Goal: Task Accomplishment & Management: Complete application form

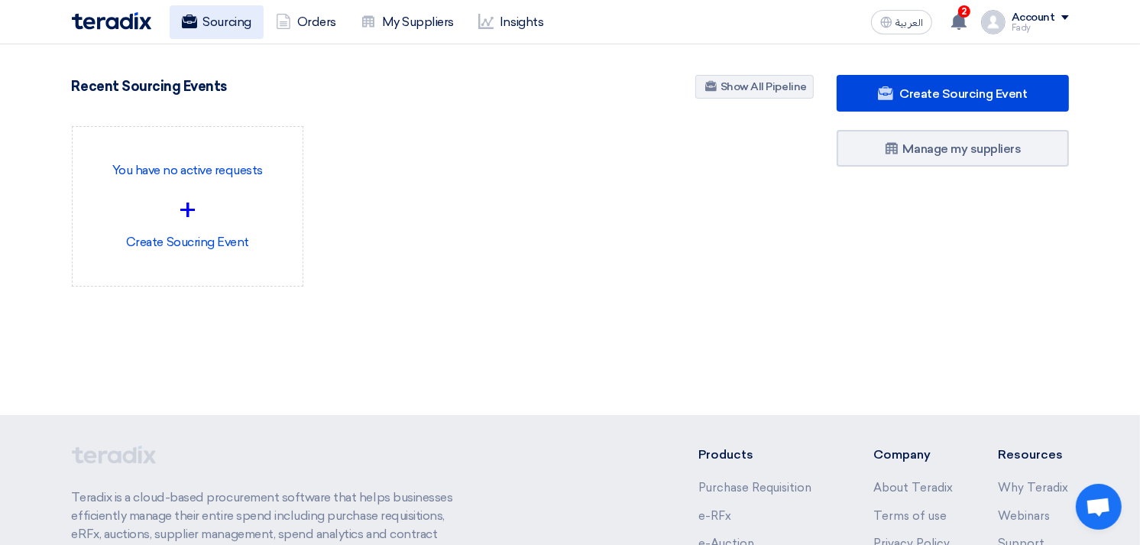
click at [227, 25] on link "Sourcing" at bounding box center [217, 22] width 94 height 34
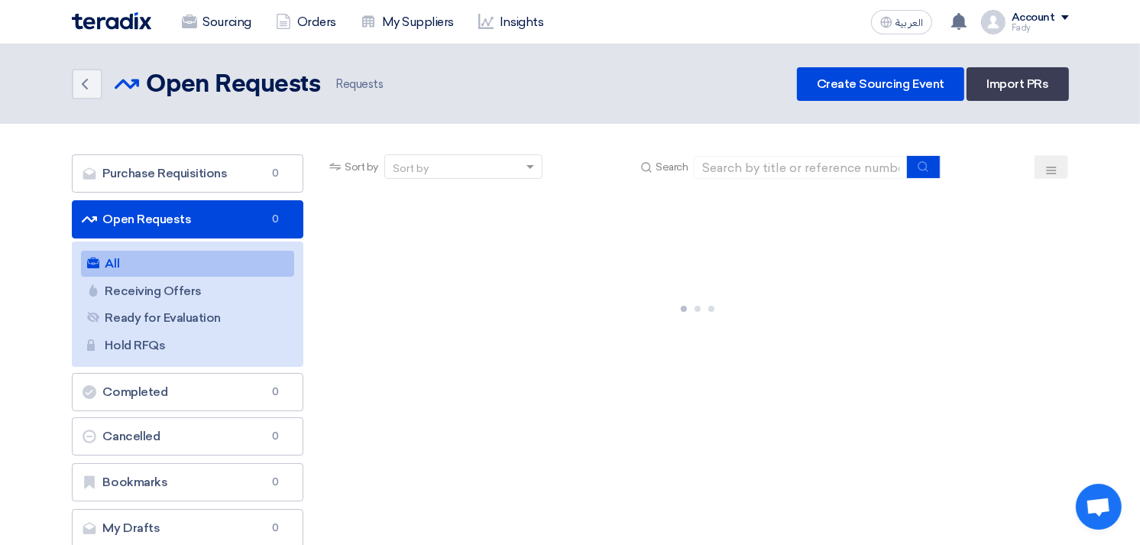
click at [182, 261] on link "All All" at bounding box center [188, 264] width 214 height 26
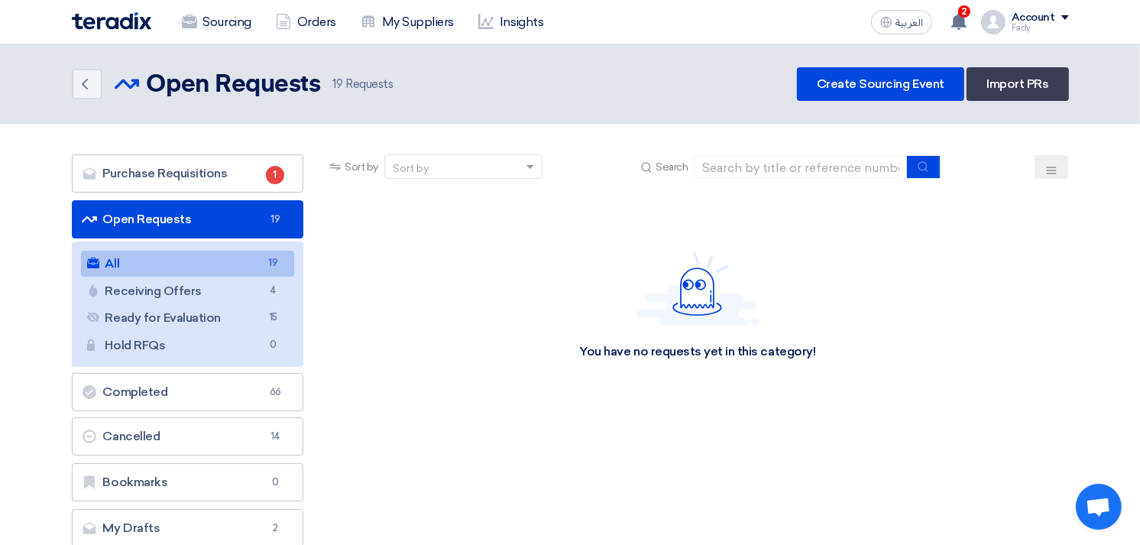
click at [225, 265] on link "All All 19" at bounding box center [188, 264] width 214 height 26
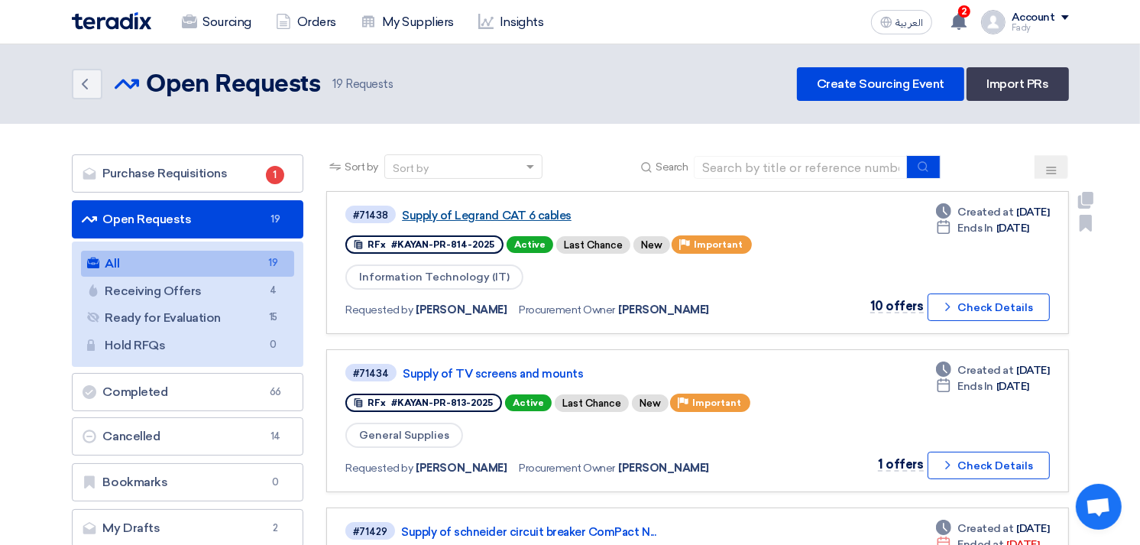
click at [515, 209] on link "Supply of Legrand CAT 6 cables" at bounding box center [593, 216] width 382 height 14
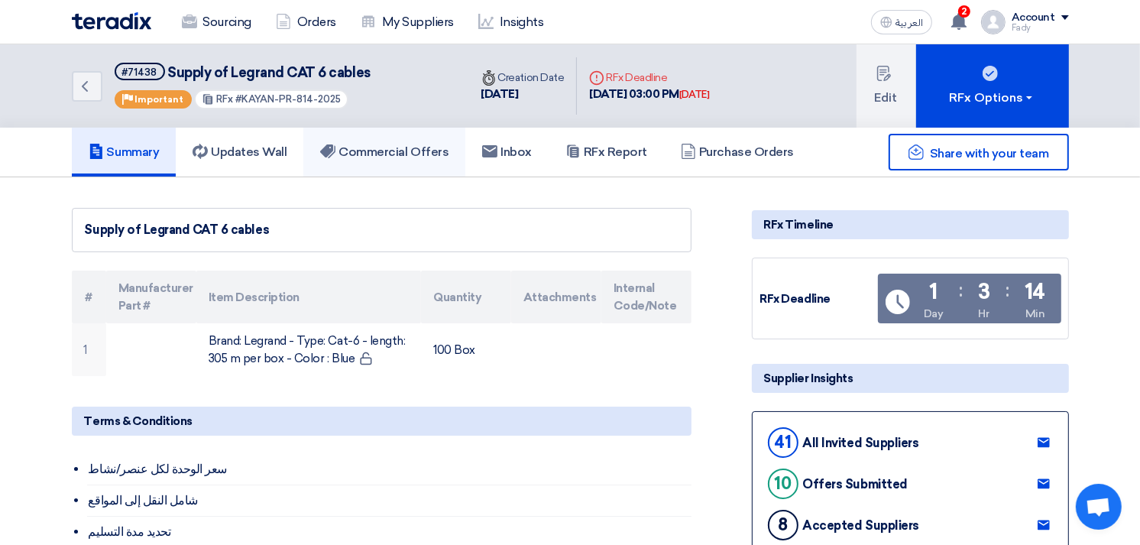
click at [371, 137] on link "Commercial Offers" at bounding box center [384, 152] width 162 height 49
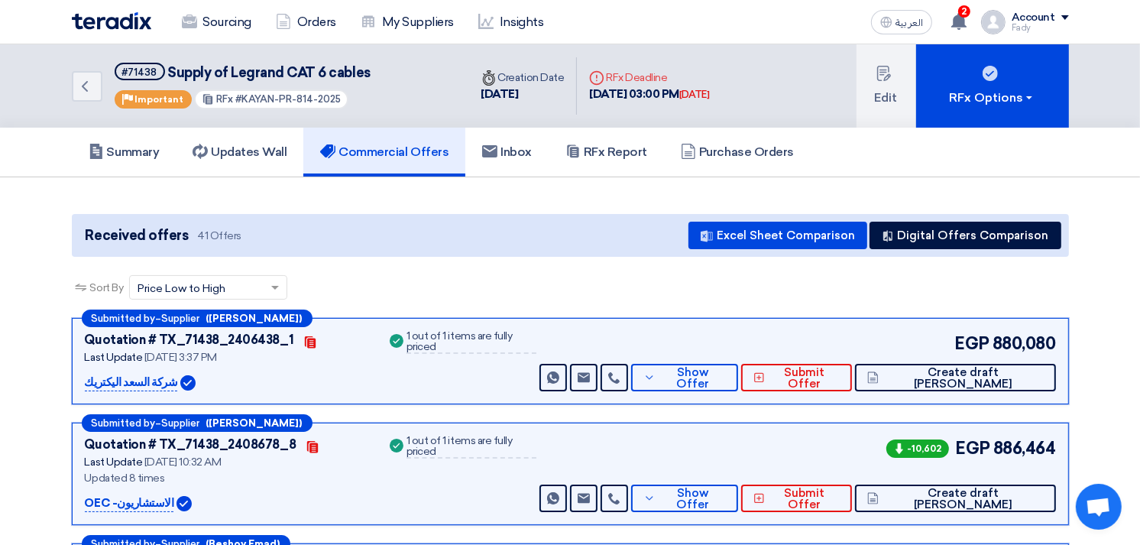
scroll to position [85, 0]
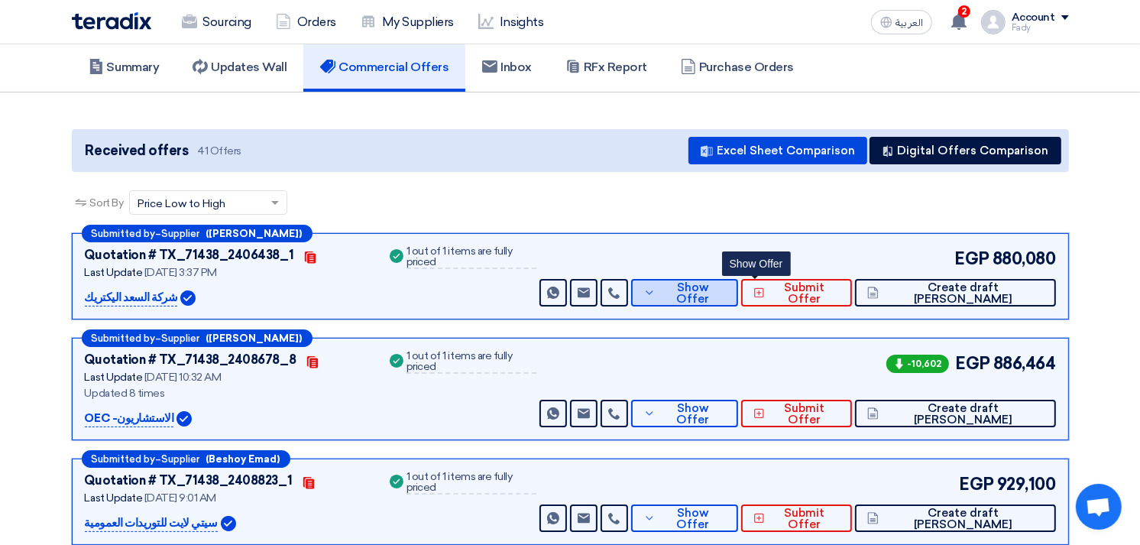
click at [729, 286] on button "Show Offer" at bounding box center [684, 292] width 107 height 27
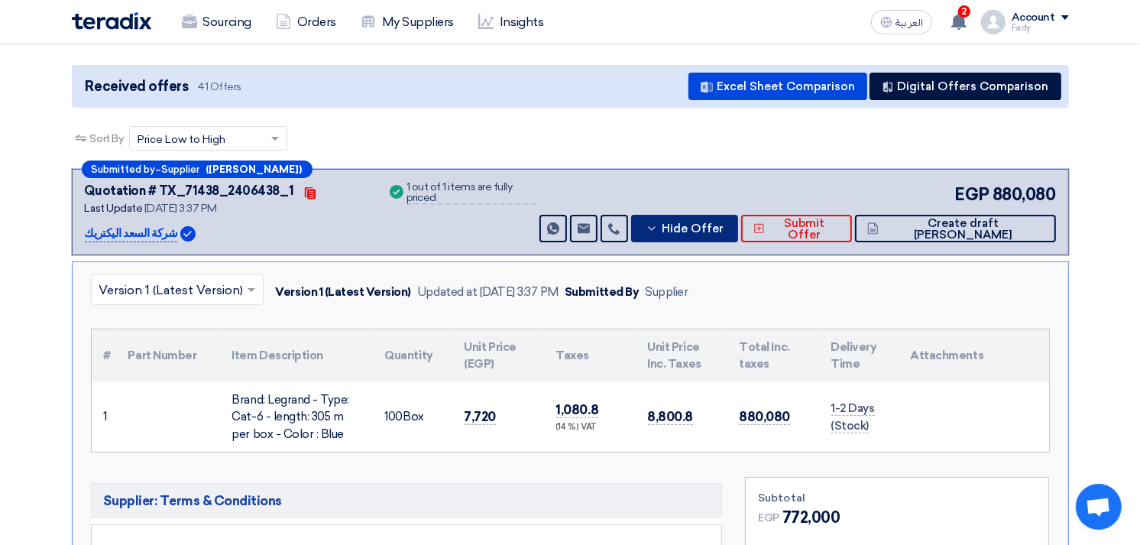
scroll to position [254, 0]
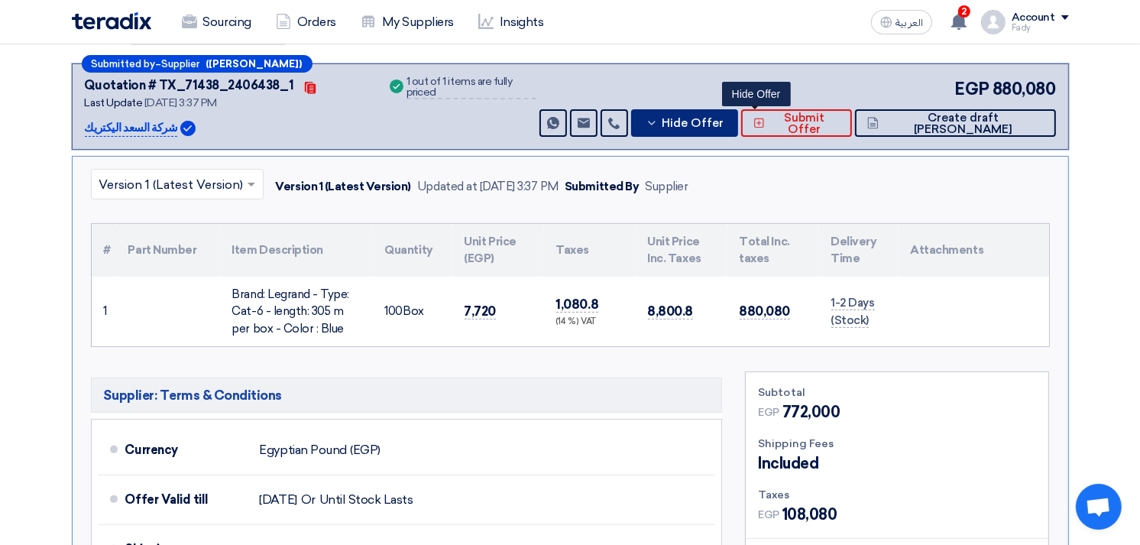
click at [723, 118] on span "Hide Offer" at bounding box center [693, 123] width 62 height 11
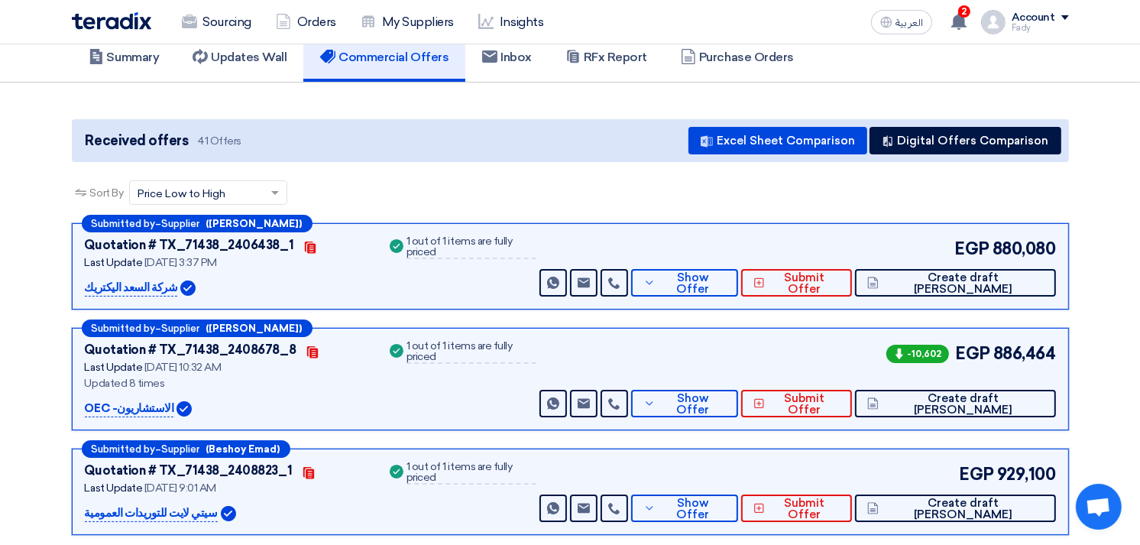
scroll to position [85, 0]
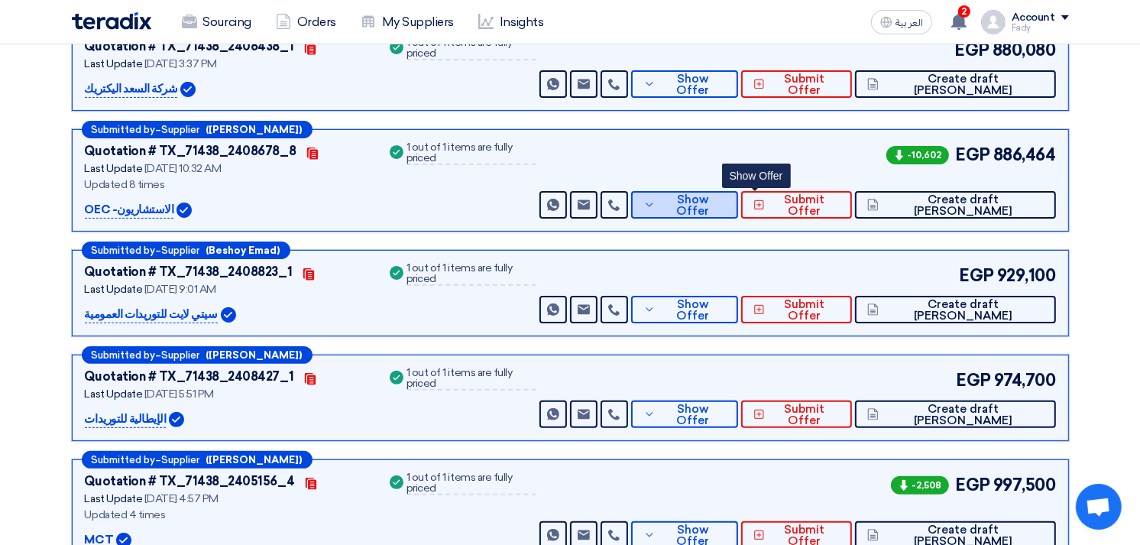
scroll to position [254, 0]
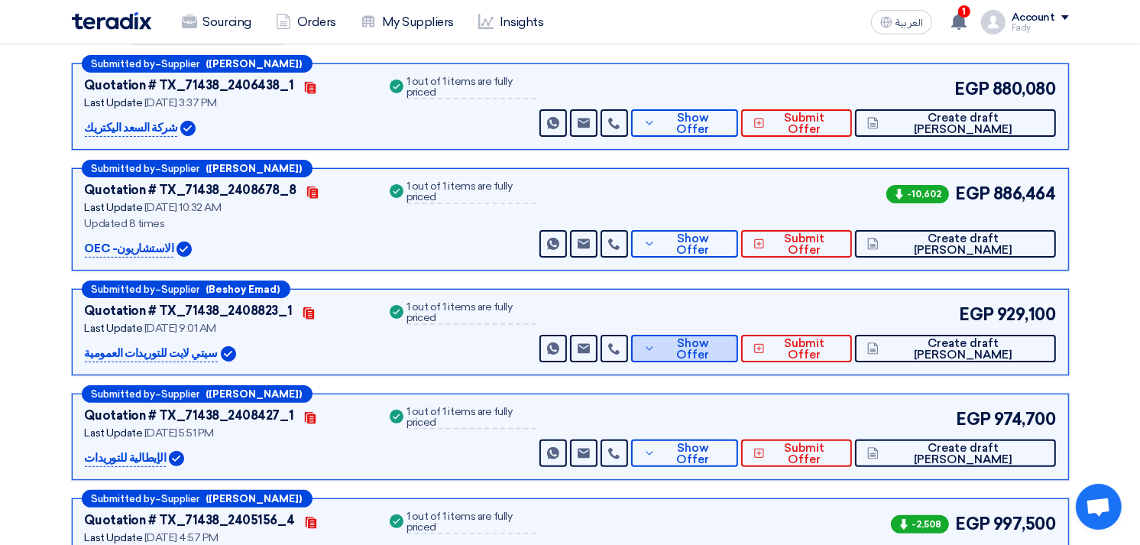
click at [764, 328] on div "EGP 929,100 Send Message Send Message" at bounding box center [795, 332] width 519 height 60
click at [726, 350] on span "Show Offer" at bounding box center [692, 349] width 66 height 23
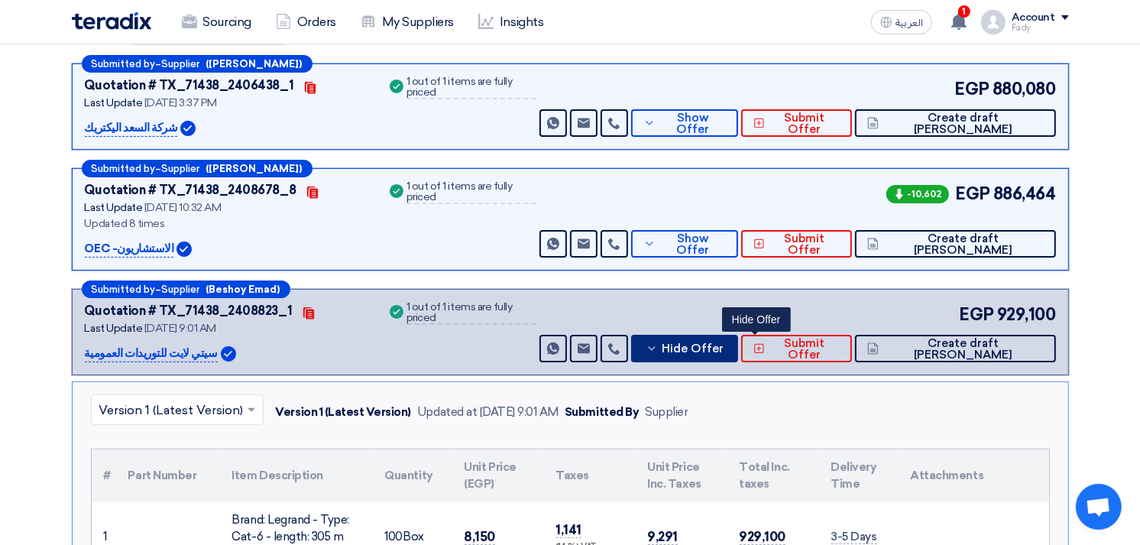
click at [723, 350] on span "Hide Offer" at bounding box center [693, 348] width 62 height 11
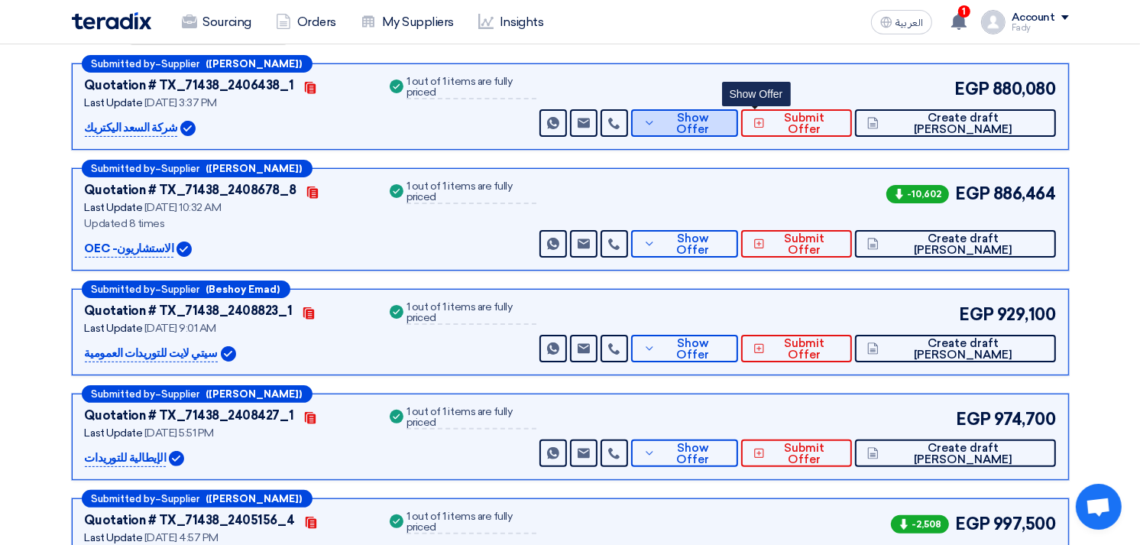
click at [726, 122] on span "Show Offer" at bounding box center [692, 123] width 66 height 23
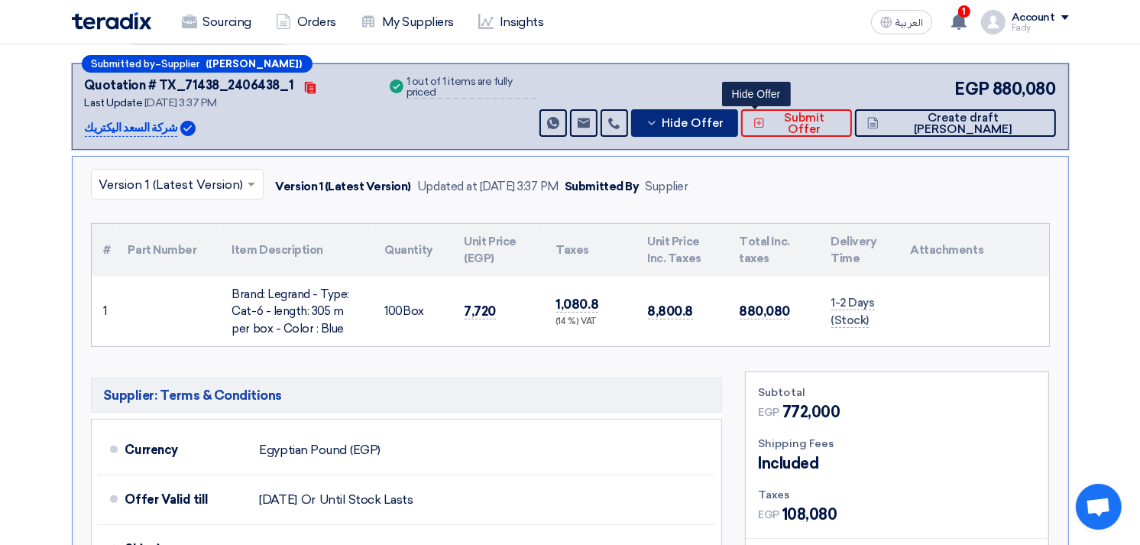
click at [723, 121] on span "Hide Offer" at bounding box center [693, 123] width 62 height 11
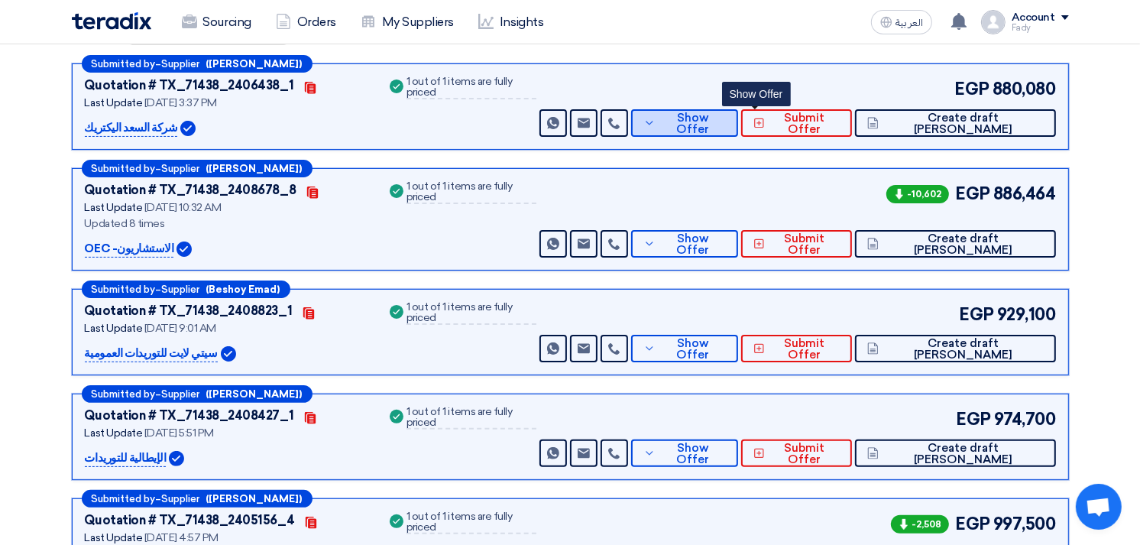
scroll to position [0, 0]
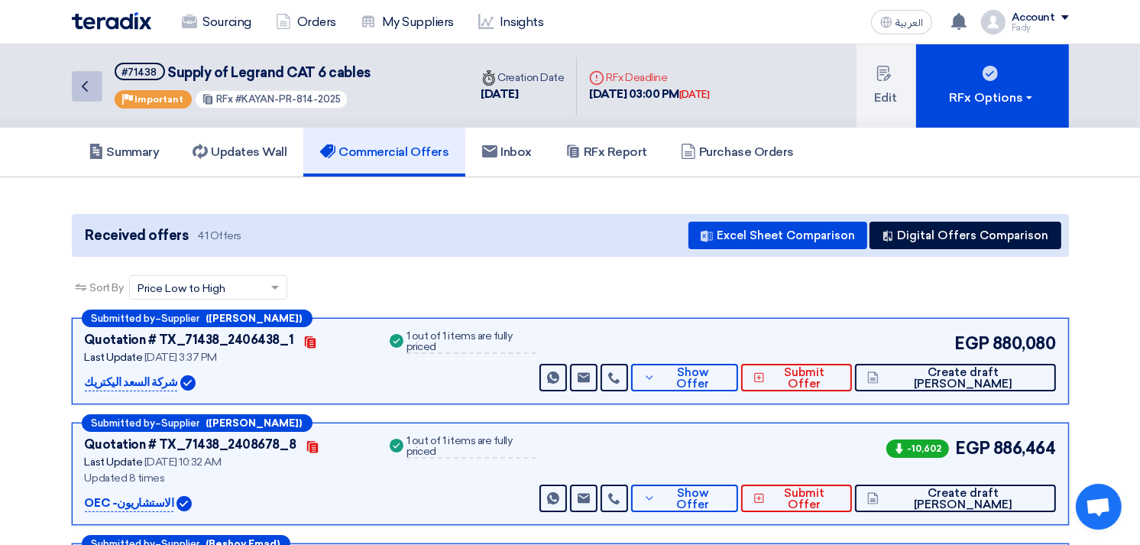
click at [81, 89] on icon "Back" at bounding box center [85, 86] width 18 height 18
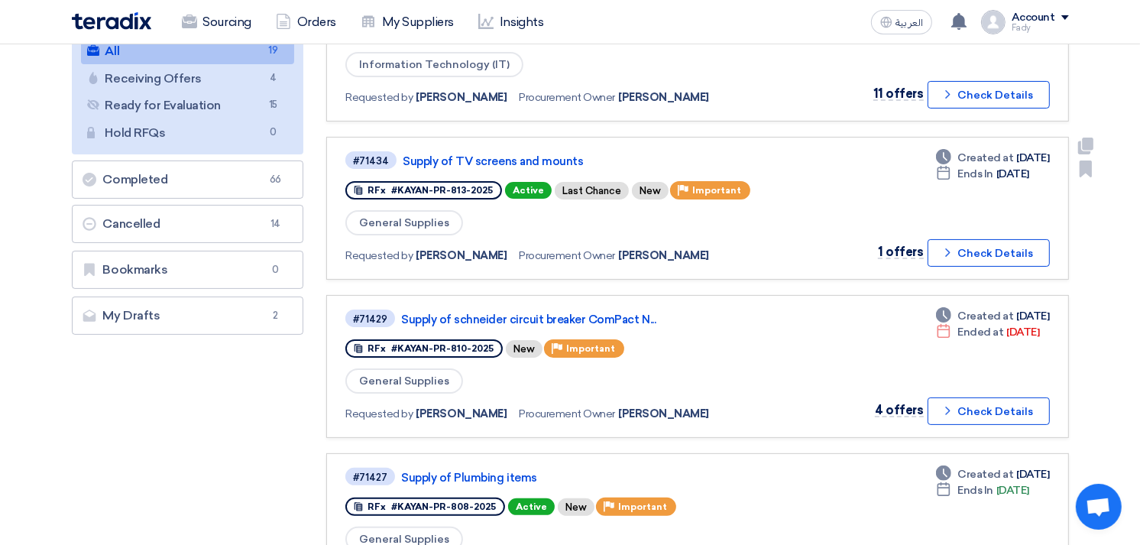
scroll to position [254, 0]
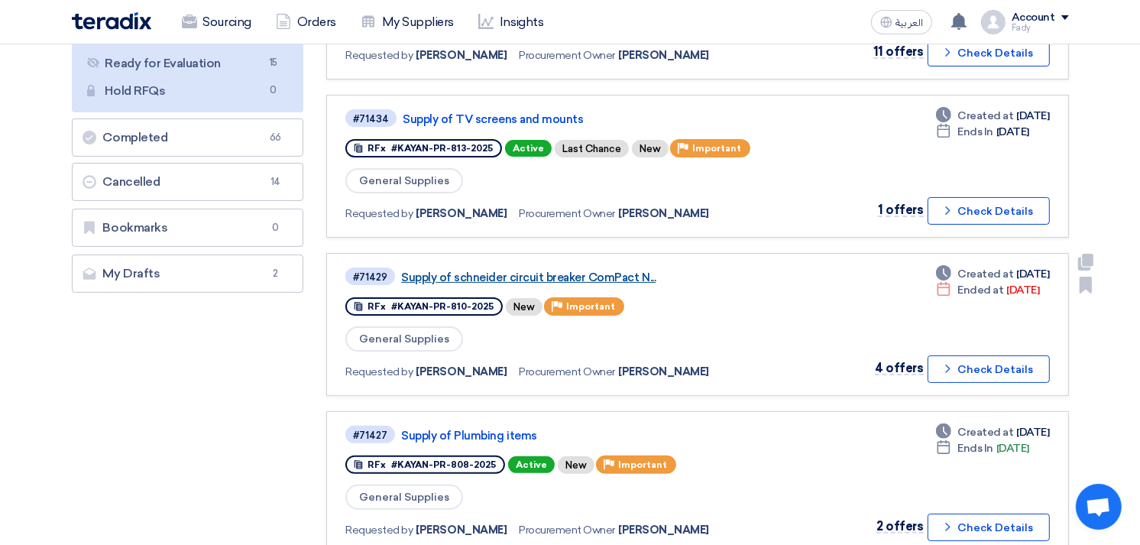
click at [522, 270] on link "Supply of schneider circuit breaker ComPact N..." at bounding box center [592, 277] width 382 height 14
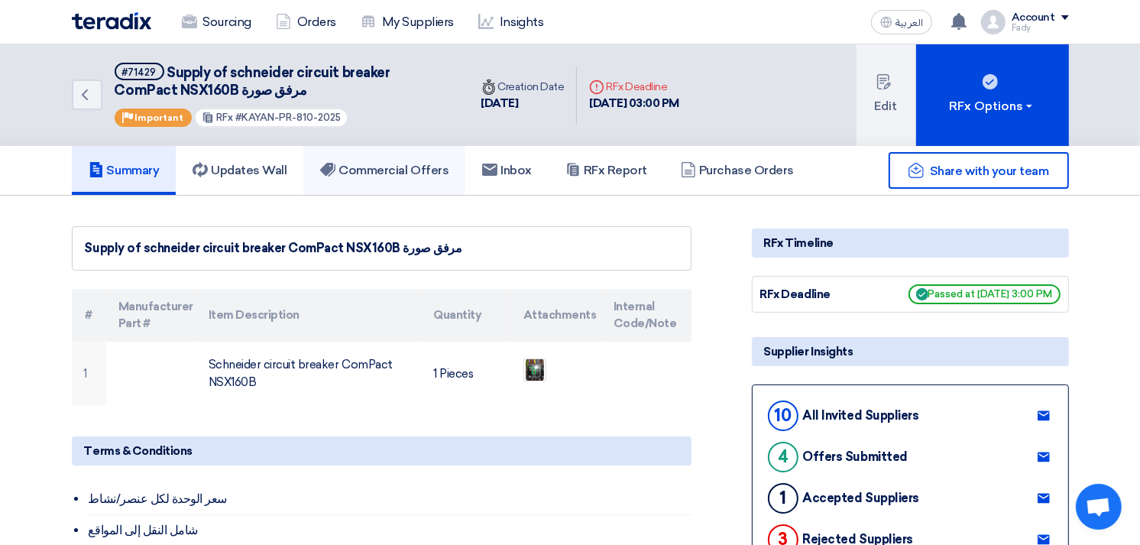
click at [403, 163] on h5 "Commercial Offers" at bounding box center [384, 170] width 128 height 15
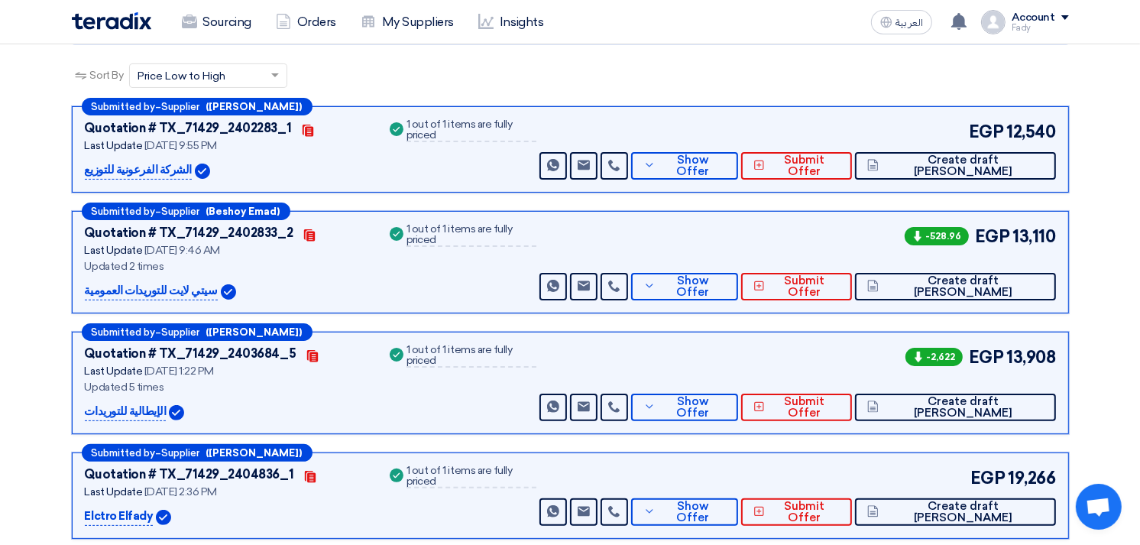
scroll to position [254, 0]
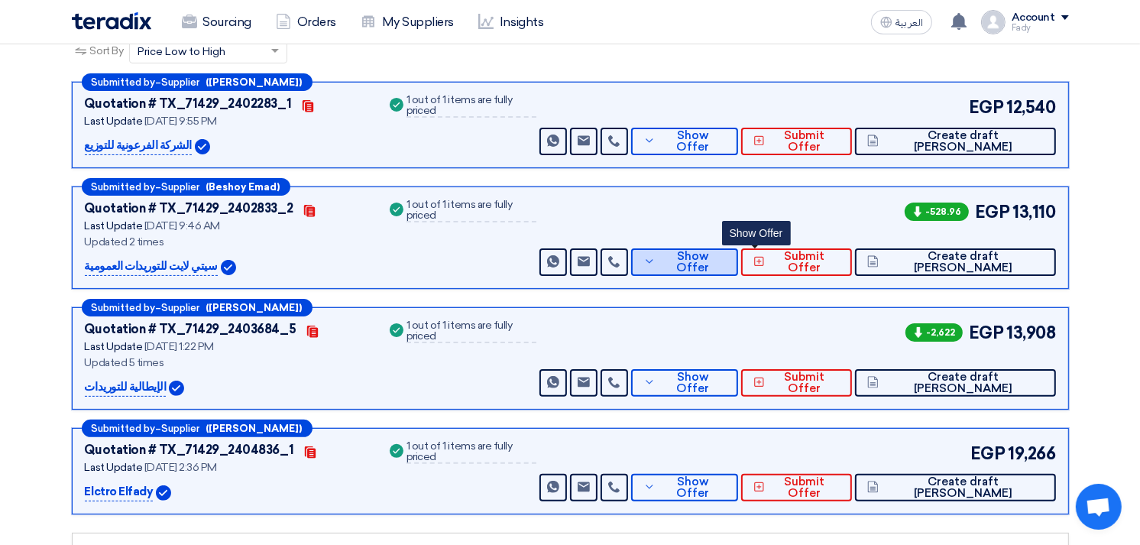
click at [726, 260] on span "Show Offer" at bounding box center [692, 262] width 66 height 23
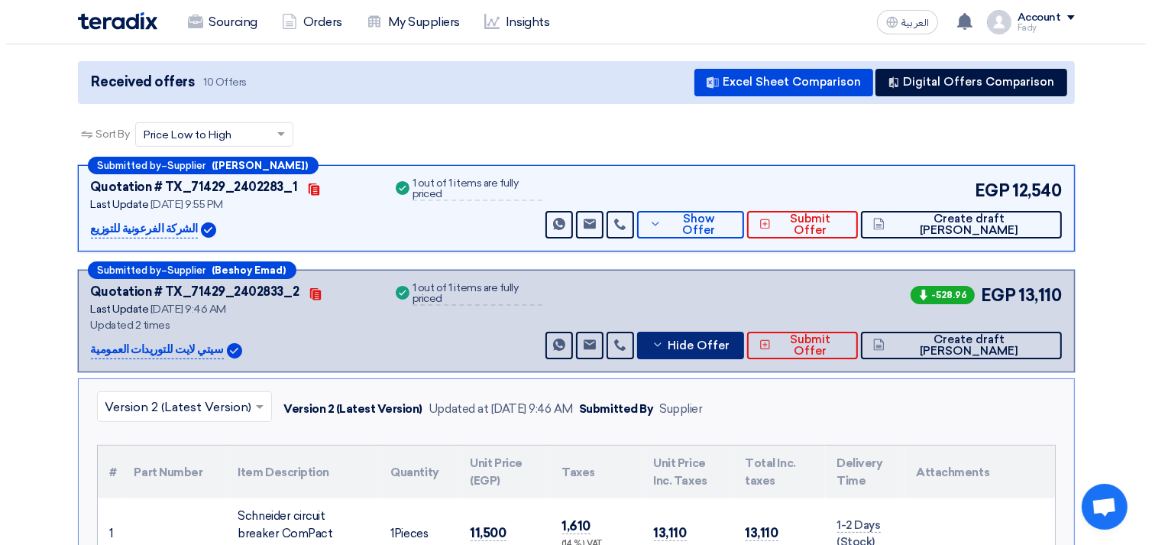
scroll to position [170, 0]
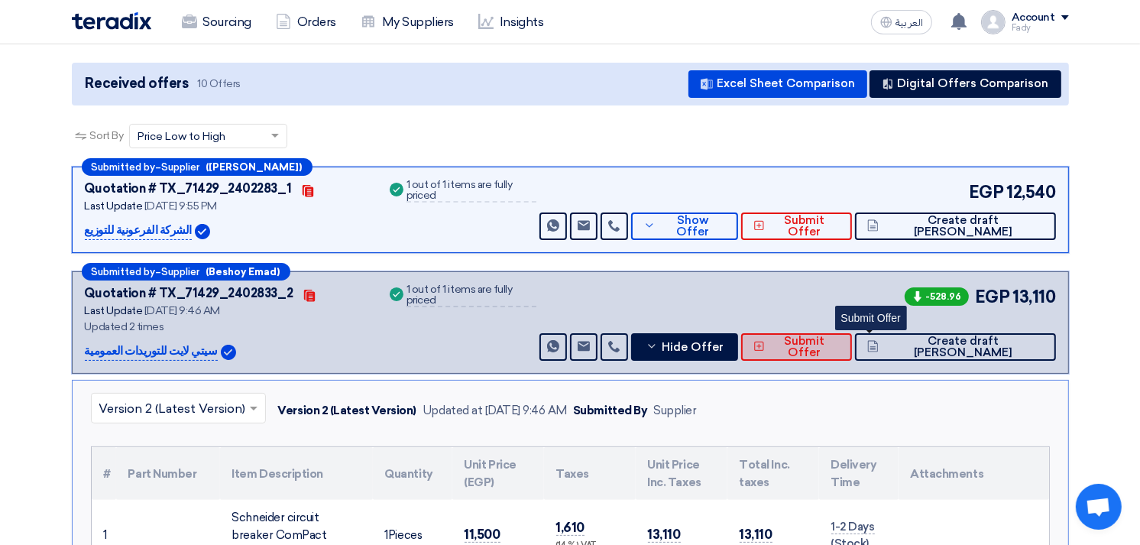
click at [839, 342] on span "Submit Offer" at bounding box center [803, 346] width 71 height 23
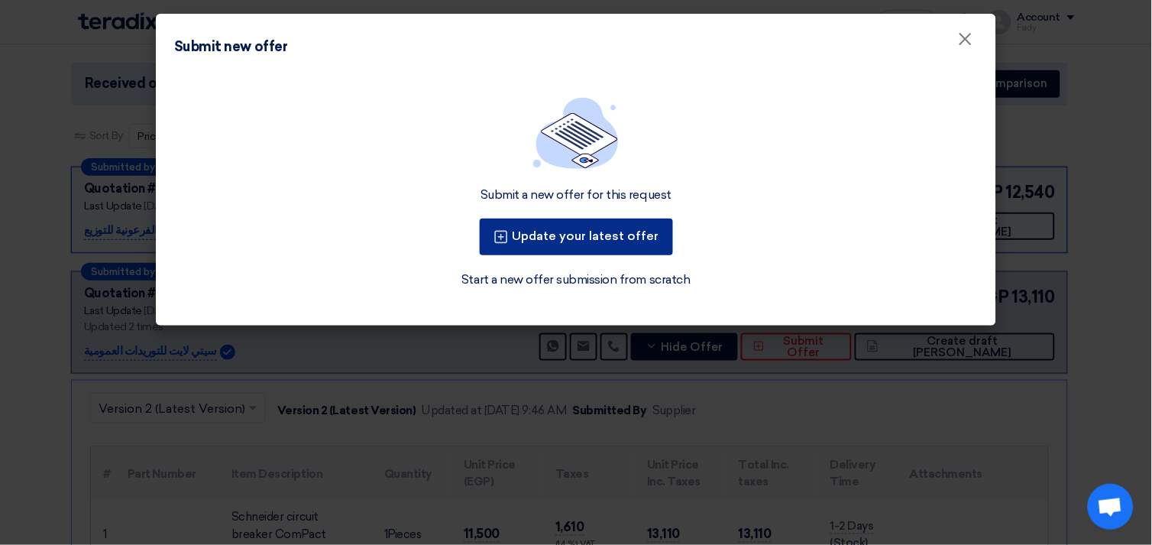
click at [561, 237] on button "Update your latest offer" at bounding box center [576, 236] width 193 height 37
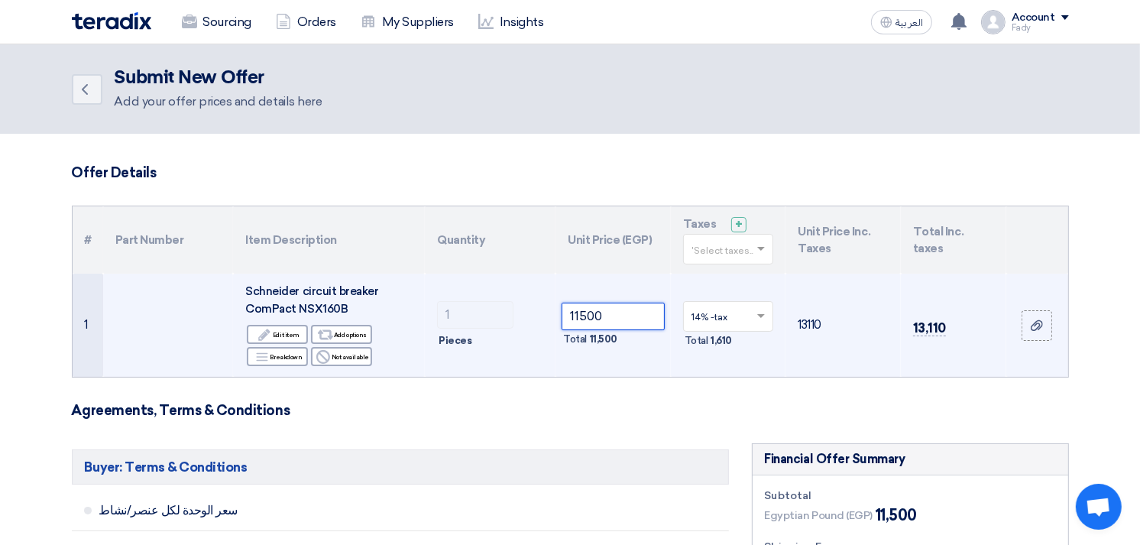
click at [589, 315] on input "11500" at bounding box center [612, 315] width 103 height 27
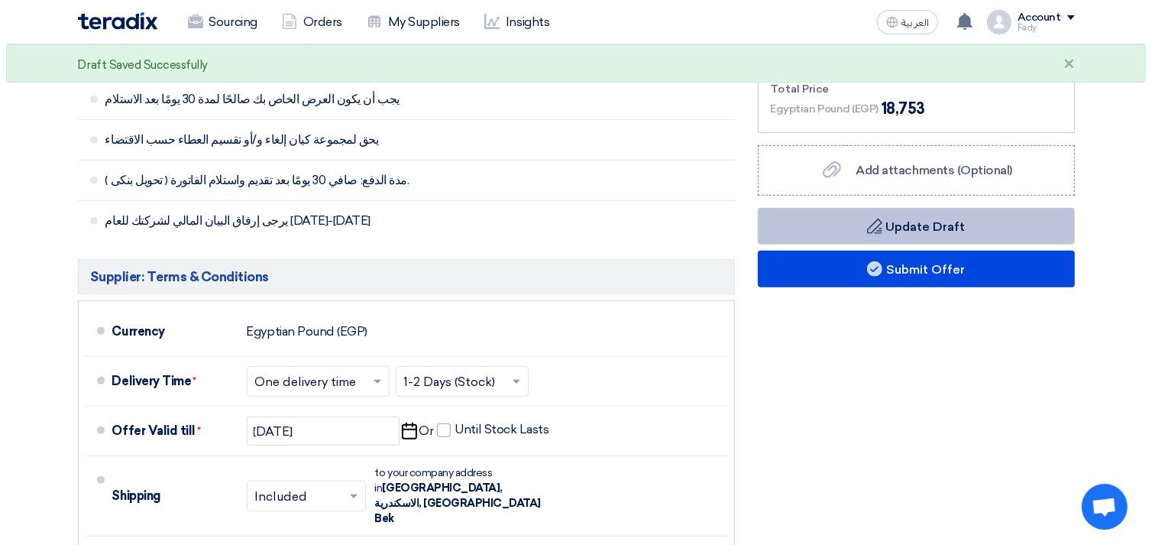
scroll to position [594, 0]
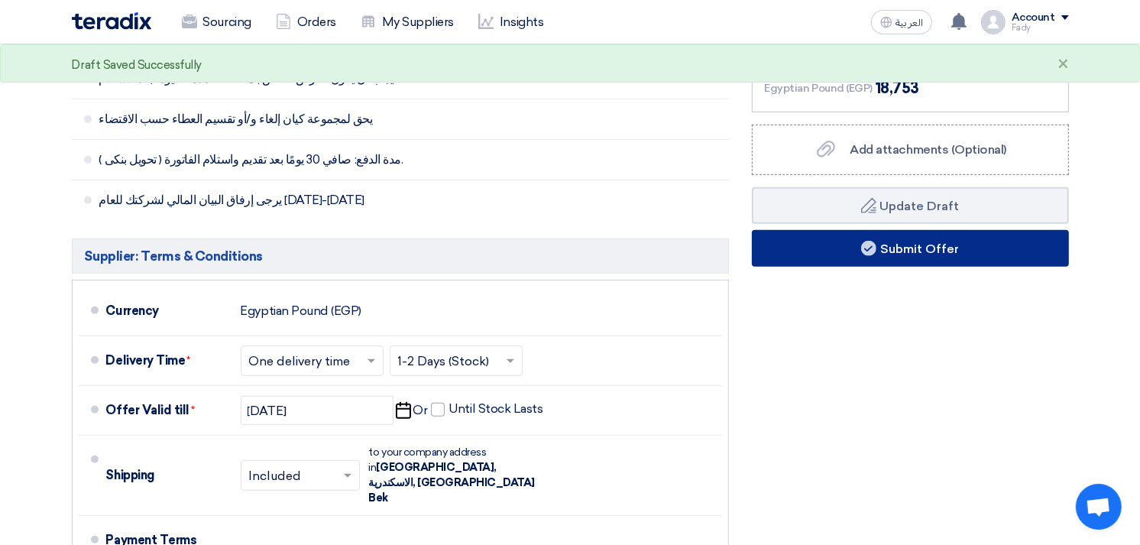
type input "16450"
click at [970, 251] on button "Submit Offer" at bounding box center [910, 248] width 317 height 37
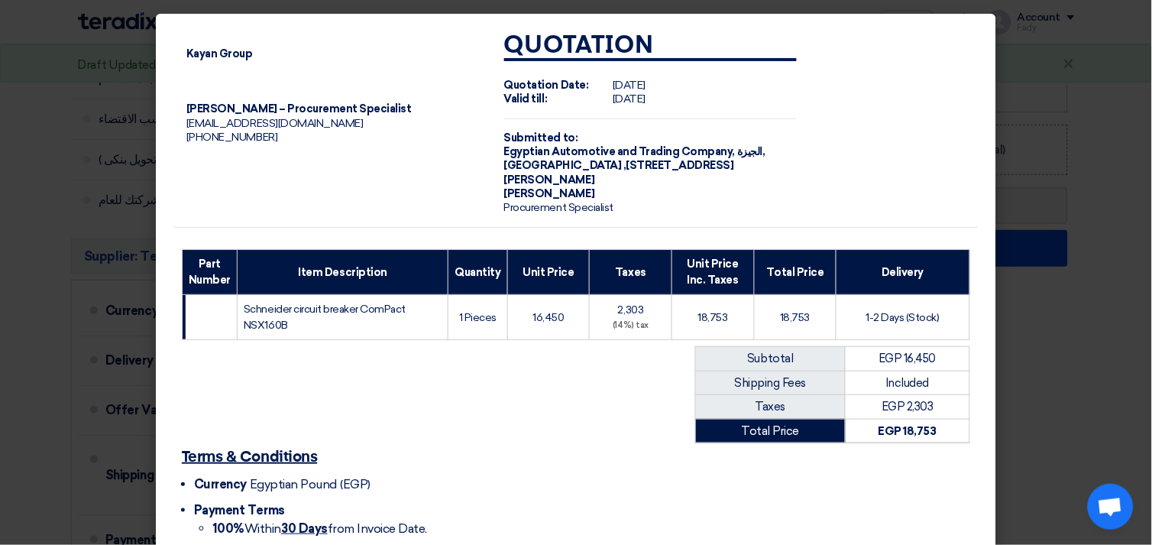
scroll to position [119, 0]
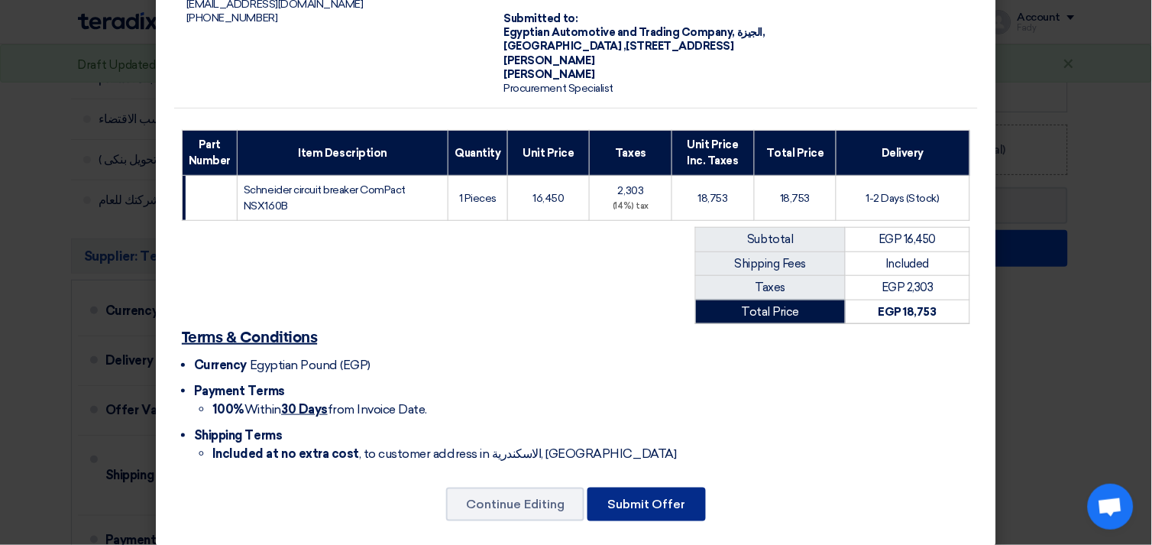
click at [650, 499] on button "Submit Offer" at bounding box center [646, 504] width 118 height 34
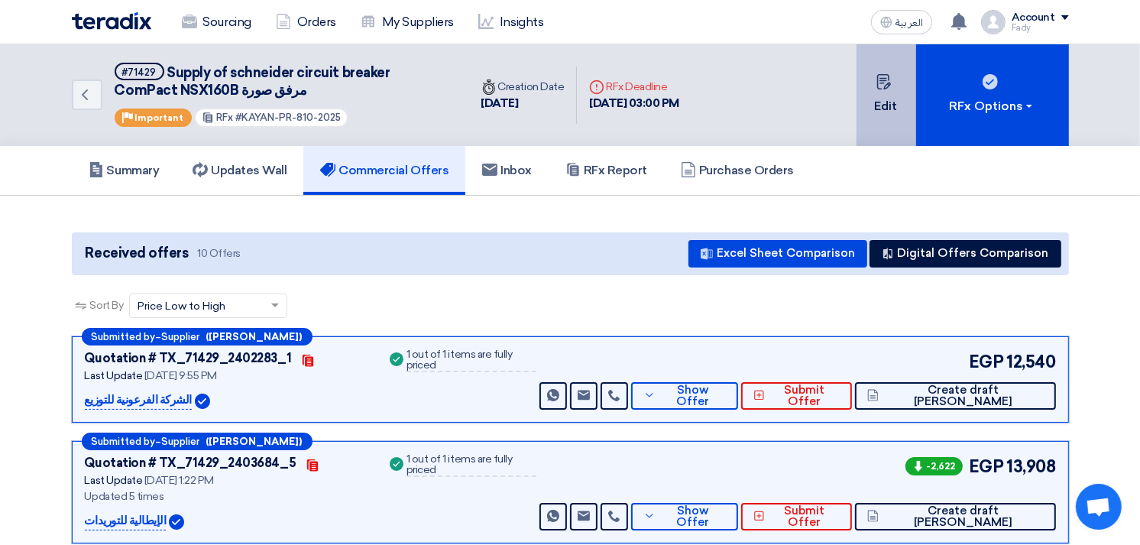
click at [890, 93] on button "Edit" at bounding box center [886, 95] width 60 height 102
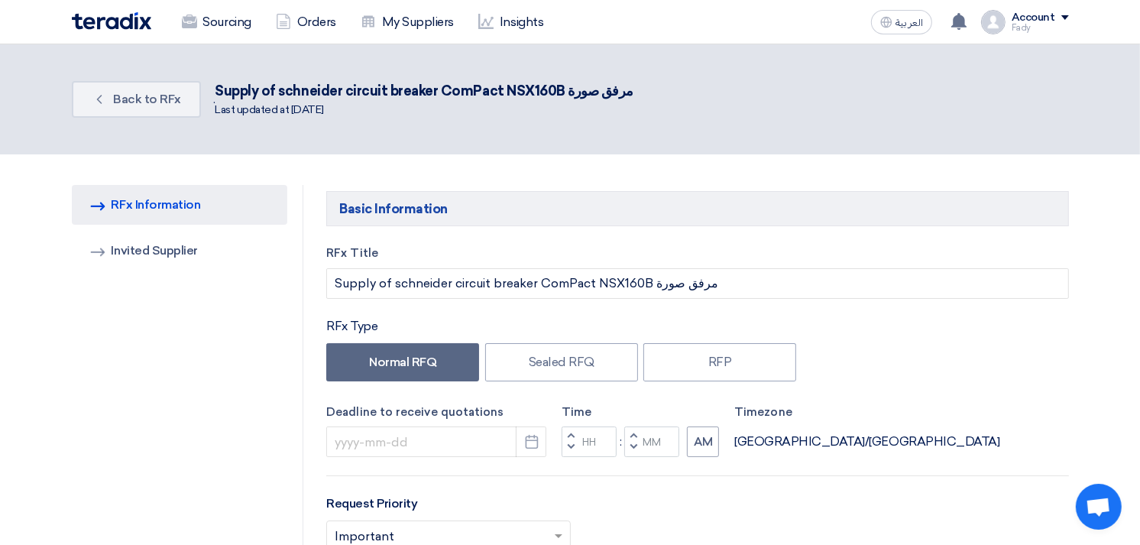
type input "9/16/2025"
type input "03"
type input "00"
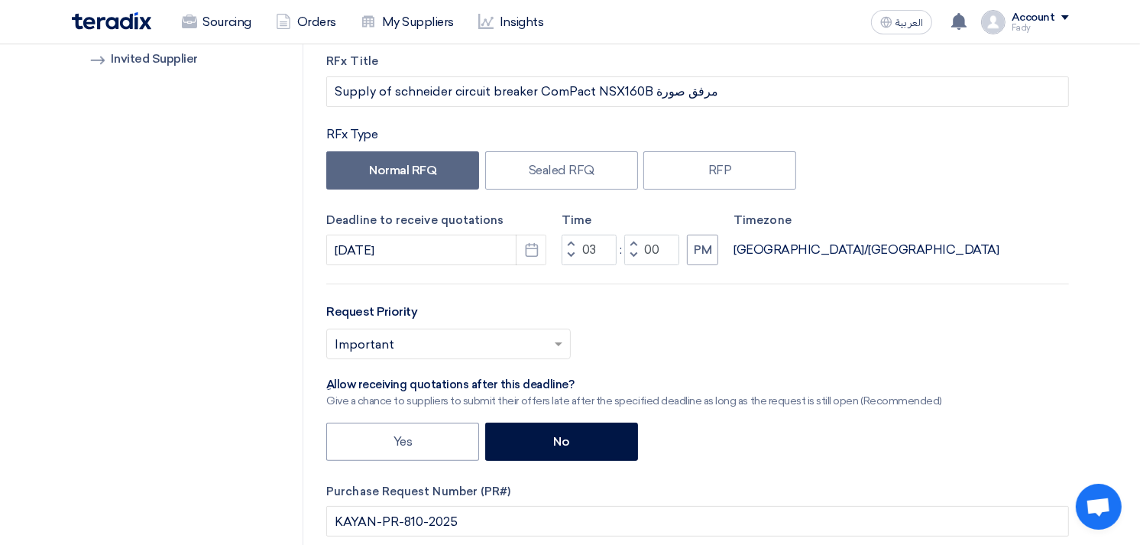
scroll to position [170, 0]
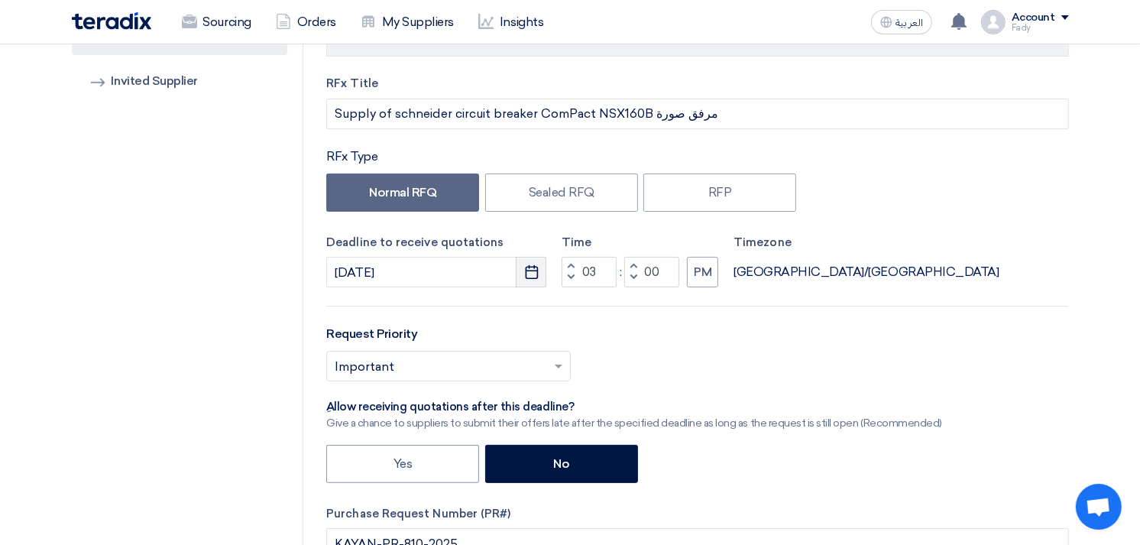
click at [526, 273] on use "button" at bounding box center [531, 272] width 13 height 14
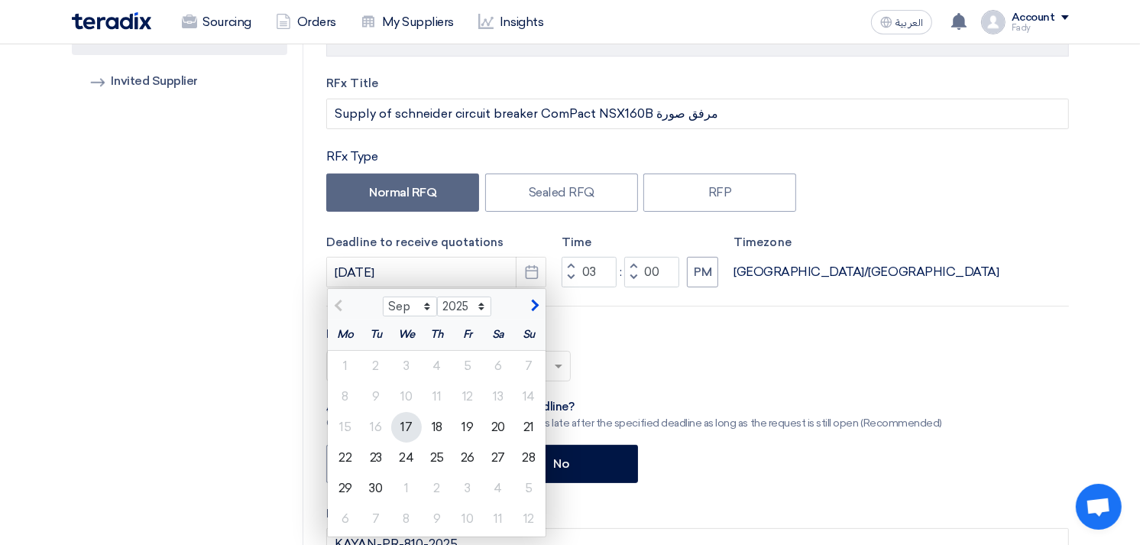
click at [411, 426] on div "17" at bounding box center [406, 427] width 31 height 31
type input "[DATE]"
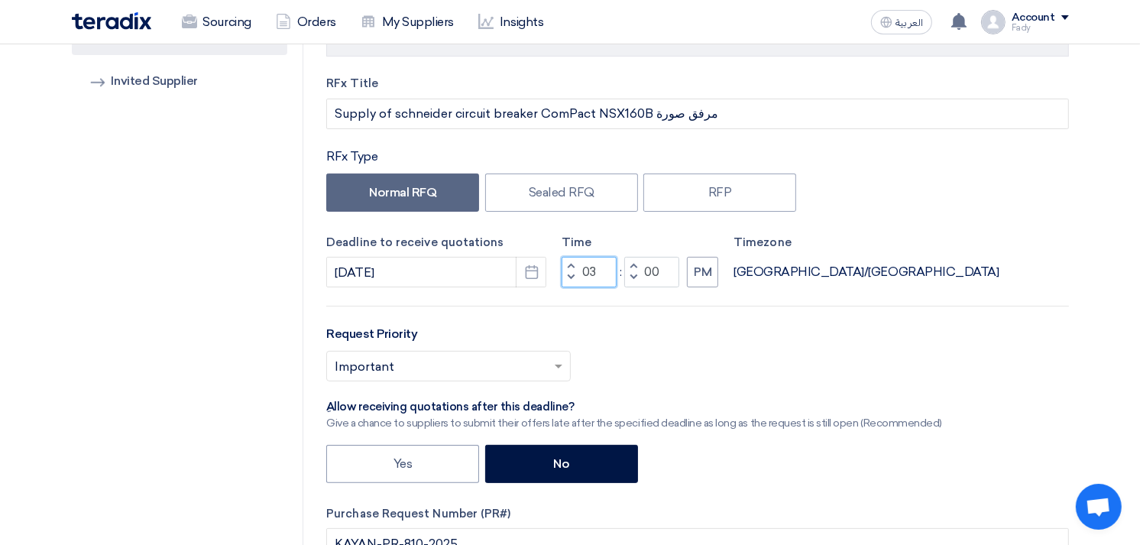
click at [594, 273] on input "03" at bounding box center [588, 272] width 55 height 31
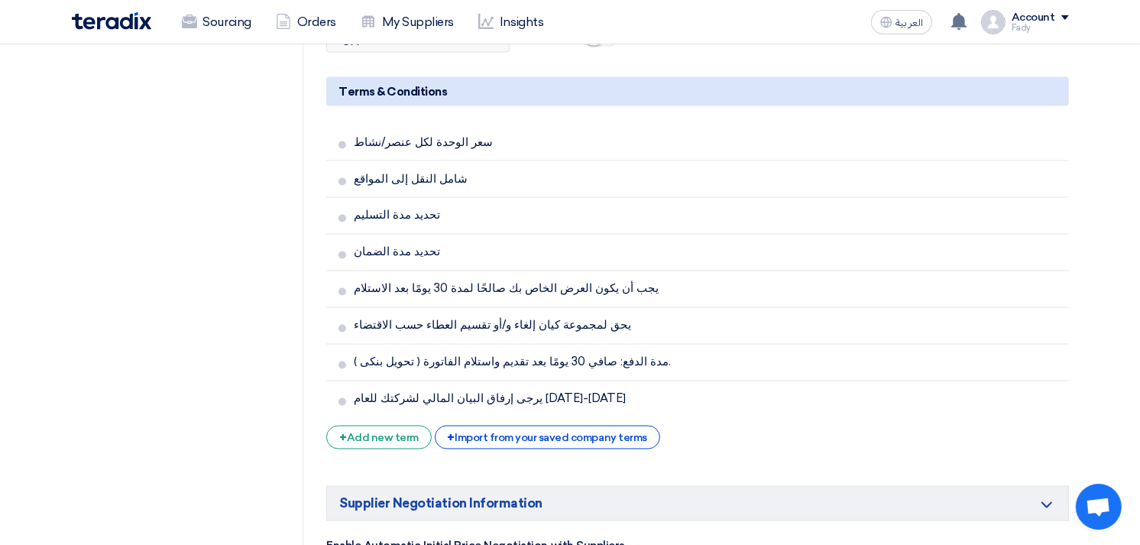
scroll to position [2936, 0]
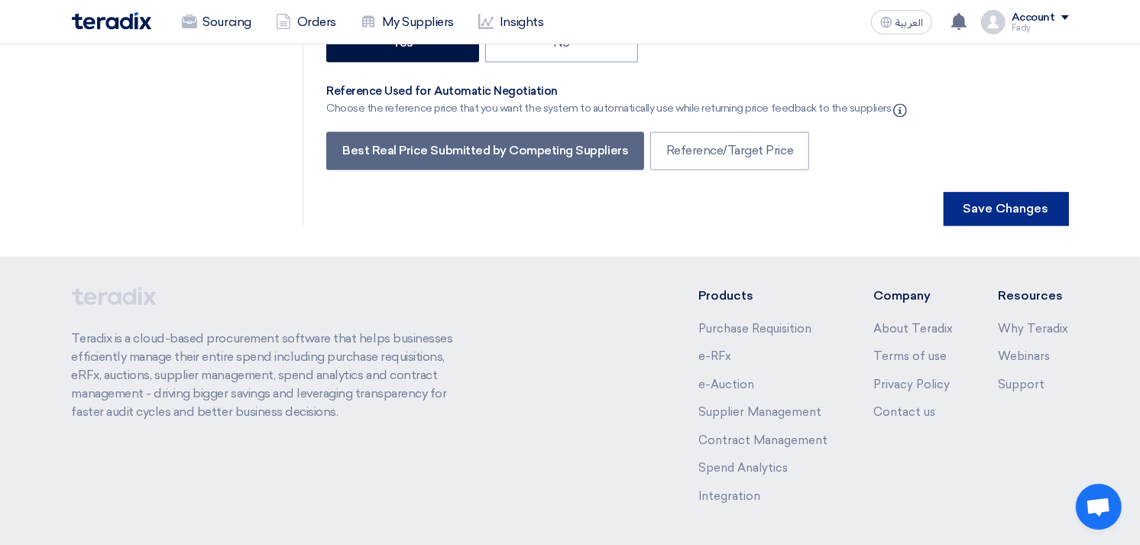
type input "01"
click at [985, 192] on button "Save Changes" at bounding box center [1005, 209] width 125 height 34
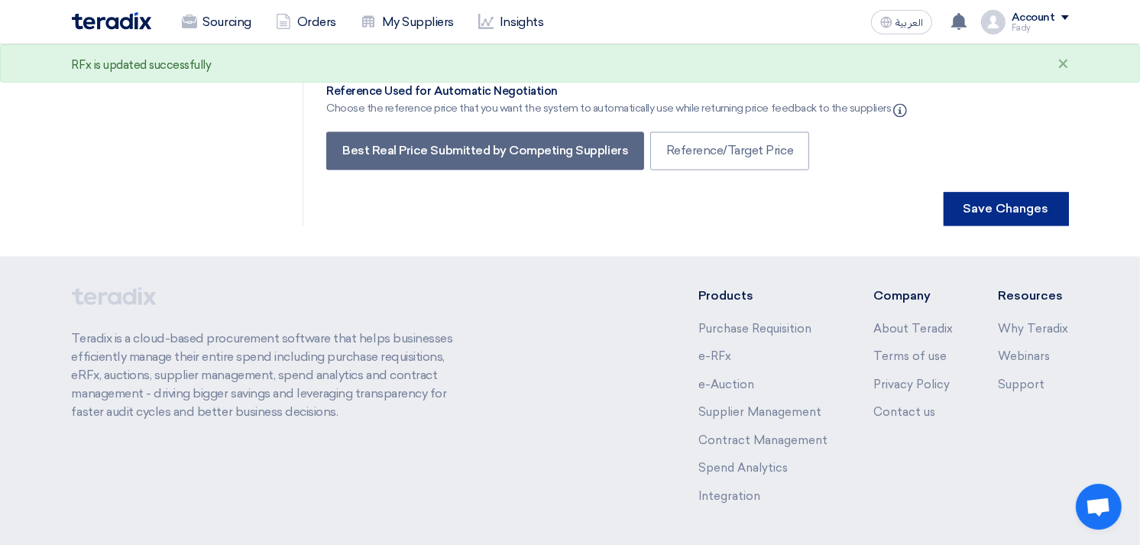
scroll to position [0, 0]
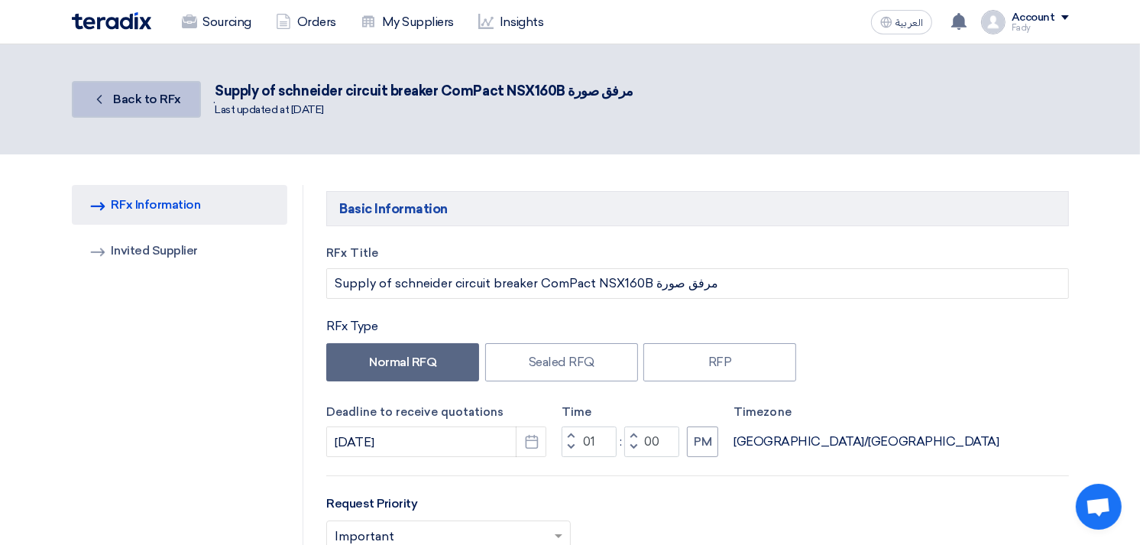
click at [124, 88] on link "Back Back to RFx" at bounding box center [136, 99] width 129 height 37
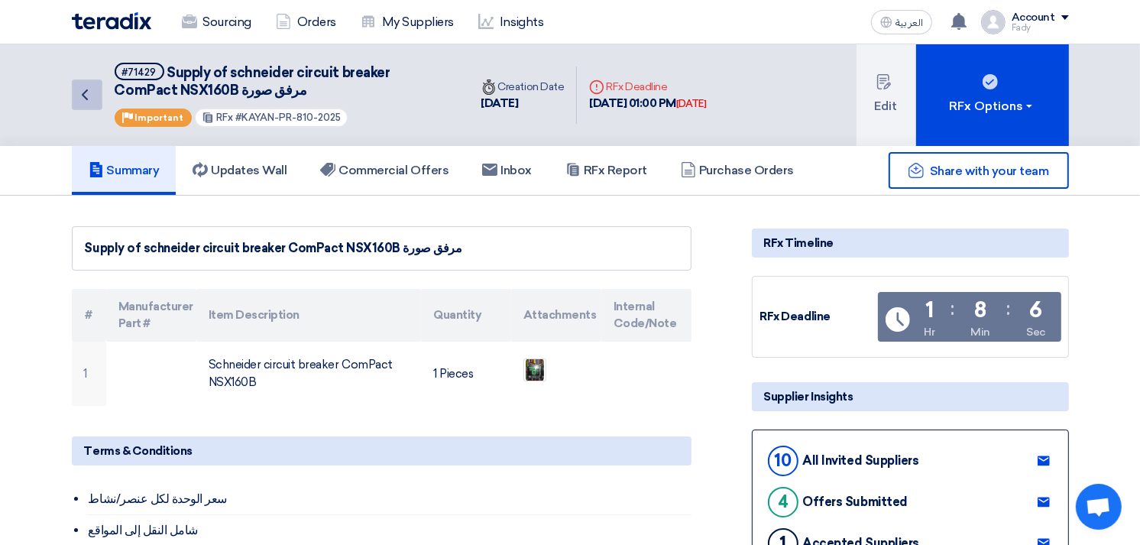
click at [90, 93] on icon "Back" at bounding box center [85, 95] width 18 height 18
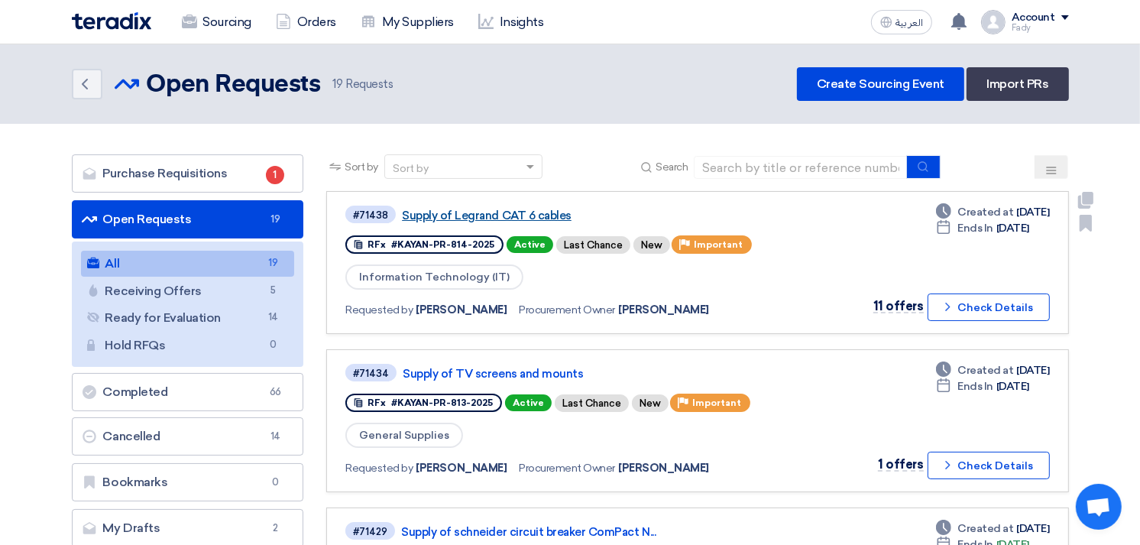
click at [522, 211] on link "Supply of Legrand CAT 6 cables" at bounding box center [593, 216] width 382 height 14
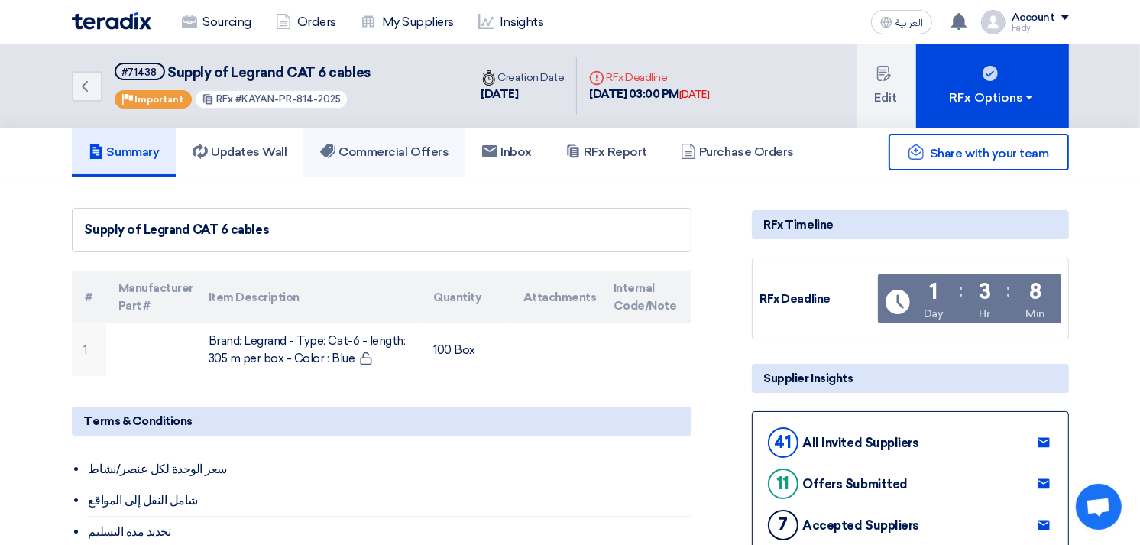
click at [406, 148] on h5 "Commercial Offers" at bounding box center [384, 151] width 128 height 15
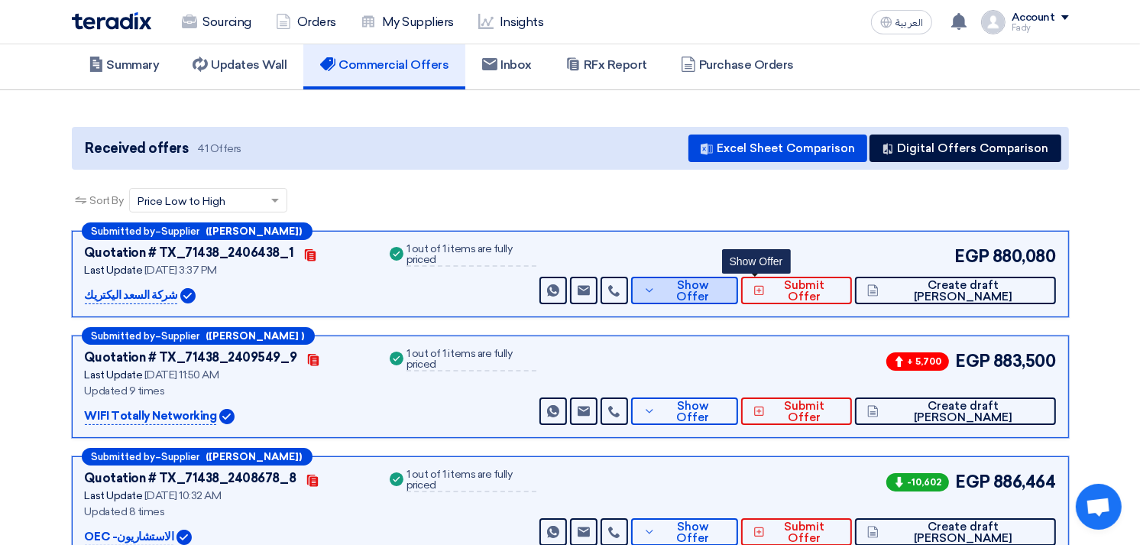
scroll to position [85, 0]
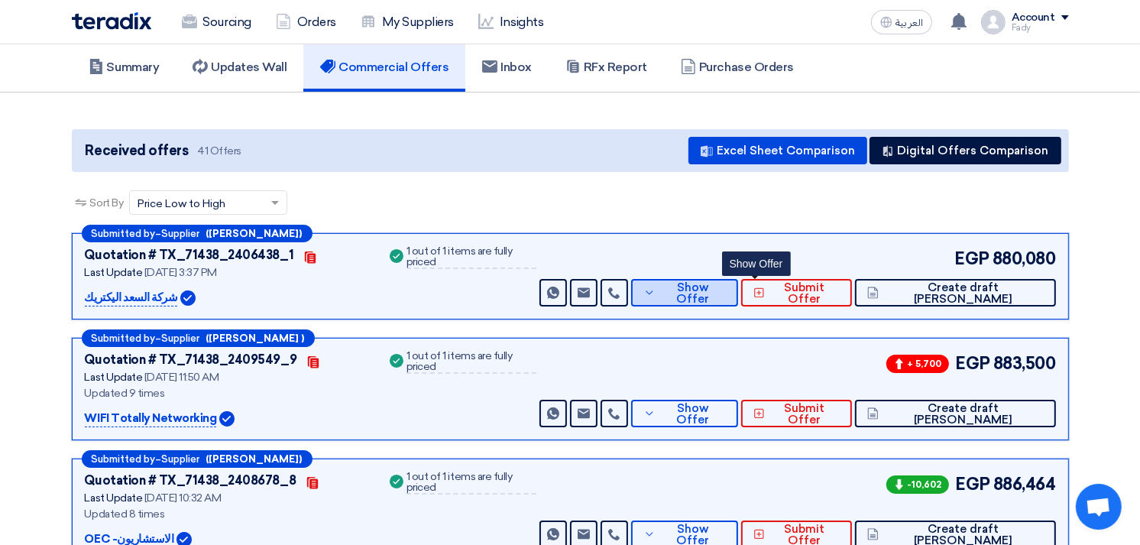
click at [738, 281] on button "Show Offer" at bounding box center [684, 292] width 107 height 27
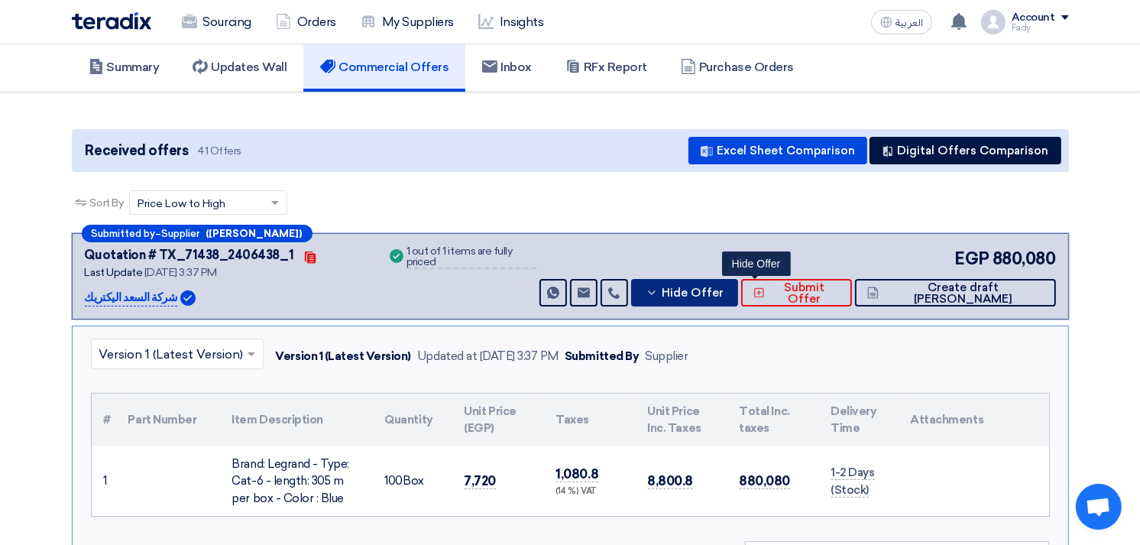
click at [738, 281] on button "Hide Offer" at bounding box center [684, 292] width 107 height 27
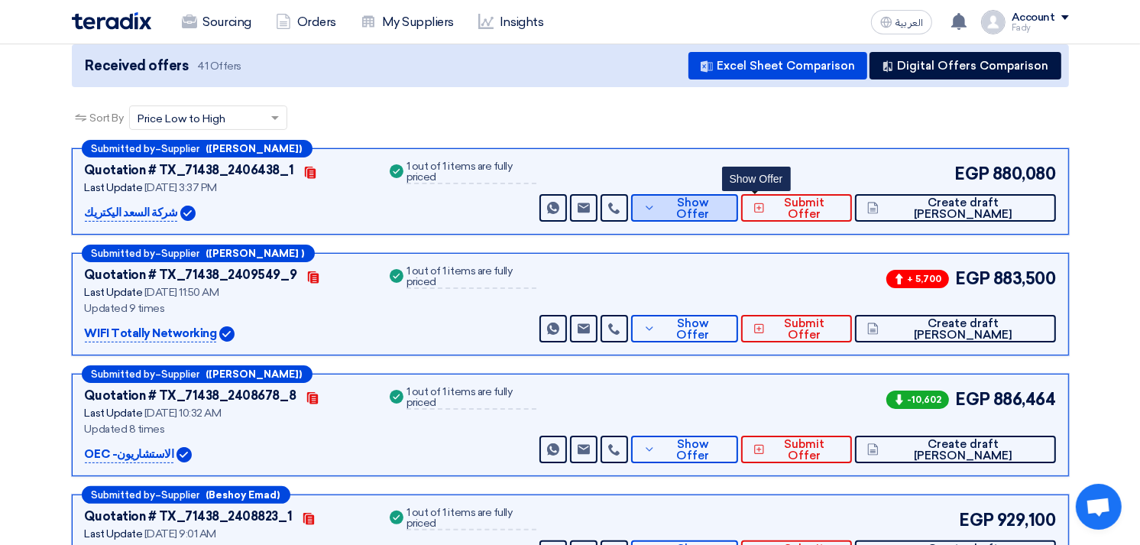
scroll to position [254, 0]
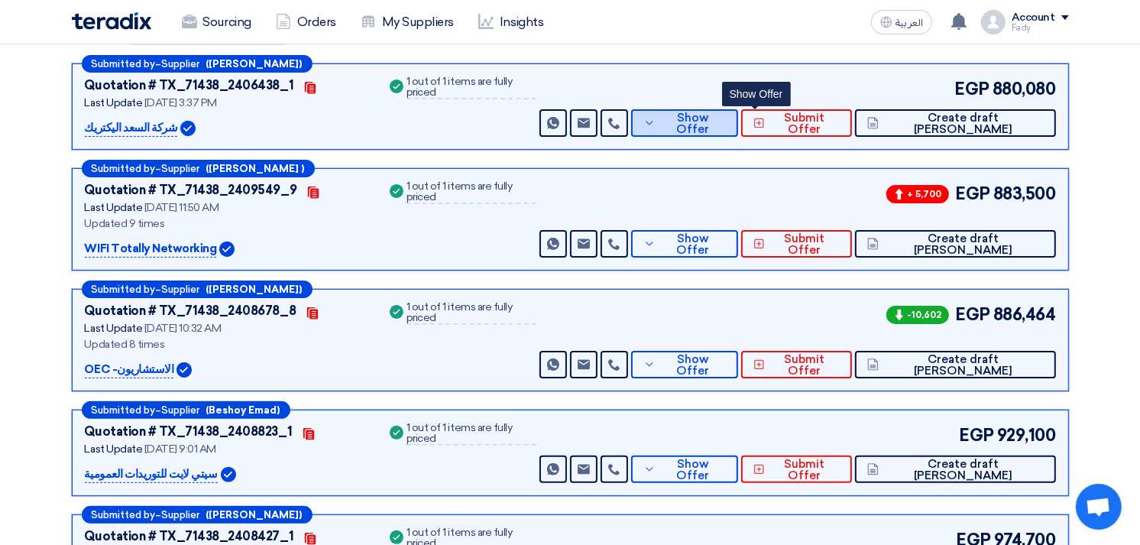
click at [738, 127] on button "Show Offer" at bounding box center [684, 122] width 107 height 27
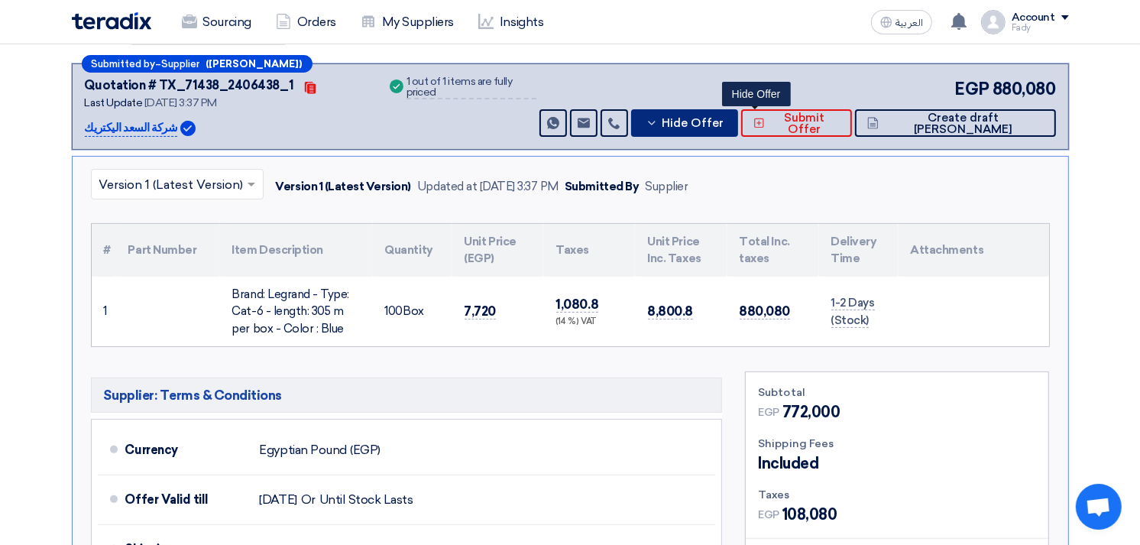
click at [738, 127] on button "Hide Offer" at bounding box center [684, 122] width 107 height 27
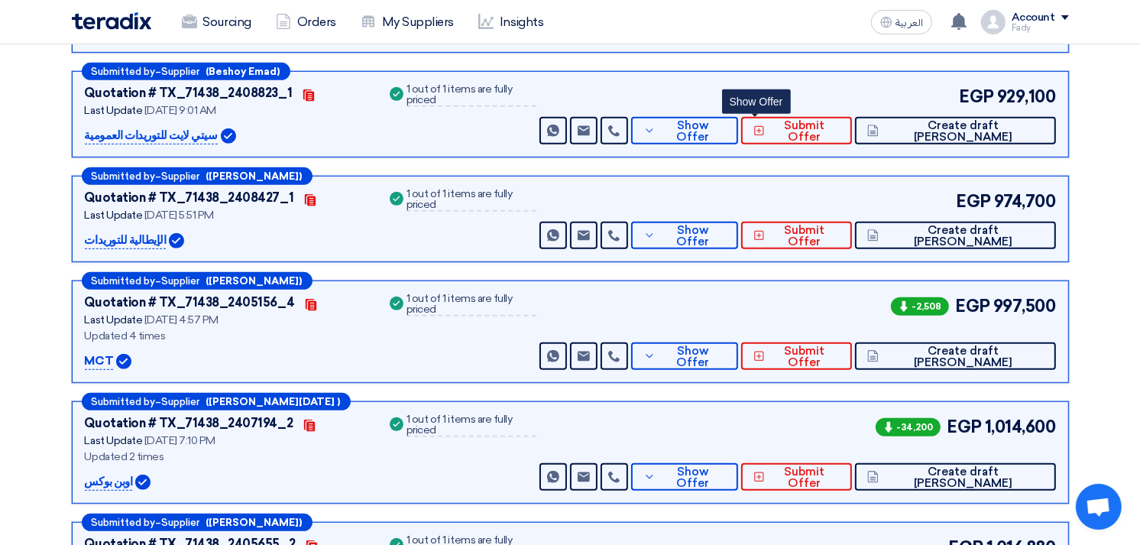
scroll to position [594, 0]
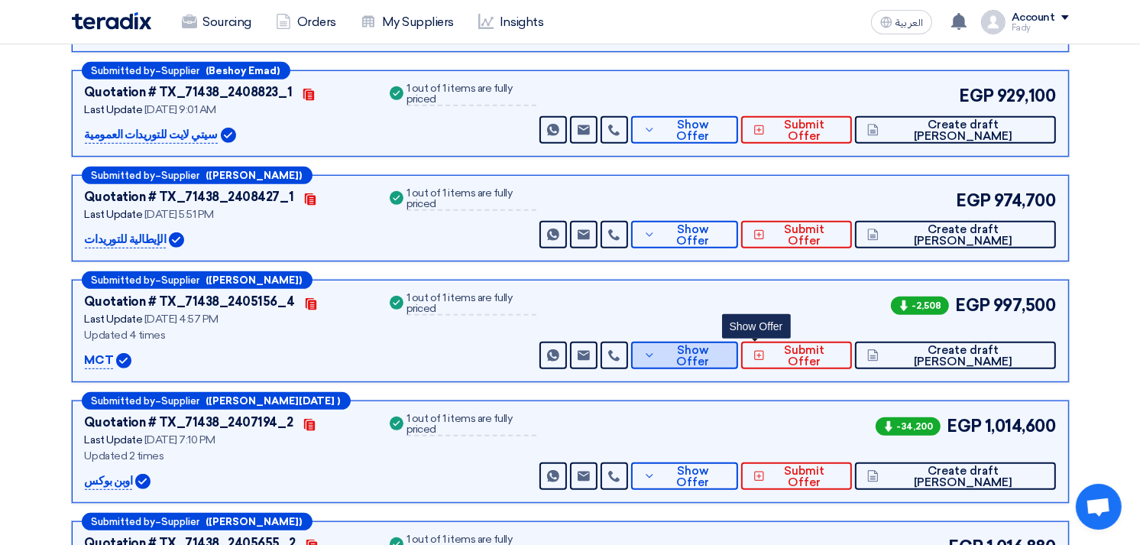
click at [726, 354] on span "Show Offer" at bounding box center [692, 356] width 66 height 23
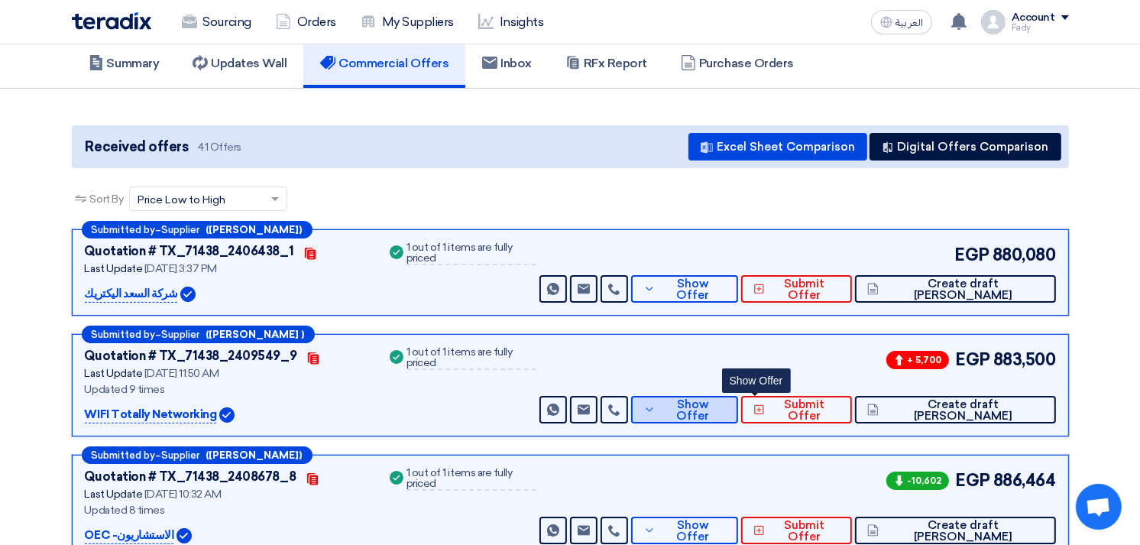
scroll to position [85, 0]
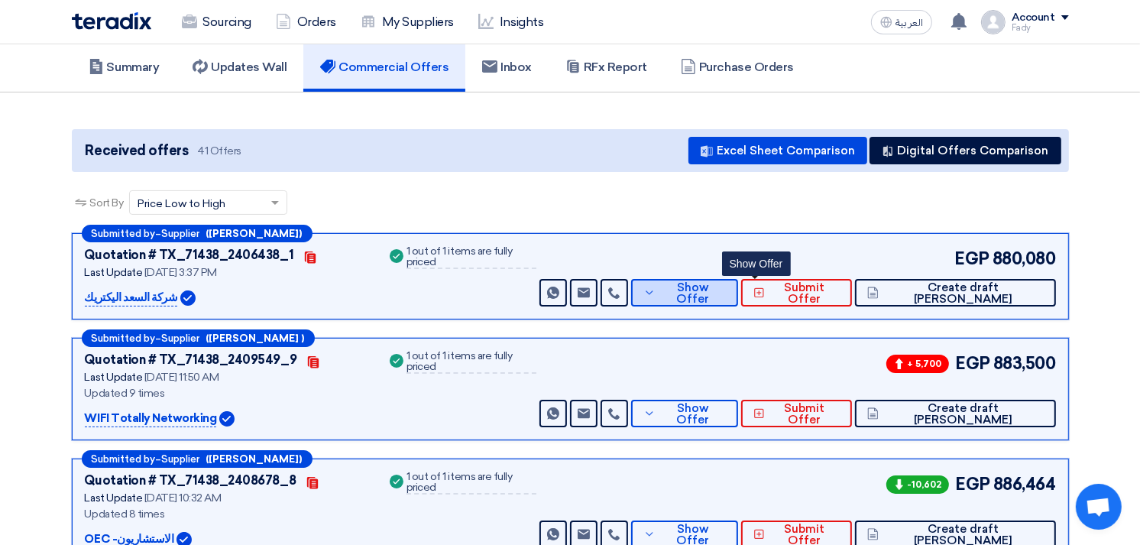
click at [726, 295] on span "Show Offer" at bounding box center [692, 293] width 66 height 23
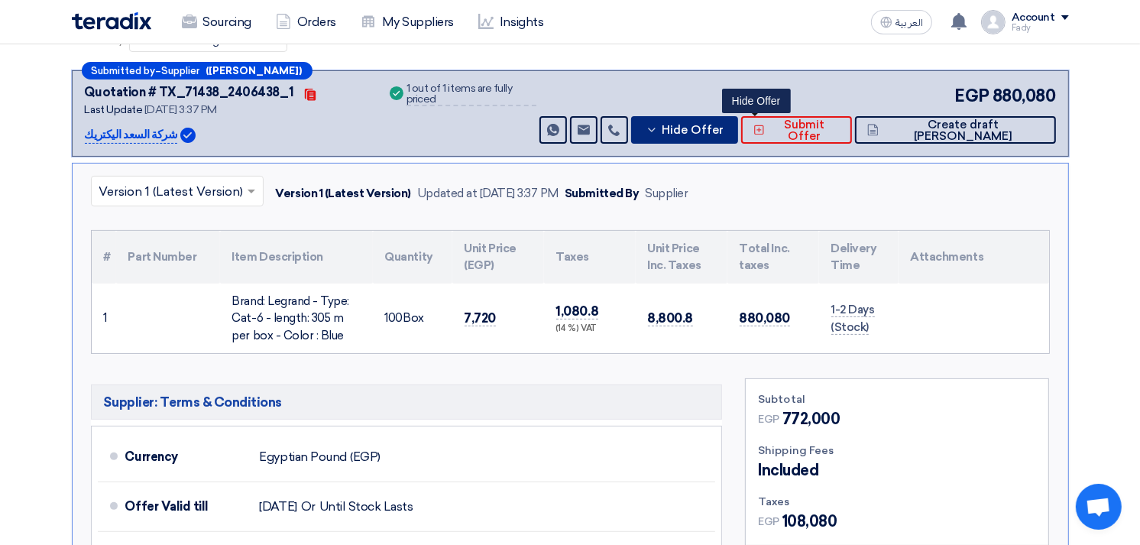
scroll to position [254, 0]
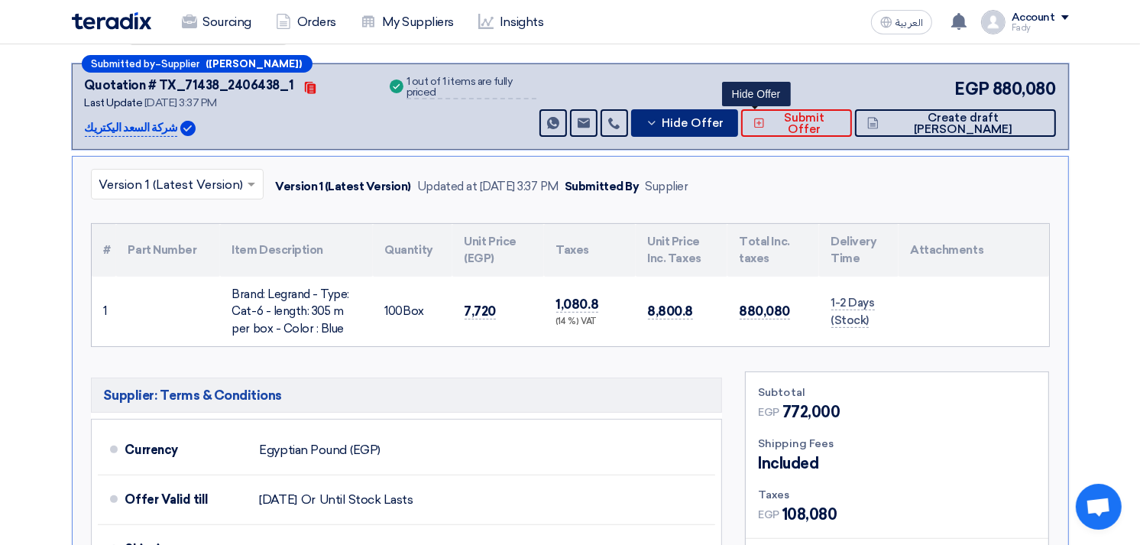
click at [723, 126] on span "Hide Offer" at bounding box center [693, 123] width 62 height 11
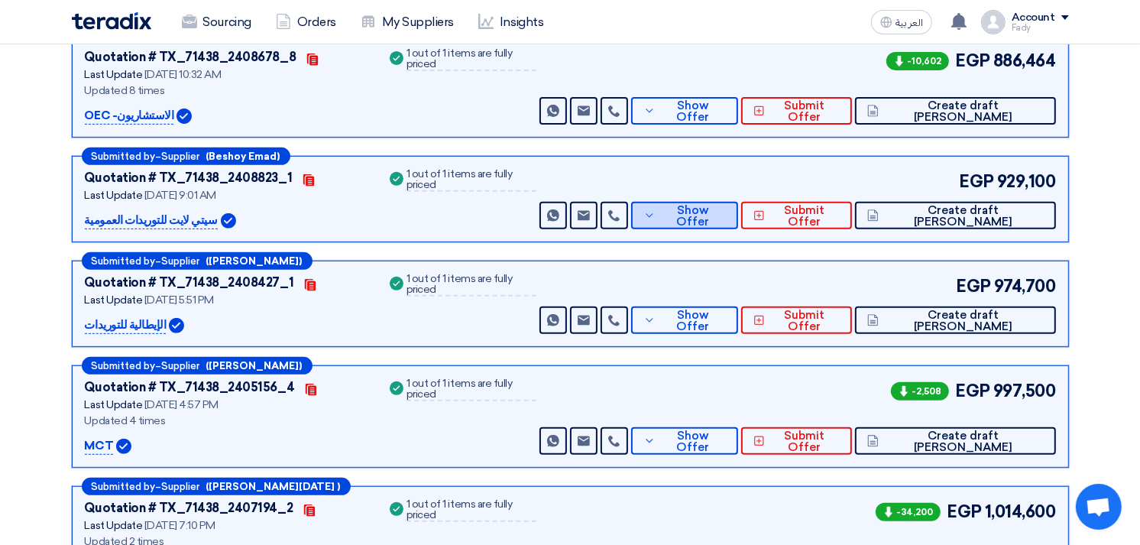
scroll to position [509, 0]
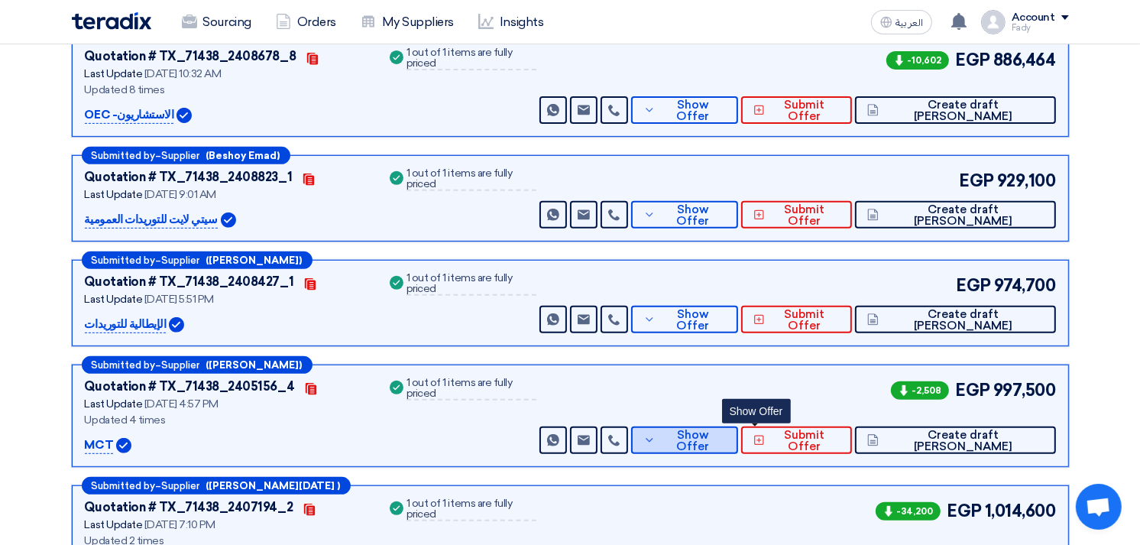
click at [655, 439] on icon at bounding box center [649, 440] width 12 height 12
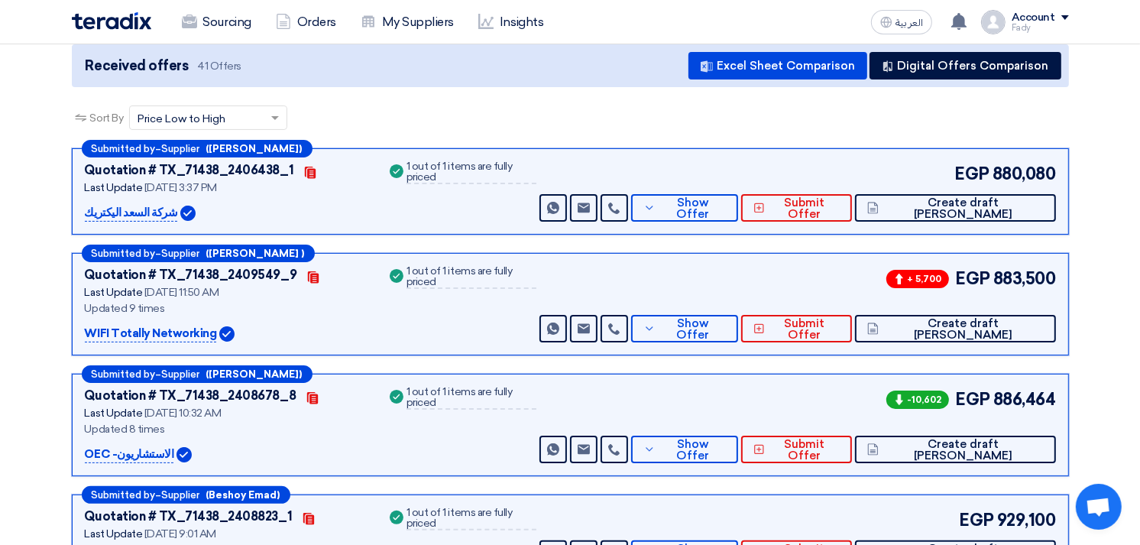
scroll to position [0, 0]
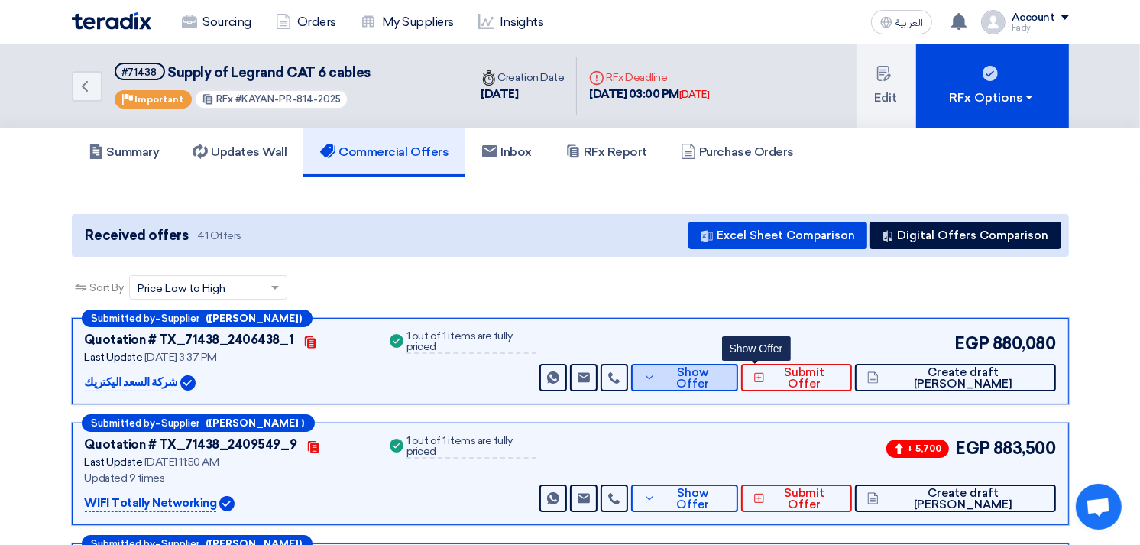
click at [726, 374] on span "Show Offer" at bounding box center [692, 378] width 66 height 23
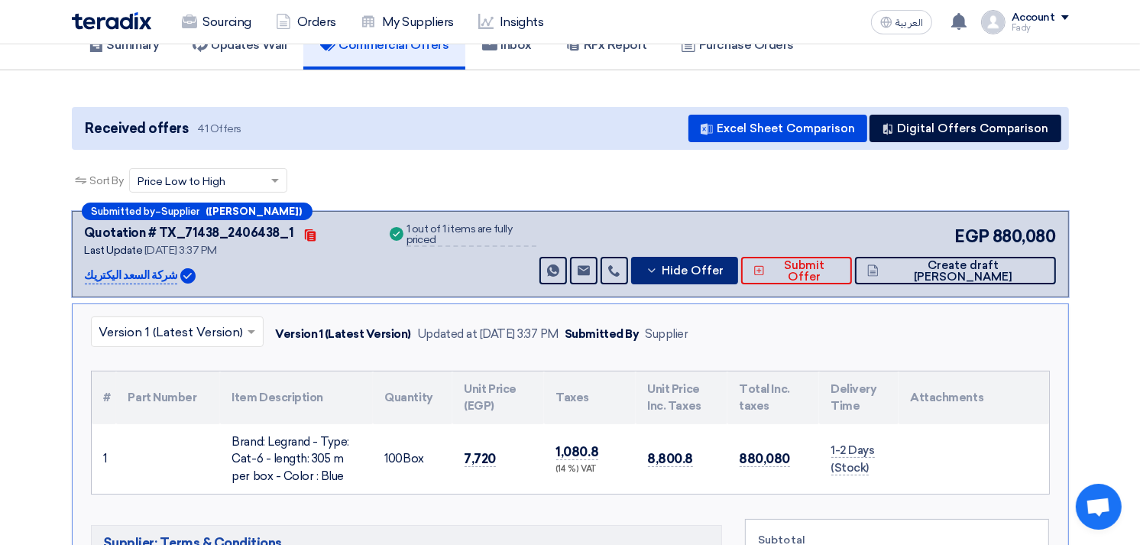
scroll to position [254, 0]
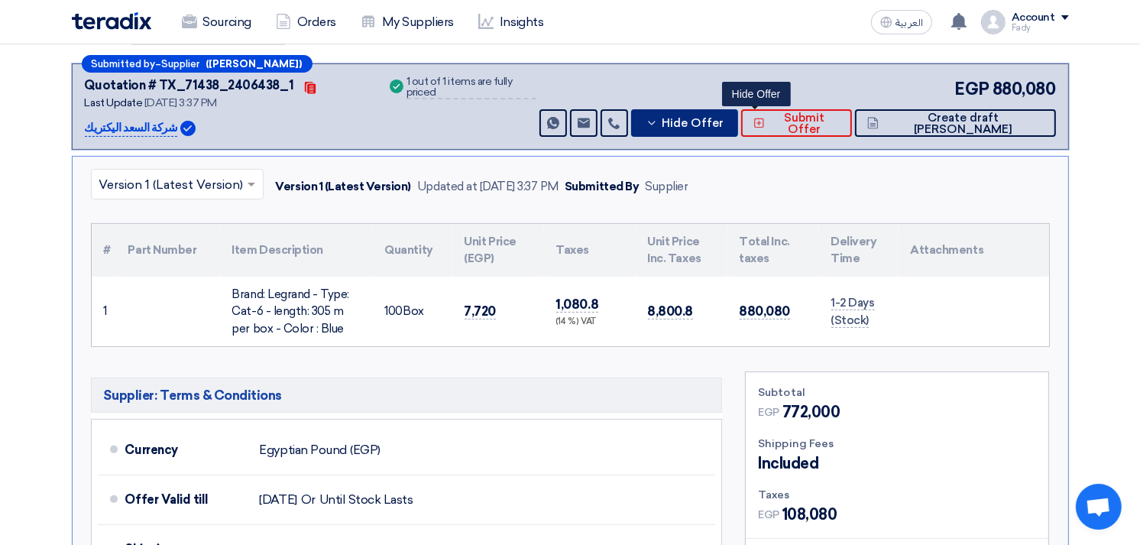
click at [723, 120] on span "Hide Offer" at bounding box center [693, 123] width 62 height 11
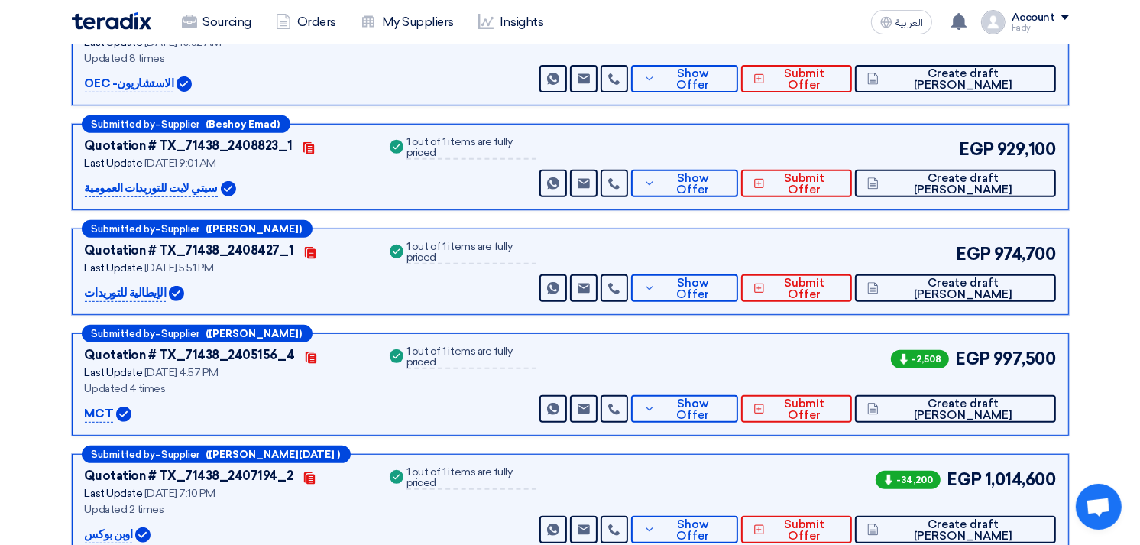
scroll to position [594, 0]
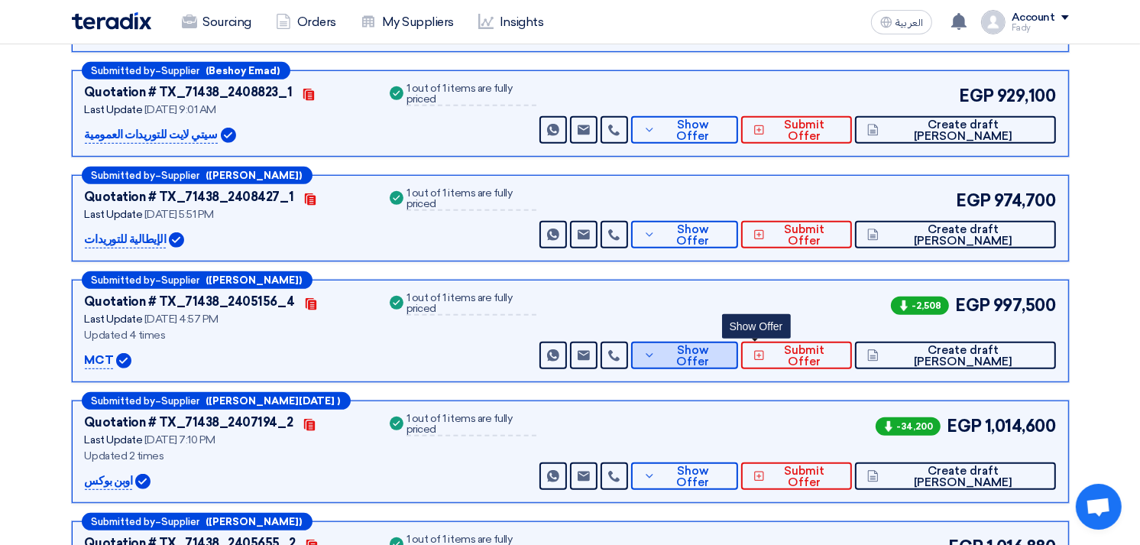
click at [738, 361] on button "Show Offer" at bounding box center [684, 354] width 107 height 27
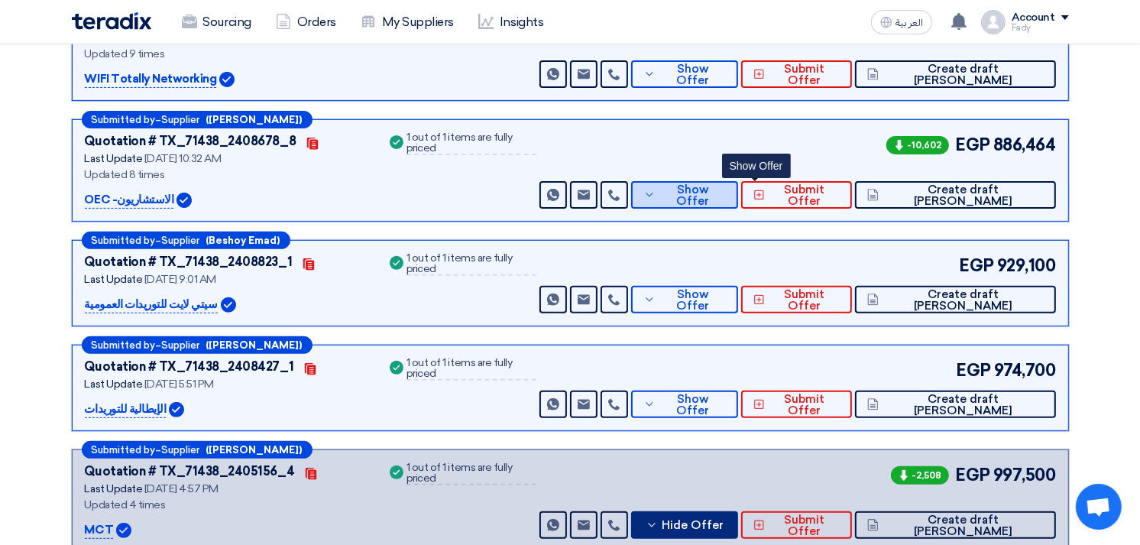
scroll to position [509, 0]
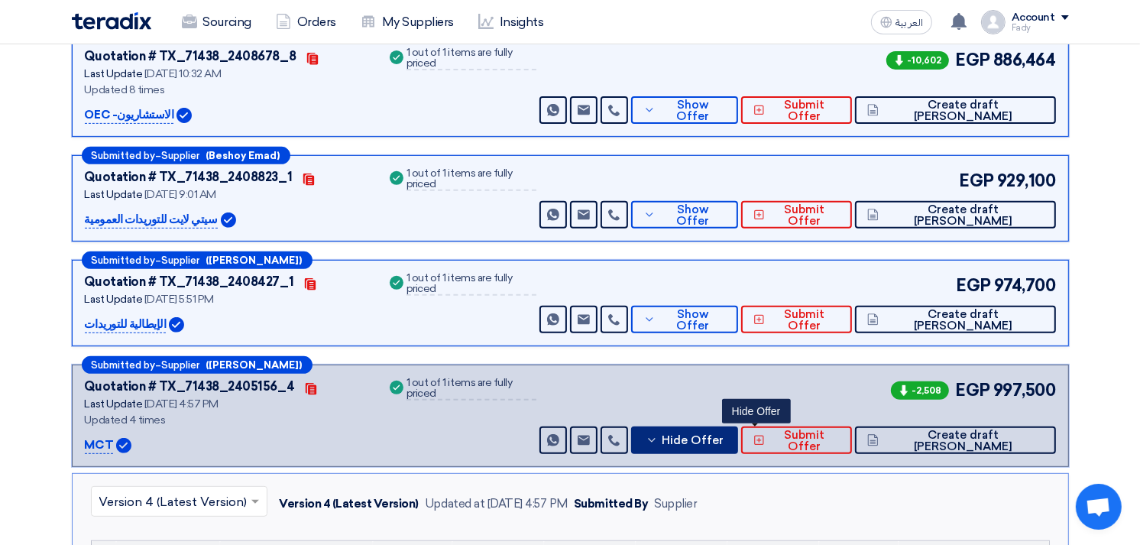
click at [738, 429] on button "Hide Offer" at bounding box center [684, 439] width 107 height 27
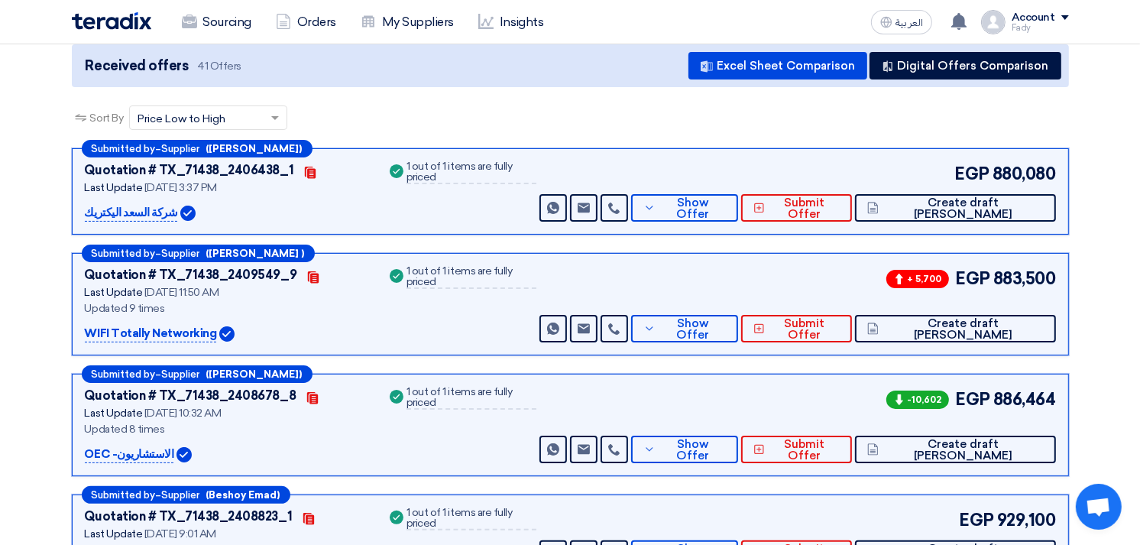
scroll to position [0, 0]
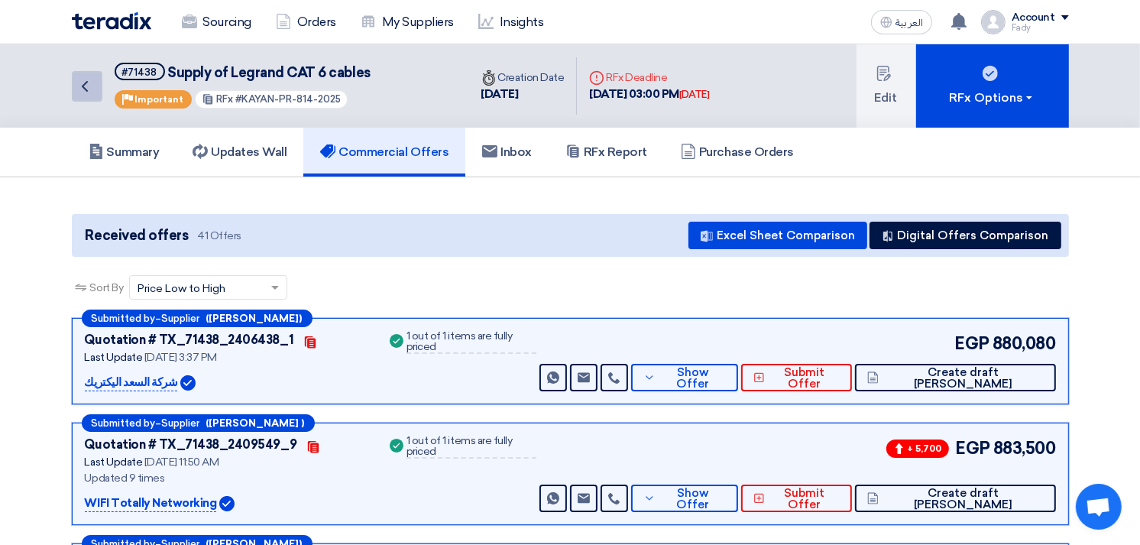
click at [79, 89] on icon "Back" at bounding box center [85, 86] width 18 height 18
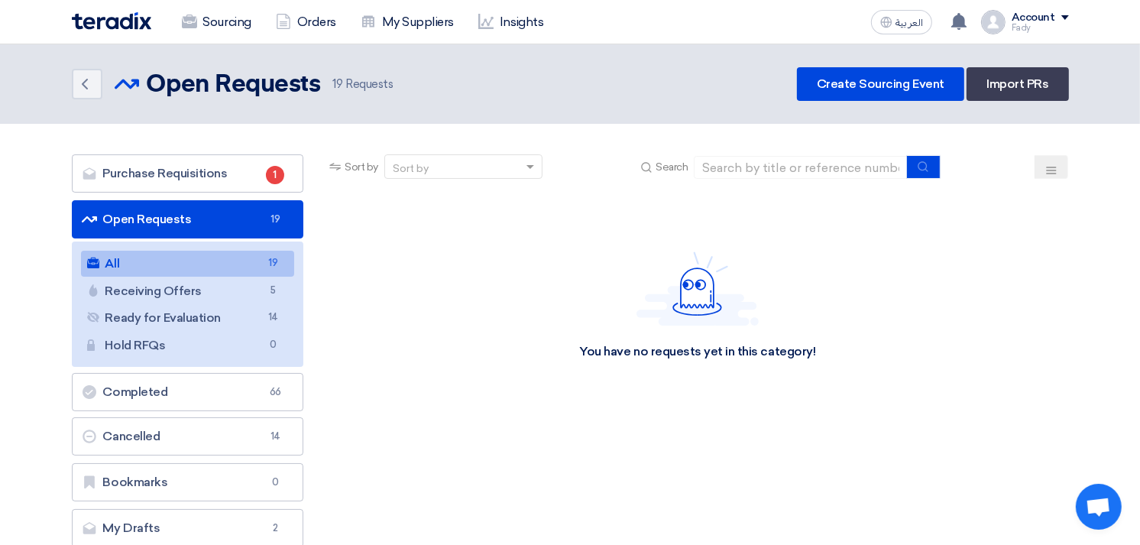
click at [222, 258] on link "All All 19" at bounding box center [188, 264] width 214 height 26
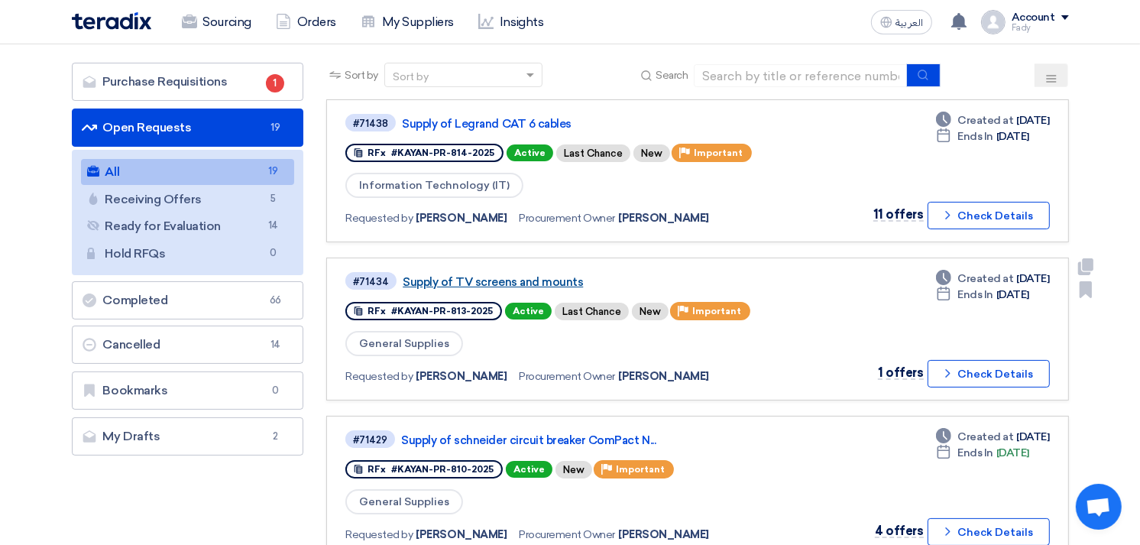
scroll to position [170, 0]
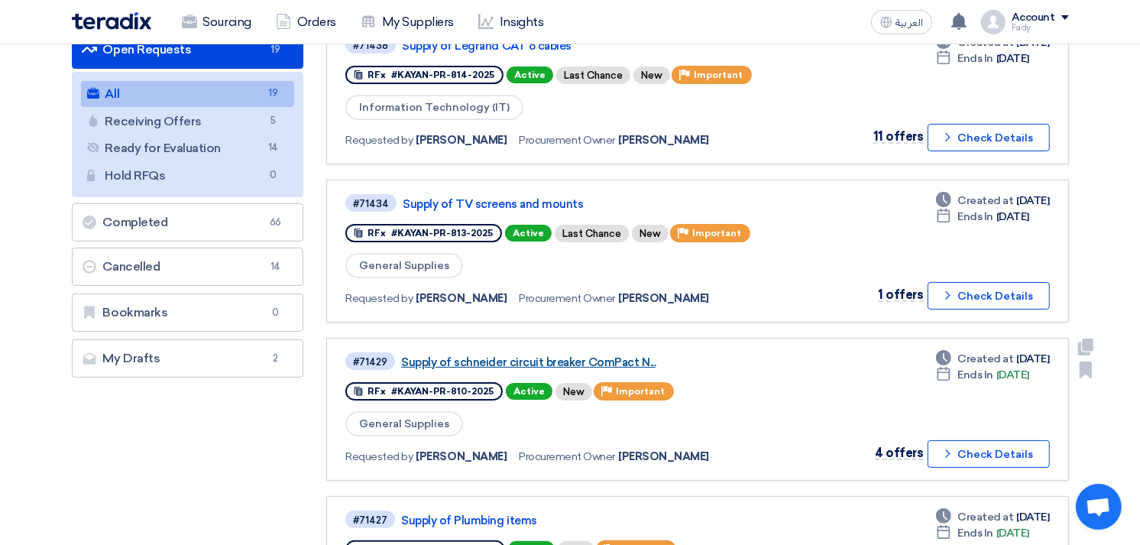
click at [555, 355] on link "Supply of schneider circuit breaker ComPact N..." at bounding box center [592, 362] width 382 height 14
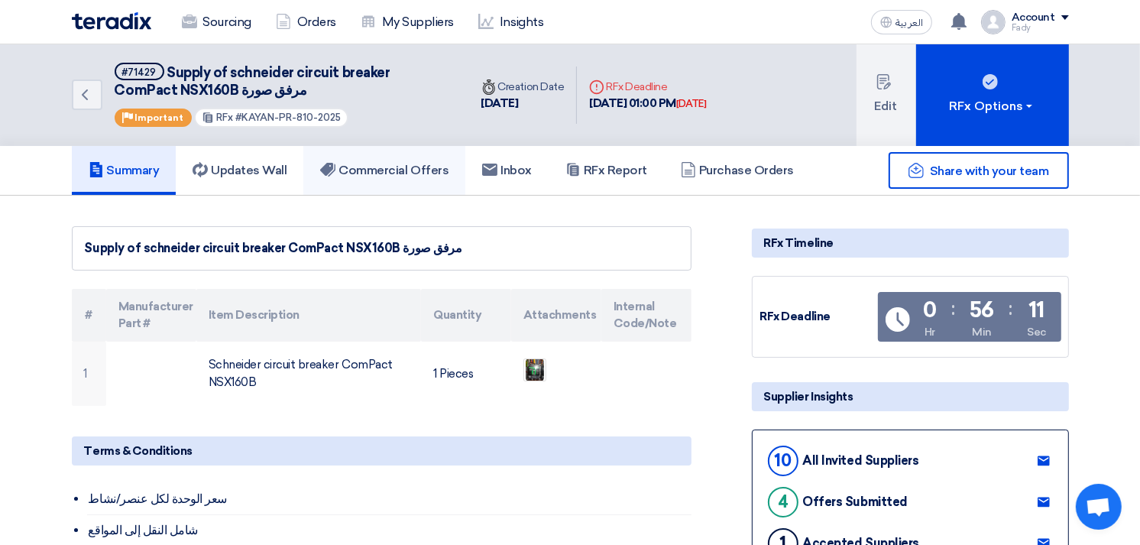
click at [414, 164] on h5 "Commercial Offers" at bounding box center [384, 170] width 128 height 15
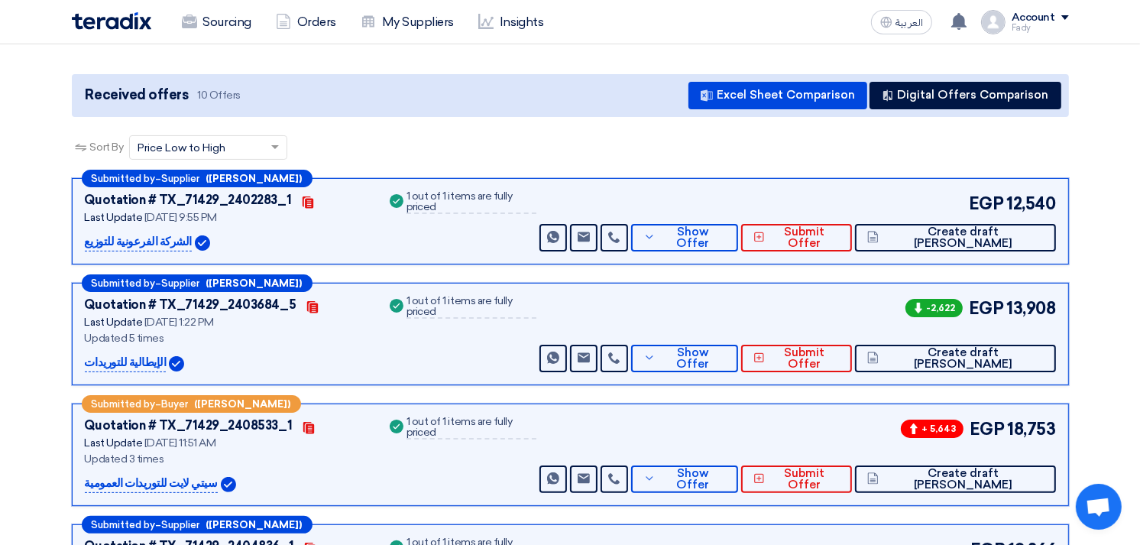
scroll to position [170, 0]
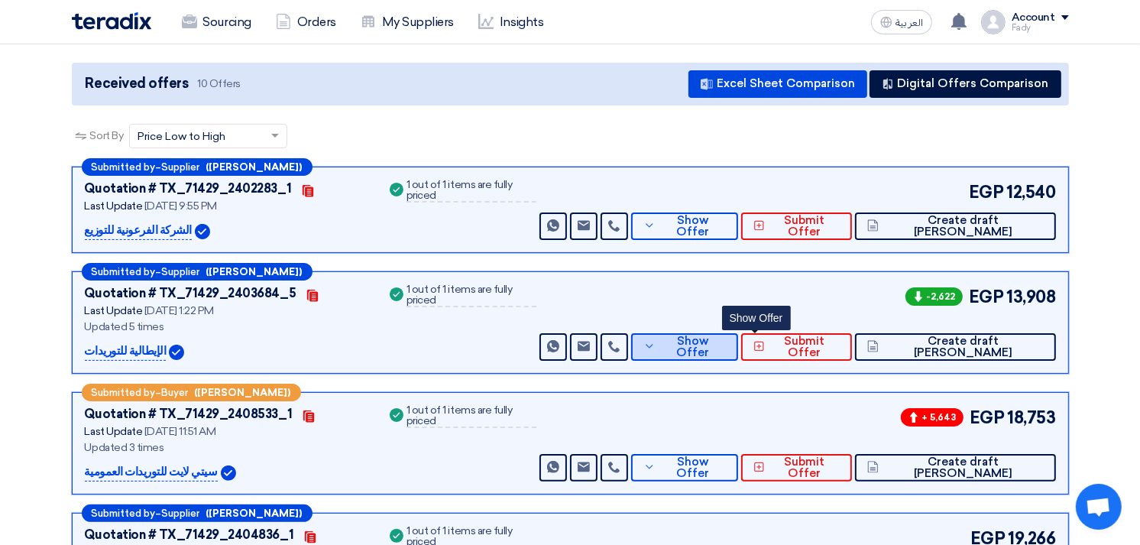
click at [726, 340] on span "Show Offer" at bounding box center [692, 346] width 66 height 23
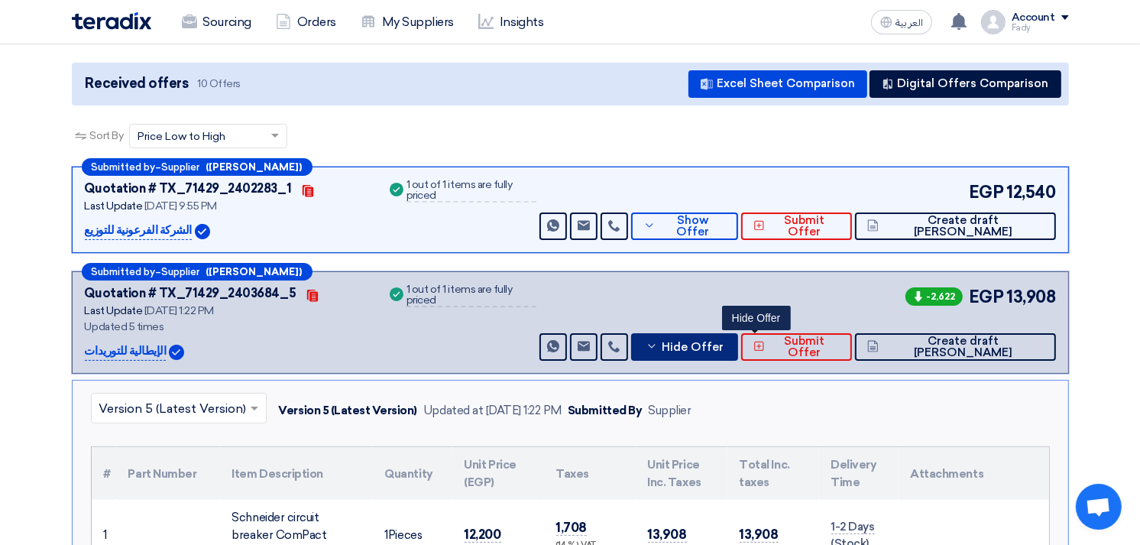
scroll to position [254, 0]
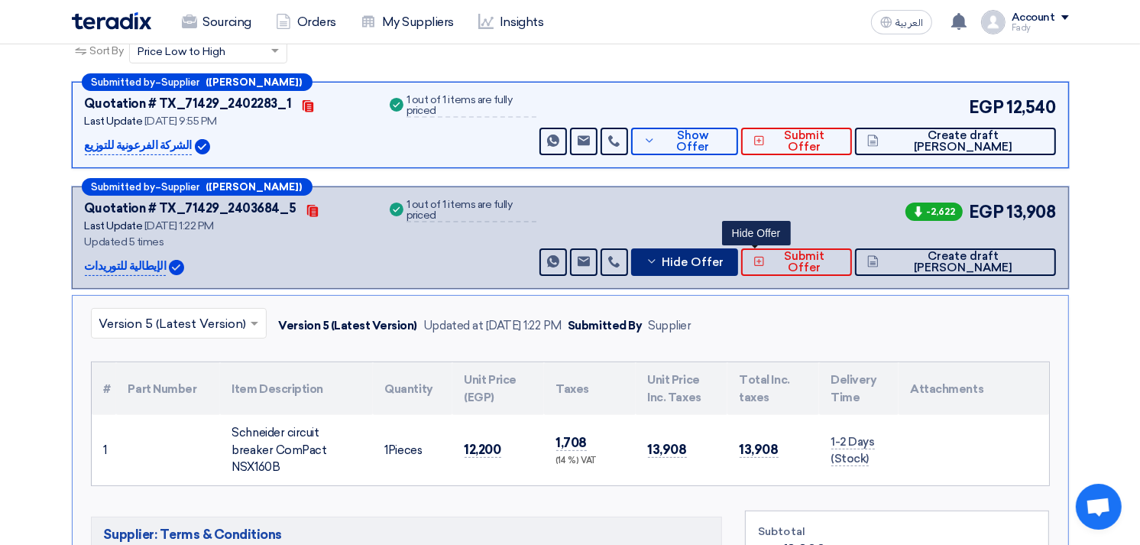
click at [723, 257] on span "Hide Offer" at bounding box center [693, 262] width 62 height 11
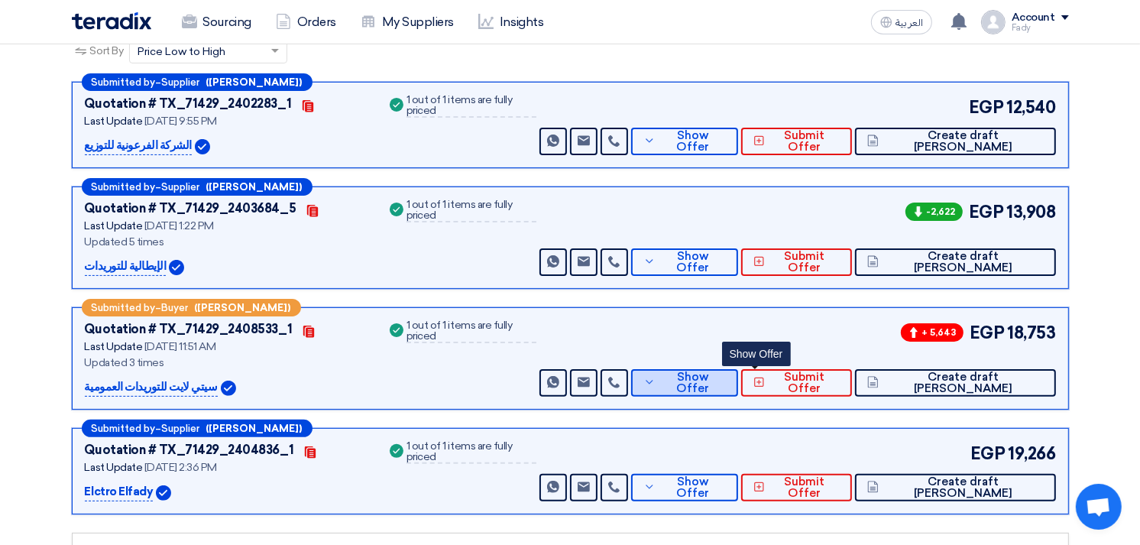
click at [726, 377] on span "Show Offer" at bounding box center [692, 382] width 66 height 23
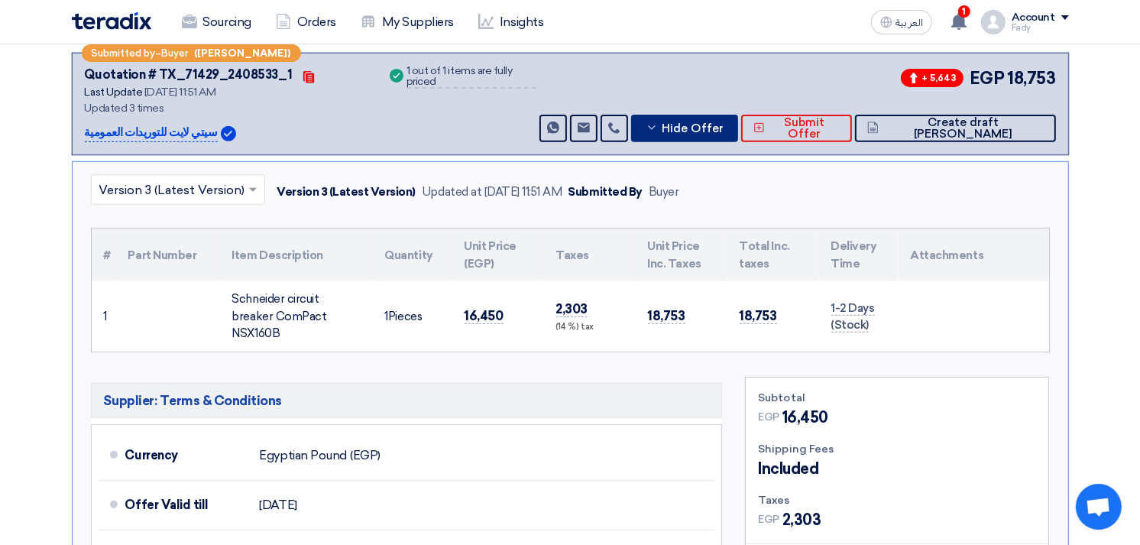
scroll to position [424, 0]
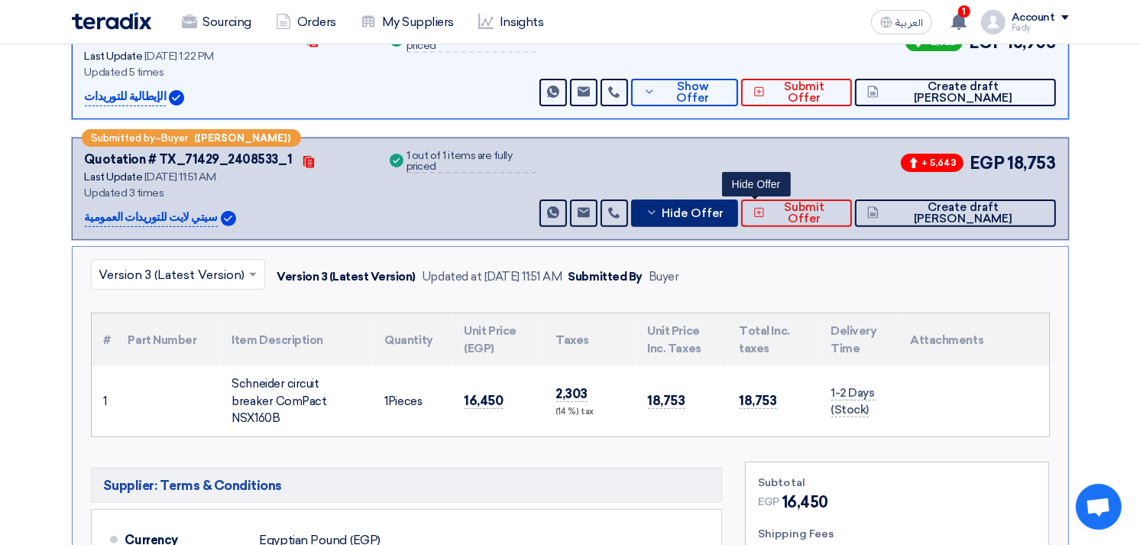
click at [738, 219] on button "Hide Offer" at bounding box center [684, 212] width 107 height 27
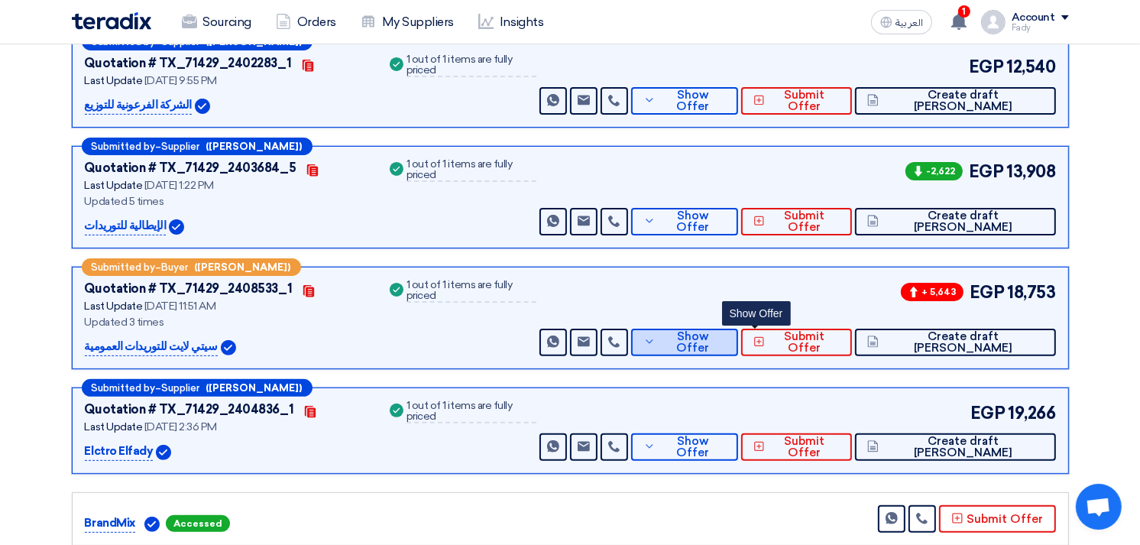
scroll to position [254, 0]
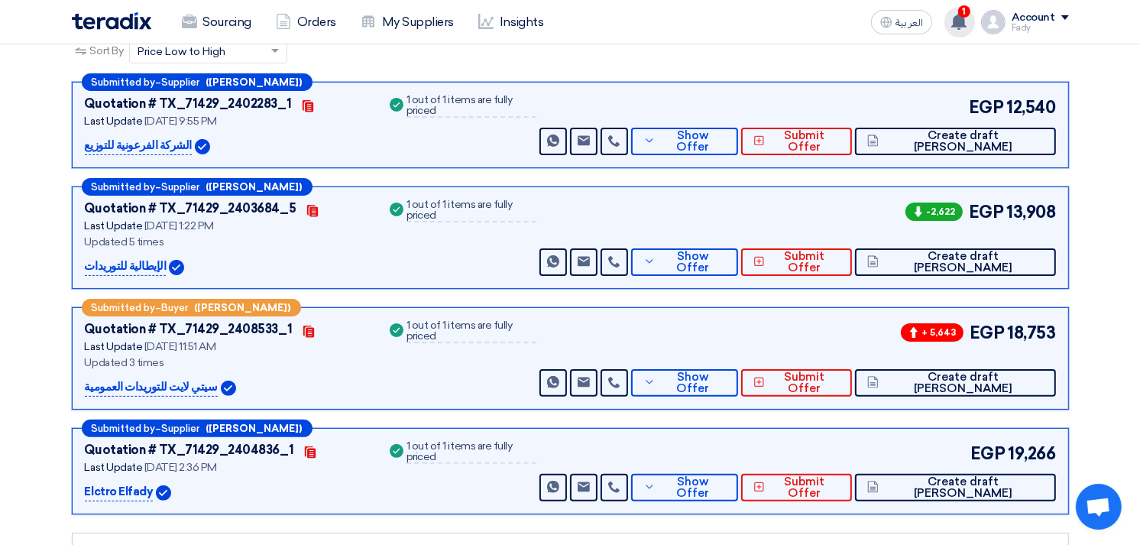
click at [959, 17] on use at bounding box center [958, 21] width 15 height 17
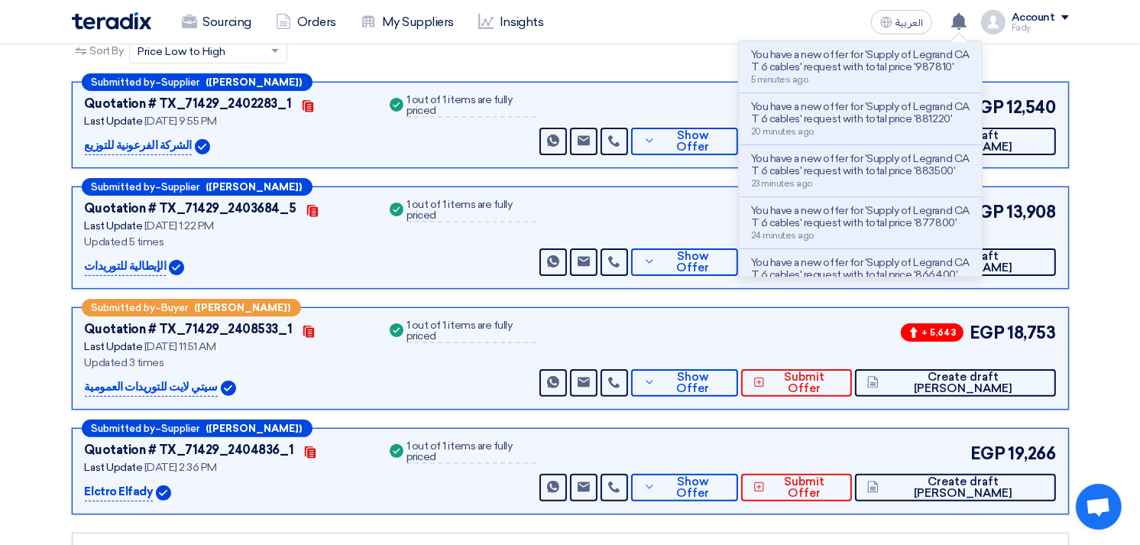
click at [1048, 56] on div "Sort By Sort by × Price Low to High ×" at bounding box center [570, 60] width 997 height 43
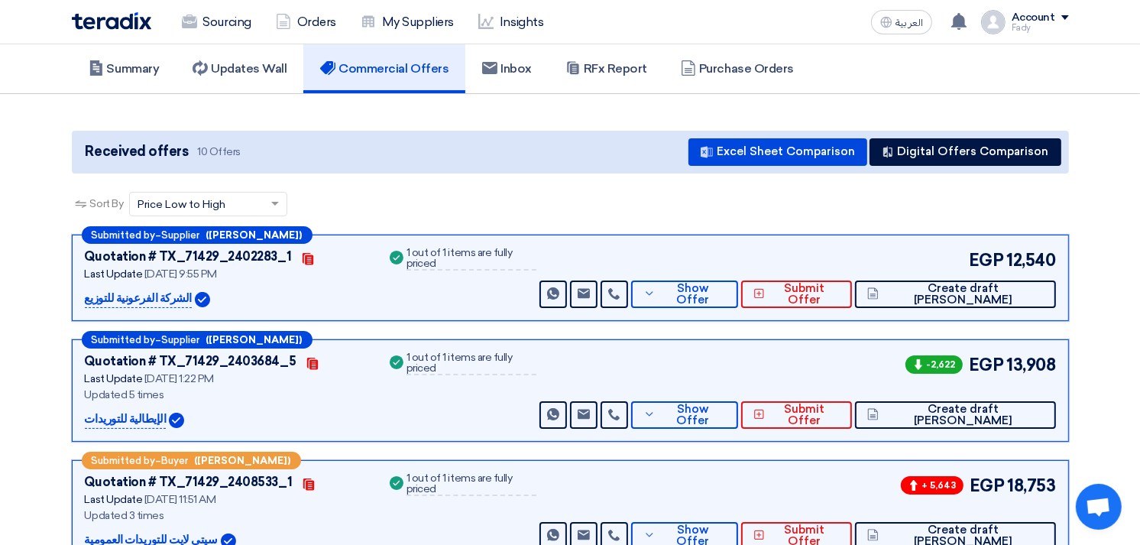
scroll to position [0, 0]
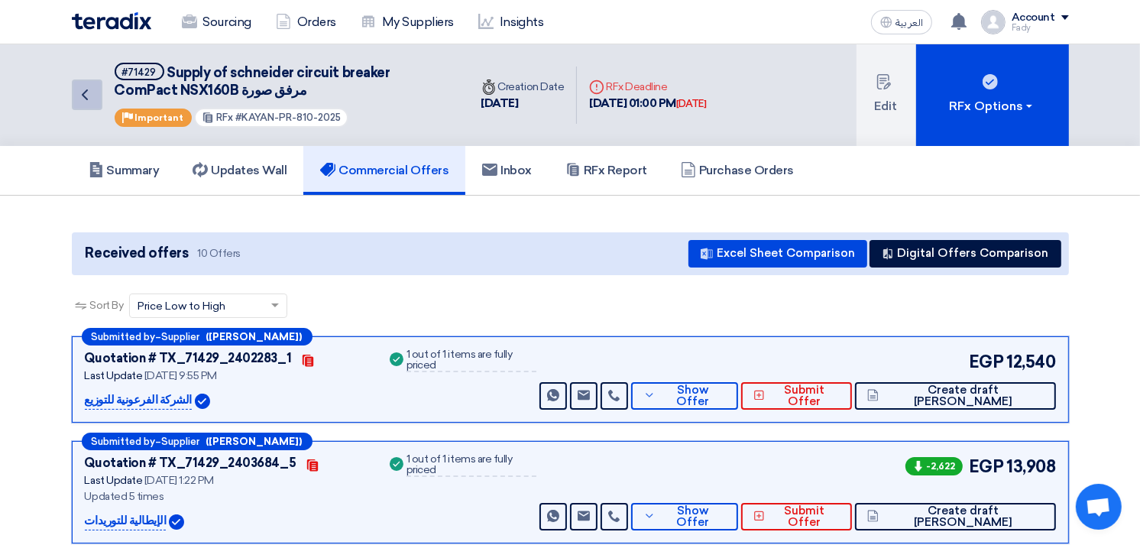
click at [80, 102] on icon "Back" at bounding box center [85, 95] width 18 height 18
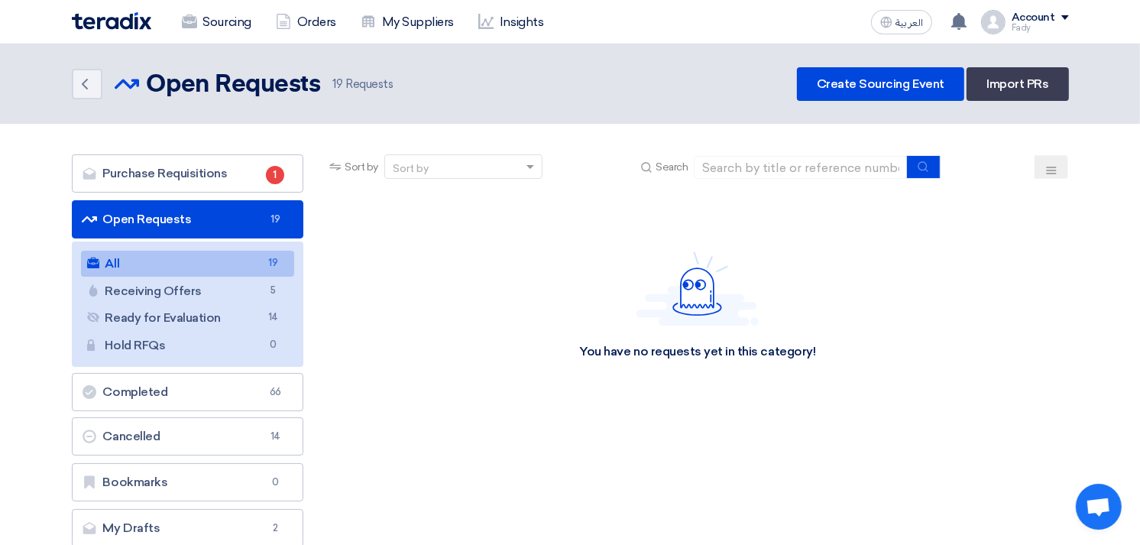
click at [222, 254] on link "All All 19" at bounding box center [188, 264] width 214 height 26
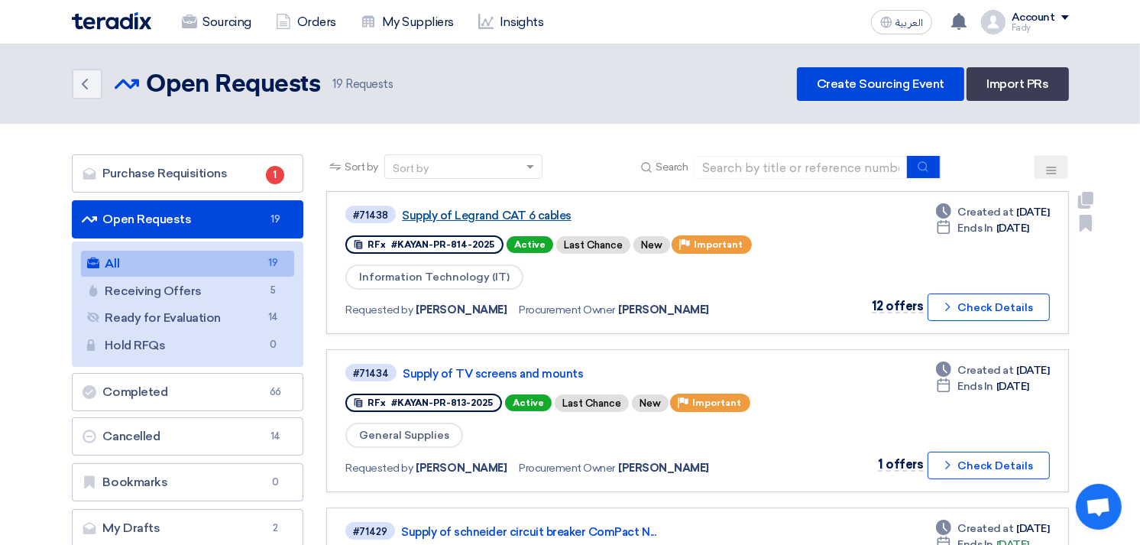
click at [533, 209] on link "Supply of Legrand CAT 6 cables" at bounding box center [593, 216] width 382 height 14
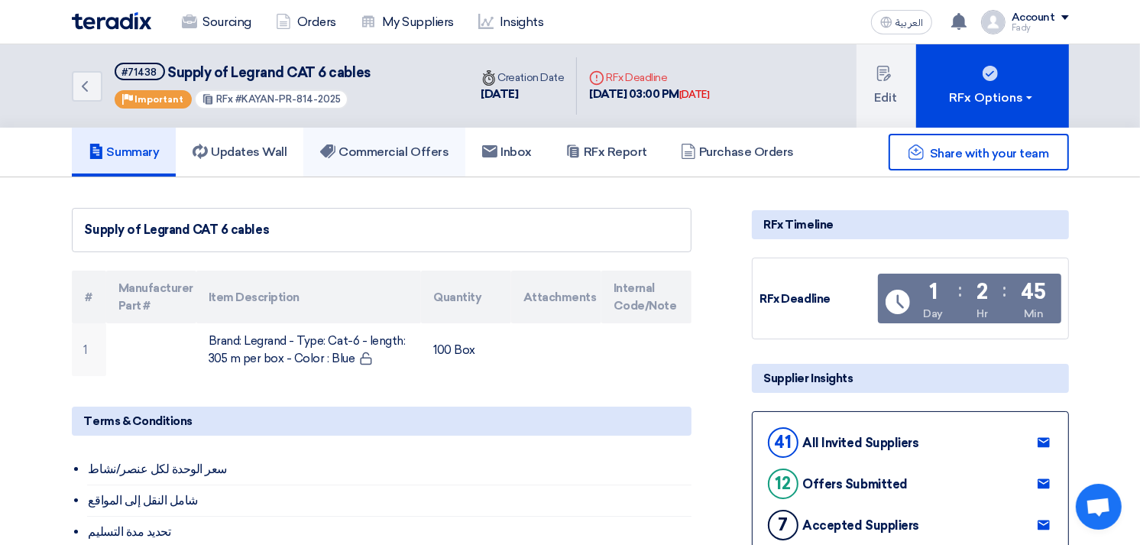
click at [403, 134] on link "Commercial Offers" at bounding box center [384, 152] width 162 height 49
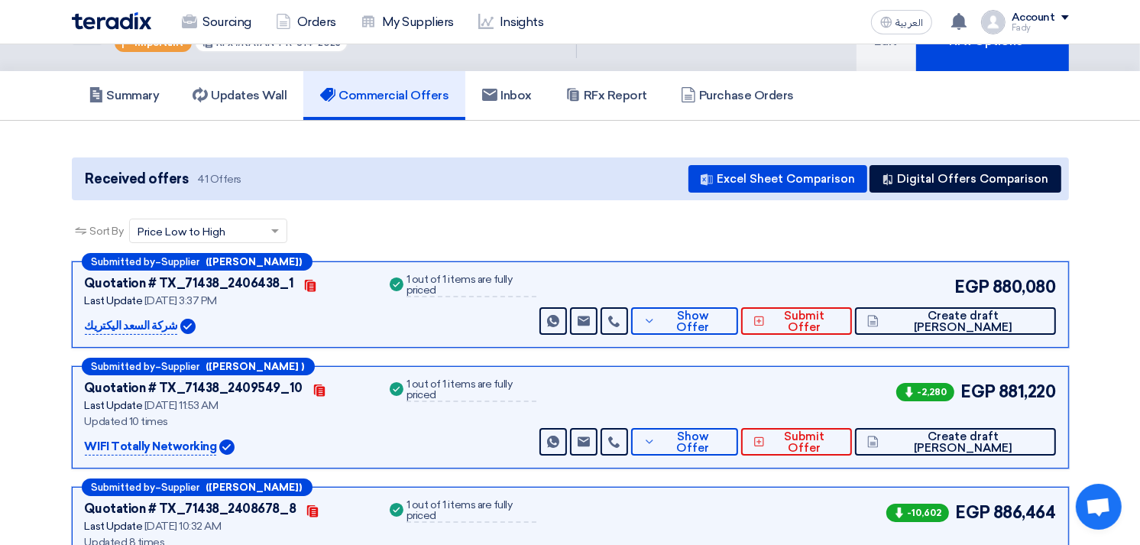
scroll to position [85, 0]
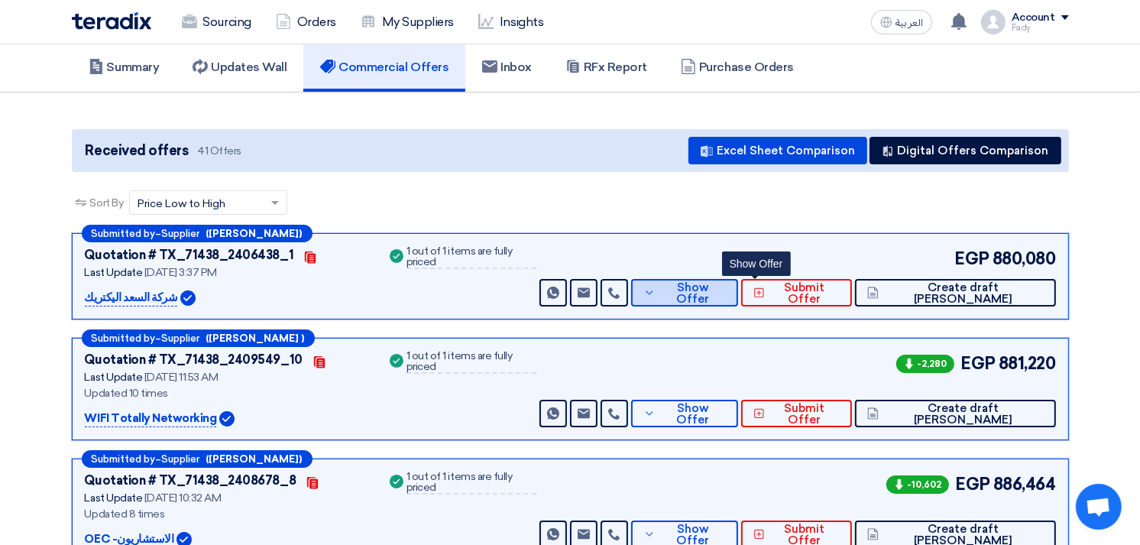
click at [726, 286] on span "Show Offer" at bounding box center [692, 293] width 66 height 23
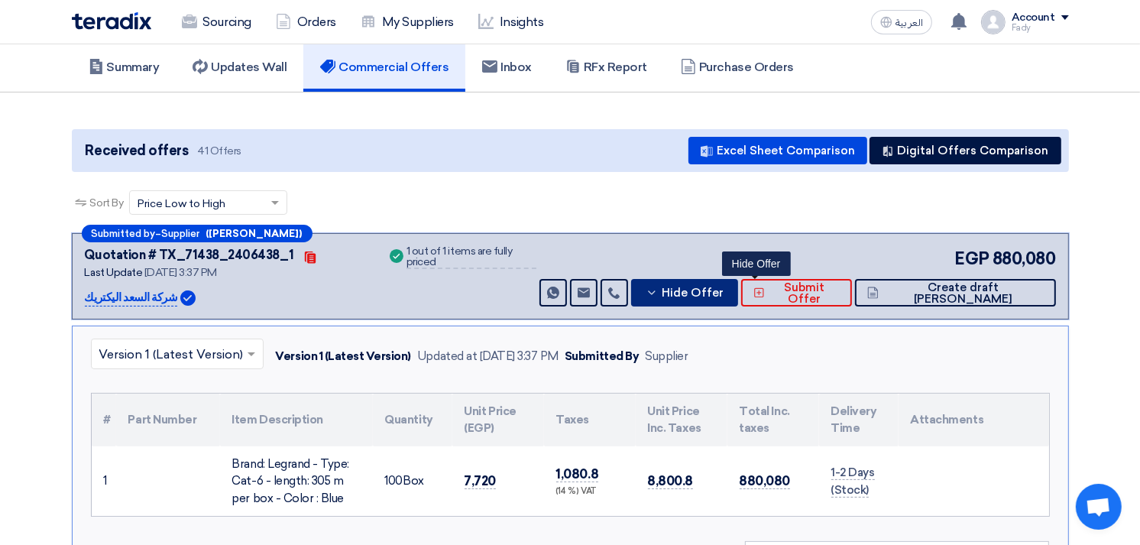
click at [723, 287] on span "Hide Offer" at bounding box center [693, 292] width 62 height 11
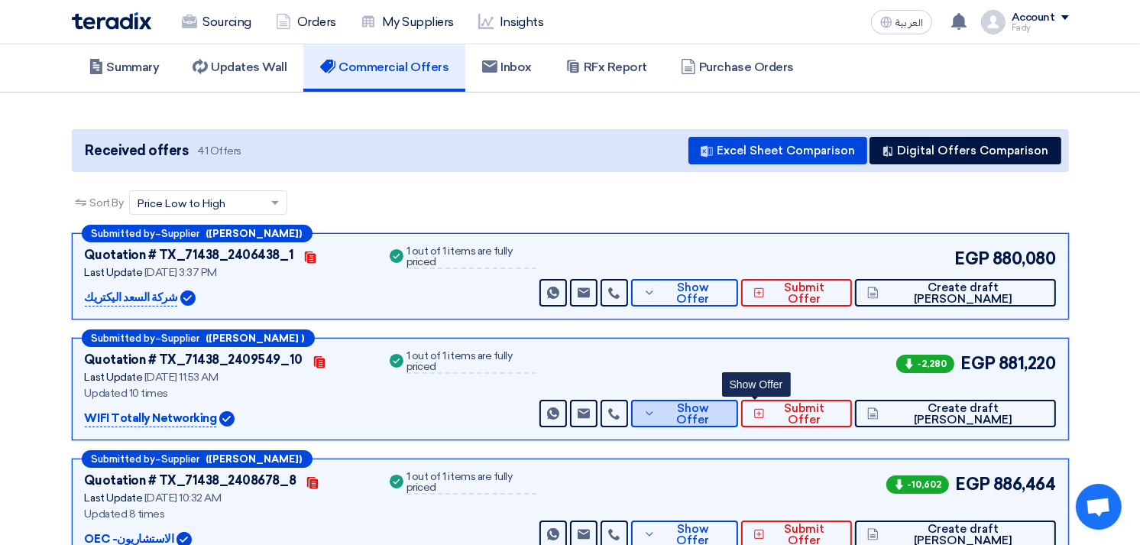
click at [726, 406] on span "Show Offer" at bounding box center [692, 414] width 66 height 23
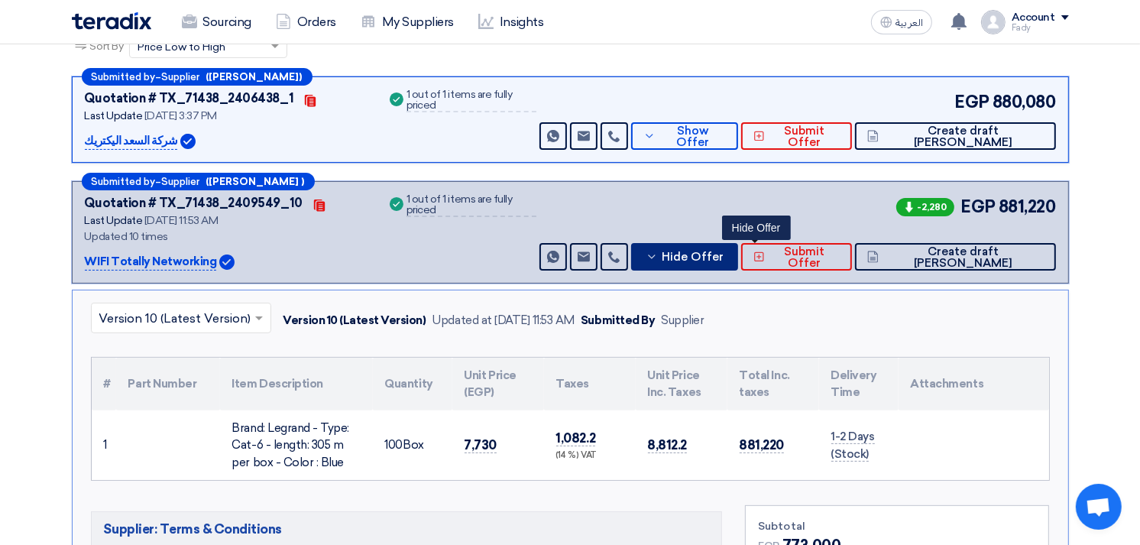
scroll to position [254, 0]
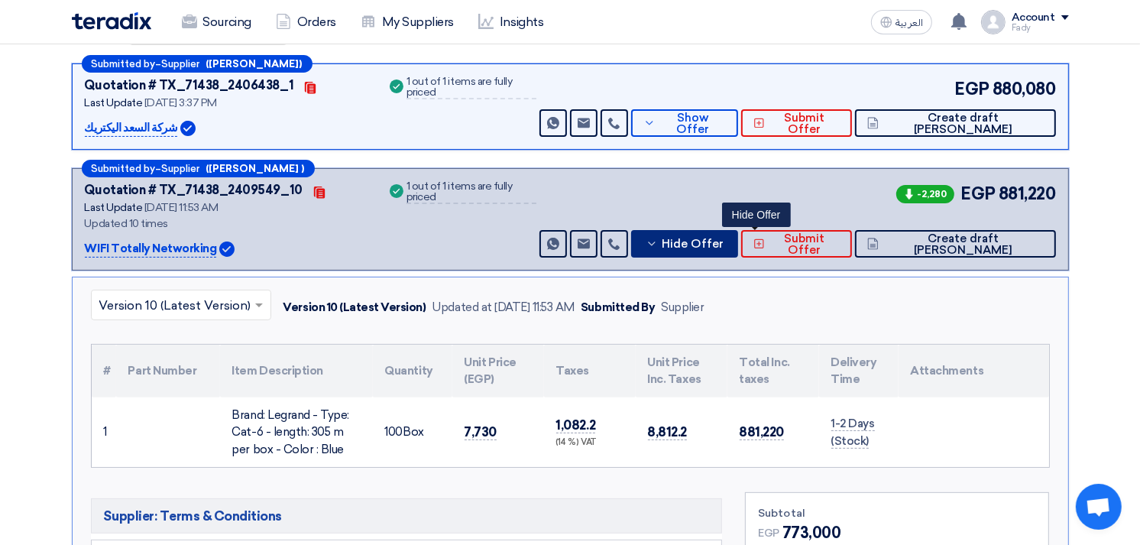
click at [723, 245] on span "Hide Offer" at bounding box center [693, 243] width 62 height 11
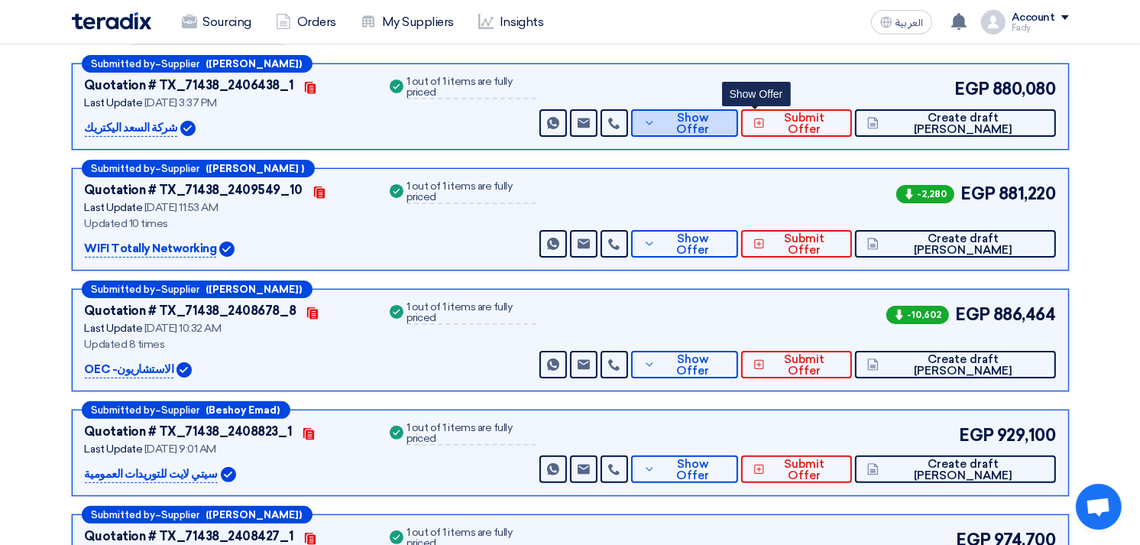
click at [726, 121] on span "Show Offer" at bounding box center [692, 123] width 66 height 23
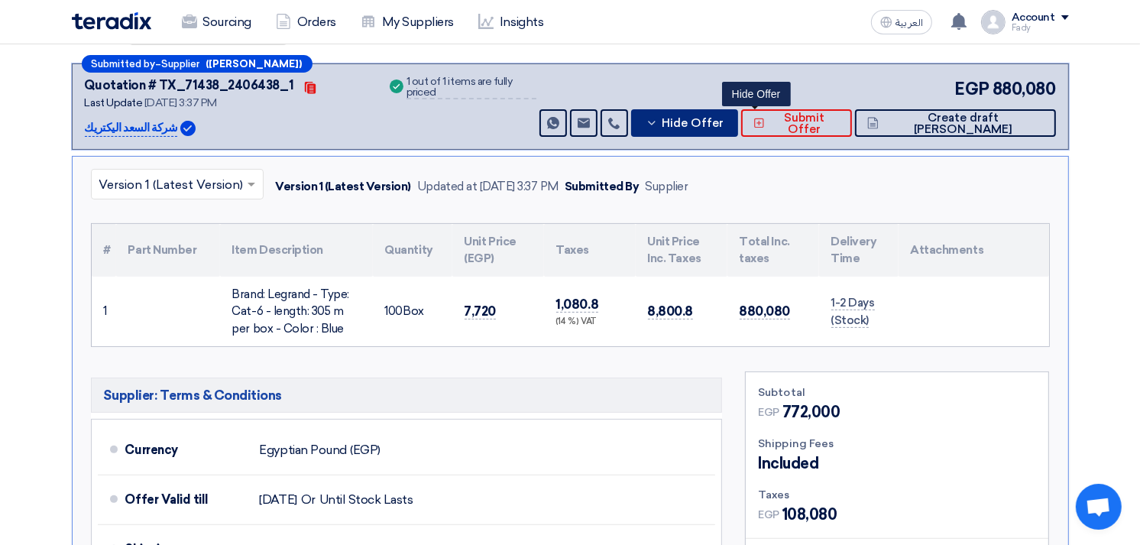
click at [723, 121] on span "Hide Offer" at bounding box center [693, 123] width 62 height 11
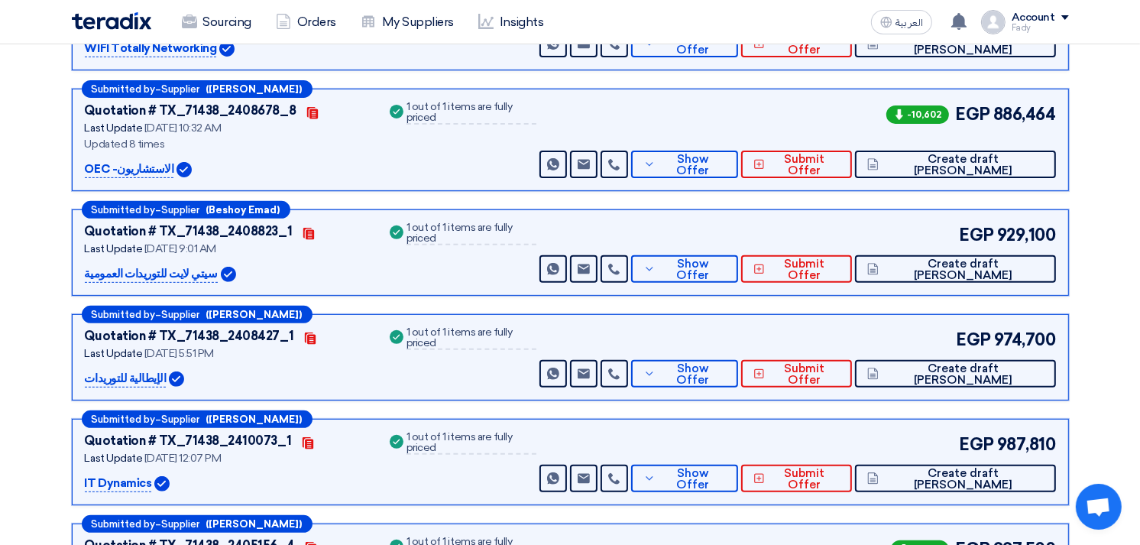
scroll to position [85, 0]
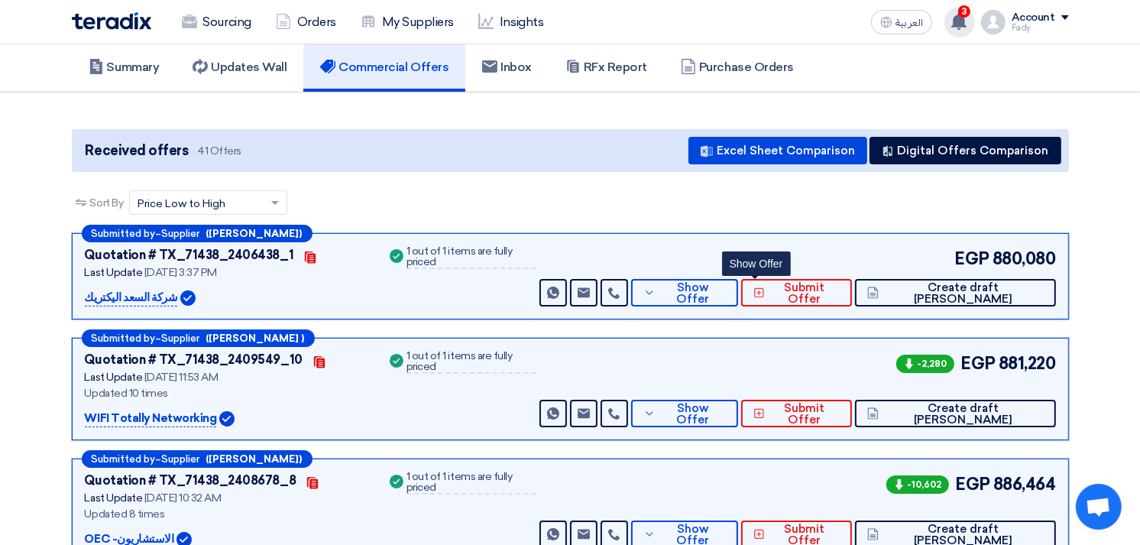
click at [959, 18] on use at bounding box center [958, 21] width 15 height 17
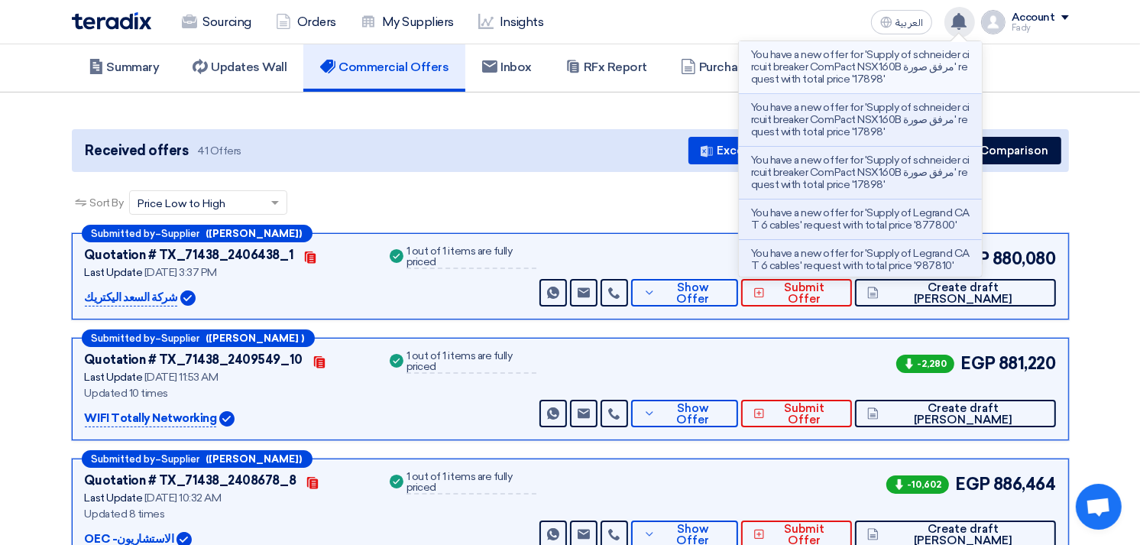
click at [887, 58] on p "You have a new offer for 'Supply of schneider circuit breaker ComPact NSX160B م…" at bounding box center [860, 67] width 218 height 37
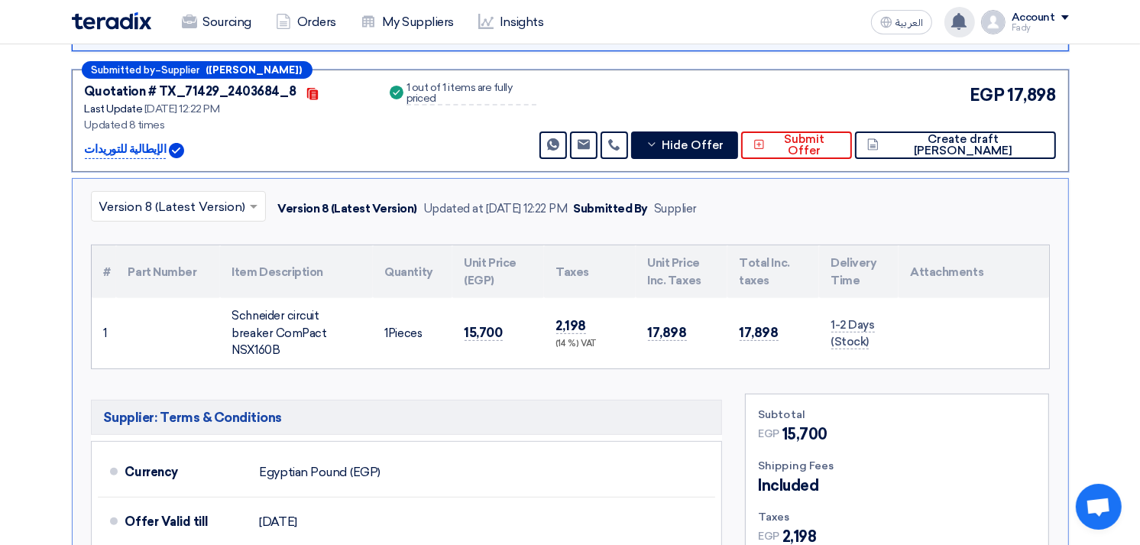
scroll to position [438, 0]
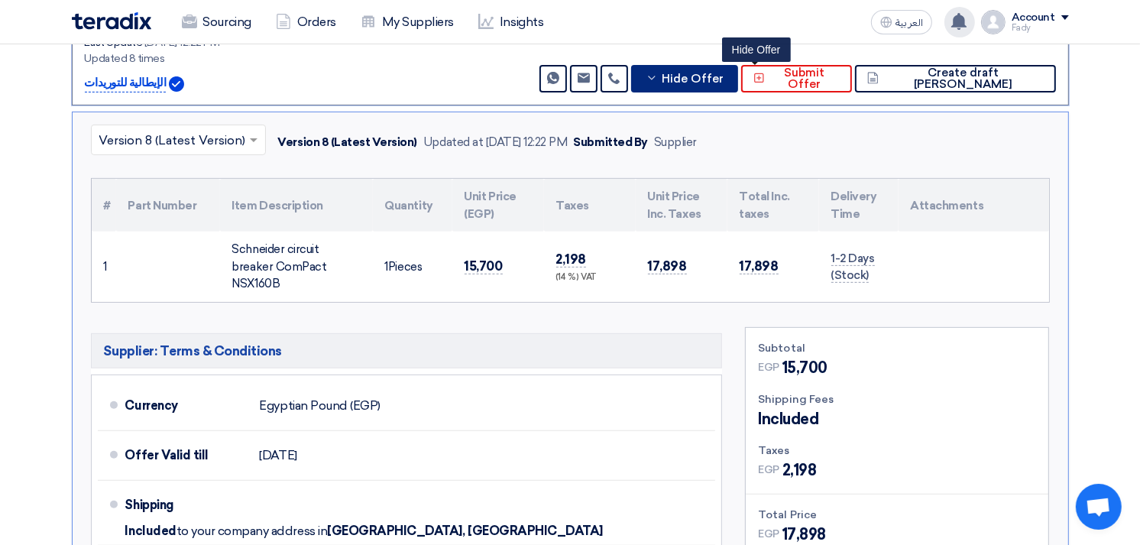
click at [723, 74] on span "Hide Offer" at bounding box center [693, 78] width 62 height 11
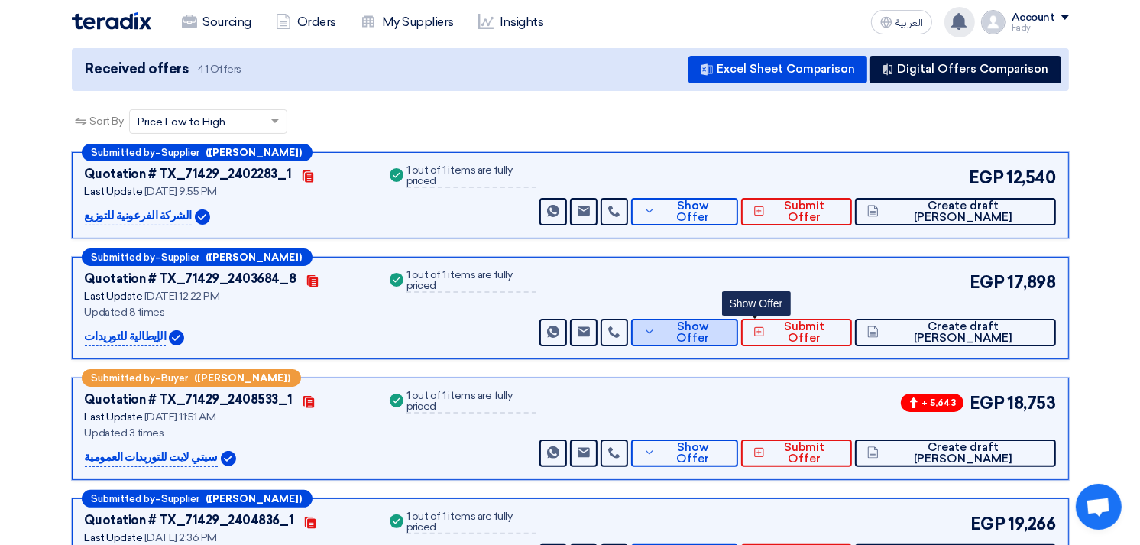
scroll to position [183, 0]
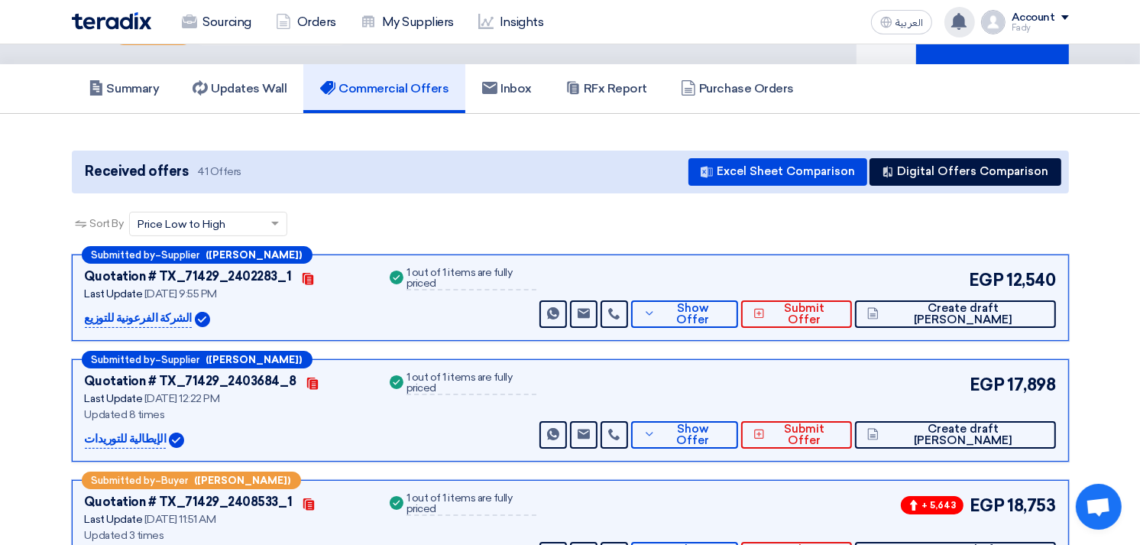
scroll to position [0, 0]
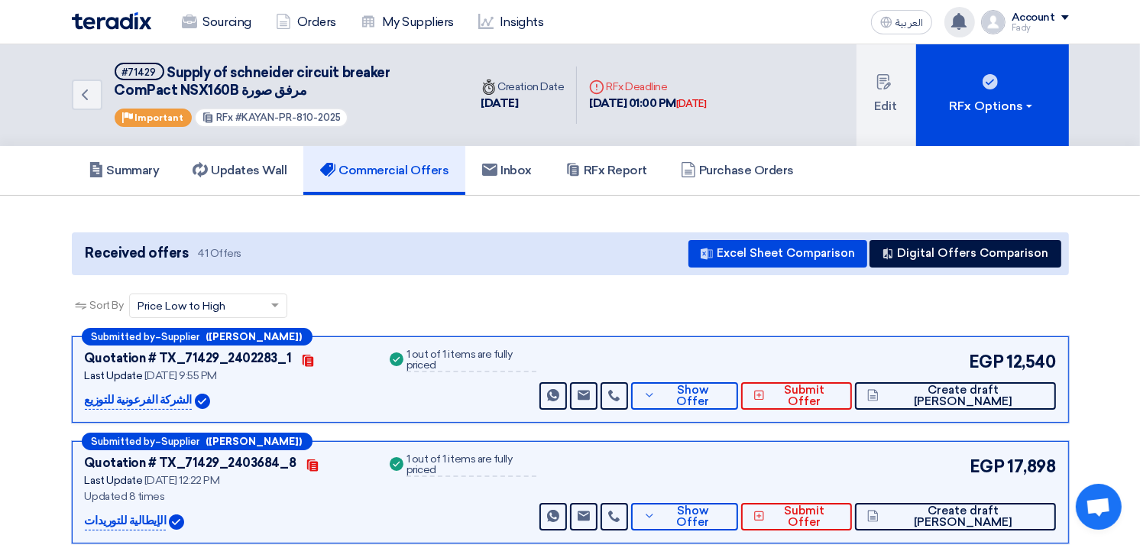
drag, startPoint x: 237, startPoint y: 112, endPoint x: 362, endPoint y: 111, distance: 125.3
click at [362, 111] on div "#71429 Supply of schneider circuit breaker ComPact NSX160B مرفق صورة Priority I…" at bounding box center [283, 95] width 336 height 65
copy span "KAYAN-PR-810-2025"
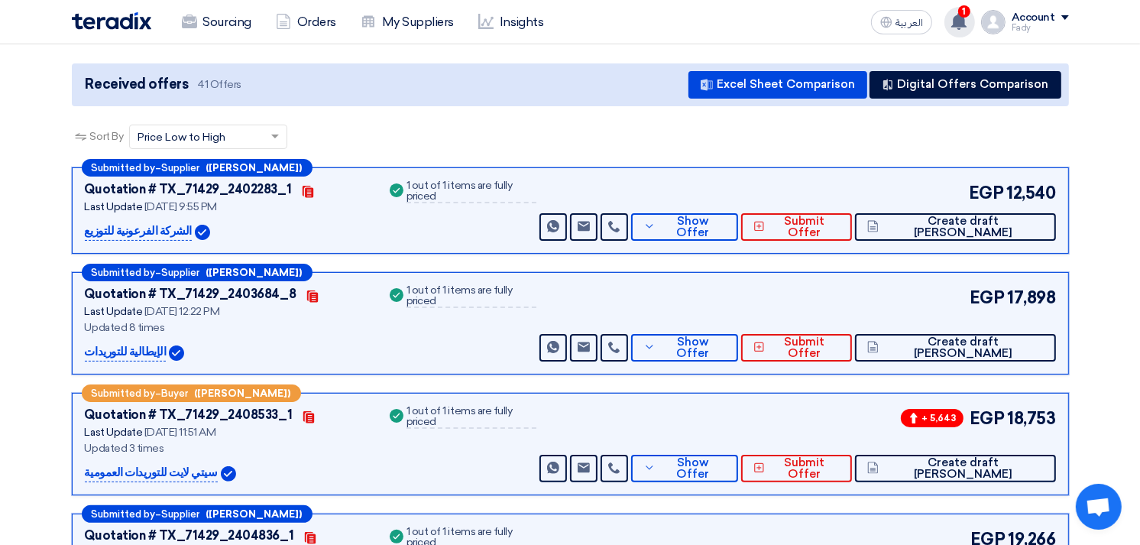
scroll to position [170, 0]
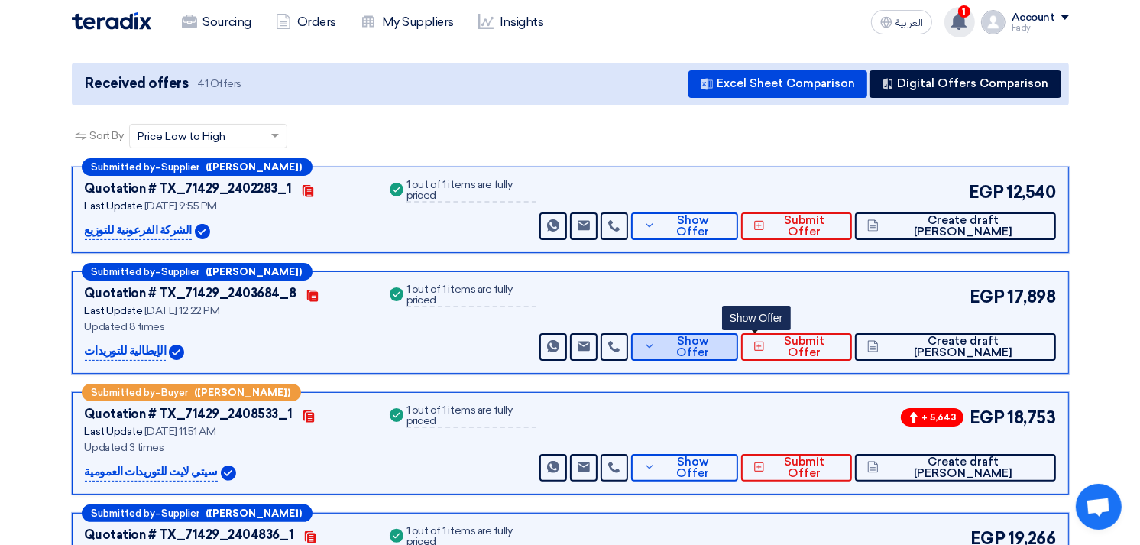
click at [726, 348] on span "Show Offer" at bounding box center [692, 346] width 66 height 23
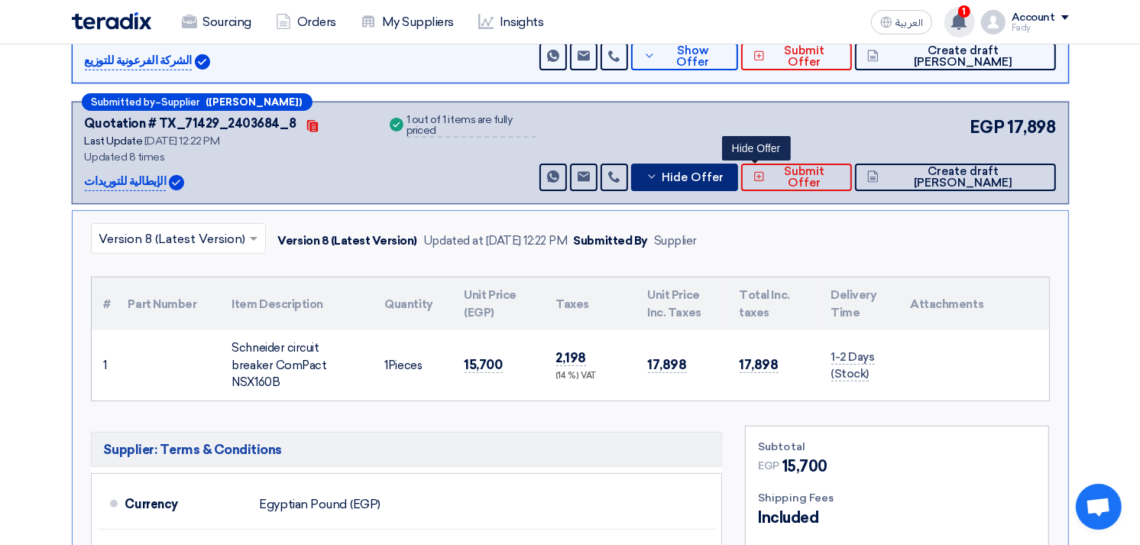
scroll to position [0, 0]
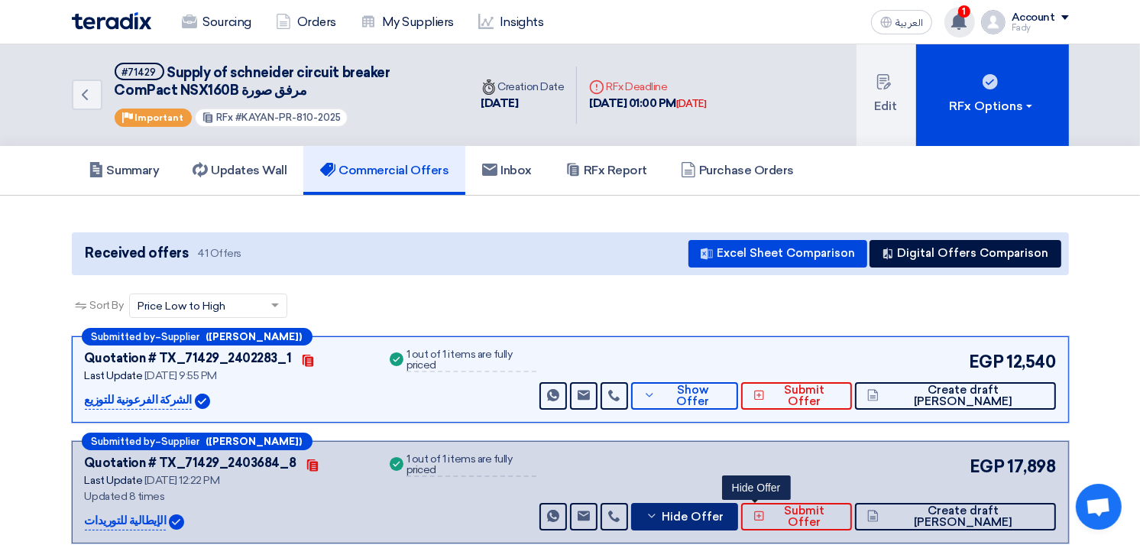
copy span "KAYAN-PR-810-2025"
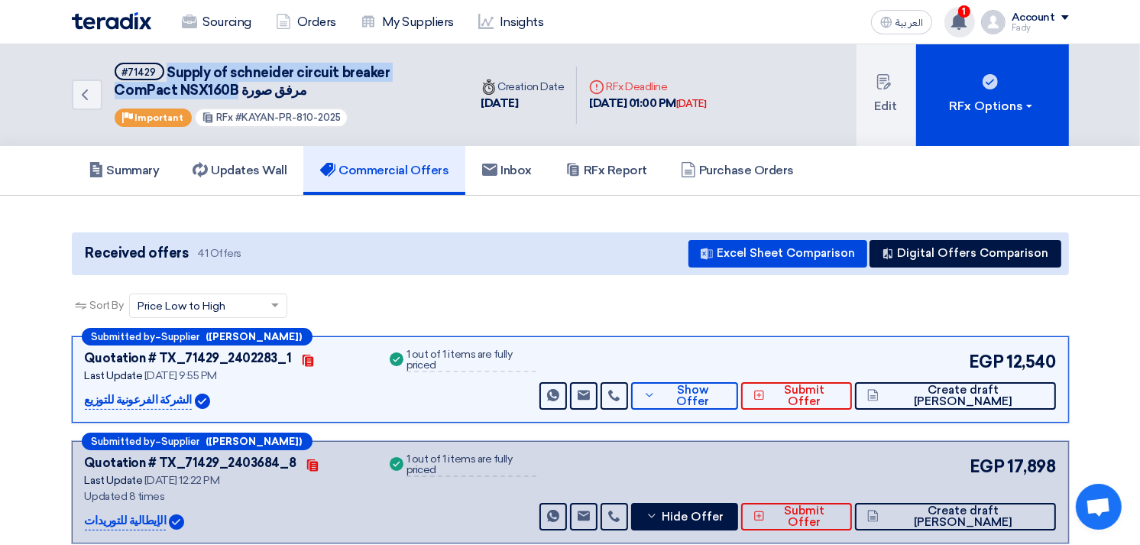
drag, startPoint x: 166, startPoint y: 74, endPoint x: 173, endPoint y: 88, distance: 15.4
click at [173, 88] on span "Supply of schneider circuit breaker ComPact NSX160B مرفق صورة" at bounding box center [253, 81] width 276 height 34
copy span "Supply of schneider circuit breaker ComPact NSX160B"
click at [270, 82] on h5 "#71429 Supply of schneider circuit breaker ComPact NSX160B مرفق صورة" at bounding box center [283, 81] width 336 height 37
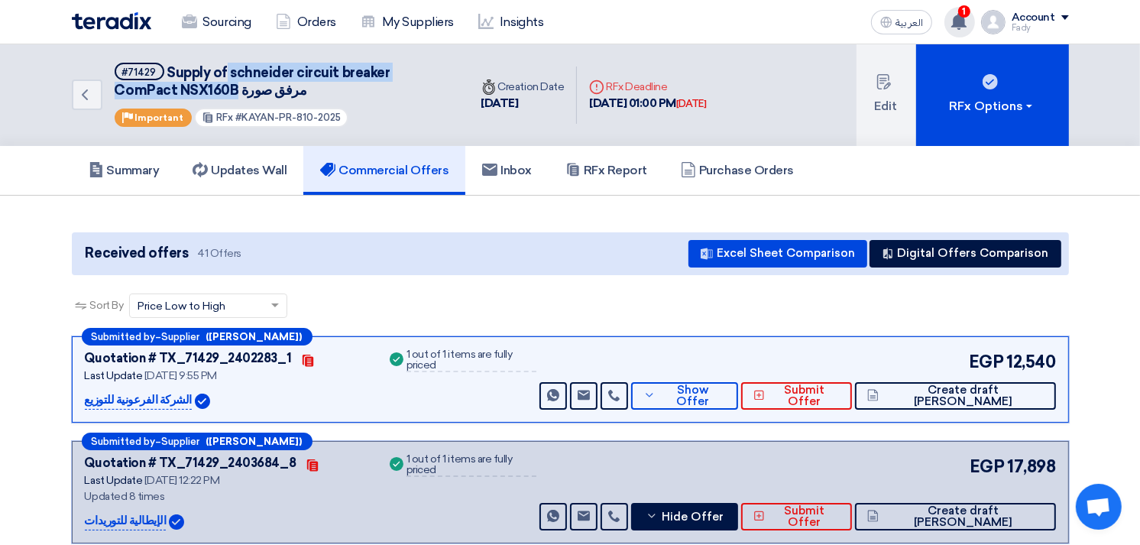
drag, startPoint x: 225, startPoint y: 73, endPoint x: 172, endPoint y: 93, distance: 56.3
click at [172, 93] on span "Supply of schneider circuit breaker ComPact NSX160B مرفق صورة" at bounding box center [253, 81] width 276 height 34
copy span "schneider circuit breaker ComPact NSX160B"
click at [738, 401] on button "Show Offer" at bounding box center [684, 395] width 107 height 27
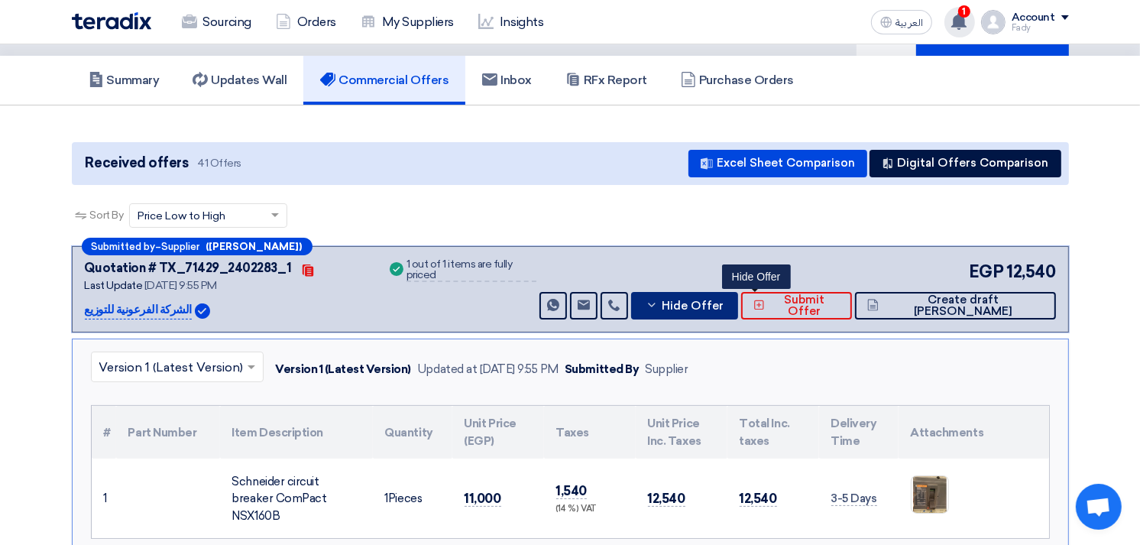
scroll to position [254, 0]
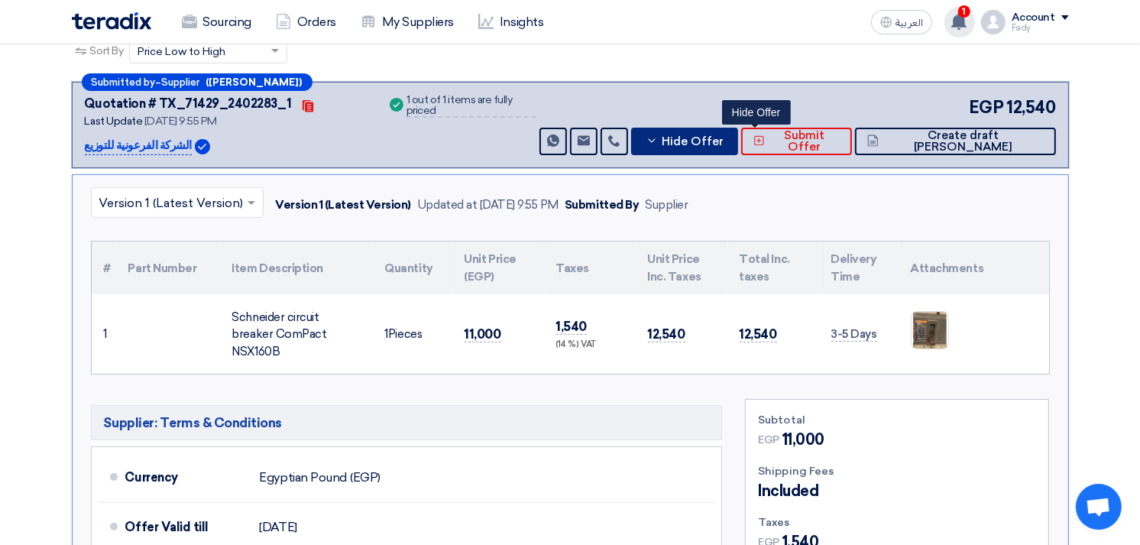
click at [738, 146] on button "Hide Offer" at bounding box center [684, 141] width 107 height 27
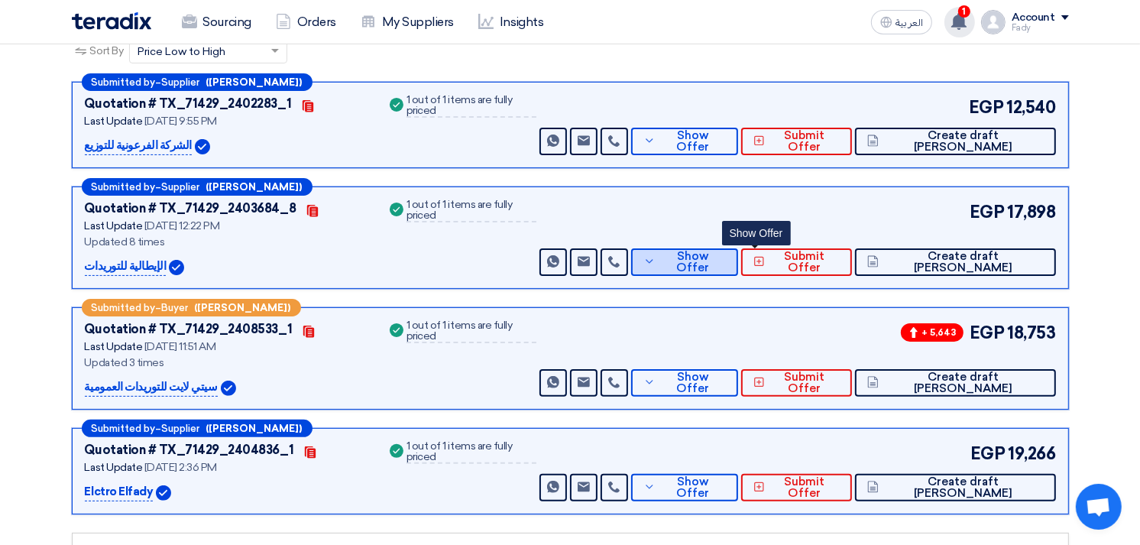
click at [726, 257] on span "Show Offer" at bounding box center [692, 262] width 66 height 23
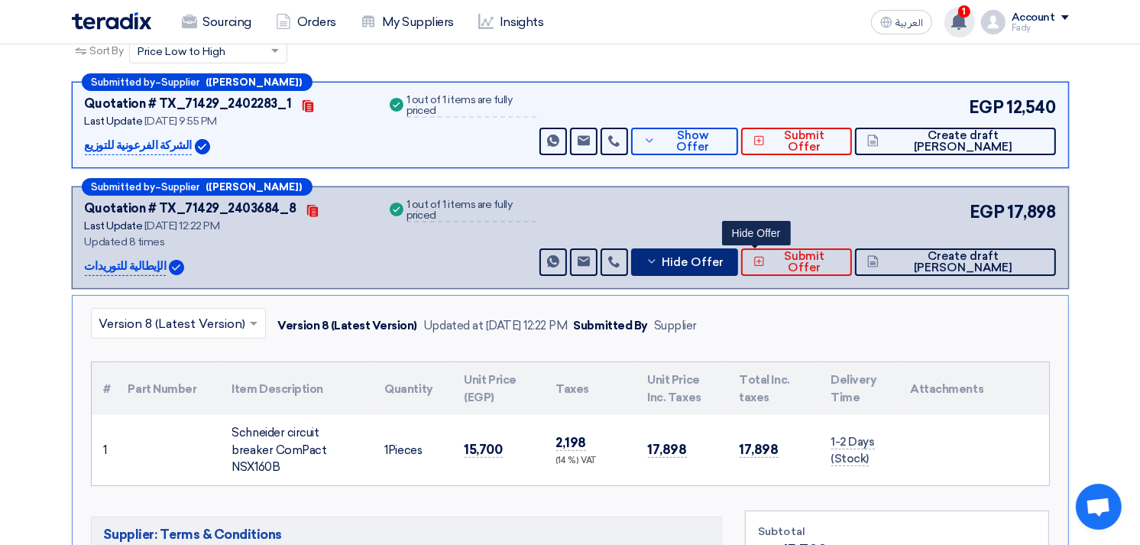
click at [723, 257] on span "Hide Offer" at bounding box center [693, 262] width 62 height 11
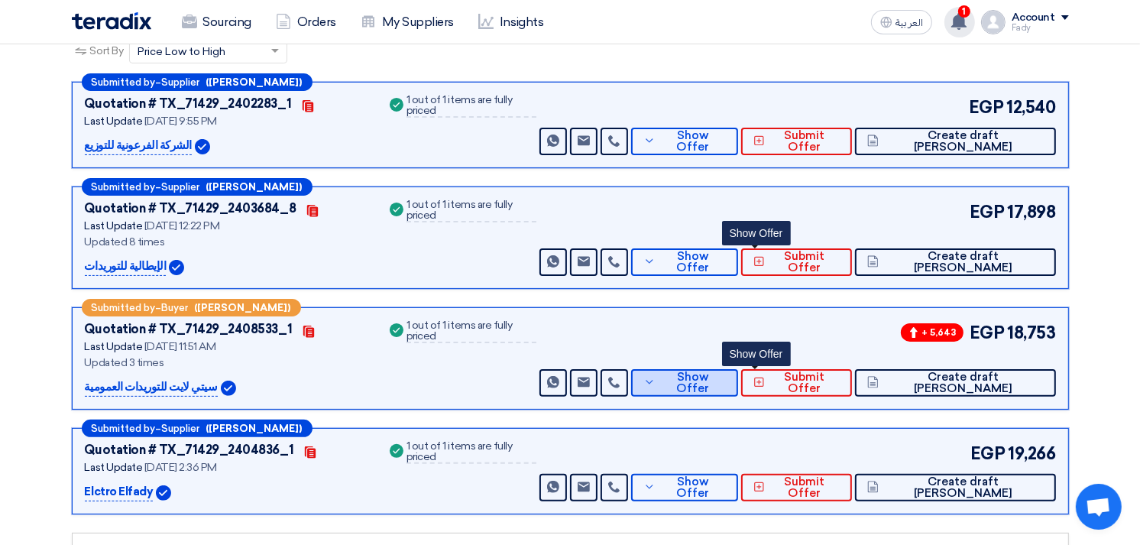
click at [738, 390] on button "Show Offer" at bounding box center [684, 382] width 107 height 27
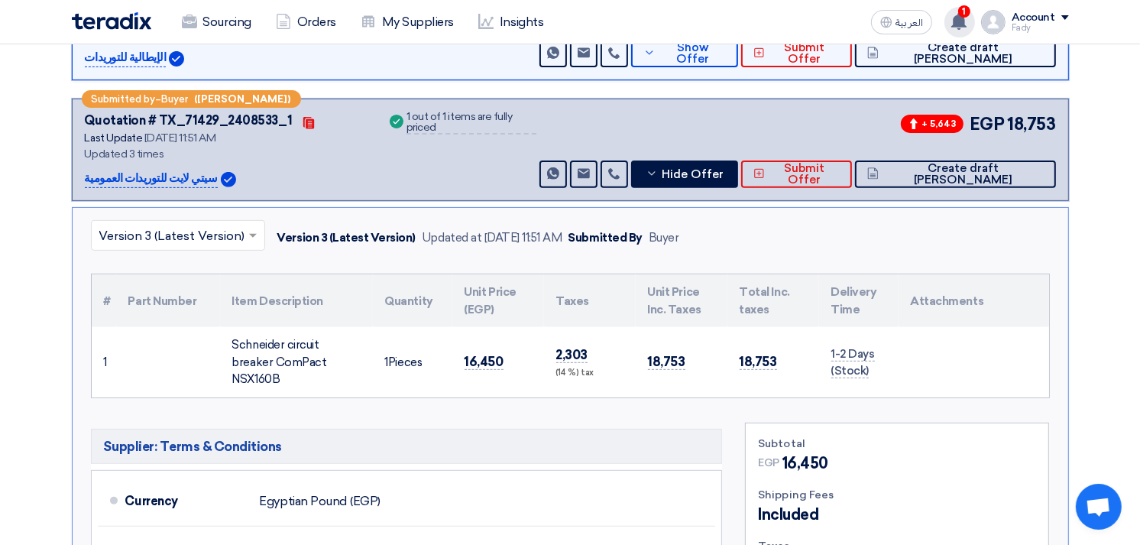
scroll to position [424, 0]
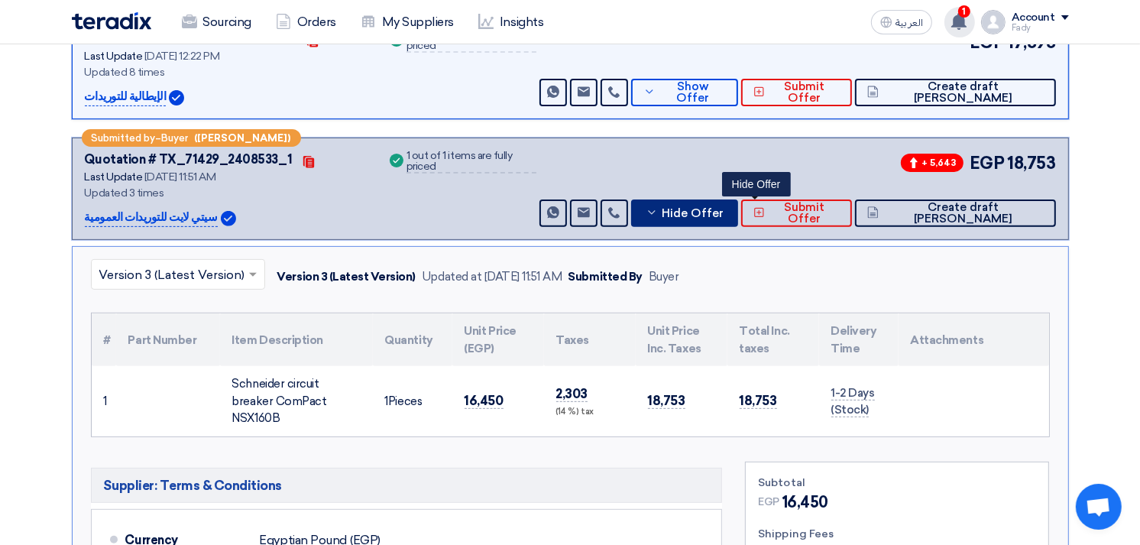
click at [723, 216] on span "Hide Offer" at bounding box center [693, 213] width 62 height 11
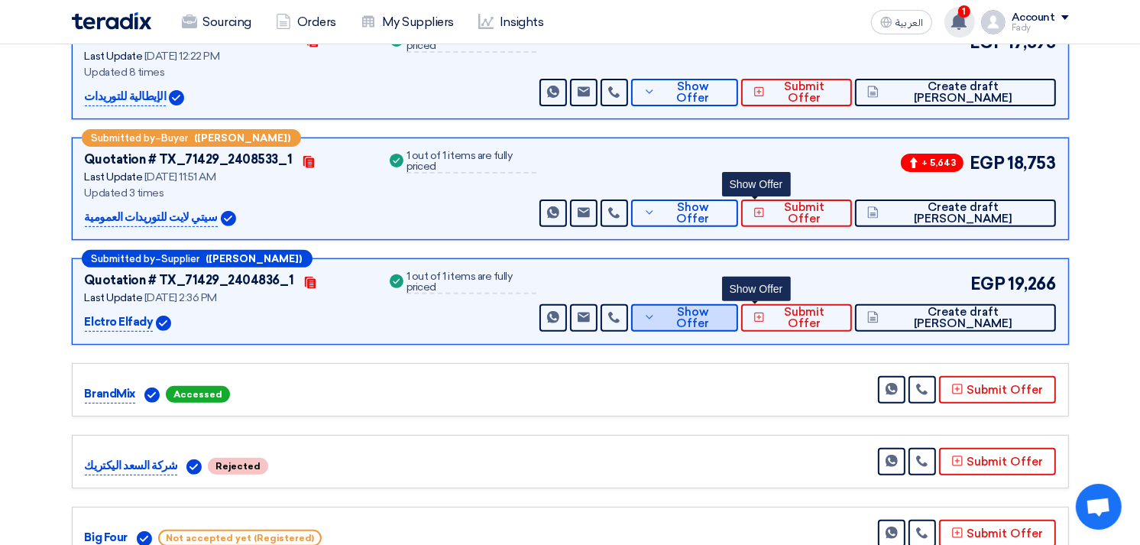
click at [726, 311] on span "Show Offer" at bounding box center [692, 317] width 66 height 23
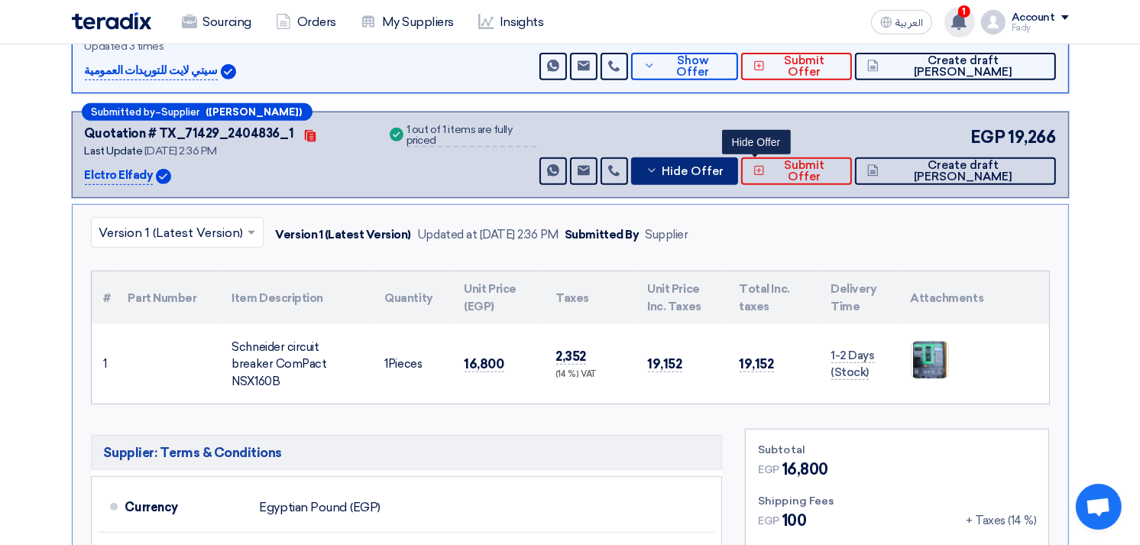
scroll to position [594, 0]
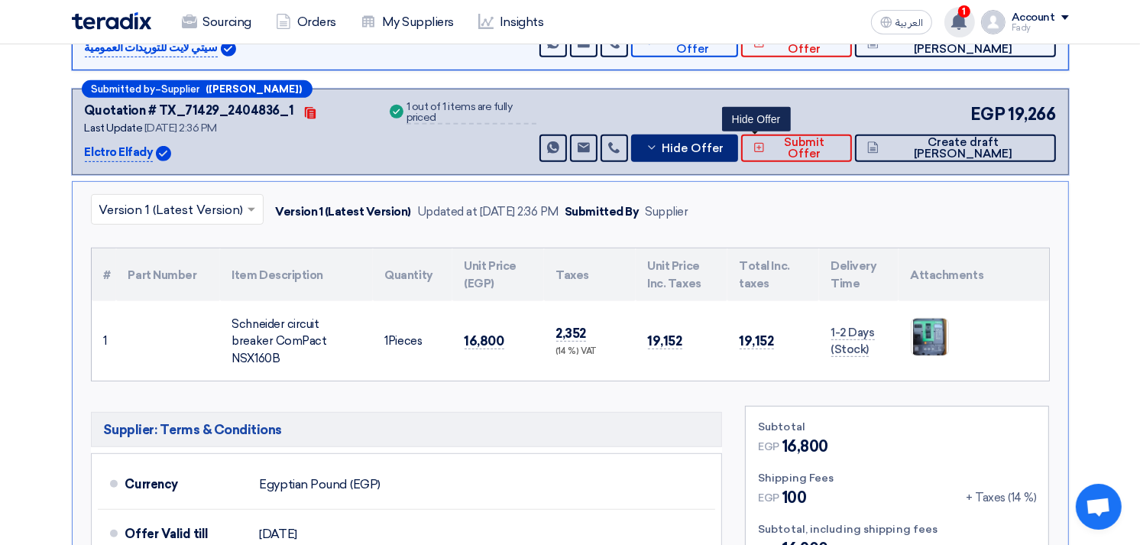
click at [723, 143] on span "Hide Offer" at bounding box center [693, 148] width 62 height 11
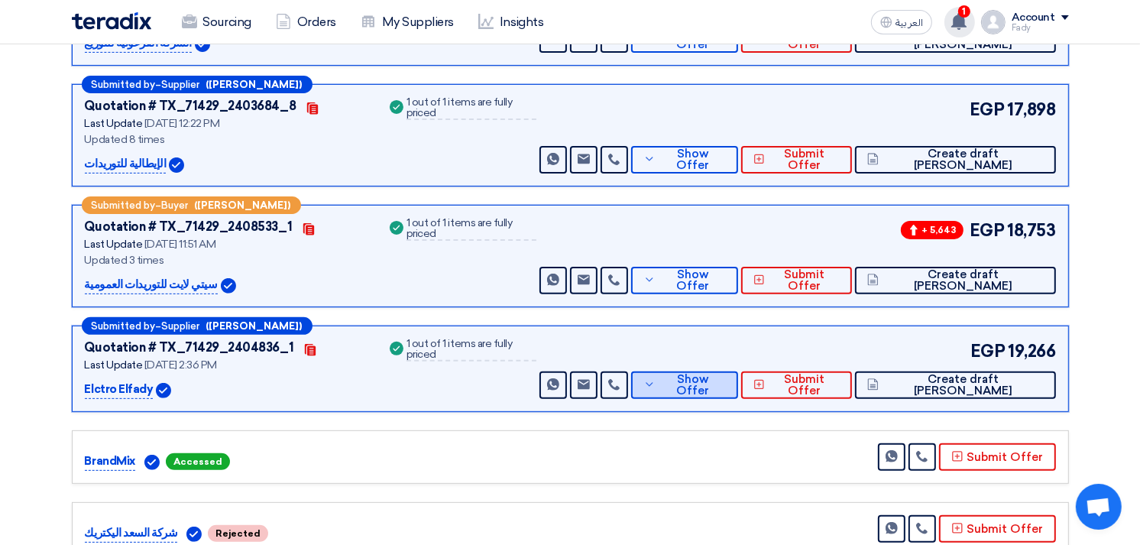
scroll to position [0, 0]
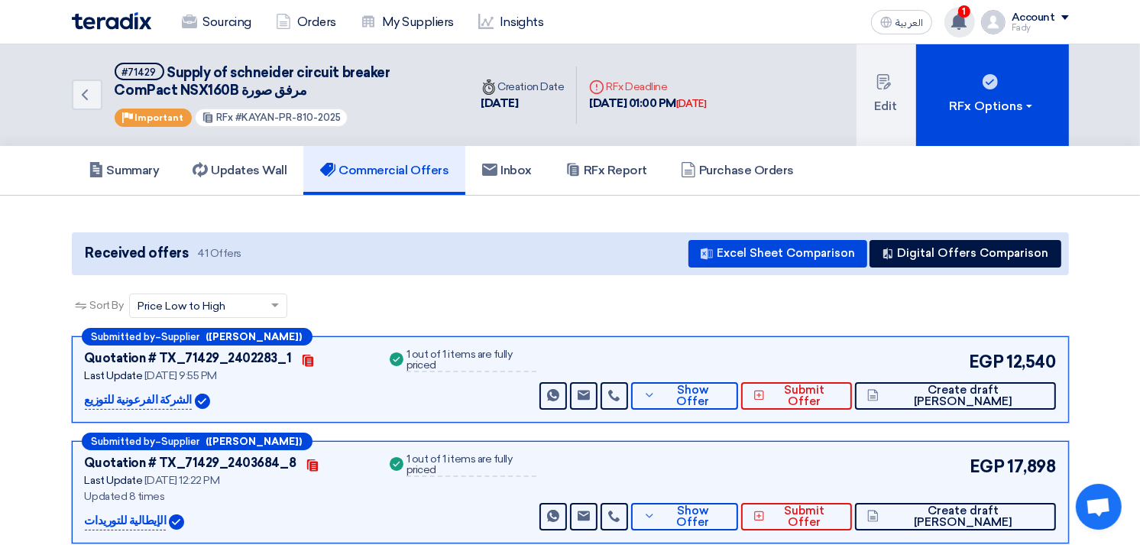
click at [403, 96] on h5 "#71429 Supply of schneider circuit breaker ComPact NSX160B مرفق صورة" at bounding box center [283, 81] width 336 height 37
click at [965, 21] on use at bounding box center [958, 21] width 15 height 17
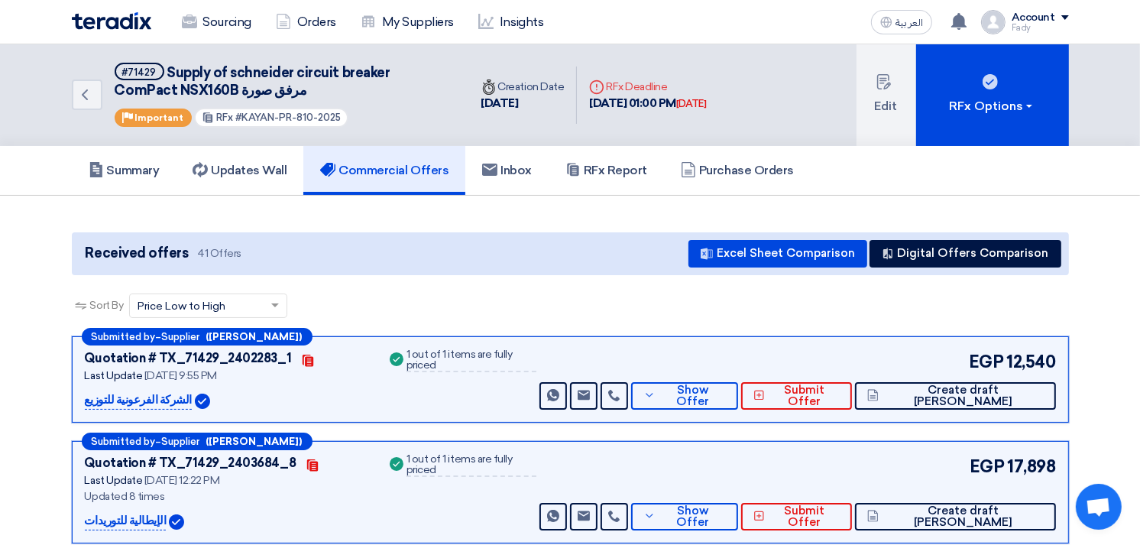
click at [542, 311] on div "Sort By Sort by × Price Low to High ×" at bounding box center [570, 314] width 997 height 43
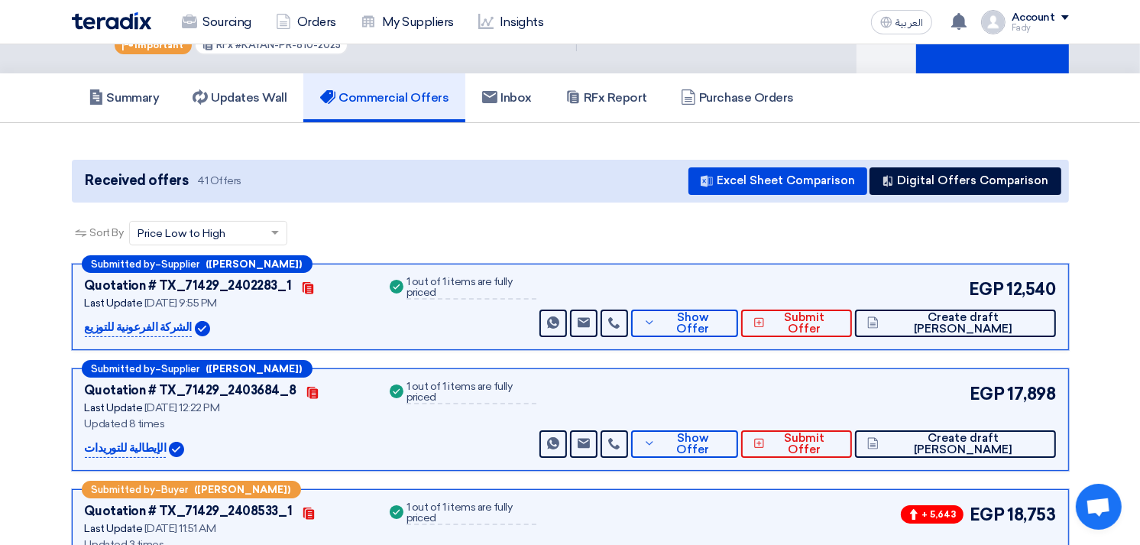
scroll to position [170, 0]
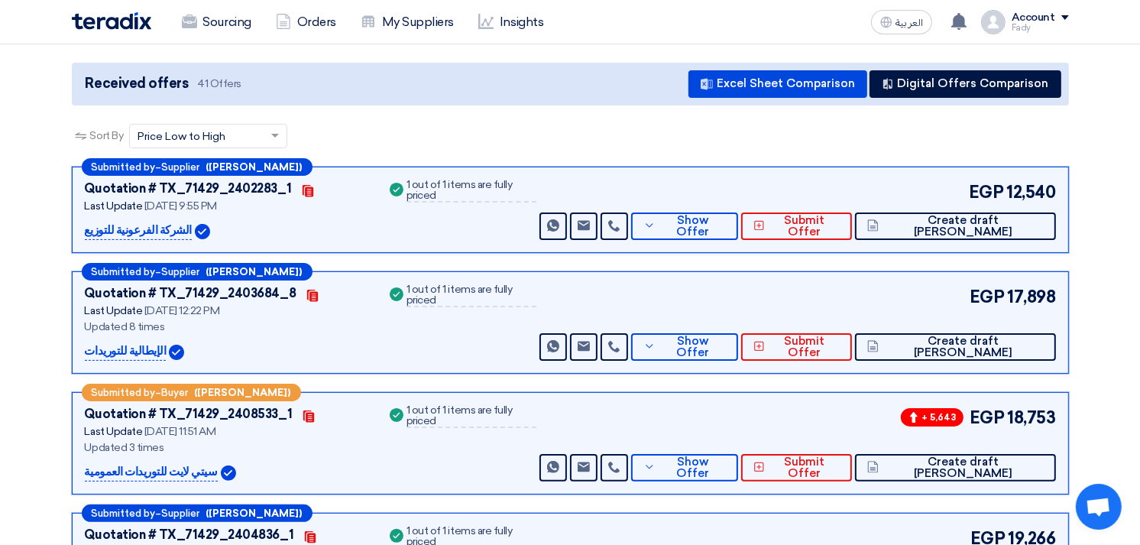
click at [423, 327] on div "Success 1 out of 1 items are fully priced" at bounding box center [462, 322] width 150 height 76
click at [726, 341] on span "Show Offer" at bounding box center [692, 346] width 66 height 23
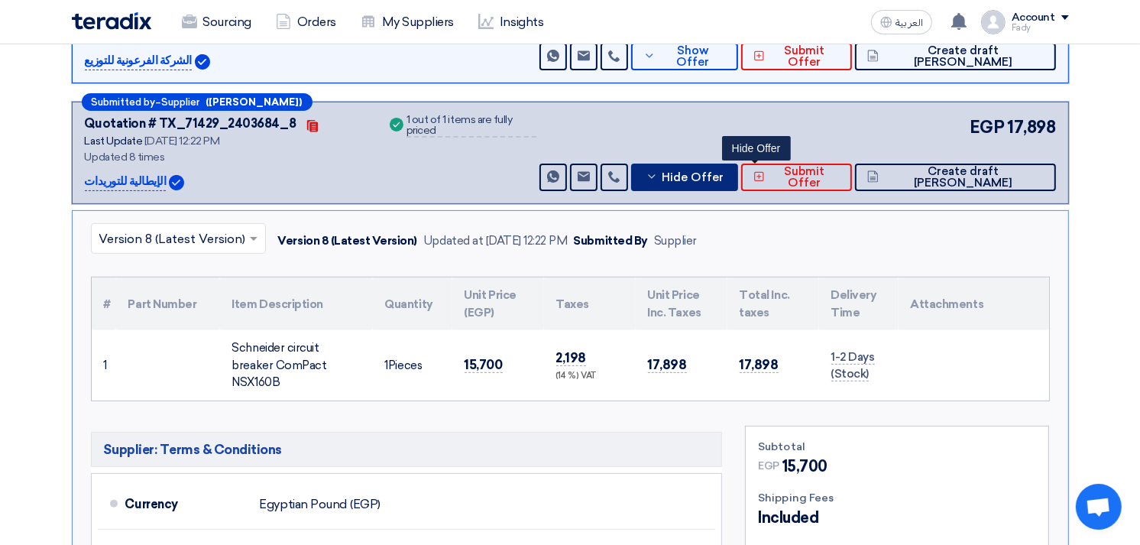
scroll to position [0, 0]
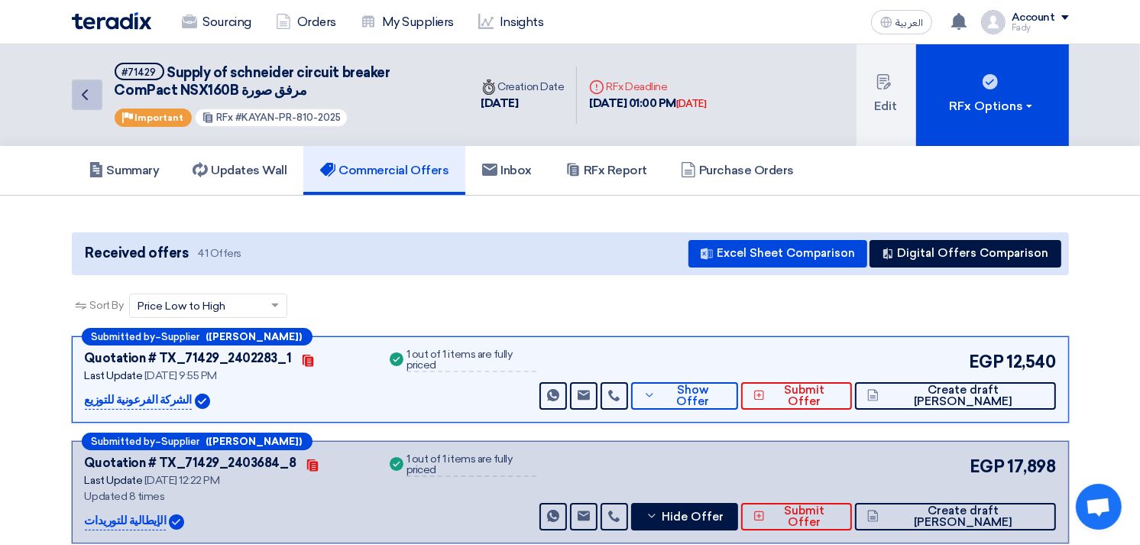
click at [87, 92] on icon "Back" at bounding box center [85, 95] width 18 height 18
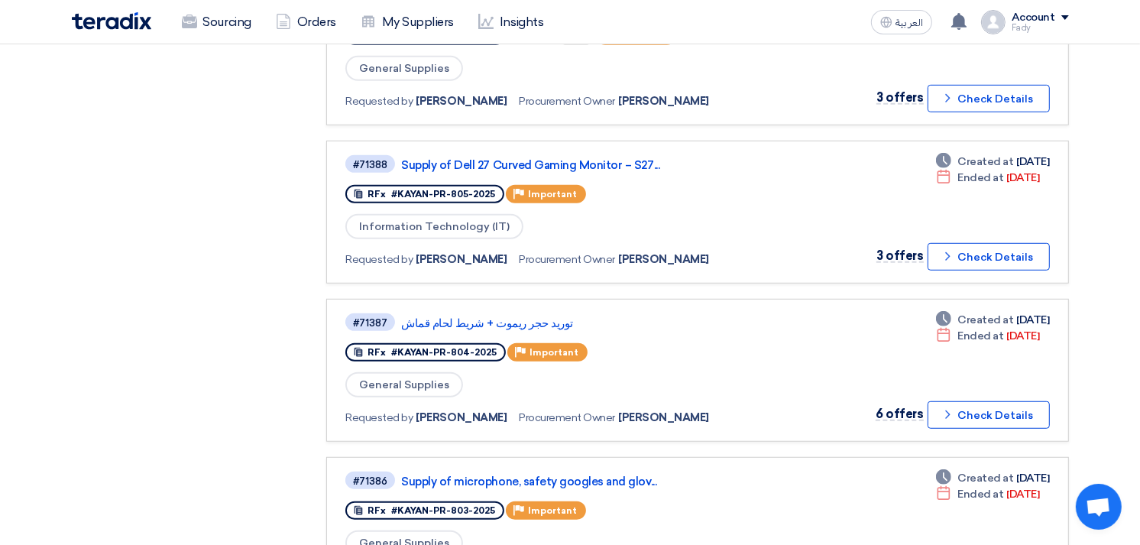
scroll to position [849, 0]
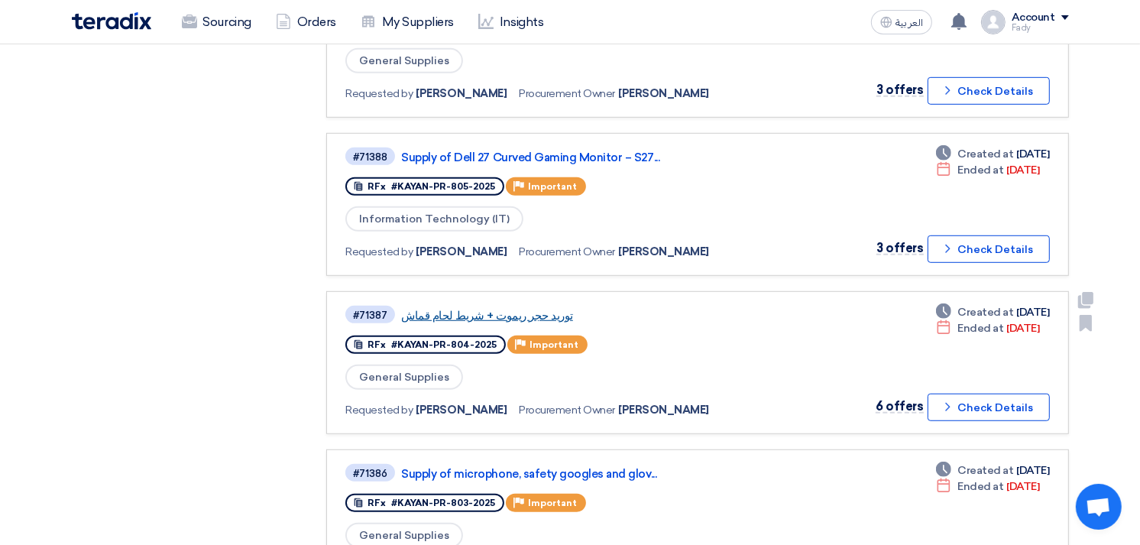
click at [504, 309] on link "توريد حجر ريموت + شريط لحام قماش" at bounding box center [592, 316] width 382 height 14
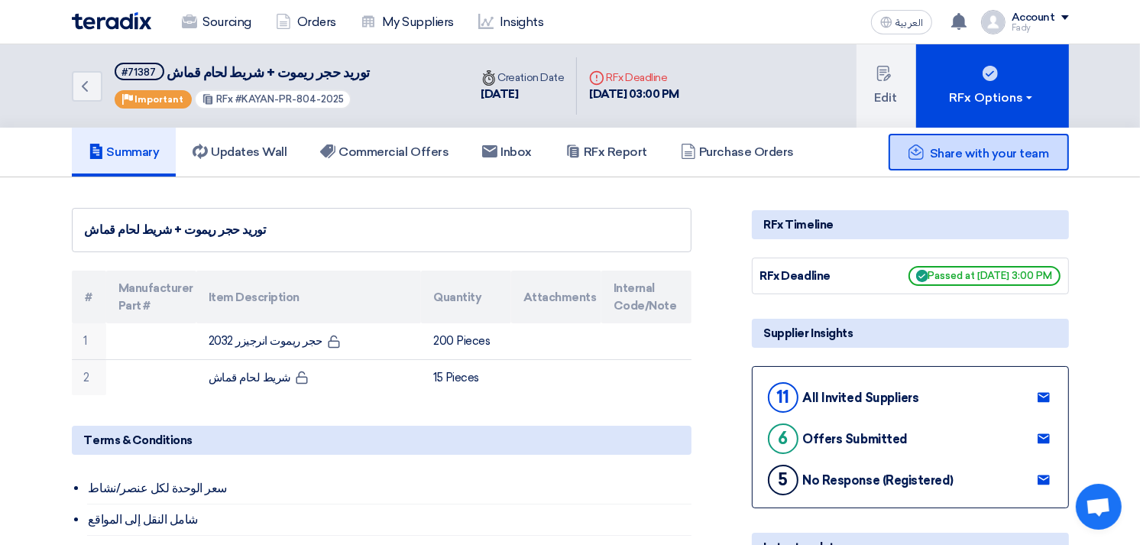
click at [1027, 157] on div "Share with your team" at bounding box center [978, 152] width 180 height 37
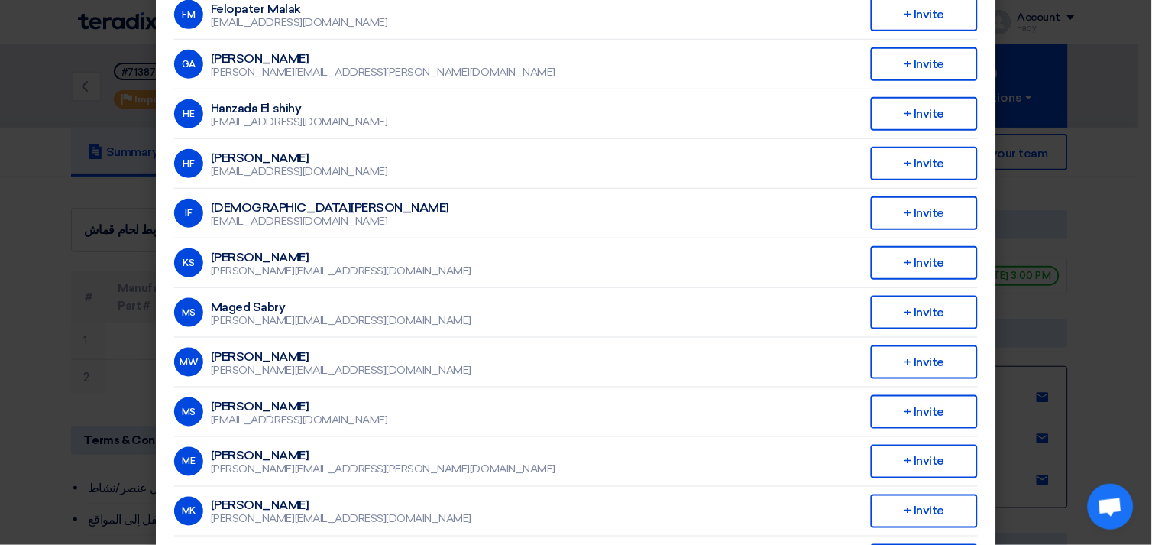
scroll to position [107, 0]
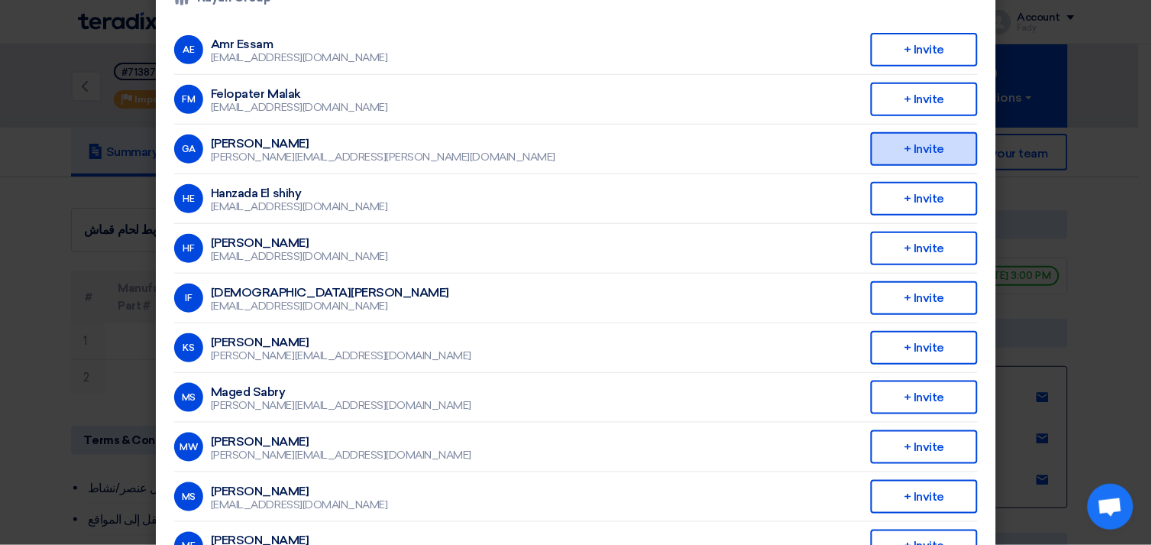
click at [935, 156] on div "+ Invite" at bounding box center [924, 149] width 107 height 34
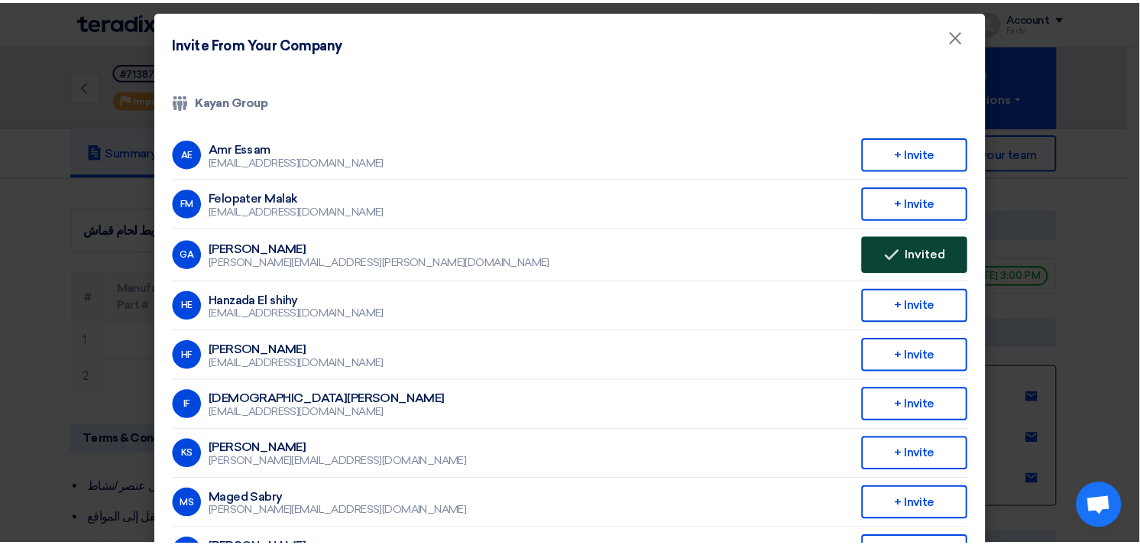
scroll to position [0, 0]
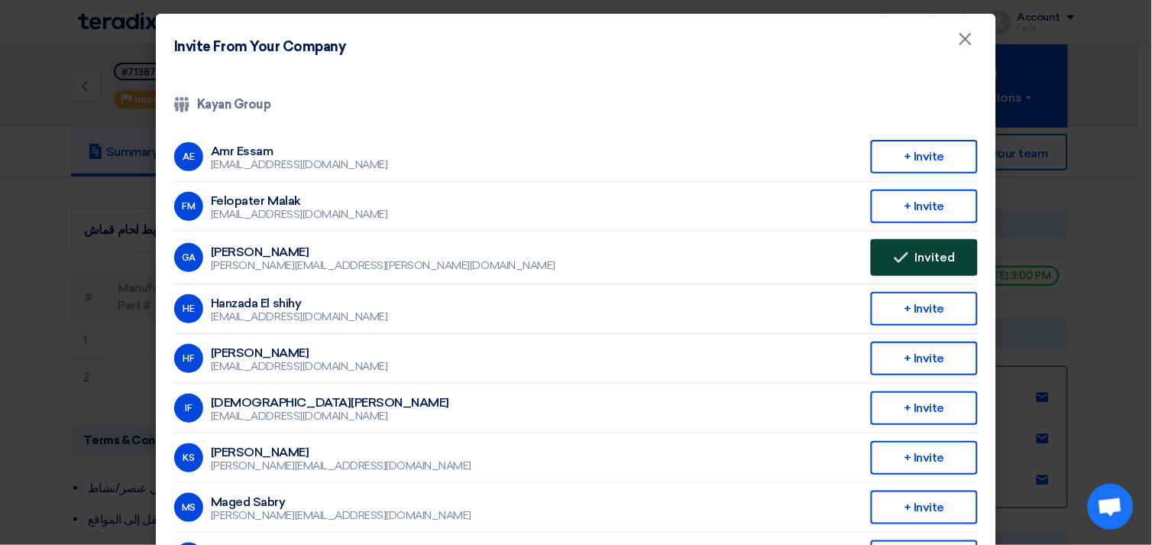
click at [915, 251] on span "Invited" at bounding box center [935, 257] width 40 height 12
click at [958, 40] on span "×" at bounding box center [965, 42] width 15 height 31
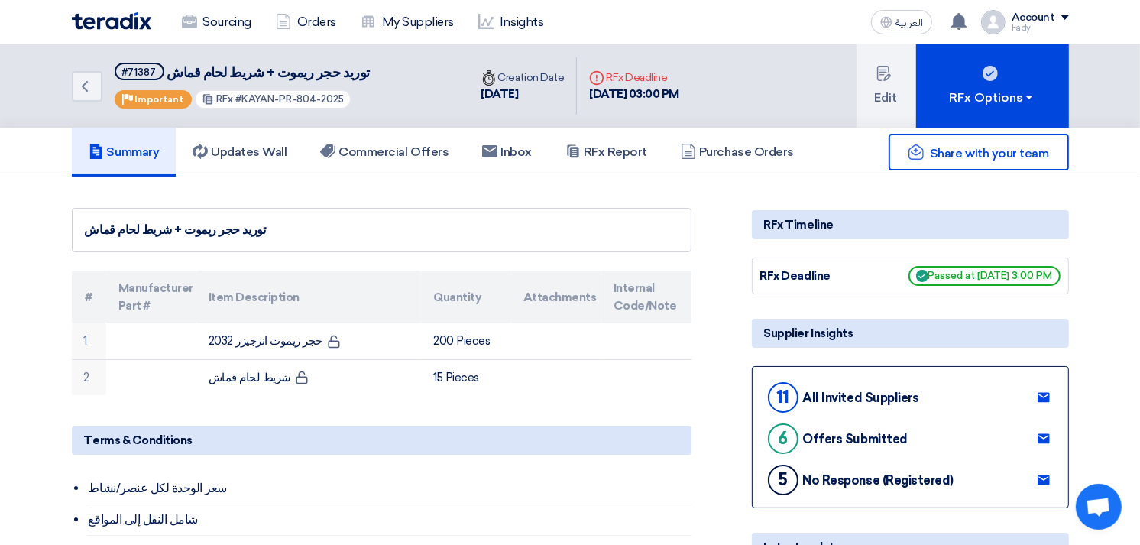
click at [522, 209] on div "توريد حجر ريموت + شريط لحام قماش" at bounding box center [381, 230] width 619 height 44
click at [608, 489] on li "سعر الوحدة لكل عنصر/نشاط" at bounding box center [389, 488] width 604 height 31
click at [219, 21] on link "Sourcing" at bounding box center [217, 22] width 94 height 34
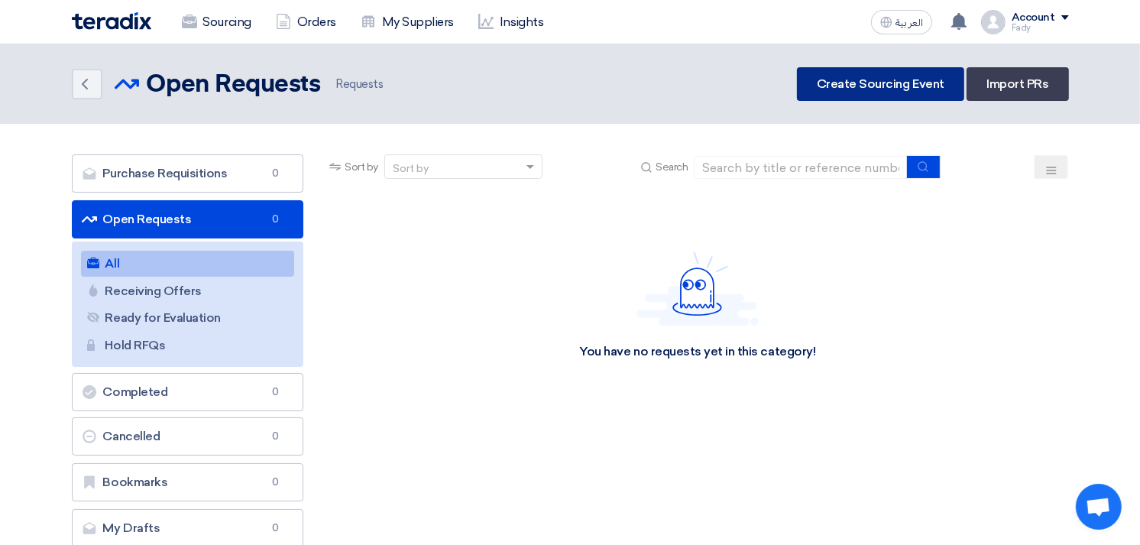
click at [871, 75] on link "Create Sourcing Event" at bounding box center [880, 84] width 167 height 34
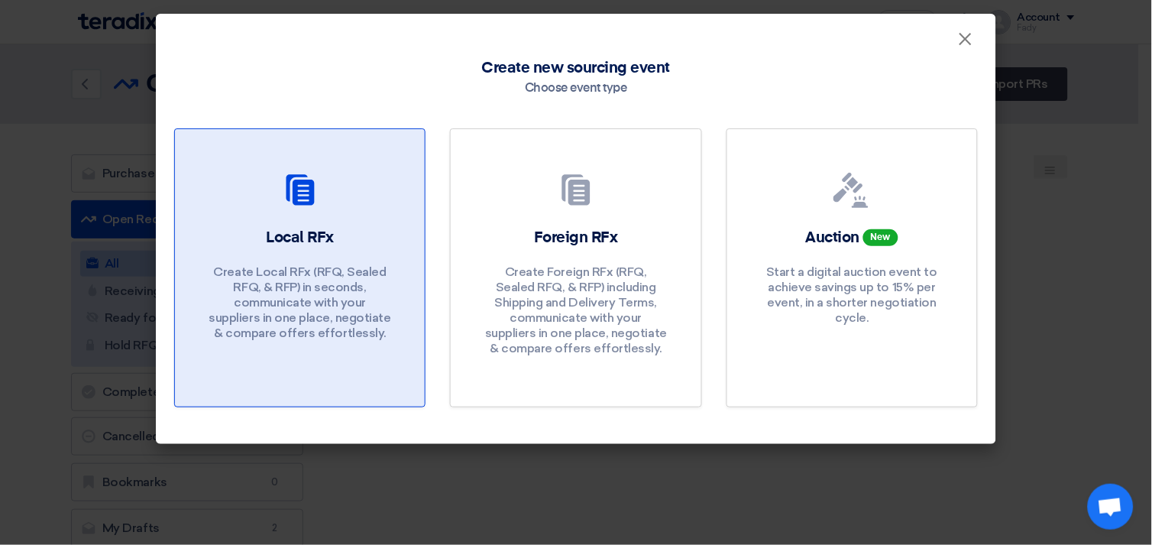
click at [326, 222] on link "Local RFx Create Local RFx (RFQ, Sealed RFQ, & RFP) in seconds, communicate wit…" at bounding box center [299, 267] width 251 height 279
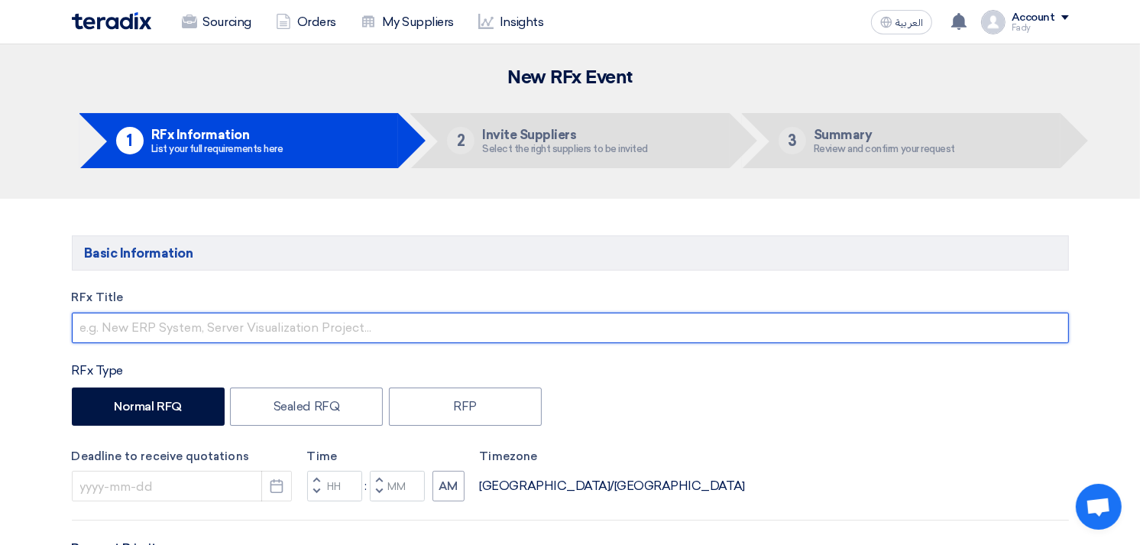
click at [337, 331] on input "text" at bounding box center [570, 327] width 997 height 31
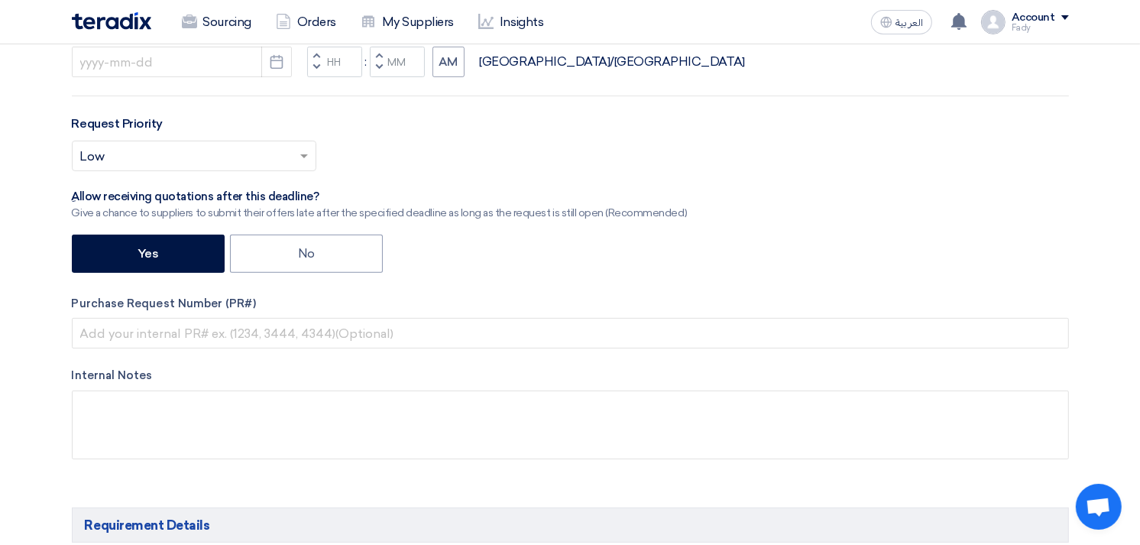
scroll to position [339, 0]
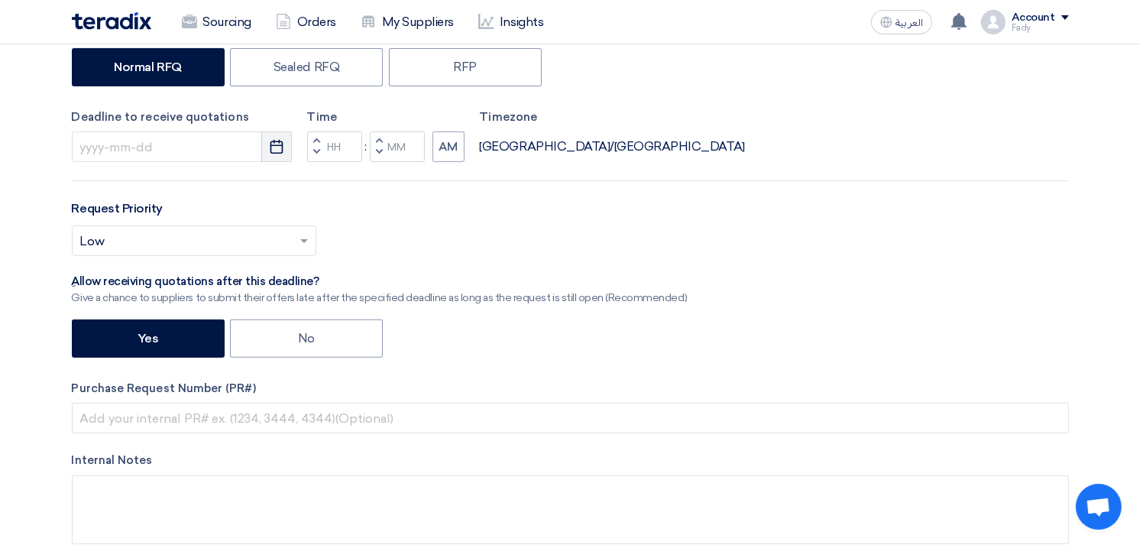
type input "توريد حزاء سيفتى - مقاوم للزيت - مقاوم للصدمات - الخامه : جلد (مرفق صورة كمثال …"
click at [284, 149] on button "Pick a date" at bounding box center [276, 146] width 31 height 31
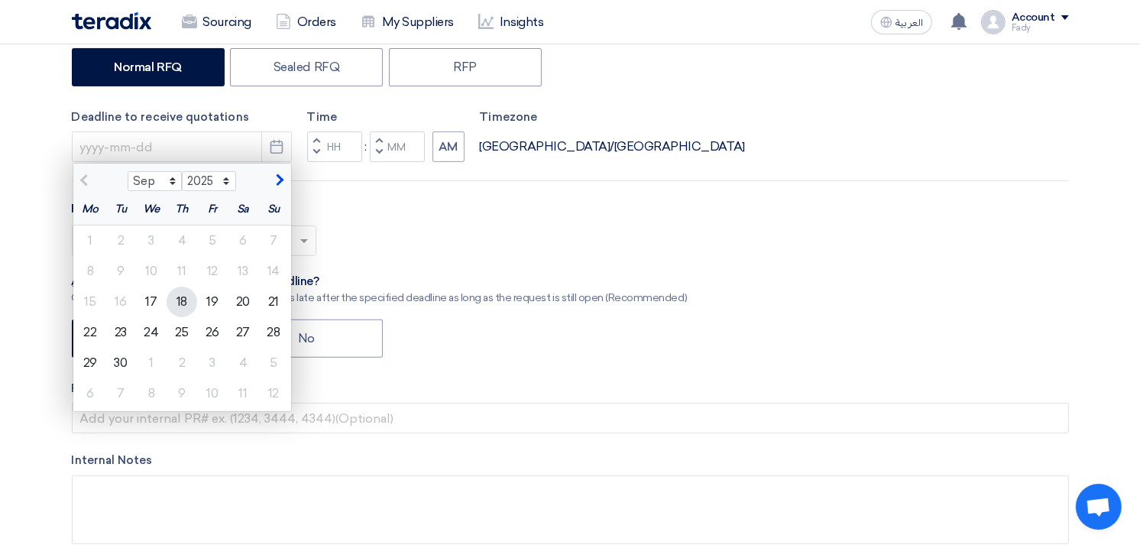
click at [183, 296] on div "18" at bounding box center [182, 301] width 31 height 31
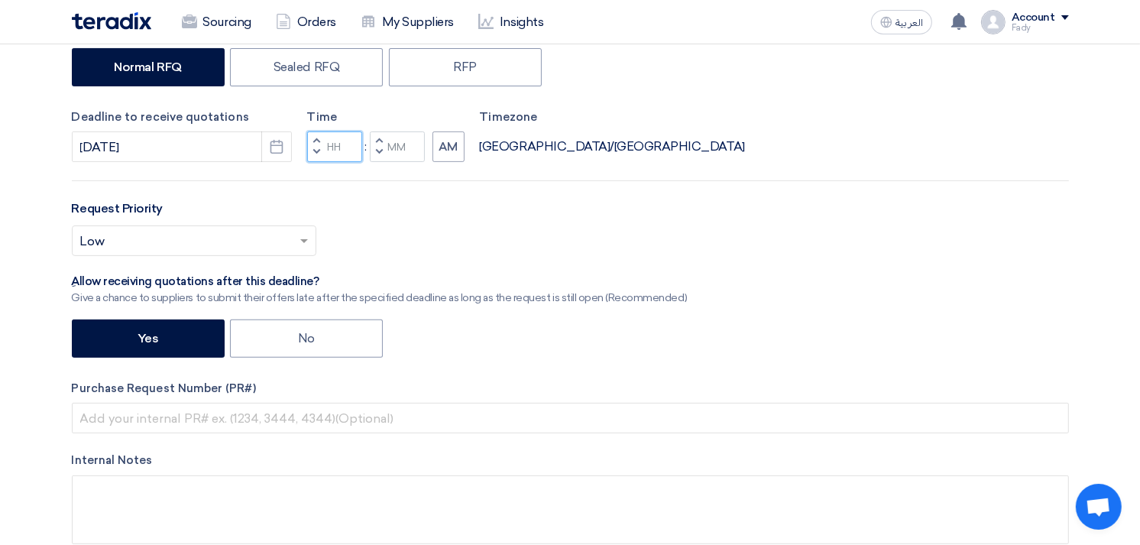
click at [338, 150] on input "Hours" at bounding box center [334, 146] width 55 height 31
click at [281, 144] on use "button" at bounding box center [276, 147] width 13 height 14
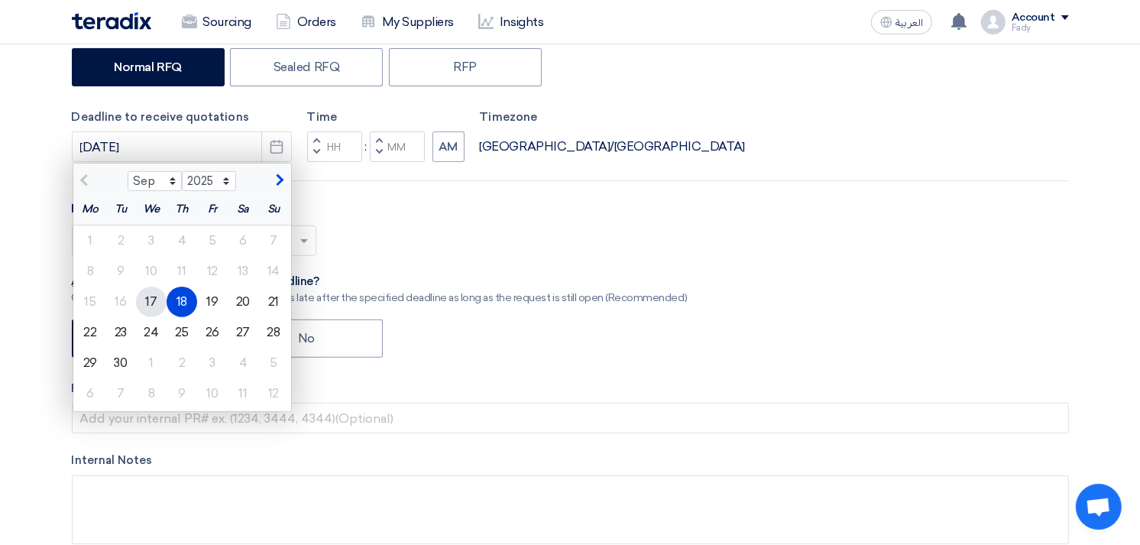
click at [155, 299] on div "17" at bounding box center [151, 301] width 31 height 31
type input "9/17/2025"
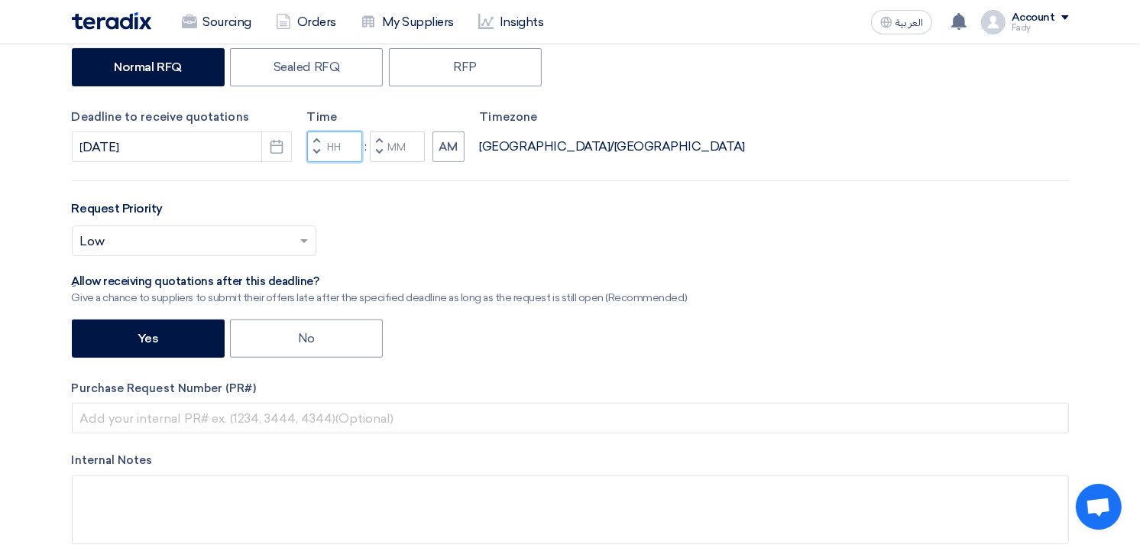
click at [334, 150] on input "Hours" at bounding box center [334, 146] width 55 height 31
type input "04"
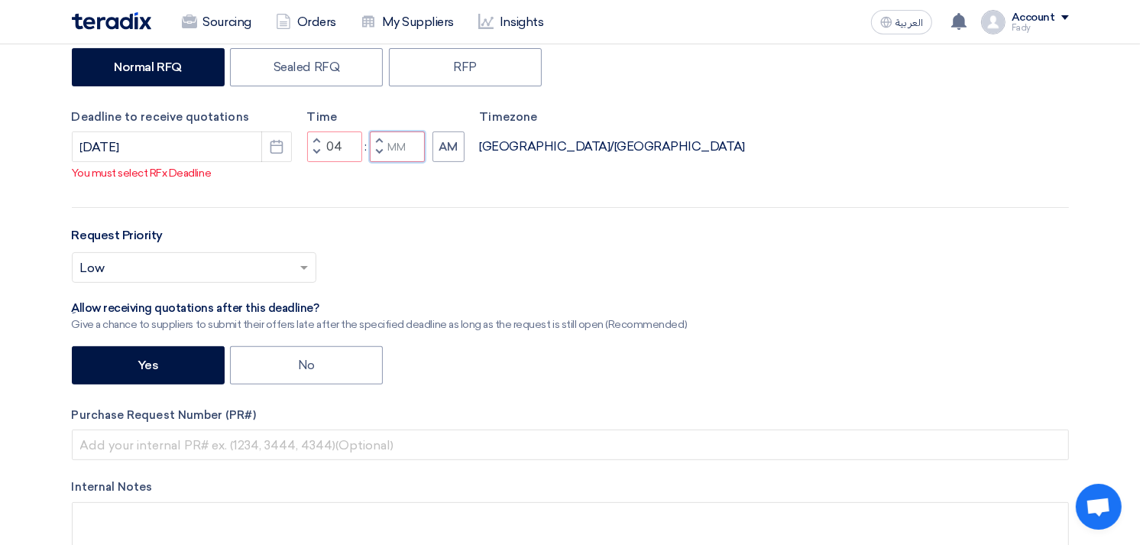
click at [398, 146] on div "Time Increment hours 04 Decrement hours : Increment minutes Decrement minutes AM" at bounding box center [385, 135] width 157 height 54
type input "30"
click at [441, 163] on div "RFx Title توريد حزاء سيفتى - مقاوم للزيت - مقاوم للصدمات - الخامه : جلد (مرفق ص…" at bounding box center [570, 272] width 1020 height 645
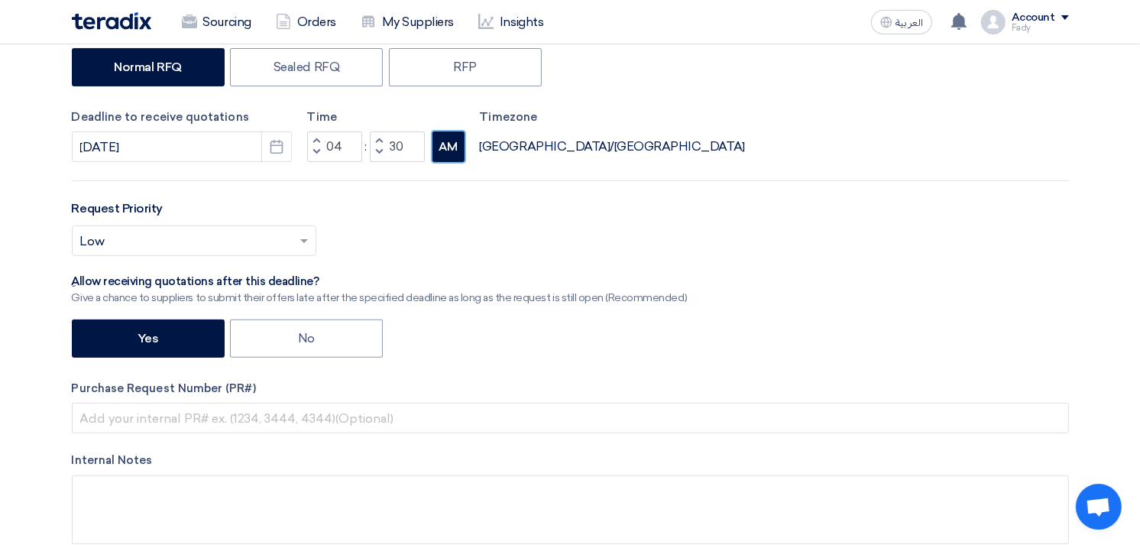
click at [461, 157] on button "AM" at bounding box center [448, 146] width 32 height 31
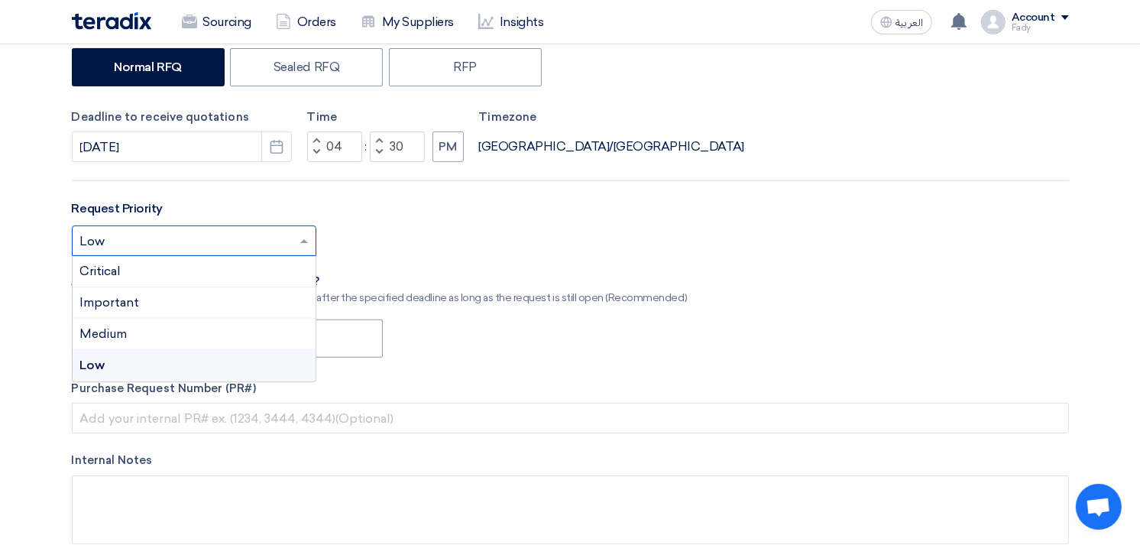
click at [184, 238] on input "text" at bounding box center [186, 242] width 212 height 25
click at [131, 306] on span "Important" at bounding box center [110, 302] width 60 height 15
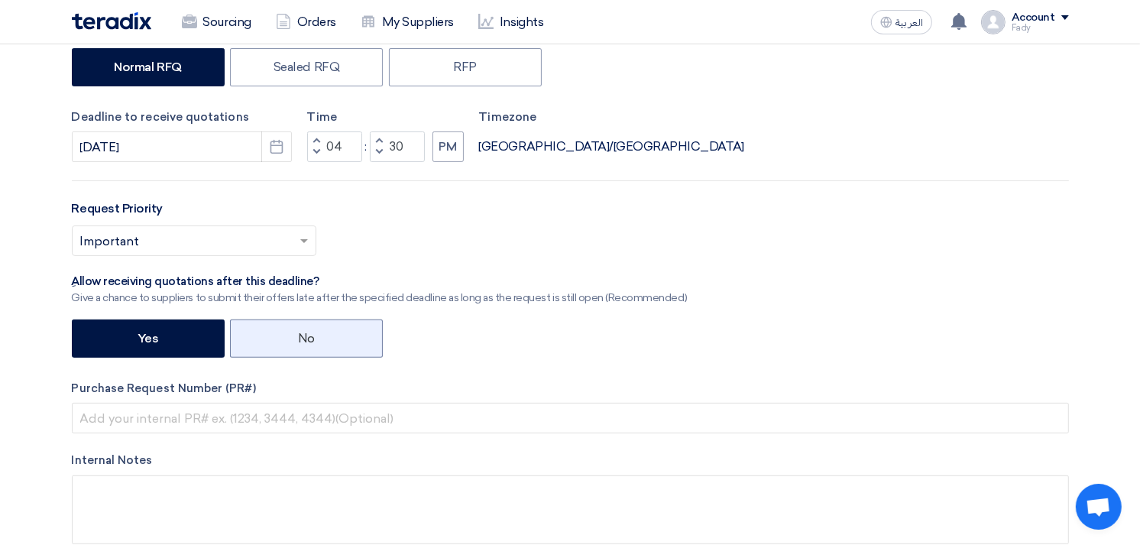
click at [329, 335] on label "No" at bounding box center [306, 338] width 153 height 38
click at [308, 335] on input "No" at bounding box center [303, 337] width 10 height 10
radio input "true"
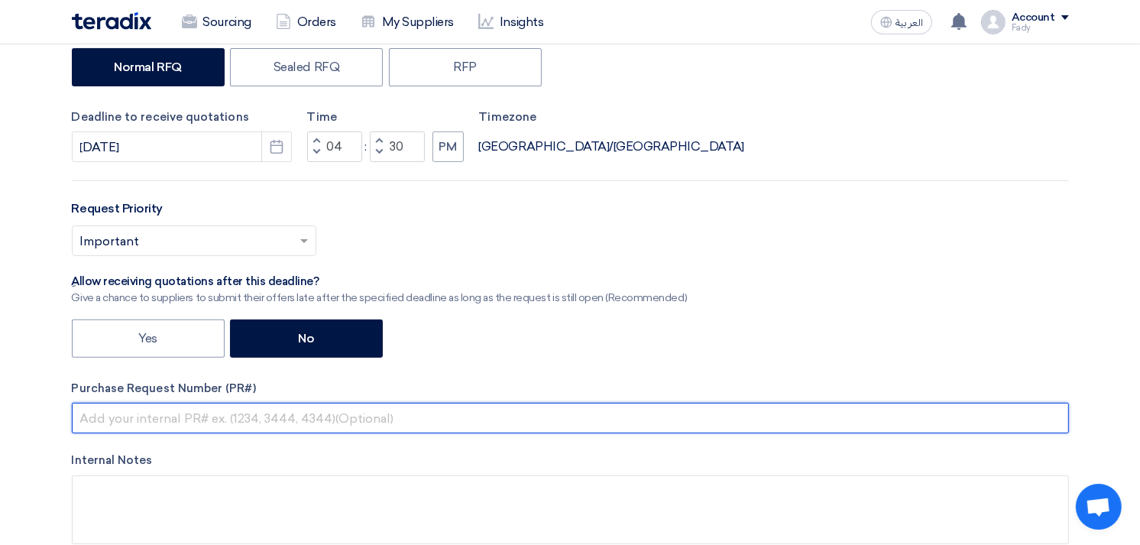
click at [247, 420] on input "text" at bounding box center [570, 418] width 997 height 31
paste input "KAYAN-PR-815-2025"
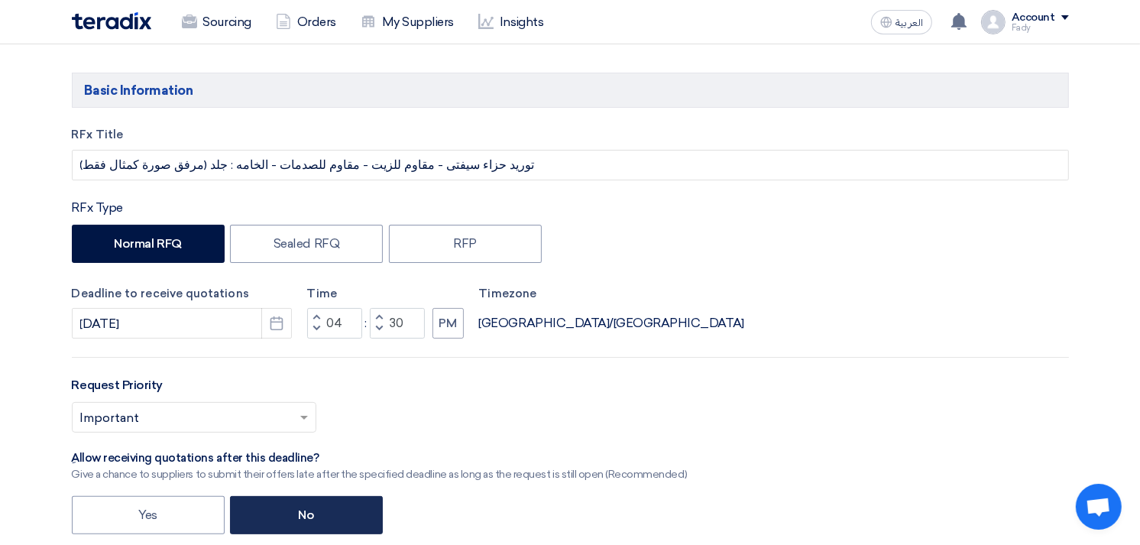
scroll to position [0, 0]
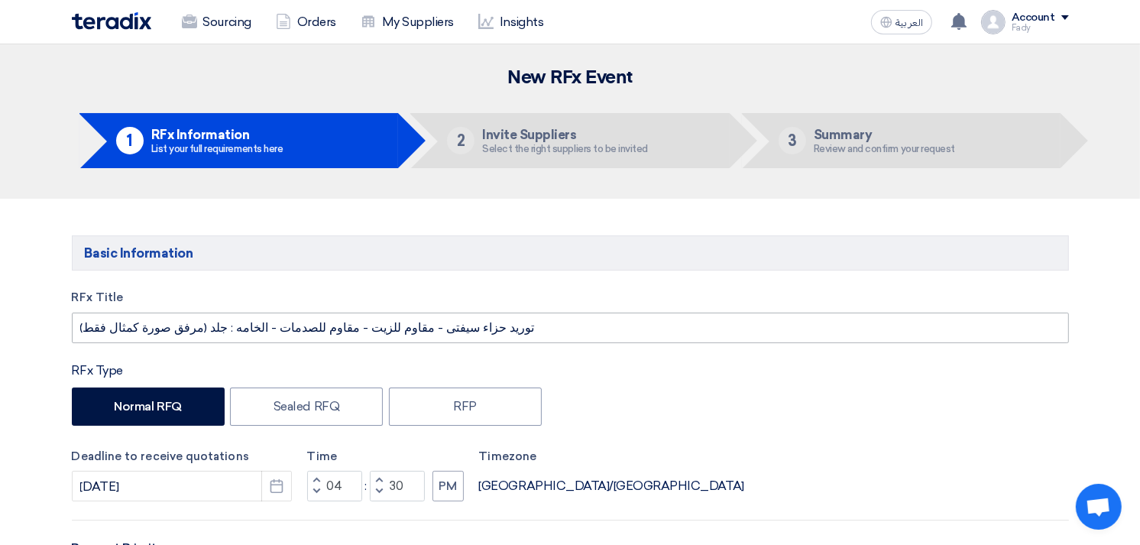
type input "KAYAN-PR-815-2025"
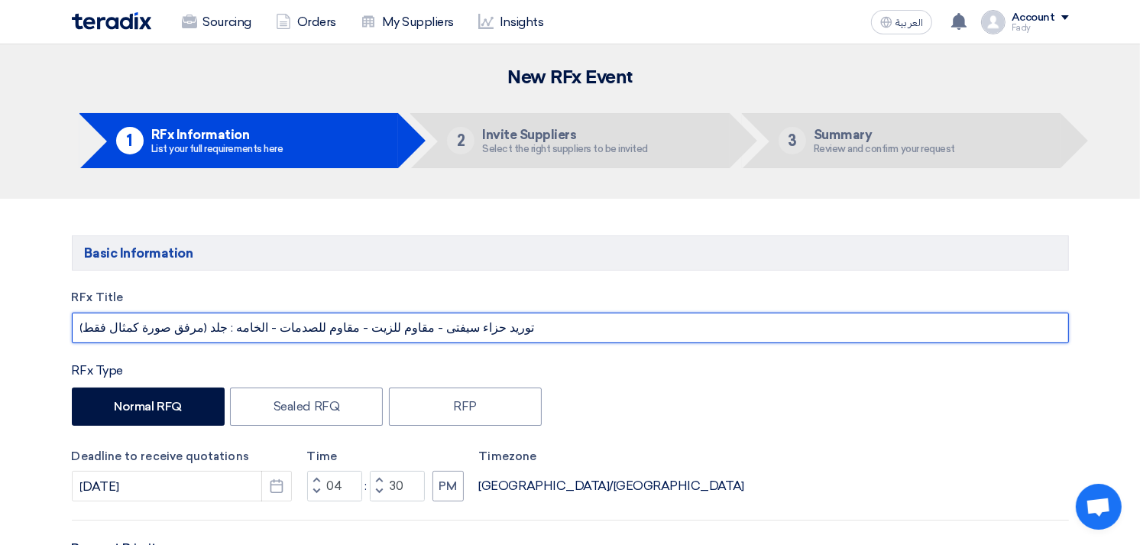
drag, startPoint x: 458, startPoint y: 329, endPoint x: 70, endPoint y: 338, distance: 388.1
click at [426, 325] on input "توريد حزاء سيفتى - مقاوم للزيت - مقاوم للصدمات - الخامه : جلد (مرفق صورة كمثال …" at bounding box center [570, 327] width 997 height 31
drag, startPoint x: 447, startPoint y: 328, endPoint x: 180, endPoint y: 333, distance: 267.4
click at [180, 333] on input "توريد حزاء سيفتى - مقاوم للزيت - مقاوم للصدمات - الخامه : جلد (مرفق صورة كمثال …" at bounding box center [570, 327] width 997 height 31
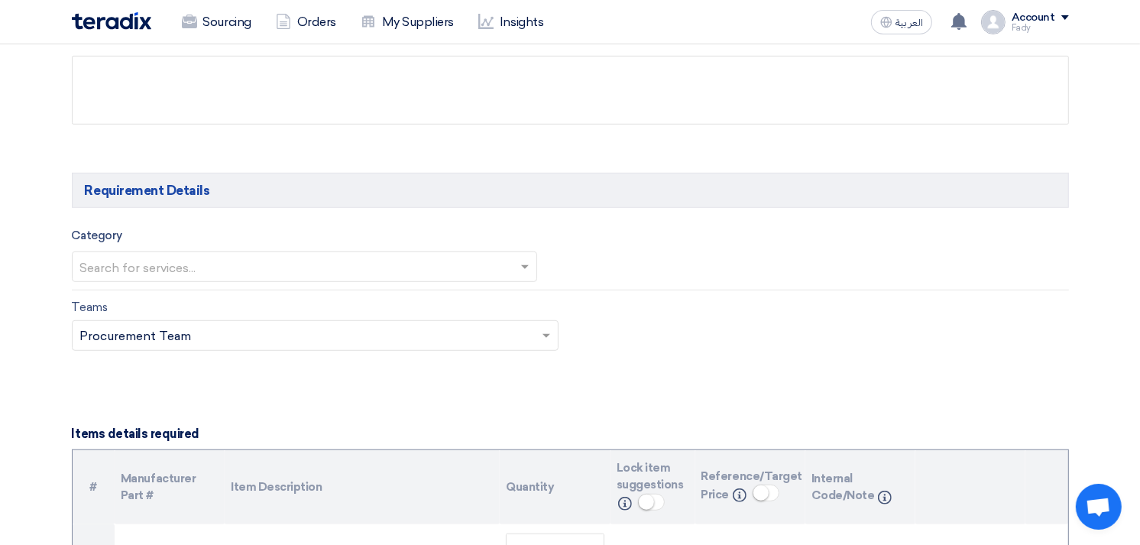
scroll to position [764, 0]
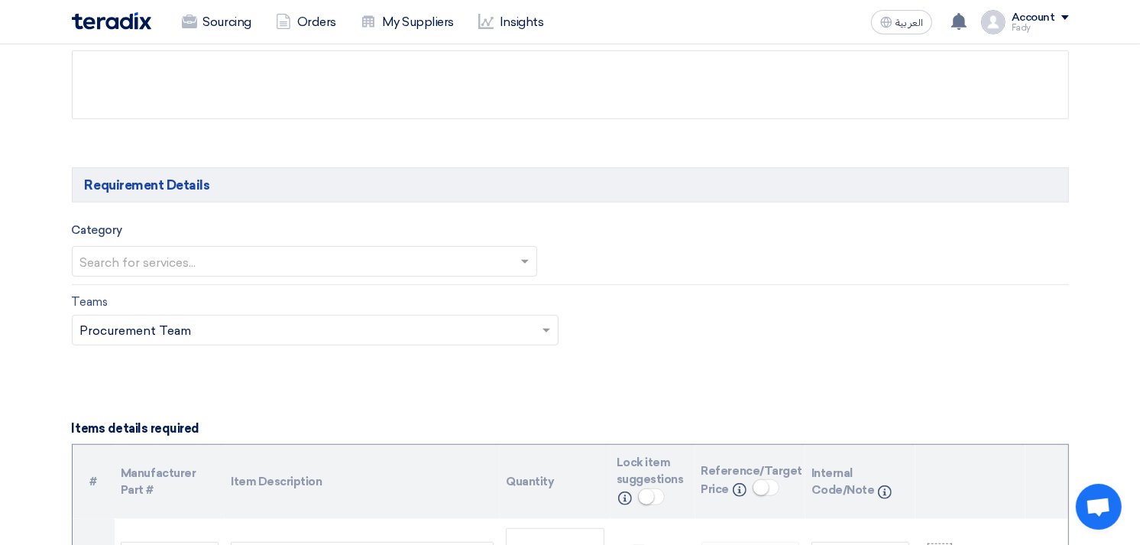
click at [253, 257] on input "text" at bounding box center [297, 263] width 434 height 25
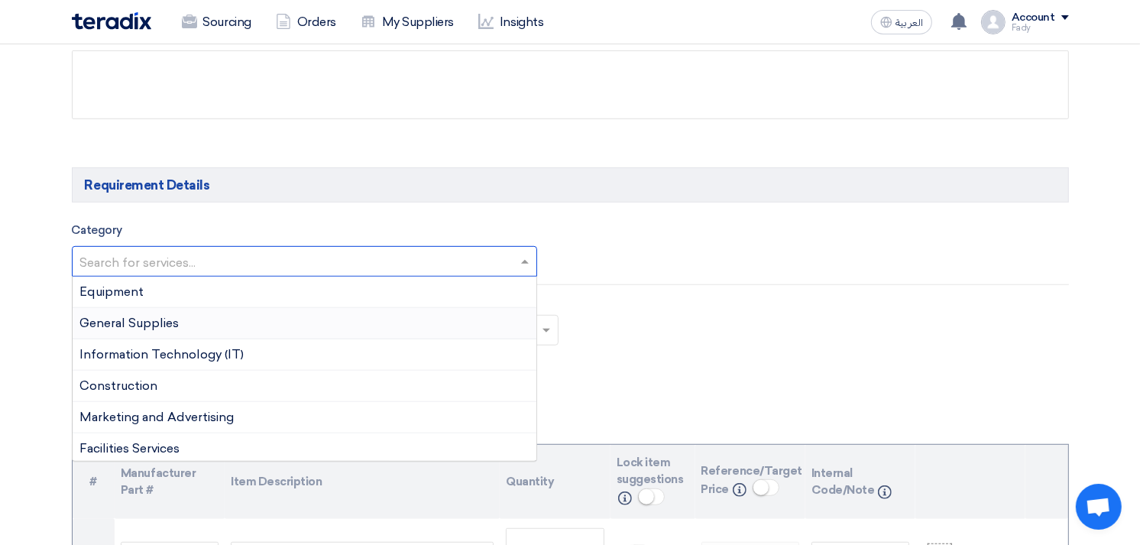
click at [199, 319] on div "General Supplies" at bounding box center [305, 323] width 464 height 31
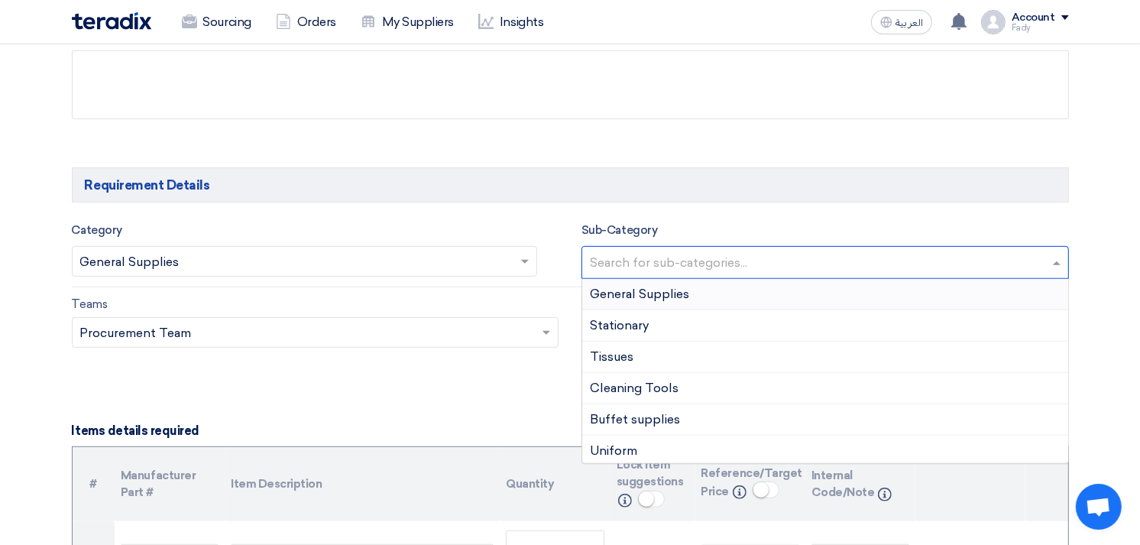
click at [715, 267] on input "text" at bounding box center [827, 263] width 474 height 25
click at [663, 294] on span "General Supplies" at bounding box center [639, 293] width 99 height 15
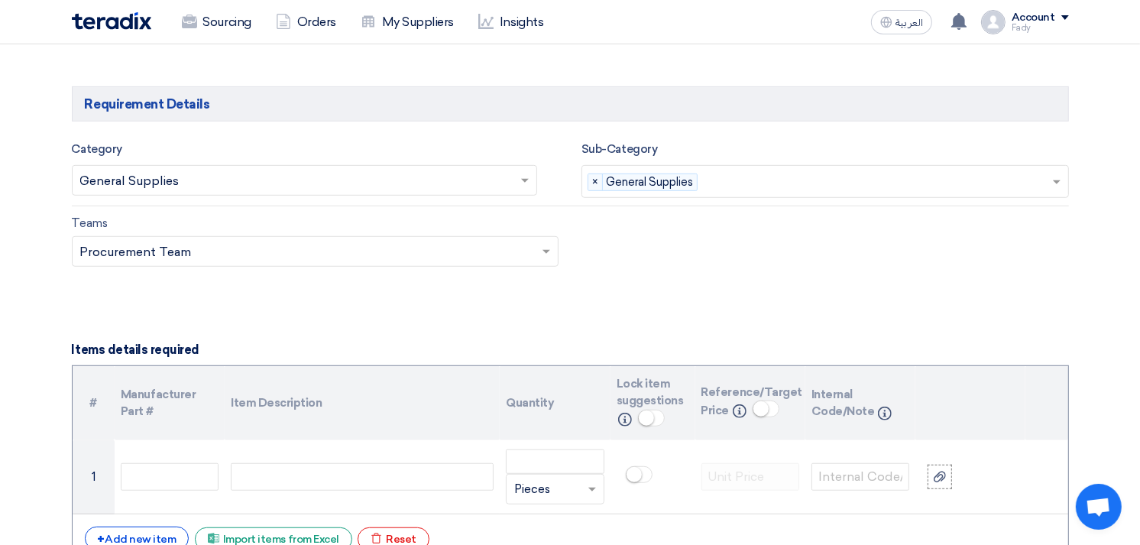
scroll to position [1018, 0]
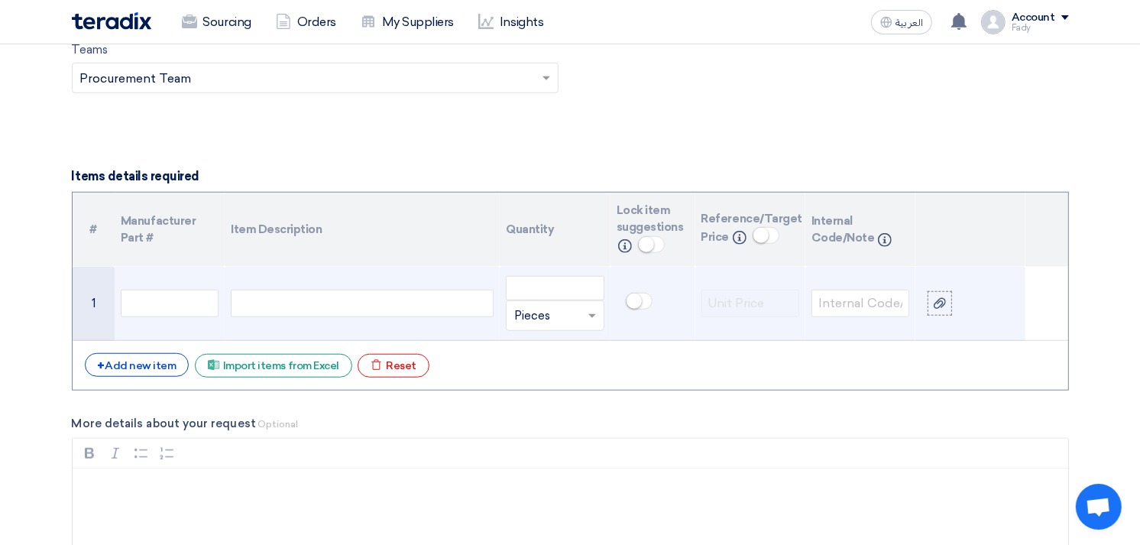
click at [302, 303] on div at bounding box center [362, 303] width 263 height 27
paste div
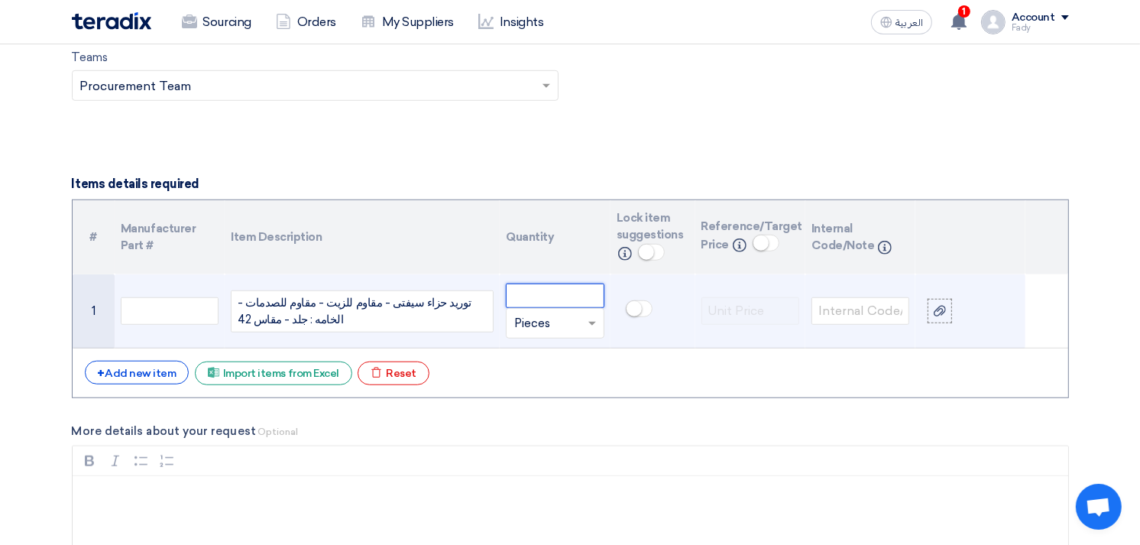
click at [558, 286] on input "number" at bounding box center [555, 295] width 98 height 24
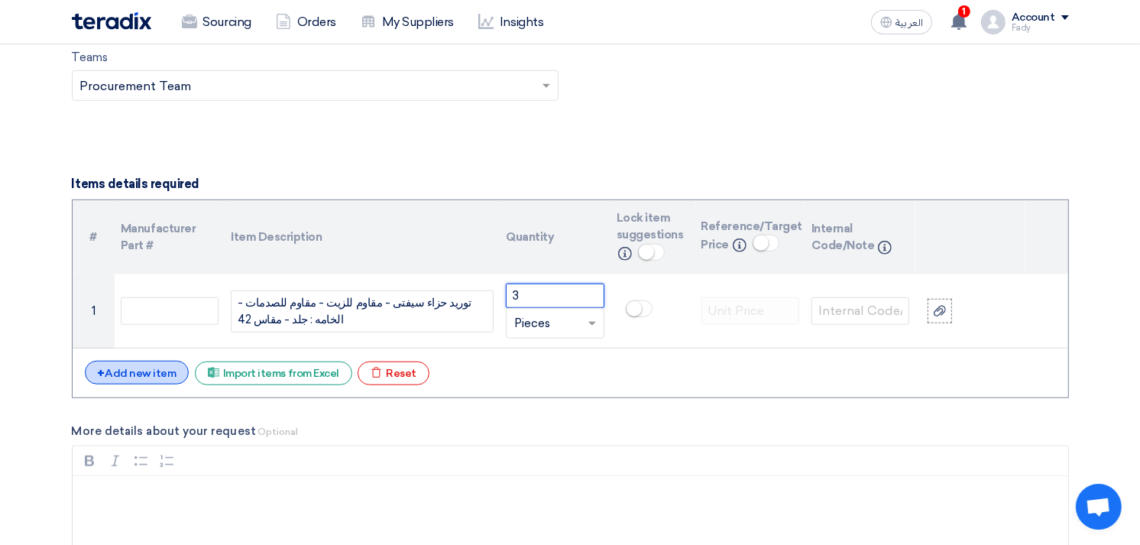
type input "3"
click at [141, 373] on div "+ Add new item" at bounding box center [137, 373] width 105 height 24
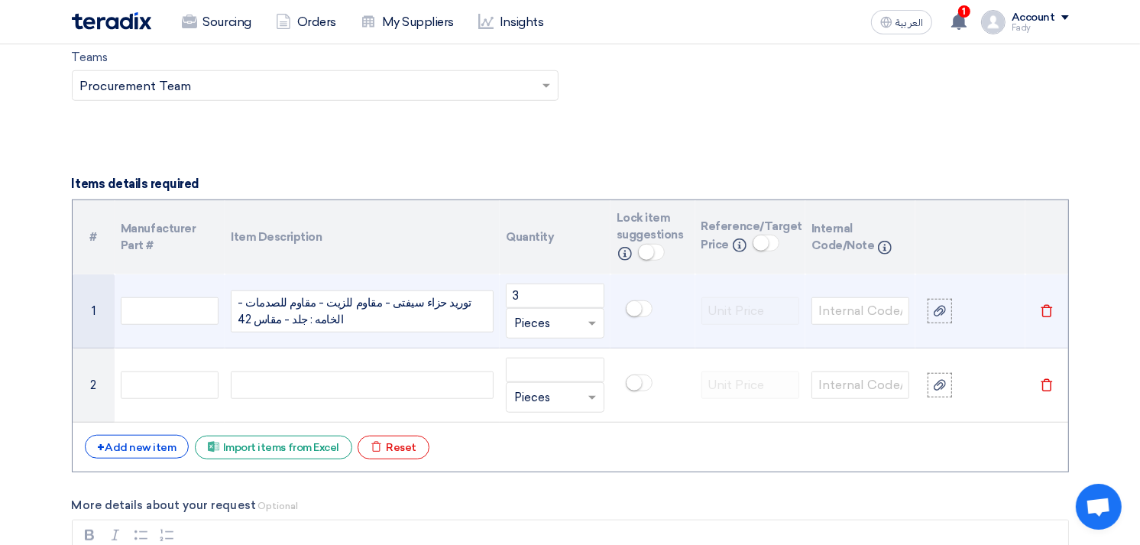
click at [261, 316] on div "توريد حزاء سيفتى - مقاوم للزيت - مقاوم للصدمات - الخامه : جلد - مقاس 42" at bounding box center [362, 311] width 263 height 42
copy div "توريد حزاء سيفتى - مقاوم للزيت - مقاوم للصدمات - الخامه : جلد - مقاس 42"
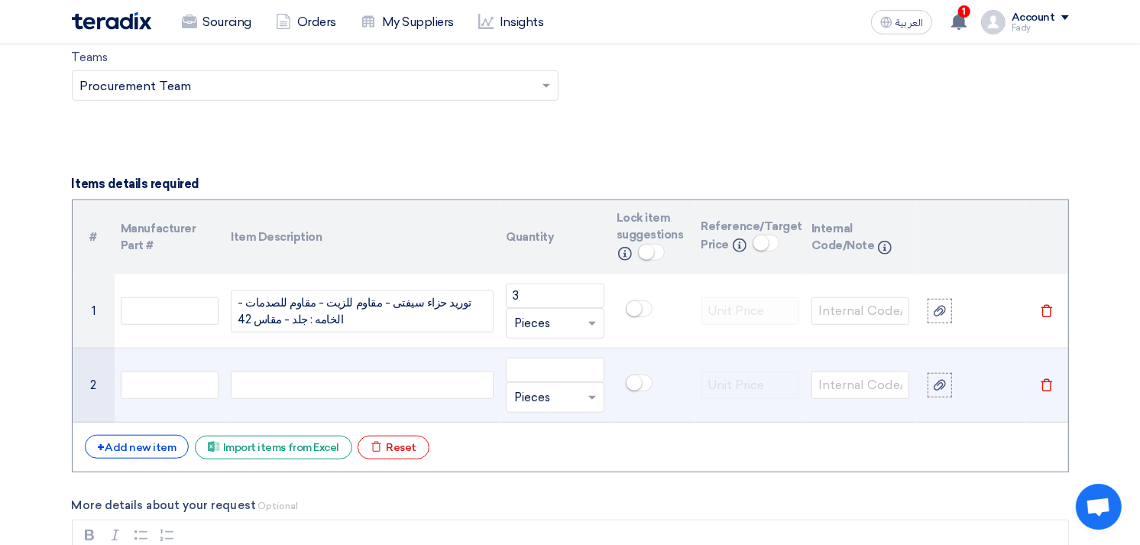
click at [309, 390] on div at bounding box center [362, 384] width 263 height 27
paste div
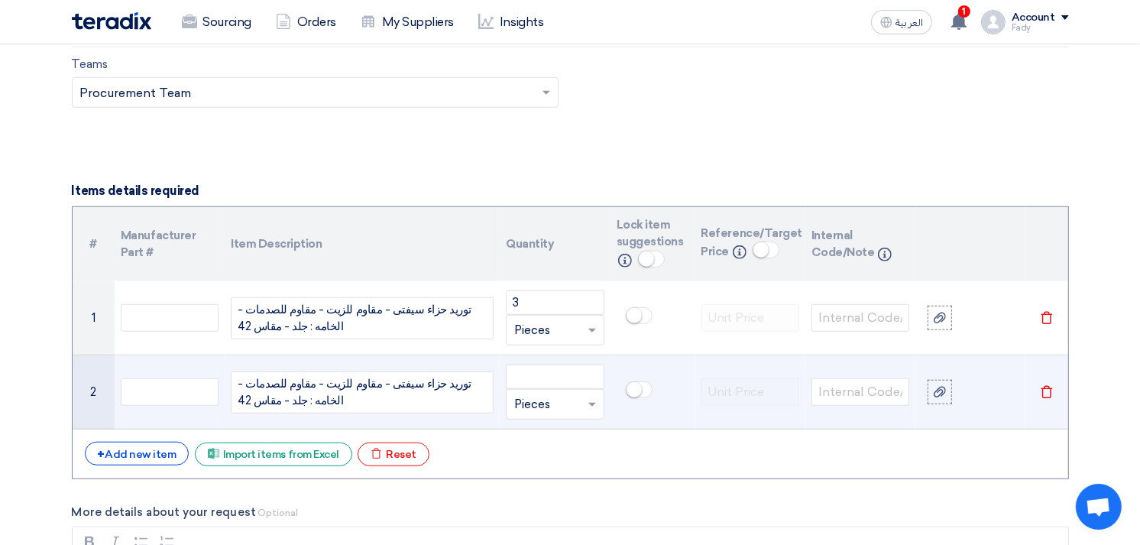
click at [244, 396] on span "توريد حزاء سيفتى - مقاوم للزيت - مقاوم للصدمات - الخامه : جلد - مقاس 42" at bounding box center [362, 392] width 249 height 34
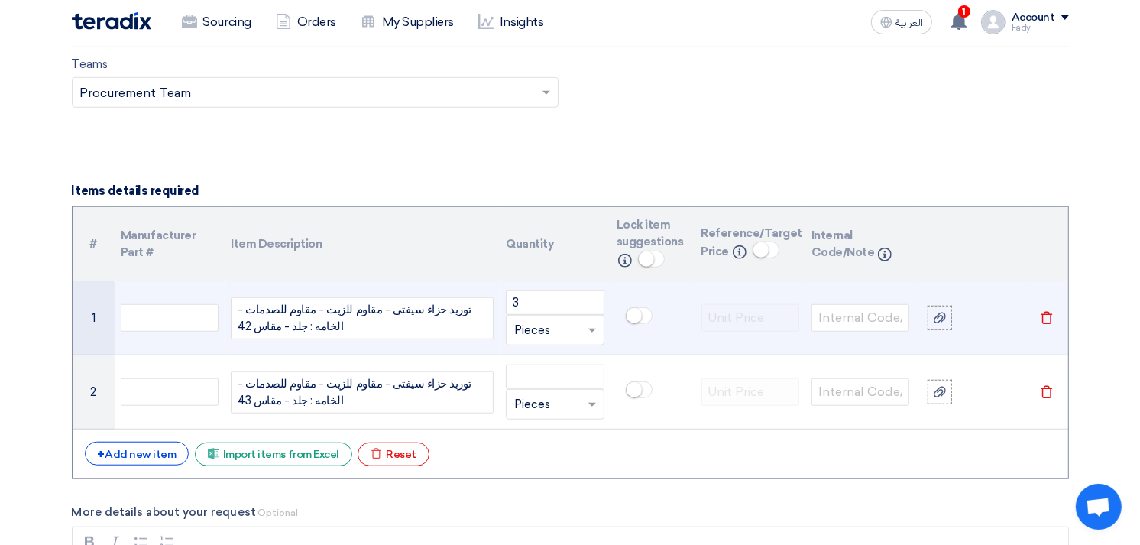
click at [302, 322] on div "توريد حزاء سيفتى - مقاوم للزيت - مقاوم للصدمات - الخامه : جلد - مقاس 42" at bounding box center [362, 318] width 263 height 42
click at [938, 318] on icon at bounding box center [939, 318] width 12 height 12
click at [0, 0] on input "file" at bounding box center [0, 0] width 0 height 0
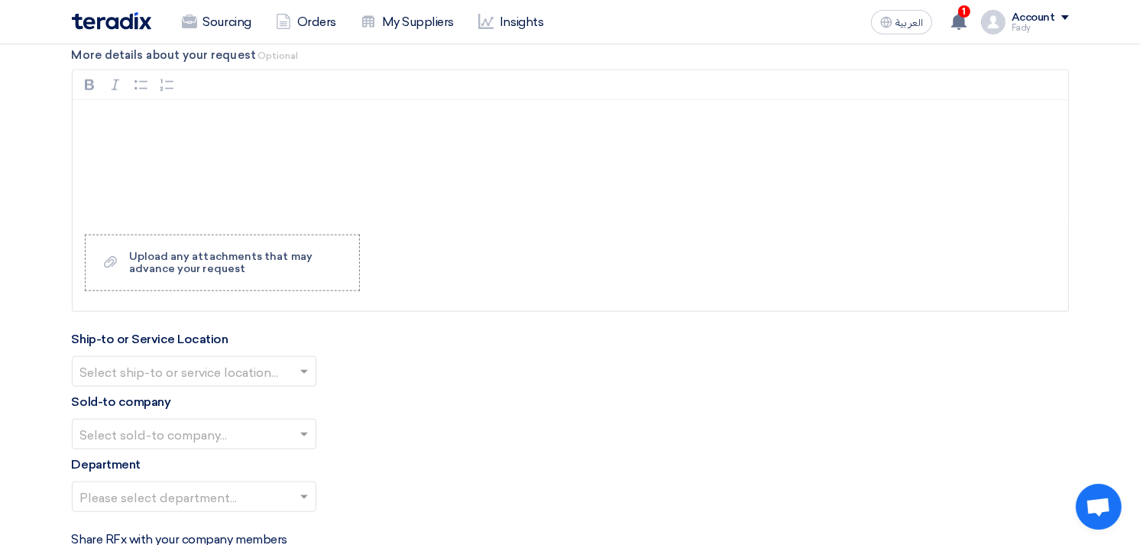
scroll to position [1513, 0]
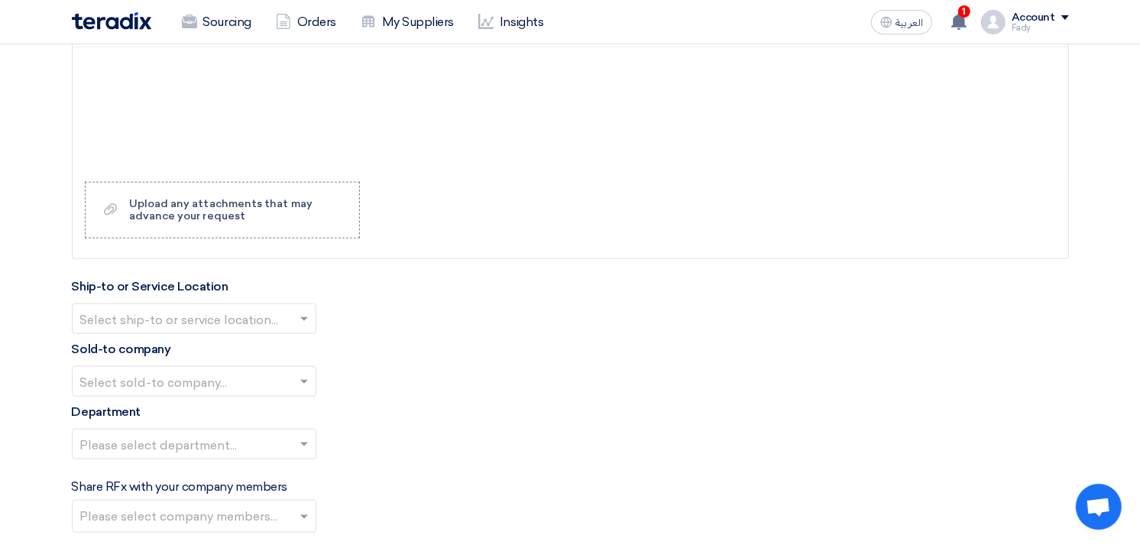
click at [187, 319] on input "text" at bounding box center [186, 320] width 212 height 25
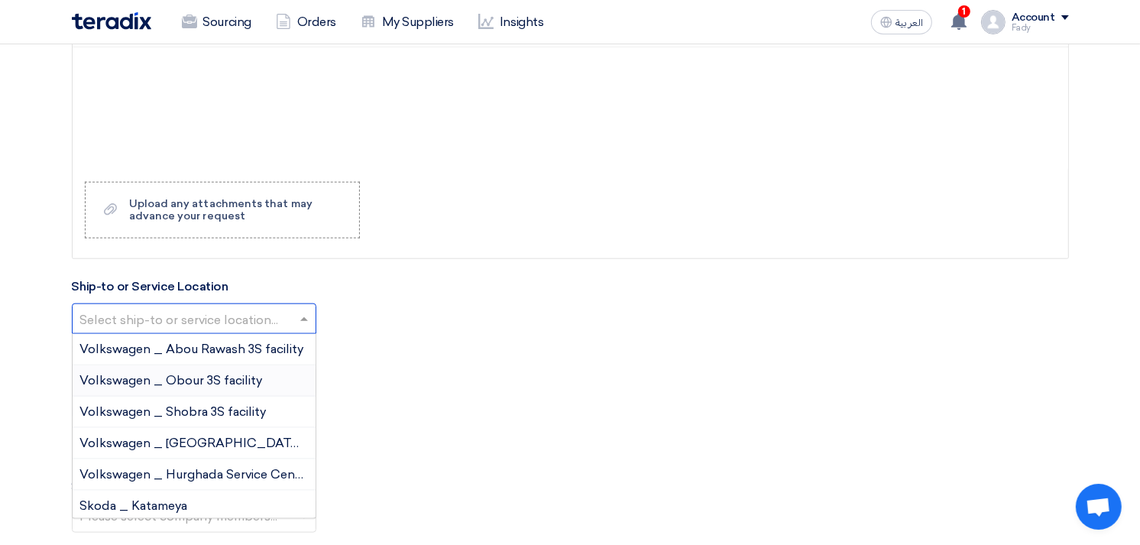
click at [186, 374] on span "Volkswagen _ Obour 3S facility" at bounding box center [171, 380] width 183 height 15
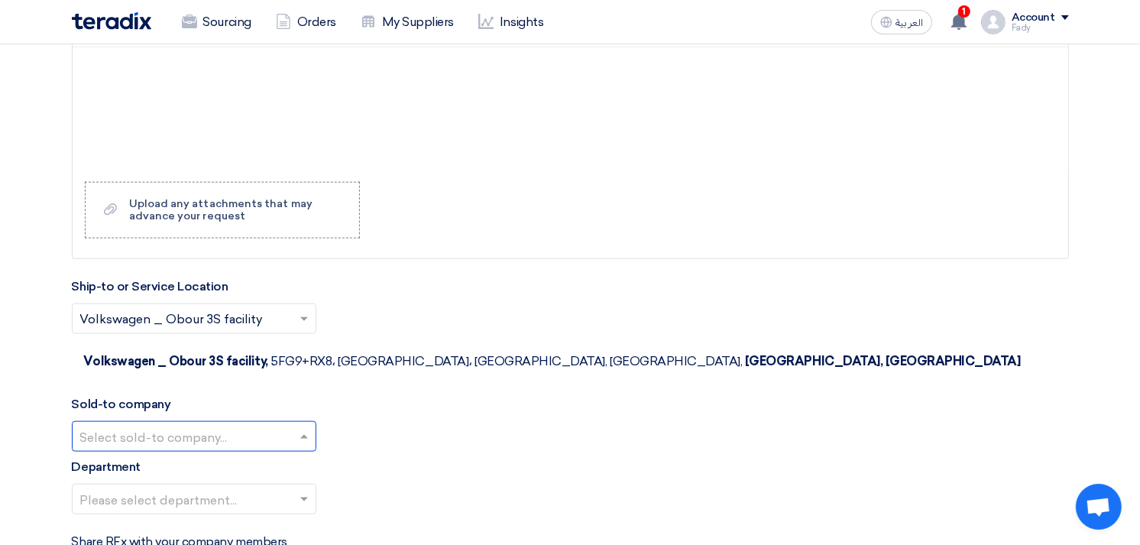
click at [182, 425] on input "text" at bounding box center [186, 437] width 212 height 25
click at [194, 490] on span "Egyptian Automotive and Trading Company" at bounding box center [207, 497] width 254 height 15
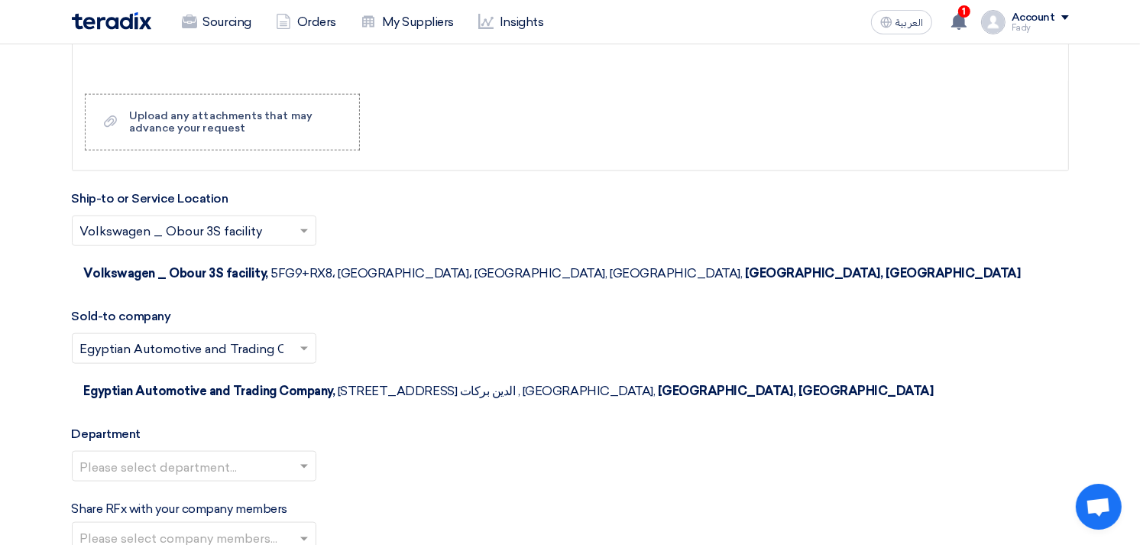
scroll to position [1683, 0]
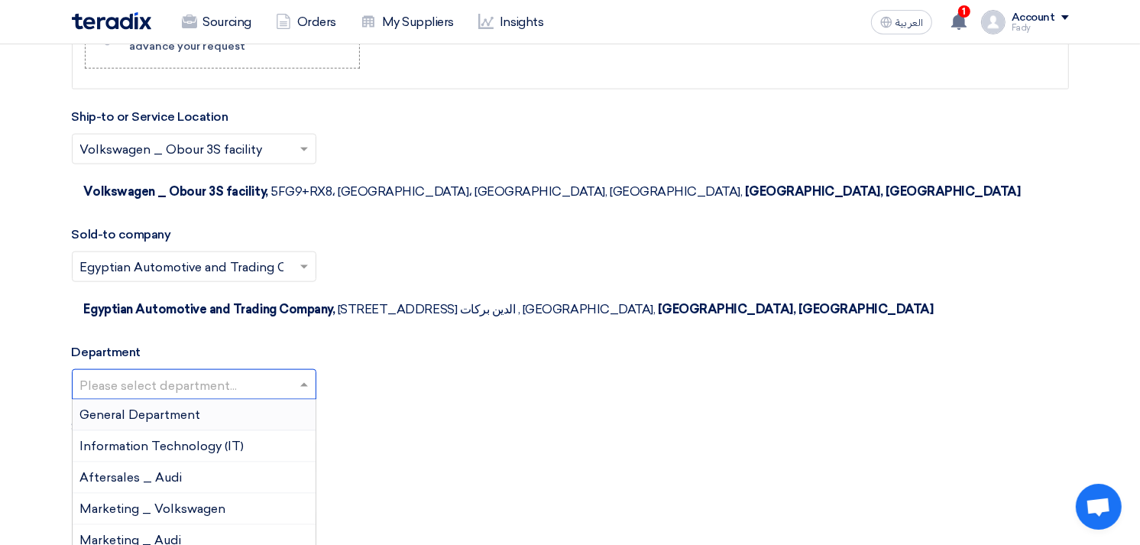
click at [171, 374] on input "text" at bounding box center [186, 386] width 212 height 25
click at [167, 407] on span "General Department" at bounding box center [140, 414] width 121 height 15
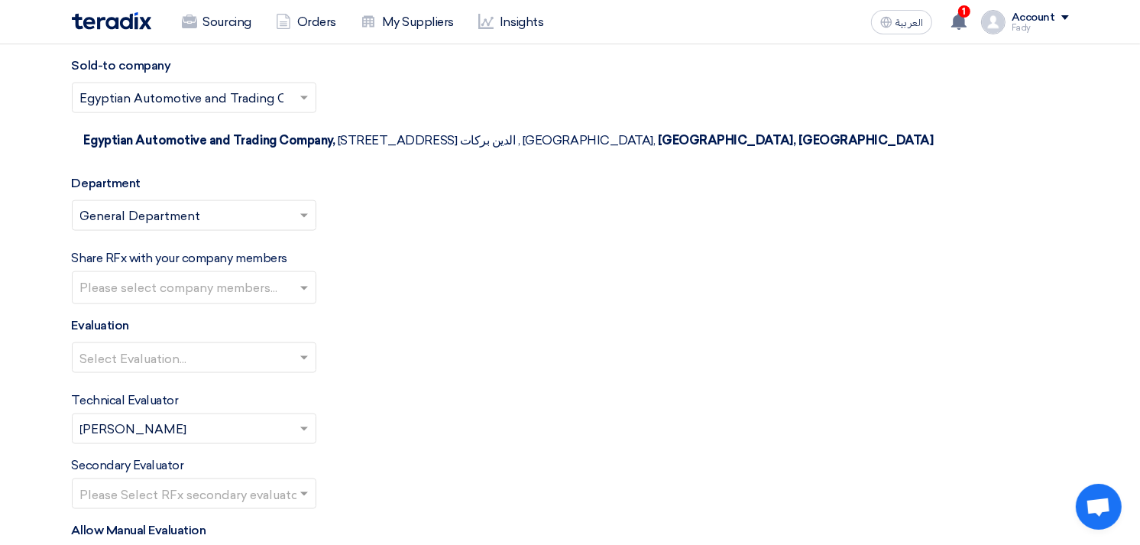
scroll to position [1852, 0]
click at [163, 345] on div at bounding box center [194, 357] width 243 height 25
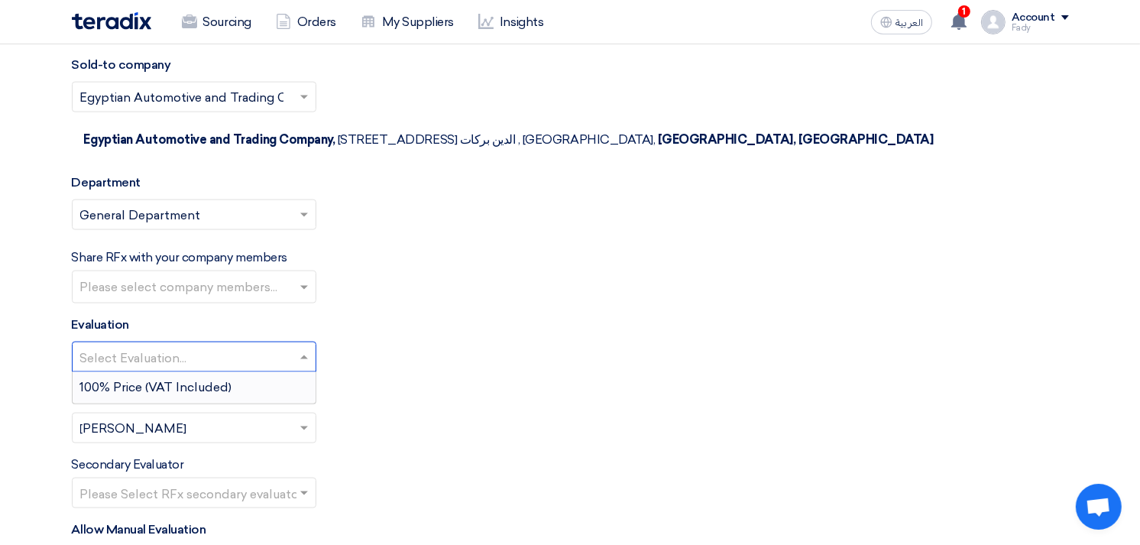
click at [157, 380] on span "100% Price (VAT Included)" at bounding box center [156, 387] width 152 height 15
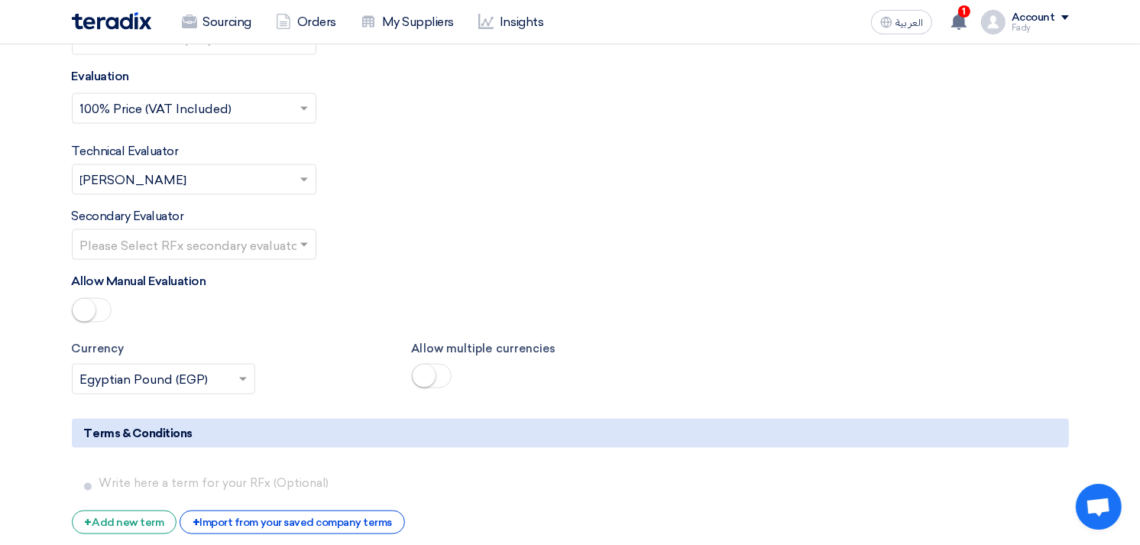
scroll to position [2107, 0]
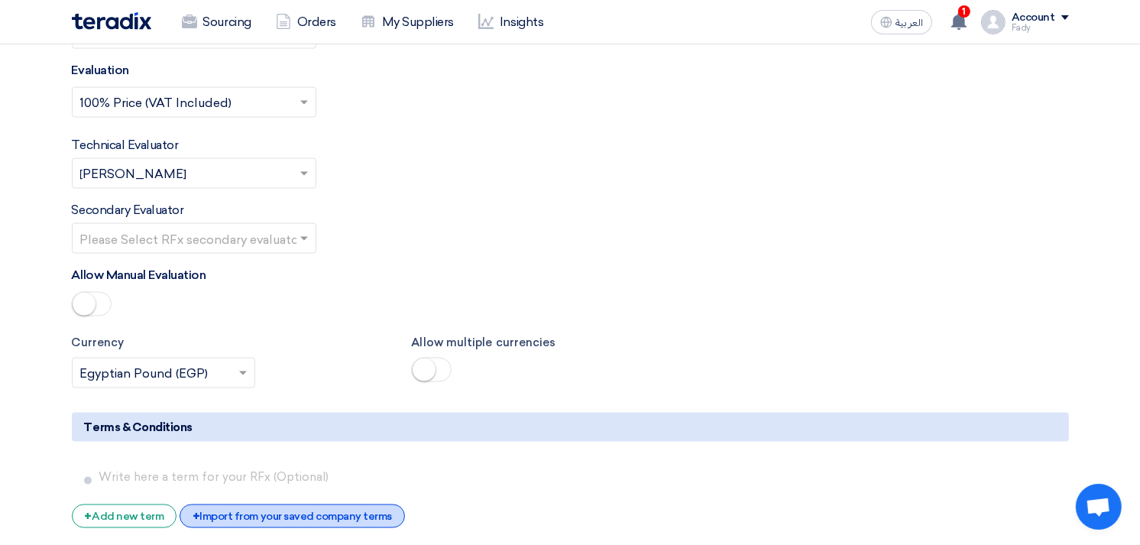
click at [286, 504] on div "+ Import from your saved company terms" at bounding box center [292, 516] width 225 height 24
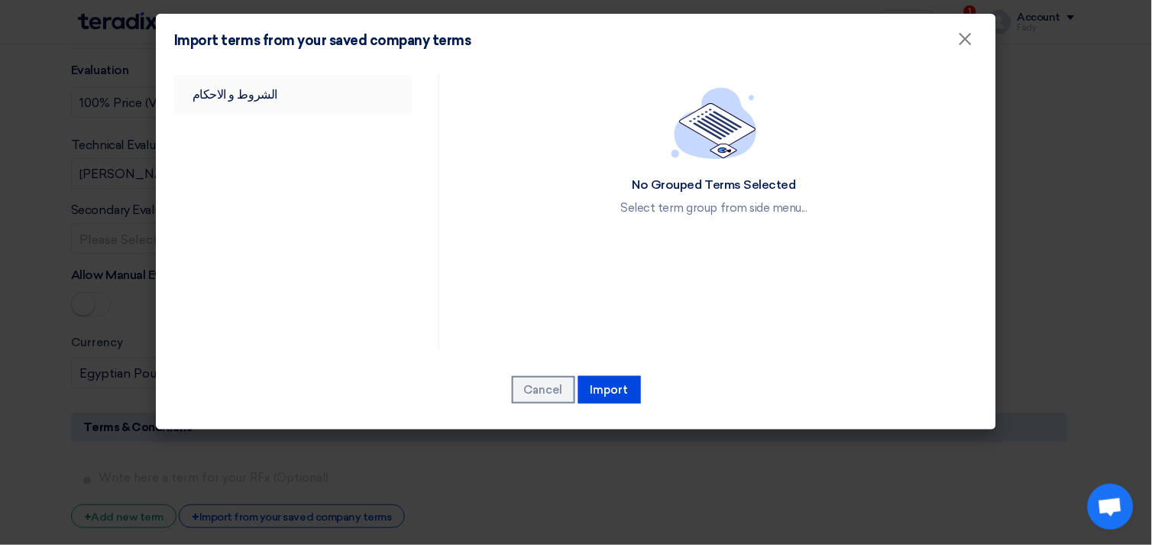
click at [239, 82] on link "الشروط و الاحكام" at bounding box center [293, 95] width 238 height 40
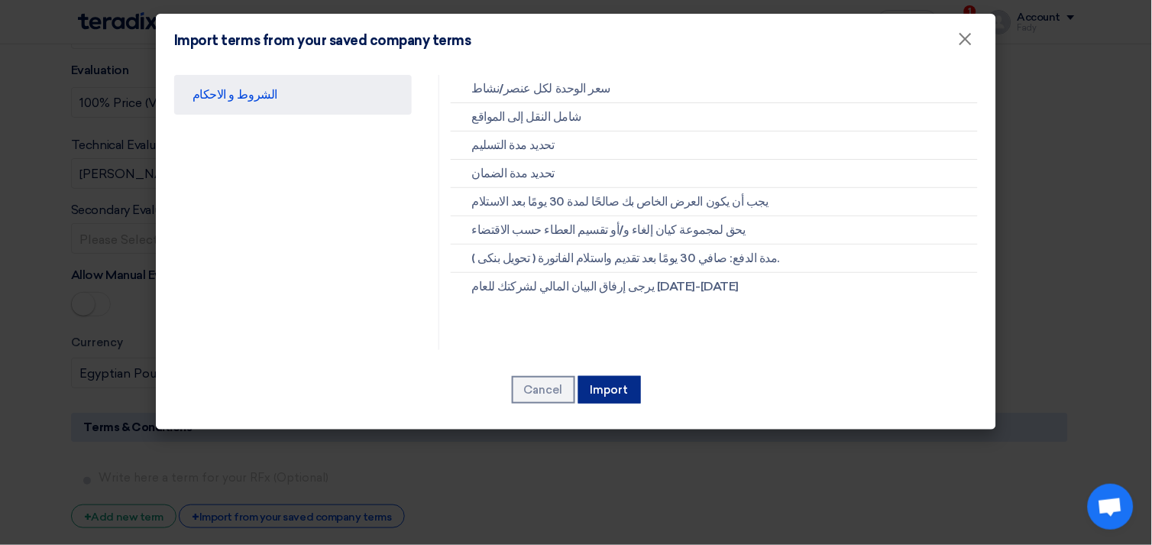
click at [628, 383] on button "Import" at bounding box center [609, 389] width 63 height 27
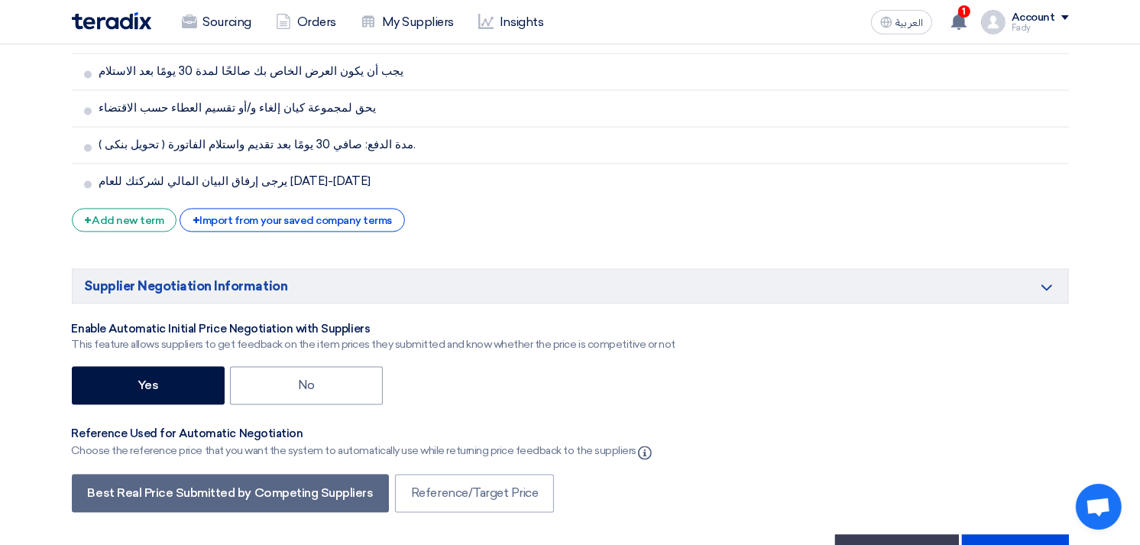
scroll to position [2616, 0]
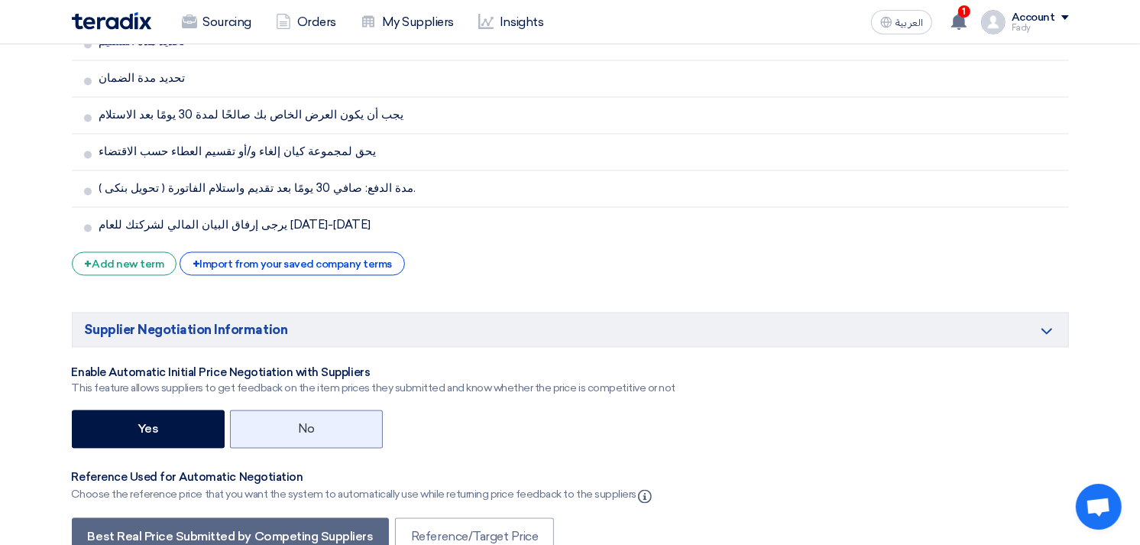
click at [328, 409] on label "No" at bounding box center [306, 428] width 153 height 38
click at [308, 422] on input "No" at bounding box center [303, 427] width 10 height 10
radio input "true"
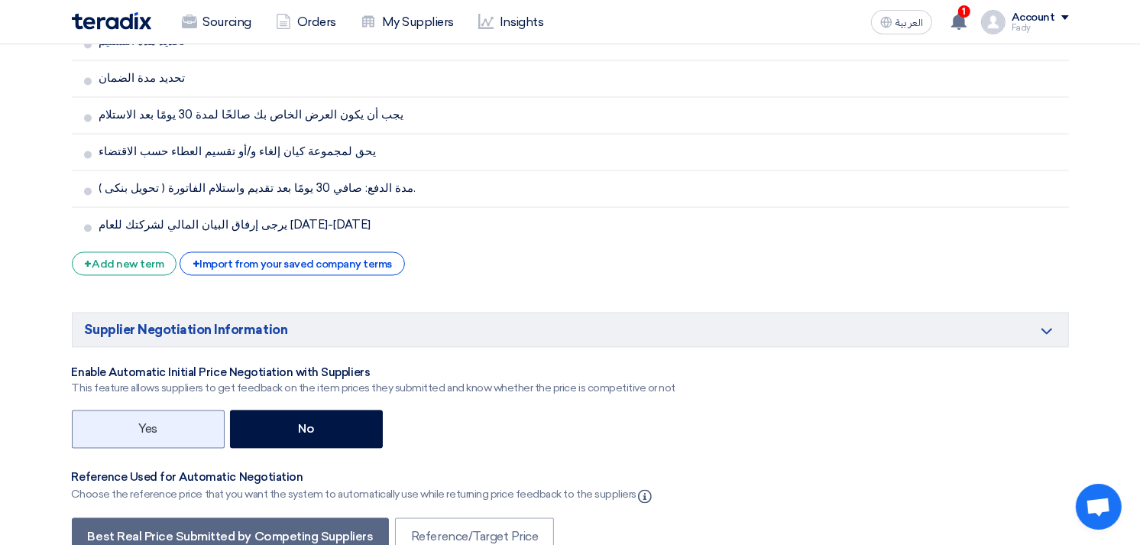
click at [160, 409] on label "Yes" at bounding box center [148, 428] width 153 height 38
click at [148, 422] on input "Yes" at bounding box center [143, 427] width 10 height 10
radio input "true"
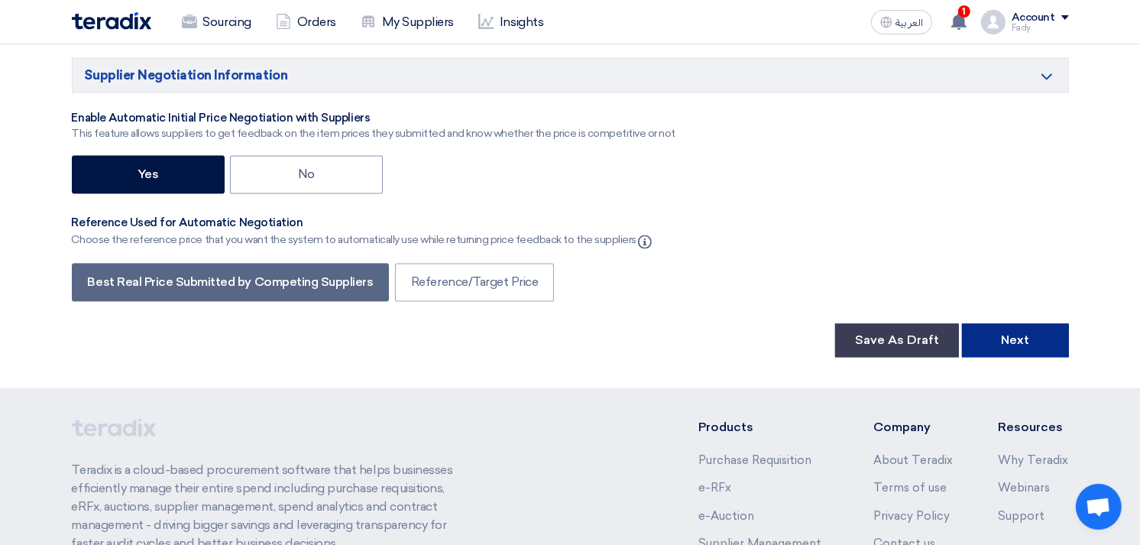
click at [1018, 323] on button "Next" at bounding box center [1015, 340] width 107 height 34
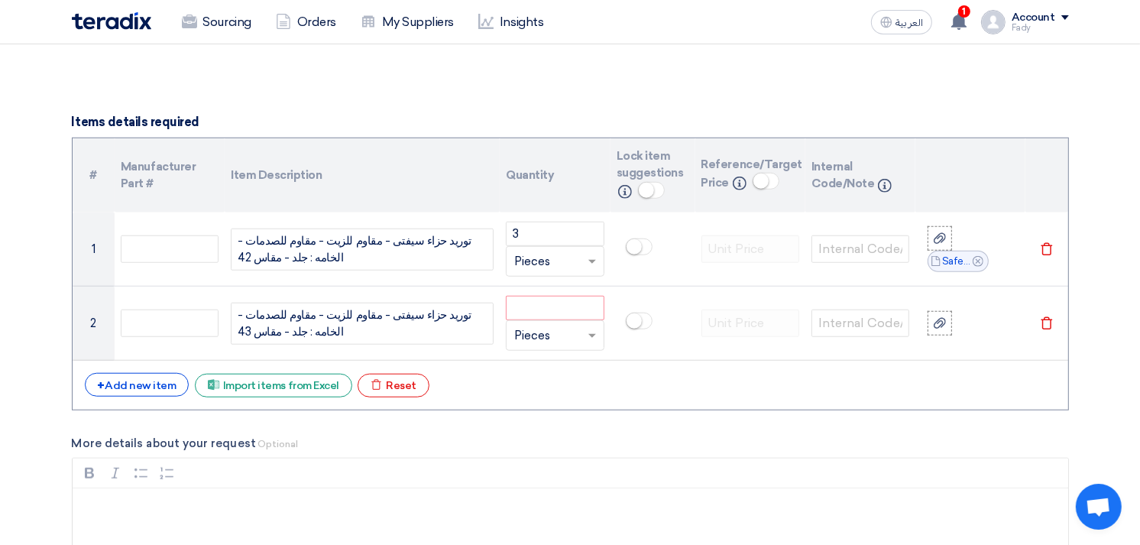
scroll to position [1078, 0]
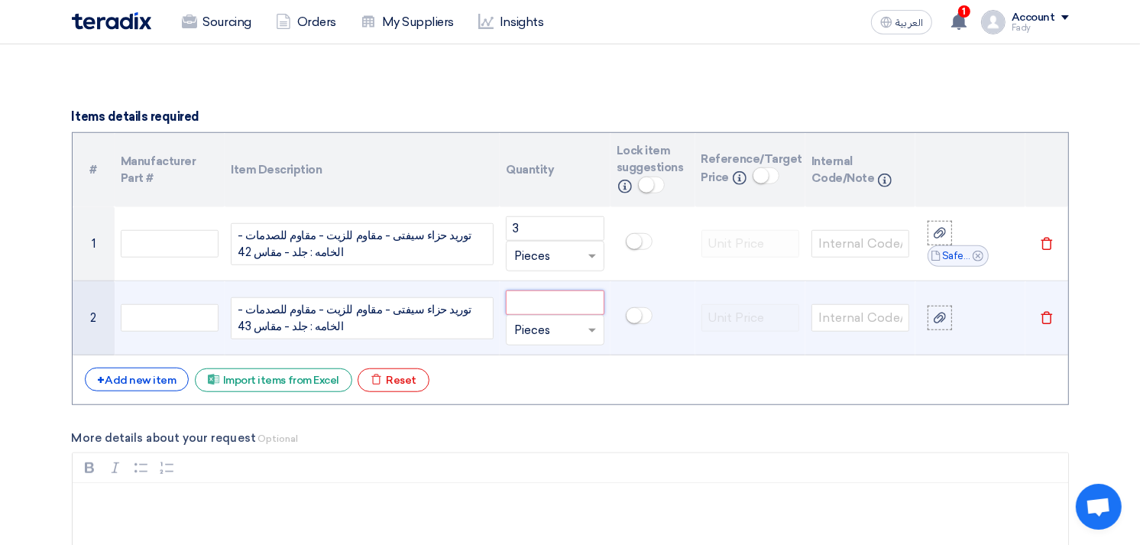
click at [539, 304] on input "number" at bounding box center [555, 302] width 98 height 24
type input "1"
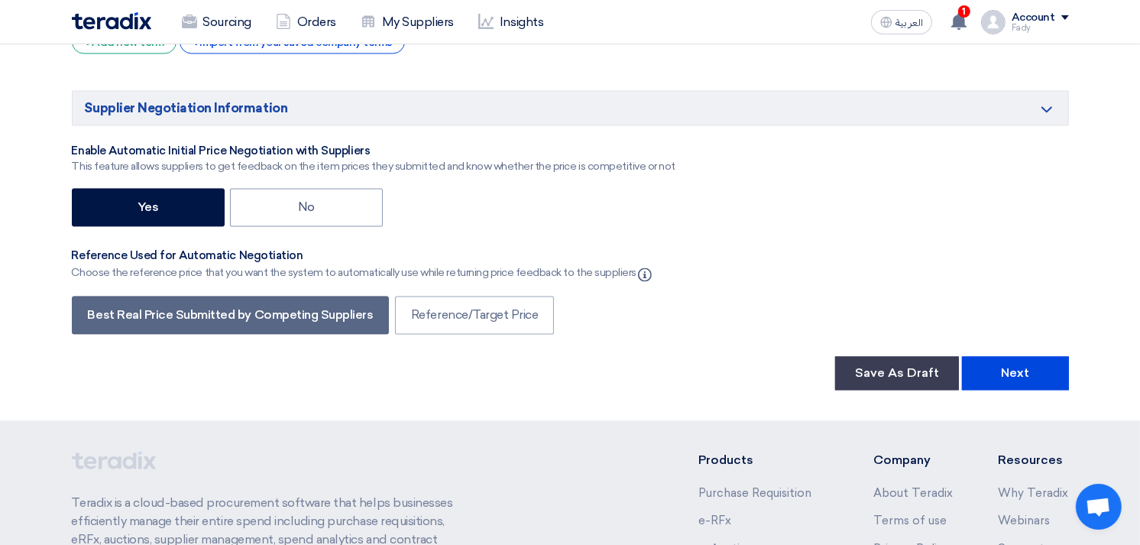
scroll to position [2984, 0]
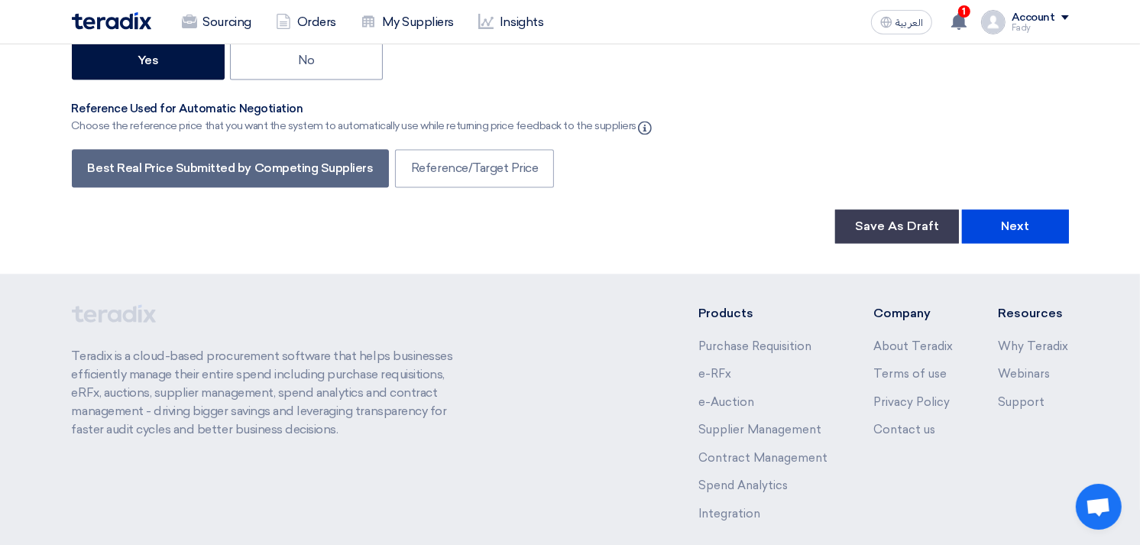
click at [1011, 209] on button "Next" at bounding box center [1015, 226] width 107 height 34
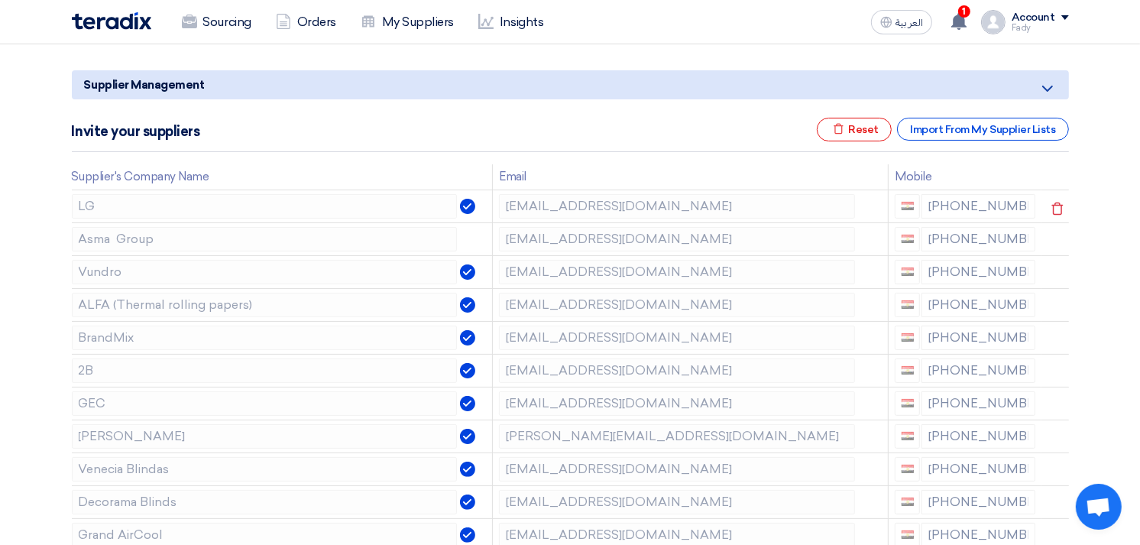
scroll to position [170, 0]
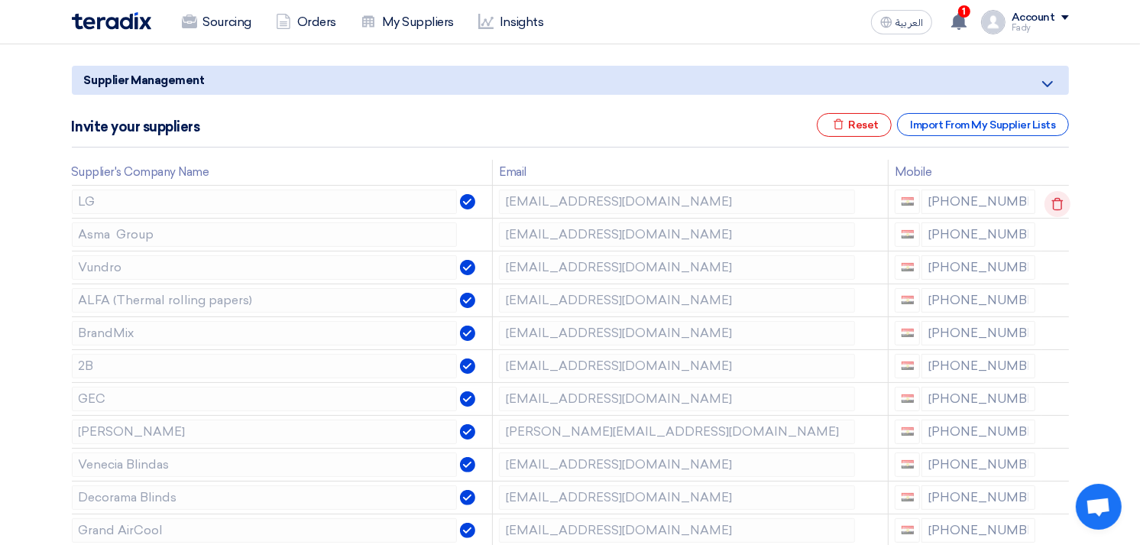
click at [1054, 203] on icon at bounding box center [1057, 204] width 26 height 26
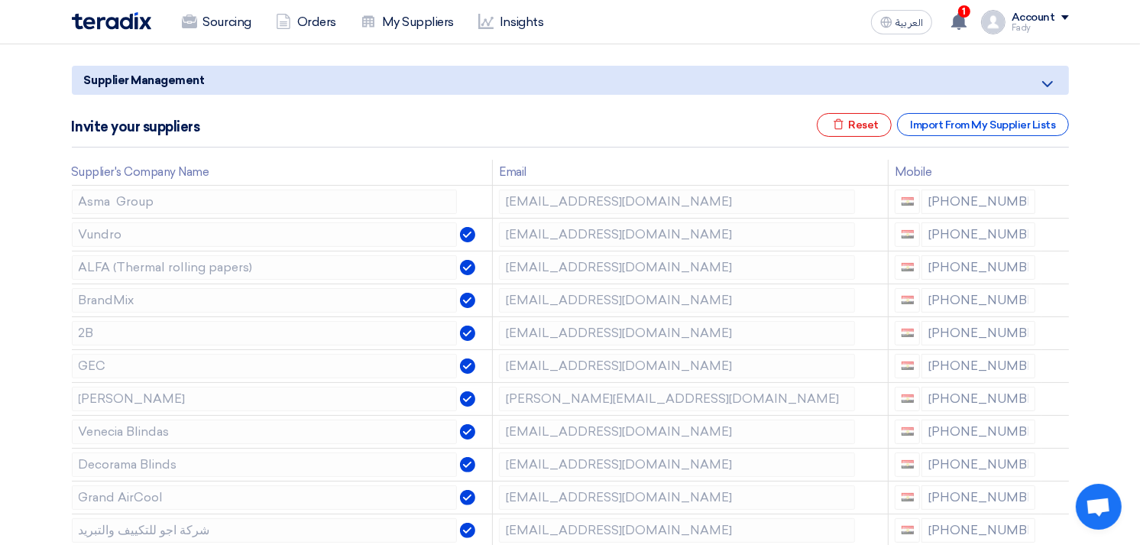
click at [0, 0] on icon at bounding box center [0, 0] width 0 height 0
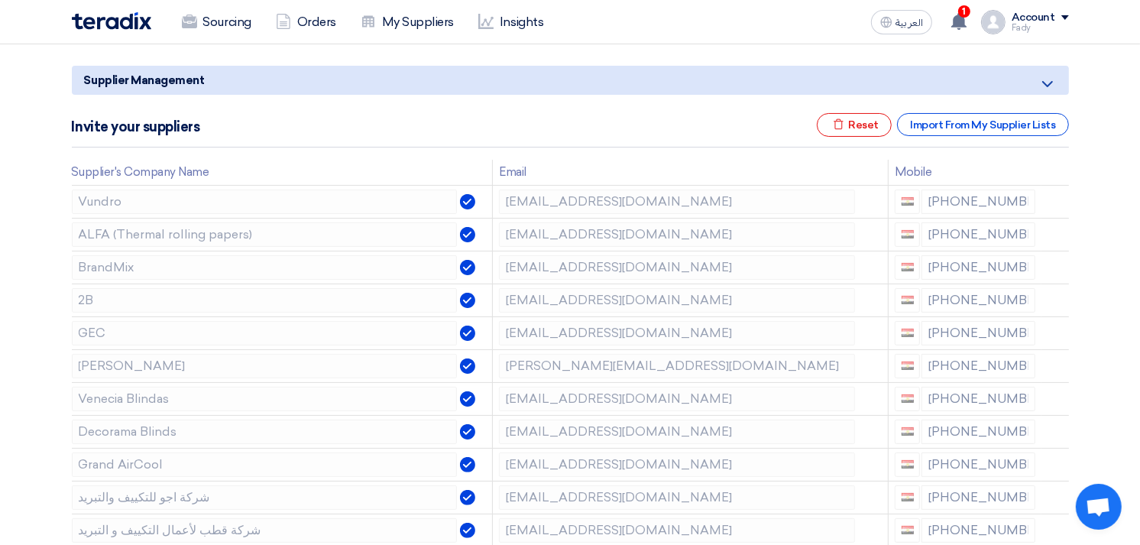
click at [0, 0] on icon at bounding box center [0, 0] width 0 height 0
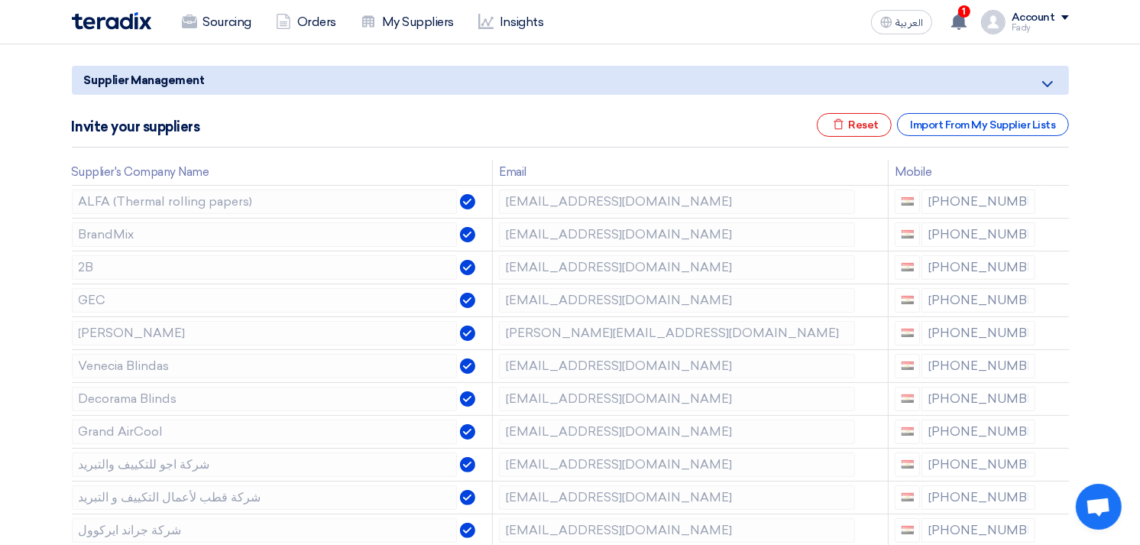
click at [0, 0] on icon at bounding box center [0, 0] width 0 height 0
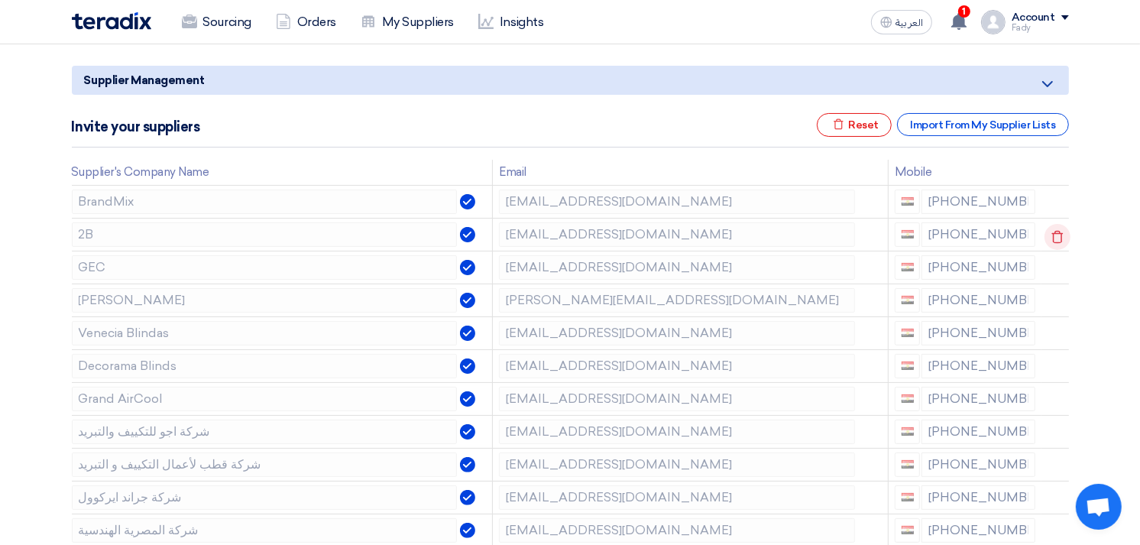
click at [1057, 233] on icon at bounding box center [1057, 237] width 26 height 26
click at [1056, 233] on icon at bounding box center [1057, 237] width 26 height 26
click at [1050, 228] on icon at bounding box center [1057, 237] width 26 height 26
click at [0, 0] on icon at bounding box center [0, 0] width 0 height 0
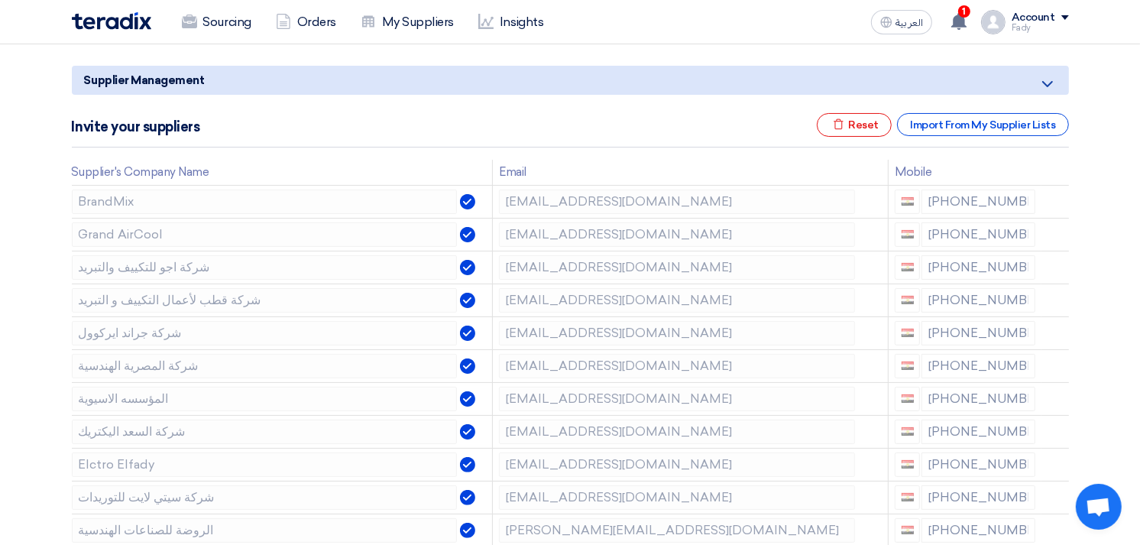
click at [0, 0] on icon at bounding box center [0, 0] width 0 height 0
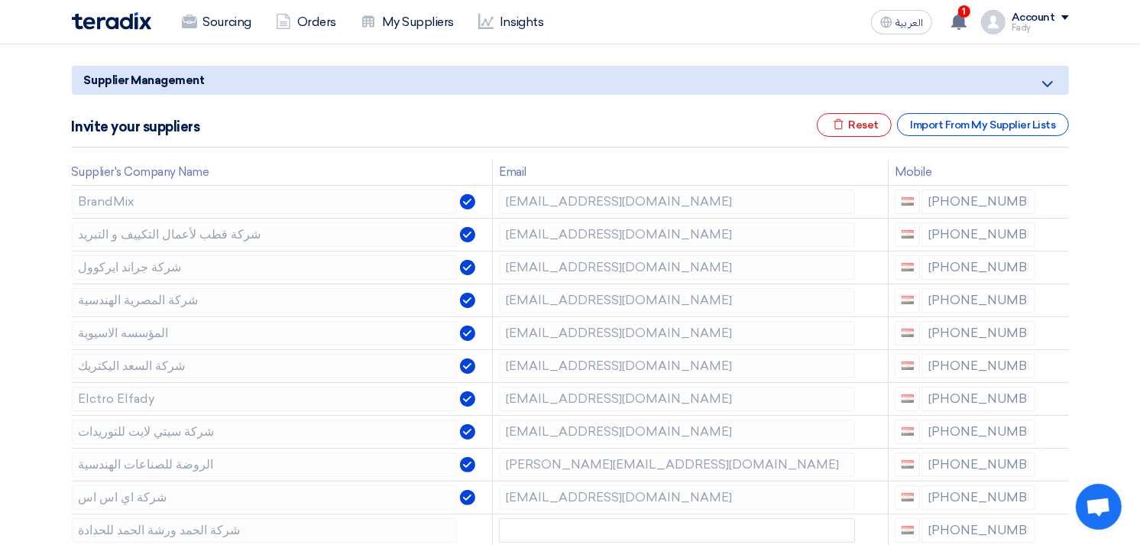
click at [0, 0] on icon at bounding box center [0, 0] width 0 height 0
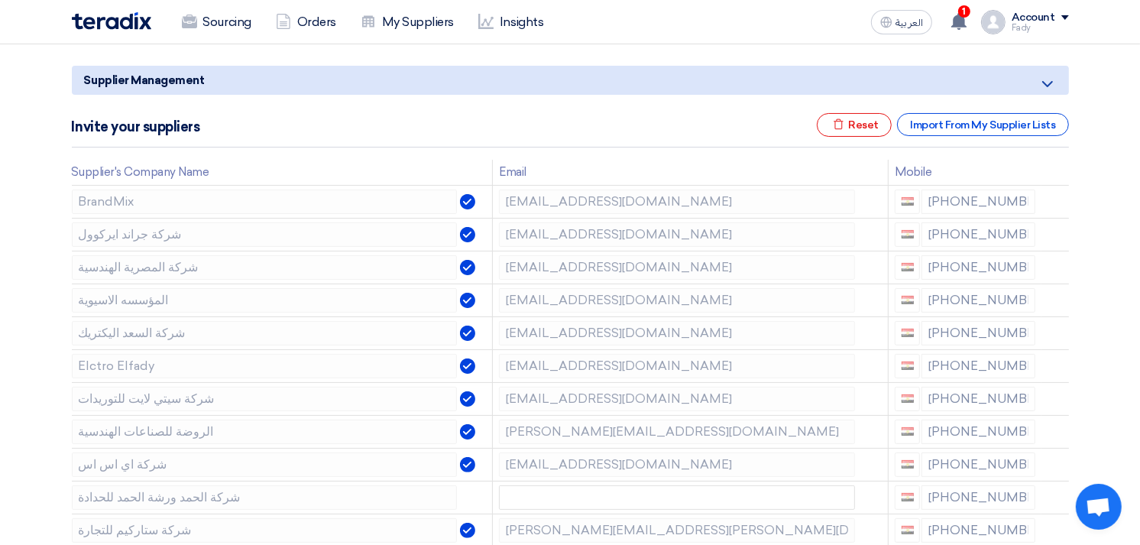
click at [0, 0] on icon at bounding box center [0, 0] width 0 height 0
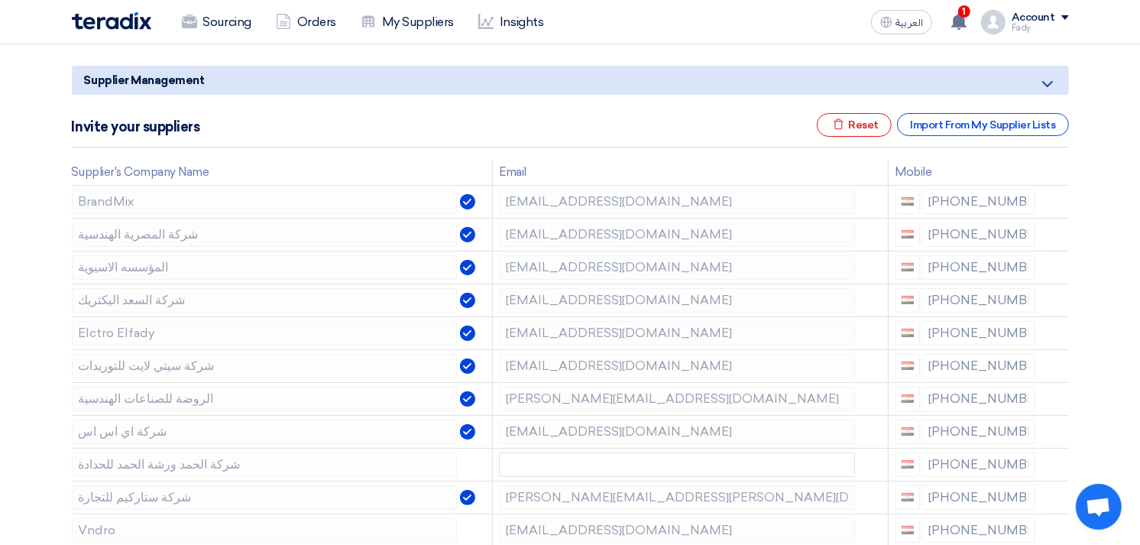
click at [0, 0] on icon at bounding box center [0, 0] width 0 height 0
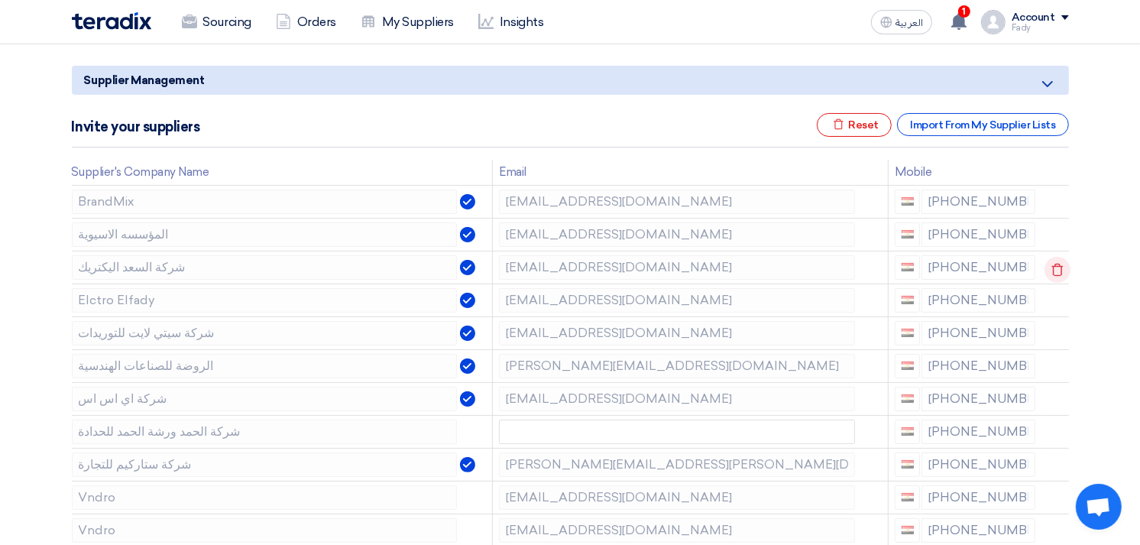
click at [1054, 263] on use at bounding box center [1056, 269] width 11 height 13
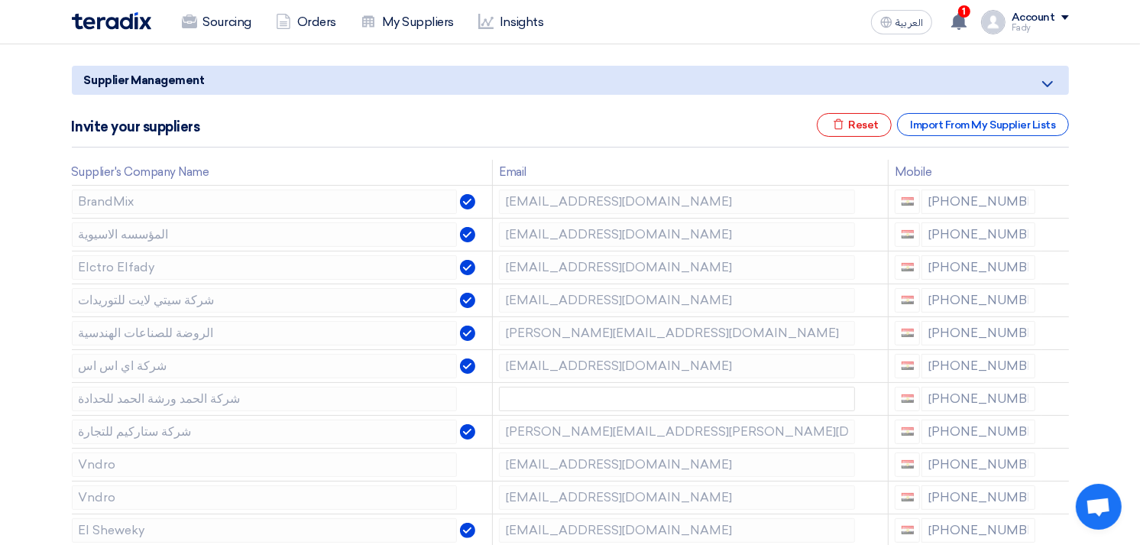
click at [0, 0] on use at bounding box center [0, 0] width 0 height 0
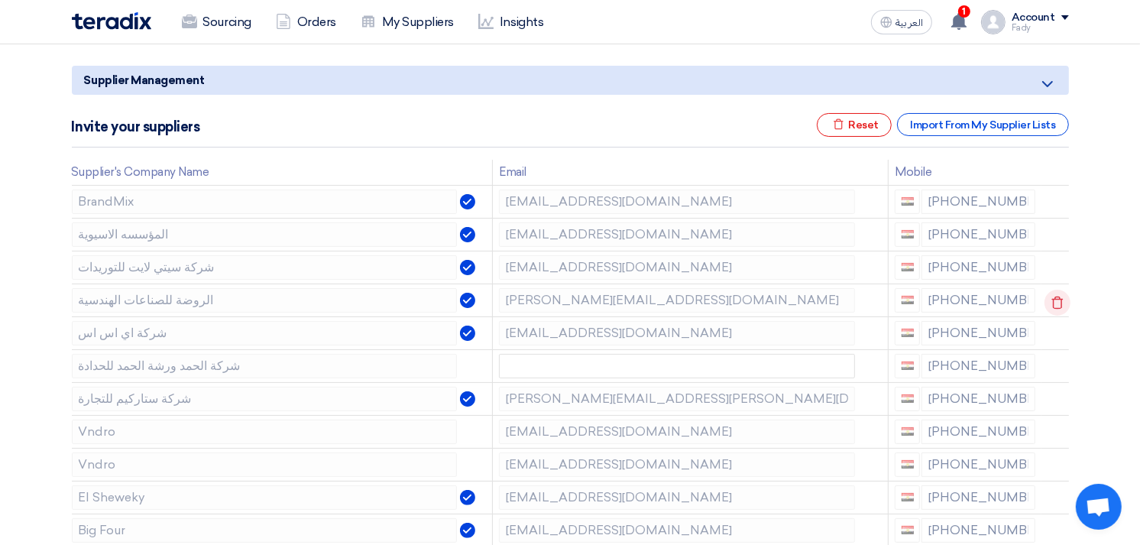
click at [1054, 296] on use at bounding box center [1056, 302] width 11 height 13
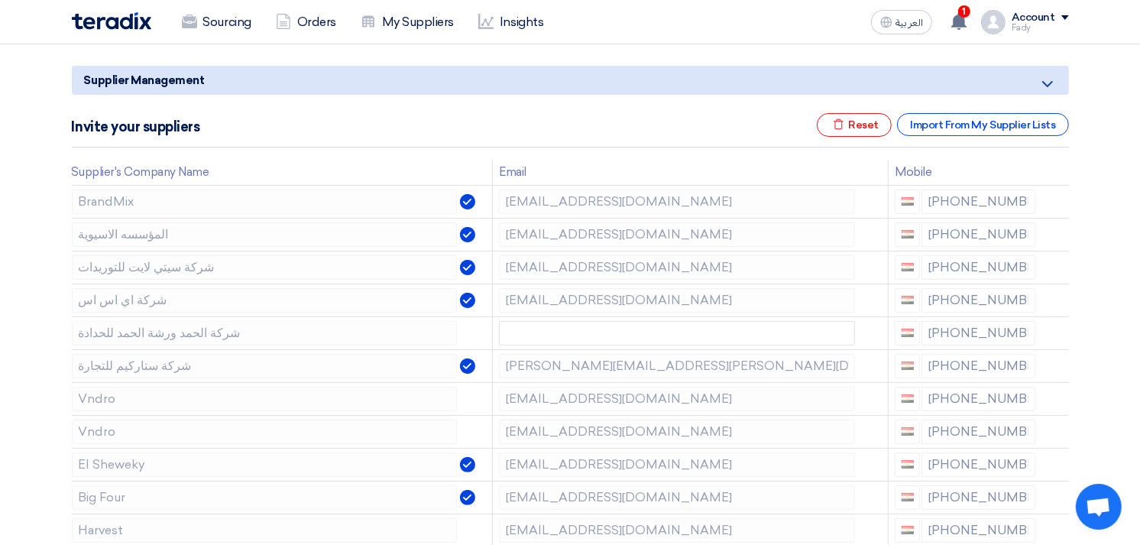
click at [0, 0] on use at bounding box center [0, 0] width 0 height 0
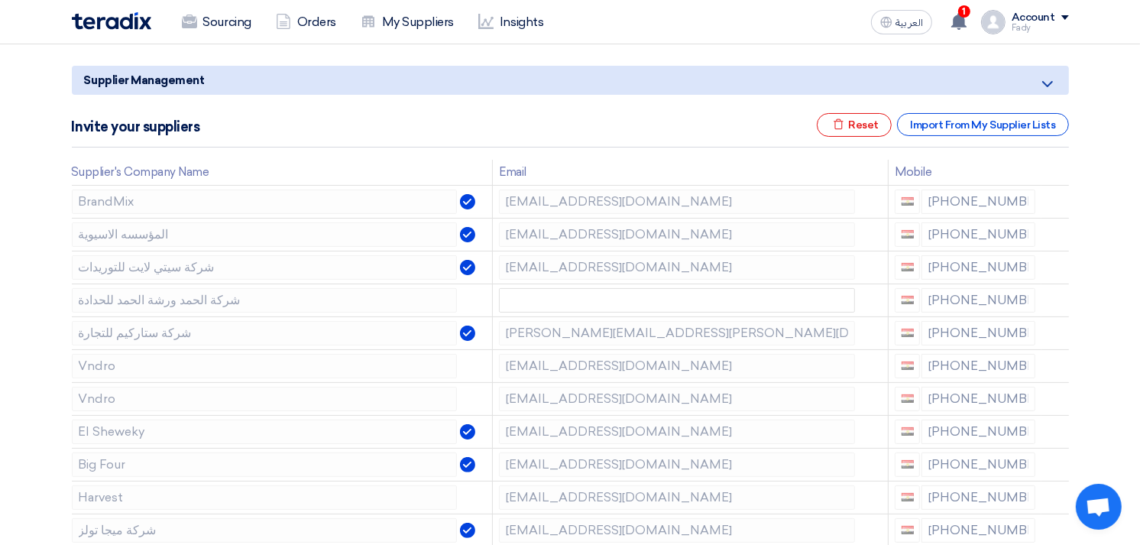
click at [0, 0] on use at bounding box center [0, 0] width 0 height 0
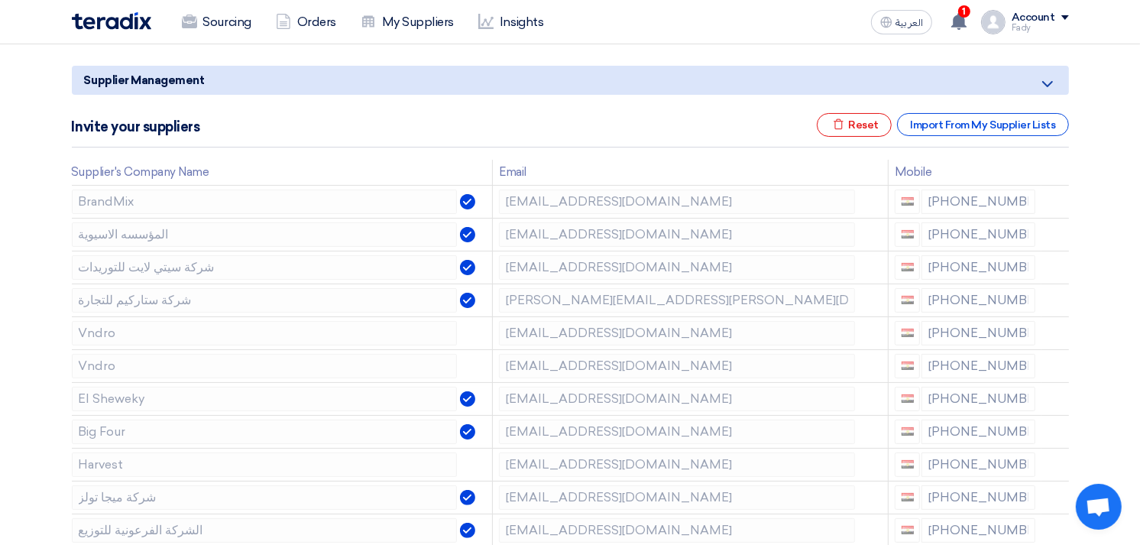
click at [0, 0] on use at bounding box center [0, 0] width 0 height 0
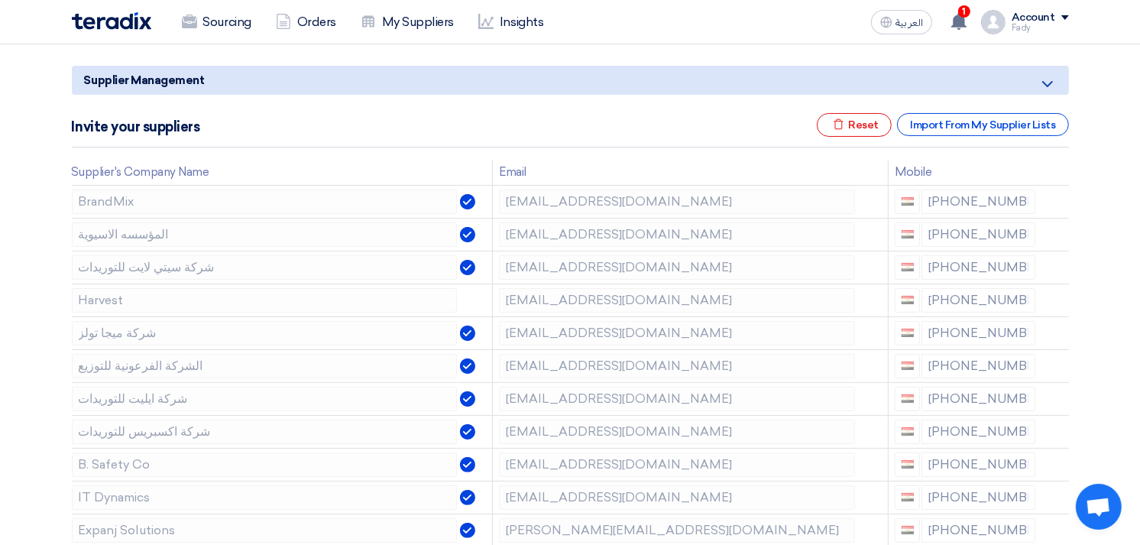
click at [0, 0] on use at bounding box center [0, 0] width 0 height 0
click at [1058, 391] on icon at bounding box center [1057, 401] width 26 height 26
click at [0, 0] on icon at bounding box center [0, 0] width 0 height 0
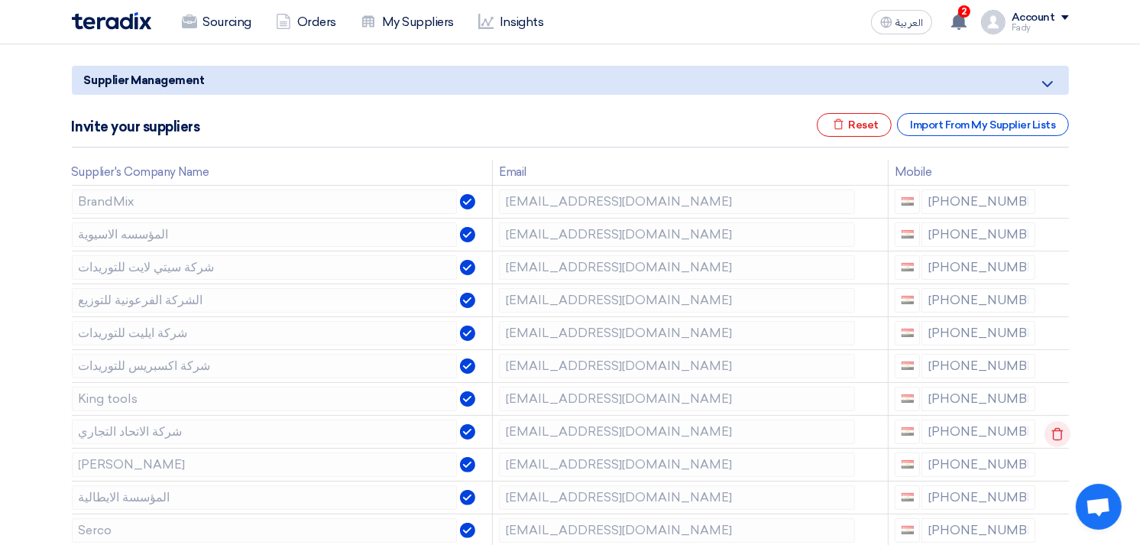
click at [1056, 425] on icon at bounding box center [1057, 434] width 26 height 26
click at [0, 0] on icon at bounding box center [0, 0] width 0 height 0
click at [1051, 463] on icon at bounding box center [1057, 467] width 26 height 26
click at [0, 0] on icon at bounding box center [0, 0] width 0 height 0
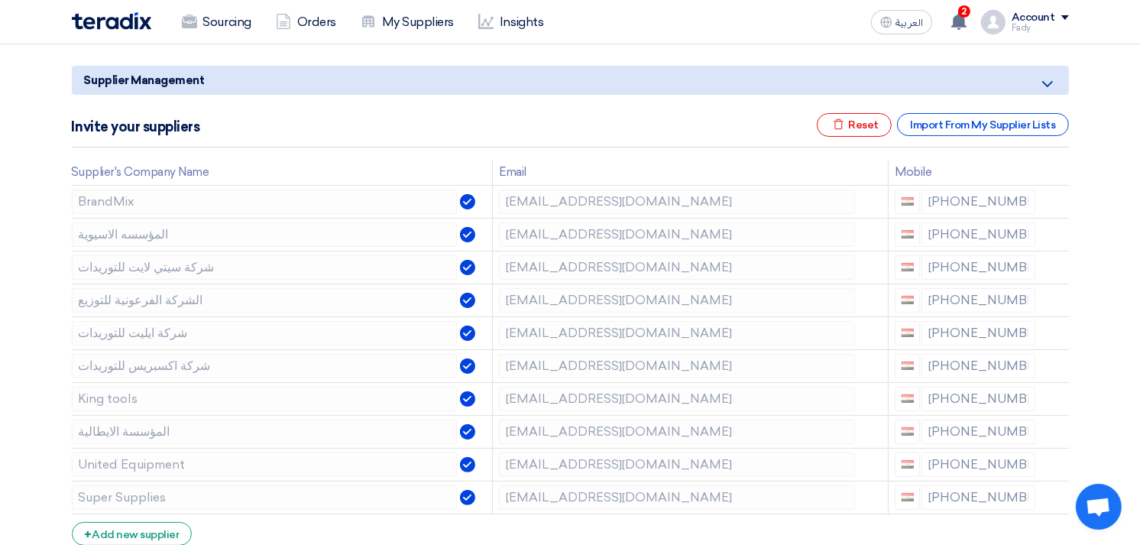
click at [0, 0] on icon at bounding box center [0, 0] width 0 height 0
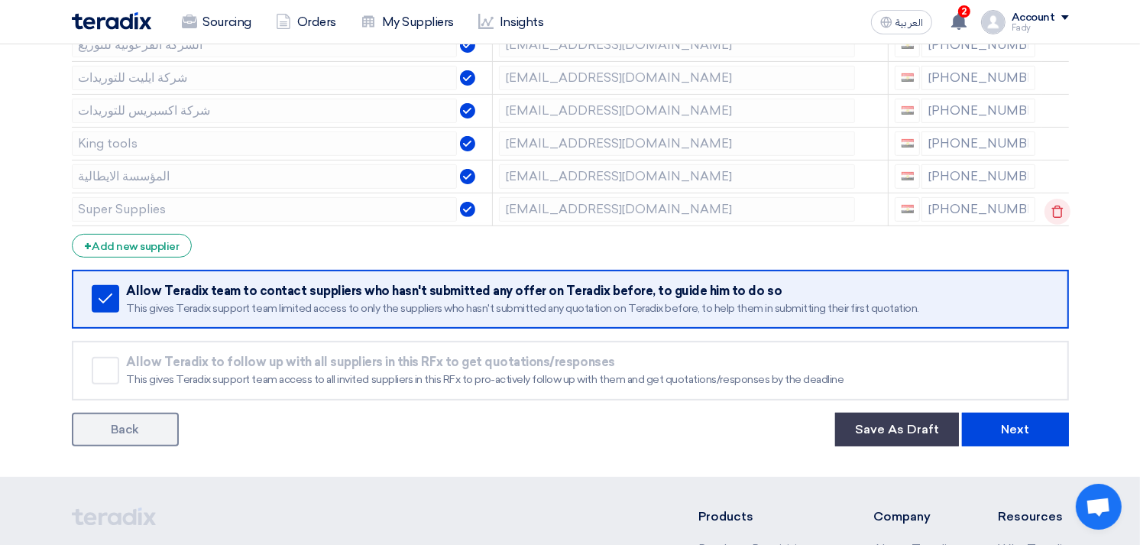
scroll to position [509, 0]
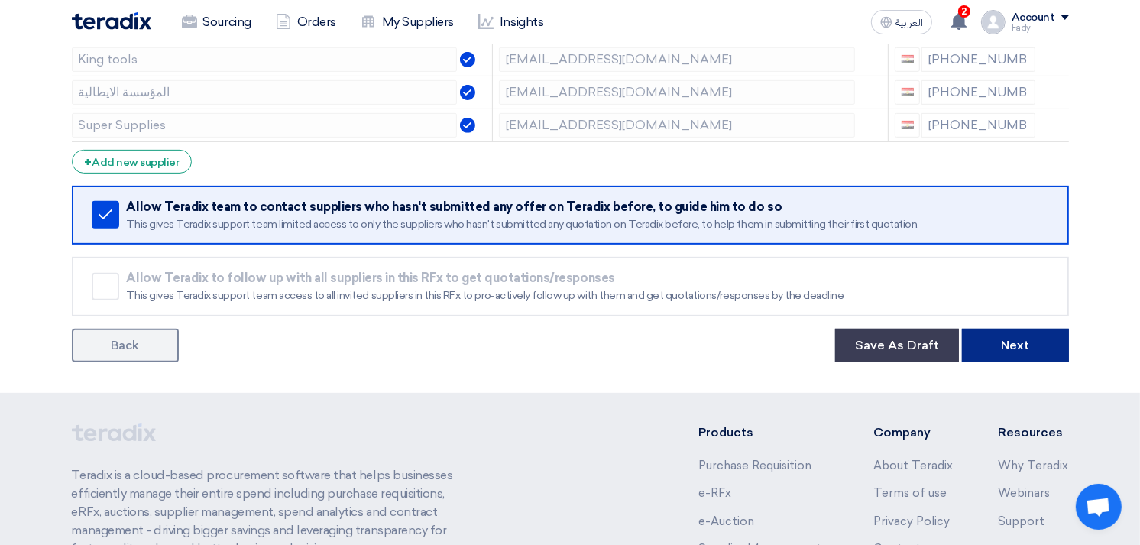
click at [1031, 345] on button "Next" at bounding box center [1015, 345] width 107 height 34
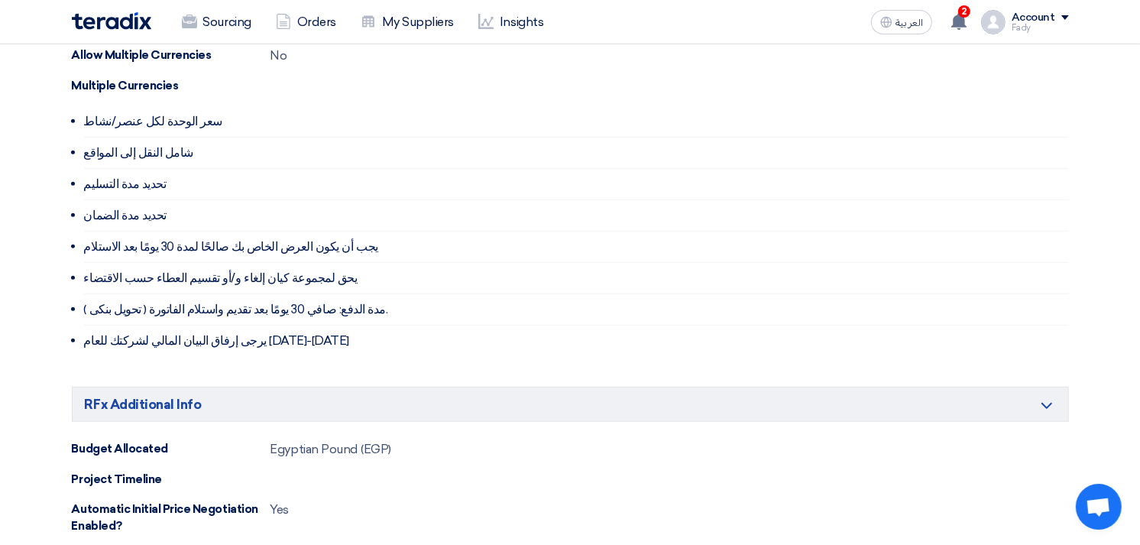
scroll to position [1289, 0]
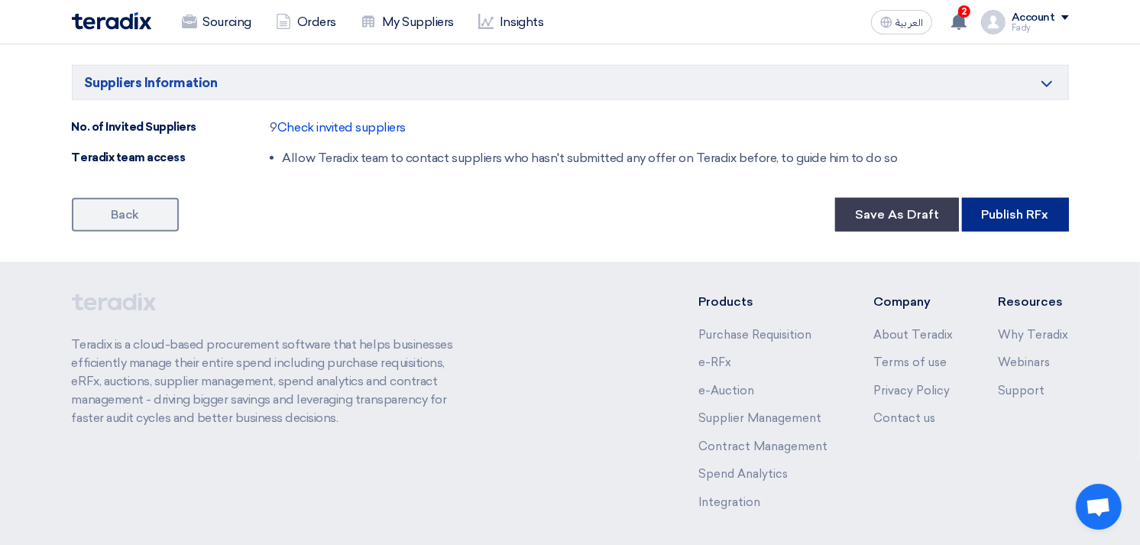
click at [1019, 225] on button "Publish RFx" at bounding box center [1015, 215] width 107 height 34
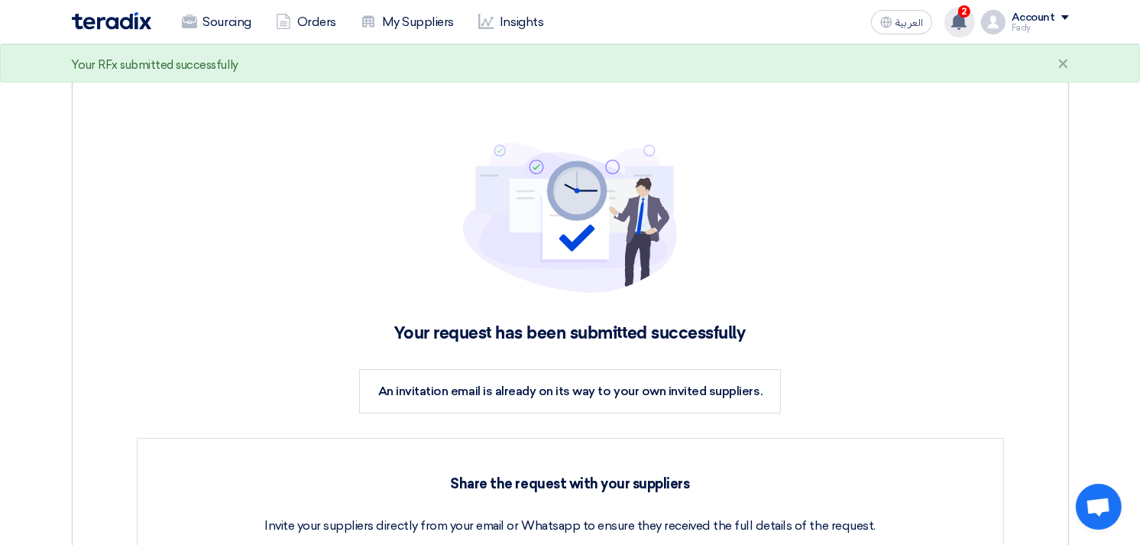
click at [960, 18] on use at bounding box center [958, 21] width 15 height 17
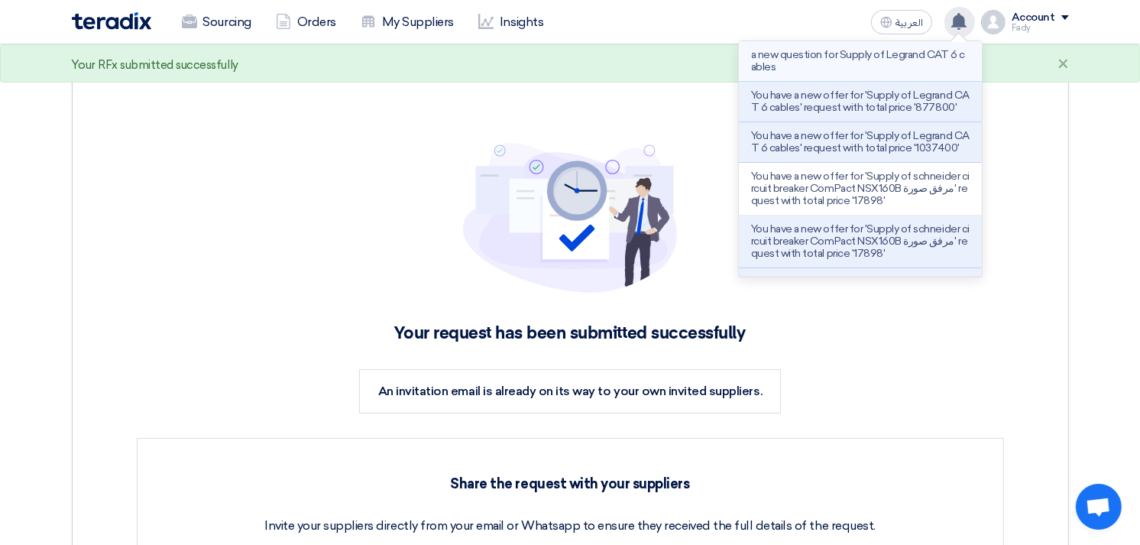
click at [900, 57] on p "a new question for Supply of Legrand CAT 6 cables" at bounding box center [860, 61] width 218 height 24
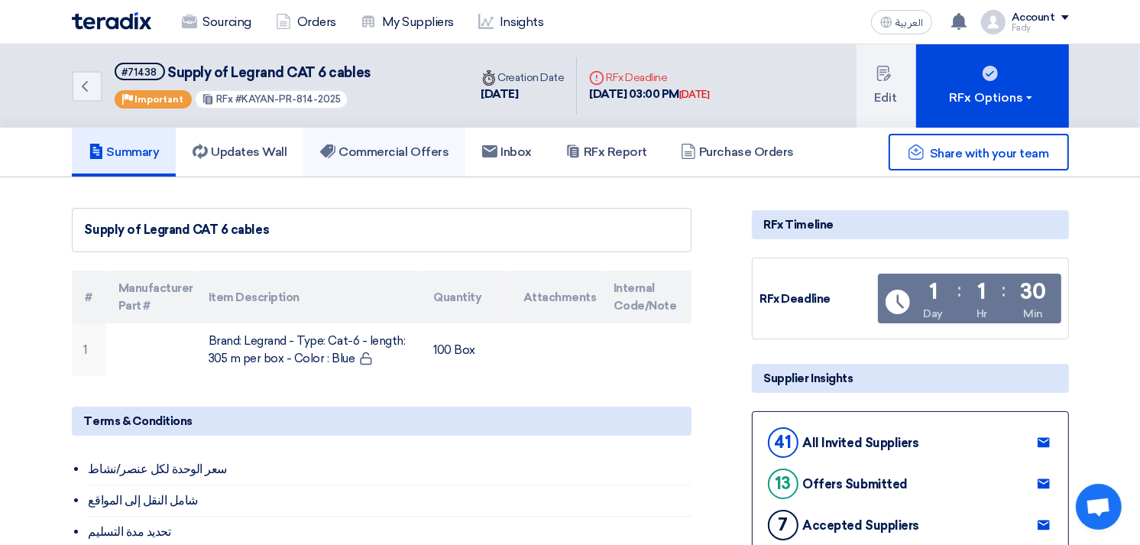
click at [368, 160] on link "Commercial Offers" at bounding box center [384, 152] width 162 height 49
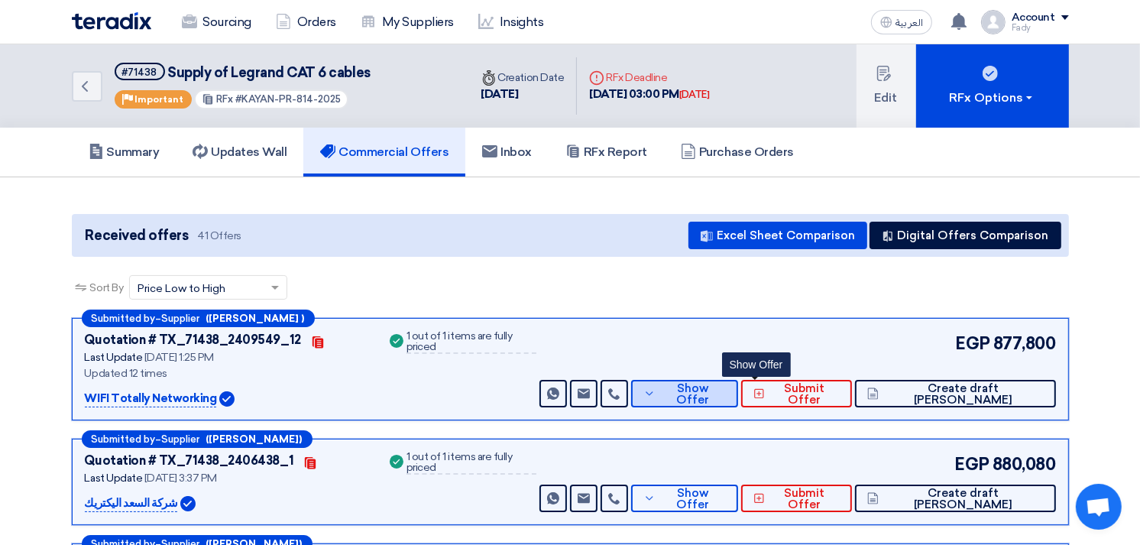
click at [726, 395] on span "Show Offer" at bounding box center [692, 394] width 66 height 23
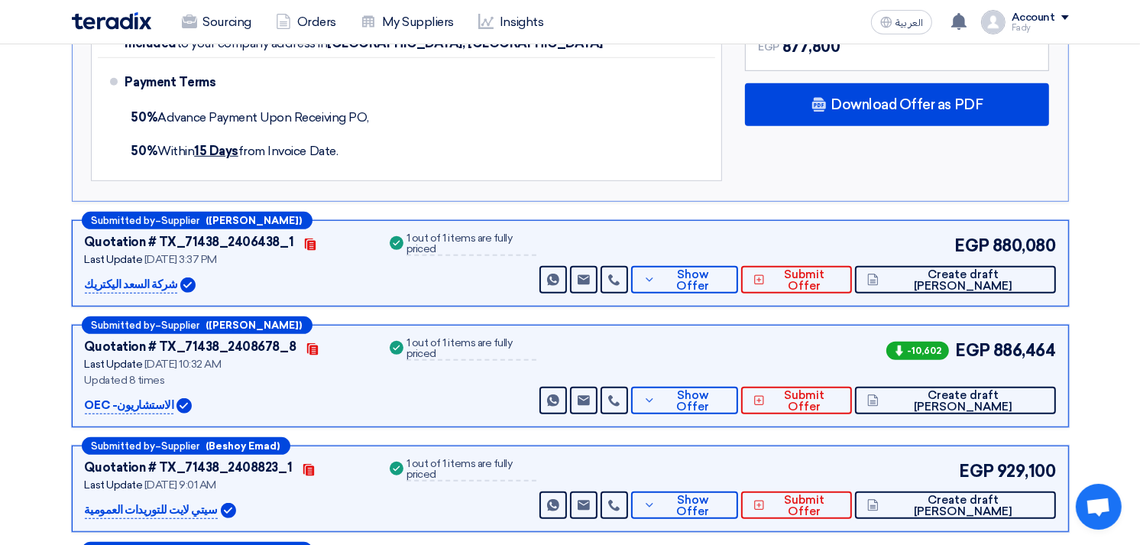
scroll to position [849, 0]
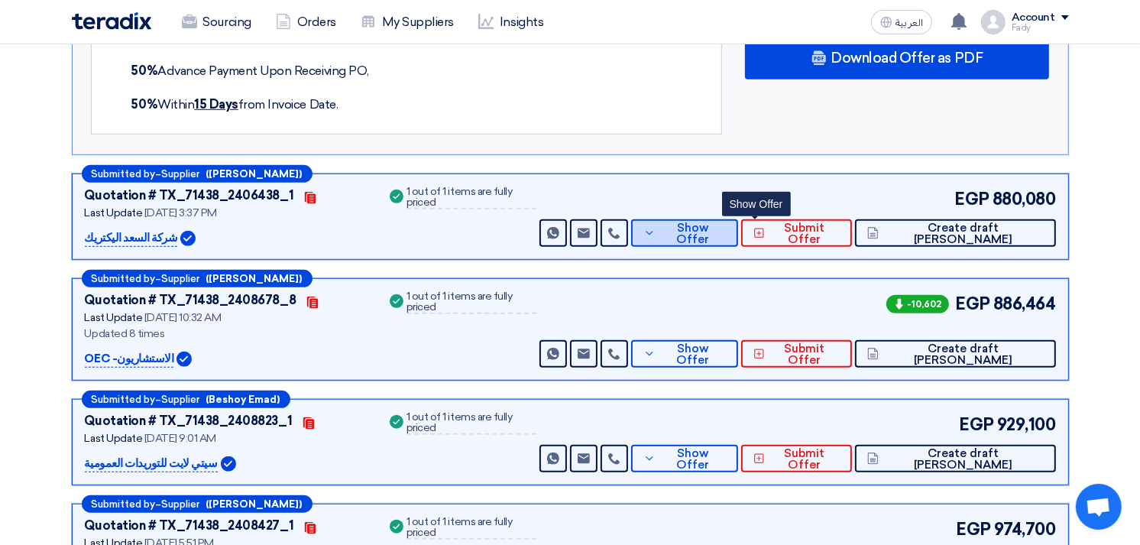
click at [738, 241] on button "Show Offer" at bounding box center [684, 232] width 107 height 27
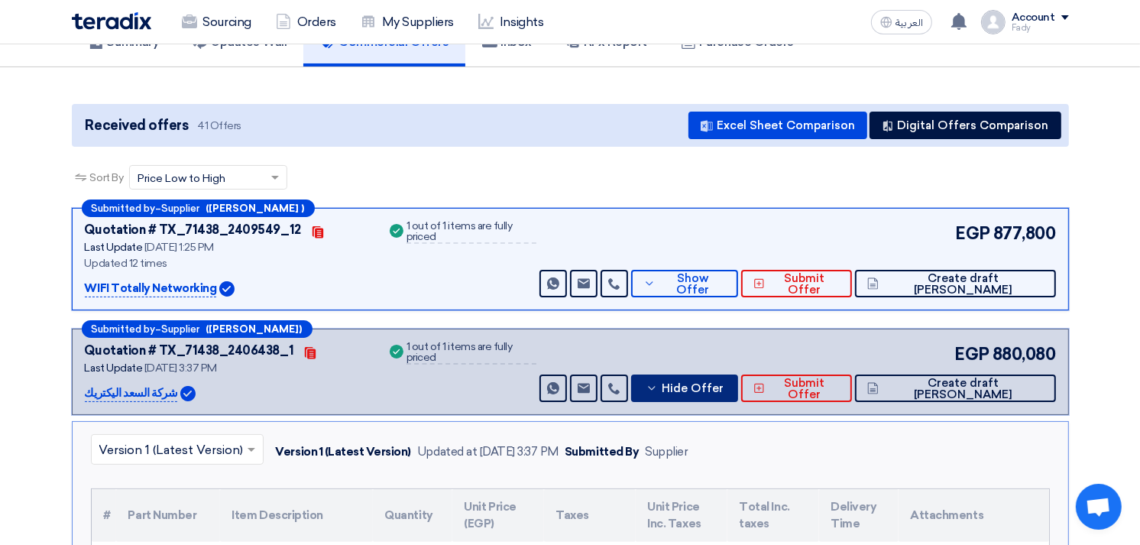
scroll to position [85, 0]
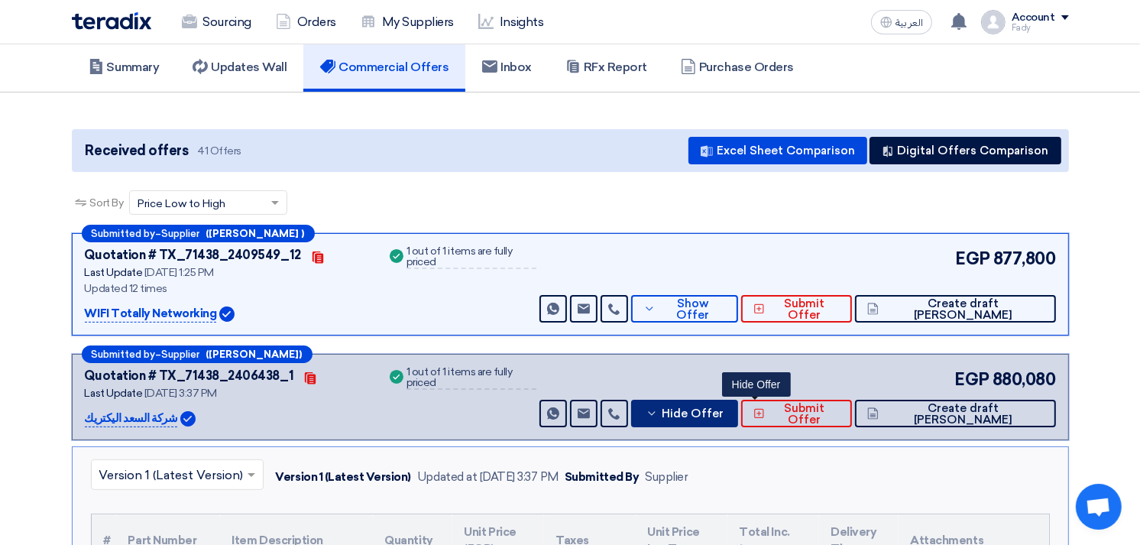
click at [723, 408] on span "Hide Offer" at bounding box center [693, 413] width 62 height 11
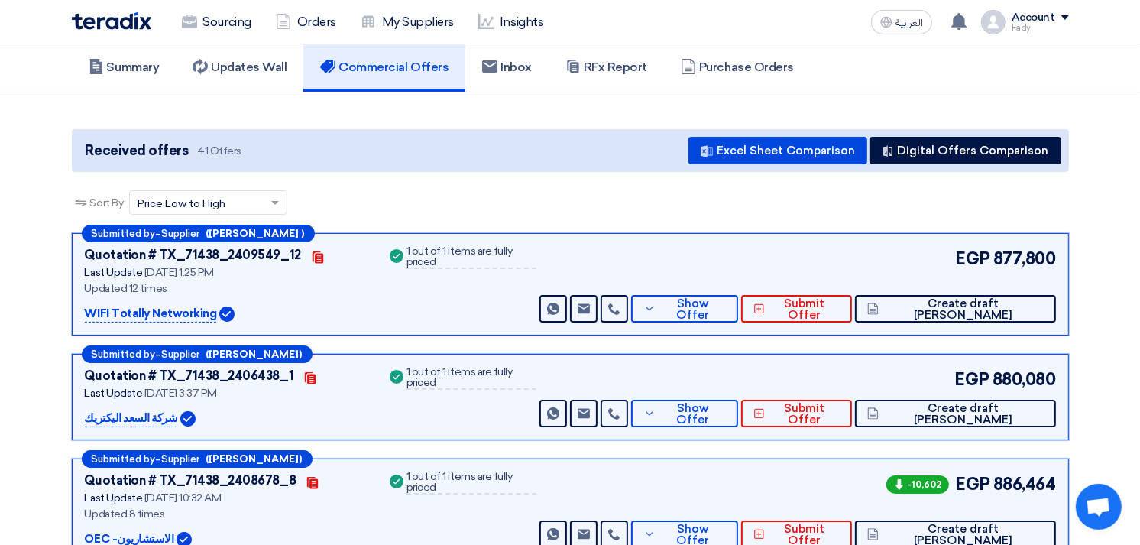
click at [726, 413] on span "Show Offer" at bounding box center [692, 414] width 66 height 23
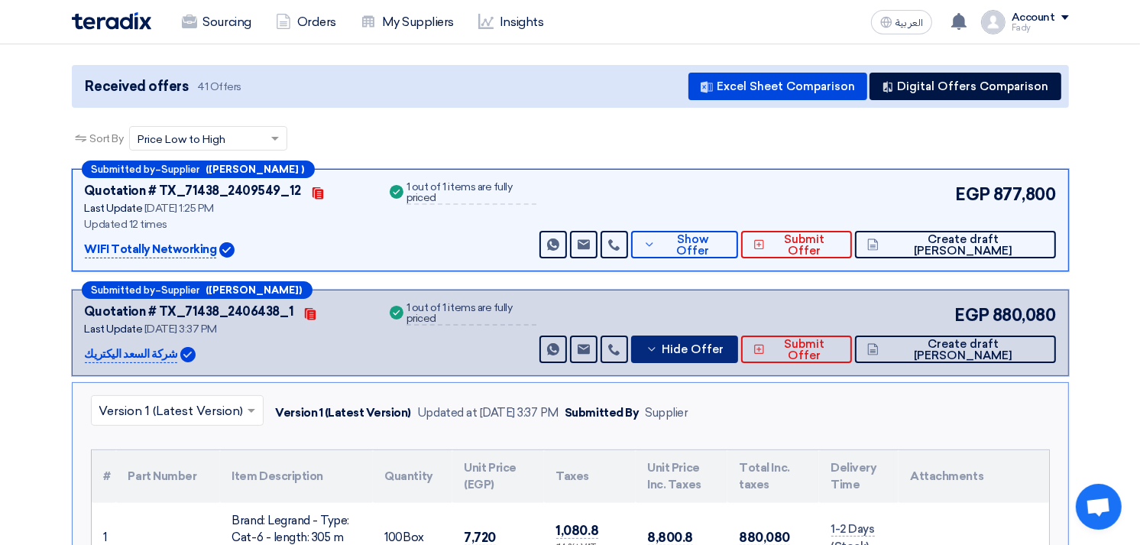
scroll to position [254, 0]
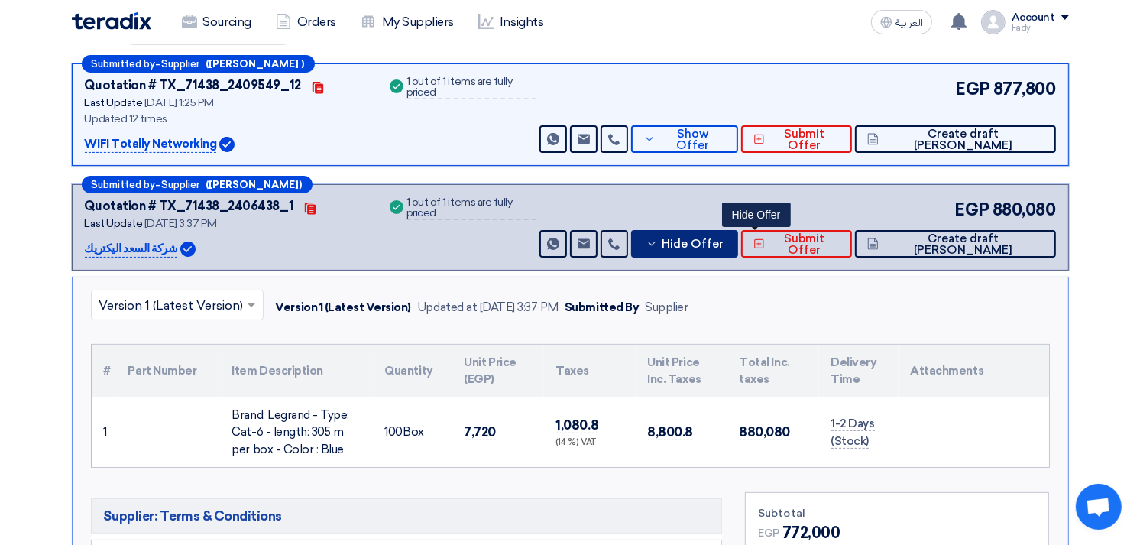
click at [723, 238] on span "Hide Offer" at bounding box center [693, 243] width 62 height 11
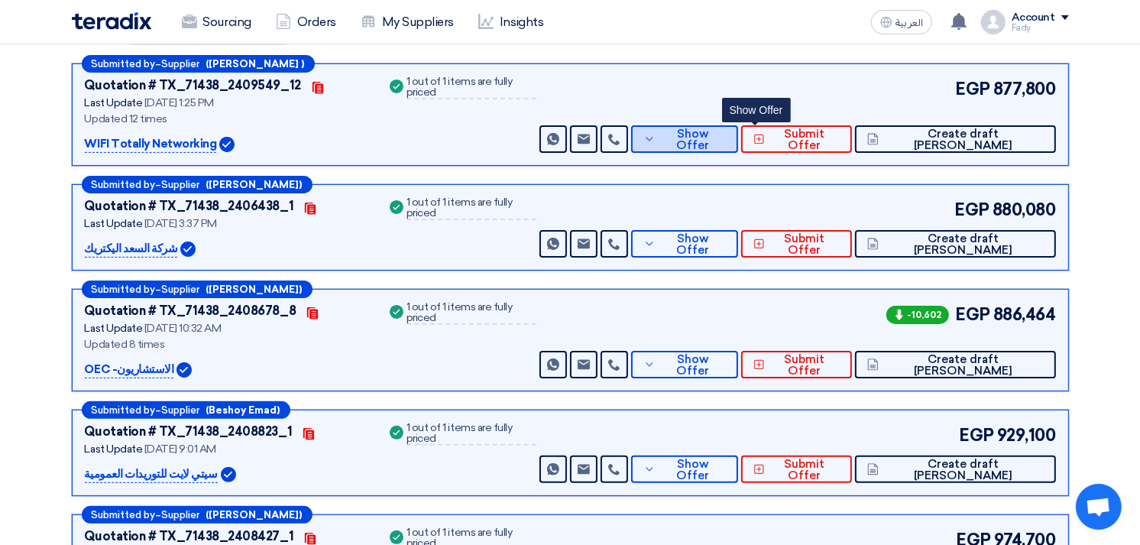
click at [726, 137] on span "Show Offer" at bounding box center [692, 139] width 66 height 23
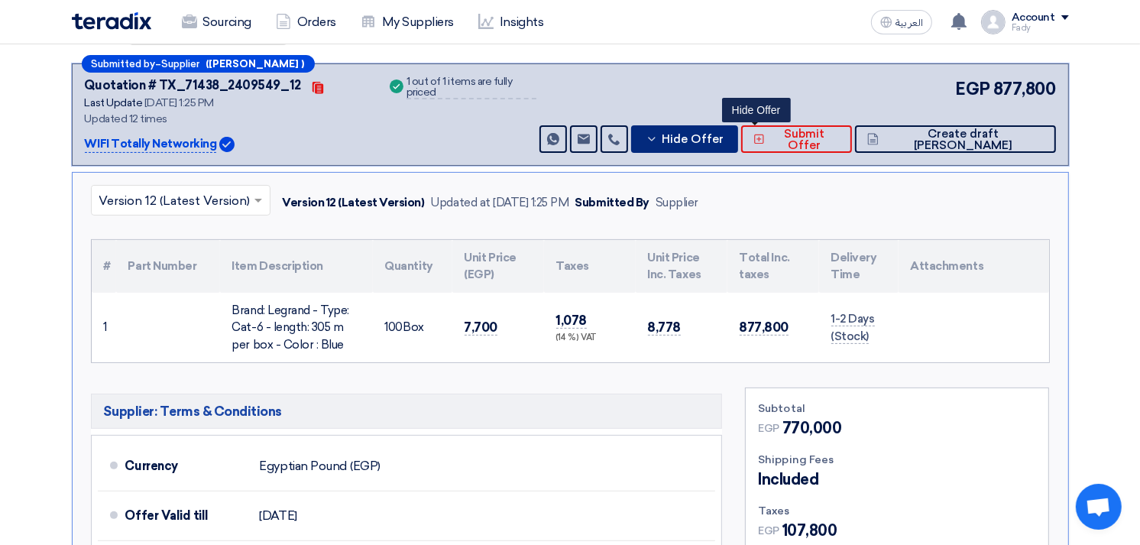
click at [723, 137] on span "Hide Offer" at bounding box center [693, 139] width 62 height 11
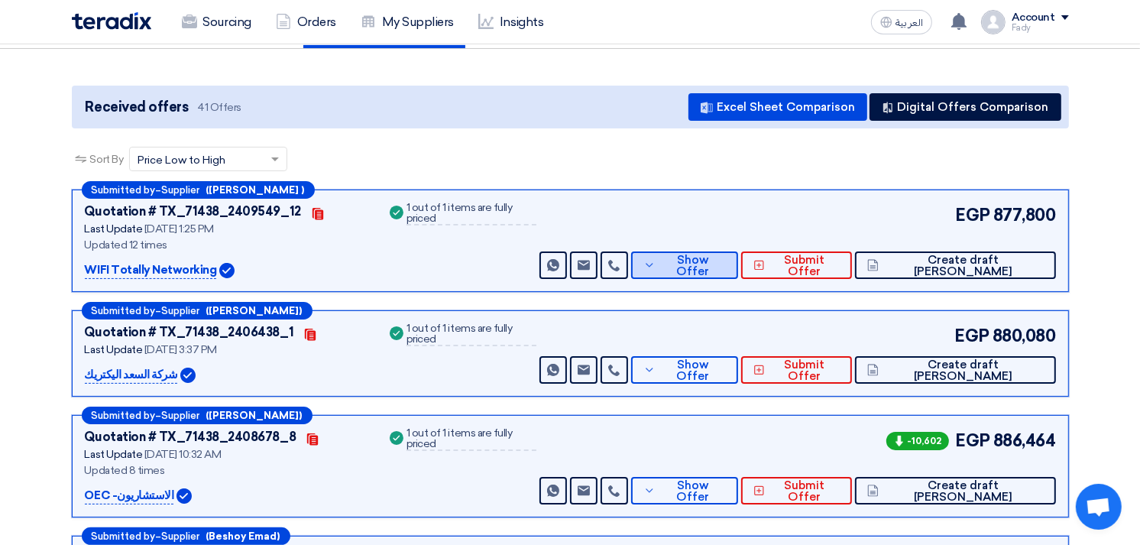
scroll to position [85, 0]
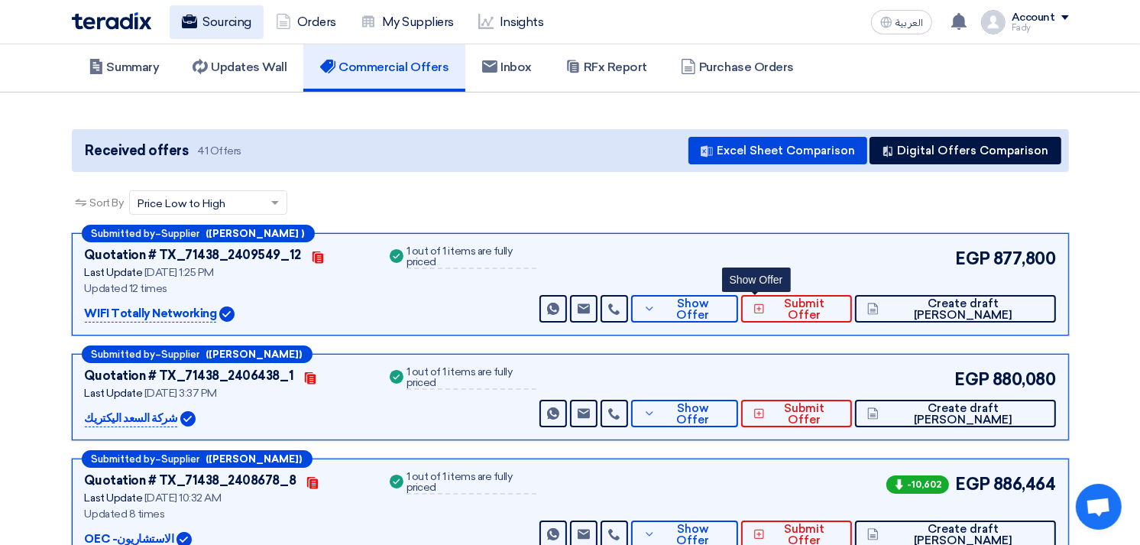
click at [224, 25] on link "Sourcing" at bounding box center [217, 22] width 94 height 34
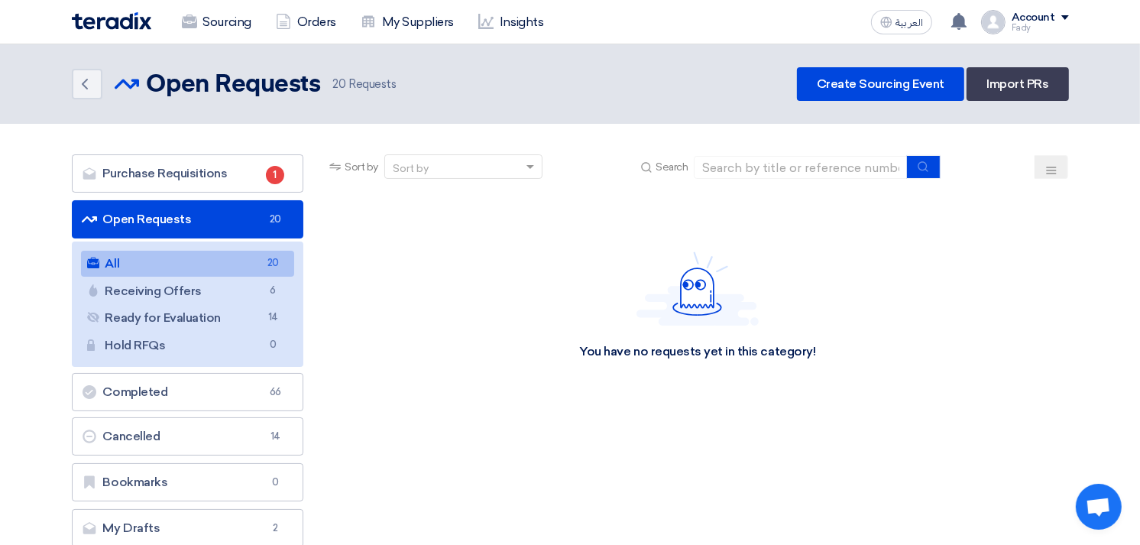
click at [143, 260] on link "All All 20" at bounding box center [188, 264] width 214 height 26
click at [200, 264] on link "All All 20" at bounding box center [188, 264] width 214 height 26
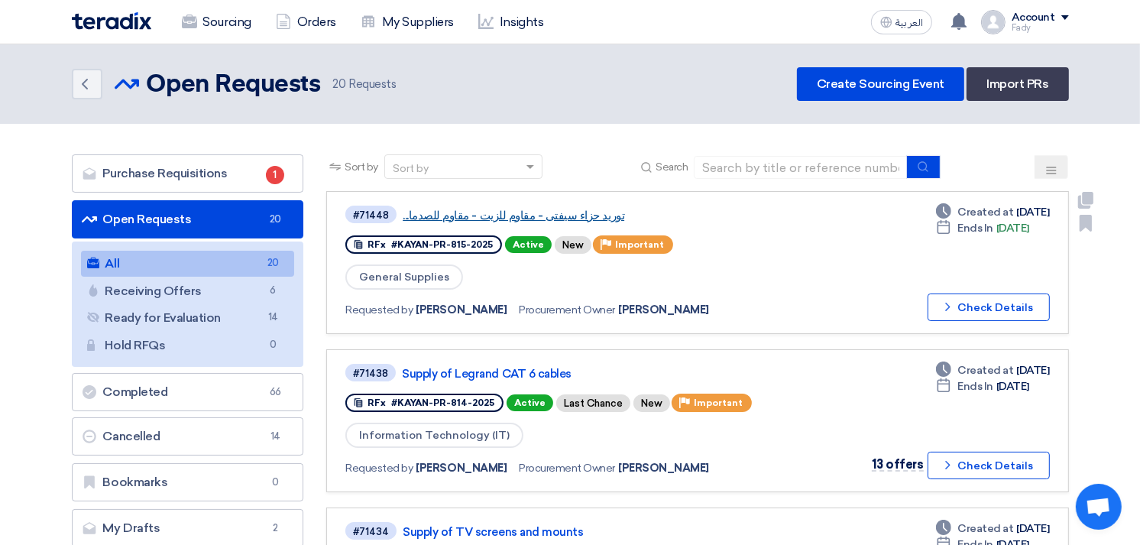
click at [568, 217] on link "توريد حزاء سيفتى - مقاوم للزيت - مقاوم للصدما..." at bounding box center [594, 216] width 382 height 14
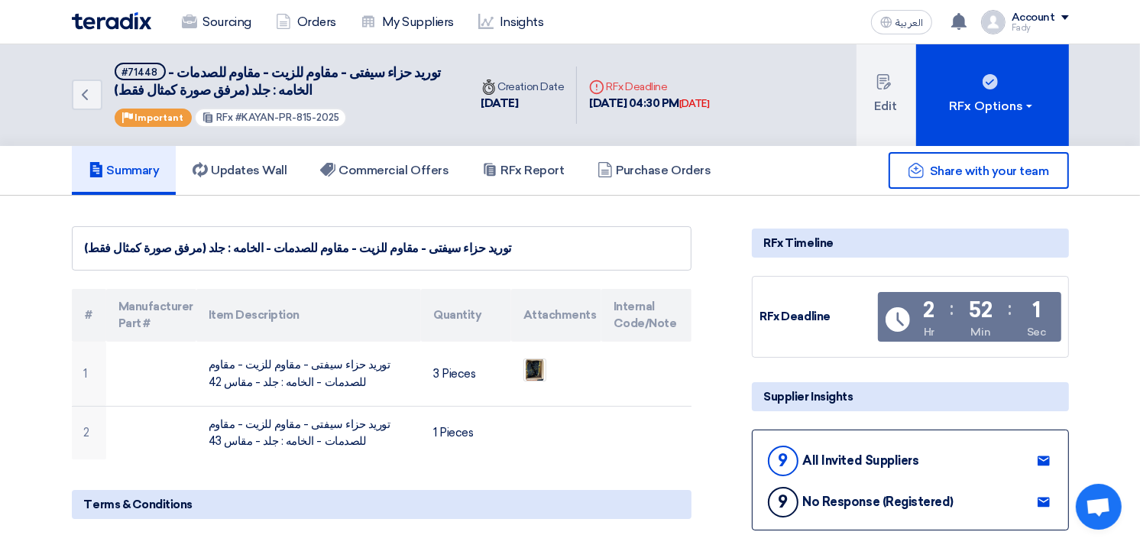
drag, startPoint x: 745, startPoint y: 261, endPoint x: 759, endPoint y: 262, distance: 14.5
drag, startPoint x: 759, startPoint y: 262, endPoint x: 747, endPoint y: 265, distance: 12.6
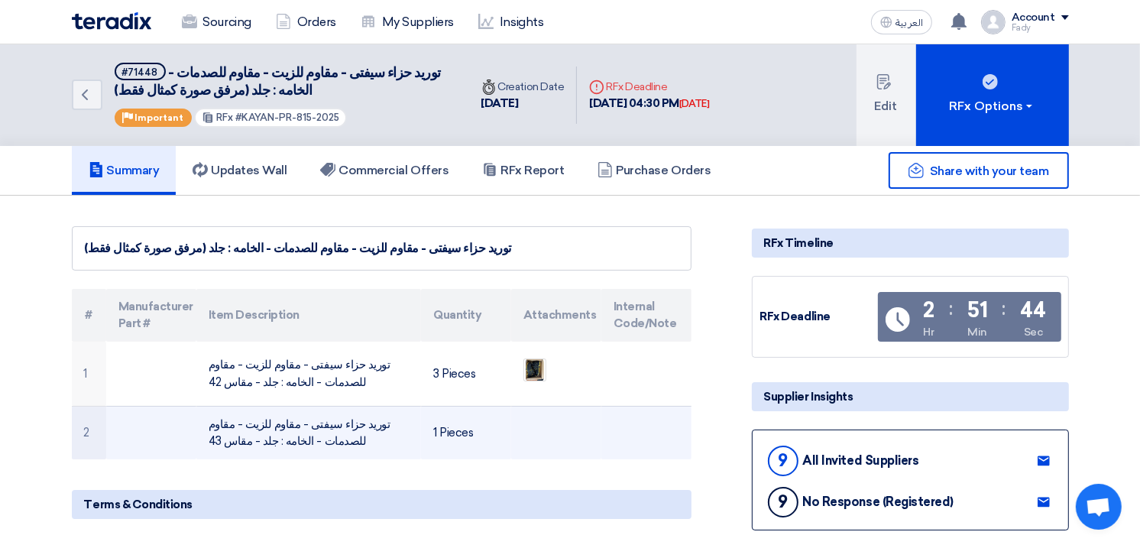
drag, startPoint x: 220, startPoint y: 439, endPoint x: 209, endPoint y: 439, distance: 10.7
click at [209, 439] on td "توريد حزاء سيفتى - مقاوم للزيت - مقاوم للصدمات - الخامه : جلد - مقاس 43" at bounding box center [308, 432] width 225 height 53
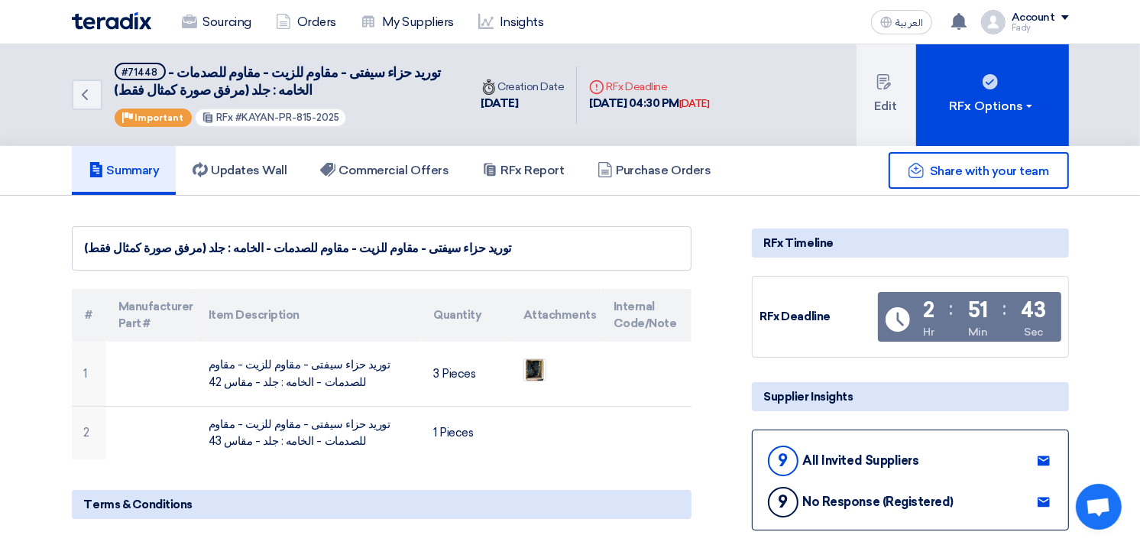
click at [87, 86] on icon "Back" at bounding box center [85, 95] width 18 height 18
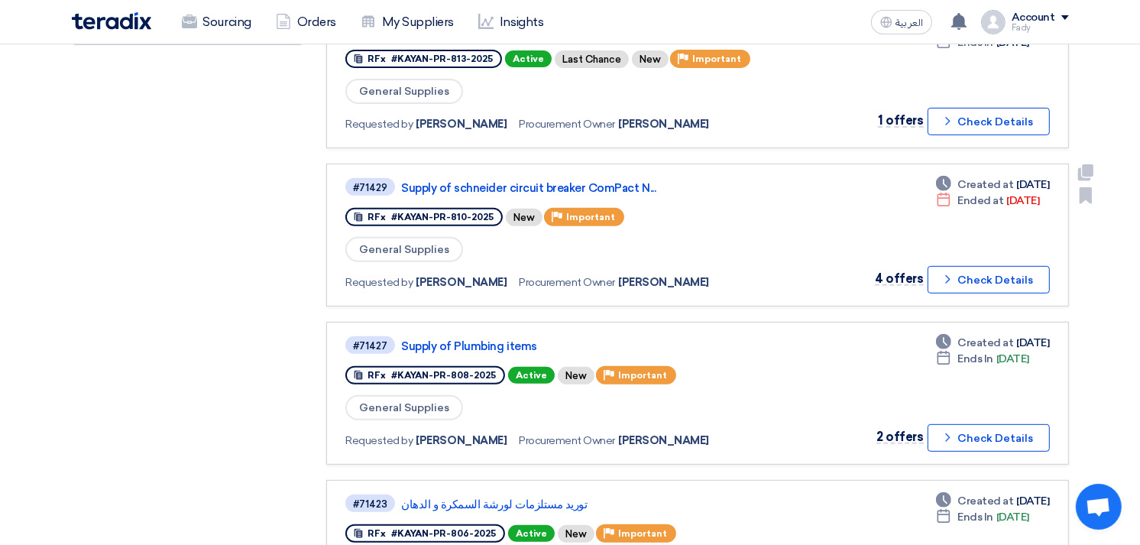
scroll to position [509, 0]
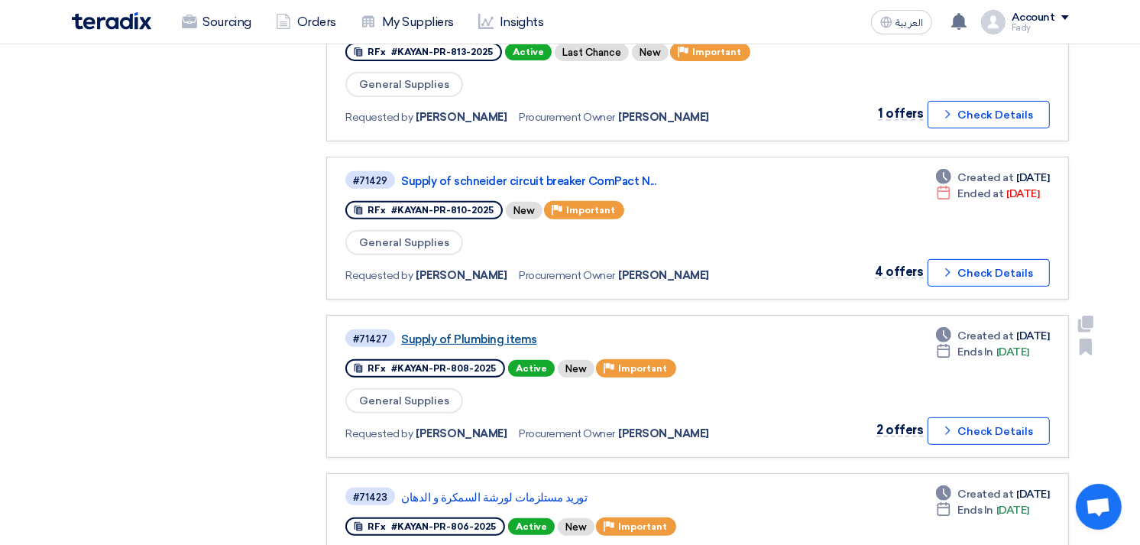
click at [464, 332] on link "Supply of Plumbing items" at bounding box center [592, 339] width 382 height 14
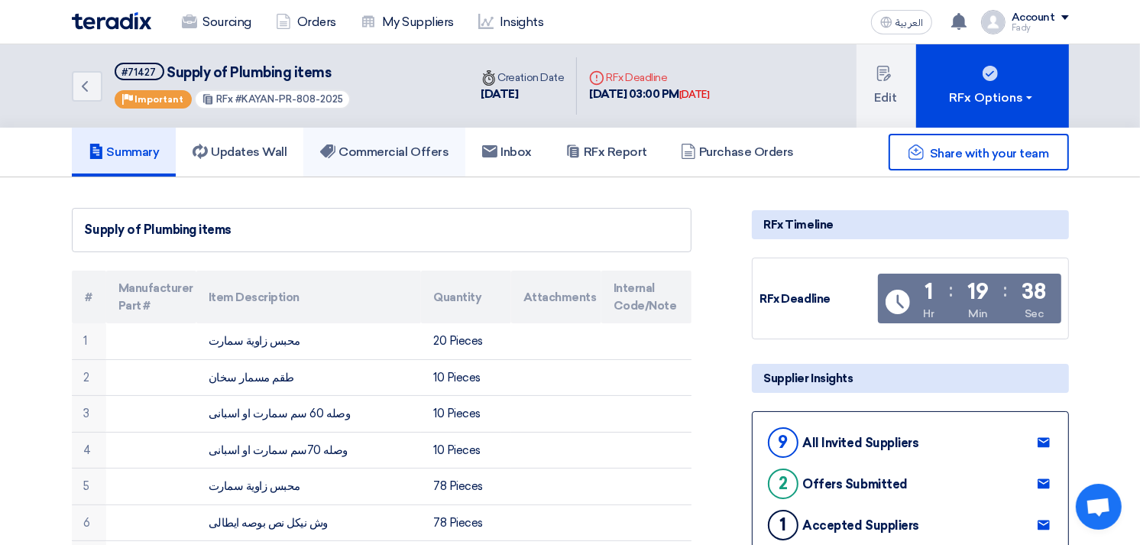
click at [399, 149] on h5 "Commercial Offers" at bounding box center [384, 151] width 128 height 15
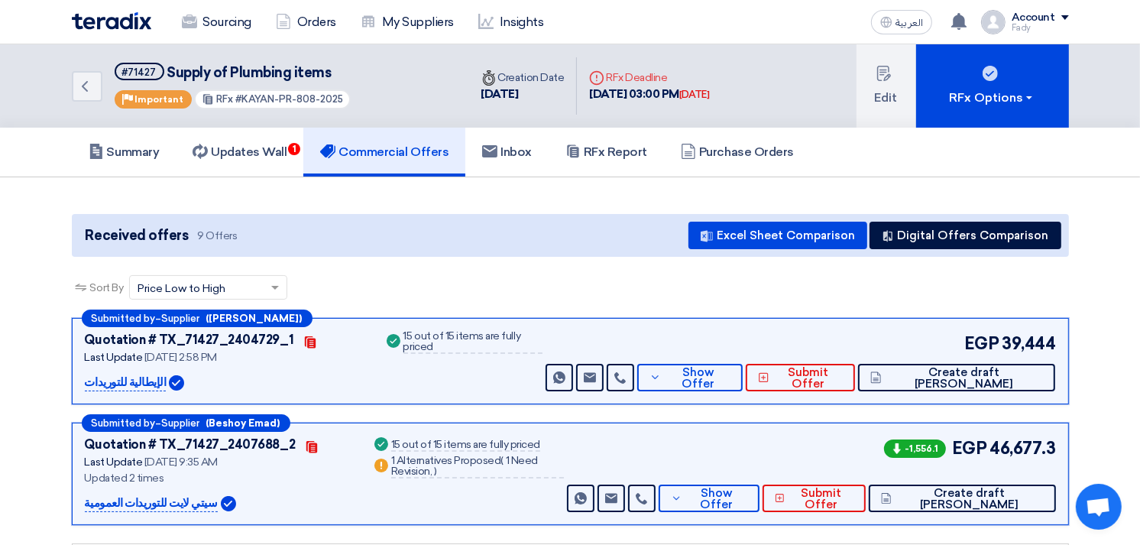
click at [872, 78] on button "Edit" at bounding box center [886, 85] width 60 height 83
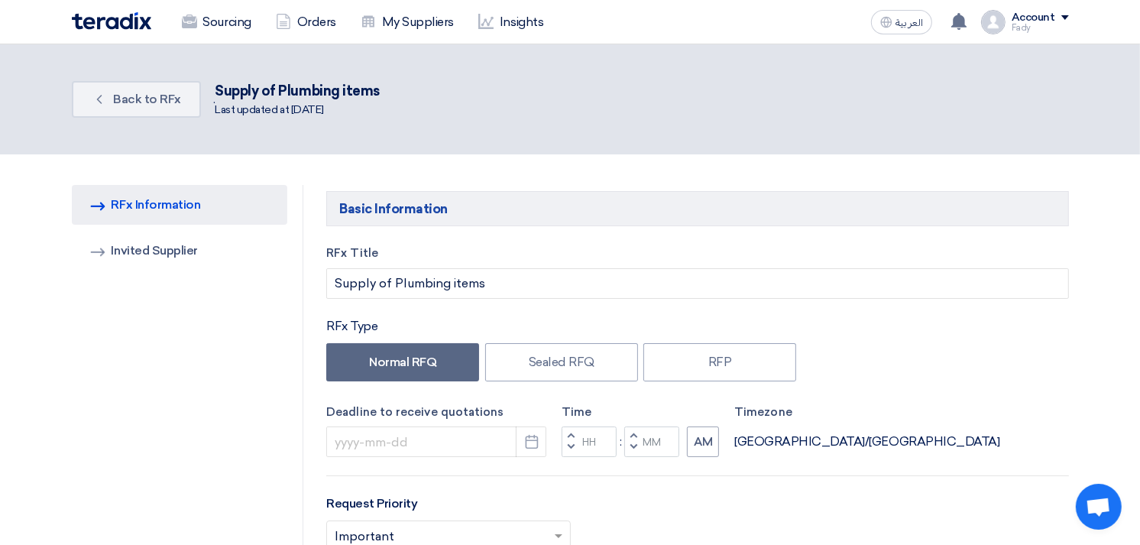
type input "9/17/2025"
type input "03"
type input "00"
click at [149, 97] on span "Back to RFx" at bounding box center [147, 99] width 68 height 15
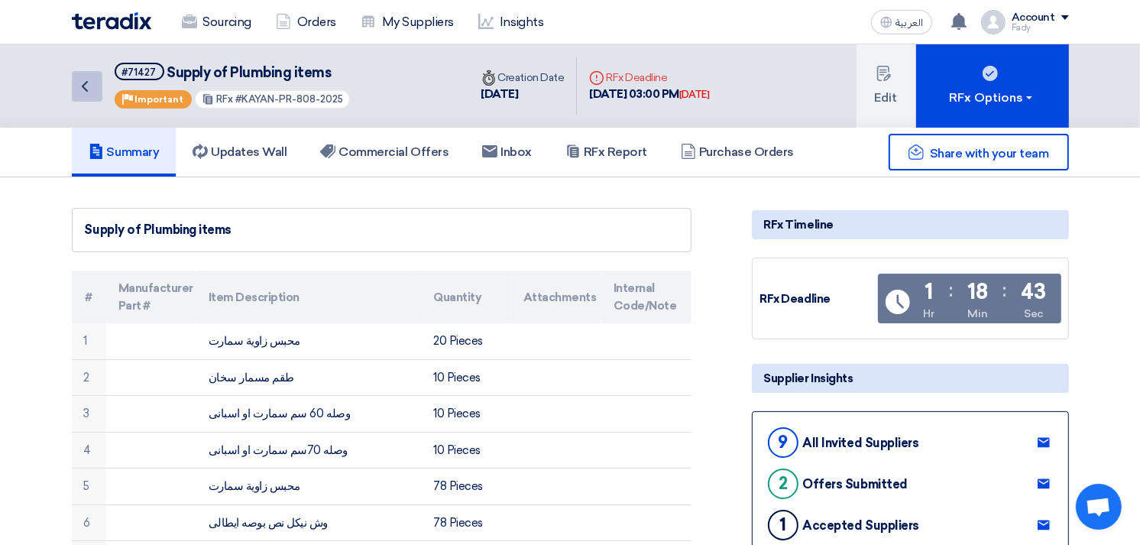
click at [90, 77] on icon "Back" at bounding box center [85, 86] width 18 height 18
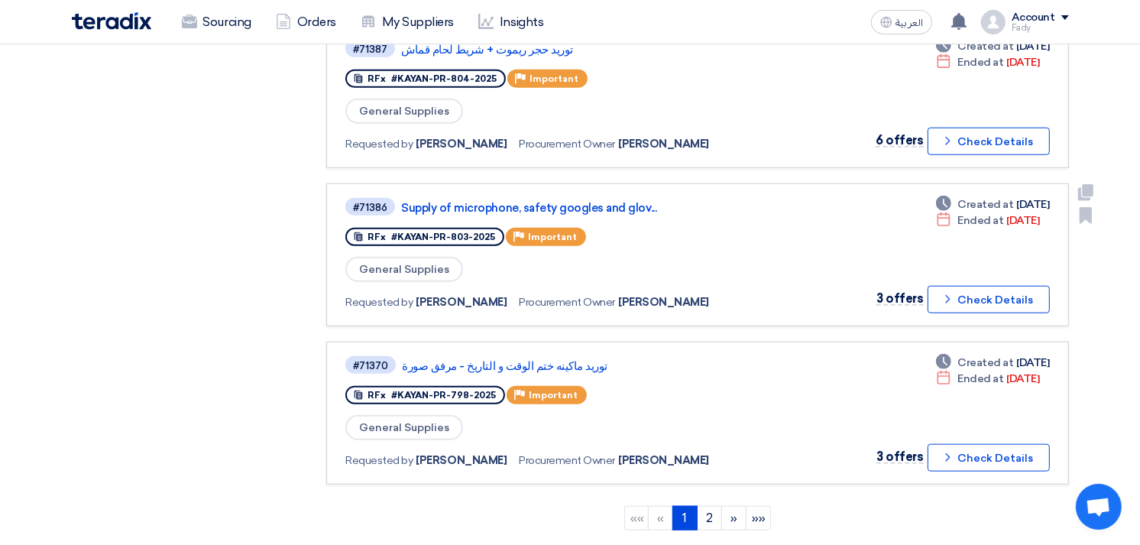
scroll to position [849, 0]
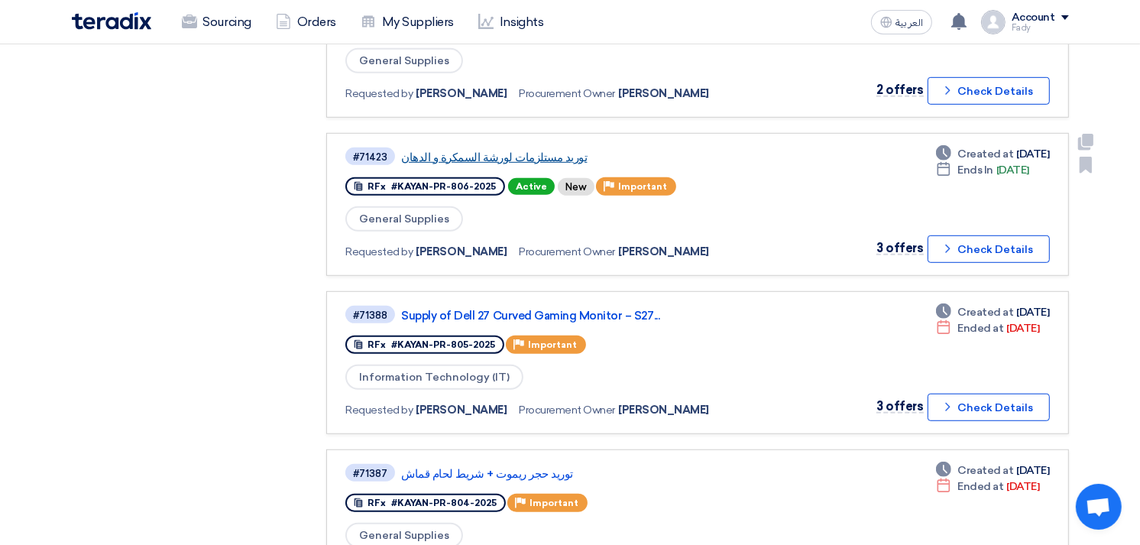
click at [481, 150] on link "توريد مستلزمات لورشة السمكرة و الدهان" at bounding box center [592, 157] width 382 height 14
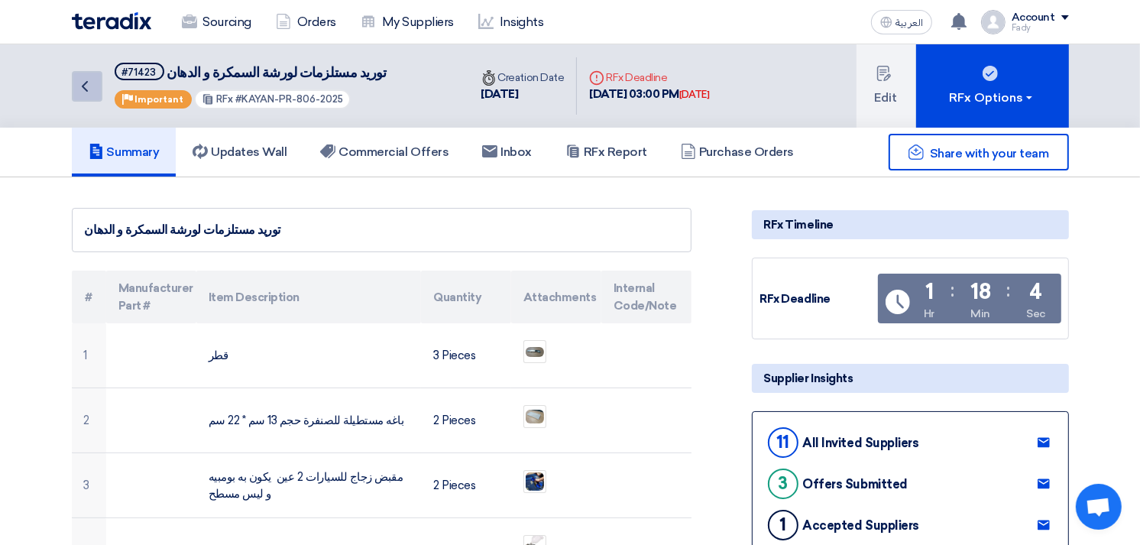
click at [99, 85] on link "Back" at bounding box center [87, 86] width 31 height 31
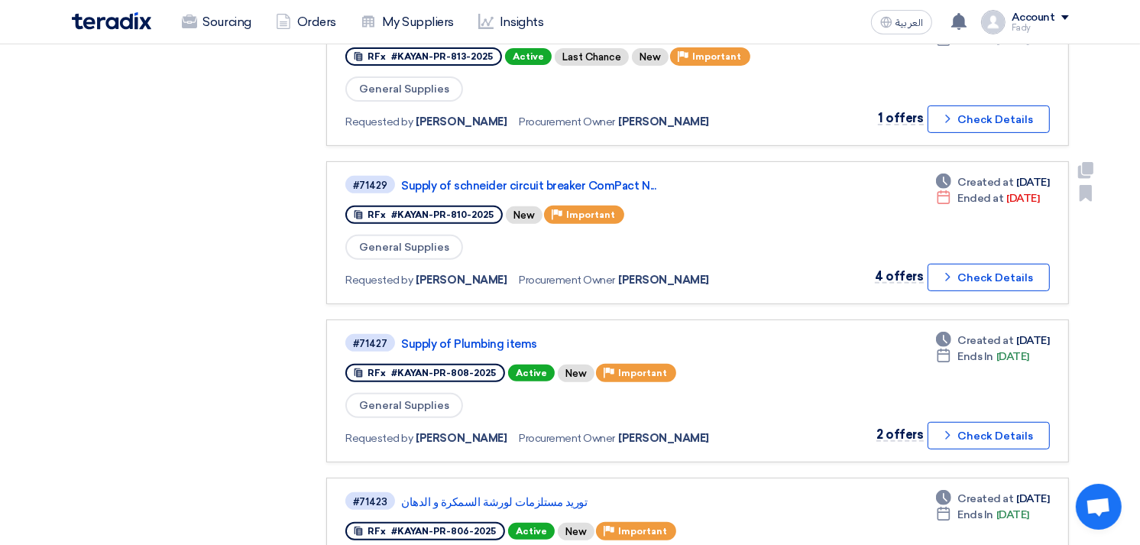
scroll to position [509, 0]
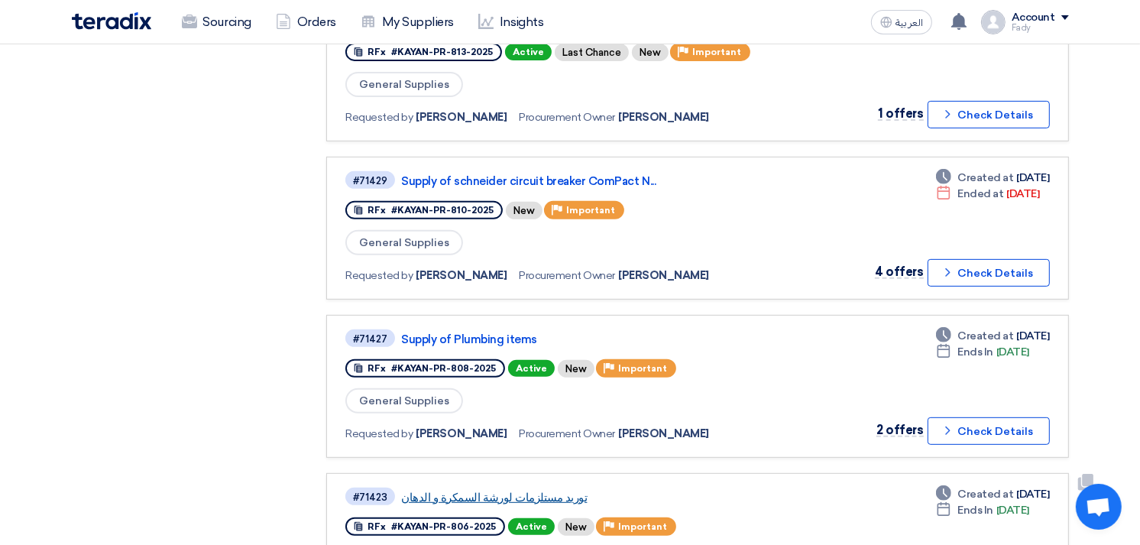
click at [502, 490] on link "توريد مستلزمات لورشة السمكرة و الدهان" at bounding box center [592, 497] width 382 height 14
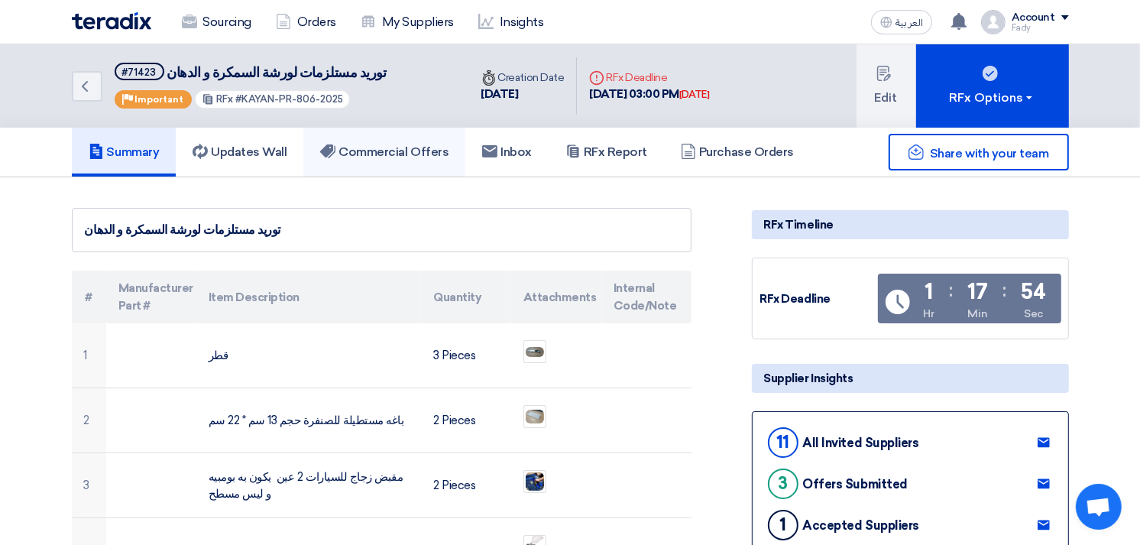
click at [406, 155] on h5 "Commercial Offers" at bounding box center [384, 151] width 128 height 15
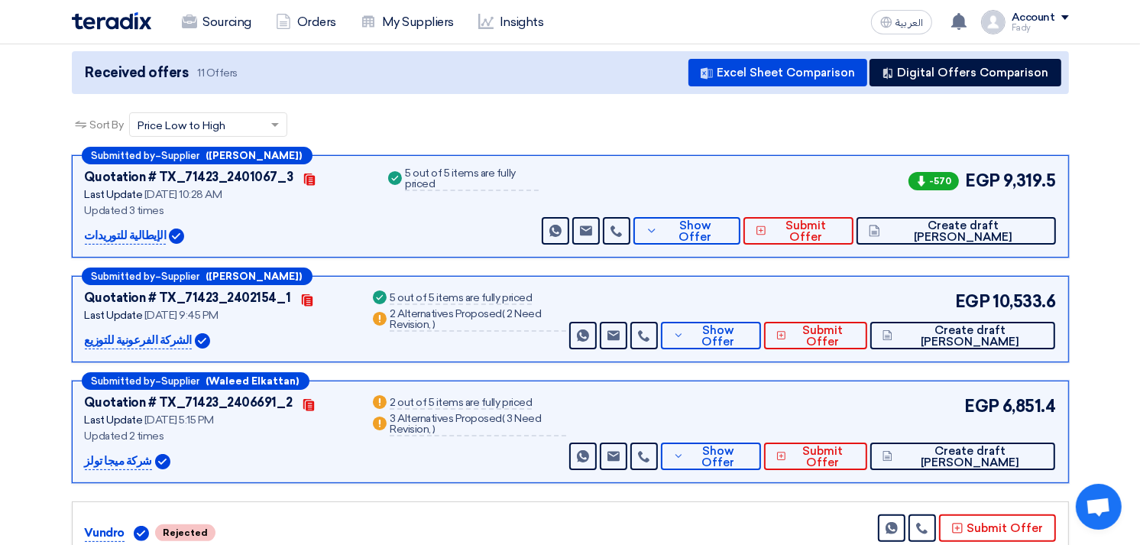
scroll to position [170, 0]
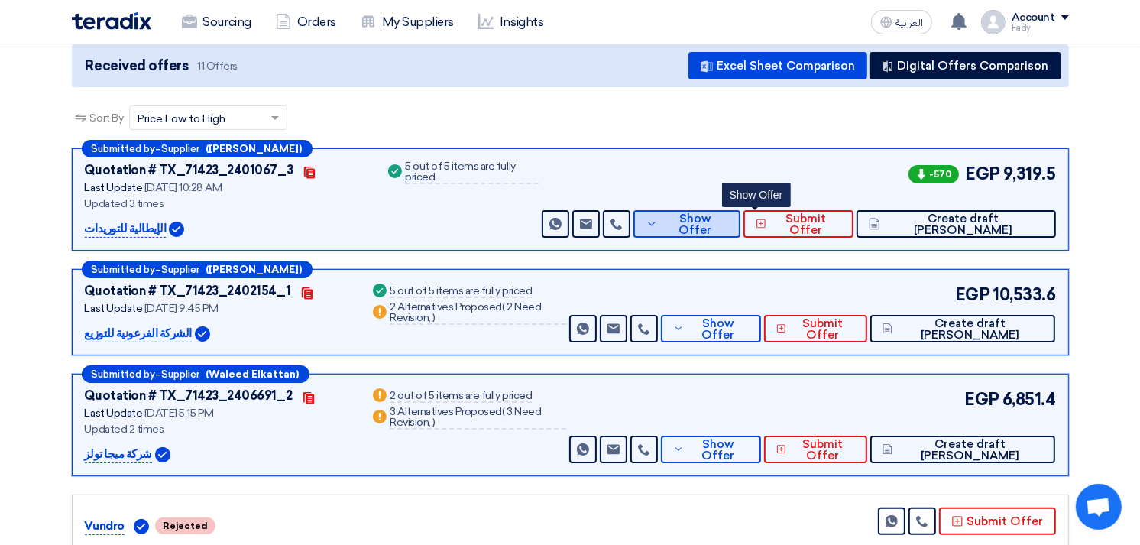
click at [728, 225] on span "Show Offer" at bounding box center [695, 224] width 66 height 23
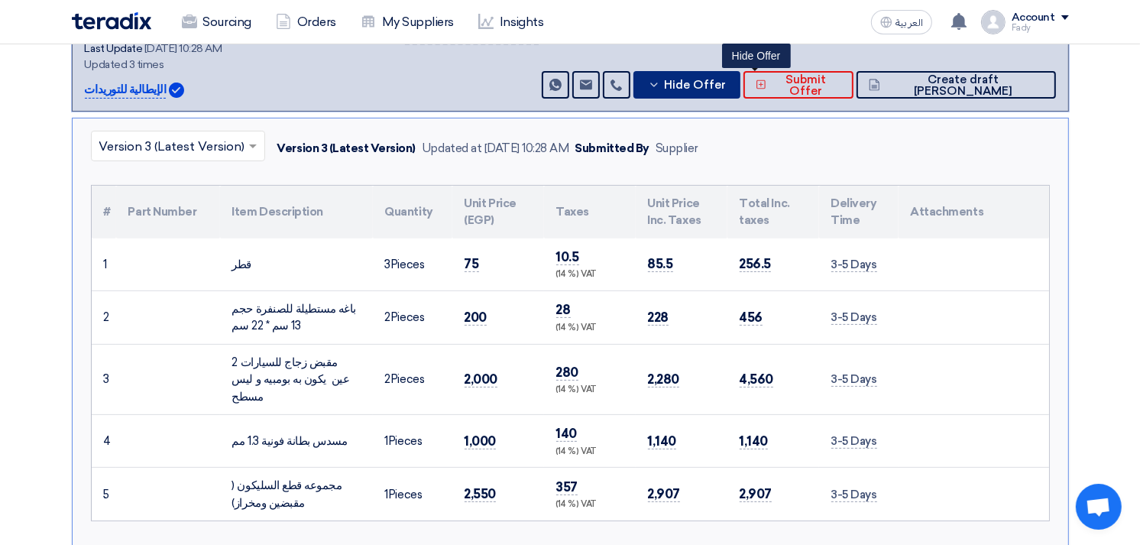
scroll to position [339, 0]
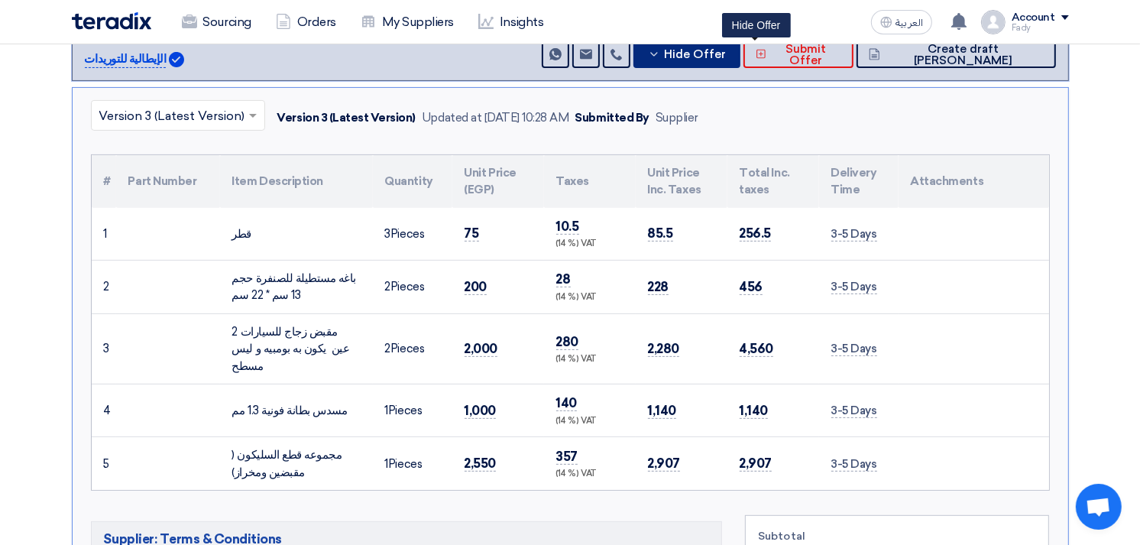
click at [726, 56] on span "Hide Offer" at bounding box center [695, 54] width 62 height 11
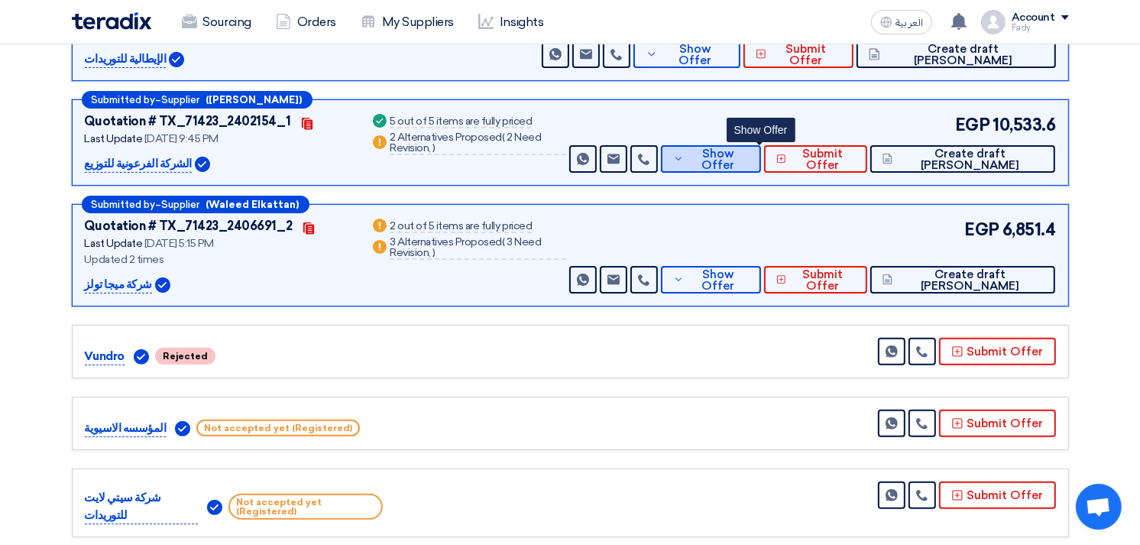
click at [748, 151] on span "Show Offer" at bounding box center [717, 159] width 60 height 23
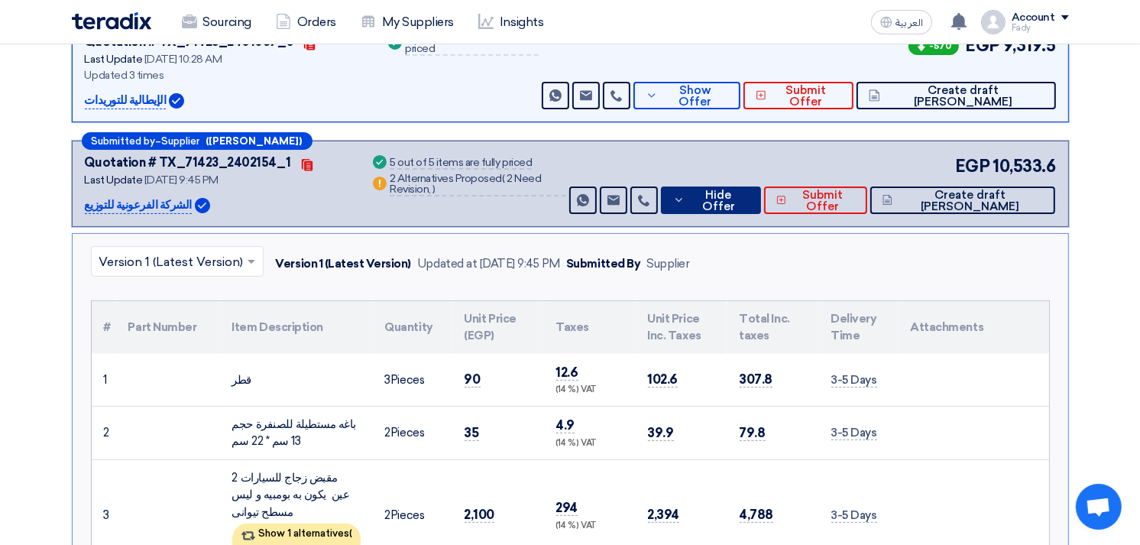
scroll to position [254, 0]
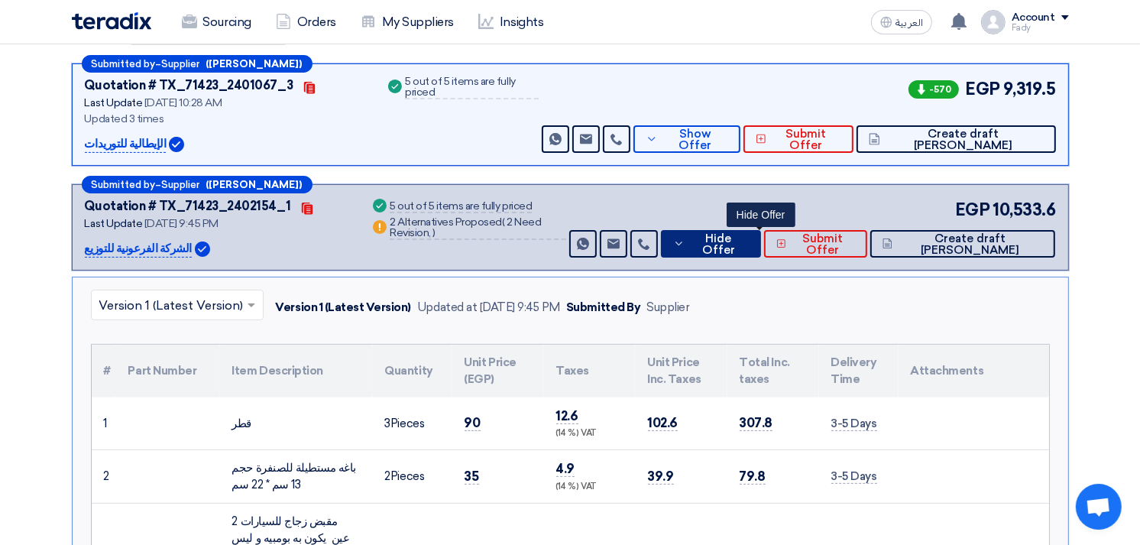
click at [748, 238] on span "Hide Offer" at bounding box center [718, 244] width 60 height 23
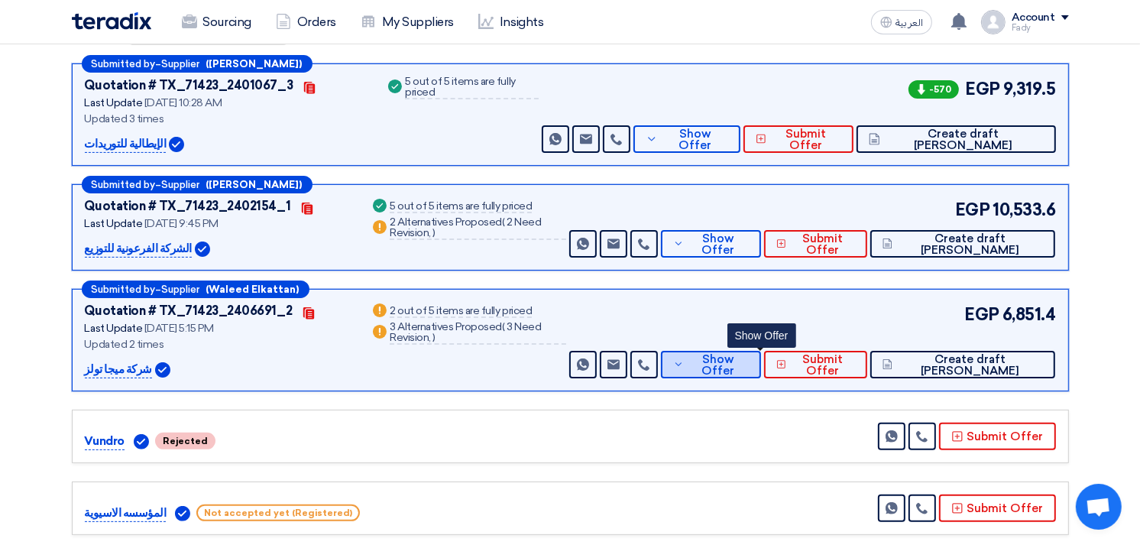
click at [748, 368] on span "Show Offer" at bounding box center [717, 365] width 60 height 23
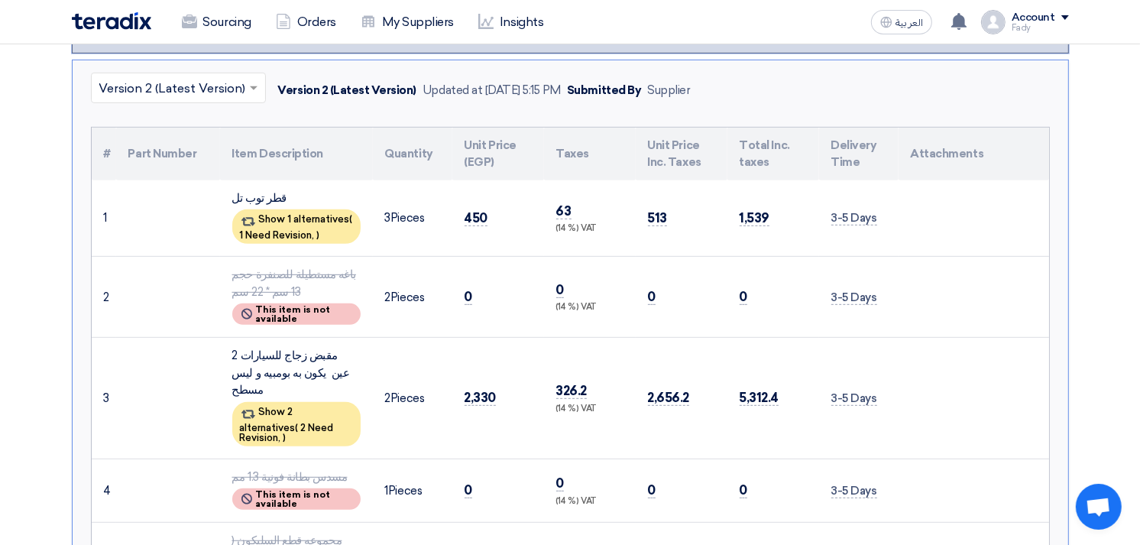
scroll to position [594, 0]
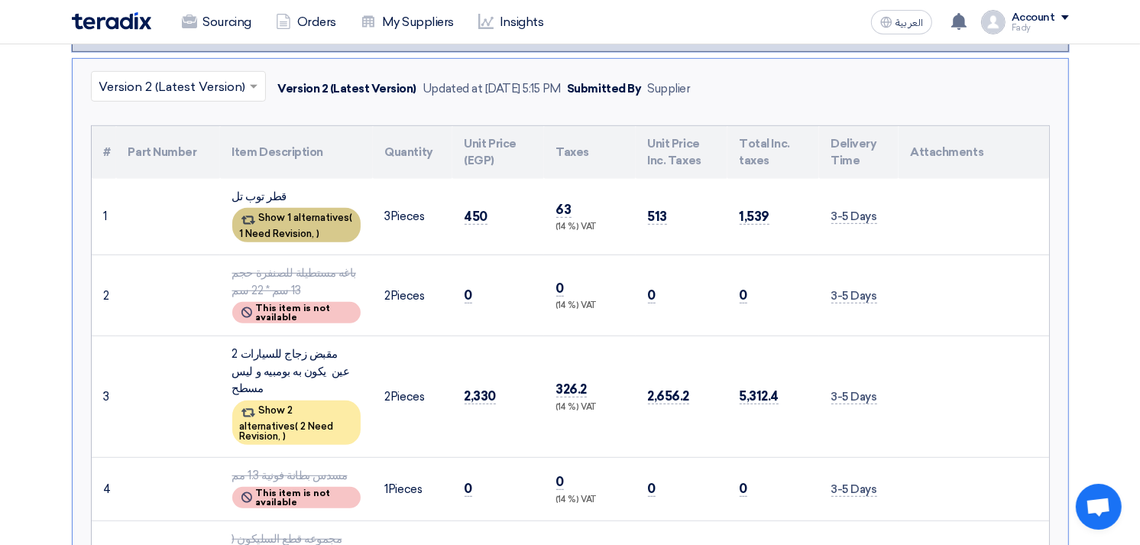
click at [299, 218] on div "Show 1 alternatives ( 1 Need Revision, )" at bounding box center [296, 225] width 128 height 34
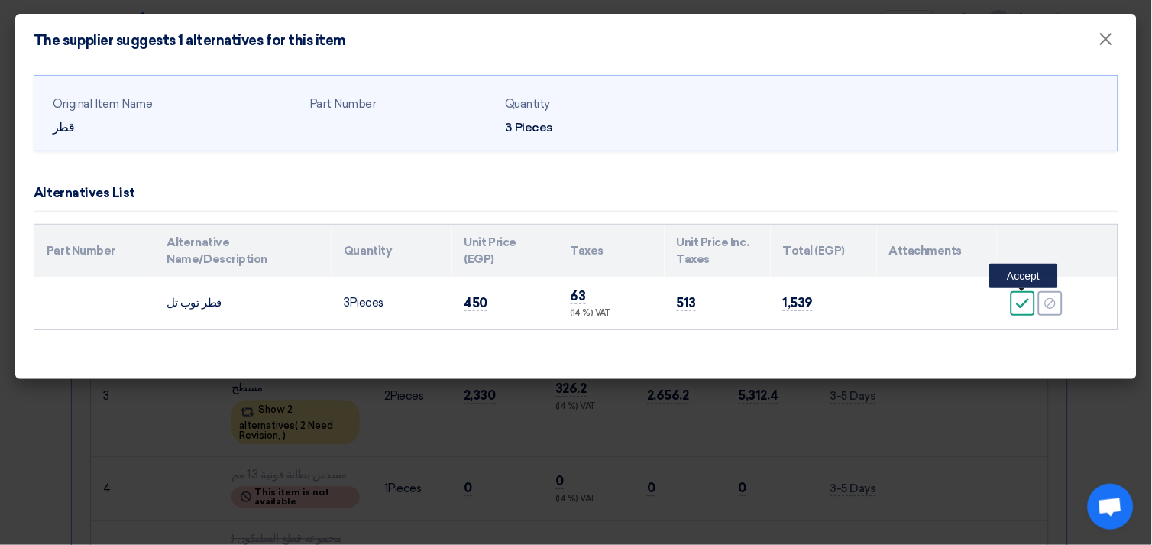
click at [1024, 304] on use at bounding box center [1023, 303] width 13 height 10
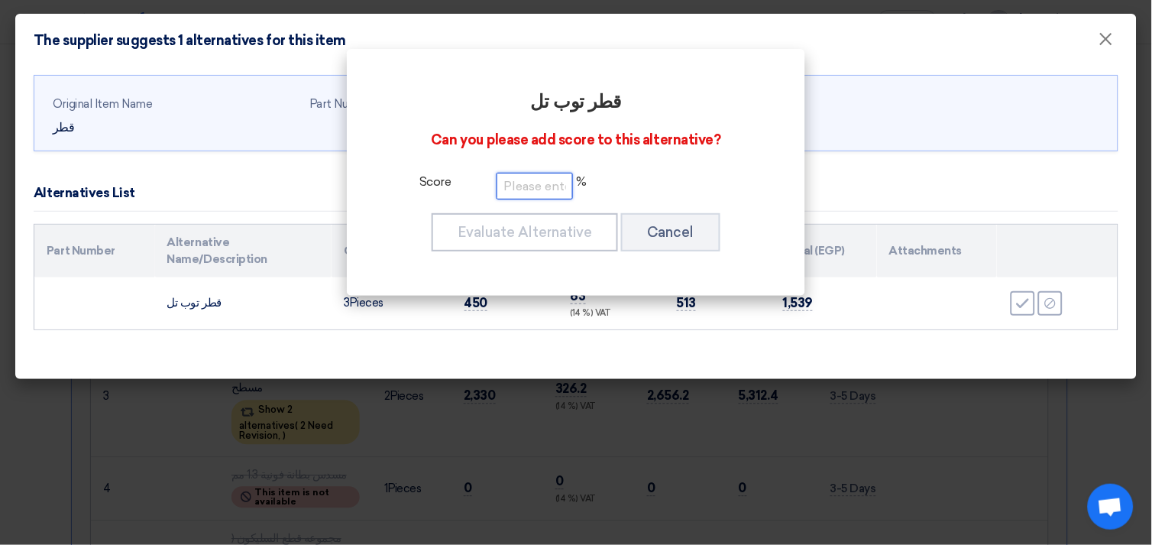
click at [542, 176] on input "number" at bounding box center [535, 186] width 76 height 27
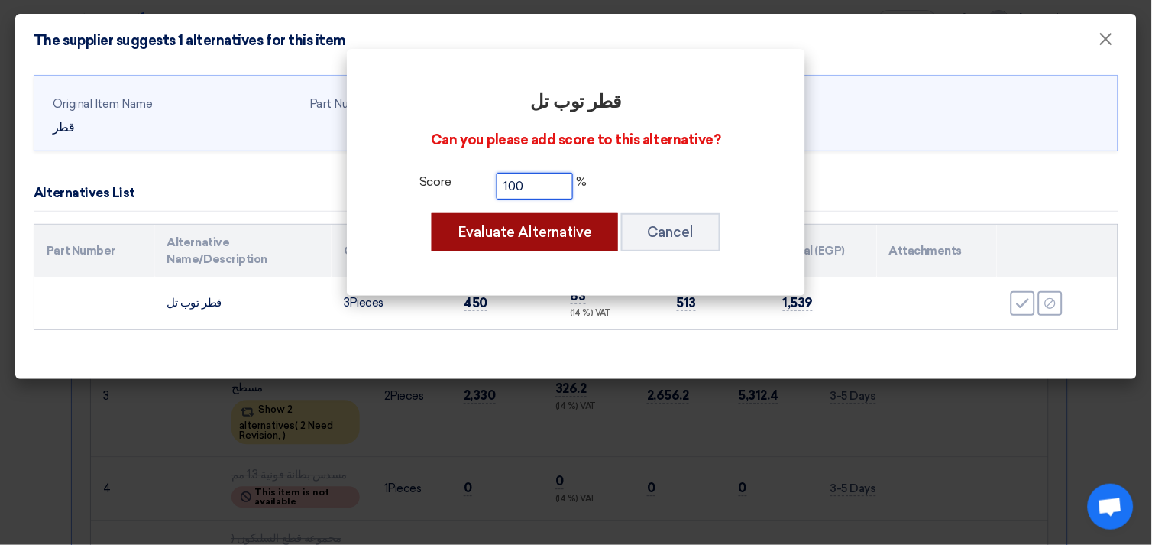
type input "100"
click at [529, 228] on button "Evaluate Alternative" at bounding box center [525, 232] width 186 height 38
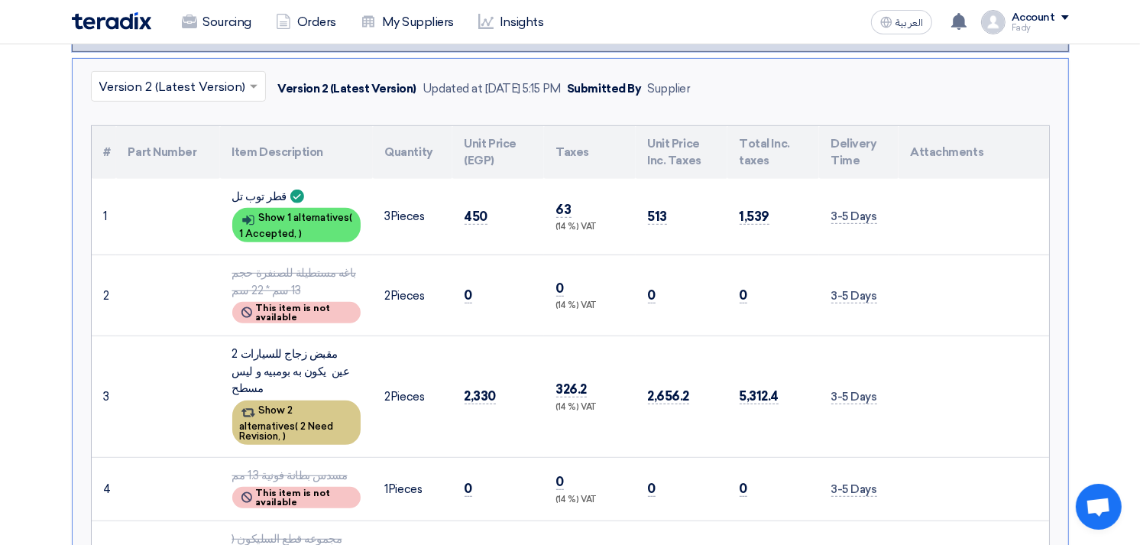
click at [287, 400] on div "Show 2 alternatives ( 2 Need Revision, )" at bounding box center [296, 422] width 128 height 44
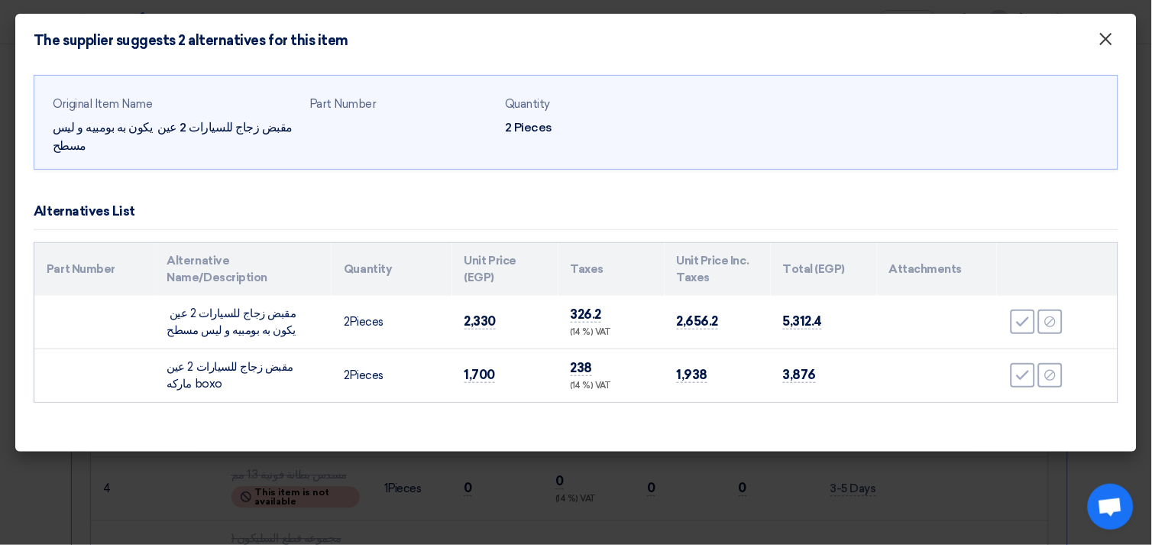
click at [1111, 44] on span "×" at bounding box center [1105, 42] width 15 height 31
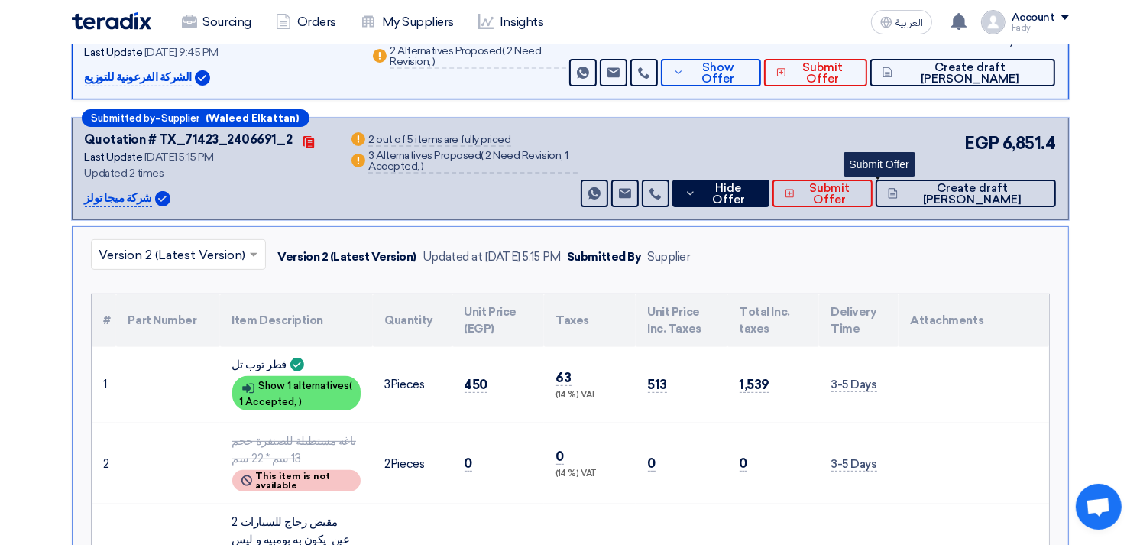
scroll to position [424, 0]
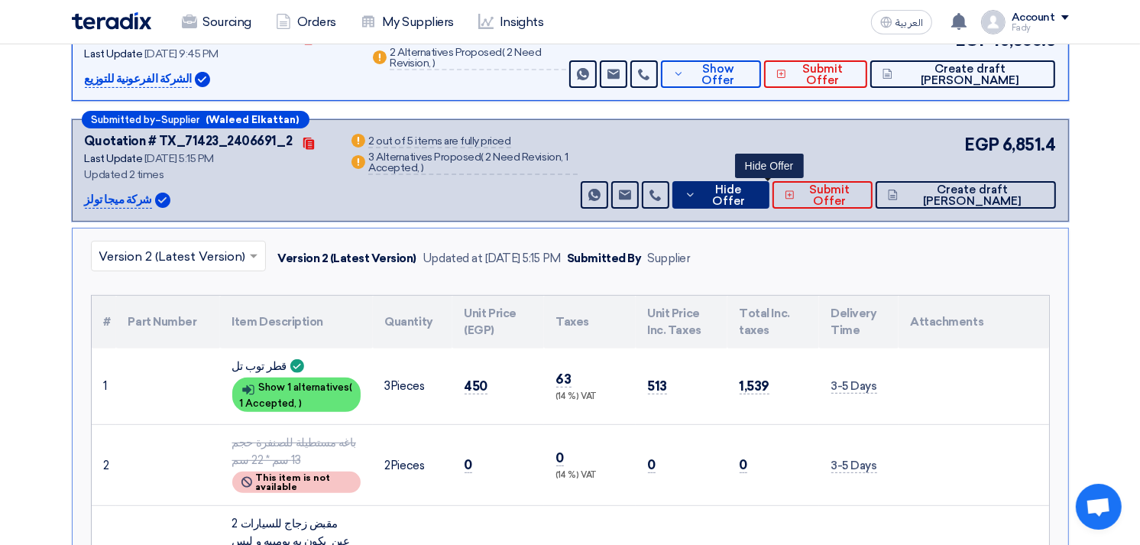
click at [757, 188] on span "Hide Offer" at bounding box center [728, 195] width 57 height 23
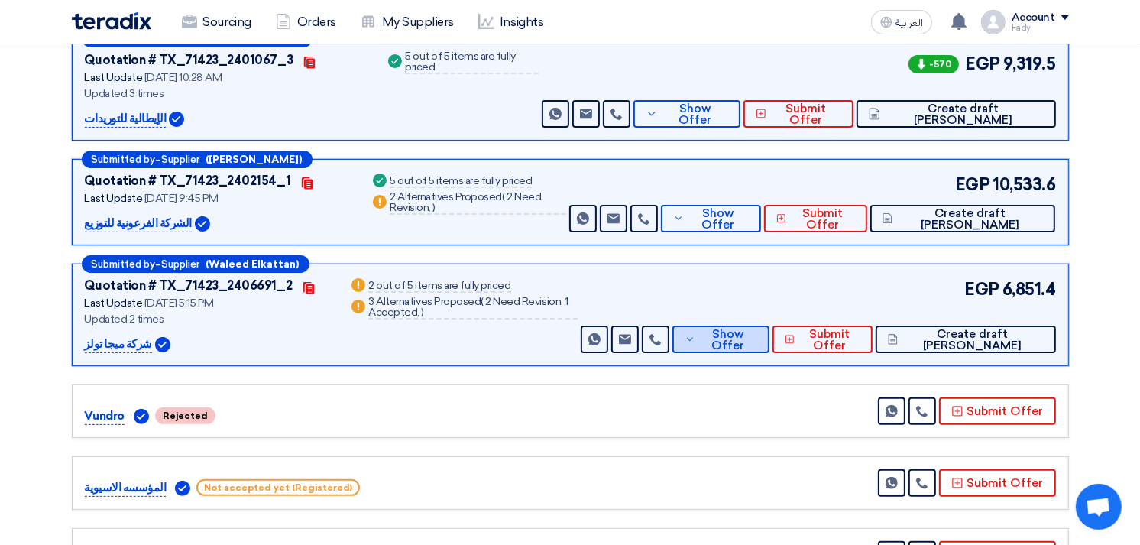
scroll to position [254, 0]
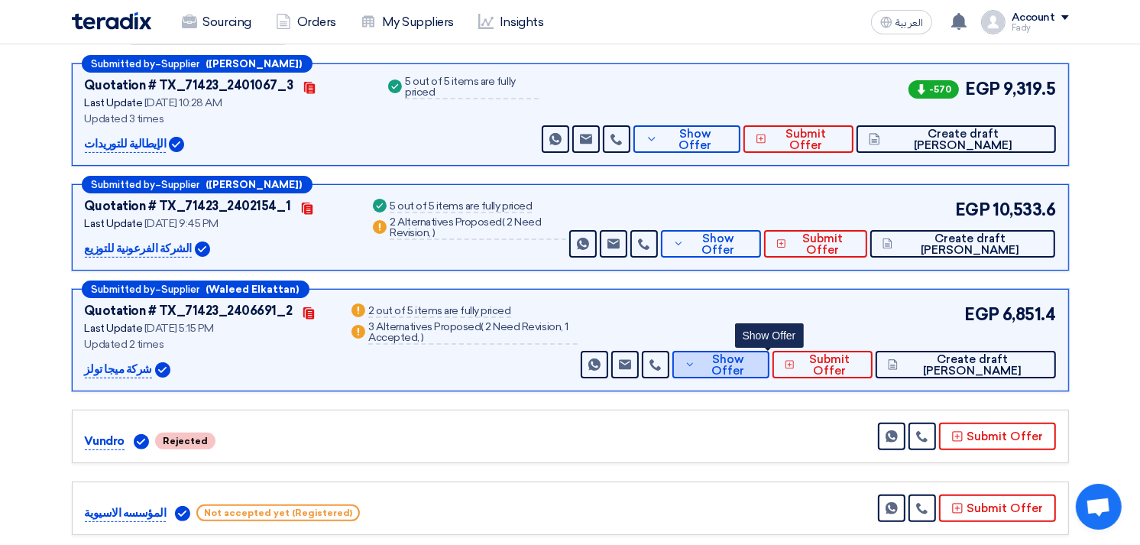
click at [757, 367] on span "Show Offer" at bounding box center [728, 365] width 58 height 23
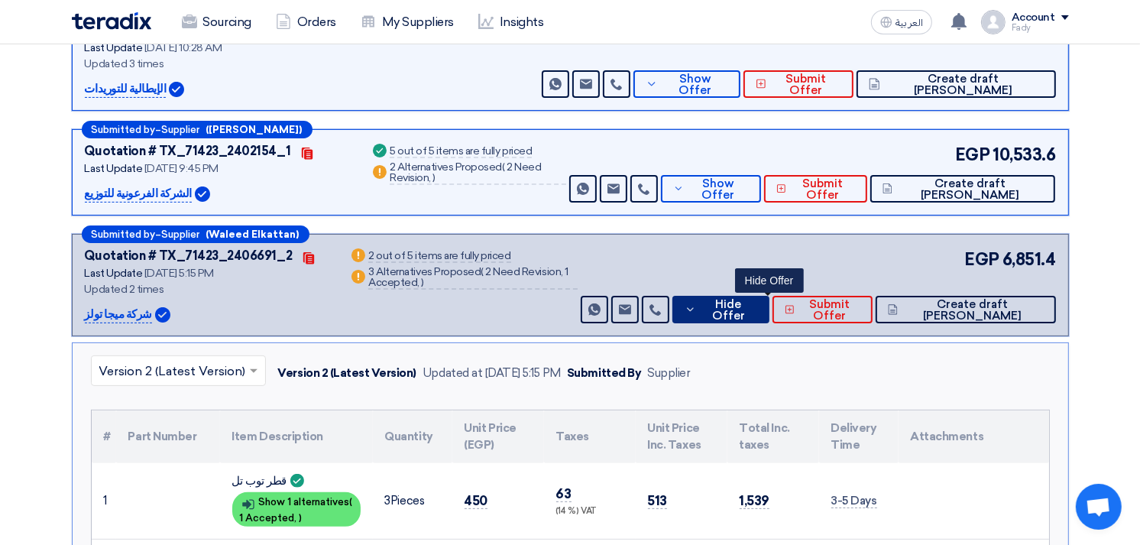
scroll to position [339, 0]
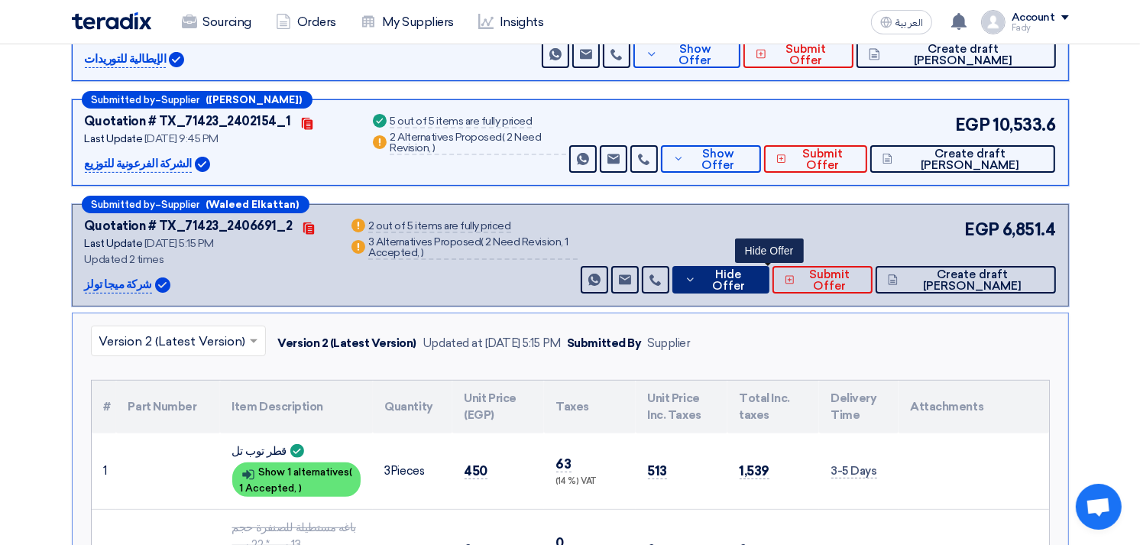
click at [757, 280] on span "Hide Offer" at bounding box center [728, 280] width 57 height 23
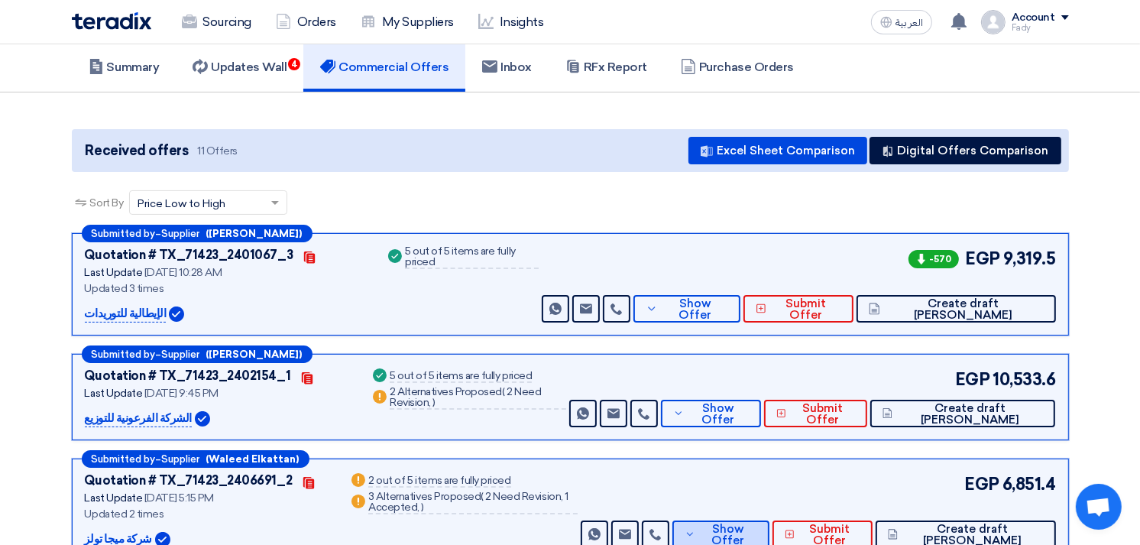
scroll to position [0, 0]
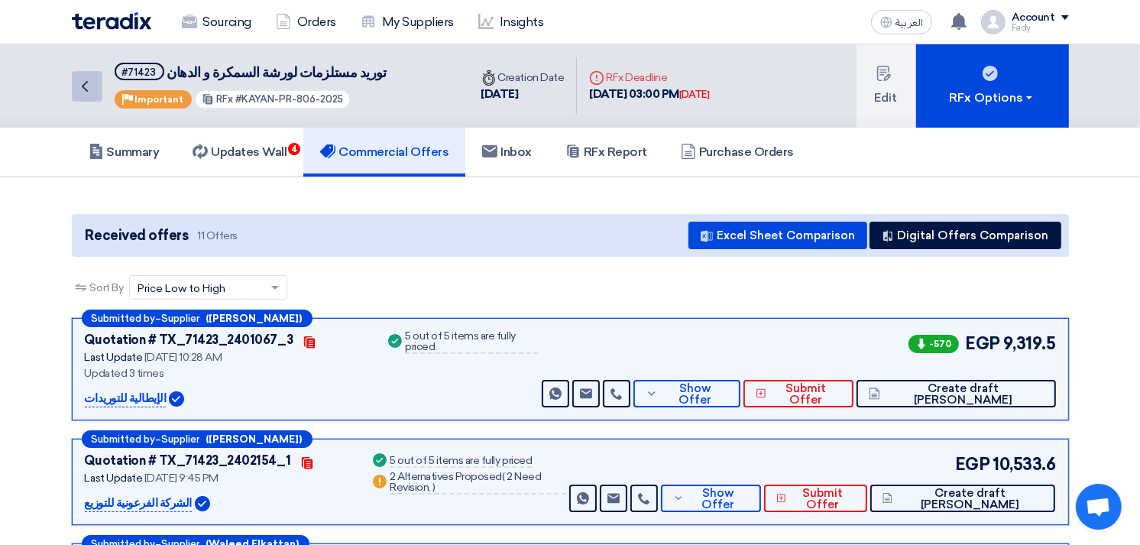
click at [86, 84] on icon "Back" at bounding box center [85, 86] width 18 height 18
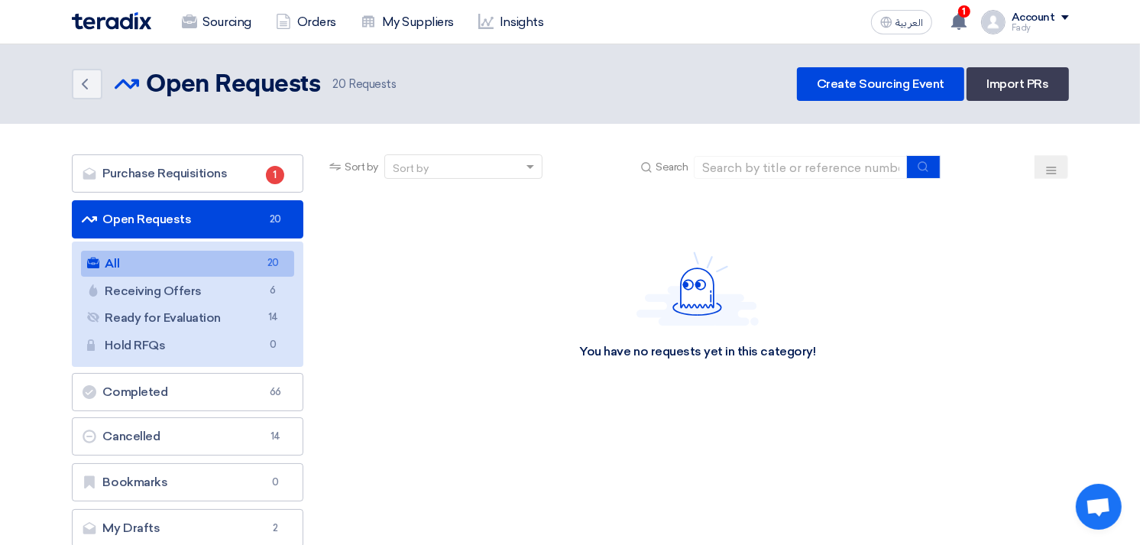
click at [231, 260] on link "All All 20" at bounding box center [188, 264] width 214 height 26
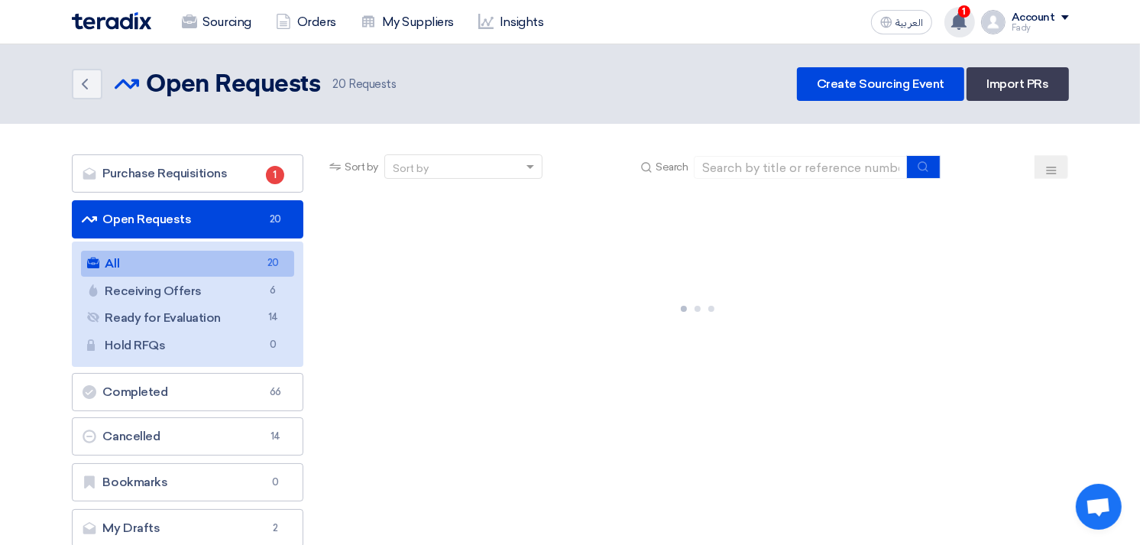
click at [962, 18] on use at bounding box center [958, 21] width 15 height 17
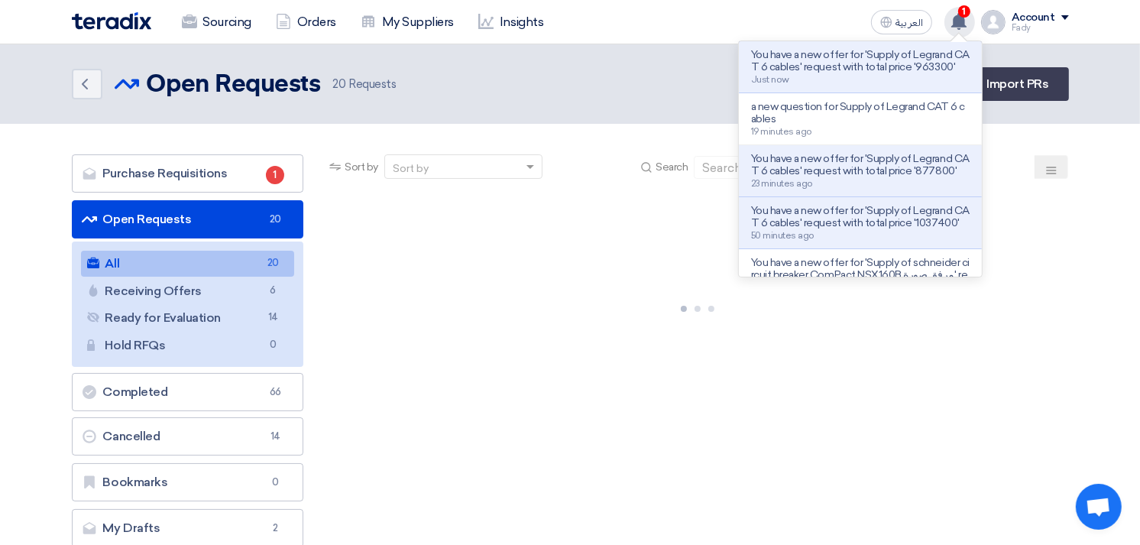
click at [961, 18] on use at bounding box center [958, 21] width 15 height 17
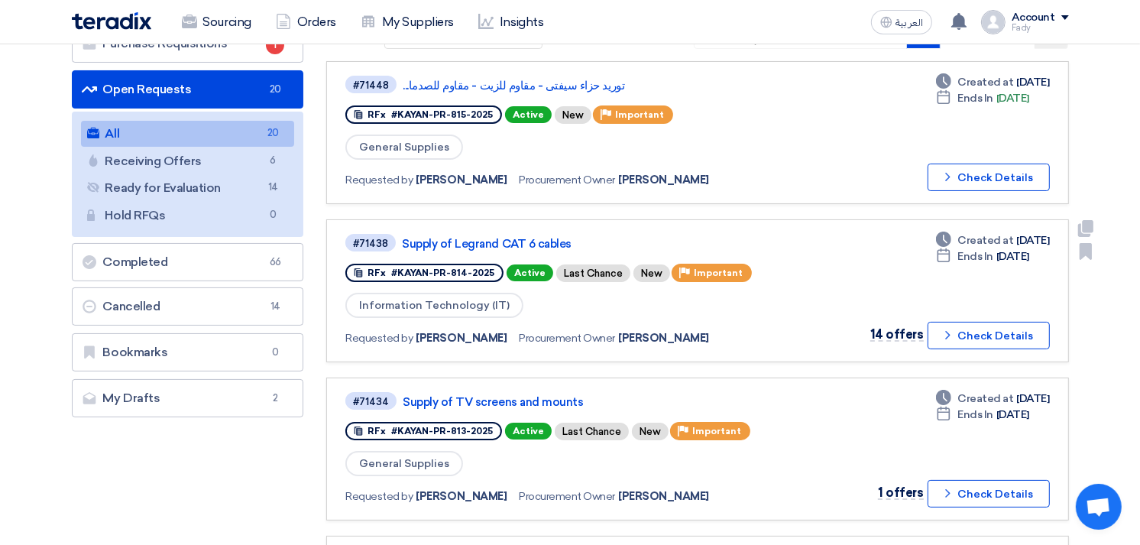
scroll to position [170, 0]
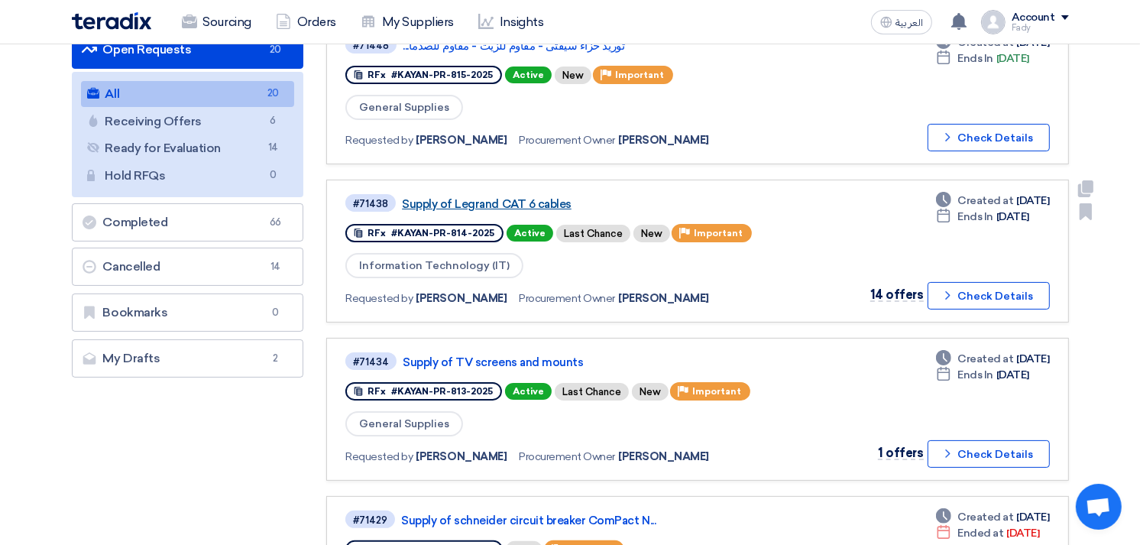
click at [550, 197] on link "Supply of Legrand CAT 6 cables" at bounding box center [593, 204] width 382 height 14
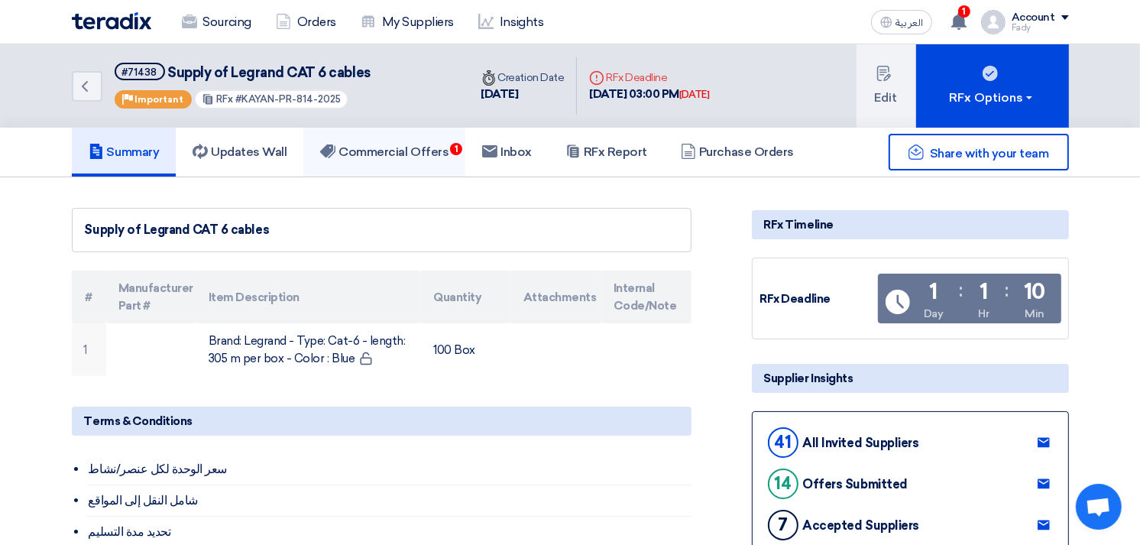
click at [438, 159] on link "Commercial Offers 1" at bounding box center [384, 152] width 162 height 49
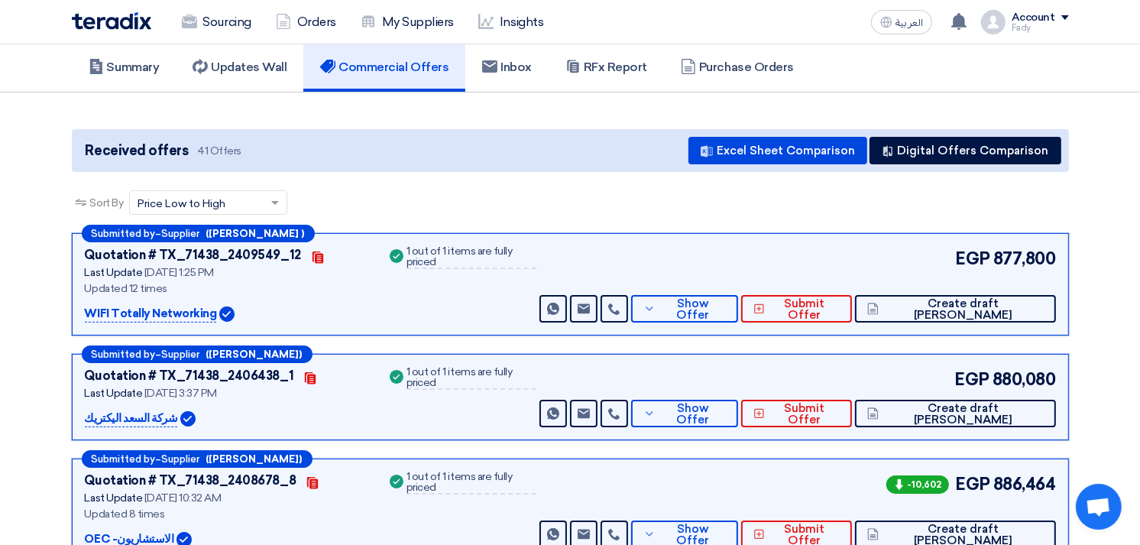
scroll to position [170, 0]
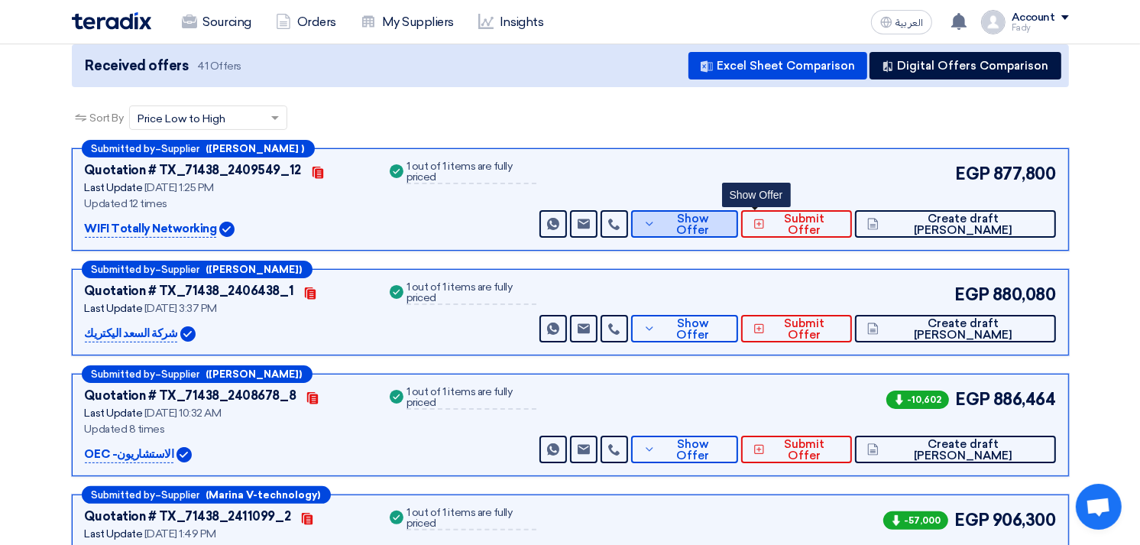
click at [726, 224] on span "Show Offer" at bounding box center [692, 224] width 66 height 23
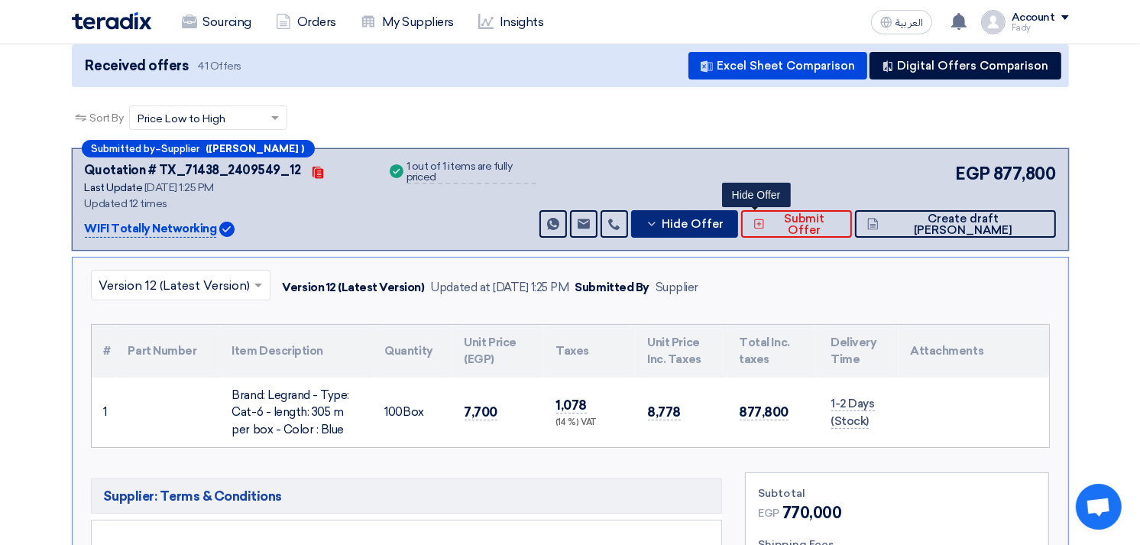
click at [723, 224] on span "Hide Offer" at bounding box center [693, 223] width 62 height 11
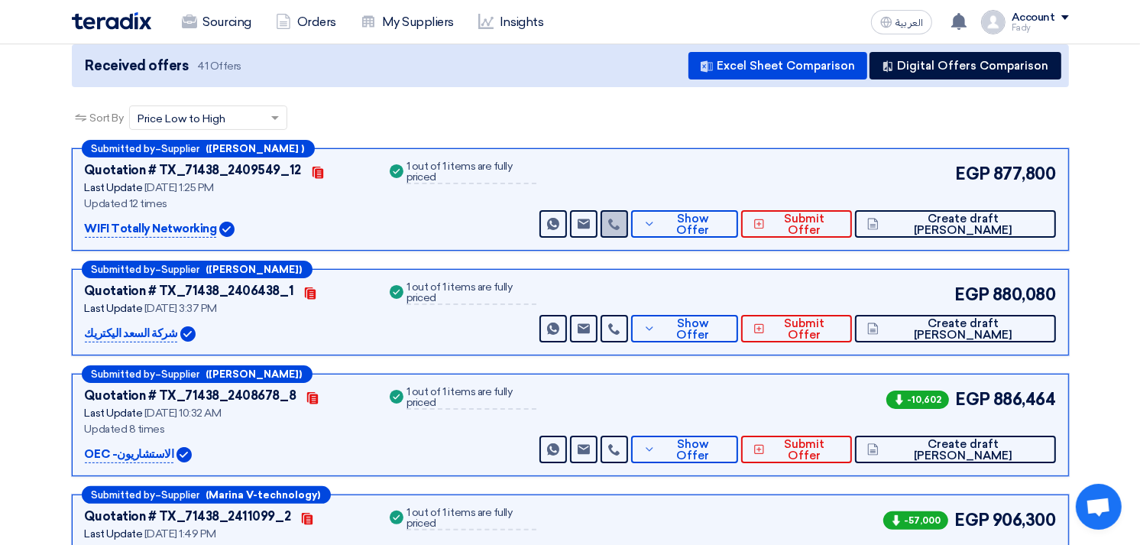
click at [620, 218] on icon at bounding box center [614, 224] width 12 height 12
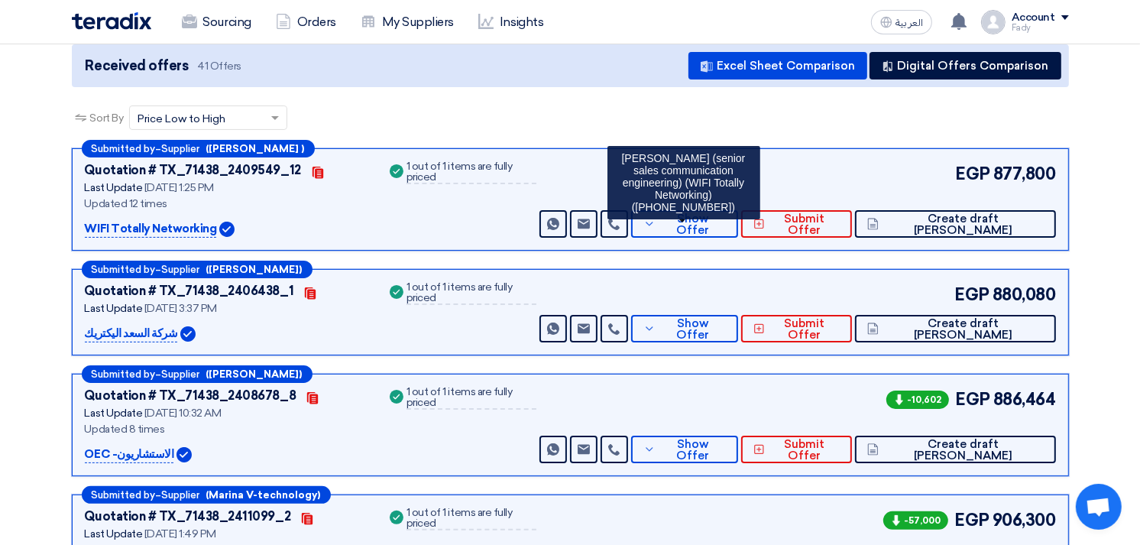
click at [759, 205] on bs-tooltip-container "Hend Sabry (senior sales communication engineering) (WIFI Totally Networking) (…" at bounding box center [683, 182] width 153 height 79
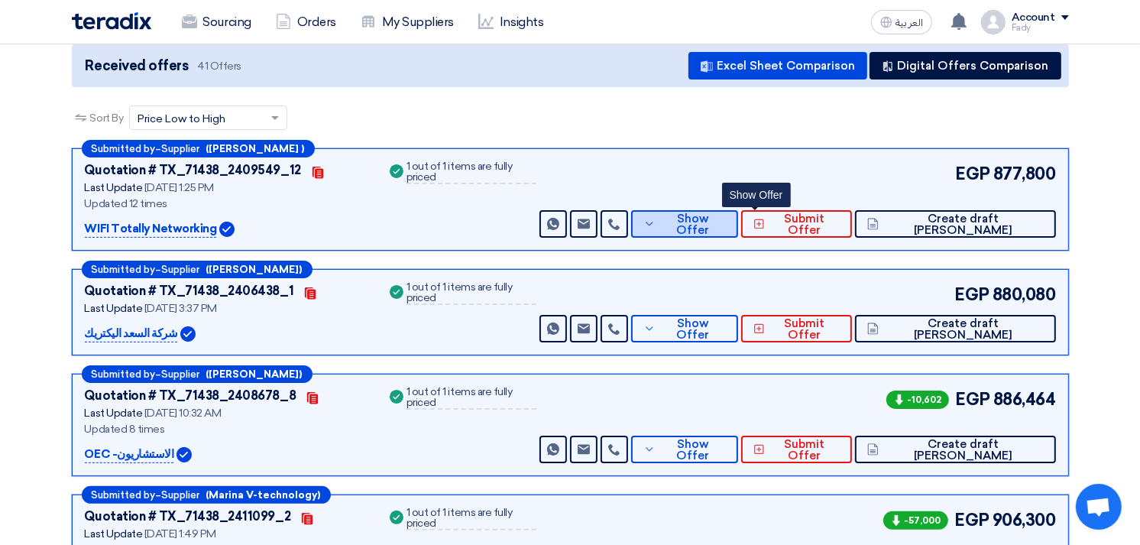
click at [726, 225] on span "Show Offer" at bounding box center [692, 224] width 66 height 23
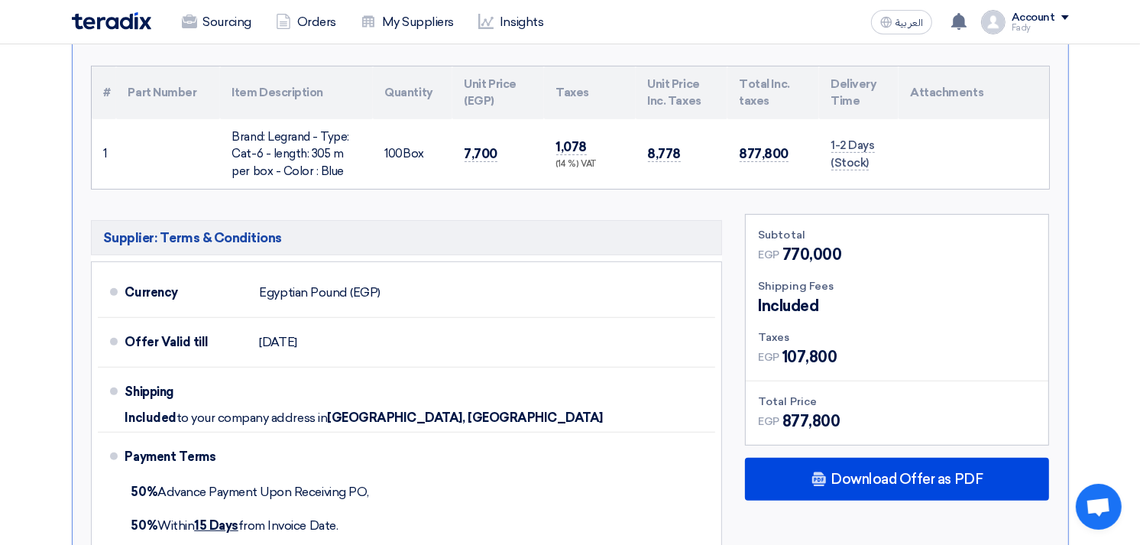
scroll to position [254, 0]
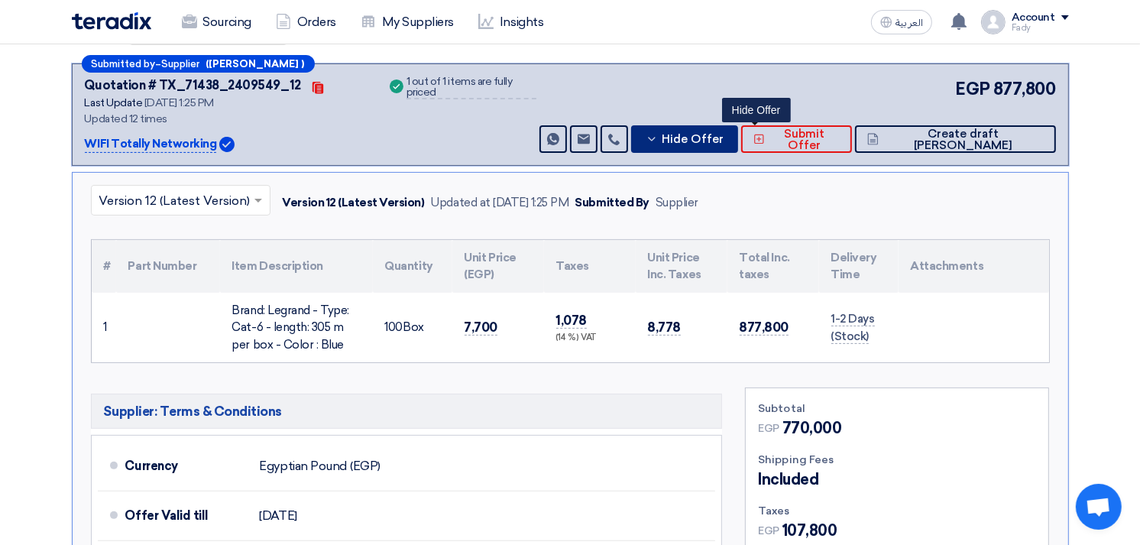
click at [738, 143] on button "Hide Offer" at bounding box center [684, 138] width 107 height 27
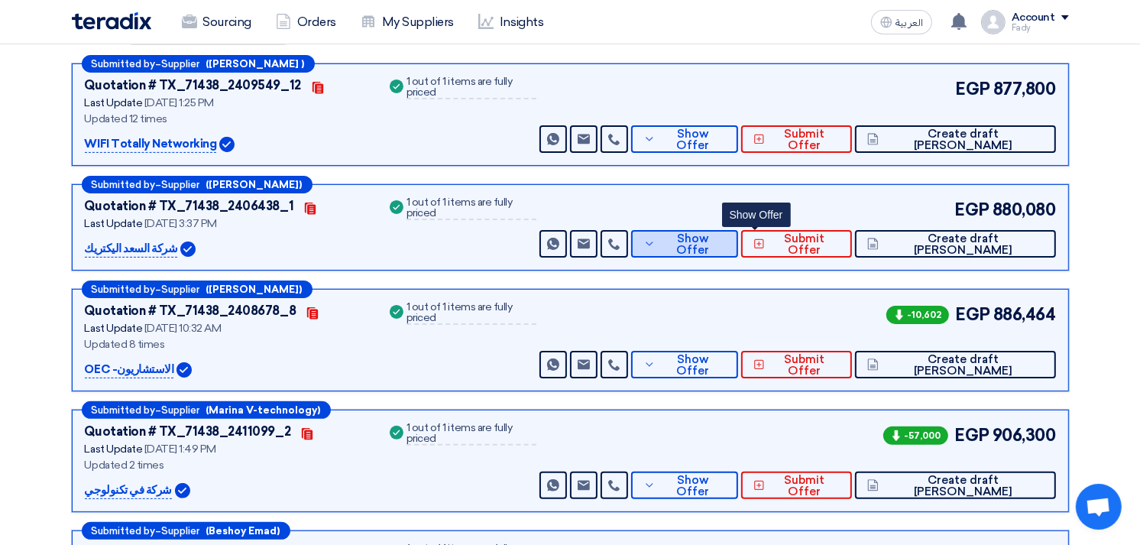
click at [655, 245] on icon at bounding box center [649, 244] width 12 height 12
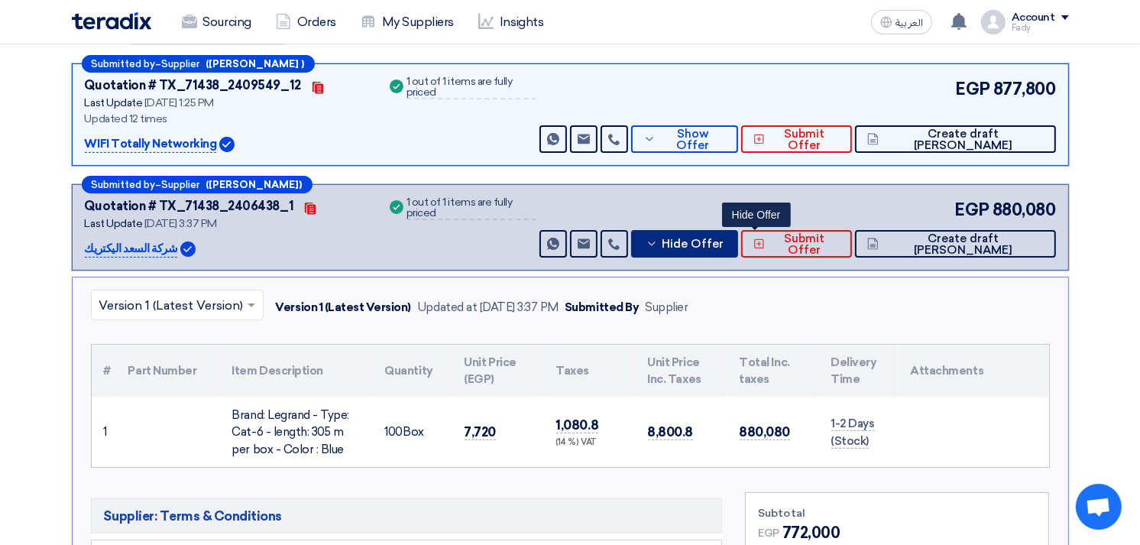
click at [733, 241] on button "Hide Offer" at bounding box center [684, 243] width 107 height 27
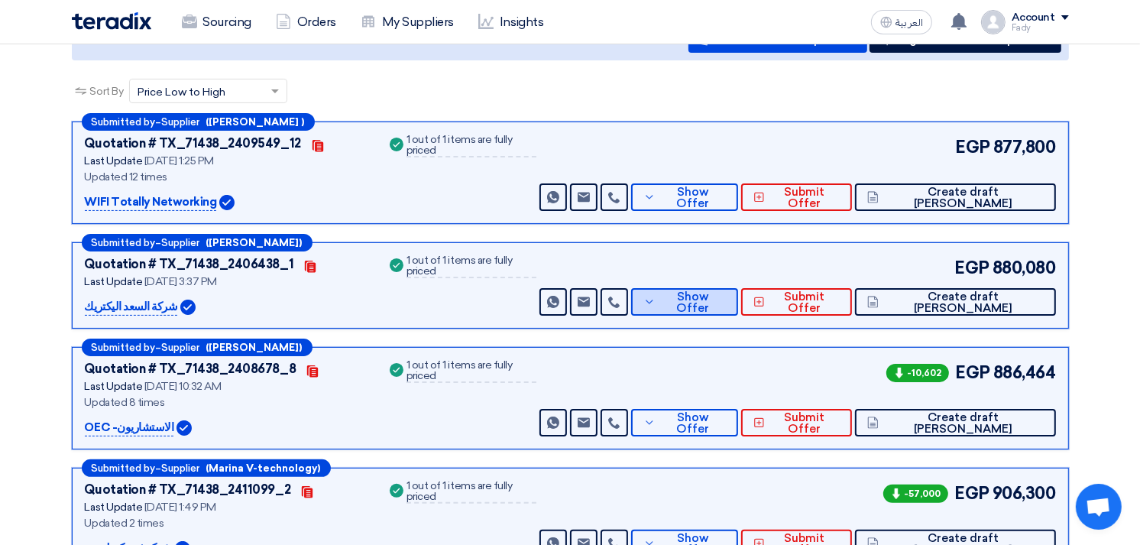
scroll to position [170, 0]
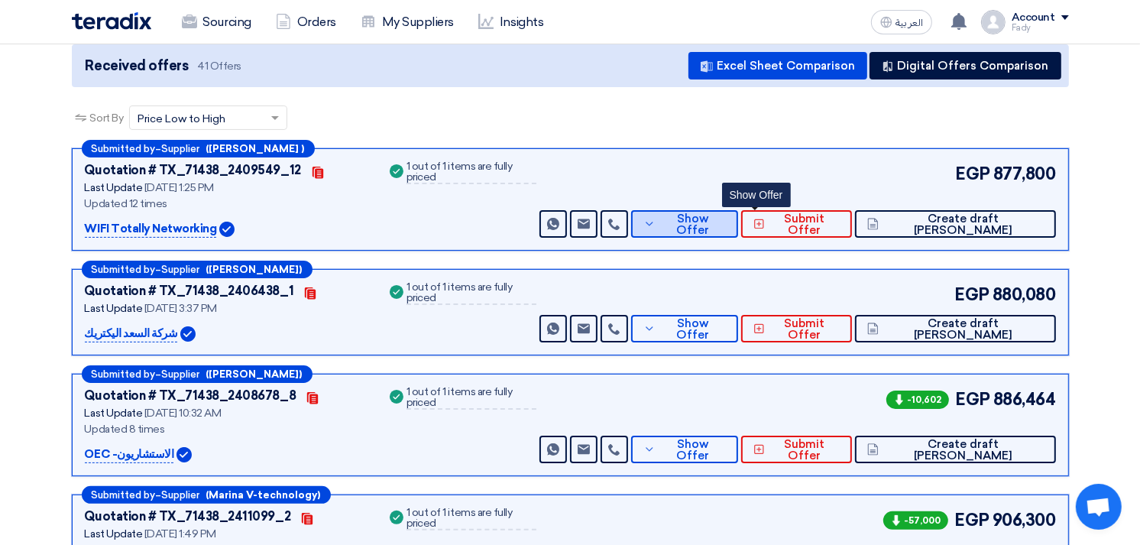
click at [726, 227] on span "Show Offer" at bounding box center [692, 224] width 66 height 23
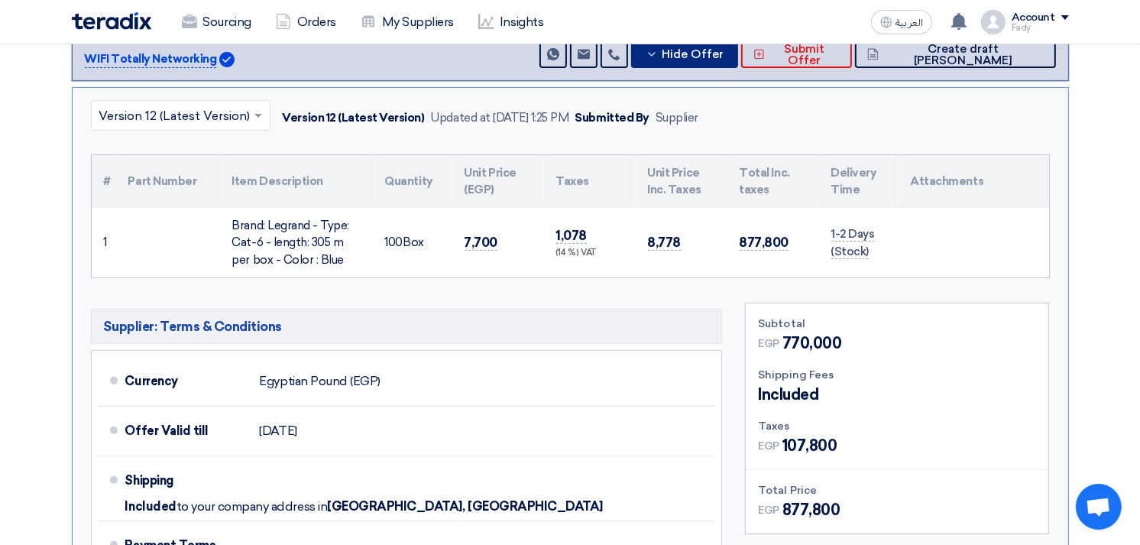
scroll to position [254, 0]
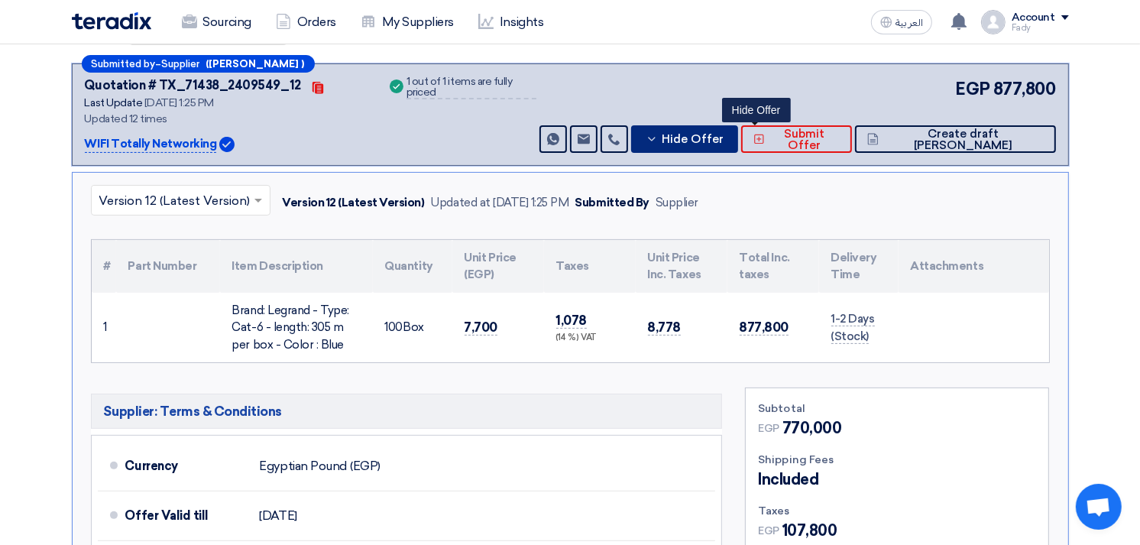
click at [723, 134] on span "Hide Offer" at bounding box center [693, 139] width 62 height 11
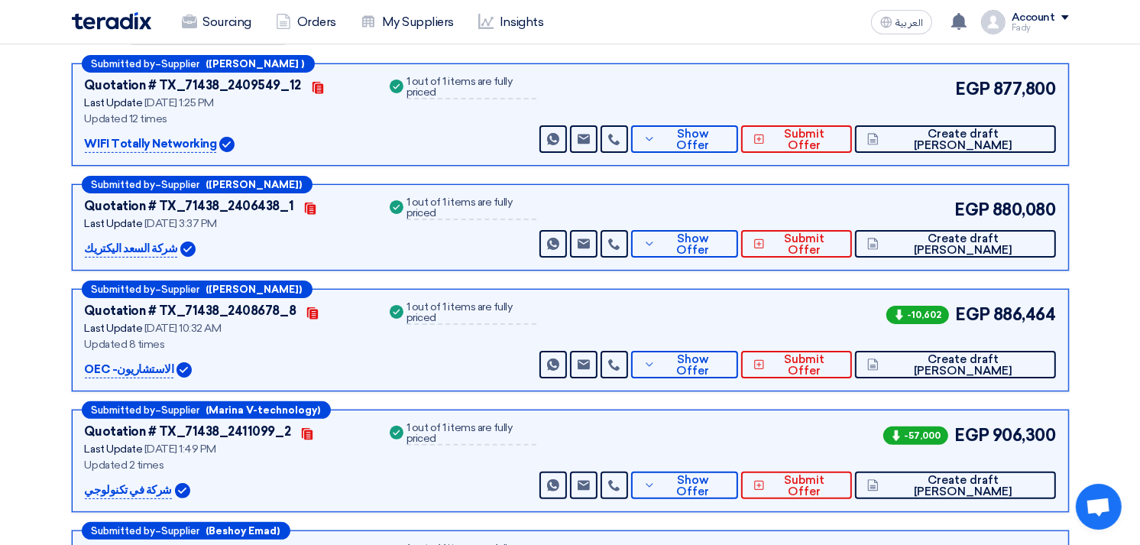
click at [422, 112] on div "Success 1 out of 1 items are fully priced" at bounding box center [462, 114] width 150 height 76
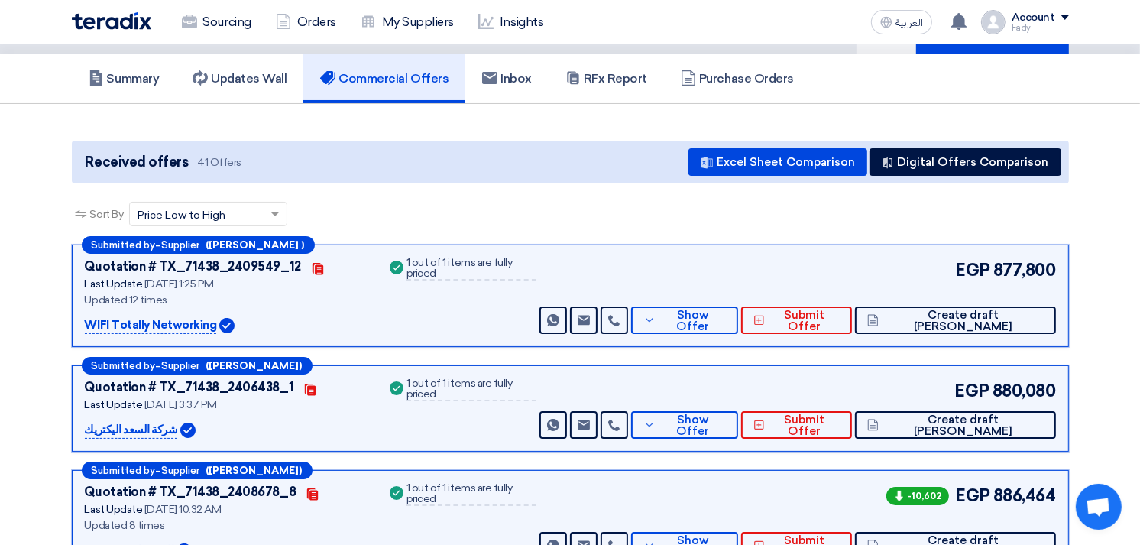
scroll to position [0, 0]
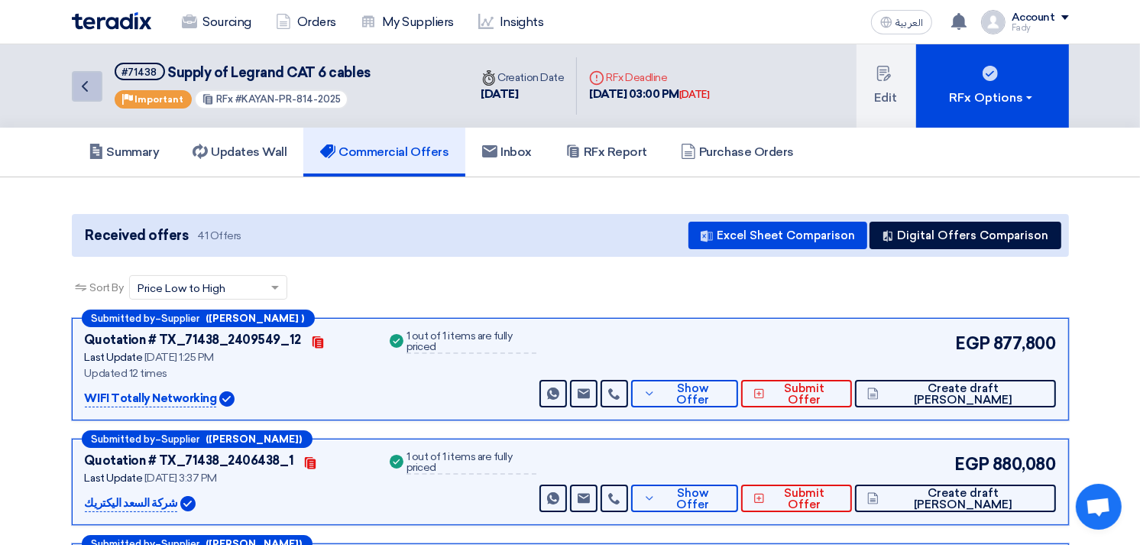
click at [85, 86] on use at bounding box center [85, 86] width 6 height 11
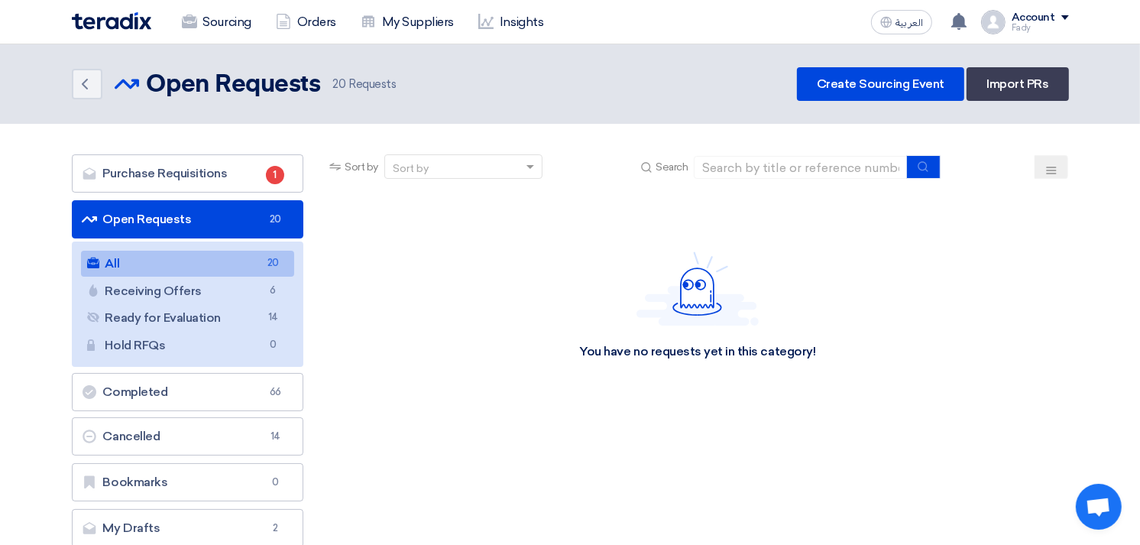
click at [225, 261] on link "All All 20" at bounding box center [188, 264] width 214 height 26
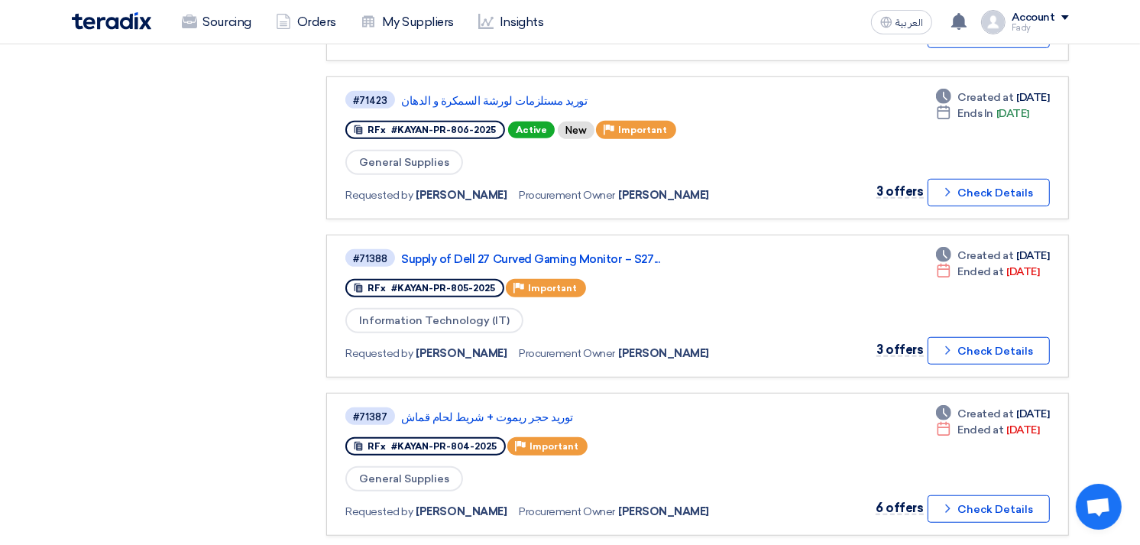
scroll to position [933, 0]
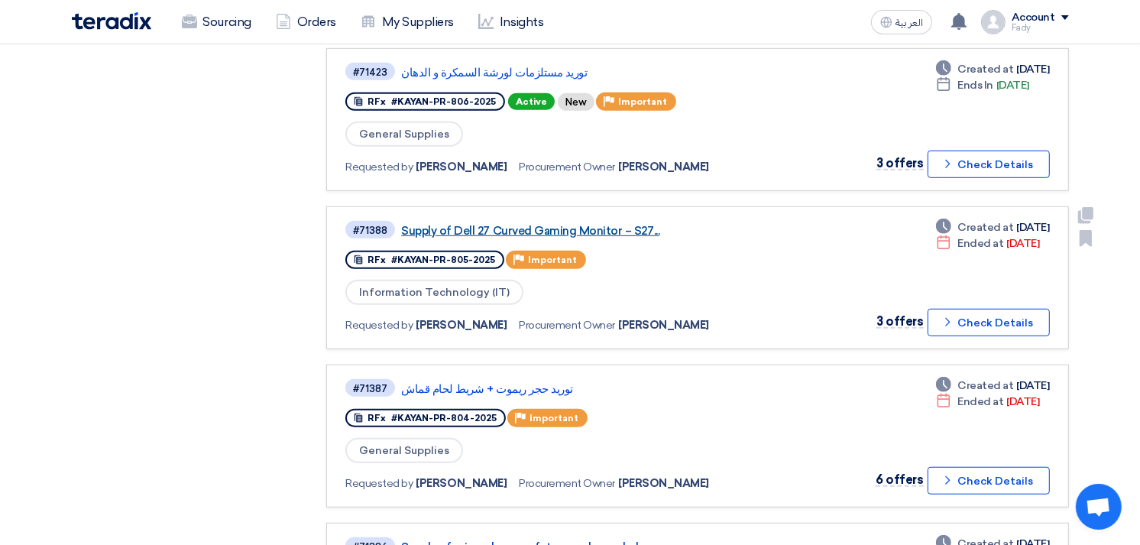
click at [588, 224] on link "Supply of Dell 27 Curved Gaming Monitor – S27..." at bounding box center [592, 231] width 382 height 14
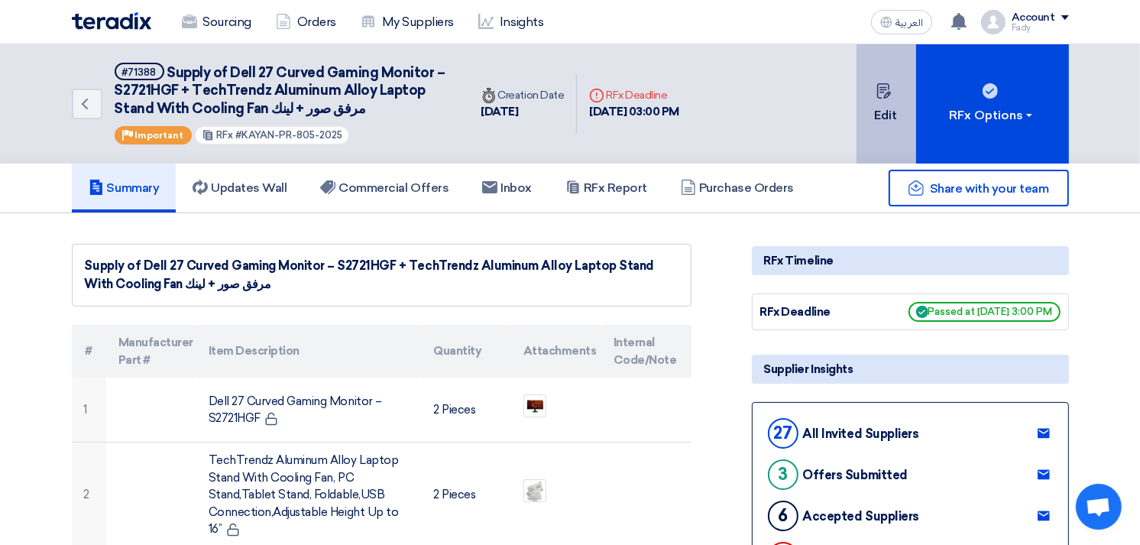
click at [881, 108] on button "Edit" at bounding box center [886, 103] width 60 height 119
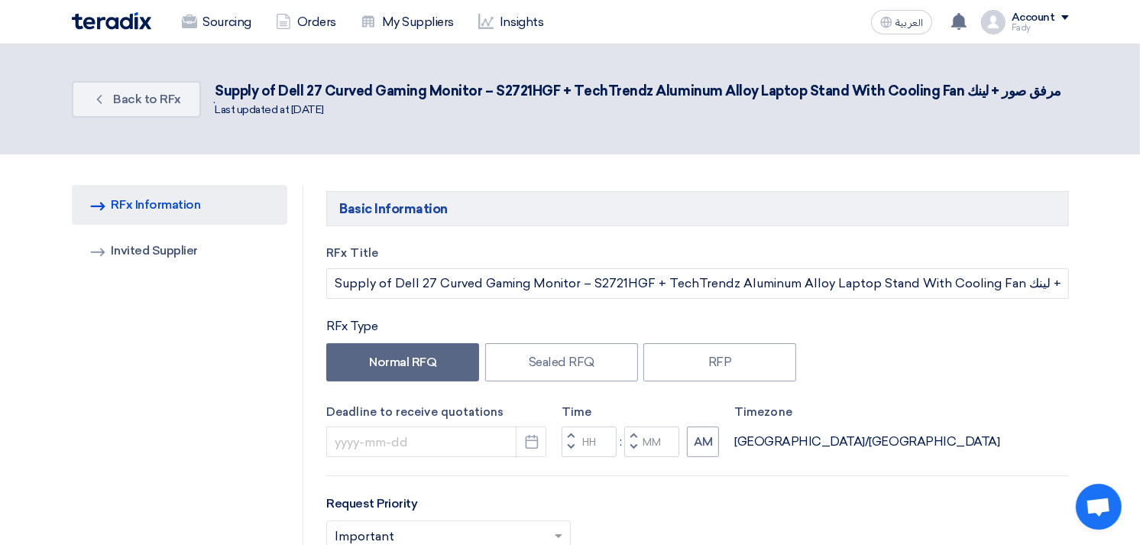
type input "9/15/2025"
type input "03"
type input "00"
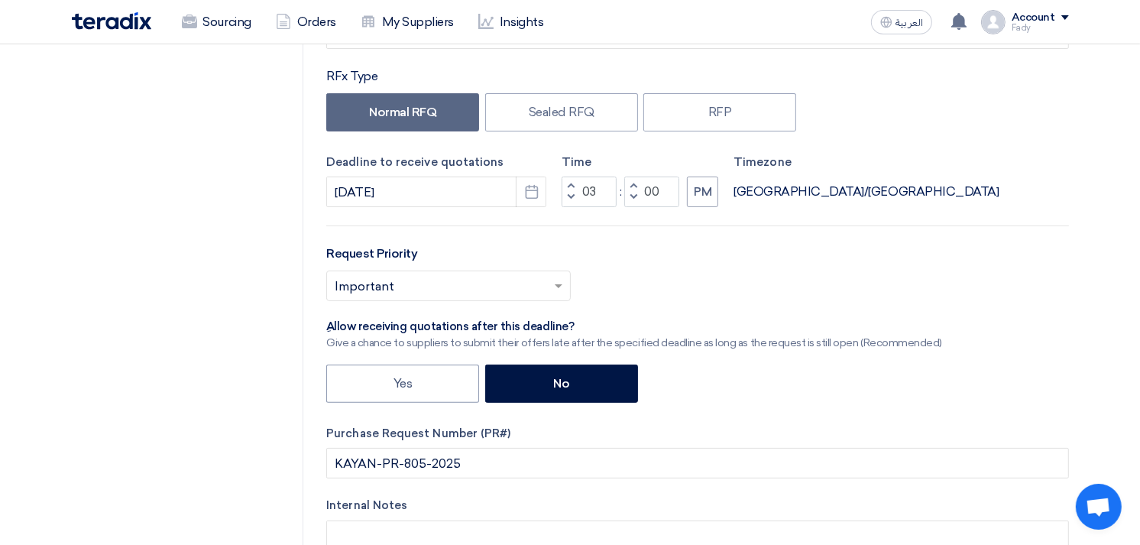
scroll to position [254, 0]
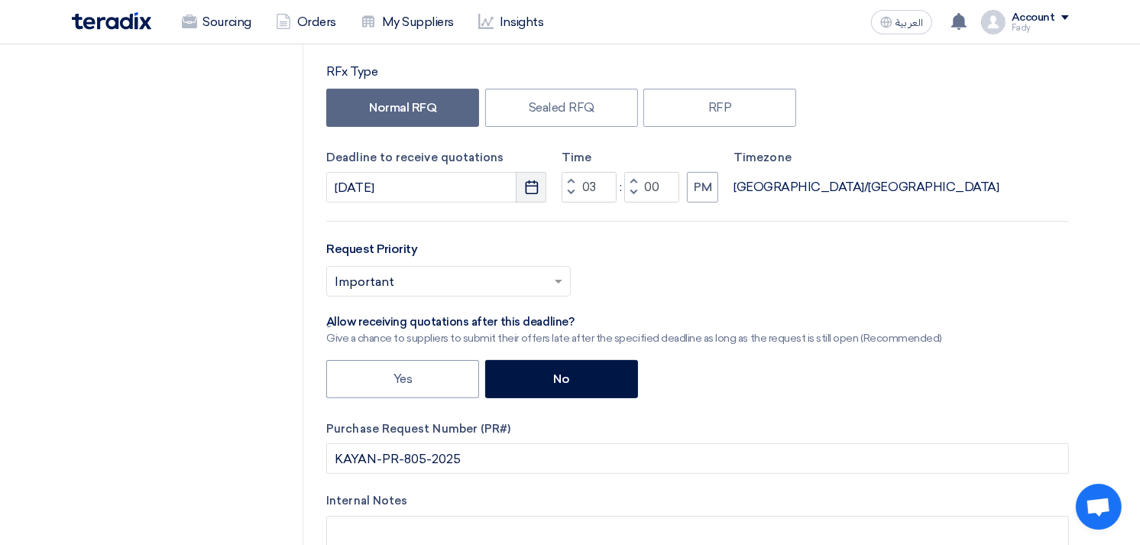
click at [529, 186] on icon "Pick a date" at bounding box center [531, 187] width 15 height 15
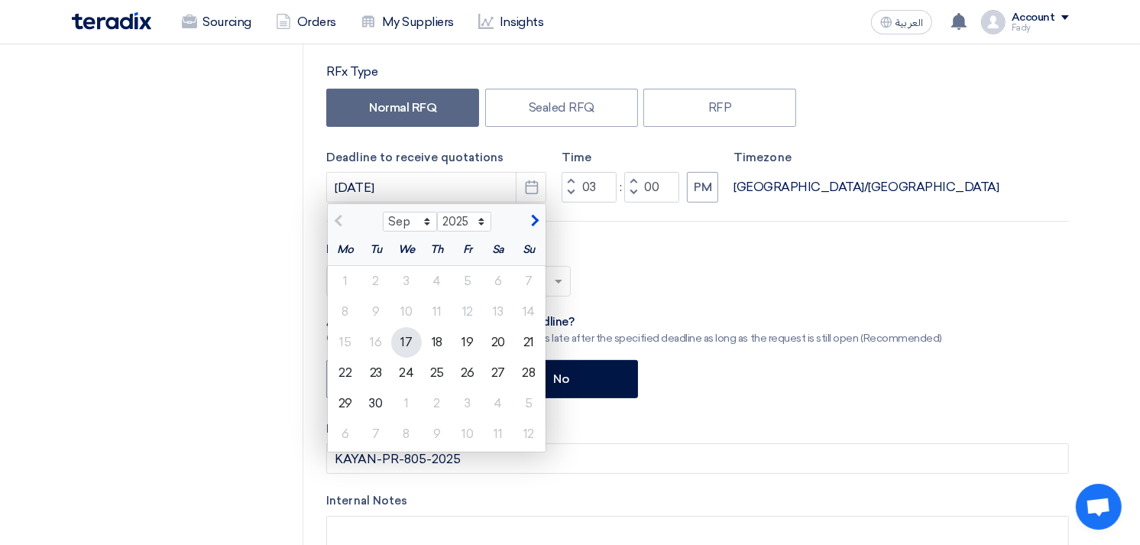
click at [409, 339] on div "17" at bounding box center [406, 342] width 31 height 31
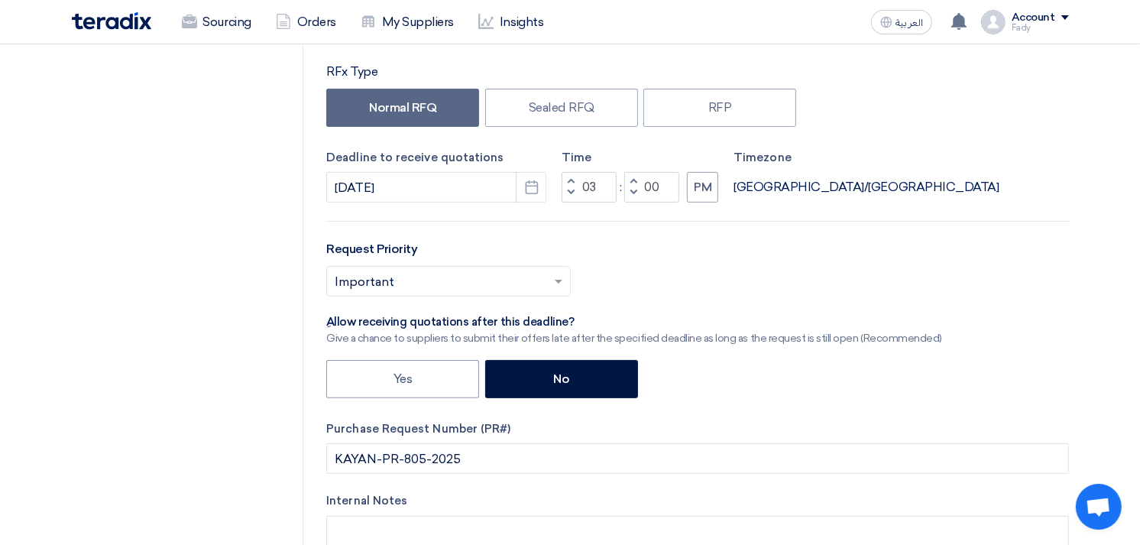
type input "9/17/2025"
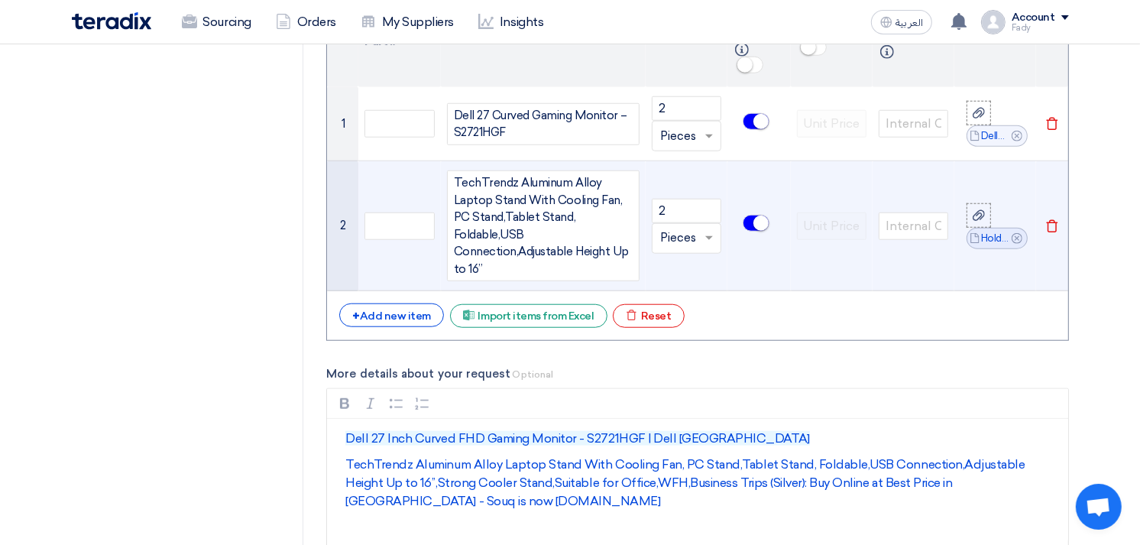
scroll to position [1103, 0]
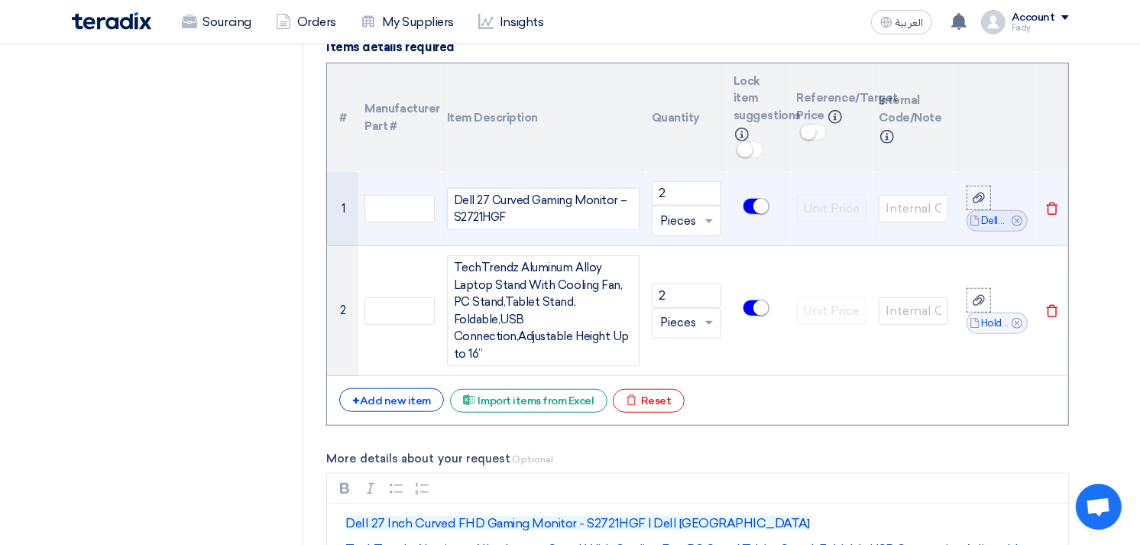
click at [481, 199] on div "Dell 27 Curved Gaming Monitor – S2721HGF" at bounding box center [543, 209] width 192 height 42
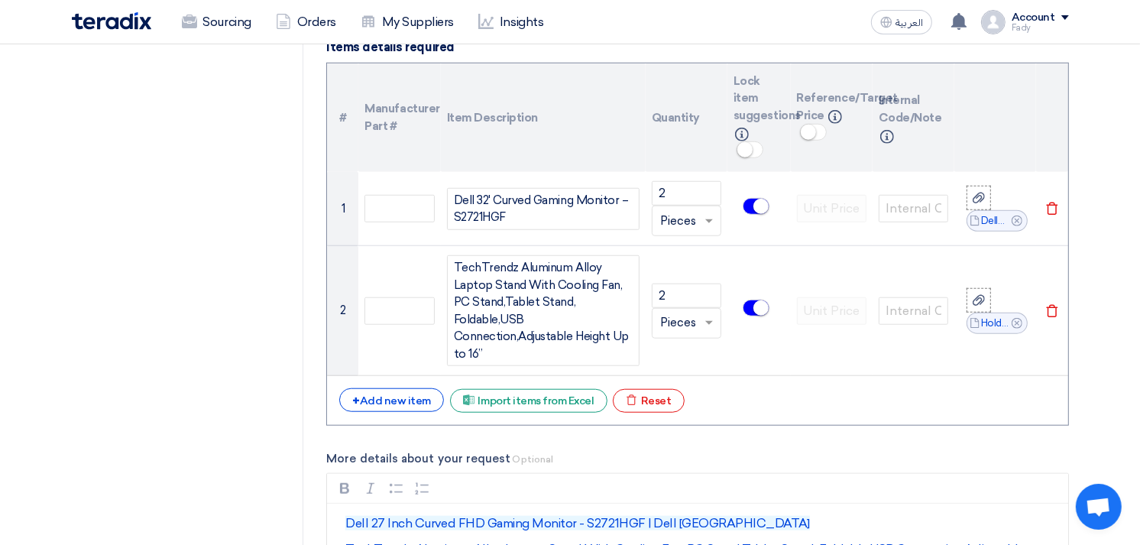
click at [773, 456] on label "More details about your request Optional" at bounding box center [697, 459] width 742 height 18
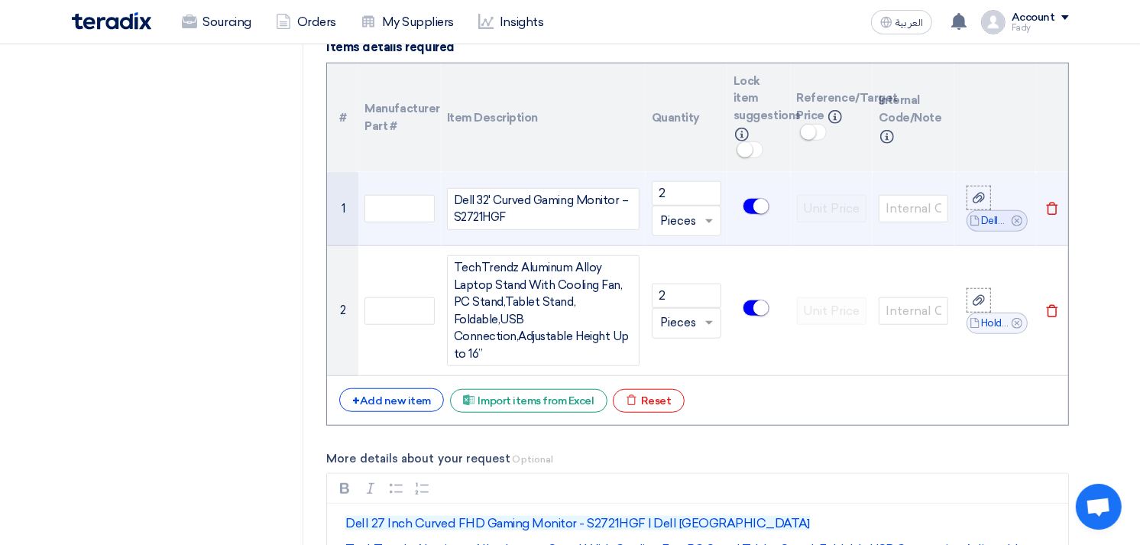
click at [464, 215] on div "Dell 32' Curved Gaming Monitor – S2721HGF" at bounding box center [543, 209] width 192 height 42
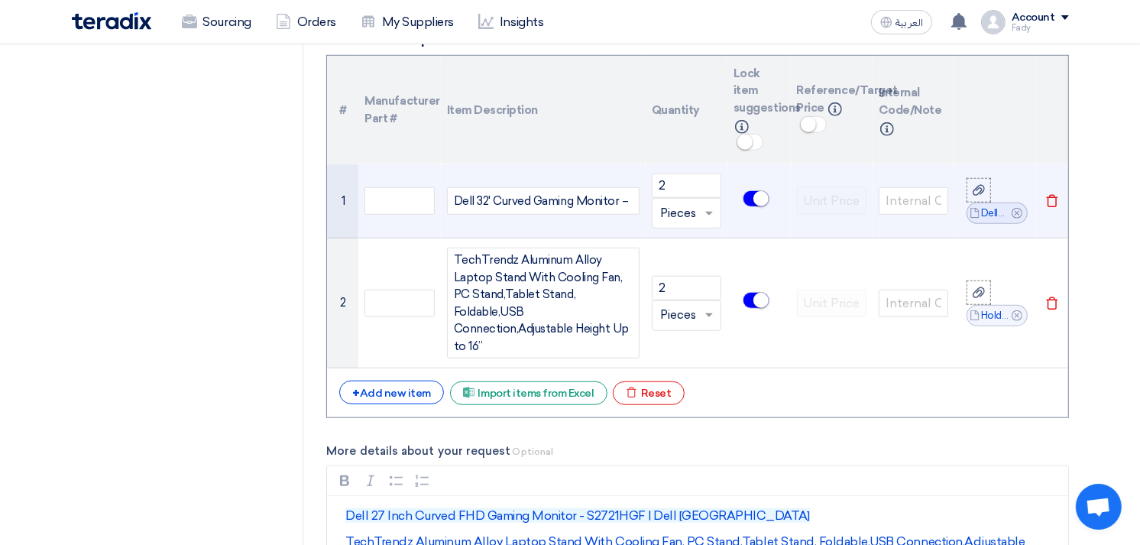
click at [625, 197] on div "Dell 32' Curved Gaming Monitor –" at bounding box center [543, 200] width 192 height 27
click at [623, 202] on div "Dell 32' Curved Gaming Monitor –" at bounding box center [543, 200] width 192 height 27
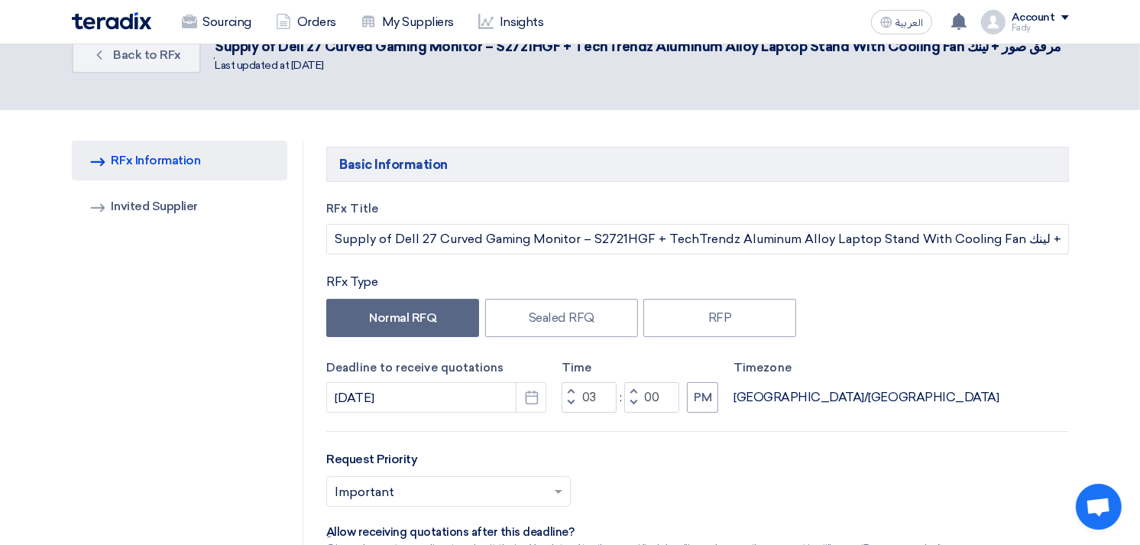
scroll to position [0, 0]
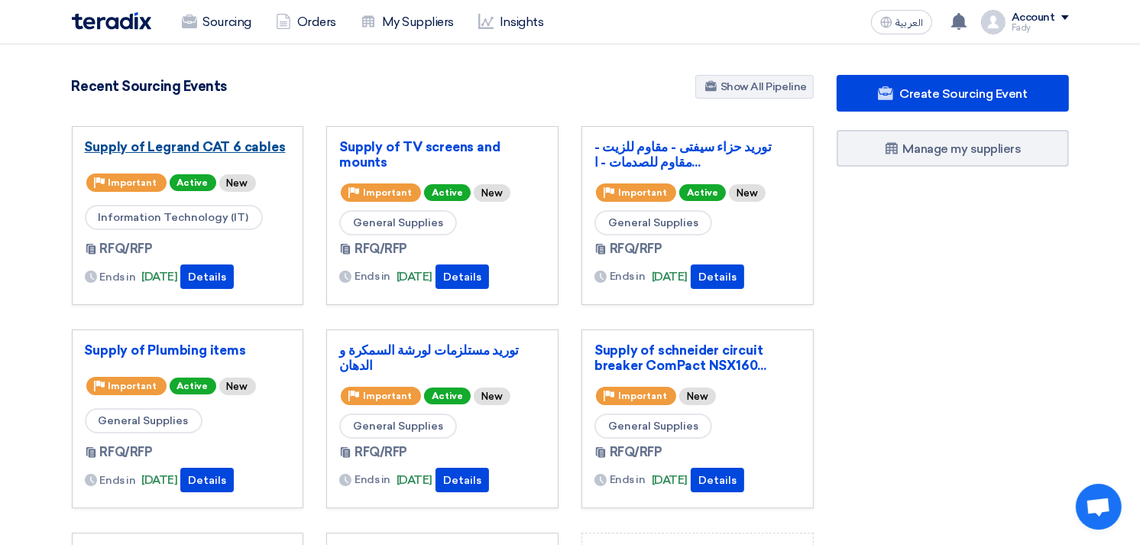
click at [205, 144] on link "Supply of Legrand CAT 6 cables" at bounding box center [188, 146] width 206 height 15
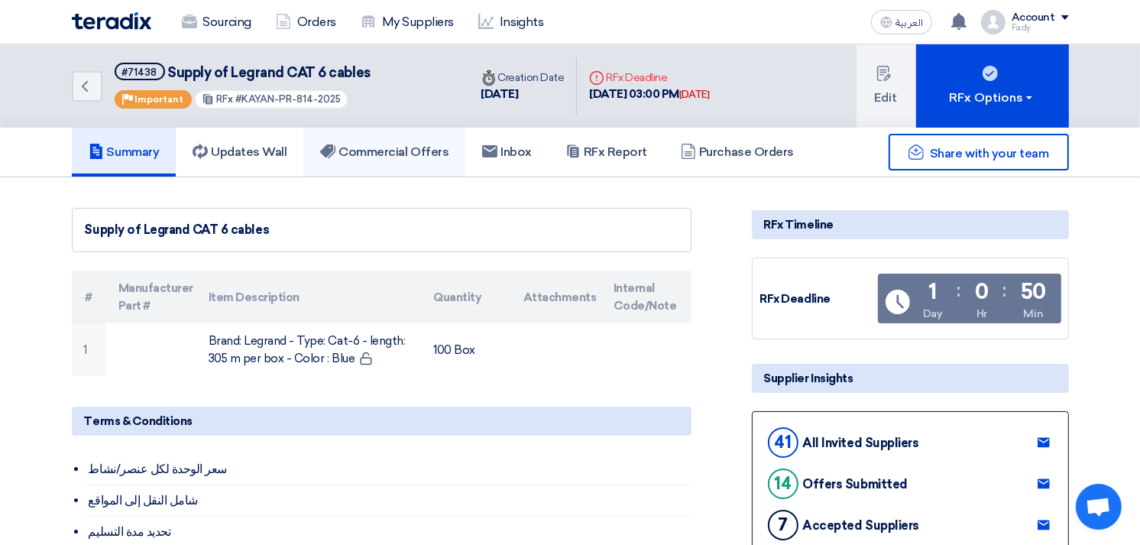
click at [378, 147] on h5 "Commercial Offers" at bounding box center [384, 151] width 128 height 15
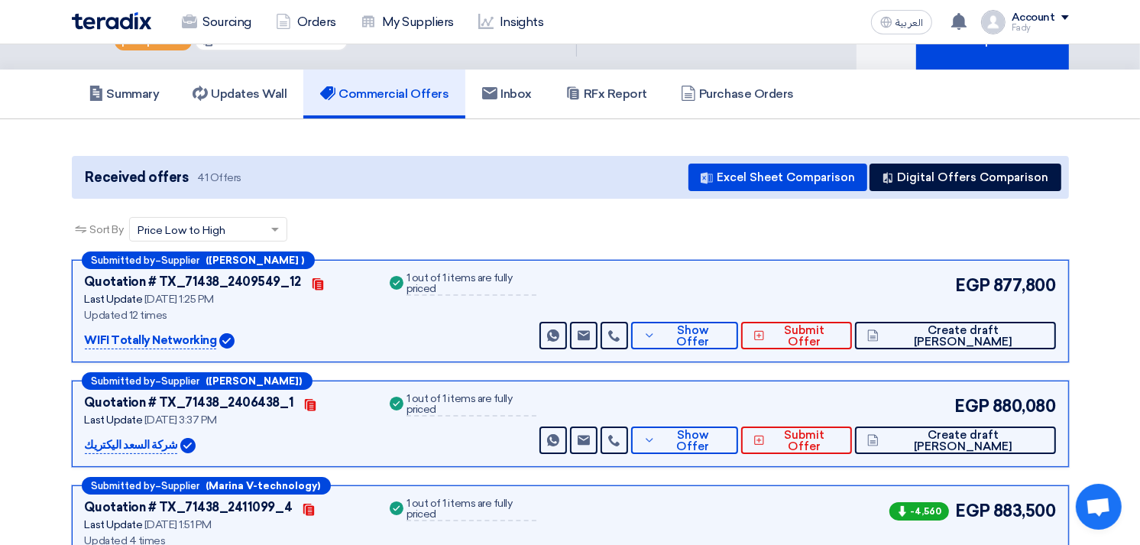
scroll to position [85, 0]
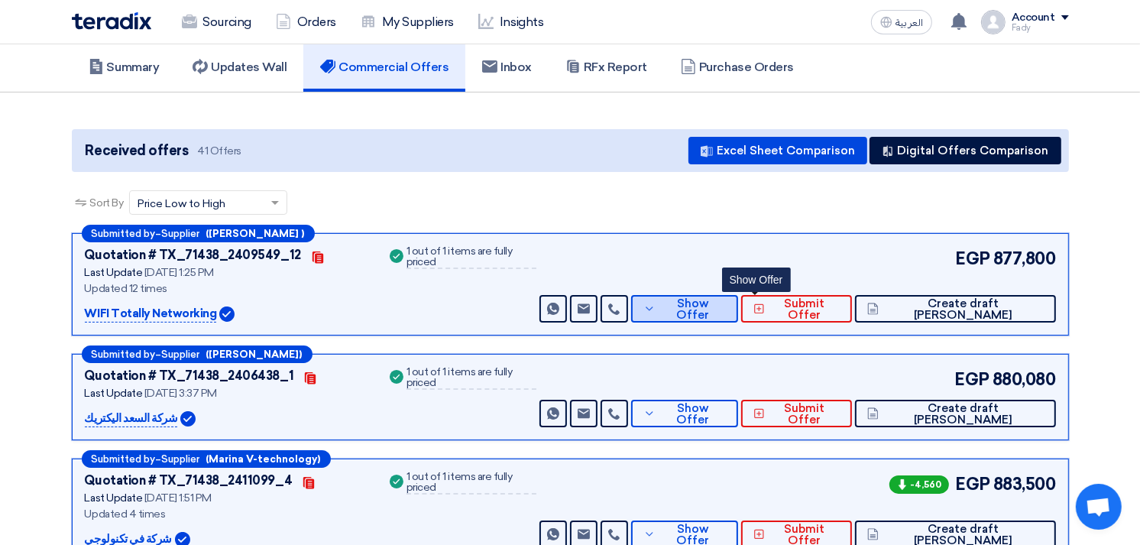
click at [726, 302] on span "Show Offer" at bounding box center [692, 309] width 66 height 23
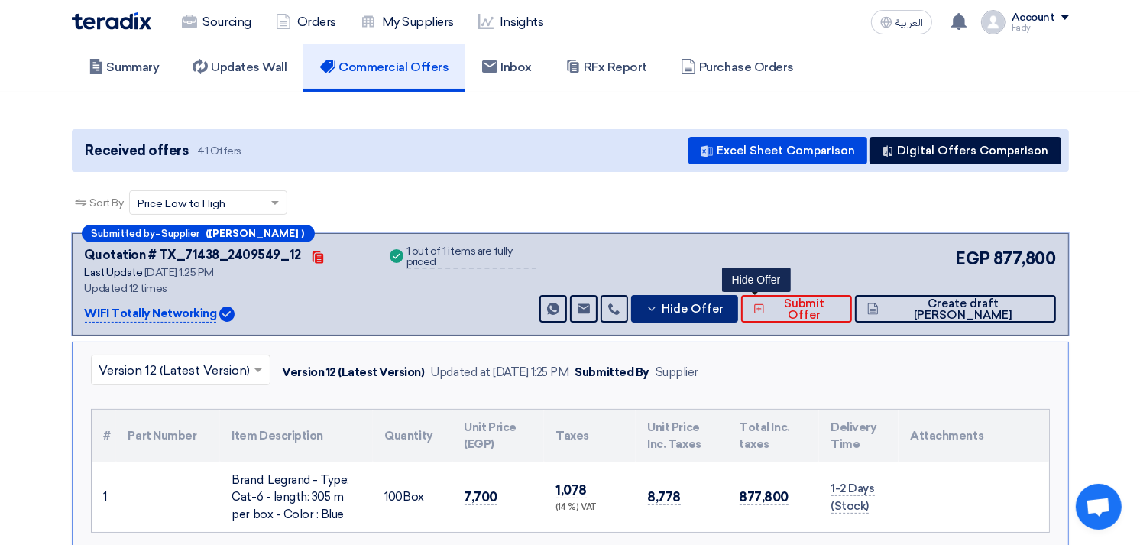
click at [723, 303] on span "Hide Offer" at bounding box center [693, 308] width 62 height 11
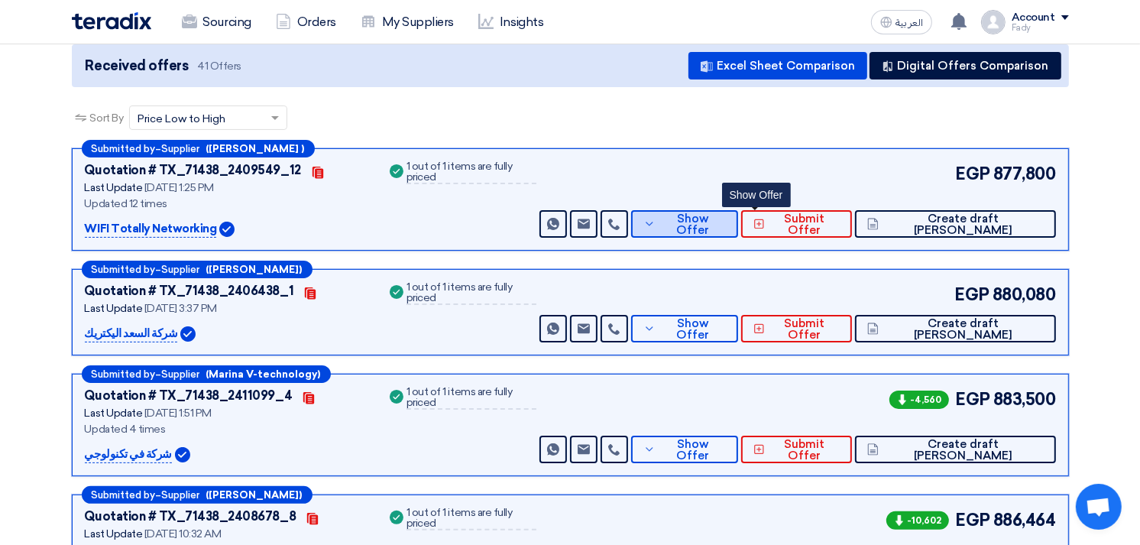
scroll to position [254, 0]
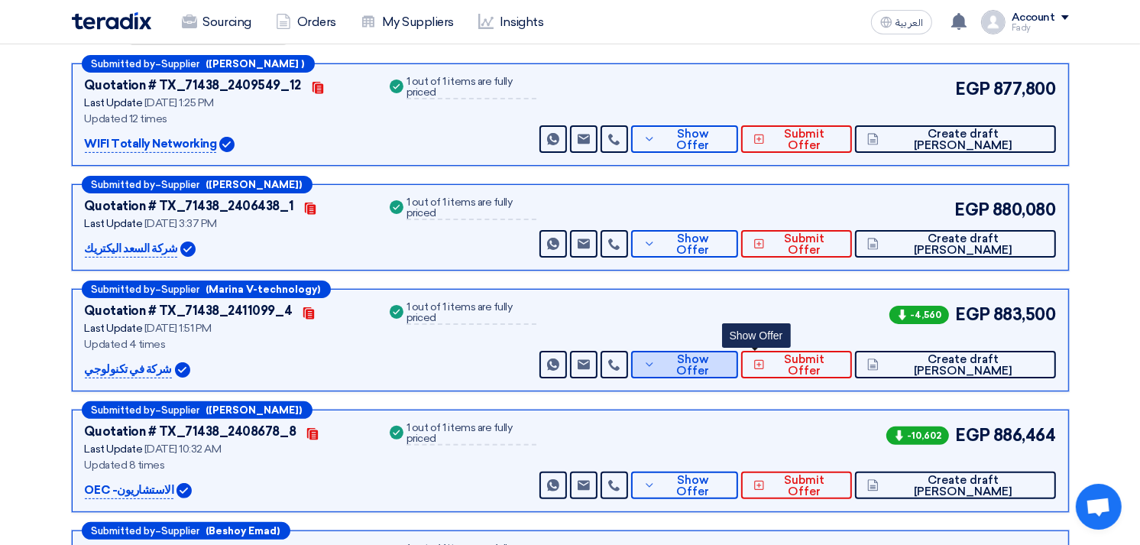
click at [655, 364] on icon at bounding box center [649, 364] width 12 height 12
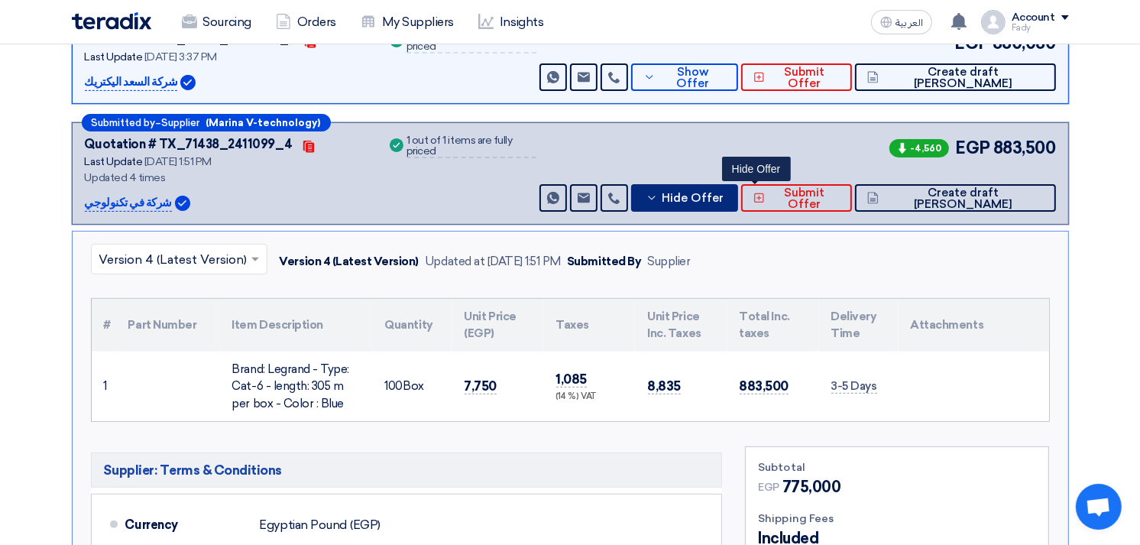
scroll to position [424, 0]
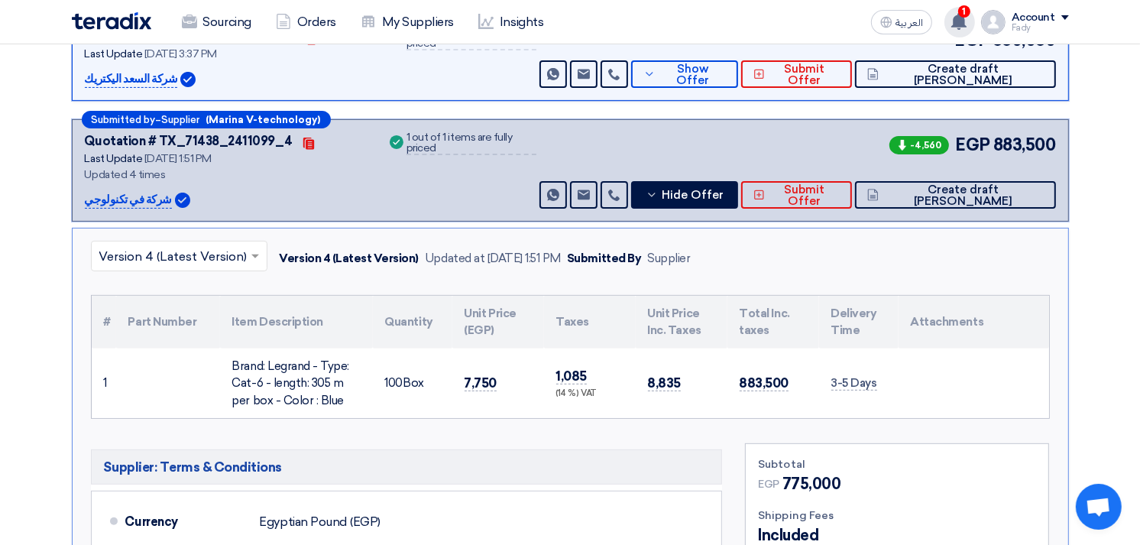
click at [963, 21] on use at bounding box center [958, 21] width 15 height 17
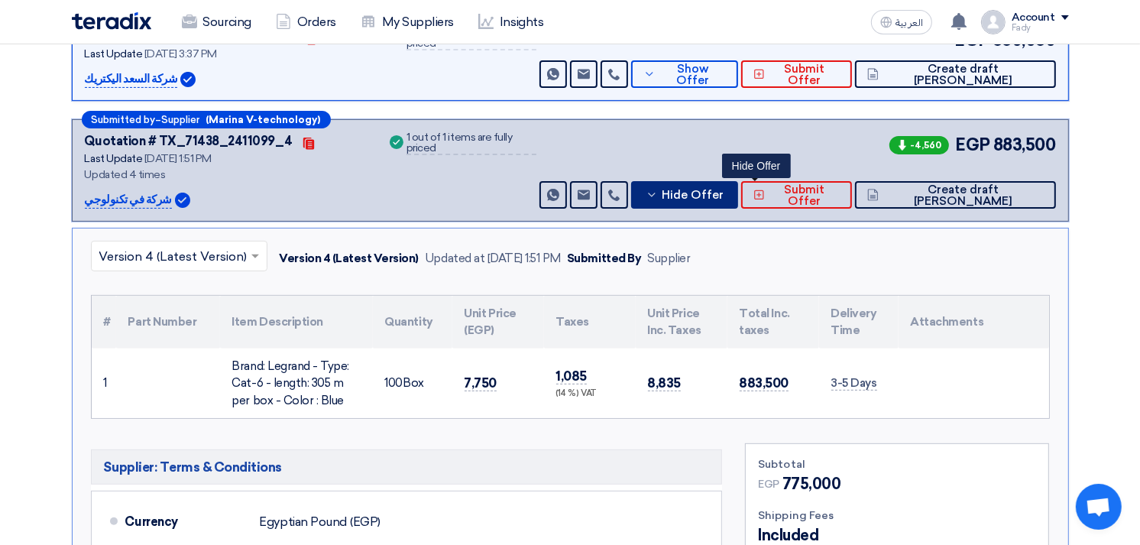
click at [723, 189] on span "Hide Offer" at bounding box center [693, 194] width 62 height 11
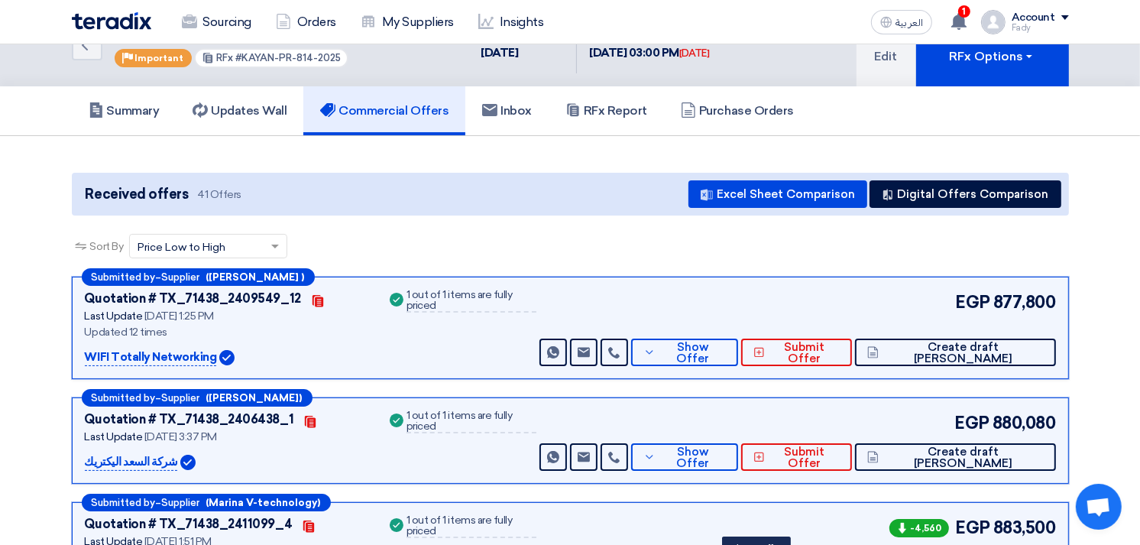
scroll to position [0, 0]
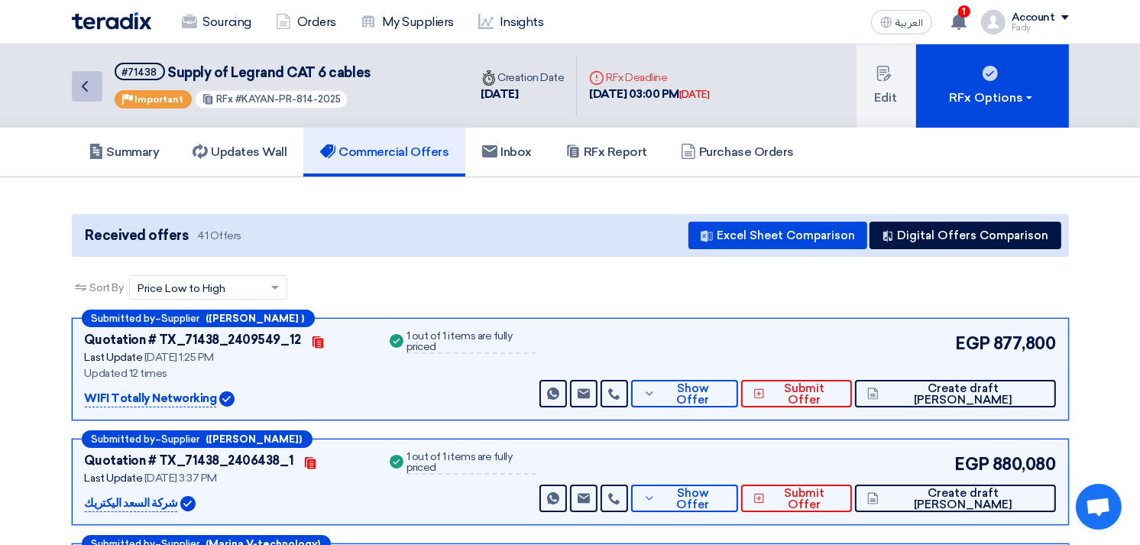
click at [92, 86] on icon "Back" at bounding box center [85, 86] width 18 height 18
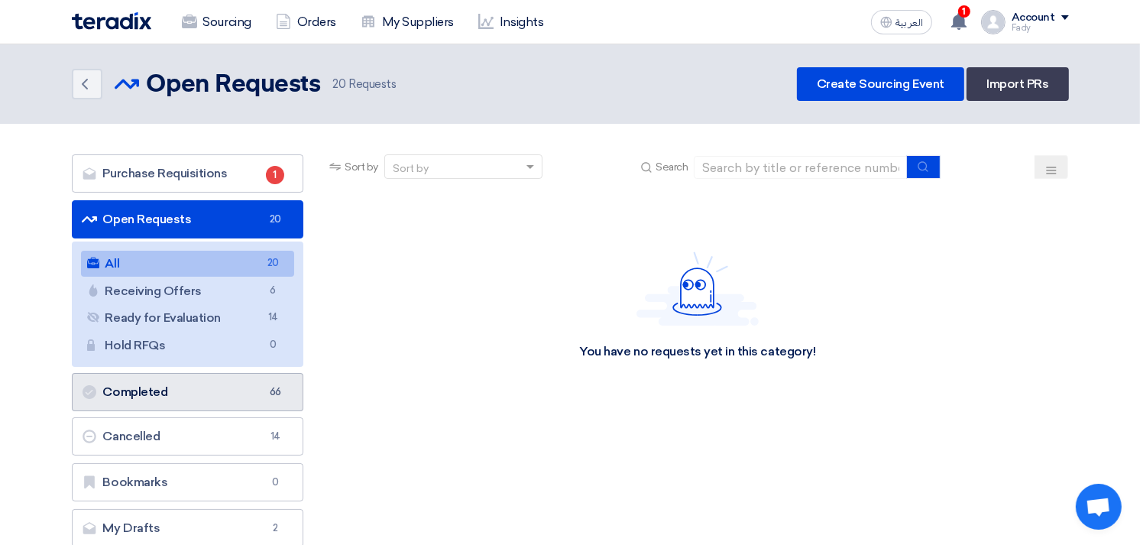
click at [193, 387] on link "Completed Completed 66" at bounding box center [188, 392] width 232 height 38
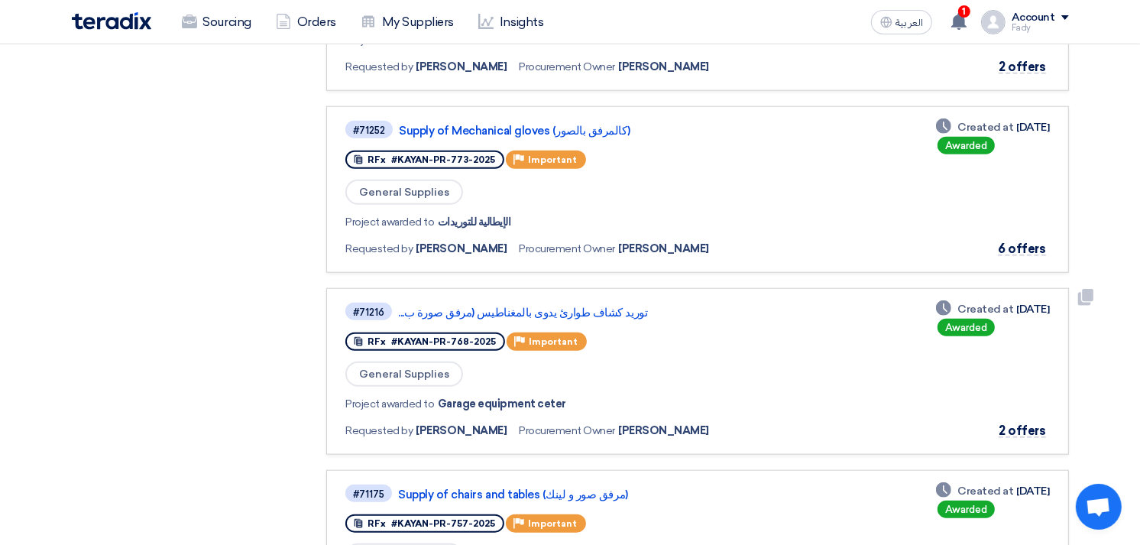
scroll to position [1850, 0]
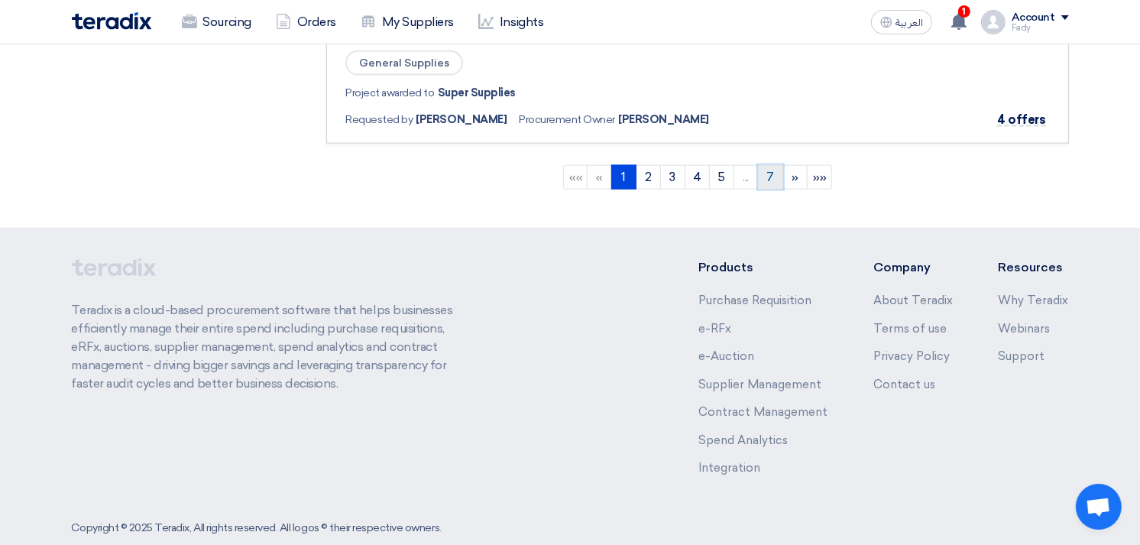
click at [776, 165] on link "7" at bounding box center [770, 177] width 25 height 24
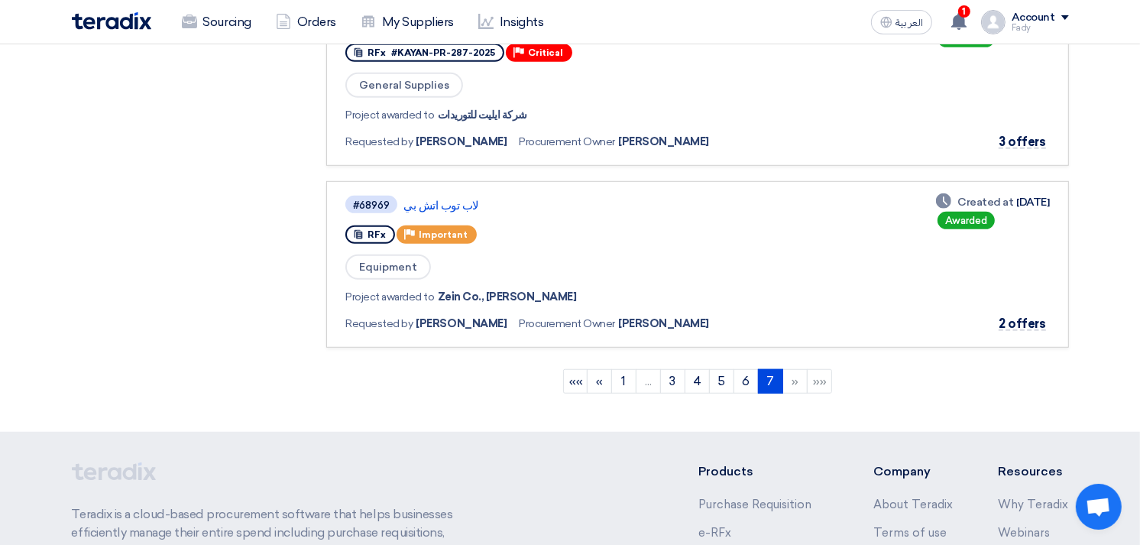
scroll to position [933, 0]
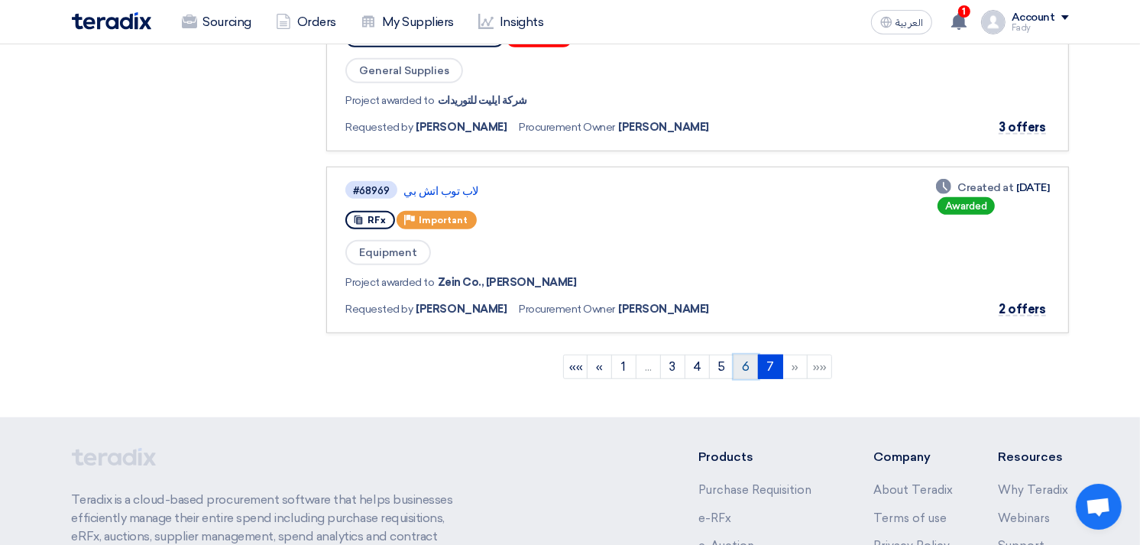
click at [745, 354] on link "6" at bounding box center [745, 366] width 25 height 24
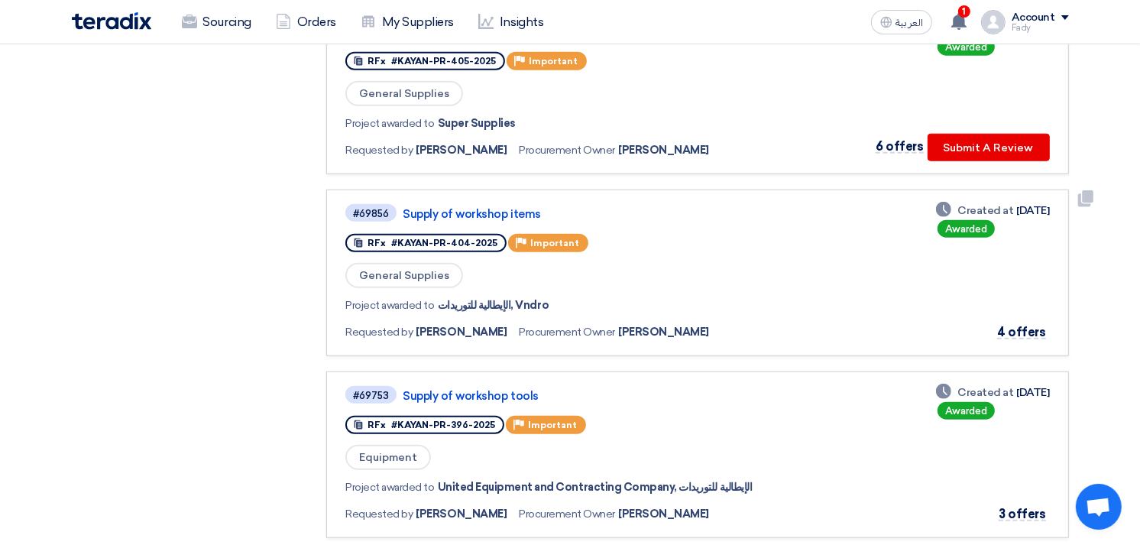
scroll to position [1357, 0]
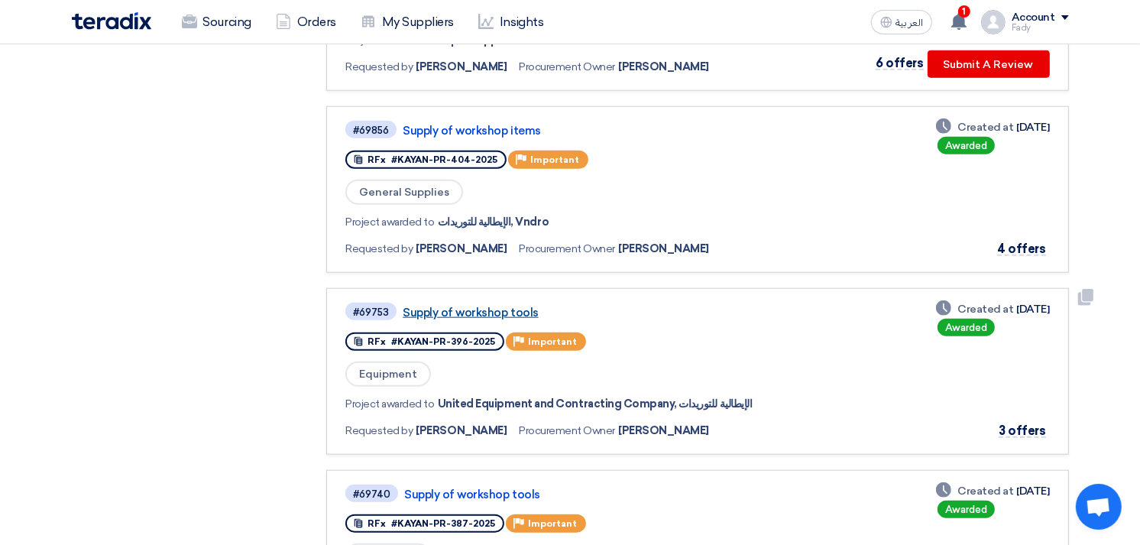
click at [485, 306] on link "Supply of workshop tools" at bounding box center [594, 313] width 382 height 14
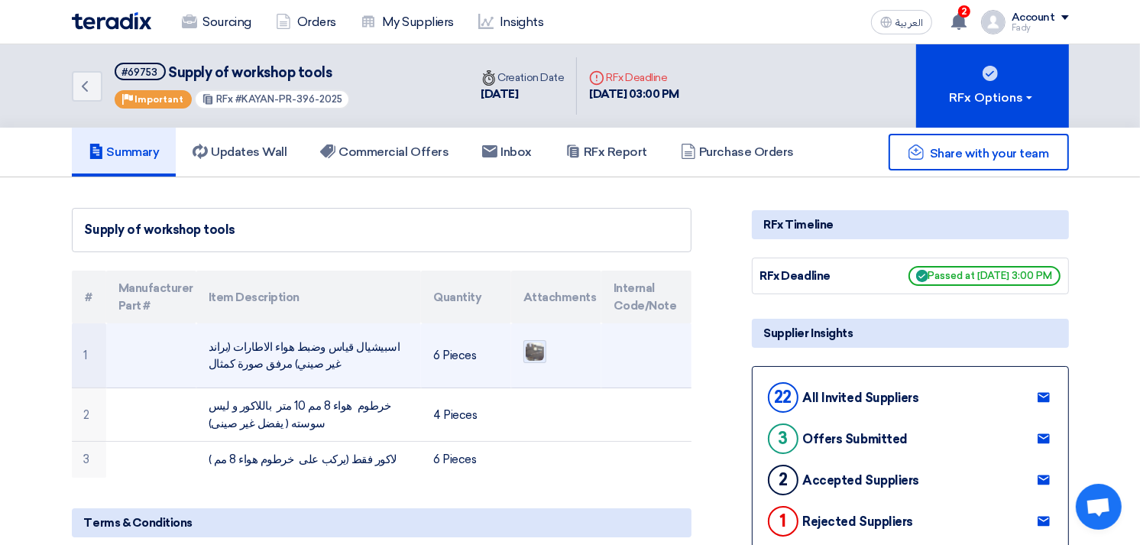
click at [535, 347] on img at bounding box center [534, 351] width 21 height 21
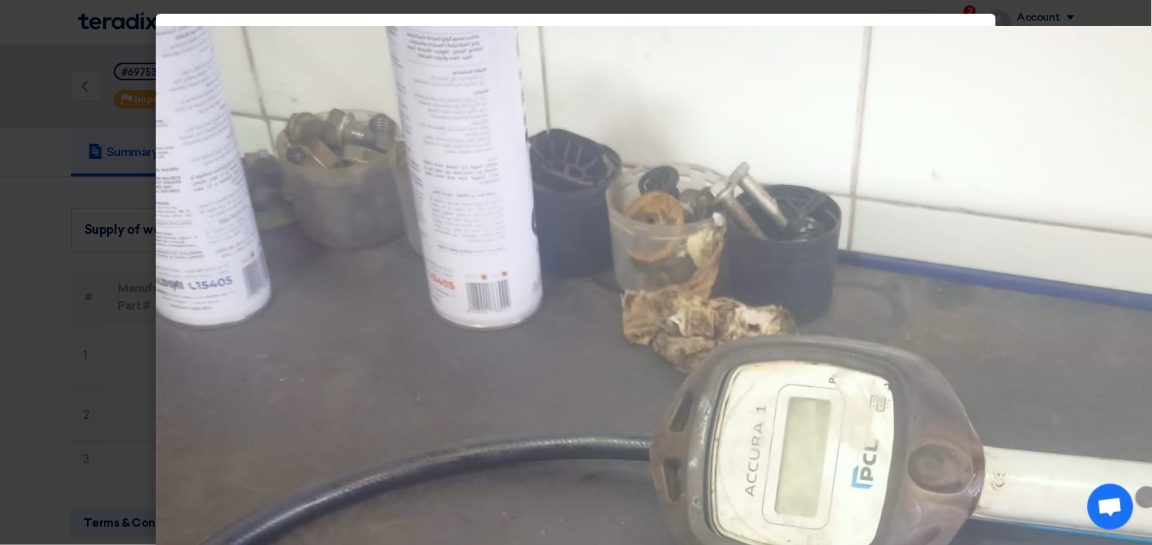
click at [48, 375] on modal-container at bounding box center [576, 272] width 1152 height 545
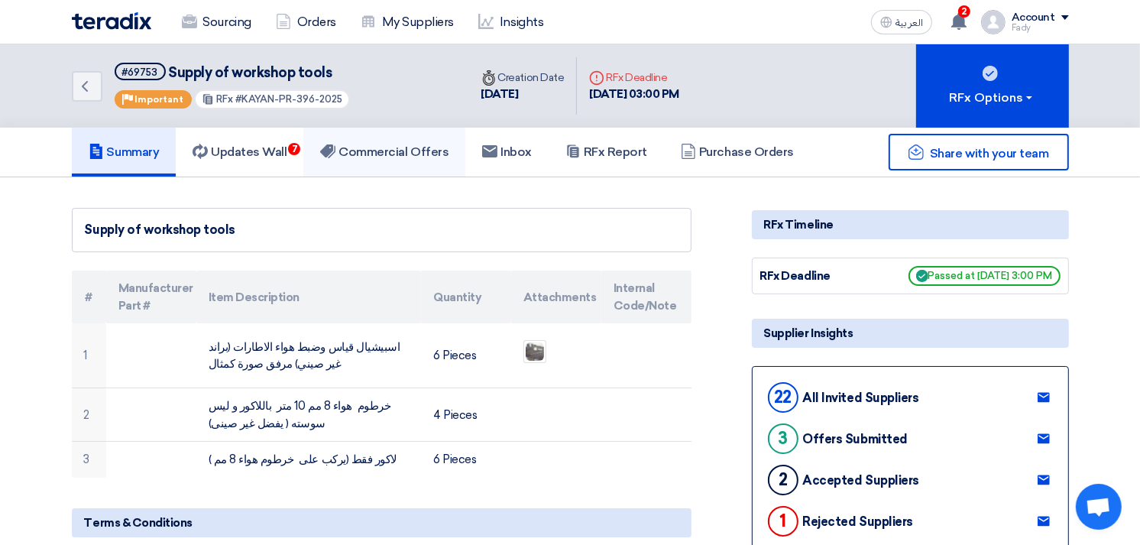
click at [420, 134] on link "Commercial Offers" at bounding box center [384, 152] width 162 height 49
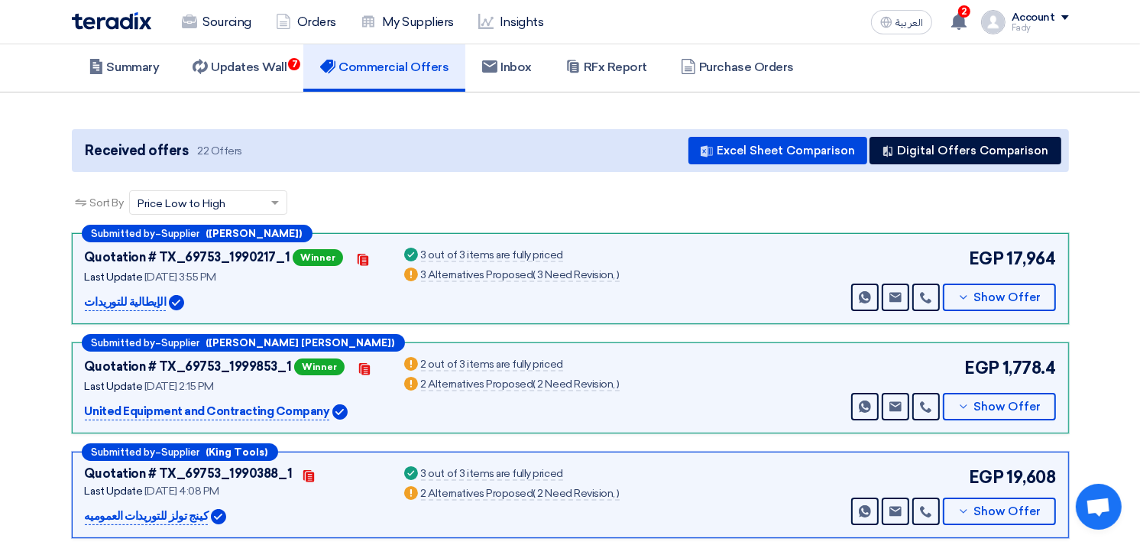
scroll to position [170, 0]
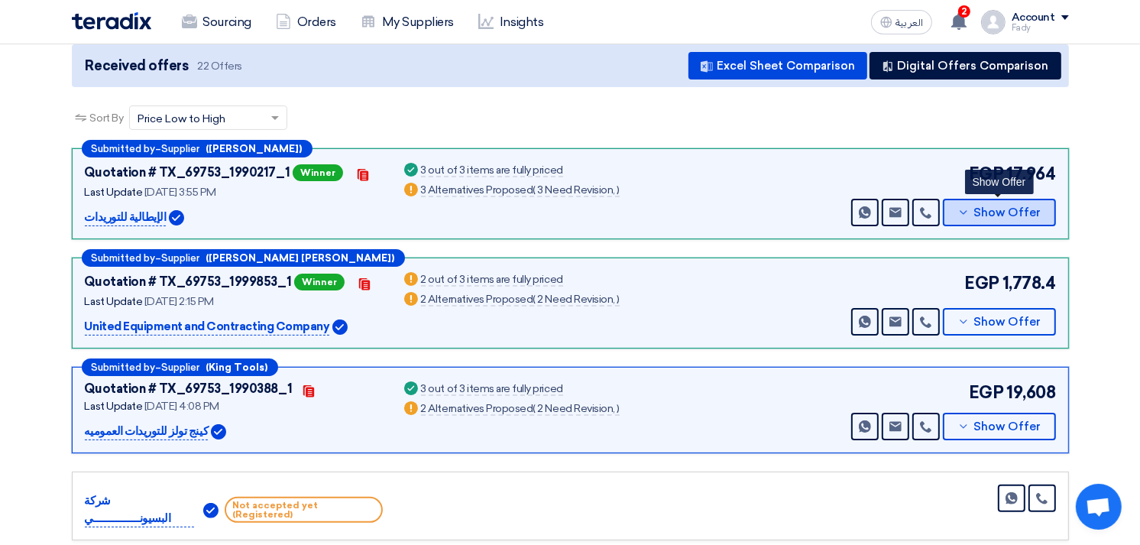
click at [1027, 201] on button "Show Offer" at bounding box center [999, 212] width 113 height 27
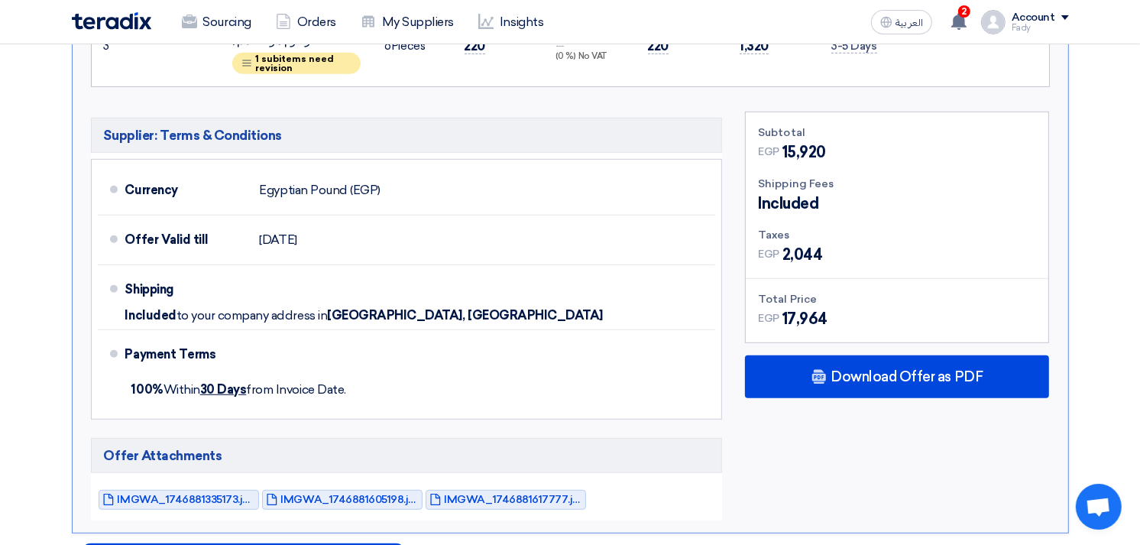
scroll to position [764, 0]
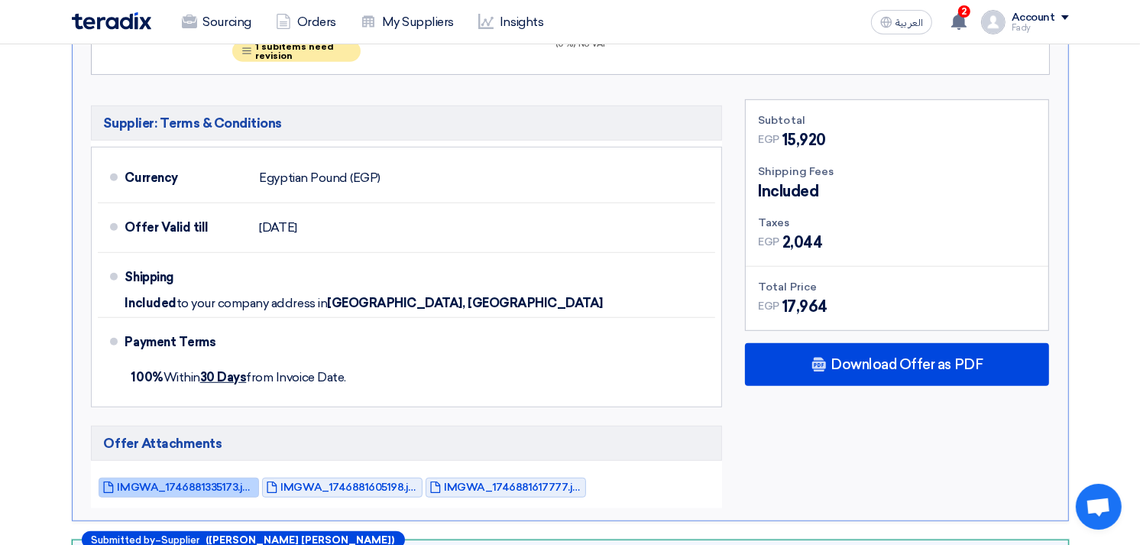
click at [195, 481] on span "IMGWA_1746881335173.jpg" at bounding box center [186, 486] width 137 height 11
click at [325, 481] on span "IMGWA_1746881605198.jpg" at bounding box center [349, 486] width 137 height 11
click at [484, 481] on span "IMGWA_1746881617777.jpg" at bounding box center [513, 486] width 137 height 11
click at [178, 481] on span "IMGWA_1746881335173.jpg" at bounding box center [186, 486] width 137 height 11
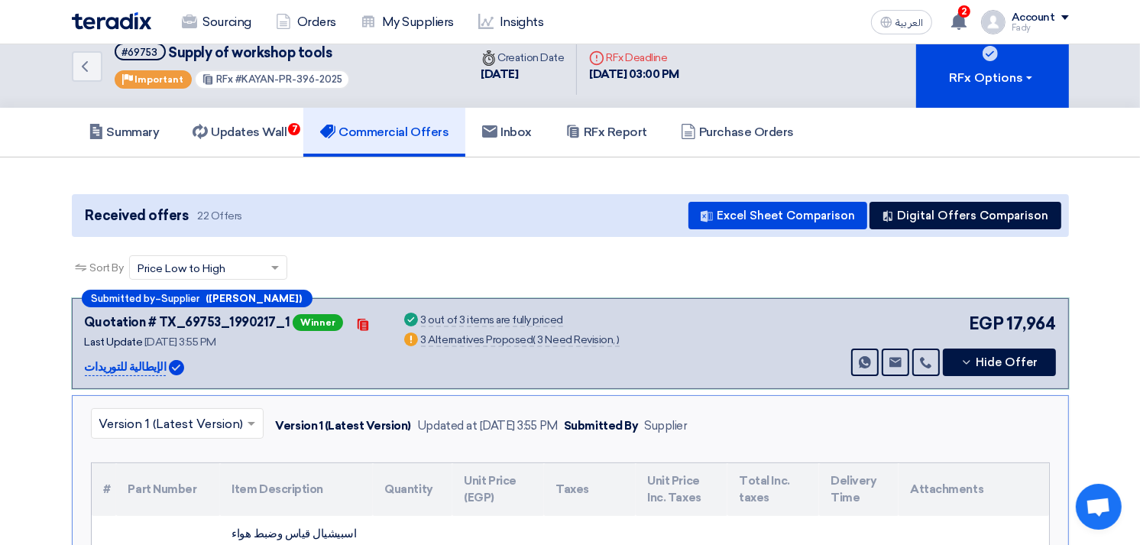
scroll to position [0, 0]
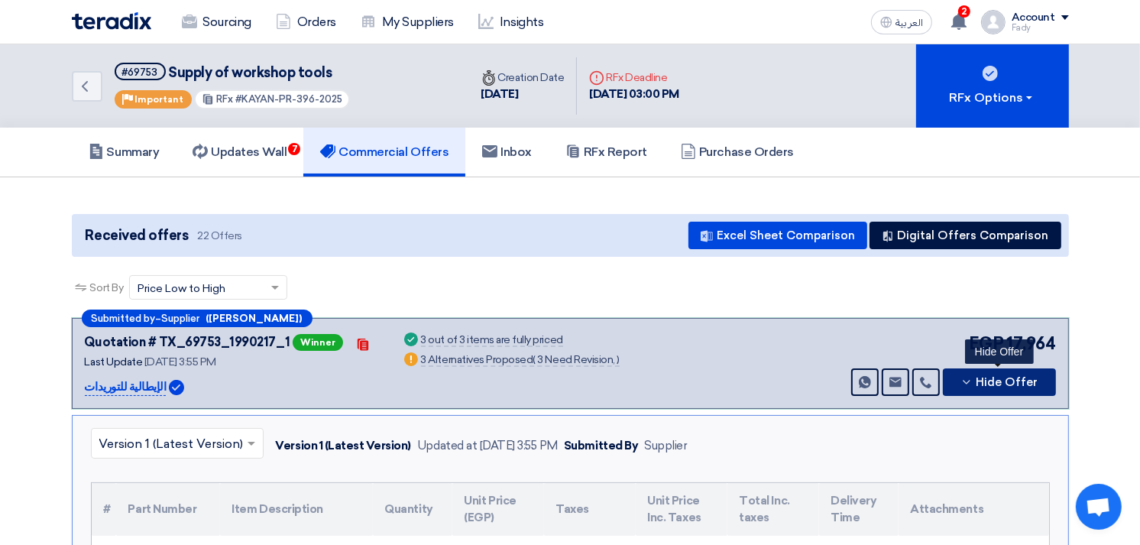
click at [1013, 390] on button "Hide Offer" at bounding box center [999, 381] width 113 height 27
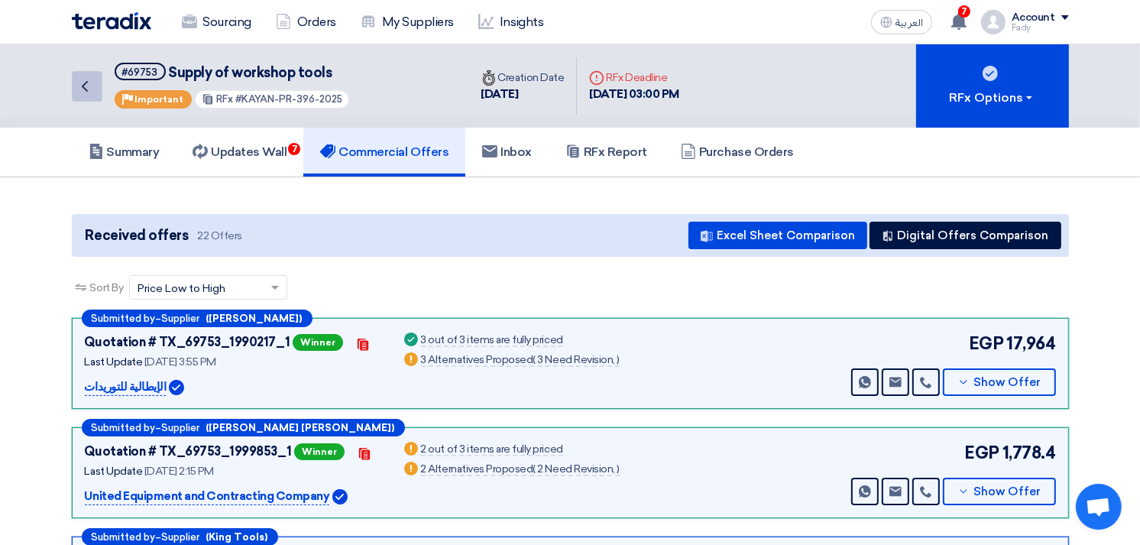
click at [92, 84] on icon "Back" at bounding box center [85, 86] width 18 height 18
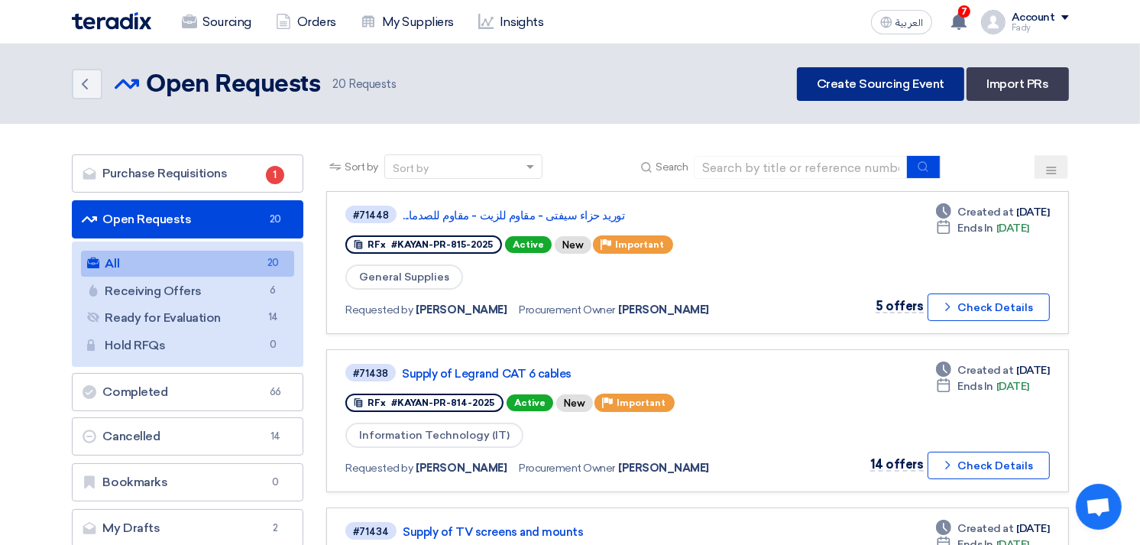
click at [861, 87] on link "Create Sourcing Event" at bounding box center [880, 84] width 167 height 34
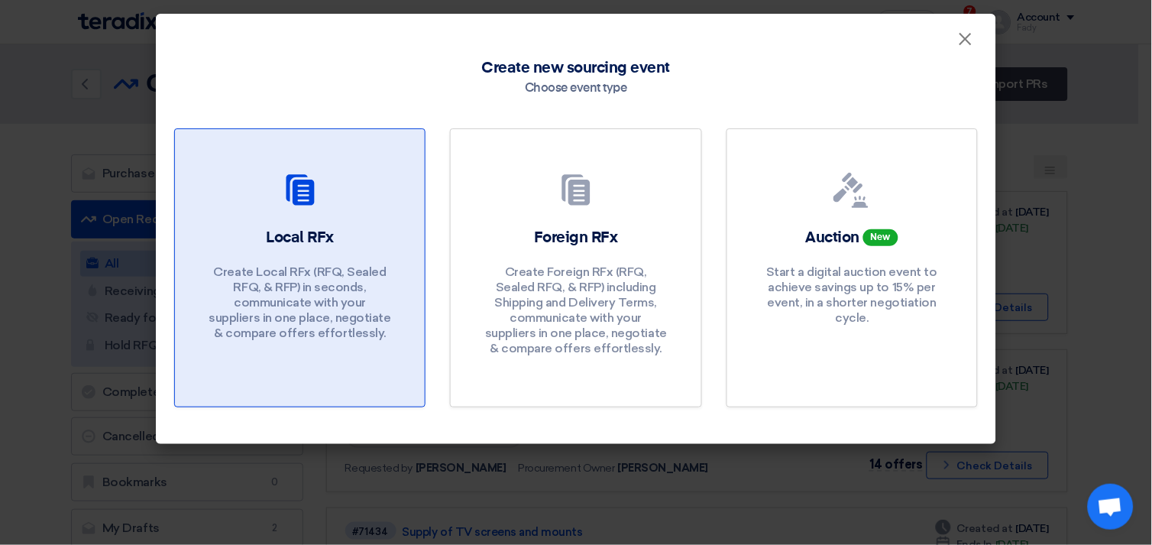
click at [251, 262] on div "Local RFx Create Local RFx (RFQ, Sealed RFQ, & RFP) in seconds, communicate wit…" at bounding box center [299, 287] width 213 height 121
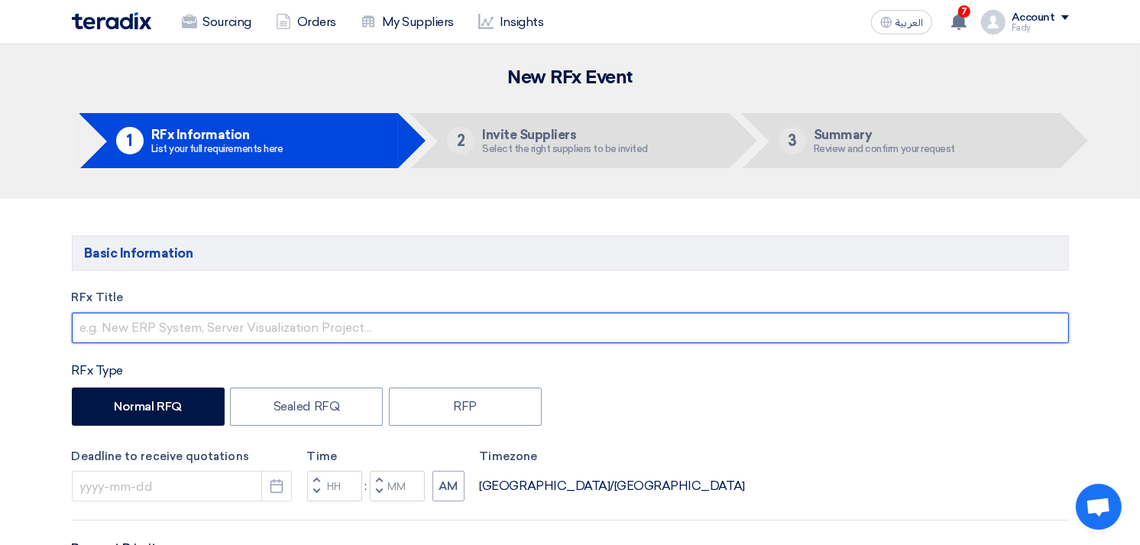
click at [271, 332] on input "text" at bounding box center [570, 327] width 997 height 31
paste input "KAYAN-PR-817-2025"
type input "Supply of Wheel balancer"
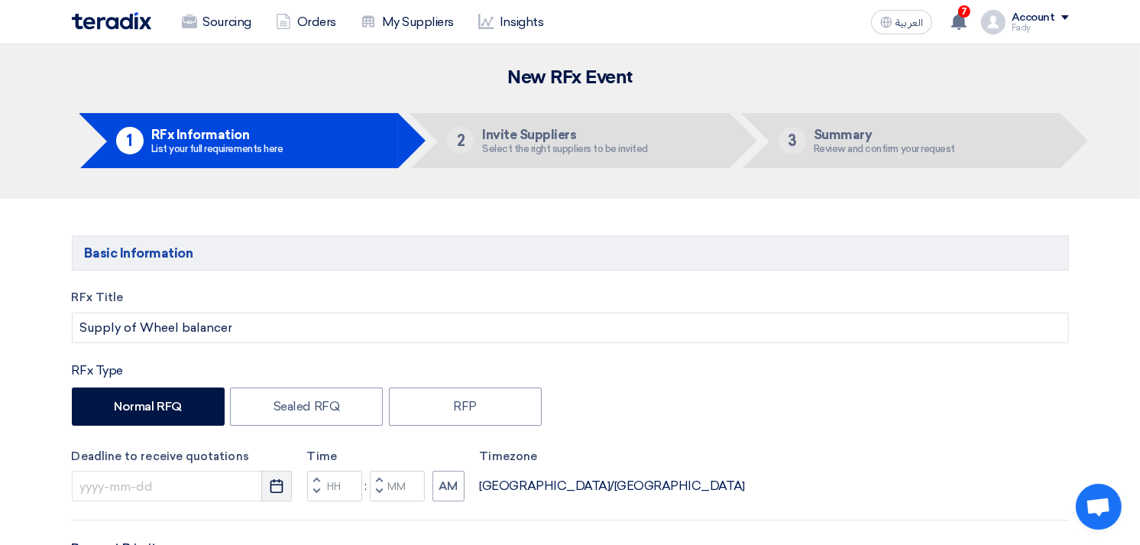
click at [270, 490] on icon "Pick a date" at bounding box center [276, 485] width 15 height 15
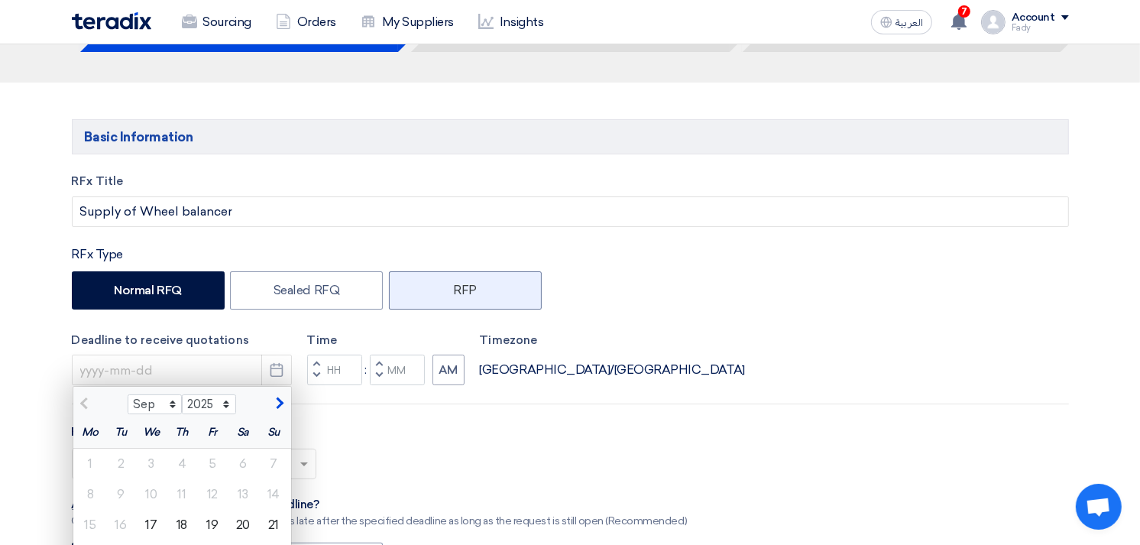
scroll to position [254, 0]
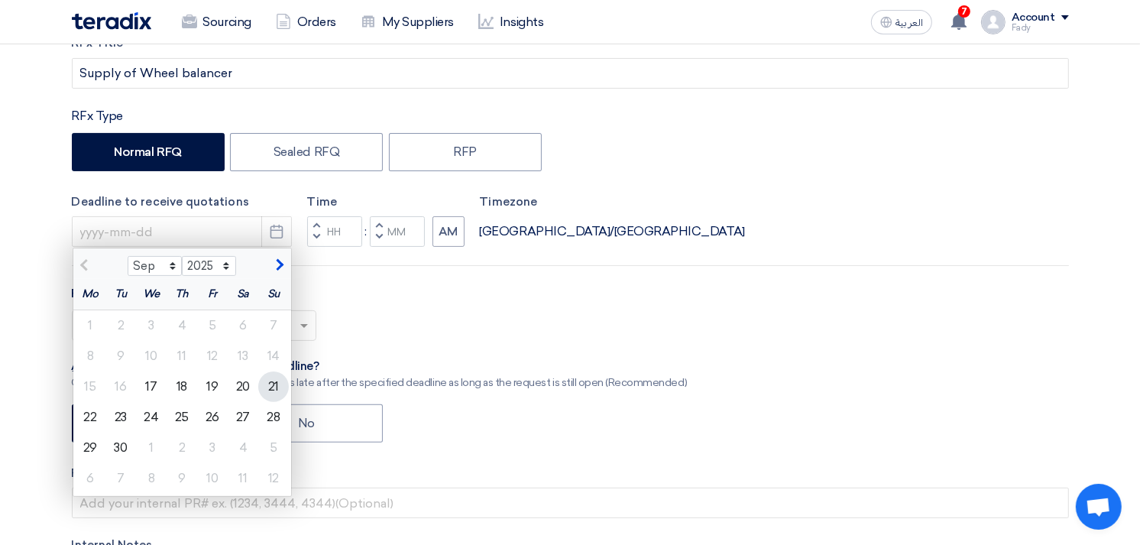
click at [272, 388] on div "21" at bounding box center [273, 386] width 31 height 31
type input "9/21/2025"
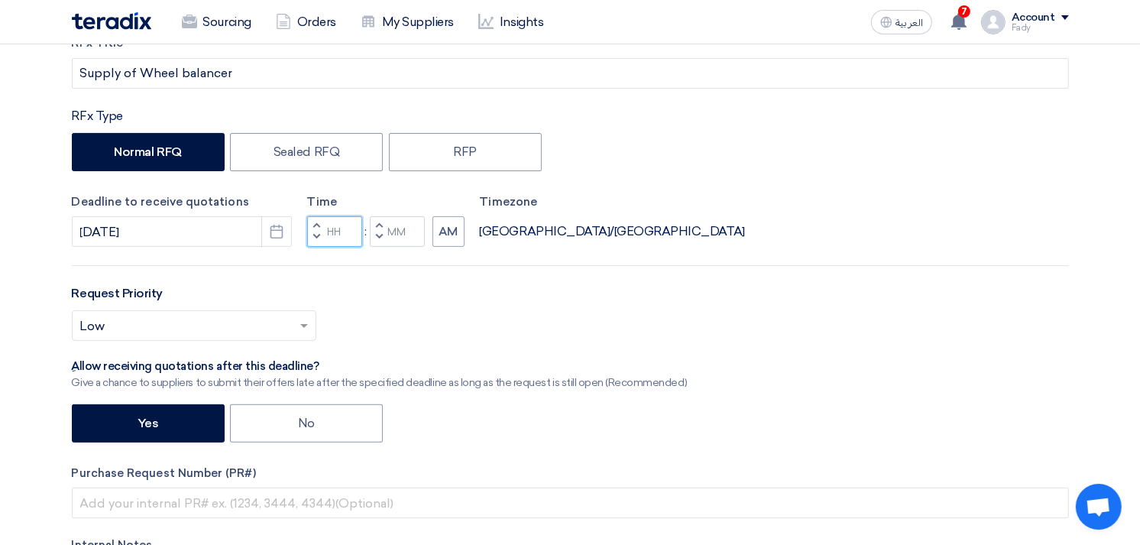
click at [338, 234] on input "Hours" at bounding box center [334, 231] width 55 height 31
type input "07"
click at [396, 235] on input "Minutes" at bounding box center [397, 231] width 55 height 31
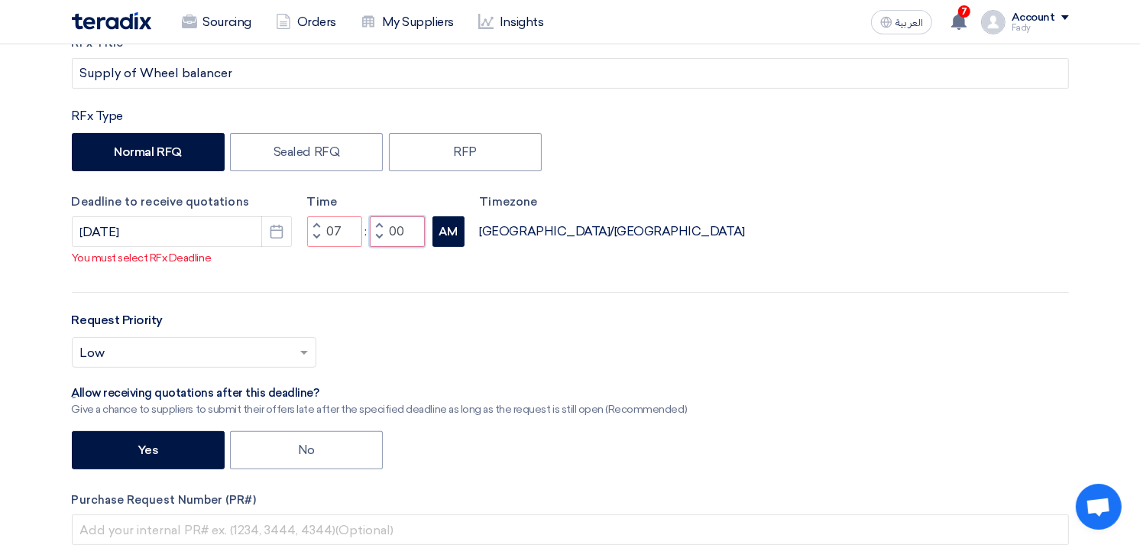
type input "00"
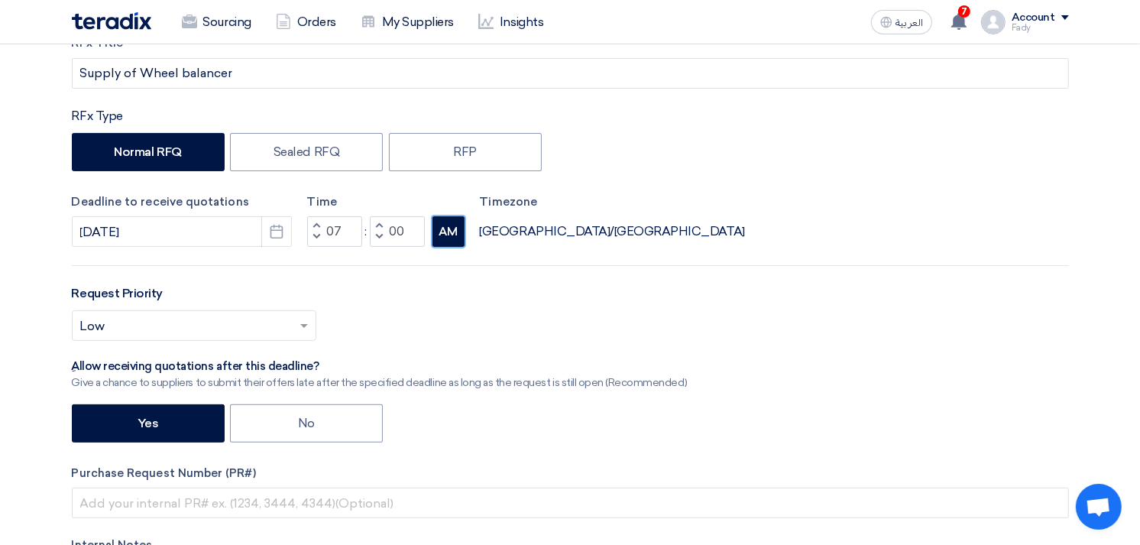
click at [445, 251] on div "RFx Title Supply of Wheel balancer RFx Type Normal RFQ Sealed RFQ RFP Deadline …" at bounding box center [570, 343] width 1020 height 618
click at [446, 231] on button "AM" at bounding box center [448, 231] width 32 height 31
click at [217, 315] on input "text" at bounding box center [186, 327] width 212 height 25
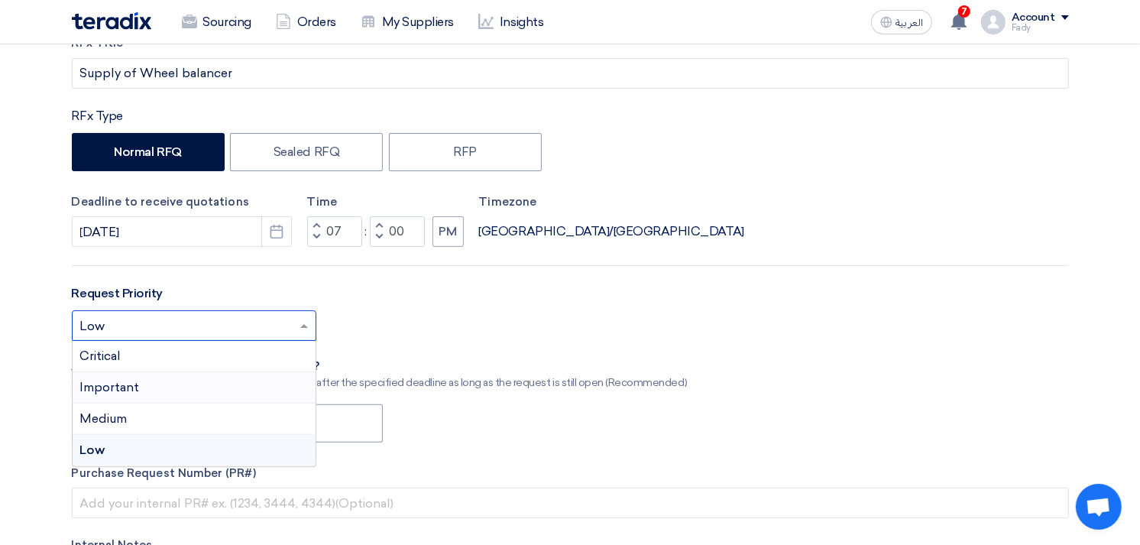
click at [163, 387] on div "Important" at bounding box center [194, 387] width 243 height 31
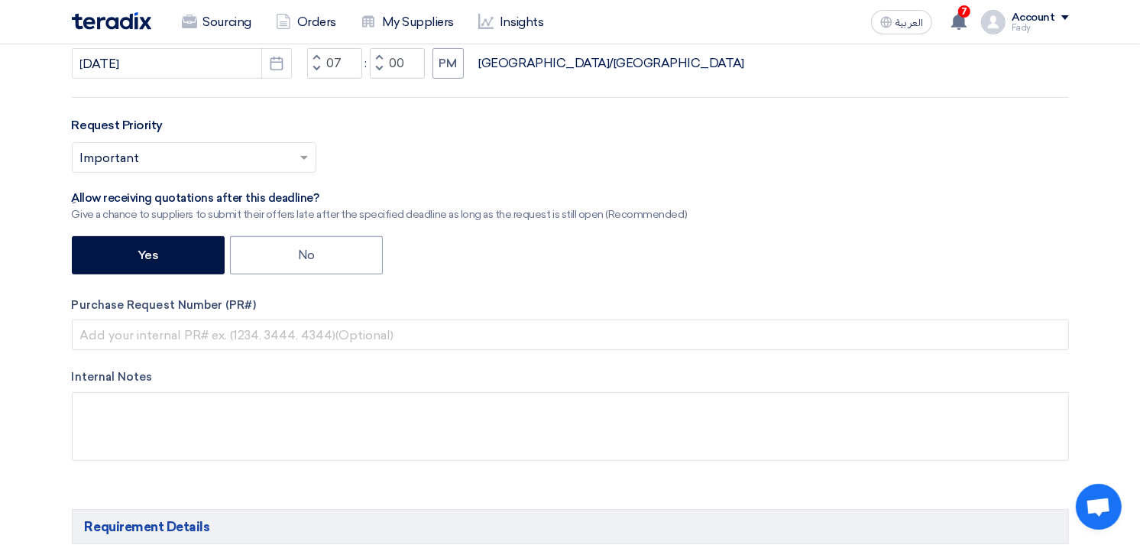
scroll to position [424, 0]
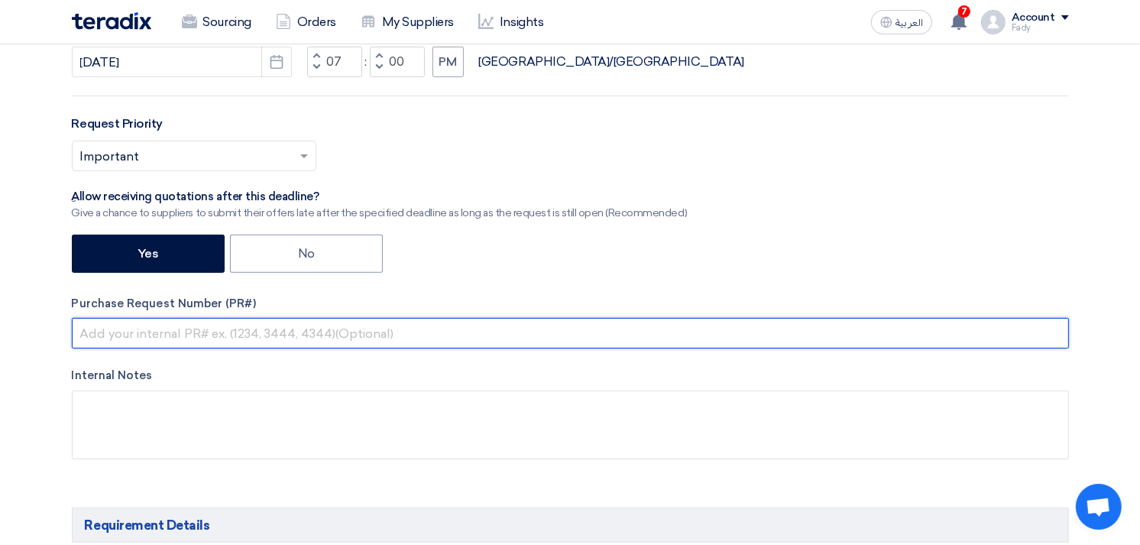
click at [299, 323] on input "text" at bounding box center [570, 333] width 997 height 31
paste input "KAYAN-PR-817-2025"
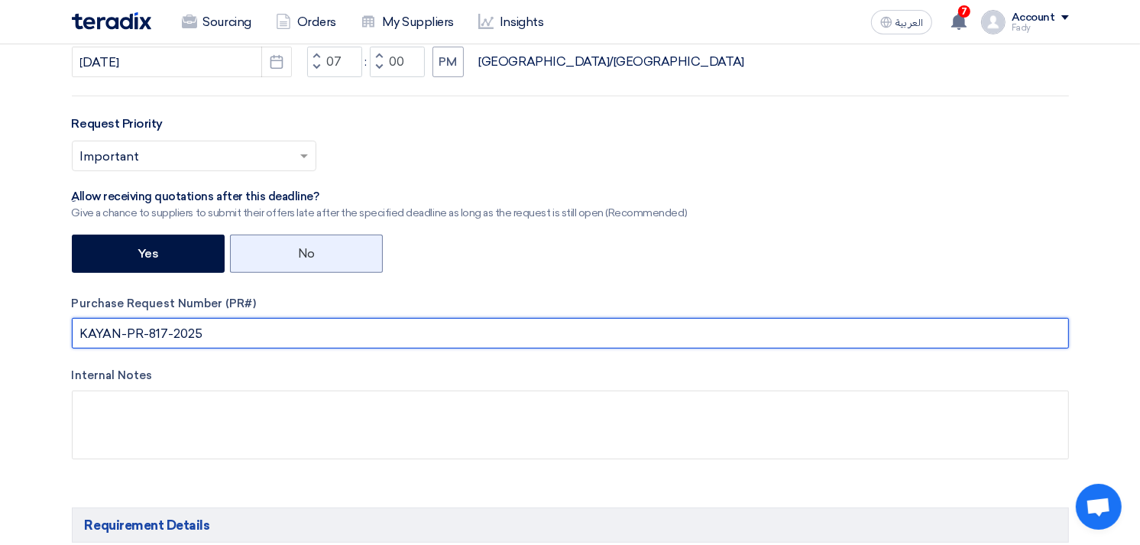
type input "KAYAN-PR-817-2025"
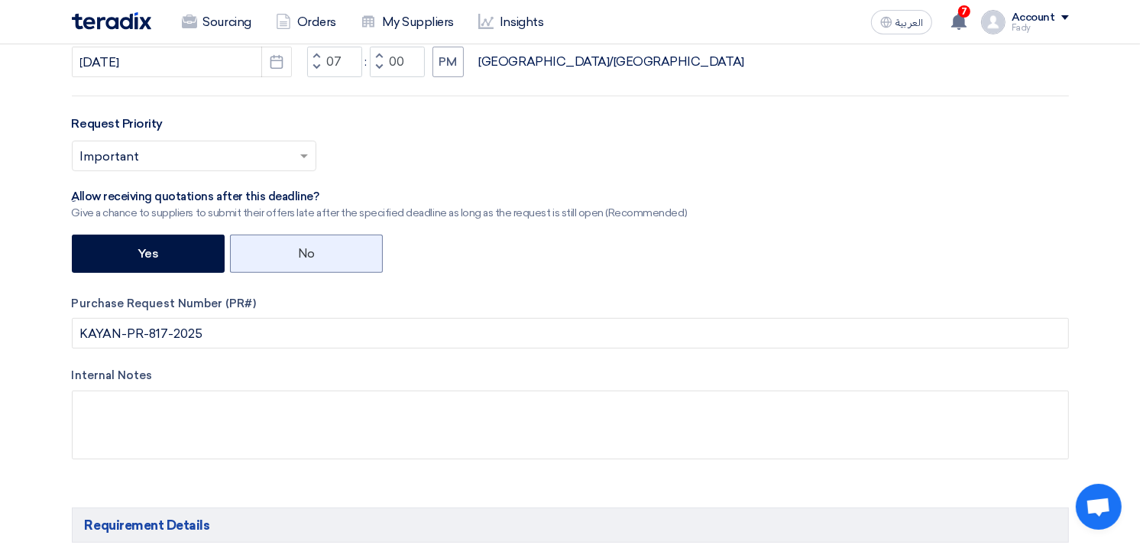
click at [341, 245] on label "No" at bounding box center [306, 254] width 153 height 38
click at [308, 247] on input "No" at bounding box center [303, 252] width 10 height 10
radio input "true"
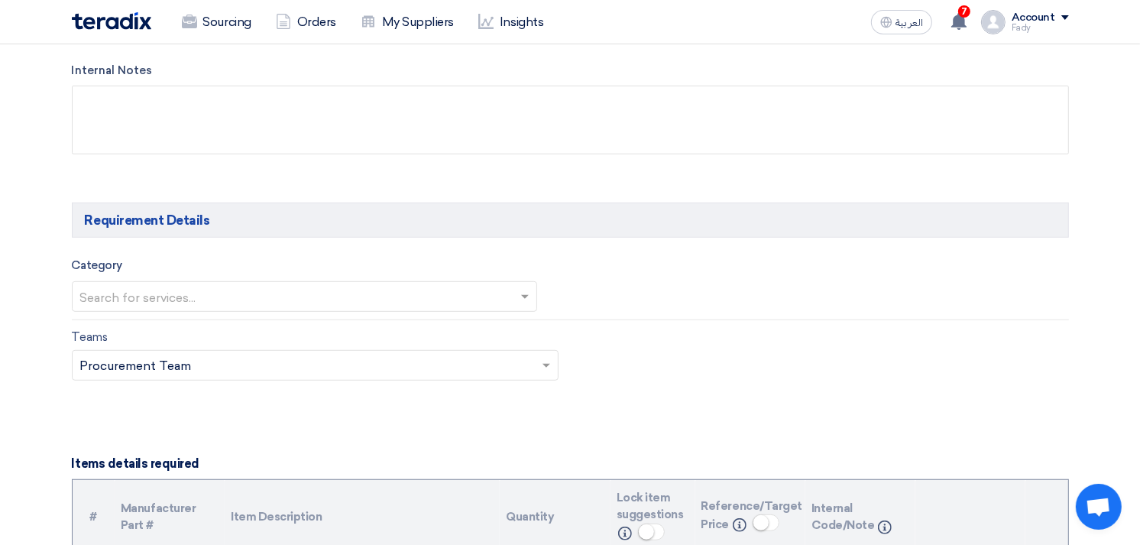
scroll to position [764, 0]
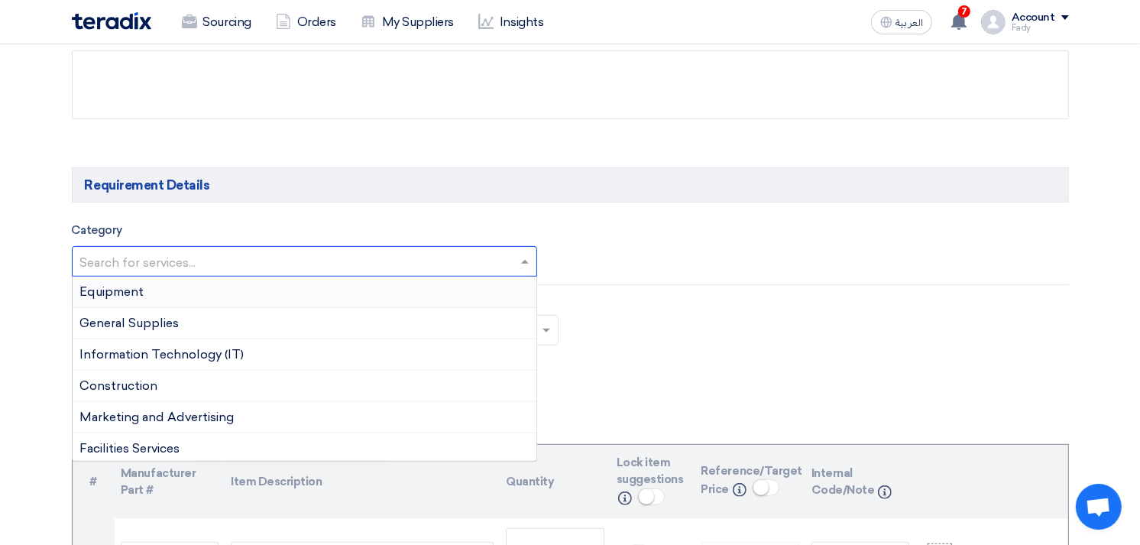
click at [273, 260] on input "text" at bounding box center [297, 263] width 434 height 25
click at [194, 319] on div "General Supplies" at bounding box center [305, 323] width 464 height 31
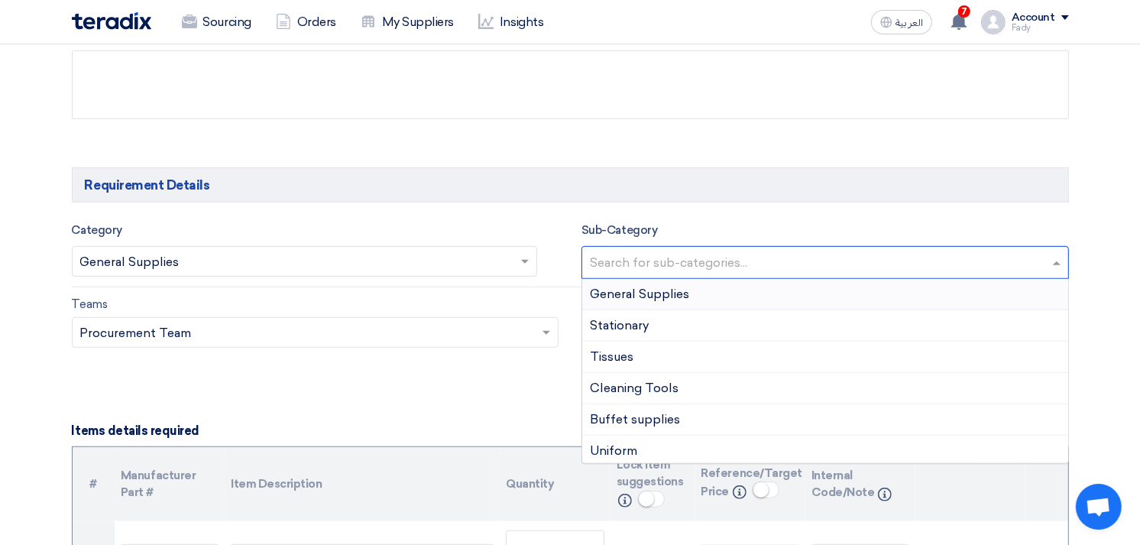
click at [629, 261] on input "text" at bounding box center [827, 263] width 474 height 25
click at [643, 286] on span "General Supplies" at bounding box center [639, 293] width 99 height 15
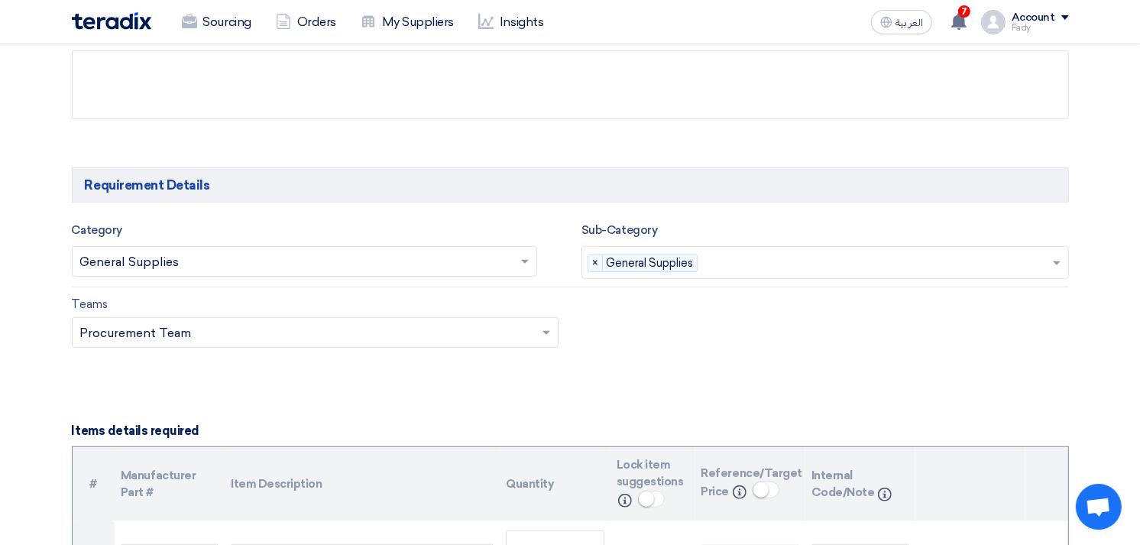
click at [529, 270] on span at bounding box center [526, 261] width 19 height 18
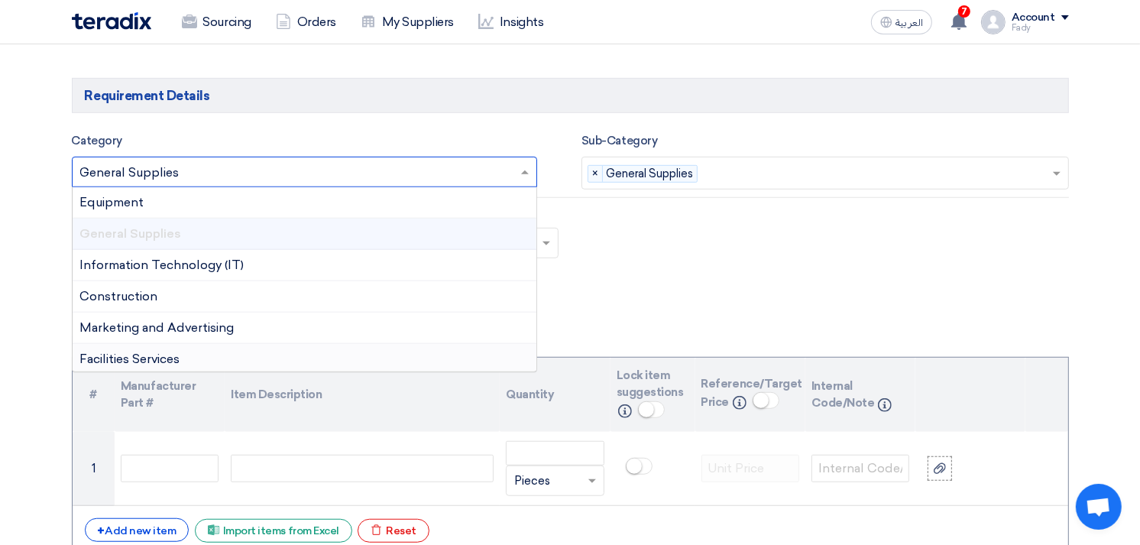
scroll to position [849, 0]
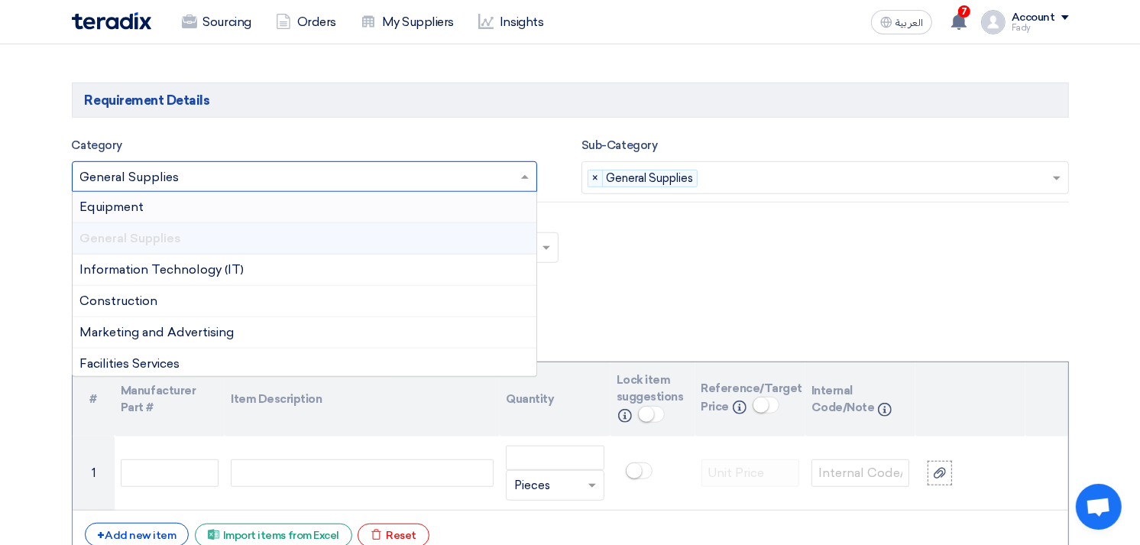
click at [180, 209] on div "Equipment" at bounding box center [305, 207] width 464 height 31
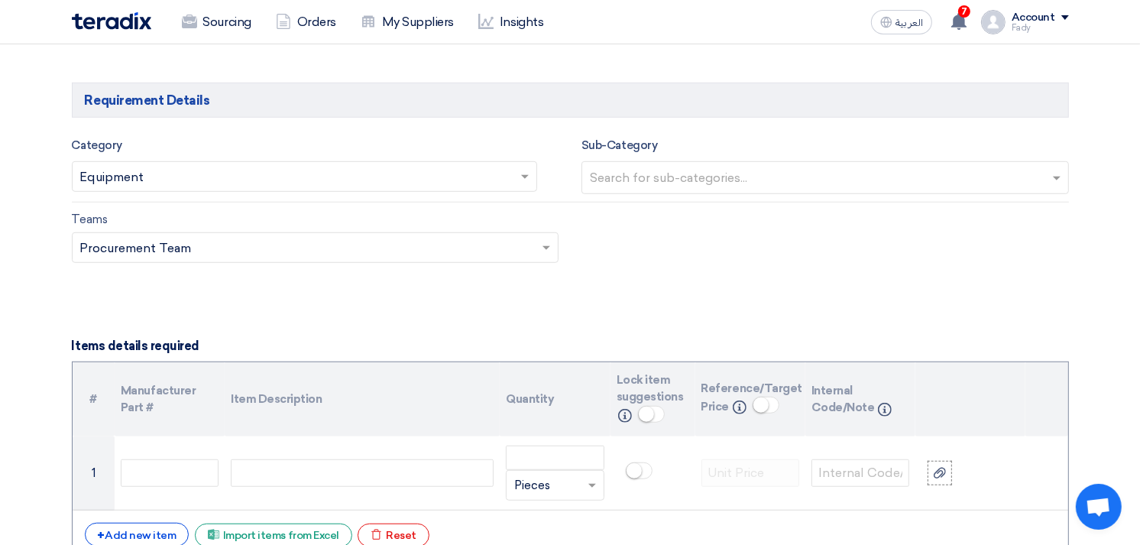
click at [708, 174] on input "text" at bounding box center [827, 179] width 474 height 25
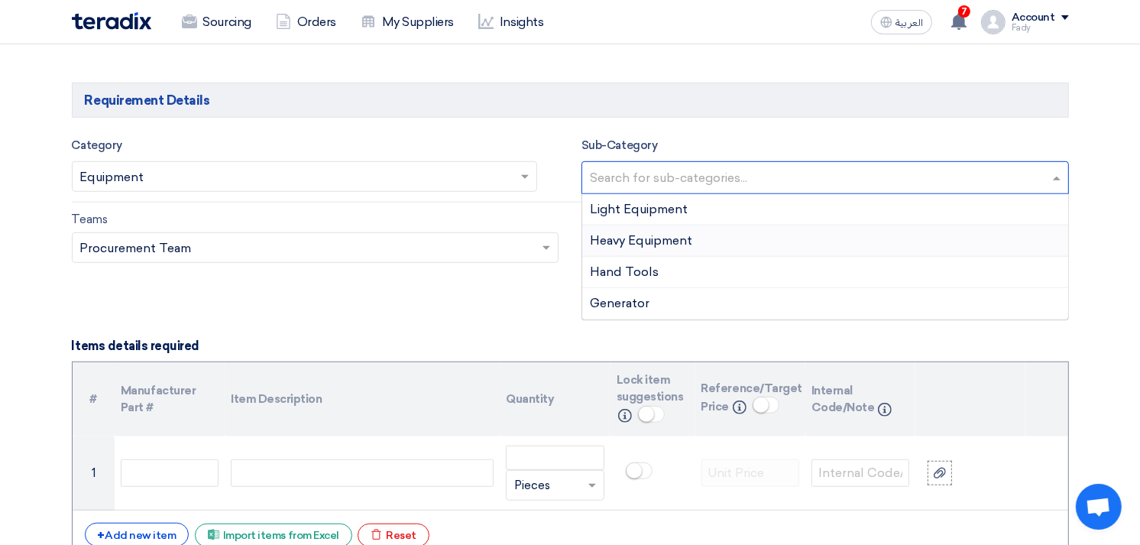
click at [655, 239] on span "Heavy Equipment" at bounding box center [641, 240] width 102 height 15
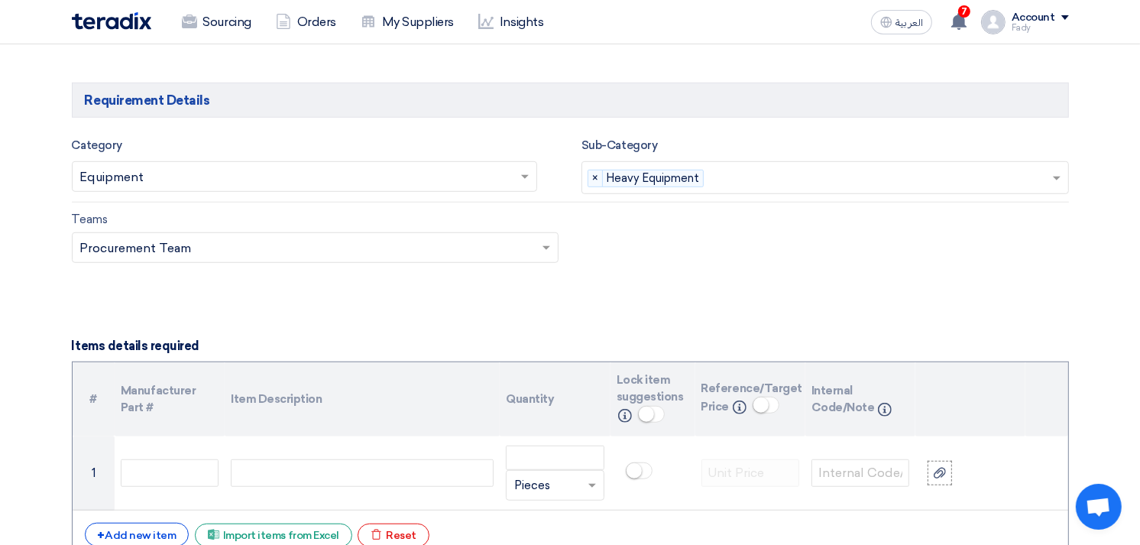
click at [775, 178] on input "text" at bounding box center [880, 179] width 341 height 25
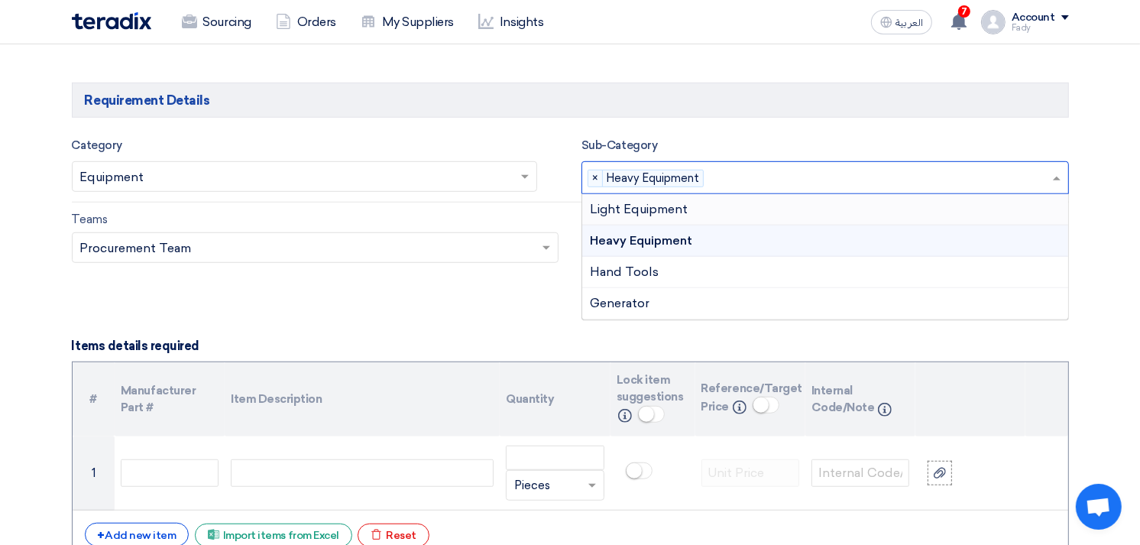
click at [701, 207] on div "Light Equipment" at bounding box center [825, 209] width 486 height 31
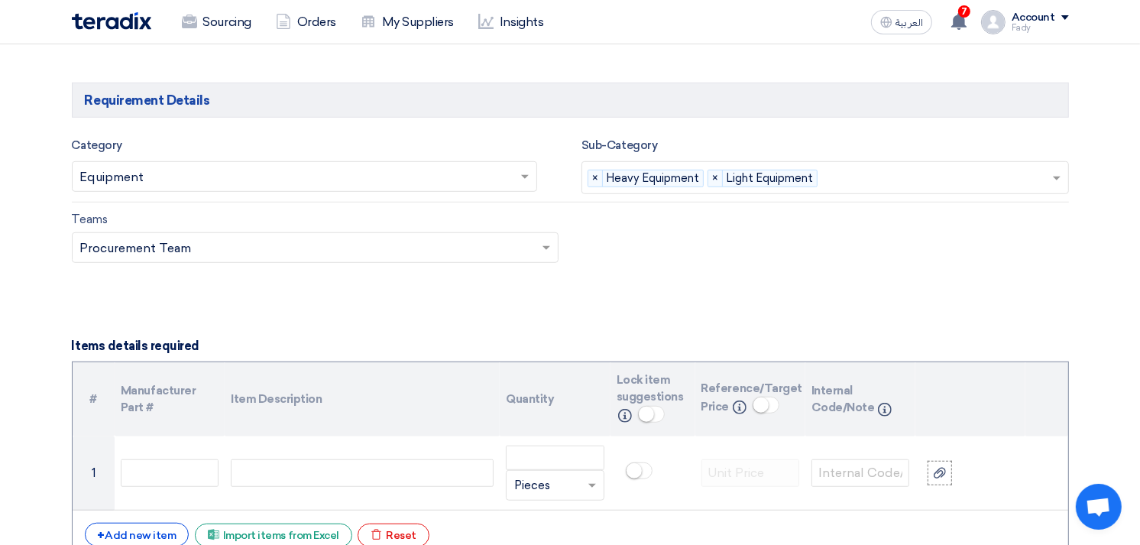
scroll to position [1018, 0]
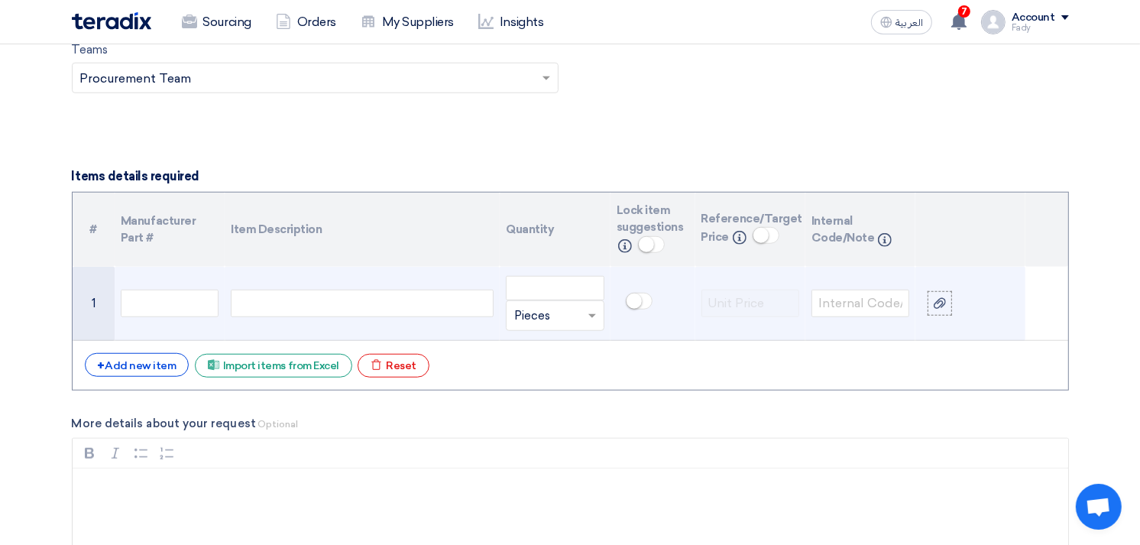
click at [285, 306] on div at bounding box center [362, 303] width 263 height 27
paste div
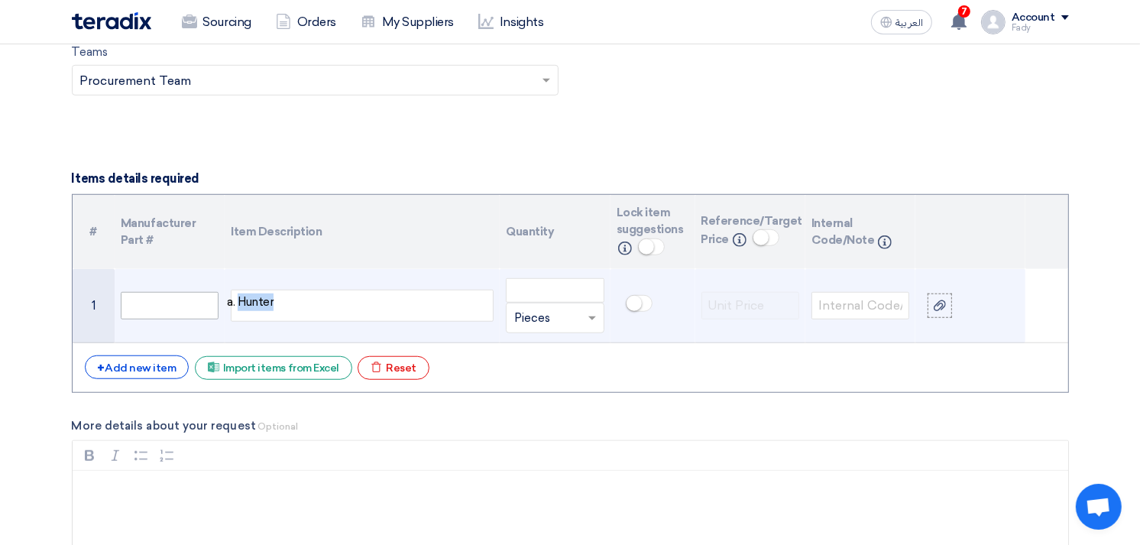
drag, startPoint x: 327, startPoint y: 299, endPoint x: 142, endPoint y: 302, distance: 184.9
click at [142, 302] on tr "1 Hunter Unit × Pieces" at bounding box center [570, 306] width 995 height 74
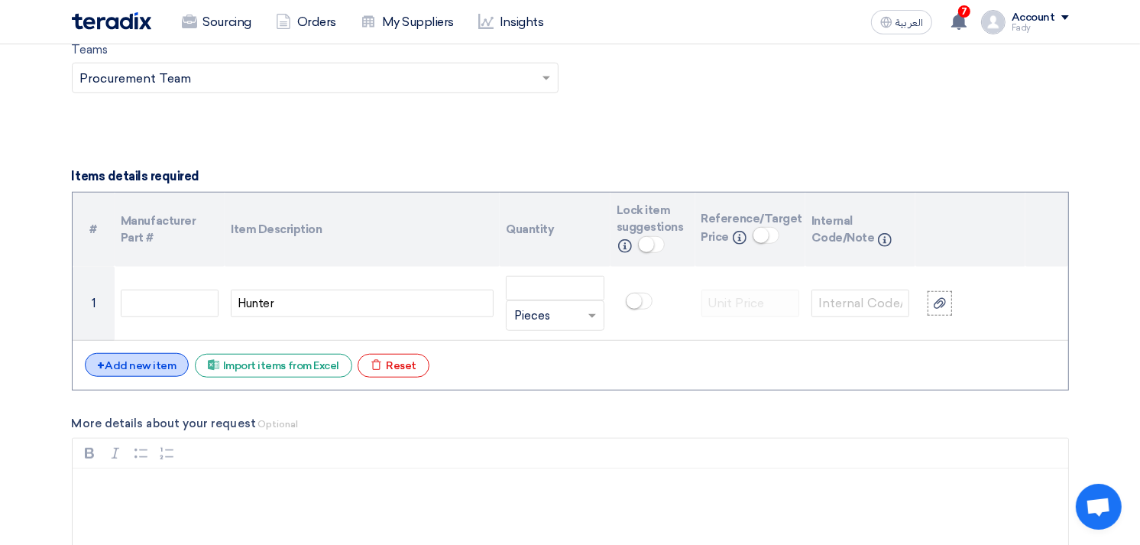
click at [150, 368] on div "+ Add new item" at bounding box center [137, 365] width 105 height 24
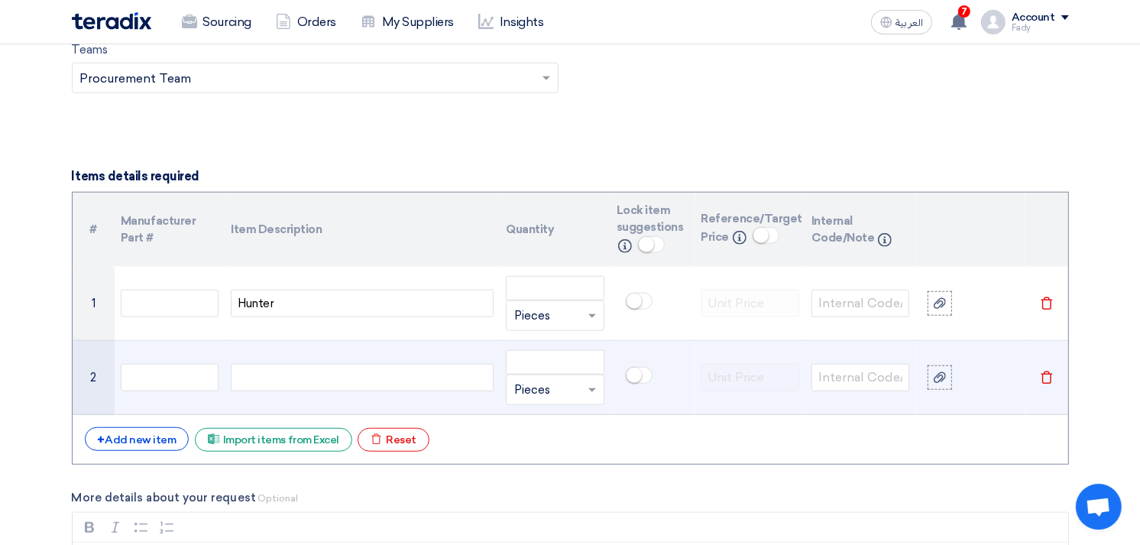
click at [280, 390] on div at bounding box center [362, 377] width 263 height 27
paste div
drag, startPoint x: 315, startPoint y: 376, endPoint x: 74, endPoint y: 370, distance: 241.4
click at [74, 370] on tr "2 Beissbarth Unit × Pieces Delete" at bounding box center [570, 380] width 995 height 74
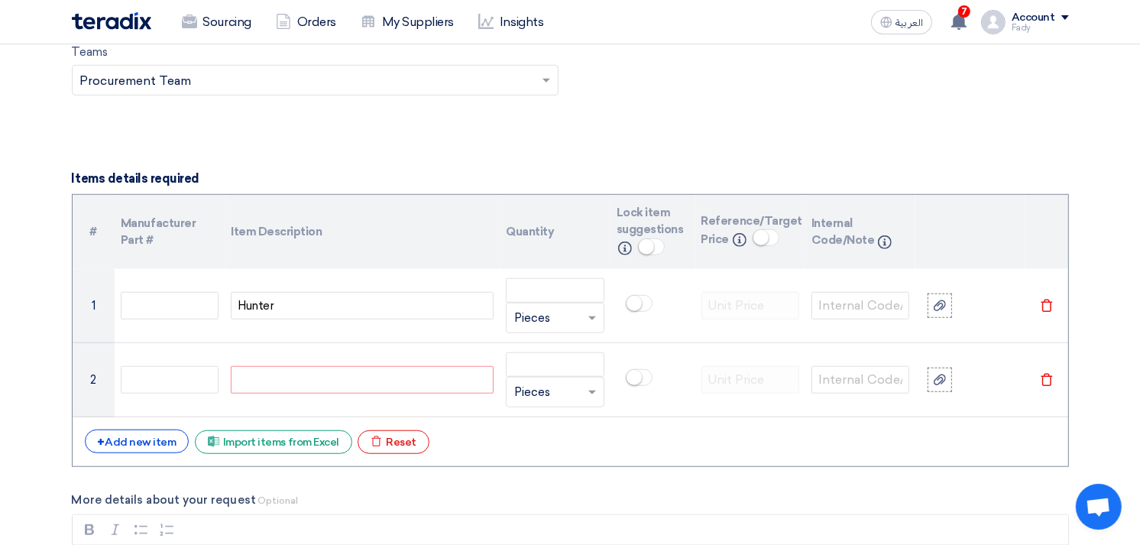
scroll to position [1018, 0]
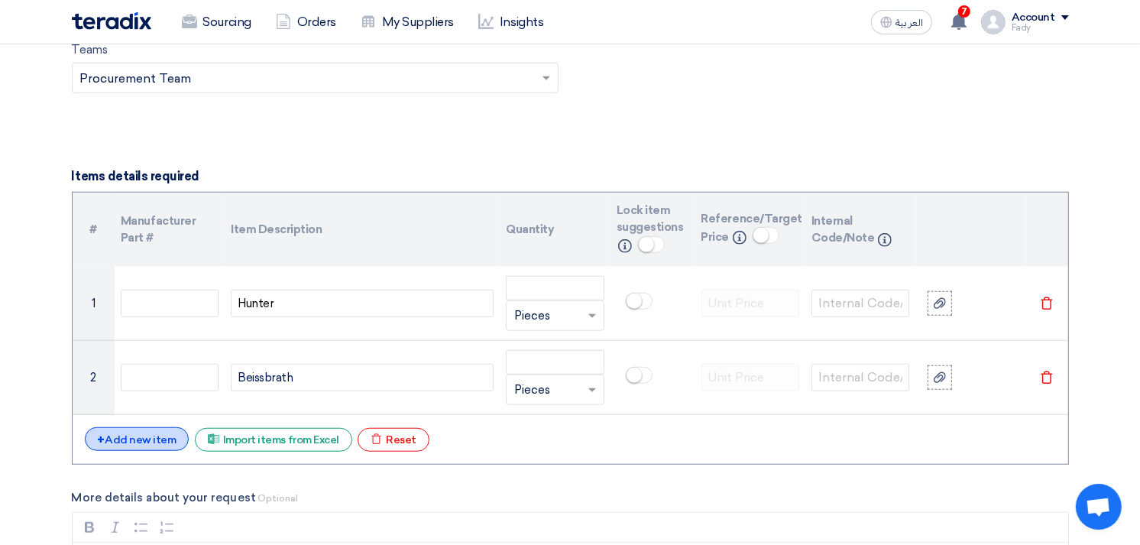
click at [139, 430] on div "+ Add new item" at bounding box center [137, 439] width 105 height 24
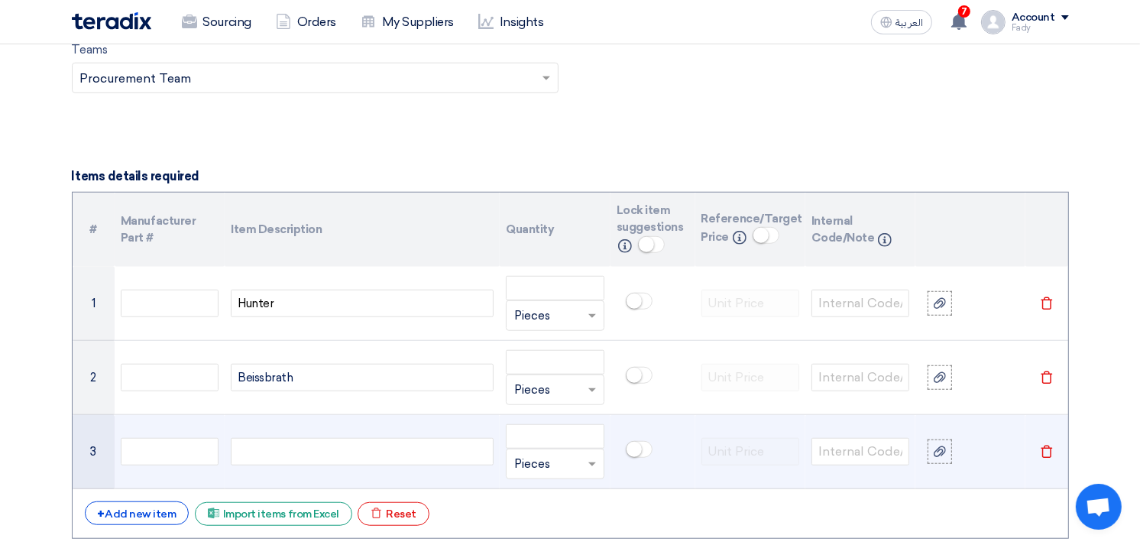
click at [277, 447] on div at bounding box center [362, 451] width 263 height 27
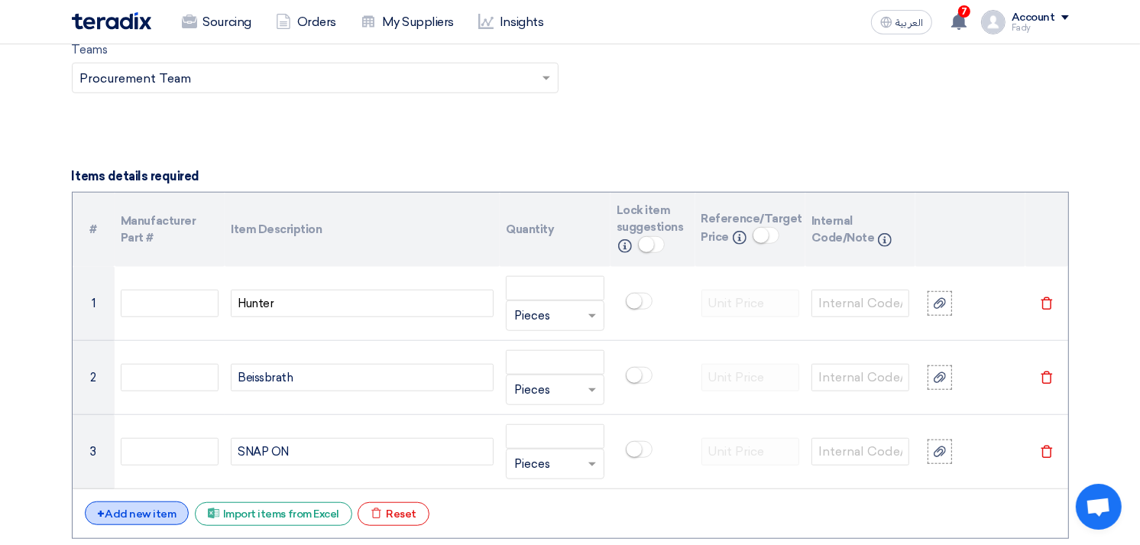
click at [141, 509] on div "+ Add new item" at bounding box center [137, 513] width 105 height 24
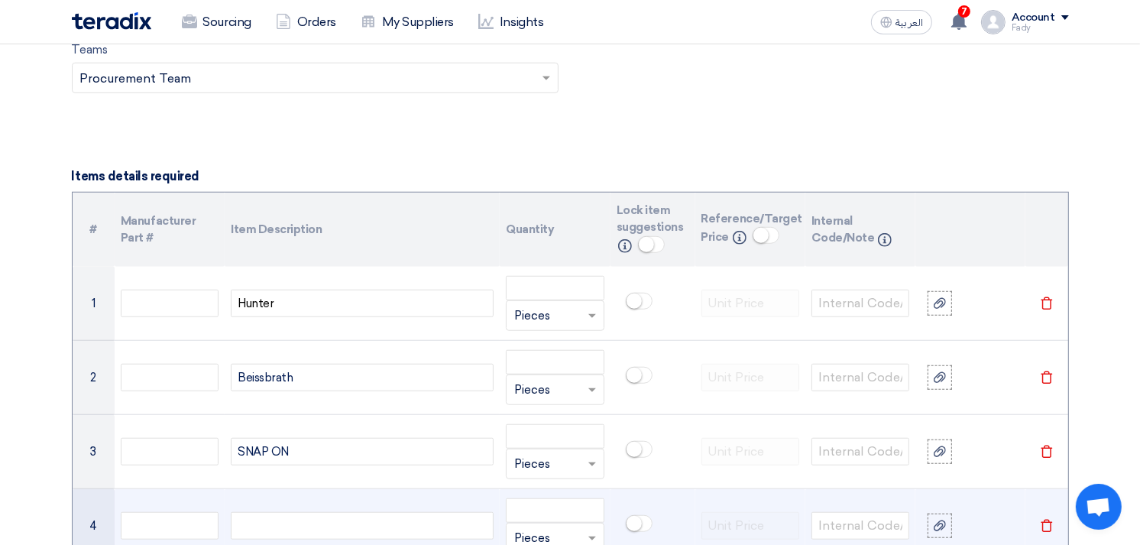
click at [310, 526] on div at bounding box center [362, 525] width 263 height 27
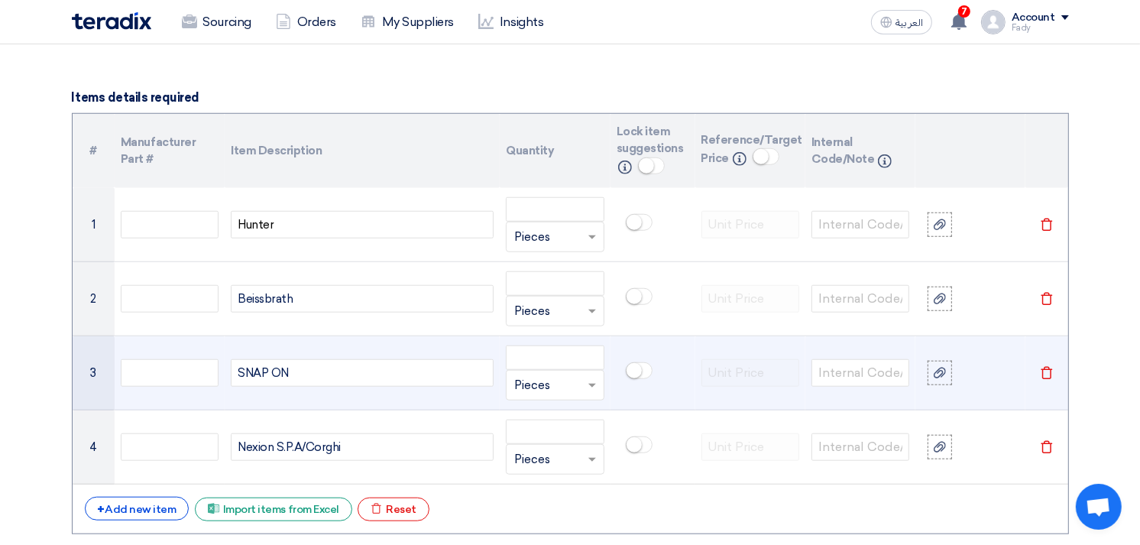
scroll to position [1188, 0]
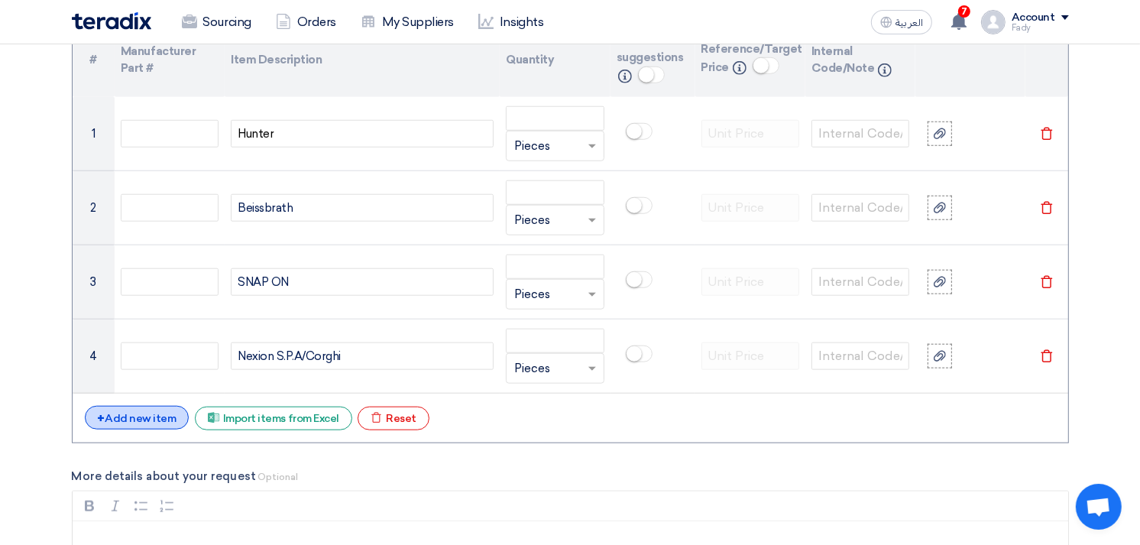
click at [147, 424] on div "+ Add new item" at bounding box center [137, 418] width 105 height 24
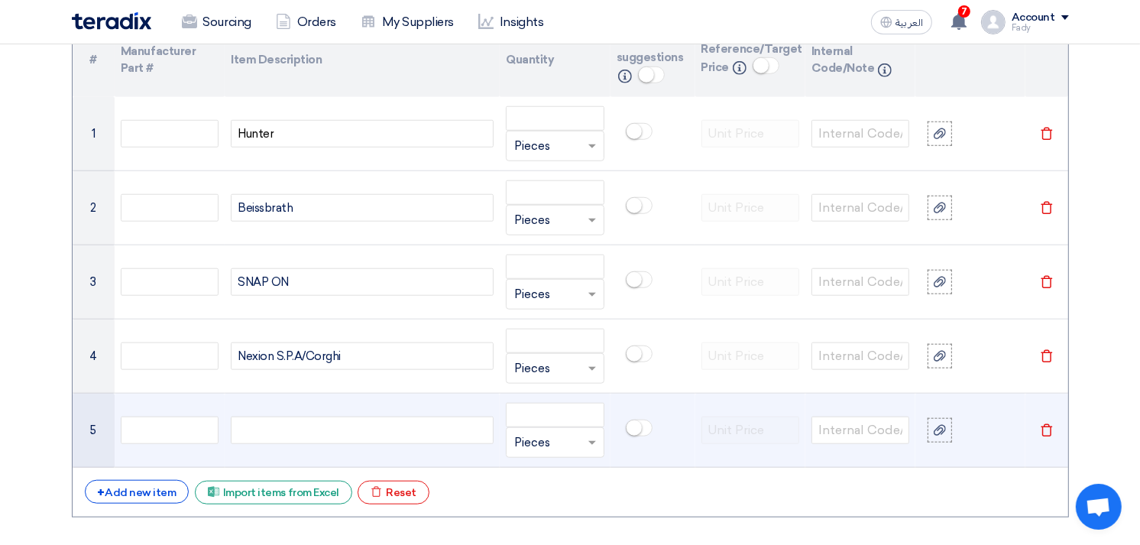
click at [264, 428] on div at bounding box center [362, 429] width 263 height 27
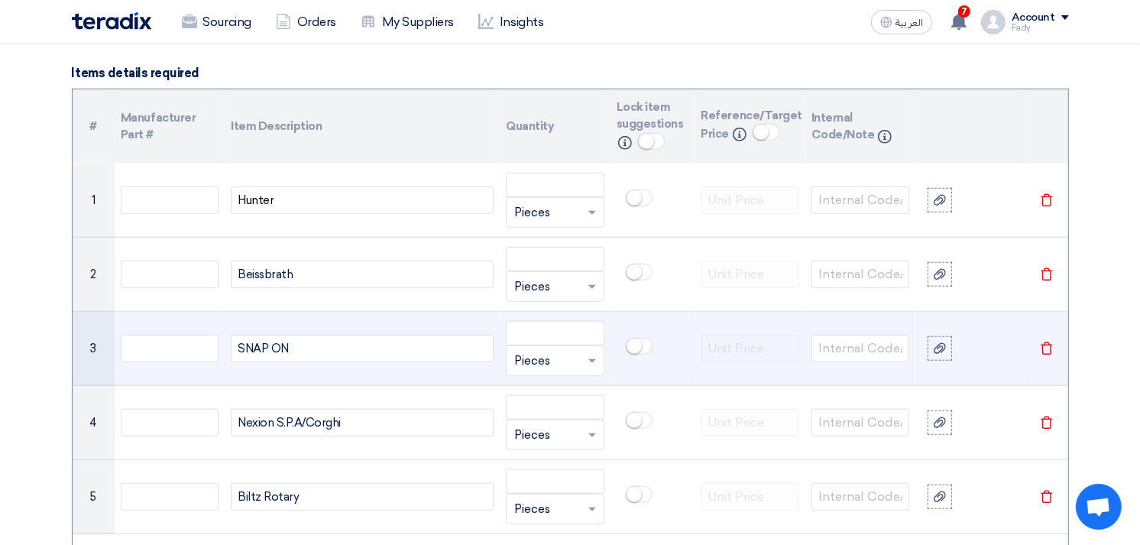
scroll to position [1103, 0]
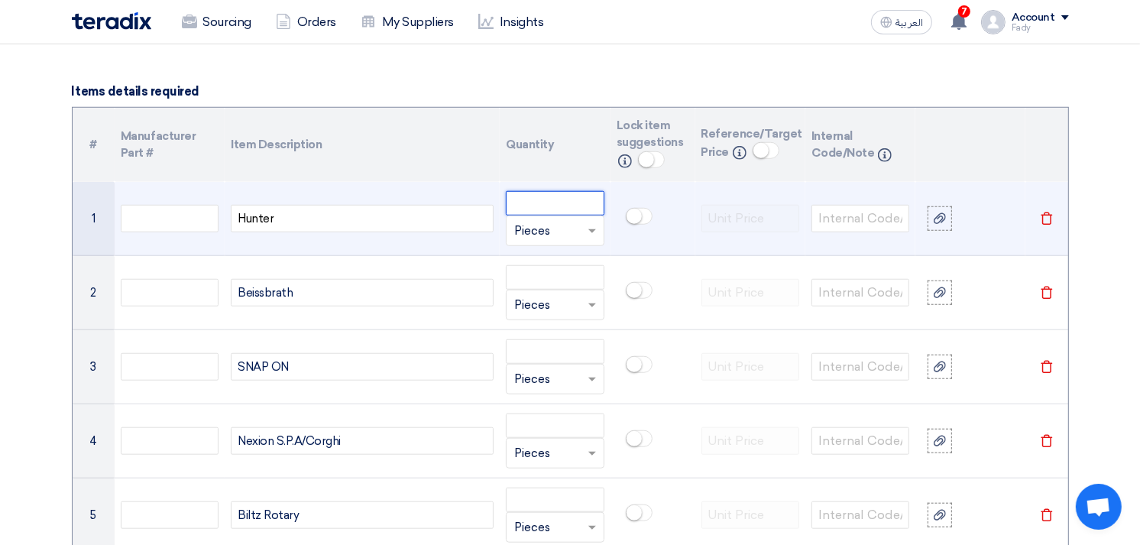
click at [525, 207] on input "number" at bounding box center [555, 203] width 98 height 24
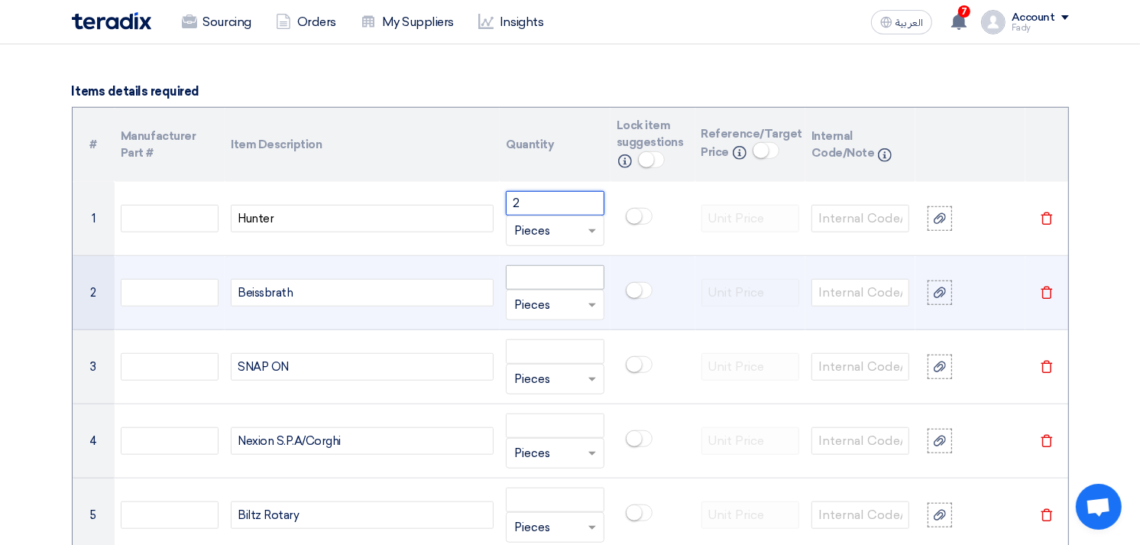
type input "2"
click at [524, 269] on input "number" at bounding box center [555, 277] width 98 height 24
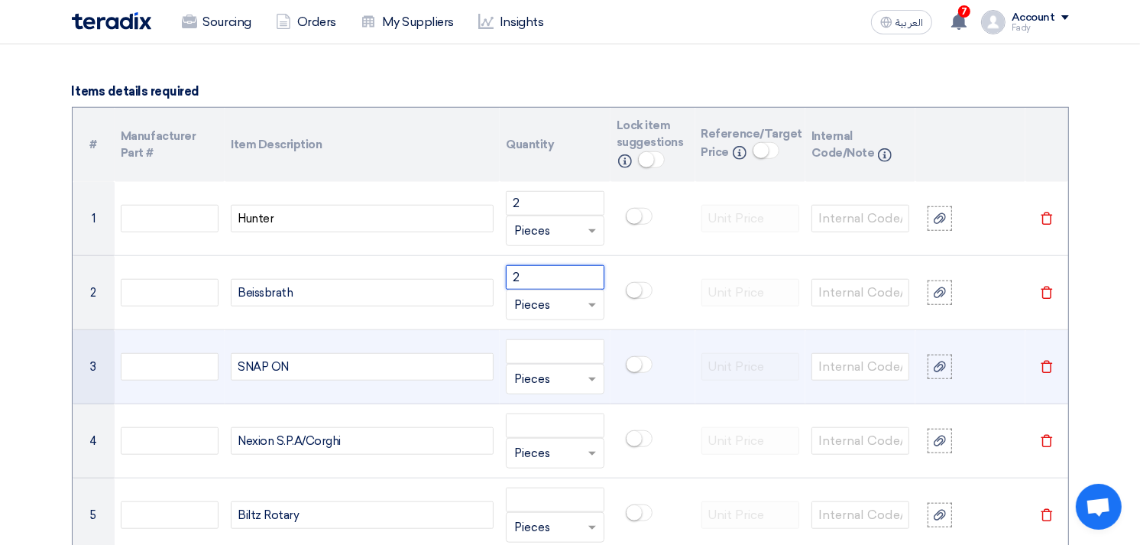
type input "2"
click at [522, 364] on div "Unit × Pieces" at bounding box center [555, 379] width 98 height 31
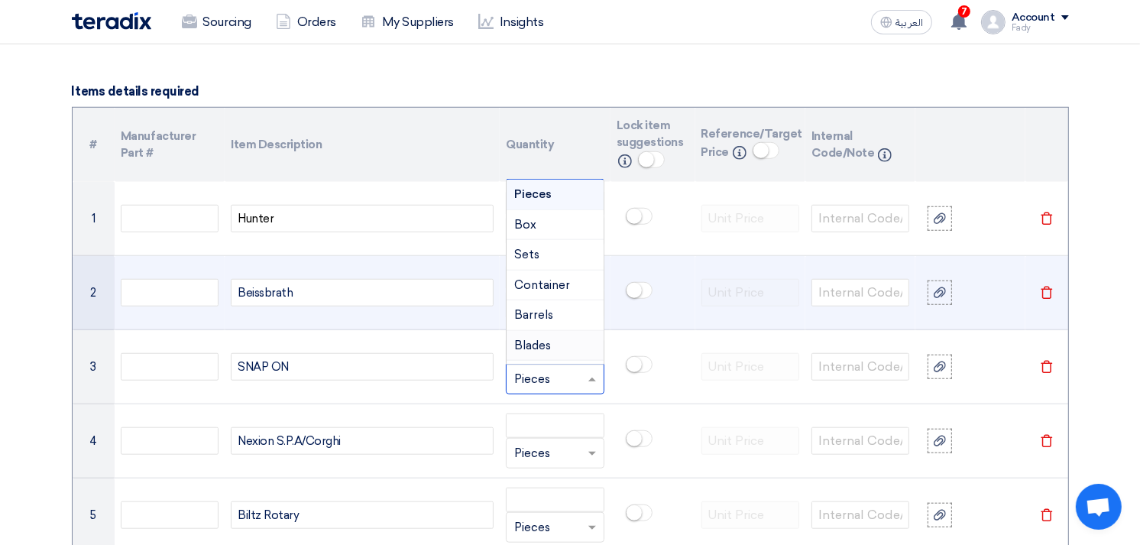
click at [658, 309] on td at bounding box center [652, 293] width 85 height 74
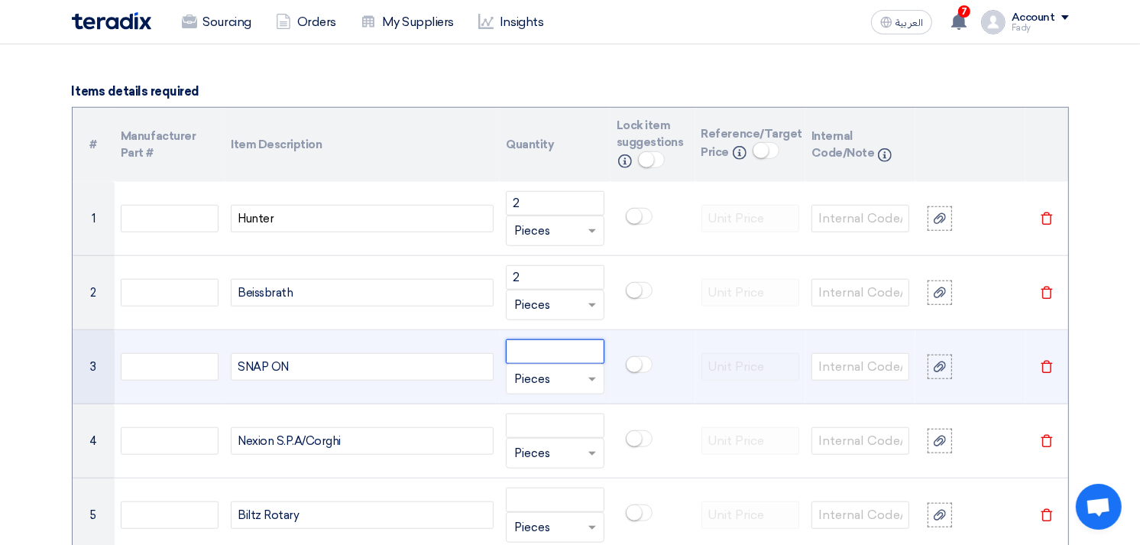
click at [533, 348] on input "number" at bounding box center [555, 351] width 98 height 24
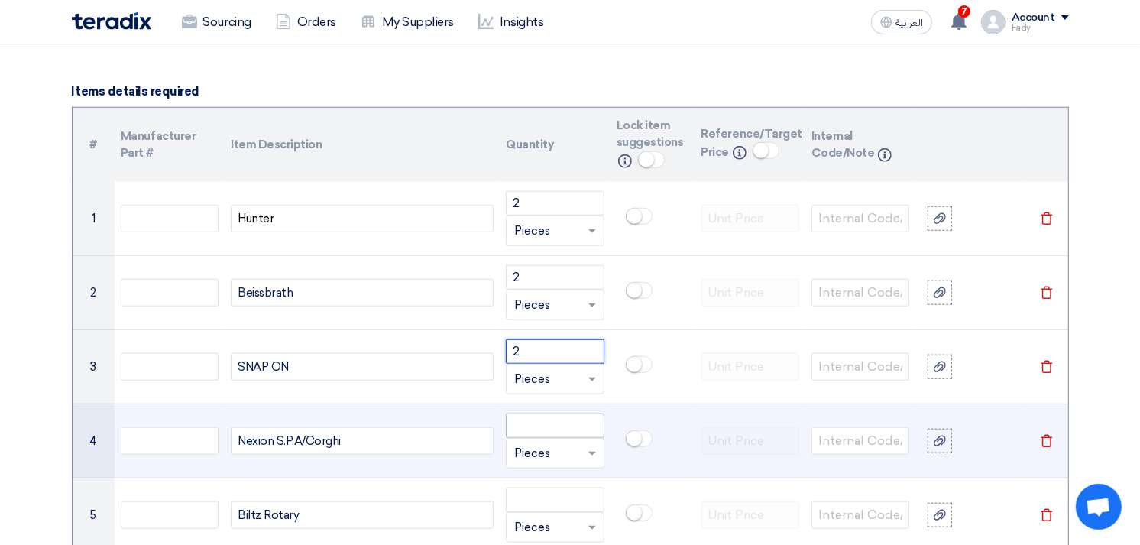
type input "2"
click at [544, 426] on input "number" at bounding box center [555, 425] width 98 height 24
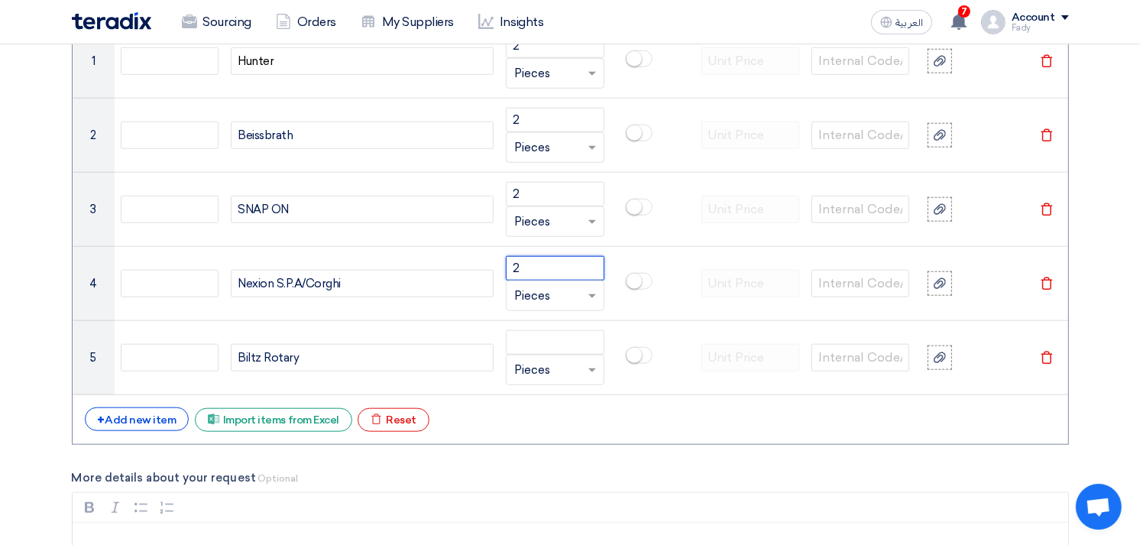
scroll to position [1273, 0]
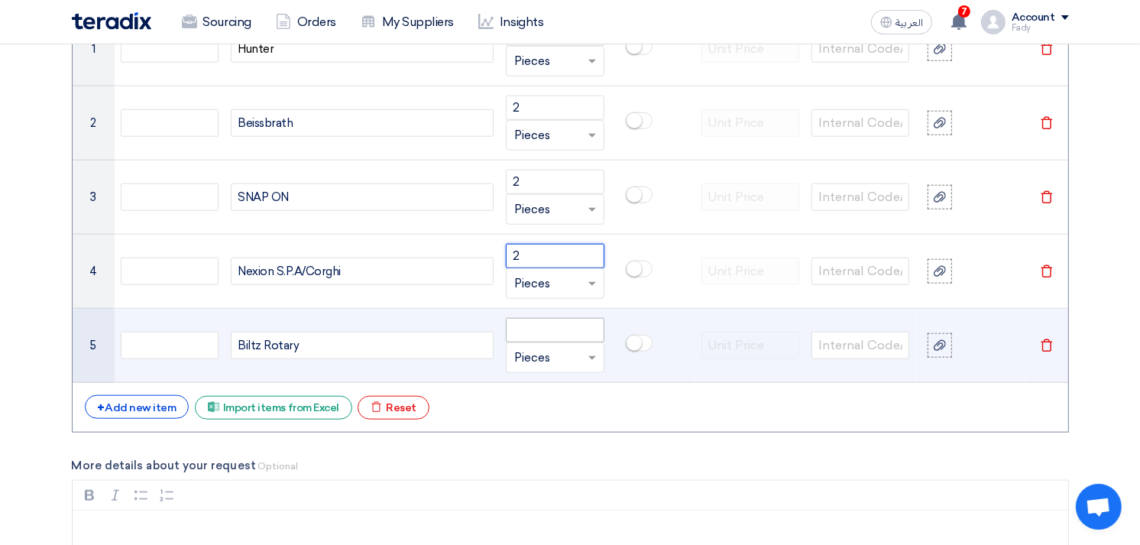
type input "2"
click at [552, 326] on input "number" at bounding box center [555, 330] width 98 height 24
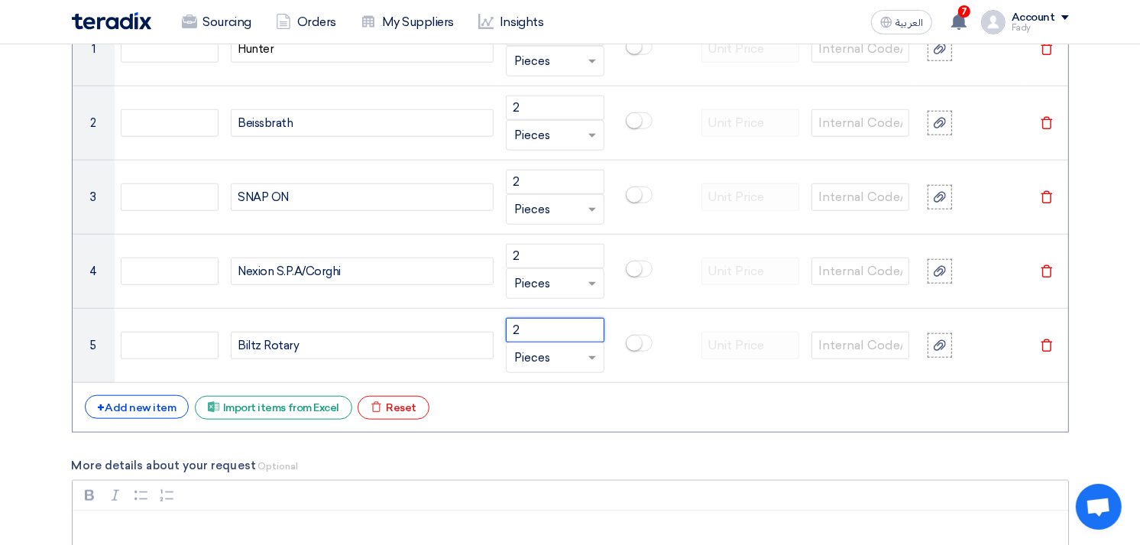
type input "2"
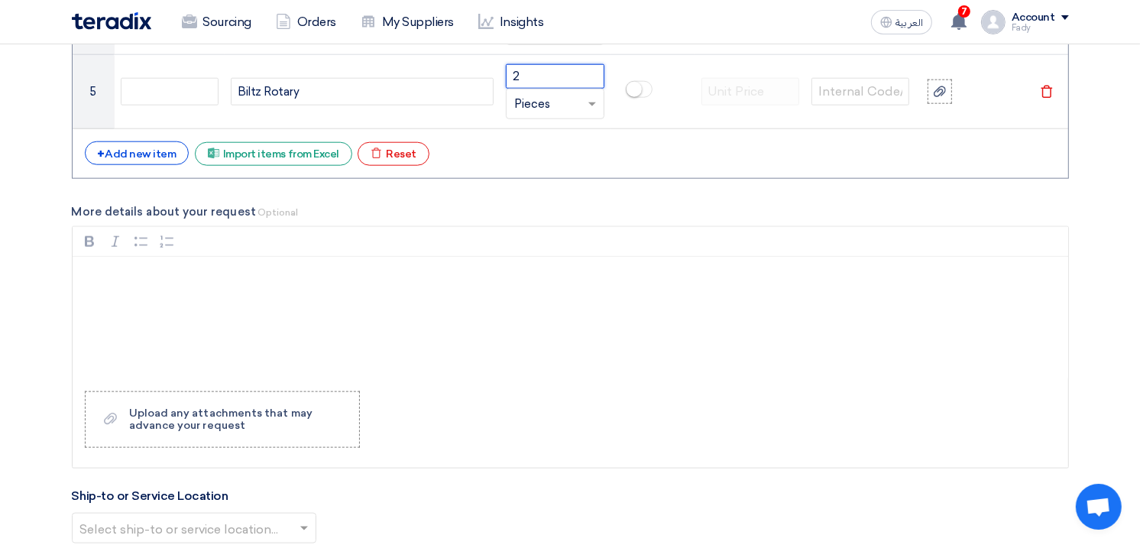
scroll to position [1528, 0]
click at [178, 280] on p "Rich Text Editor, main" at bounding box center [575, 275] width 969 height 18
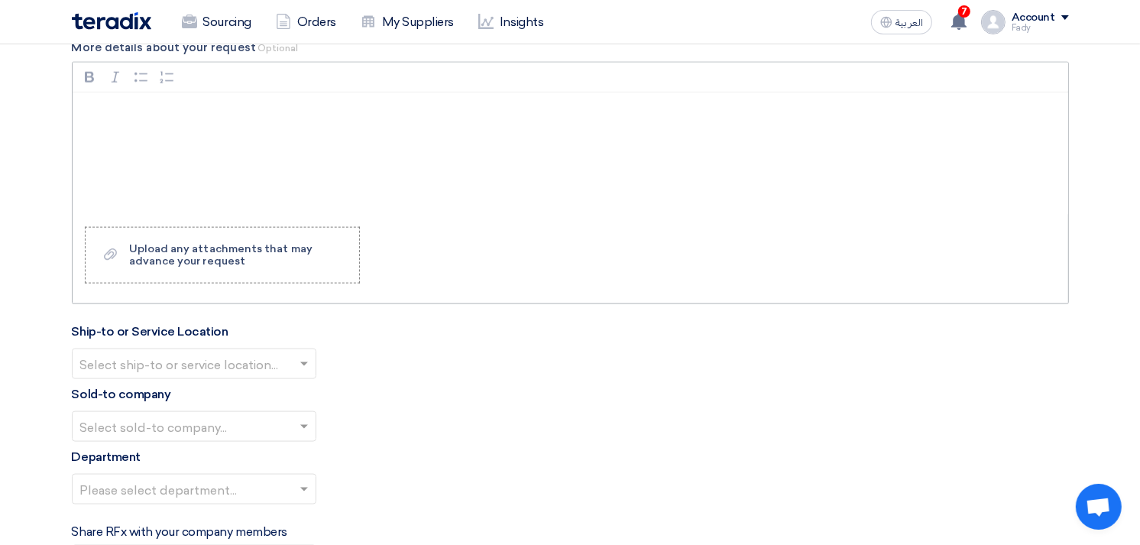
scroll to position [1697, 0]
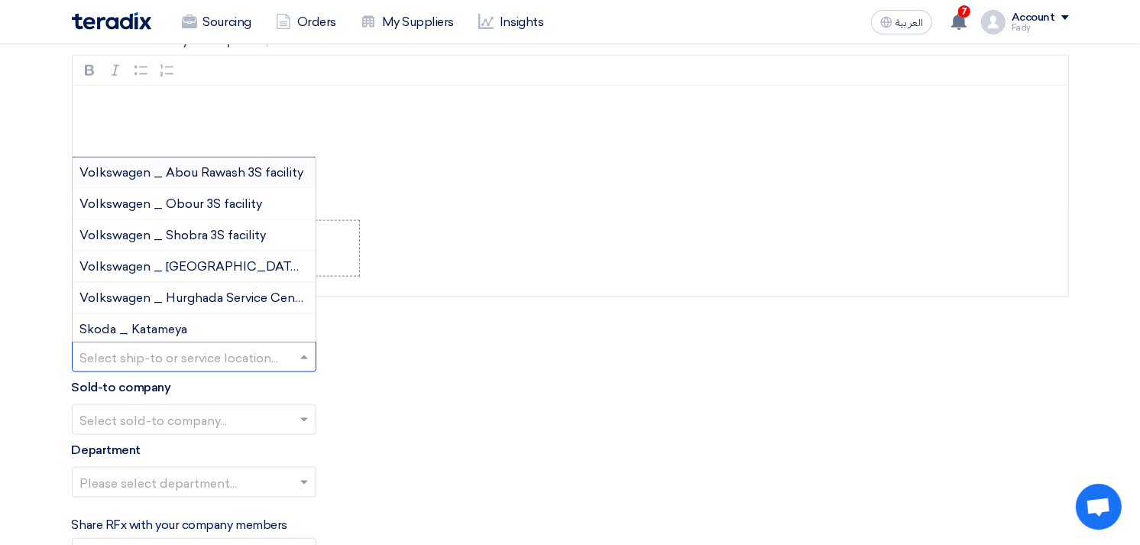
click at [202, 348] on input "text" at bounding box center [186, 358] width 212 height 25
click at [201, 209] on span "Volkswagen _ Obour 3S facility" at bounding box center [171, 203] width 183 height 15
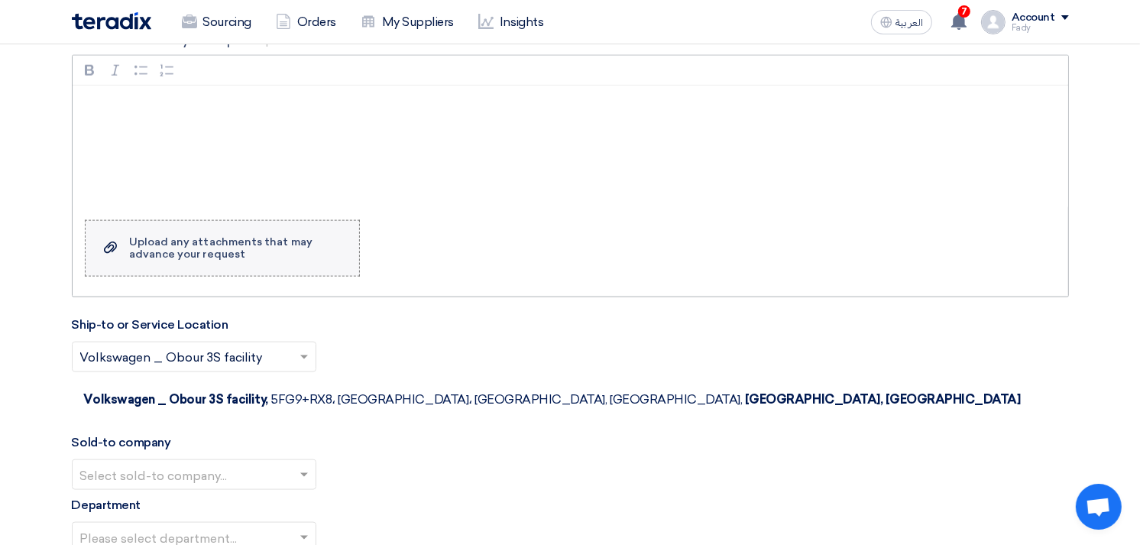
scroll to position [1867, 0]
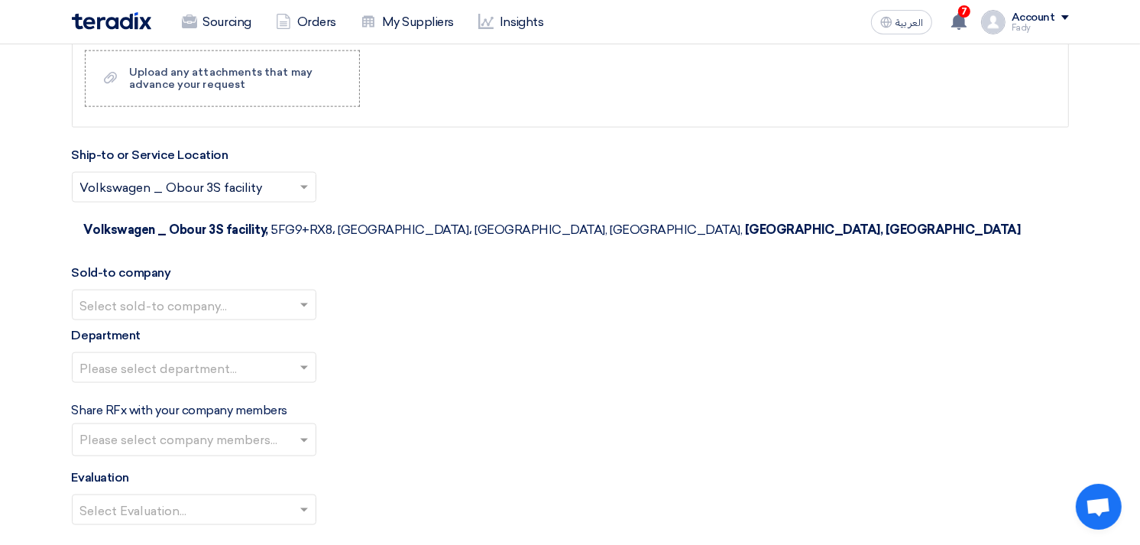
click at [179, 294] on input "text" at bounding box center [186, 306] width 212 height 25
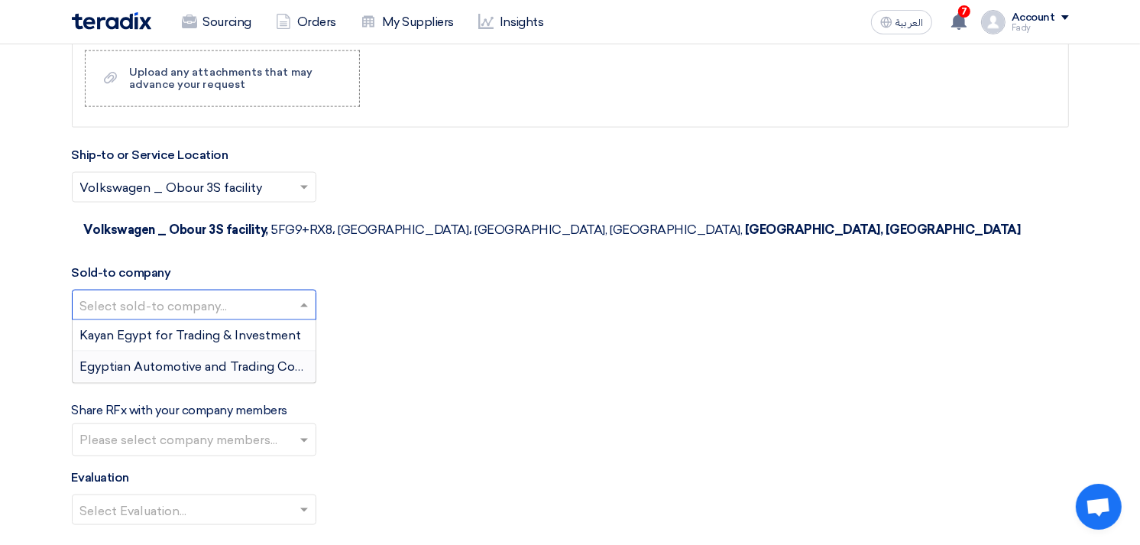
click at [170, 359] on span "Egyptian Automotive and Trading Company" at bounding box center [207, 366] width 254 height 15
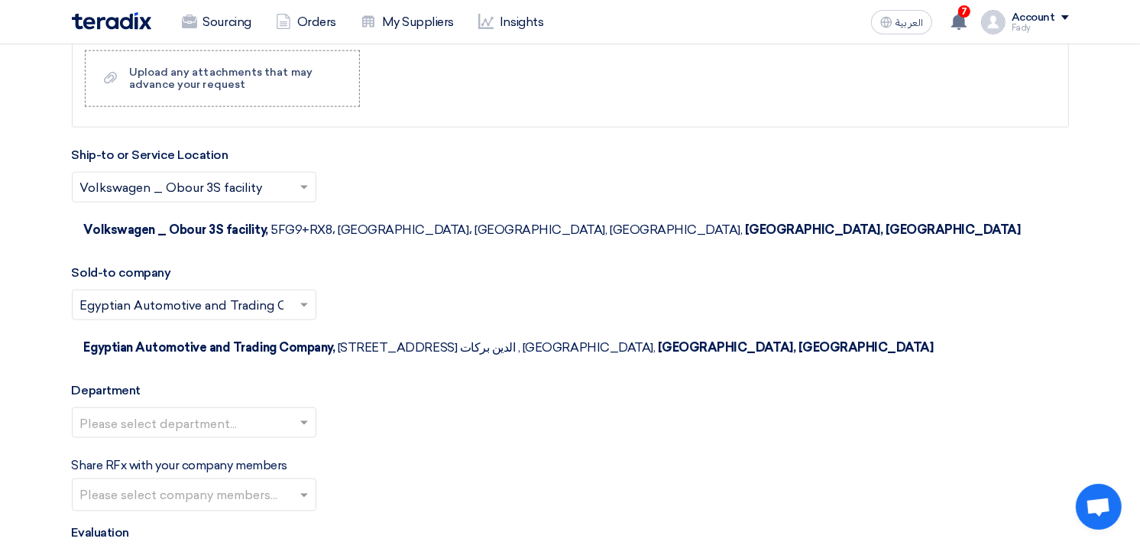
click at [172, 412] on input "text" at bounding box center [186, 424] width 212 height 25
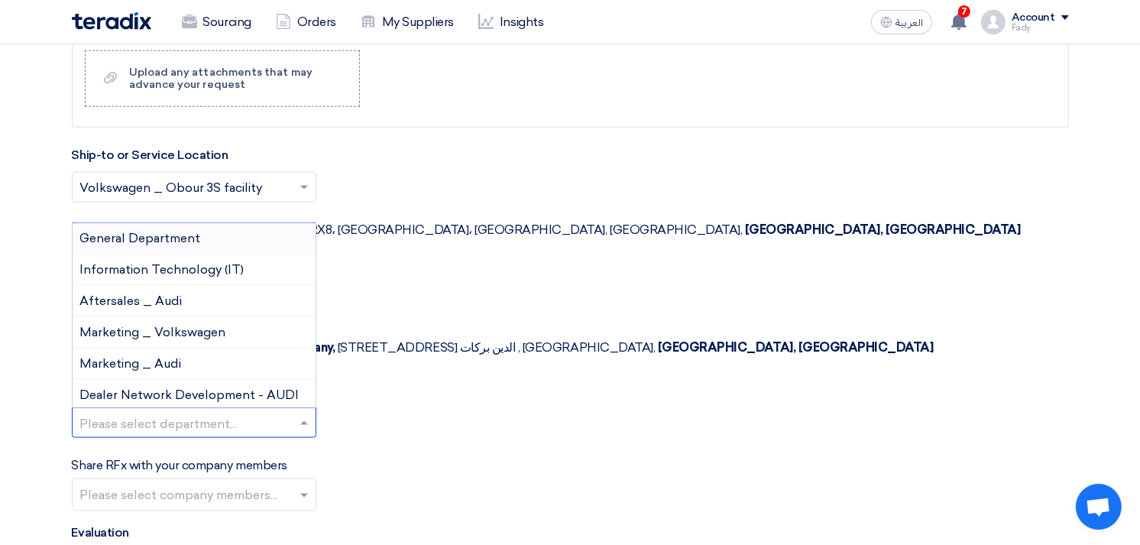
click at [177, 231] on span "General Department" at bounding box center [140, 238] width 121 height 15
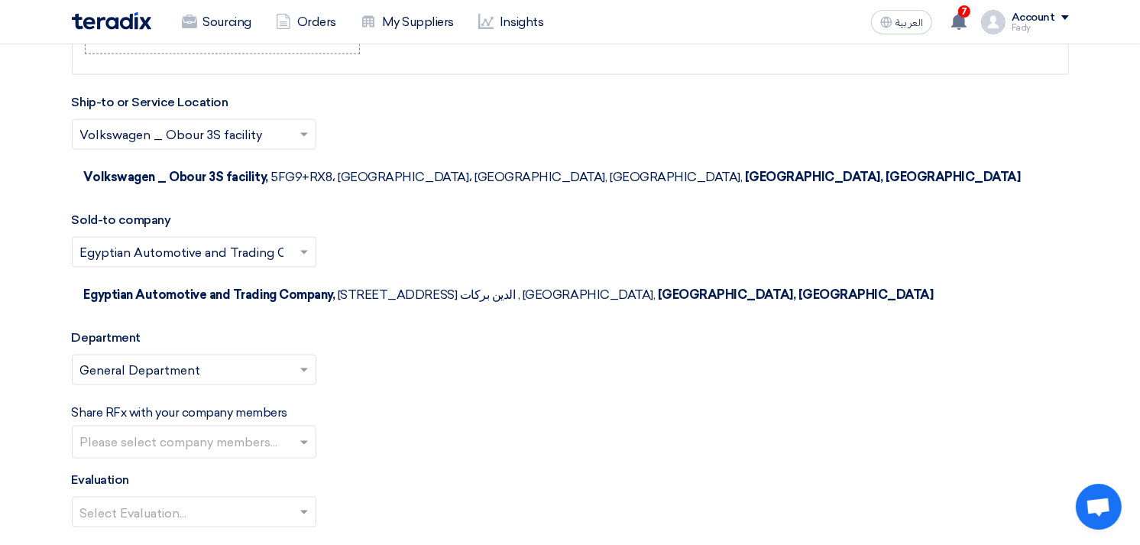
scroll to position [2036, 0]
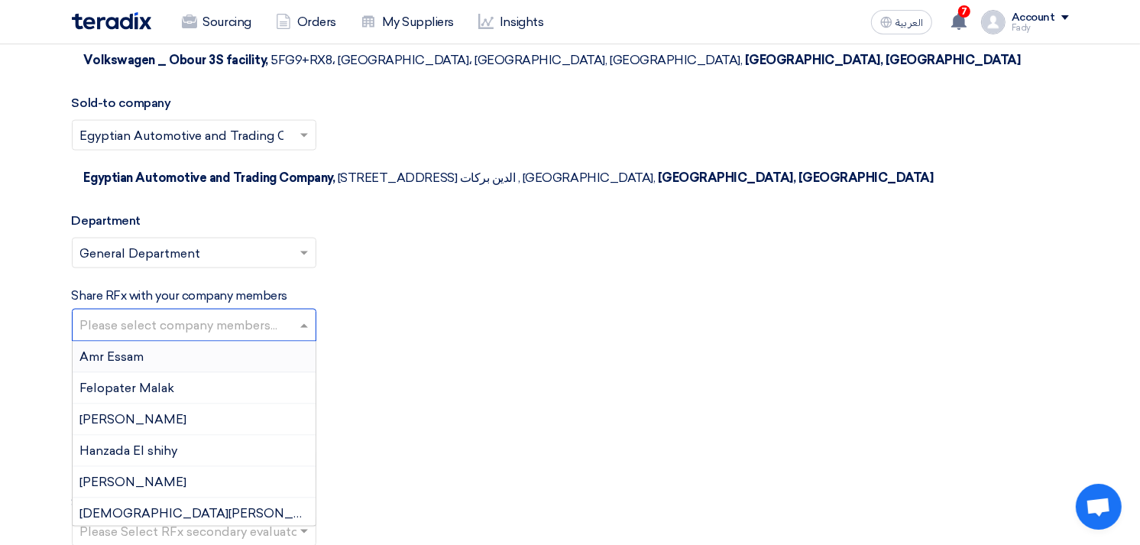
click at [233, 314] on input "text" at bounding box center [195, 326] width 231 height 25
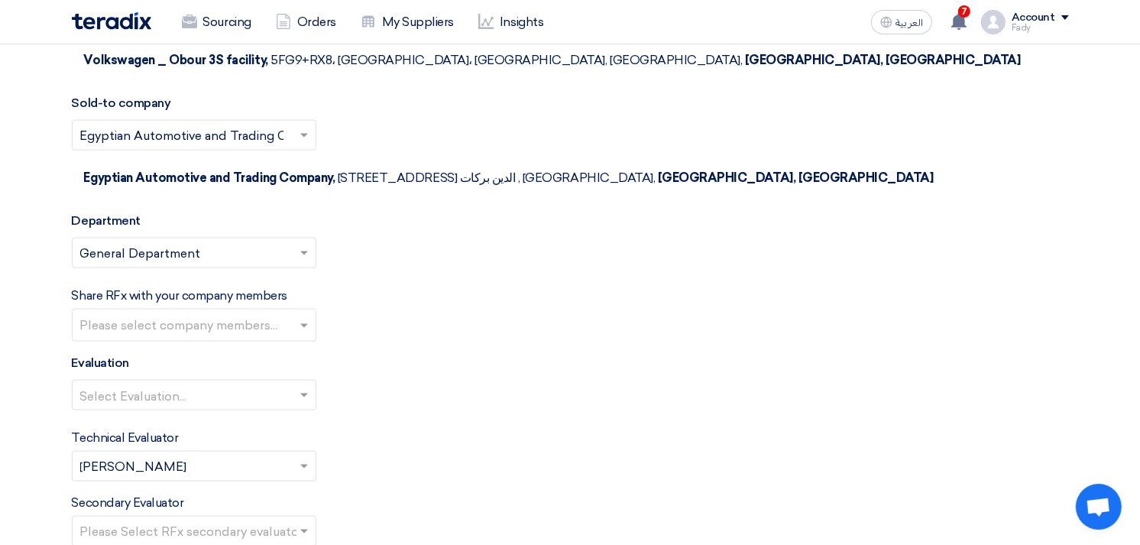
click at [665, 429] on div "Technical Evaluator Please Select RFx evaluator... × Fady Mahmoud ×" at bounding box center [570, 455] width 997 height 53
click at [210, 520] on input "text" at bounding box center [186, 532] width 212 height 25
click at [530, 429] on div "Technical Evaluator Please Select RFx evaluator... × Fady Mahmoud ×" at bounding box center [570, 455] width 997 height 53
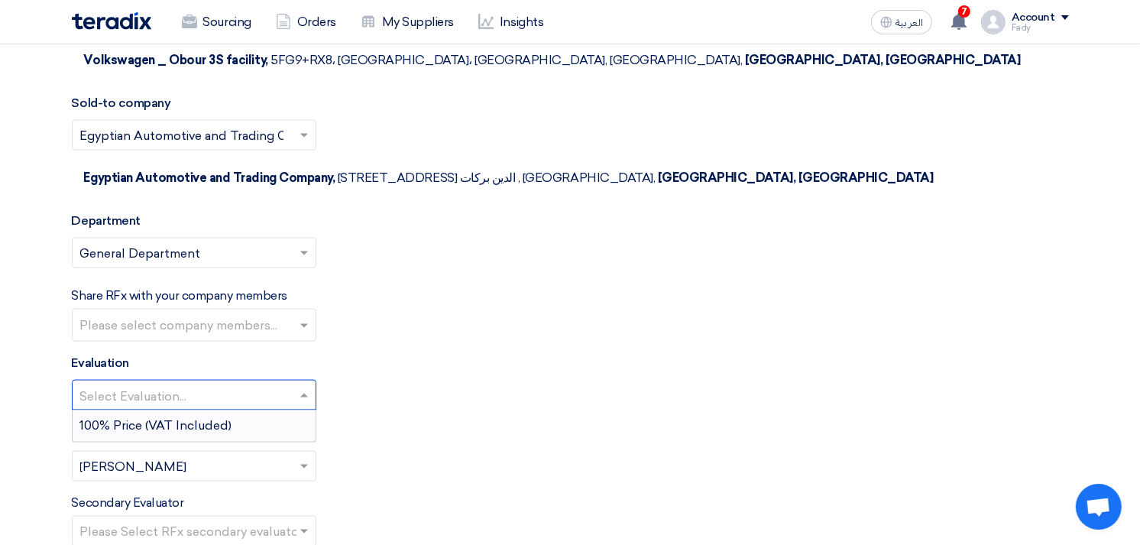
click at [145, 384] on input "text" at bounding box center [186, 396] width 212 height 25
click at [147, 410] on div "100% Price (VAT Included)" at bounding box center [194, 425] width 243 height 31
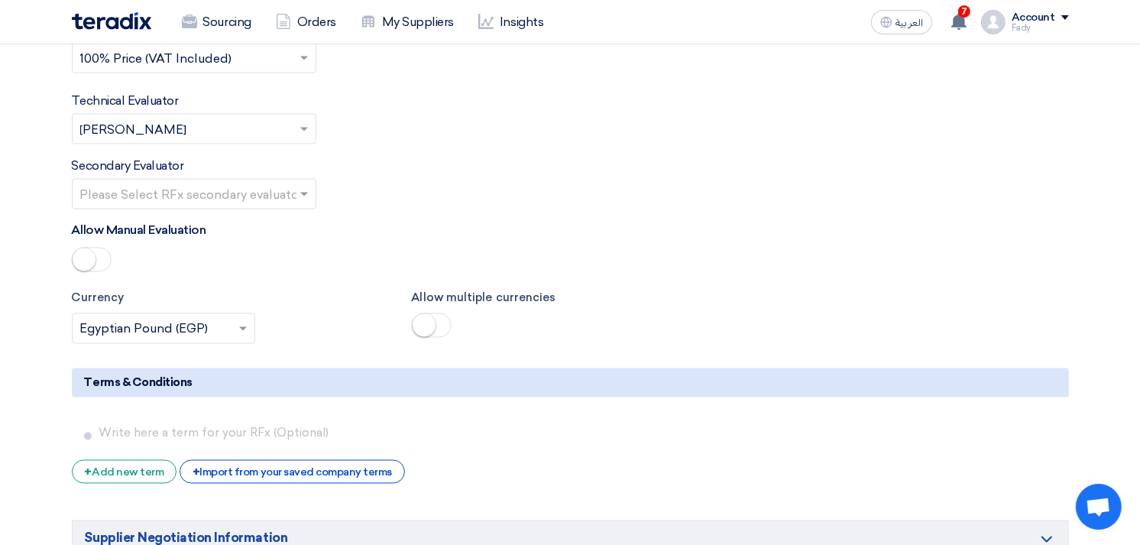
scroll to position [2376, 0]
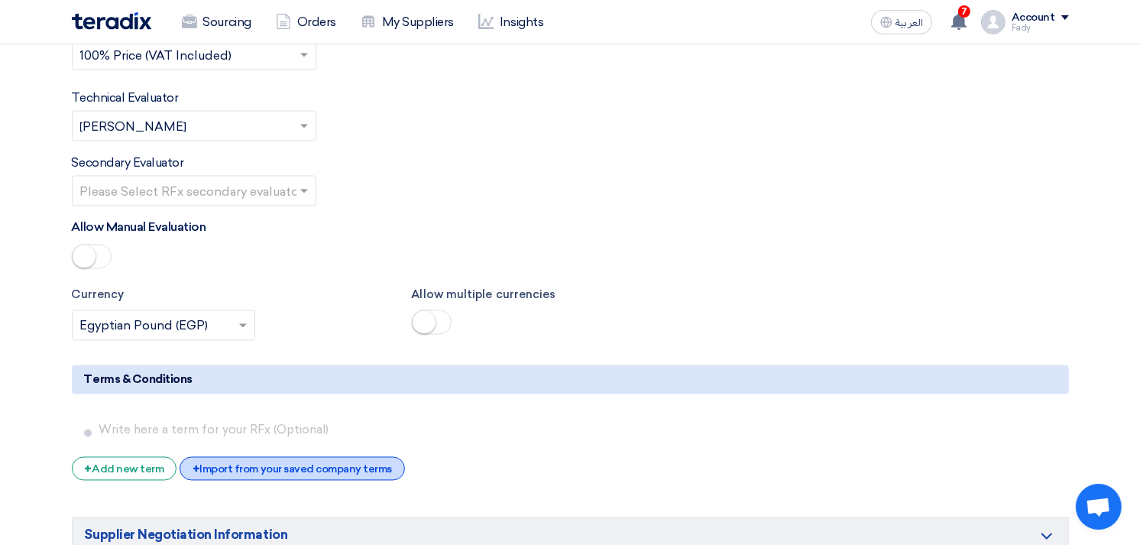
click at [258, 457] on div "+ Import from your saved company terms" at bounding box center [292, 469] width 225 height 24
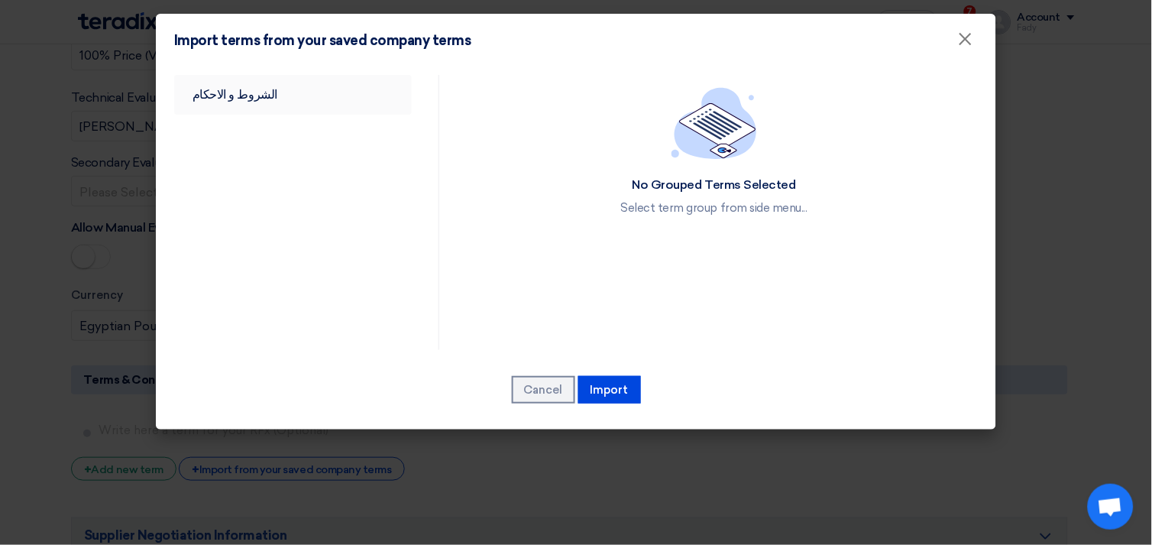
click at [239, 88] on link "الشروط و الاحكام" at bounding box center [293, 95] width 238 height 40
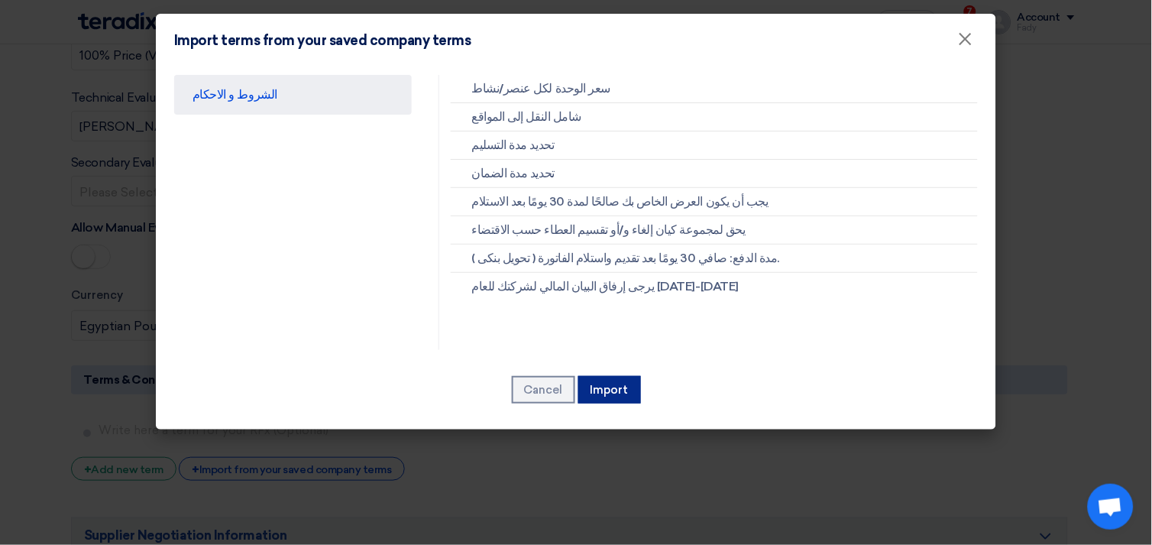
click at [610, 393] on button "Import" at bounding box center [609, 389] width 63 height 27
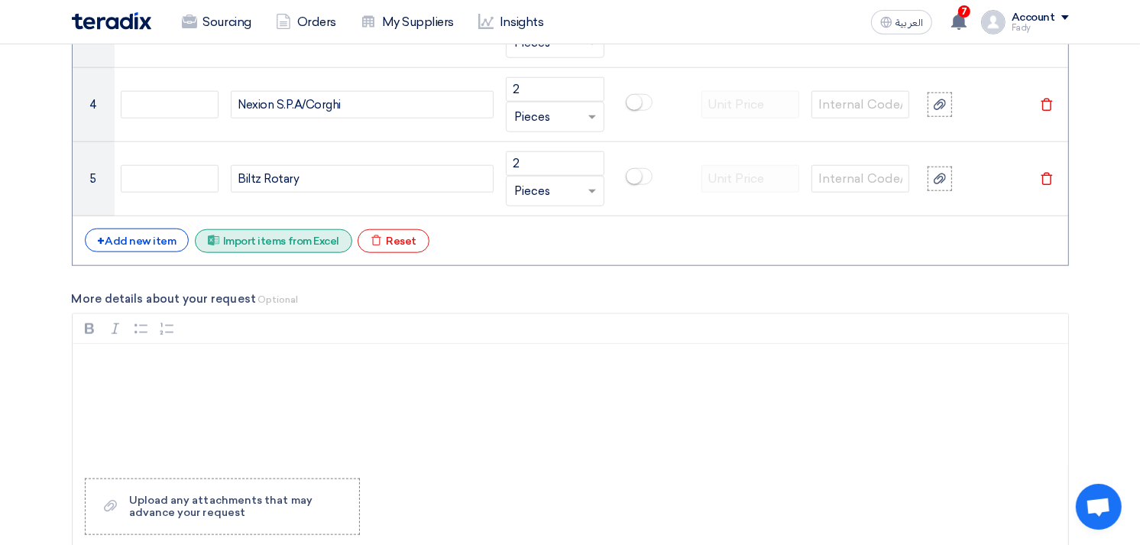
scroll to position [1442, 0]
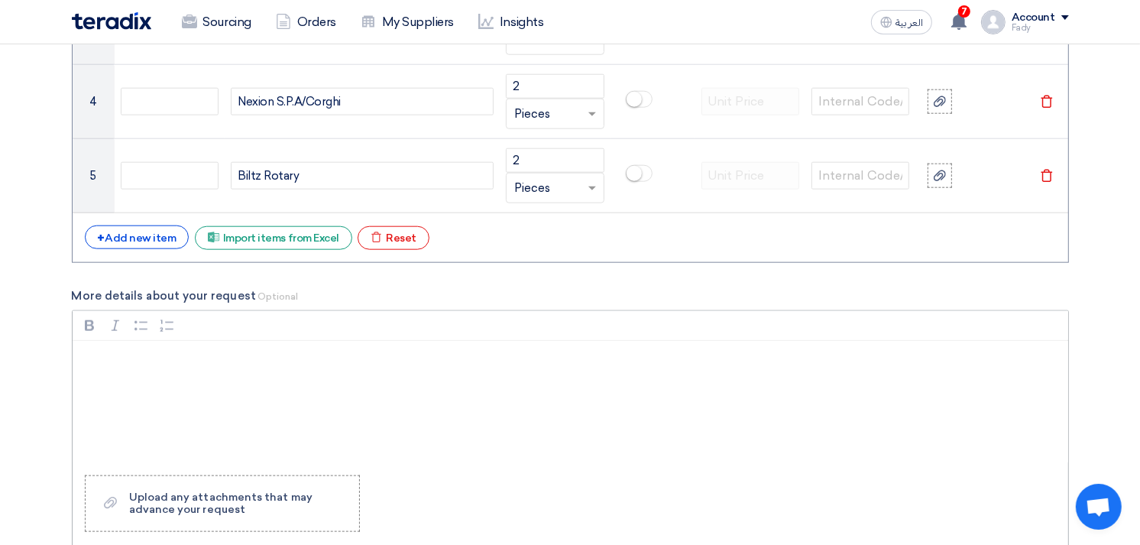
click at [144, 364] on p "Rich Text Editor, main" at bounding box center [575, 360] width 969 height 18
click at [92, 357] on p "Each of these suppliers' website has a specific catalogue for the product appro…" at bounding box center [575, 360] width 969 height 18
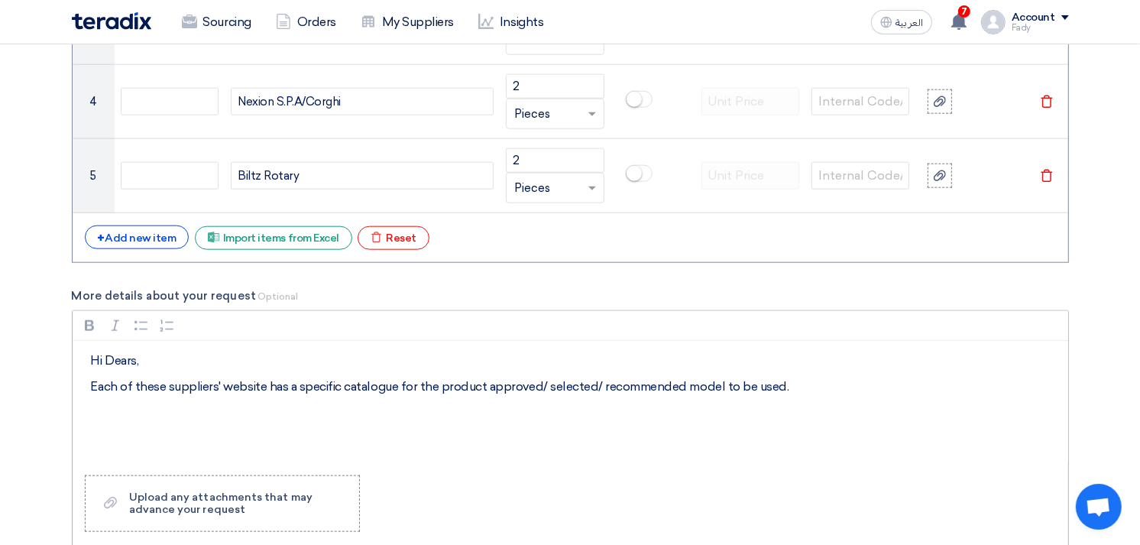
click at [797, 383] on p "Each of these suppliers' website has a specific catalogue for the product appro…" at bounding box center [575, 386] width 969 height 18
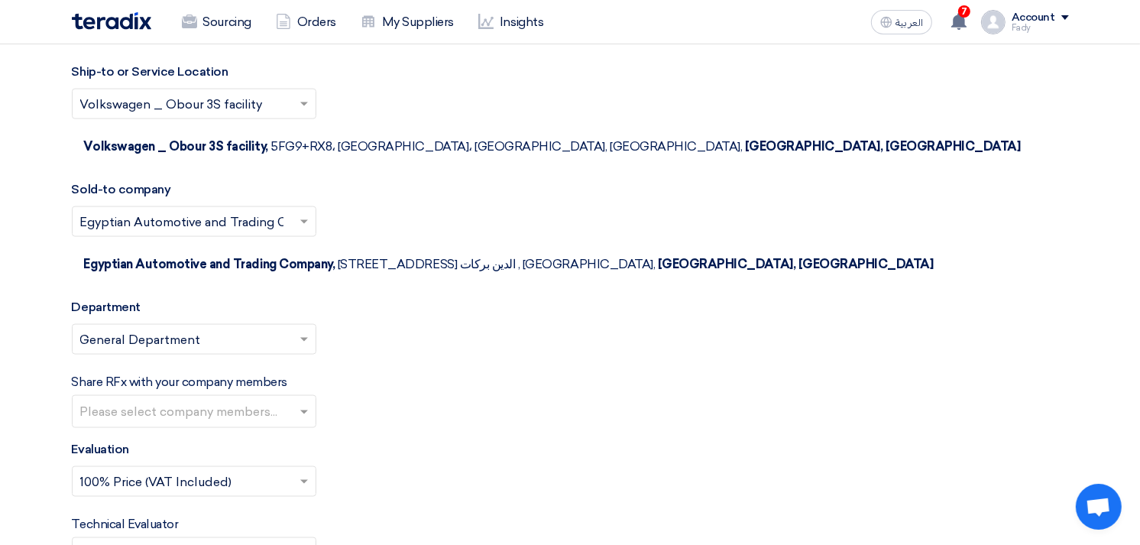
scroll to position [1952, 0]
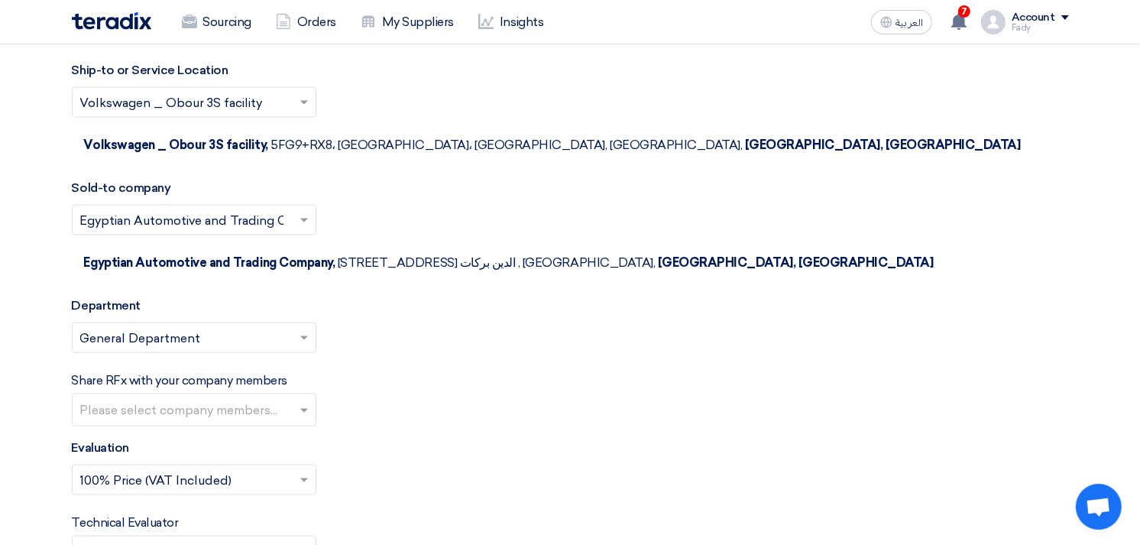
click at [218, 399] on input "text" at bounding box center [195, 411] width 231 height 25
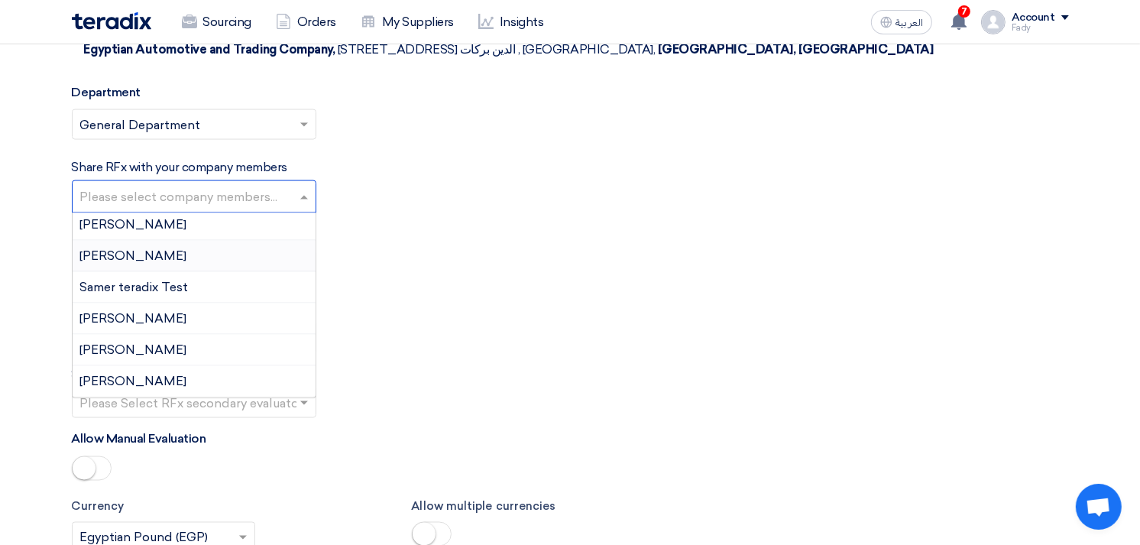
scroll to position [2206, 0]
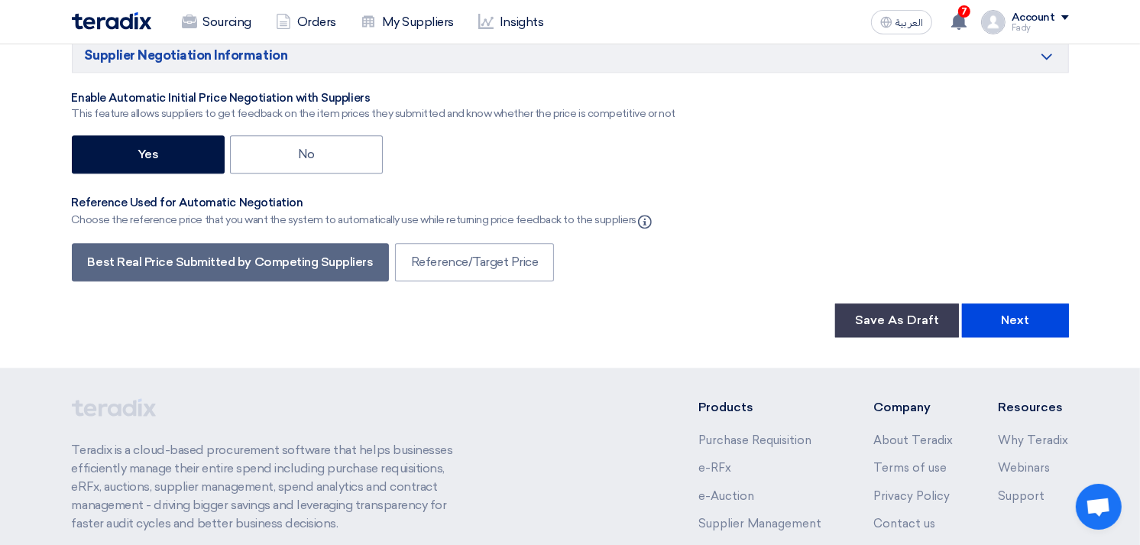
scroll to position [3140, 0]
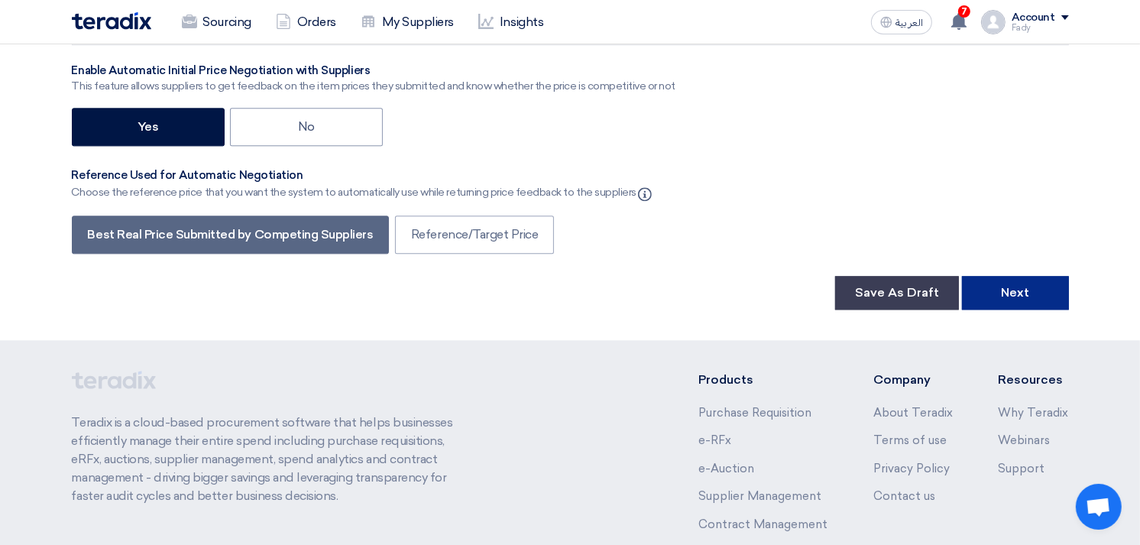
click at [1007, 276] on button "Next" at bounding box center [1015, 293] width 107 height 34
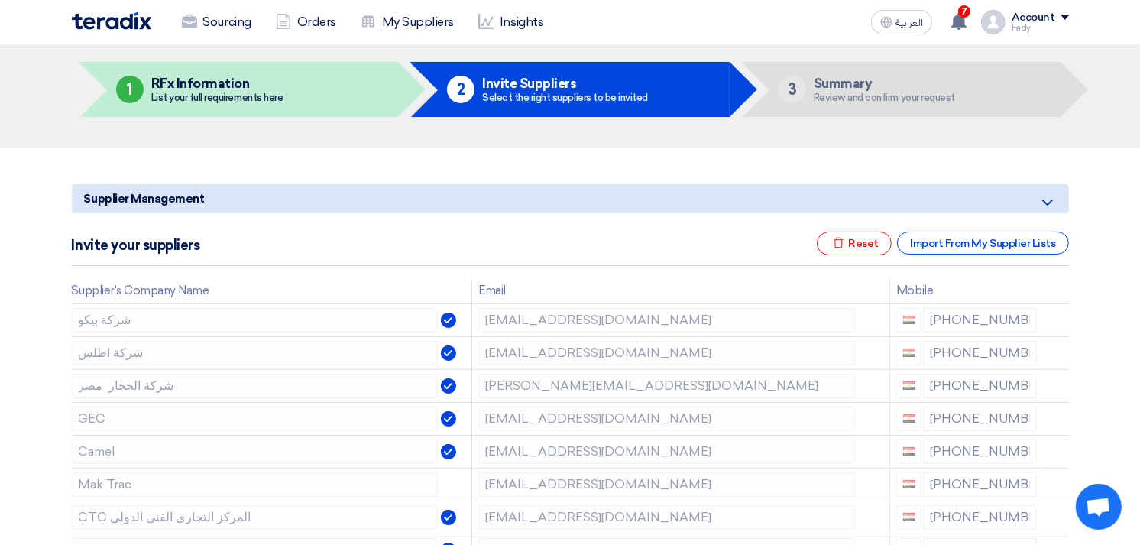
scroll to position [170, 0]
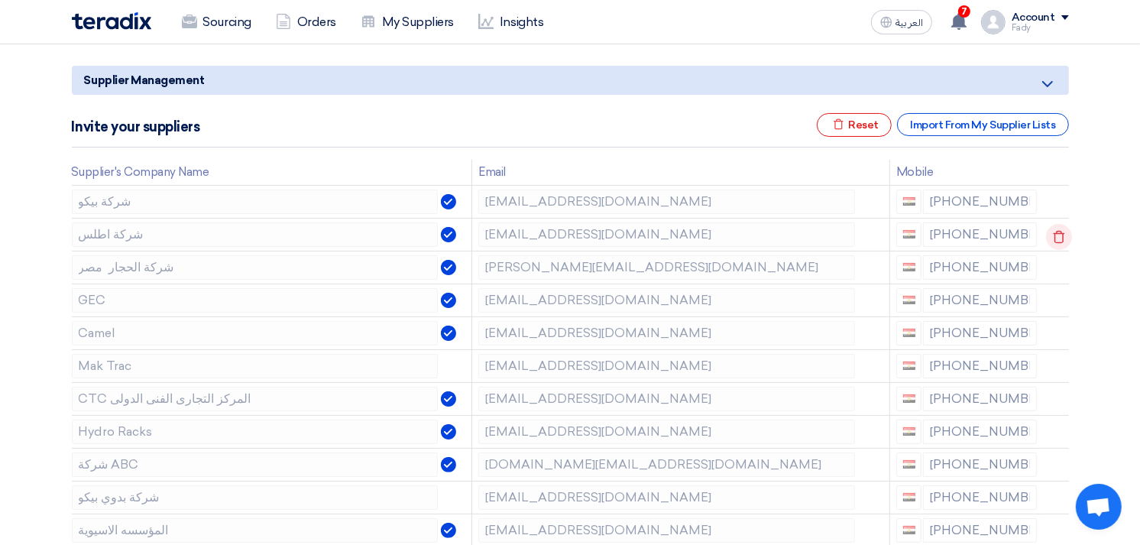
click at [1059, 229] on icon at bounding box center [1059, 237] width 26 height 26
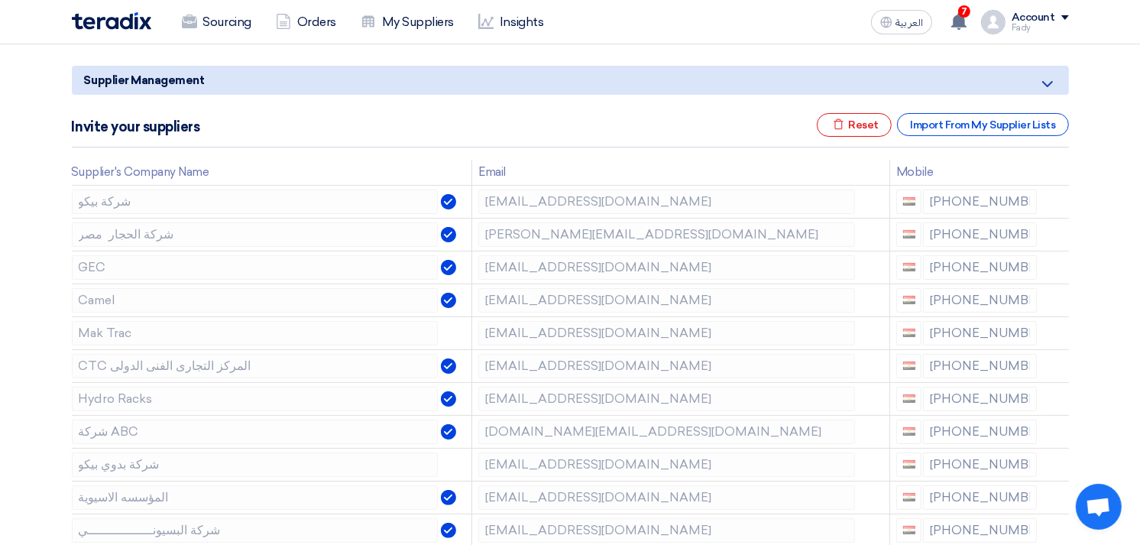
click at [0, 0] on icon at bounding box center [0, 0] width 0 height 0
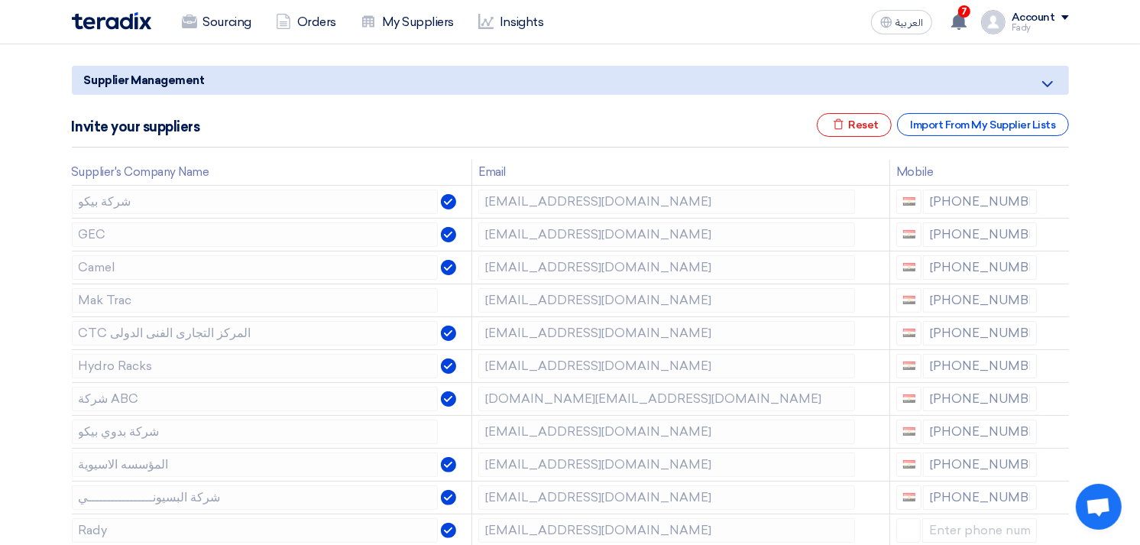
click at [0, 0] on icon at bounding box center [0, 0] width 0 height 0
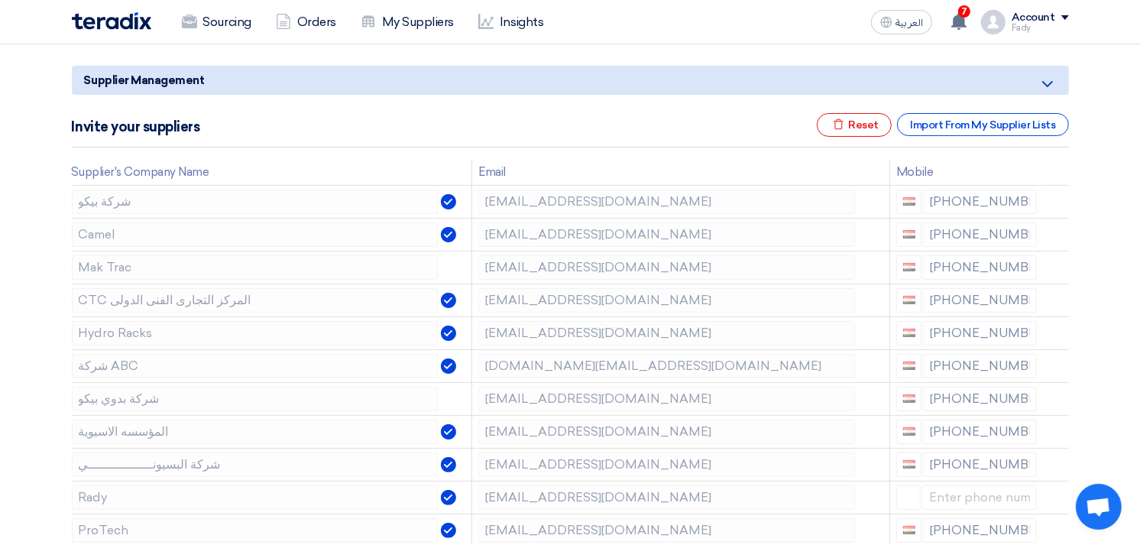
click at [0, 0] on icon at bounding box center [0, 0] width 0 height 0
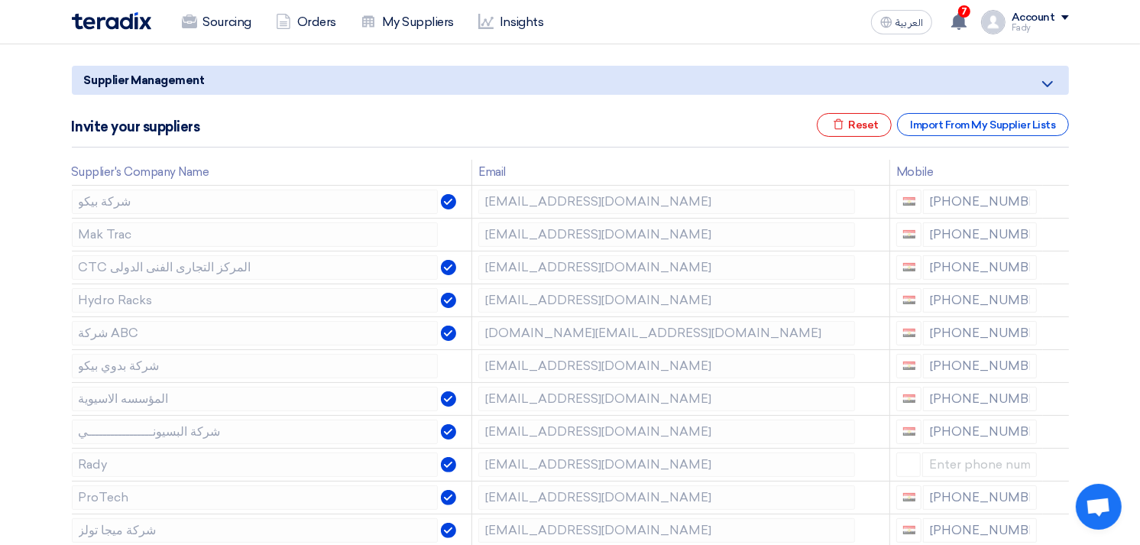
click at [0, 0] on icon at bounding box center [0, 0] width 0 height 0
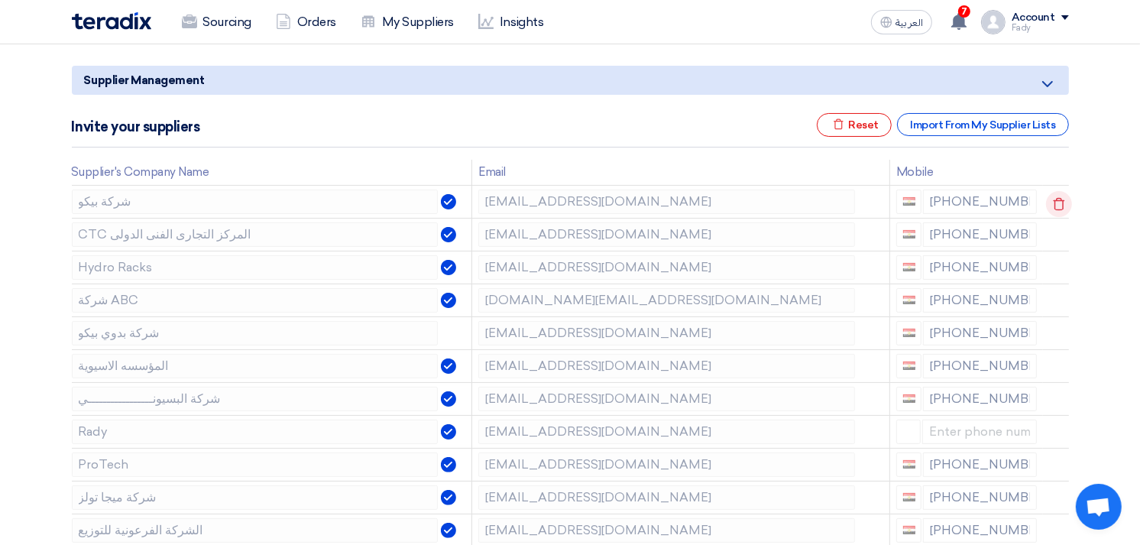
click at [1056, 192] on icon at bounding box center [1059, 204] width 26 height 26
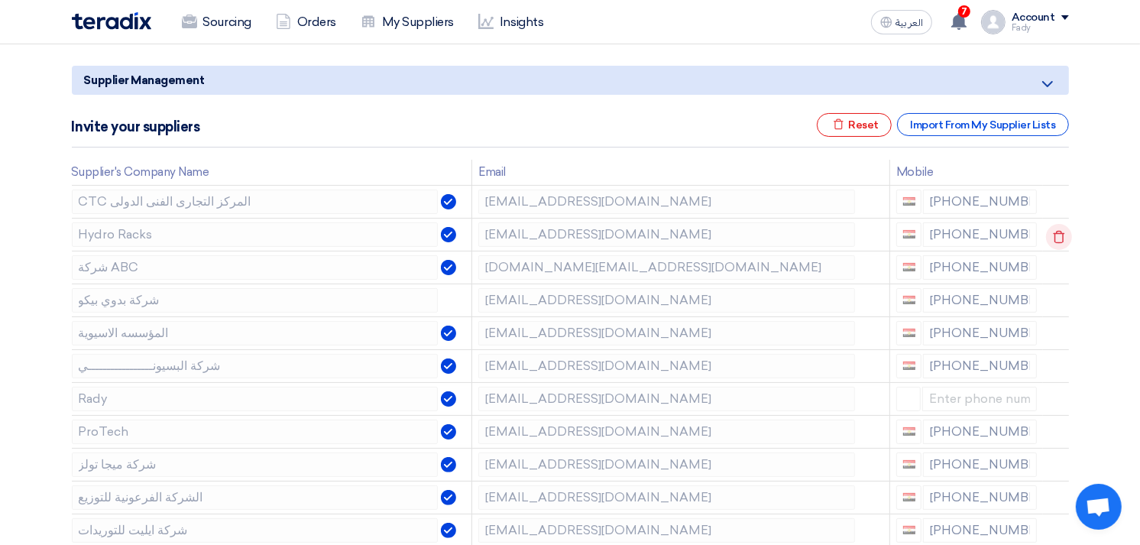
click at [1056, 233] on icon at bounding box center [1059, 237] width 26 height 26
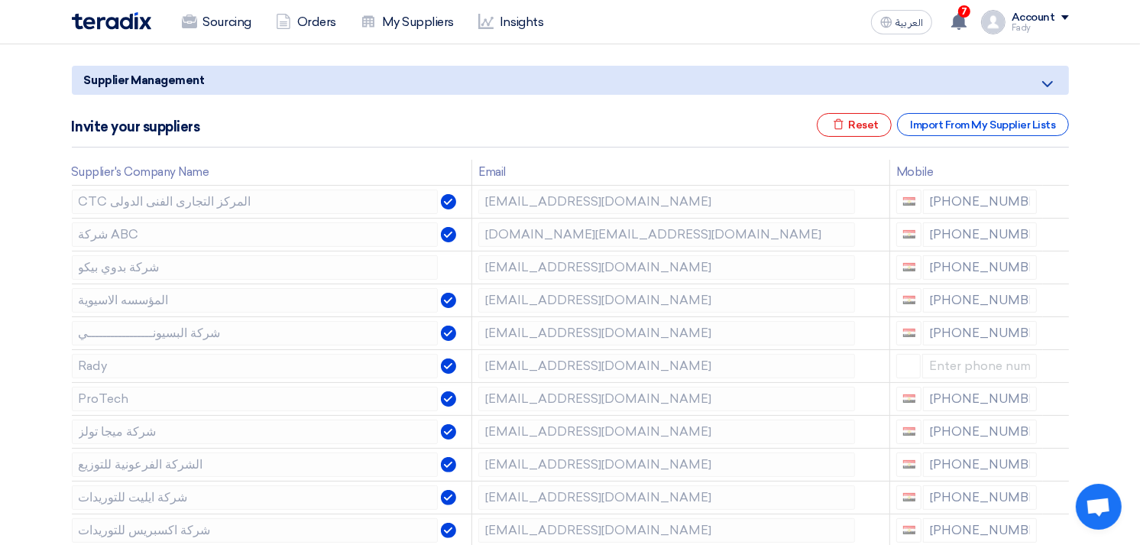
click at [0, 0] on icon at bounding box center [0, 0] width 0 height 0
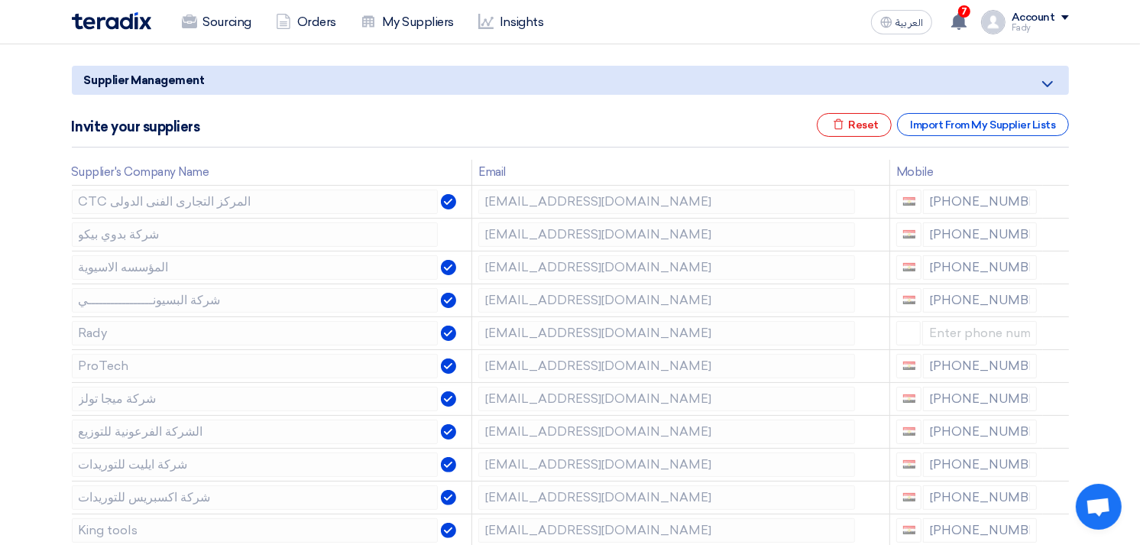
click at [0, 0] on icon at bounding box center [0, 0] width 0 height 0
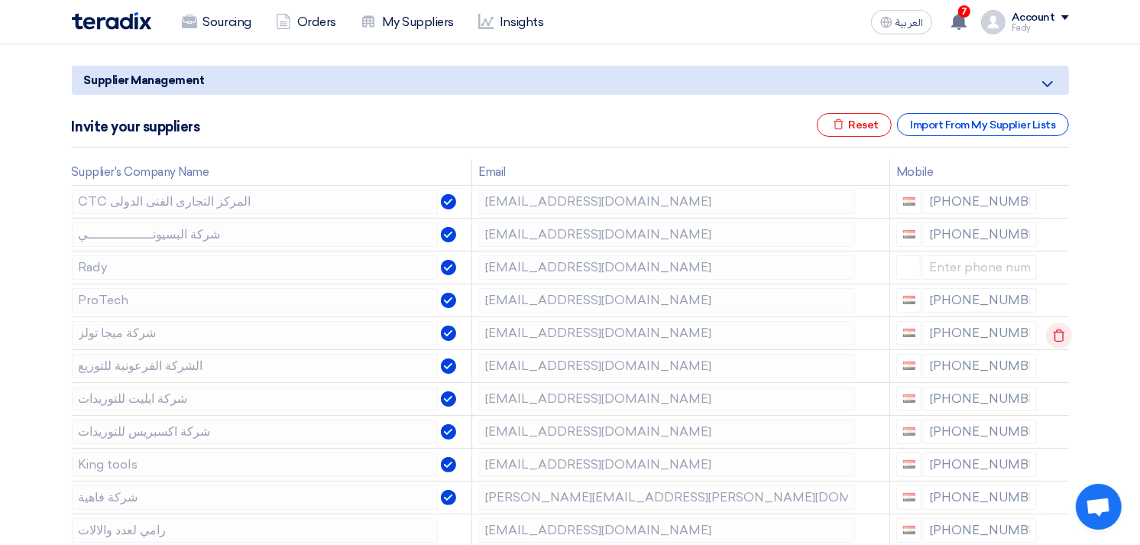
click at [1054, 329] on use at bounding box center [1058, 334] width 11 height 13
click at [1054, 330] on use at bounding box center [1058, 334] width 11 height 13
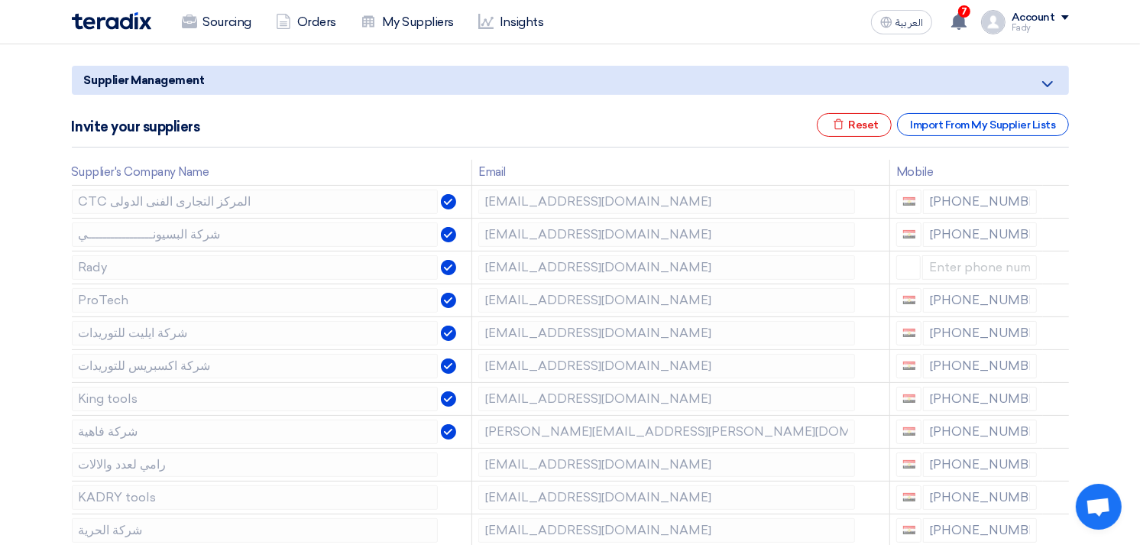
click at [0, 0] on use at bounding box center [0, 0] width 0 height 0
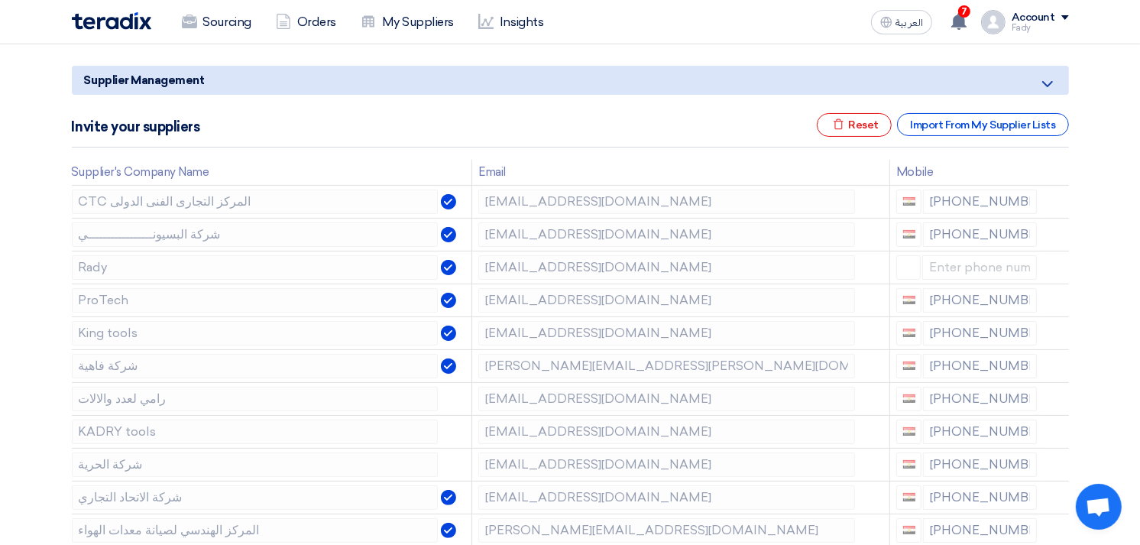
click at [0, 0] on use at bounding box center [0, 0] width 0 height 0
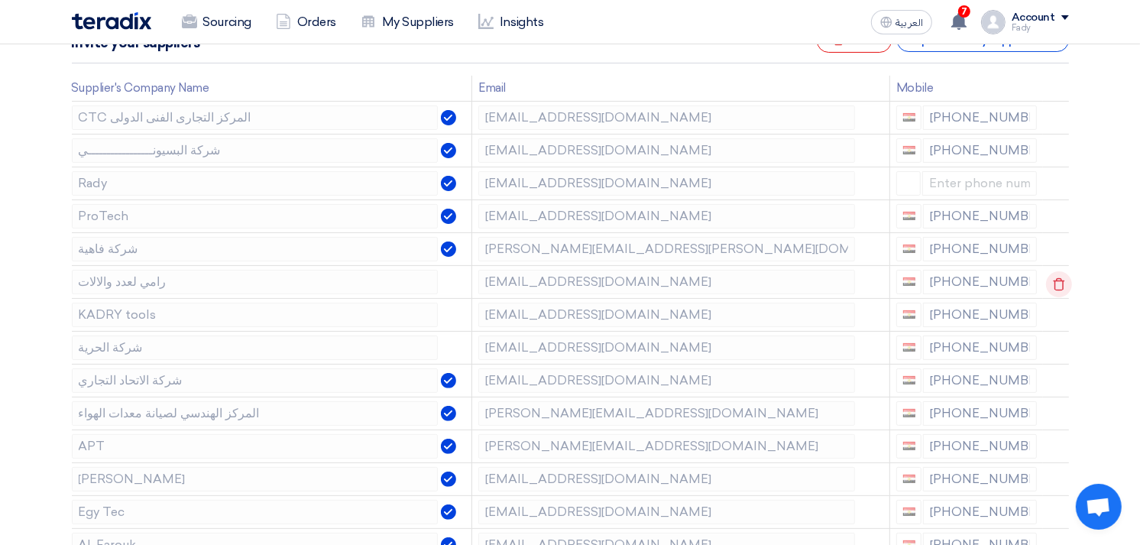
scroll to position [254, 0]
click at [1053, 279] on use at bounding box center [1058, 283] width 11 height 13
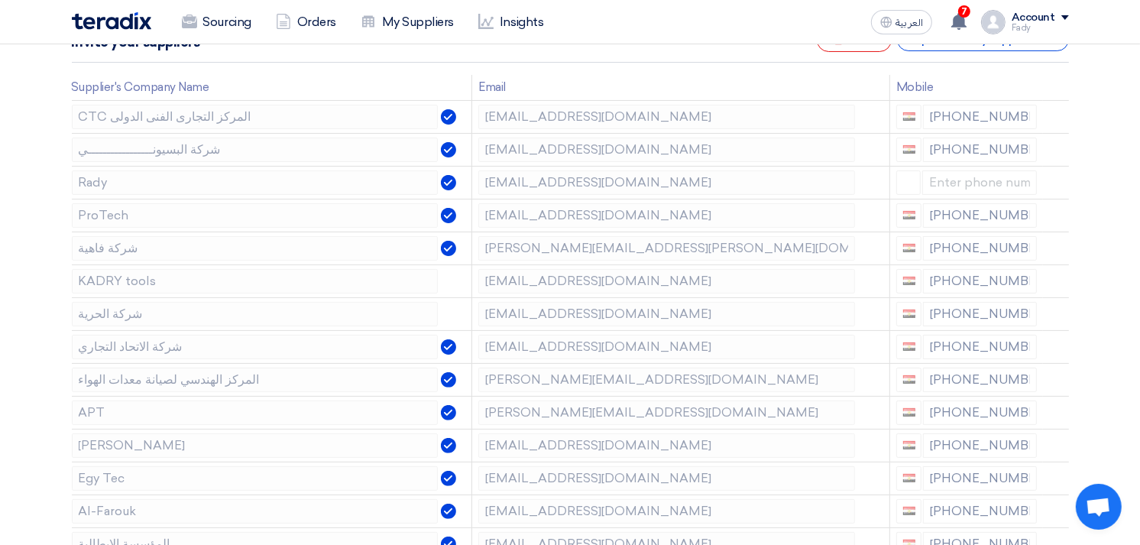
click at [0, 0] on use at bounding box center [0, 0] width 0 height 0
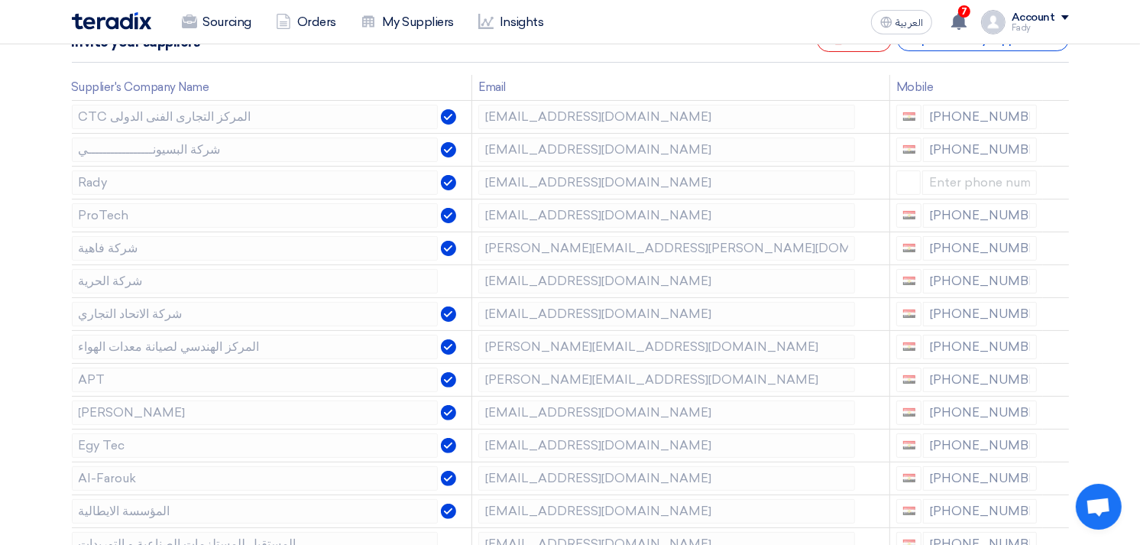
click at [0, 0] on use at bounding box center [0, 0] width 0 height 0
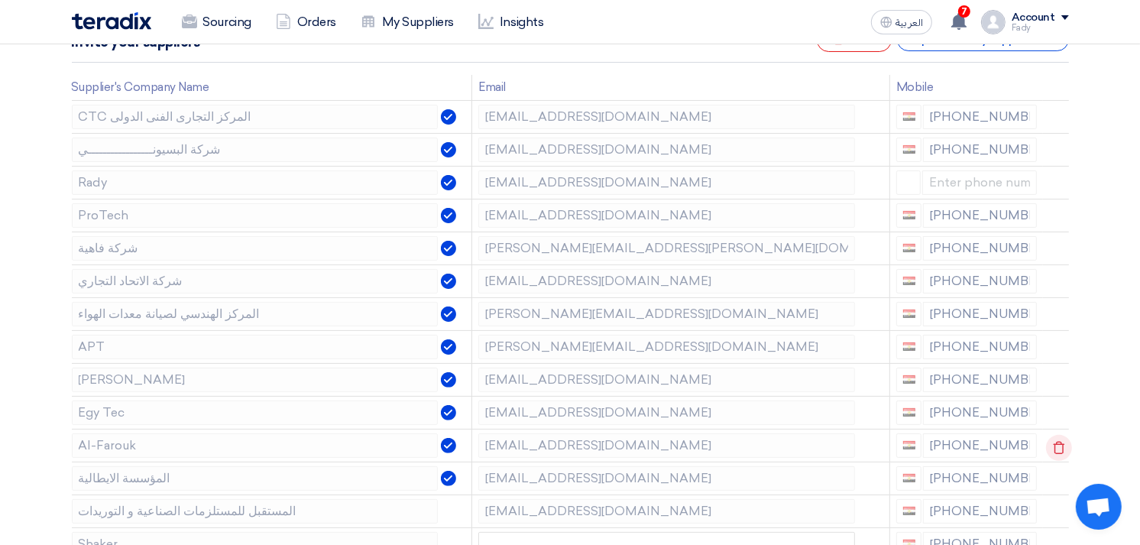
click at [1060, 444] on use at bounding box center [1058, 447] width 11 height 13
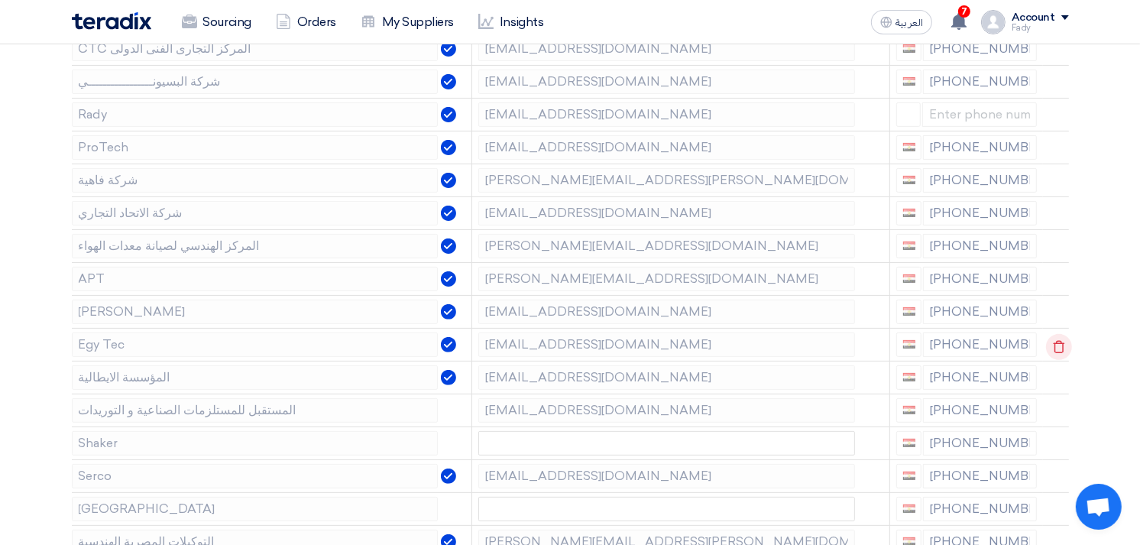
scroll to position [509, 0]
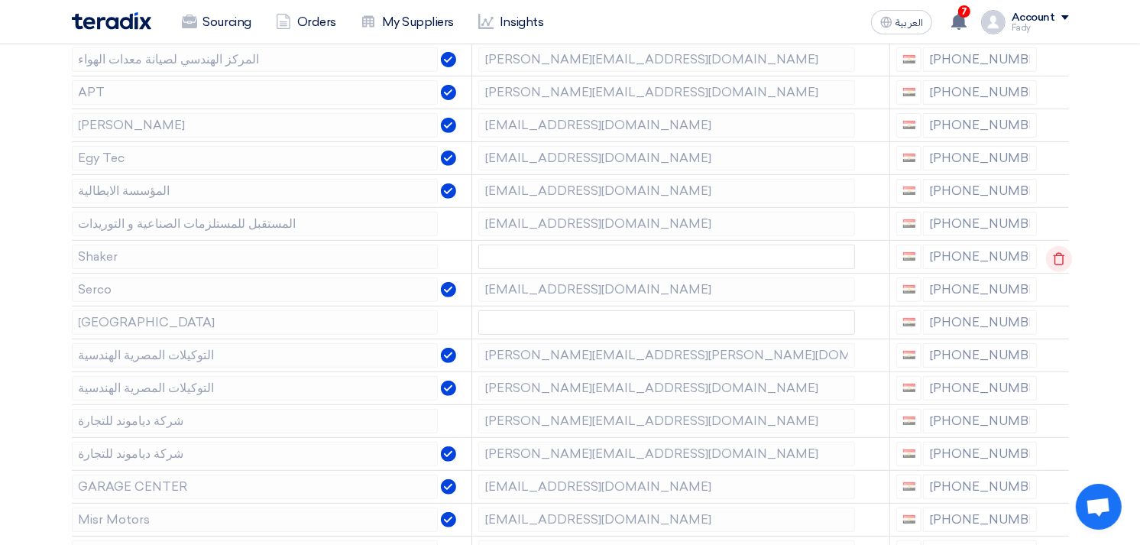
click at [1053, 252] on icon at bounding box center [1059, 259] width 26 height 26
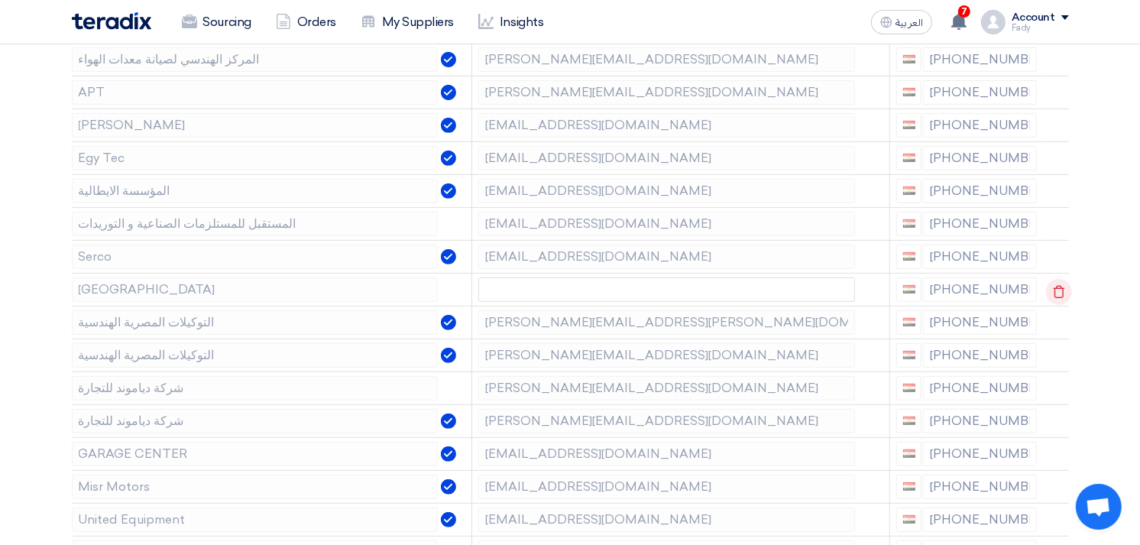
click at [1050, 292] on icon at bounding box center [1059, 292] width 26 height 26
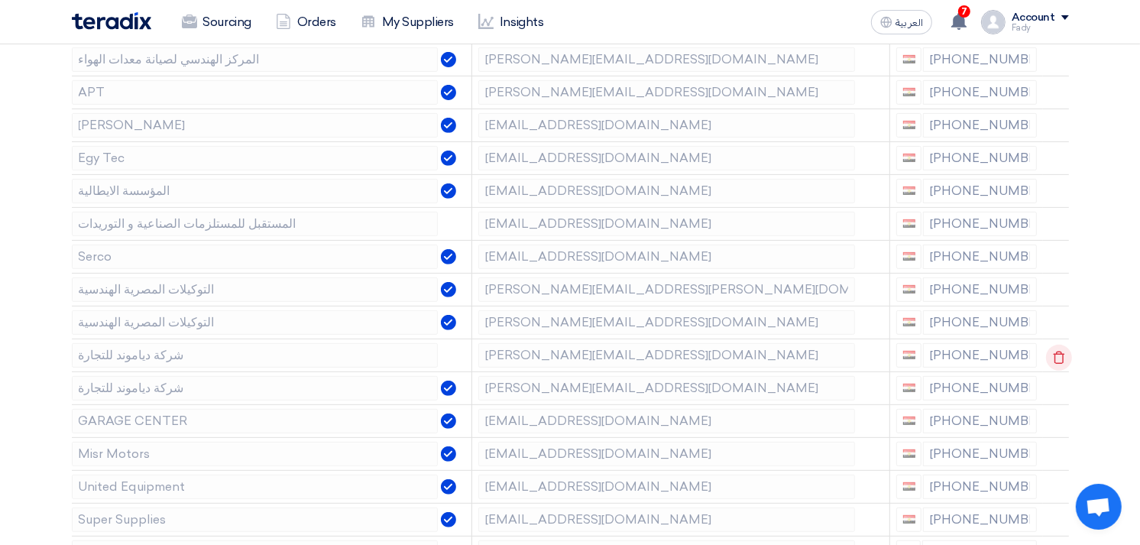
click at [1050, 351] on icon at bounding box center [1059, 358] width 26 height 26
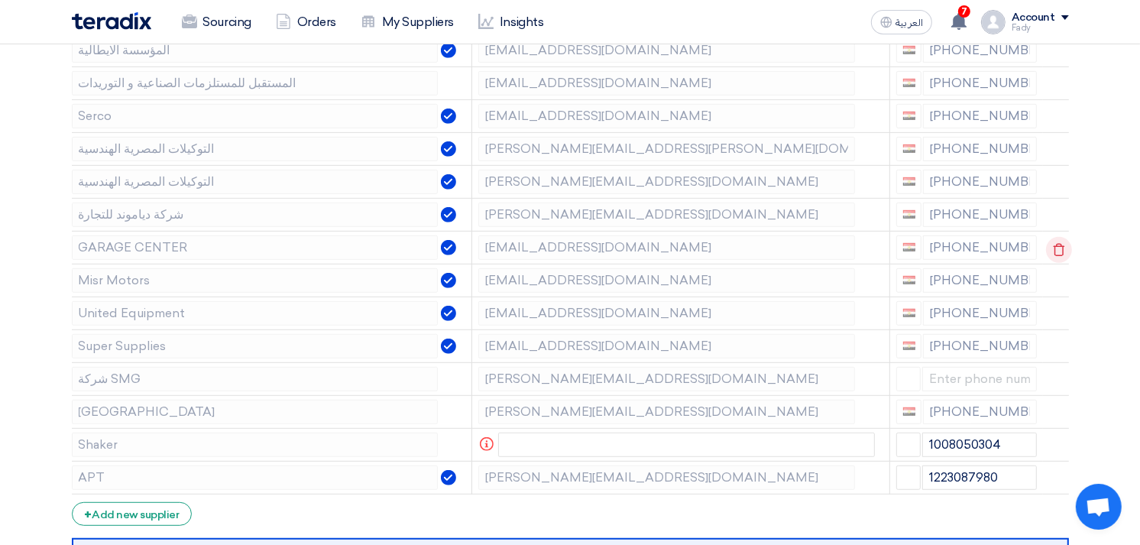
scroll to position [678, 0]
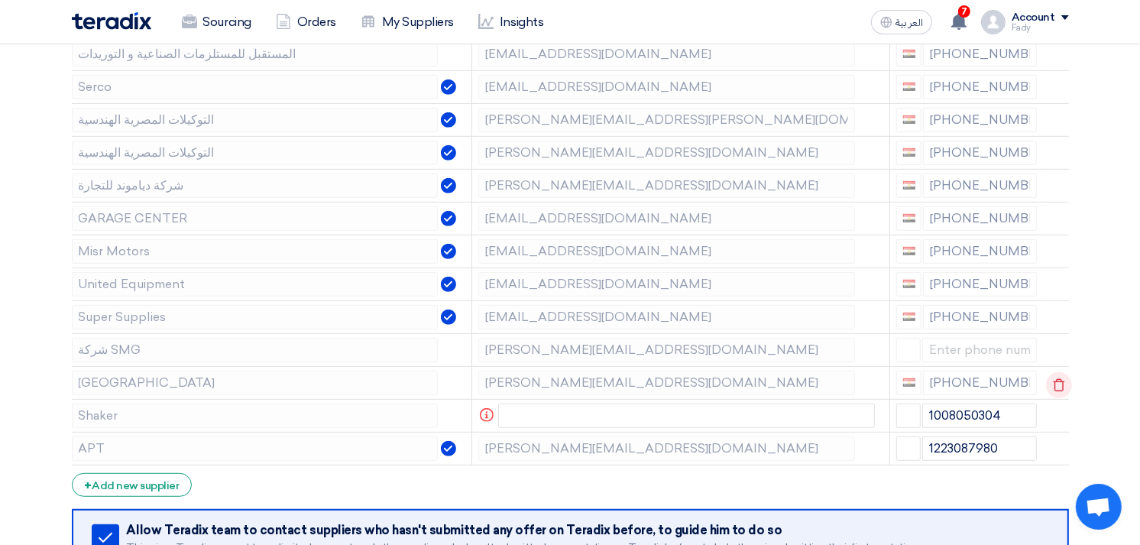
click at [1055, 383] on icon at bounding box center [1059, 385] width 26 height 26
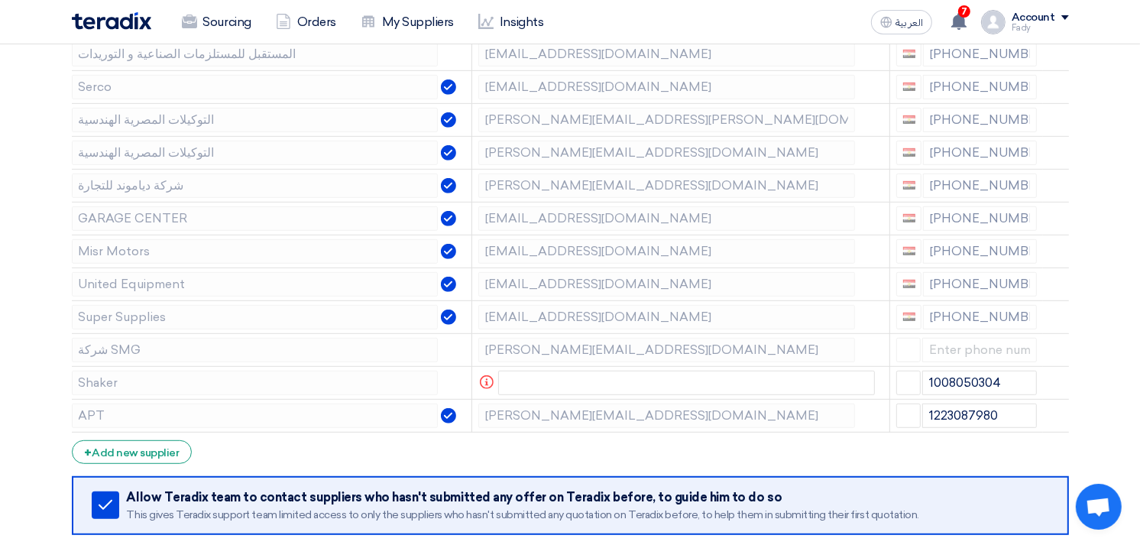
click at [0, 0] on icon at bounding box center [0, 0] width 0 height 0
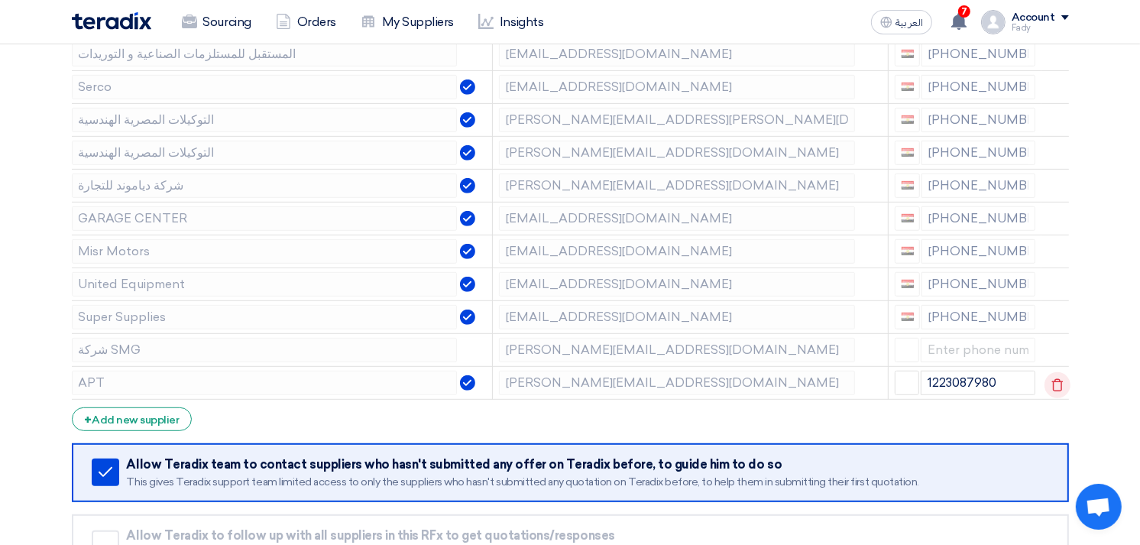
click at [1051, 387] on icon at bounding box center [1057, 385] width 26 height 26
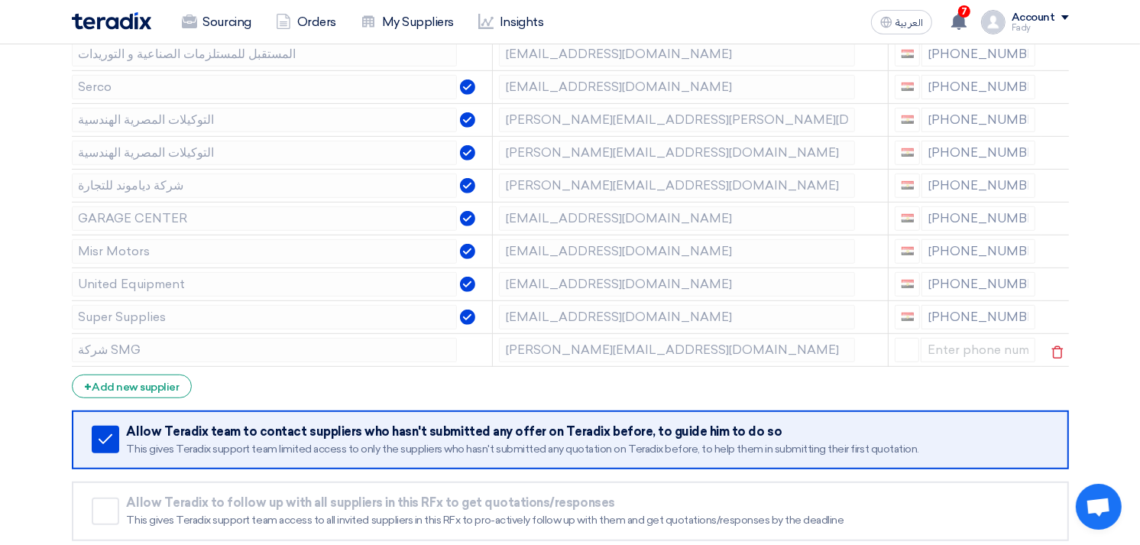
click at [904, 354] on div at bounding box center [907, 350] width 26 height 24
click at [914, 348] on div at bounding box center [907, 350] width 26 height 24
click at [904, 350] on div at bounding box center [907, 350] width 26 height 24
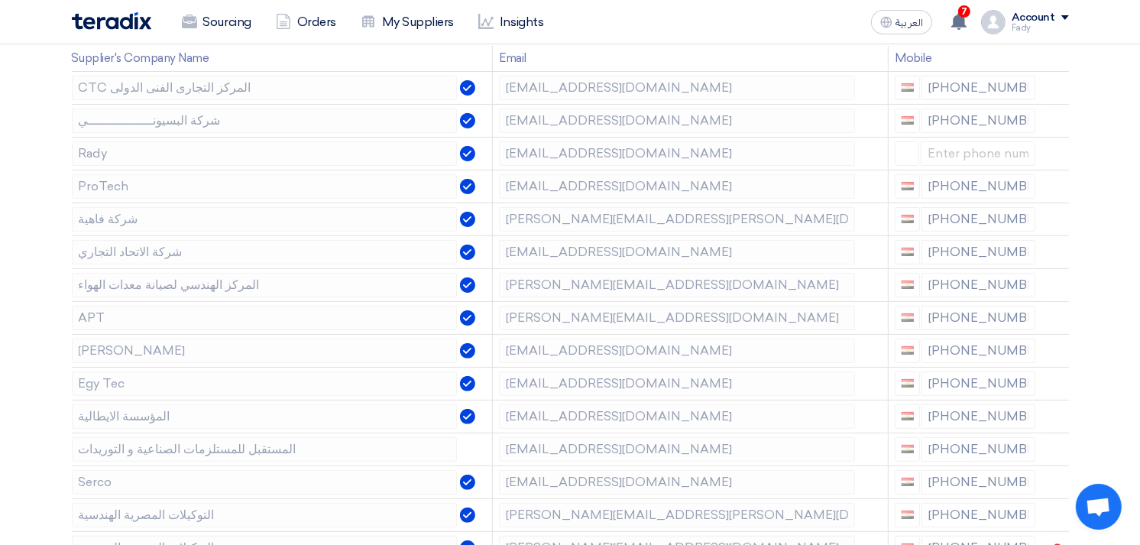
scroll to position [254, 0]
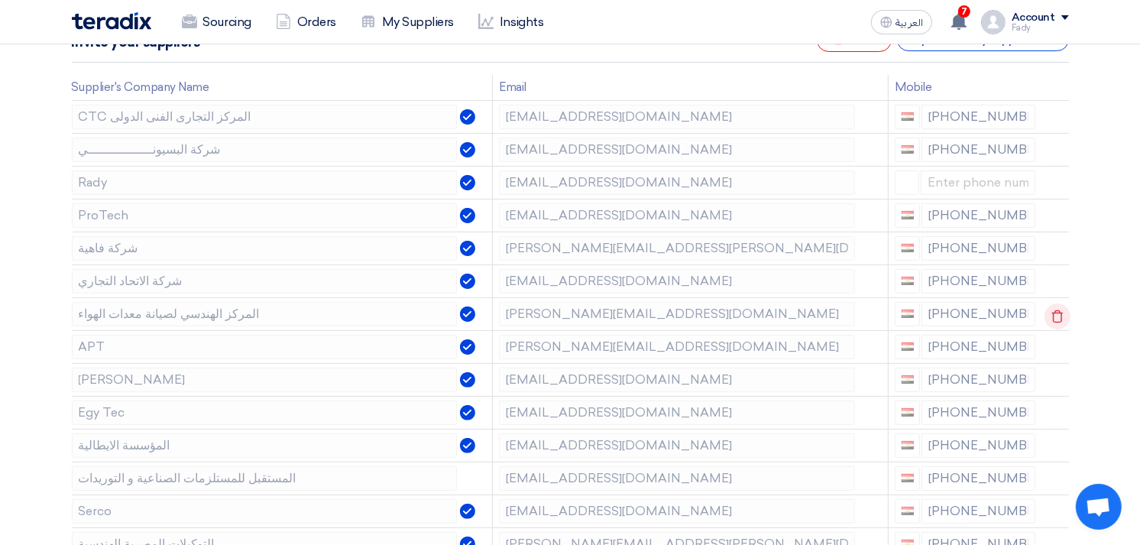
click at [1050, 307] on icon at bounding box center [1057, 316] width 26 height 26
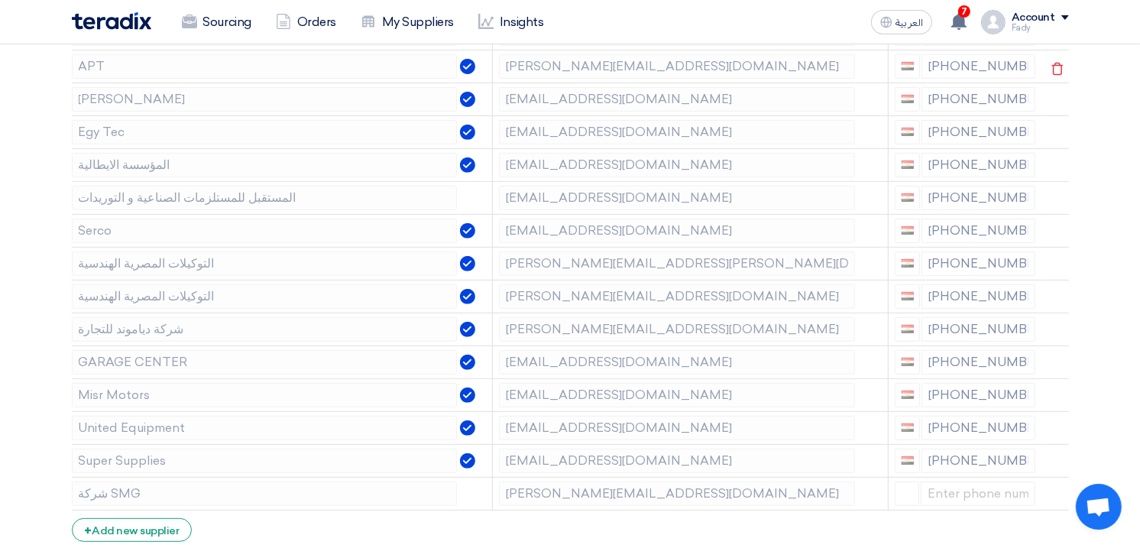
scroll to position [764, 0]
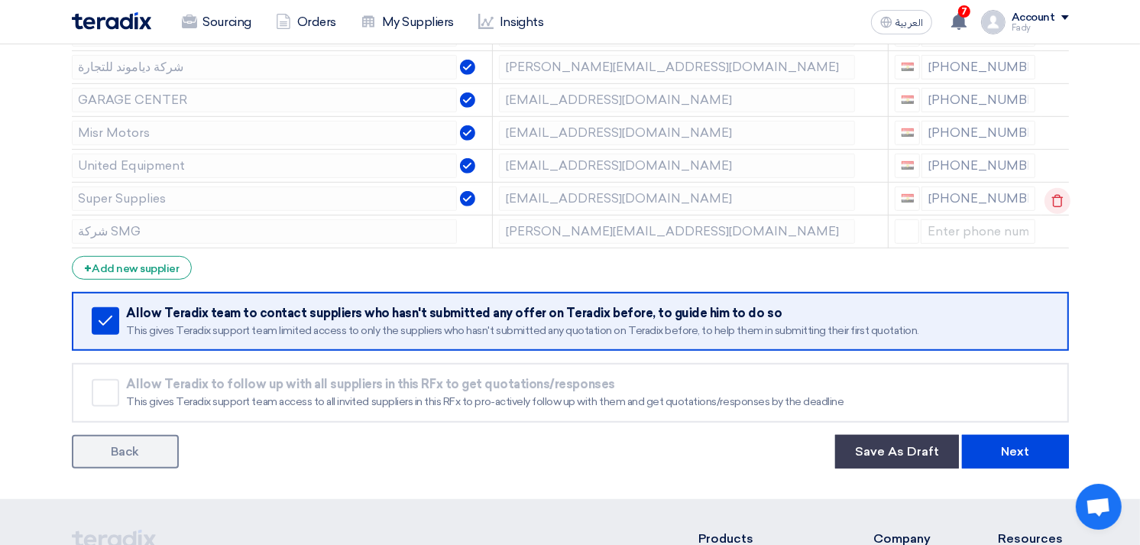
click at [1055, 197] on use at bounding box center [1056, 200] width 11 height 13
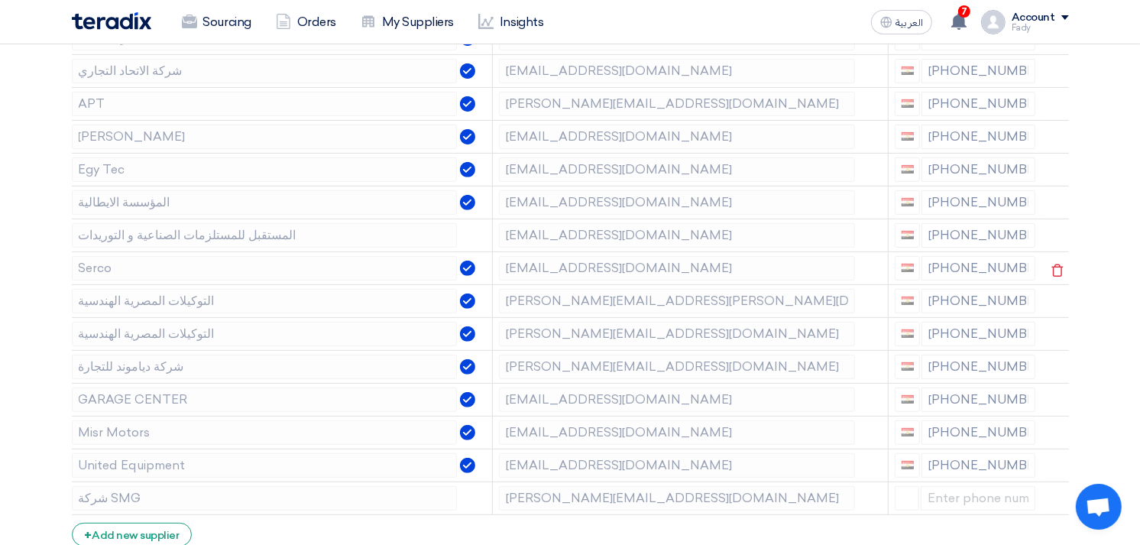
scroll to position [424, 0]
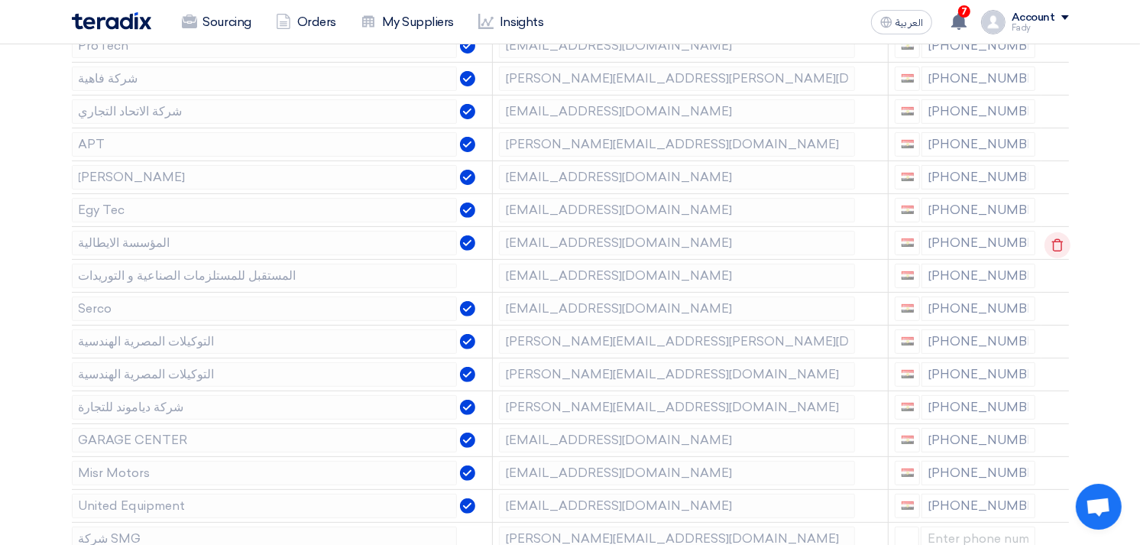
click at [1048, 240] on icon at bounding box center [1057, 245] width 26 height 26
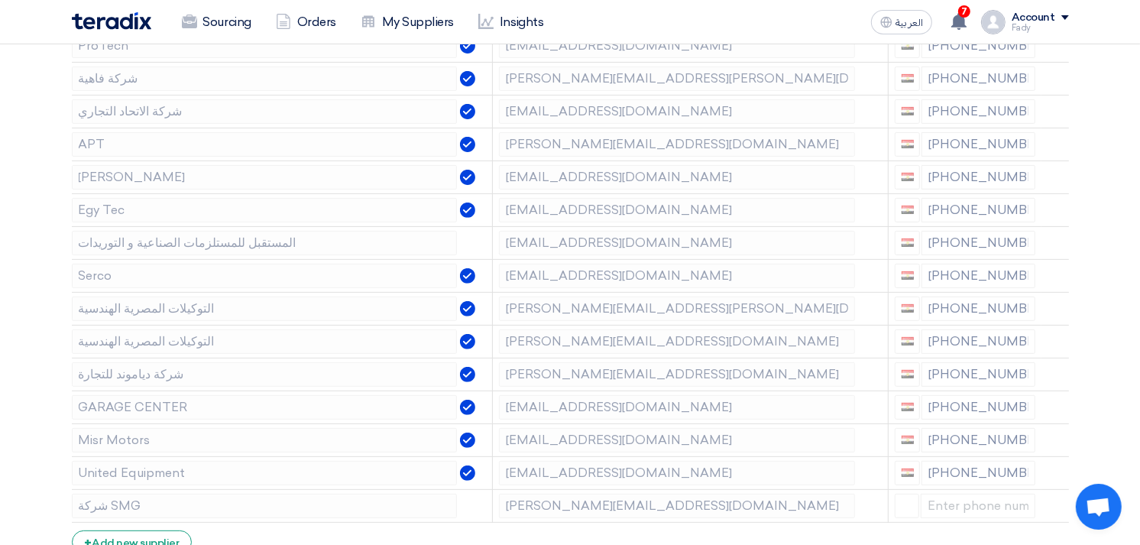
click at [0, 0] on icon at bounding box center [0, 0] width 0 height 0
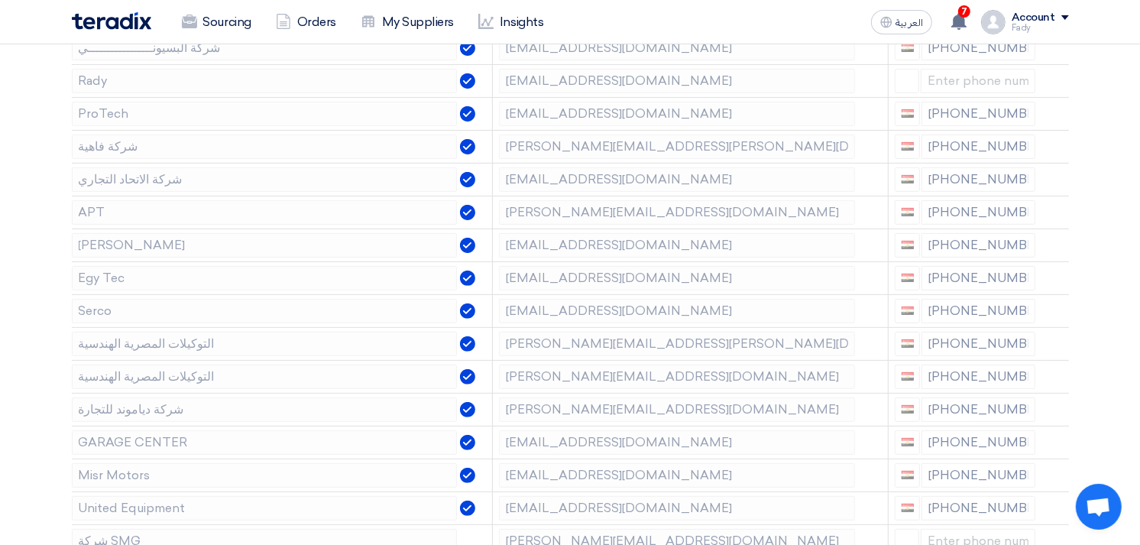
scroll to position [339, 0]
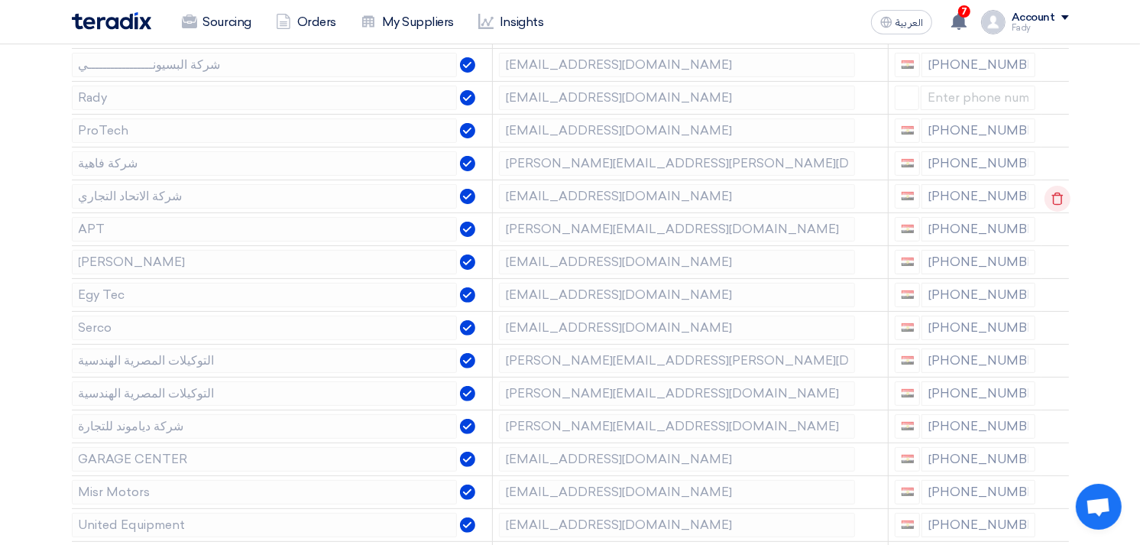
click at [1050, 196] on icon at bounding box center [1057, 199] width 26 height 26
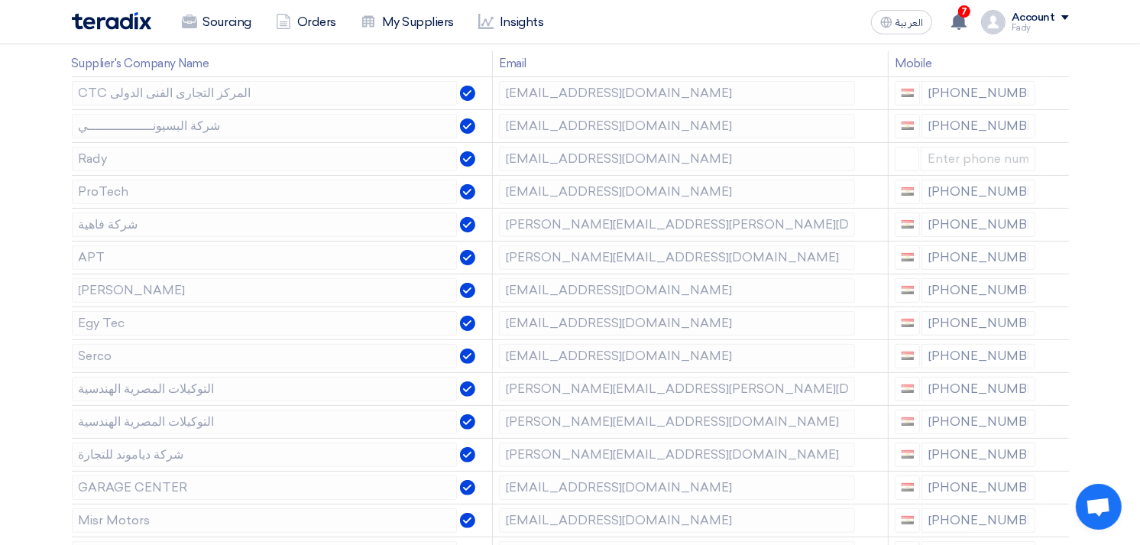
scroll to position [170, 0]
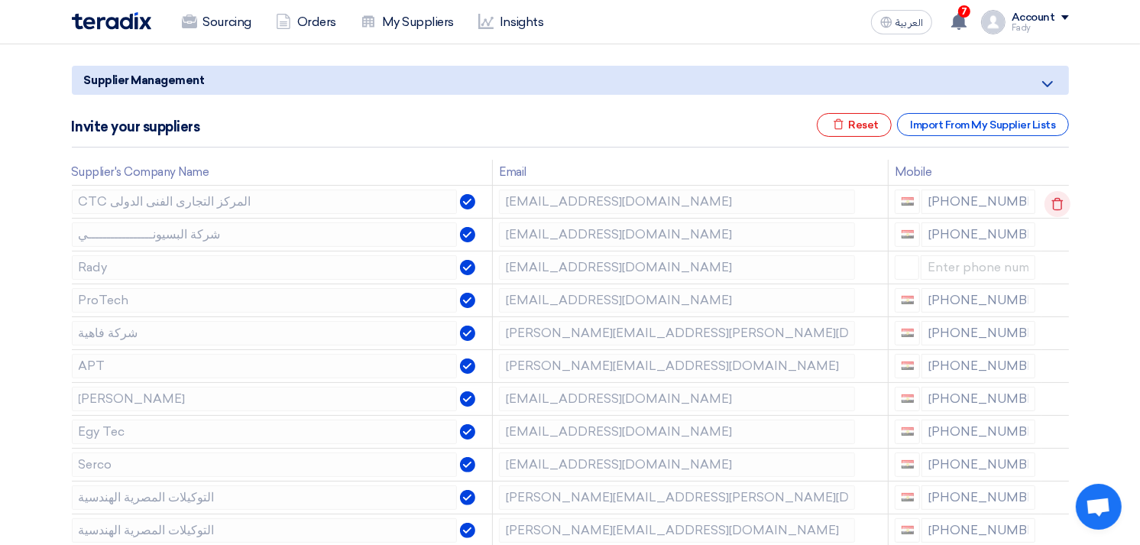
click at [1050, 200] on icon at bounding box center [1057, 204] width 26 height 26
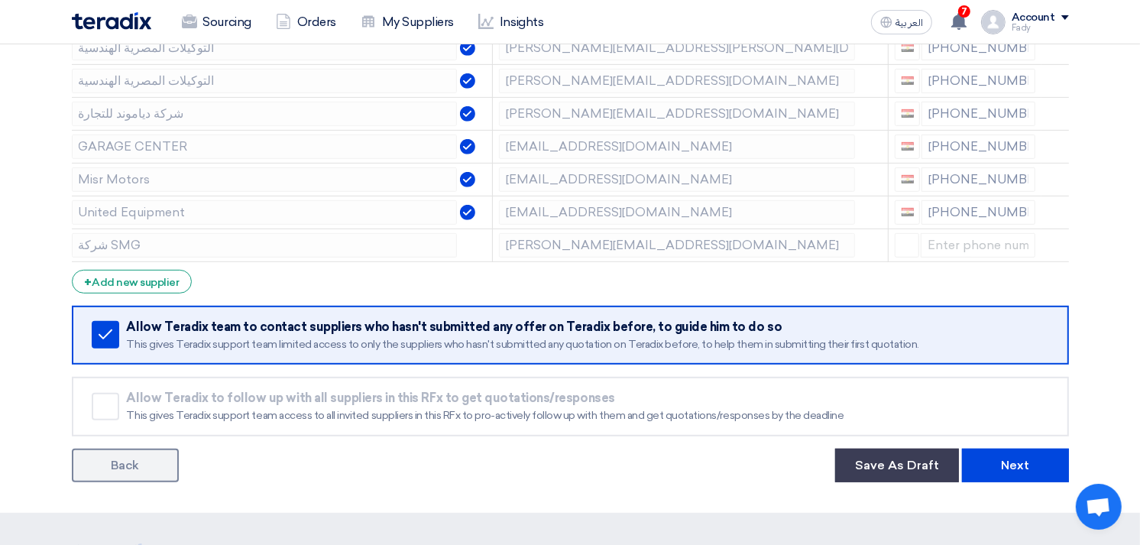
scroll to position [594, 0]
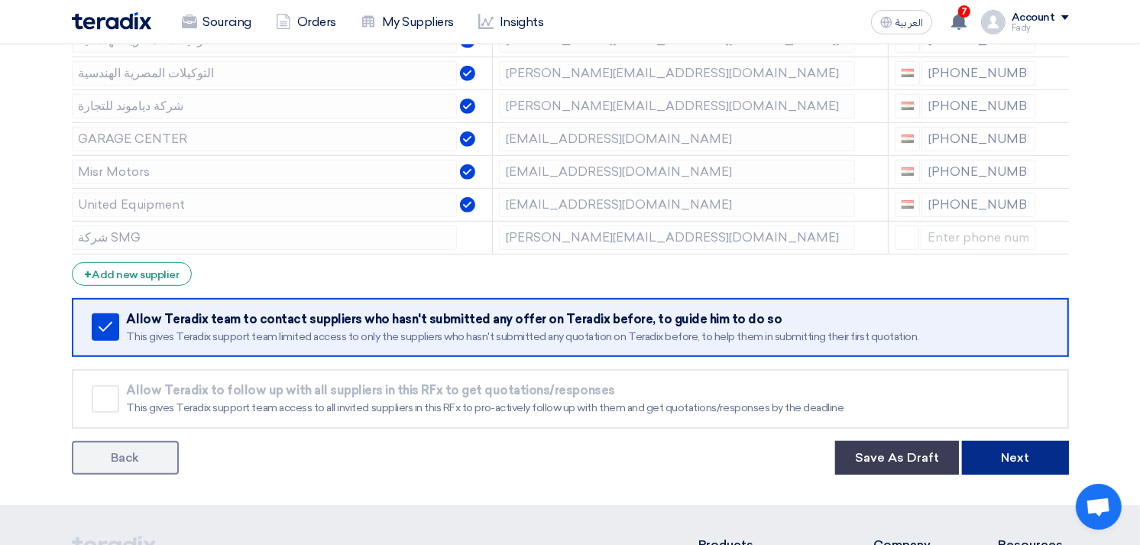
click at [1039, 451] on button "Next" at bounding box center [1015, 458] width 107 height 34
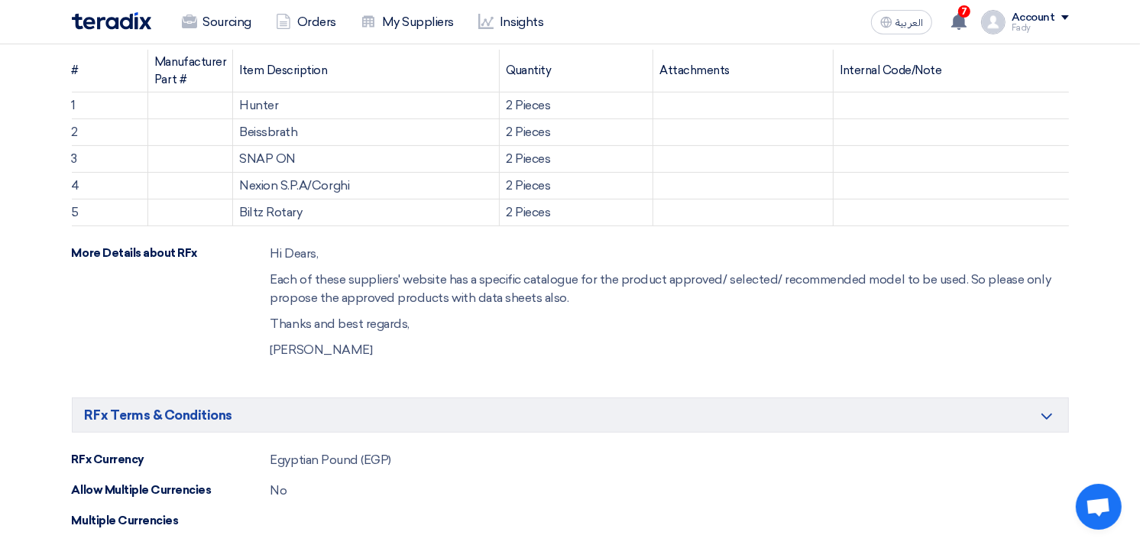
scroll to position [424, 0]
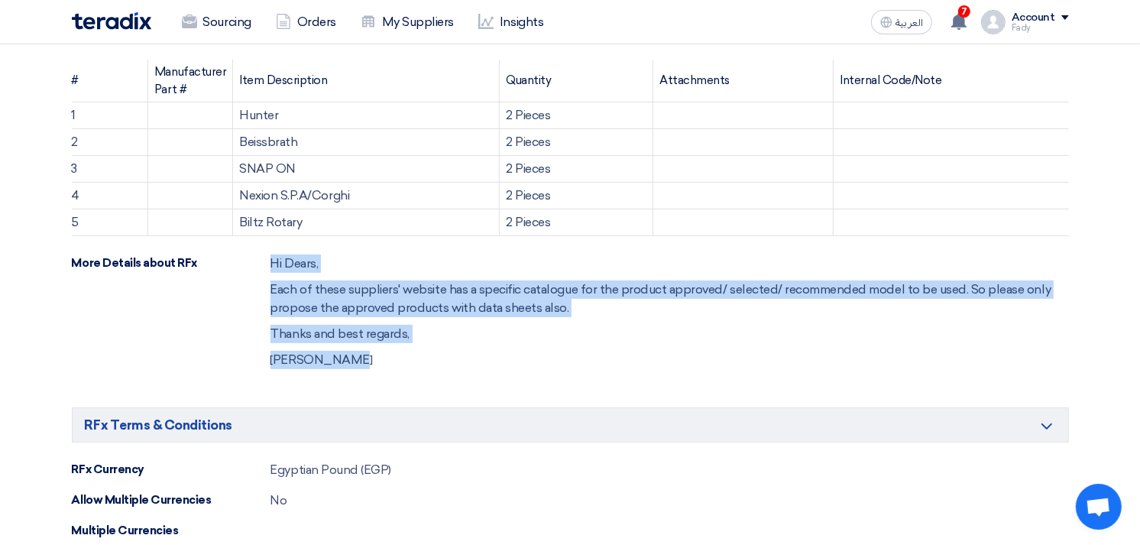
drag, startPoint x: 367, startPoint y: 363, endPoint x: 222, endPoint y: 256, distance: 179.7
click at [222, 256] on div "More Details about RFx Hi Dears, Each of these suppliers' website has a specifi…" at bounding box center [570, 315] width 997 height 122
copy div "Hi Dears, Each of these suppliers' website has a specific catalogue for the pro…"
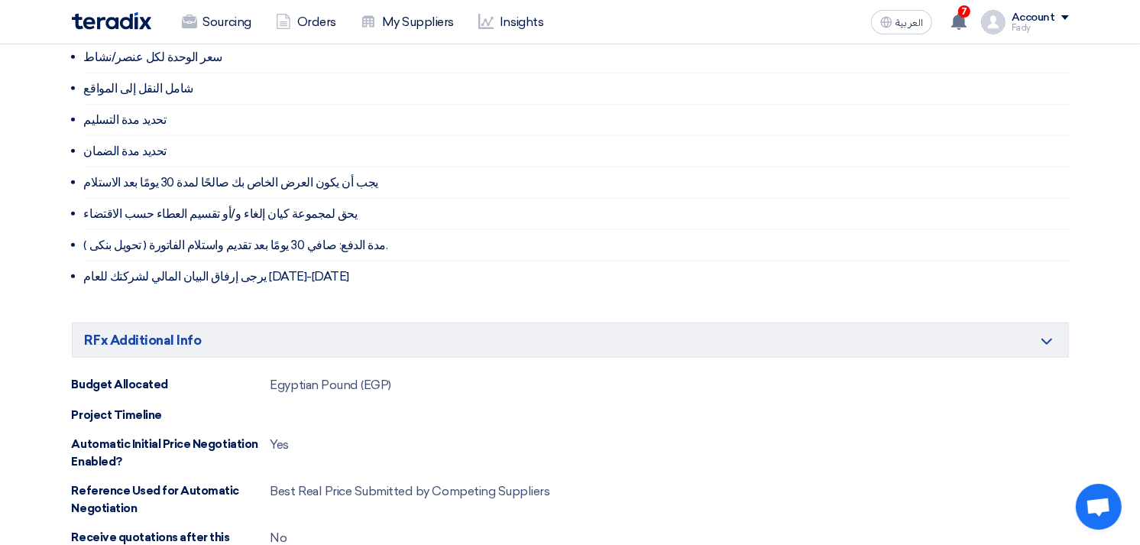
scroll to position [1442, 0]
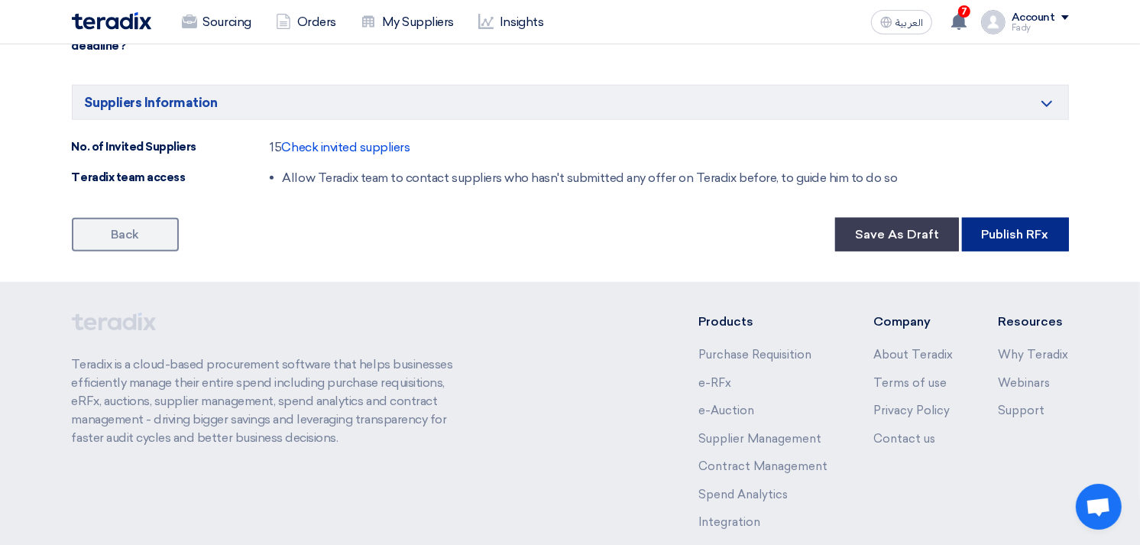
click at [1034, 234] on button "Publish RFx" at bounding box center [1015, 235] width 107 height 34
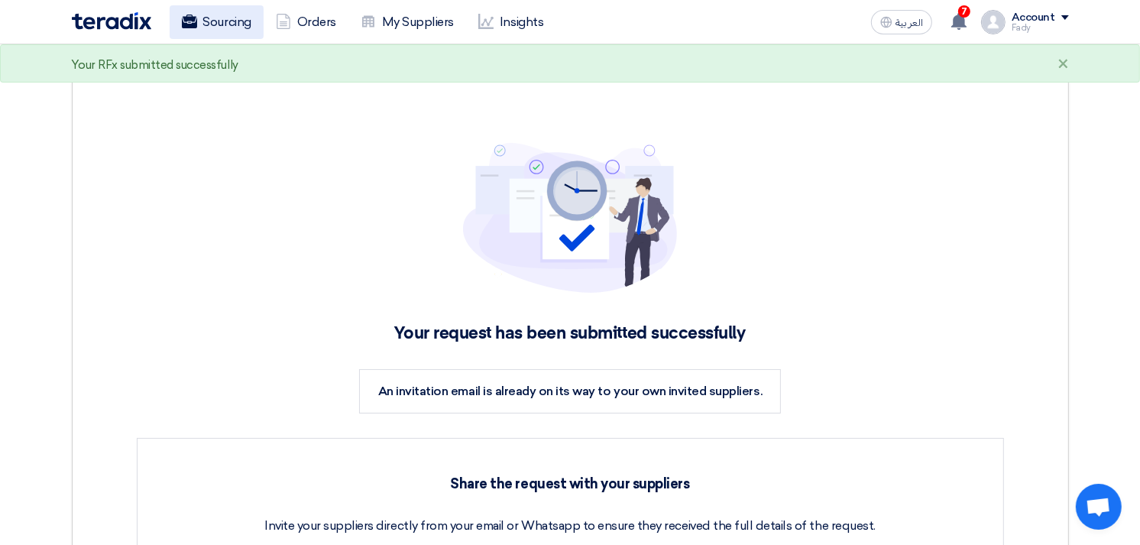
click at [195, 8] on link "Sourcing" at bounding box center [217, 22] width 94 height 34
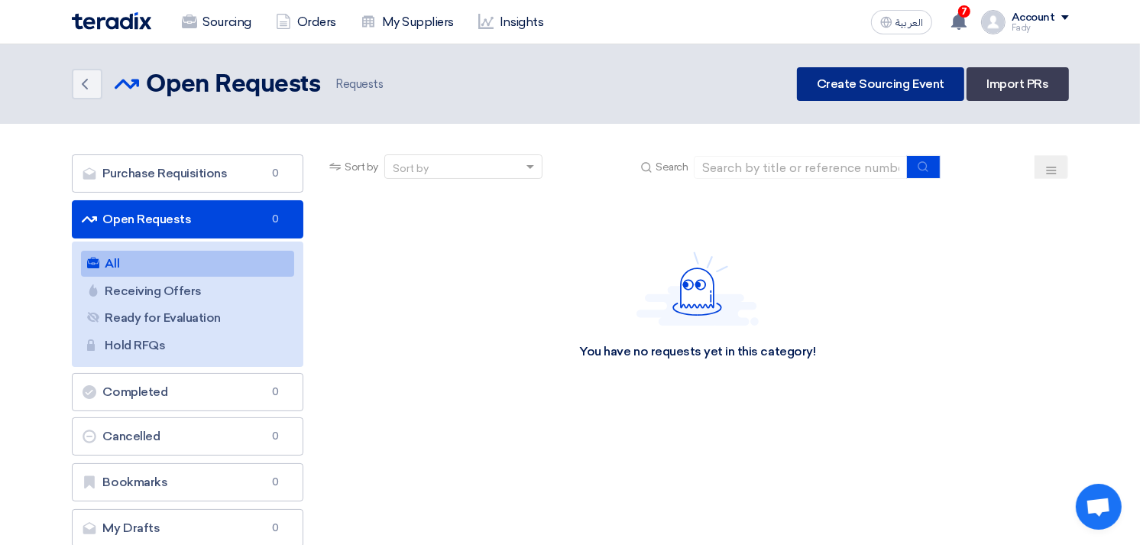
click at [914, 80] on link "Create Sourcing Event" at bounding box center [880, 84] width 167 height 34
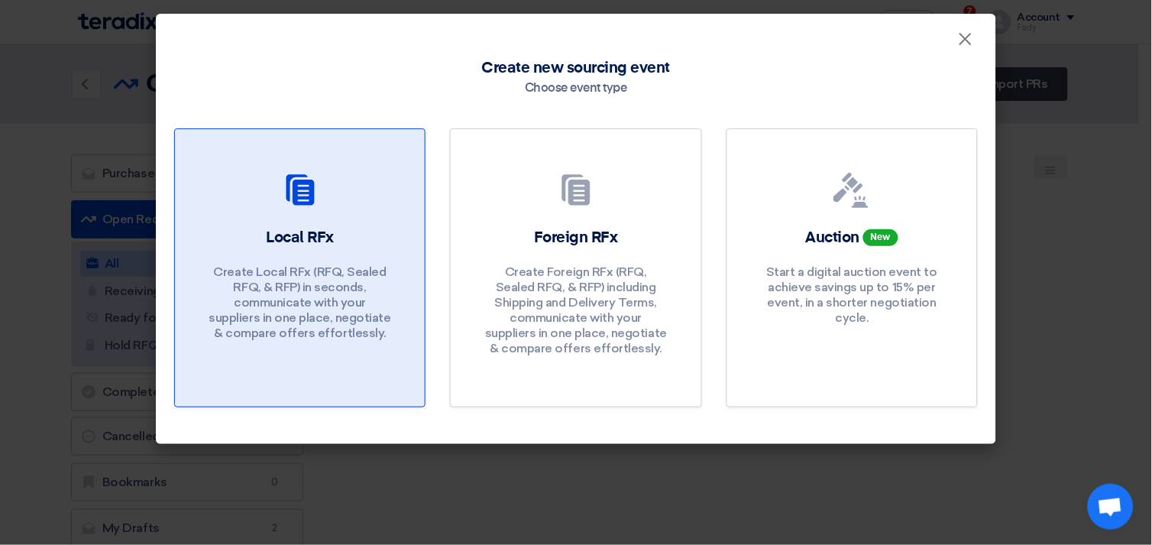
click at [302, 222] on link "Local RFx Create Local RFx (RFQ, Sealed RFQ, & RFP) in seconds, communicate wit…" at bounding box center [299, 267] width 251 height 279
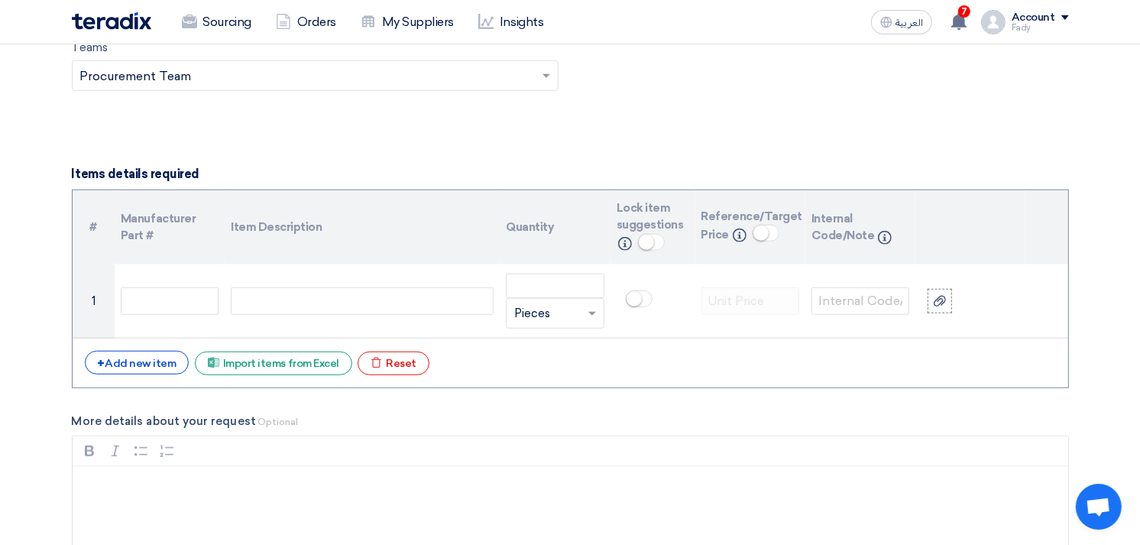
scroll to position [1442, 0]
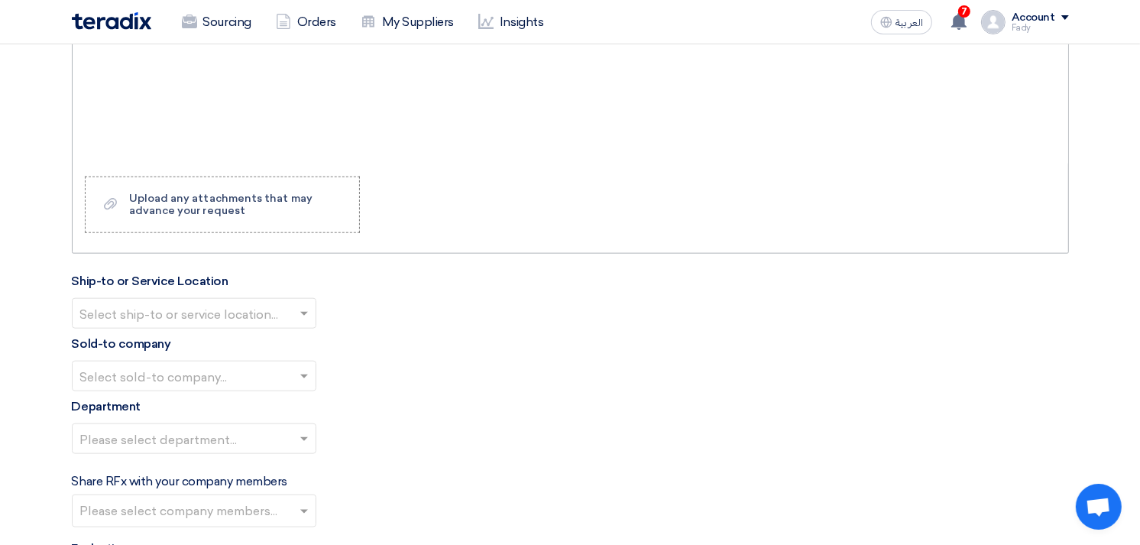
click at [123, 85] on div "Rich Text Editor, main" at bounding box center [570, 103] width 995 height 122
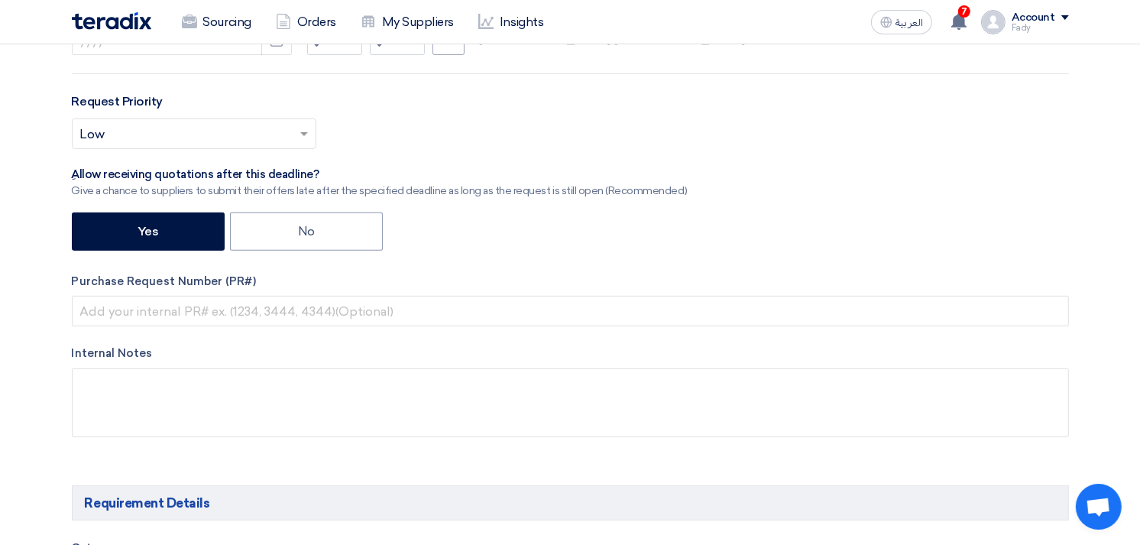
scroll to position [85, 0]
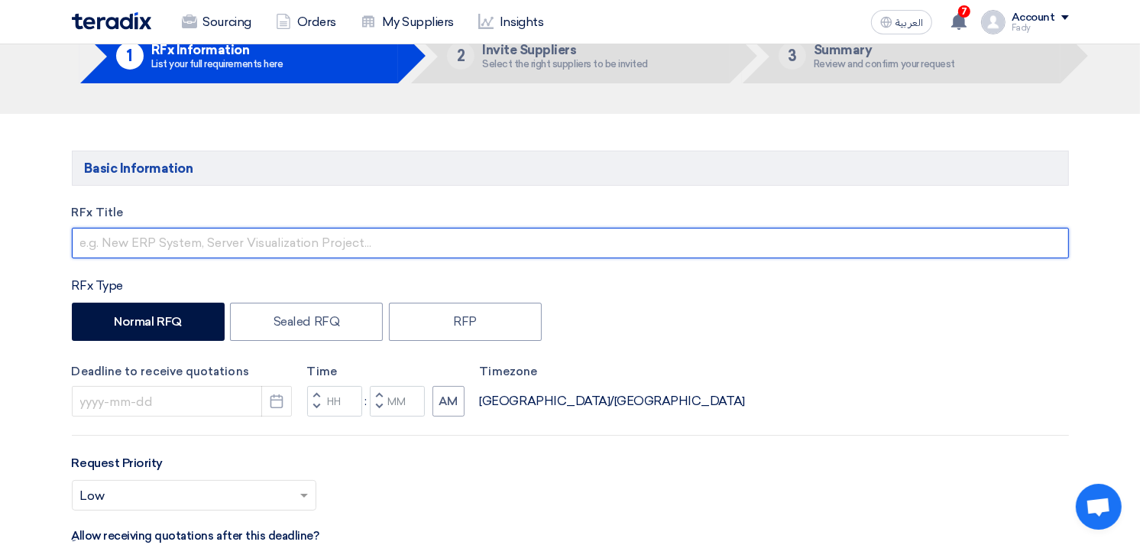
click at [200, 242] on input "text" at bounding box center [570, 243] width 997 height 31
type input "Supply of wheel fitting"
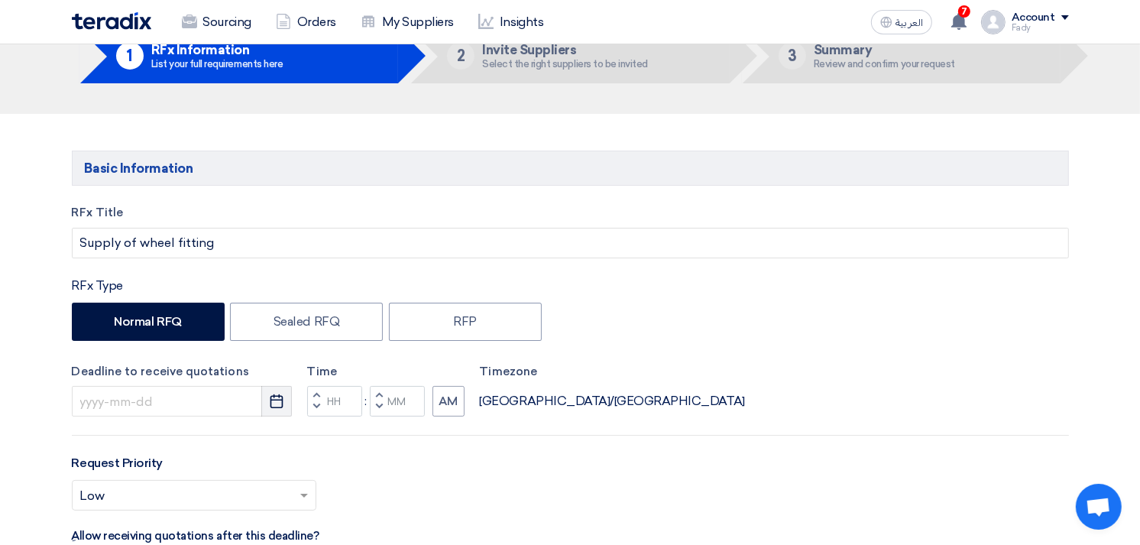
click at [277, 401] on icon "Pick a date" at bounding box center [276, 400] width 15 height 15
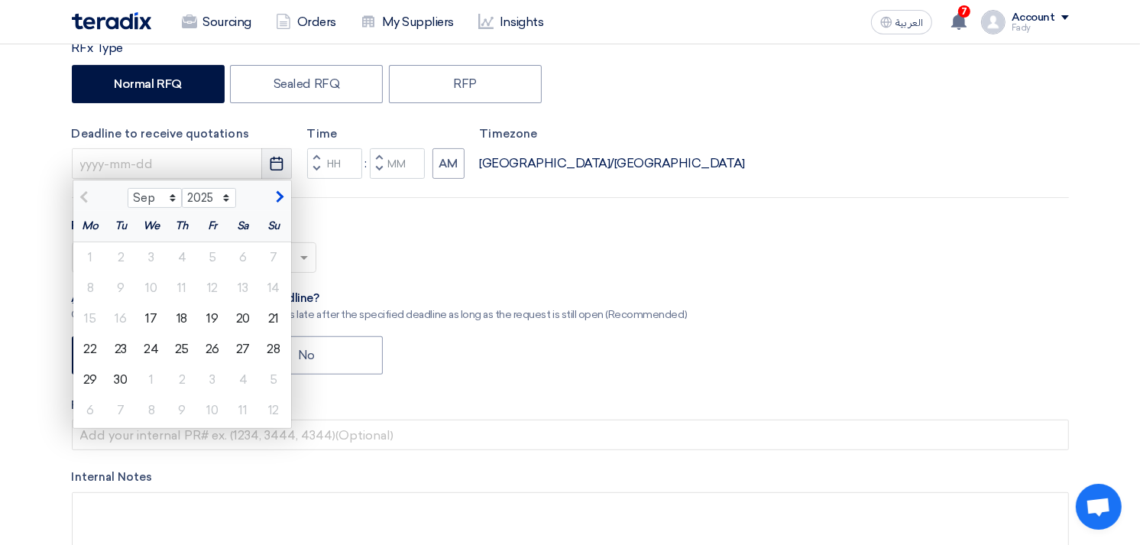
scroll to position [339, 0]
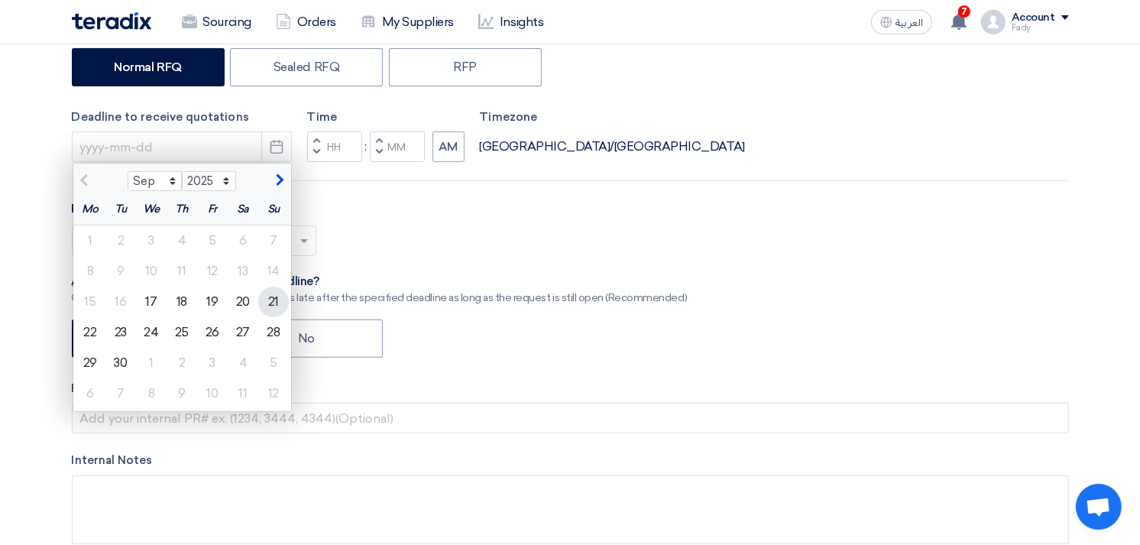
click at [270, 293] on div "21" at bounding box center [273, 301] width 31 height 31
type input "[DATE]"
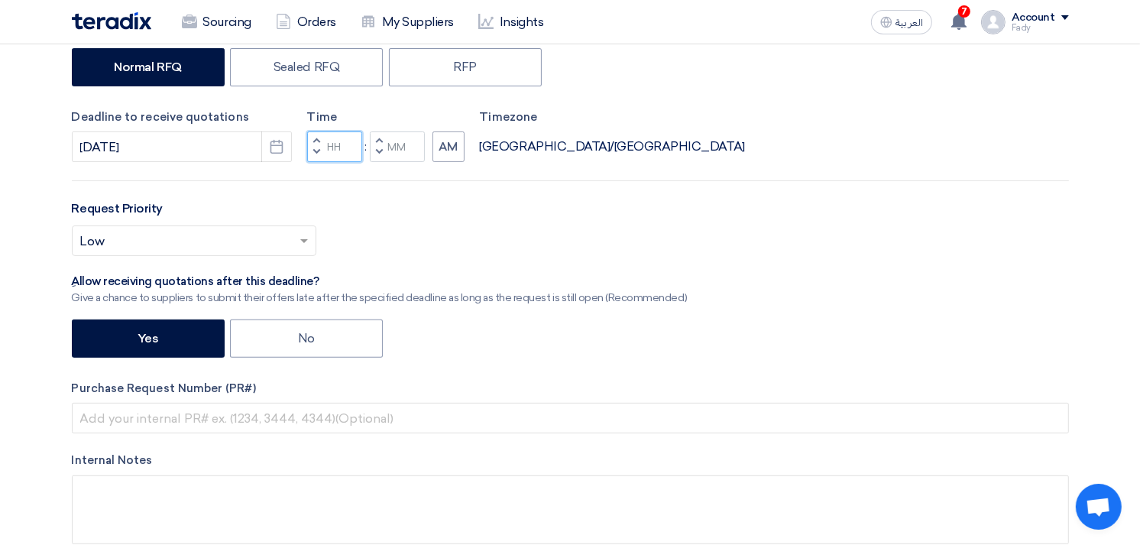
click at [345, 146] on input "Hours" at bounding box center [334, 146] width 55 height 31
type input "07"
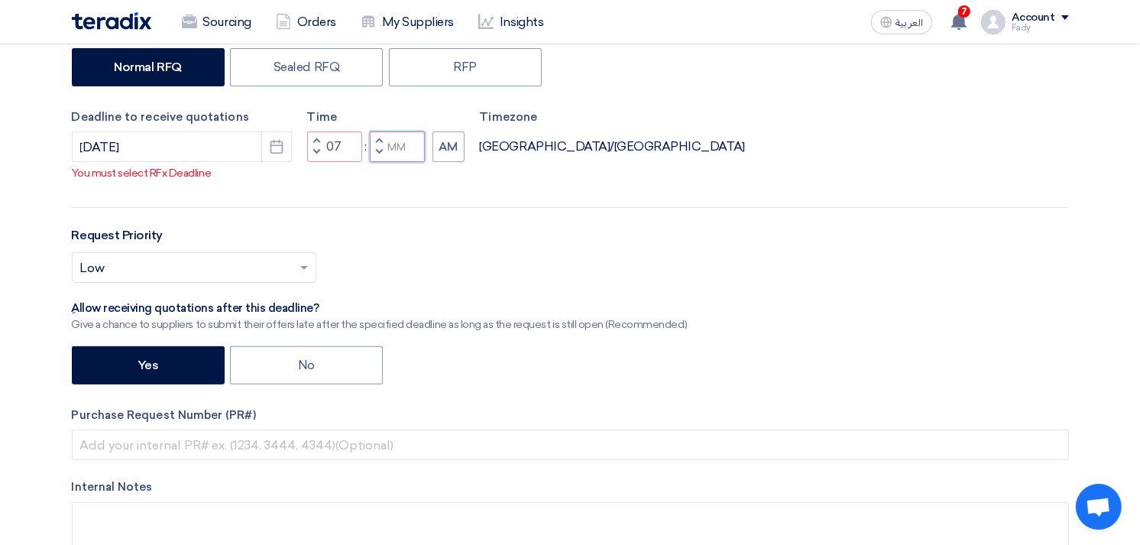
click at [399, 141] on div "Time Increment hours 07 Decrement hours : Increment minutes Decrement minutes AM" at bounding box center [385, 135] width 157 height 54
type input "00"
click at [447, 163] on div "RFx Title Supply of wheel fitting RFx Type Normal RFQ Sealed RFQ RFP Deadline t…" at bounding box center [570, 272] width 1020 height 645
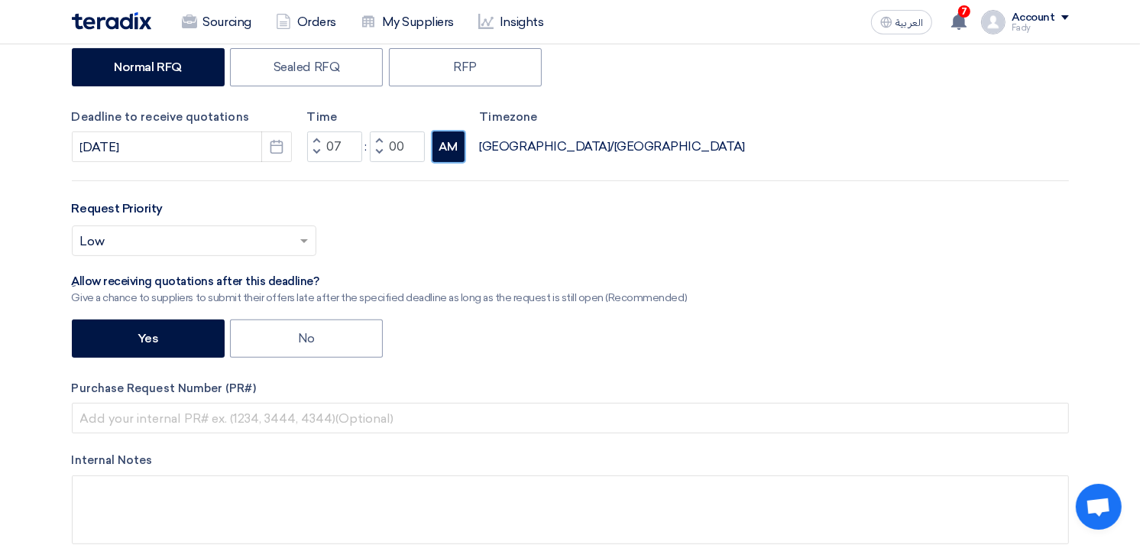
click at [445, 140] on button "AM" at bounding box center [448, 146] width 32 height 31
click at [195, 240] on input "text" at bounding box center [186, 242] width 212 height 25
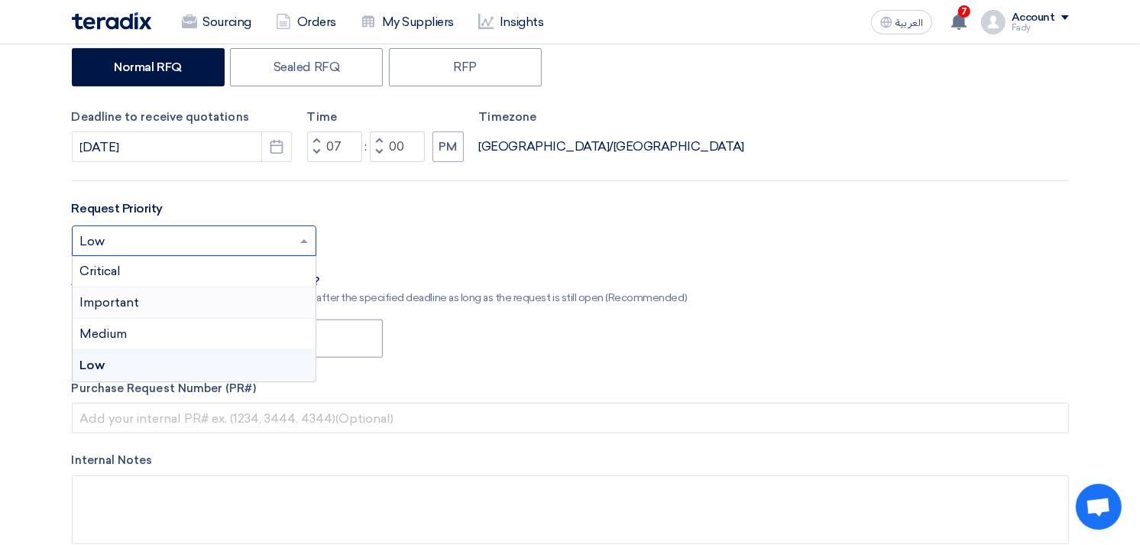
click at [168, 295] on div "Important" at bounding box center [194, 302] width 243 height 31
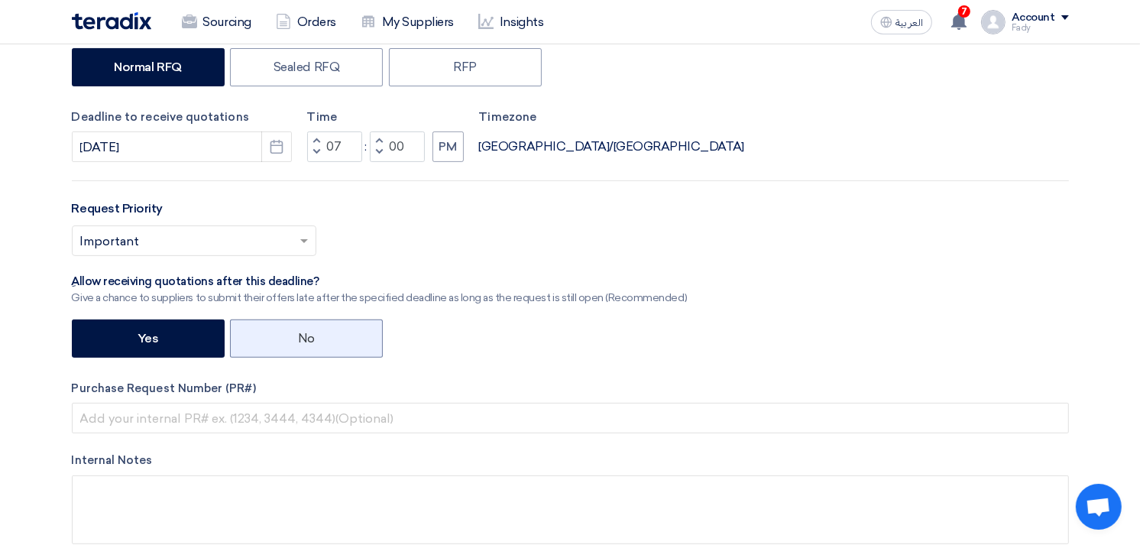
click at [338, 334] on label "No" at bounding box center [306, 338] width 153 height 38
click at [308, 334] on input "No" at bounding box center [303, 337] width 10 height 10
radio input "true"
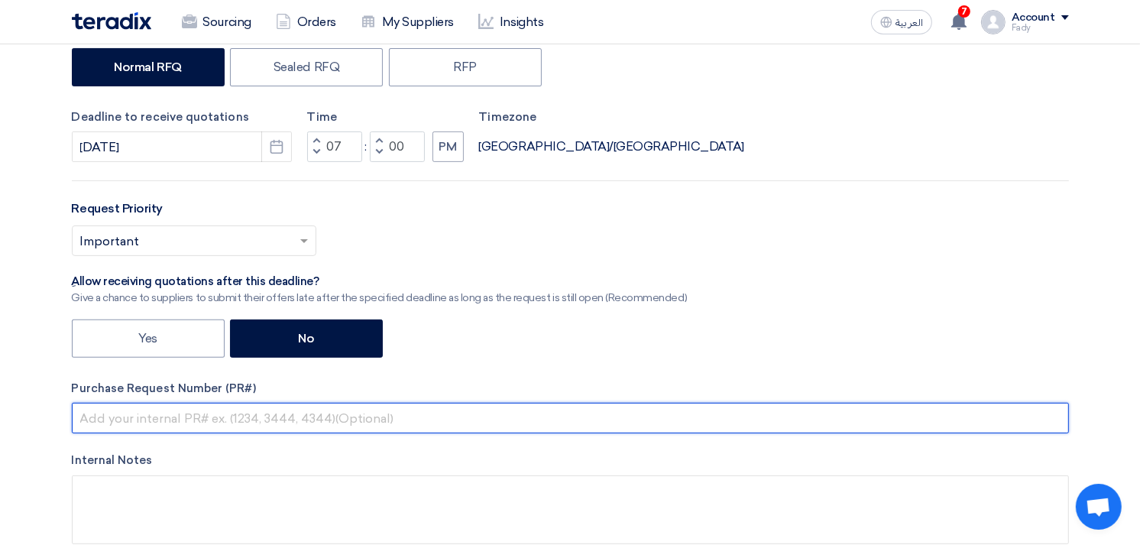
click at [332, 417] on input "text" at bounding box center [570, 418] width 997 height 31
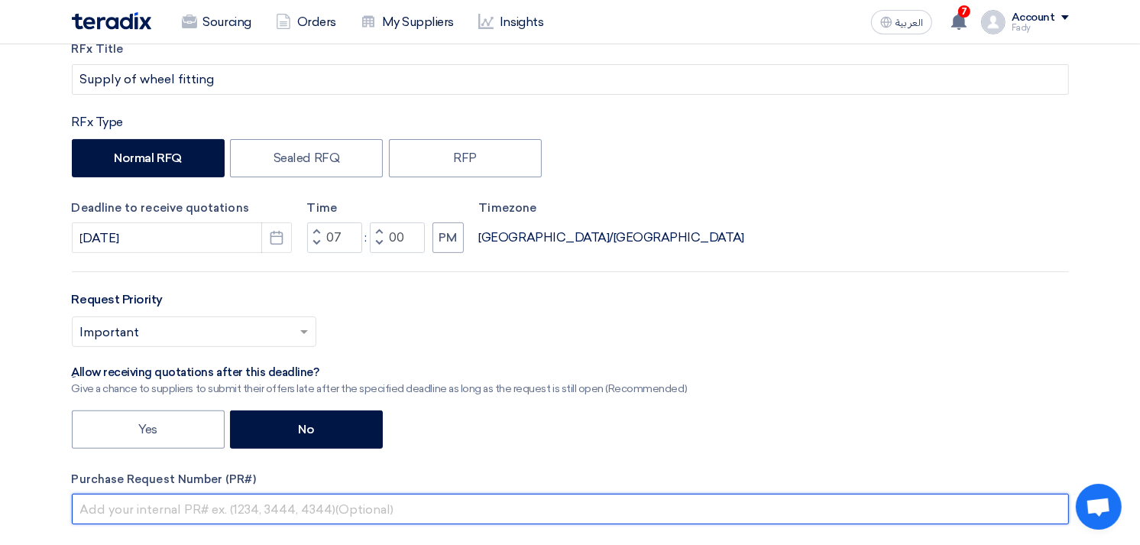
scroll to position [254, 0]
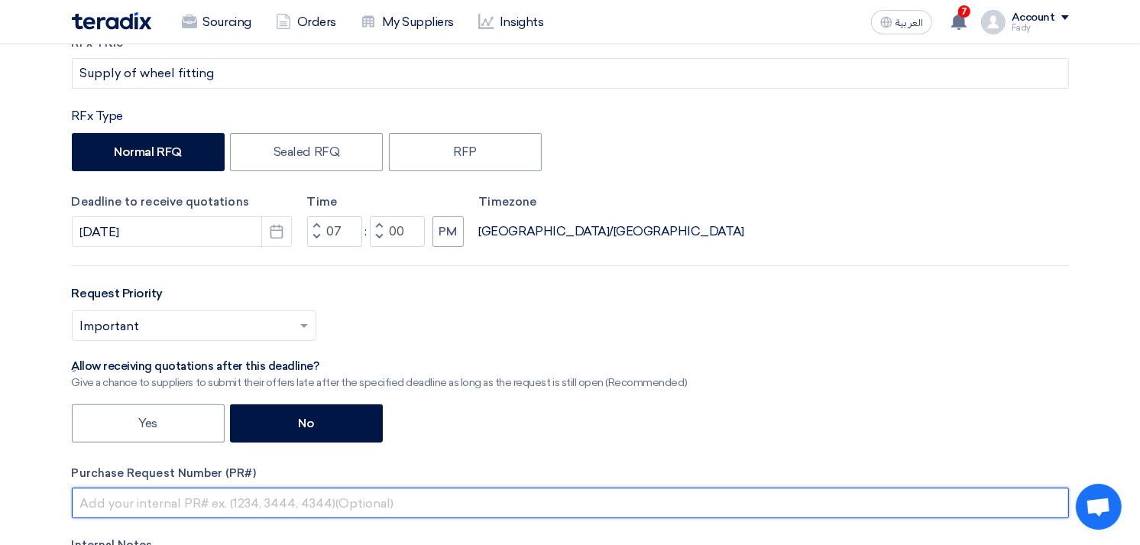
click at [243, 510] on input "text" at bounding box center [570, 502] width 997 height 31
paste input "KAYAN-PR-818-2025"
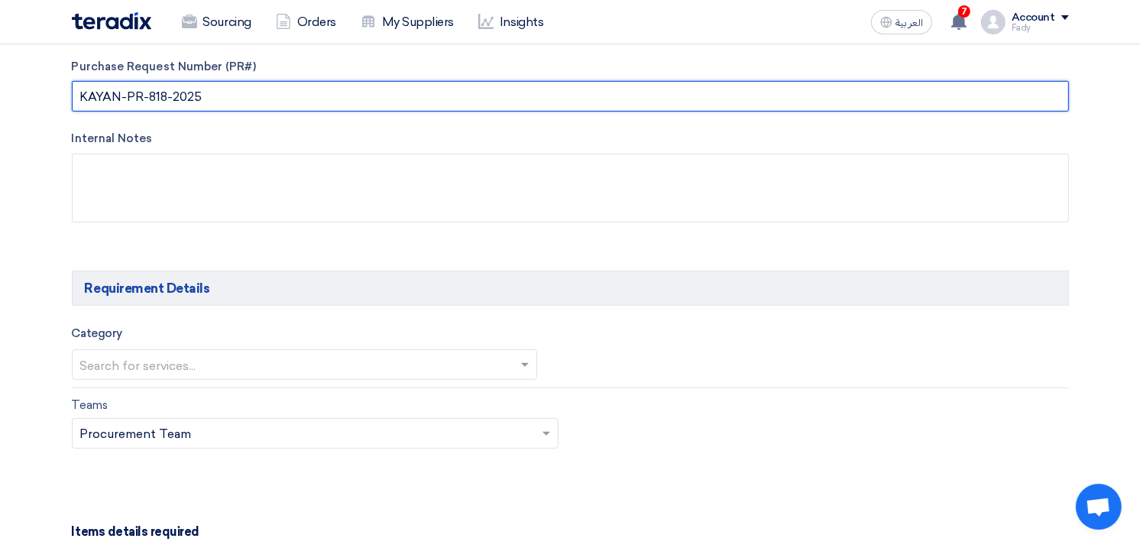
scroll to position [764, 0]
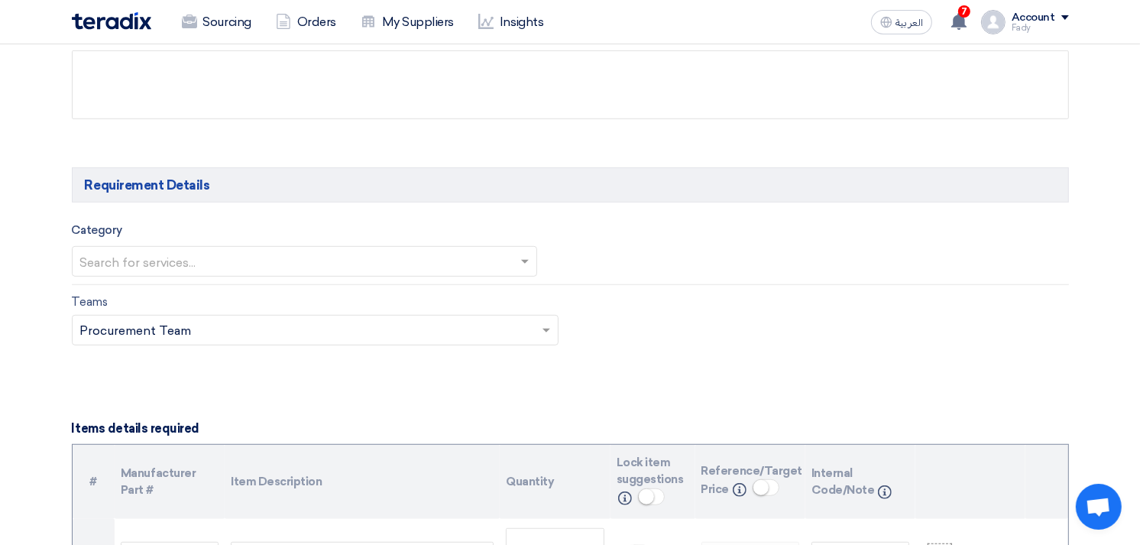
type input "KAYAN-PR-818-2025"
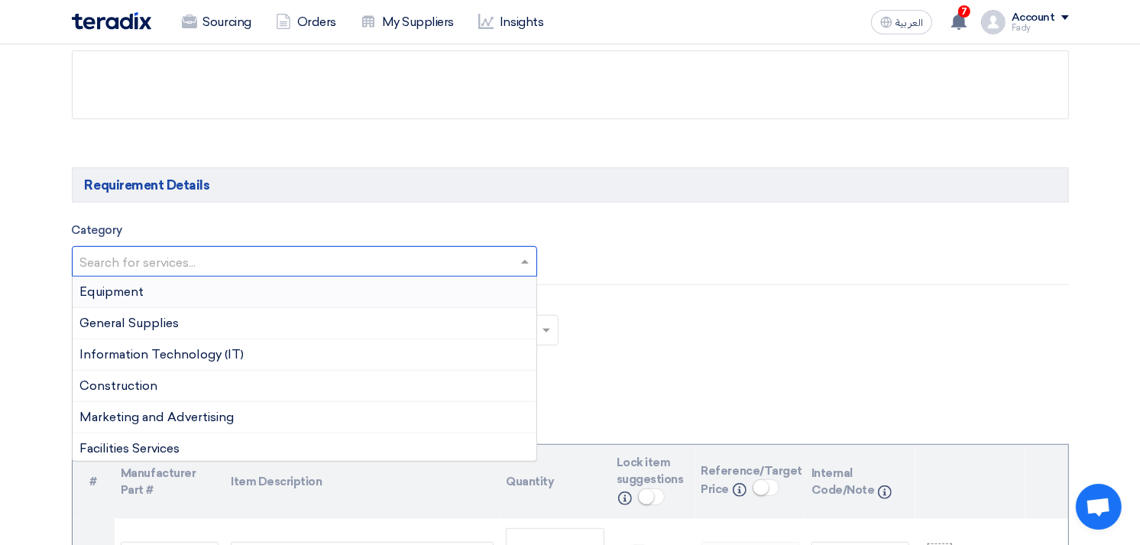
click at [144, 265] on input "text" at bounding box center [297, 263] width 434 height 25
click at [131, 292] on span "Equipment" at bounding box center [112, 291] width 64 height 15
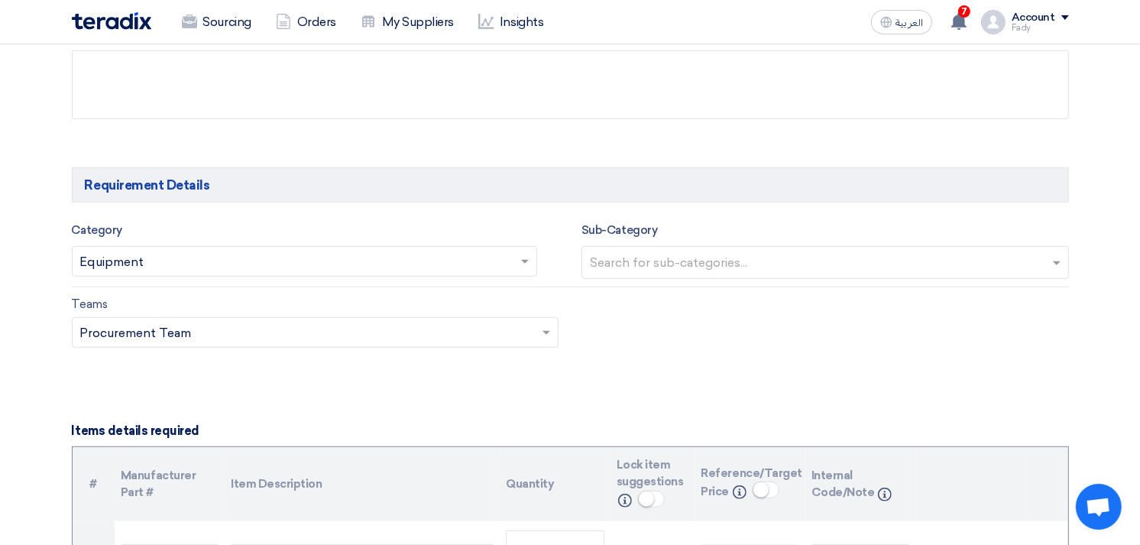
click at [785, 263] on input "text" at bounding box center [827, 263] width 474 height 25
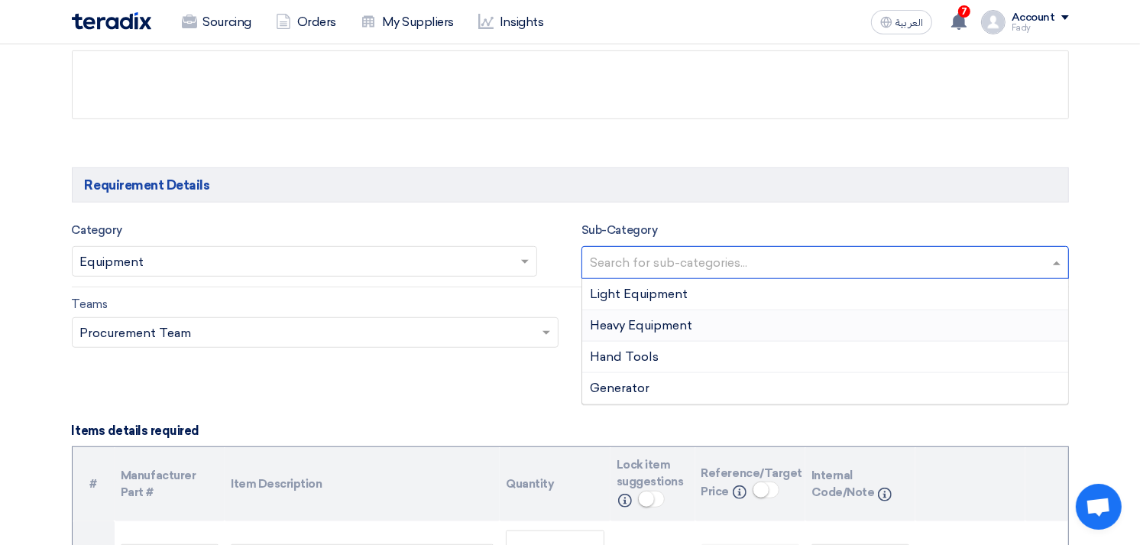
click at [626, 313] on div "Heavy Equipment" at bounding box center [825, 325] width 486 height 31
click at [972, 263] on input "text" at bounding box center [880, 263] width 341 height 25
click at [681, 287] on span "Light Equipment" at bounding box center [639, 293] width 98 height 15
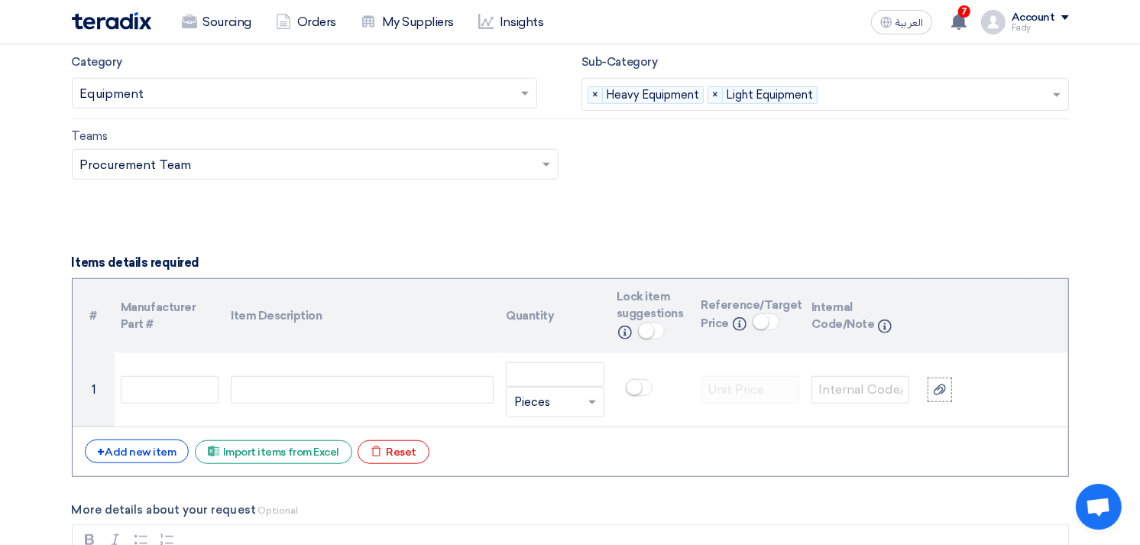
scroll to position [933, 0]
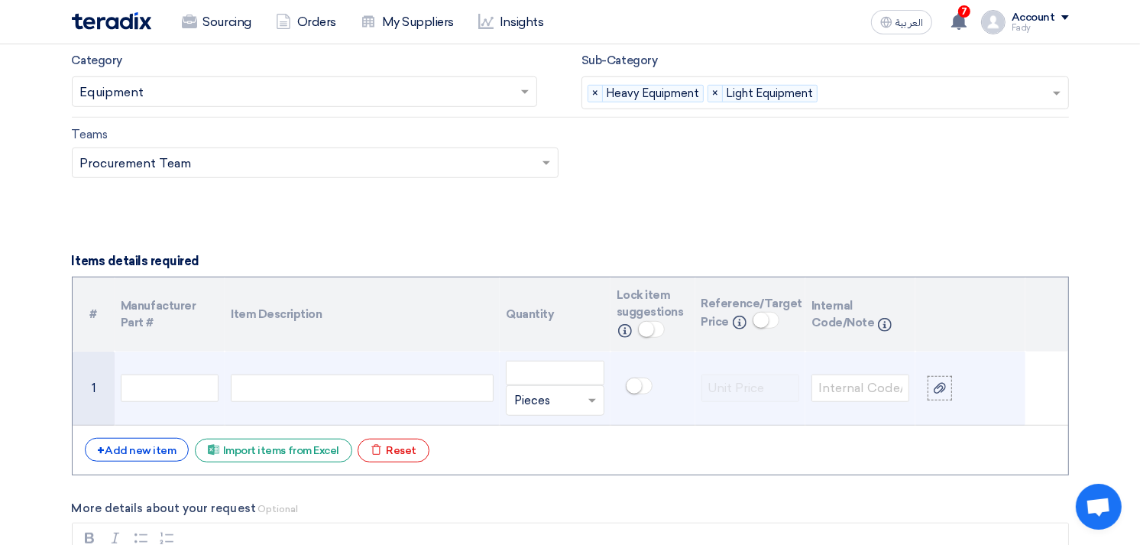
click at [317, 388] on div at bounding box center [362, 387] width 263 height 27
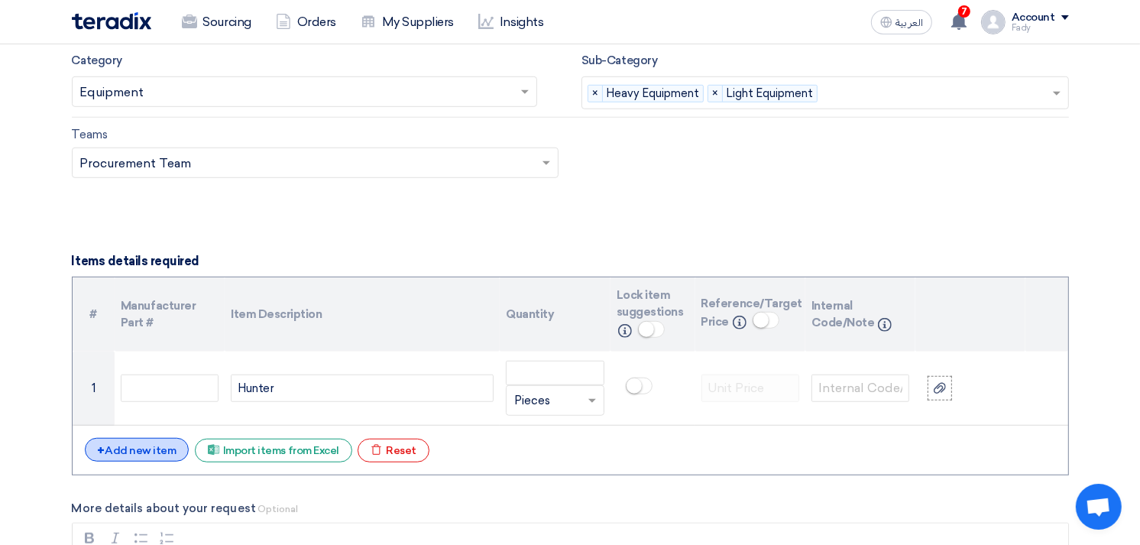
click at [149, 449] on div "+ Add new item" at bounding box center [137, 450] width 105 height 24
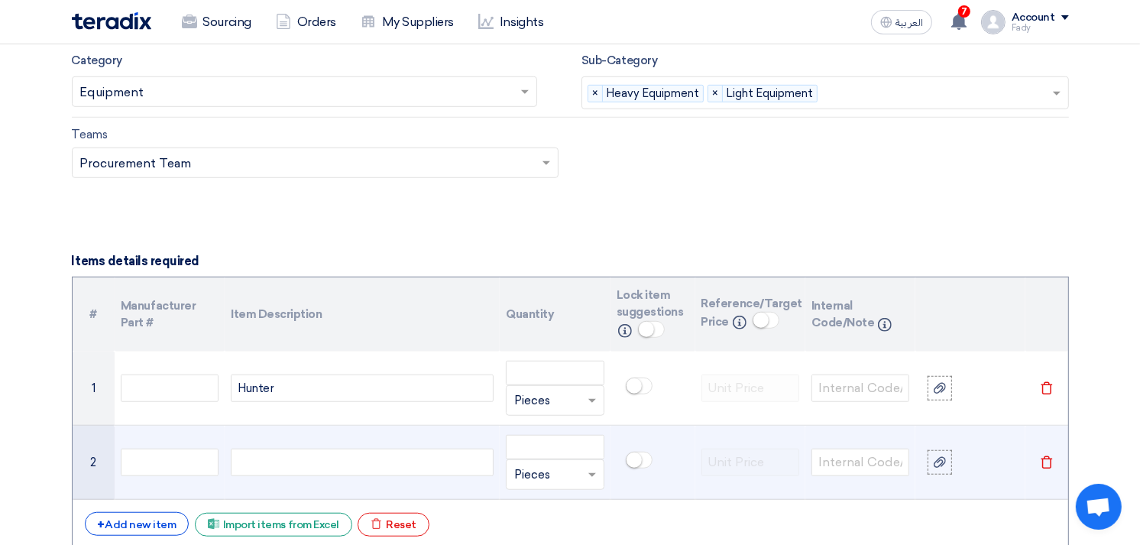
click at [303, 467] on div at bounding box center [362, 461] width 263 height 27
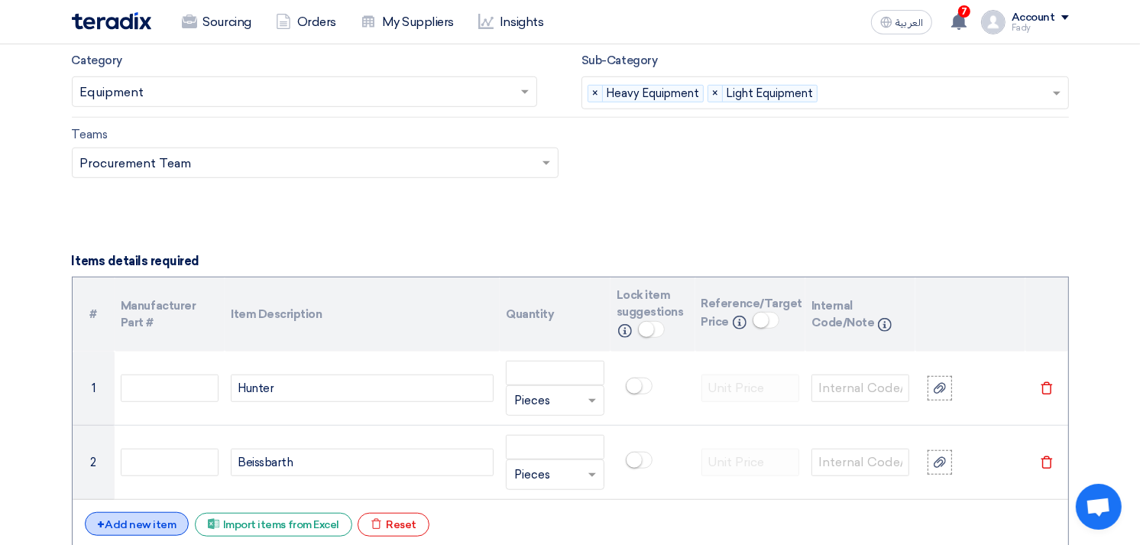
click at [131, 521] on div "+ Add new item" at bounding box center [137, 524] width 105 height 24
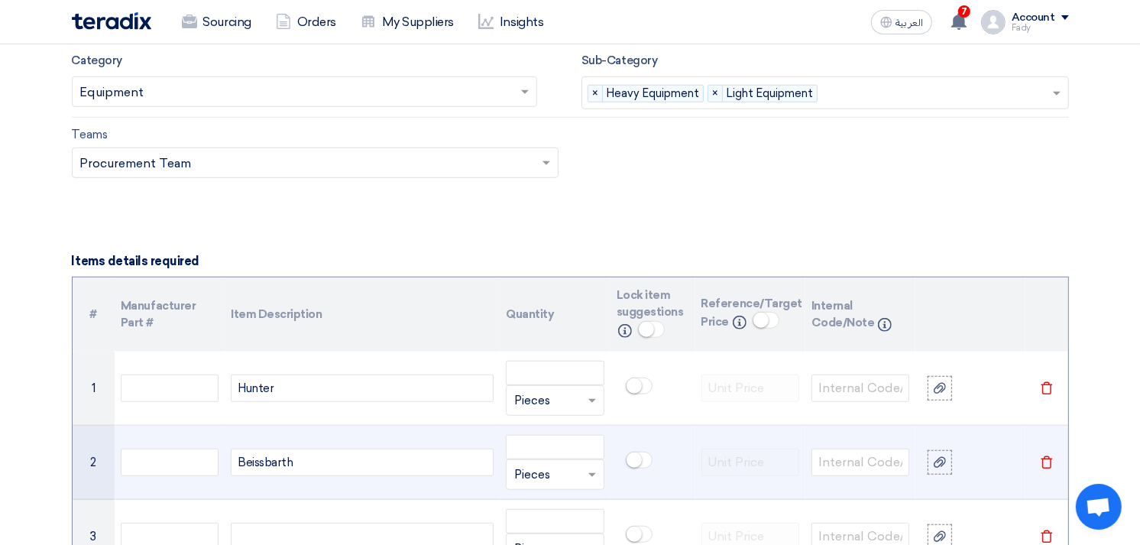
scroll to position [1103, 0]
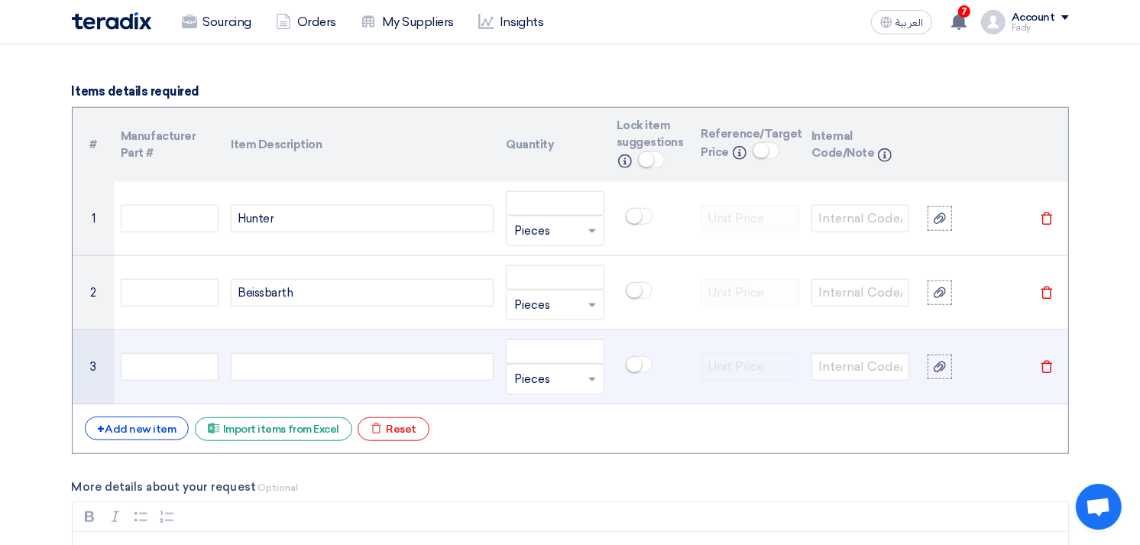
click at [273, 361] on div at bounding box center [362, 366] width 263 height 27
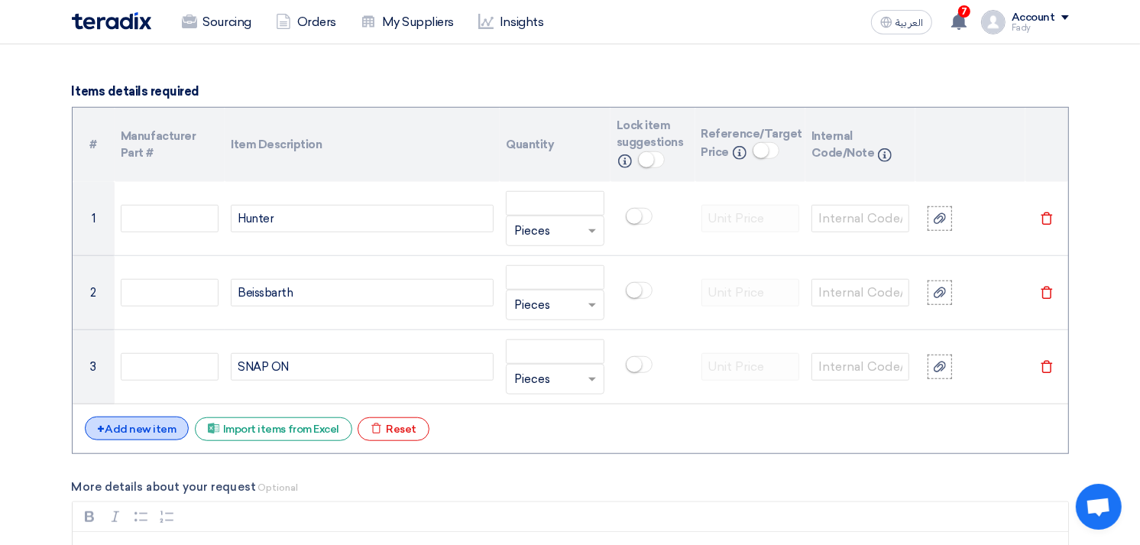
click at [139, 431] on div "+ Add new item" at bounding box center [137, 428] width 105 height 24
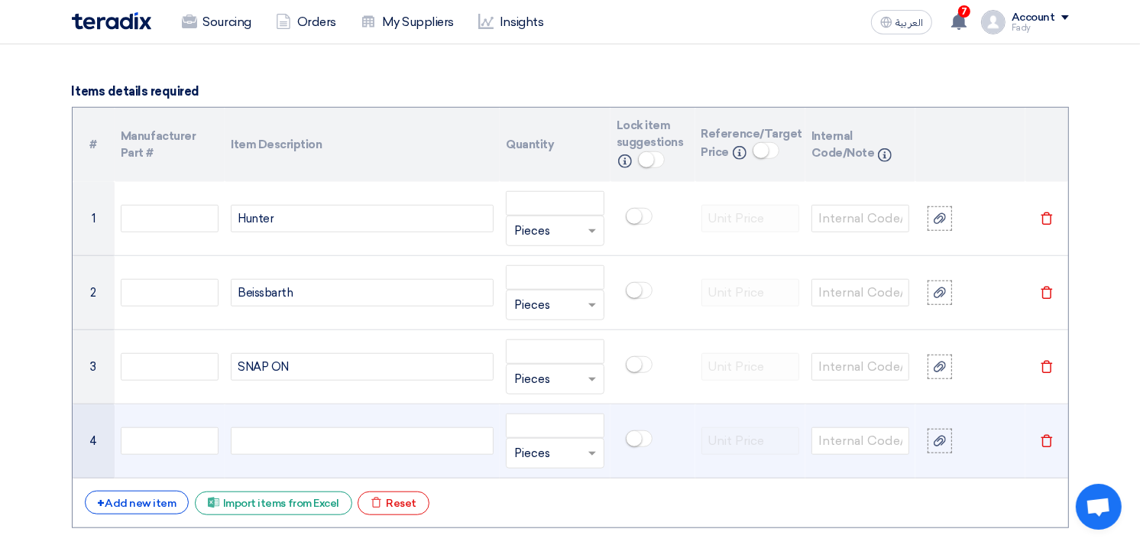
click at [295, 443] on div at bounding box center [362, 440] width 263 height 27
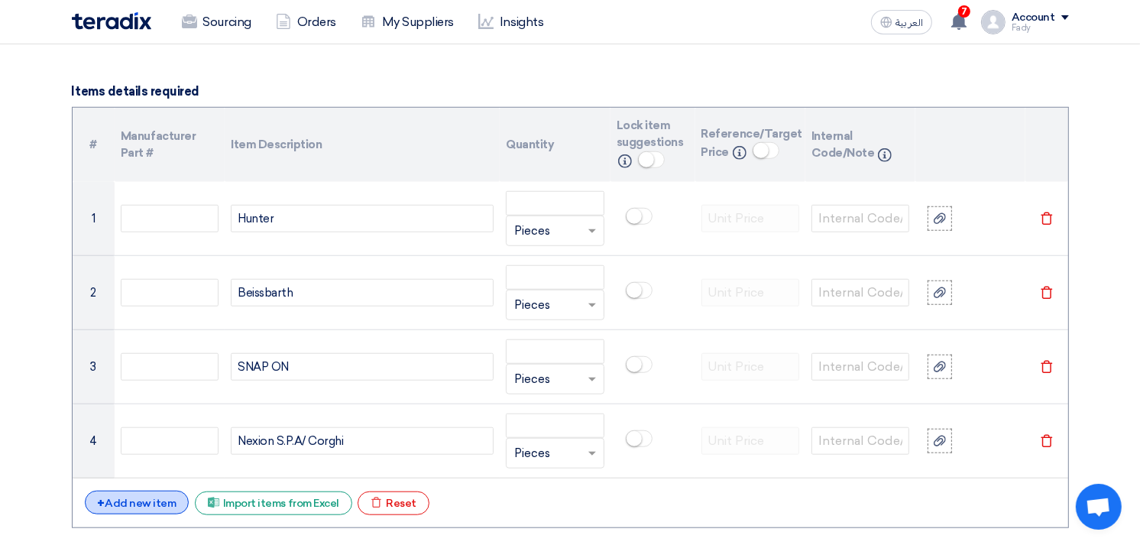
click at [148, 492] on div "+ Add new item" at bounding box center [137, 502] width 105 height 24
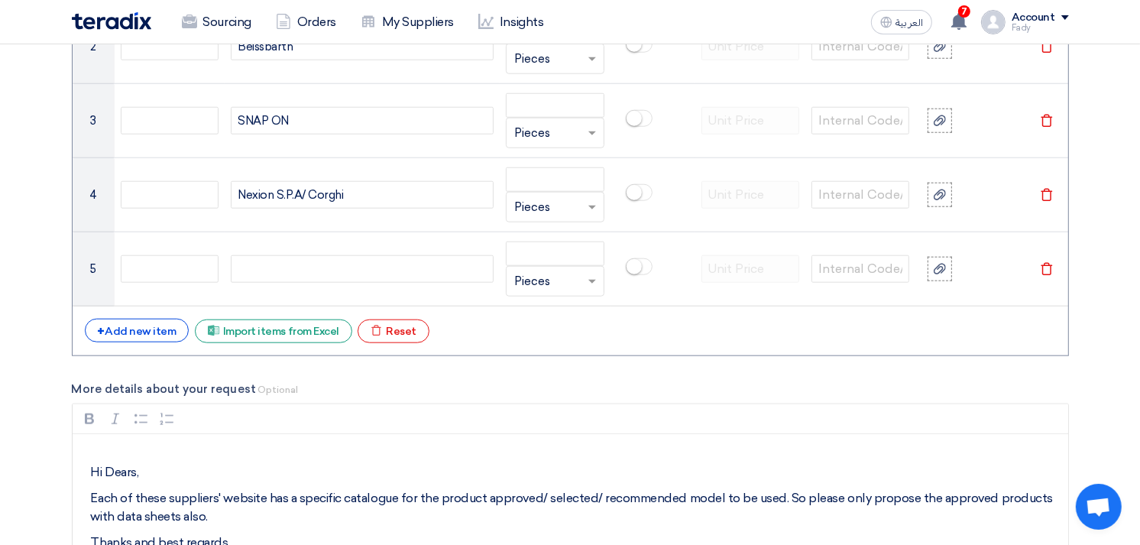
scroll to position [1325, 0]
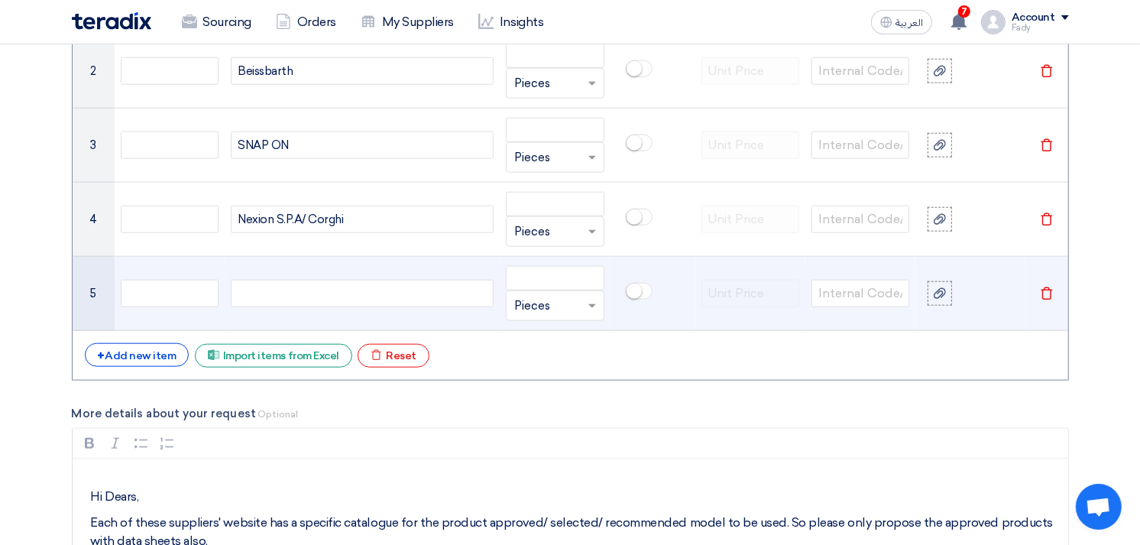
click at [333, 288] on div at bounding box center [362, 293] width 263 height 27
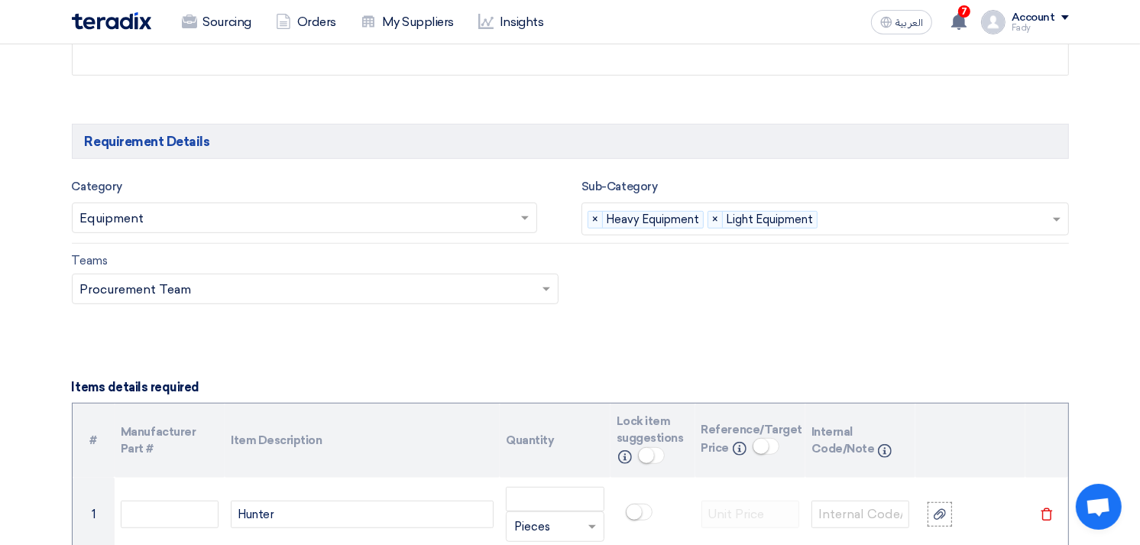
scroll to position [900, 0]
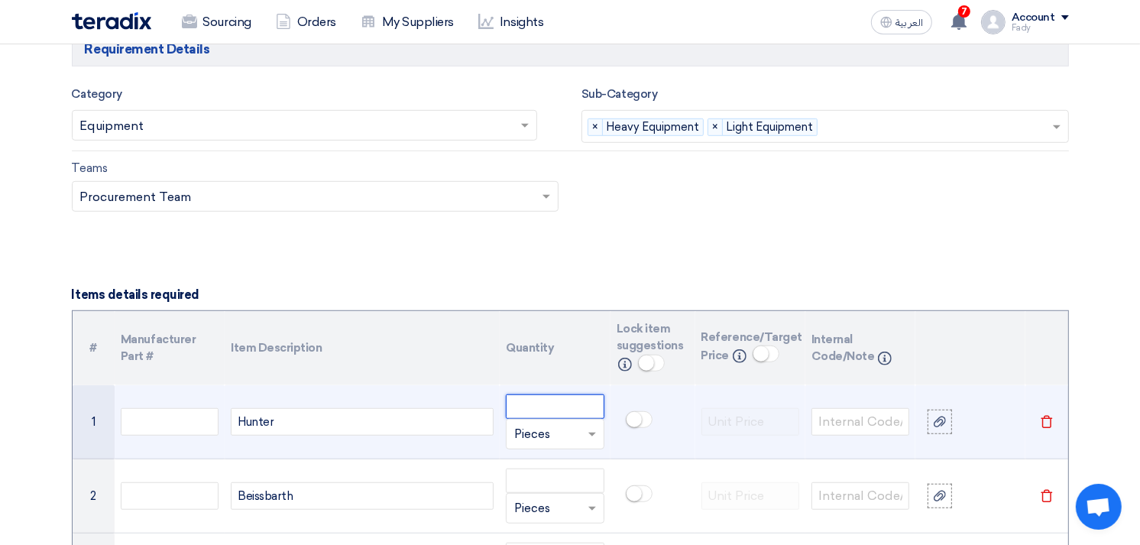
click at [515, 406] on input "number" at bounding box center [555, 406] width 98 height 24
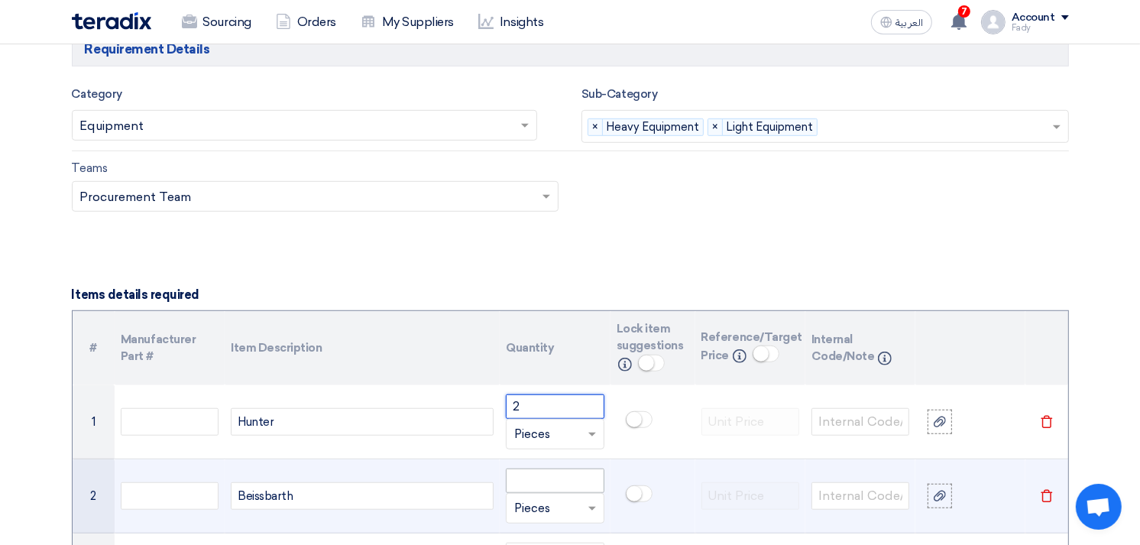
type input "2"
click at [528, 481] on input "number" at bounding box center [555, 480] width 98 height 24
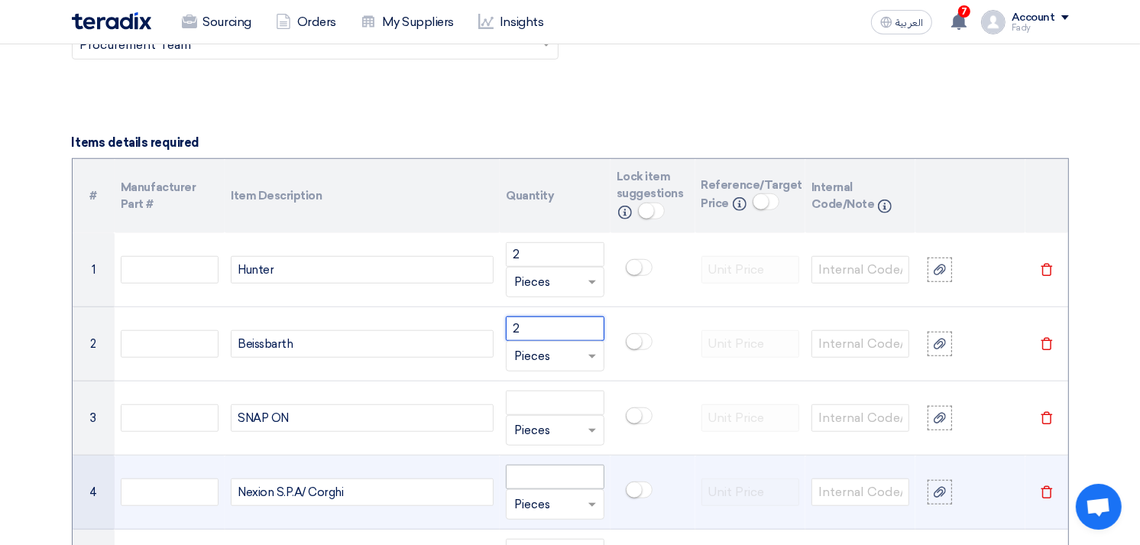
scroll to position [1070, 0]
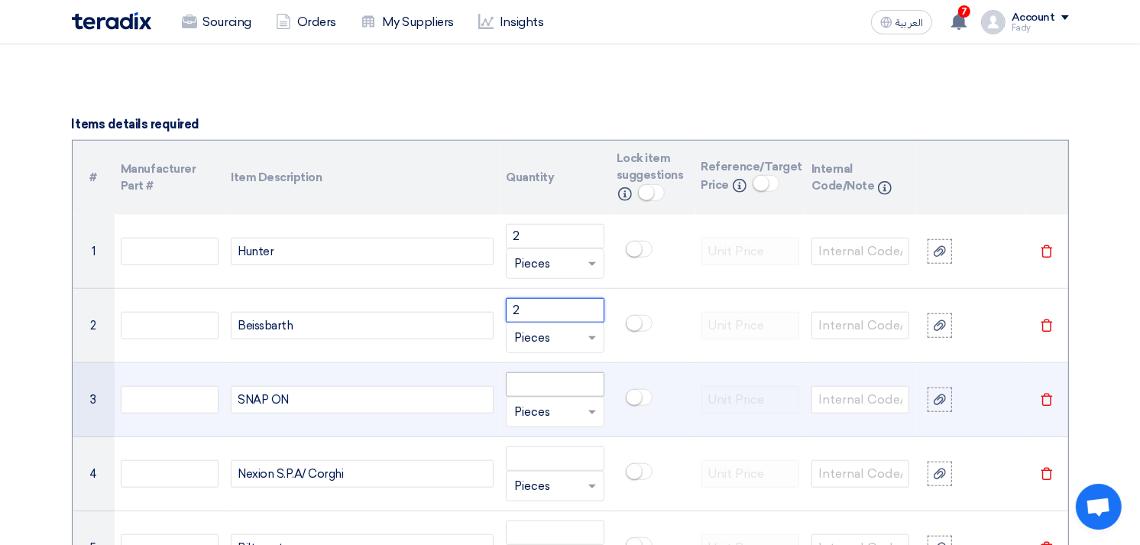
type input "2"
click at [531, 388] on input "number" at bounding box center [555, 384] width 98 height 24
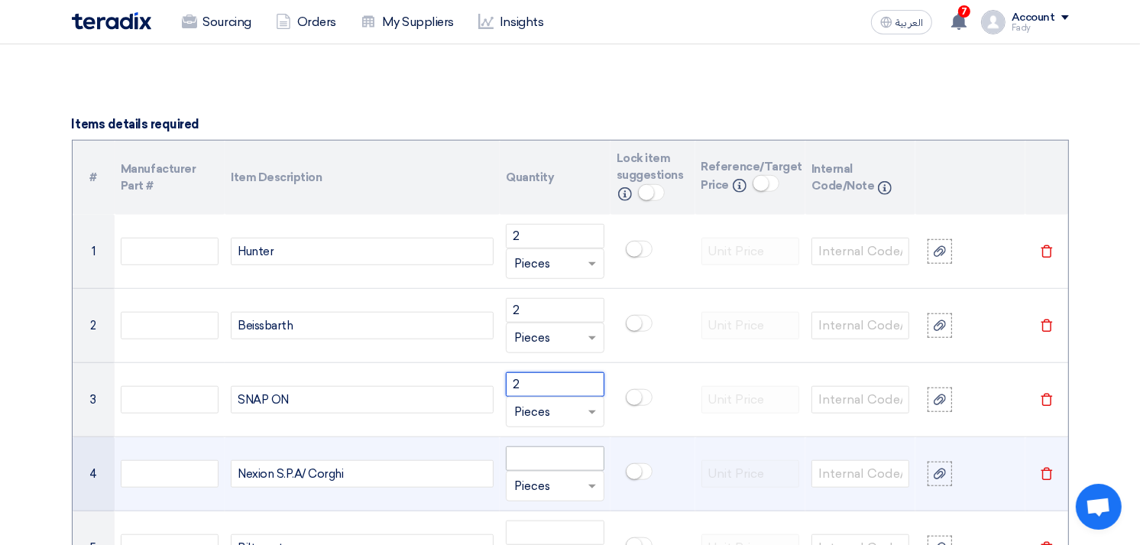
type input "2"
click at [542, 462] on input "number" at bounding box center [555, 458] width 98 height 24
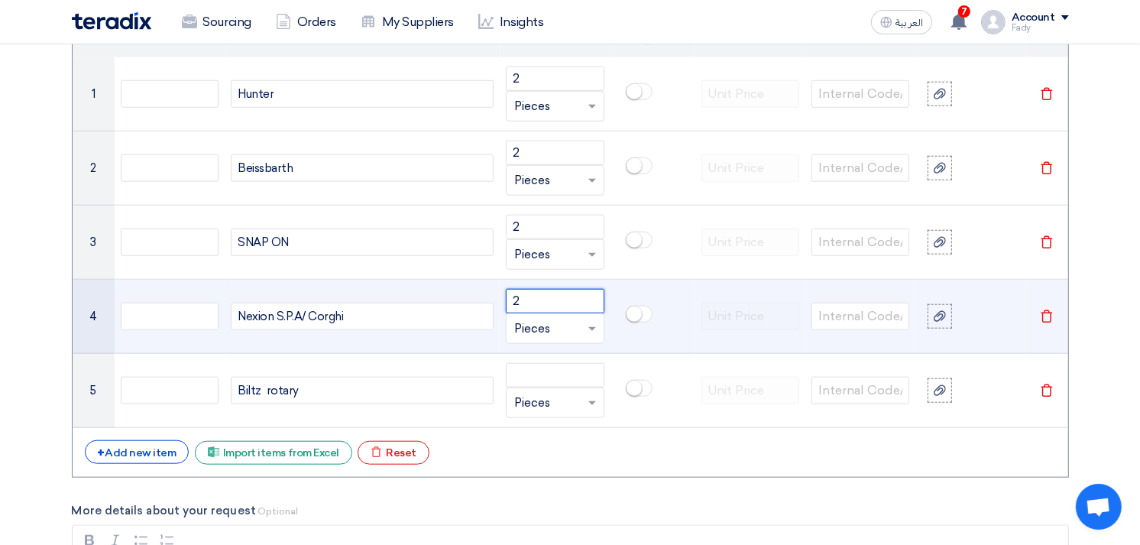
scroll to position [1240, 0]
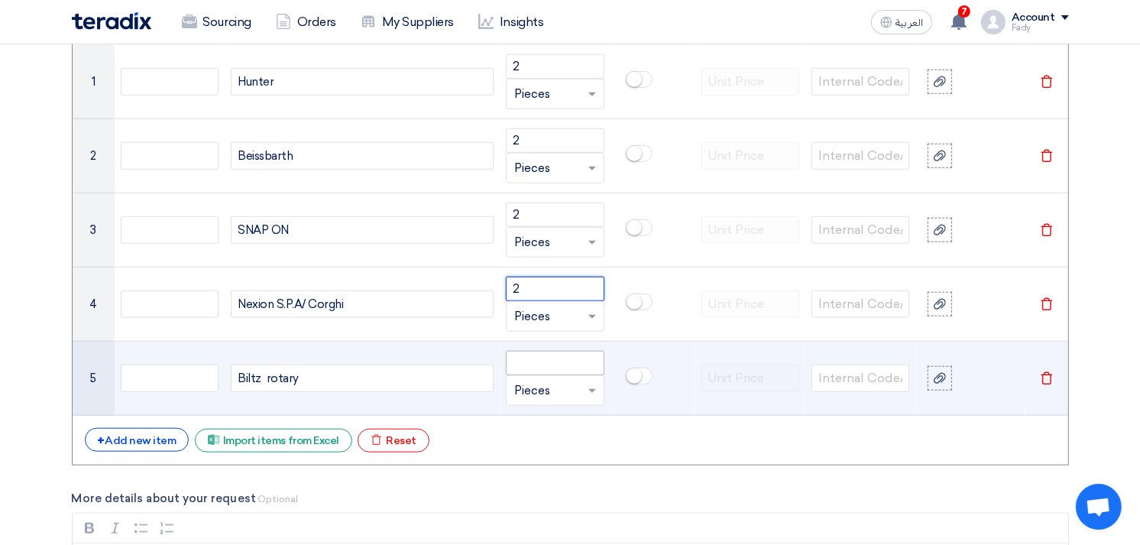
type input "2"
click at [553, 359] on input "number" at bounding box center [555, 363] width 98 height 24
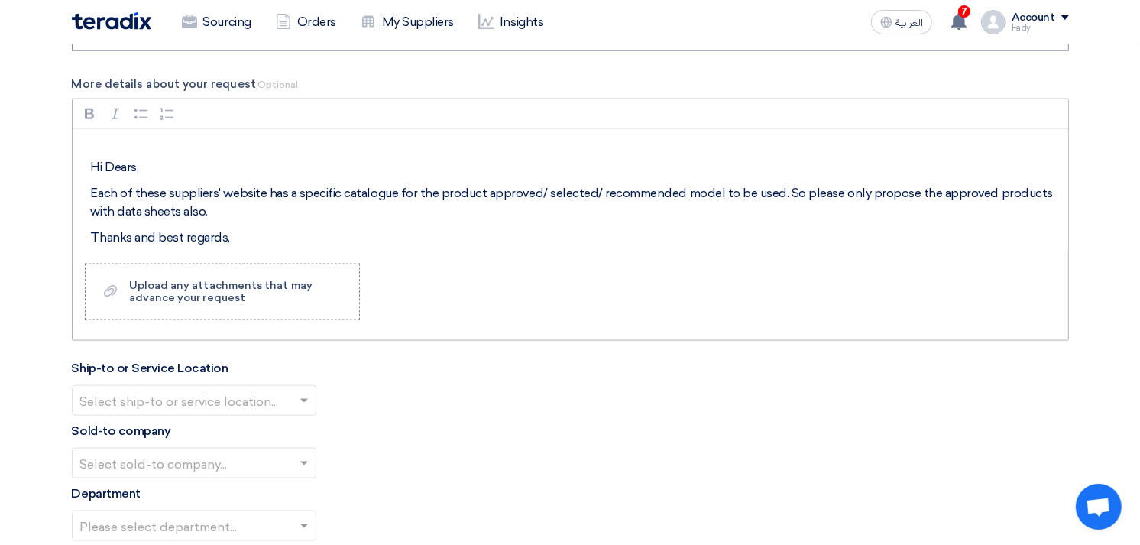
scroll to position [1664, 0]
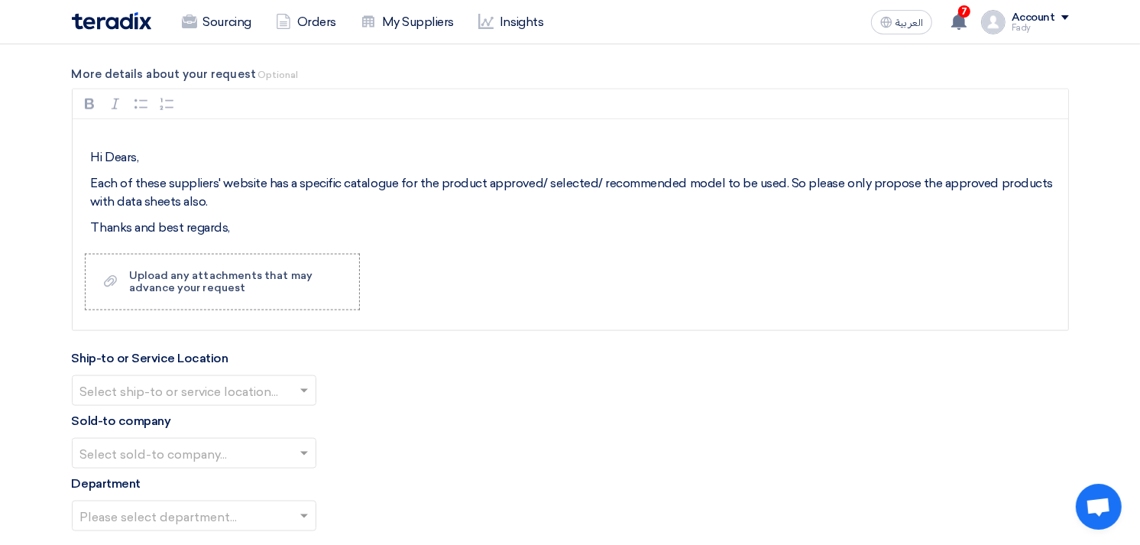
type input "2"
click at [202, 385] on input "text" at bounding box center [186, 392] width 212 height 25
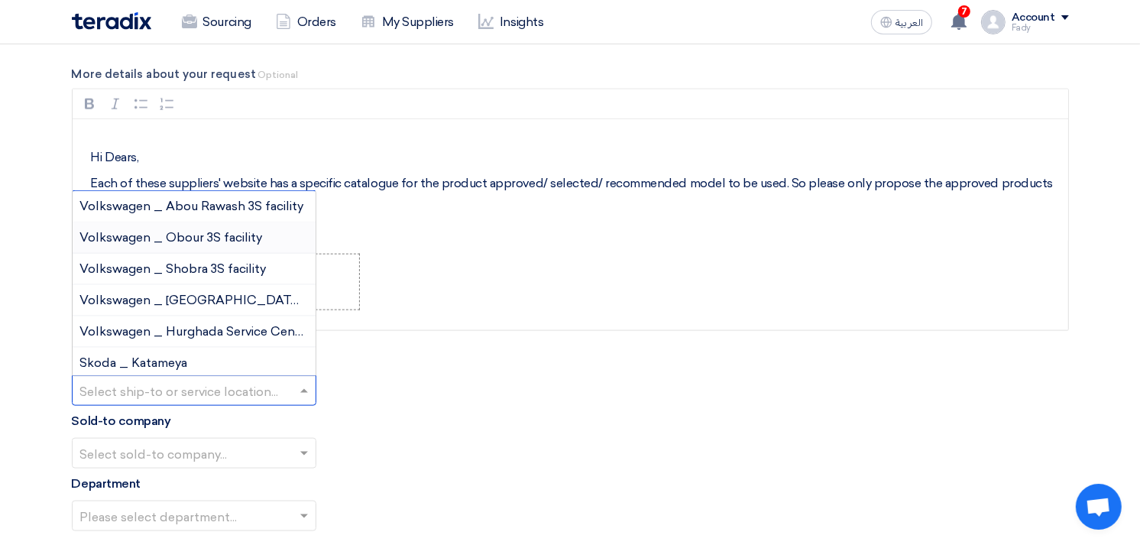
click at [211, 243] on span "Volkswagen _ Obour 3S facility" at bounding box center [171, 237] width 183 height 15
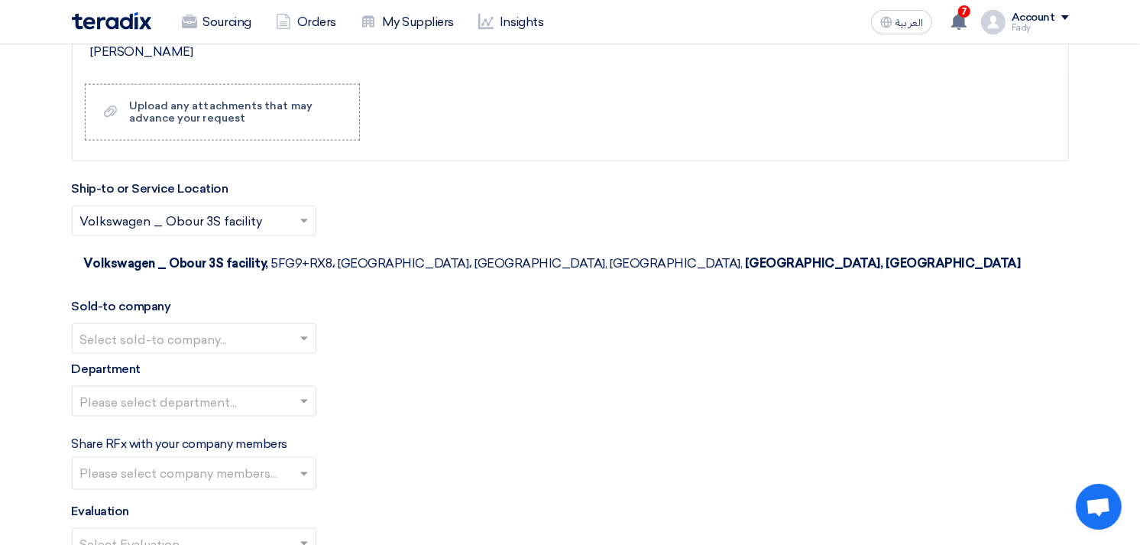
scroll to position [1834, 0]
click at [186, 327] on input "text" at bounding box center [186, 339] width 212 height 25
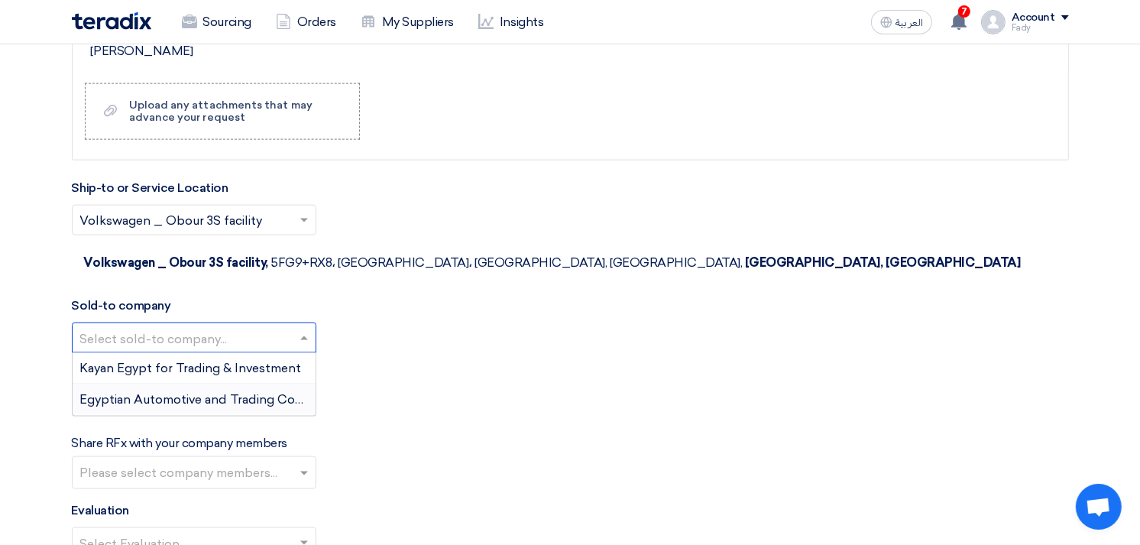
click at [189, 384] on div "Egyptian Automotive and Trading Company" at bounding box center [194, 399] width 243 height 31
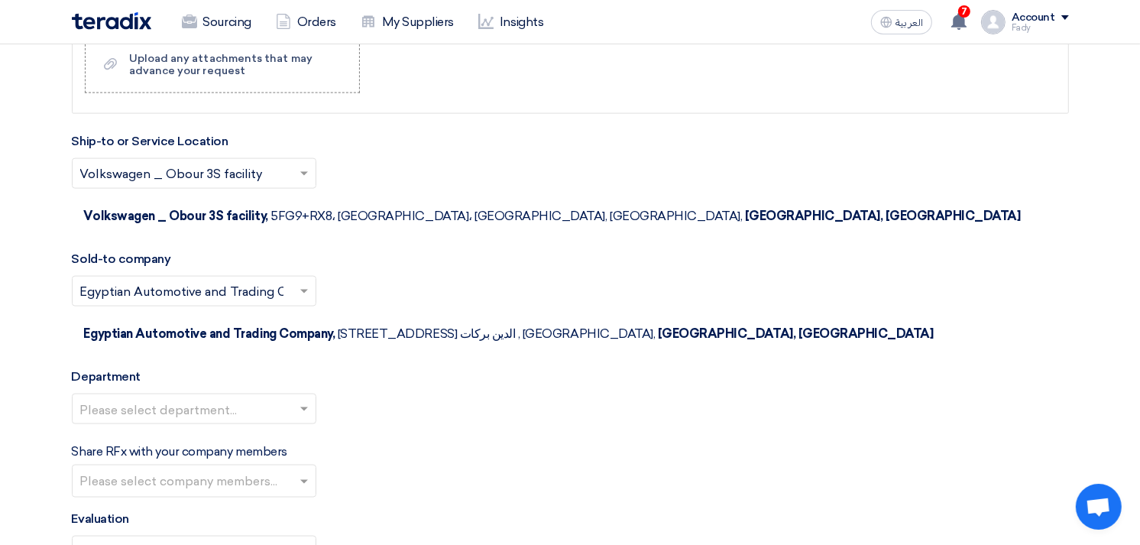
scroll to position [1919, 0]
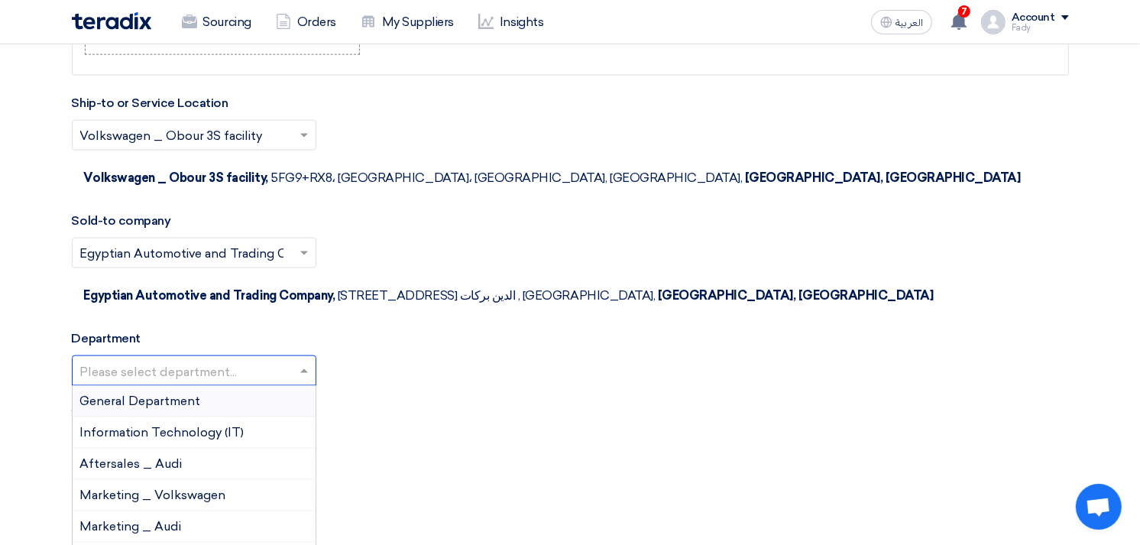
click at [169, 360] on input "text" at bounding box center [186, 372] width 212 height 25
click at [170, 393] on span "General Department" at bounding box center [140, 400] width 121 height 15
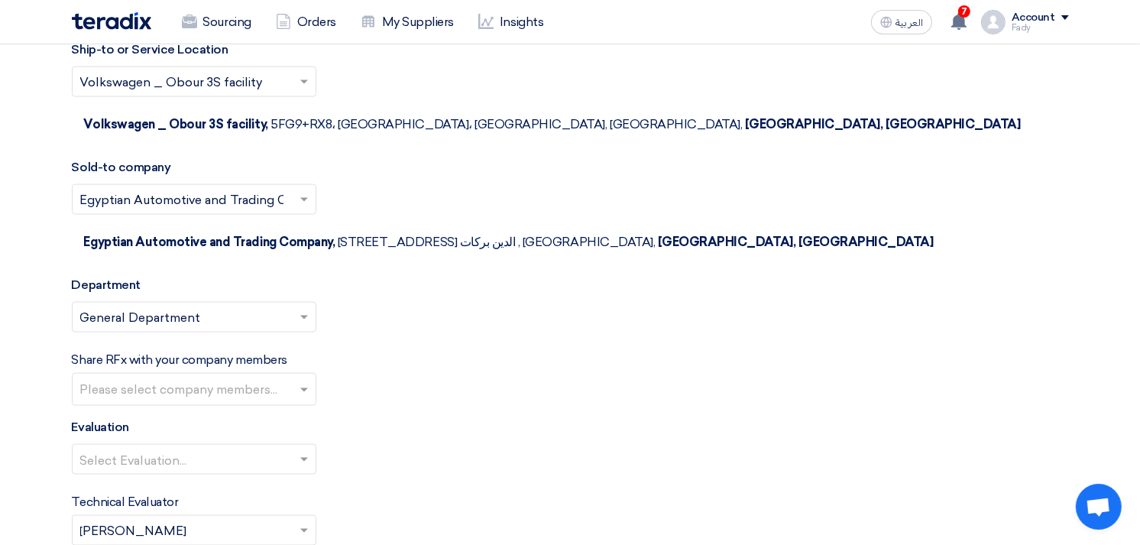
scroll to position [2088, 0]
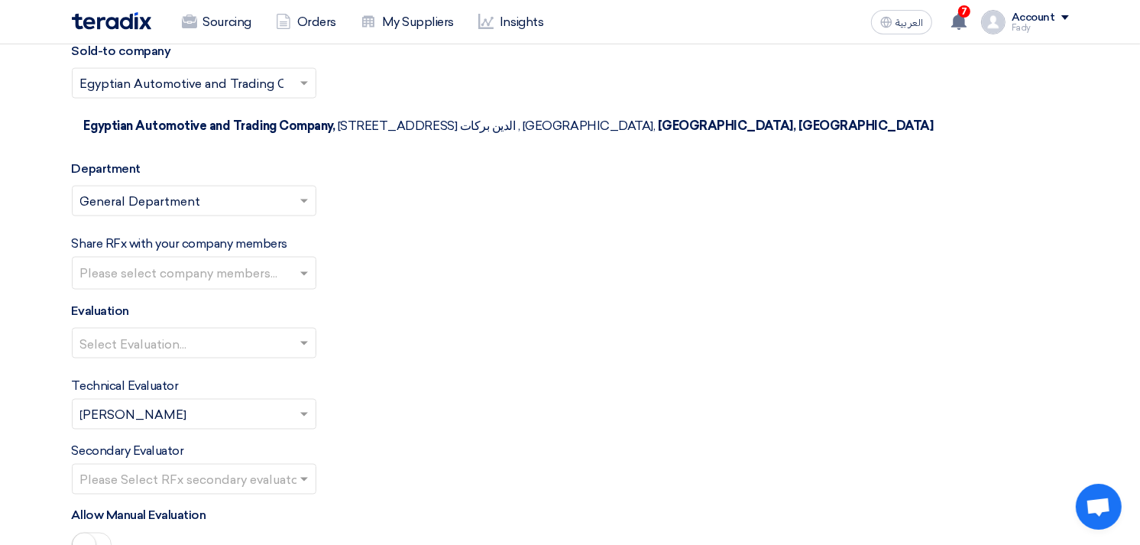
click at [171, 332] on input "text" at bounding box center [186, 344] width 212 height 25
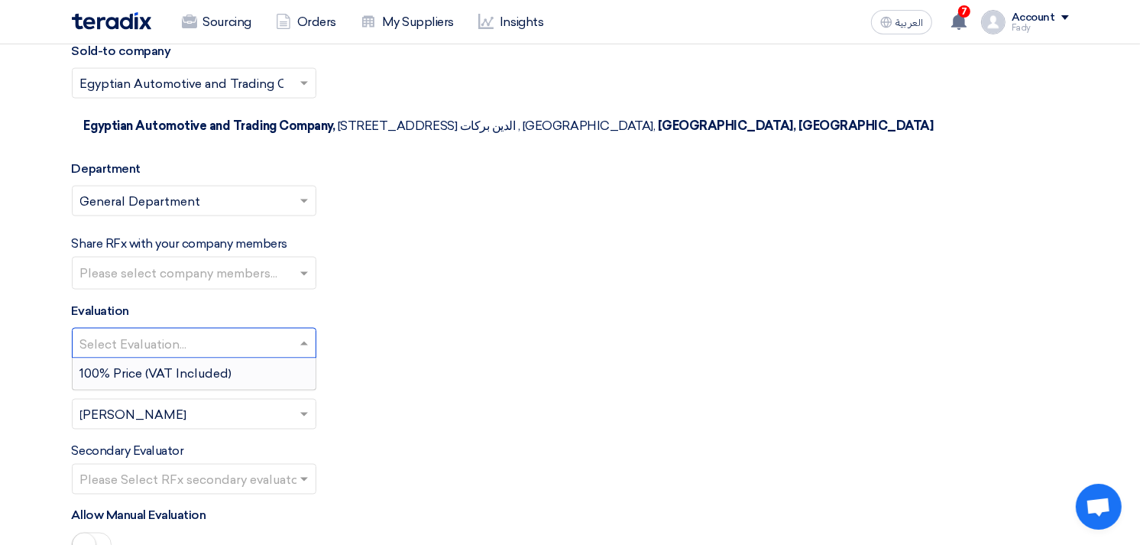
click at [169, 366] on span "100% Price (VAT Included)" at bounding box center [156, 373] width 152 height 15
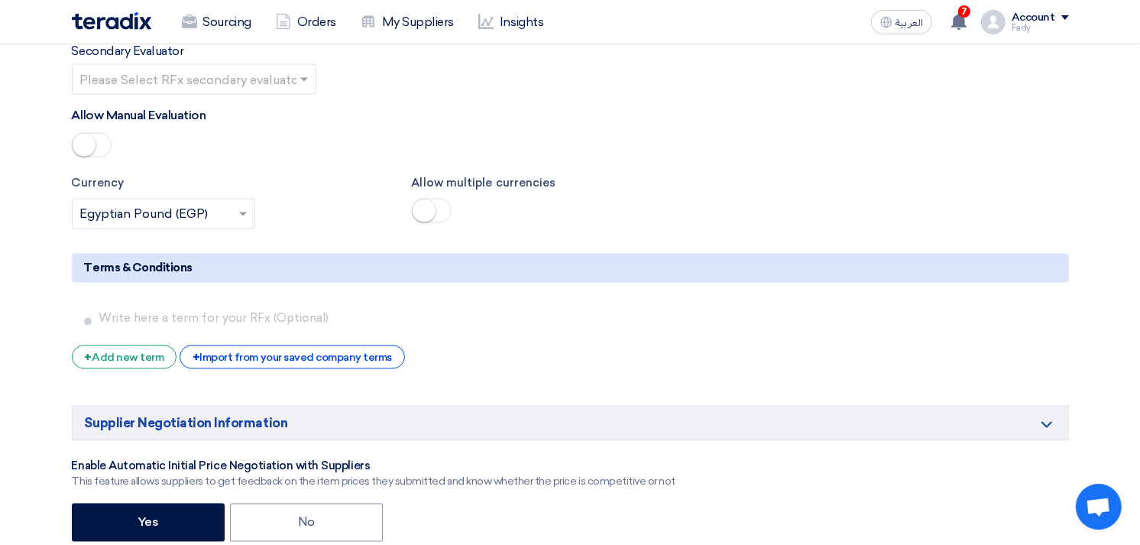
scroll to position [2513, 0]
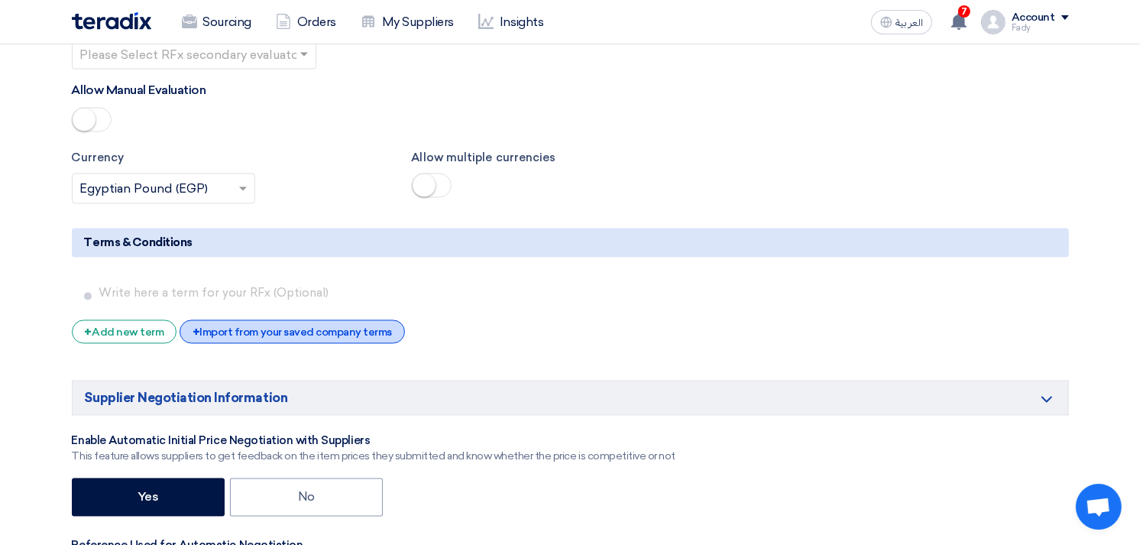
click at [276, 320] on div "+ Import from your saved company terms" at bounding box center [292, 332] width 225 height 24
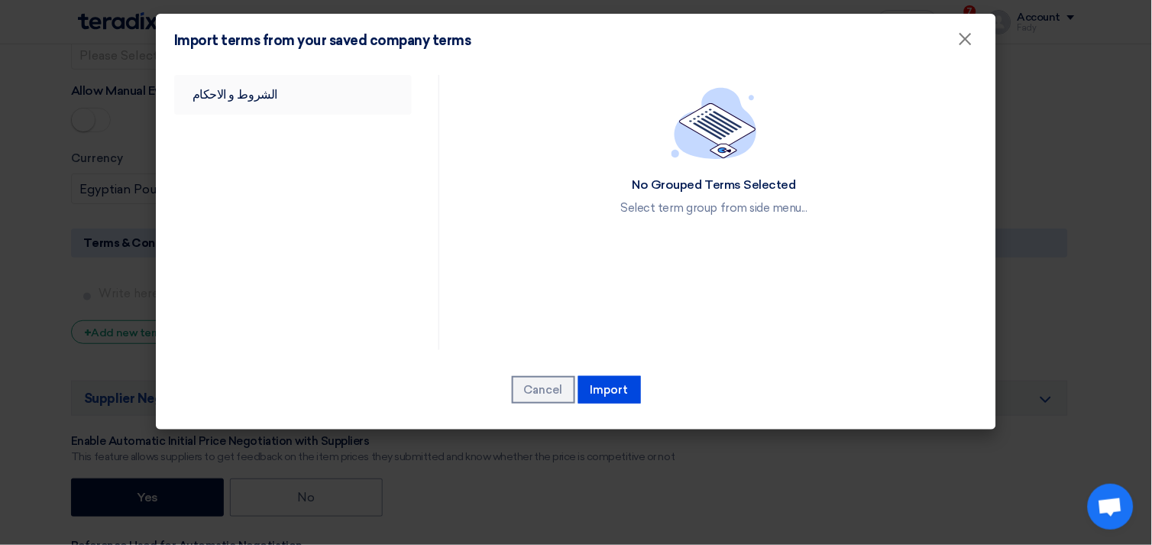
click at [231, 102] on link "الشروط و الاحكام" at bounding box center [293, 95] width 238 height 40
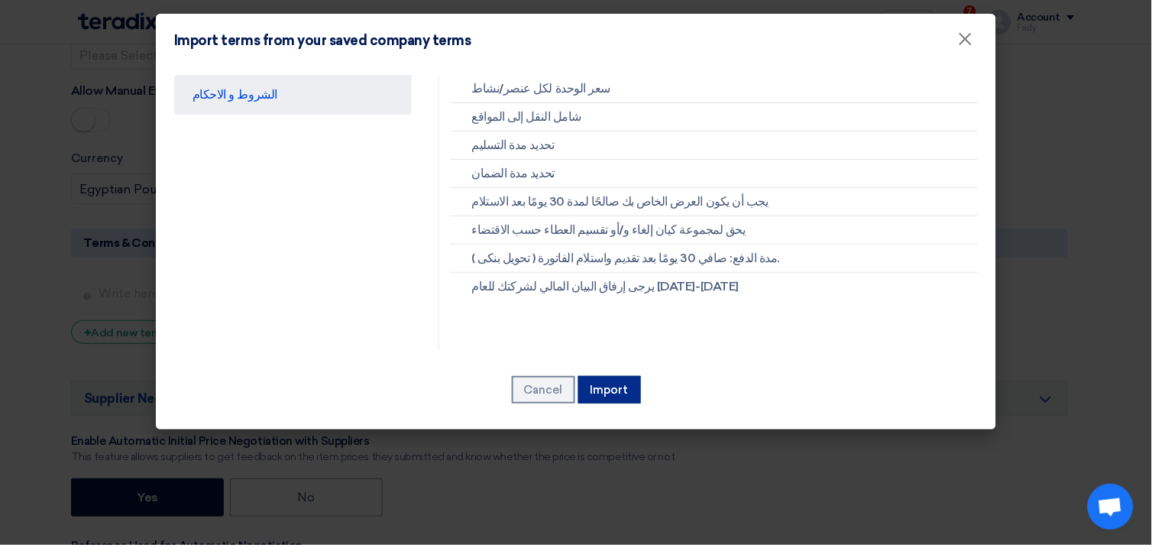
click at [624, 392] on button "Import" at bounding box center [609, 389] width 63 height 27
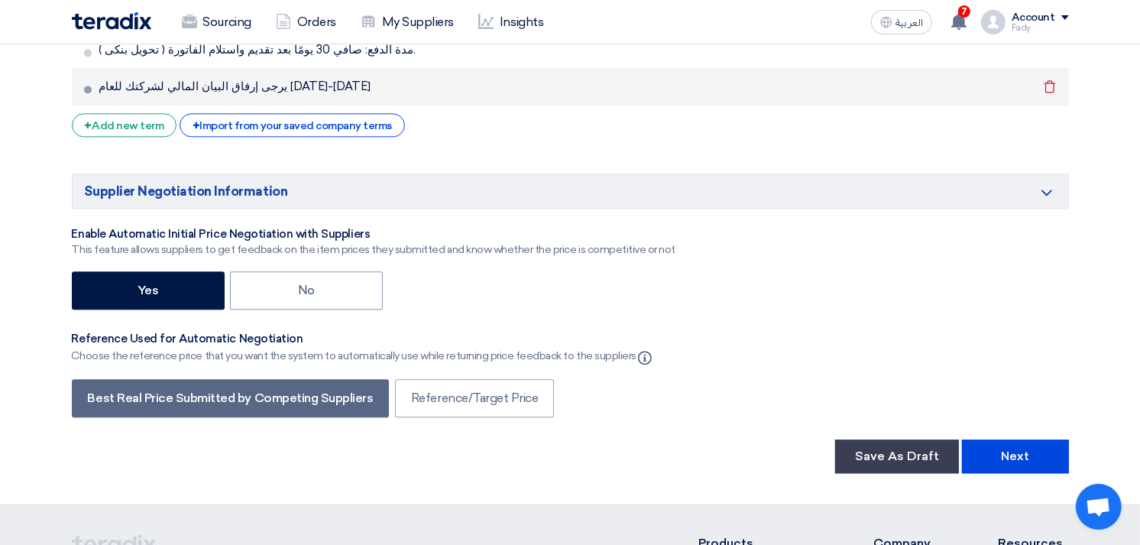
scroll to position [3022, 0]
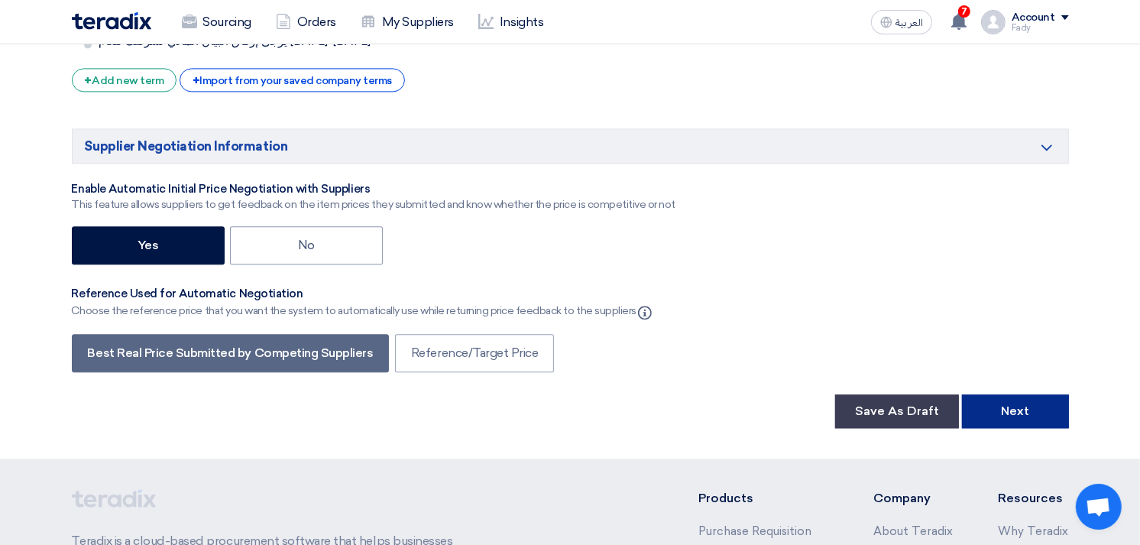
click at [1020, 394] on button "Next" at bounding box center [1015, 411] width 107 height 34
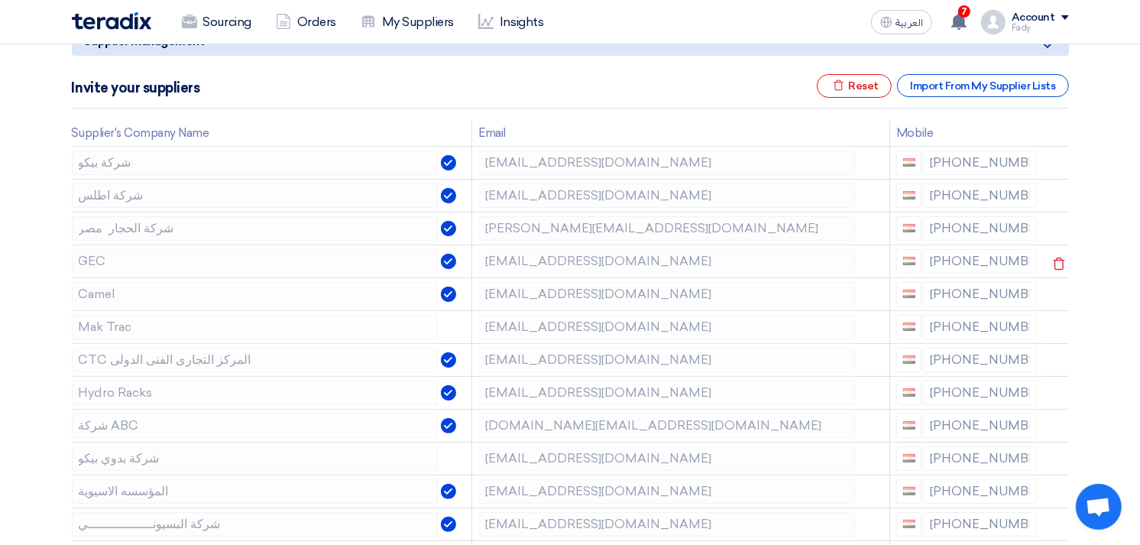
scroll to position [254, 0]
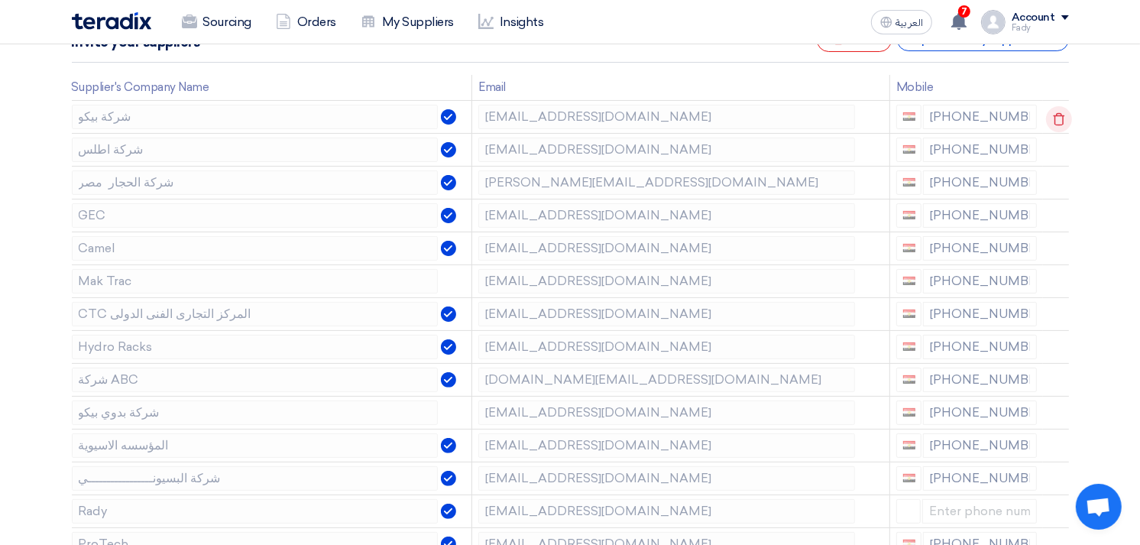
click at [1056, 121] on icon at bounding box center [1059, 119] width 26 height 26
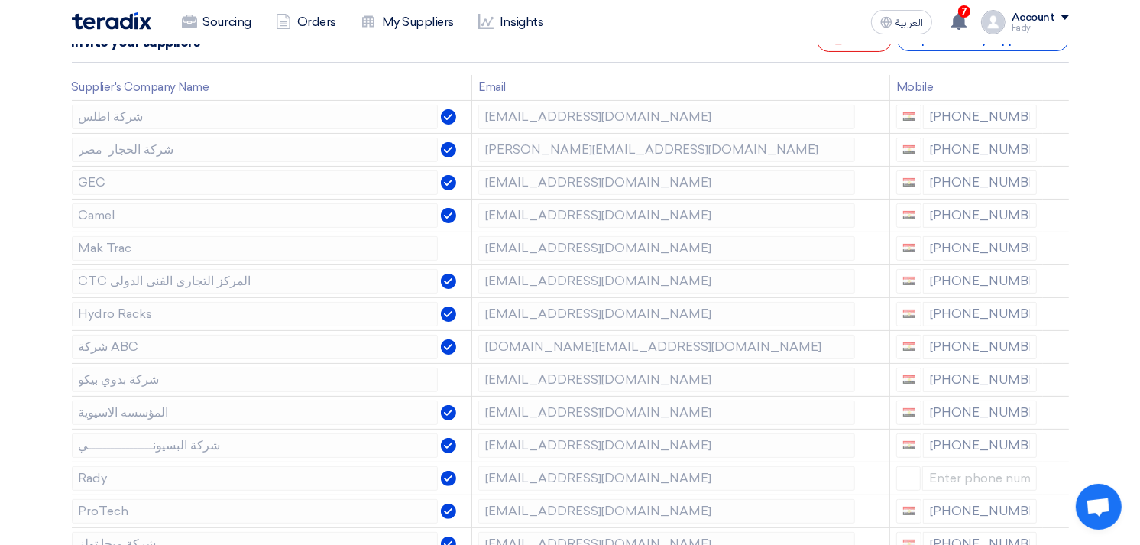
click at [0, 0] on icon at bounding box center [0, 0] width 0 height 0
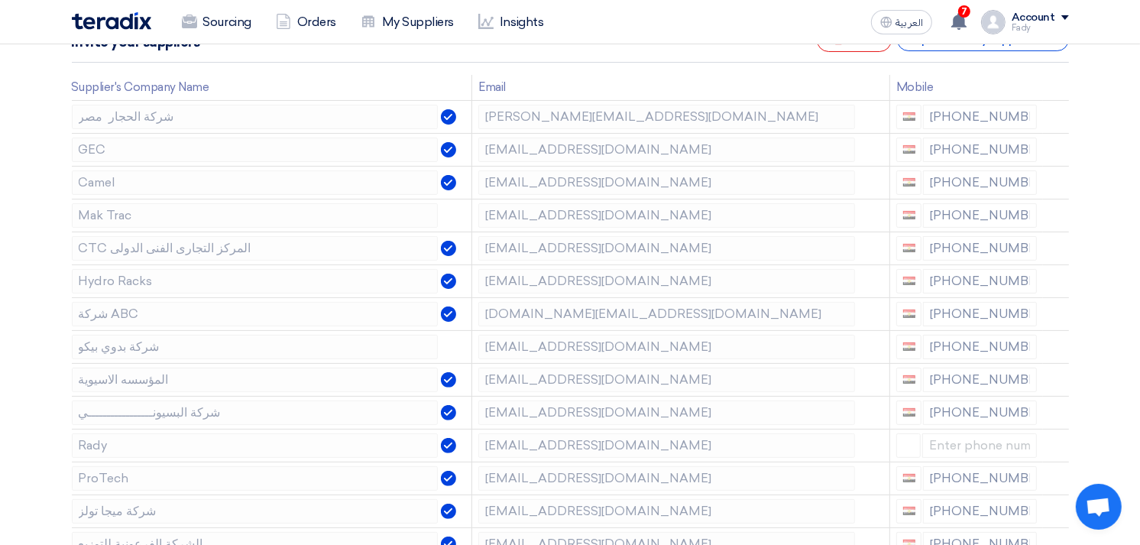
click at [0, 0] on icon at bounding box center [0, 0] width 0 height 0
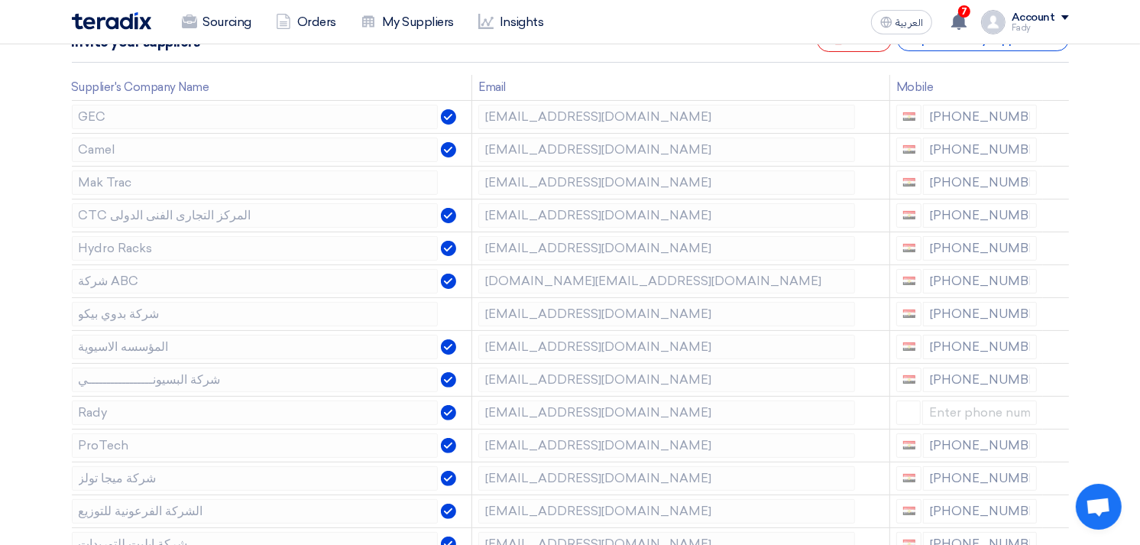
click at [0, 0] on icon at bounding box center [0, 0] width 0 height 0
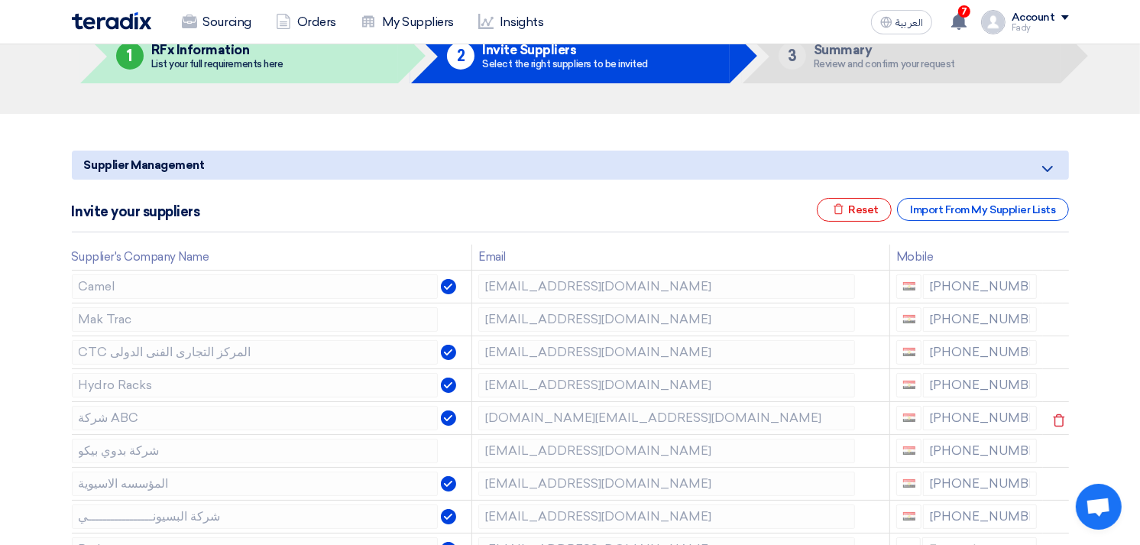
scroll to position [170, 0]
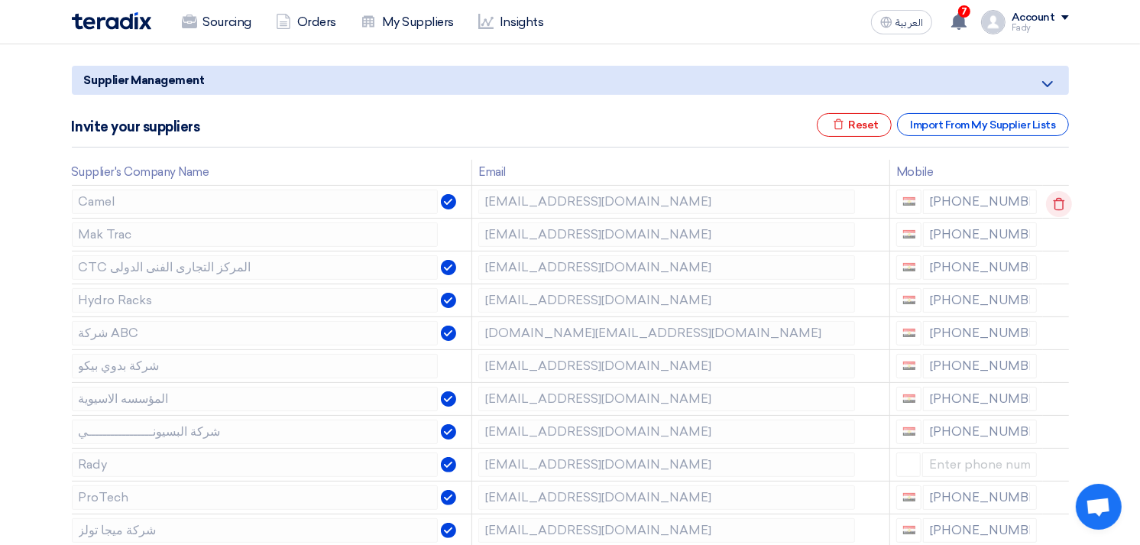
click at [1058, 196] on icon at bounding box center [1059, 204] width 26 height 26
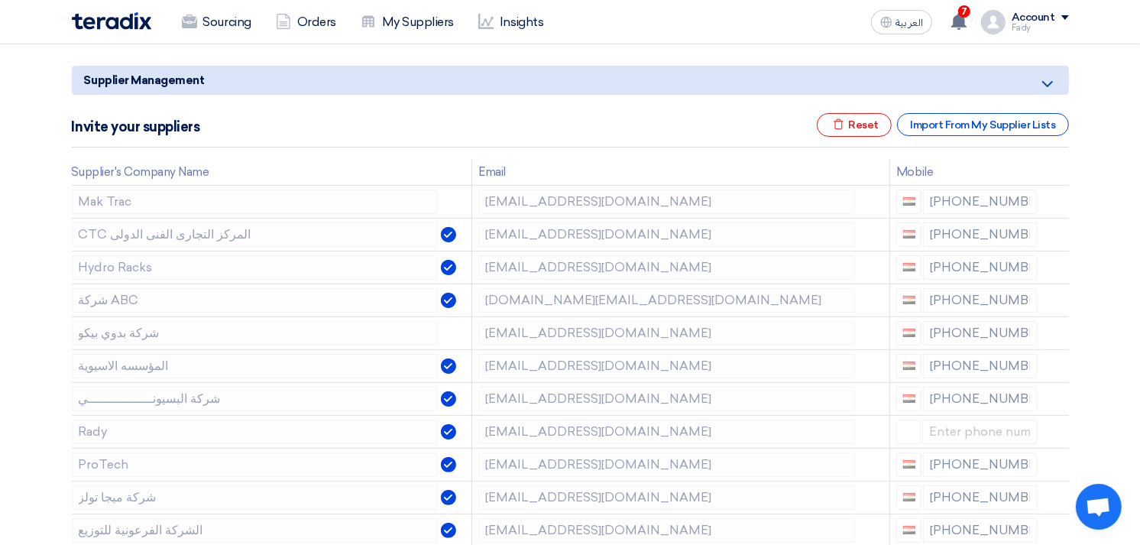
click at [0, 0] on icon at bounding box center [0, 0] width 0 height 0
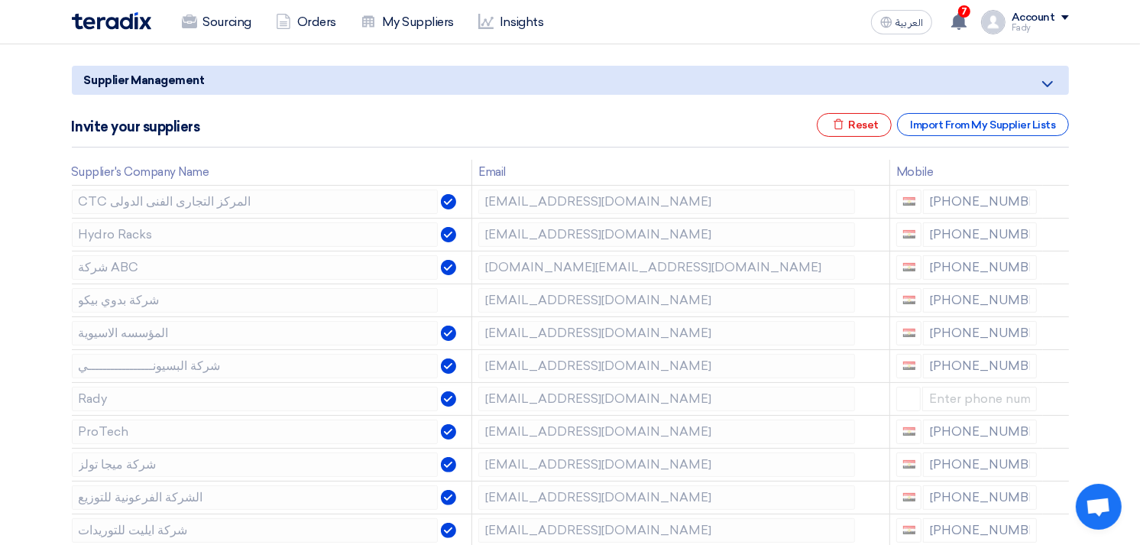
click at [0, 0] on icon at bounding box center [0, 0] width 0 height 0
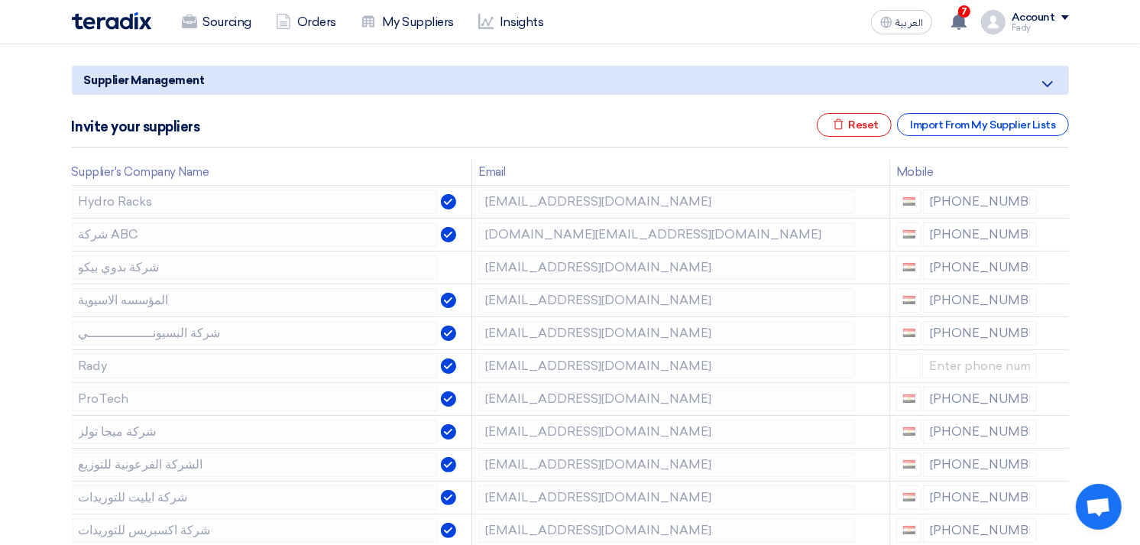
click at [0, 0] on icon at bounding box center [0, 0] width 0 height 0
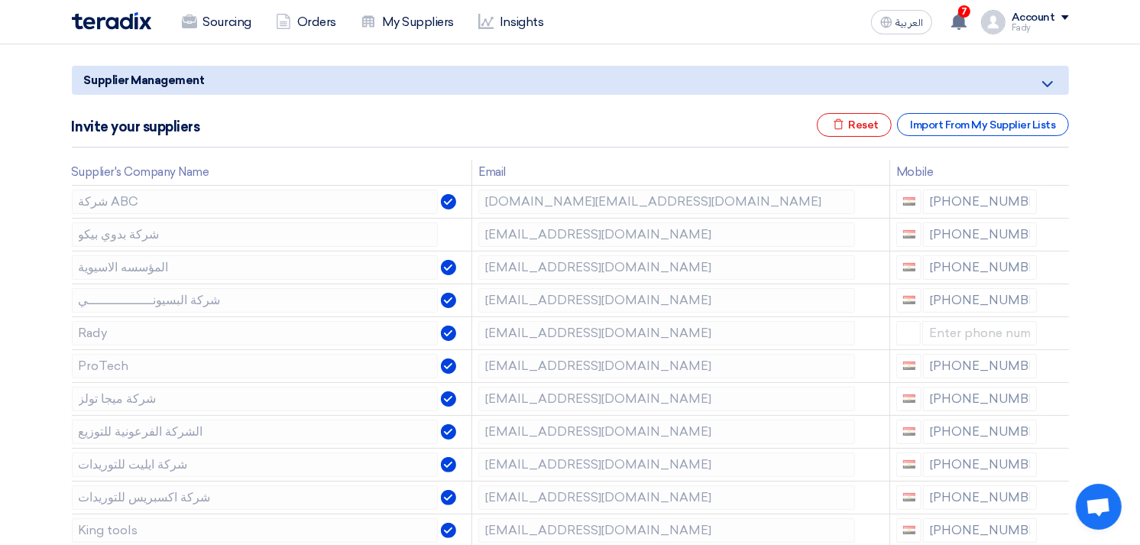
click at [0, 0] on icon at bounding box center [0, 0] width 0 height 0
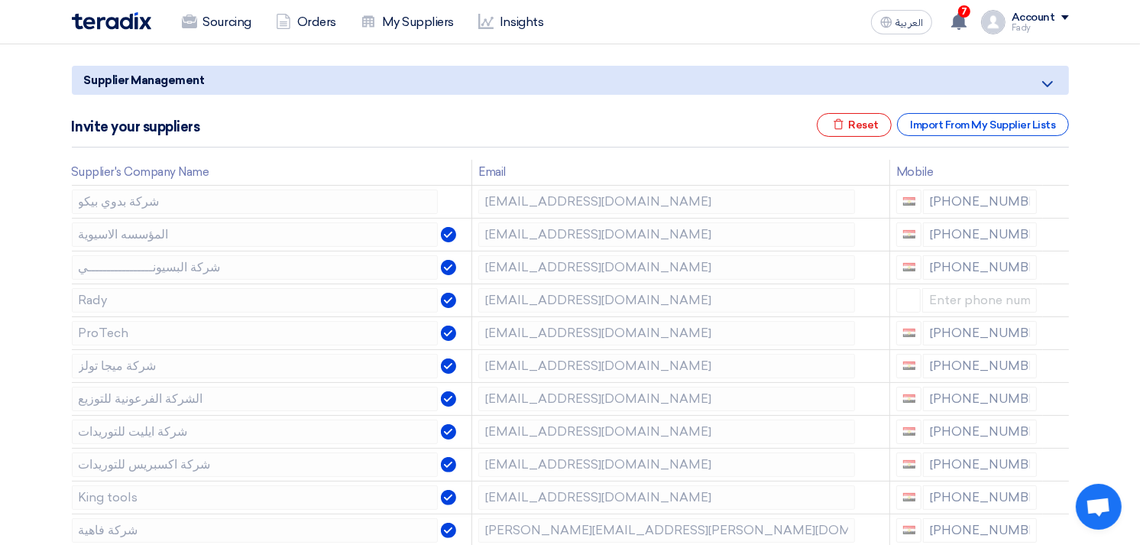
click at [0, 0] on icon at bounding box center [0, 0] width 0 height 0
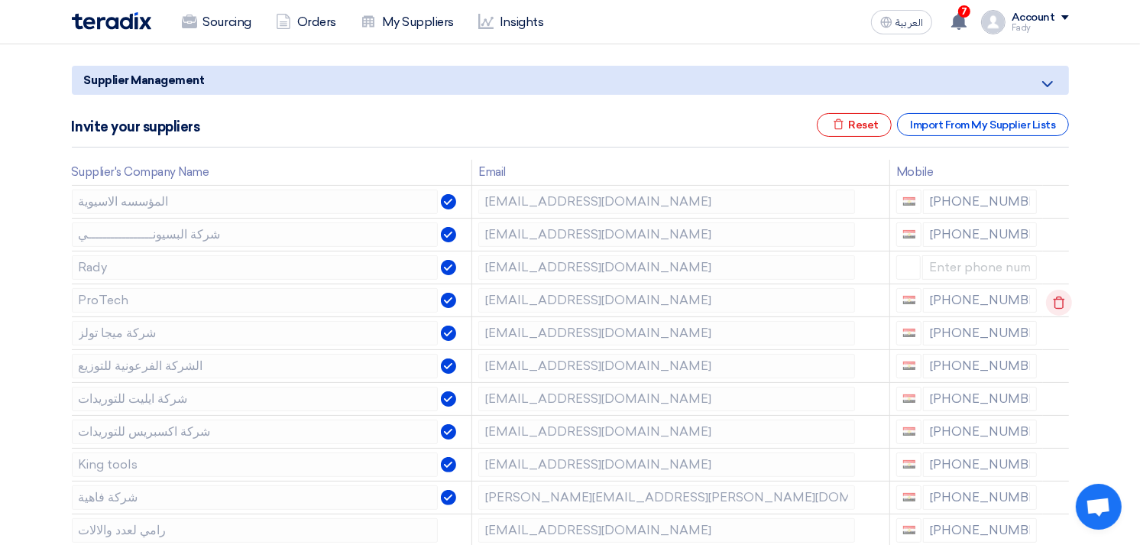
click at [1054, 294] on icon at bounding box center [1059, 303] width 26 height 26
click at [0, 0] on icon at bounding box center [0, 0] width 0 height 0
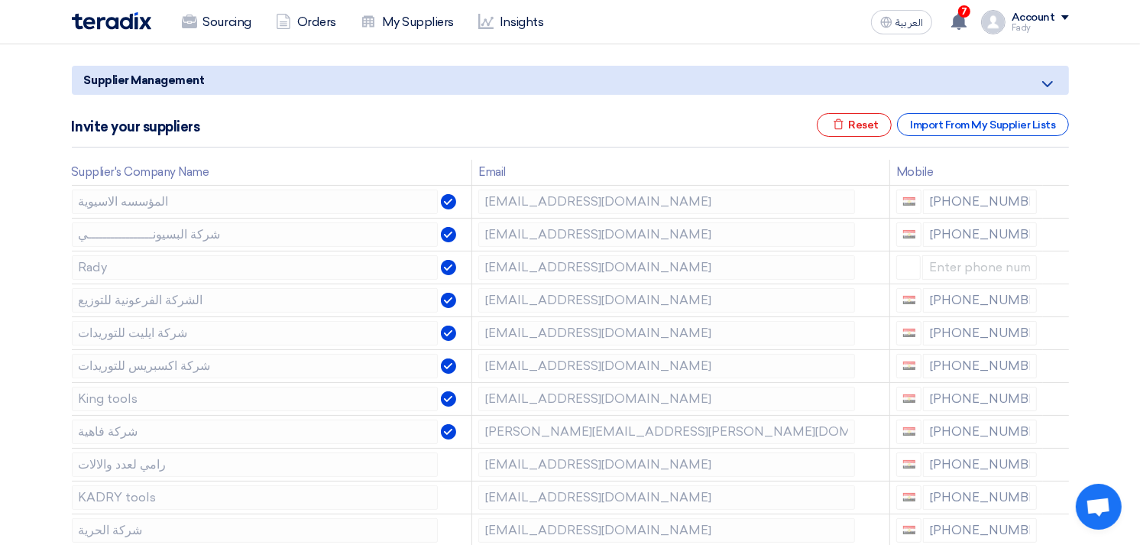
click at [0, 0] on icon at bounding box center [0, 0] width 0 height 0
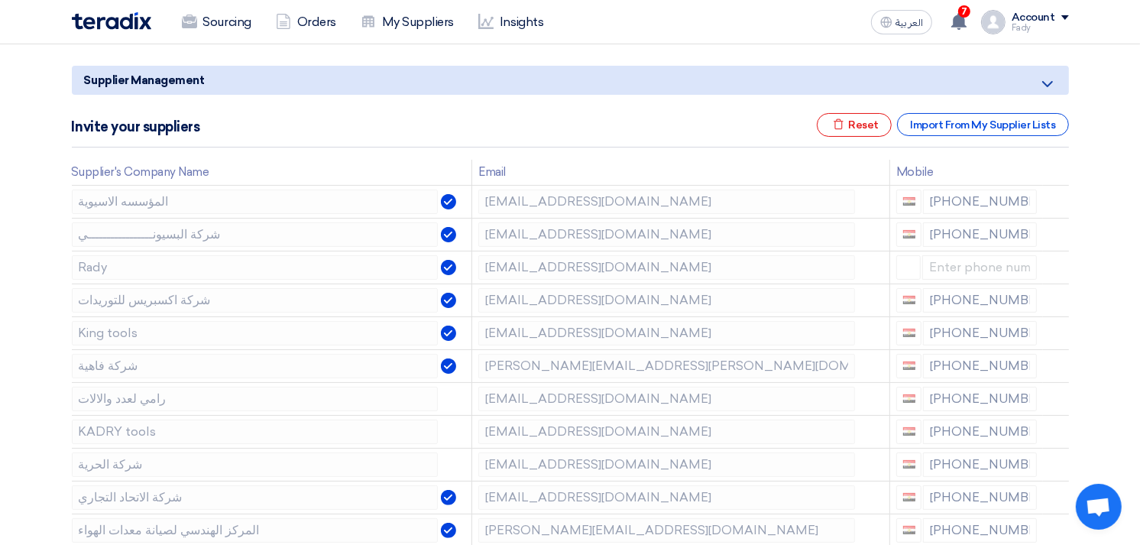
click at [0, 0] on icon at bounding box center [0, 0] width 0 height 0
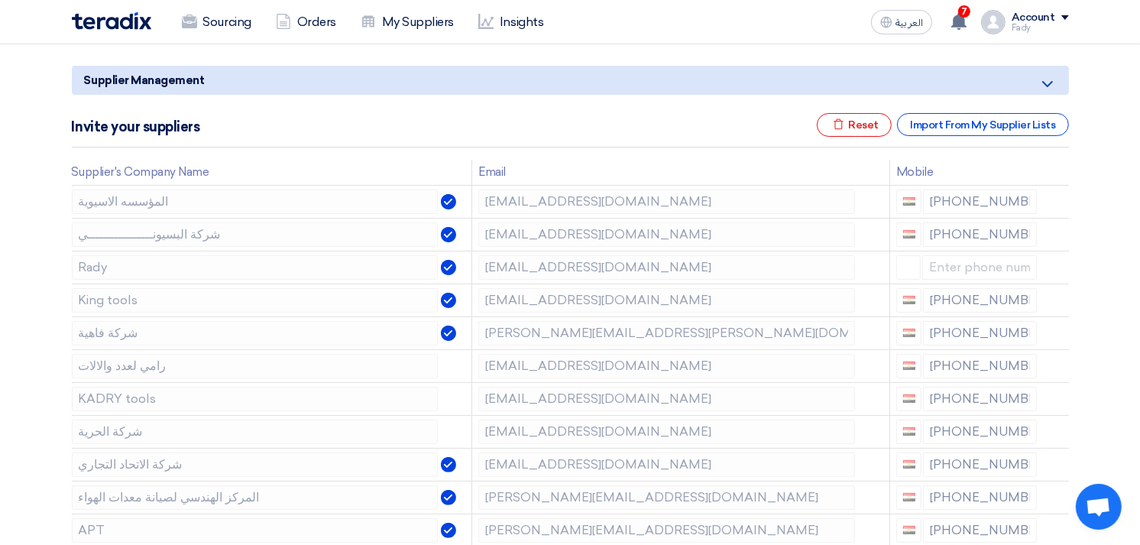
click at [0, 0] on icon at bounding box center [0, 0] width 0 height 0
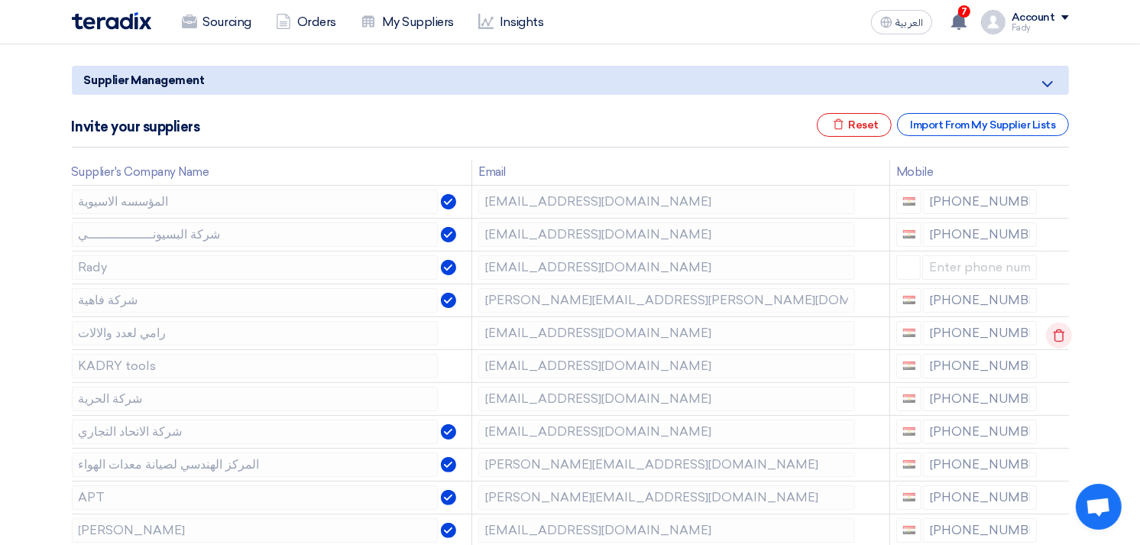
click at [1053, 332] on icon at bounding box center [1059, 335] width 26 height 26
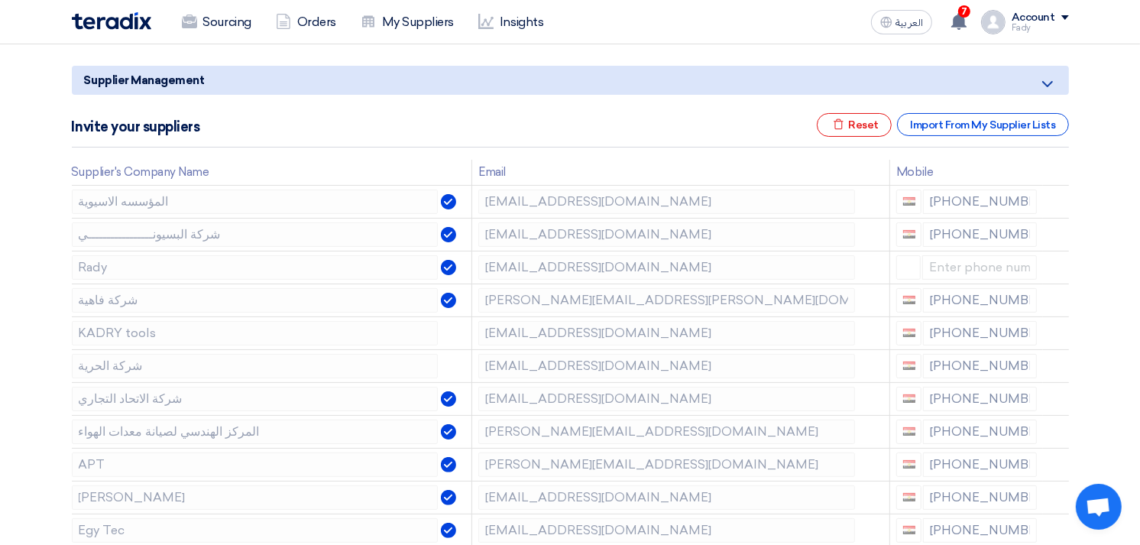
click at [0, 0] on icon at bounding box center [0, 0] width 0 height 0
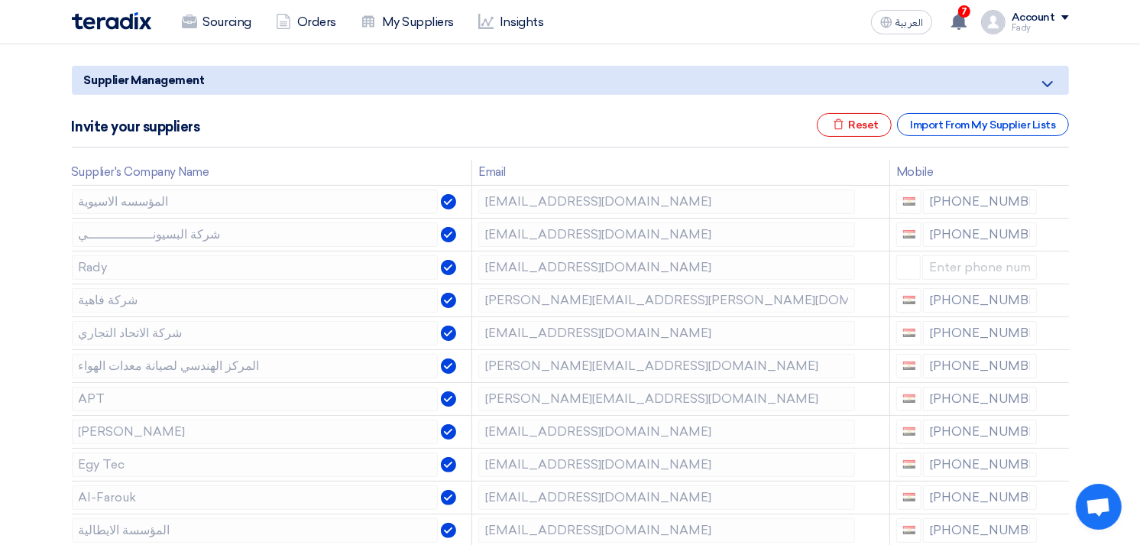
click at [0, 0] on icon at bounding box center [0, 0] width 0 height 0
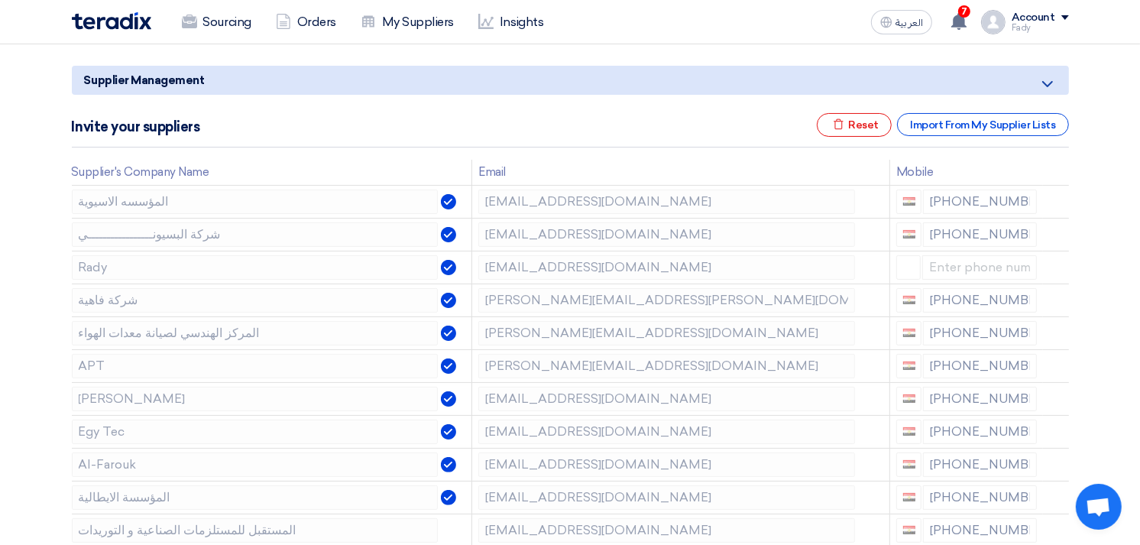
click at [0, 0] on icon at bounding box center [0, 0] width 0 height 0
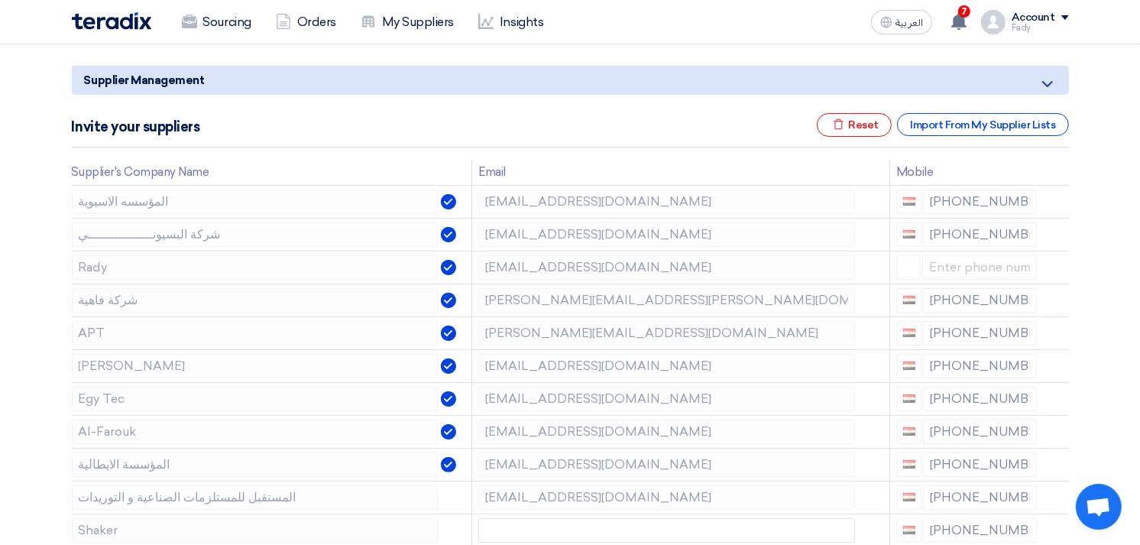
click at [0, 0] on icon at bounding box center [0, 0] width 0 height 0
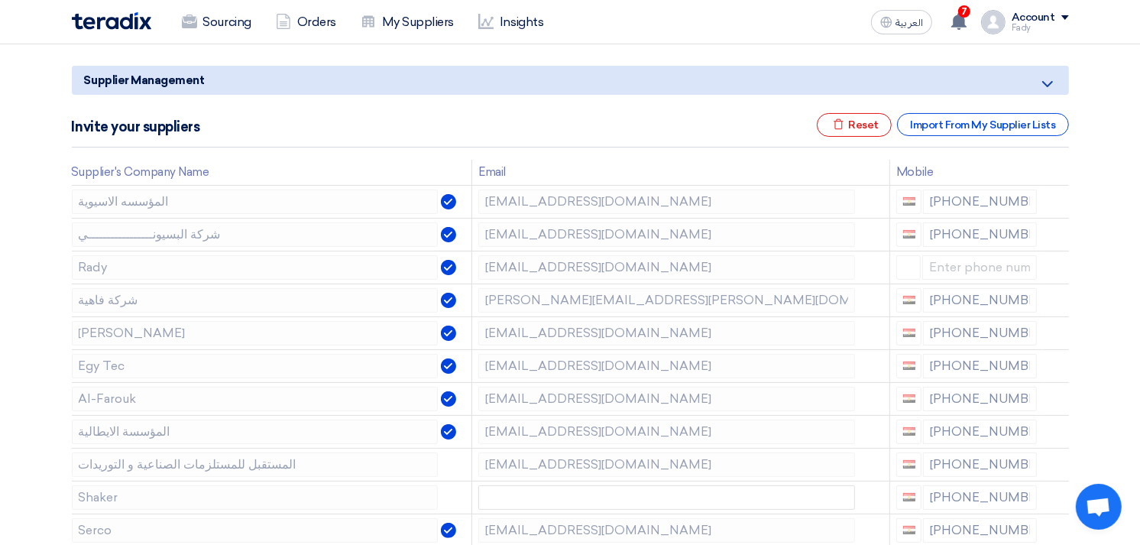
click at [0, 0] on icon at bounding box center [0, 0] width 0 height 0
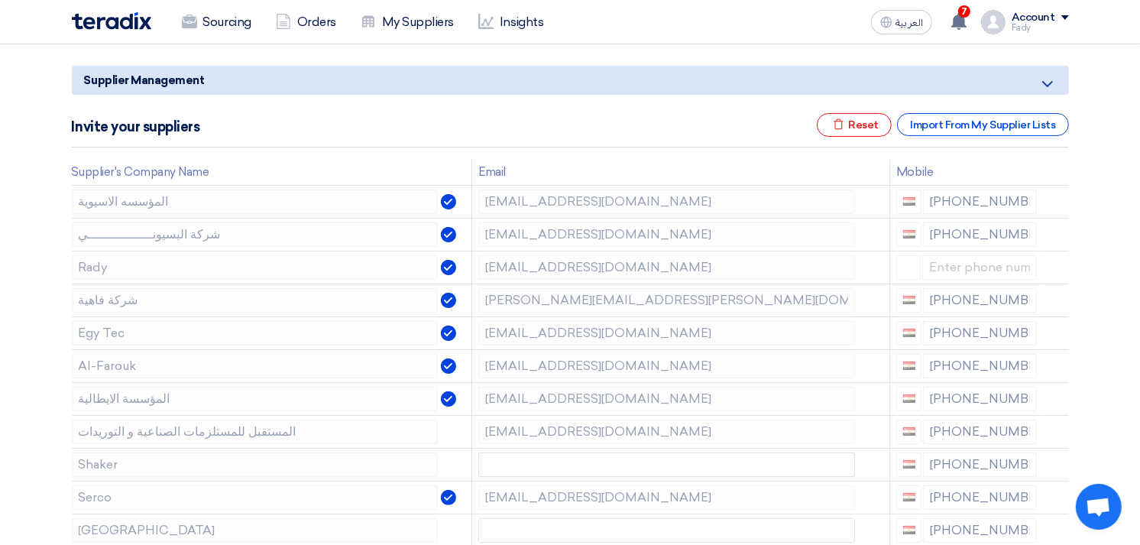
click at [0, 0] on icon at bounding box center [0, 0] width 0 height 0
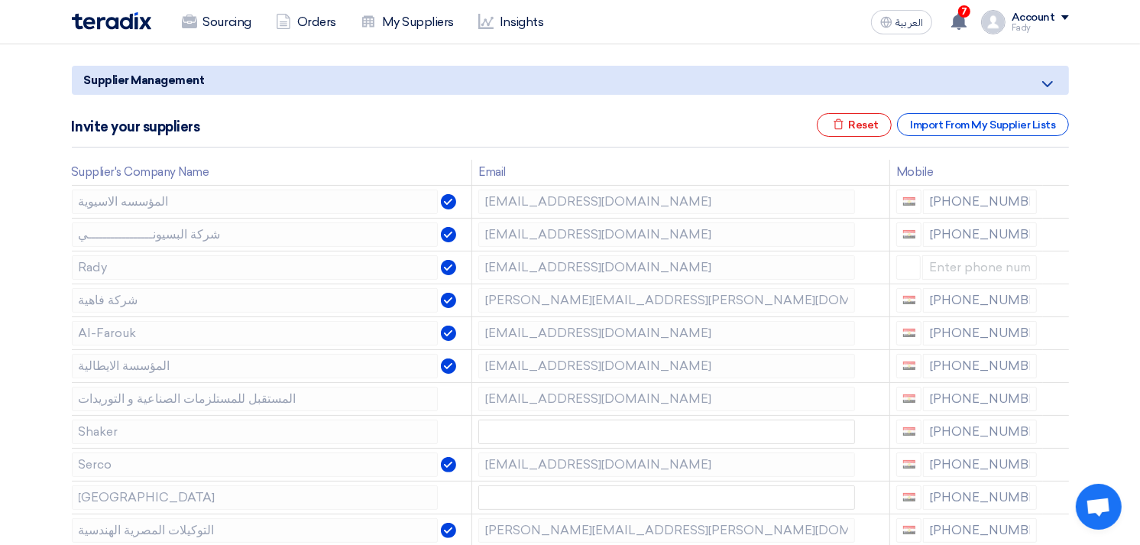
click at [0, 0] on icon at bounding box center [0, 0] width 0 height 0
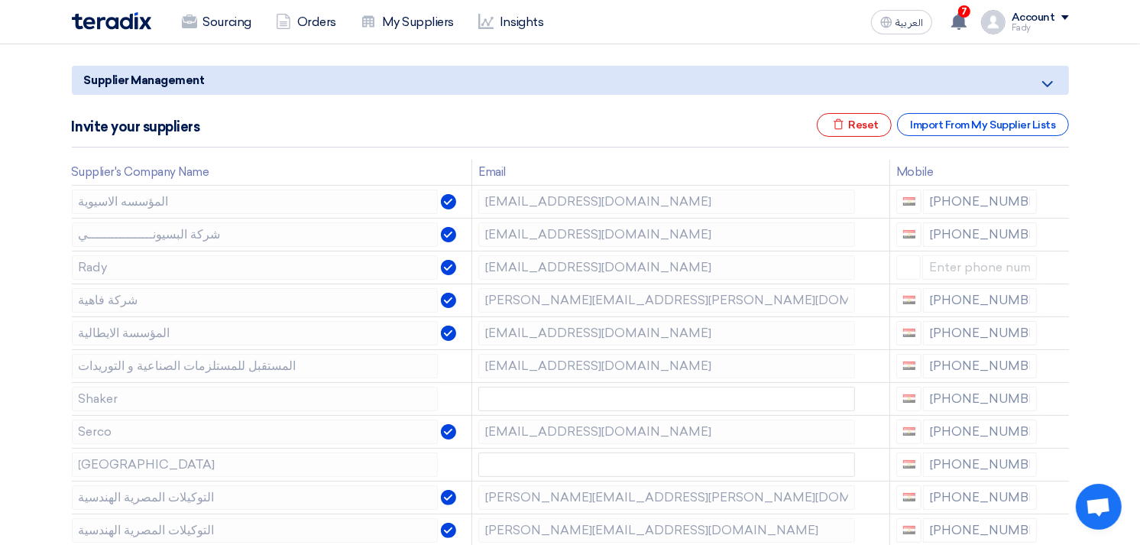
click at [0, 0] on icon at bounding box center [0, 0] width 0 height 0
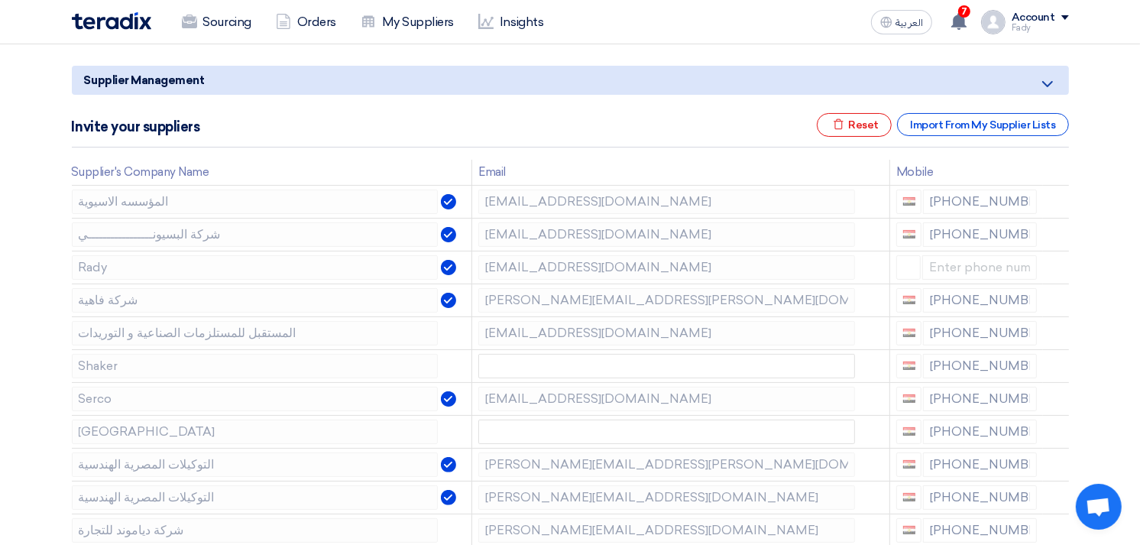
click at [0, 0] on icon at bounding box center [0, 0] width 0 height 0
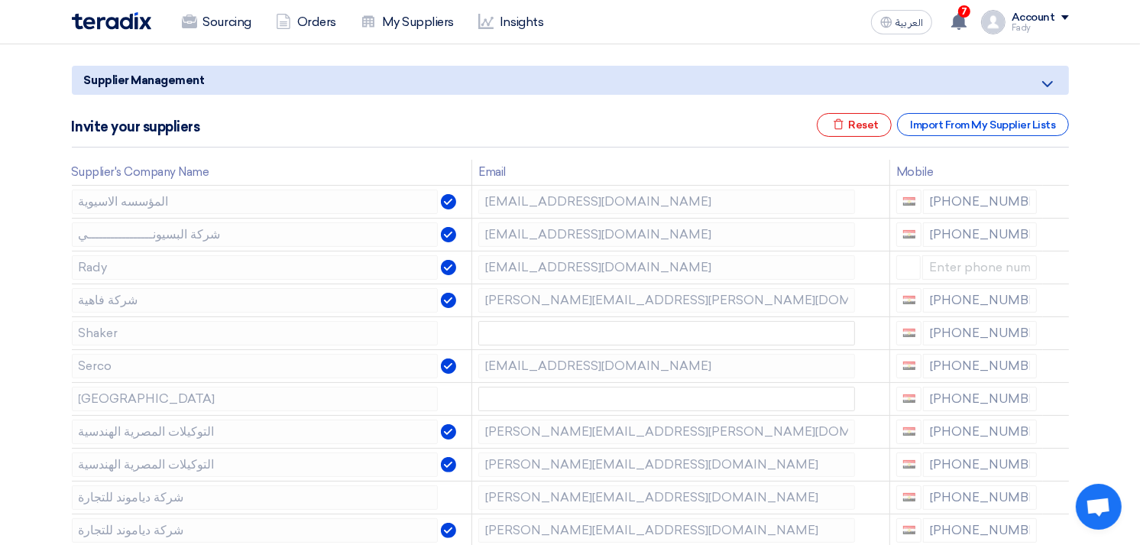
click at [0, 0] on icon at bounding box center [0, 0] width 0 height 0
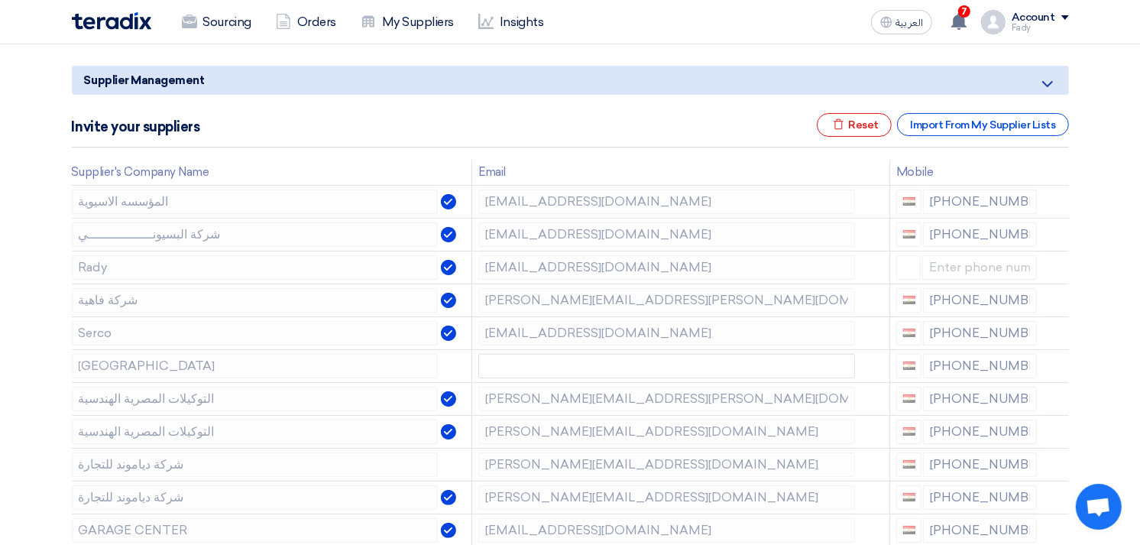
click at [0, 0] on icon at bounding box center [0, 0] width 0 height 0
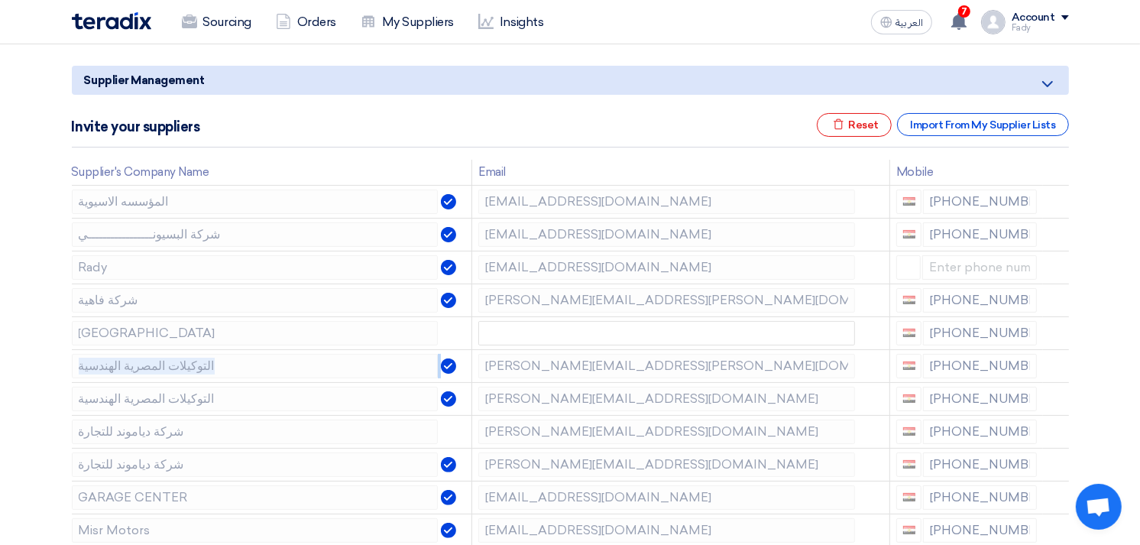
click at [0, 0] on icon at bounding box center [0, 0] width 0 height 0
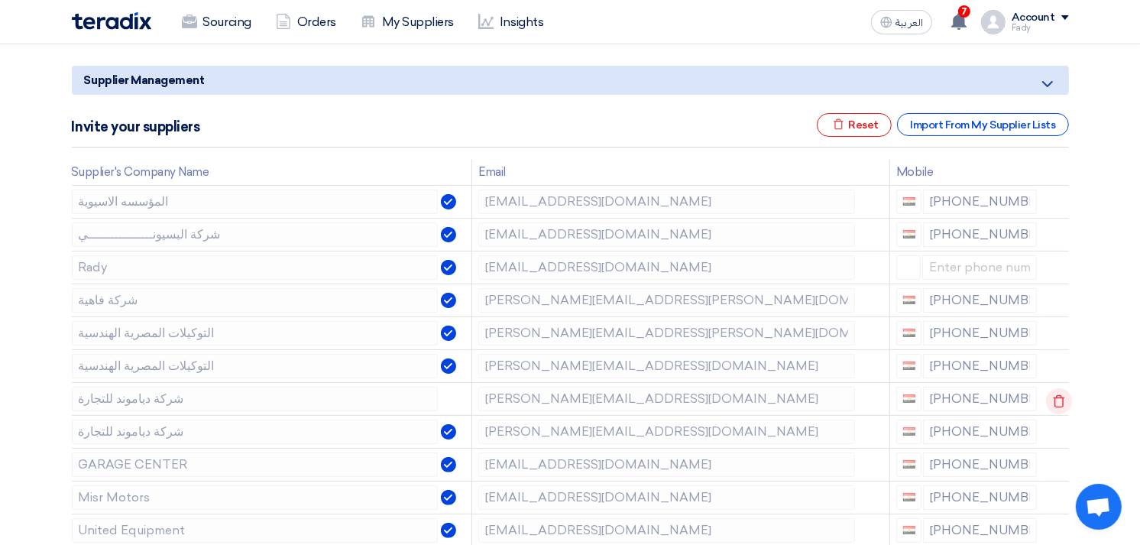
click at [1051, 394] on icon at bounding box center [1059, 401] width 26 height 26
click at [1054, 429] on use at bounding box center [1058, 433] width 11 height 13
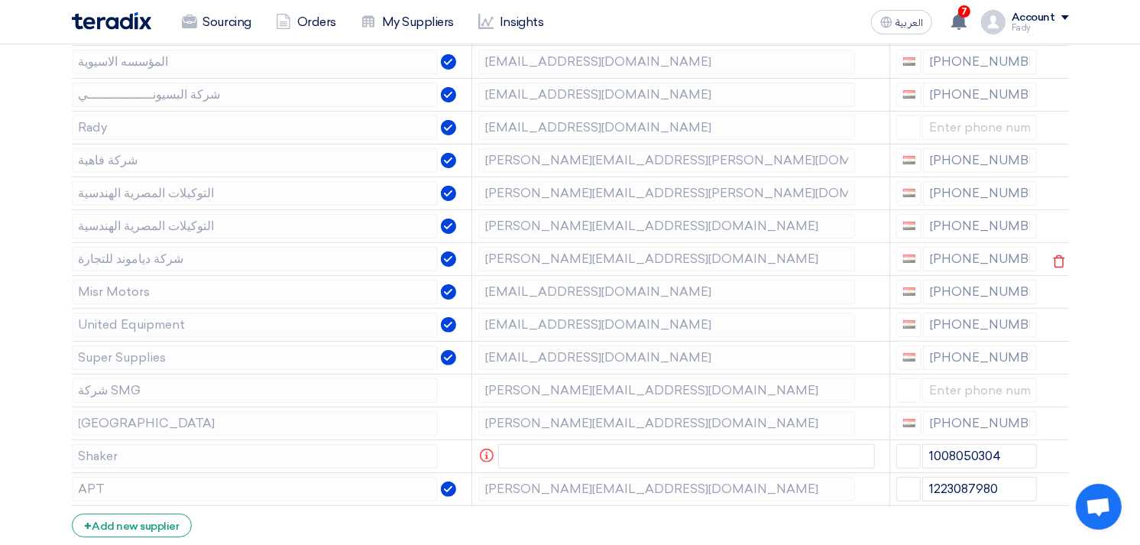
scroll to position [339, 0]
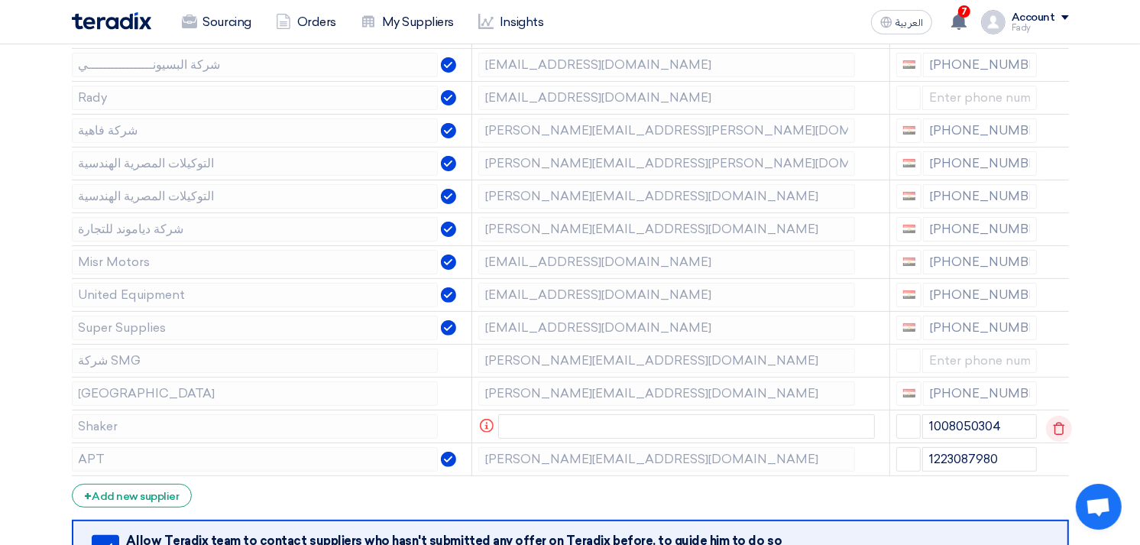
click at [1059, 425] on use at bounding box center [1058, 428] width 11 height 13
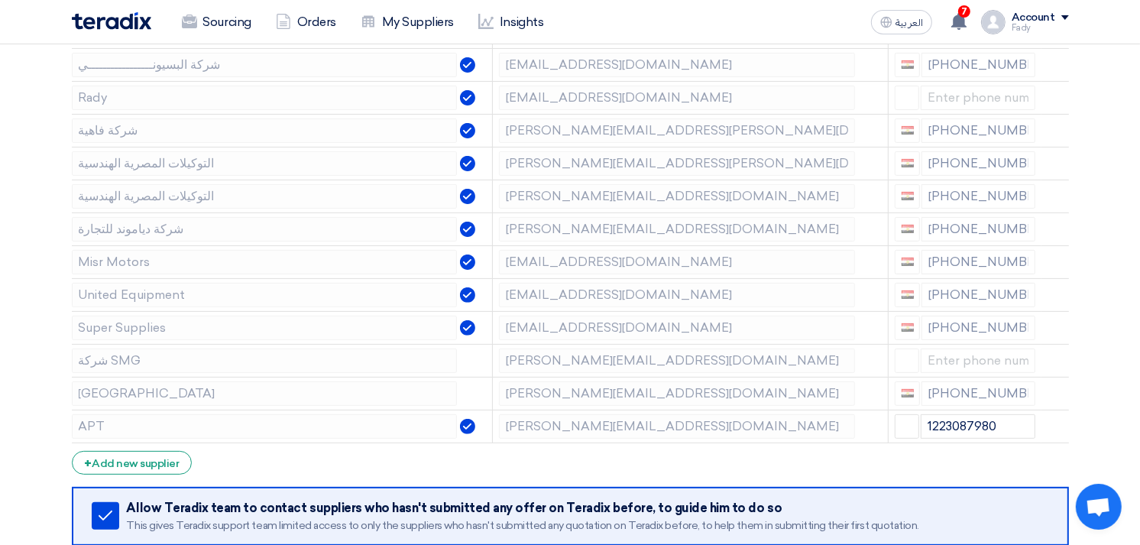
click at [0, 0] on icon at bounding box center [0, 0] width 0 height 0
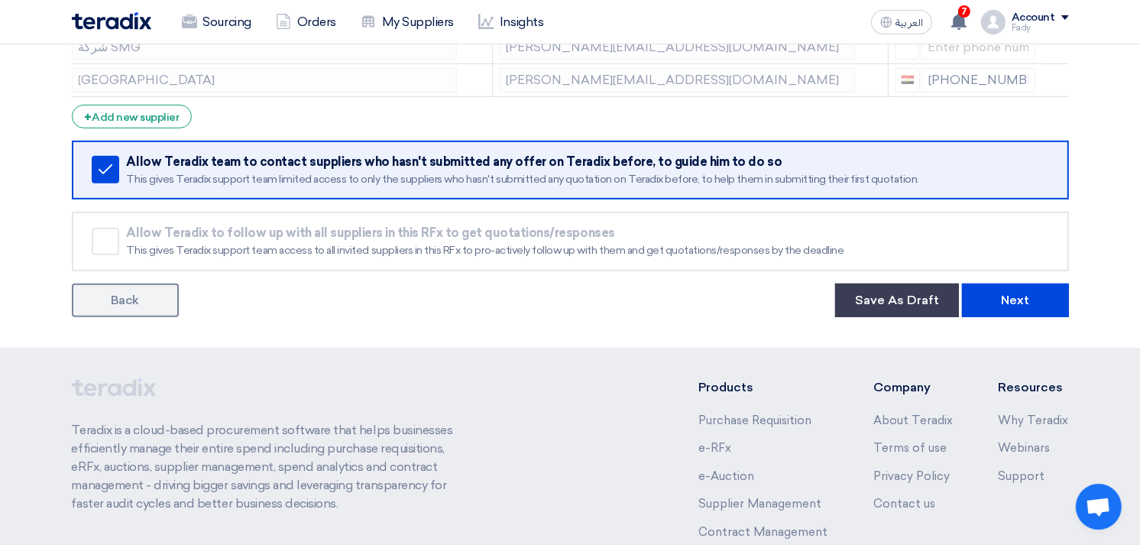
scroll to position [764, 0]
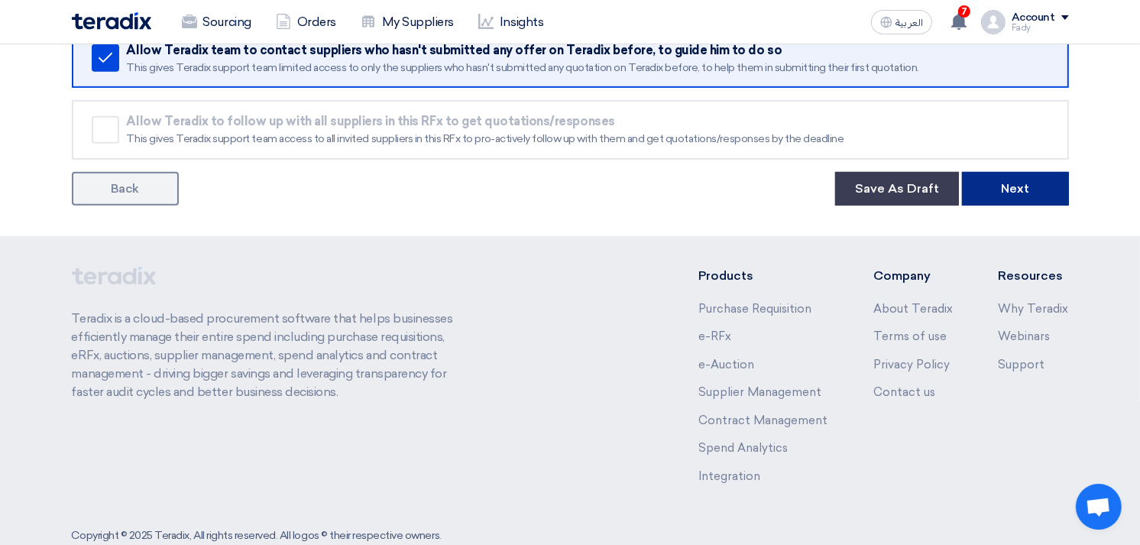
click at [1013, 183] on button "Next" at bounding box center [1015, 189] width 107 height 34
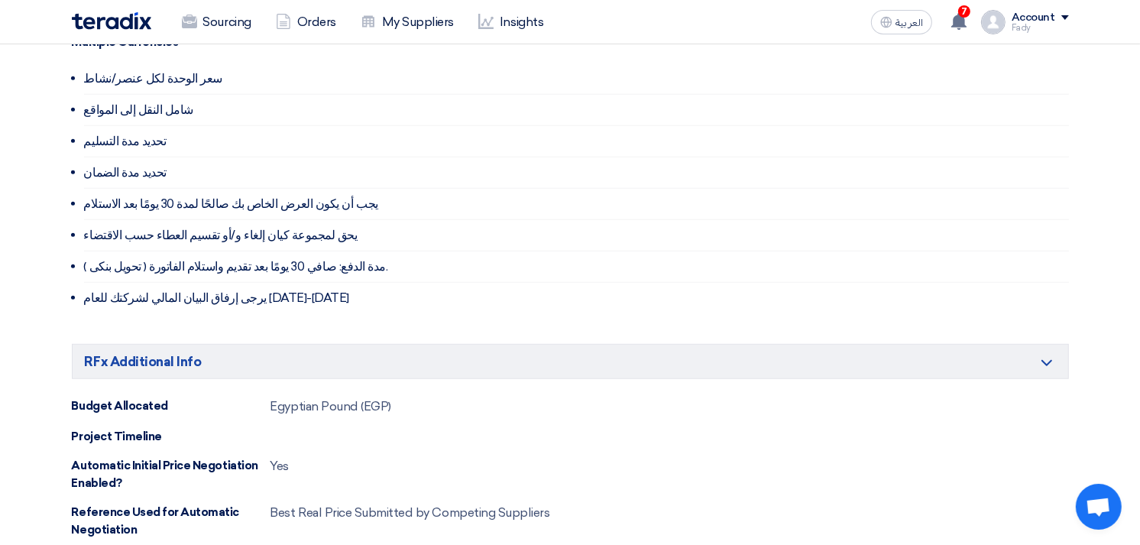
scroll to position [1188, 0]
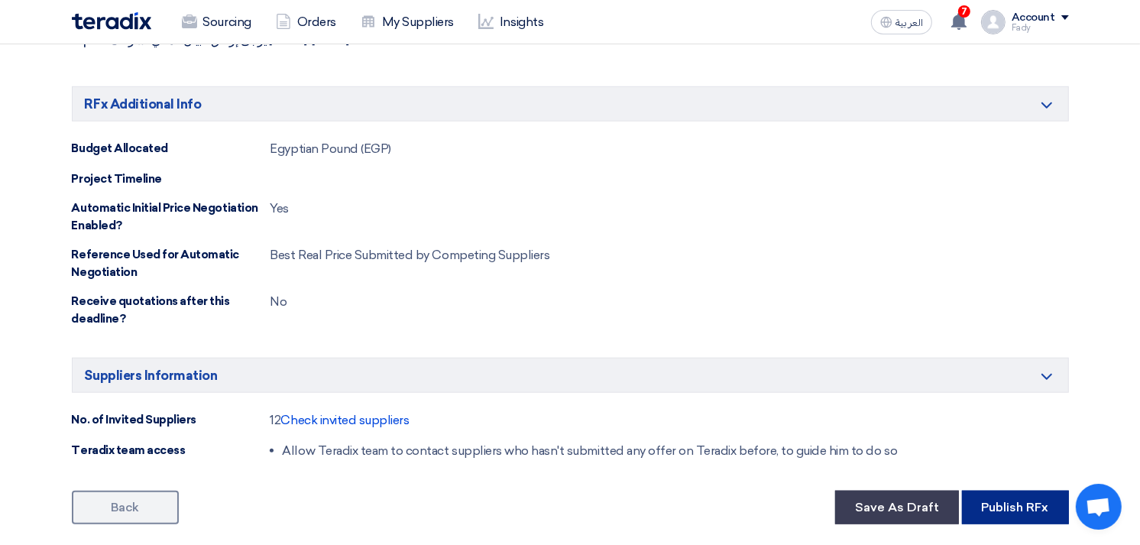
click at [1004, 509] on button "Publish RFx" at bounding box center [1015, 507] width 107 height 34
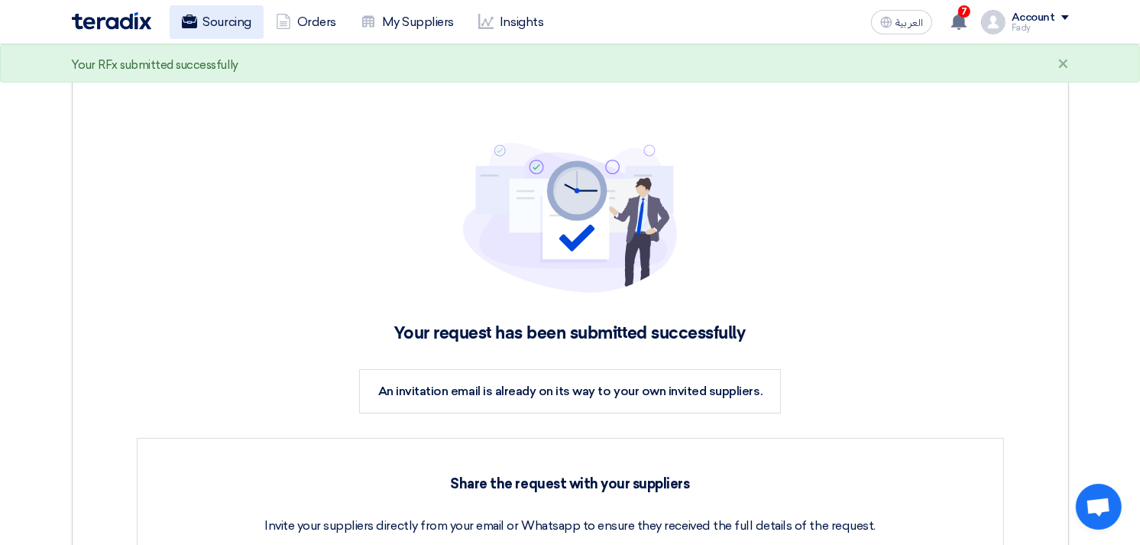
click at [218, 18] on link "Sourcing" at bounding box center [217, 22] width 94 height 34
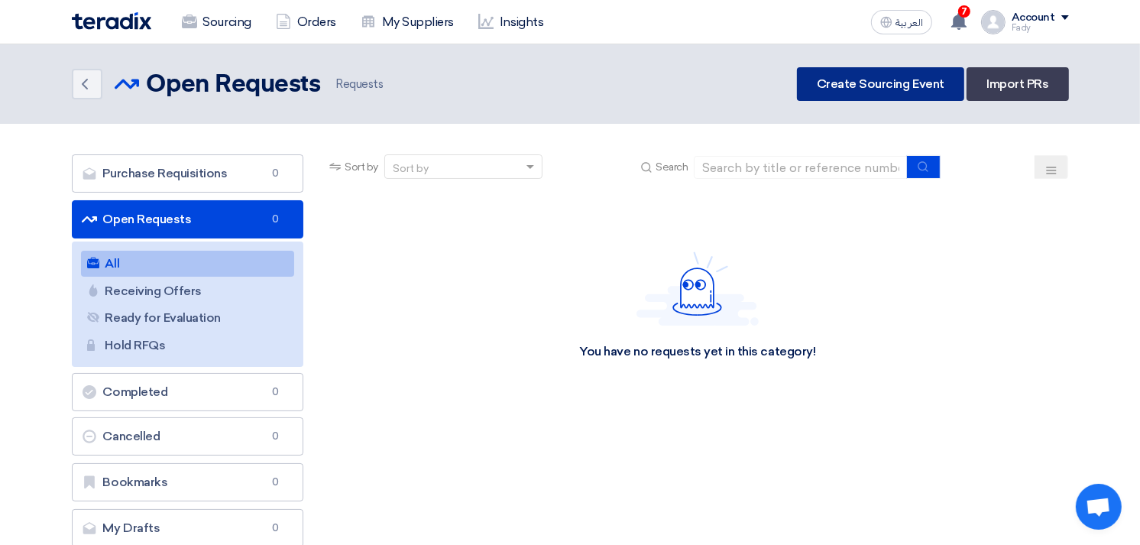
click at [845, 89] on link "Create Sourcing Event" at bounding box center [880, 84] width 167 height 34
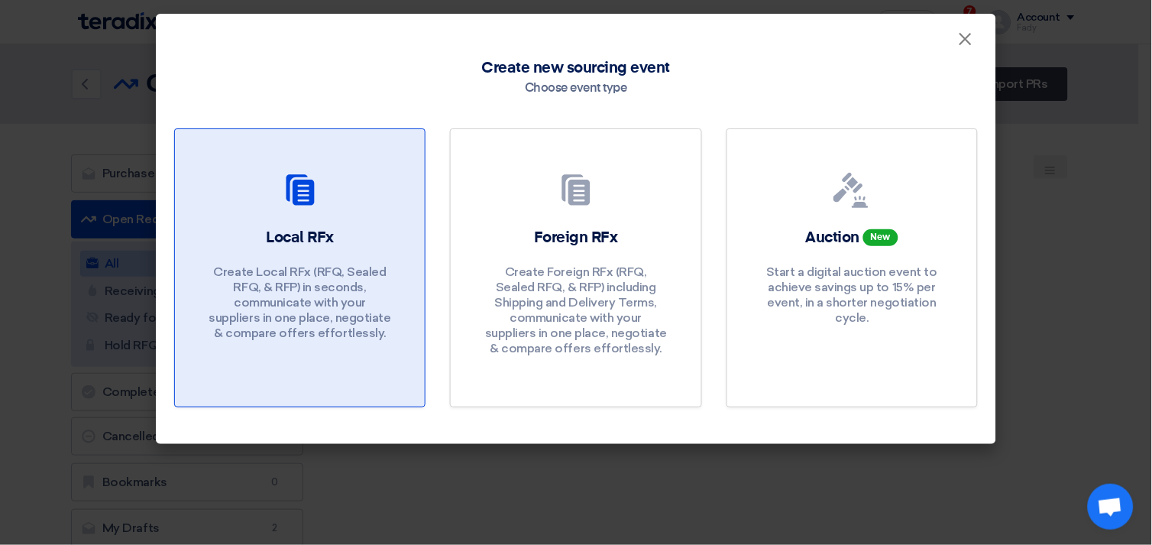
click at [286, 251] on div "Local RFx Create Local RFx (RFQ, Sealed RFQ, & RFP) in seconds, communicate wit…" at bounding box center [299, 287] width 213 height 121
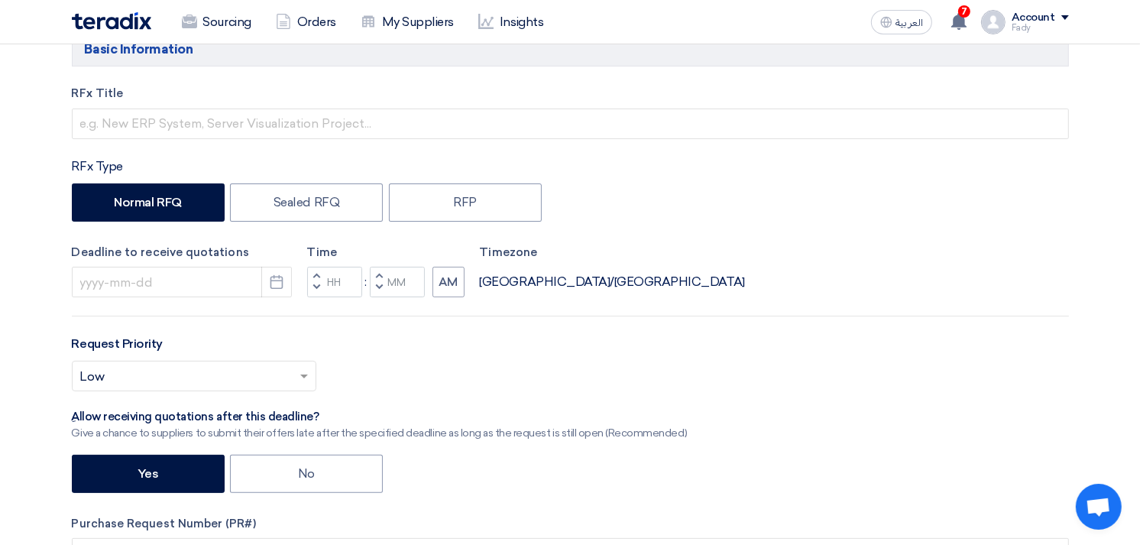
scroll to position [424, 0]
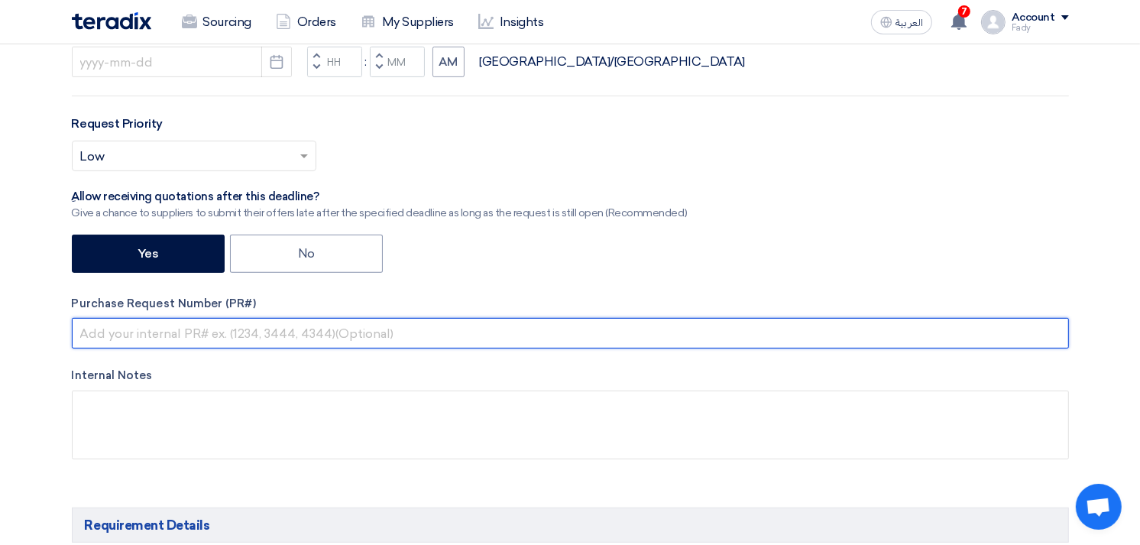
click at [227, 332] on input "text" at bounding box center [570, 333] width 997 height 31
paste input "KAYAN-PR-819-2025"
type input "KAYAN-PR-819-2025"
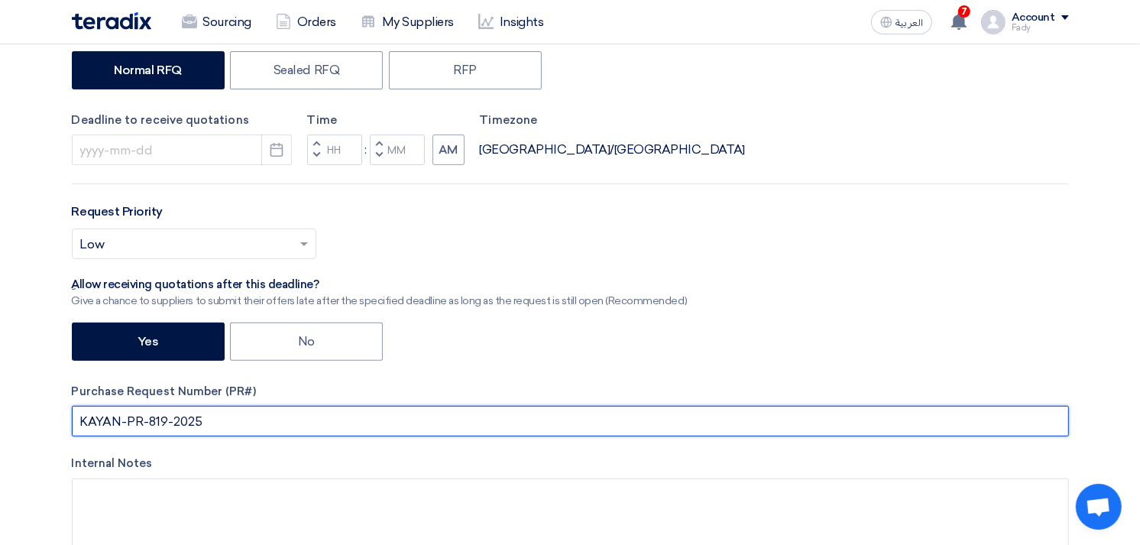
scroll to position [339, 0]
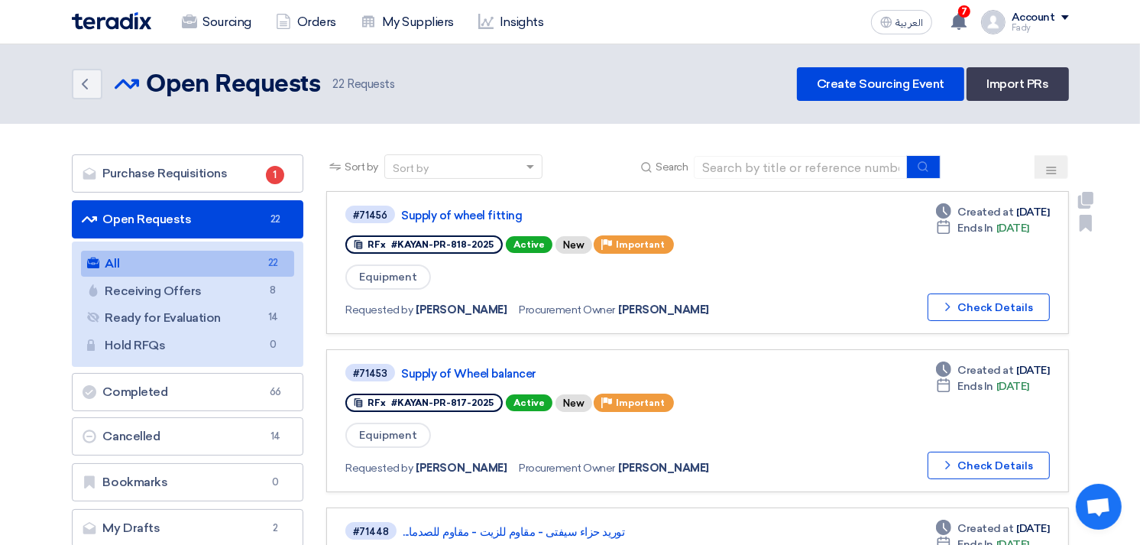
click at [464, 199] on link "#71456 Supply of wheel fitting RFx #KAYAN-PR-818-2025 Active New Priority Impor…" at bounding box center [697, 262] width 742 height 143
click at [463, 218] on link "Supply of wheel fitting" at bounding box center [592, 216] width 382 height 14
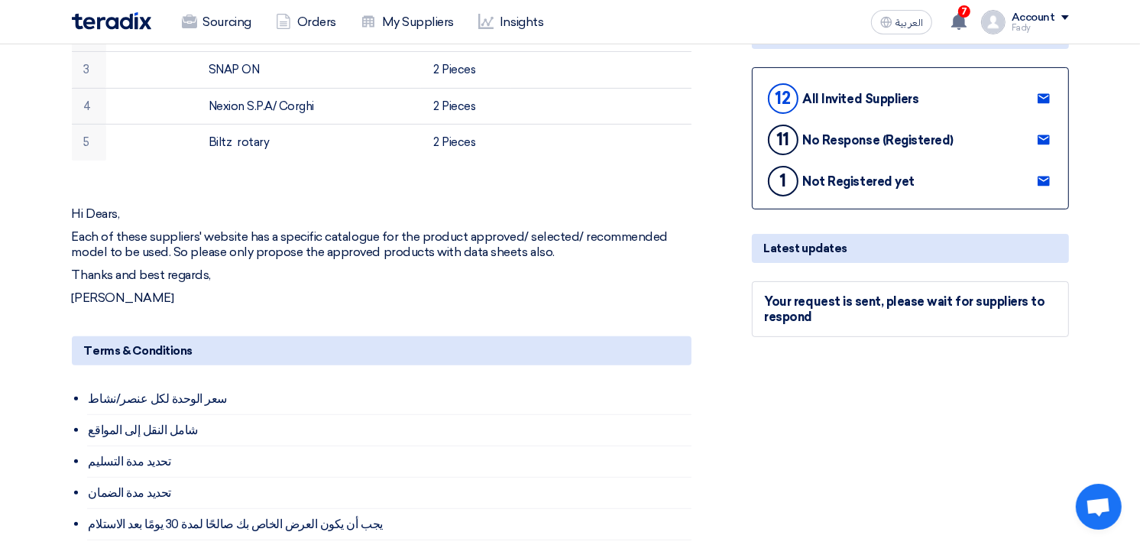
scroll to position [339, 0]
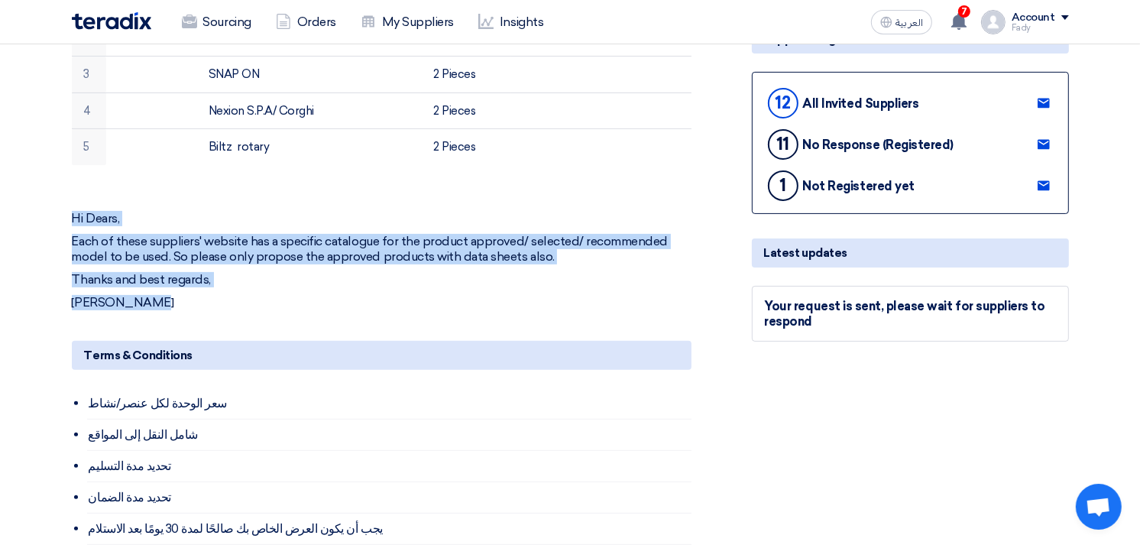
drag, startPoint x: 209, startPoint y: 306, endPoint x: 71, endPoint y: 215, distance: 165.5
click at [72, 215] on div "Hi Dears, Each of these suppliers' website has a specific catalogue for the pro…" at bounding box center [381, 253] width 619 height 115
copy div "Hi Dears, Each of these suppliers' website has a specific catalogue for the pro…"
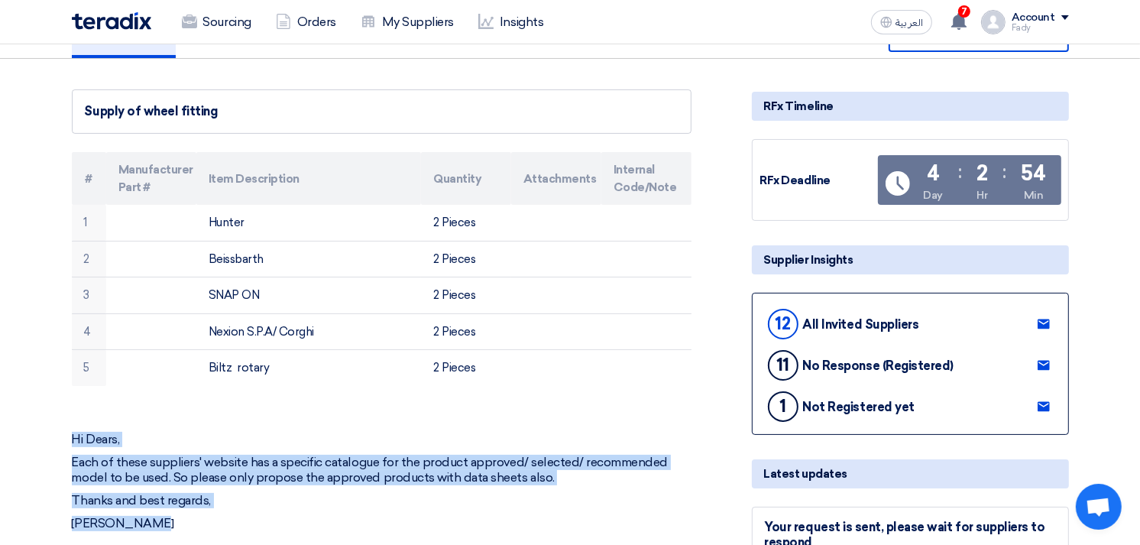
scroll to position [0, 0]
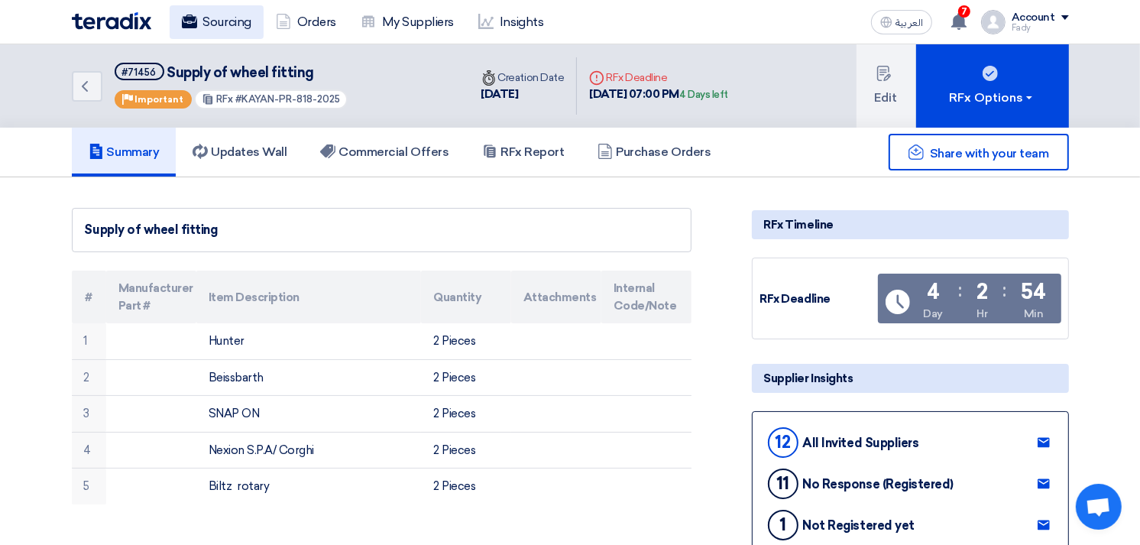
click at [212, 13] on link "Sourcing" at bounding box center [217, 22] width 94 height 34
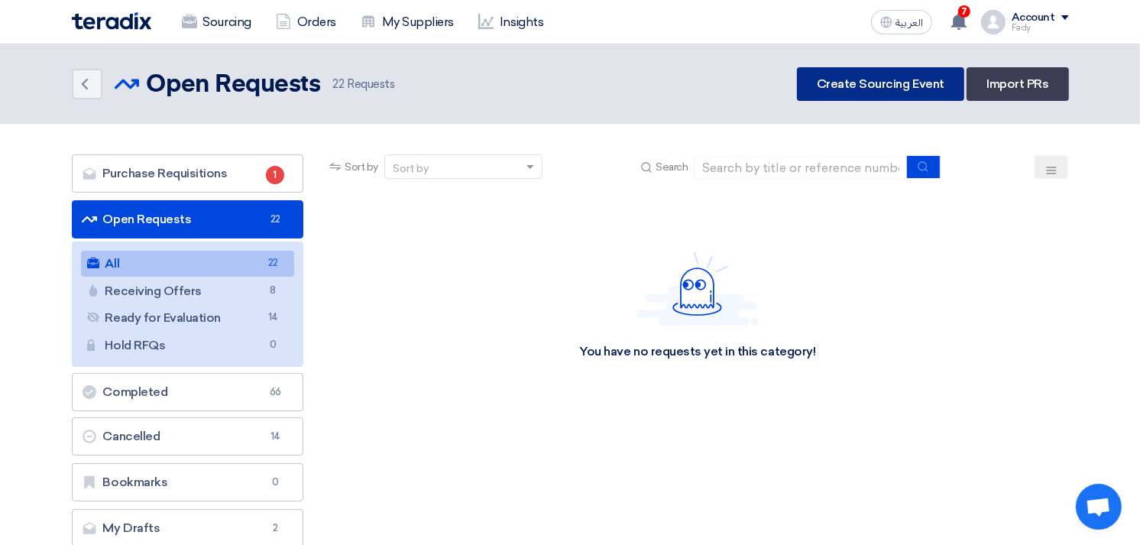
click at [929, 92] on link "Create Sourcing Event" at bounding box center [880, 84] width 167 height 34
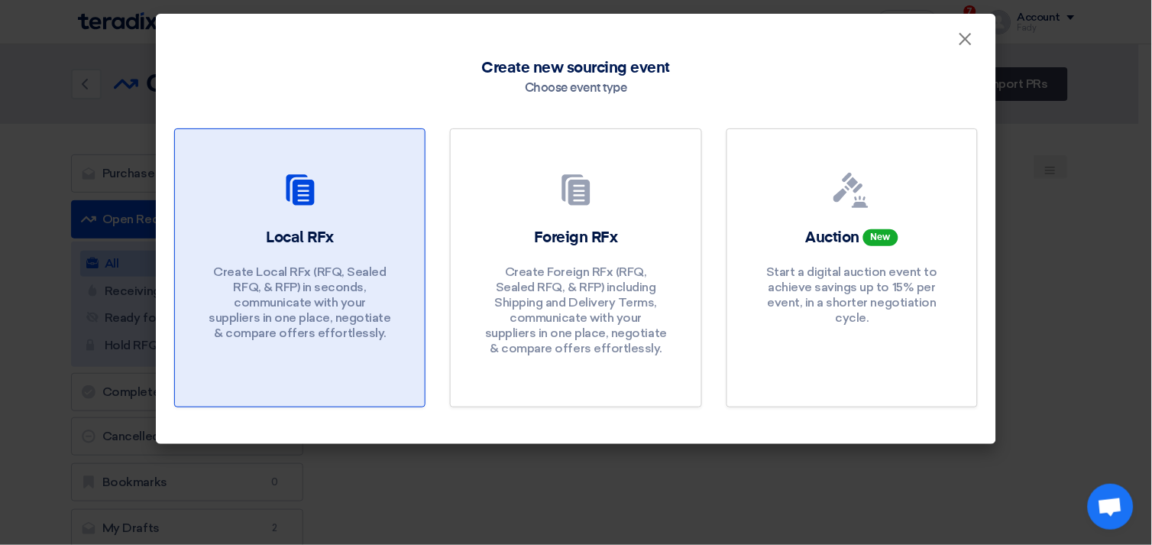
click at [331, 234] on h2 "Local RFx" at bounding box center [300, 237] width 68 height 21
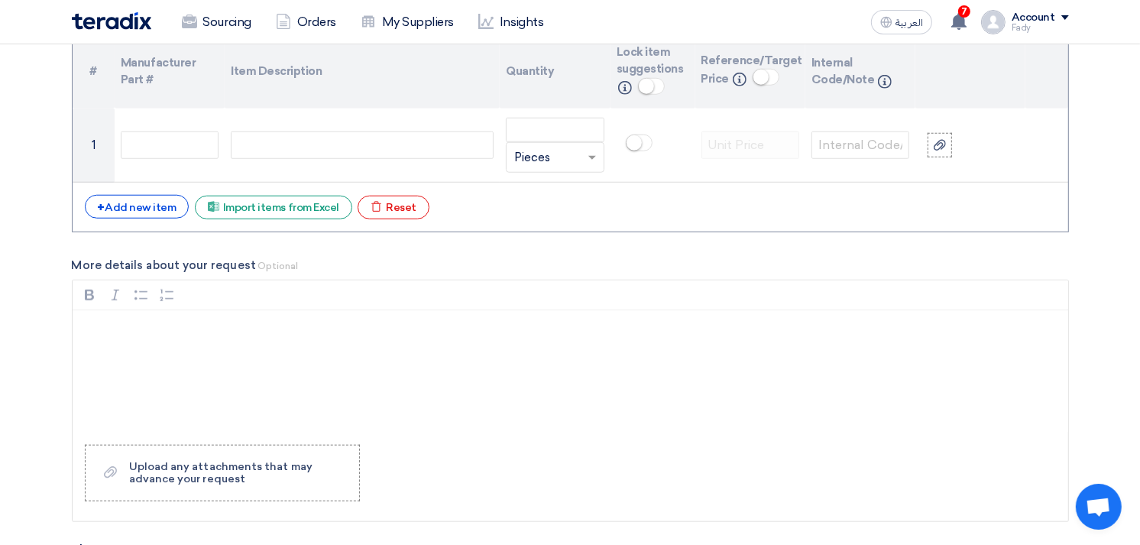
scroll to position [1188, 0]
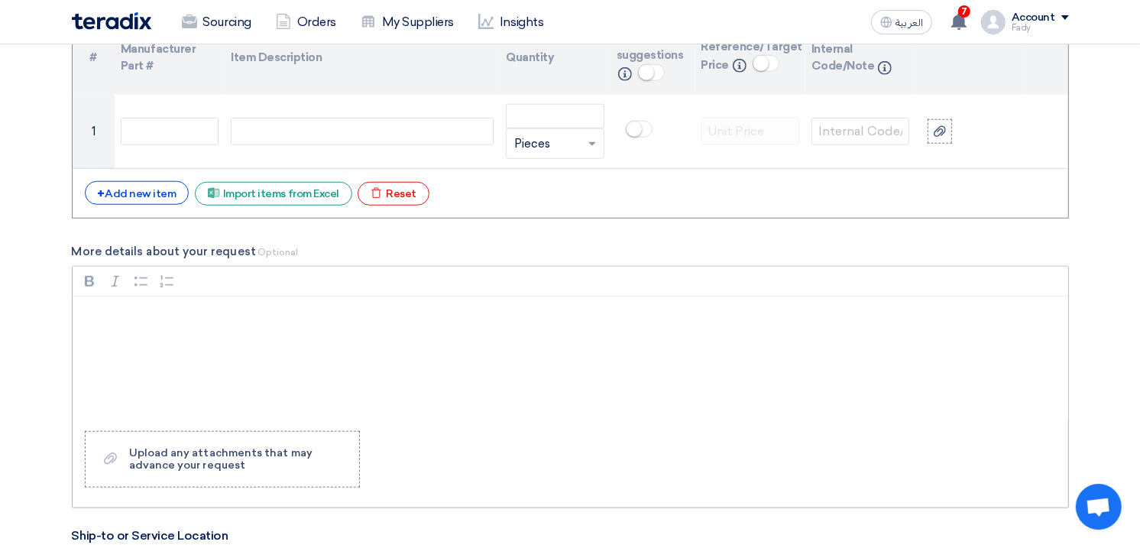
click at [283, 338] on div "Rich Text Editor, main" at bounding box center [570, 357] width 995 height 122
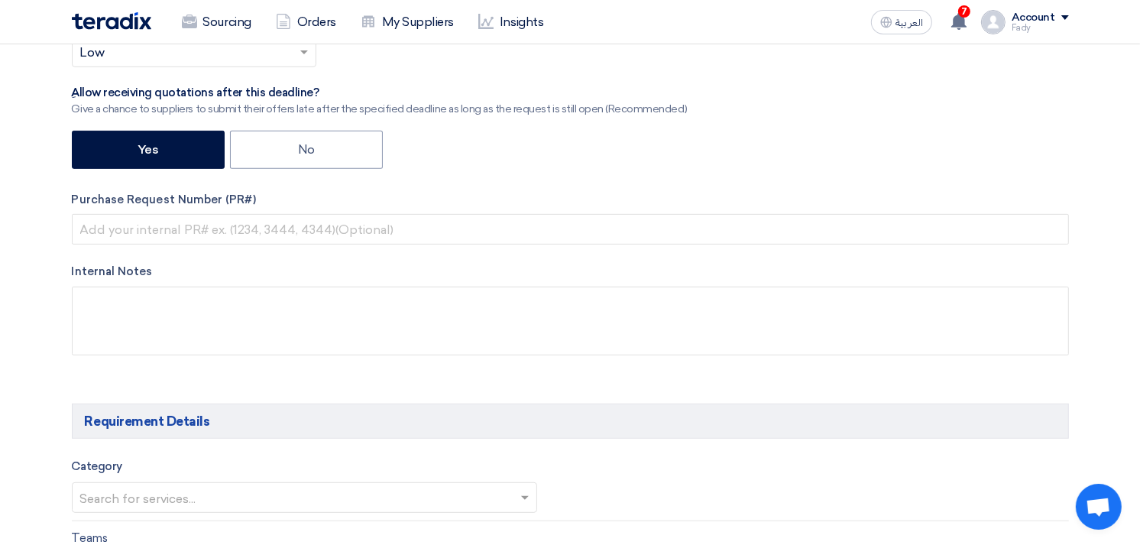
scroll to position [170, 0]
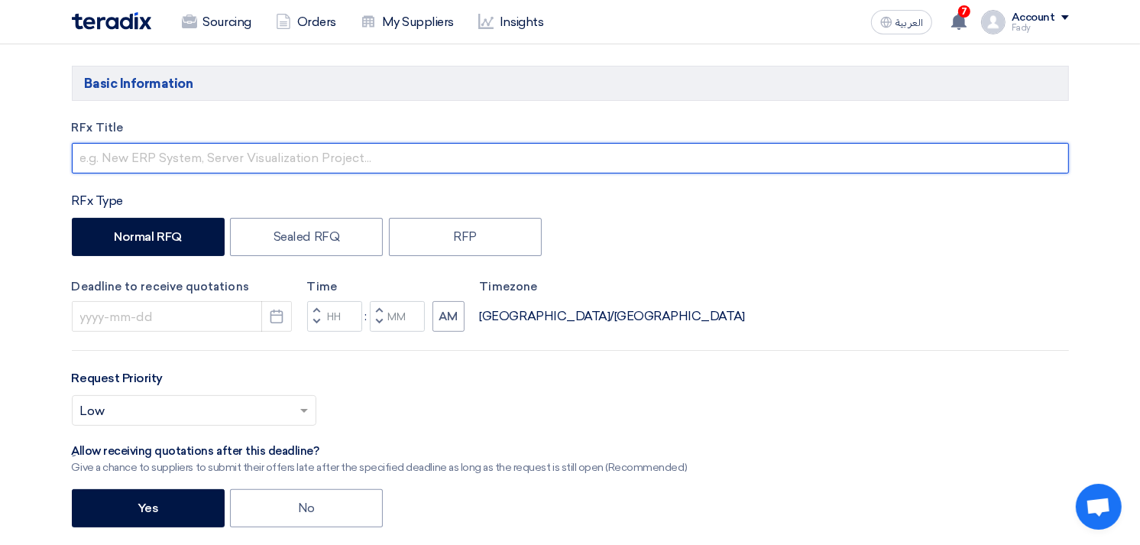
click at [288, 147] on input "text" at bounding box center [570, 158] width 997 height 31
paste input "KAYAN-PR-819-2025"
type input "KAYAN-PR-819-2025"
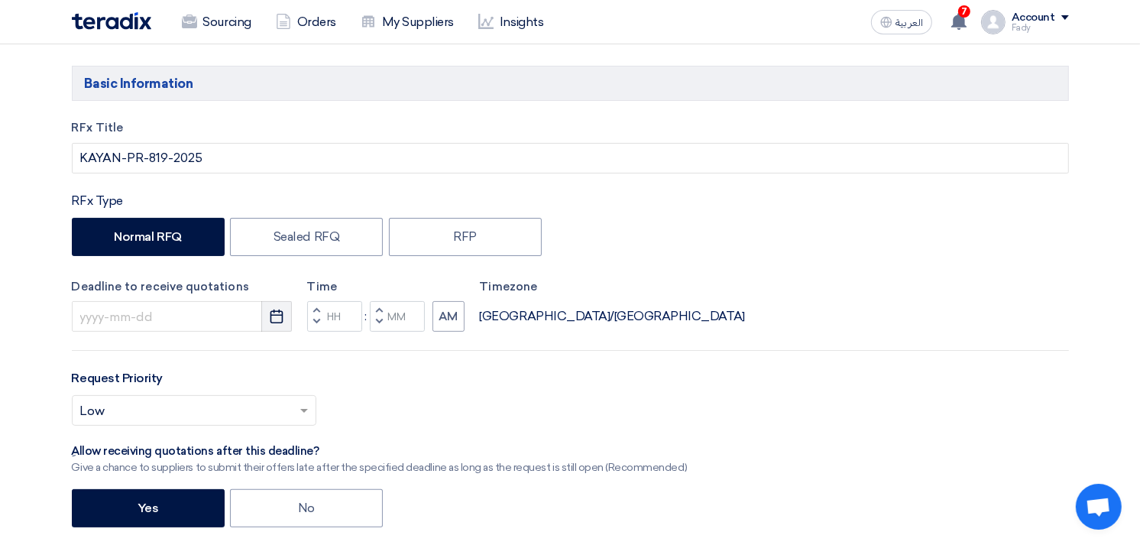
click at [281, 315] on use "button" at bounding box center [276, 316] width 13 height 14
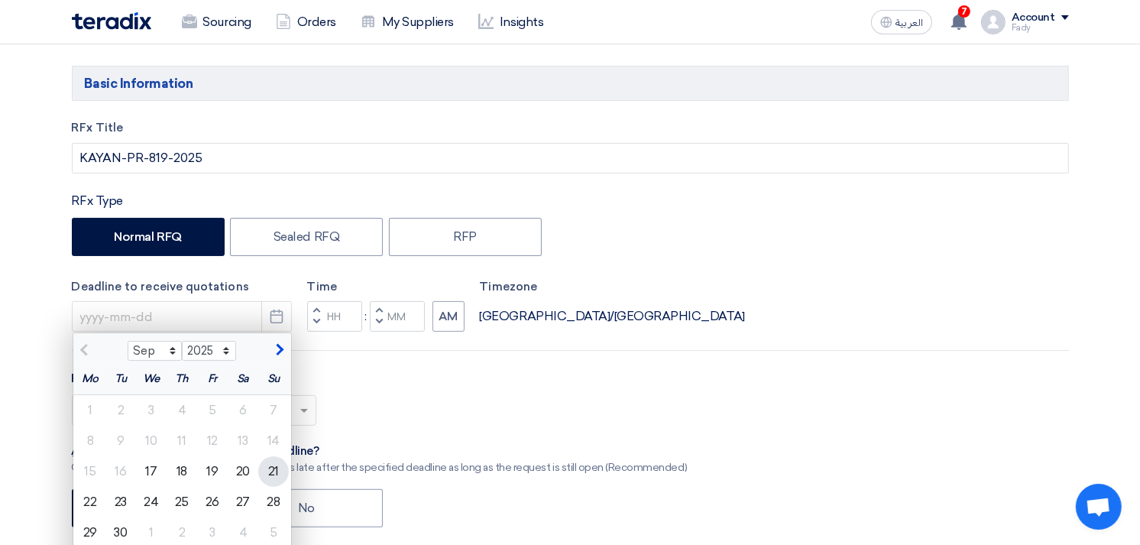
click at [273, 471] on div "21" at bounding box center [273, 471] width 31 height 31
type input "[DATE]"
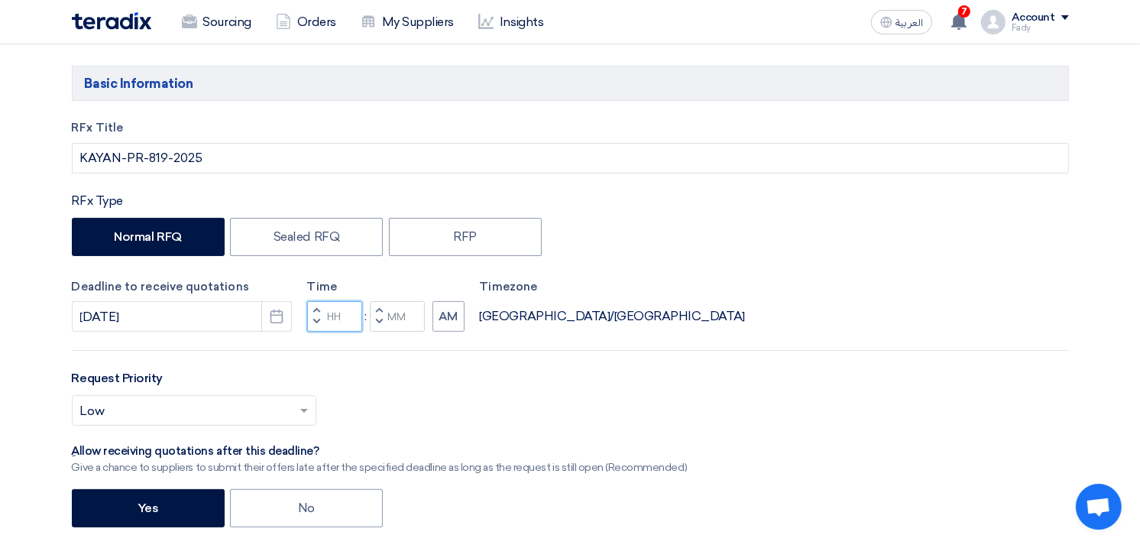
click at [346, 313] on input "Hours" at bounding box center [334, 316] width 55 height 31
type input "07"
click at [396, 322] on input "Minutes" at bounding box center [397, 316] width 55 height 31
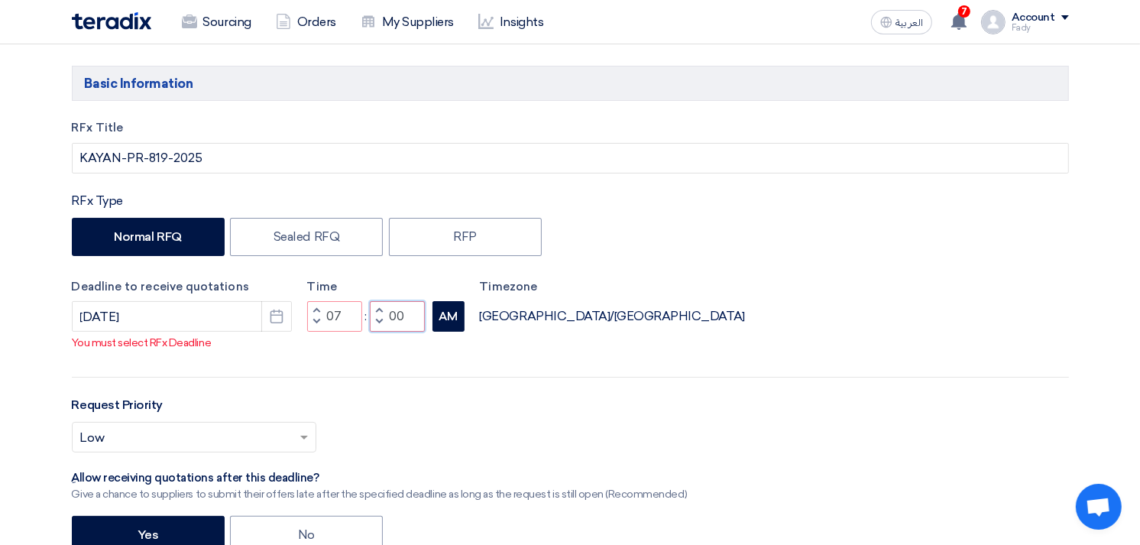
type input "00"
click at [454, 328] on button "AM" at bounding box center [448, 316] width 32 height 31
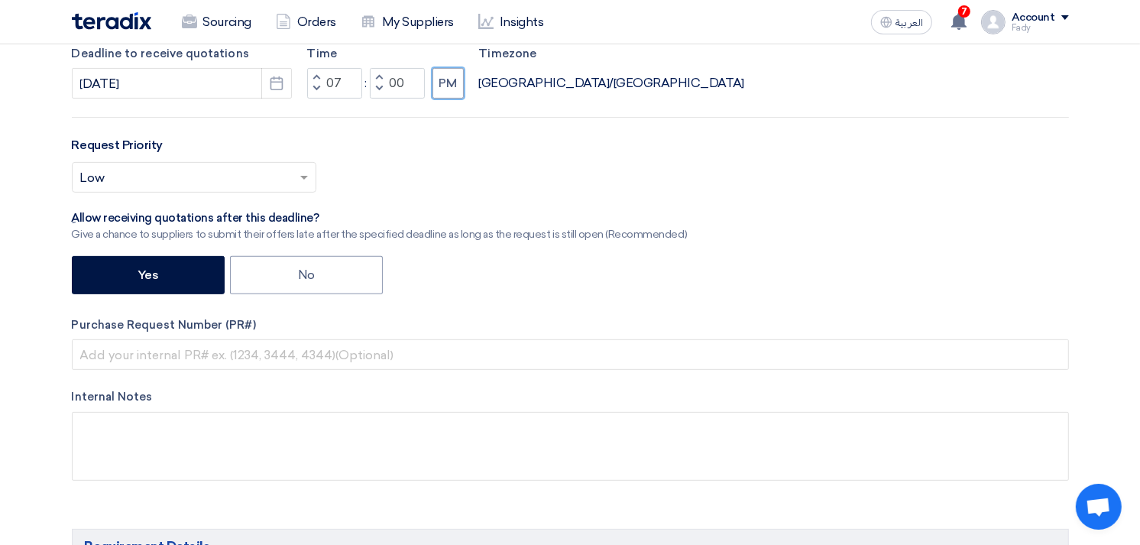
scroll to position [424, 0]
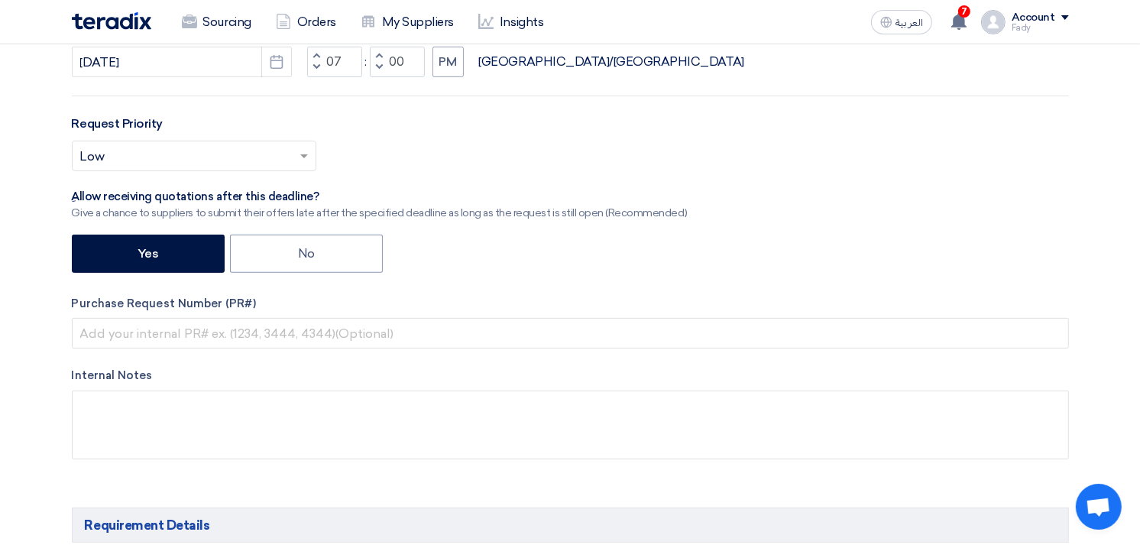
click at [118, 158] on input "text" at bounding box center [186, 157] width 212 height 25
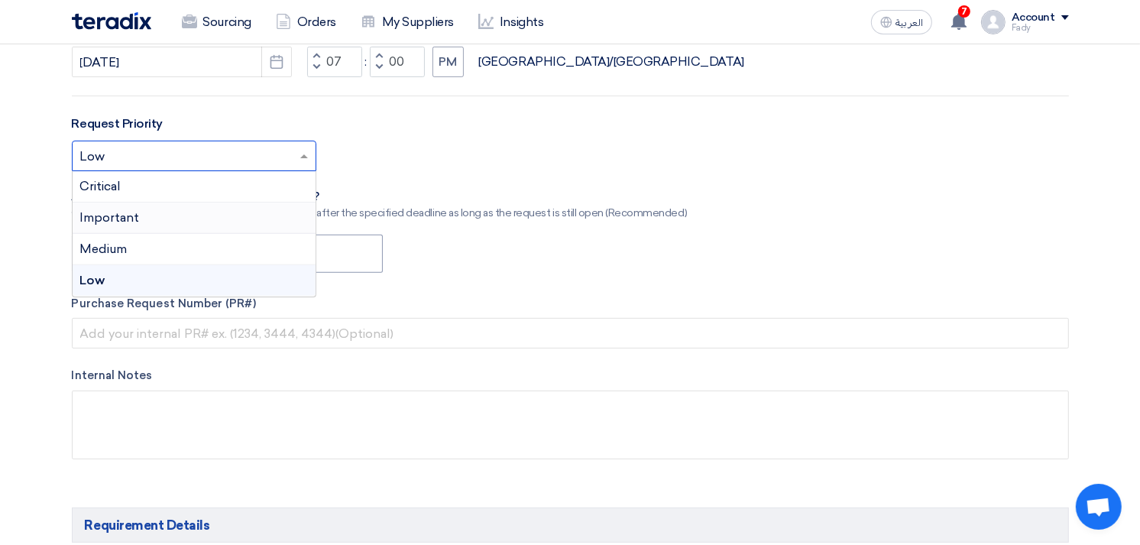
click at [119, 207] on div "Important" at bounding box center [194, 217] width 243 height 31
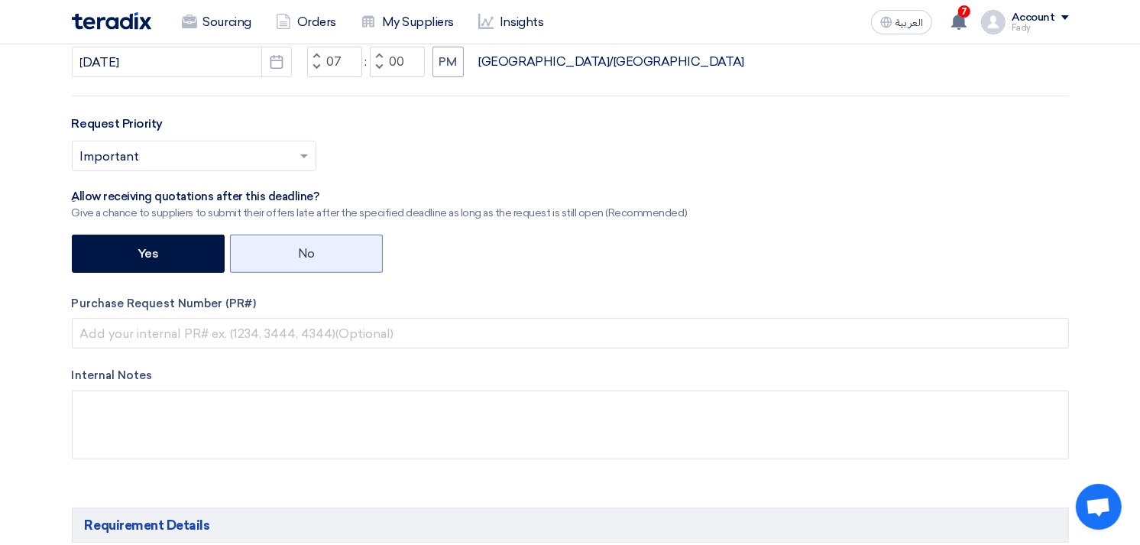
click at [351, 257] on label "No" at bounding box center [306, 254] width 153 height 38
click at [308, 257] on input "No" at bounding box center [303, 252] width 10 height 10
radio input "true"
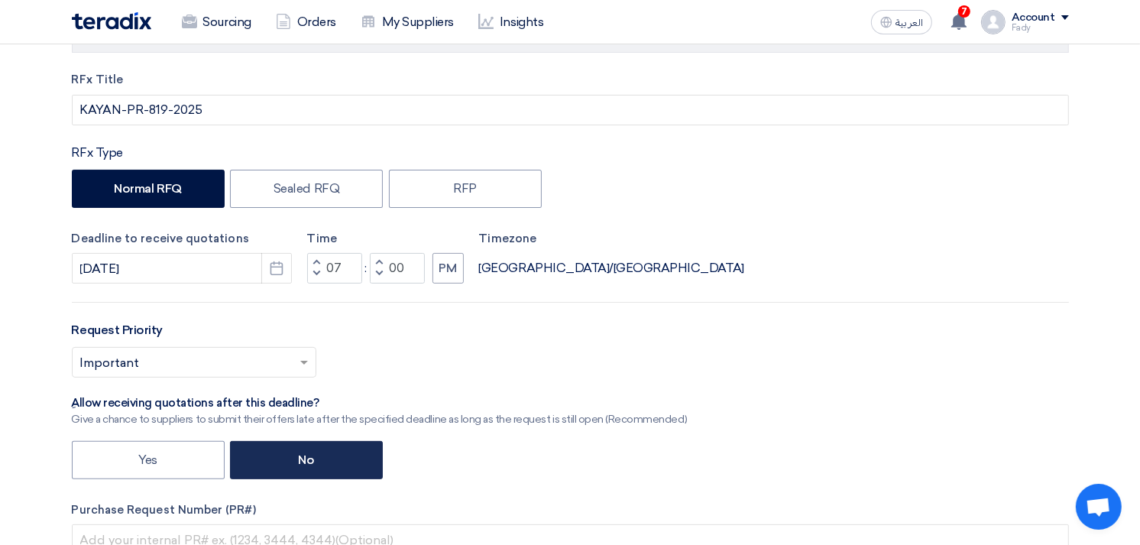
scroll to position [0, 0]
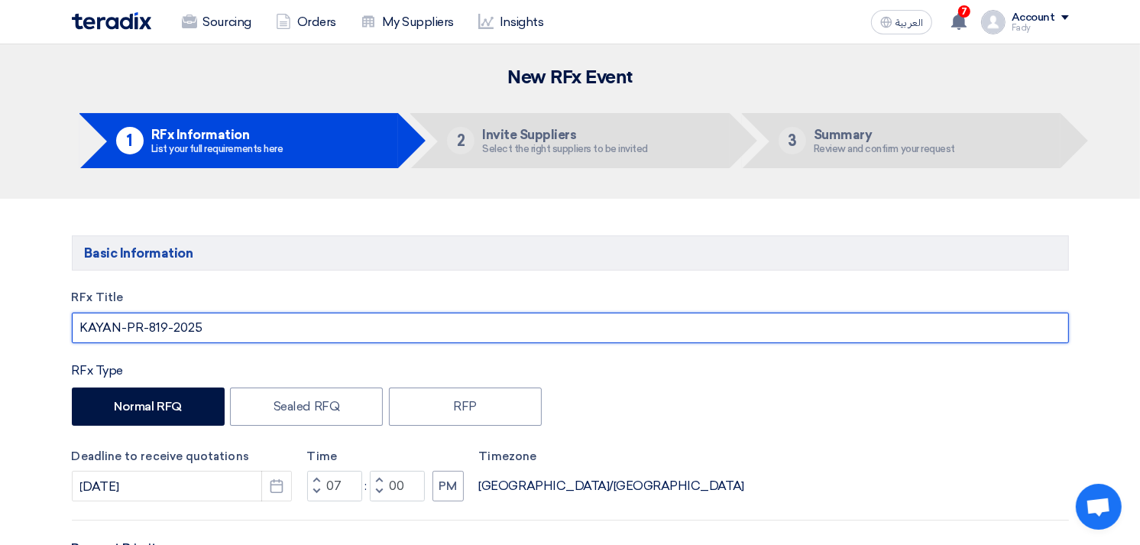
drag, startPoint x: 214, startPoint y: 329, endPoint x: 0, endPoint y: 324, distance: 213.9
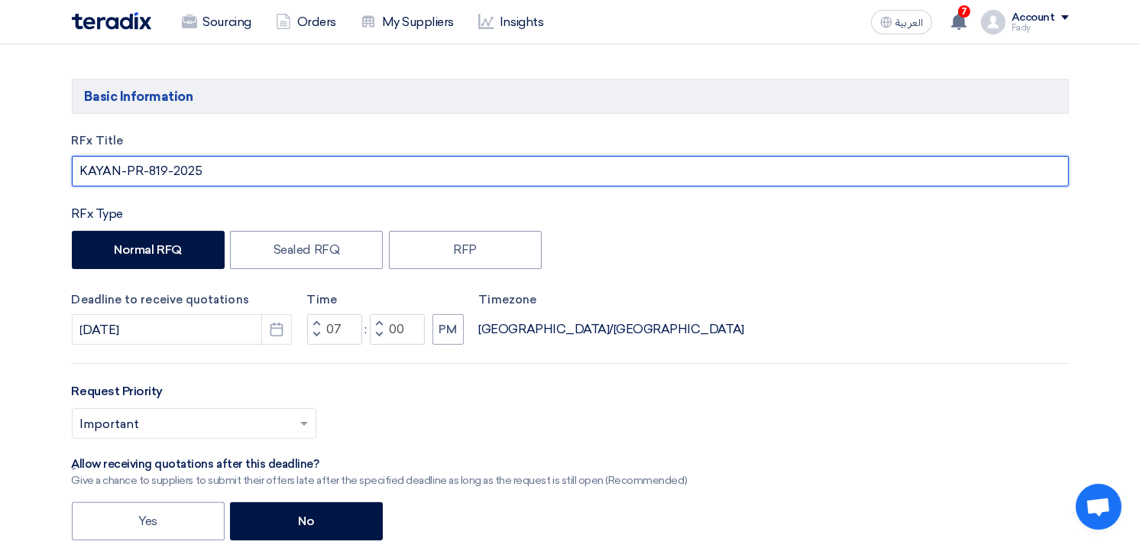
scroll to position [424, 0]
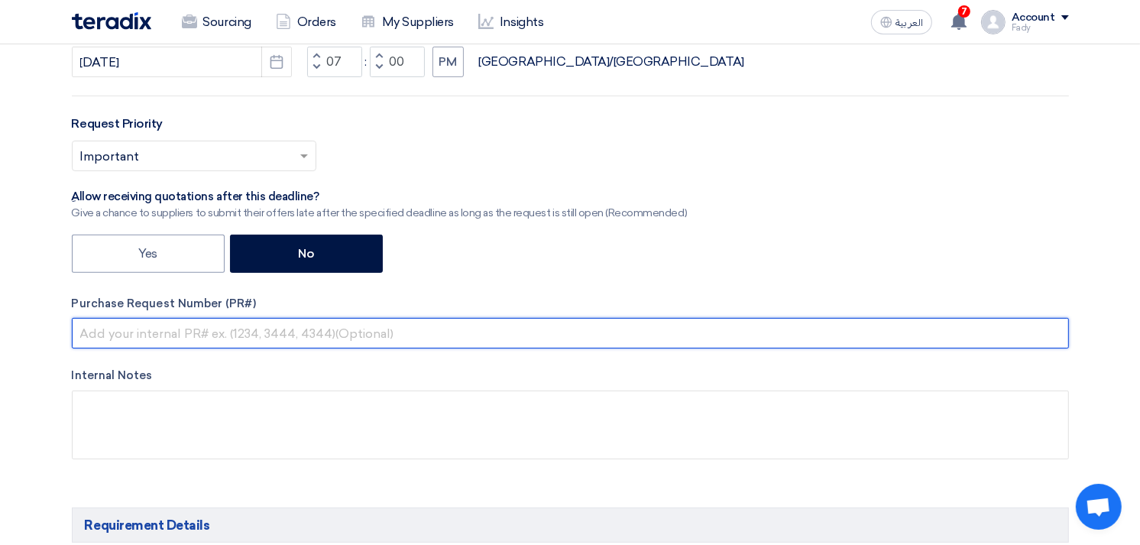
click at [212, 341] on input "text" at bounding box center [570, 333] width 997 height 31
paste input "KAYAN-PR-819-2025"
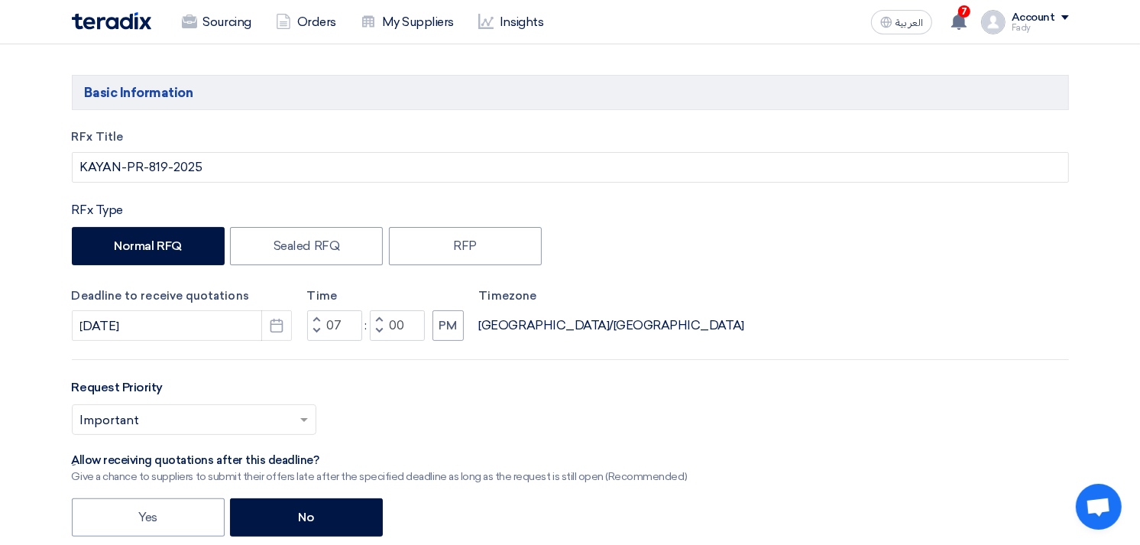
scroll to position [0, 0]
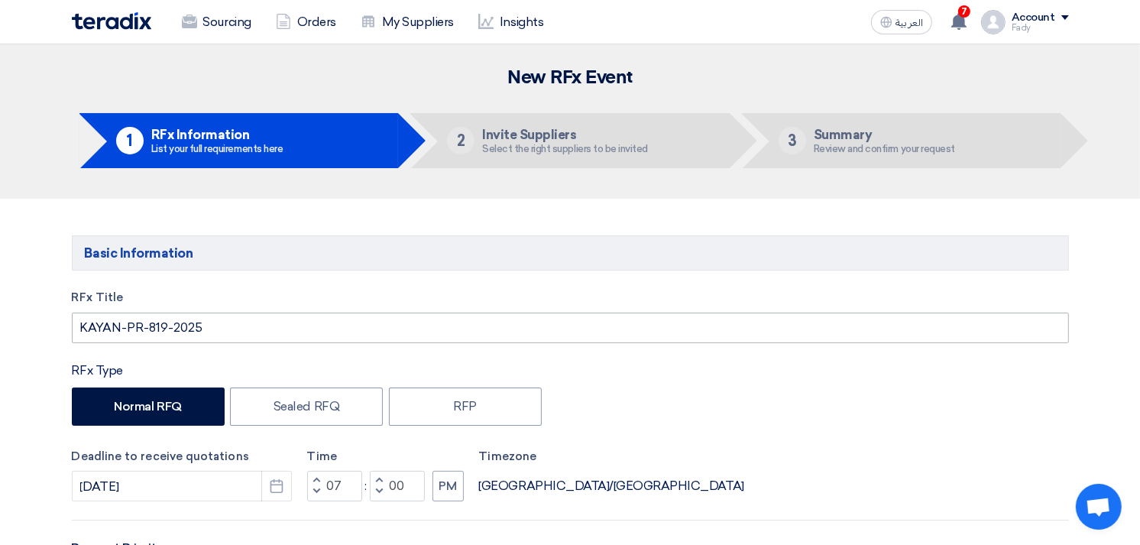
type input "KAYAN-PR-819-2025"
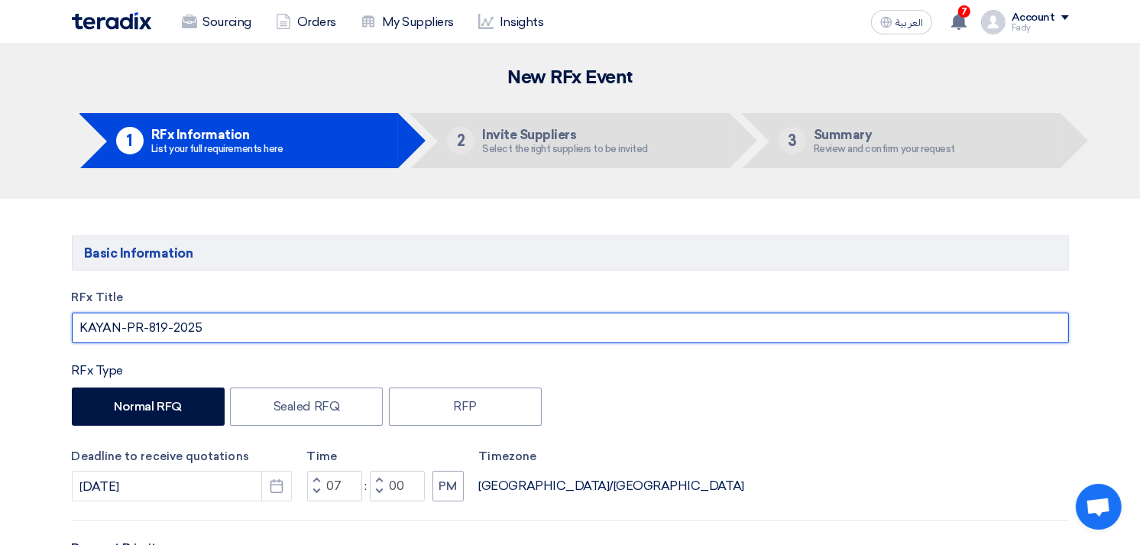
drag, startPoint x: 210, startPoint y: 327, endPoint x: -4, endPoint y: 327, distance: 213.9
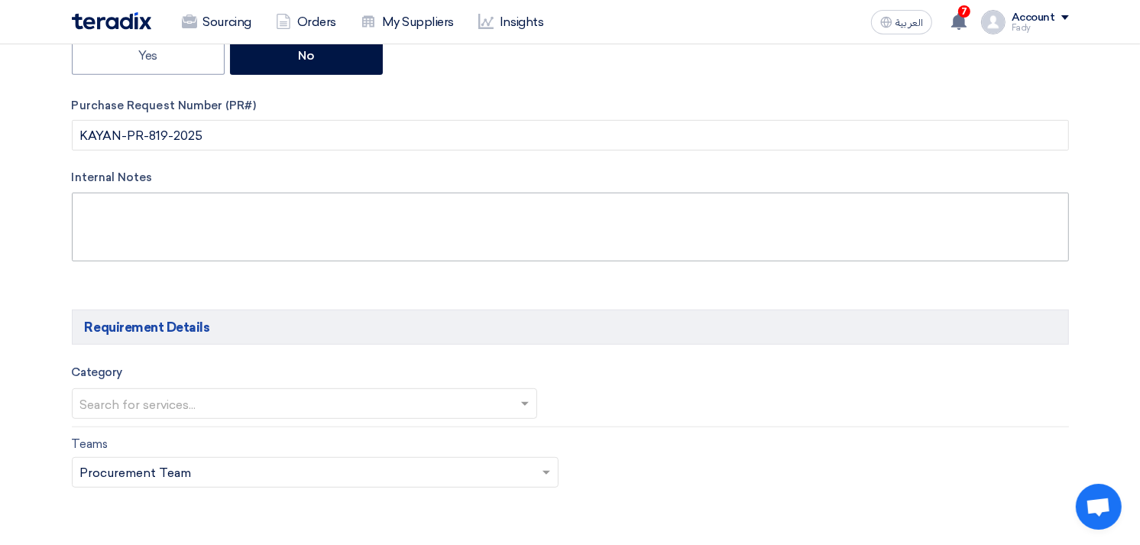
scroll to position [678, 0]
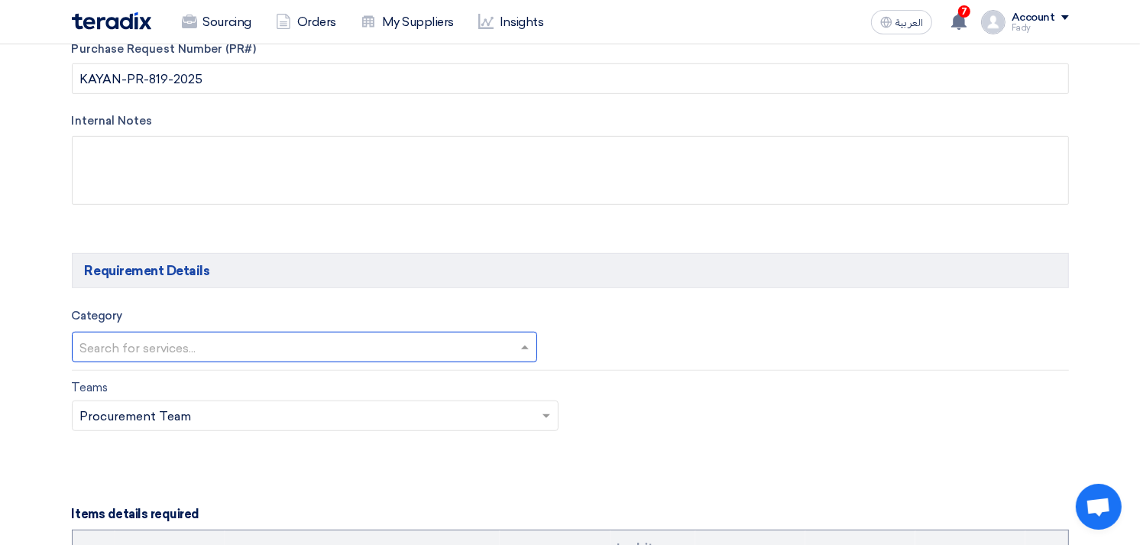
type input "Supply of workshop lifts"
click at [224, 341] on input "text" at bounding box center [297, 348] width 434 height 25
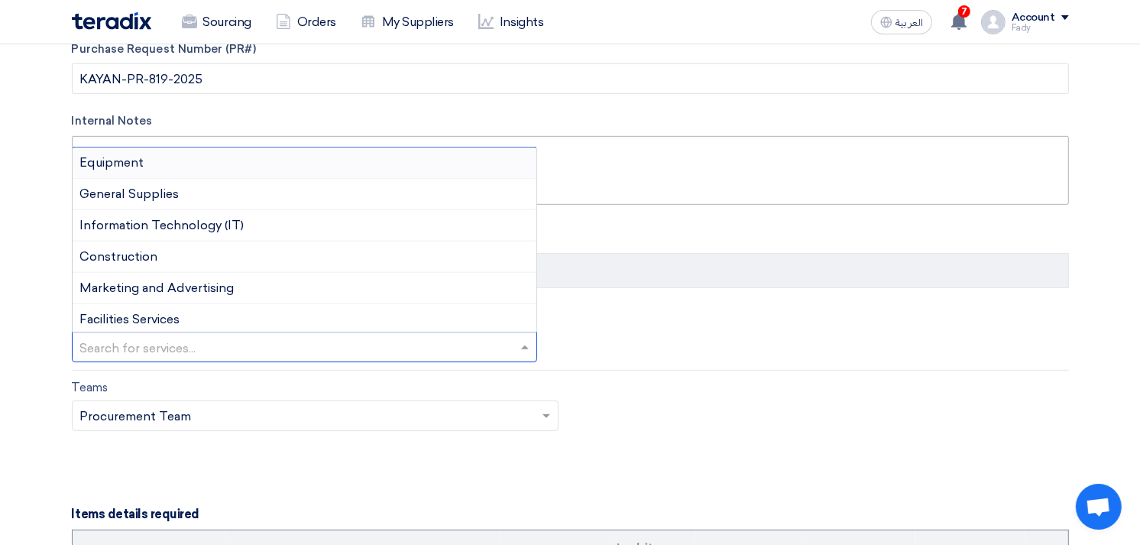
click at [162, 163] on div "Equipment" at bounding box center [305, 162] width 464 height 31
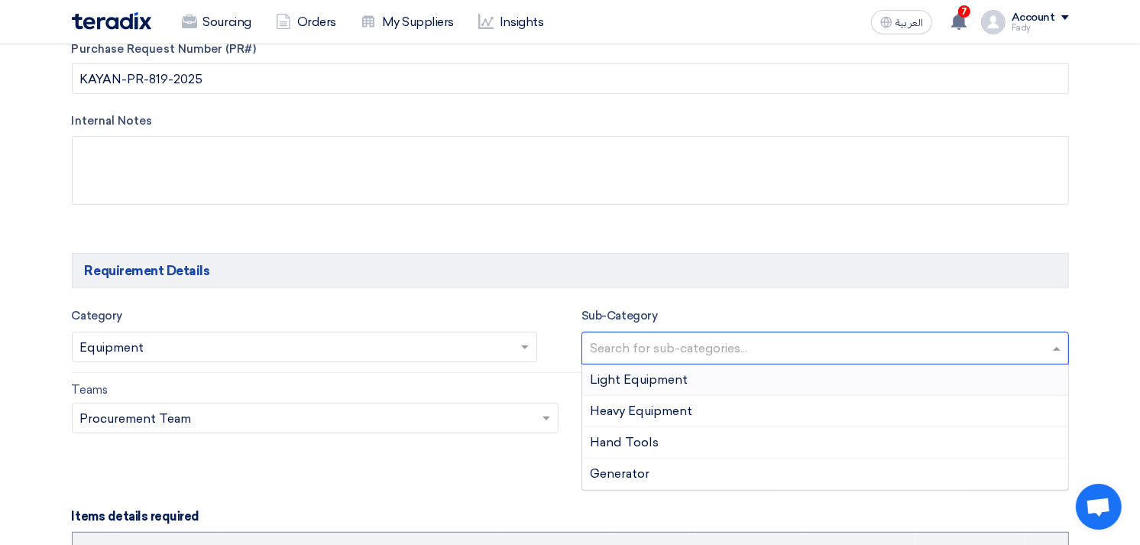
click at [644, 341] on input "text" at bounding box center [827, 349] width 474 height 25
click at [658, 414] on span "Heavy Equipment" at bounding box center [641, 410] width 102 height 15
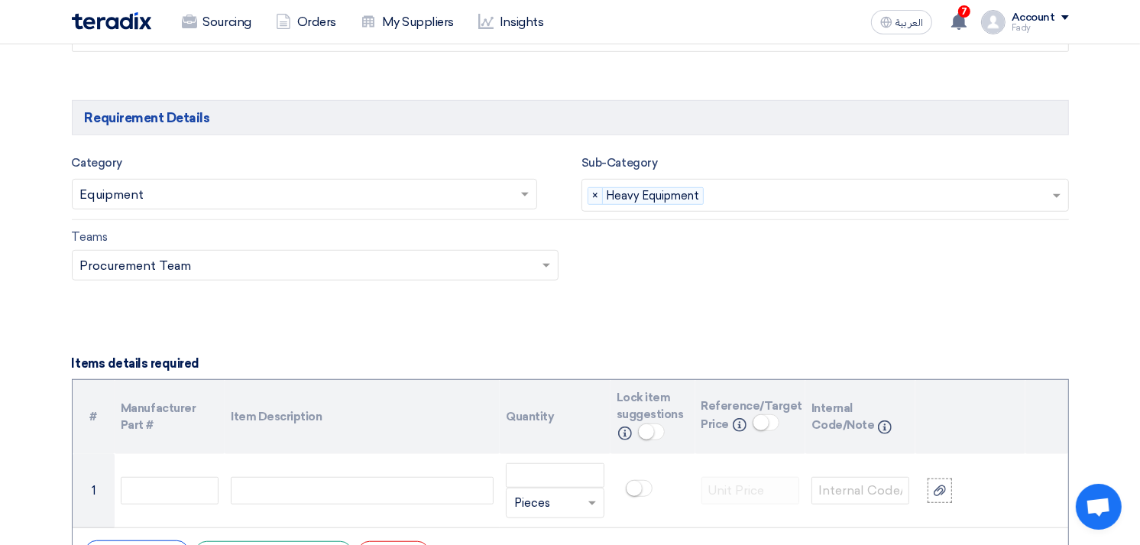
scroll to position [849, 0]
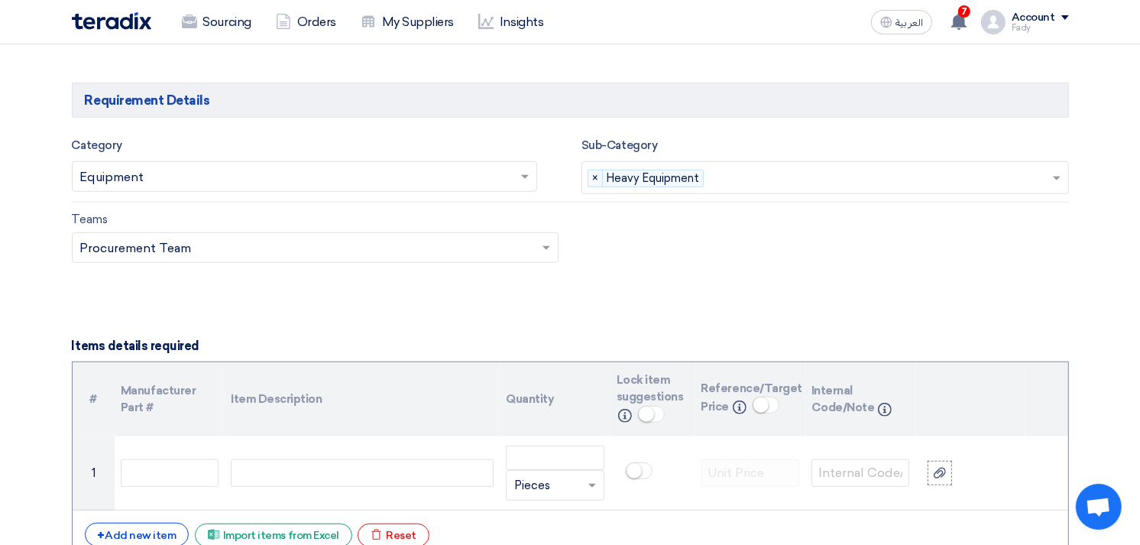
click at [761, 177] on input "text" at bounding box center [880, 179] width 341 height 25
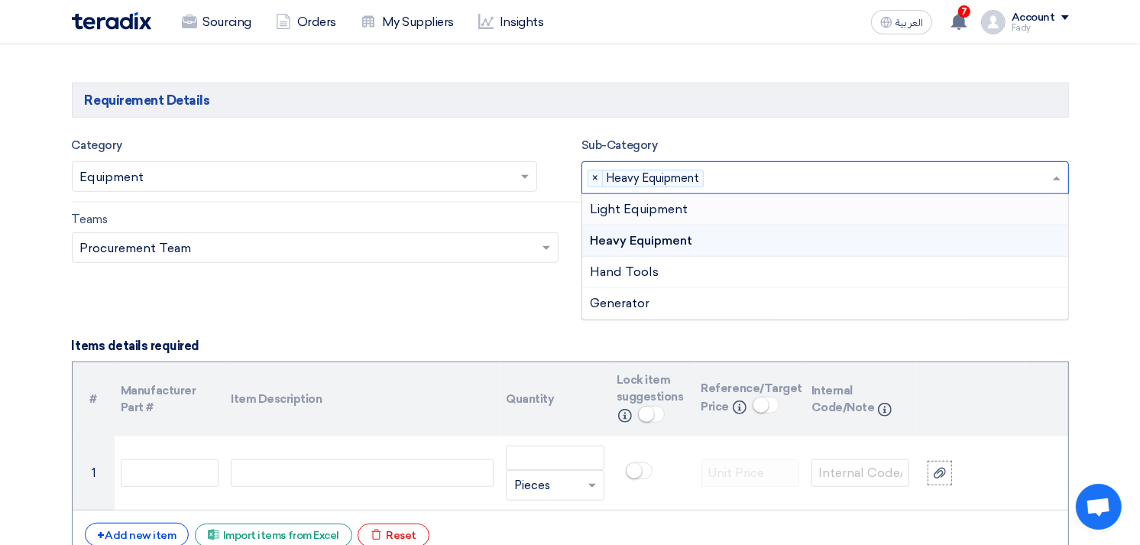
click at [686, 212] on span "Light Equipment" at bounding box center [639, 209] width 98 height 15
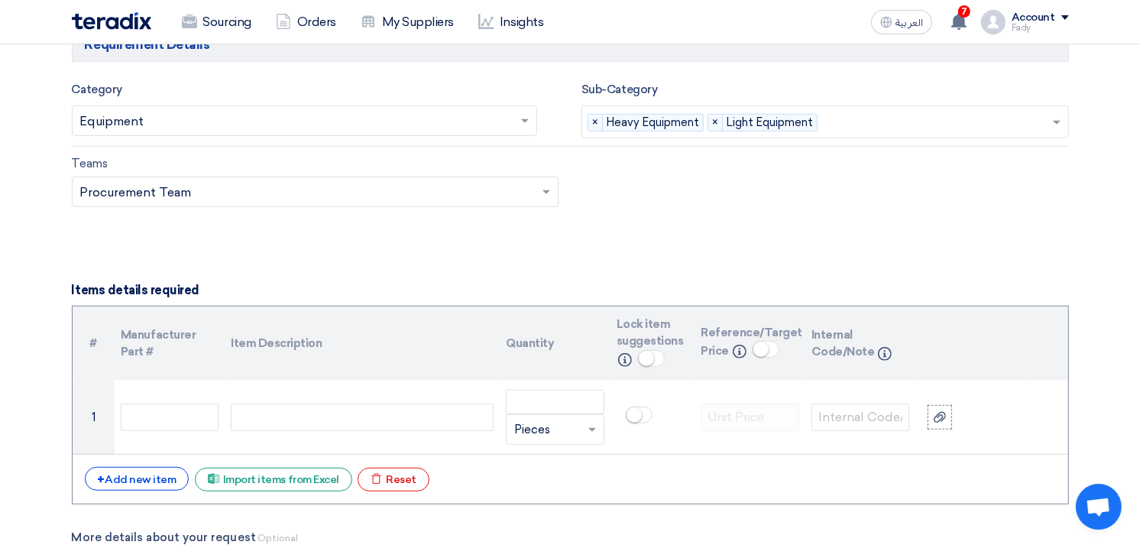
scroll to position [933, 0]
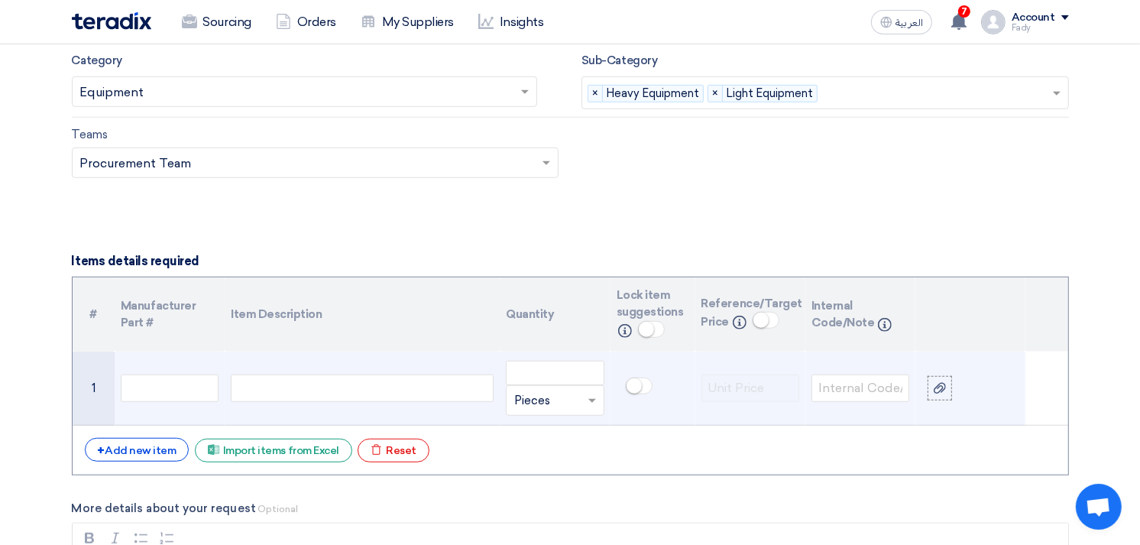
click at [344, 387] on div at bounding box center [362, 387] width 263 height 27
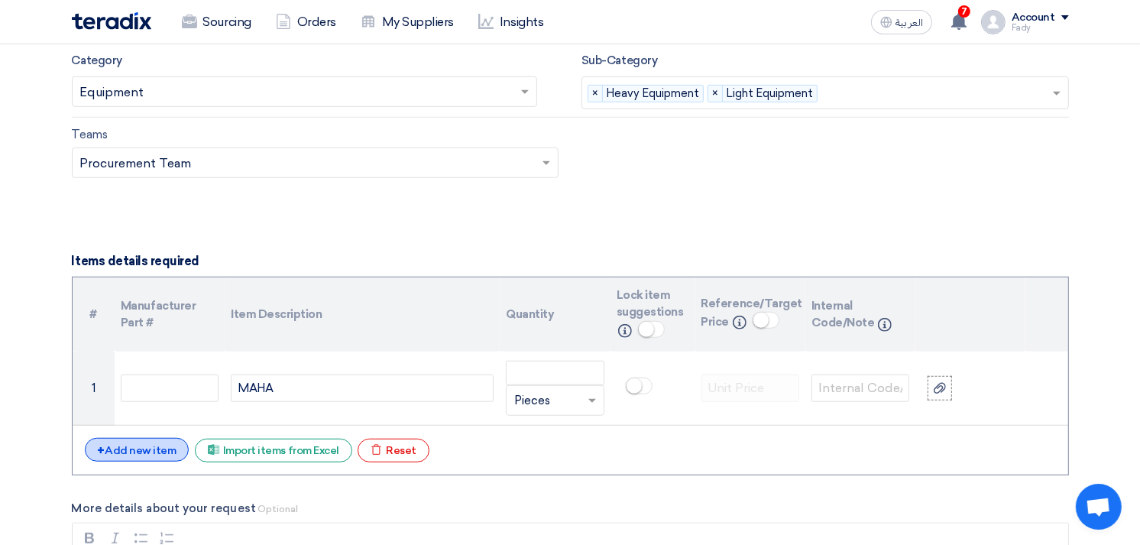
click at [140, 461] on div "+ Add new item" at bounding box center [137, 450] width 105 height 24
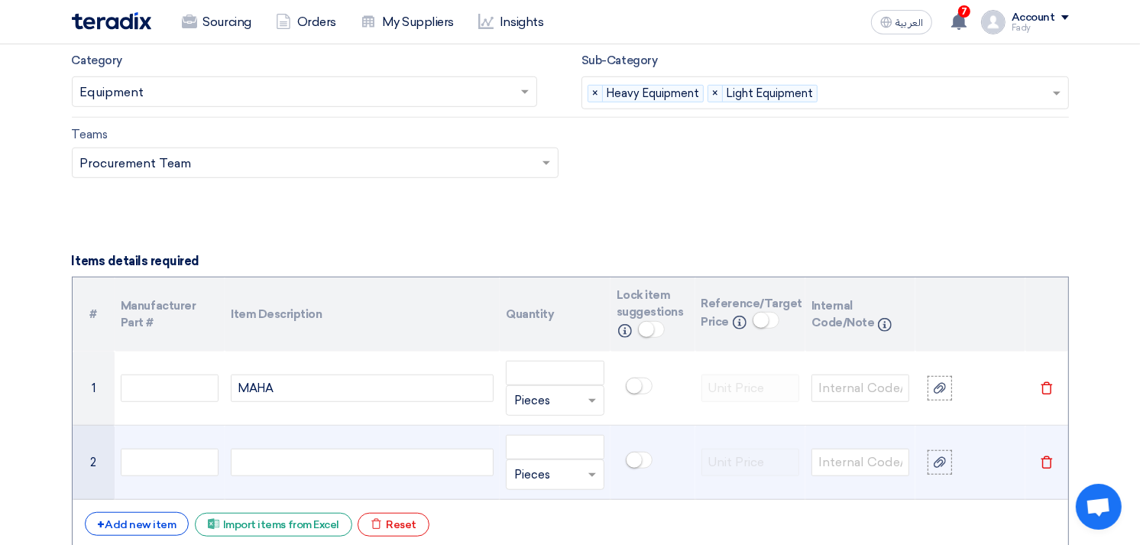
click at [338, 467] on div at bounding box center [362, 461] width 263 height 27
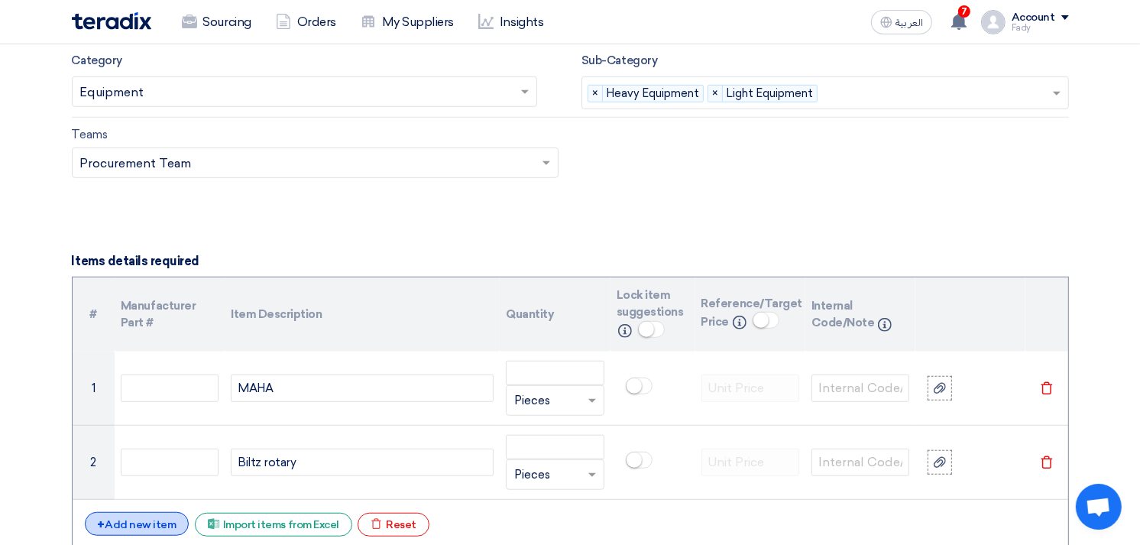
click at [157, 522] on div "+ Add new item" at bounding box center [137, 524] width 105 height 24
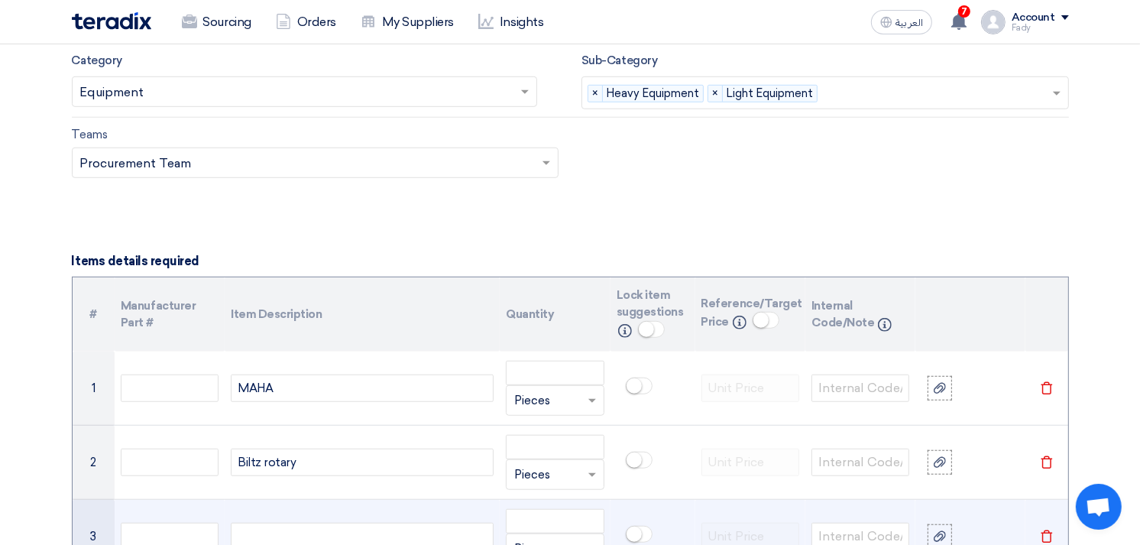
click at [289, 530] on div at bounding box center [362, 535] width 263 height 27
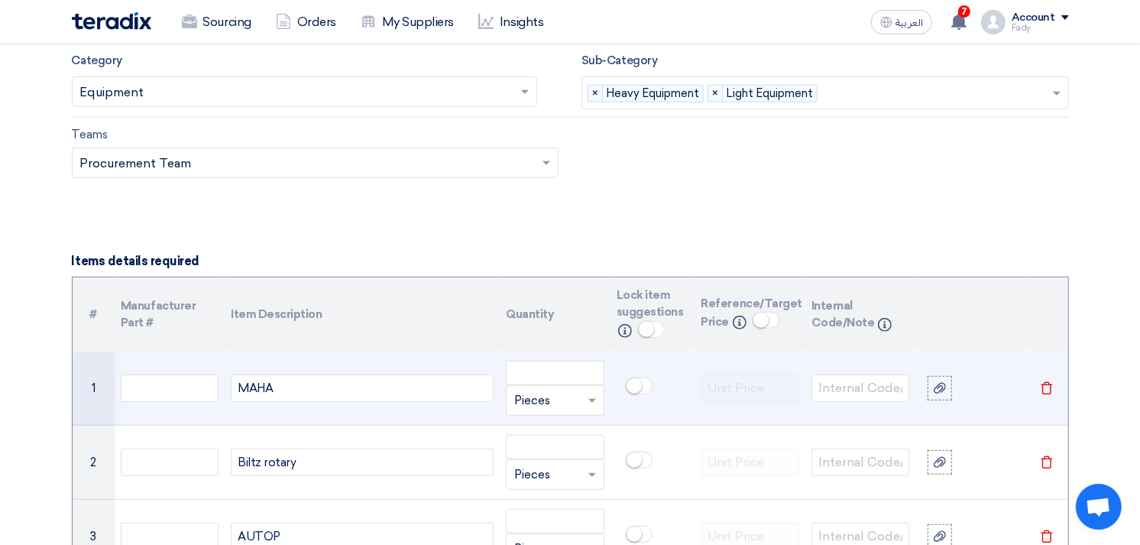
click at [335, 388] on div "MAHA" at bounding box center [362, 387] width 263 height 27
click at [561, 379] on input "number" at bounding box center [555, 373] width 98 height 24
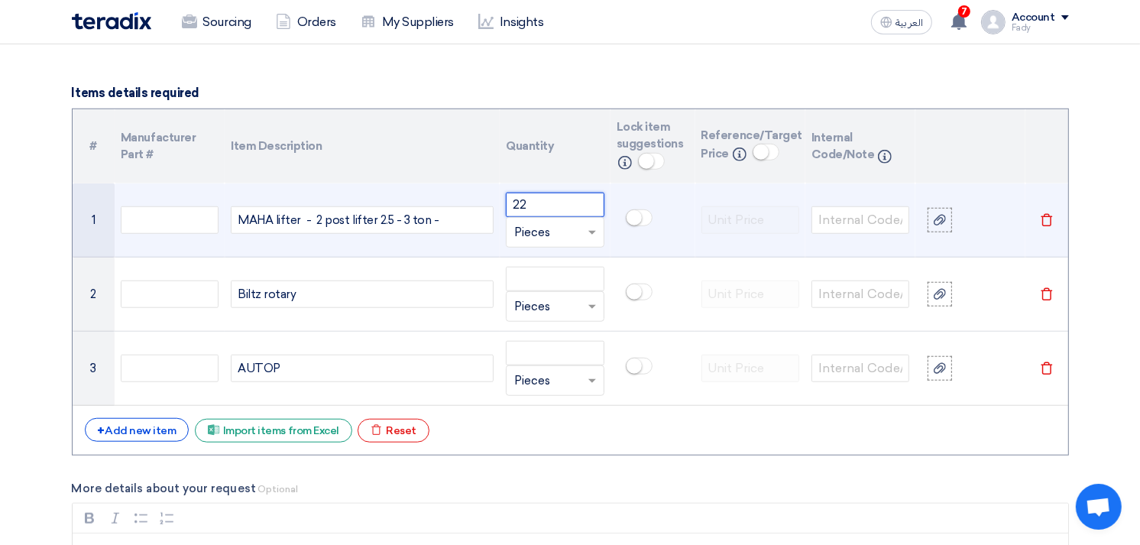
scroll to position [1103, 0]
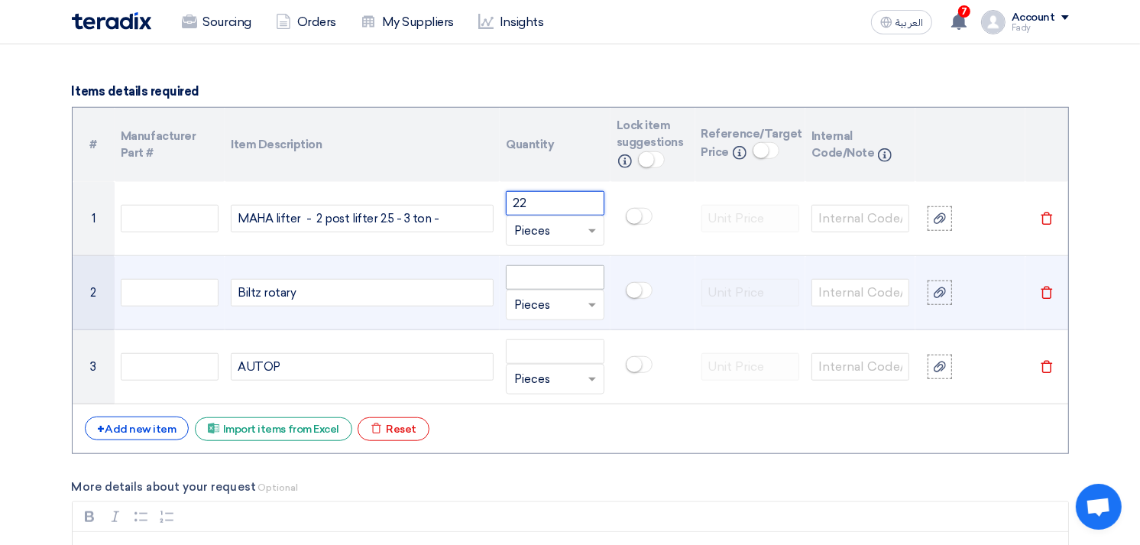
type input "22"
click at [532, 280] on input "number" at bounding box center [555, 277] width 98 height 24
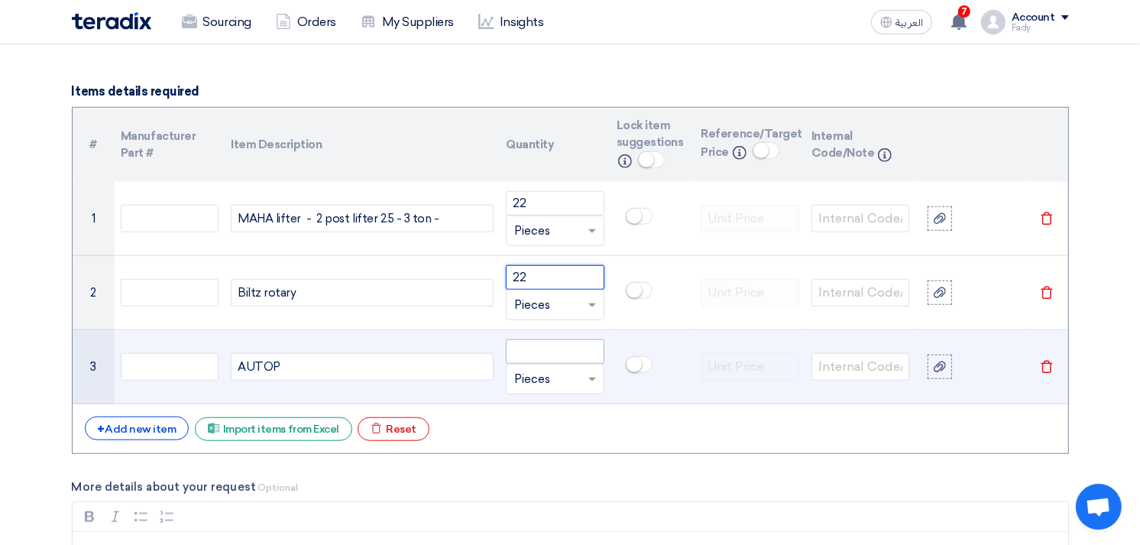
type input "22"
click at [538, 341] on input "number" at bounding box center [555, 351] width 98 height 24
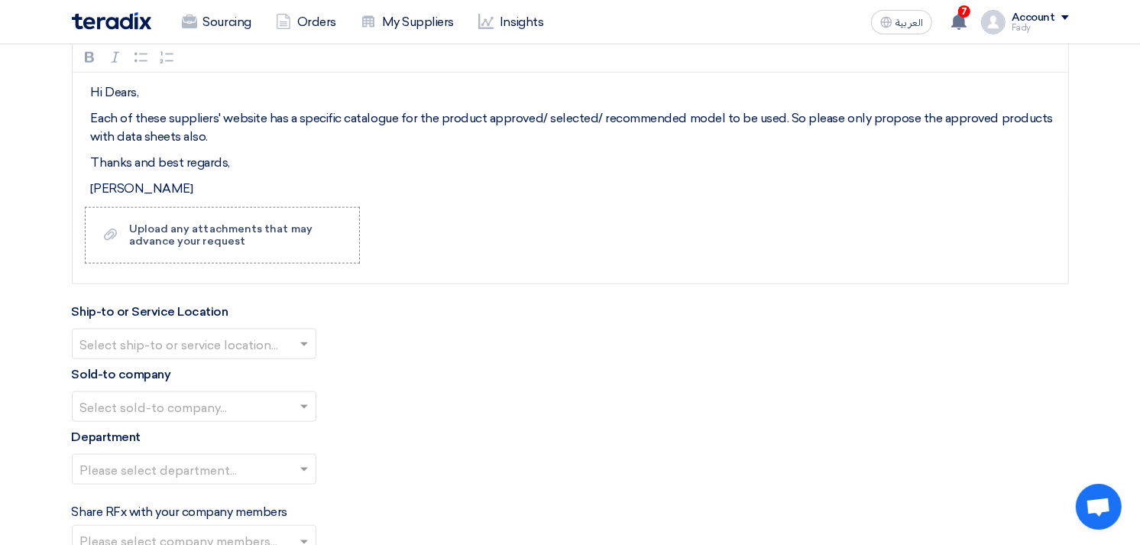
scroll to position [1613, 0]
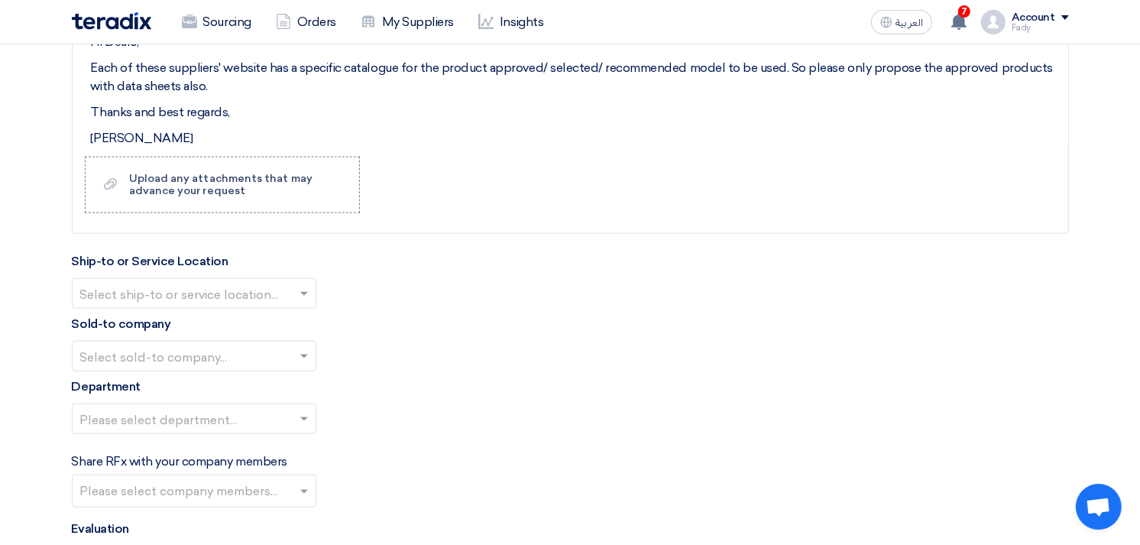
type input "22"
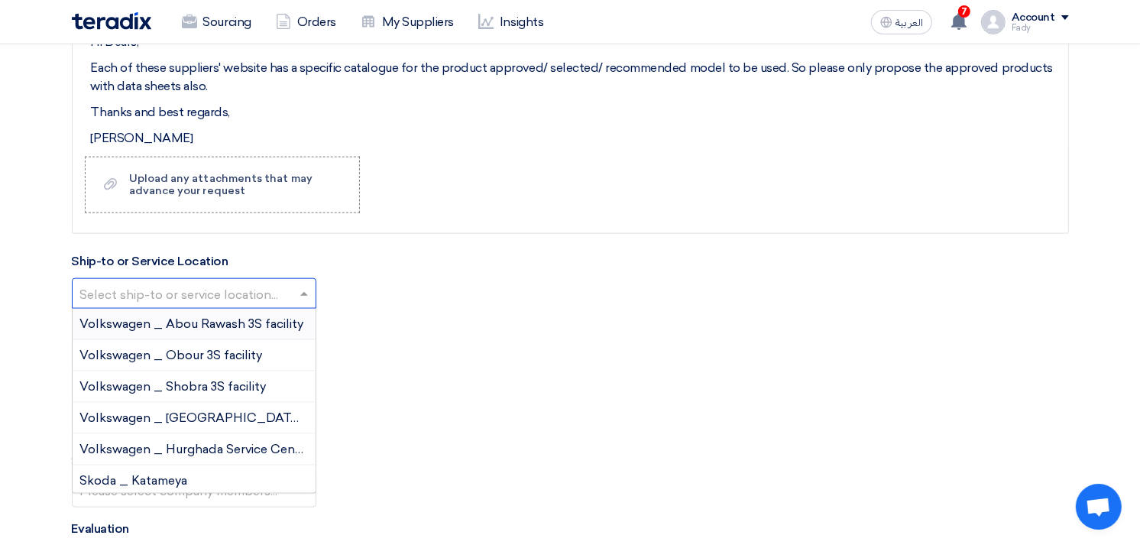
click at [210, 298] on input "text" at bounding box center [186, 295] width 212 height 25
click at [199, 348] on span "Volkswagen _ Obour 3S facility" at bounding box center [171, 355] width 183 height 15
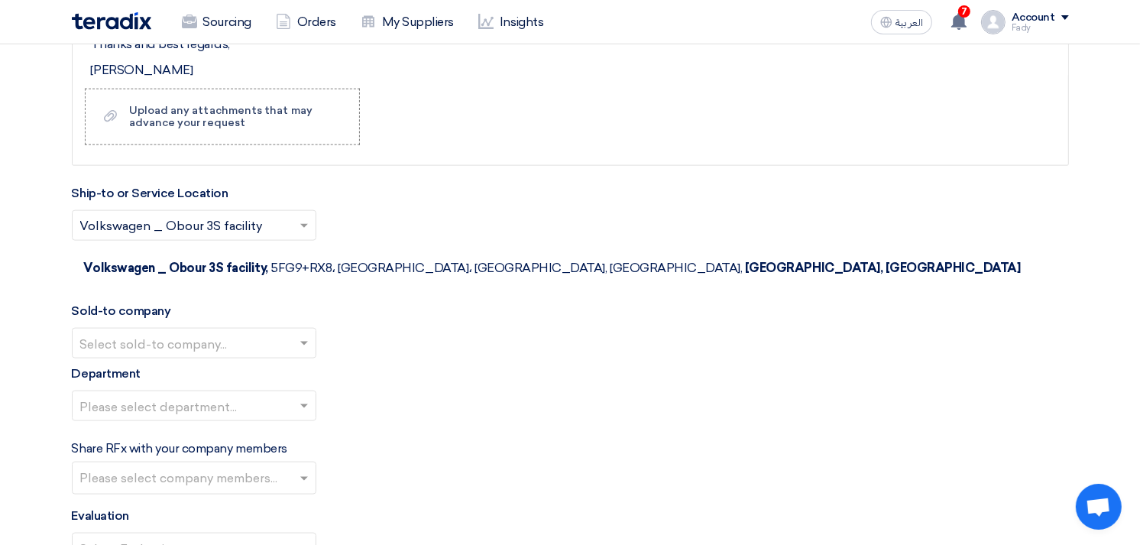
scroll to position [1782, 0]
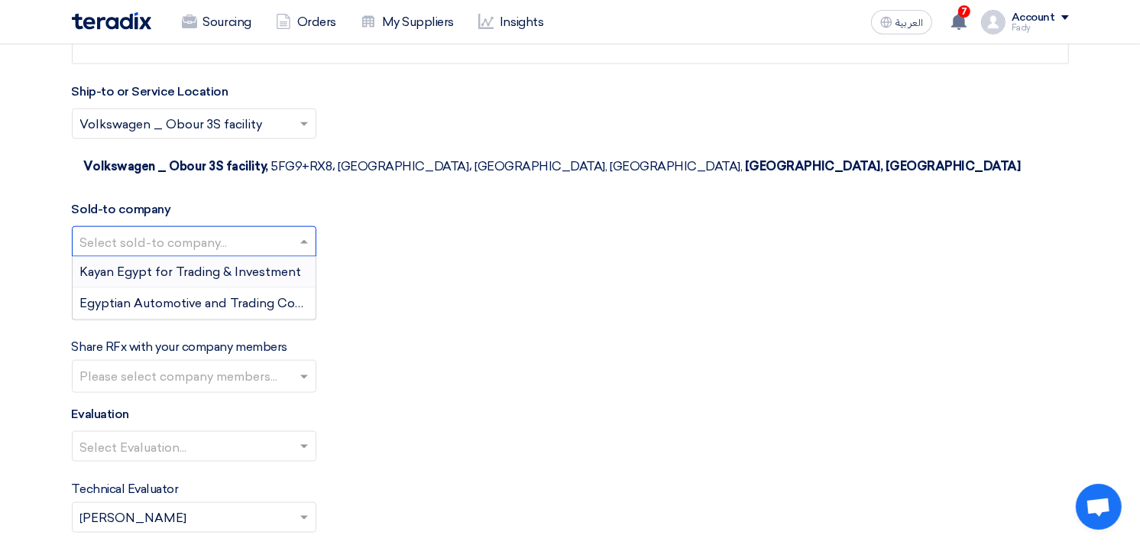
click at [202, 231] on input "text" at bounding box center [186, 243] width 212 height 25
click at [200, 296] on span "Egyptian Automotive and Trading Company" at bounding box center [207, 303] width 254 height 15
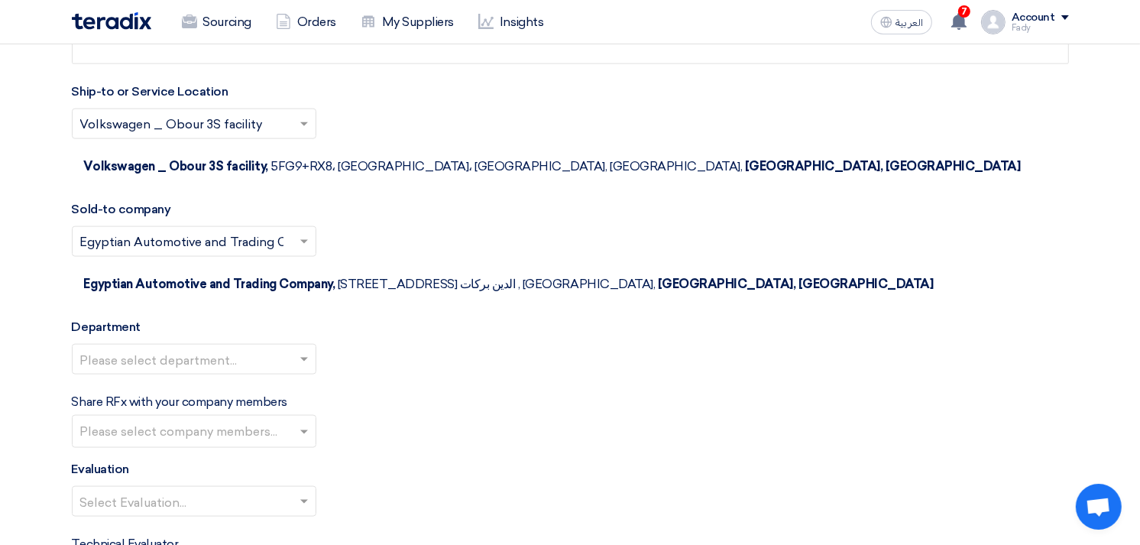
click at [204, 348] on input "text" at bounding box center [186, 360] width 212 height 25
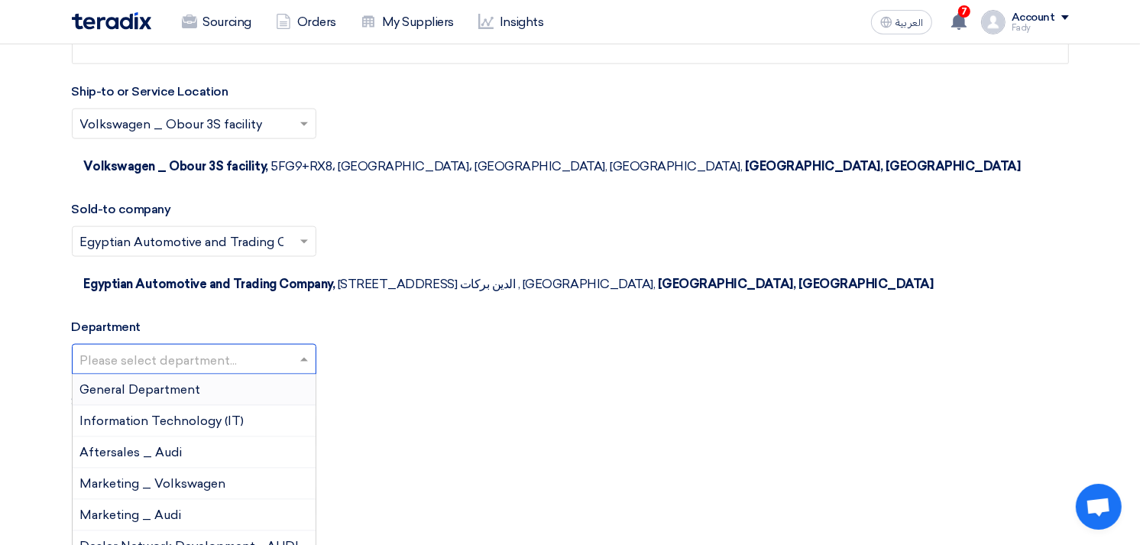
click at [182, 382] on span "General Department" at bounding box center [140, 389] width 121 height 15
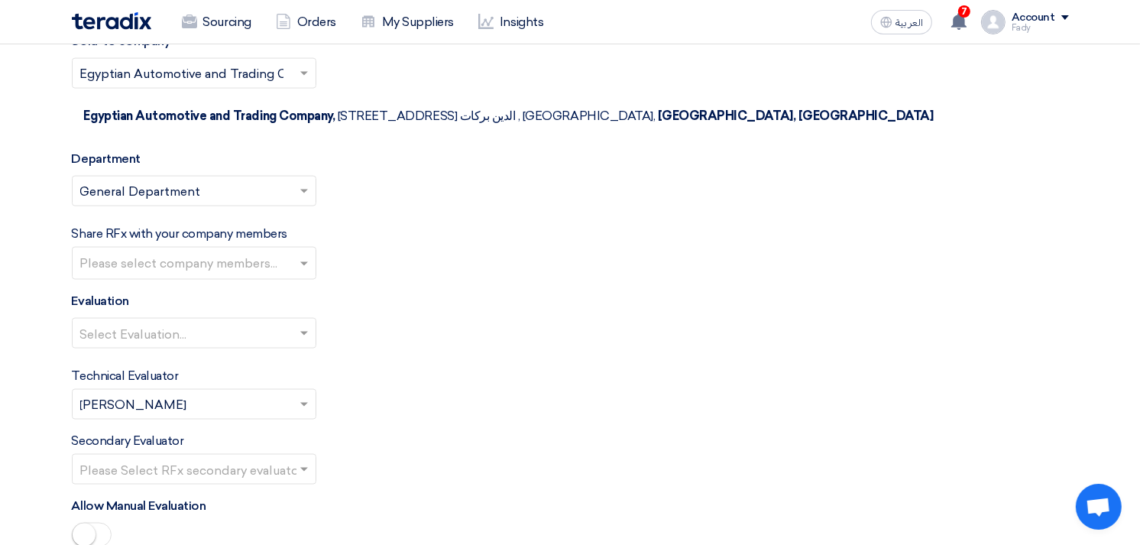
scroll to position [1952, 0]
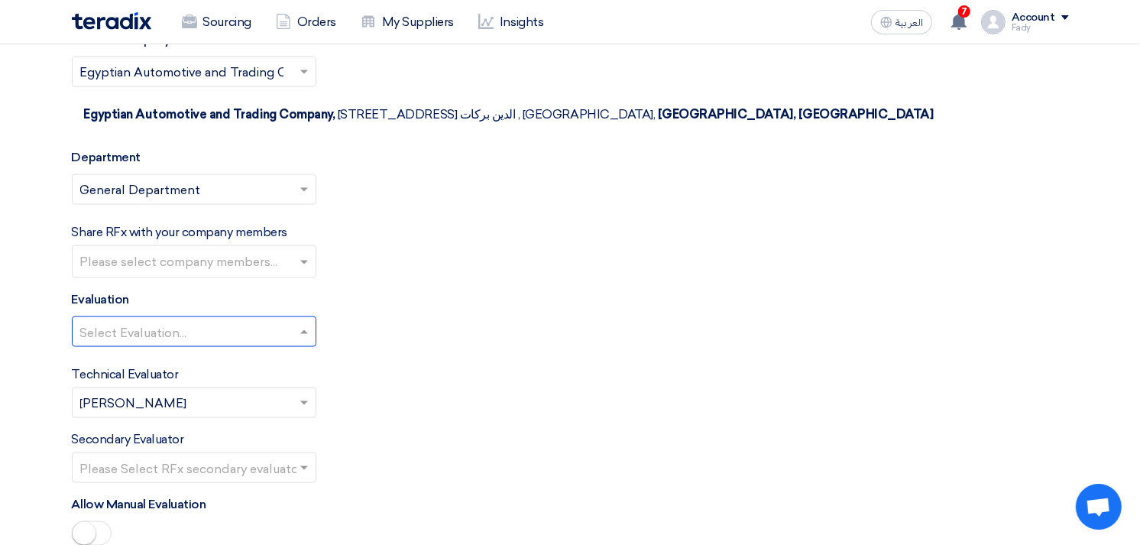
click at [179, 321] on input "text" at bounding box center [186, 333] width 212 height 25
click at [181, 354] on span "100% Price (VAT Included)" at bounding box center [156, 361] width 152 height 15
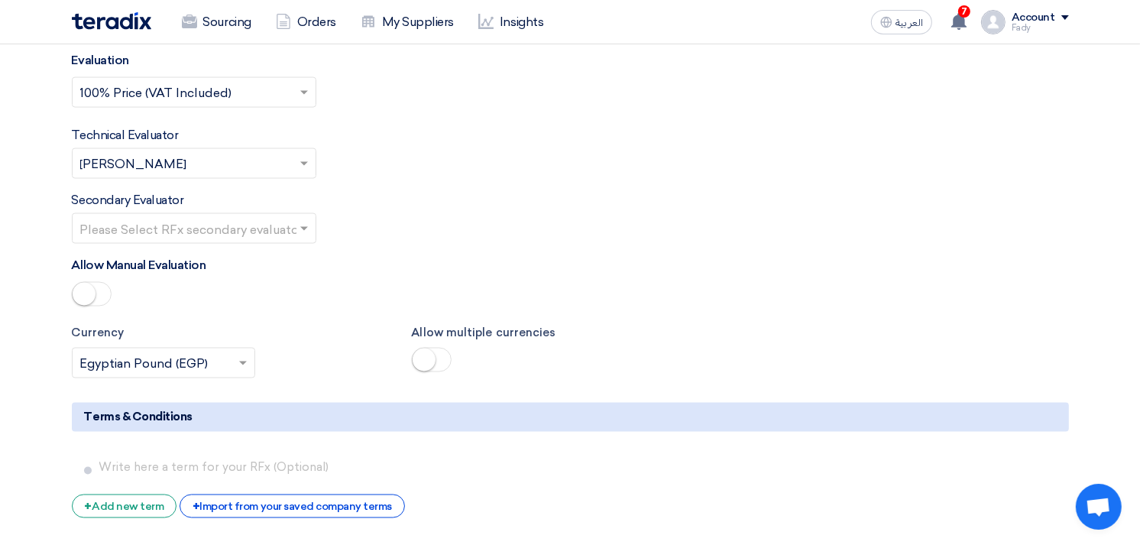
scroll to position [2206, 0]
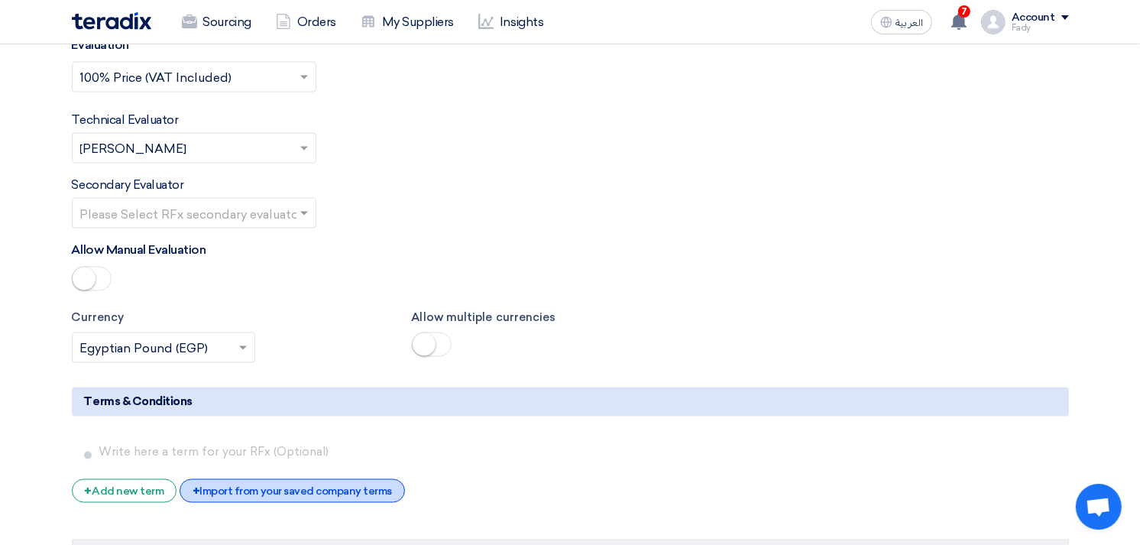
click at [300, 479] on div "+ Import from your saved company terms" at bounding box center [292, 491] width 225 height 24
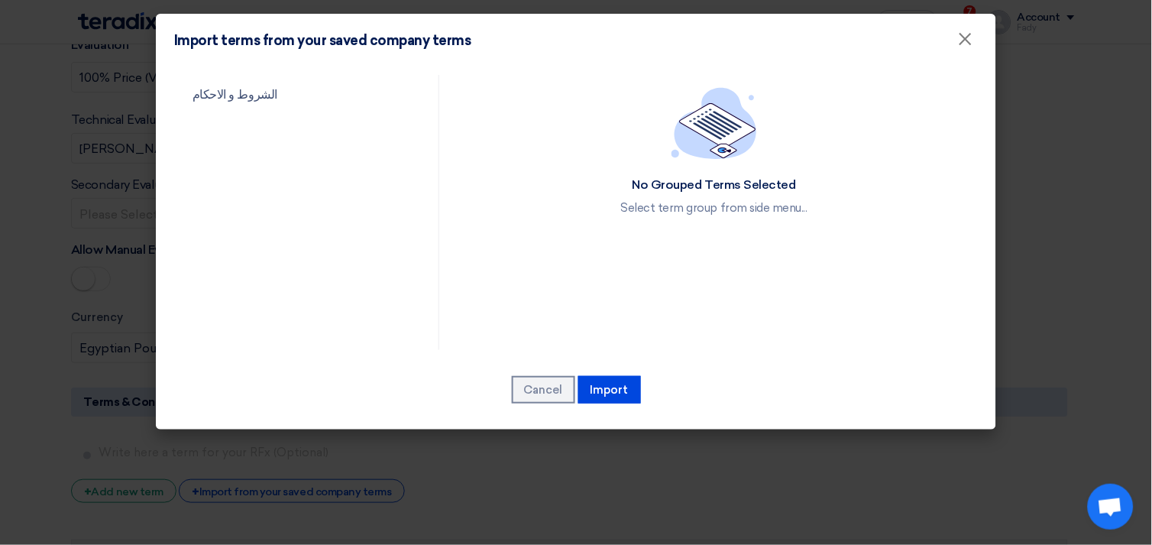
click at [238, 63] on div "Import terms from your saved company terms ×" at bounding box center [576, 40] width 840 height 53
click at [219, 92] on link "الشروط و الاحكام" at bounding box center [293, 95] width 238 height 40
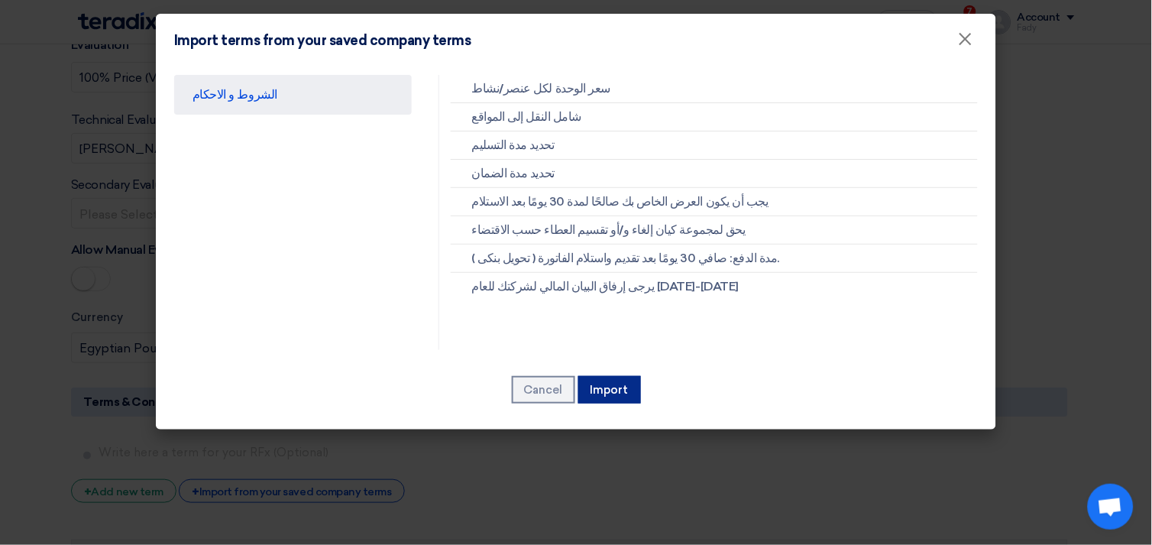
click at [616, 388] on button "Import" at bounding box center [609, 389] width 63 height 27
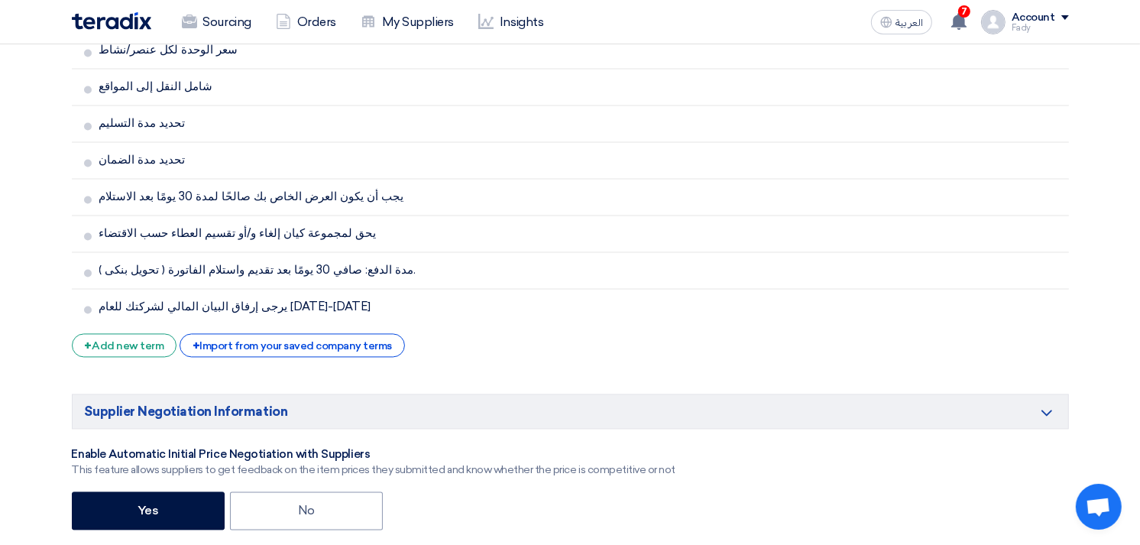
scroll to position [2716, 0]
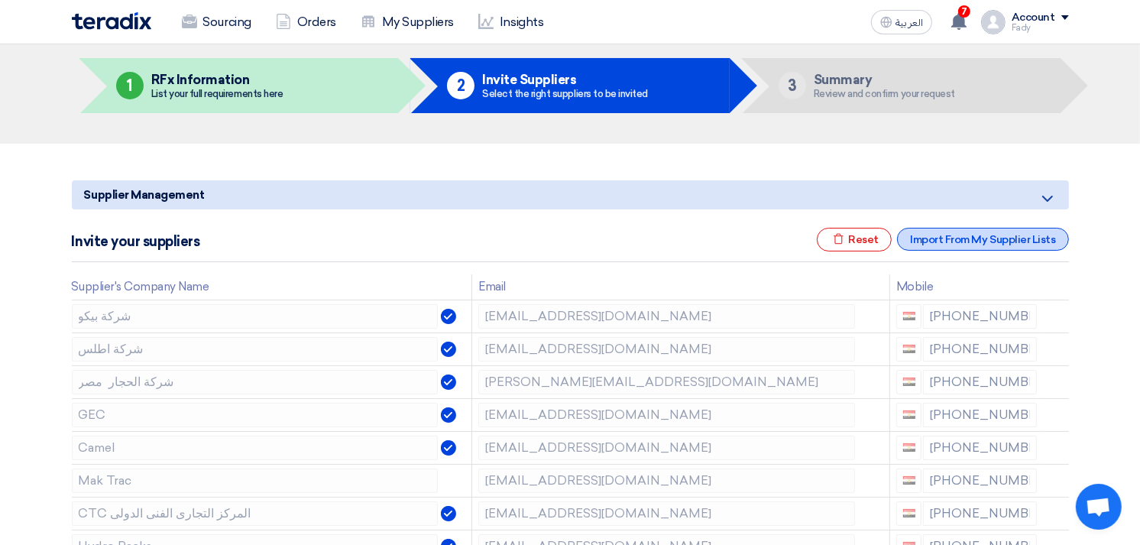
scroll to position [85, 0]
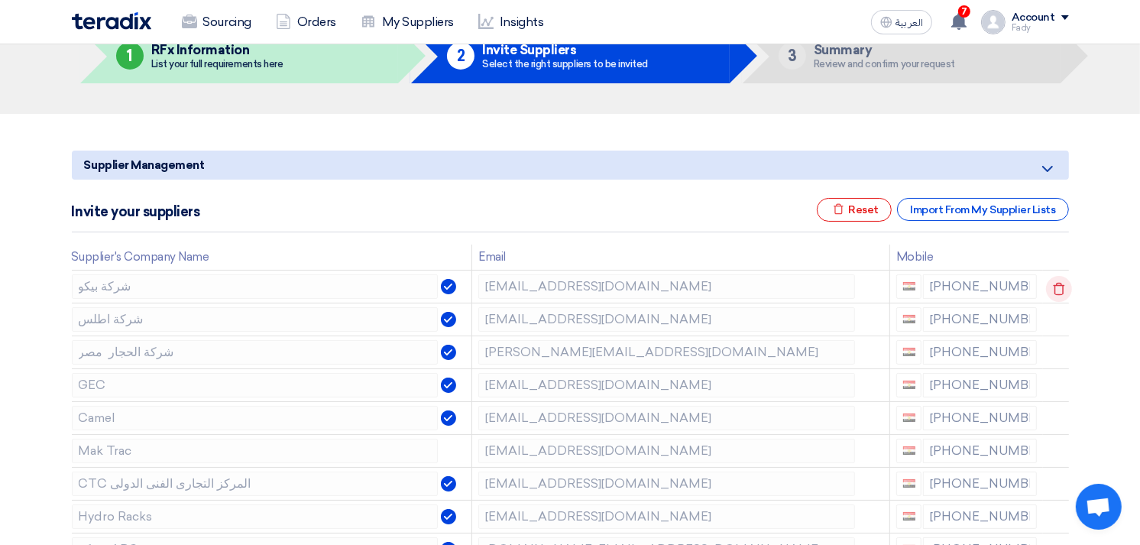
click at [1055, 286] on icon at bounding box center [1059, 289] width 26 height 26
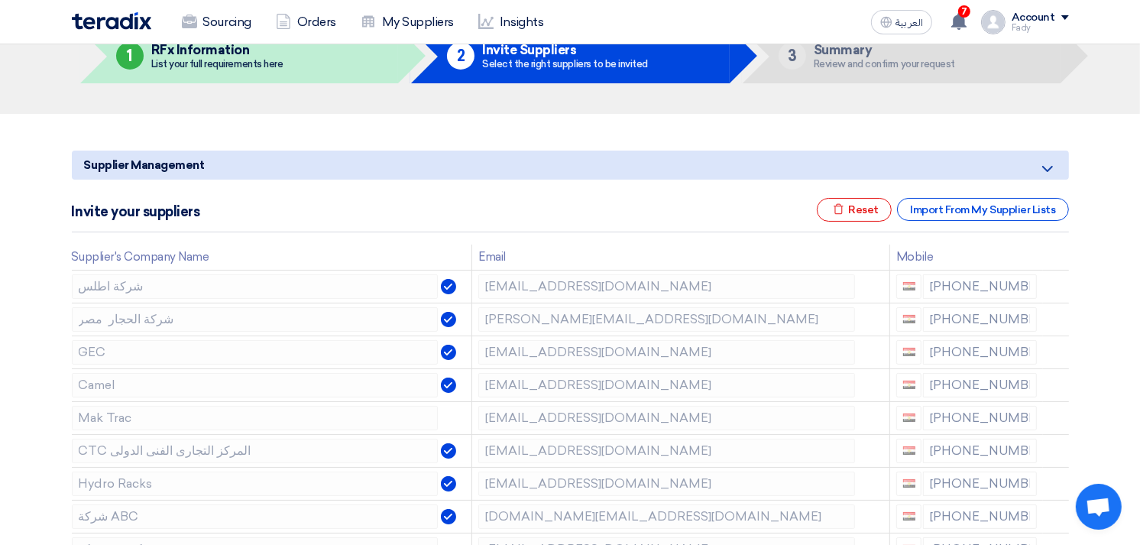
click at [0, 0] on icon at bounding box center [0, 0] width 0 height 0
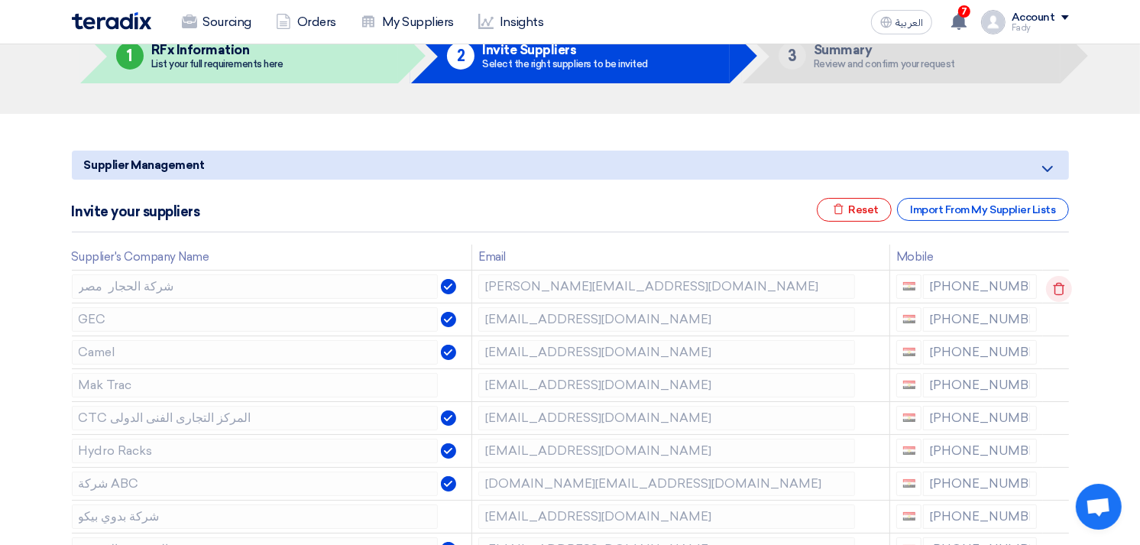
click at [1054, 286] on icon at bounding box center [1059, 289] width 26 height 26
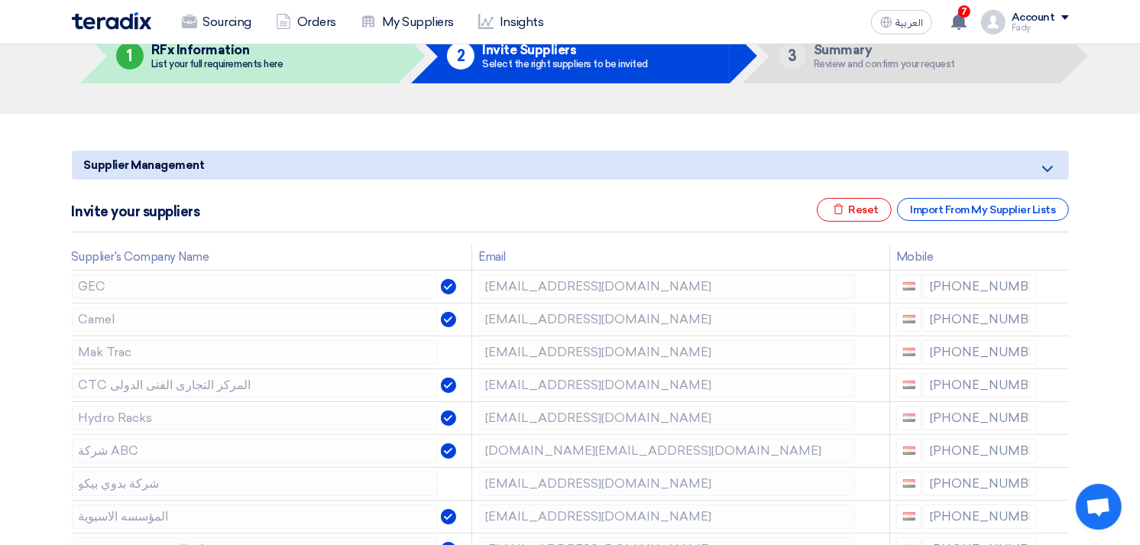
click at [0, 0] on icon at bounding box center [0, 0] width 0 height 0
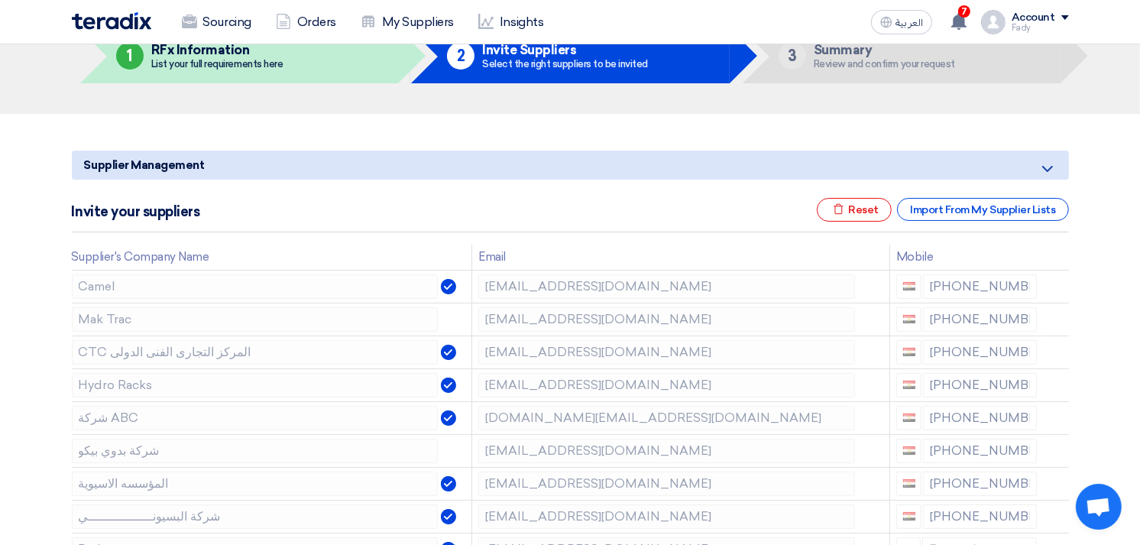
click at [0, 0] on icon at bounding box center [0, 0] width 0 height 0
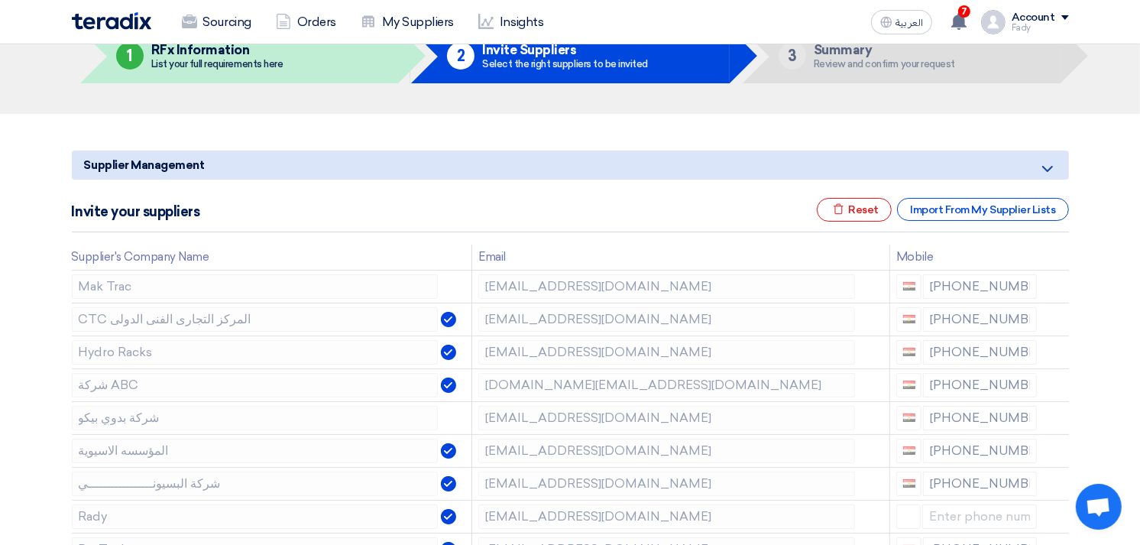
click at [0, 0] on icon at bounding box center [0, 0] width 0 height 0
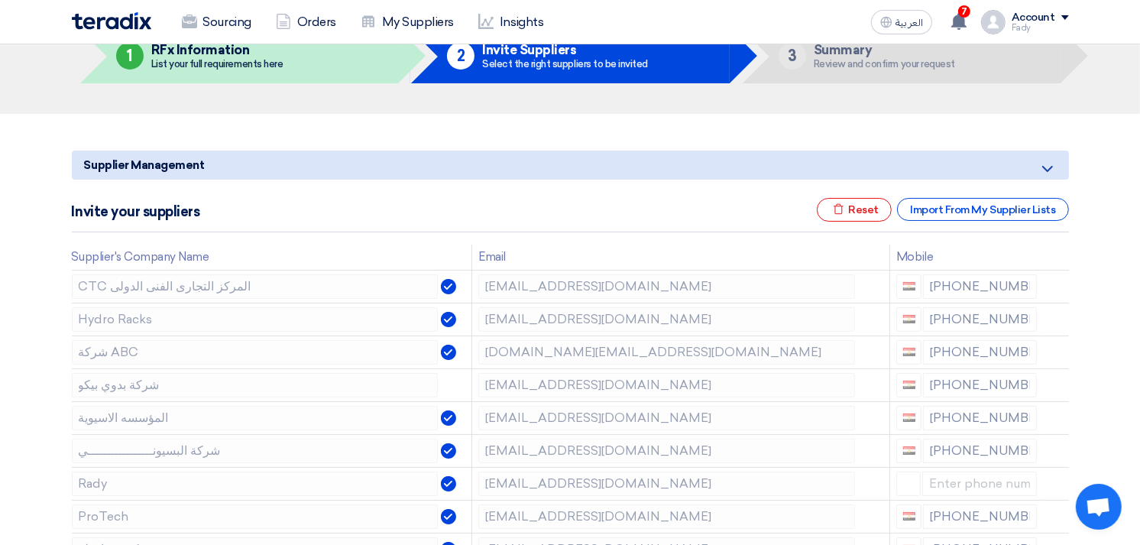
click at [0, 0] on icon at bounding box center [0, 0] width 0 height 0
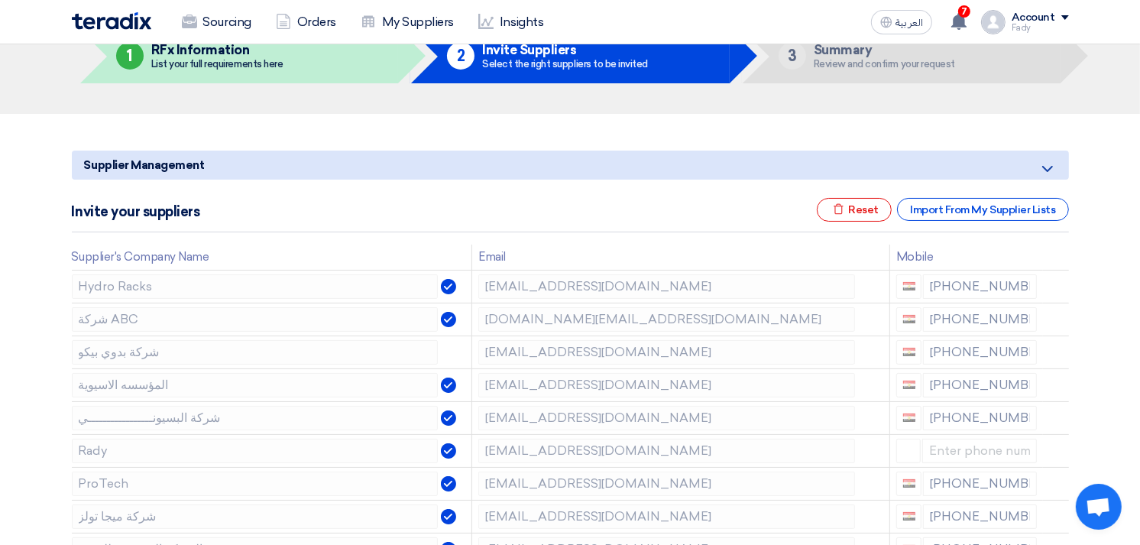
click at [0, 0] on icon at bounding box center [0, 0] width 0 height 0
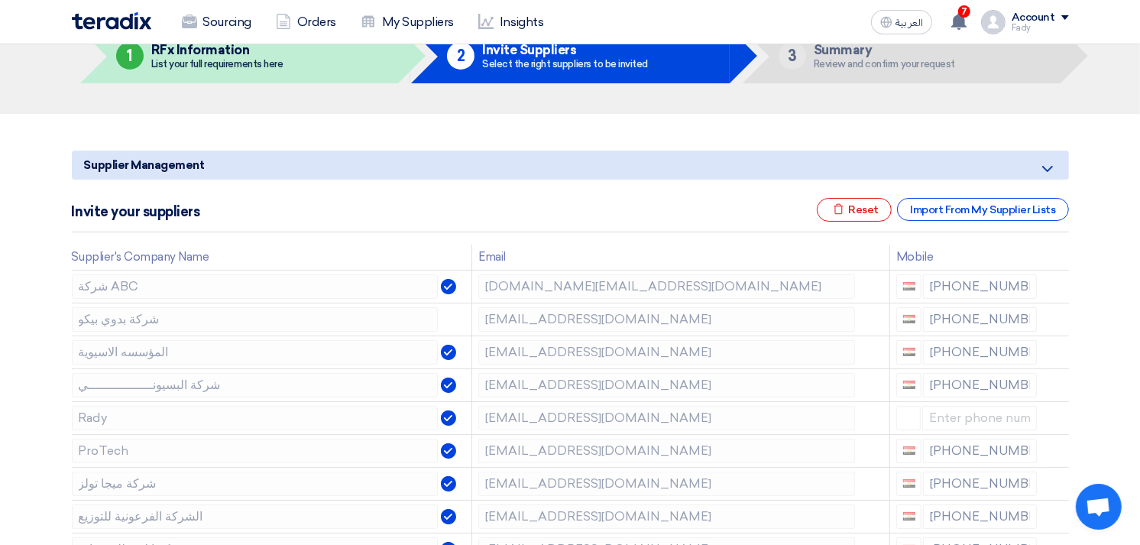
click at [0, 0] on icon at bounding box center [0, 0] width 0 height 0
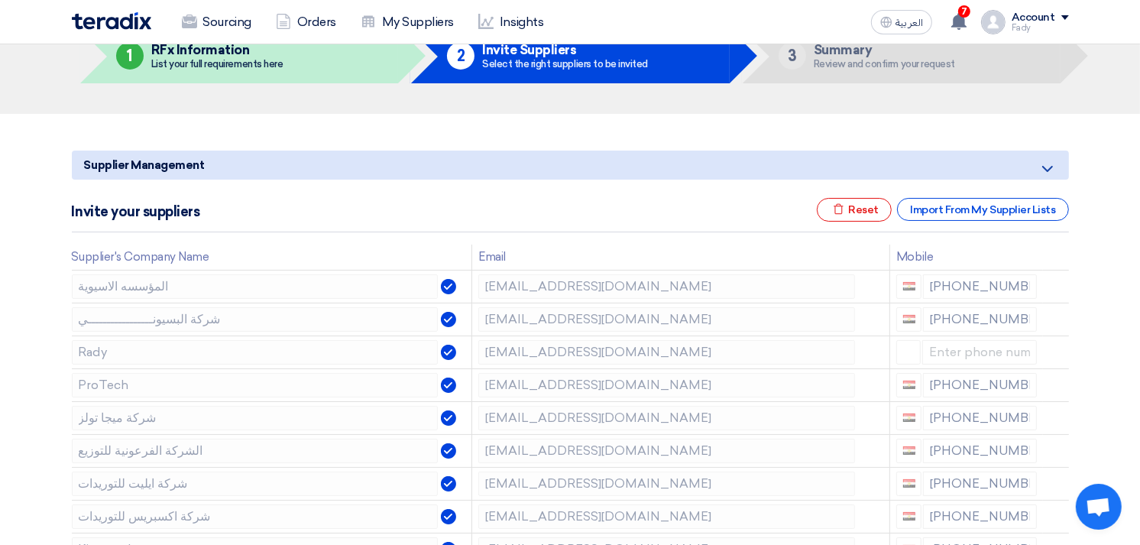
click at [0, 0] on icon at bounding box center [0, 0] width 0 height 0
click at [1050, 348] on icon at bounding box center [1059, 354] width 26 height 26
click at [0, 0] on icon at bounding box center [0, 0] width 0 height 0
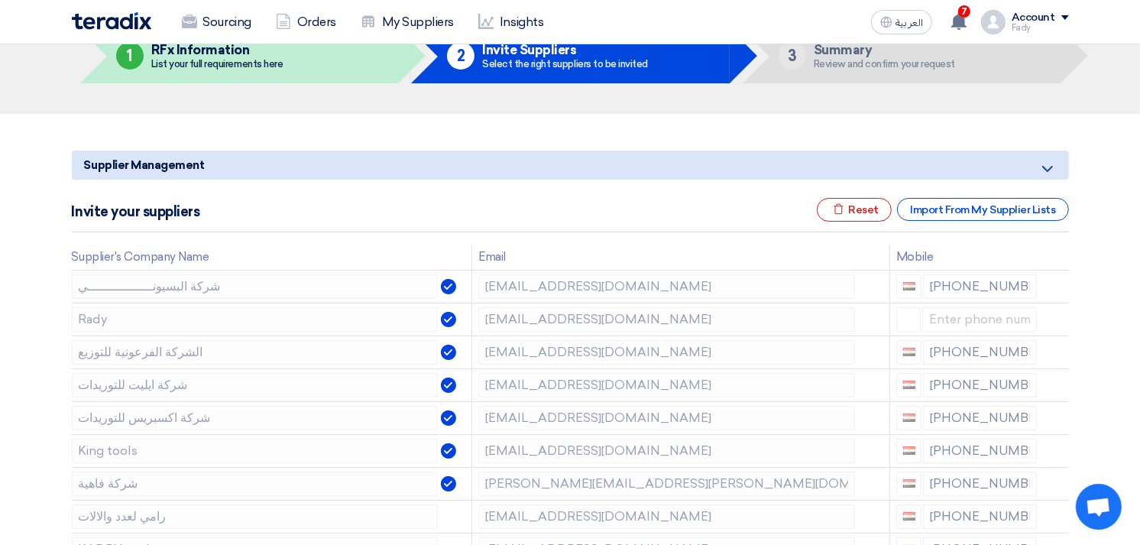
click at [0, 0] on icon at bounding box center [0, 0] width 0 height 0
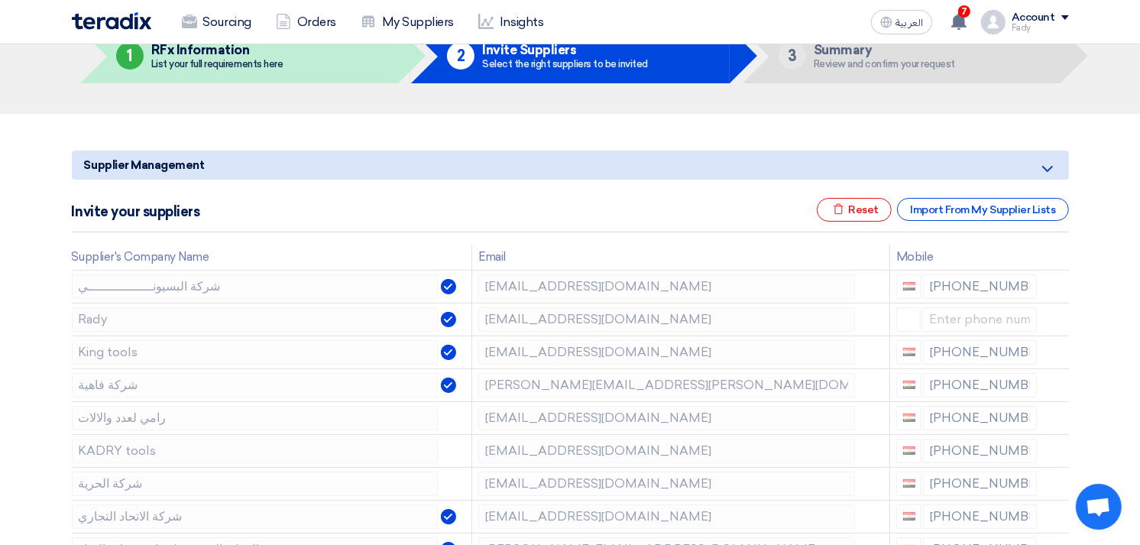
click at [0, 0] on icon at bounding box center [0, 0] width 0 height 0
click at [1056, 383] on use at bounding box center [1058, 386] width 11 height 13
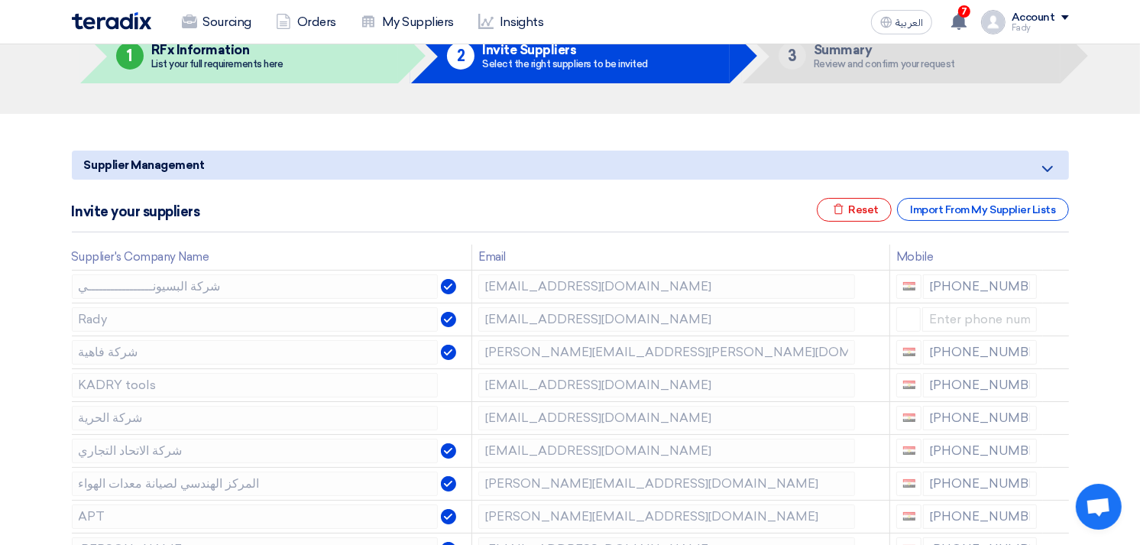
click at [0, 0] on use at bounding box center [0, 0] width 0 height 0
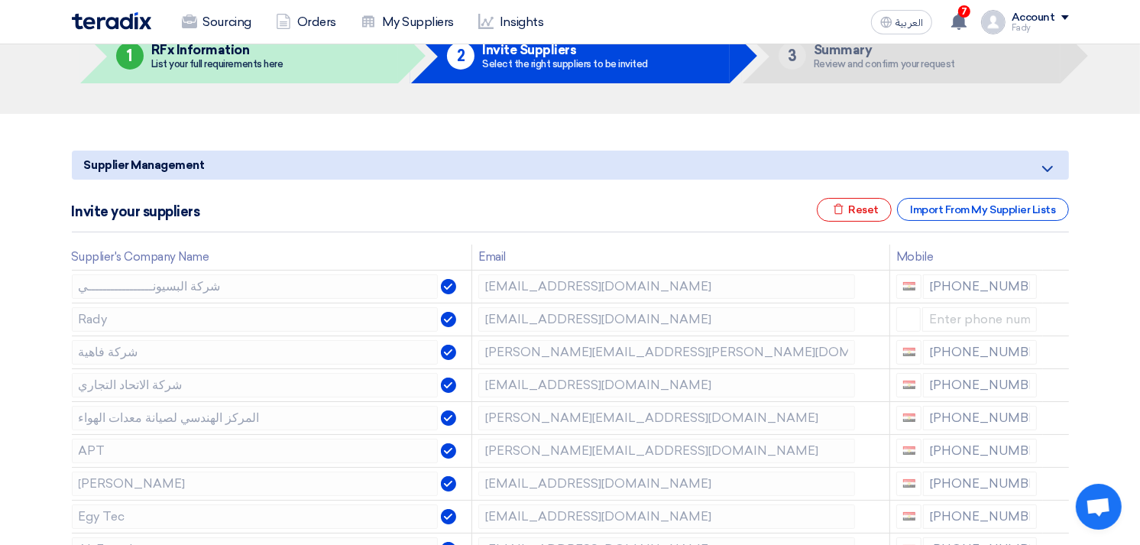
click at [0, 0] on use at bounding box center [0, 0] width 0 height 0
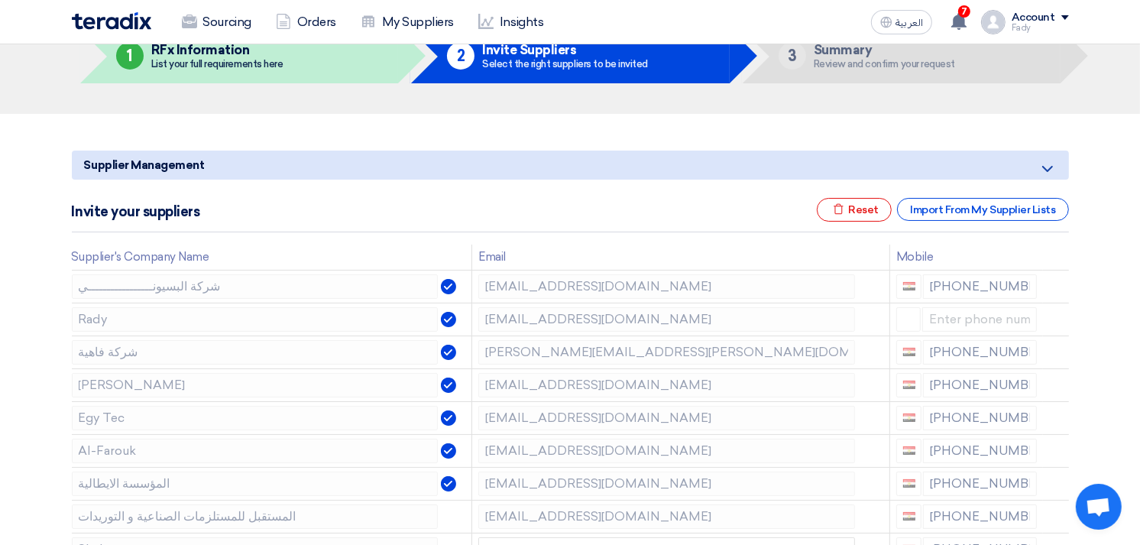
click at [0, 0] on use at bounding box center [0, 0] width 0 height 0
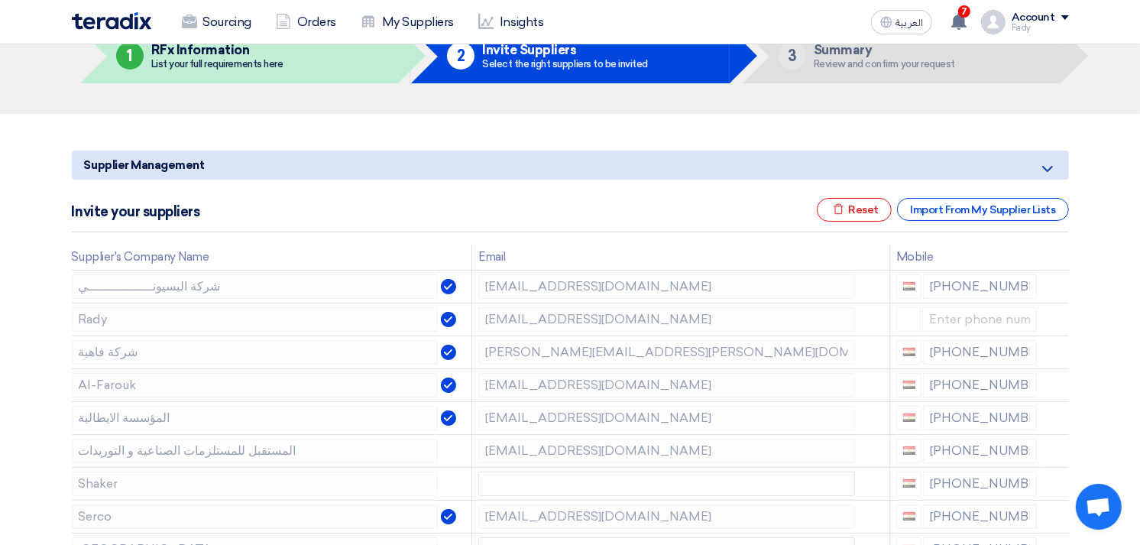
click at [0, 0] on use at bounding box center [0, 0] width 0 height 0
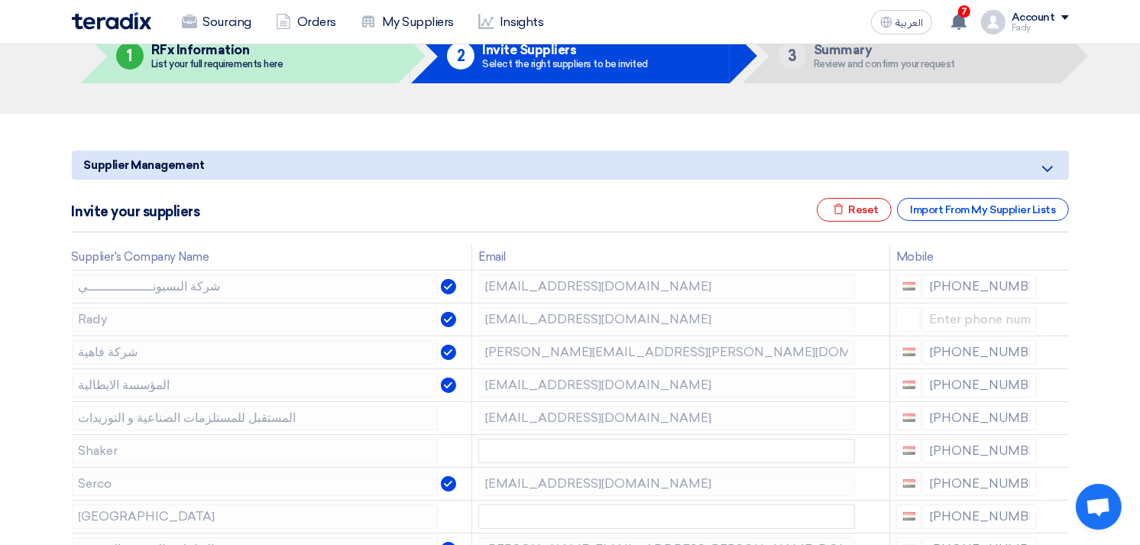
click at [0, 0] on use at bounding box center [0, 0] width 0 height 0
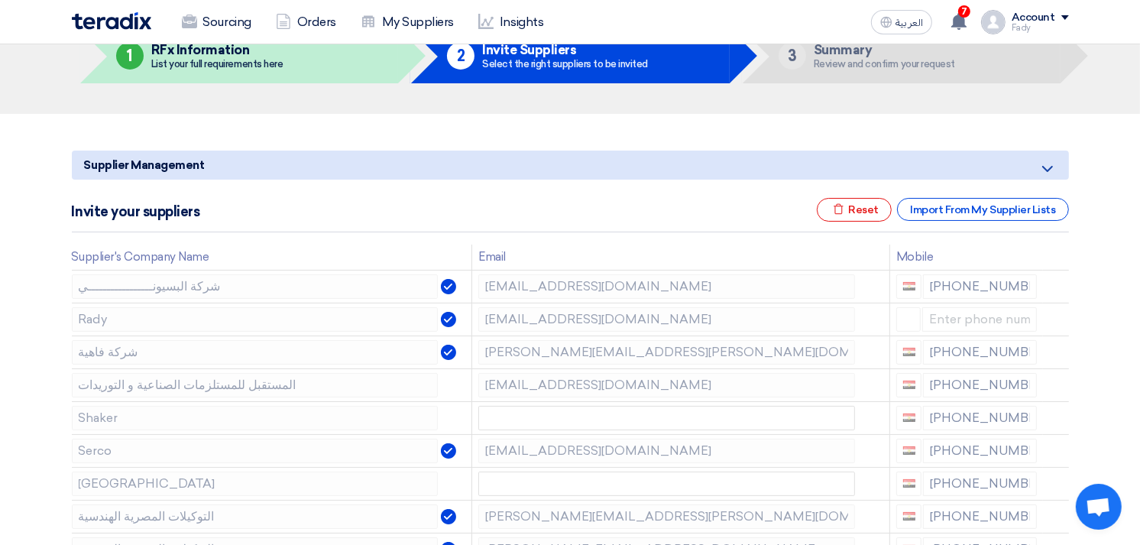
click at [0, 0] on use at bounding box center [0, 0] width 0 height 0
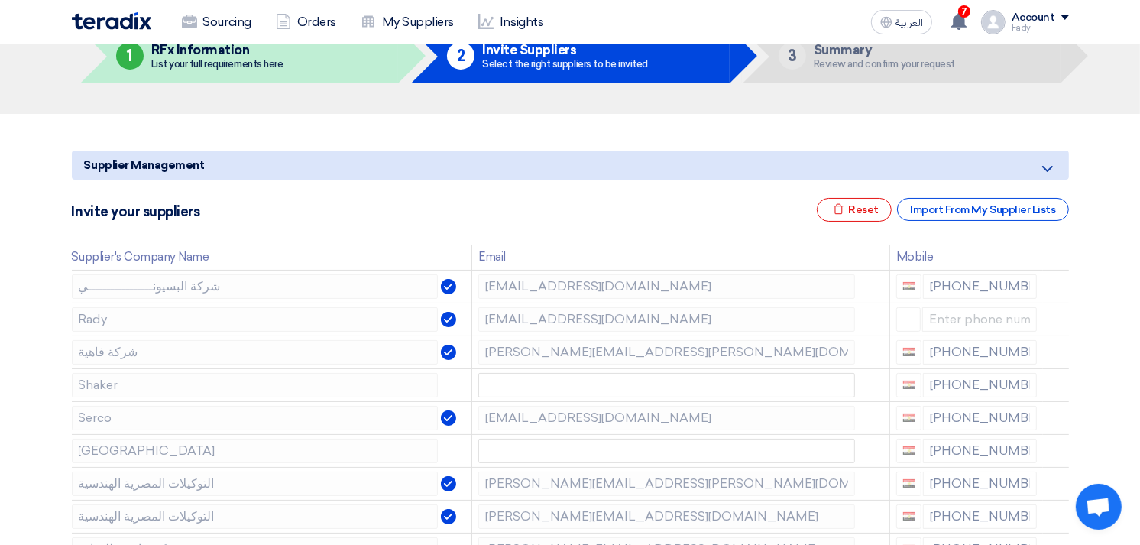
click at [0, 0] on use at bounding box center [0, 0] width 0 height 0
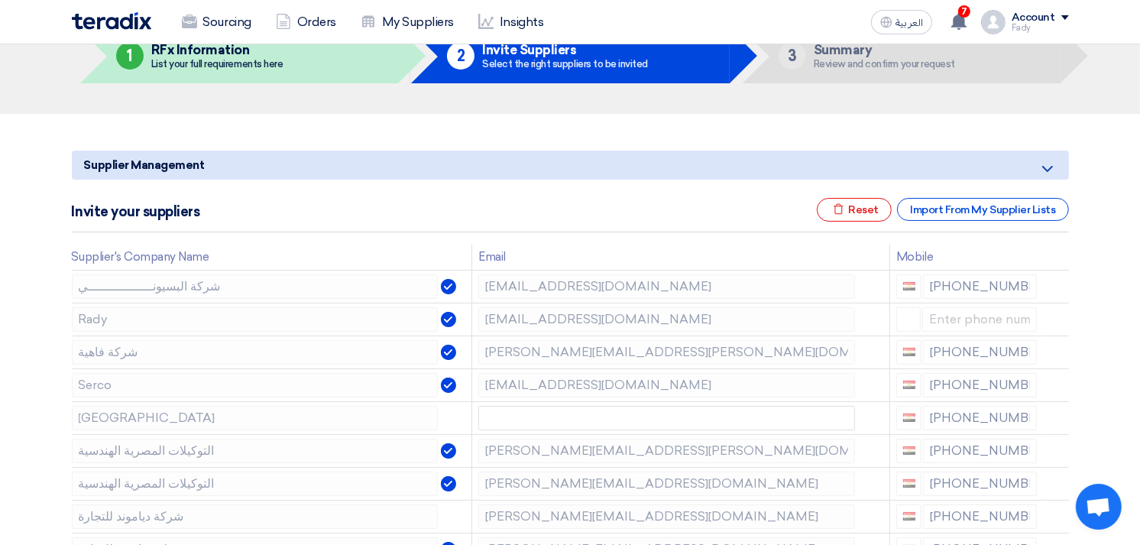
click at [0, 0] on use at bounding box center [0, 0] width 0 height 0
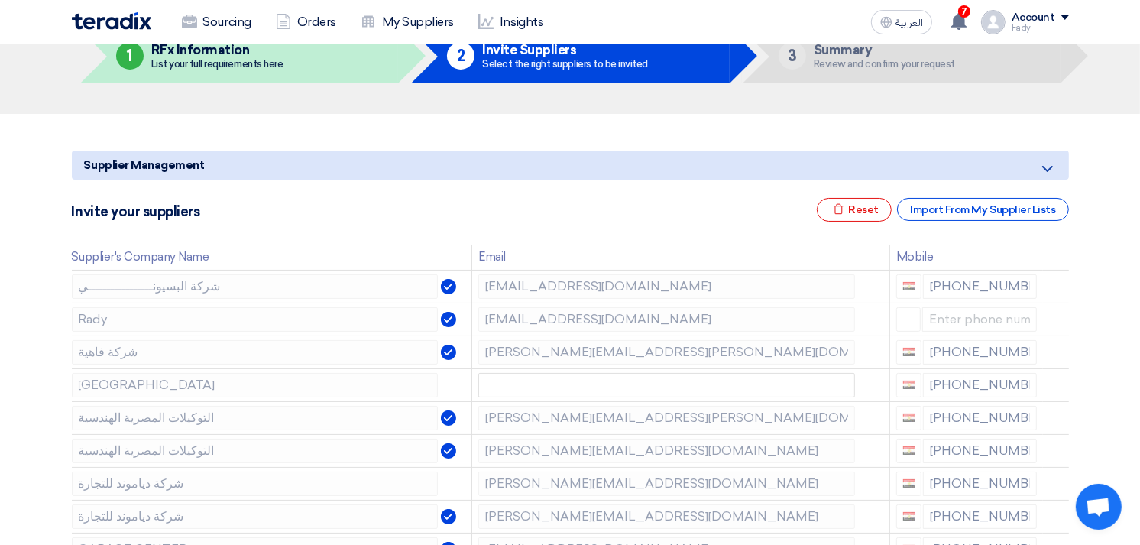
click at [0, 0] on use at bounding box center [0, 0] width 0 height 0
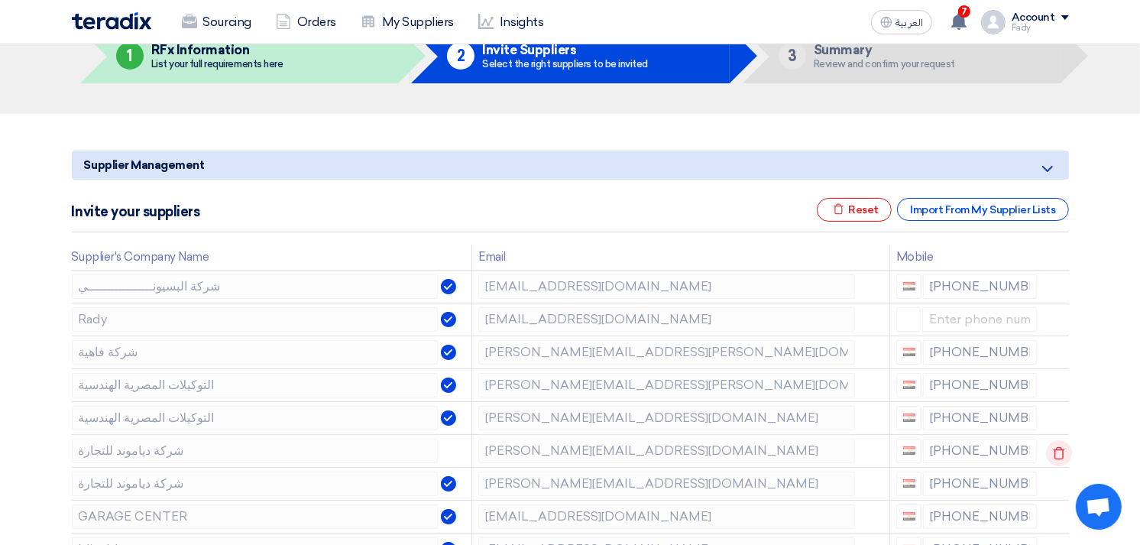
click at [1058, 448] on use at bounding box center [1058, 452] width 11 height 13
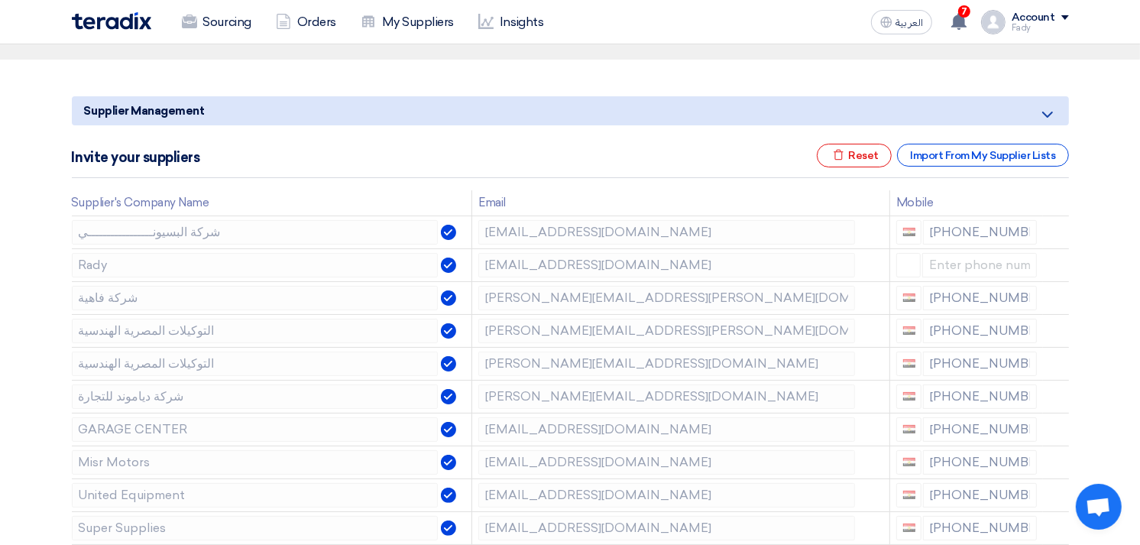
scroll to position [170, 0]
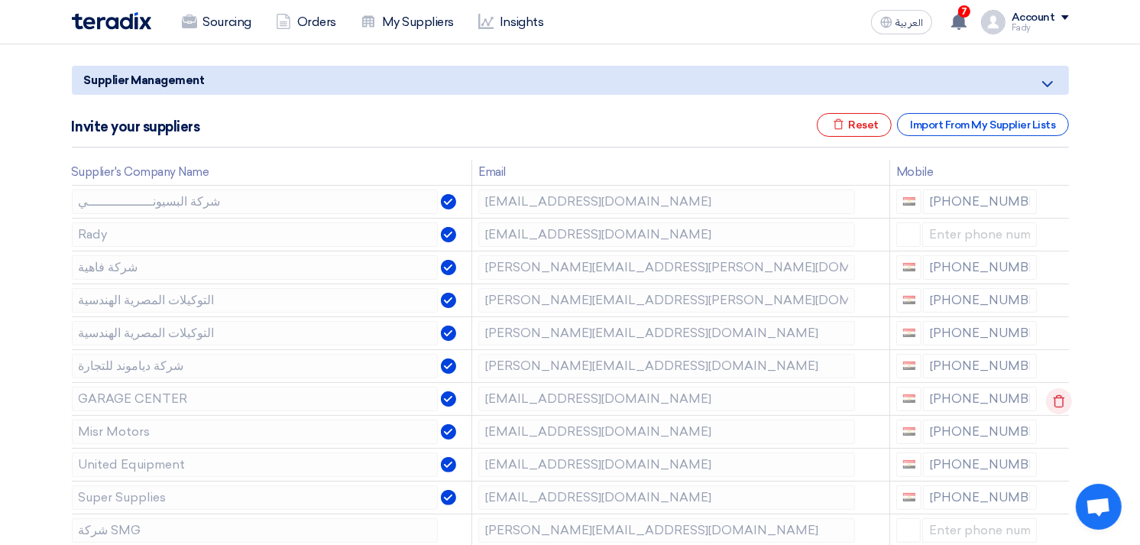
click at [1054, 394] on use at bounding box center [1058, 400] width 11 height 13
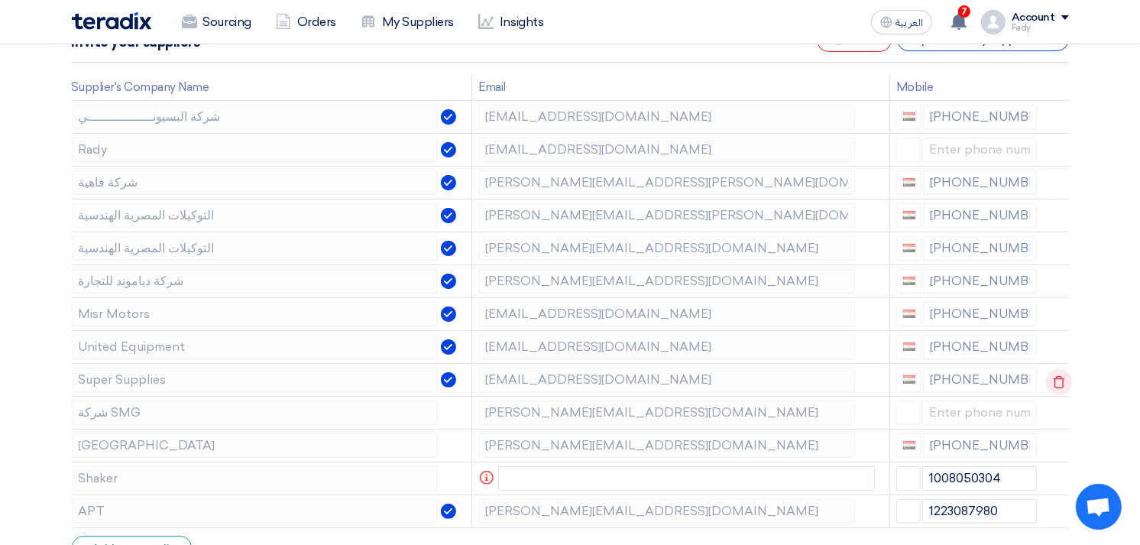
click at [1054, 377] on use at bounding box center [1058, 381] width 11 height 13
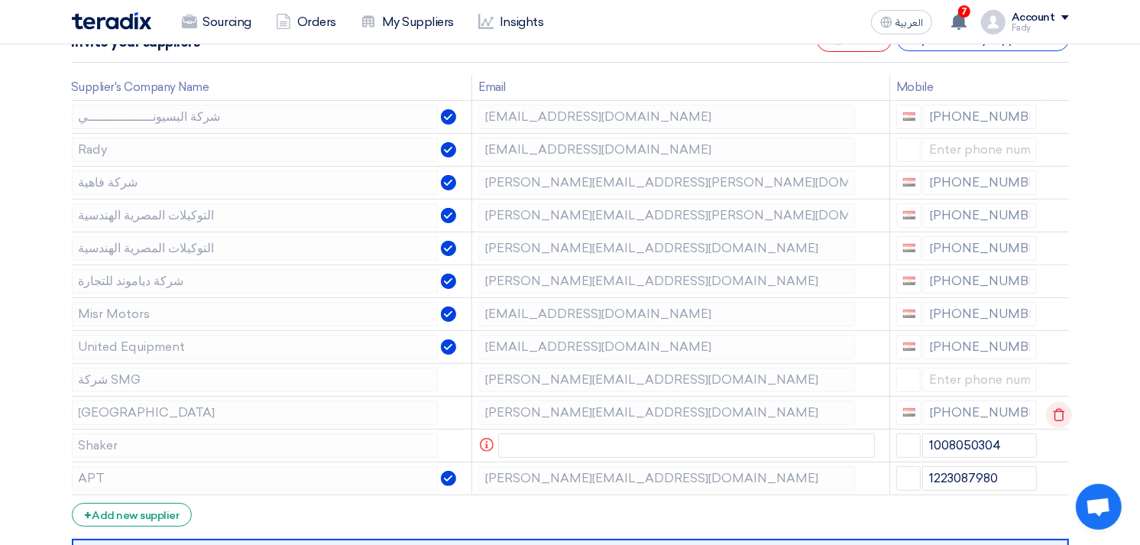
click at [1051, 413] on icon at bounding box center [1059, 415] width 26 height 26
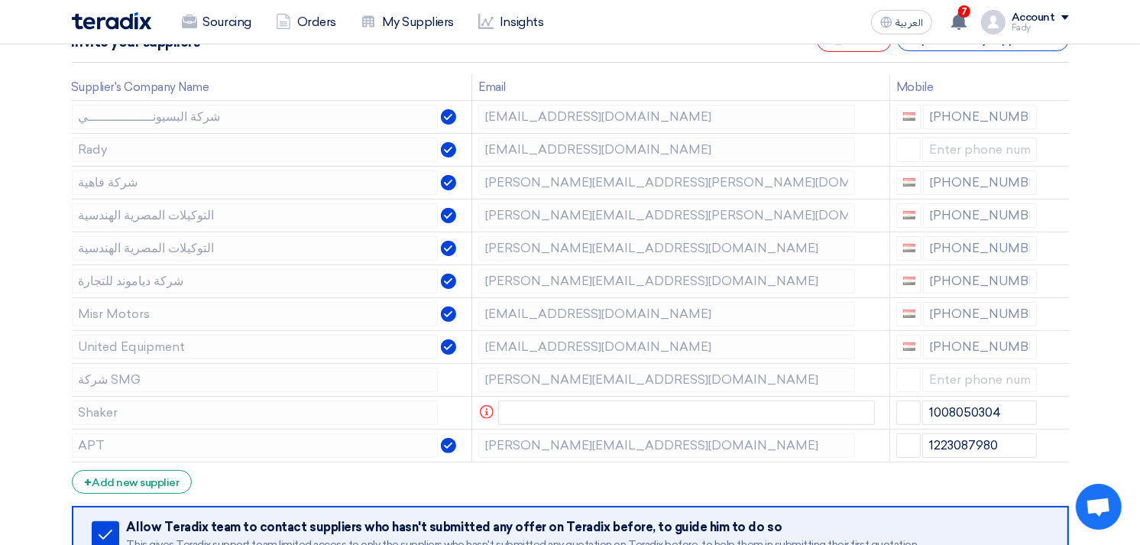
click at [0, 0] on icon at bounding box center [0, 0] width 0 height 0
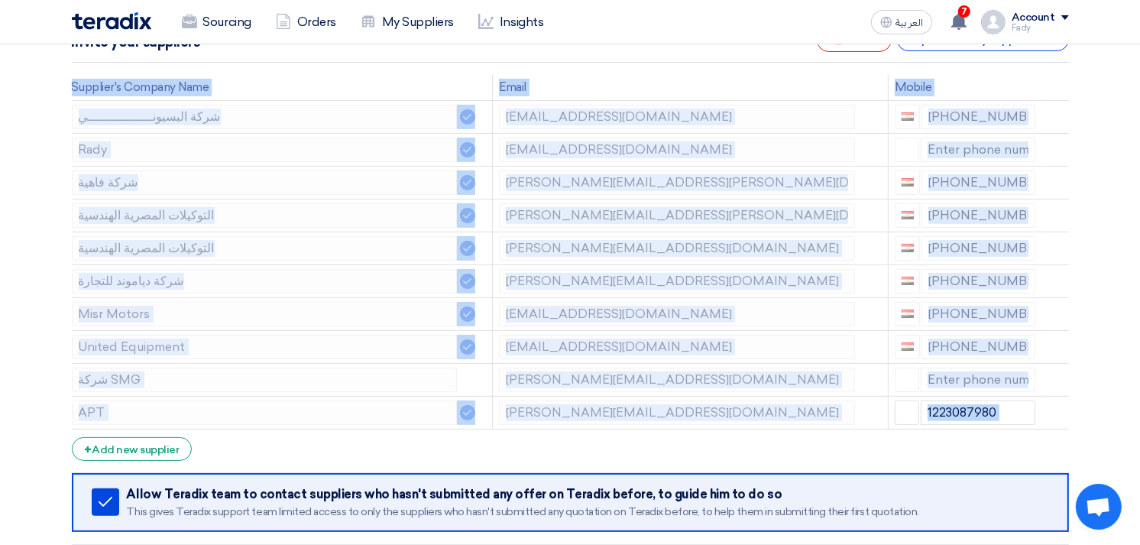
click at [0, 0] on icon at bounding box center [0, 0] width 0 height 0
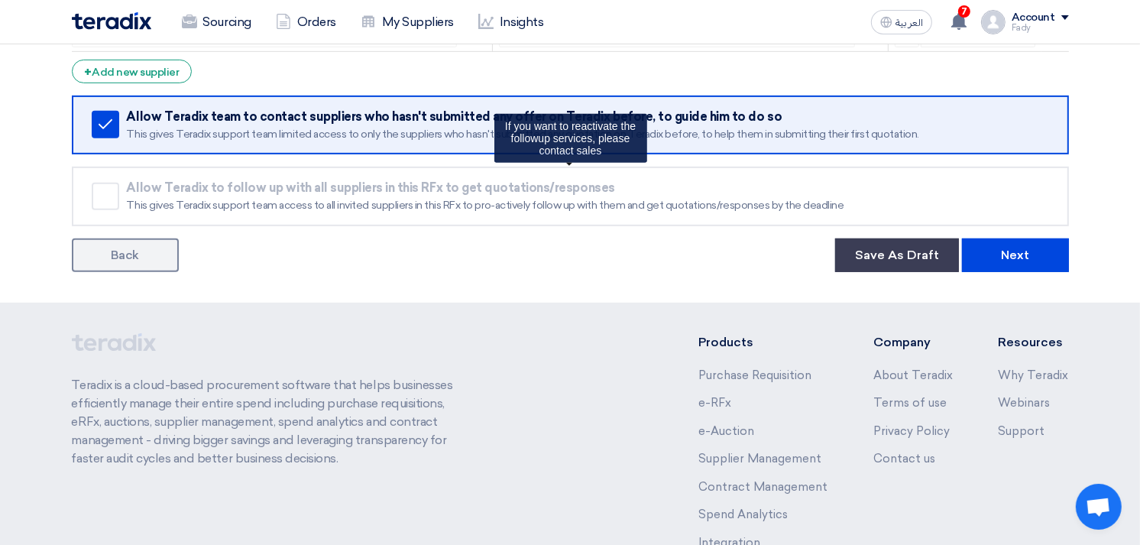
scroll to position [697, 0]
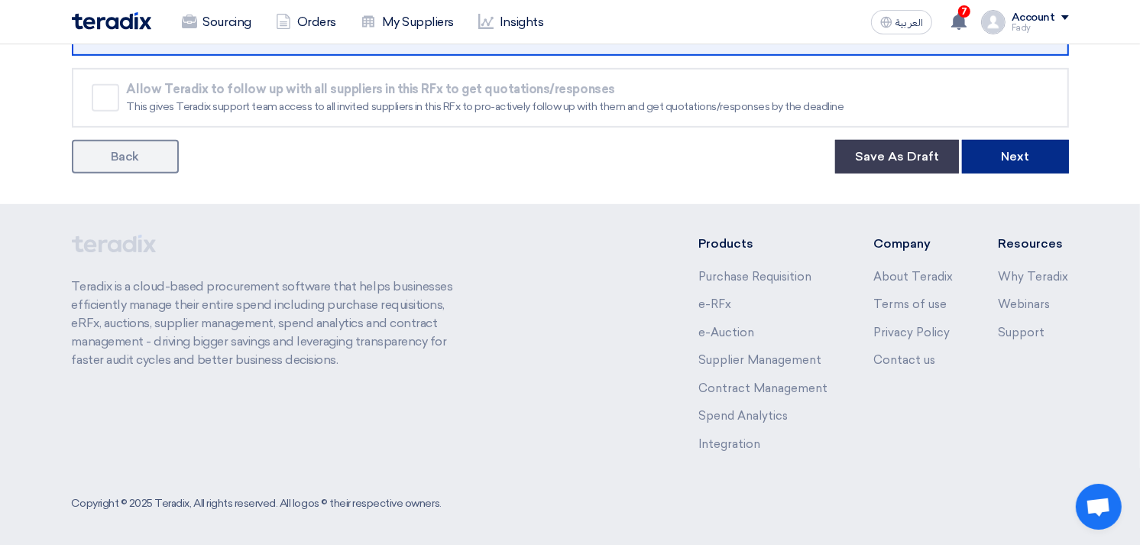
click at [1034, 150] on button "Next" at bounding box center [1015, 157] width 107 height 34
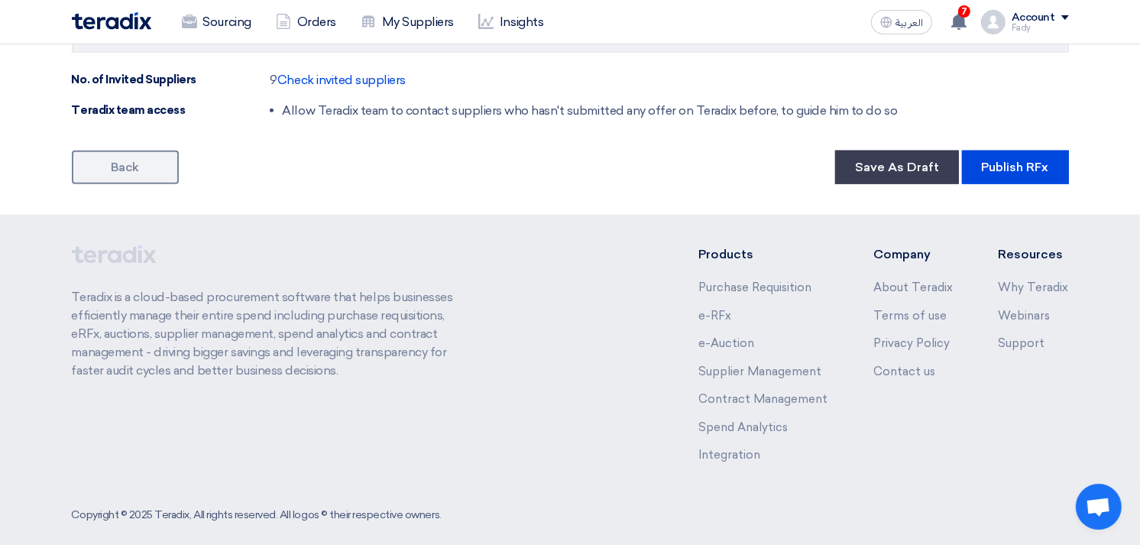
scroll to position [1472, 0]
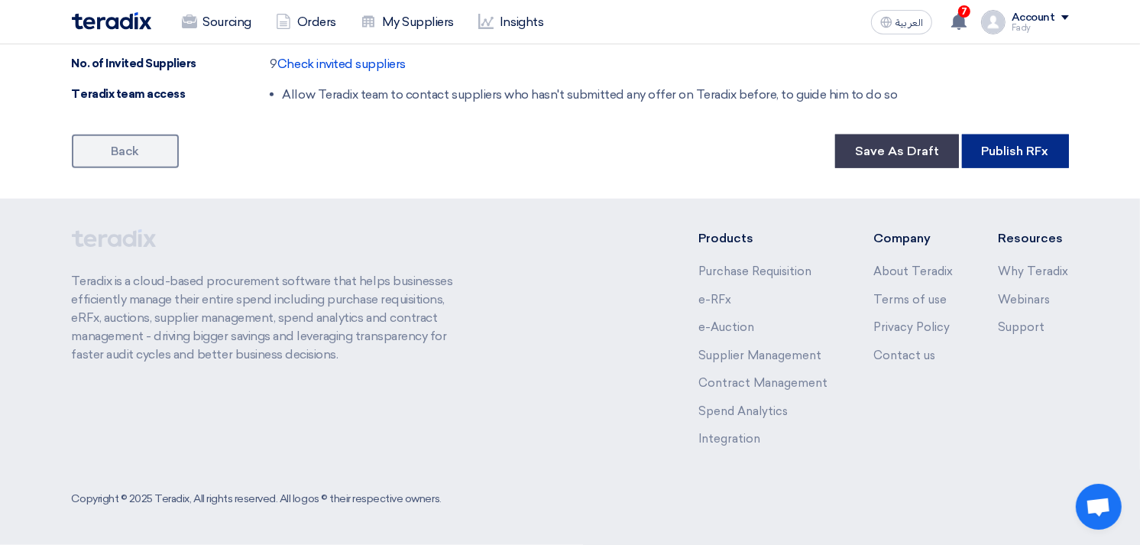
click at [1039, 161] on button "Publish RFx" at bounding box center [1015, 151] width 107 height 34
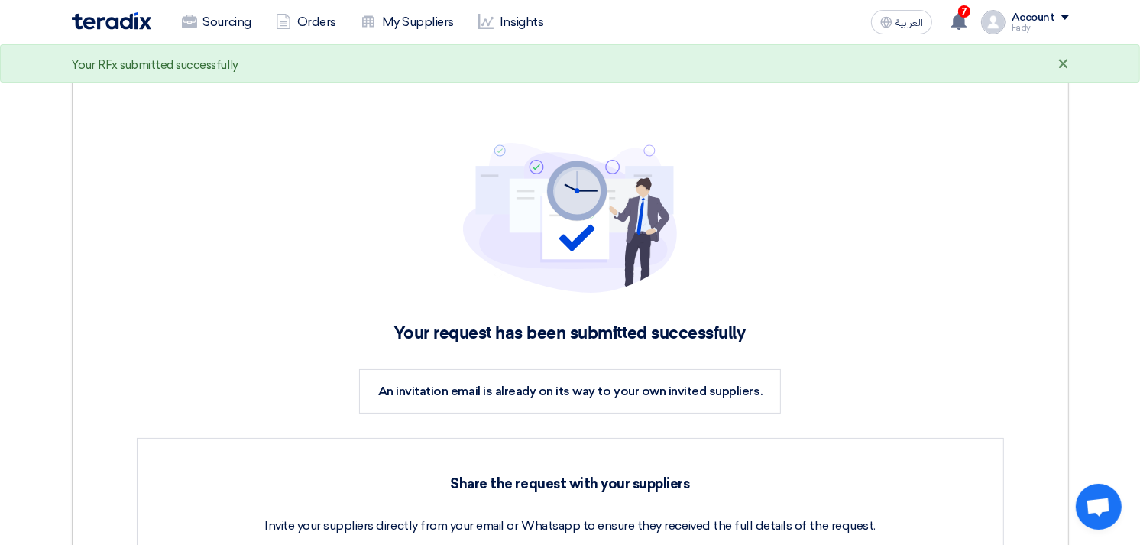
click at [1065, 66] on div "×" at bounding box center [1062, 65] width 11 height 18
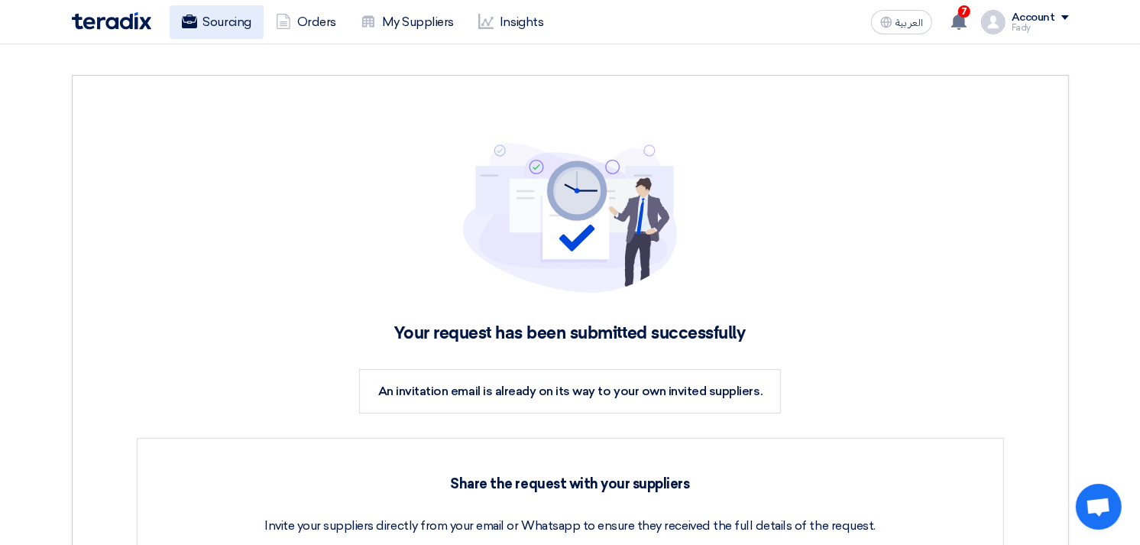
click at [222, 24] on link "Sourcing" at bounding box center [217, 22] width 94 height 34
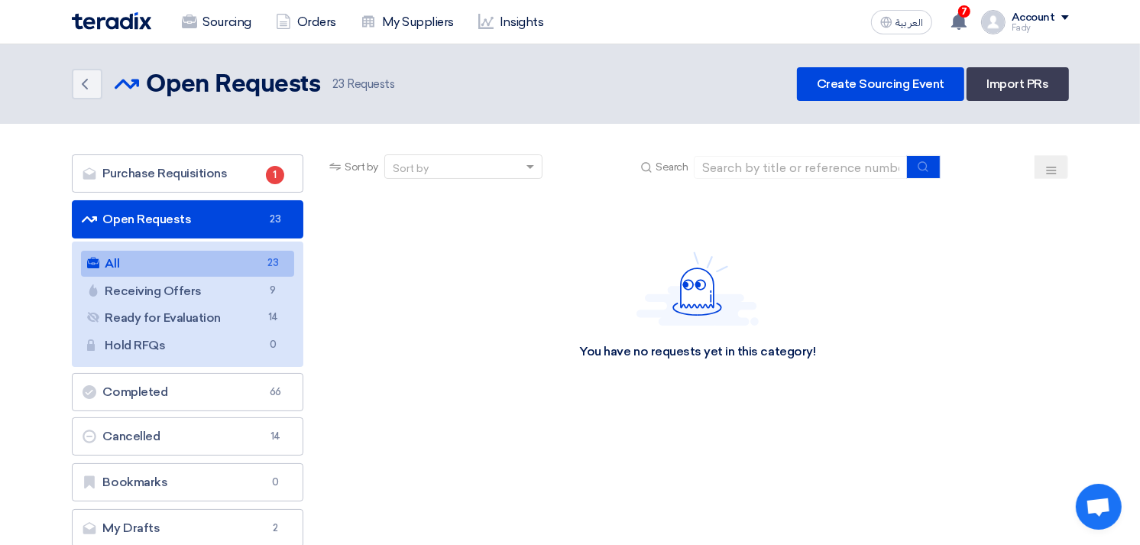
click at [192, 264] on link "All All 23" at bounding box center [188, 264] width 214 height 26
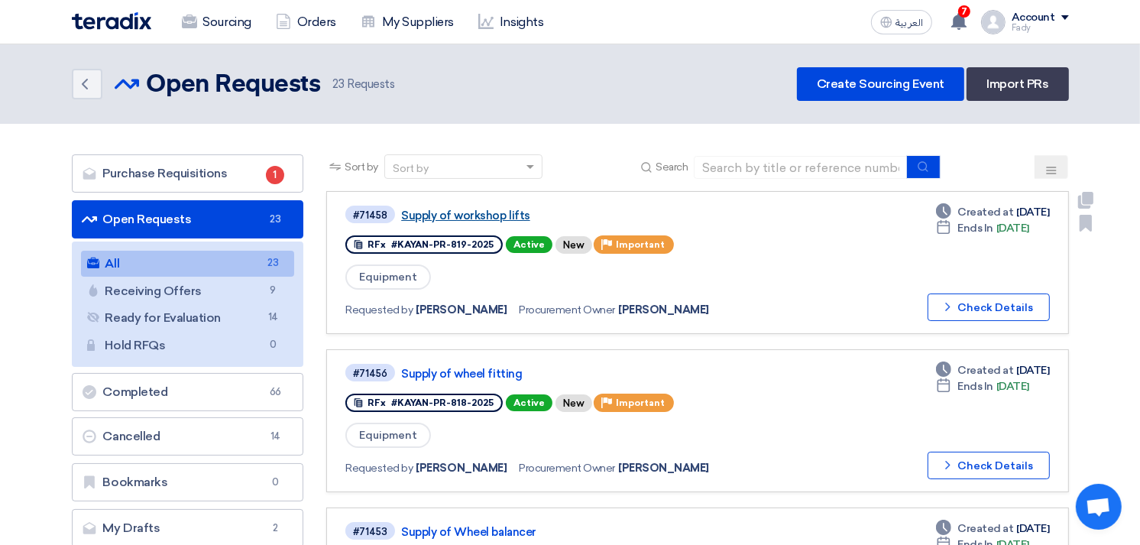
click at [482, 216] on link "Supply of workshop lifts" at bounding box center [592, 216] width 382 height 14
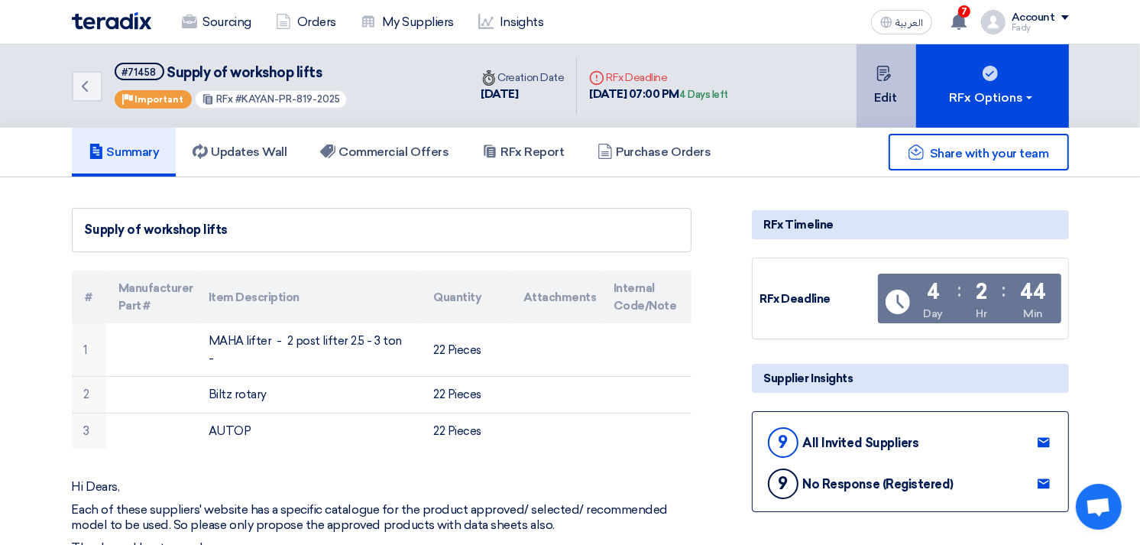
click at [894, 85] on button "Edit" at bounding box center [886, 85] width 60 height 83
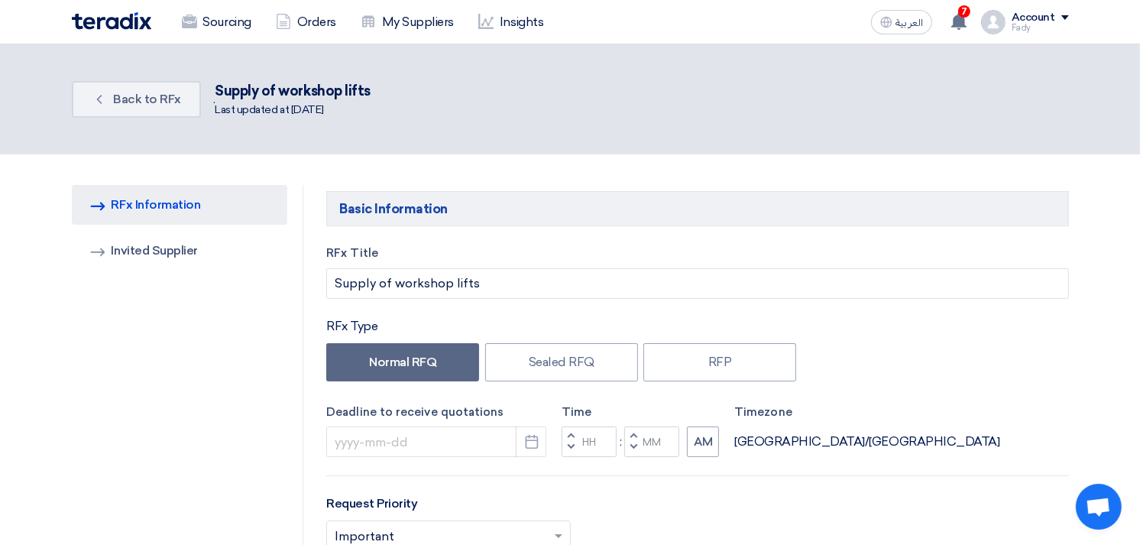
type input "[DATE]"
type input "07"
type input "00"
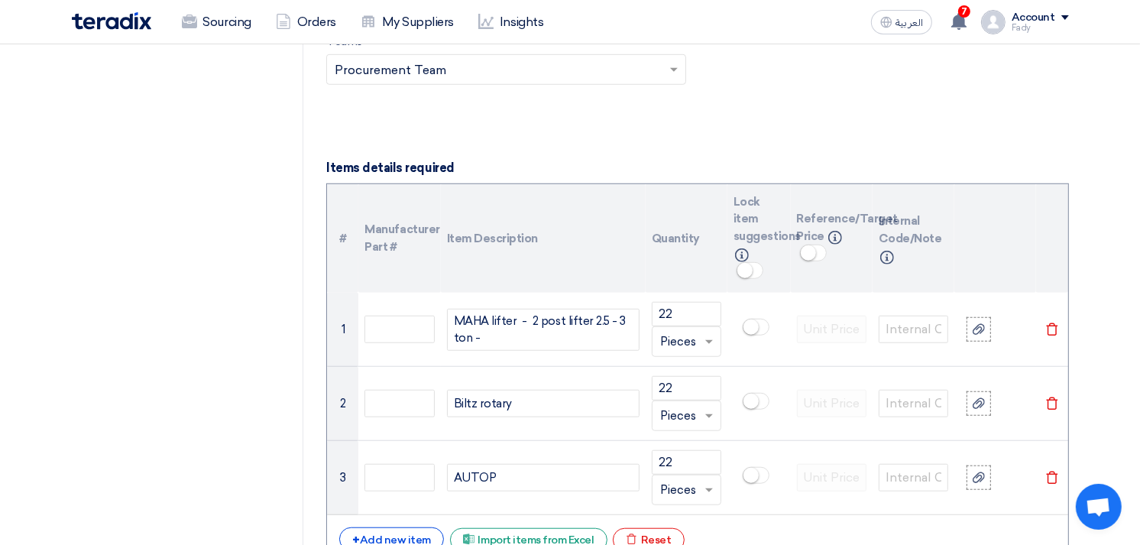
scroll to position [1018, 0]
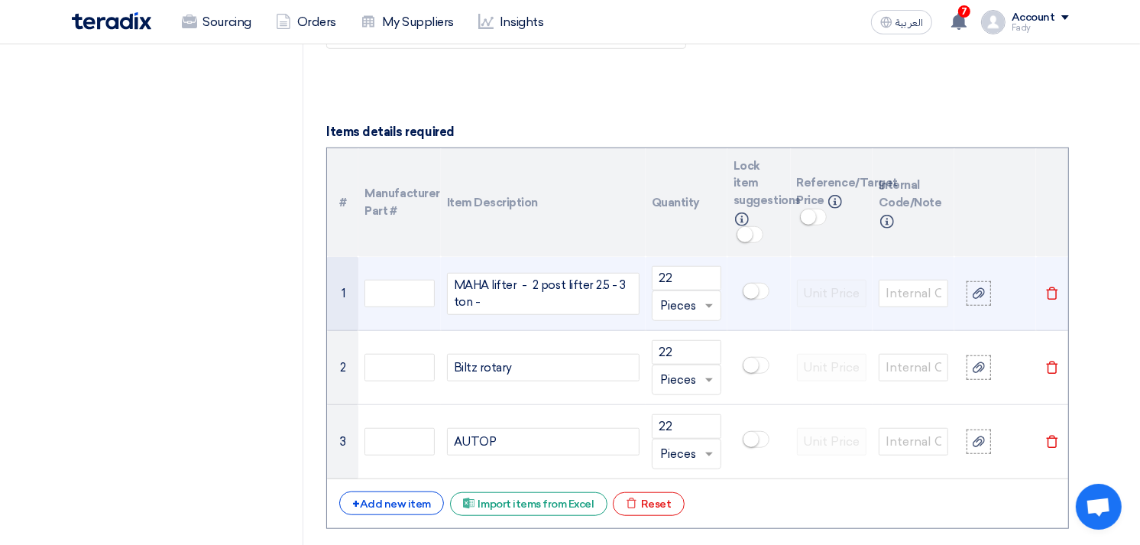
drag, startPoint x: 490, startPoint y: 299, endPoint x: 394, endPoint y: 270, distance: 99.8
click at [394, 270] on tr "1 MAHA lifter - 2 post lifter 2.5 - 3 ton - 22 Unit × Pieces Delete" at bounding box center [697, 294] width 740 height 74
click at [539, 288] on div "MAHA lifter - 2 post lifter 2.5 - 3 ton -" at bounding box center [543, 294] width 192 height 42
drag, startPoint x: 517, startPoint y: 284, endPoint x: 637, endPoint y: 300, distance: 121.0
click at [637, 300] on div "MAHA lifter - 2 post lifter 2.5 - 3 ton -" at bounding box center [543, 294] width 192 height 42
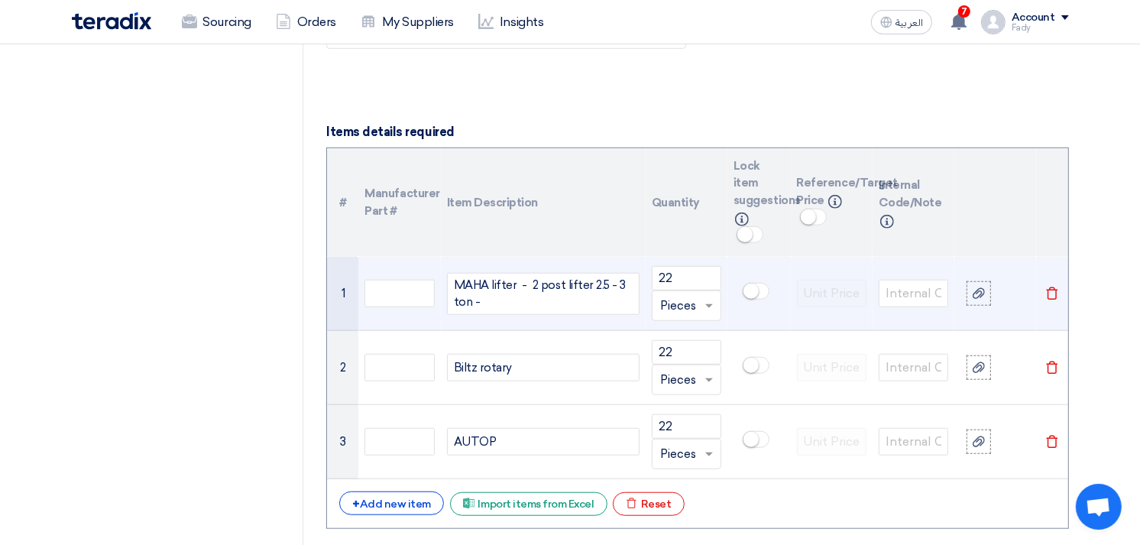
copy div "- 2 post lifter 2.5 - 3 ton -"
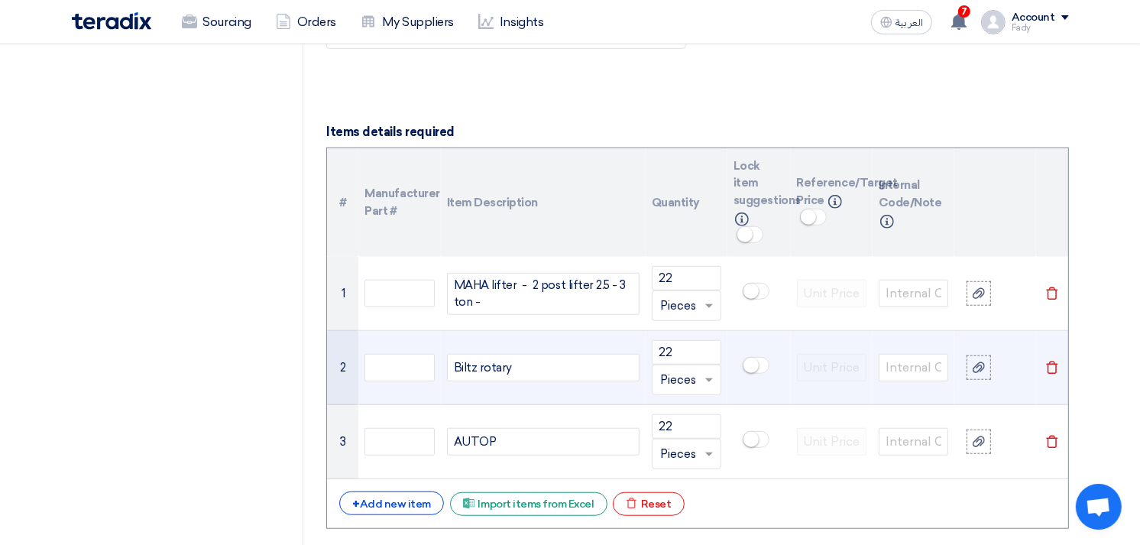
click at [529, 369] on div "Biltz rotary" at bounding box center [543, 367] width 192 height 27
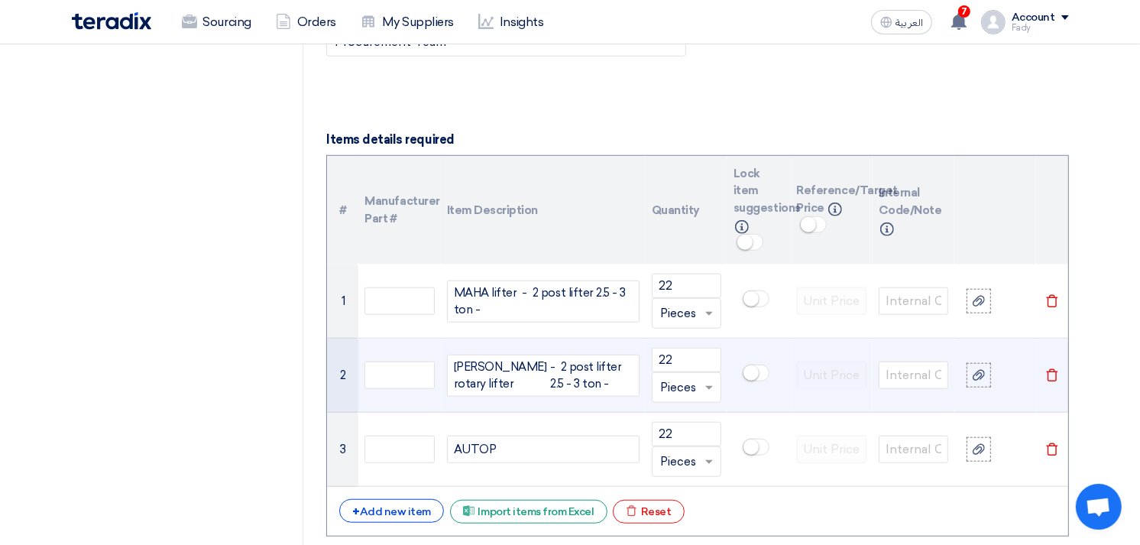
click at [550, 368] on span "- 2 post lifter 2.5 - 3 ton -" at bounding box center [591, 375] width 82 height 34
drag, startPoint x: 513, startPoint y: 365, endPoint x: 524, endPoint y: 360, distance: 12.6
click at [524, 360] on div "Biltz rotary lifter - 2 post lifter 2.5 - 3 ton -" at bounding box center [543, 375] width 192 height 42
click at [515, 369] on div "Biltz rotary lifter - 2 post lifter 2.5 - 3 ton -" at bounding box center [543, 375] width 192 height 42
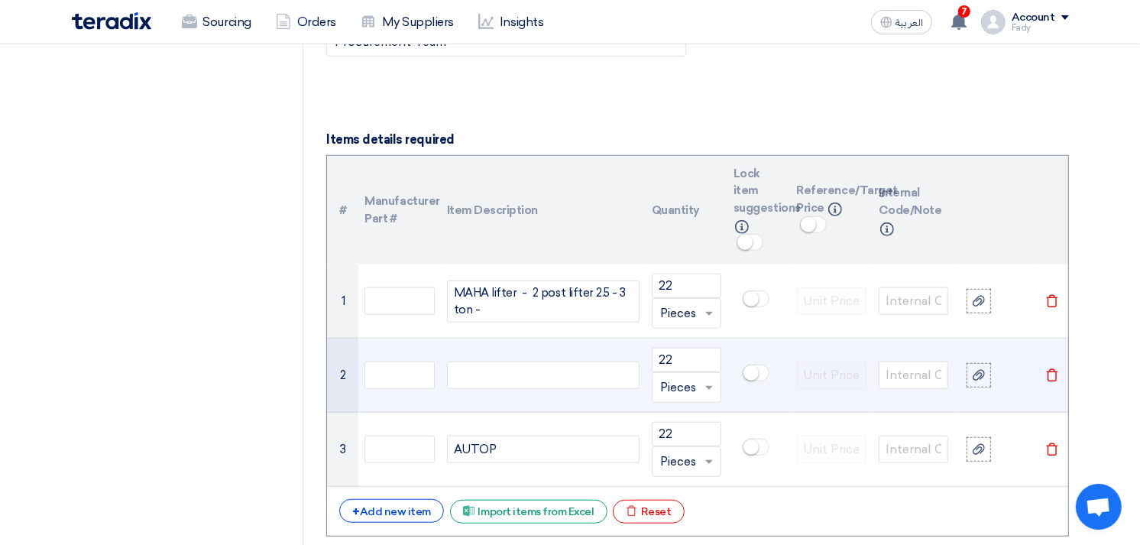
scroll to position [1018, 0]
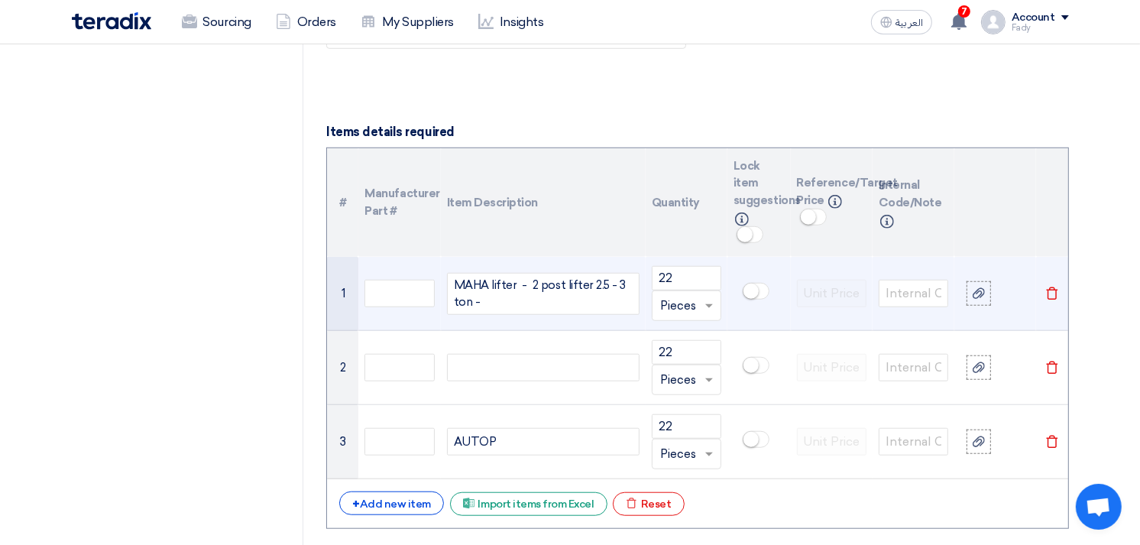
drag, startPoint x: 481, startPoint y: 308, endPoint x: 410, endPoint y: 266, distance: 82.5
click at [410, 266] on tr "1 MAHA lifter - 2 post lifter 2.5 - 3 ton - 22 Unit × Pieces Delete" at bounding box center [697, 294] width 740 height 74
copy div "MAHA lifter - 2 post lifter 2.5 - 3 ton -"
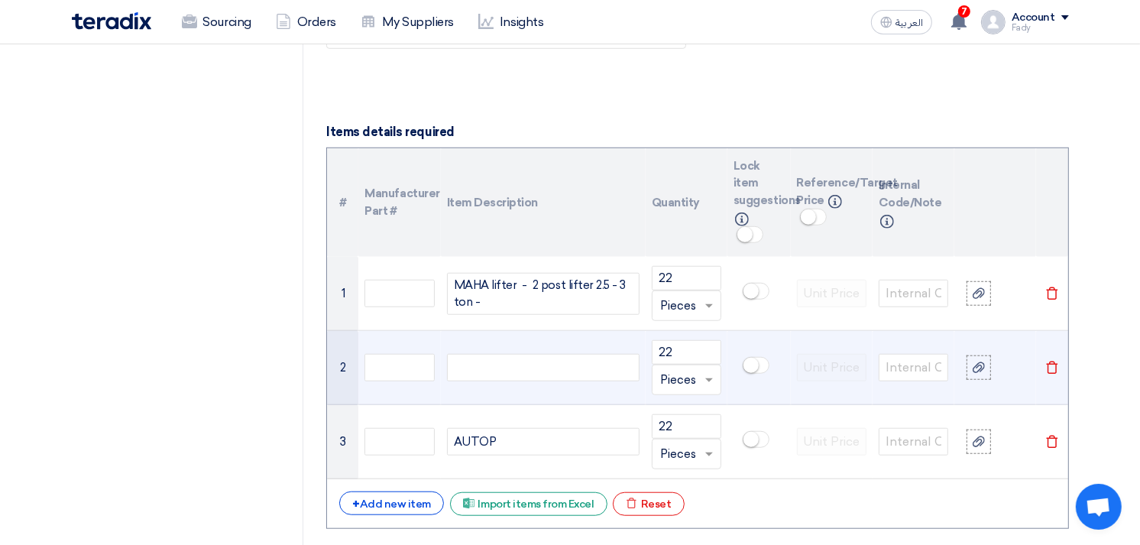
click at [513, 360] on div at bounding box center [543, 367] width 192 height 27
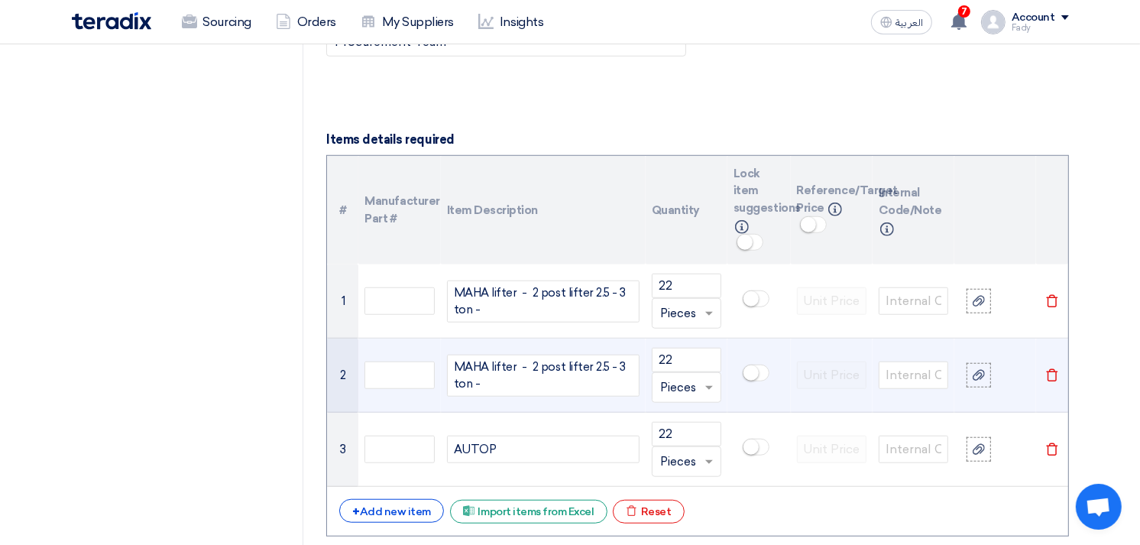
click at [472, 363] on span "MAHA lifter - 2 post lifter 2.5 - 3 ton -" at bounding box center [543, 375] width 179 height 34
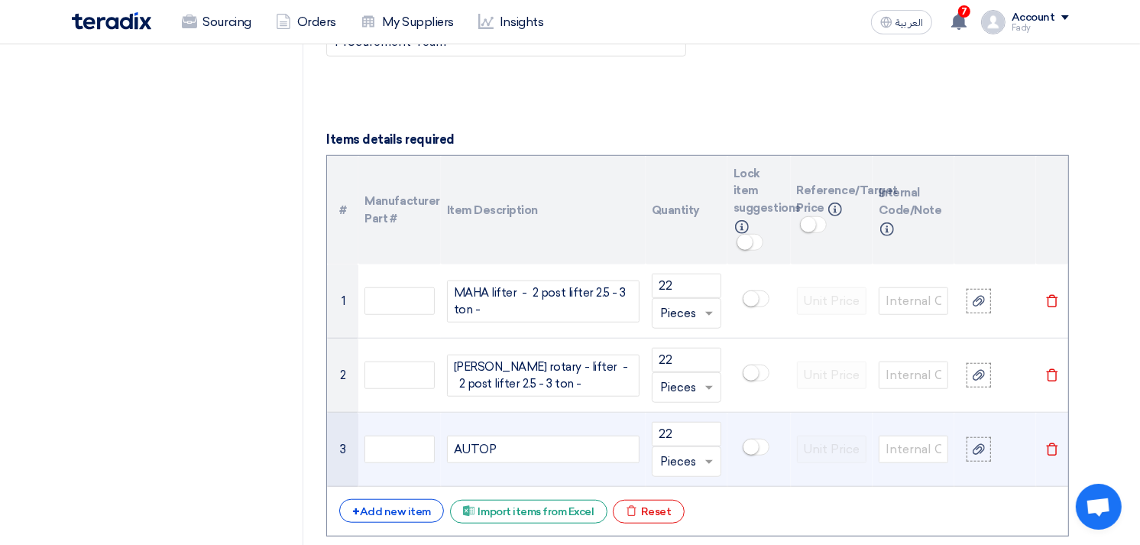
click at [515, 453] on div "AUTOP" at bounding box center [543, 448] width 192 height 27
click at [510, 449] on div "AUTOP" at bounding box center [543, 448] width 192 height 27
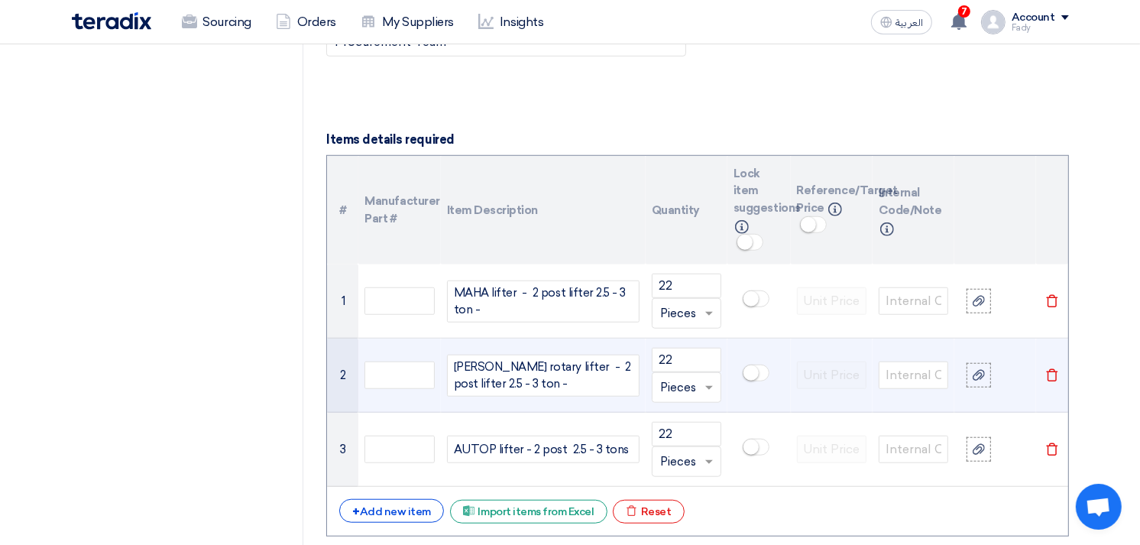
click at [477, 380] on span "Biltz rotary lifter - 2 post lifter 2.5 - 3 ton -" at bounding box center [543, 375] width 179 height 34
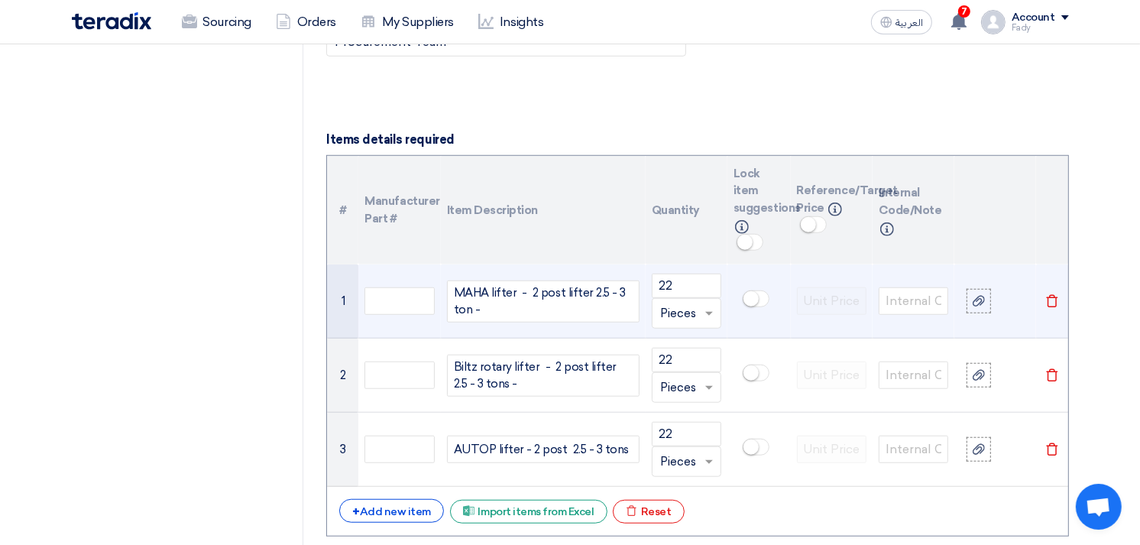
click at [471, 307] on div "MAHA lifter - 2 post lifter 2.5 - 3 ton -" at bounding box center [543, 301] width 192 height 42
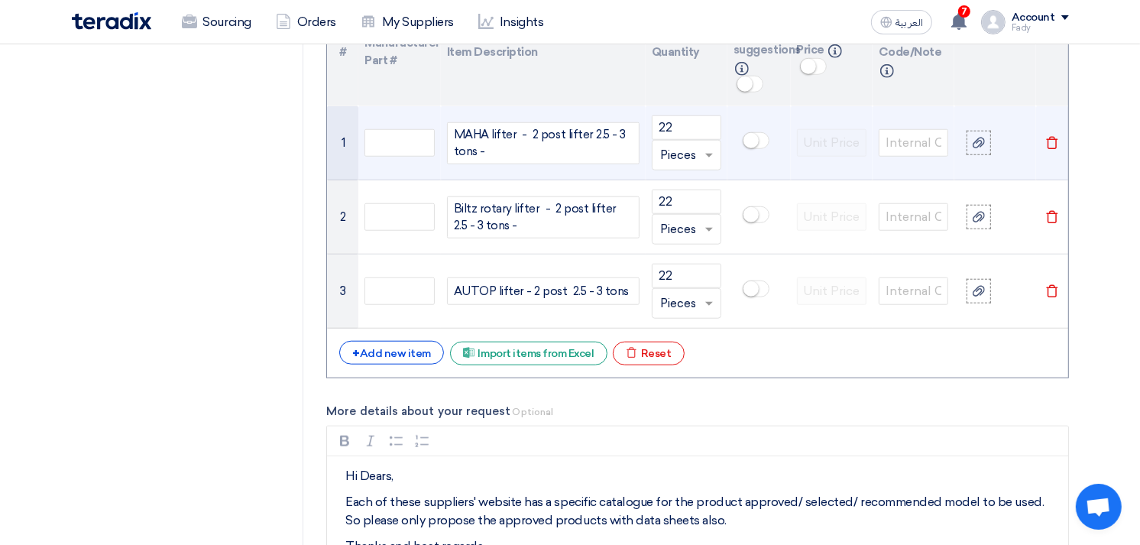
scroll to position [1180, 0]
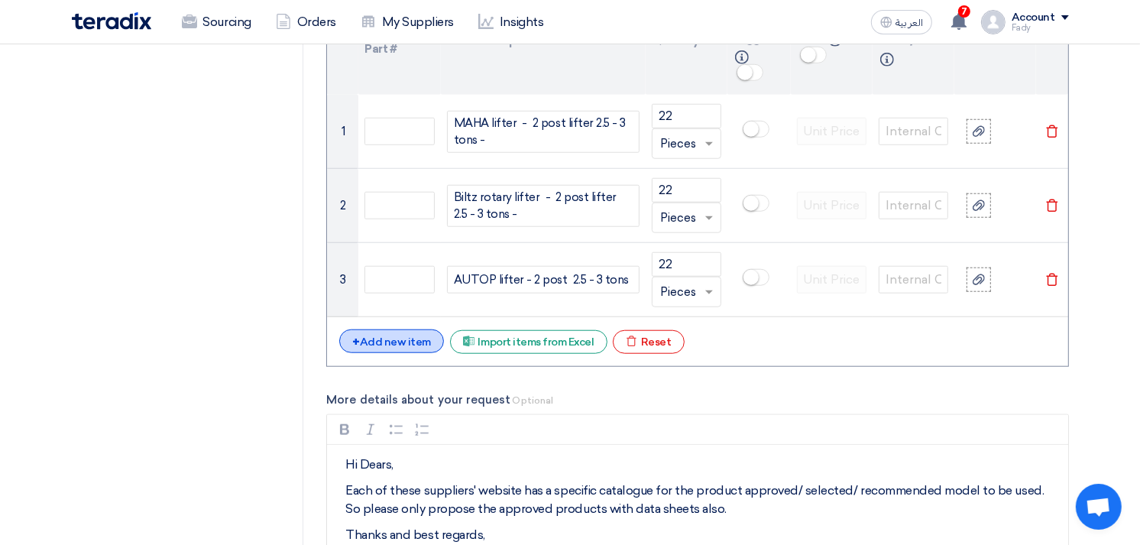
click at [411, 340] on div "+ Add new item" at bounding box center [391, 341] width 105 height 24
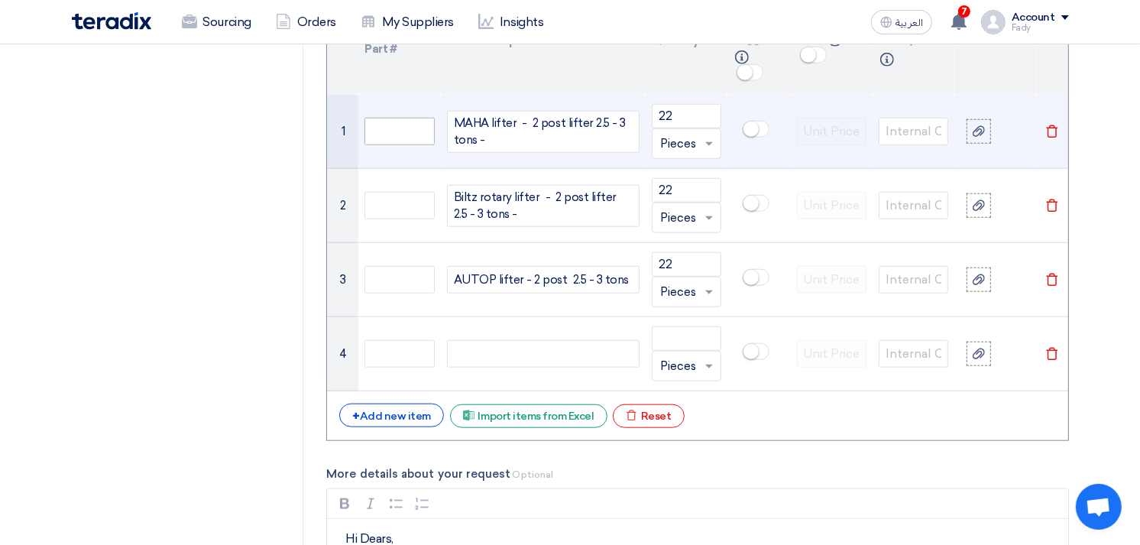
drag, startPoint x: 497, startPoint y: 144, endPoint x: 415, endPoint y: 118, distance: 86.3
click at [415, 118] on tr "1 MAHA lifter - 2 post lifter 2.5 - 3 tons - 22 Unit × Pieces Delete" at bounding box center [697, 132] width 740 height 74
copy div "MAHA lifter - 2 post lifter 2.5 - 3 tons -"
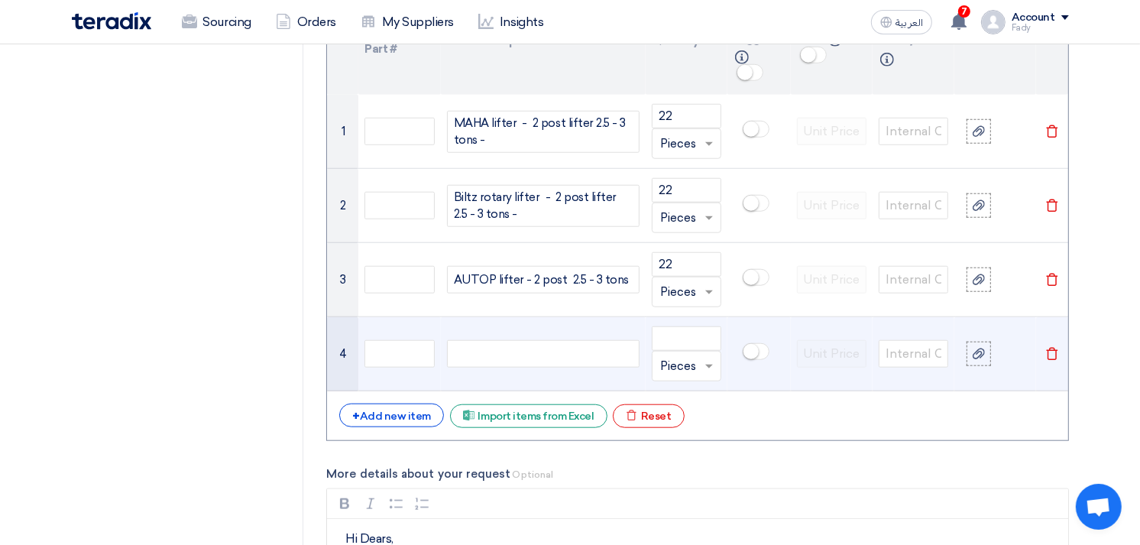
click at [486, 350] on div at bounding box center [543, 353] width 192 height 27
paste div
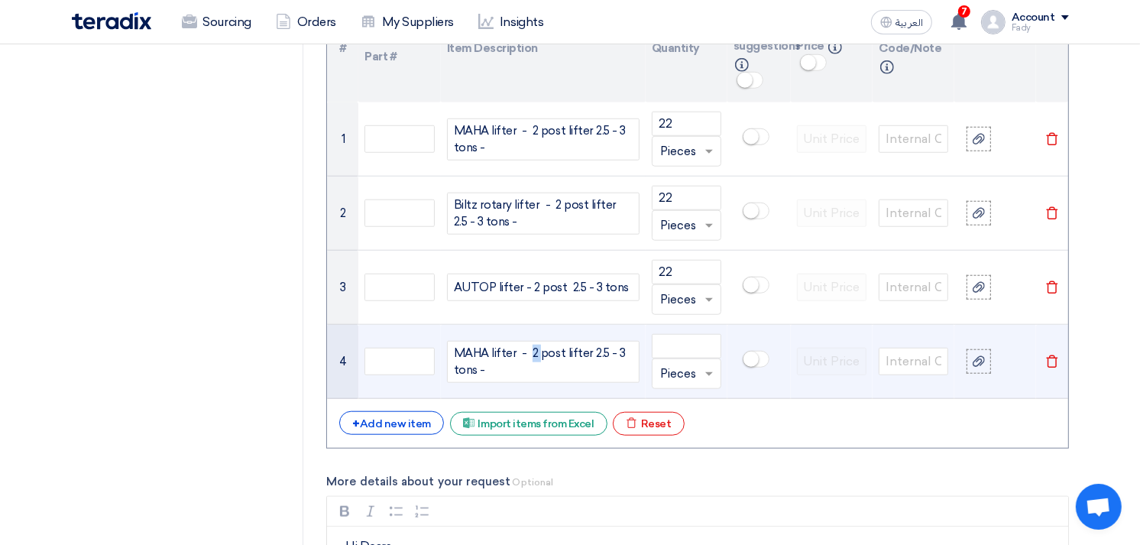
click at [535, 349] on span "MAHA lifter - 2 post lifter 2.5 - 3 tons -" at bounding box center [543, 362] width 179 height 34
drag, startPoint x: 586, startPoint y: 352, endPoint x: 600, endPoint y: 348, distance: 15.0
click at [600, 348] on span "MAHA lifter - 4 post lifter 2.5 - 3 tons -" at bounding box center [543, 362] width 179 height 34
click at [605, 347] on span "MAHA lifter - 4 post lifter 4 - 3 tons -" at bounding box center [543, 362] width 179 height 34
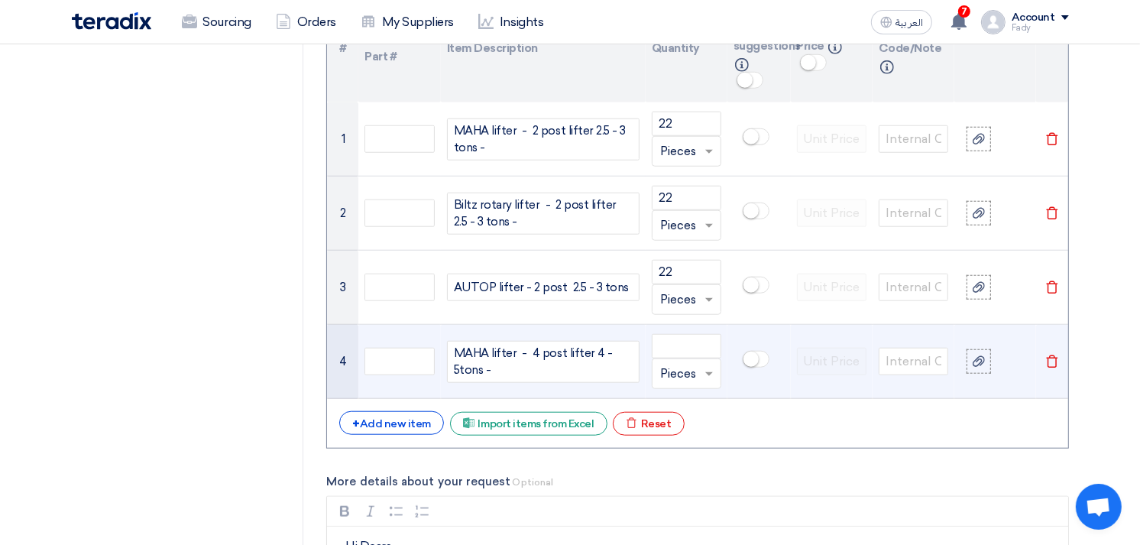
click at [475, 370] on span "MAHA lifter - 4 post lifter 4 - 5tons -" at bounding box center [543, 362] width 179 height 34
click at [688, 348] on input "number" at bounding box center [687, 346] width 70 height 24
type input "1"
drag, startPoint x: 476, startPoint y: 369, endPoint x: 430, endPoint y: 341, distance: 53.4
click at [430, 341] on tr "4 MAHA lifter - 4 post lifter 4 - 5tons - 1 Unit × Pieces Delete" at bounding box center [697, 362] width 740 height 74
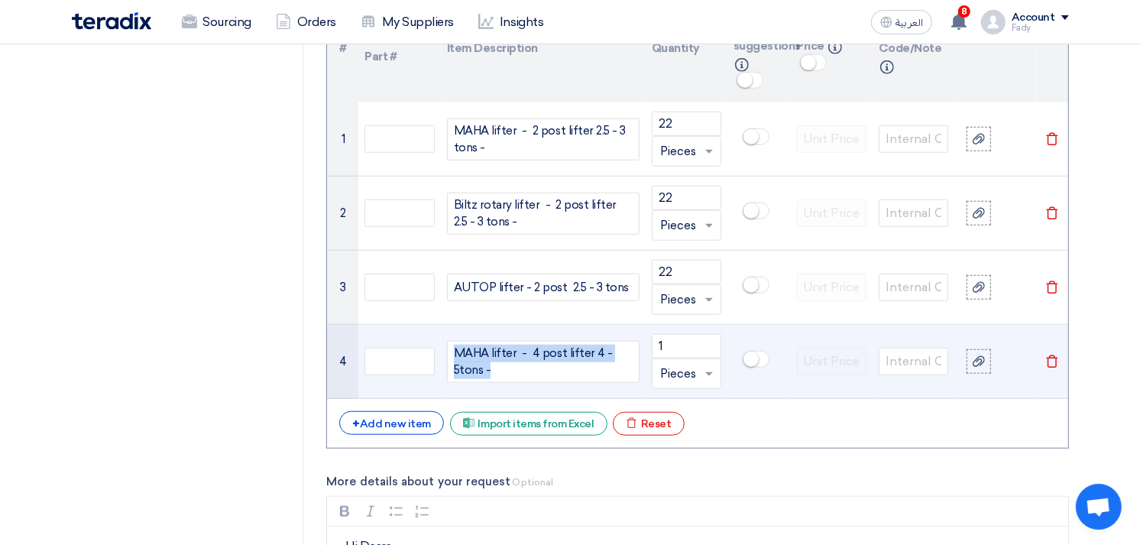
copy span "MAHA lifter - 4 post lifter 4 - 5tons -"
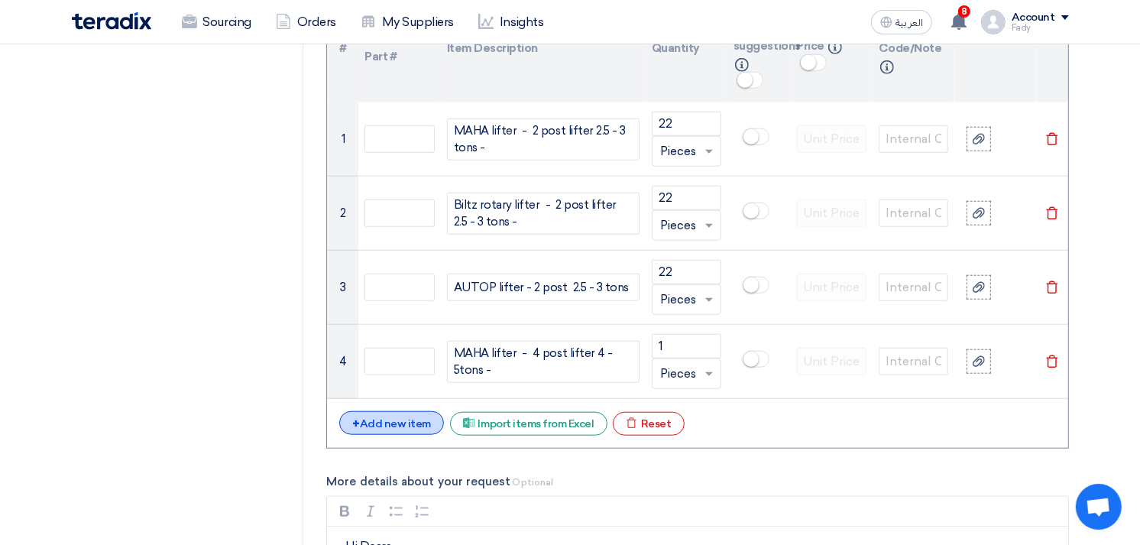
click at [407, 421] on div "+ Add new item" at bounding box center [391, 423] width 105 height 24
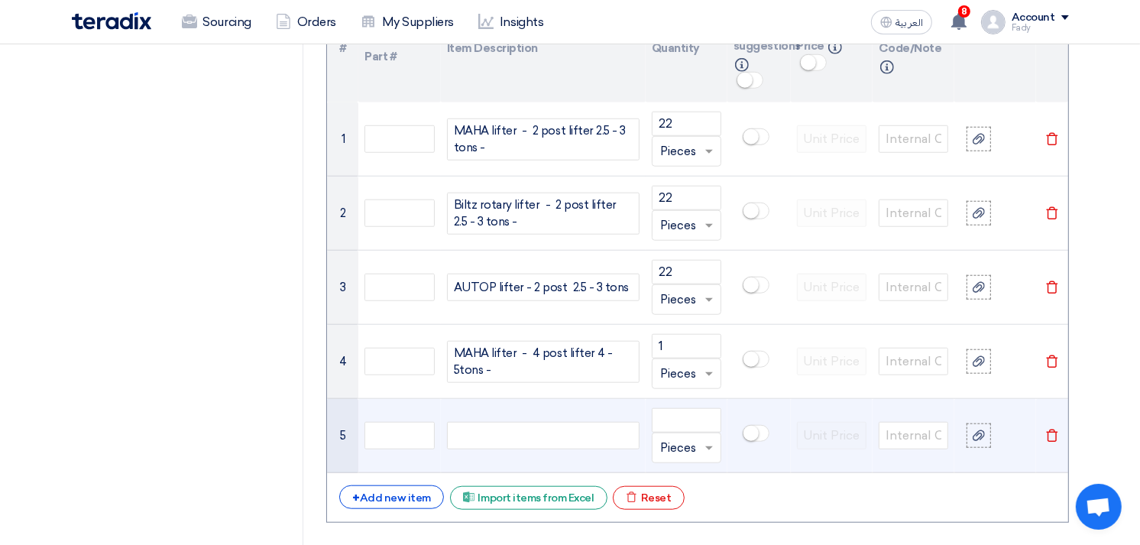
click at [484, 437] on div at bounding box center [543, 435] width 192 height 27
paste div
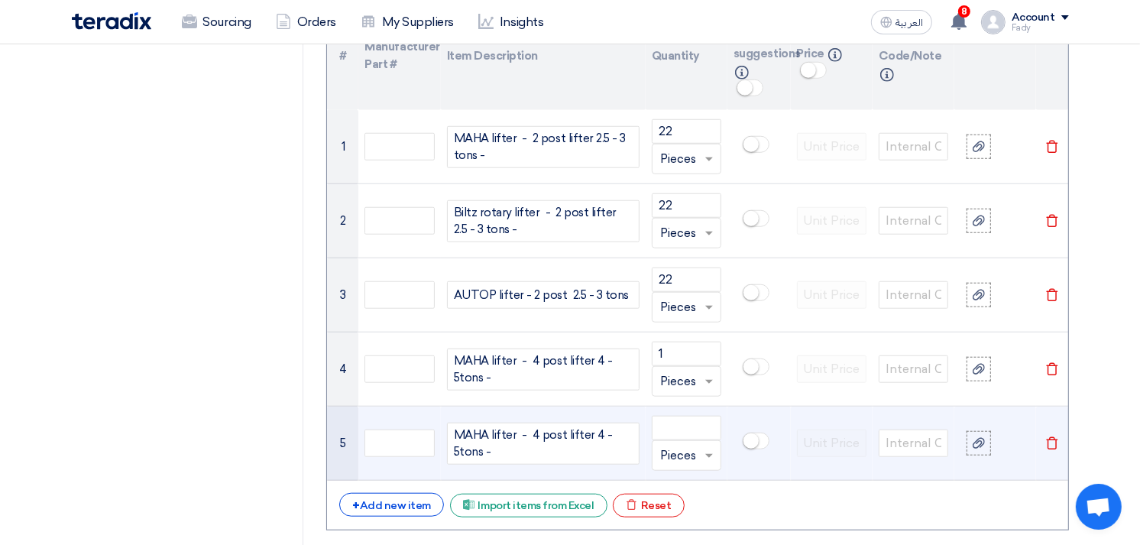
click at [474, 434] on span "MAHA lifter - 4 post lifter 4 - 5tons -" at bounding box center [543, 443] width 179 height 34
drag, startPoint x: 494, startPoint y: 451, endPoint x: 436, endPoint y: 417, distance: 67.1
click at [436, 417] on tr "5 Biltz rotary lifter - 4 post lifter 4 - 5tons - Unit × Pieces Delete" at bounding box center [697, 443] width 740 height 74
copy span "Biltz rotary lifter - 4 post lifter 4 - 5tons -"
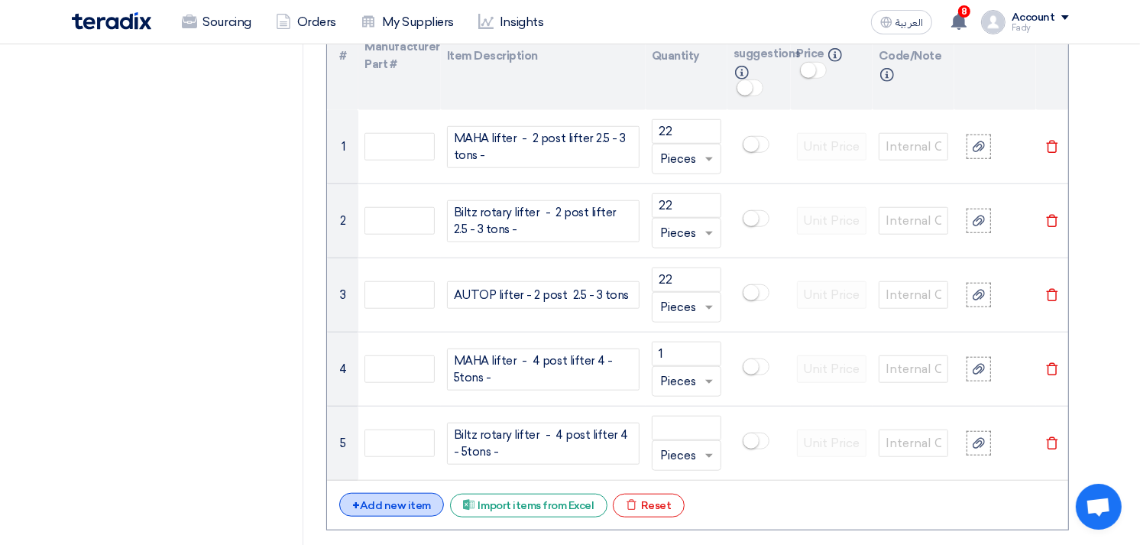
click at [393, 506] on div "+ Add new item" at bounding box center [391, 505] width 105 height 24
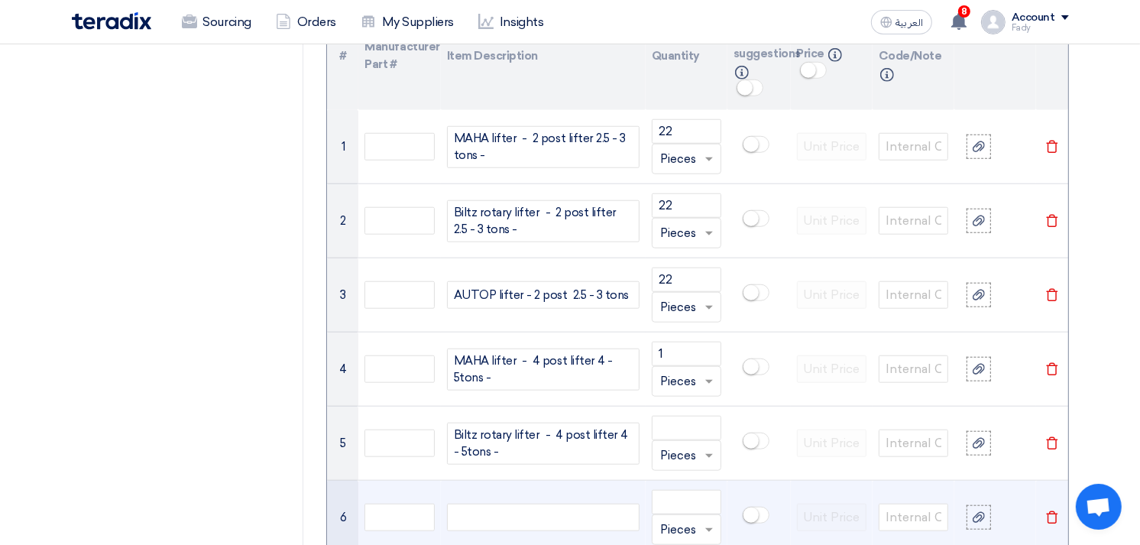
click at [481, 513] on div at bounding box center [543, 516] width 192 height 27
paste div
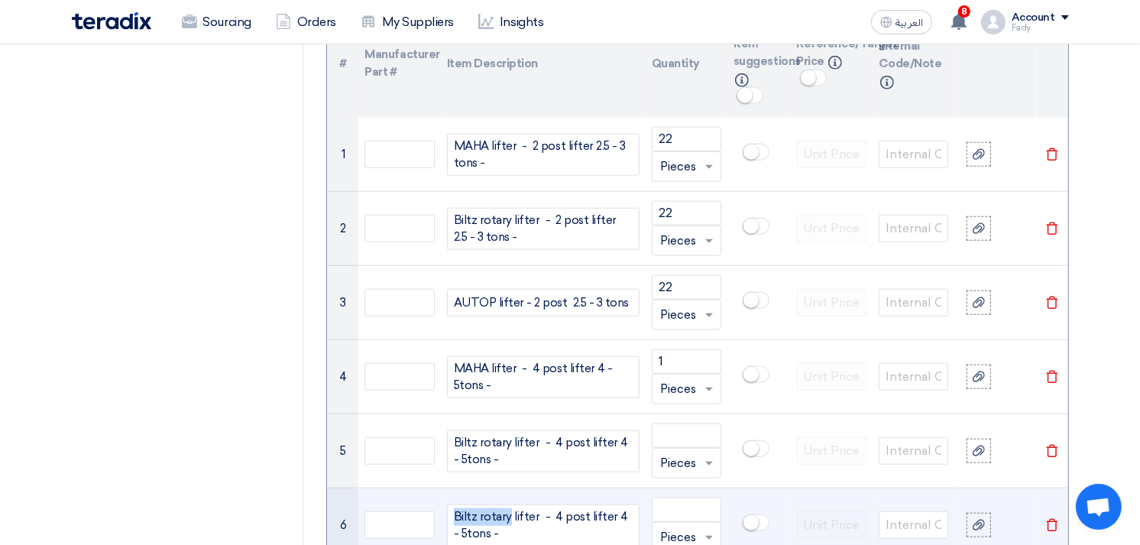
drag, startPoint x: 505, startPoint y: 514, endPoint x: 347, endPoint y: 492, distance: 159.7
click at [347, 492] on tr "6 Biltz rotary lifter - 4 post lifter 4 - 5tons - Unit × Pieces Delete" at bounding box center [697, 525] width 740 height 74
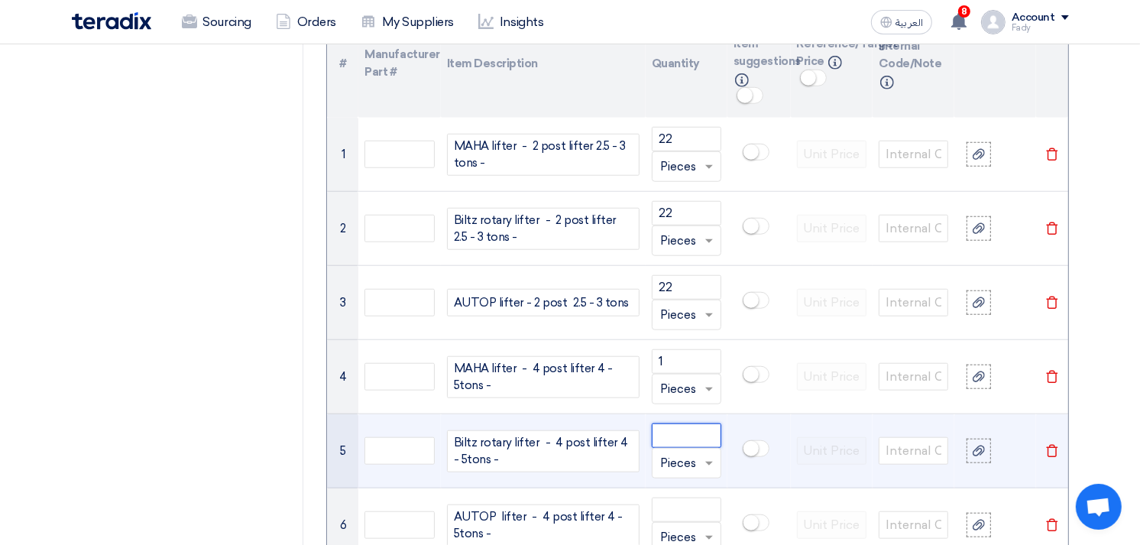
click at [690, 429] on input "number" at bounding box center [687, 435] width 70 height 24
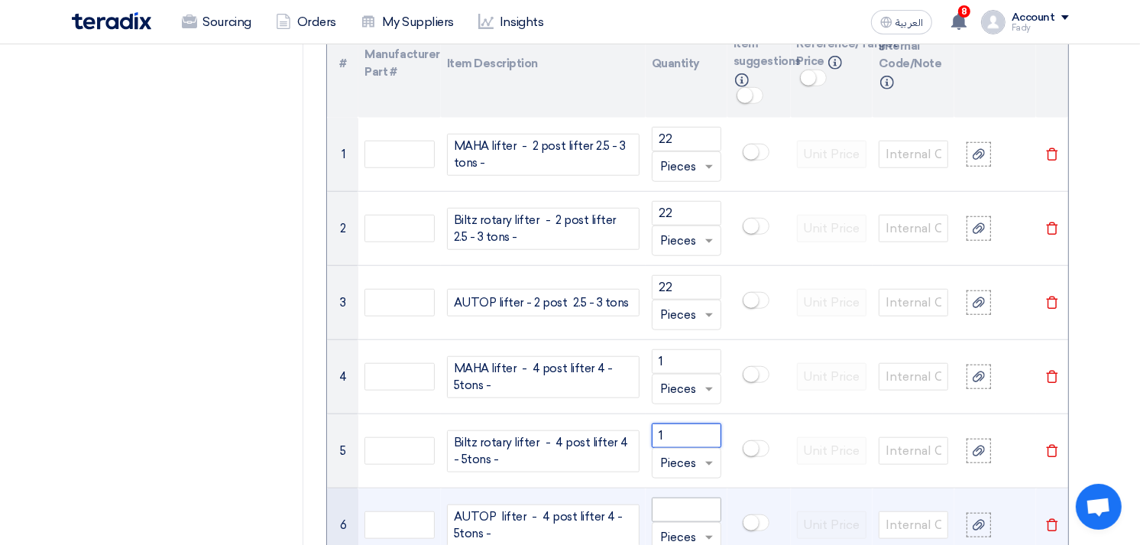
type input "1"
click at [678, 505] on input "number" at bounding box center [687, 509] width 70 height 24
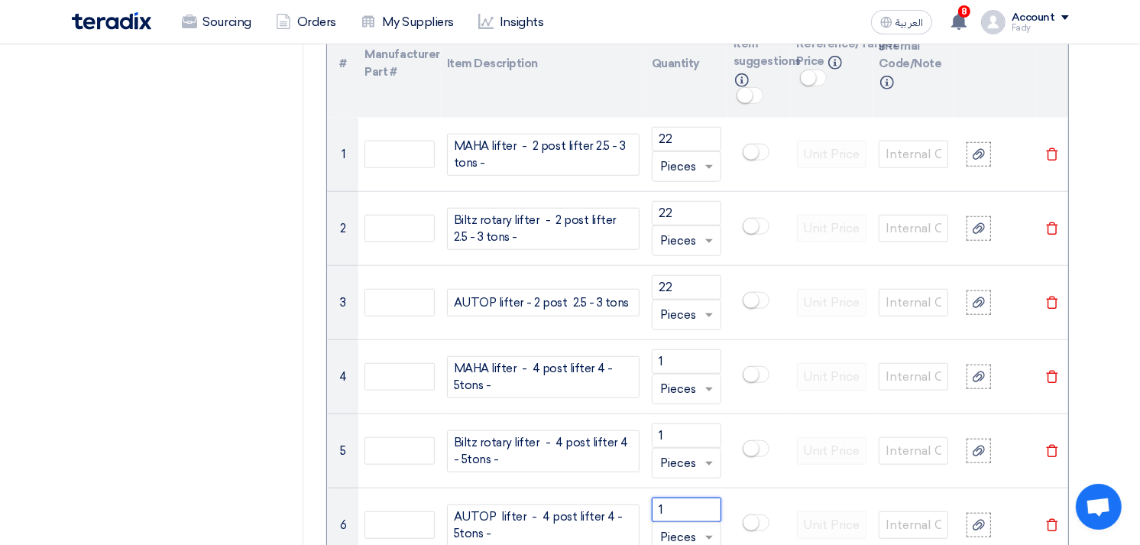
type input "1"
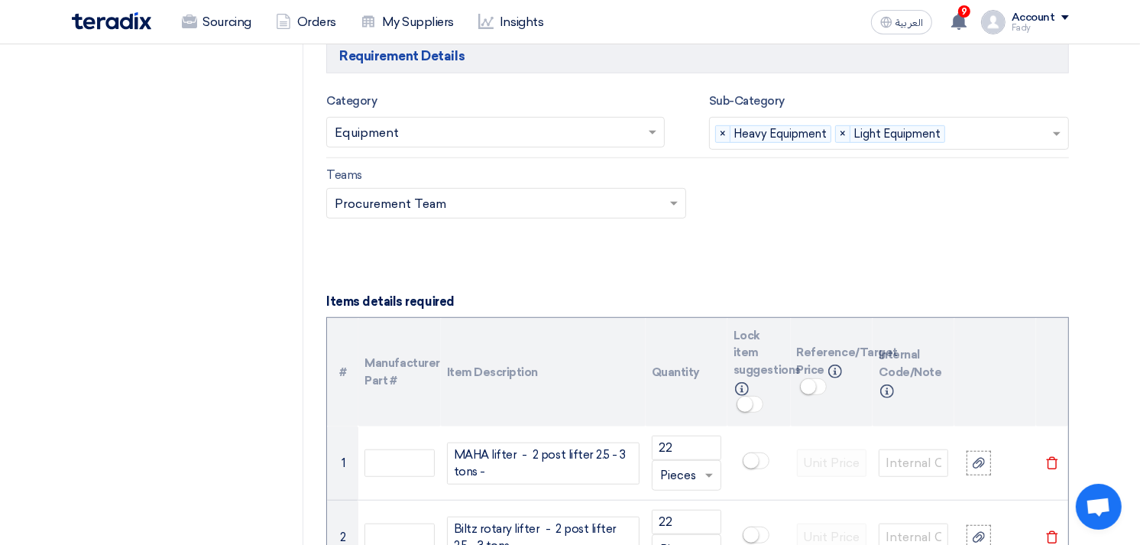
scroll to position [1273, 0]
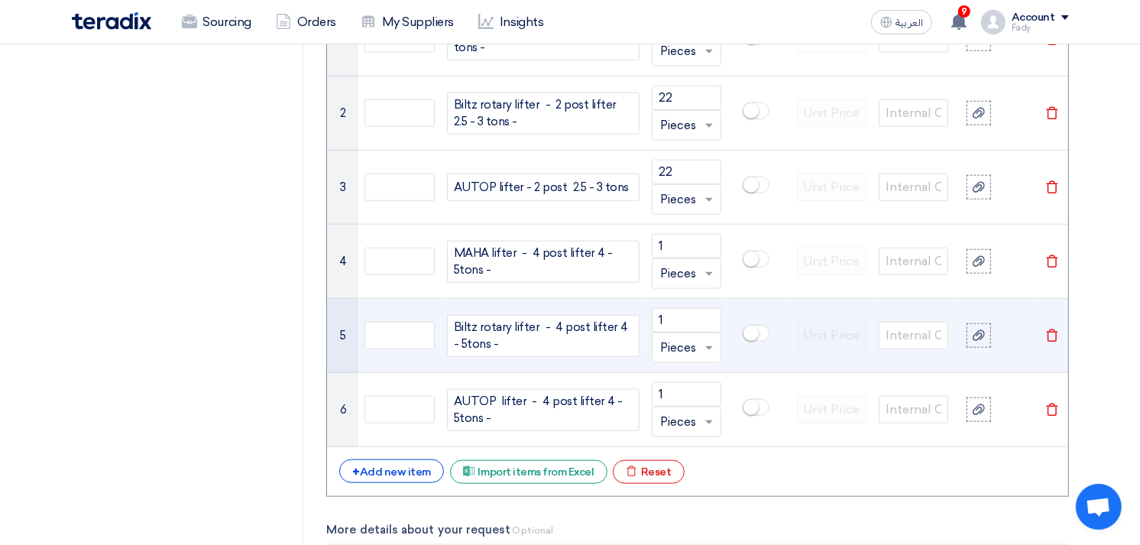
click at [535, 345] on span "Biltz rotary lifter - 4 post lifter 4 - 5tons -" at bounding box center [543, 336] width 179 height 34
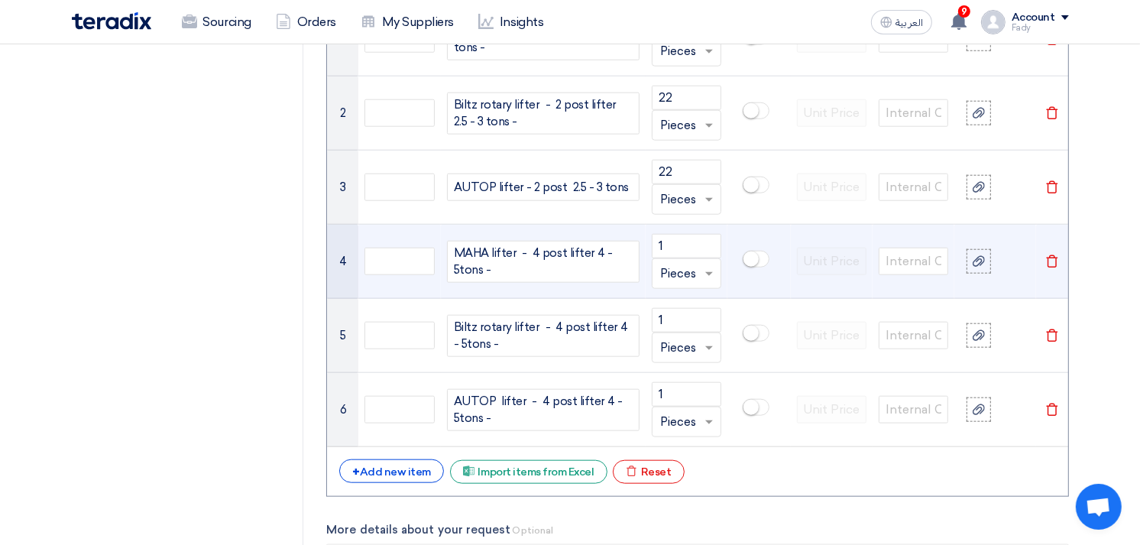
click at [509, 273] on span "MAHA lifter - 4 post lifter 4 - 5tons -" at bounding box center [543, 261] width 179 height 34
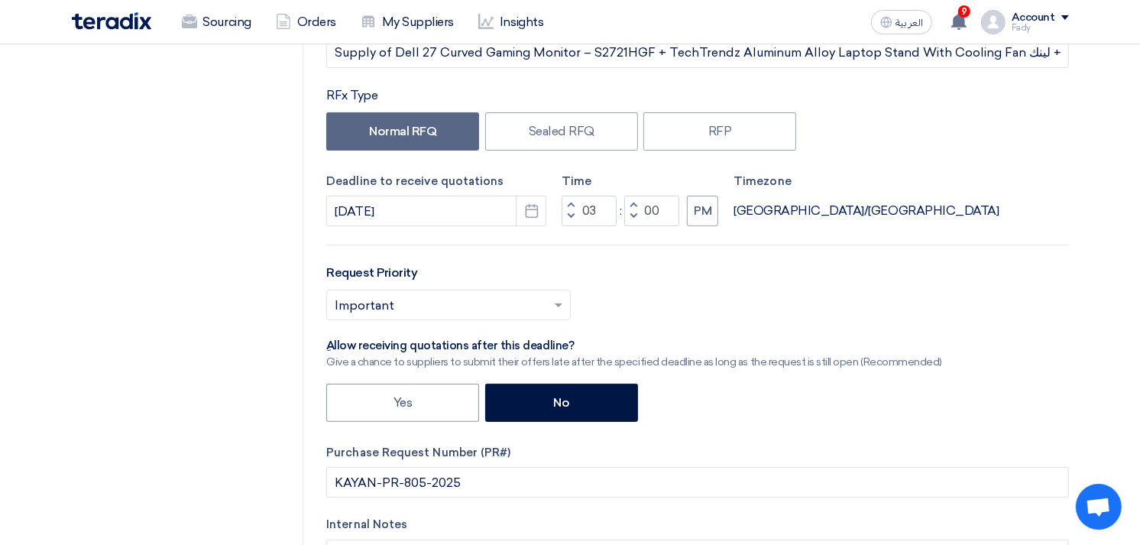
scroll to position [254, 0]
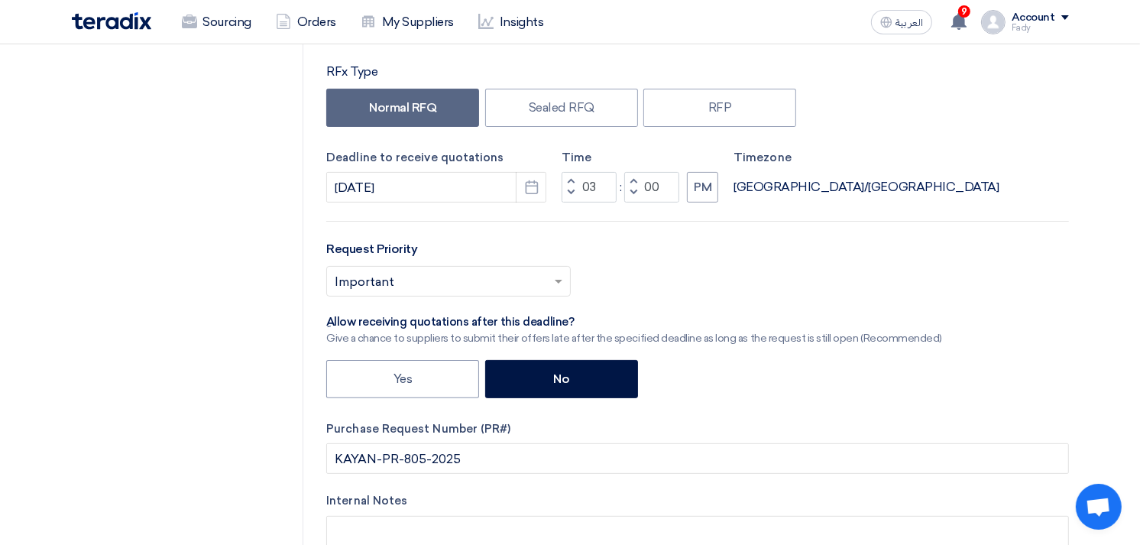
click at [435, 278] on input "text" at bounding box center [441, 282] width 212 height 25
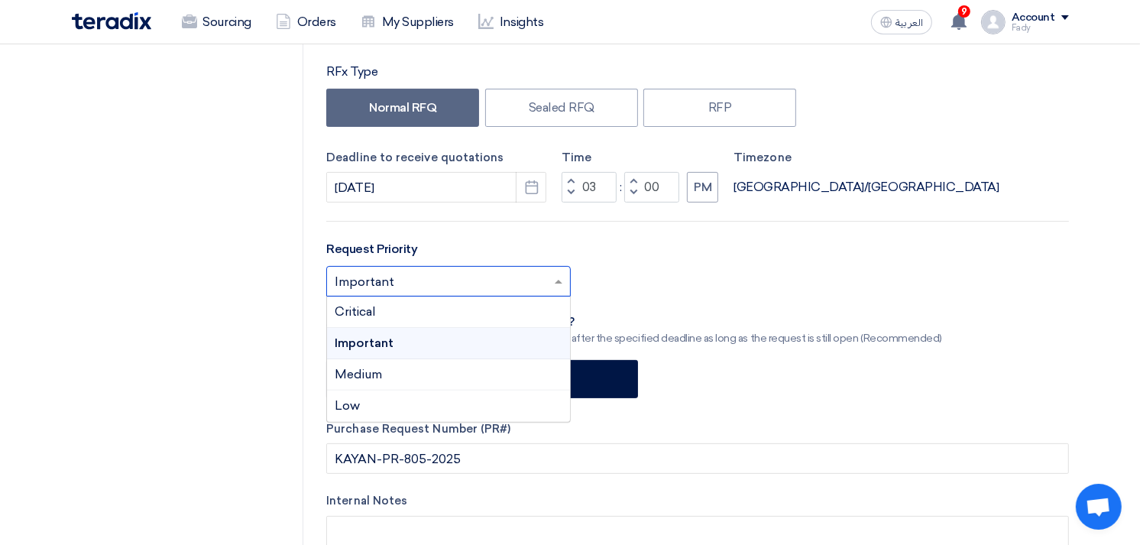
click at [382, 348] on span "Important" at bounding box center [364, 342] width 59 height 15
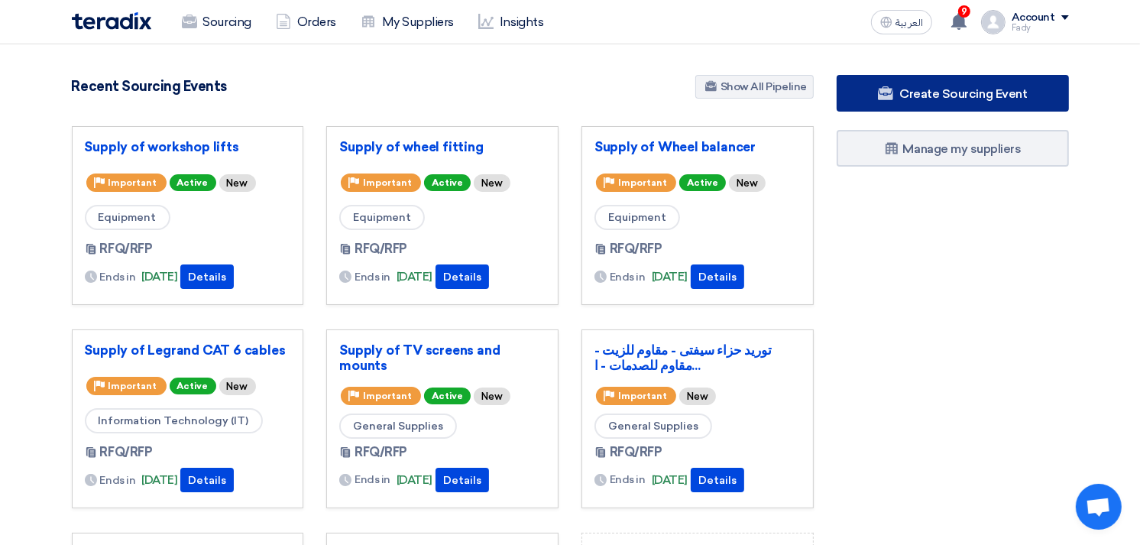
click at [941, 96] on span "Create Sourcing Event" at bounding box center [963, 93] width 128 height 15
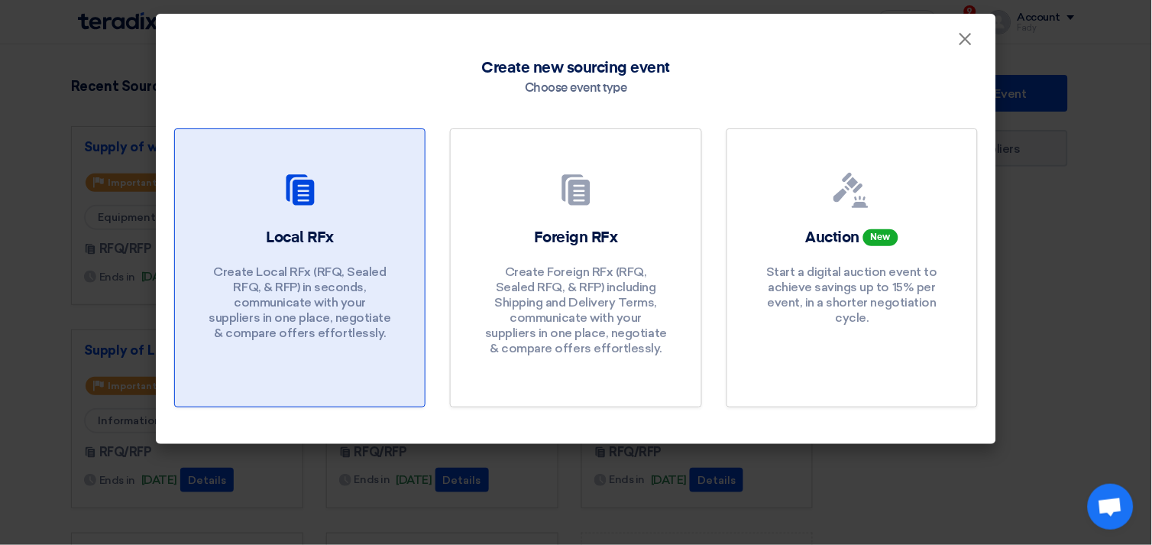
click at [283, 247] on h2 "Local RFx" at bounding box center [300, 237] width 68 height 21
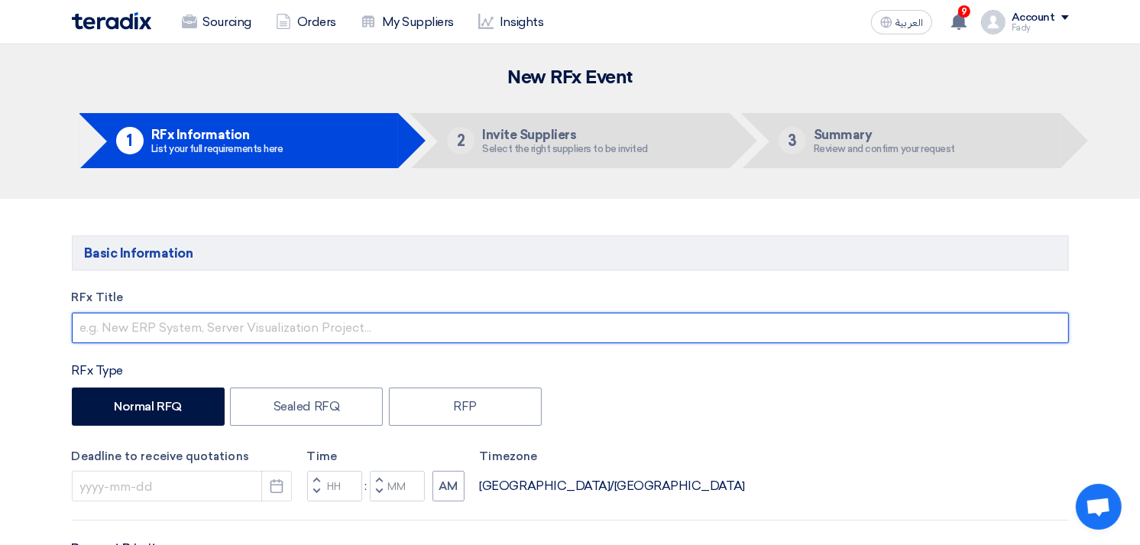
click at [278, 328] on input "text" at bounding box center [570, 327] width 997 height 31
type input "Supply of workshop tools"
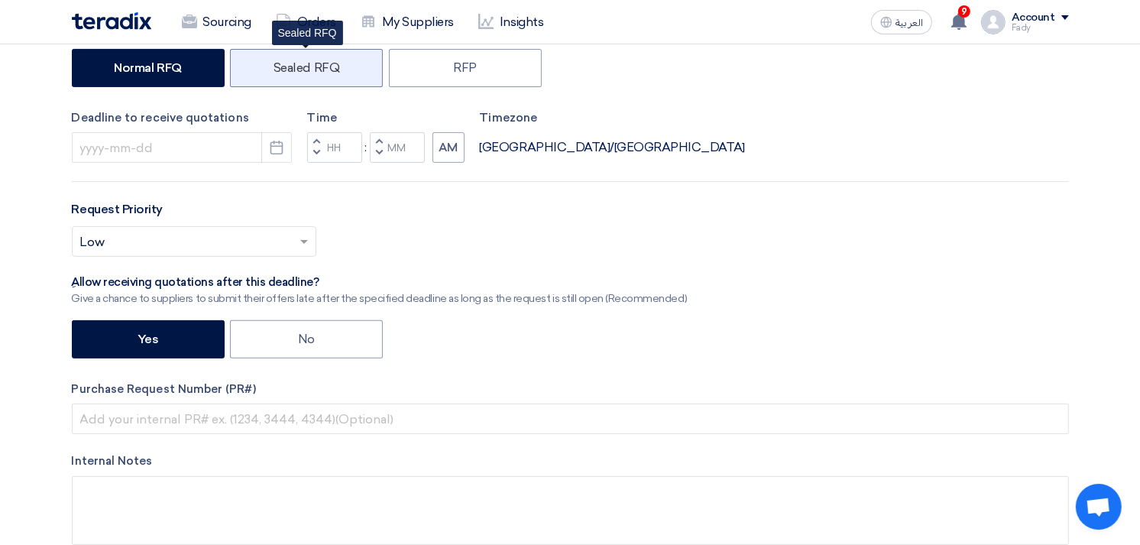
scroll to position [339, 0]
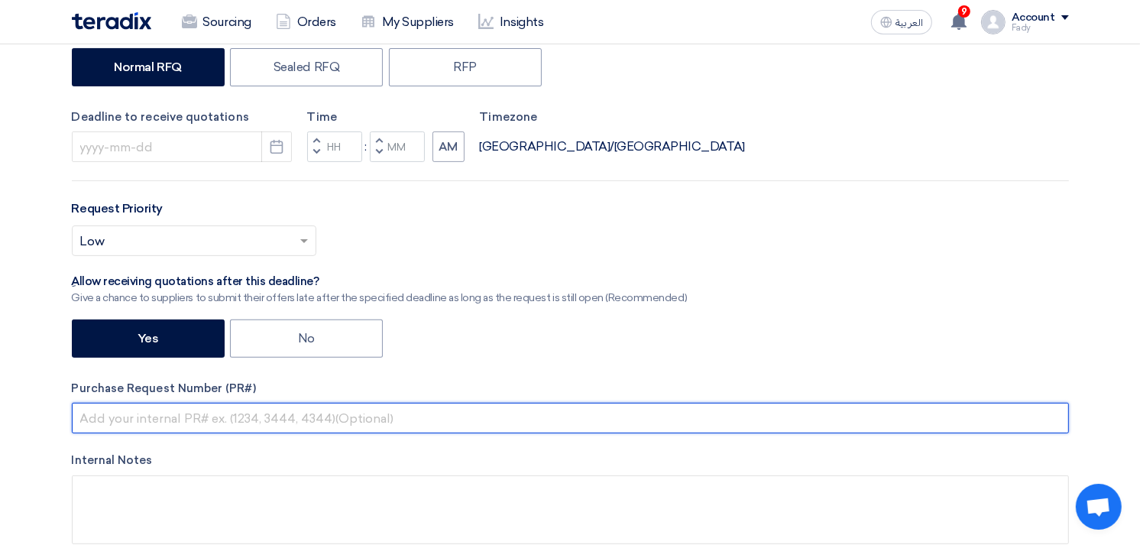
click at [193, 410] on input "text" at bounding box center [570, 418] width 997 height 31
paste input "KAYAN-PR-820-2025"
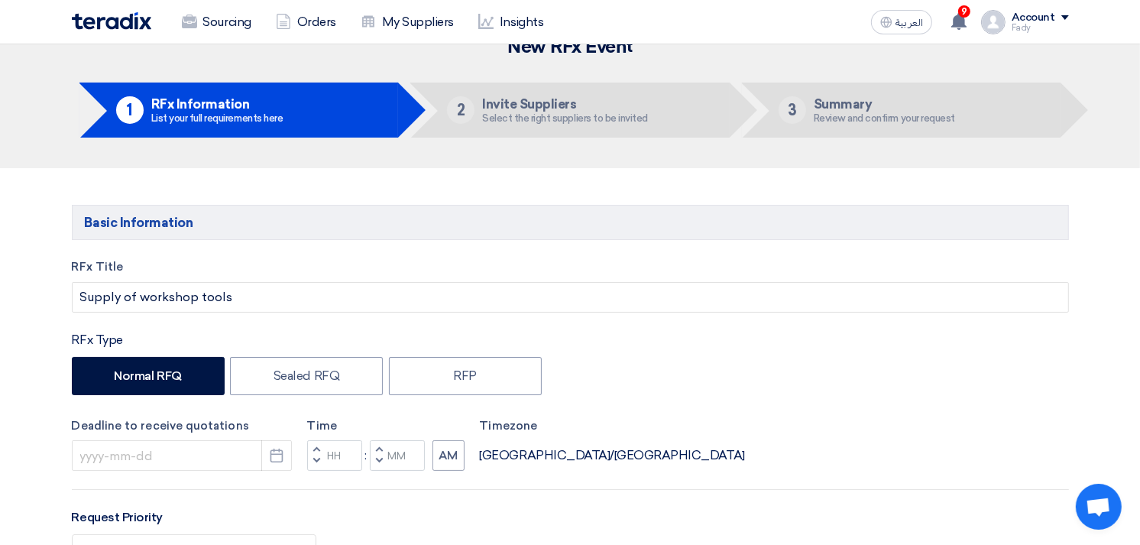
scroll to position [0, 0]
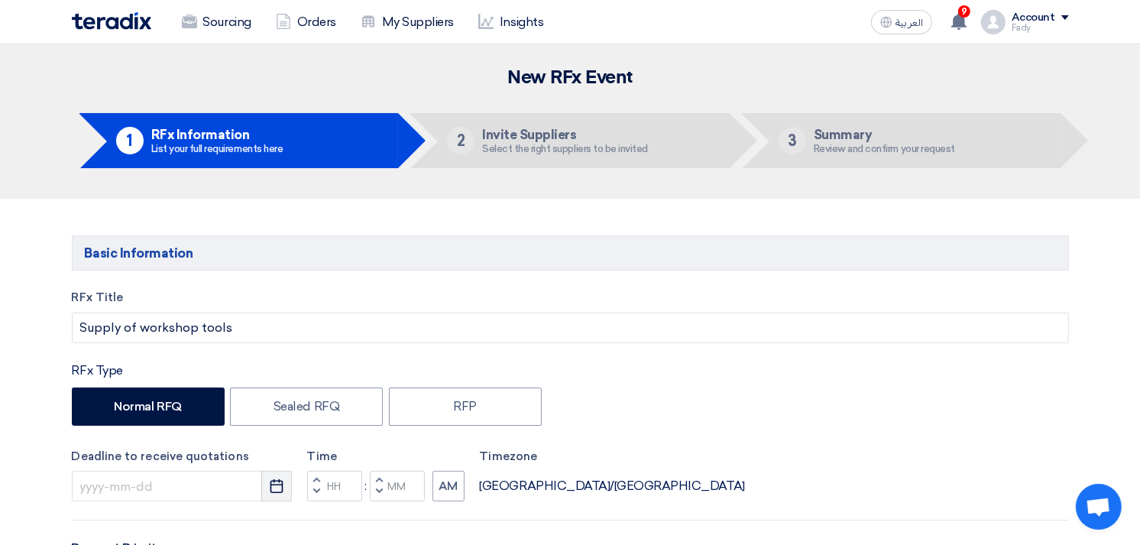
type input "KAYAN-PR-820-2025"
click at [283, 485] on use "button" at bounding box center [276, 486] width 13 height 14
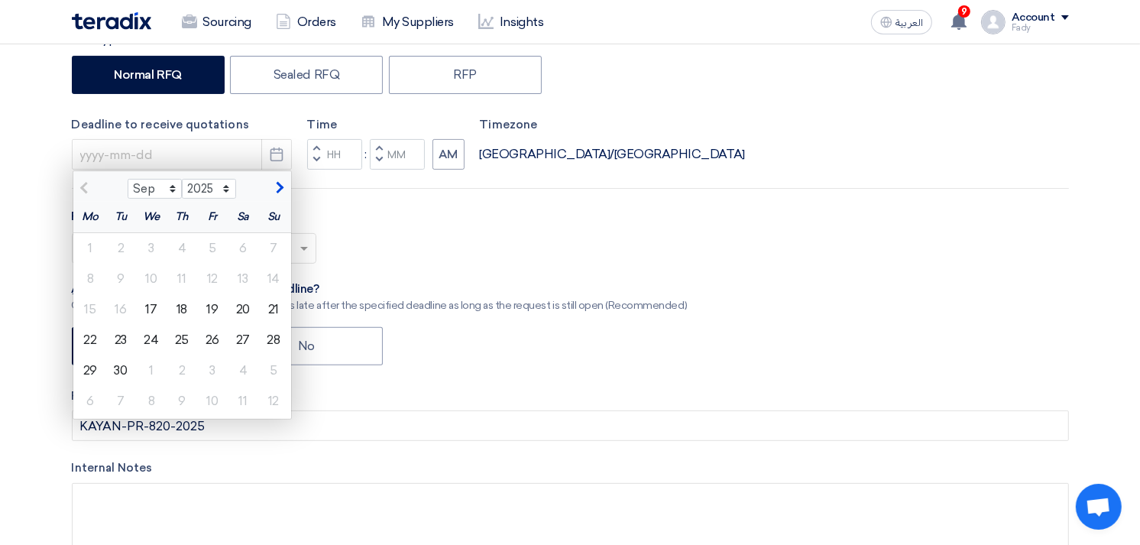
scroll to position [339, 0]
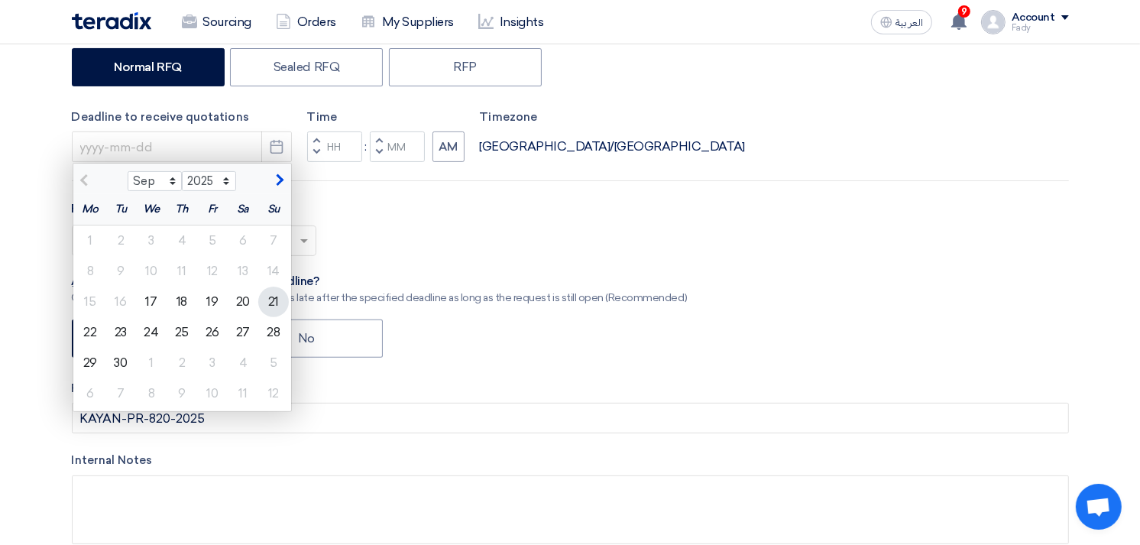
click at [275, 302] on div "21" at bounding box center [273, 301] width 31 height 31
type input "[DATE]"
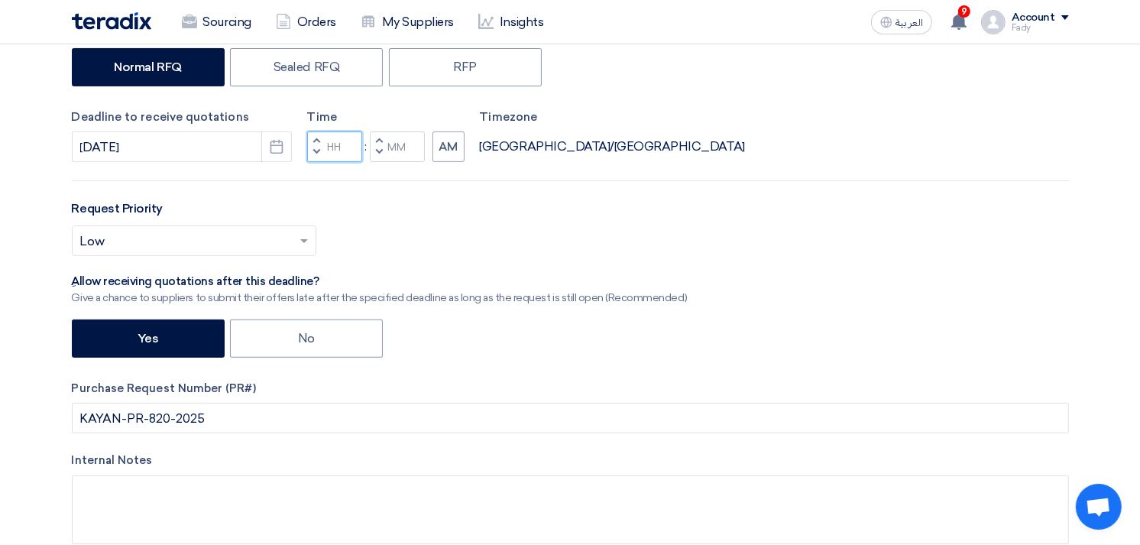
click at [340, 150] on input "Hours" at bounding box center [334, 146] width 55 height 31
type input "07"
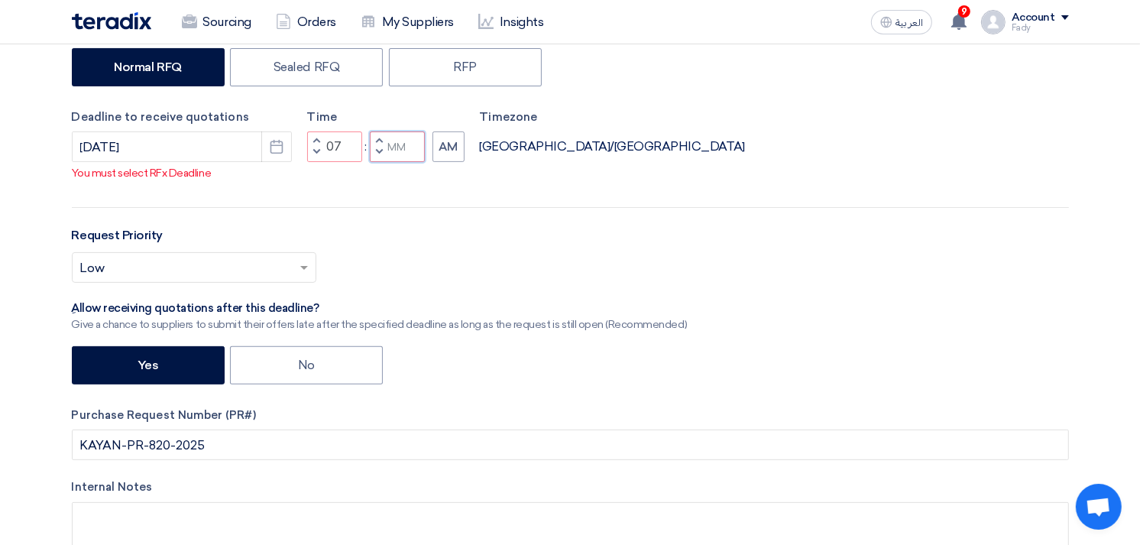
click at [401, 144] on div "Time Increment hours 07 Decrement hours : Increment minutes Decrement minutes AM" at bounding box center [385, 135] width 157 height 54
type input "00"
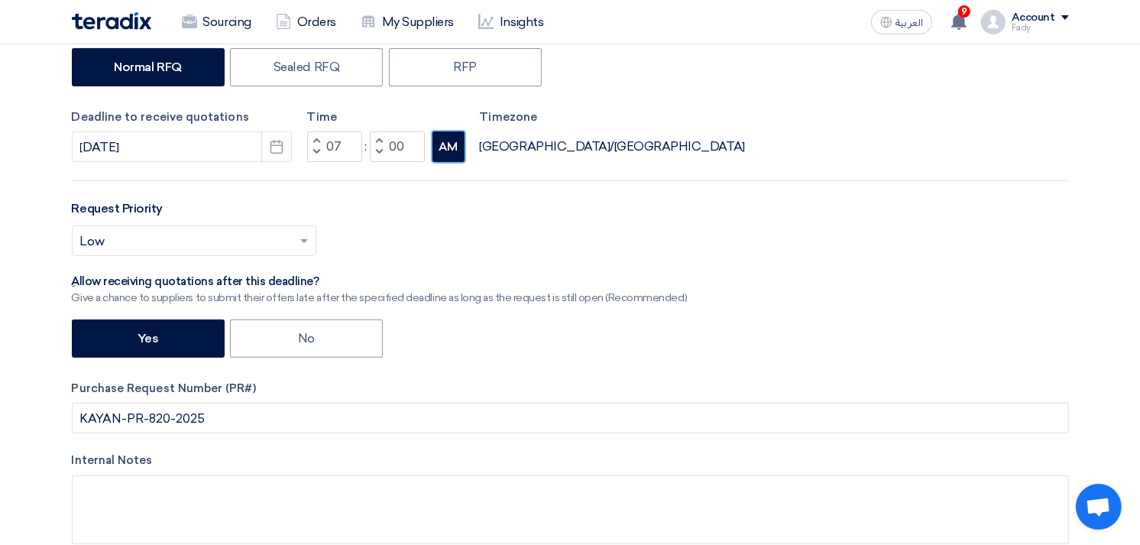
click at [444, 167] on div "RFx Title Supply of workshop tools RFx Type Normal RFQ Sealed RFQ RFP Deadline …" at bounding box center [570, 259] width 1020 height 618
click at [464, 156] on div "Deadline to receive quotations 9/21/2025 Pick a date Time Increment hours 07 De…" at bounding box center [570, 135] width 997 height 54
click at [446, 154] on button "AM" at bounding box center [448, 146] width 32 height 31
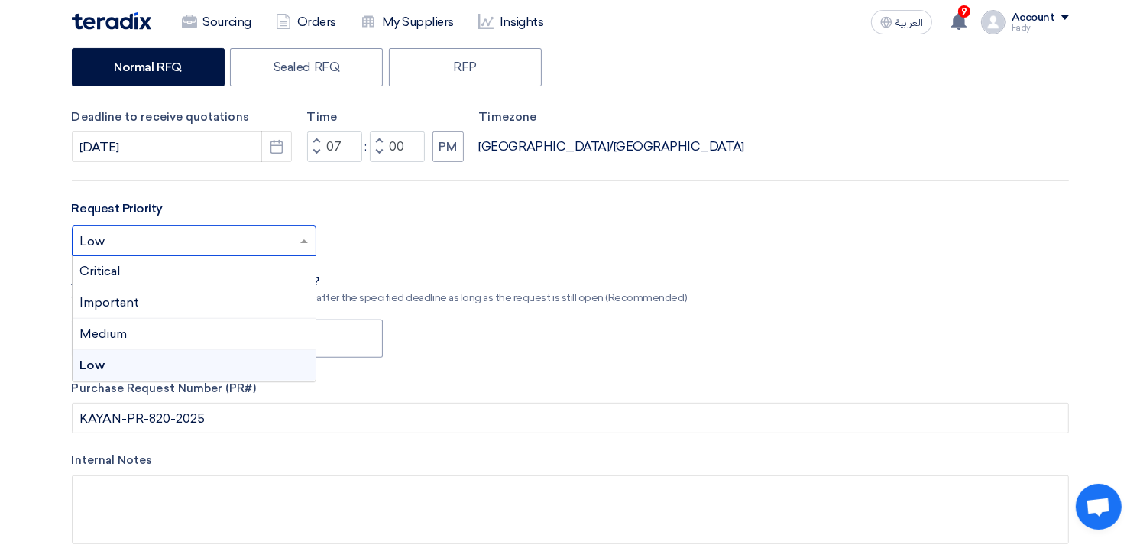
click at [279, 247] on input "text" at bounding box center [186, 242] width 212 height 25
click at [150, 298] on div "Important" at bounding box center [194, 302] width 243 height 31
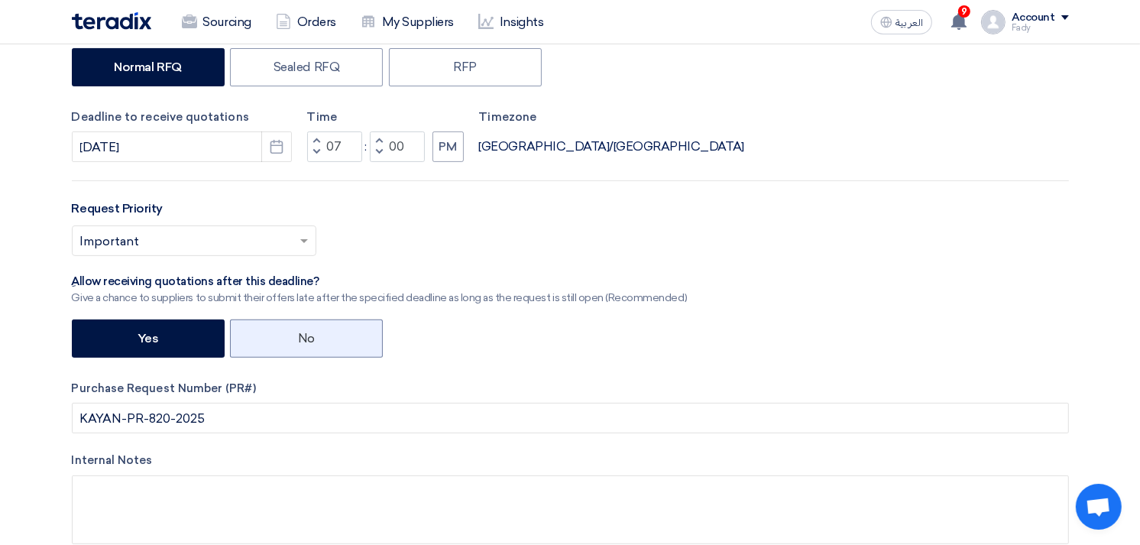
click at [323, 334] on label "No" at bounding box center [306, 338] width 153 height 38
click at [308, 334] on input "No" at bounding box center [303, 337] width 10 height 10
radio input "true"
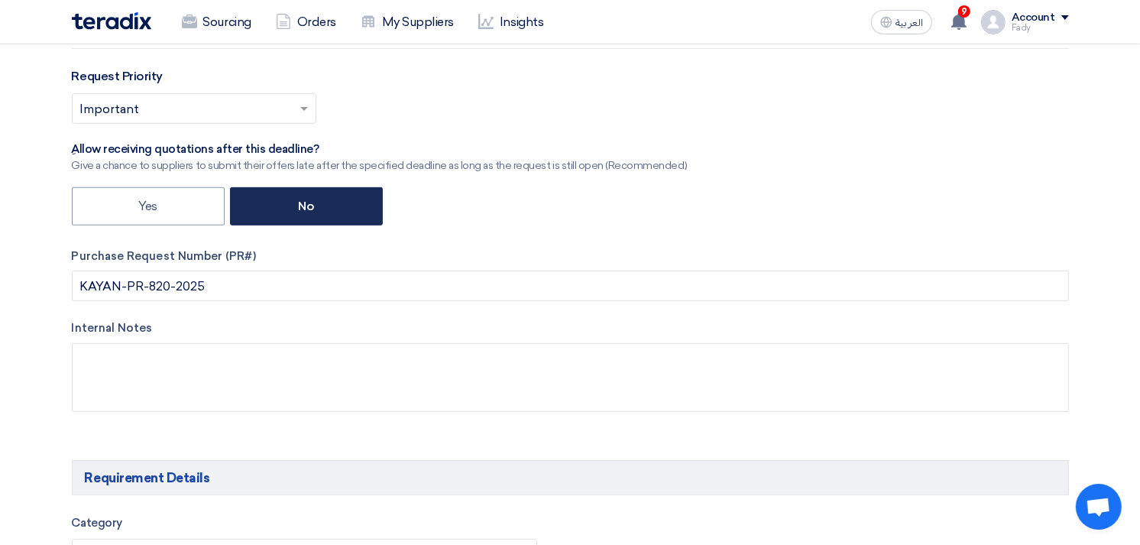
scroll to position [678, 0]
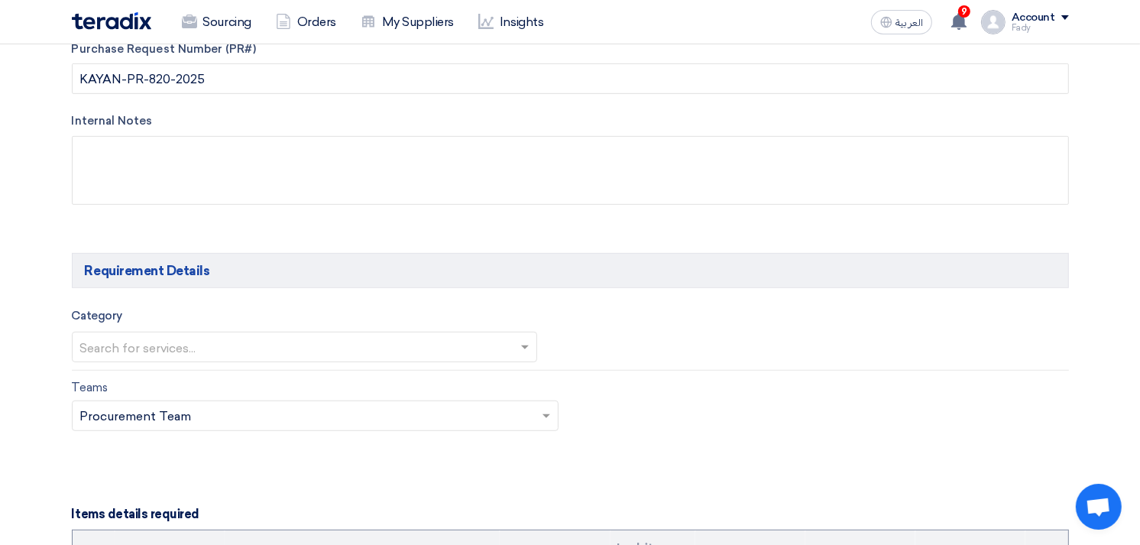
click at [271, 350] on input "text" at bounding box center [297, 348] width 434 height 25
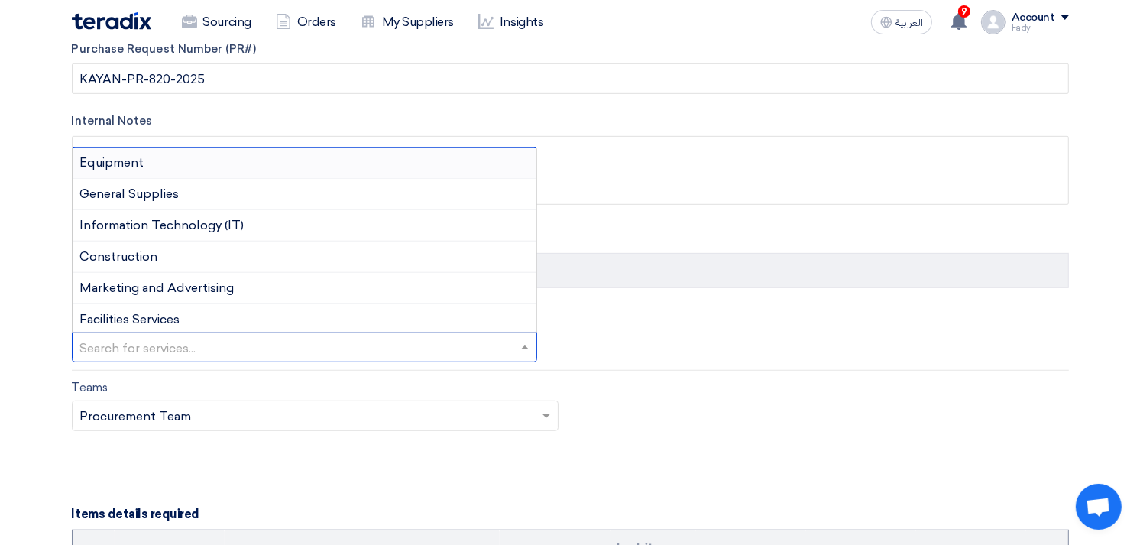
click at [151, 169] on div "Equipment" at bounding box center [305, 162] width 464 height 31
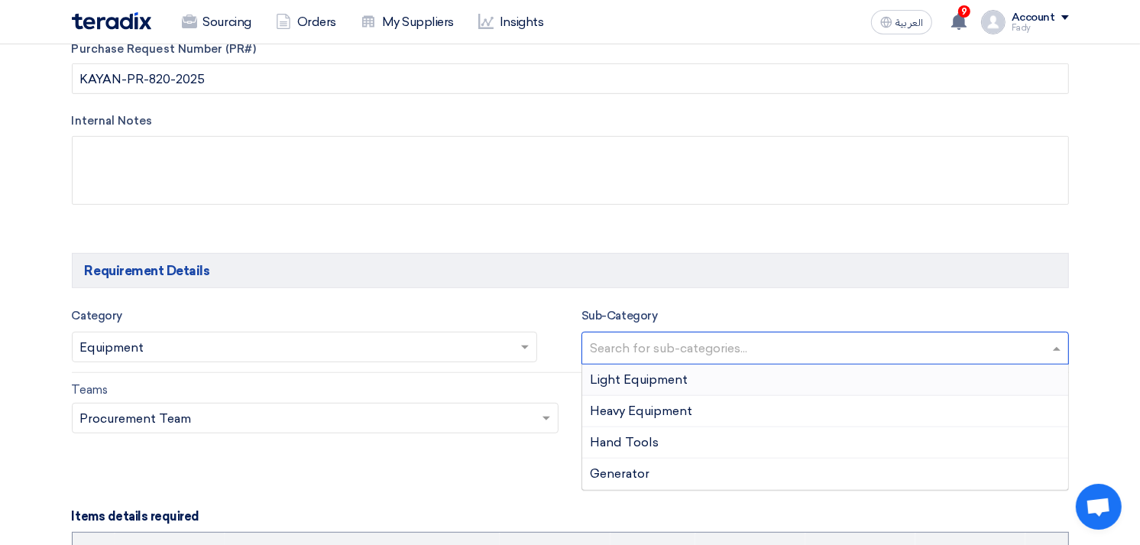
click at [712, 340] on input "text" at bounding box center [827, 349] width 474 height 25
click at [665, 376] on span "Light Equipment" at bounding box center [639, 379] width 98 height 15
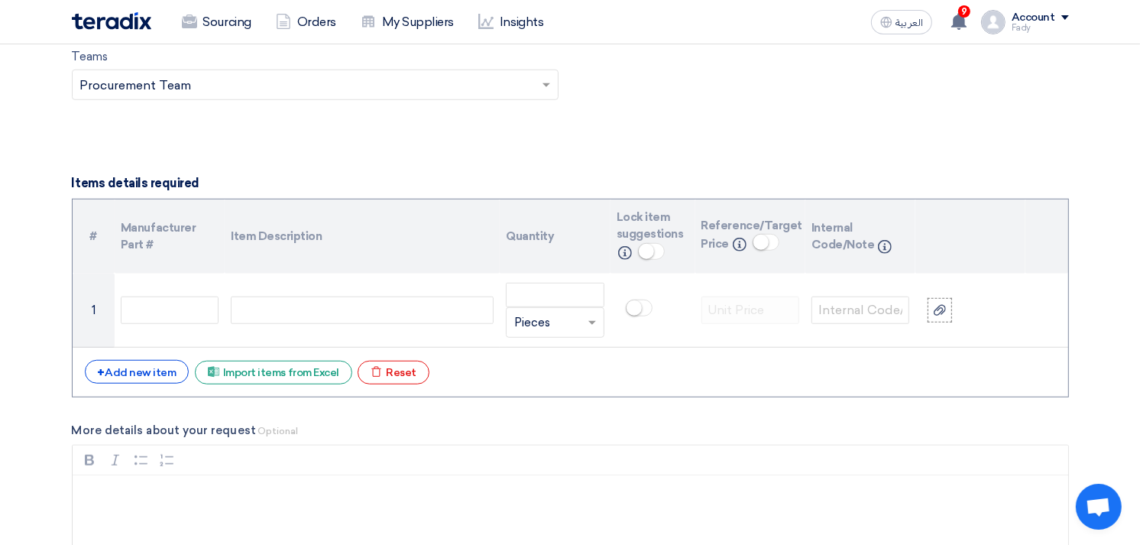
scroll to position [1018, 0]
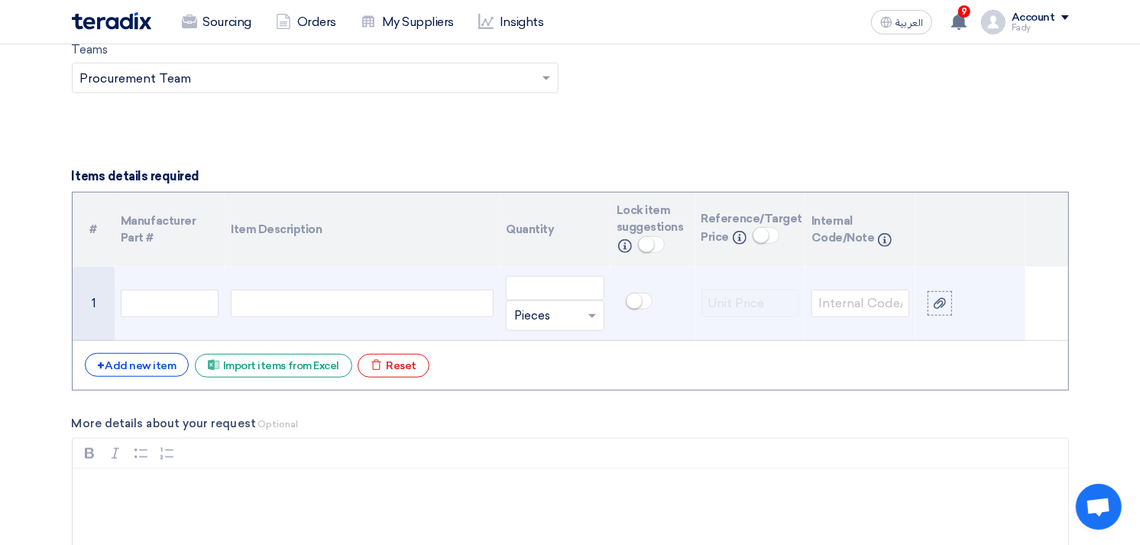
click at [416, 309] on div at bounding box center [362, 303] width 263 height 27
click at [552, 285] on input "number" at bounding box center [555, 288] width 98 height 24
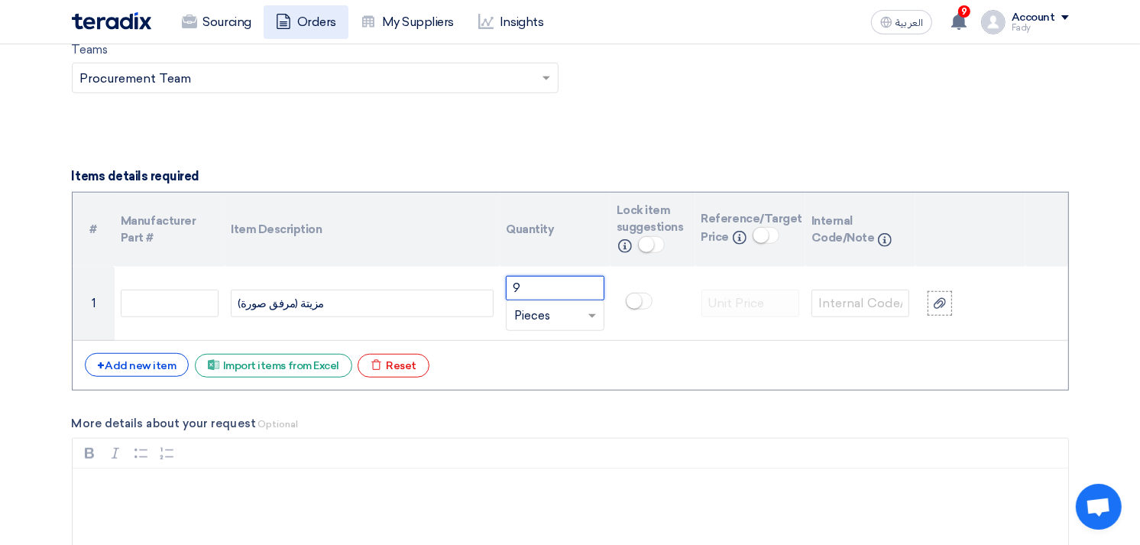
type input "9"
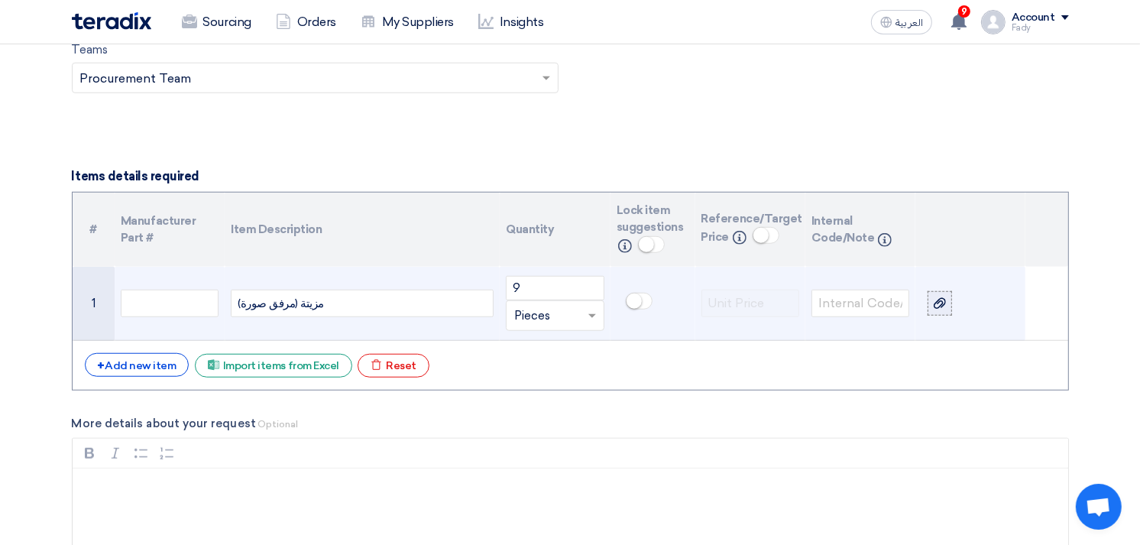
click at [938, 297] on icon at bounding box center [939, 303] width 12 height 12
click at [0, 0] on input "file" at bounding box center [0, 0] width 0 height 0
click at [237, 303] on div "مزيتة (مرفق صورة)" at bounding box center [362, 303] width 263 height 27
click at [241, 304] on div "مزيتة (مرفق صورة)" at bounding box center [362, 303] width 263 height 27
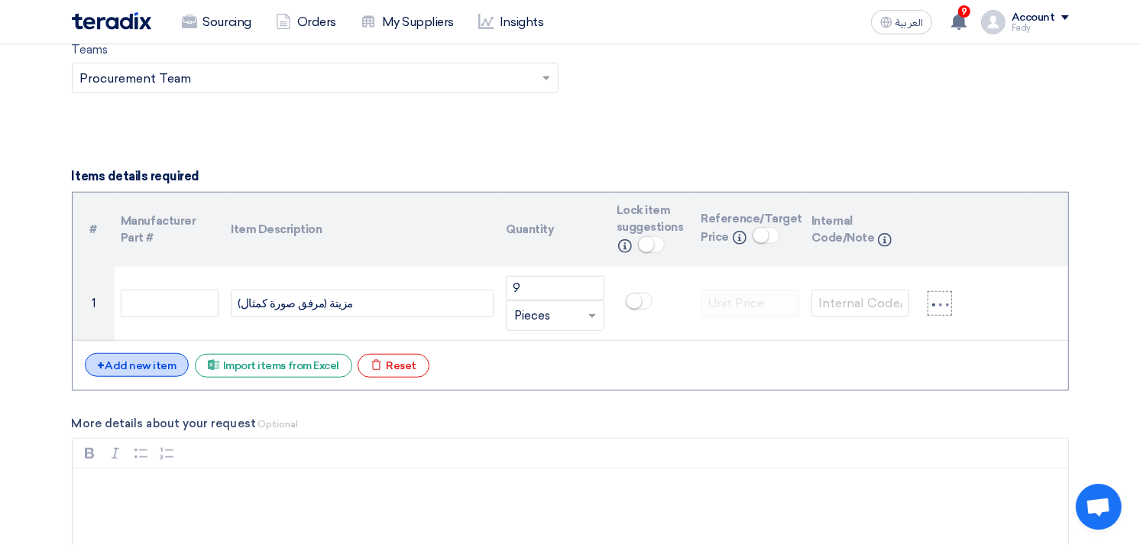
click at [138, 364] on div "+ Add new item" at bounding box center [137, 365] width 105 height 24
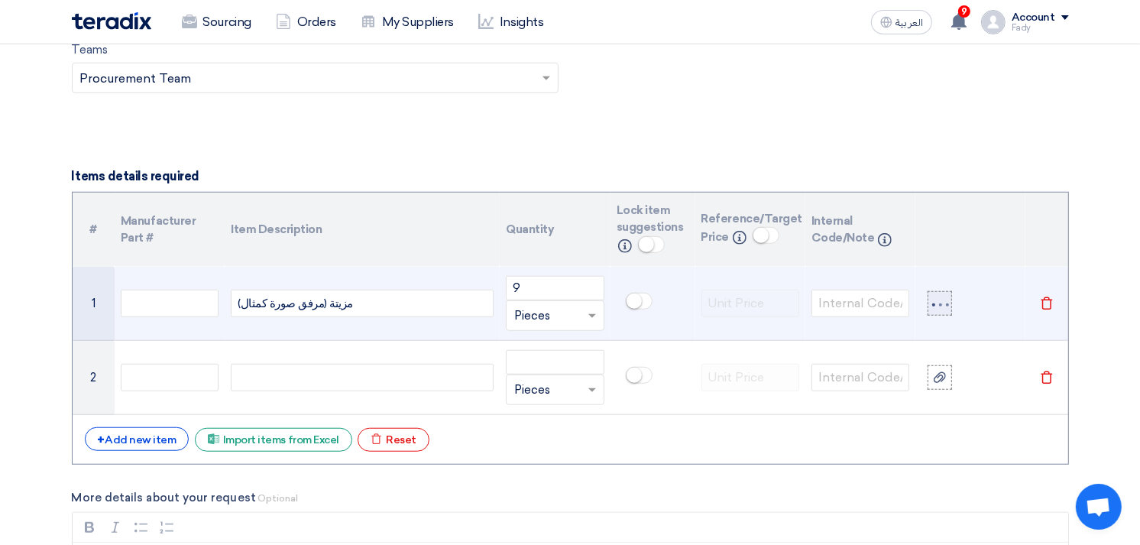
click at [934, 303] on div at bounding box center [933, 304] width 3 height 3
click at [0, 0] on input "file" at bounding box center [0, 0] width 0 height 0
click at [943, 307] on div at bounding box center [940, 302] width 26 height 11
click at [0, 0] on input "file" at bounding box center [0, 0] width 0 height 0
drag, startPoint x: 354, startPoint y: 306, endPoint x: 149, endPoint y: 308, distance: 204.7
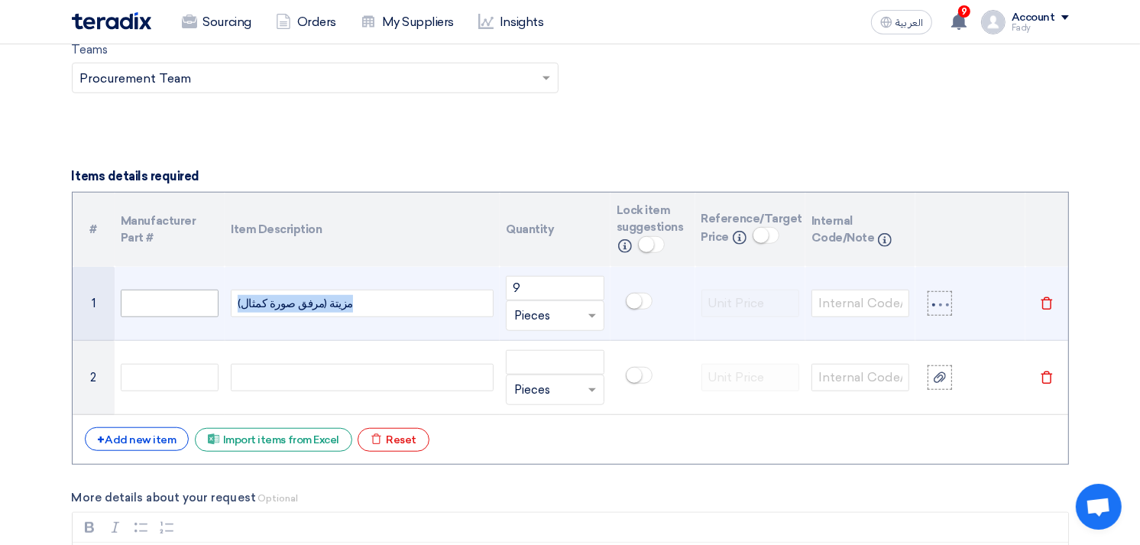
click at [149, 308] on tr "1 مزيتة (مرفق صورة كمثال) 9 Unit × Pieces Delete" at bounding box center [570, 304] width 995 height 74
copy div "مزيتة (مرفق صورة كمثال)"
click at [1043, 296] on icon "Delete" at bounding box center [1047, 303] width 14 height 14
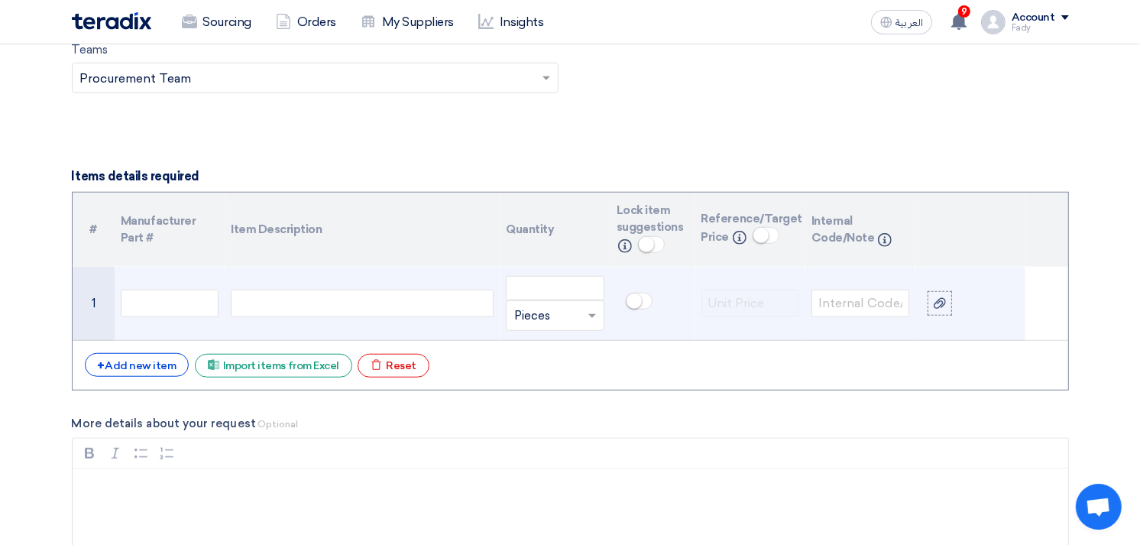
click at [312, 302] on div at bounding box center [362, 303] width 263 height 27
paste div
click at [575, 285] on input "number" at bounding box center [555, 288] width 98 height 24
type input "9"
click at [941, 306] on use at bounding box center [939, 303] width 12 height 11
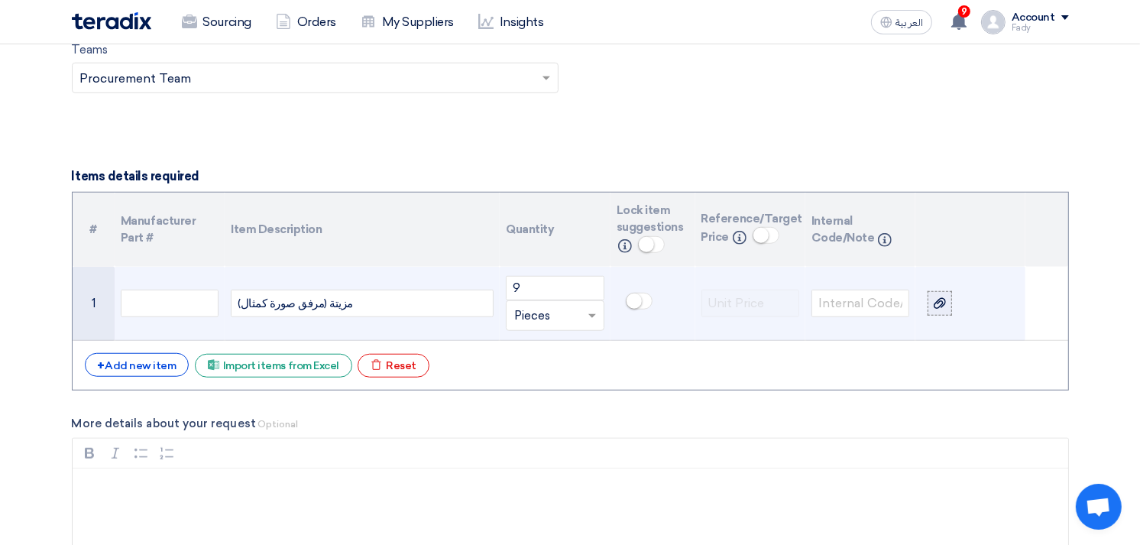
click at [0, 0] on input "file" at bounding box center [0, 0] width 0 height 0
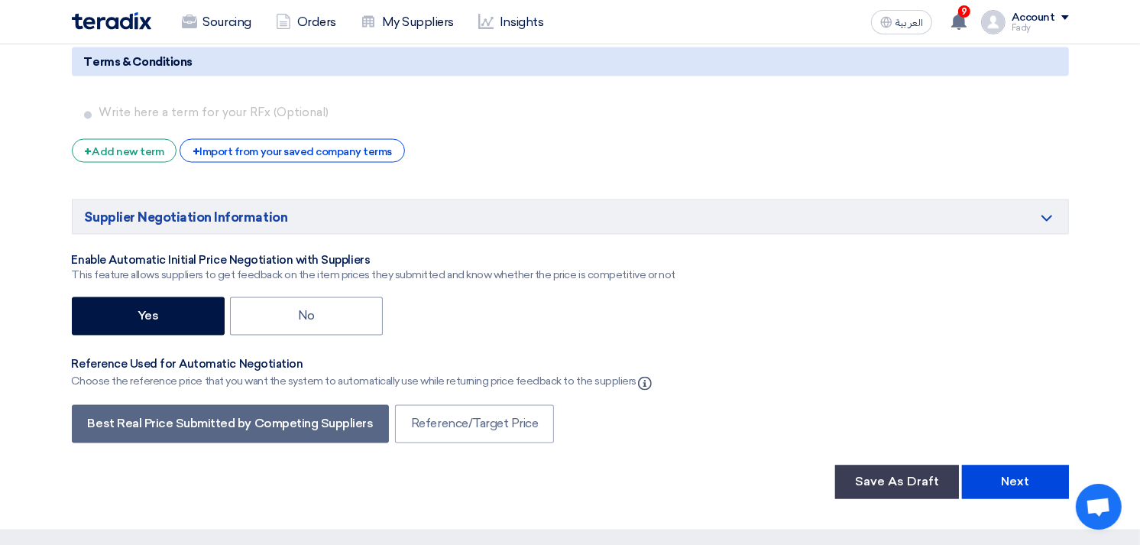
scroll to position [2461, 0]
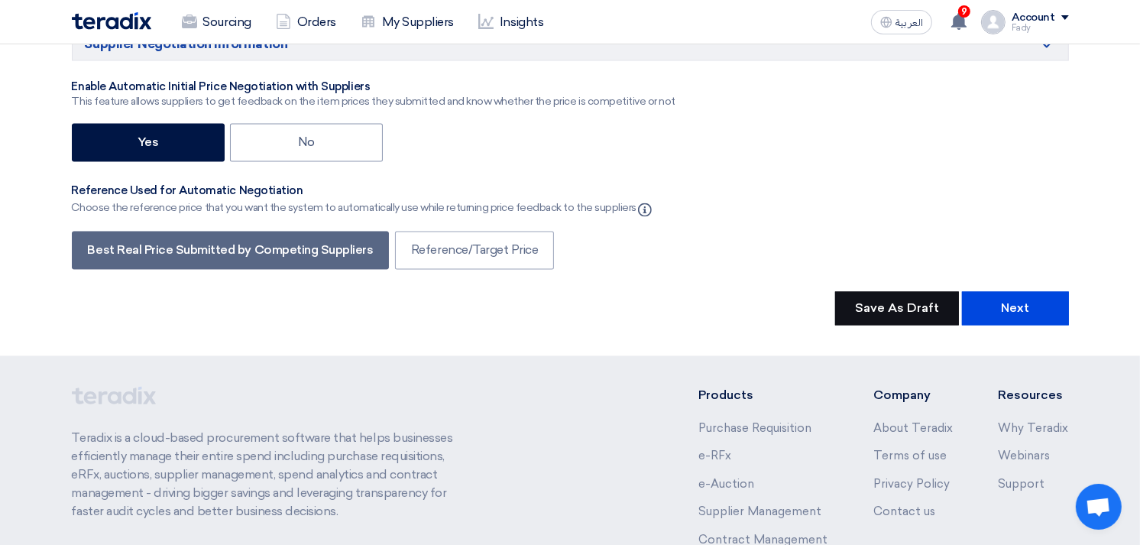
click at [874, 315] on button "Save As Draft" at bounding box center [897, 309] width 124 height 34
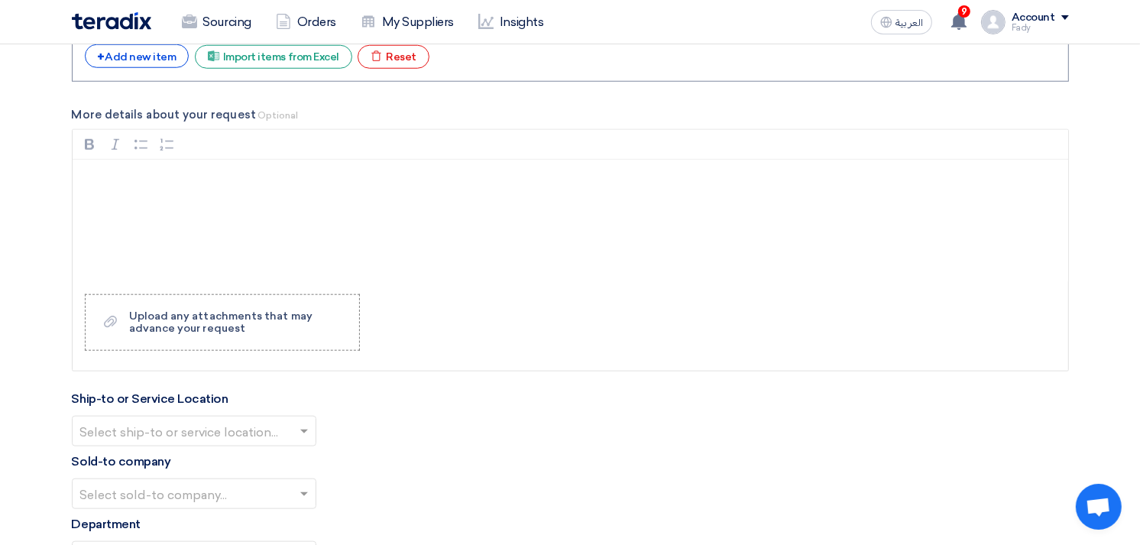
scroll to position [1188, 0]
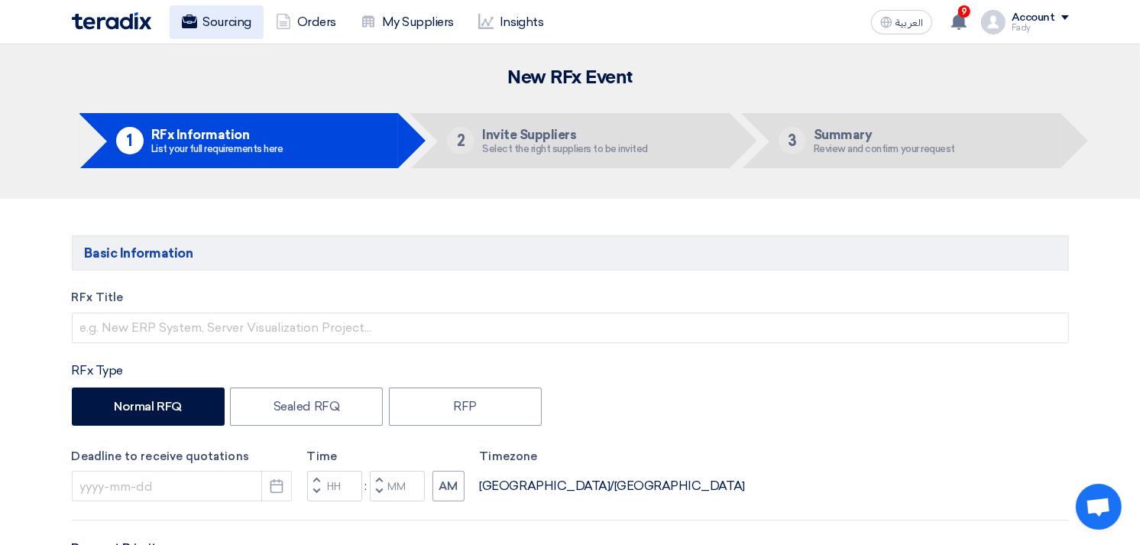
click at [218, 18] on link "Sourcing" at bounding box center [217, 22] width 94 height 34
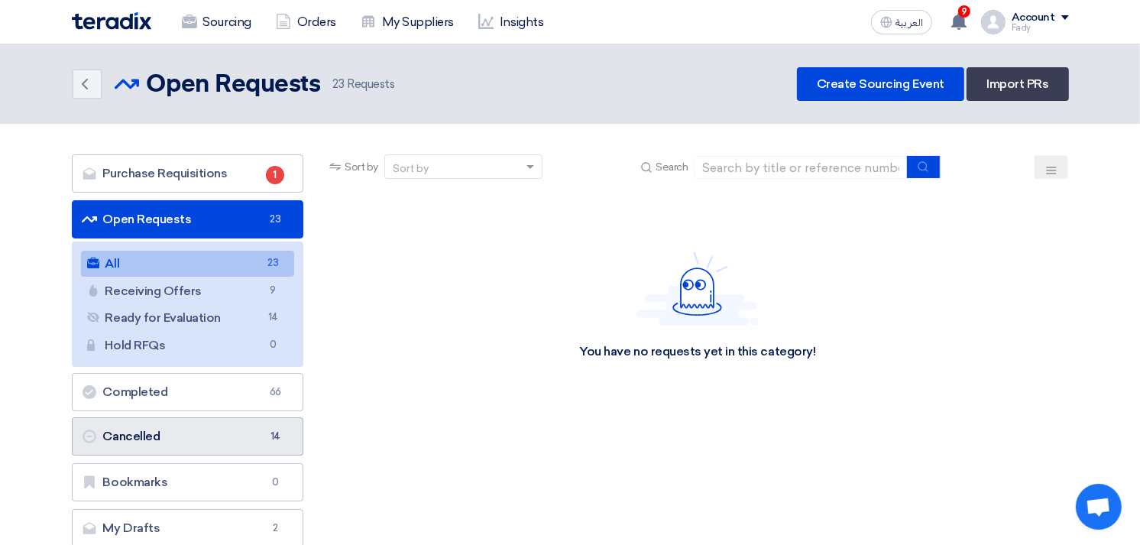
scroll to position [385, 0]
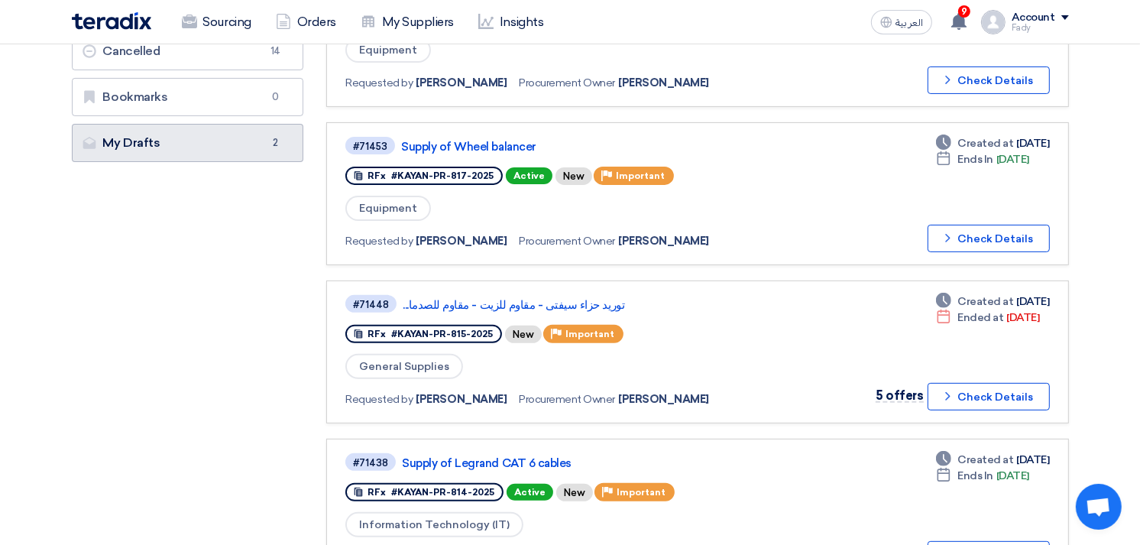
click at [225, 148] on link "My Drafts My Drafts 2" at bounding box center [188, 143] width 232 height 38
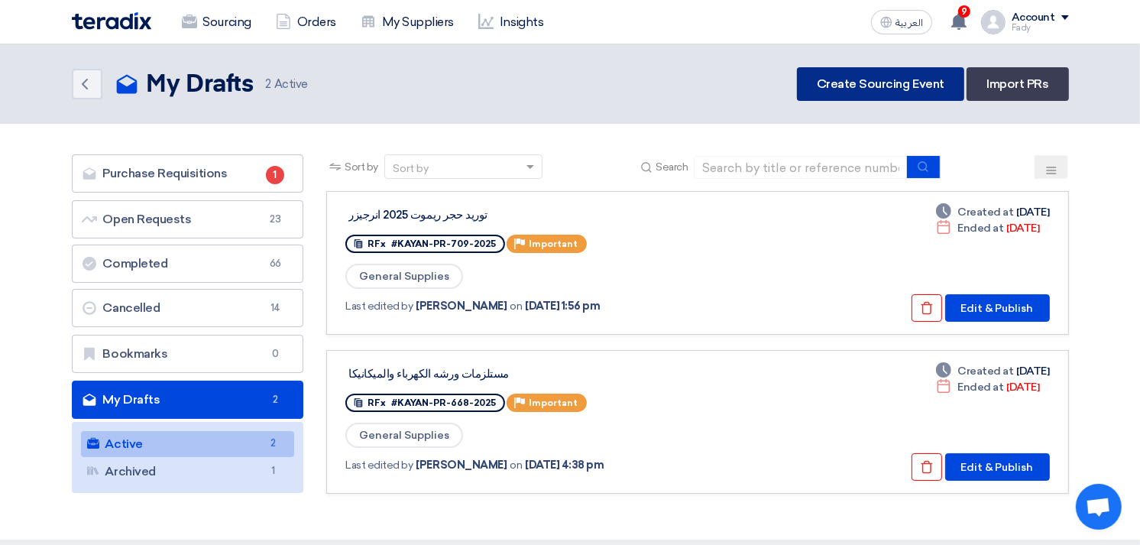
click at [869, 79] on link "Create Sourcing Event" at bounding box center [880, 84] width 167 height 34
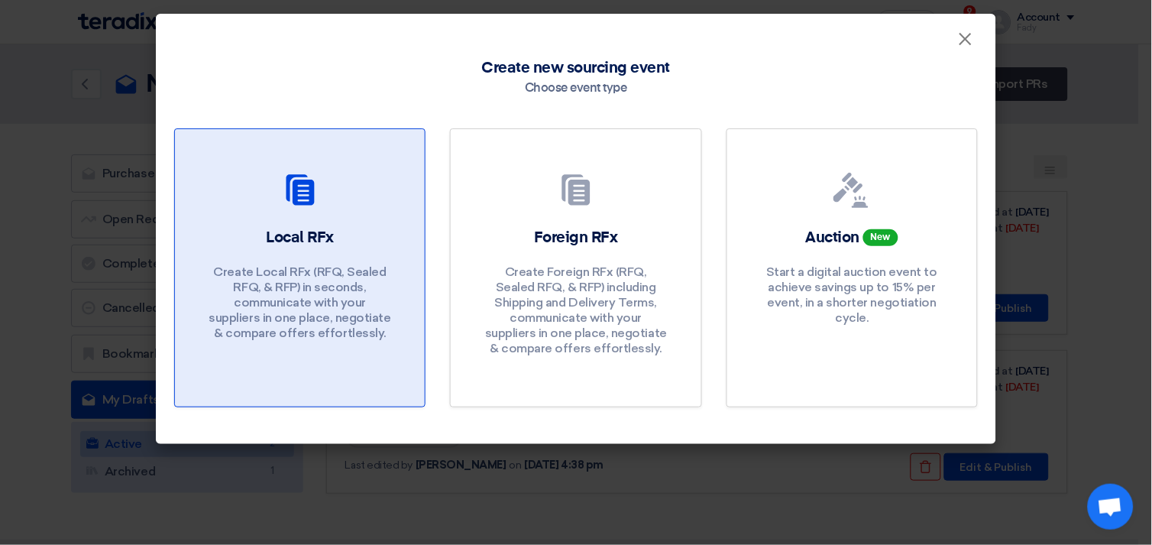
click at [354, 241] on div "Local RFx Create Local RFx (RFQ, Sealed RFQ, & RFP) in seconds, communicate wit…" at bounding box center [299, 287] width 213 height 121
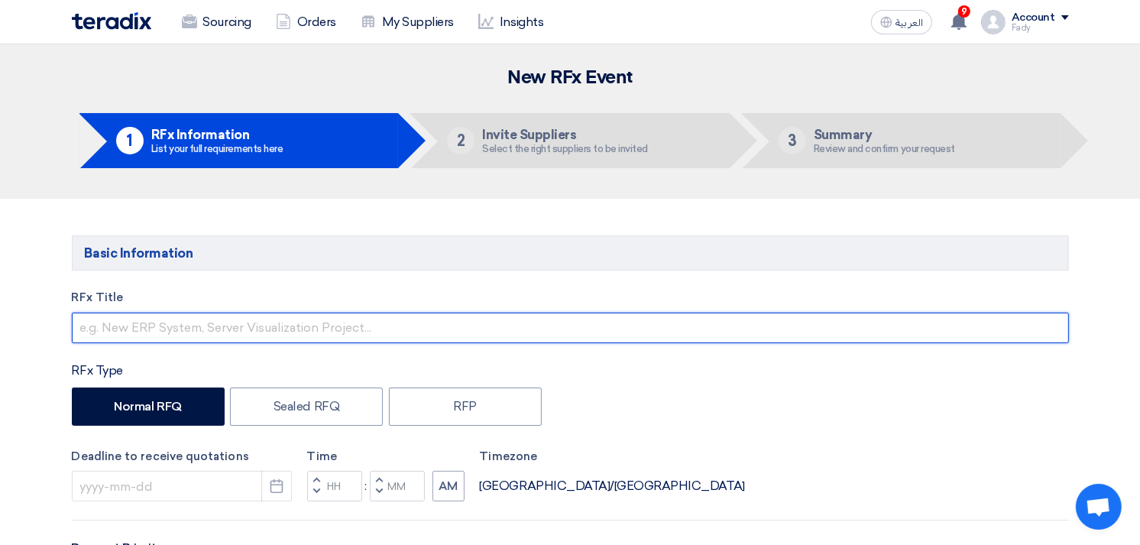
click at [146, 335] on input "text" at bounding box center [570, 327] width 997 height 31
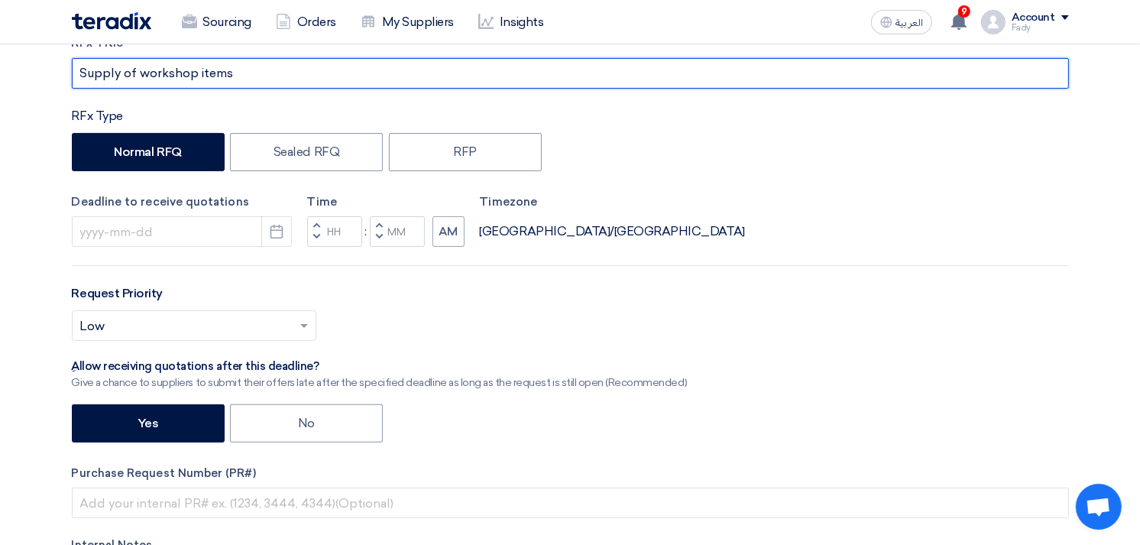
click at [212, 79] on input "Supply of workshop items" at bounding box center [570, 73] width 997 height 31
type input "Supply of workshop tools"
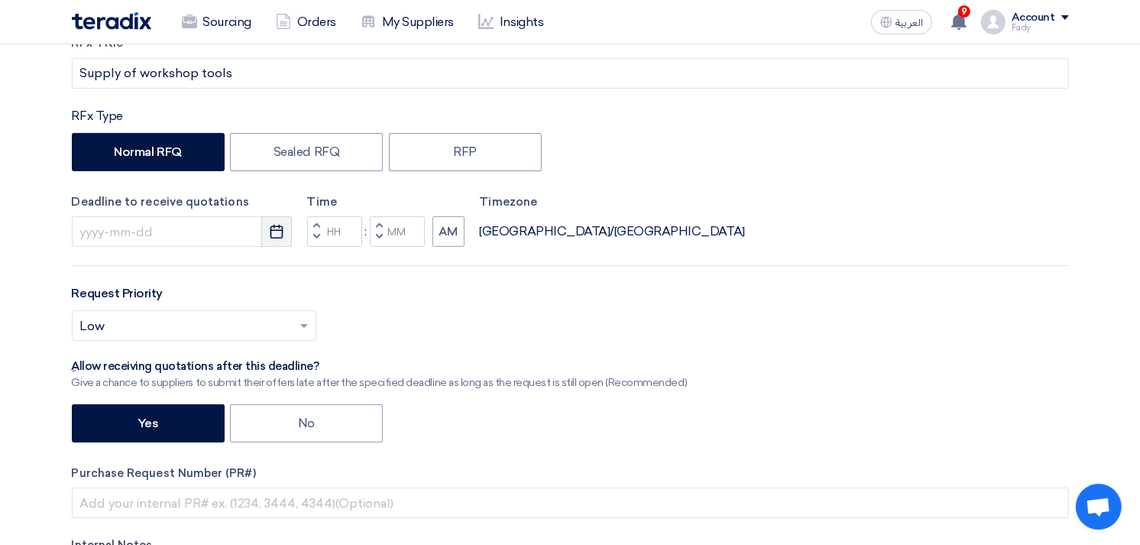
click at [271, 226] on use "button" at bounding box center [276, 232] width 13 height 14
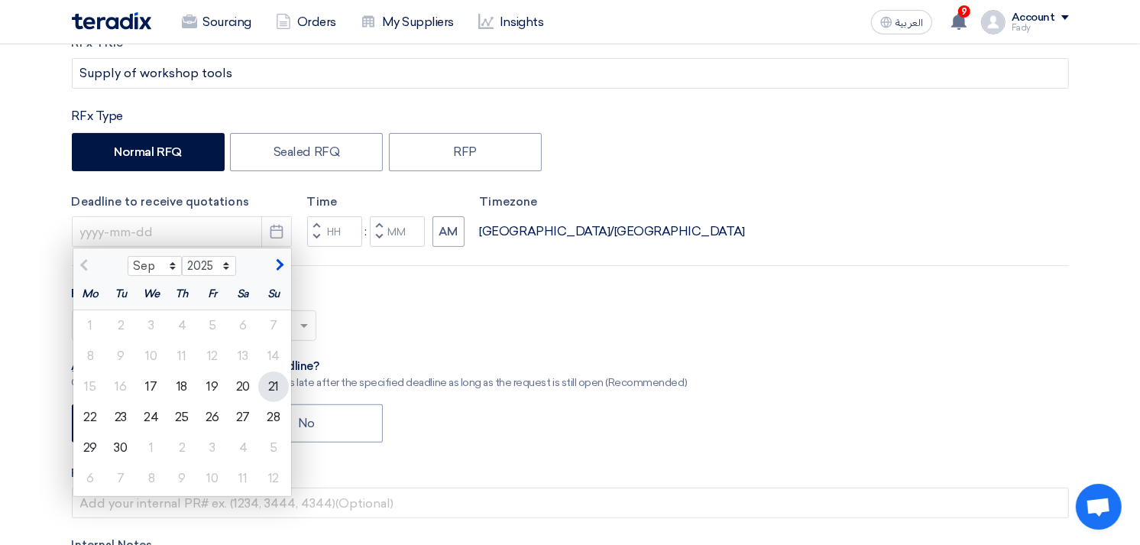
click at [265, 382] on div "21" at bounding box center [273, 386] width 31 height 31
type input "9/21/2025"
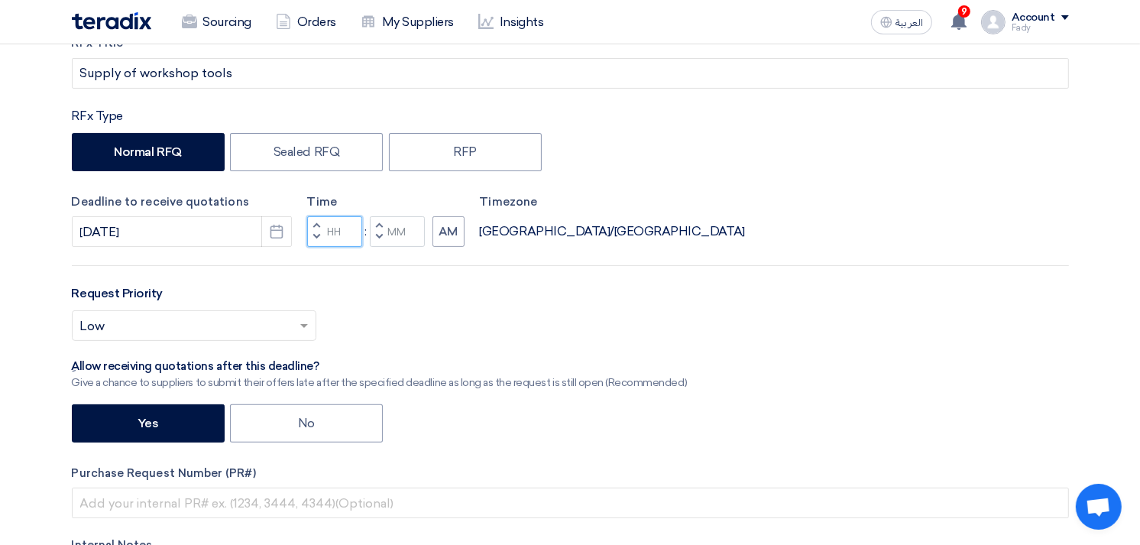
click at [330, 245] on input "Hours" at bounding box center [334, 231] width 55 height 31
type input "07"
click at [415, 218] on div "Time Increment hours 07 Decrement hours : Increment minutes Decrement minutes AM" at bounding box center [385, 220] width 157 height 54
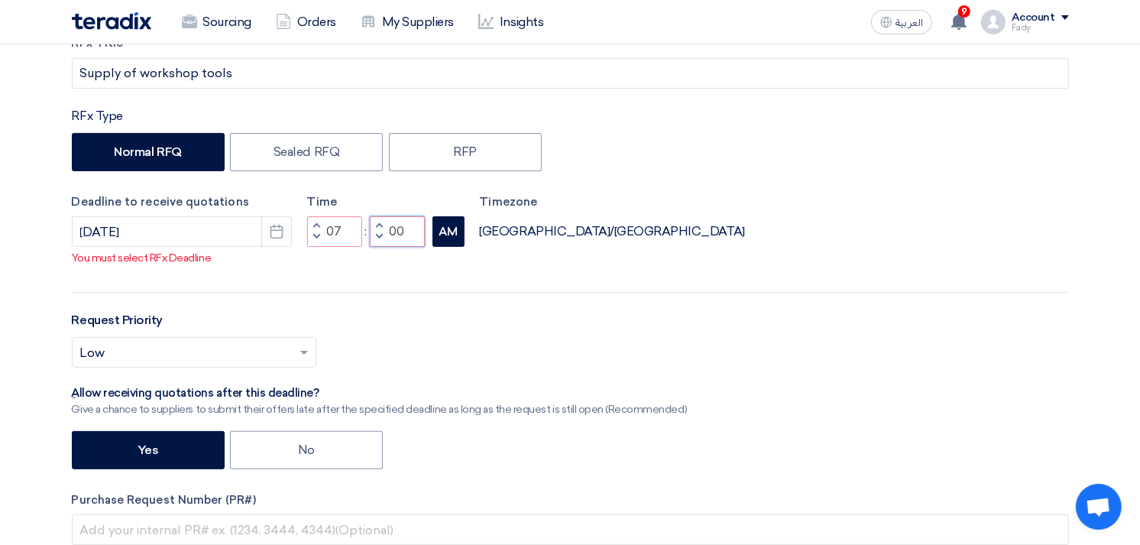
type input "00"
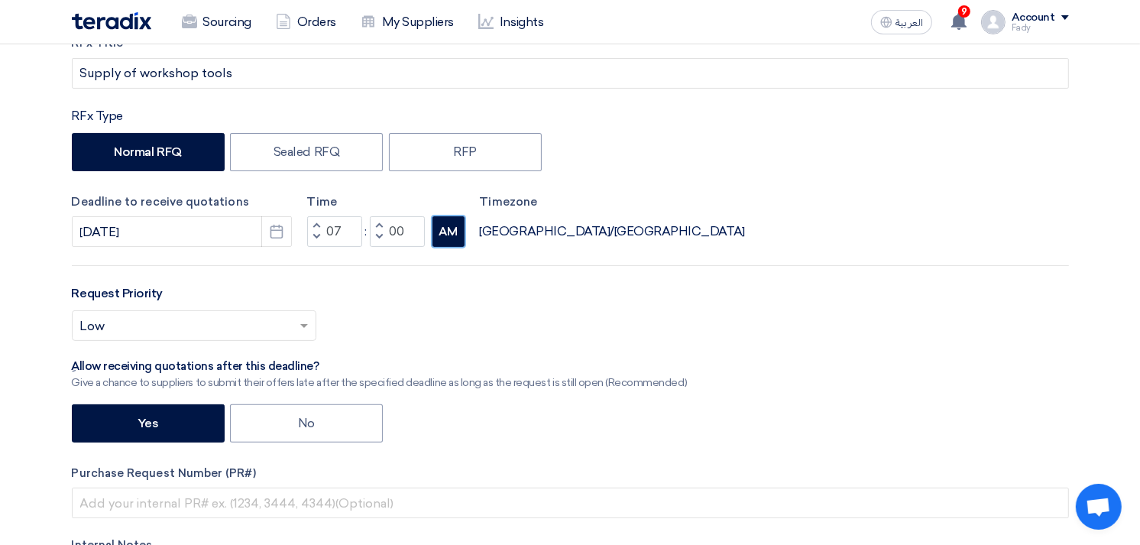
click at [453, 246] on button "AM" at bounding box center [448, 231] width 32 height 31
click at [212, 325] on input "text" at bounding box center [186, 327] width 212 height 25
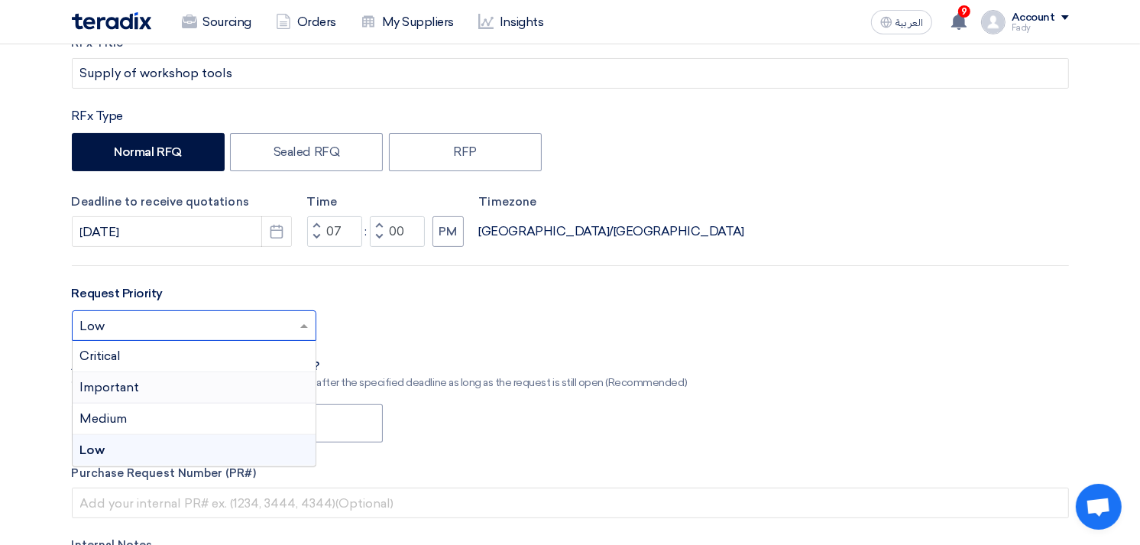
click at [160, 385] on div "Important" at bounding box center [194, 387] width 243 height 31
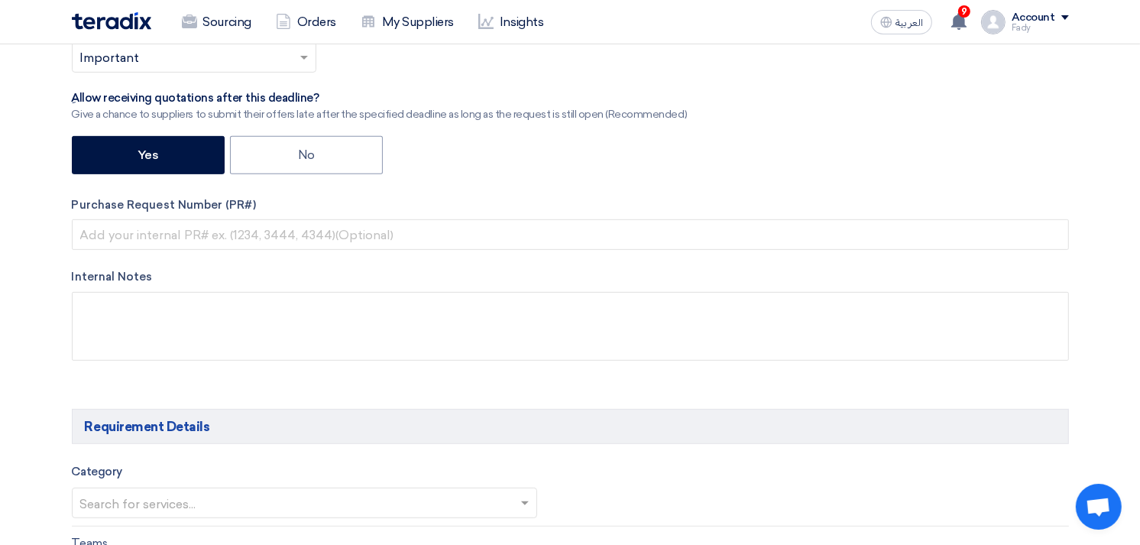
scroll to position [509, 0]
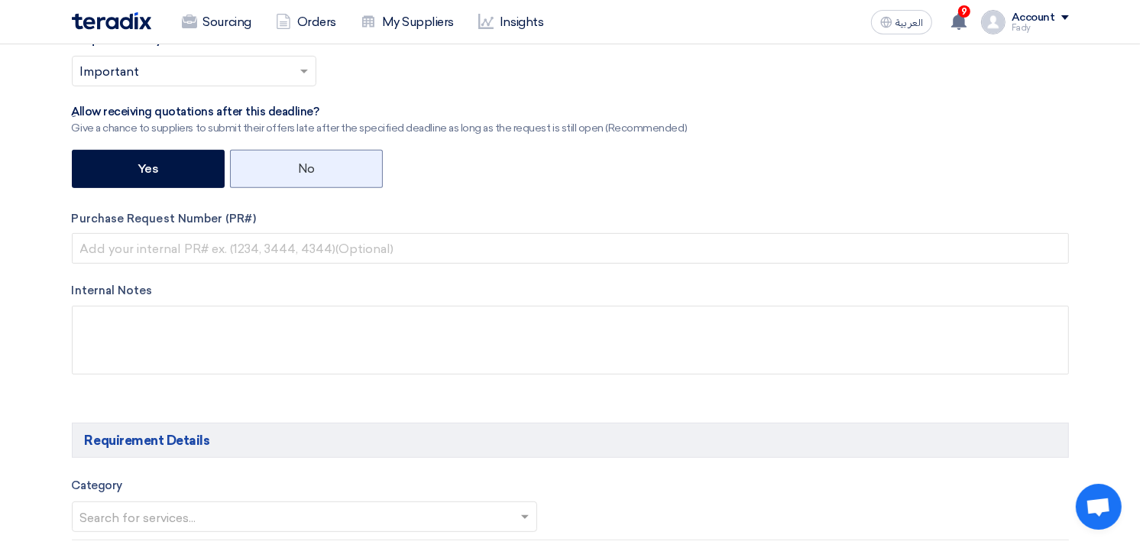
click at [301, 163] on label "No" at bounding box center [306, 169] width 153 height 38
click at [301, 163] on input "No" at bounding box center [303, 168] width 10 height 10
radio input "true"
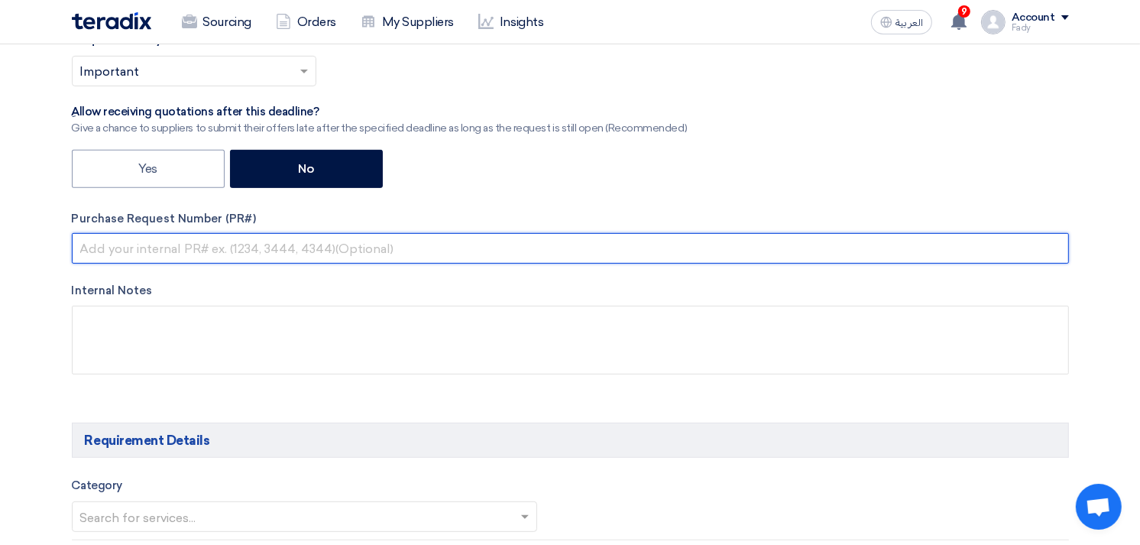
click at [264, 242] on input "text" at bounding box center [570, 248] width 997 height 31
click at [276, 245] on input "text" at bounding box center [570, 248] width 997 height 31
paste input "KAYAN-PR-820-2025"
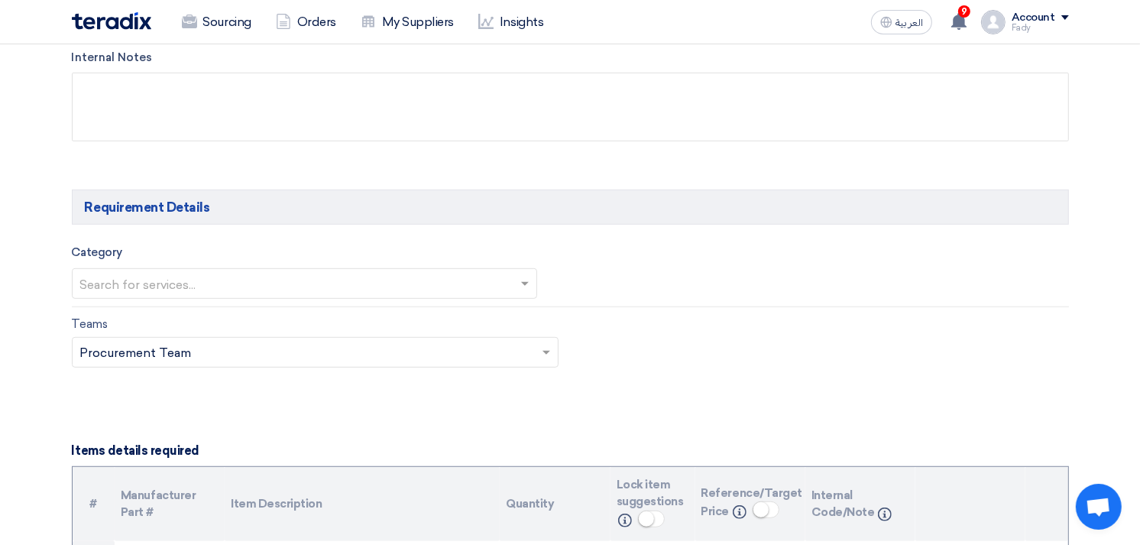
scroll to position [764, 0]
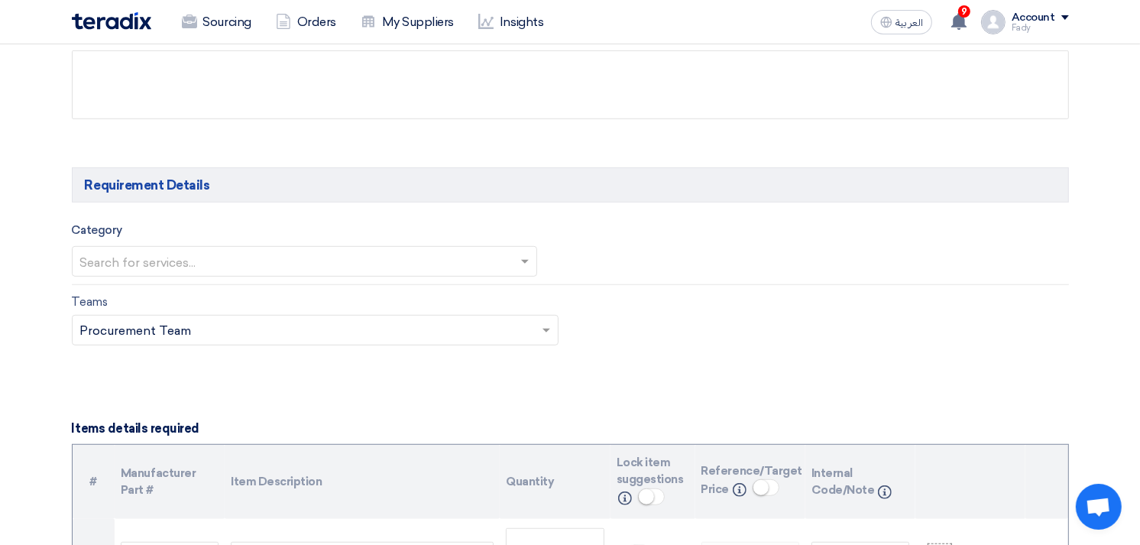
type input "KAYAN-PR-820-2025"
click at [212, 265] on input "text" at bounding box center [297, 263] width 434 height 25
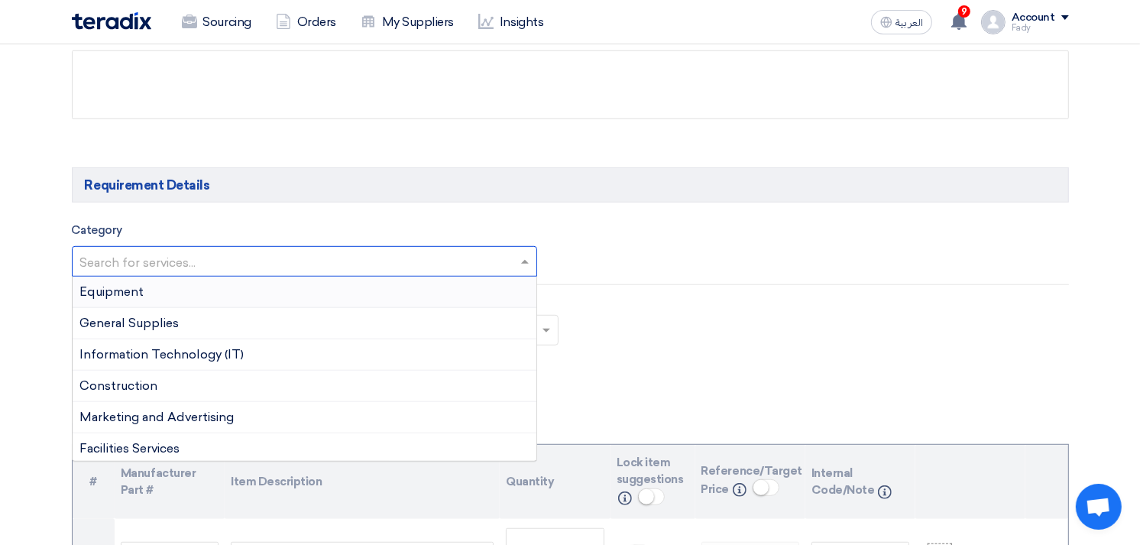
click at [224, 290] on div "Equipment" at bounding box center [305, 292] width 464 height 31
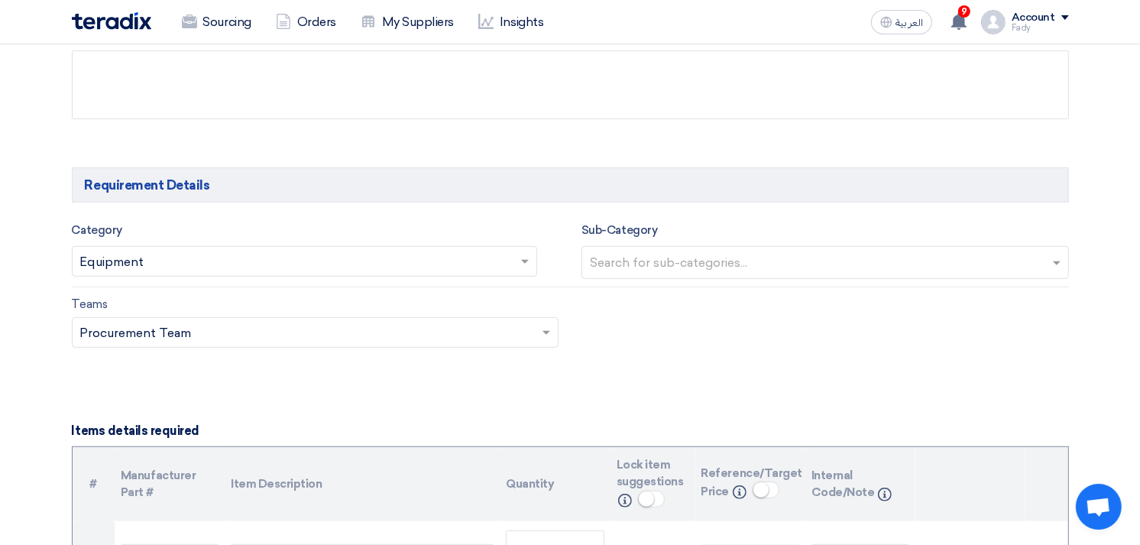
click at [875, 264] on input "text" at bounding box center [827, 263] width 474 height 25
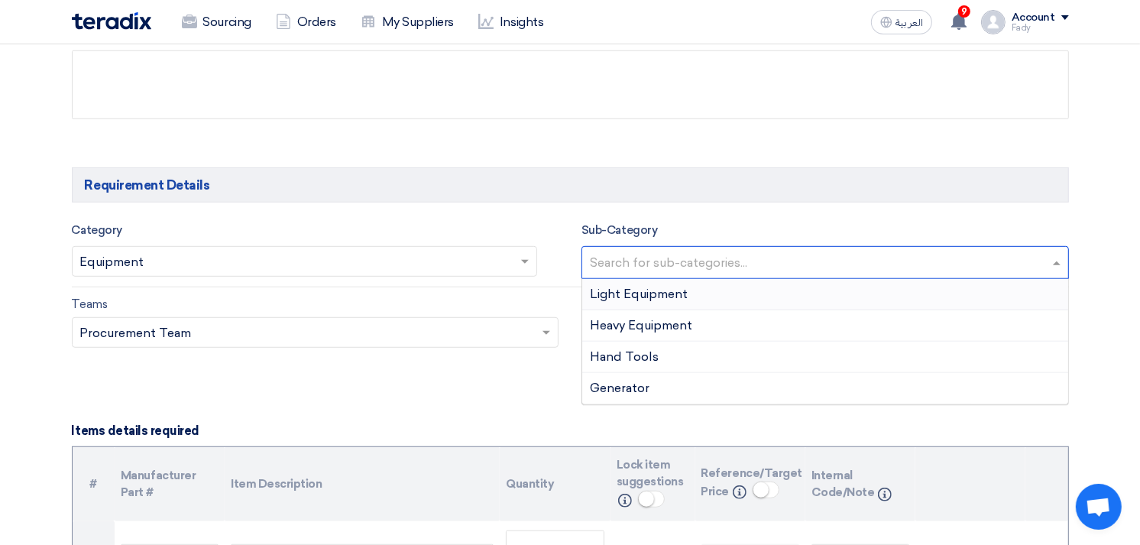
click at [700, 296] on div "Light Equipment" at bounding box center [825, 294] width 486 height 31
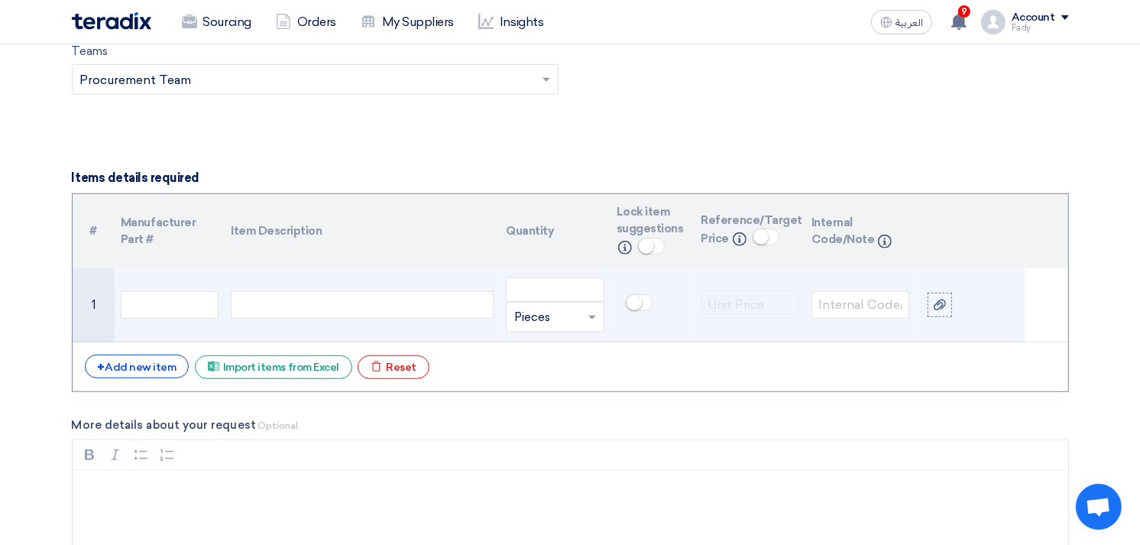
scroll to position [1018, 0]
click at [260, 296] on div at bounding box center [362, 303] width 263 height 27
click at [573, 291] on input "number" at bounding box center [555, 288] width 98 height 24
type input "9"
click at [941, 306] on icon at bounding box center [939, 303] width 12 height 12
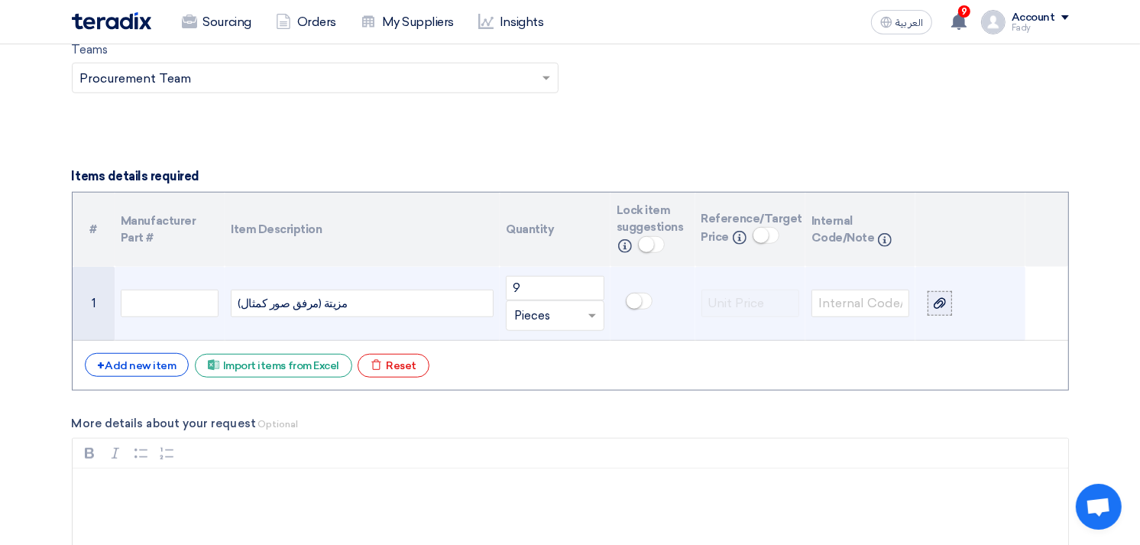
click at [0, 0] on input "file" at bounding box center [0, 0] width 0 height 0
click at [943, 295] on use at bounding box center [939, 292] width 12 height 11
click at [0, 0] on input "file" at bounding box center [0, 0] width 0 height 0
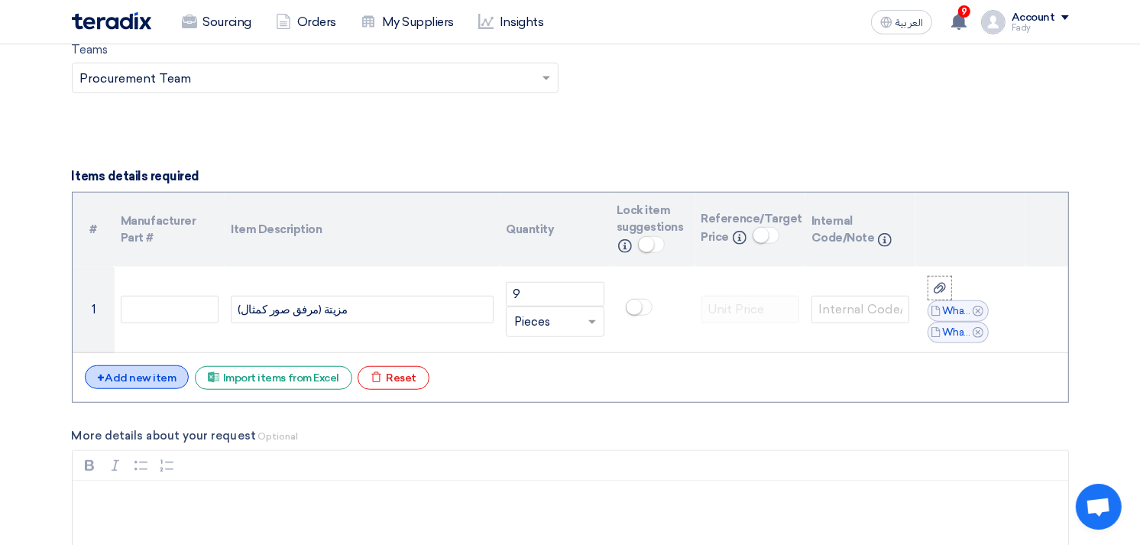
click at [147, 377] on div "+ Add new item" at bounding box center [137, 377] width 105 height 24
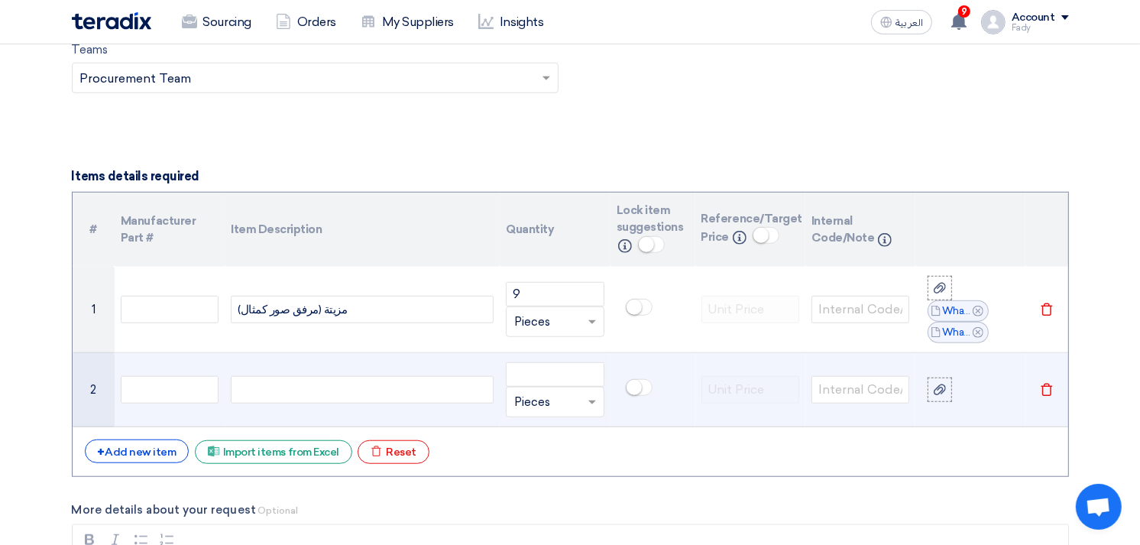
click at [359, 391] on div at bounding box center [362, 389] width 263 height 27
click at [542, 367] on input "number" at bounding box center [555, 374] width 98 height 24
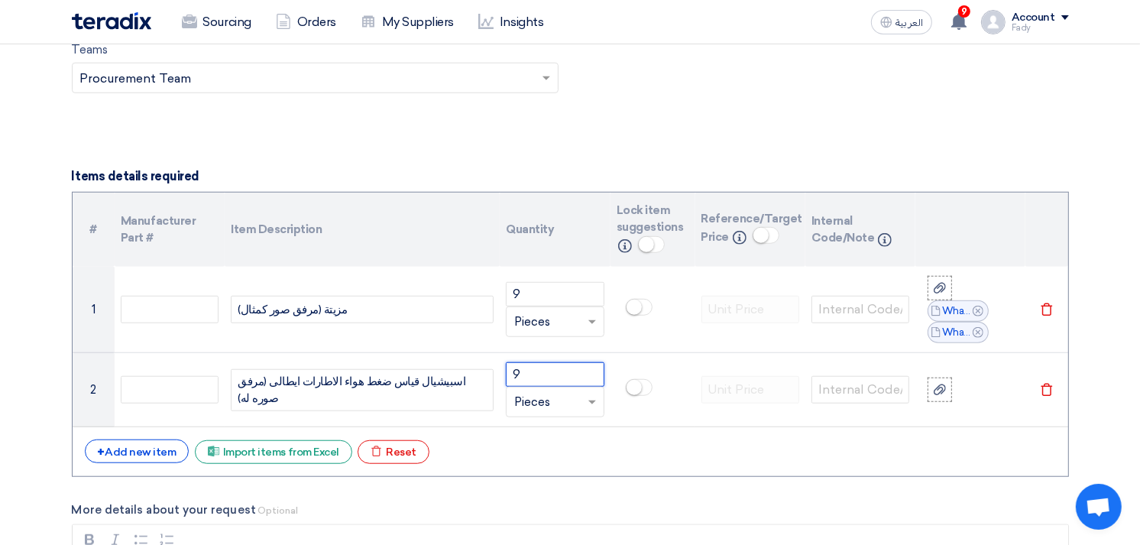
type input "9"
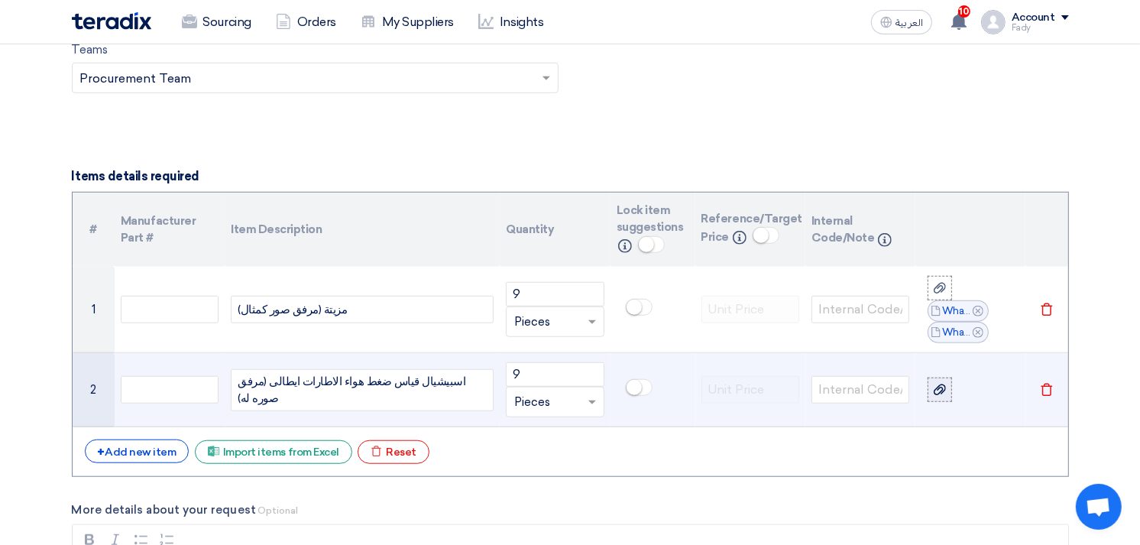
click at [935, 392] on icon at bounding box center [939, 389] width 12 height 12
click at [0, 0] on input "file" at bounding box center [0, 0] width 0 height 0
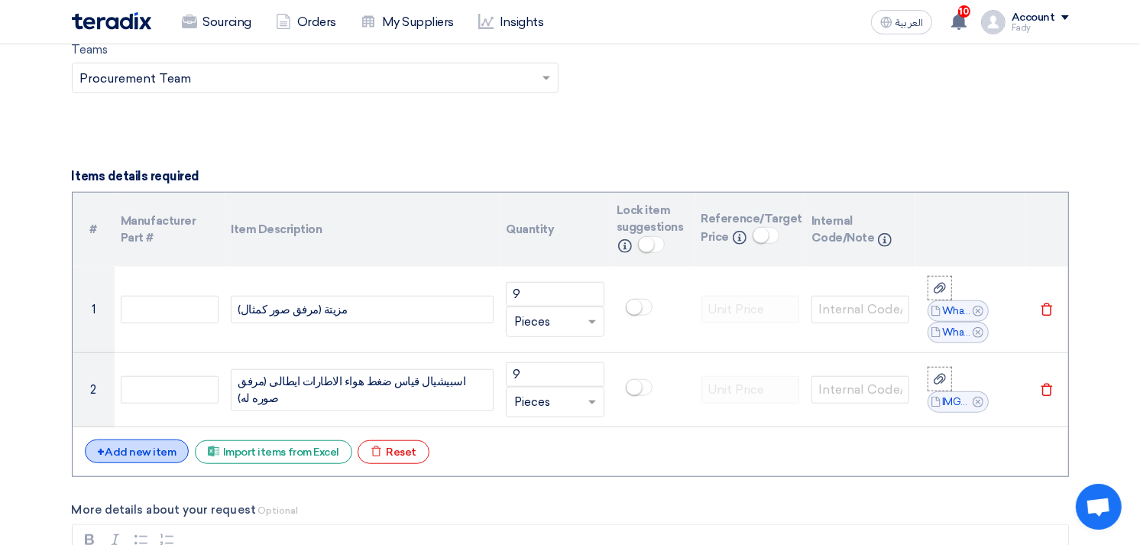
click at [138, 439] on div "+ Add new item" at bounding box center [137, 451] width 105 height 24
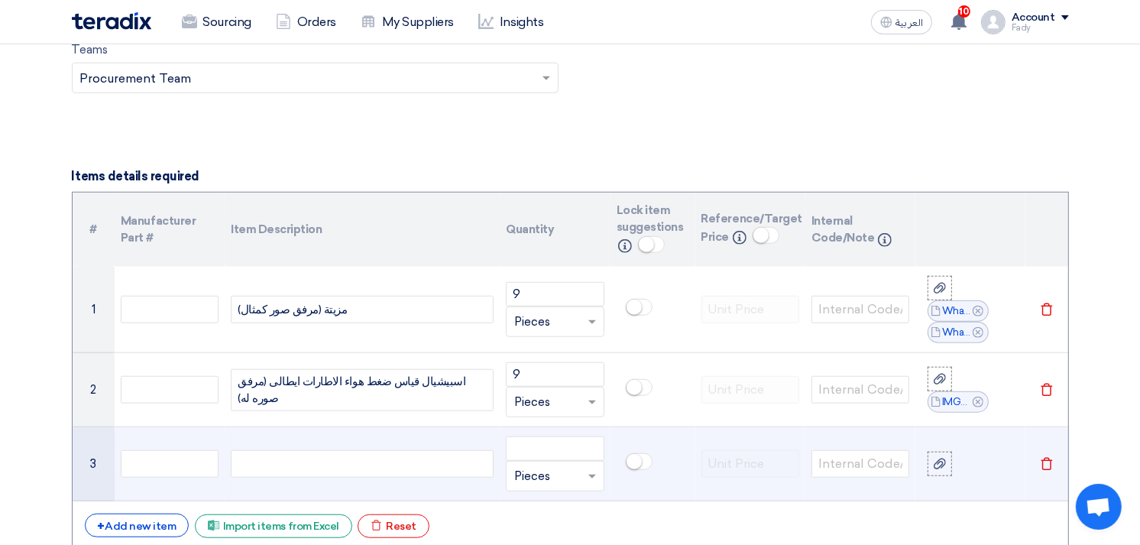
click at [326, 466] on div at bounding box center [362, 463] width 263 height 27
paste div
click at [542, 445] on input "number" at bounding box center [555, 448] width 98 height 24
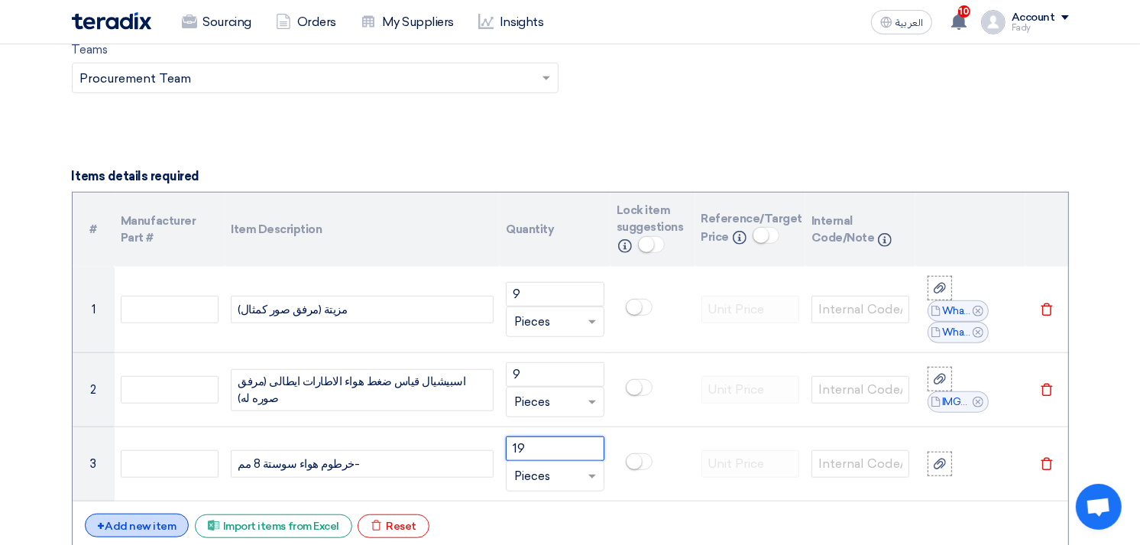
type input "19"
click at [150, 521] on div "+ Add new item" at bounding box center [137, 525] width 105 height 24
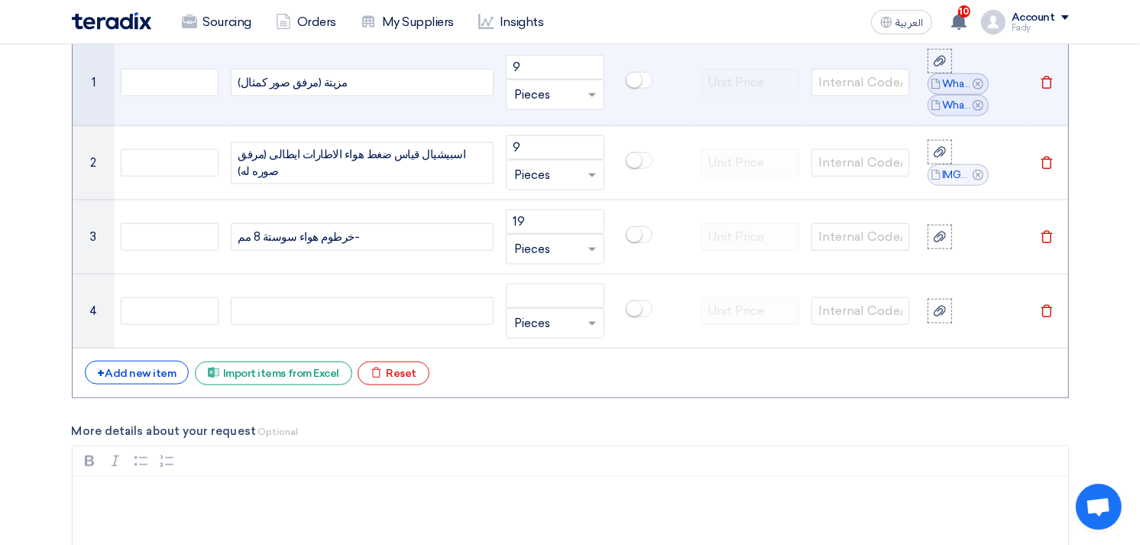
scroll to position [1273, 0]
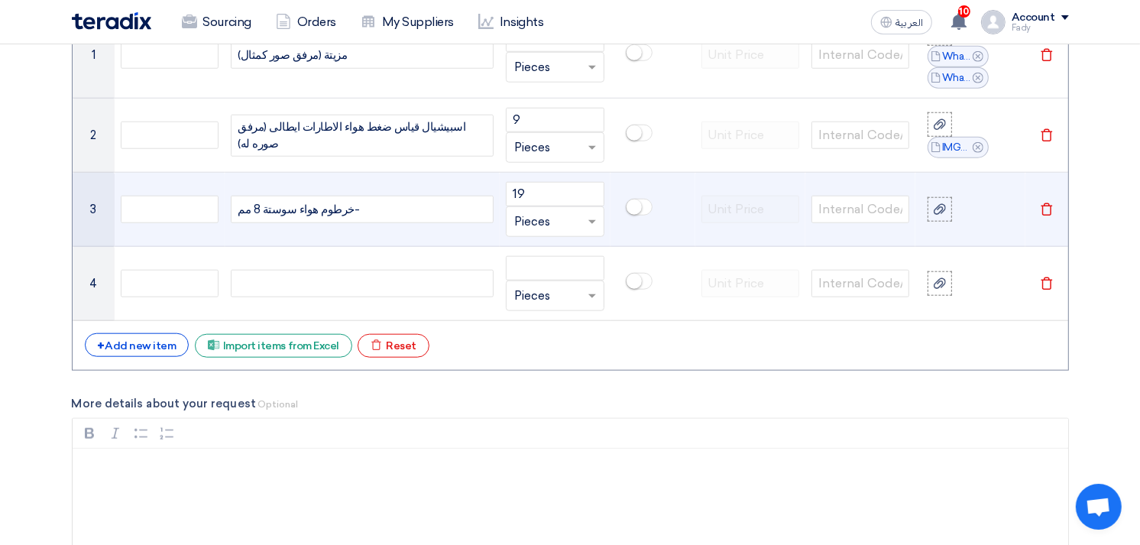
click at [362, 215] on div "خرطوم هواء سوستة 8 مم-" at bounding box center [362, 209] width 263 height 27
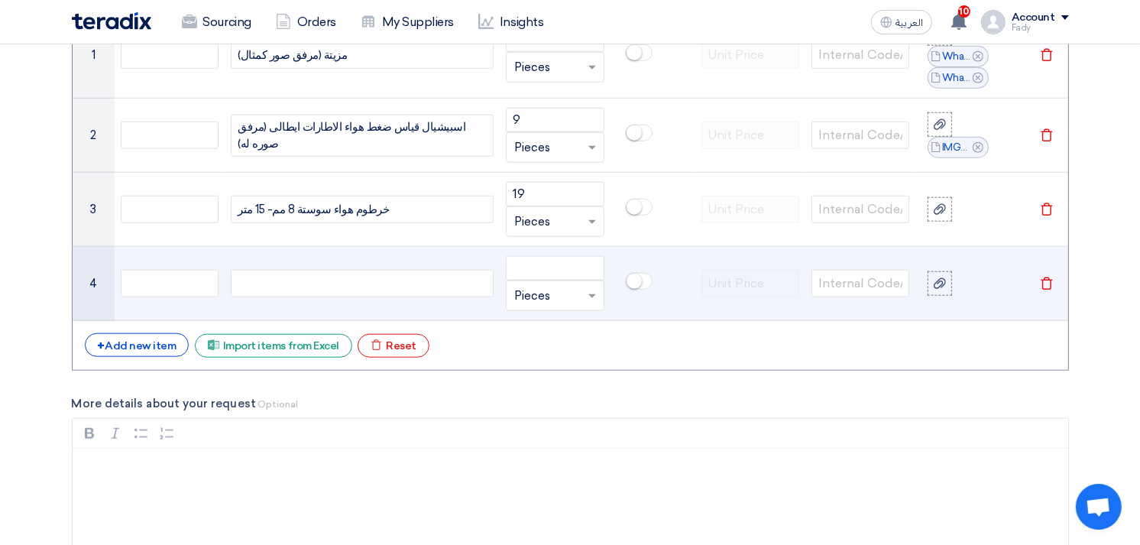
click at [354, 271] on div at bounding box center [362, 283] width 263 height 27
paste div
click at [536, 262] on input "number" at bounding box center [555, 268] width 98 height 24
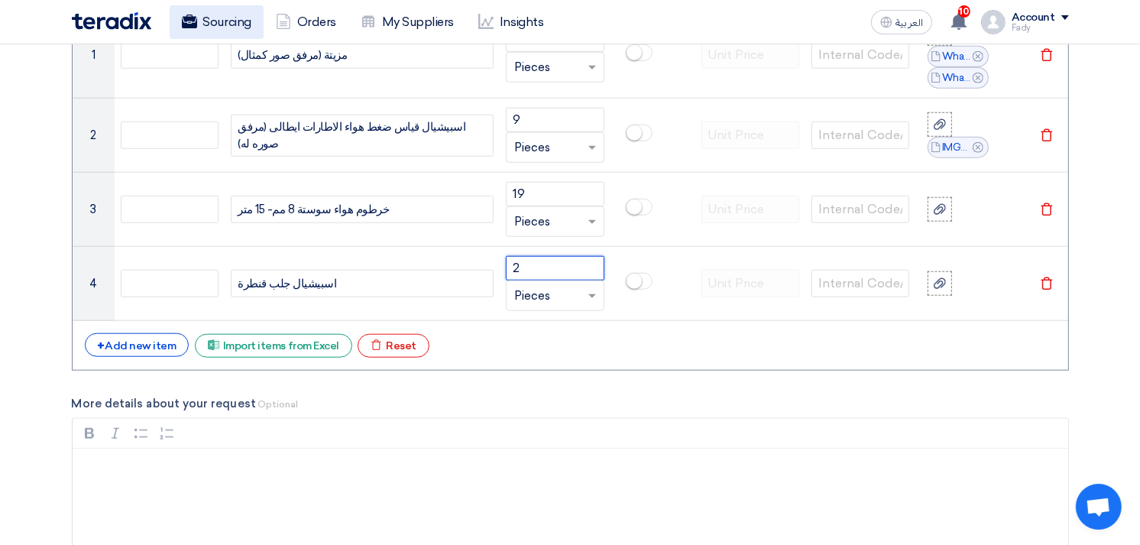
type input "2"
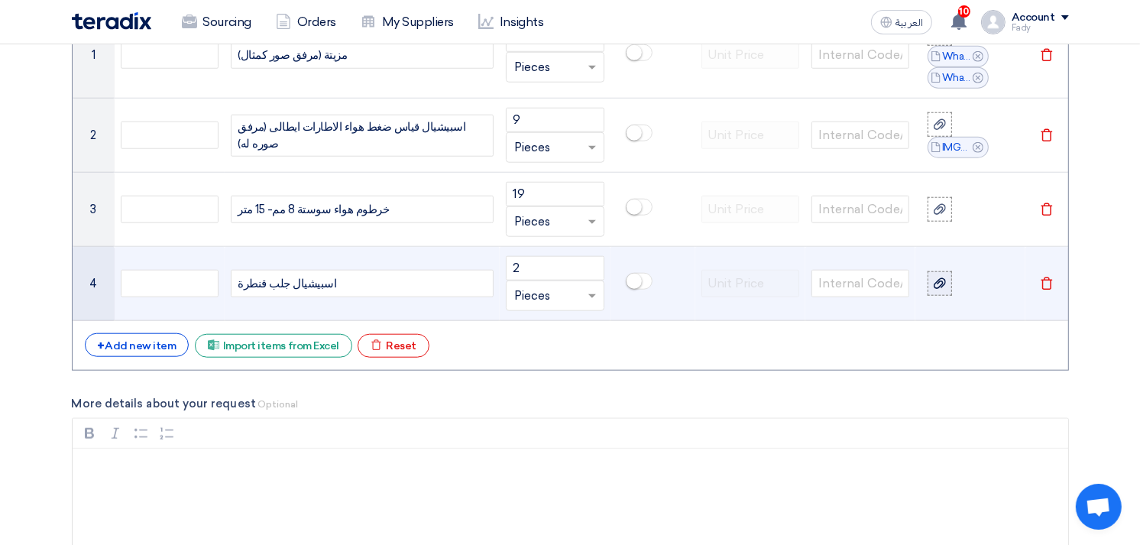
click at [943, 281] on icon at bounding box center [939, 283] width 12 height 12
click at [0, 0] on input "file" at bounding box center [0, 0] width 0 height 0
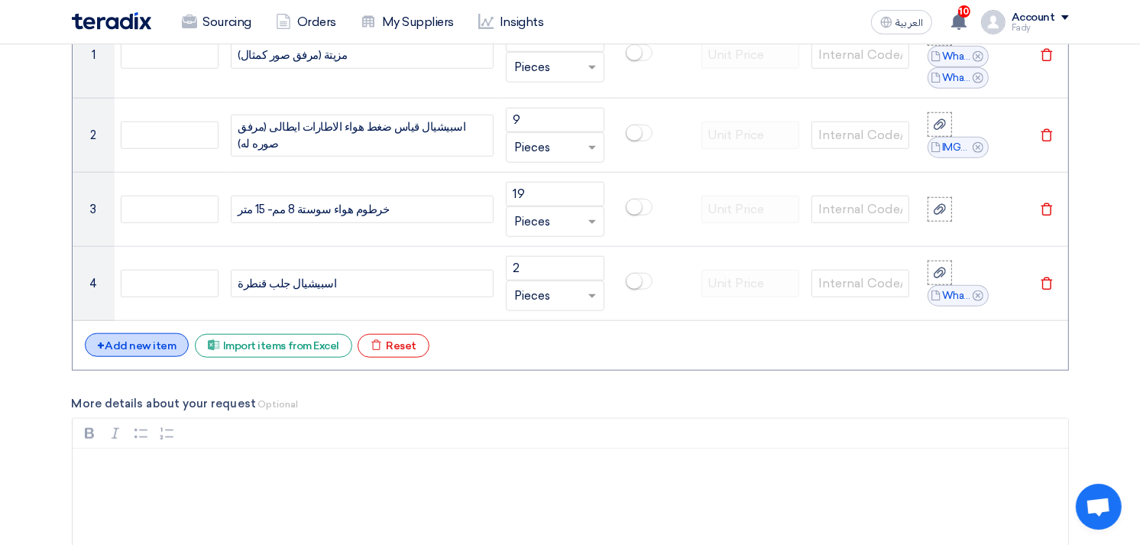
click at [159, 346] on div "+ Add new item" at bounding box center [137, 345] width 105 height 24
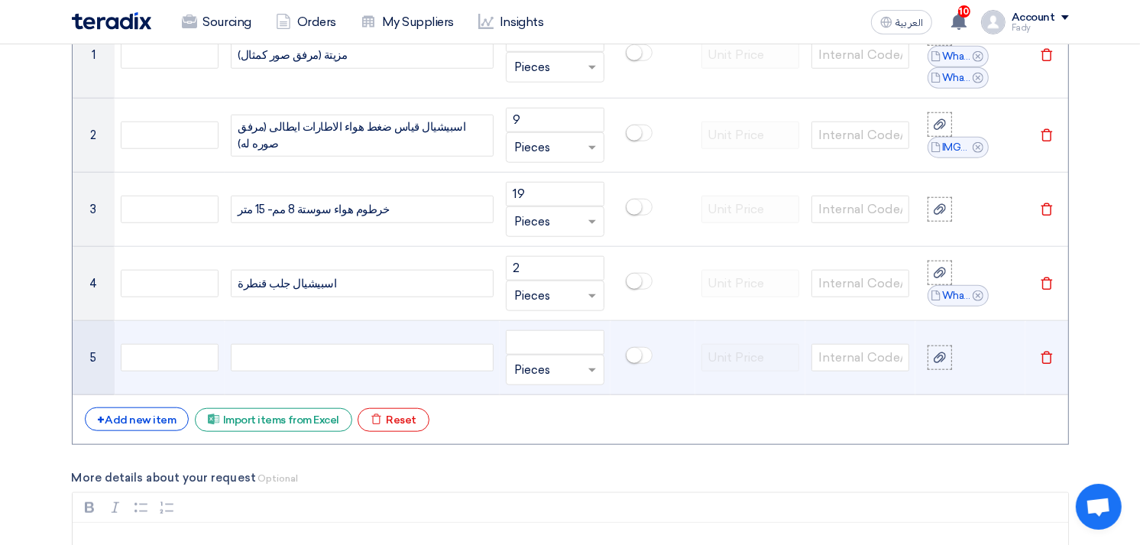
click at [344, 361] on div at bounding box center [362, 357] width 263 height 27
click at [532, 347] on input "number" at bounding box center [555, 342] width 98 height 24
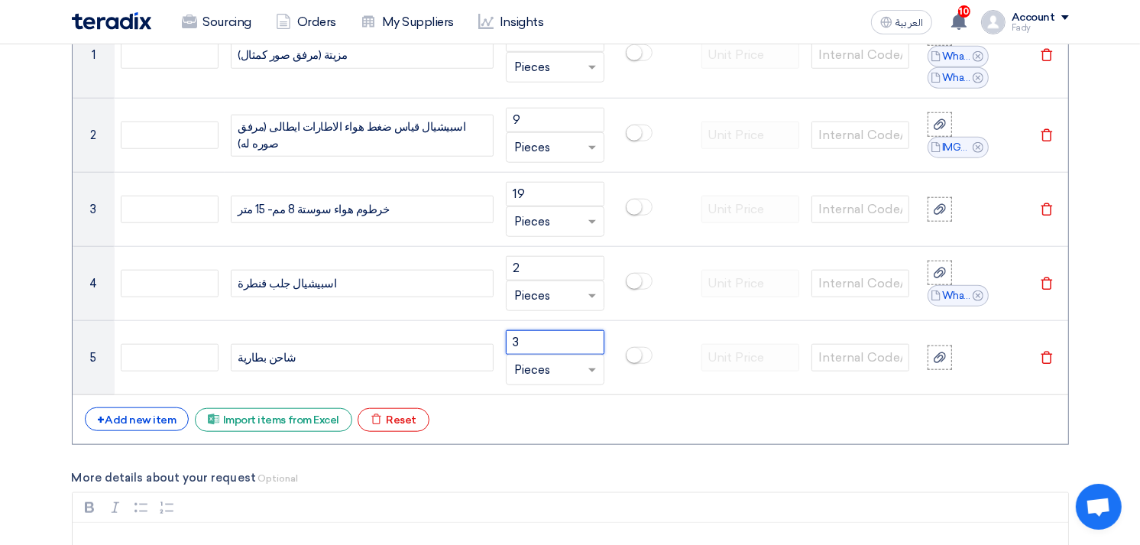
type input "3"
click at [160, 423] on div "+ Add new item" at bounding box center [137, 419] width 105 height 24
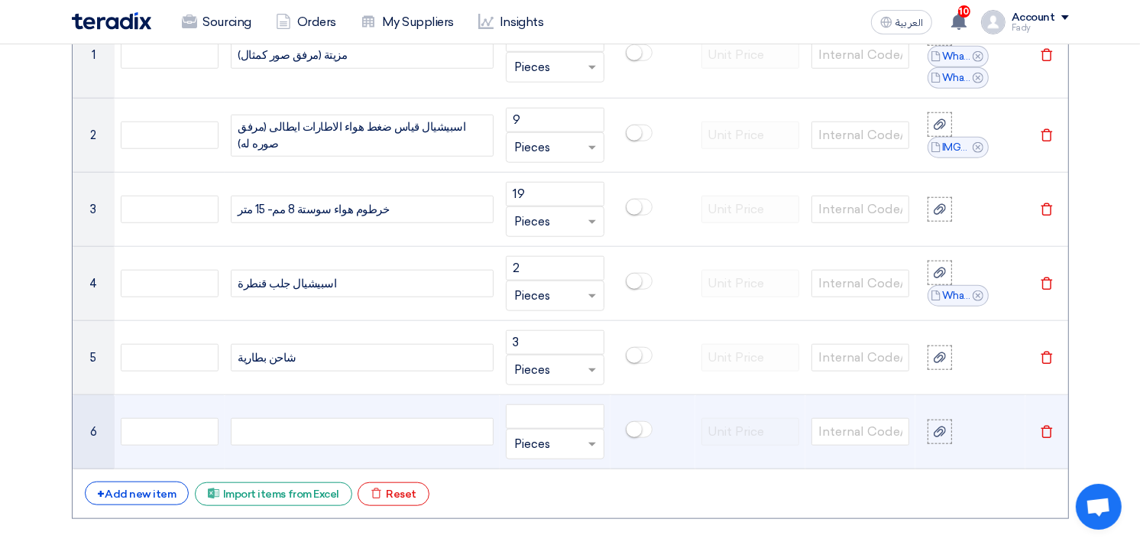
click at [317, 438] on div at bounding box center [362, 431] width 263 height 27
paste div
click at [564, 409] on input "number" at bounding box center [555, 416] width 98 height 24
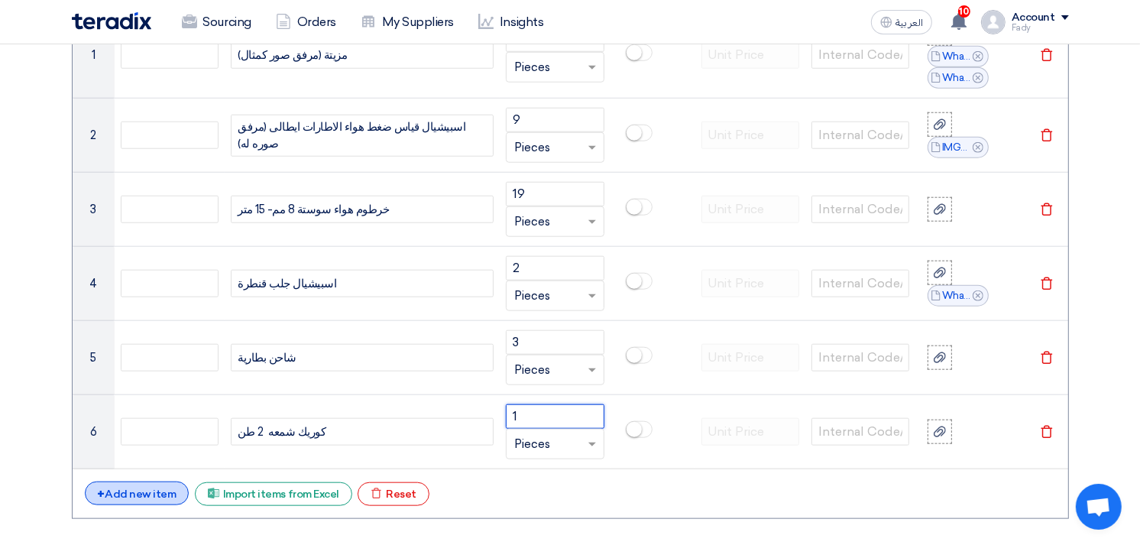
type input "1"
click at [154, 490] on div "+ Add new item" at bounding box center [137, 493] width 105 height 24
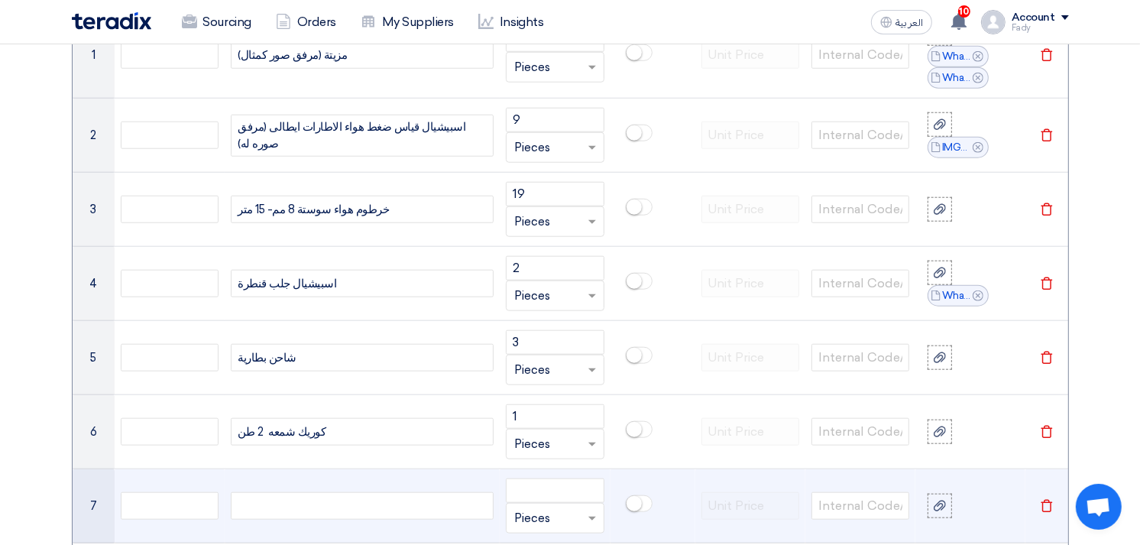
click at [284, 504] on div at bounding box center [362, 505] width 263 height 27
click at [520, 498] on input "number" at bounding box center [555, 490] width 98 height 24
type input "19"
click at [334, 499] on div "أقماع زيت للمحرك" at bounding box center [362, 505] width 263 height 27
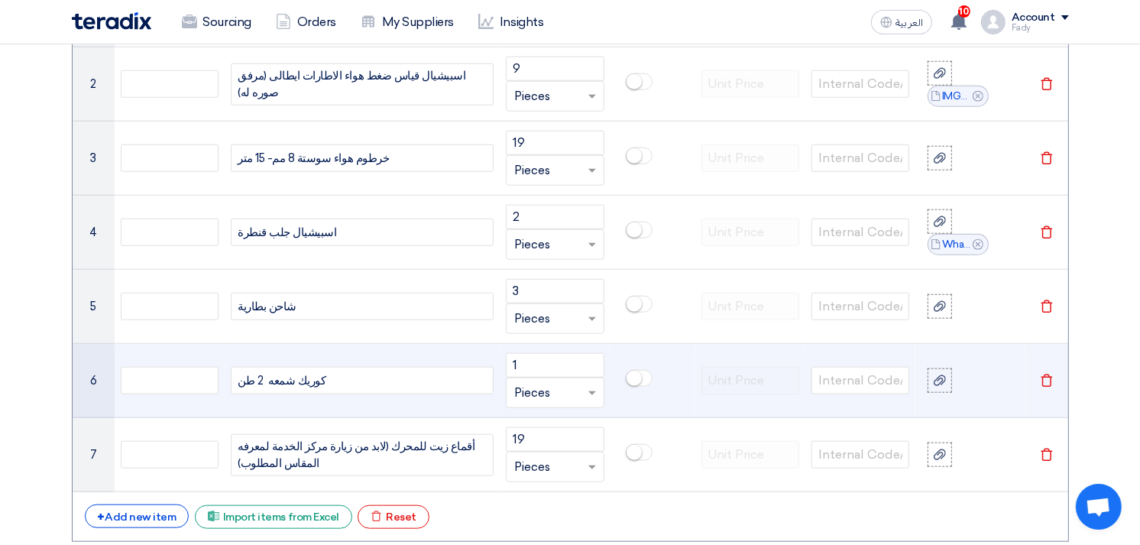
scroll to position [1350, 0]
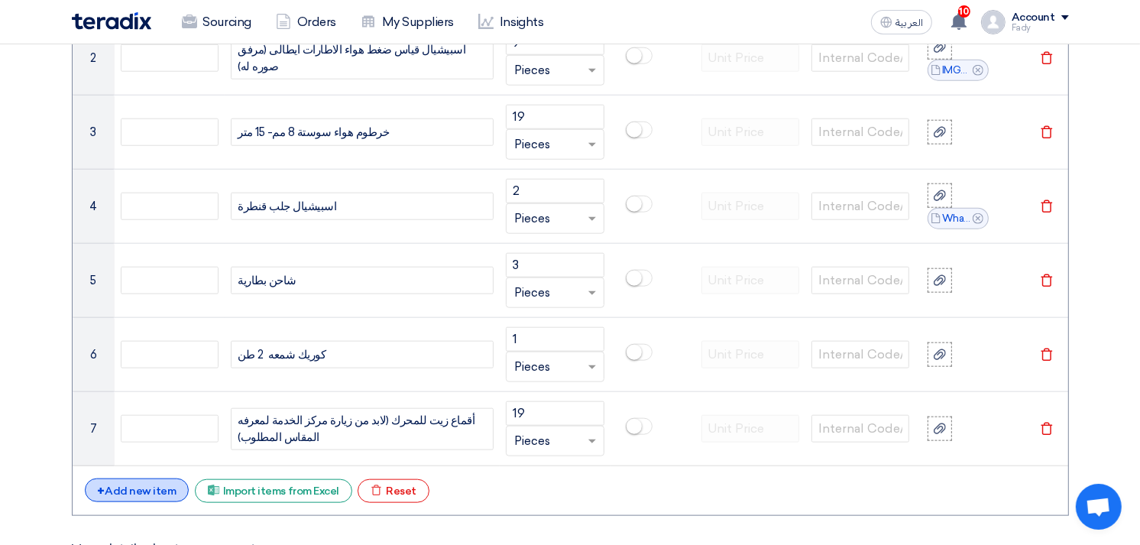
click at [141, 487] on div "+ Add new item" at bounding box center [137, 490] width 105 height 24
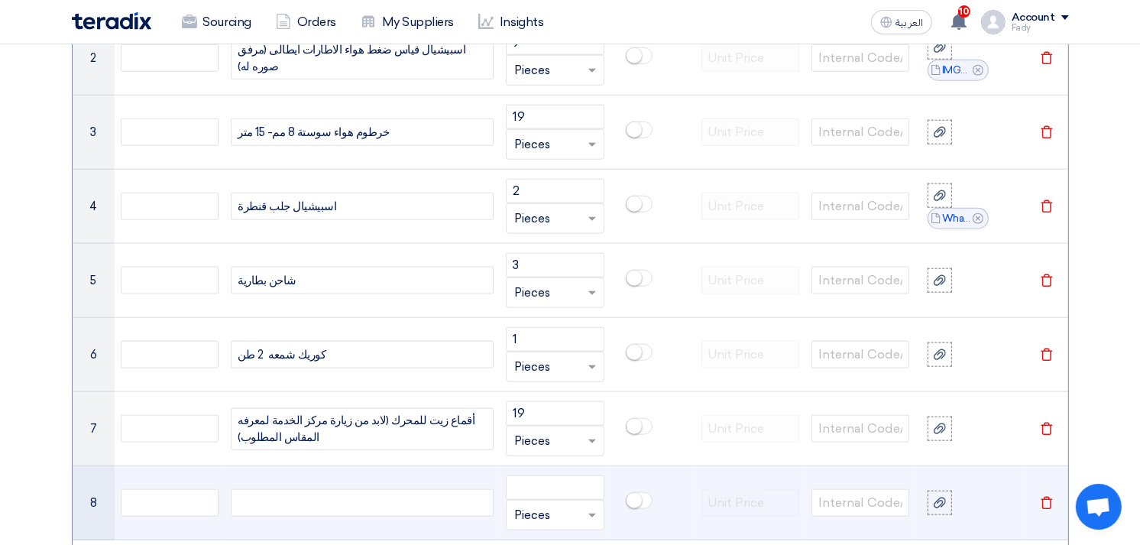
click at [323, 506] on div at bounding box center [362, 502] width 263 height 27
click at [542, 484] on input "number" at bounding box center [555, 487] width 98 height 24
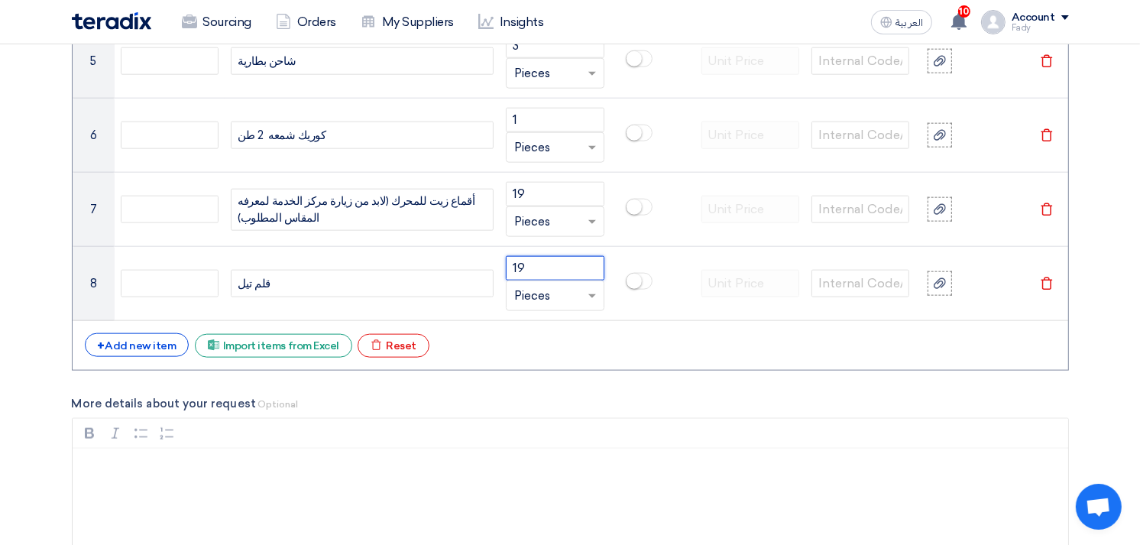
scroll to position [1605, 0]
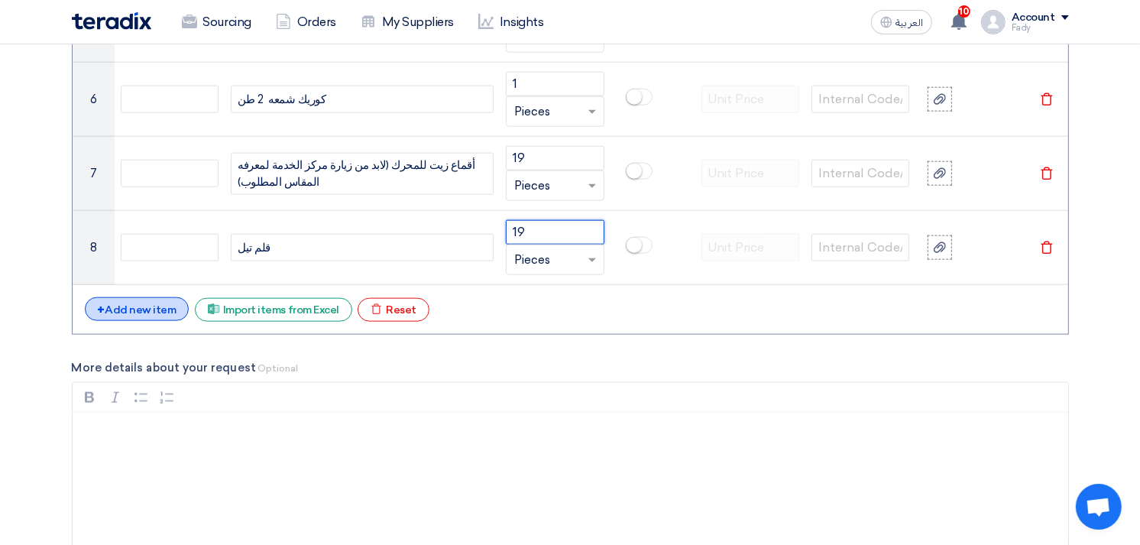
type input "19"
click at [154, 310] on div "+ Add new item" at bounding box center [137, 309] width 105 height 24
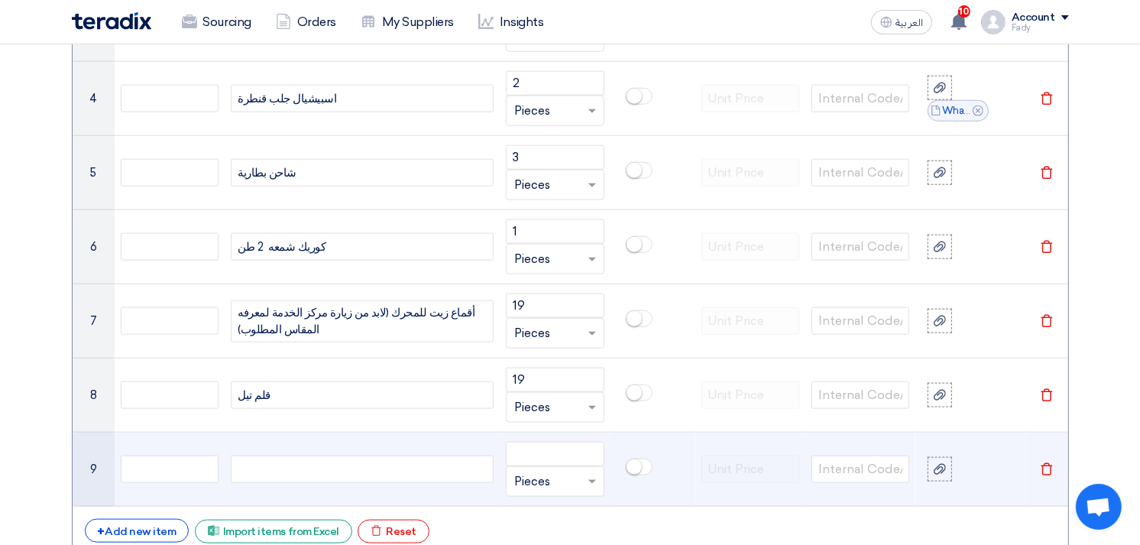
scroll to position [1435, 0]
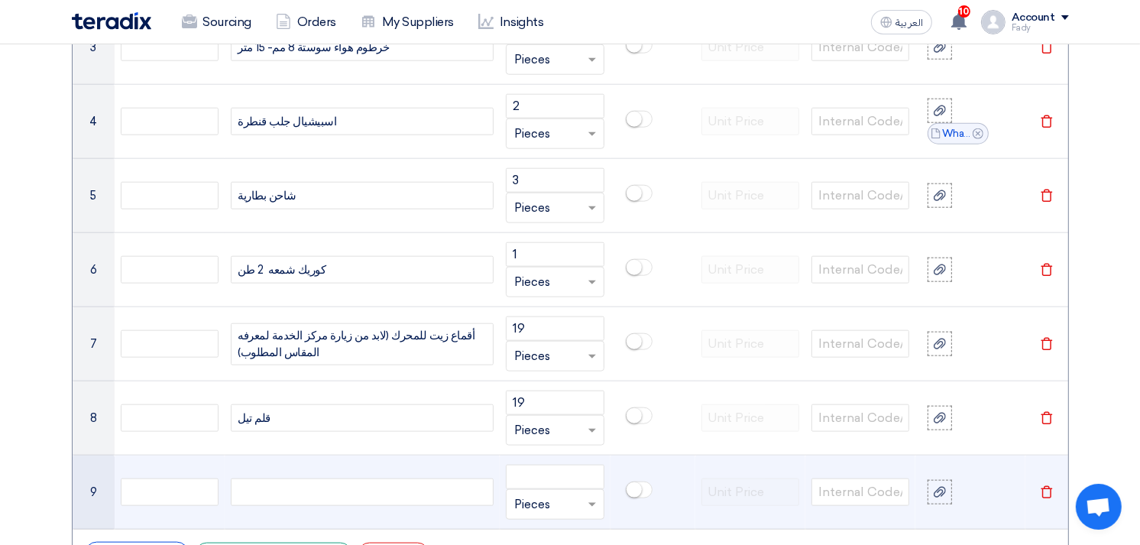
click at [313, 487] on div at bounding box center [362, 491] width 263 height 27
paste div
click at [562, 474] on input "number" at bounding box center [555, 476] width 98 height 24
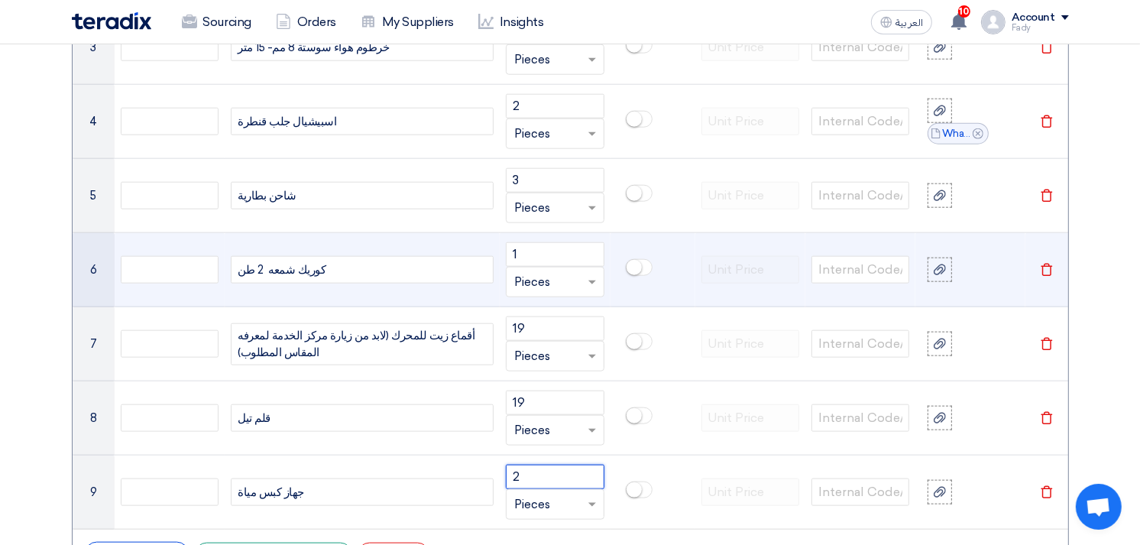
type input "2"
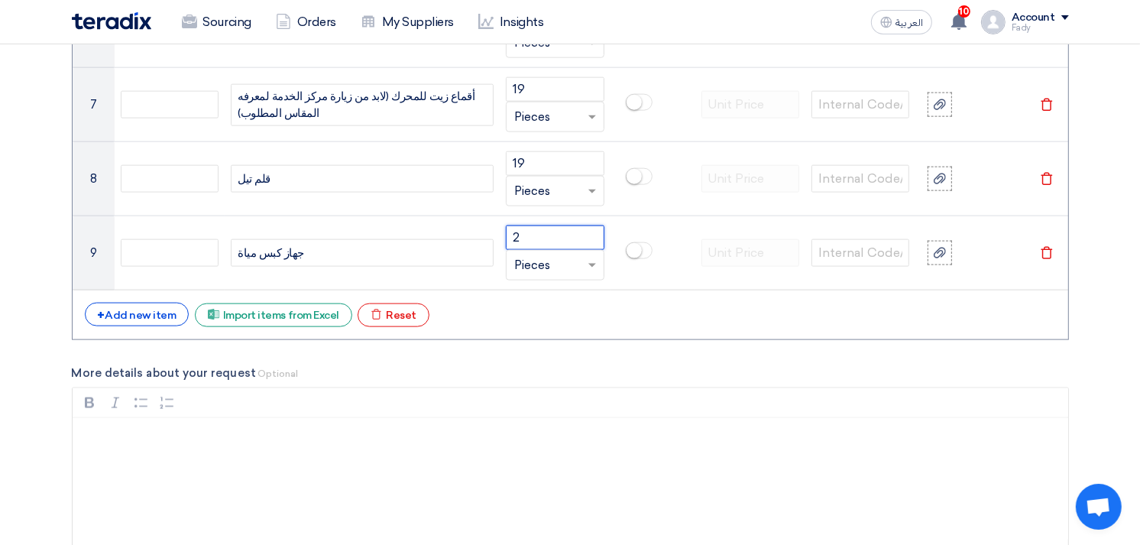
scroll to position [1690, 0]
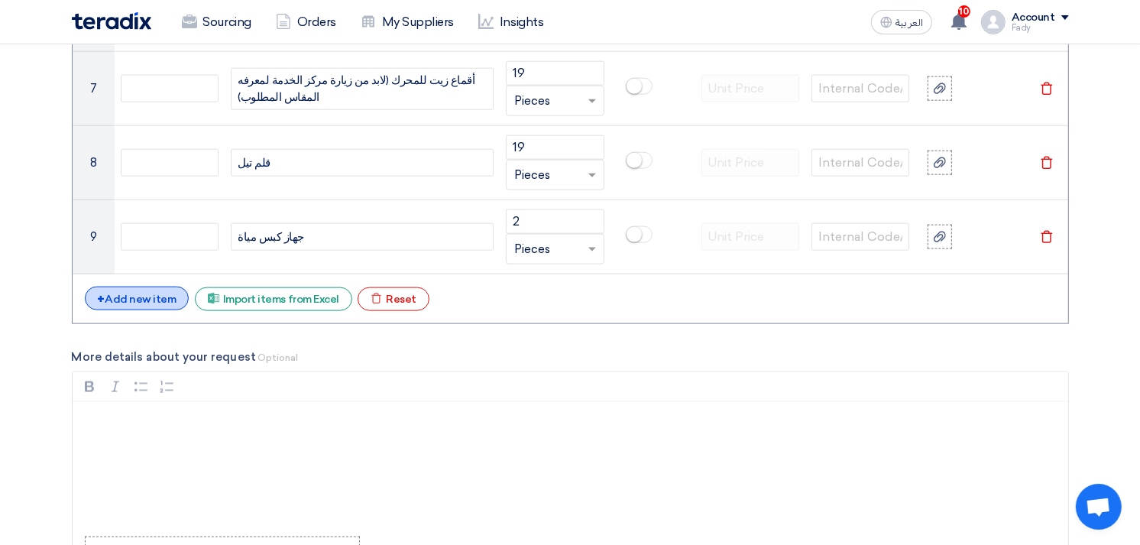
click at [139, 306] on div "+ Add new item" at bounding box center [137, 298] width 105 height 24
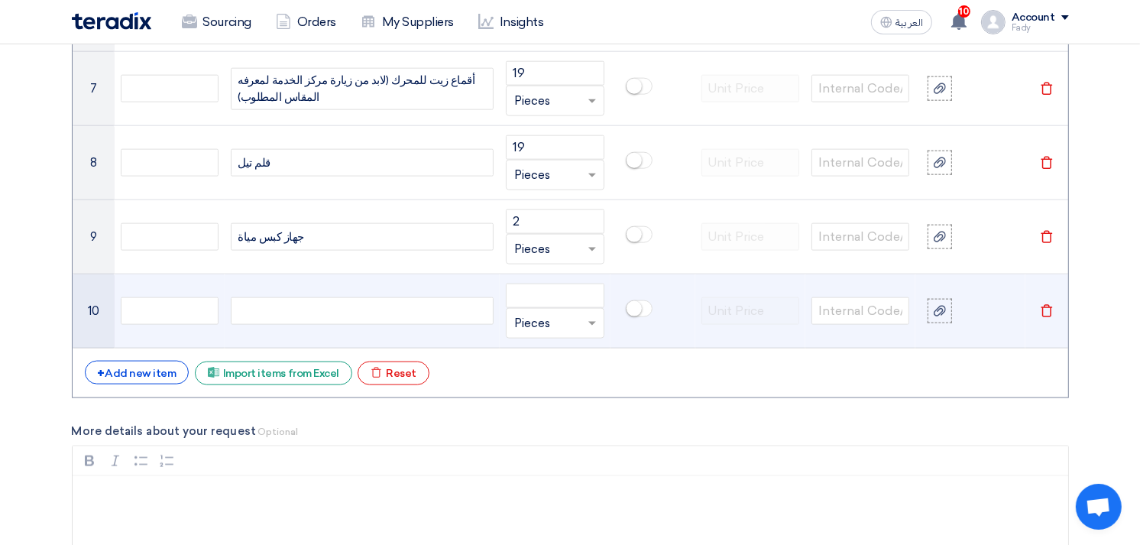
click at [314, 322] on div at bounding box center [362, 310] width 263 height 27
paste div
click at [545, 296] on input "number" at bounding box center [555, 295] width 98 height 24
click at [317, 315] on div "جفاليت" at bounding box center [362, 310] width 263 height 27
click at [540, 289] on input "number" at bounding box center [555, 295] width 98 height 24
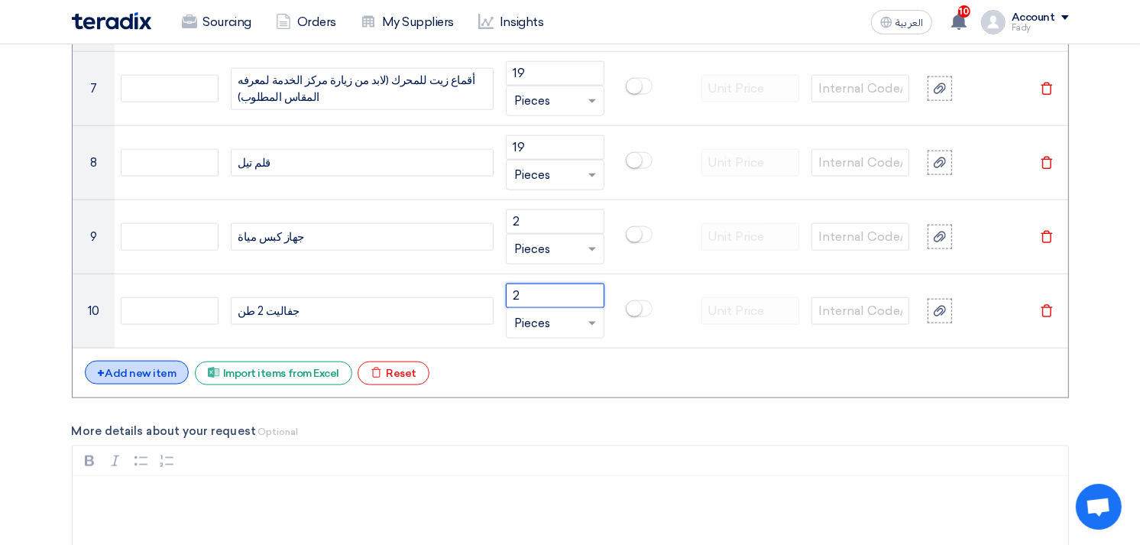
type input "2"
click at [149, 377] on div "+ Add new item" at bounding box center [137, 373] width 105 height 24
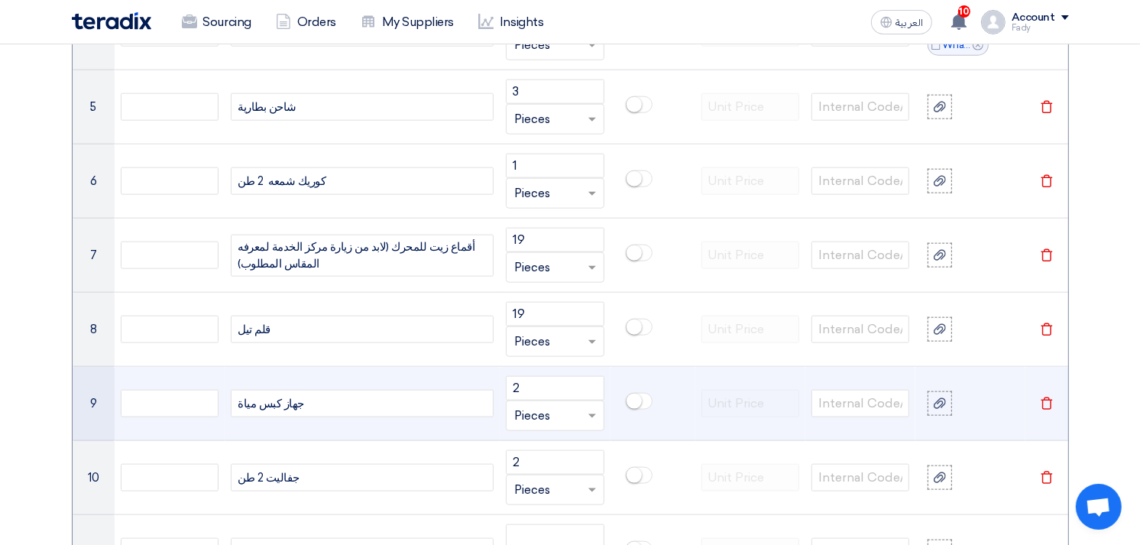
scroll to position [1520, 0]
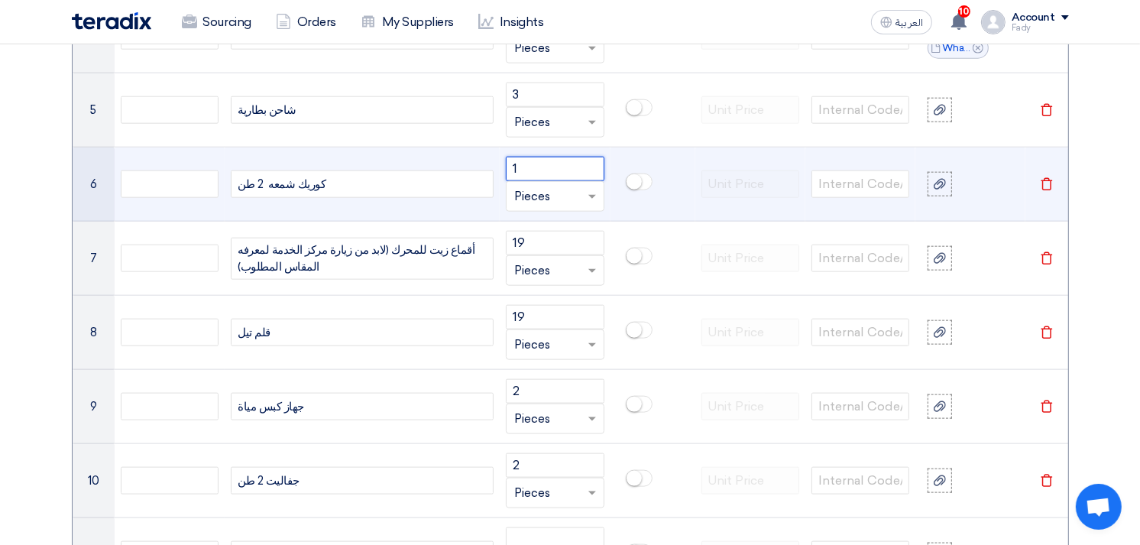
drag, startPoint x: 522, startPoint y: 168, endPoint x: 480, endPoint y: 176, distance: 43.6
click at [480, 176] on tr "6 كوريك شمعه 2 طن 1 Unit × Pieces Delete" at bounding box center [570, 184] width 995 height 74
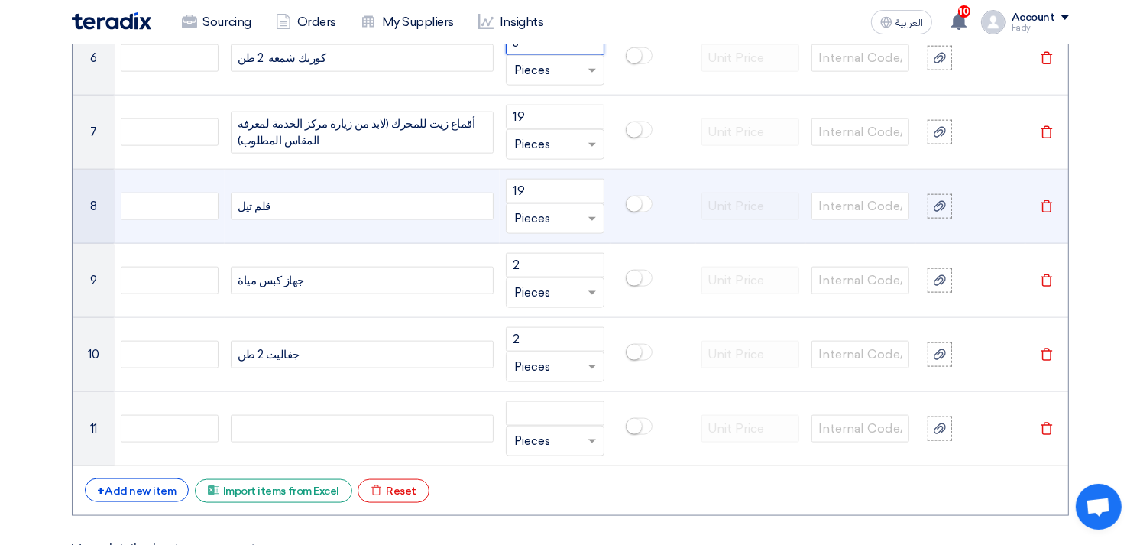
scroll to position [1774, 0]
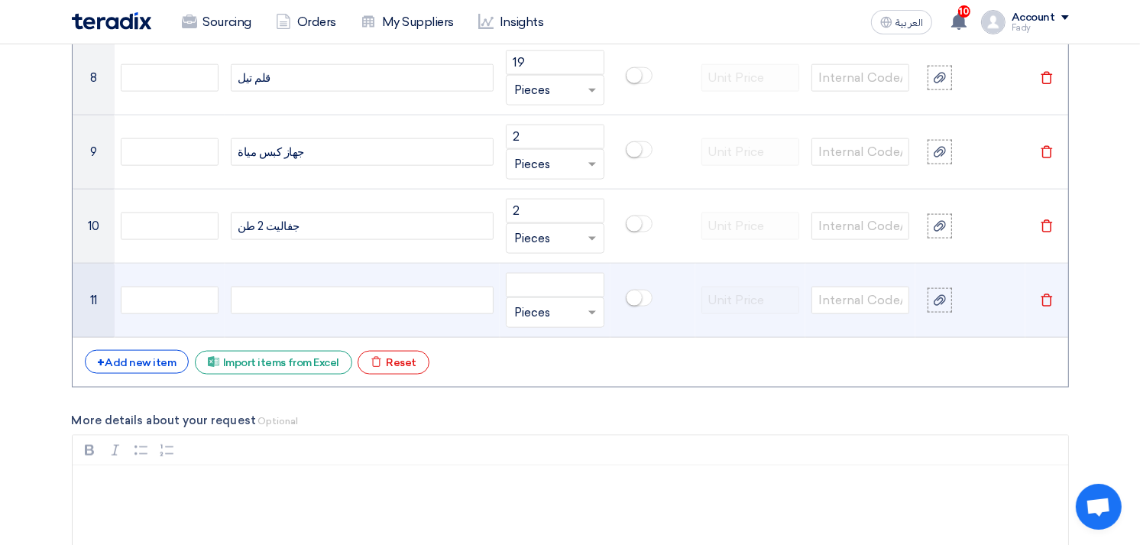
type input "3"
click at [290, 298] on div at bounding box center [362, 299] width 263 height 27
type input "1"
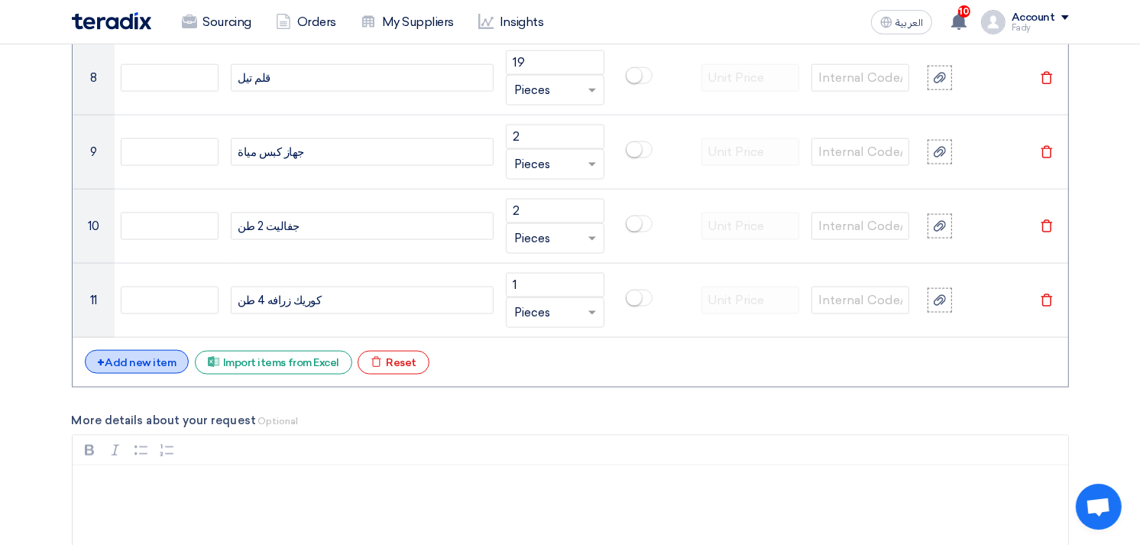
click at [105, 364] on div "+ Add new item" at bounding box center [137, 362] width 105 height 24
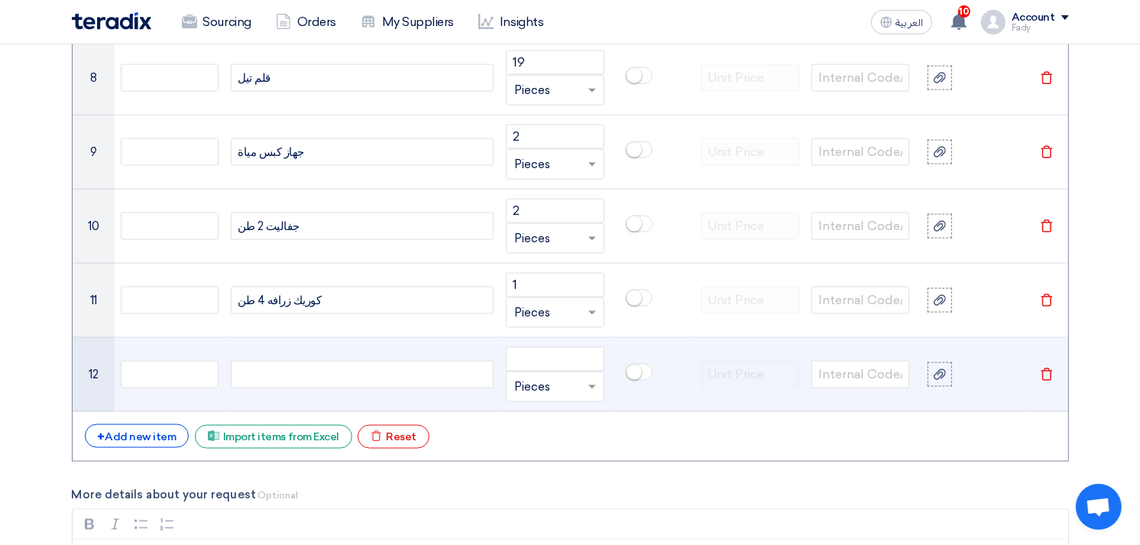
click at [298, 382] on div at bounding box center [362, 374] width 263 height 27
click at [552, 368] on input "number" at bounding box center [555, 359] width 98 height 24
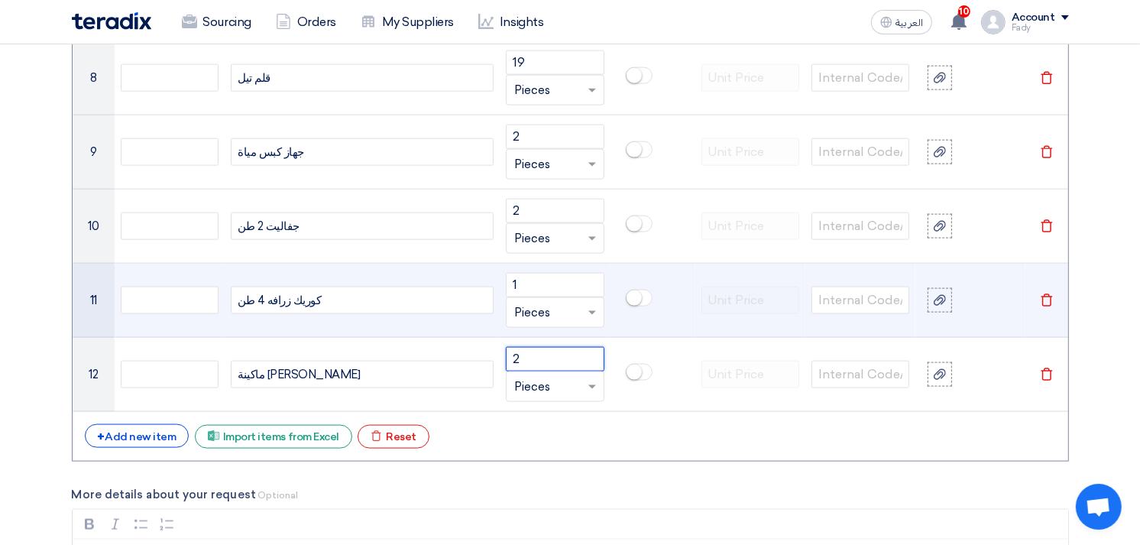
type input "2"
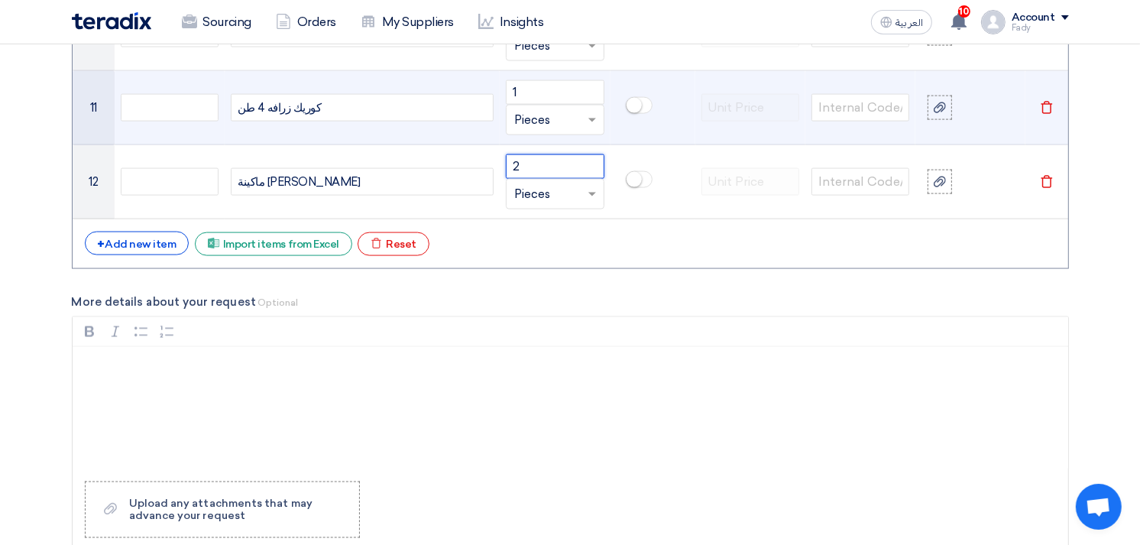
scroll to position [2198, 0]
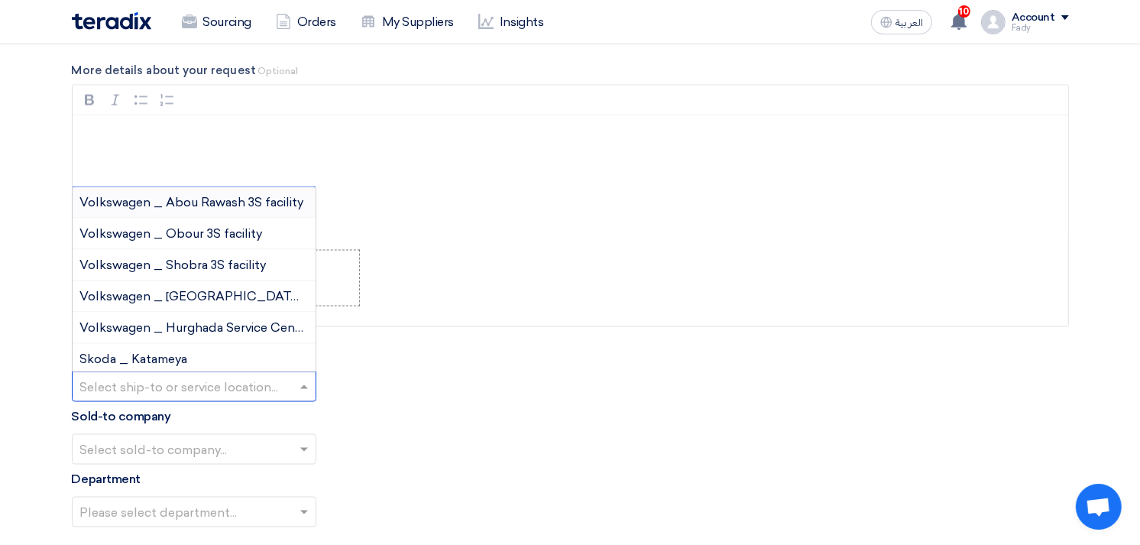
click at [185, 399] on input "text" at bounding box center [186, 388] width 212 height 25
click at [182, 229] on span "Volkswagen _ Obour 3S facility" at bounding box center [171, 233] width 183 height 15
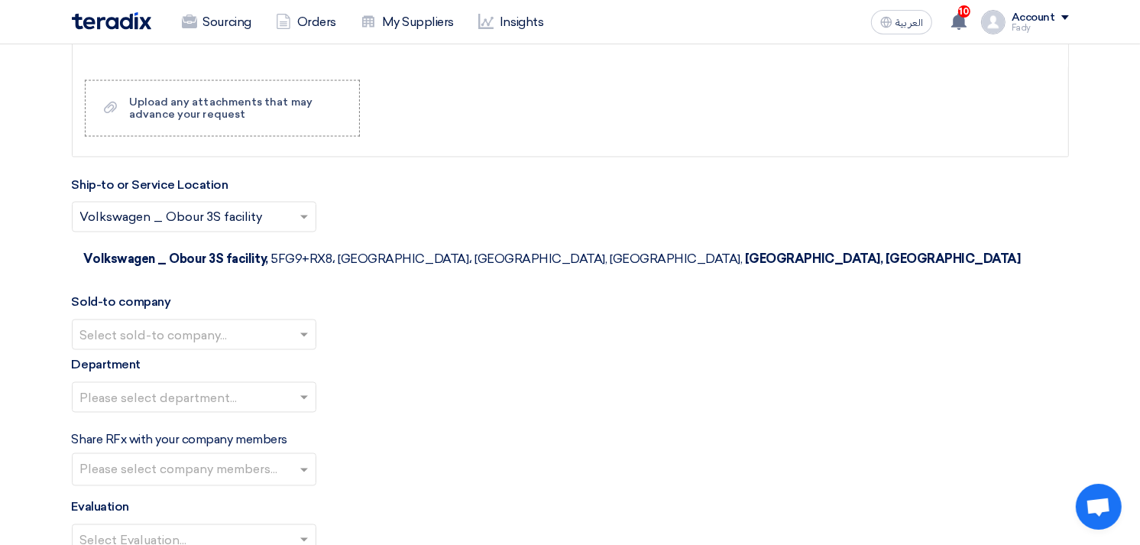
scroll to position [2369, 0]
click at [154, 323] on input "text" at bounding box center [186, 335] width 212 height 25
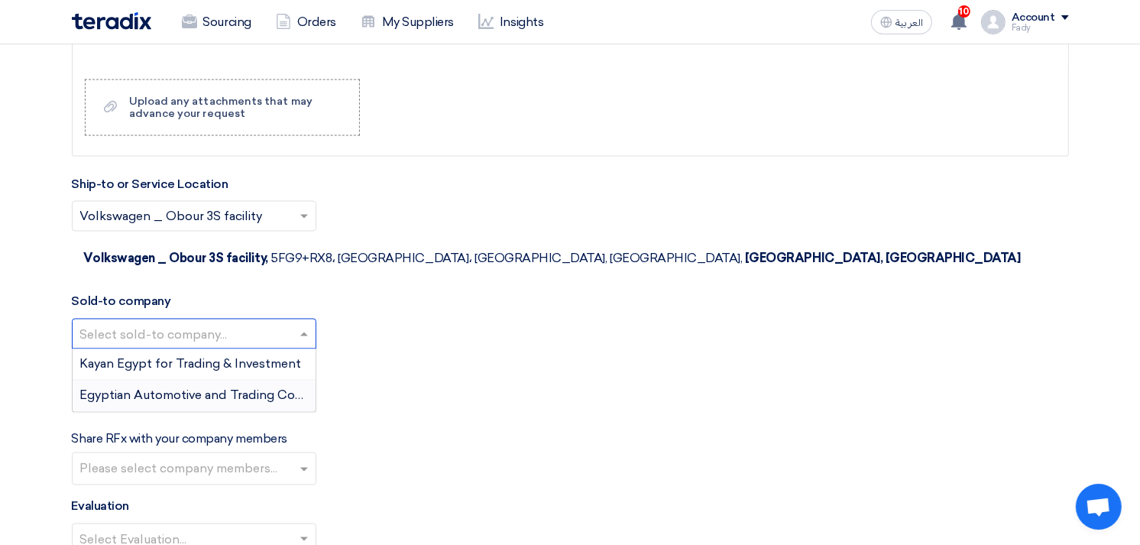
click at [147, 388] on span "Egyptian Automotive and Trading Company" at bounding box center [207, 395] width 254 height 15
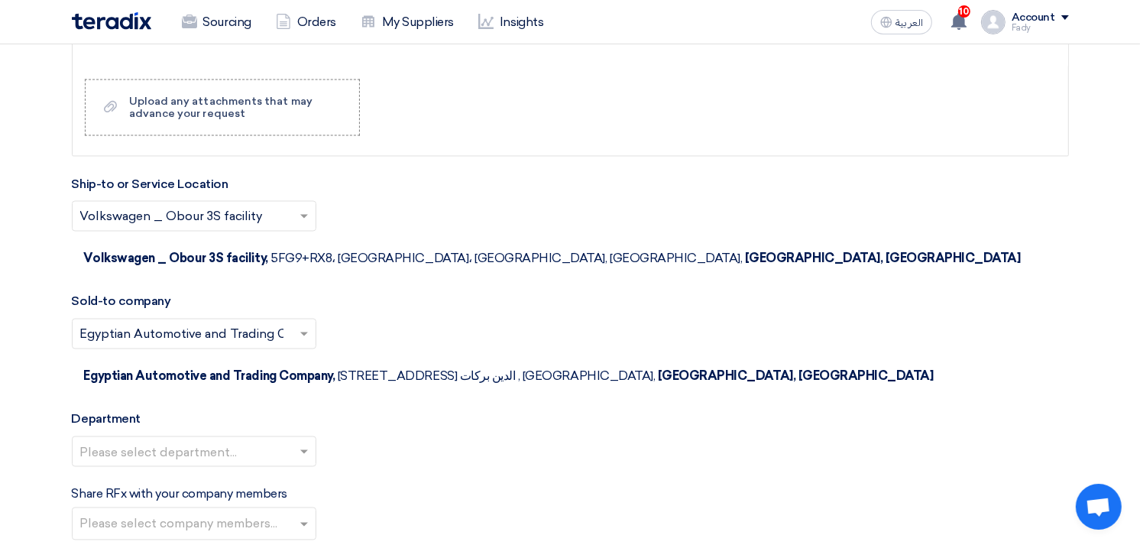
scroll to position [2538, 0]
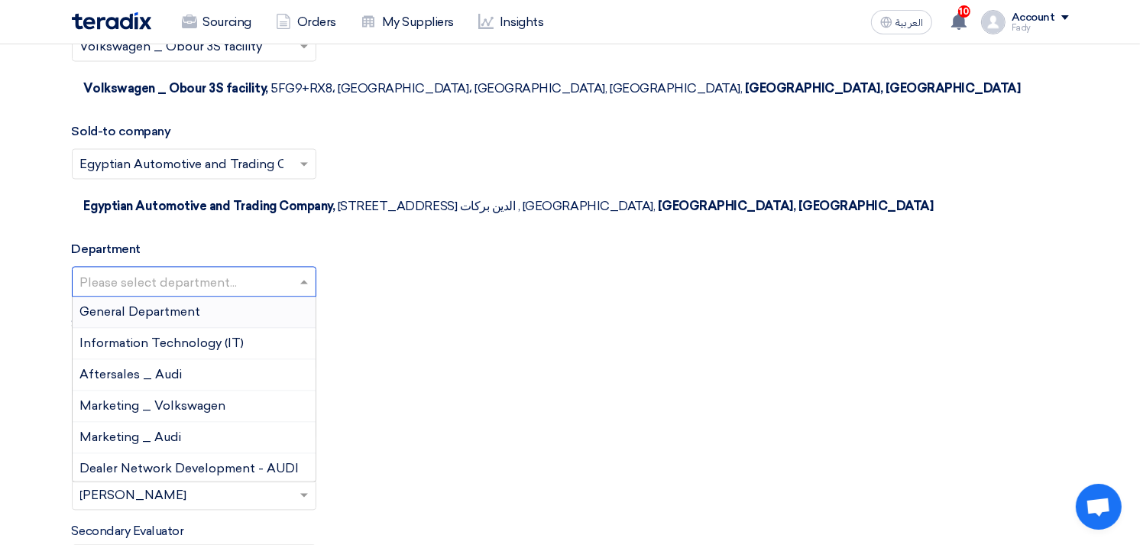
click at [199, 271] on input "text" at bounding box center [186, 283] width 212 height 25
click at [171, 305] on span "General Department" at bounding box center [140, 312] width 121 height 15
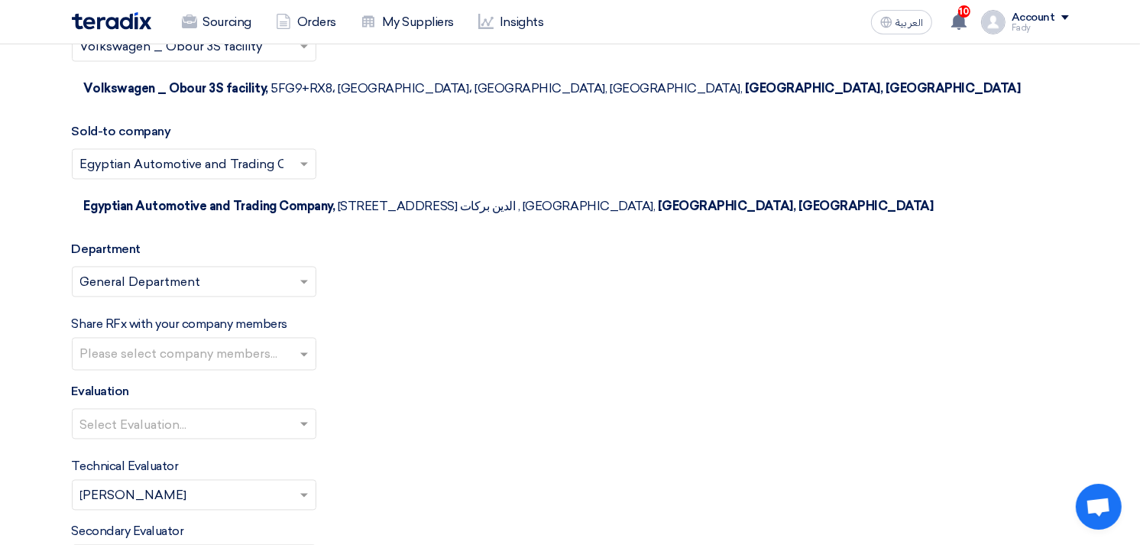
click at [166, 343] on input "text" at bounding box center [195, 355] width 231 height 25
click at [674, 315] on div "Share RFx with your company members Please select company members..." at bounding box center [570, 342] width 997 height 55
click at [192, 413] on input "text" at bounding box center [186, 425] width 212 height 25
click at [166, 447] on span "100% Price (VAT Included)" at bounding box center [156, 454] width 152 height 15
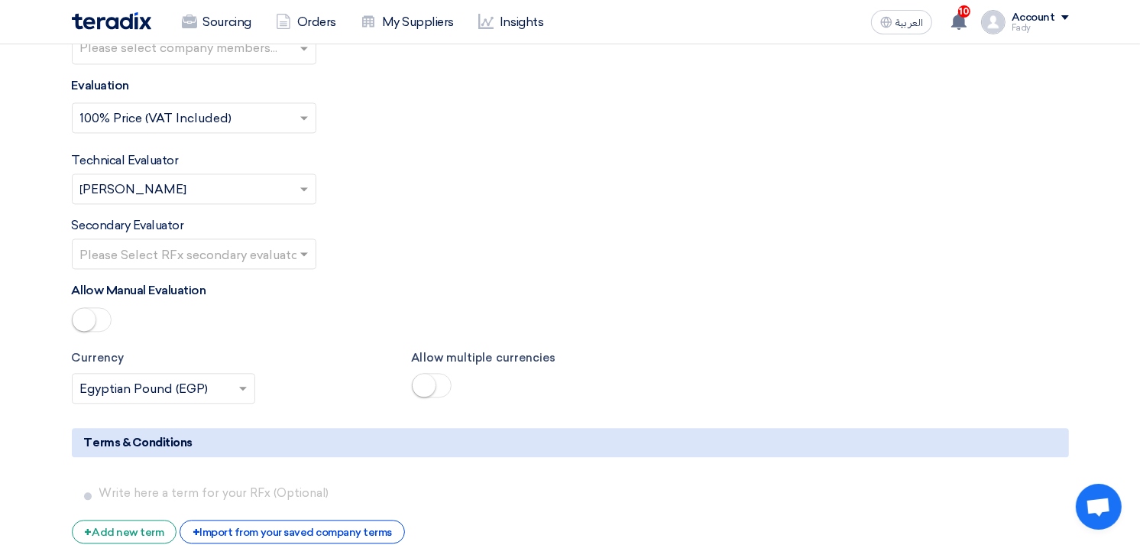
scroll to position [2877, 0]
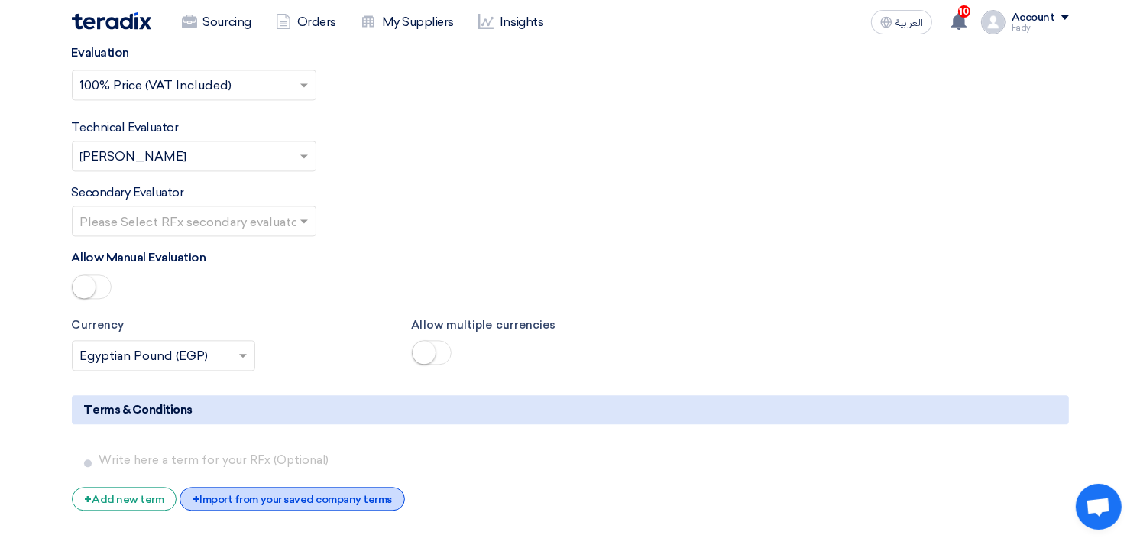
click at [286, 487] on div "+ Import from your saved company terms" at bounding box center [292, 499] width 225 height 24
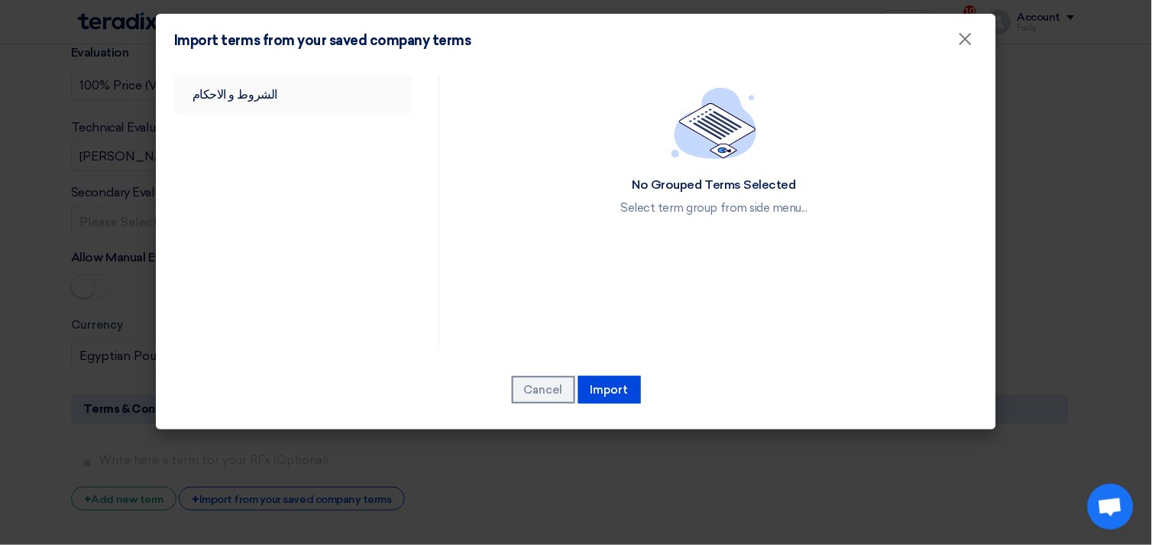
click at [196, 94] on link "الشروط و الاحكام" at bounding box center [293, 95] width 238 height 40
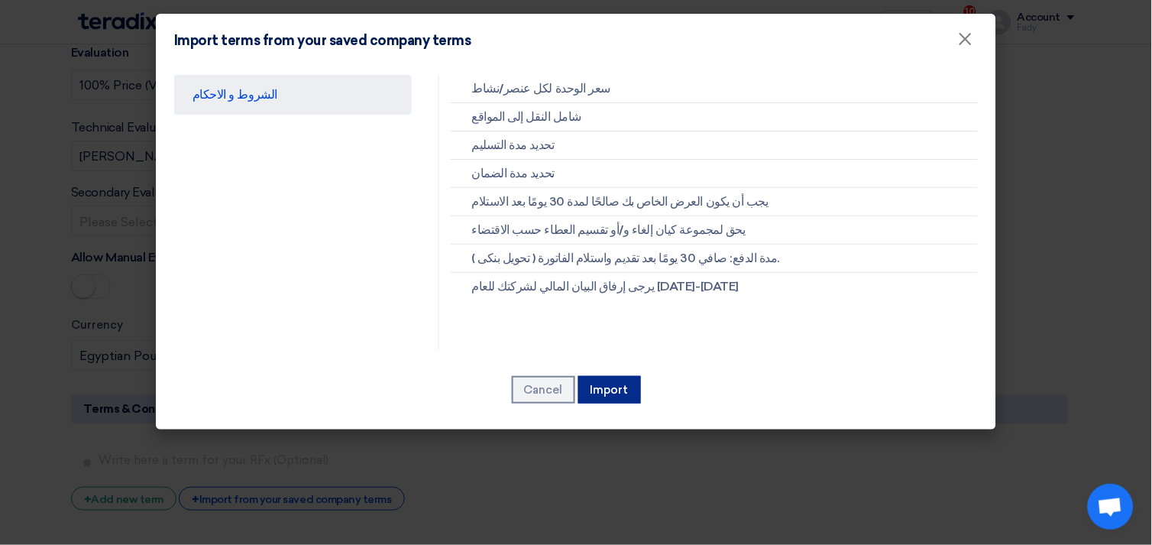
click at [623, 377] on button "Import" at bounding box center [609, 389] width 63 height 27
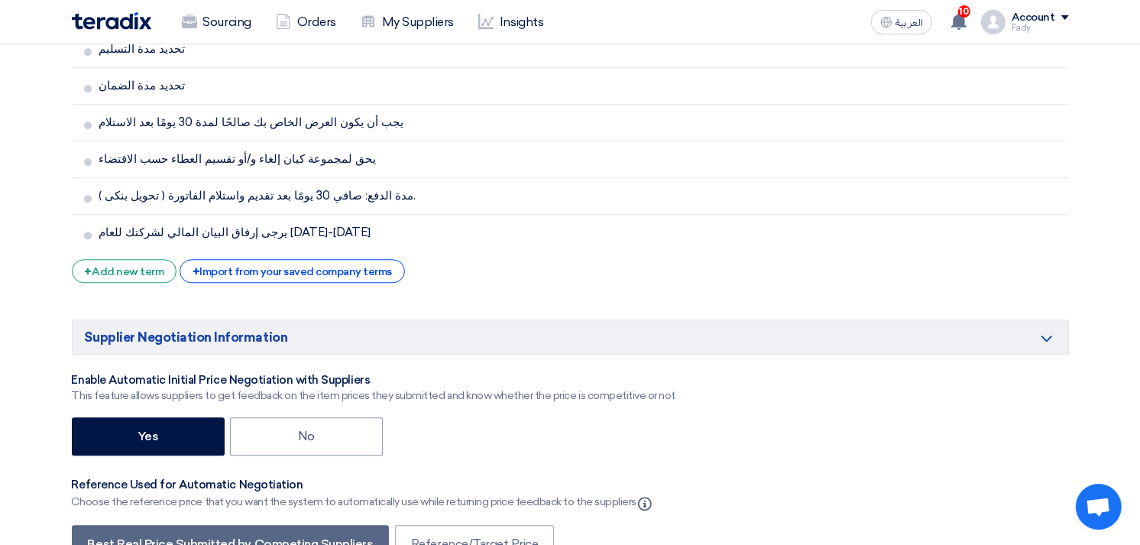
scroll to position [3387, 0]
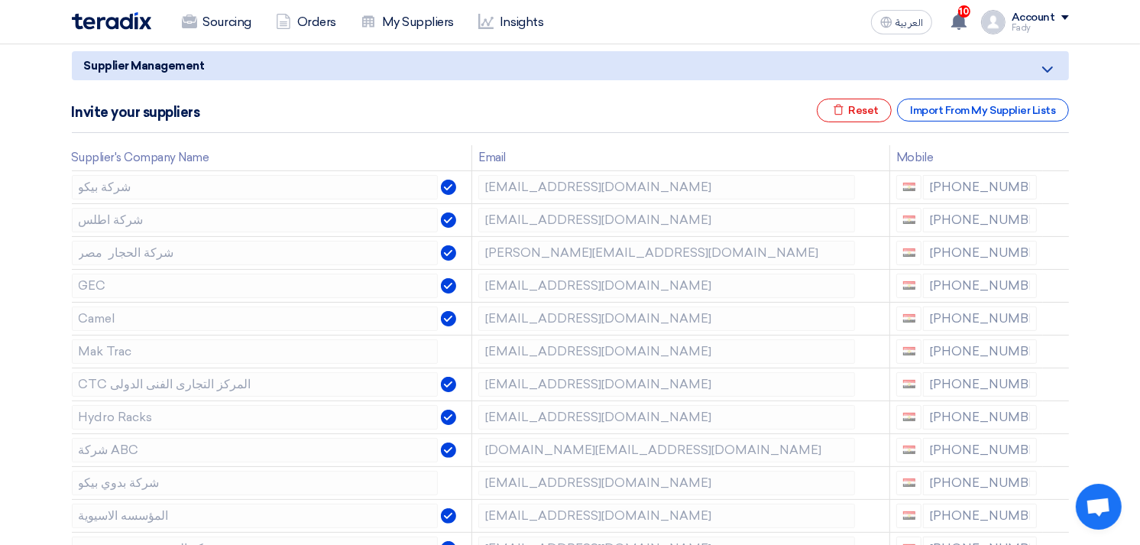
scroll to position [85, 0]
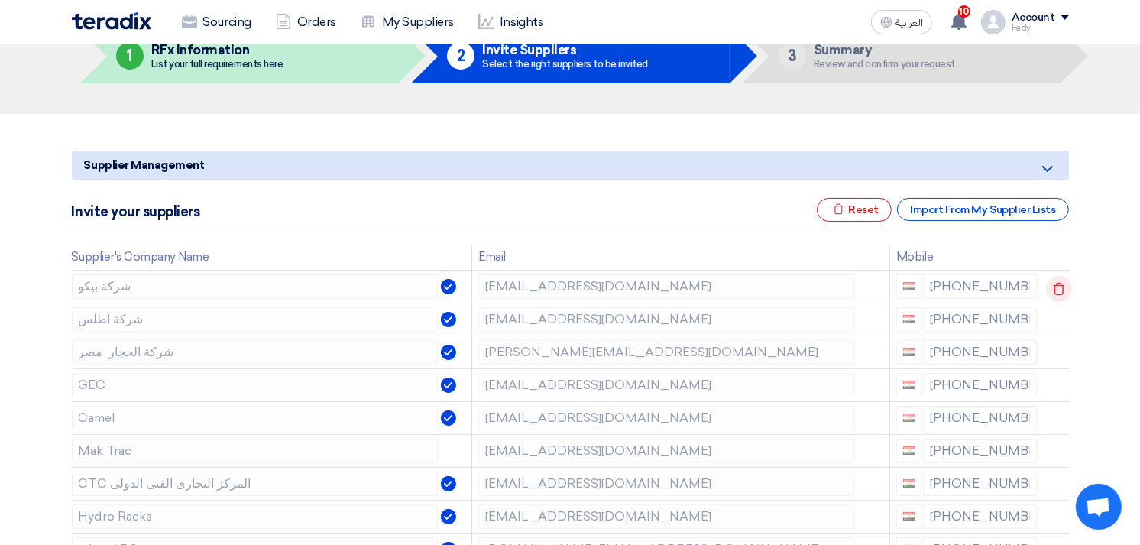
click at [1055, 283] on icon at bounding box center [1059, 289] width 26 height 26
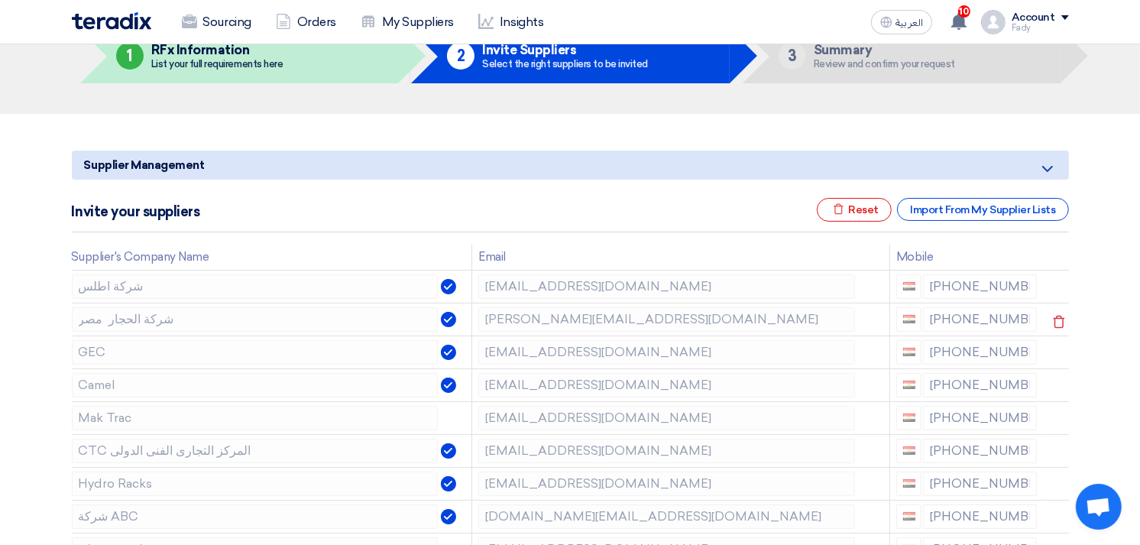
click at [0, 0] on icon at bounding box center [0, 0] width 0 height 0
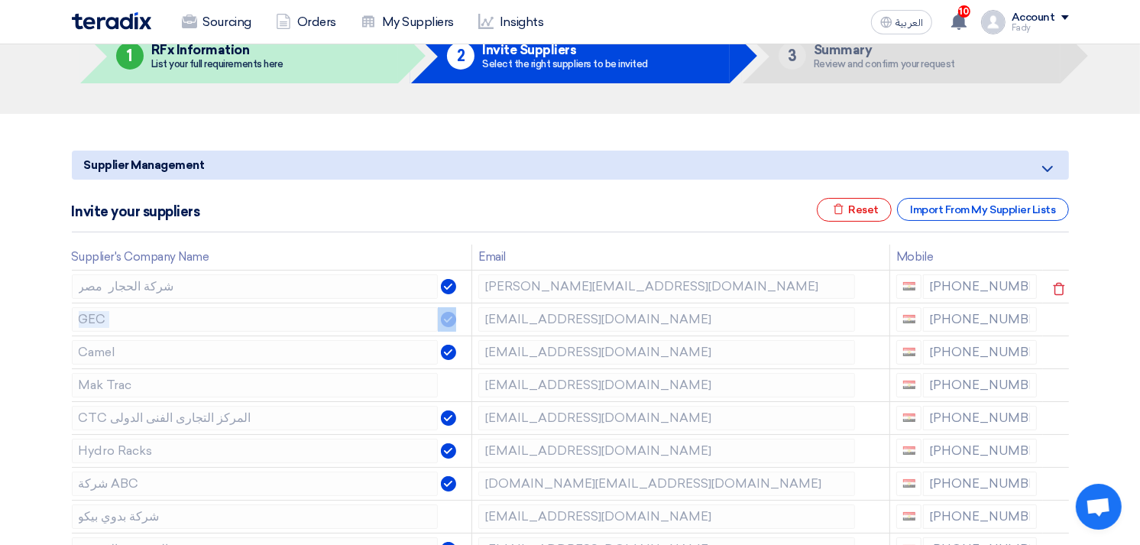
click at [1053, 283] on icon at bounding box center [1059, 289] width 26 height 26
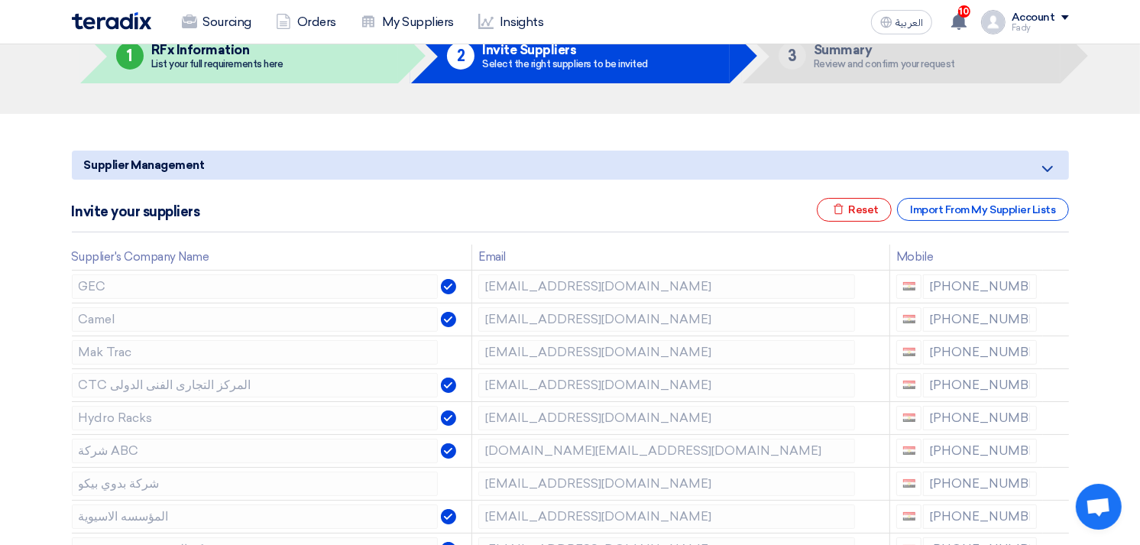
click at [0, 0] on icon at bounding box center [0, 0] width 0 height 0
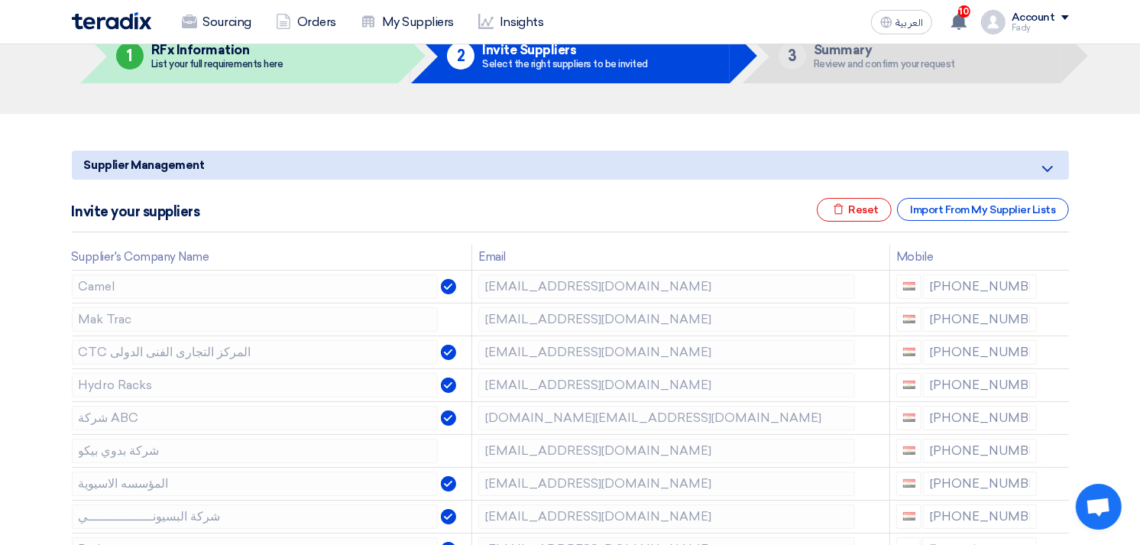
click at [0, 0] on icon at bounding box center [0, 0] width 0 height 0
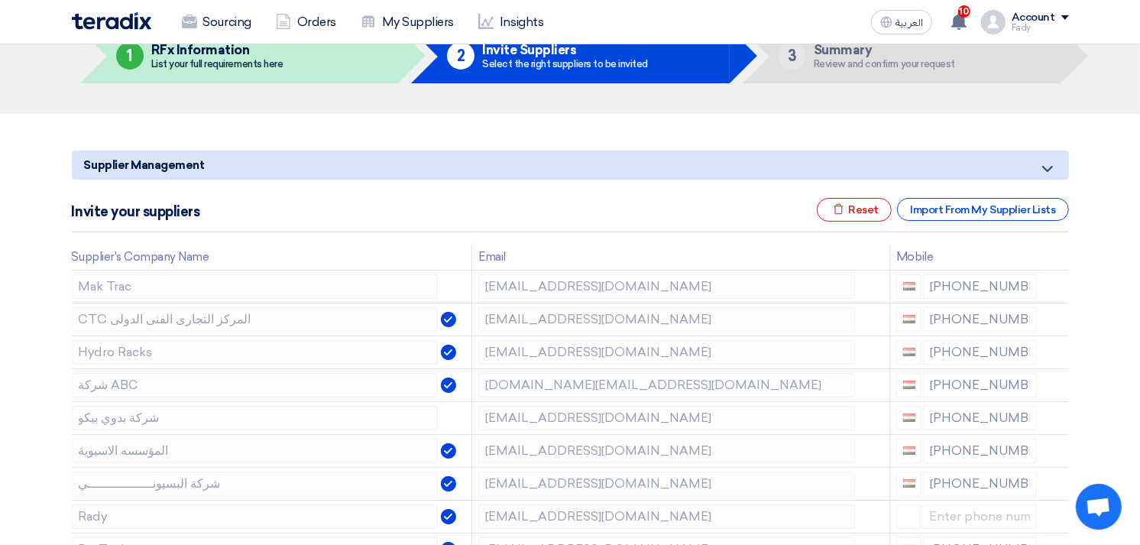
click at [0, 0] on icon at bounding box center [0, 0] width 0 height 0
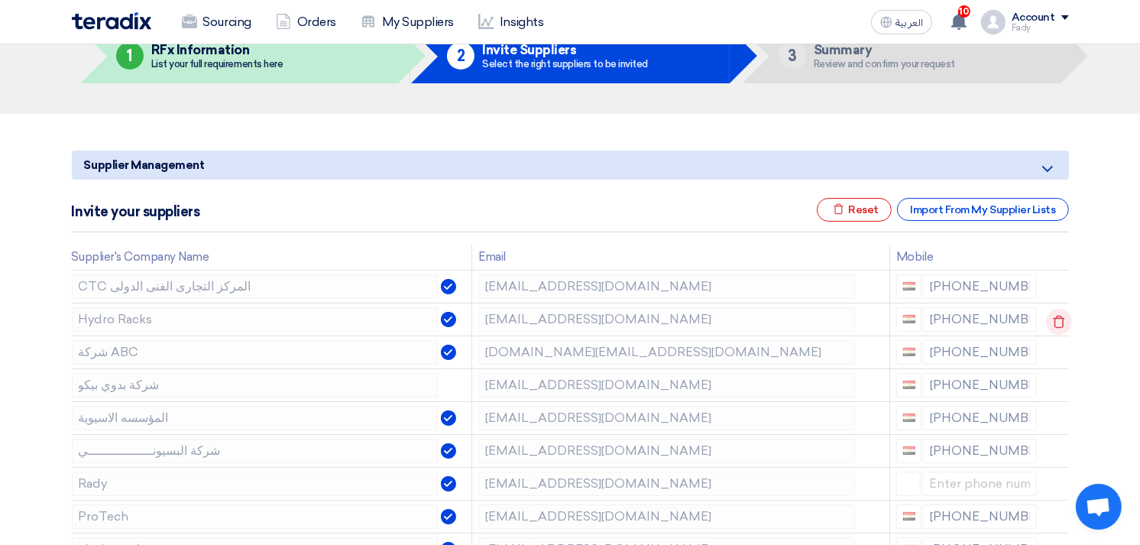
click at [1053, 319] on use at bounding box center [1058, 321] width 11 height 13
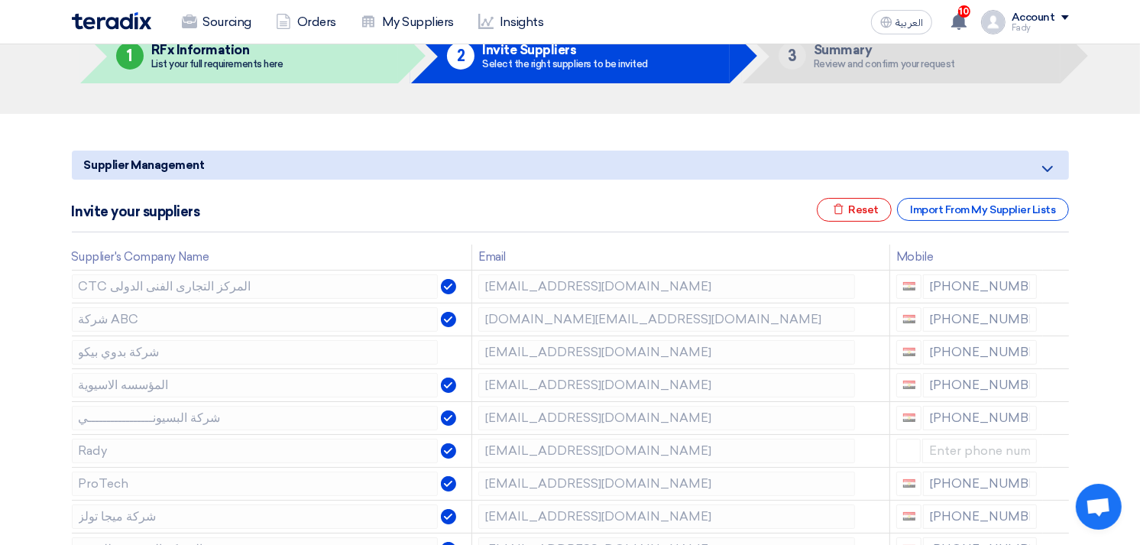
click at [0, 0] on use at bounding box center [0, 0] width 0 height 0
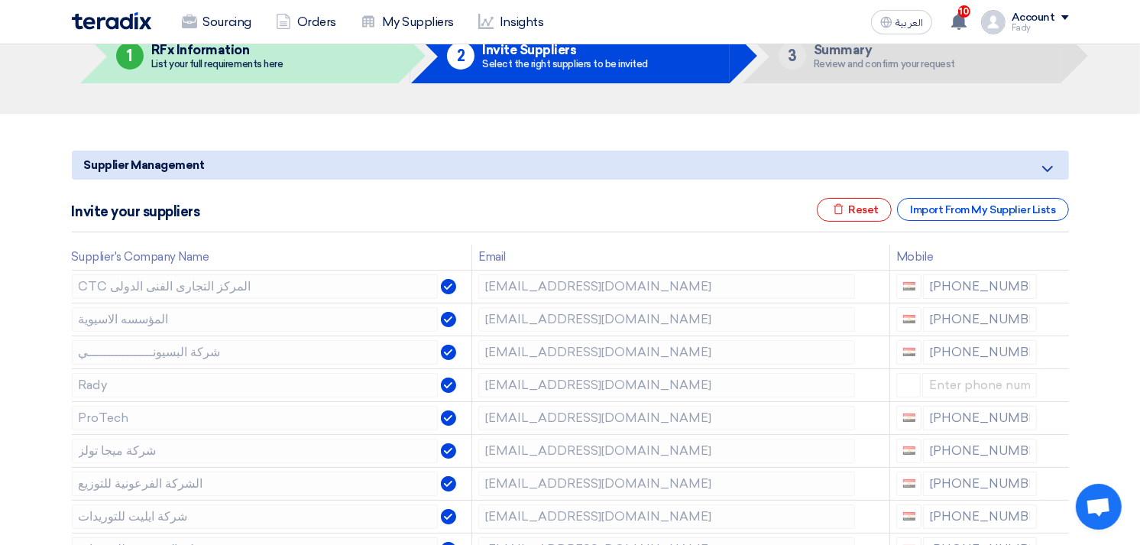
click at [0, 0] on use at bounding box center [0, 0] width 0 height 0
click at [1053, 350] on use at bounding box center [1058, 354] width 11 height 13
click at [0, 0] on use at bounding box center [0, 0] width 0 height 0
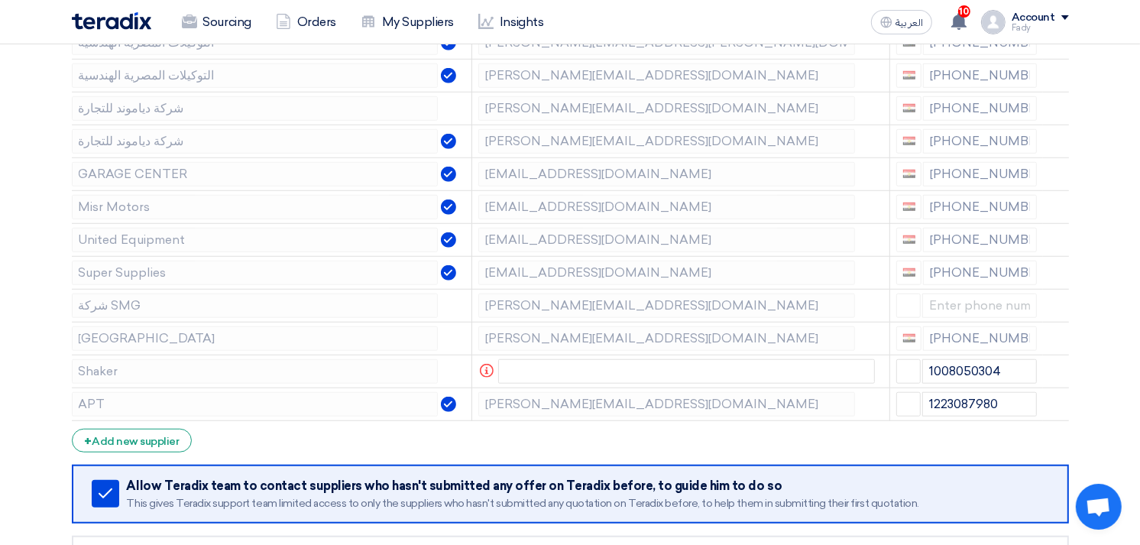
scroll to position [1442, 0]
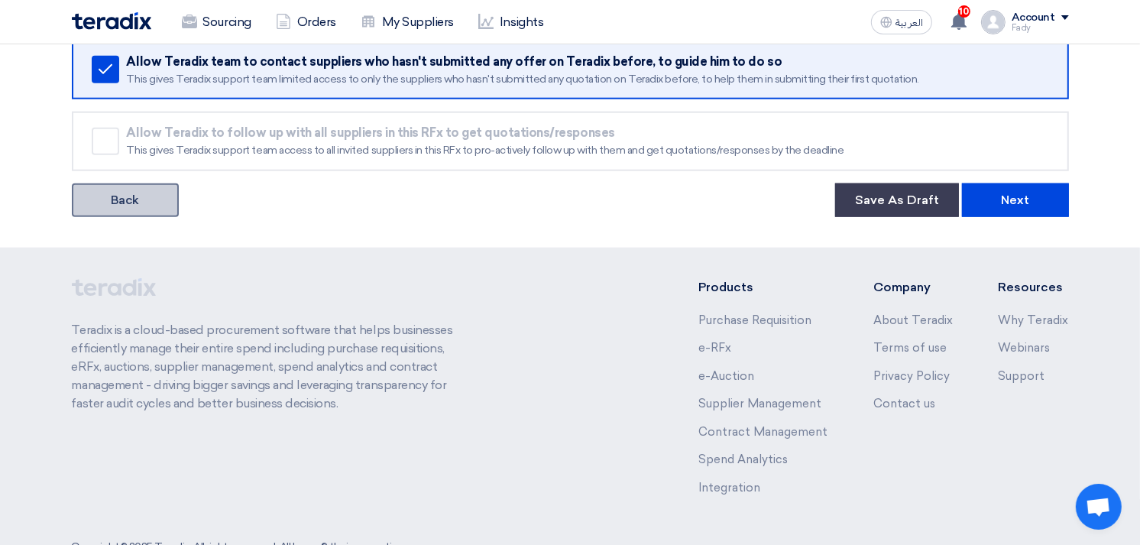
click at [130, 201] on link "Back" at bounding box center [125, 200] width 107 height 34
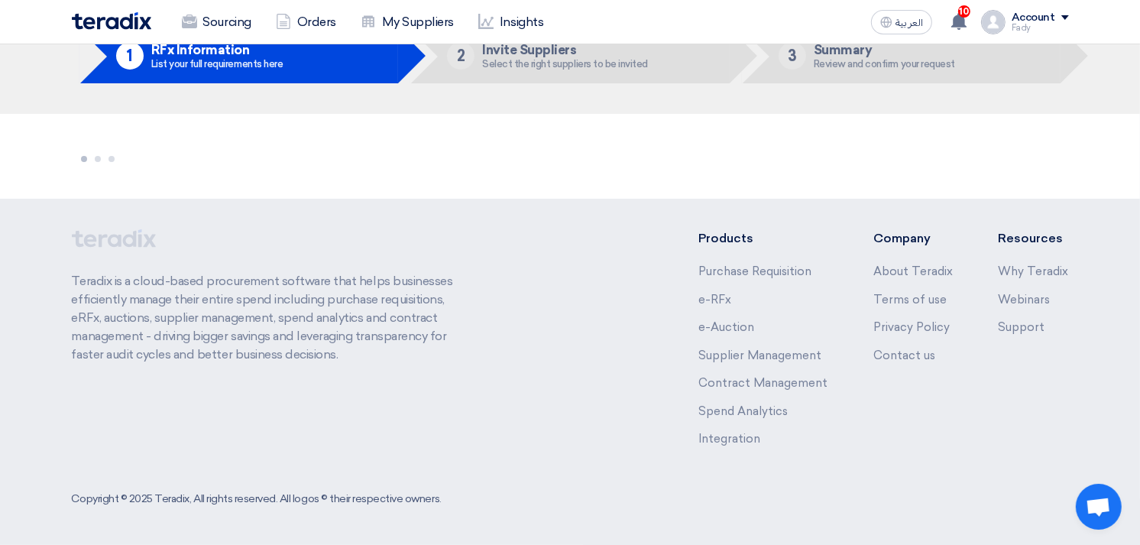
scroll to position [84, 0]
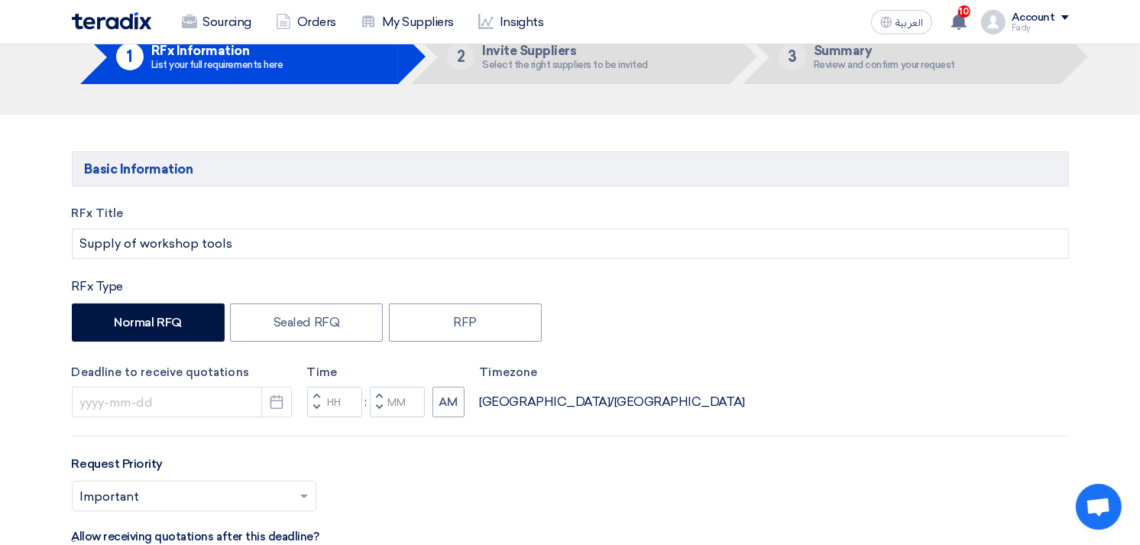
type input "[DATE]"
type input "07"
type input "00"
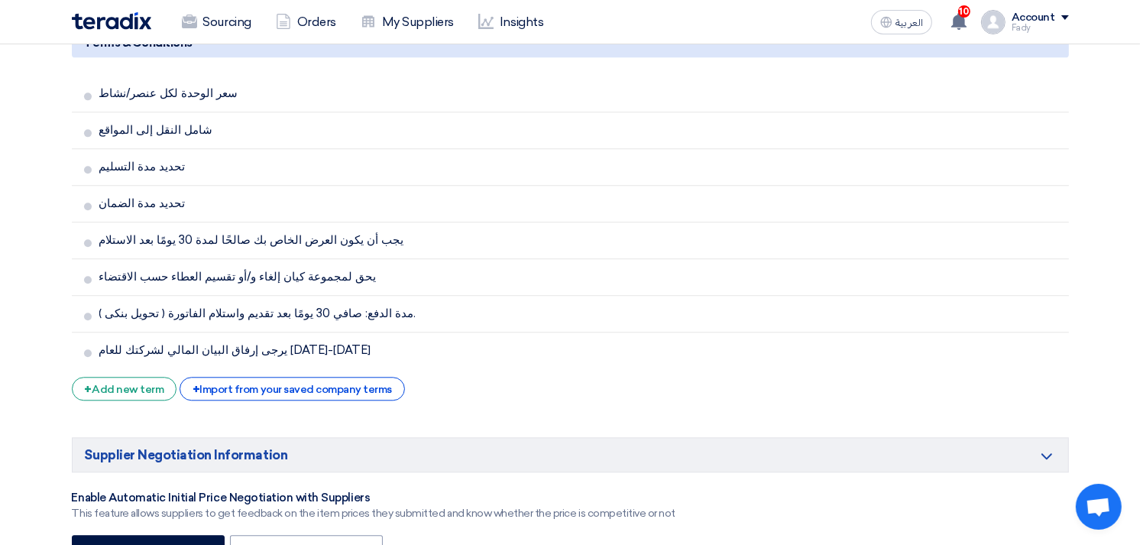
scroll to position [3739, 0]
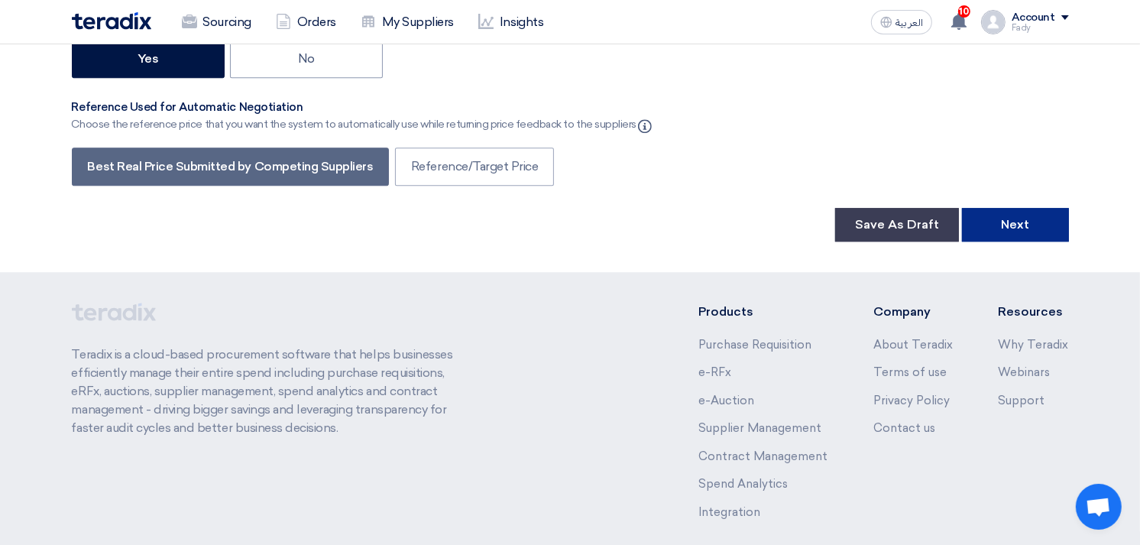
click at [1039, 208] on button "Next" at bounding box center [1015, 225] width 107 height 34
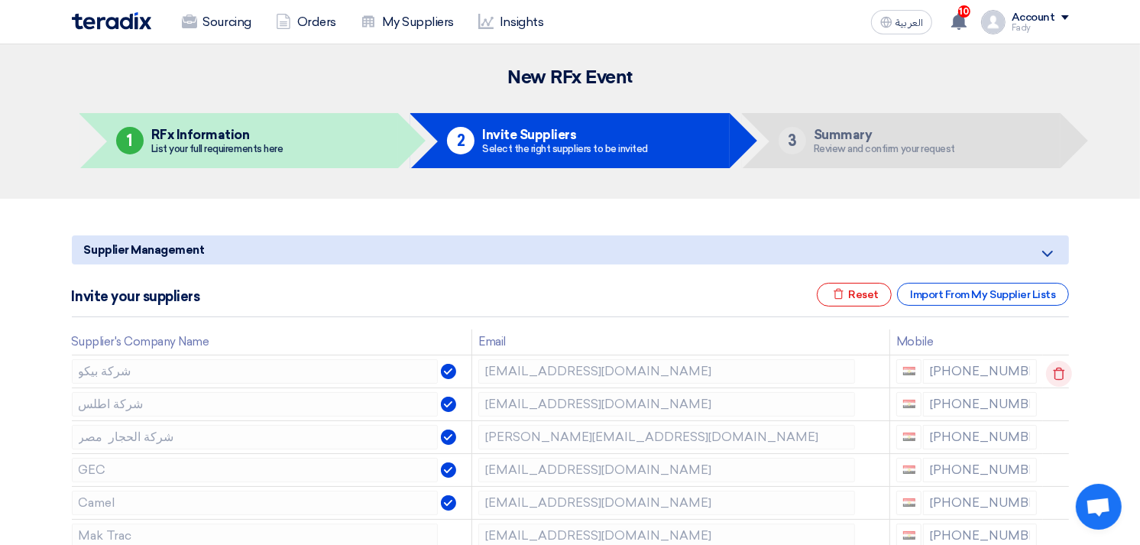
click at [1053, 370] on use at bounding box center [1058, 373] width 11 height 13
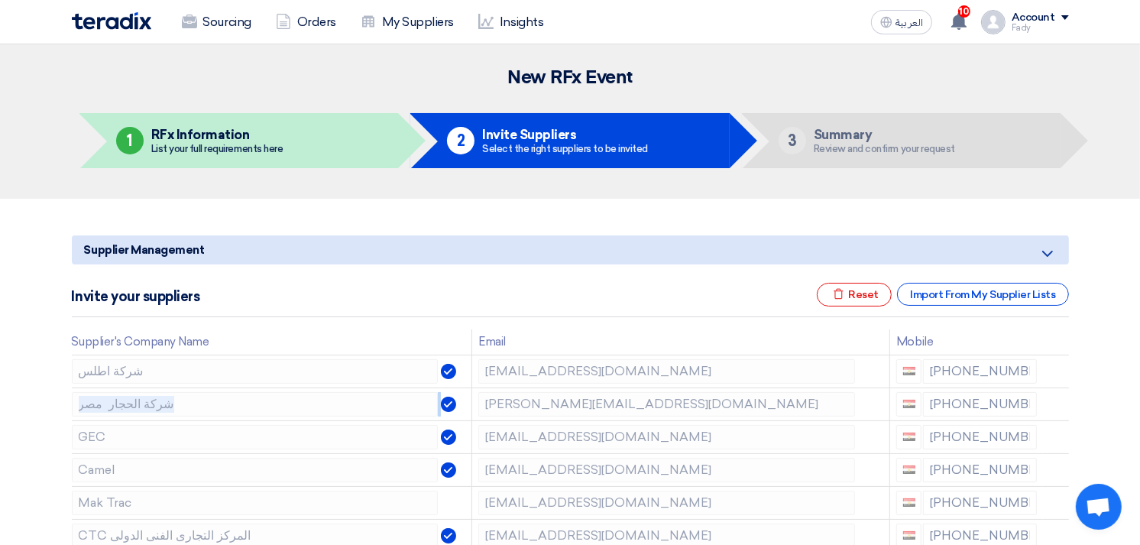
click at [0, 0] on use at bounding box center [0, 0] width 0 height 0
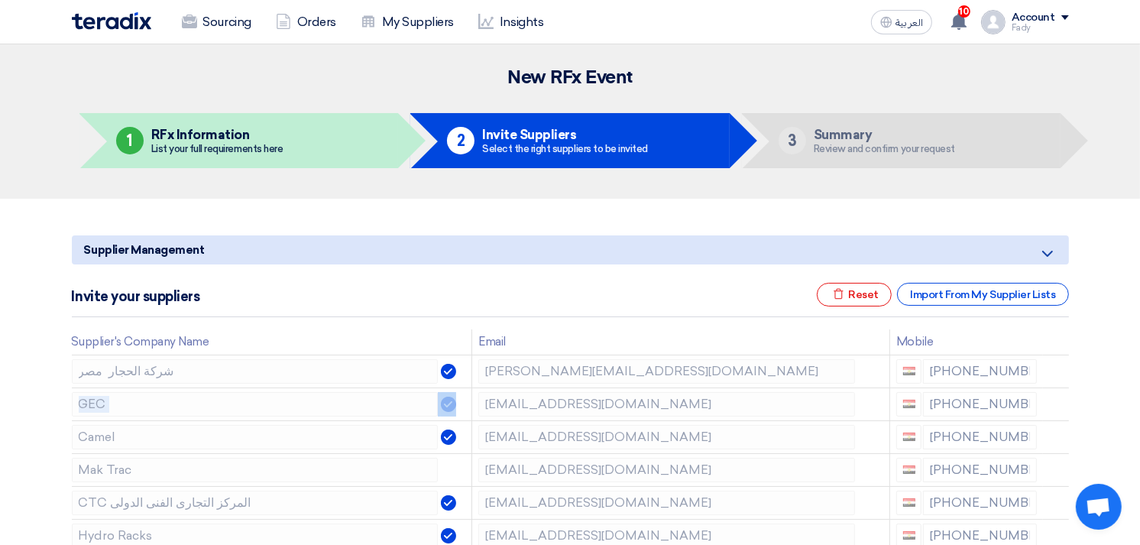
click at [0, 0] on use at bounding box center [0, 0] width 0 height 0
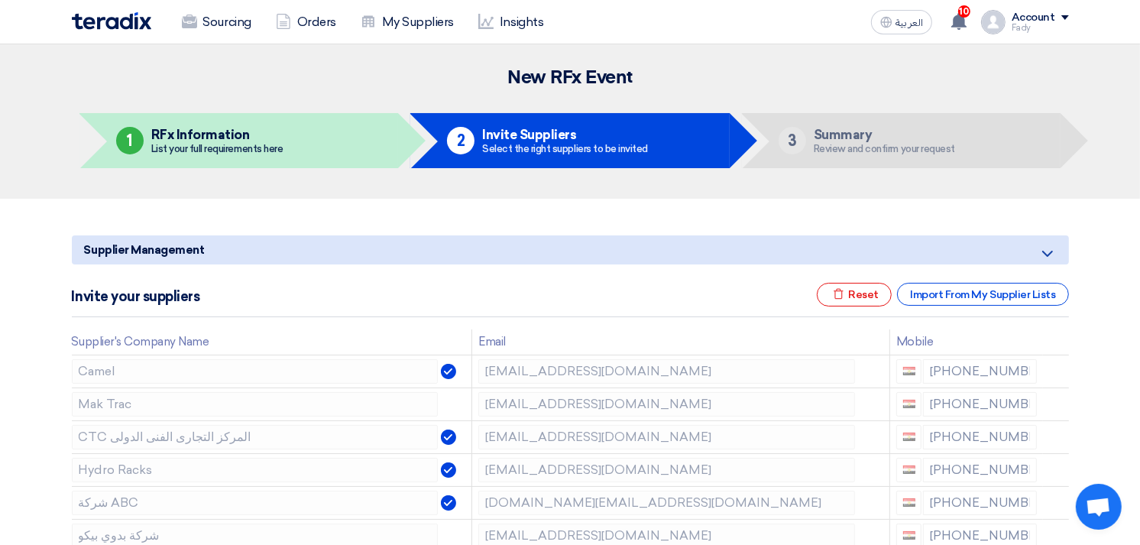
click at [0, 0] on use at bounding box center [0, 0] width 0 height 0
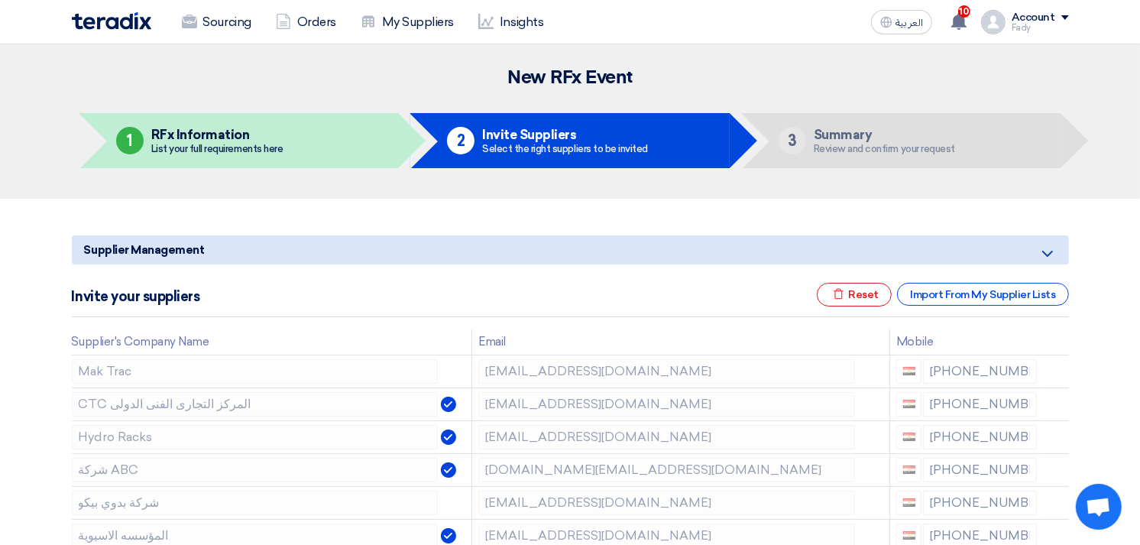
click at [0, 0] on use at bounding box center [0, 0] width 0 height 0
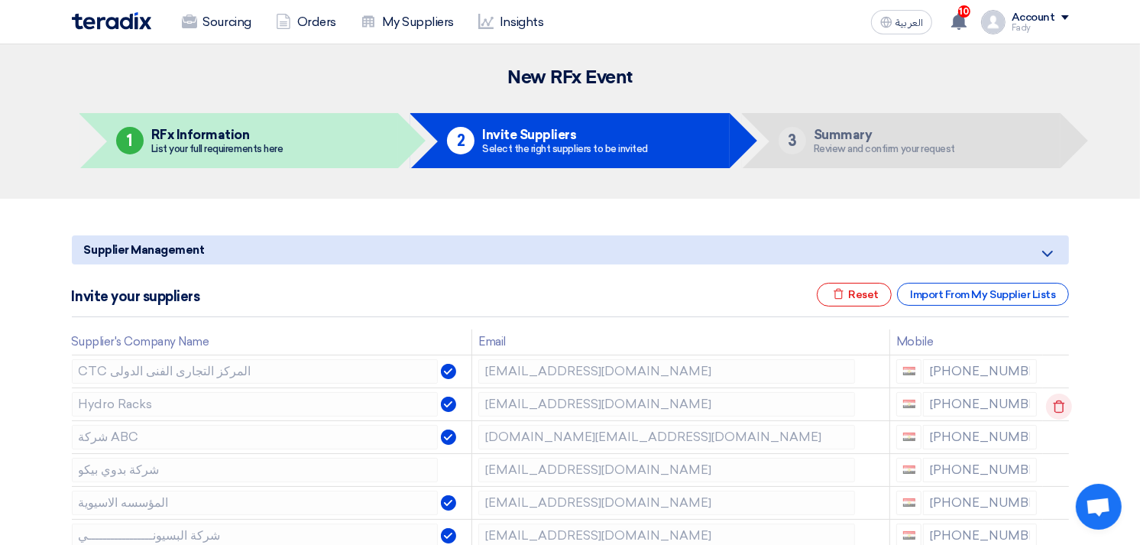
click at [1054, 402] on use at bounding box center [1058, 405] width 11 height 13
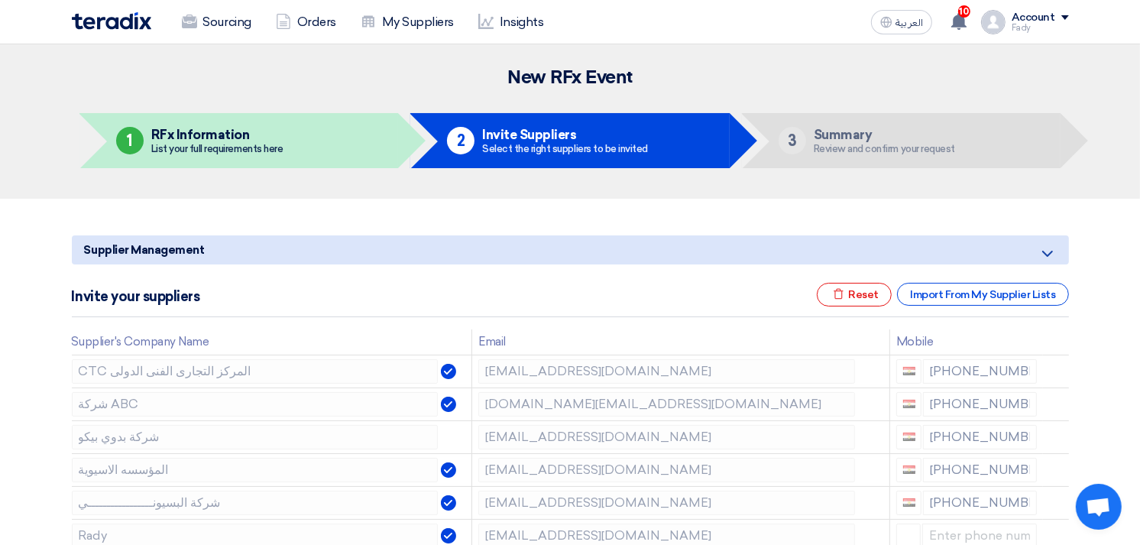
click at [0, 0] on use at bounding box center [0, 0] width 0 height 0
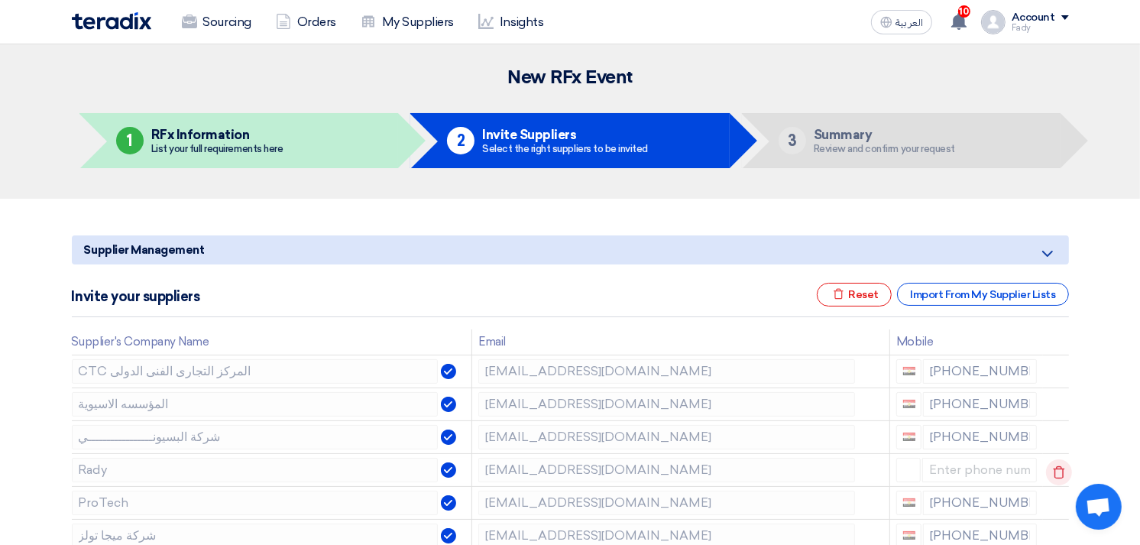
click at [1055, 467] on icon at bounding box center [1059, 472] width 26 height 26
click at [0, 0] on icon at bounding box center [0, 0] width 0 height 0
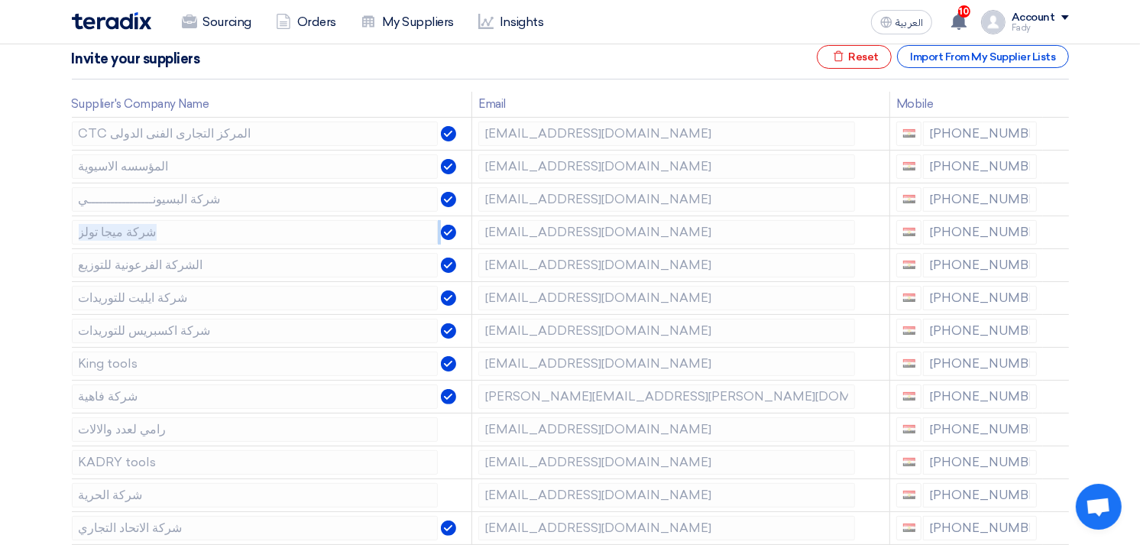
scroll to position [254, 0]
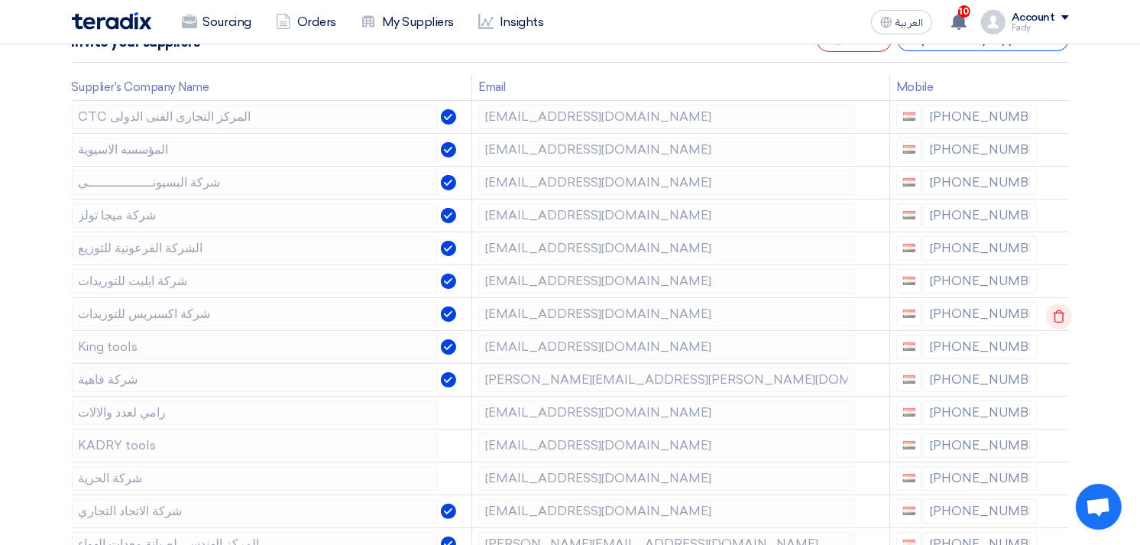
click at [1056, 317] on icon at bounding box center [1059, 316] width 26 height 26
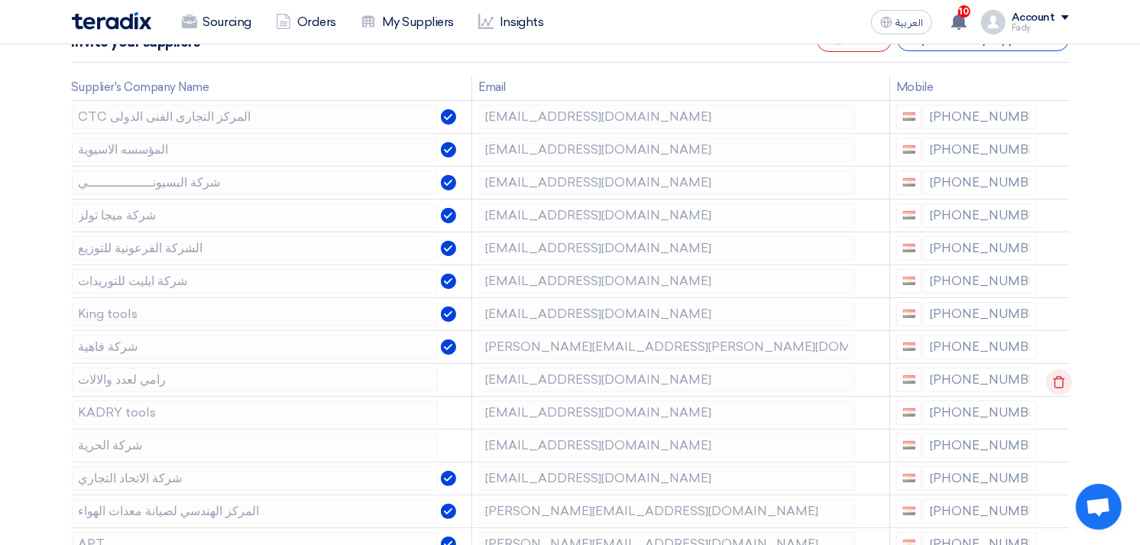
click at [1054, 383] on icon at bounding box center [1059, 382] width 26 height 26
click at [0, 0] on icon at bounding box center [0, 0] width 0 height 0
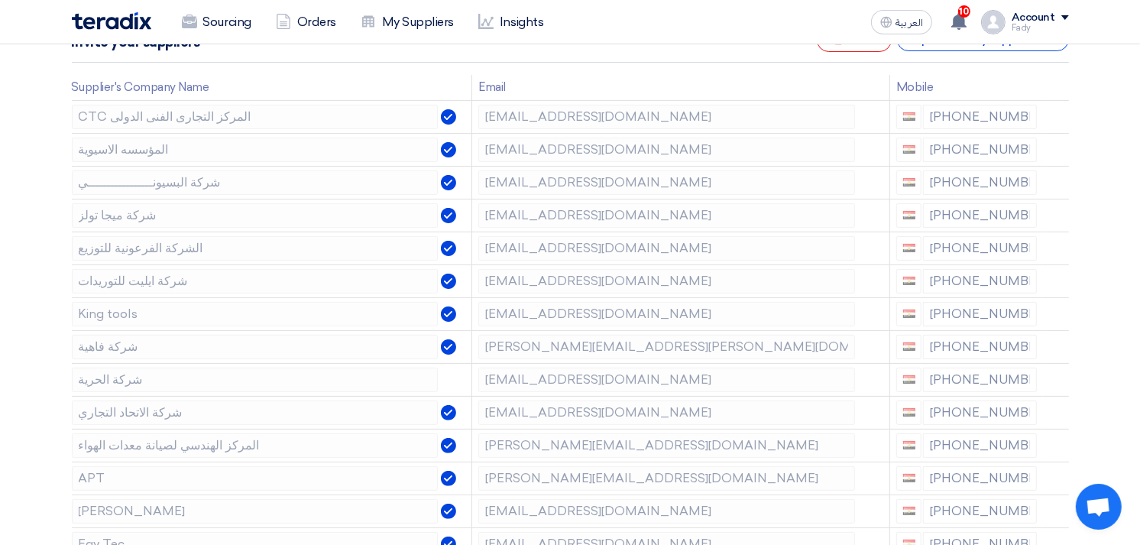
click at [0, 0] on icon at bounding box center [0, 0] width 0 height 0
click at [1051, 409] on icon at bounding box center [1059, 415] width 26 height 26
click at [1053, 477] on use at bounding box center [1058, 480] width 11 height 13
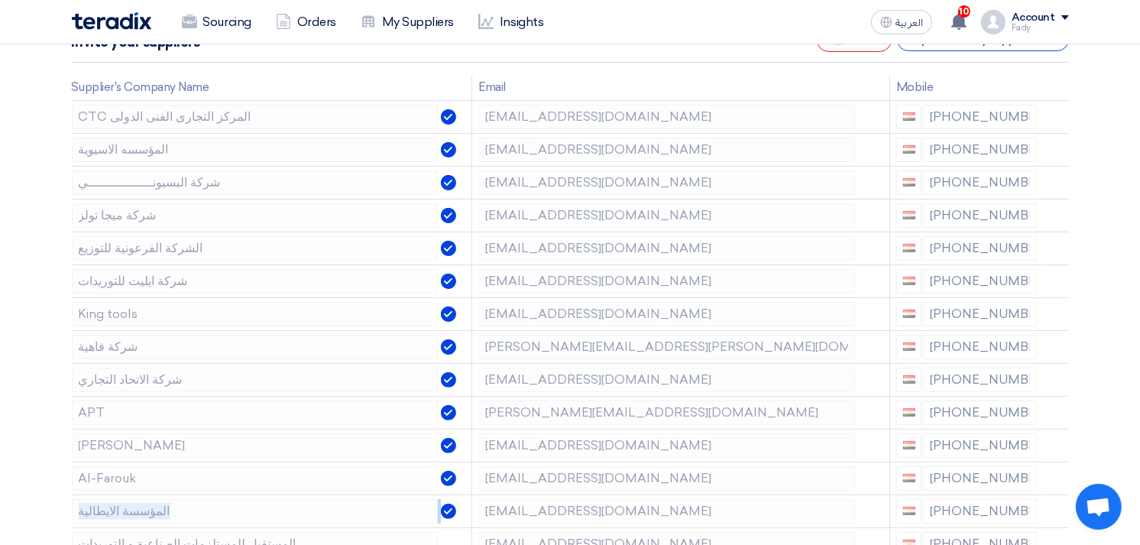
click at [0, 0] on use at bounding box center [0, 0] width 0 height 0
click at [1052, 505] on icon at bounding box center [1059, 513] width 26 height 26
click at [0, 0] on icon at bounding box center [0, 0] width 0 height 0
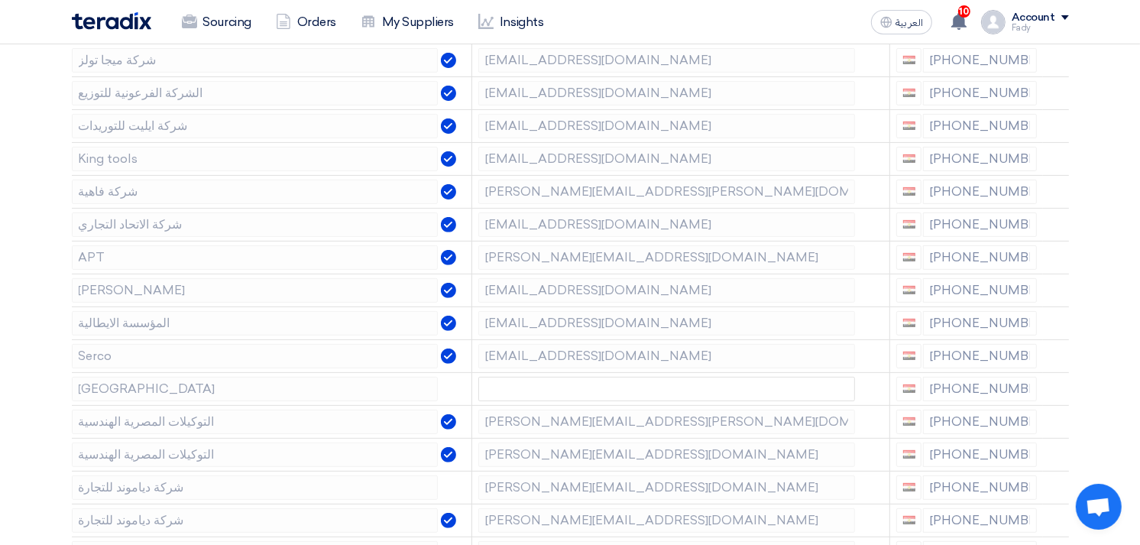
scroll to position [424, 0]
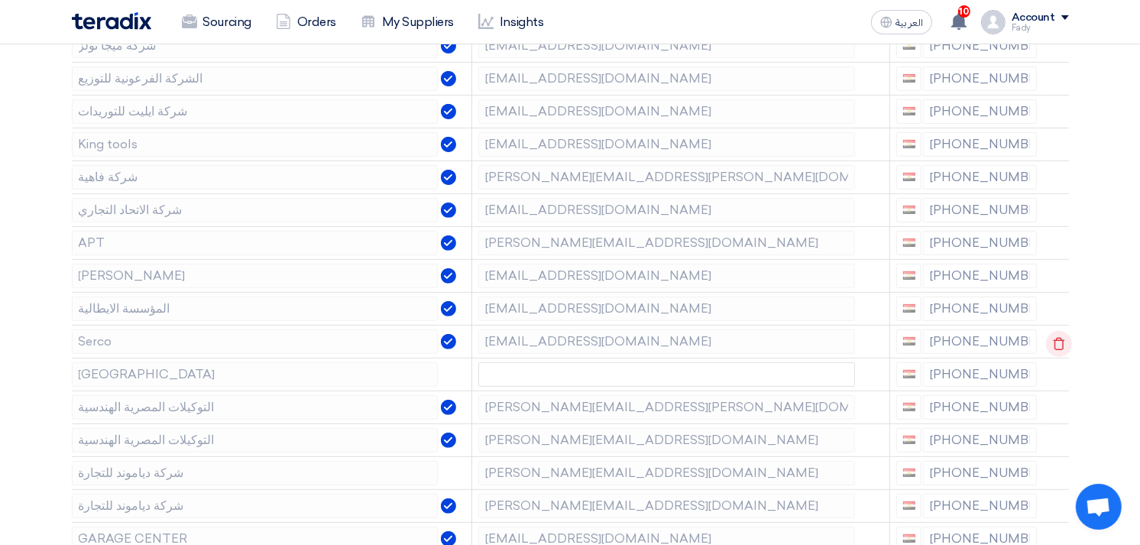
click at [1056, 338] on icon at bounding box center [1059, 344] width 26 height 26
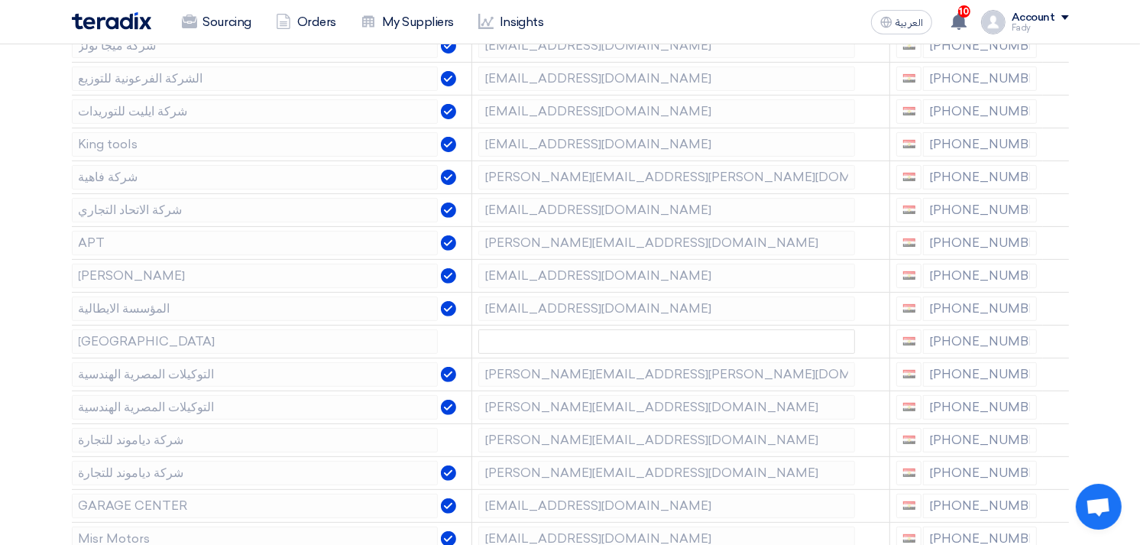
click at [0, 0] on icon at bounding box center [0, 0] width 0 height 0
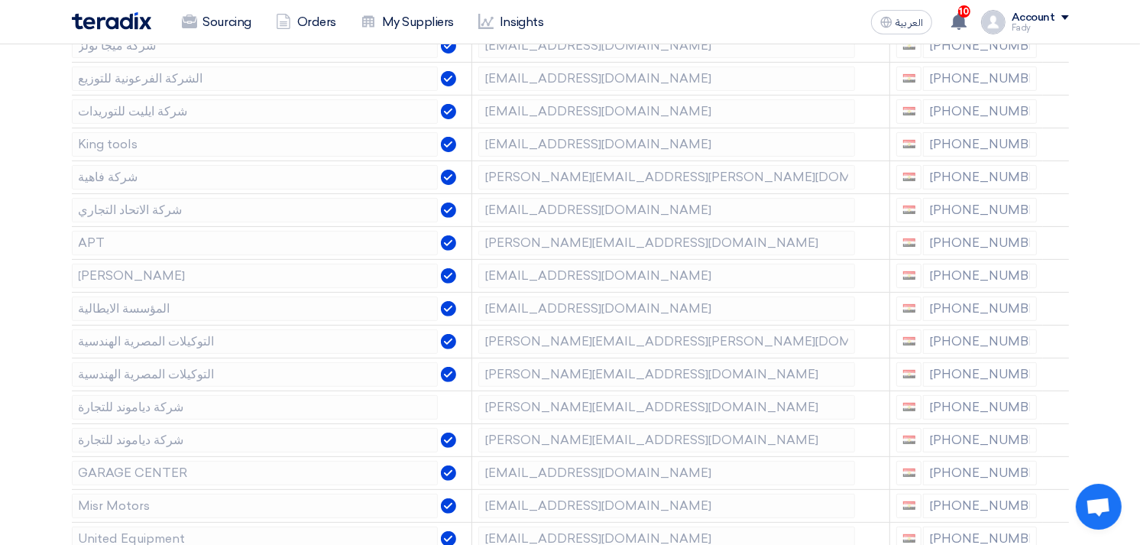
click at [0, 0] on icon at bounding box center [0, 0] width 0 height 0
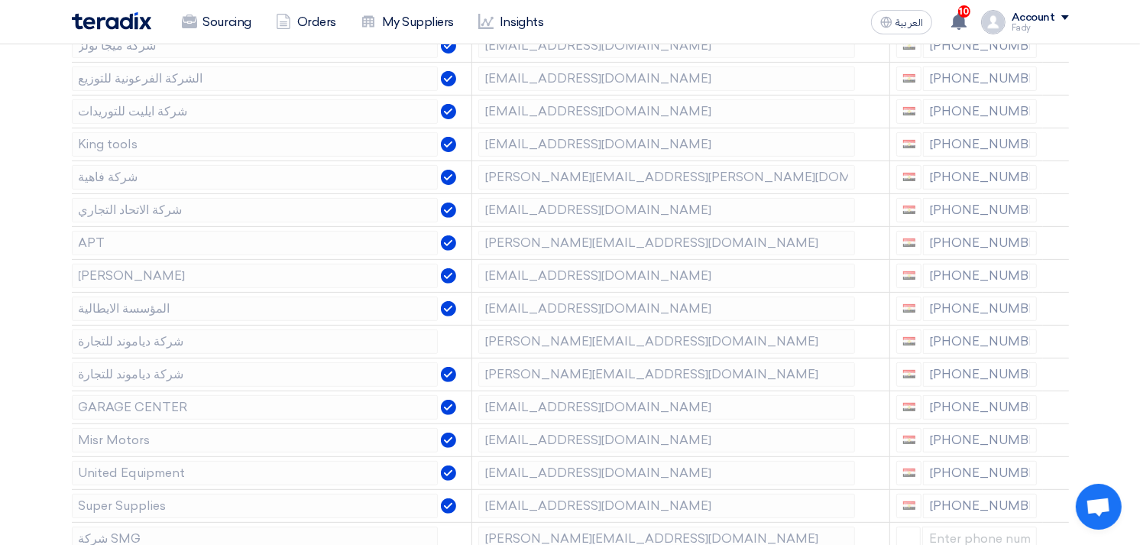
click at [0, 0] on icon at bounding box center [0, 0] width 0 height 0
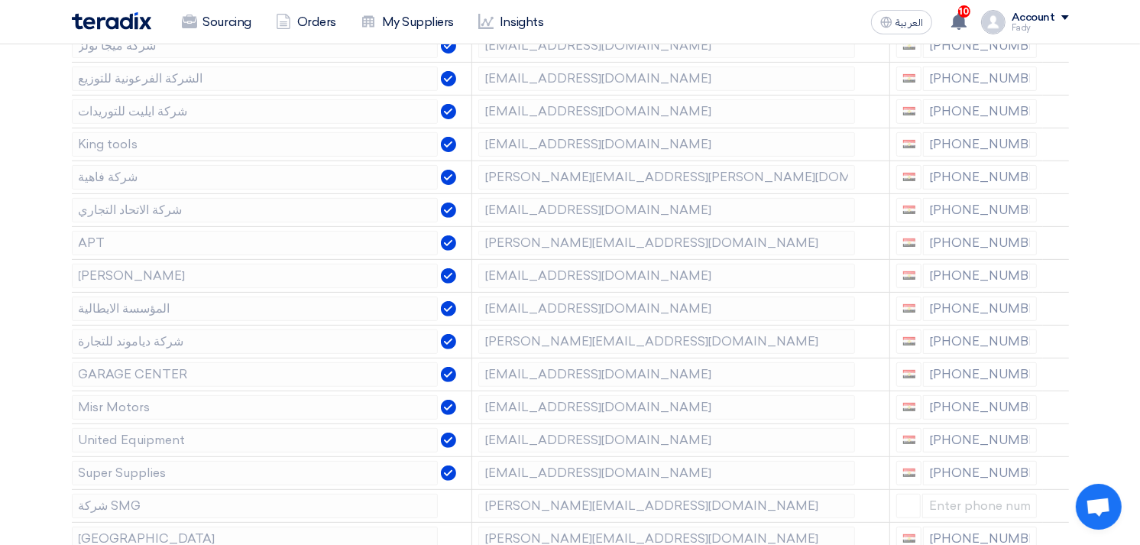
click at [0, 0] on icon at bounding box center [0, 0] width 0 height 0
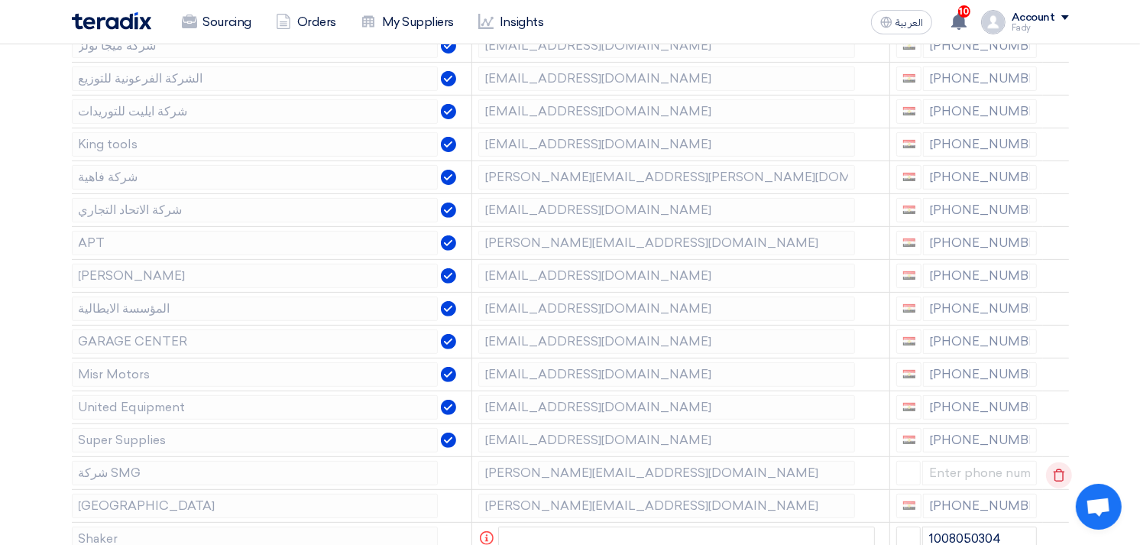
click at [1050, 477] on icon at bounding box center [1059, 475] width 26 height 26
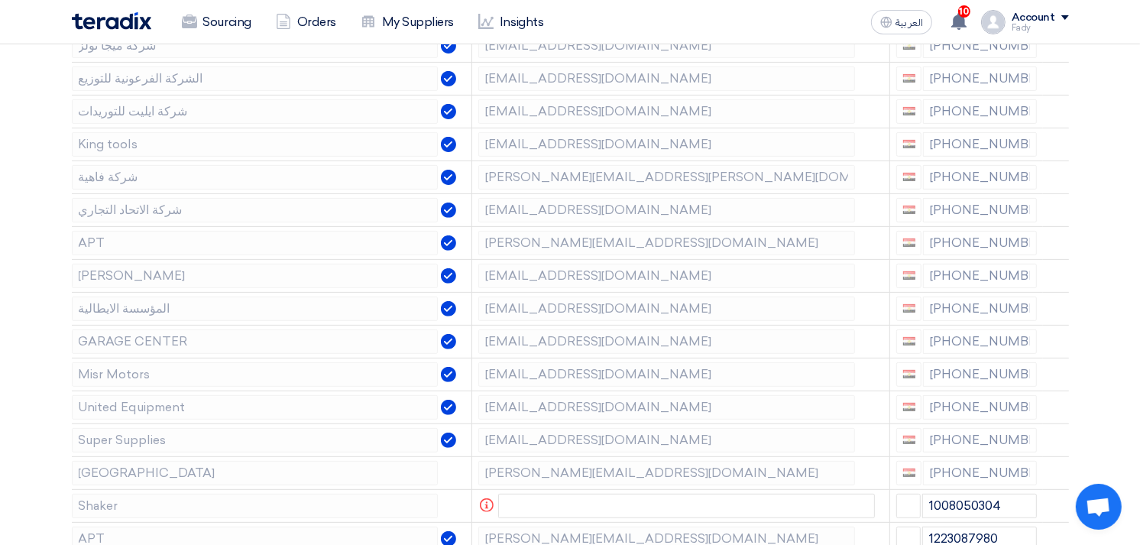
click at [0, 0] on icon at bounding box center [0, 0] width 0 height 0
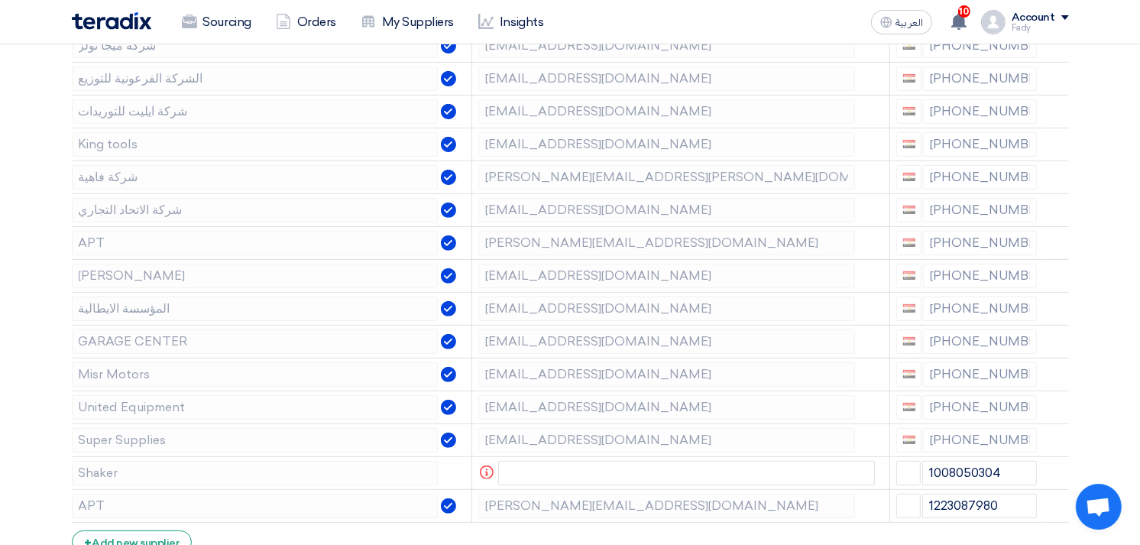
click at [0, 0] on icon at bounding box center [0, 0] width 0 height 0
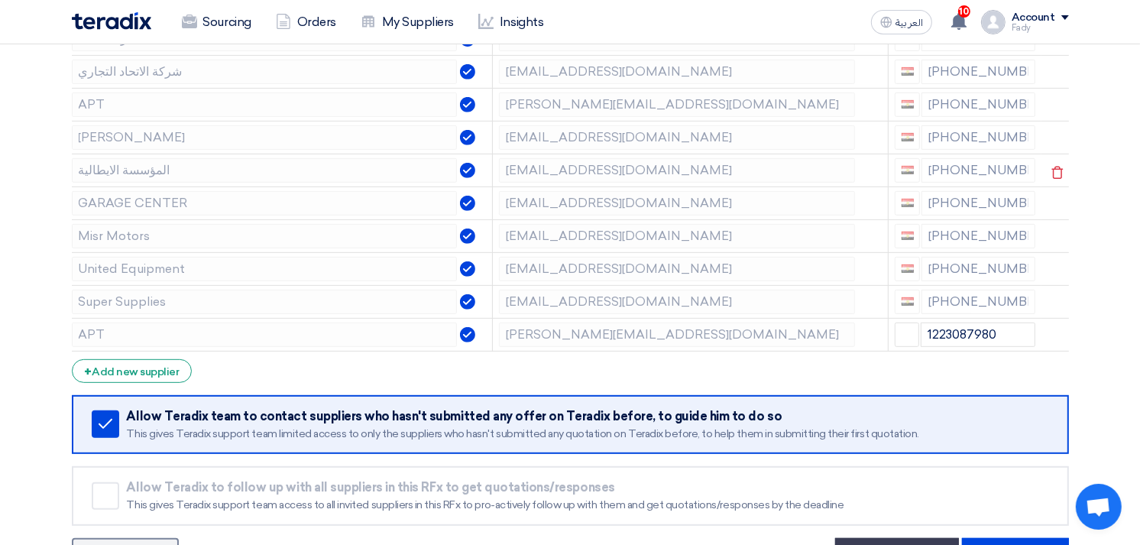
scroll to position [849, 0]
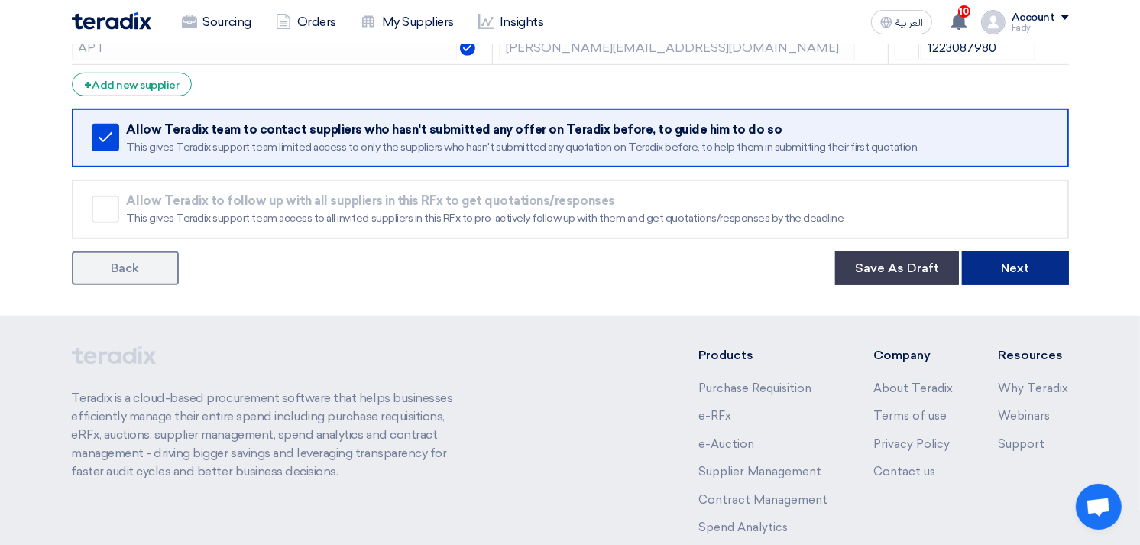
click at [1043, 270] on button "Next" at bounding box center [1015, 268] width 107 height 34
click at [1021, 285] on button "Next" at bounding box center [1015, 268] width 107 height 34
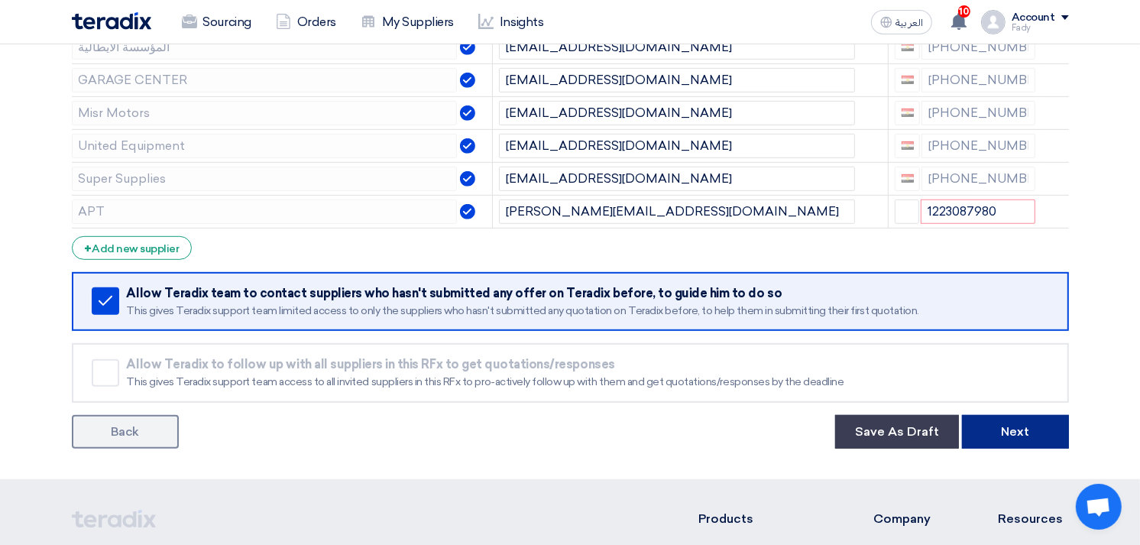
scroll to position [678, 0]
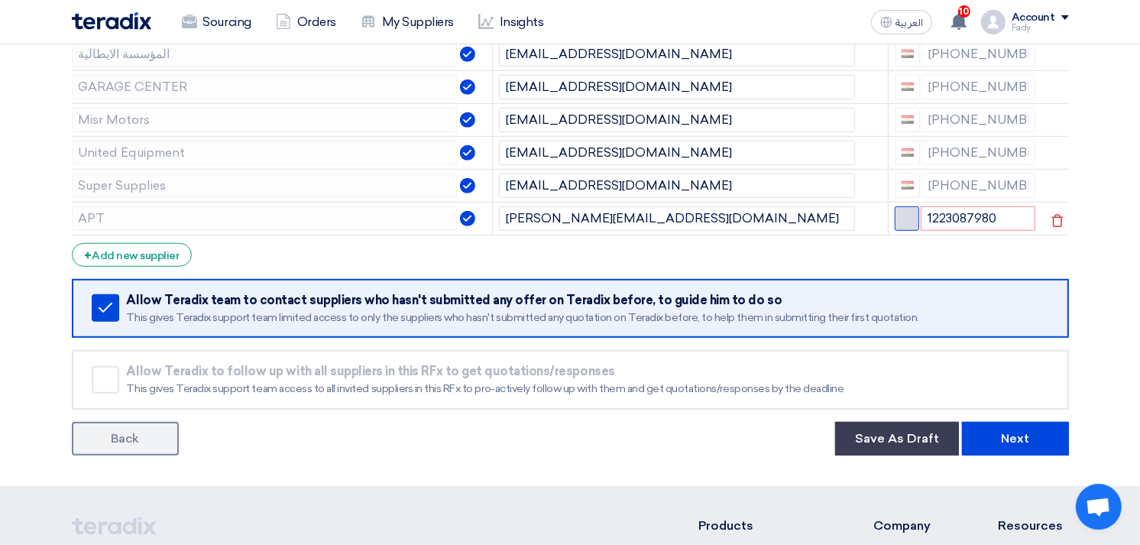
click at [905, 222] on span "button" at bounding box center [906, 216] width 11 height 11
click at [899, 231] on button "button" at bounding box center [906, 218] width 24 height 24
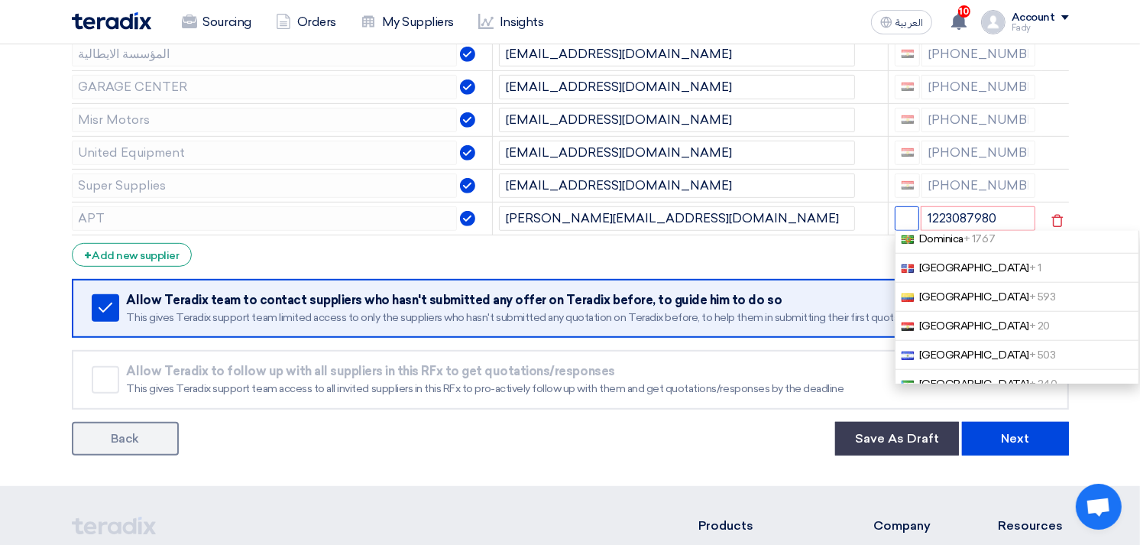
scroll to position [1357, 0]
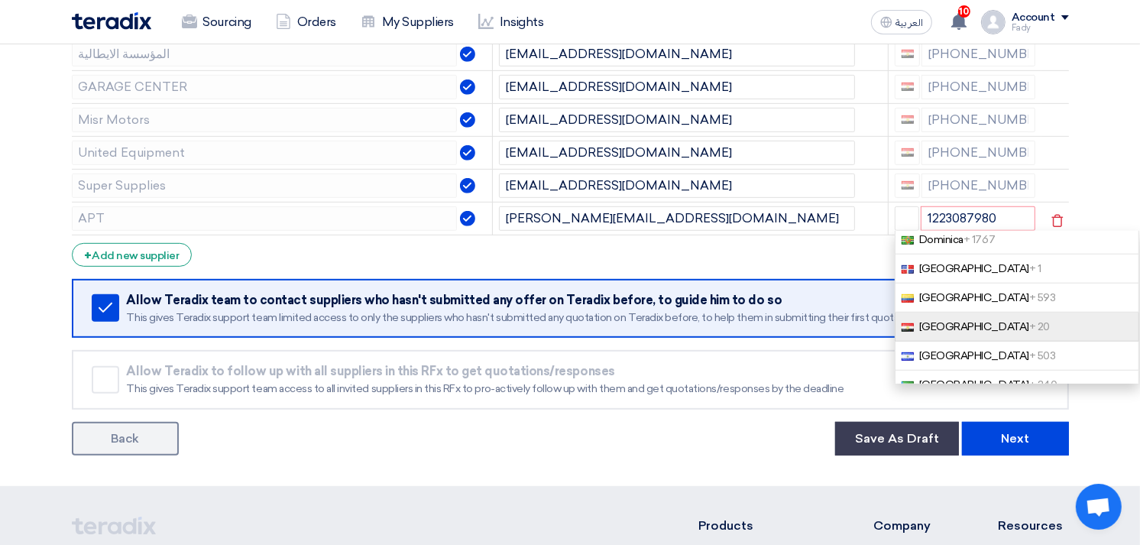
click at [932, 330] on span "Egypt + 20" at bounding box center [984, 326] width 131 height 13
type input "+20 1223087980"
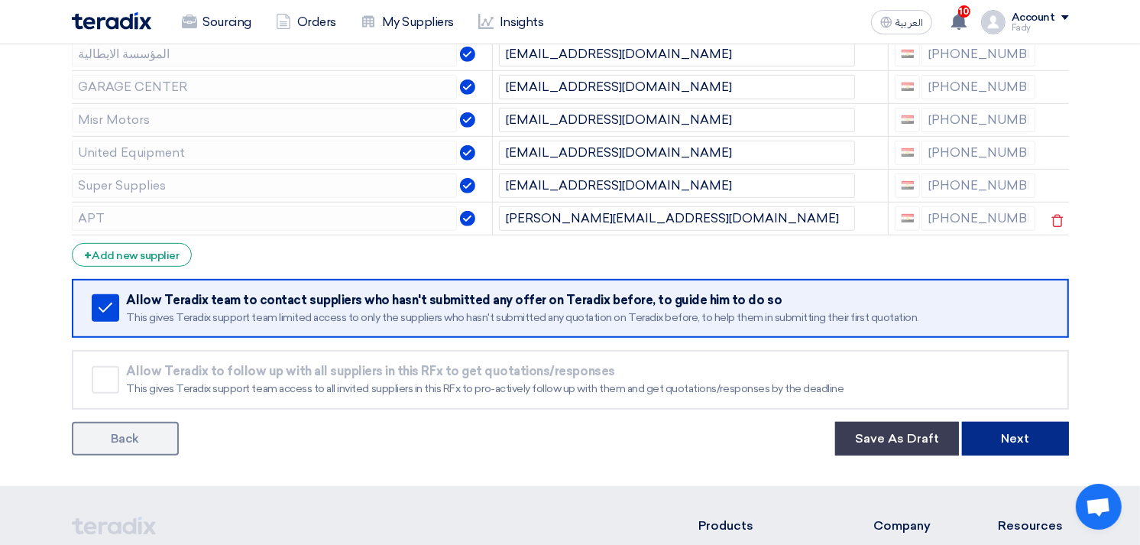
click at [1021, 442] on button "Next" at bounding box center [1015, 439] width 107 height 34
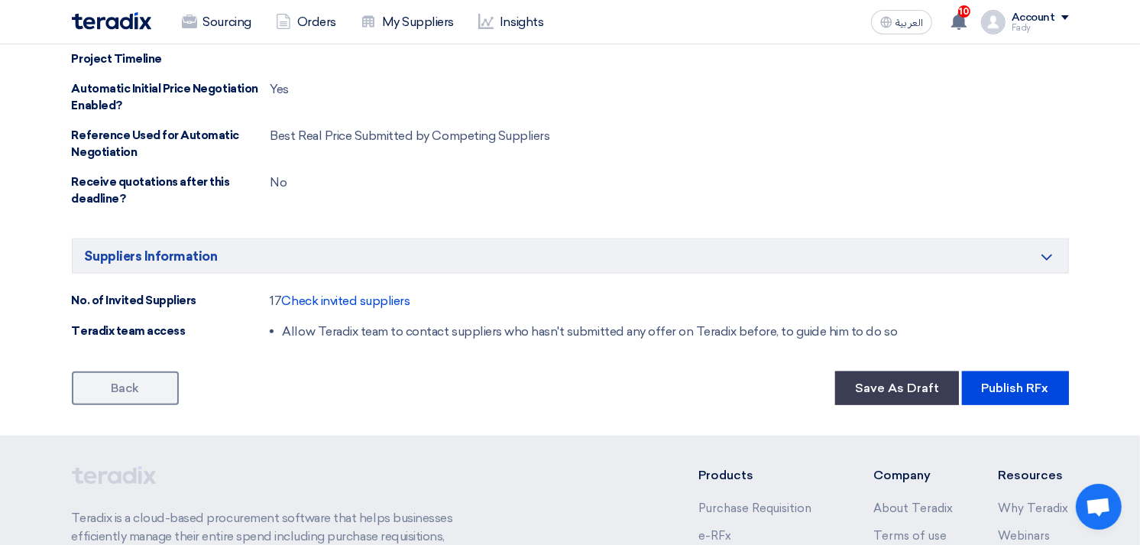
scroll to position [1675, 0]
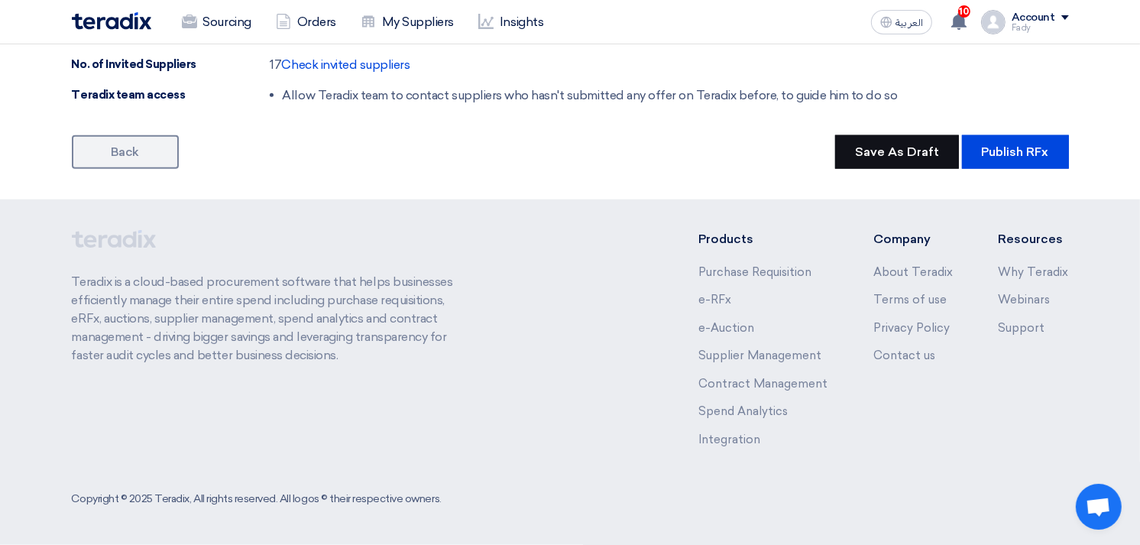
click at [919, 154] on button "Save As Draft" at bounding box center [897, 152] width 124 height 34
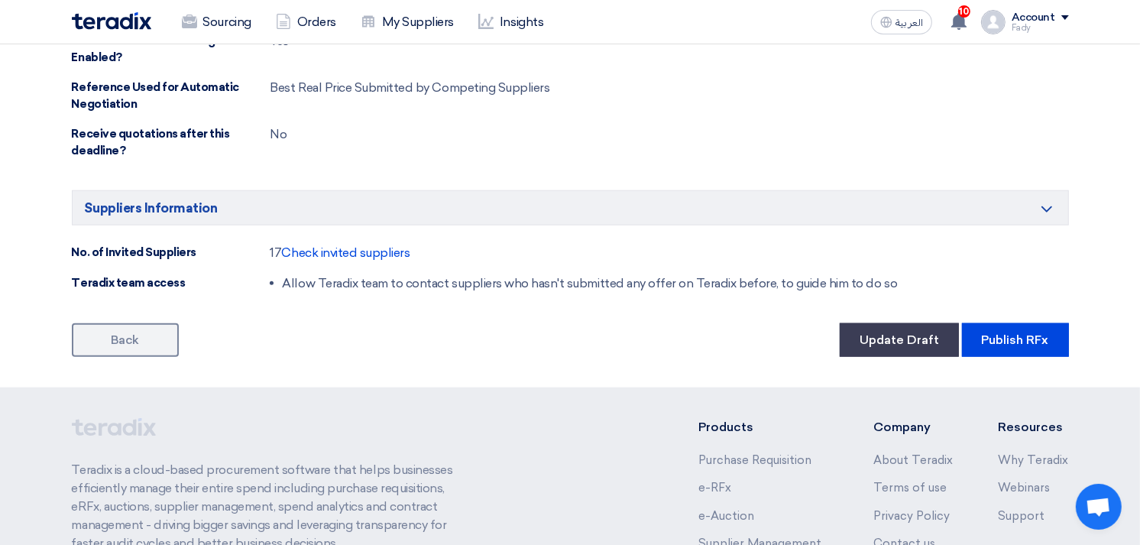
scroll to position [1613, 0]
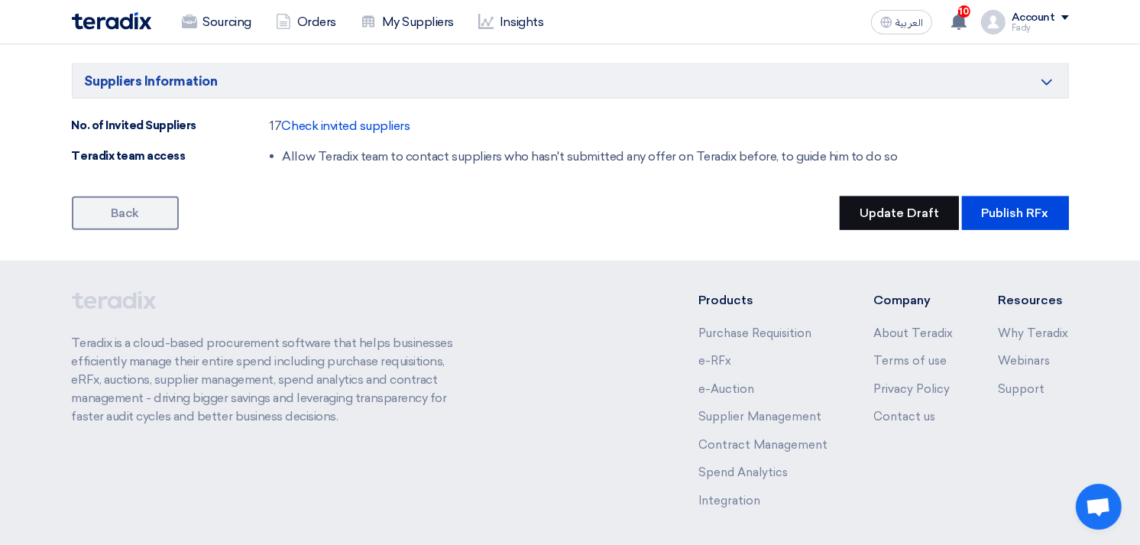
click at [900, 215] on button "Update Draft" at bounding box center [898, 213] width 119 height 34
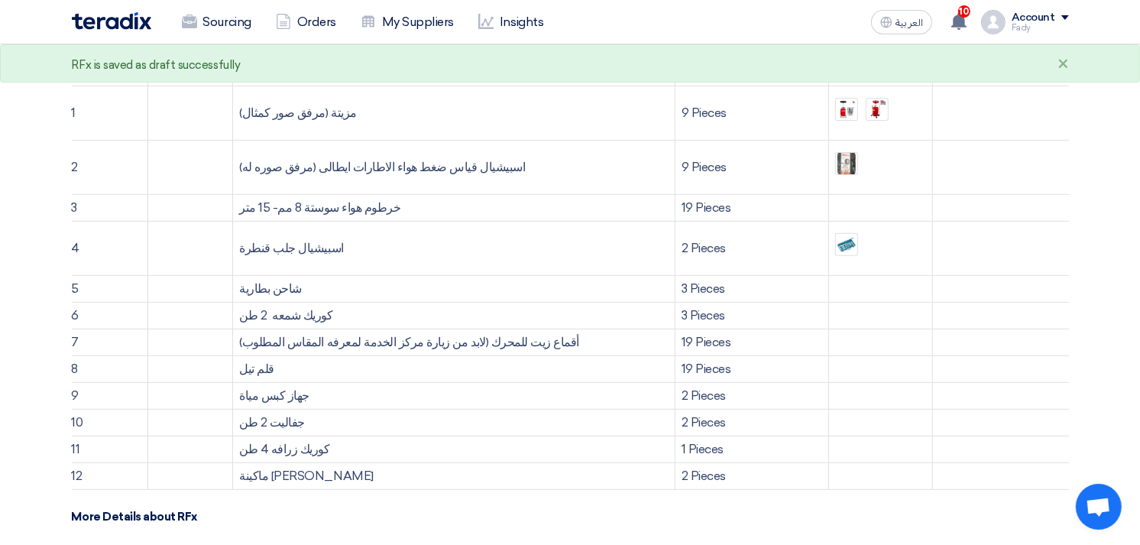
scroll to position [0, 0]
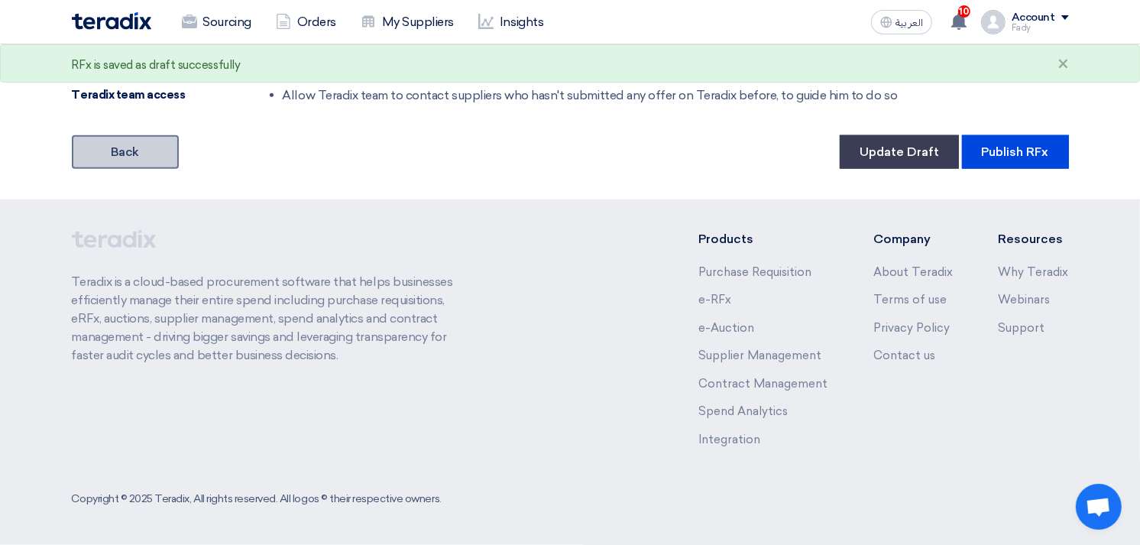
click at [121, 144] on link "Back" at bounding box center [125, 152] width 107 height 34
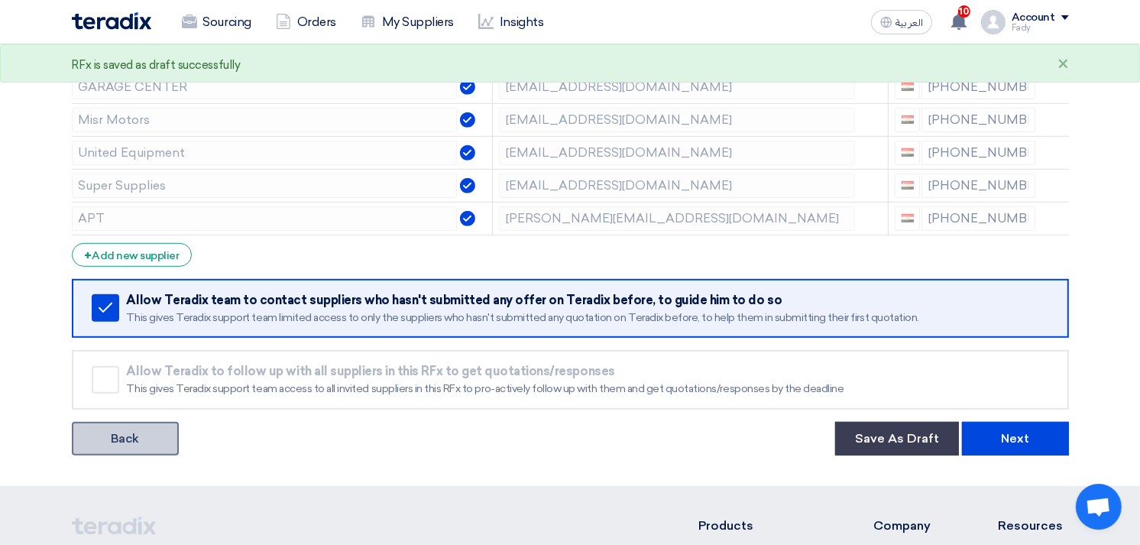
click at [141, 449] on link "Back" at bounding box center [125, 439] width 107 height 34
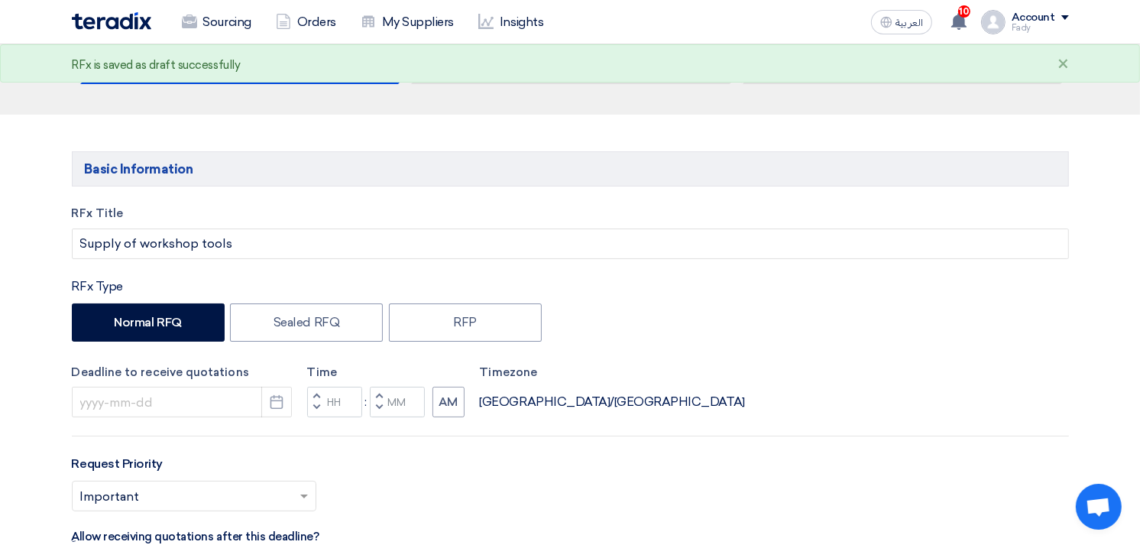
type input "[DATE]"
type input "07"
type input "00"
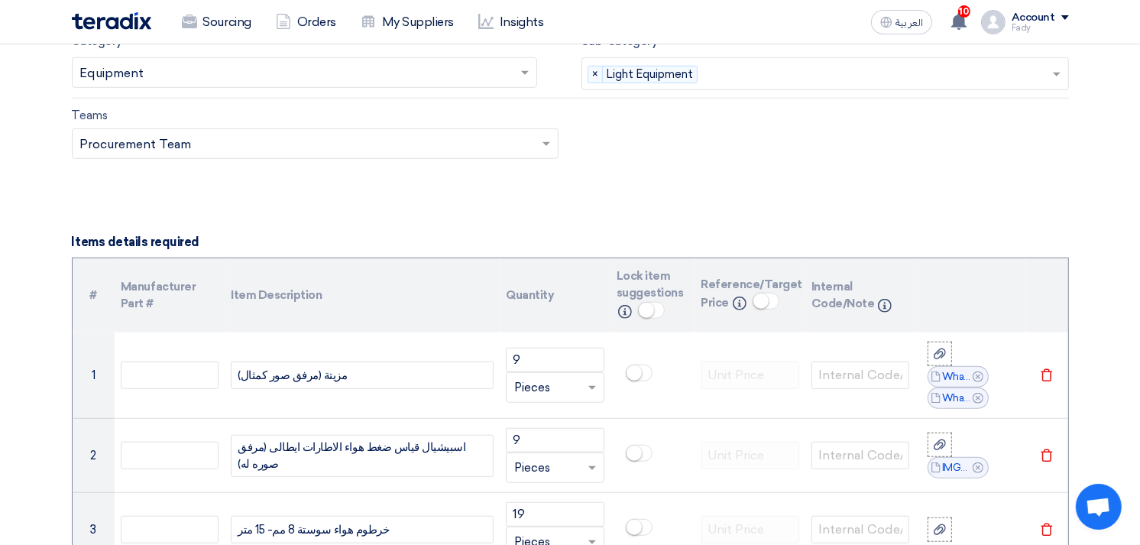
scroll to position [1102, 0]
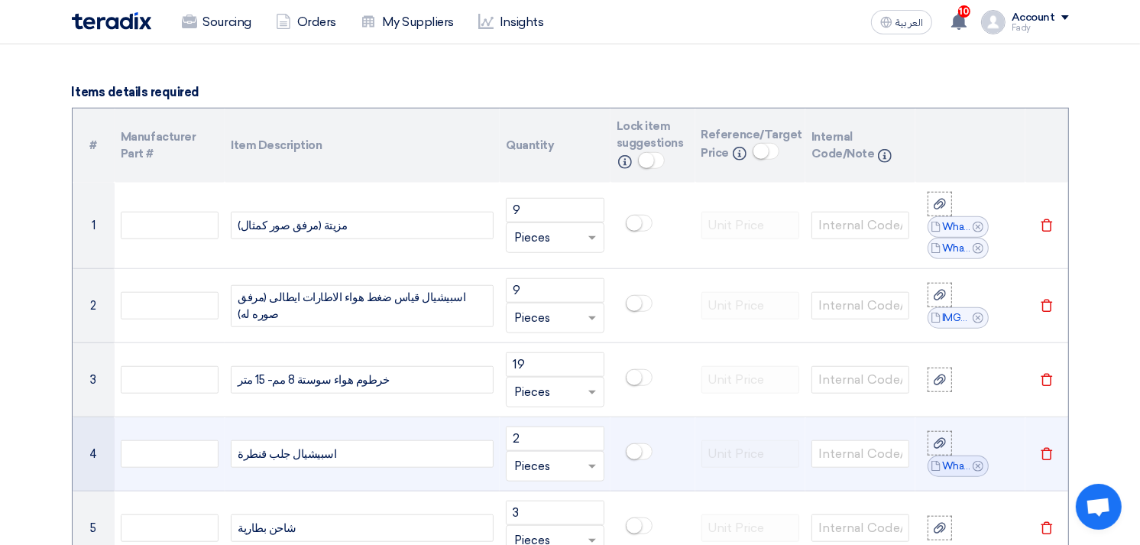
click at [349, 455] on div "اسبيشيال جلب قنطرة" at bounding box center [362, 453] width 263 height 27
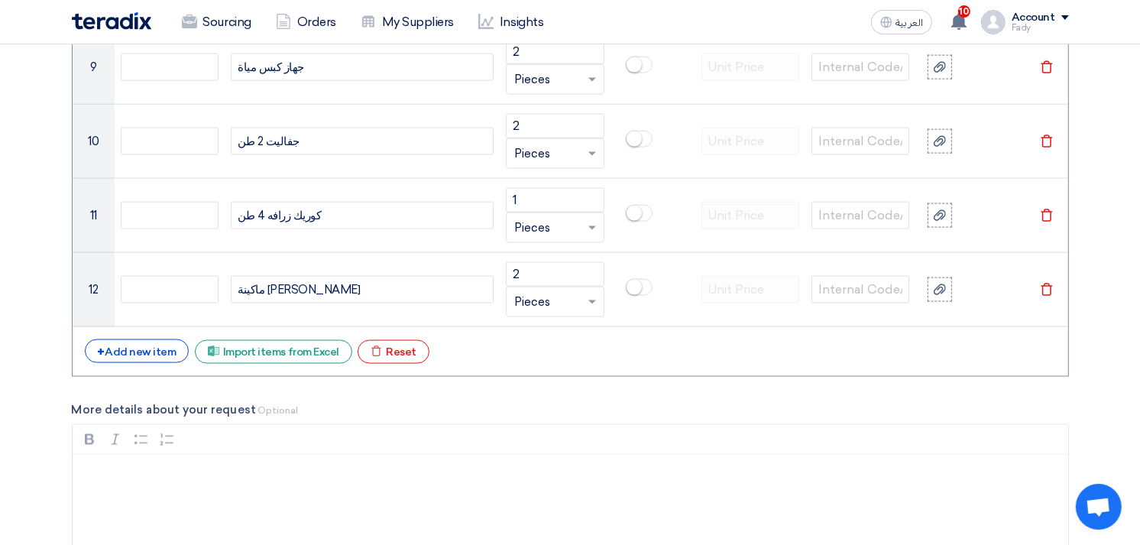
scroll to position [1774, 0]
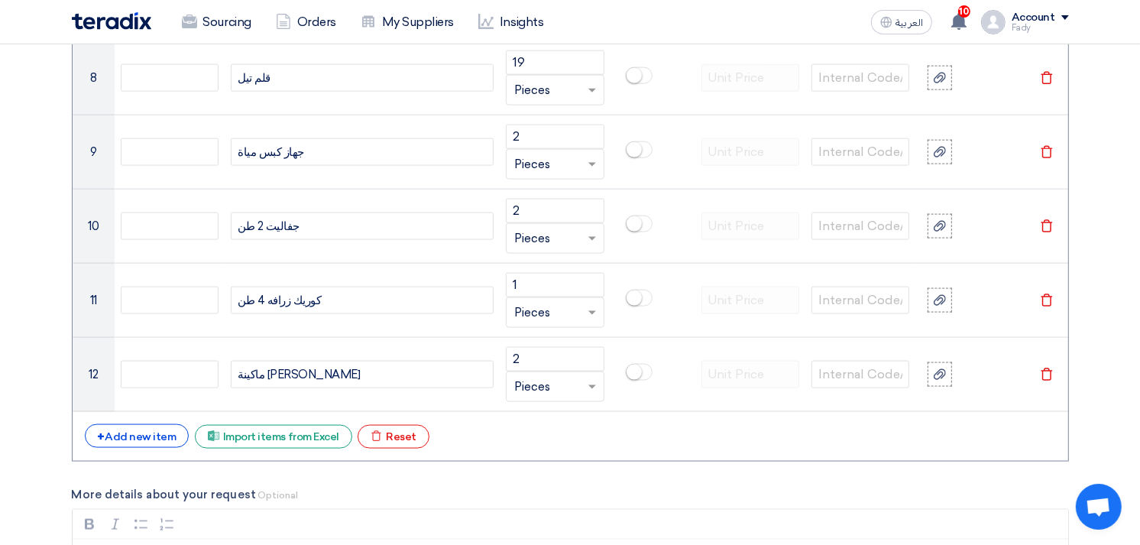
click at [615, 435] on div "+ Add new item Excel file Import items from Excel Excel file Reset" at bounding box center [570, 436] width 971 height 24
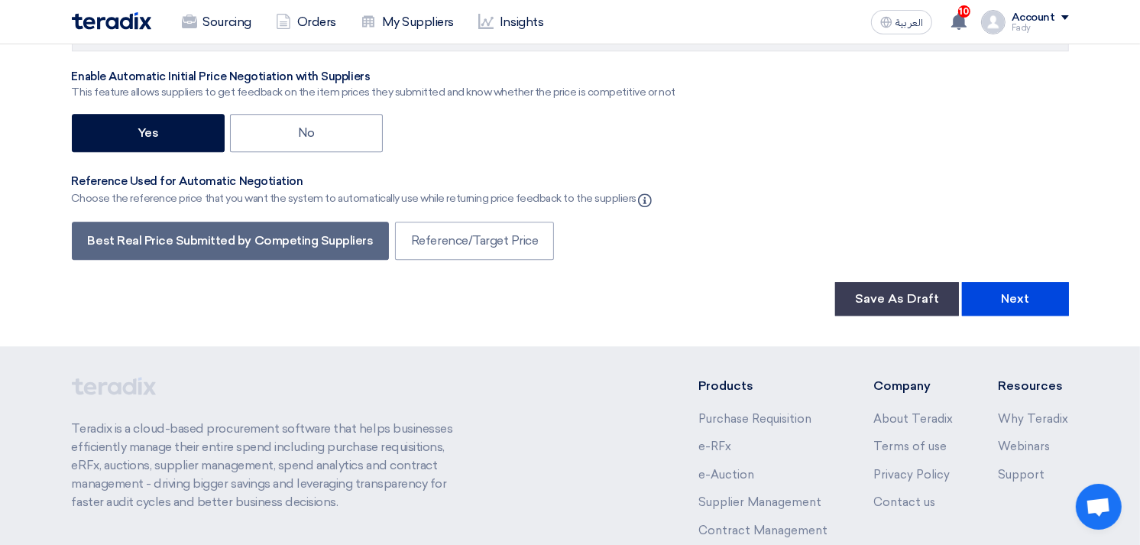
scroll to position [3739, 0]
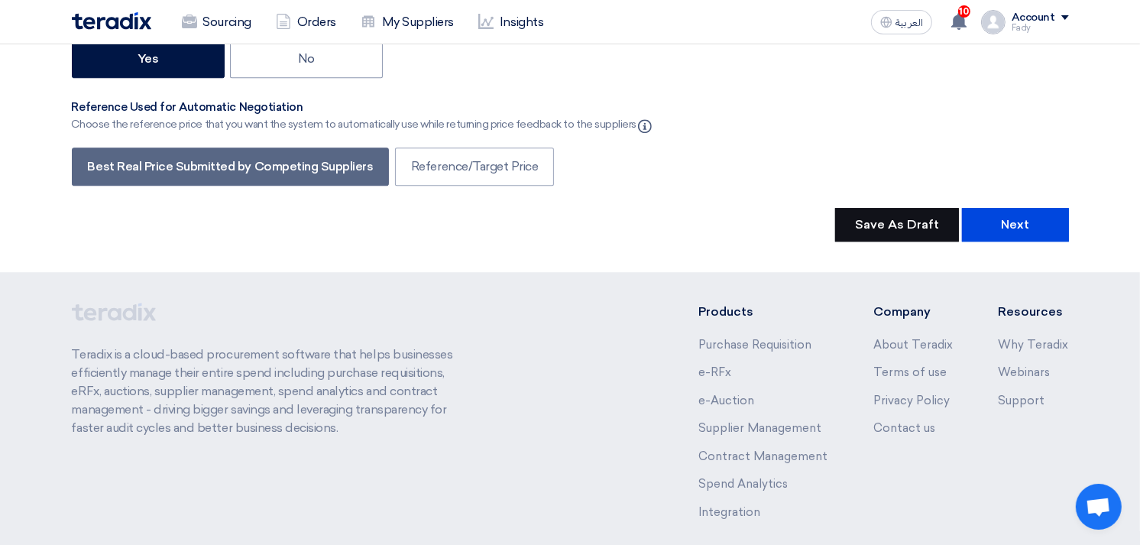
click at [926, 208] on button "Save As Draft" at bounding box center [897, 225] width 124 height 34
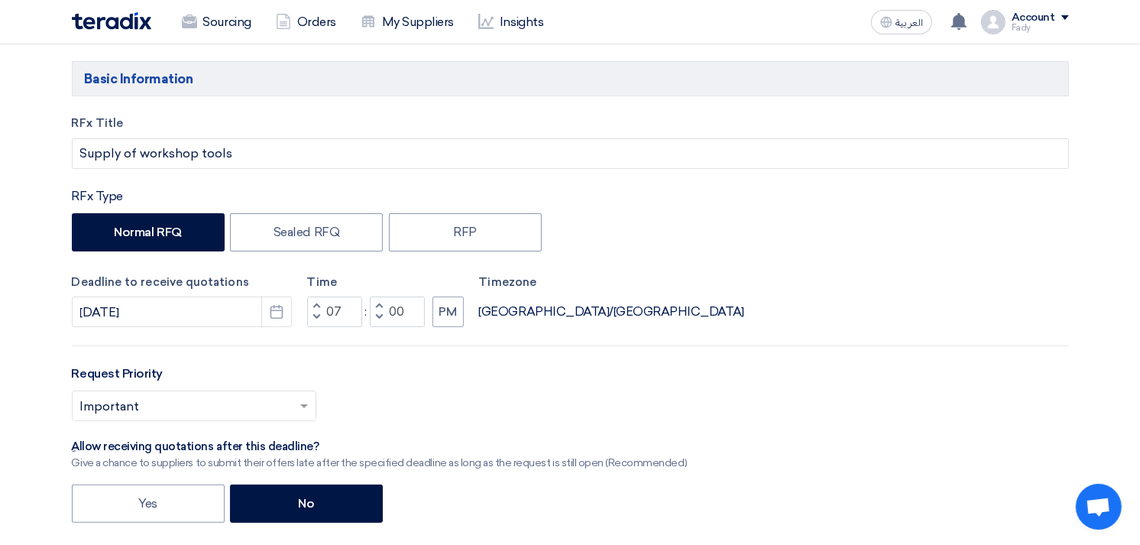
scroll to position [0, 0]
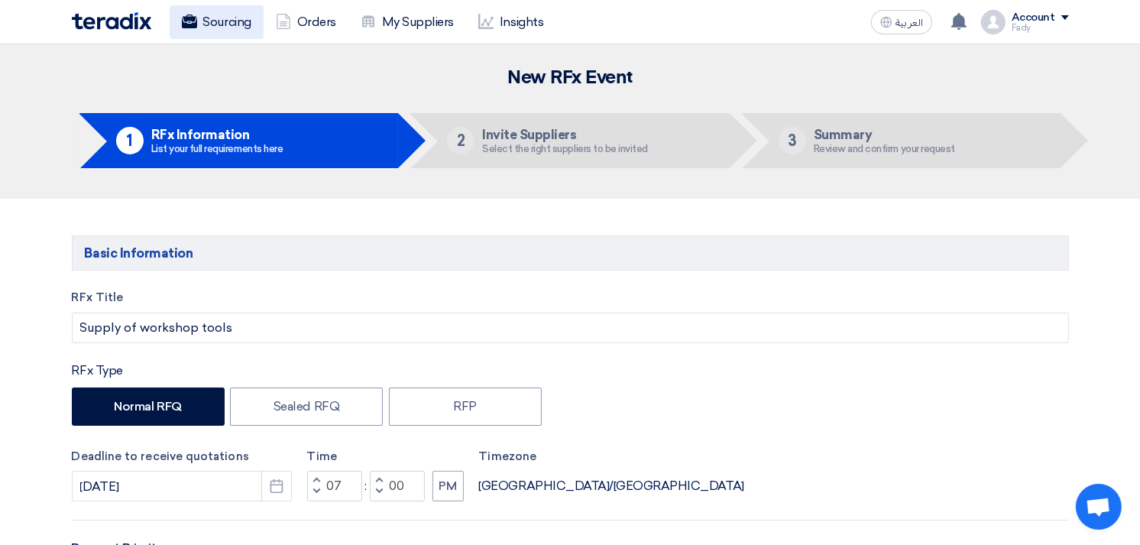
click at [212, 15] on link "Sourcing" at bounding box center [217, 22] width 94 height 34
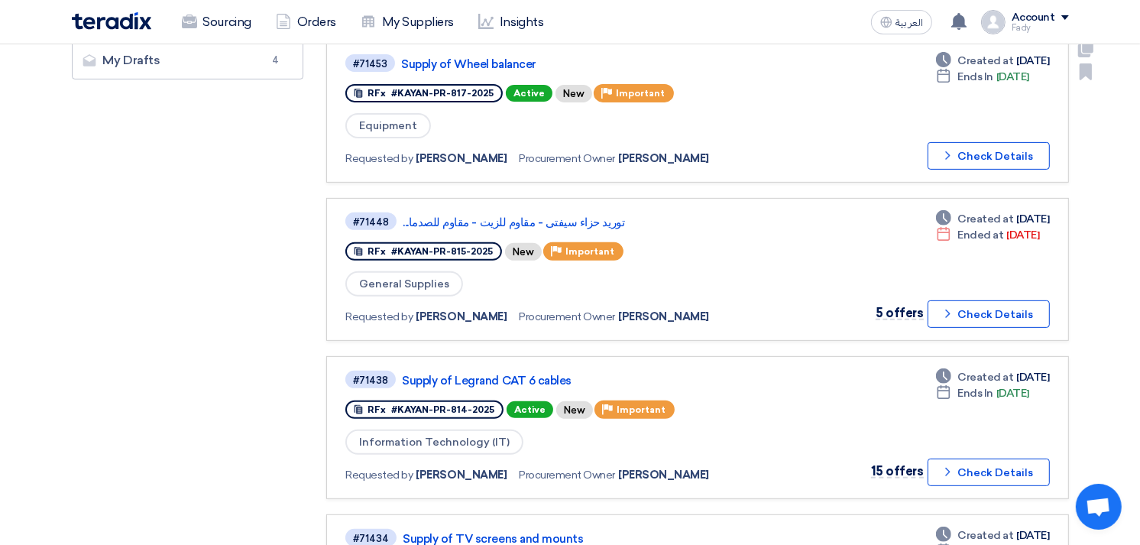
scroll to position [424, 0]
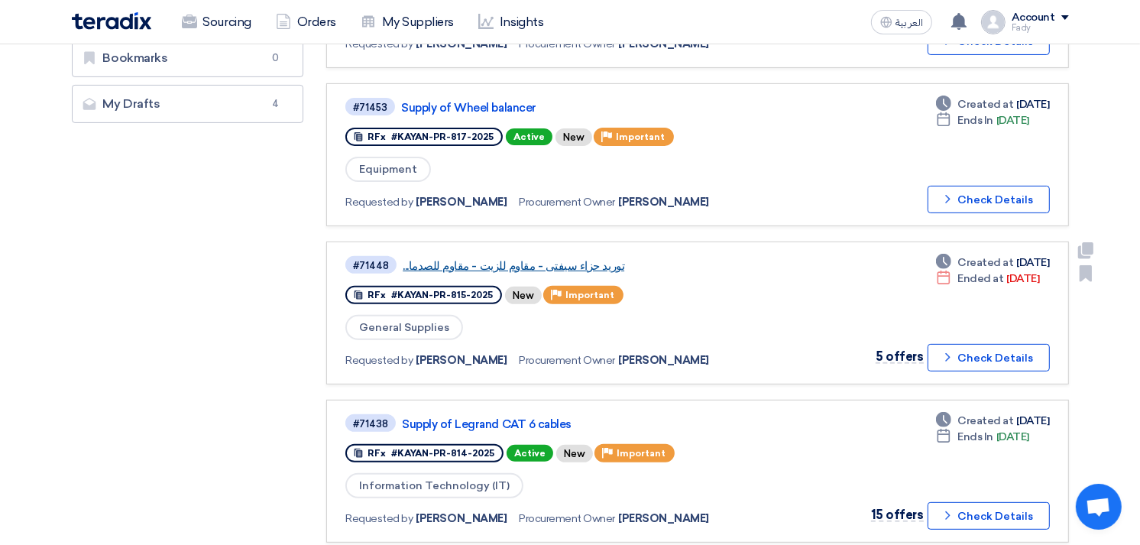
click at [542, 259] on link "توريد حزاء سيفتى - مقاوم للزيت - مقاوم للصدما..." at bounding box center [594, 266] width 382 height 14
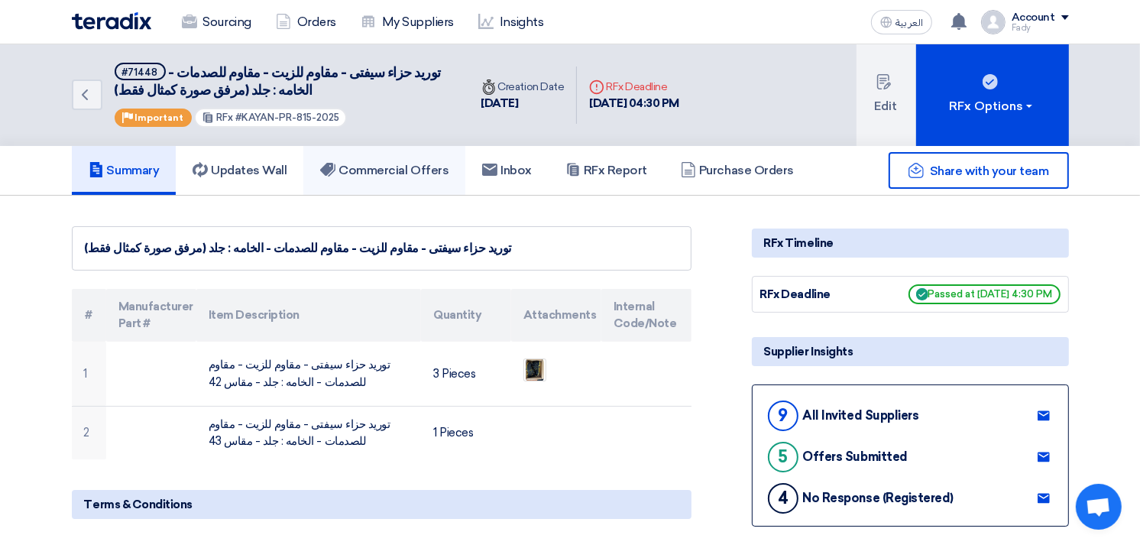
click at [435, 173] on h5 "Commercial Offers" at bounding box center [384, 170] width 128 height 15
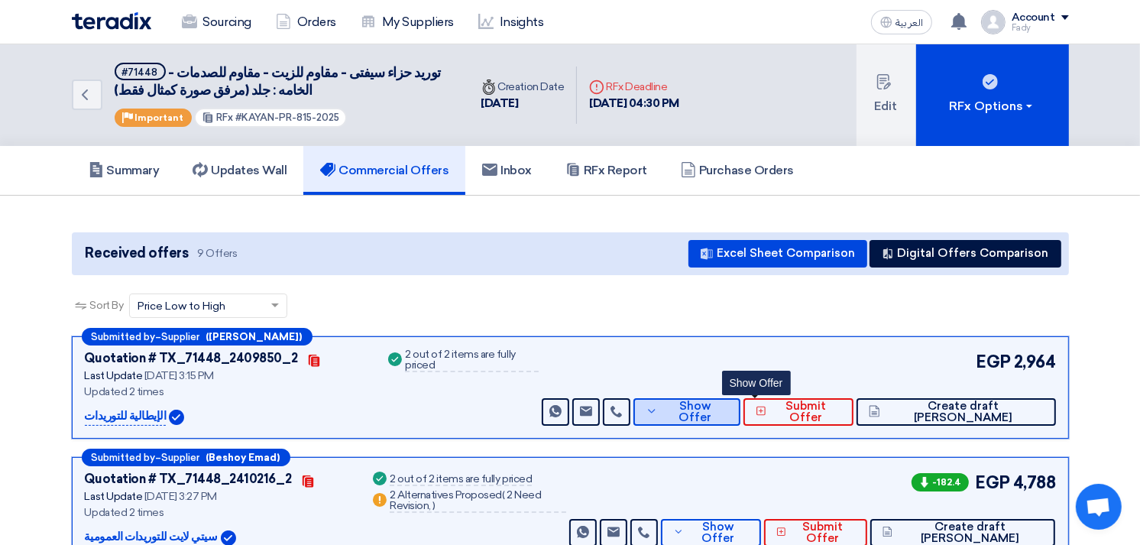
click at [728, 403] on span "Show Offer" at bounding box center [695, 411] width 66 height 23
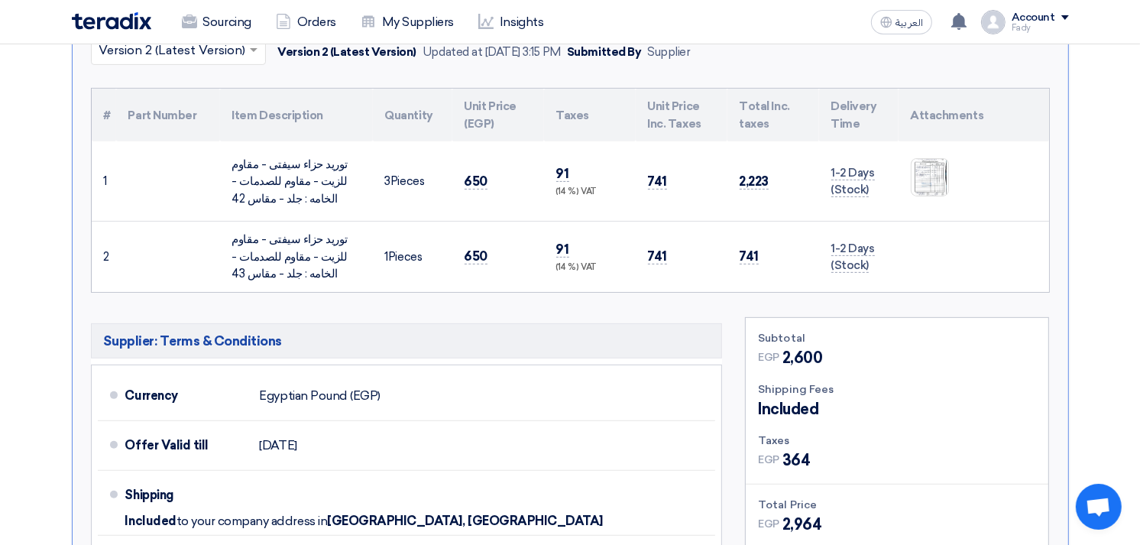
scroll to position [424, 0]
click at [917, 179] on img at bounding box center [929, 176] width 37 height 52
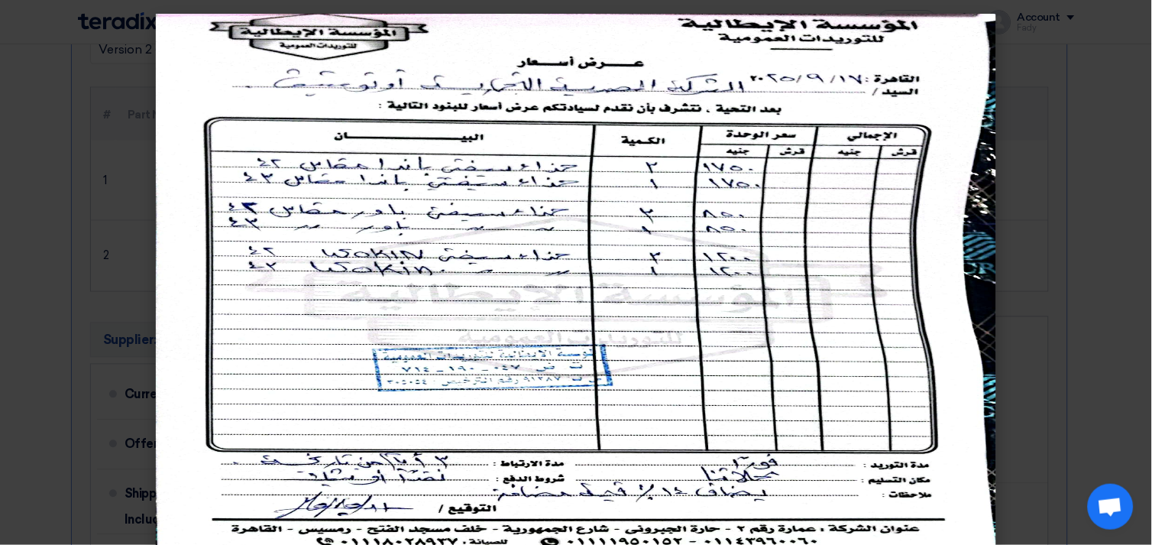
click at [1075, 88] on modal-container at bounding box center [576, 272] width 1152 height 545
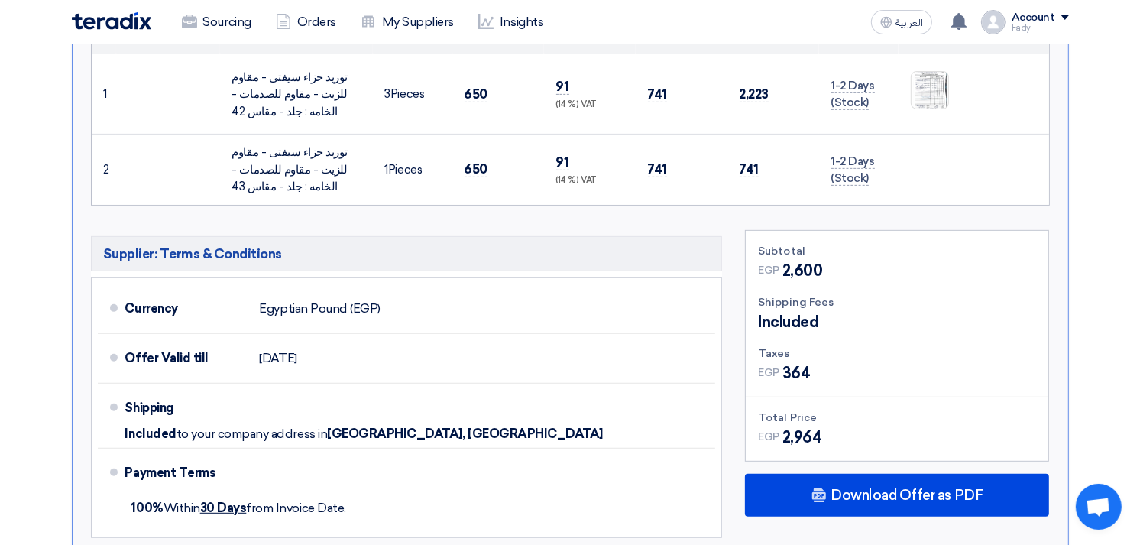
scroll to position [764, 0]
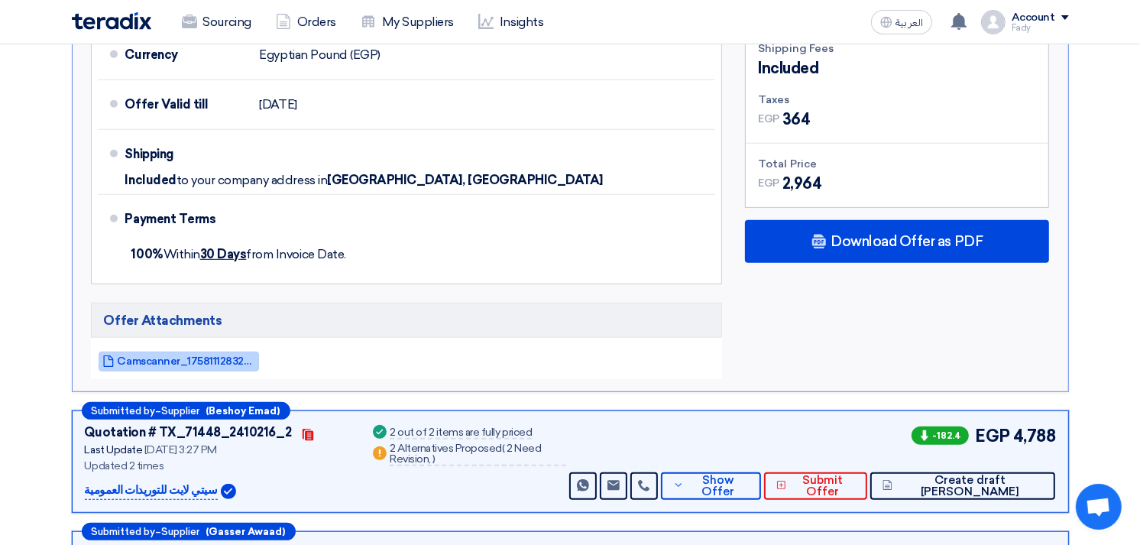
click at [223, 360] on span "Camscanner_1758111283298.jpg" at bounding box center [186, 360] width 137 height 11
click at [1128, 148] on section "Received offers 9 Offers Excel Sheet Comparison Digital Offers Comparison Sort …" at bounding box center [570, 307] width 1140 height 1750
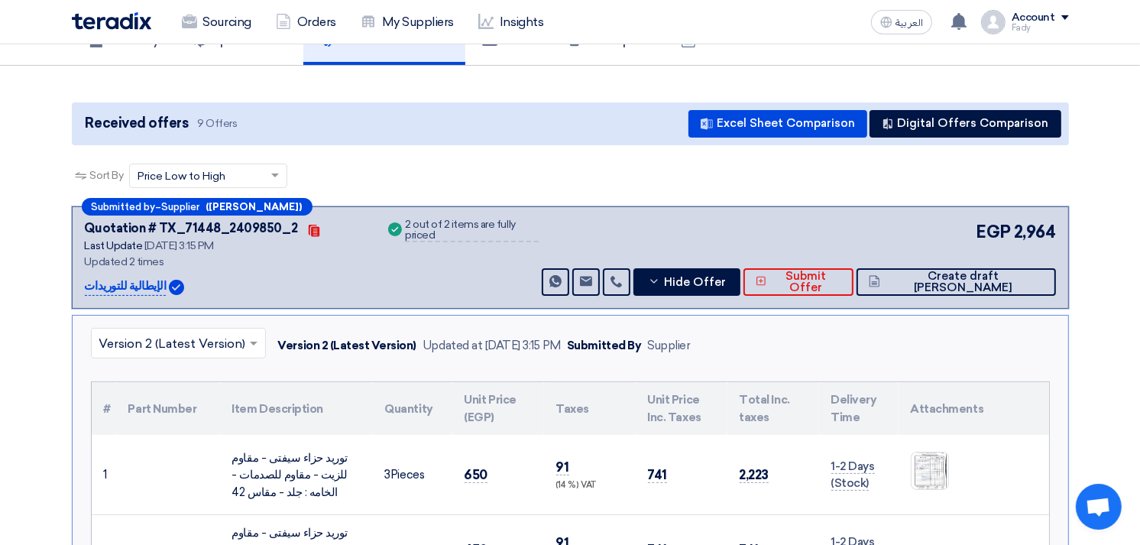
scroll to position [85, 0]
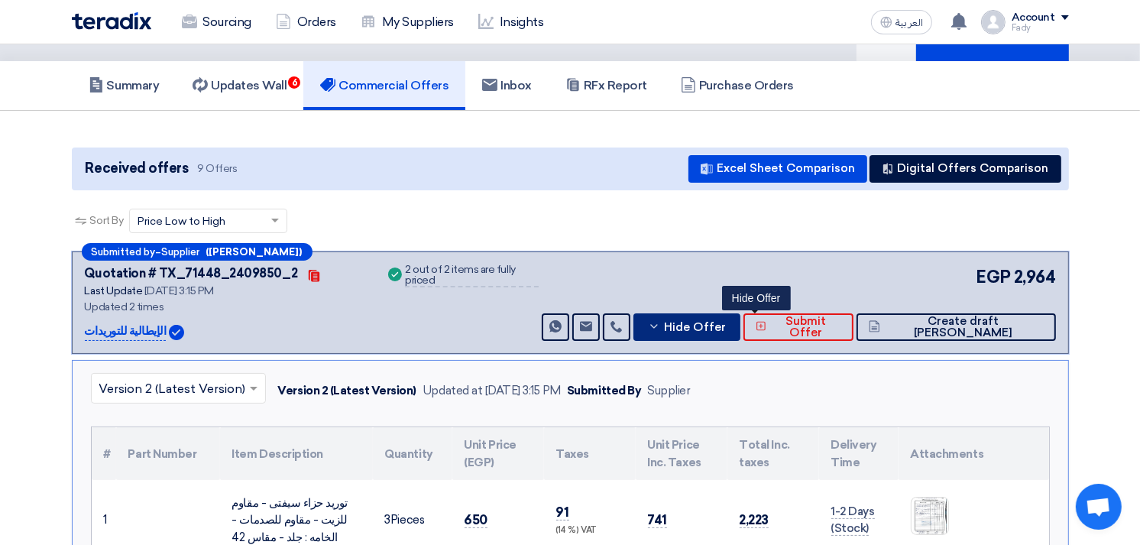
click at [739, 316] on button "Hide Offer" at bounding box center [686, 326] width 106 height 27
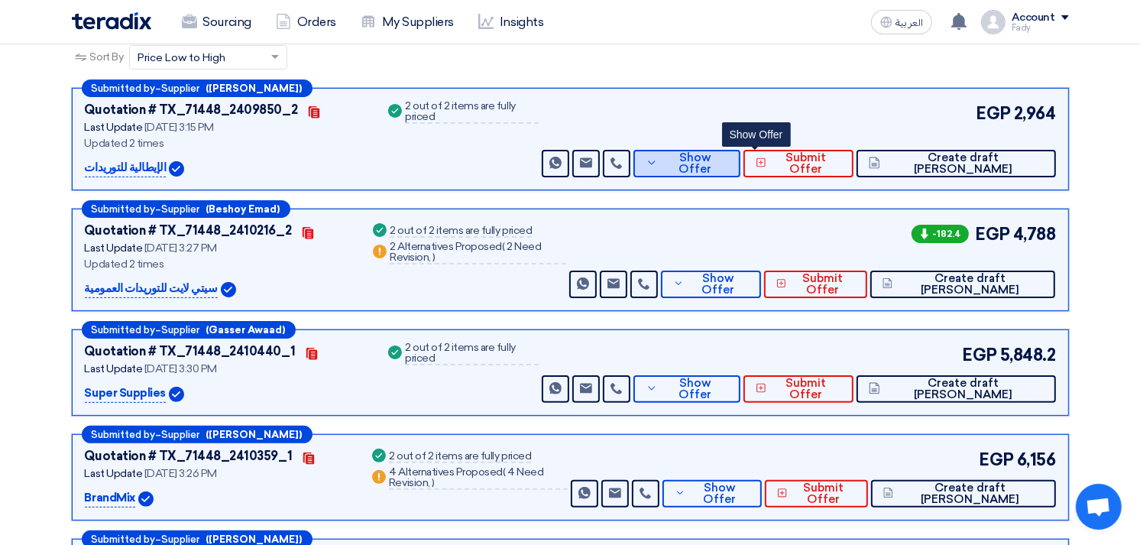
scroll to position [254, 0]
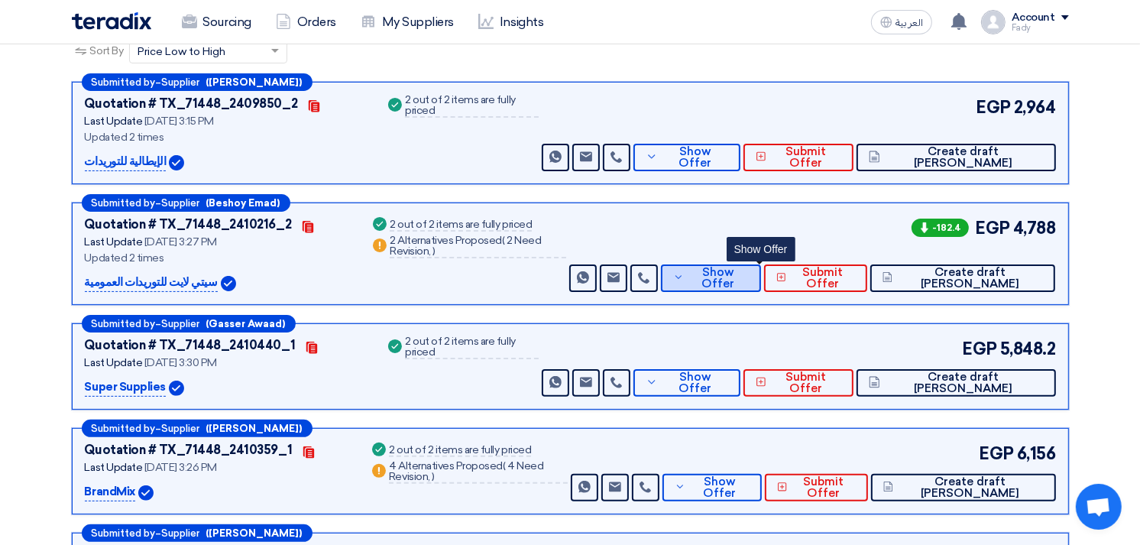
click at [748, 275] on span "Show Offer" at bounding box center [717, 278] width 60 height 23
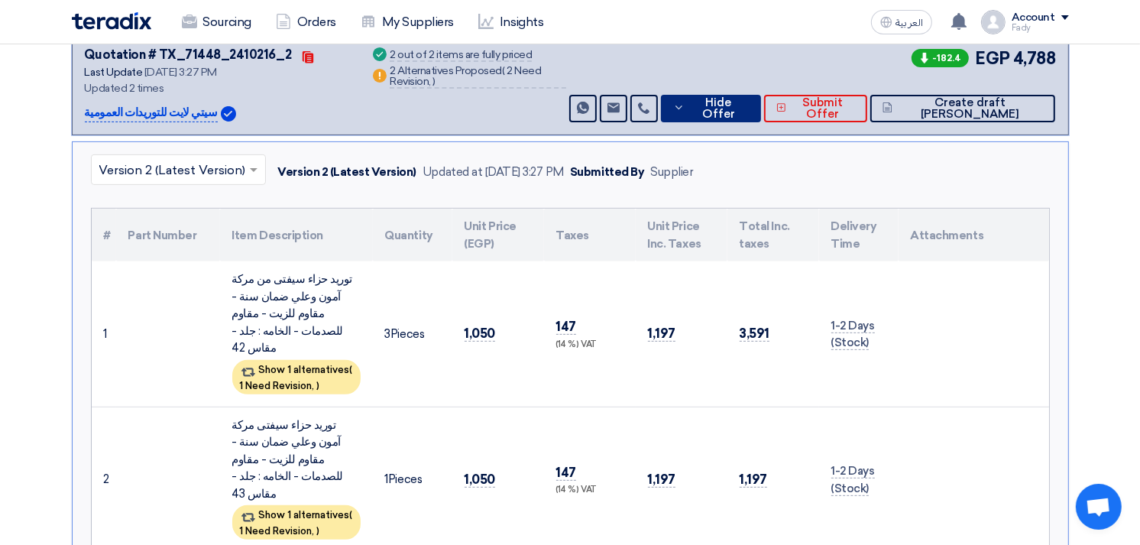
scroll to position [509, 0]
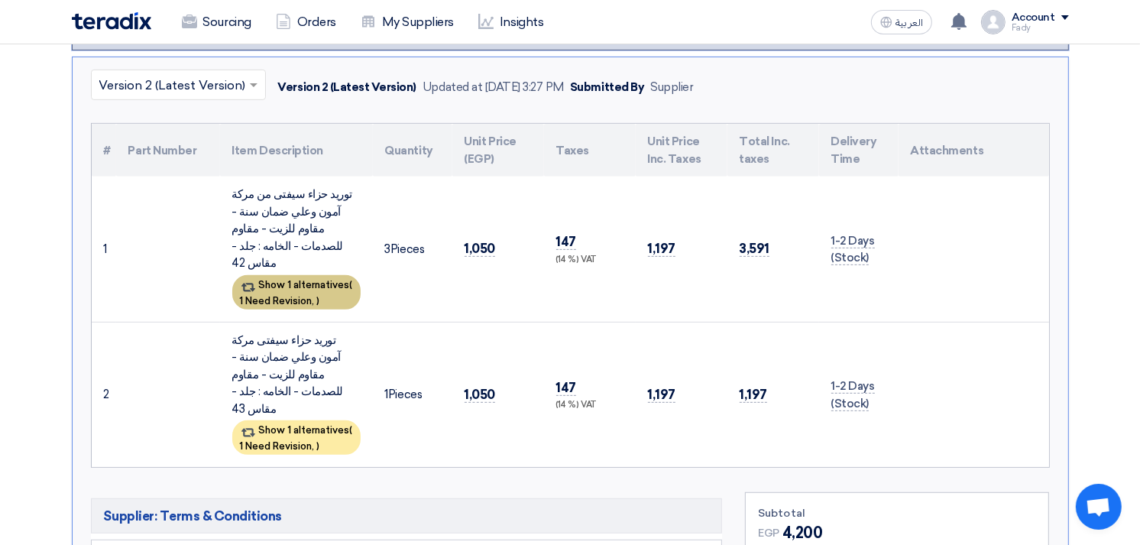
click at [300, 295] on span "1 Need Revision," at bounding box center [277, 300] width 75 height 11
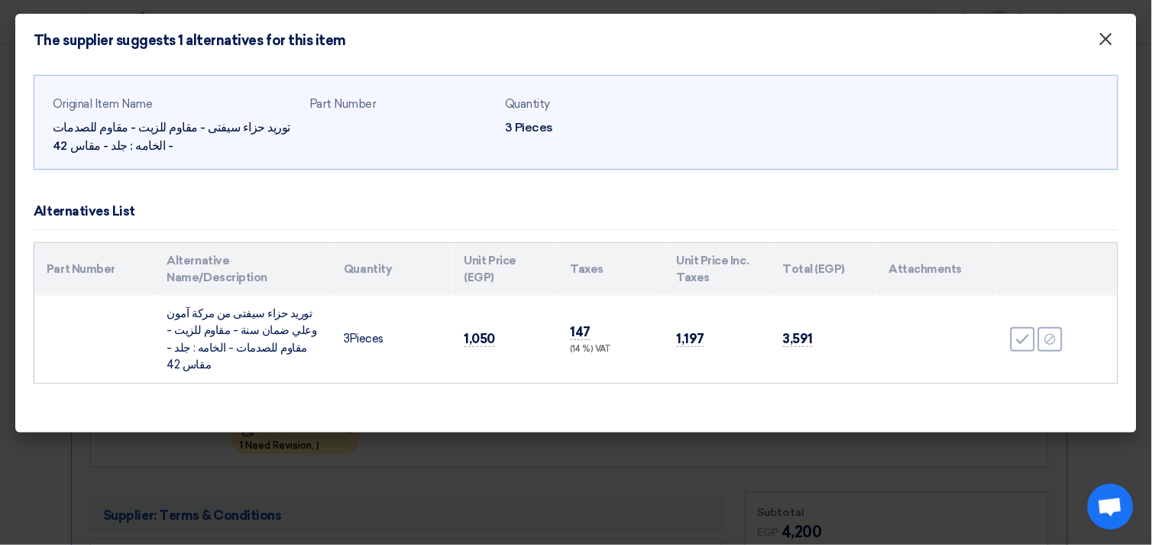
click at [1097, 42] on button "×" at bounding box center [1106, 39] width 40 height 31
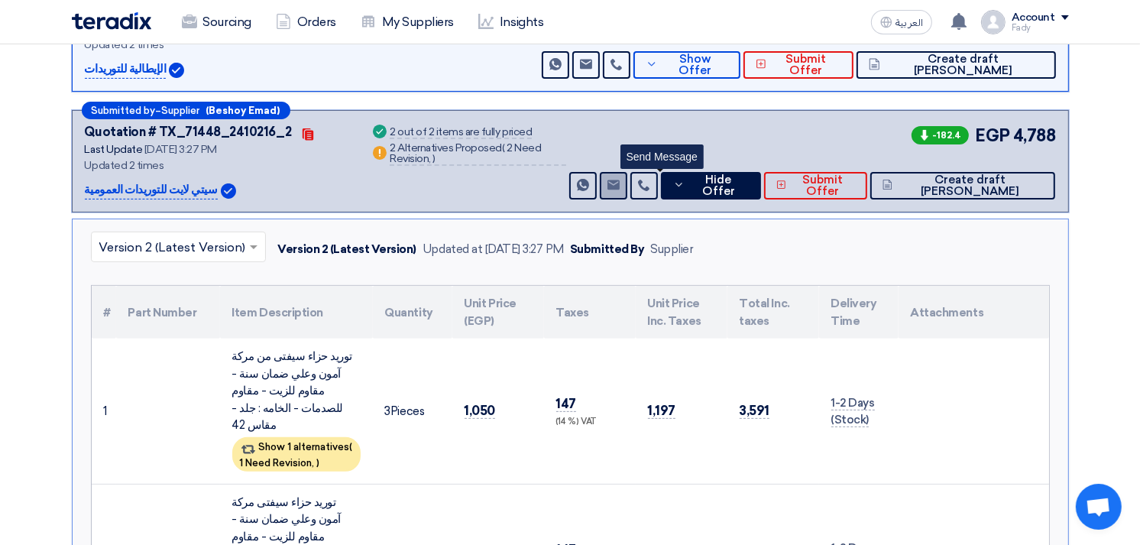
scroll to position [339, 0]
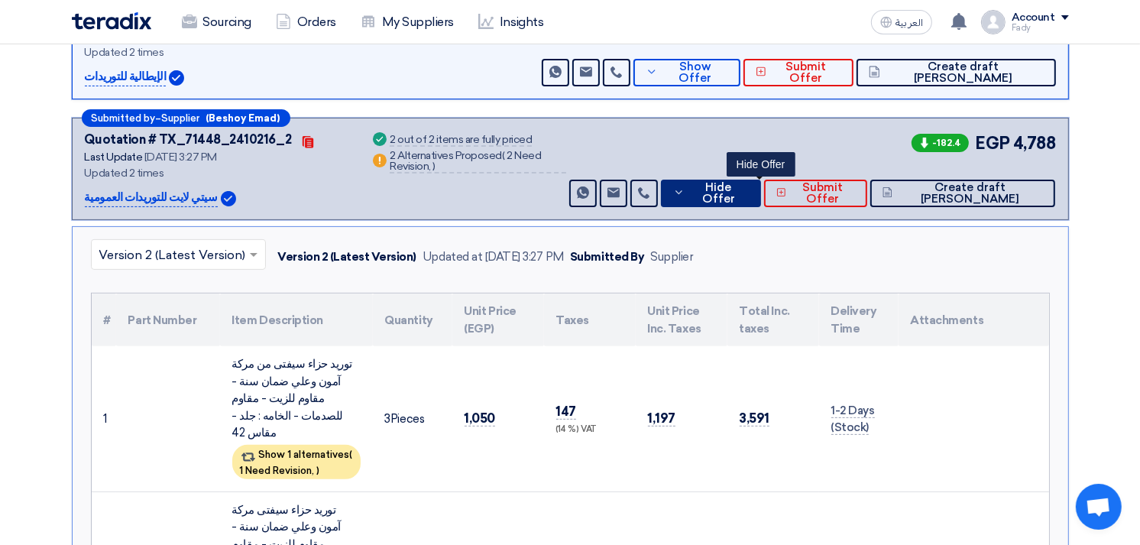
click at [755, 181] on button "Hide Offer" at bounding box center [711, 193] width 100 height 27
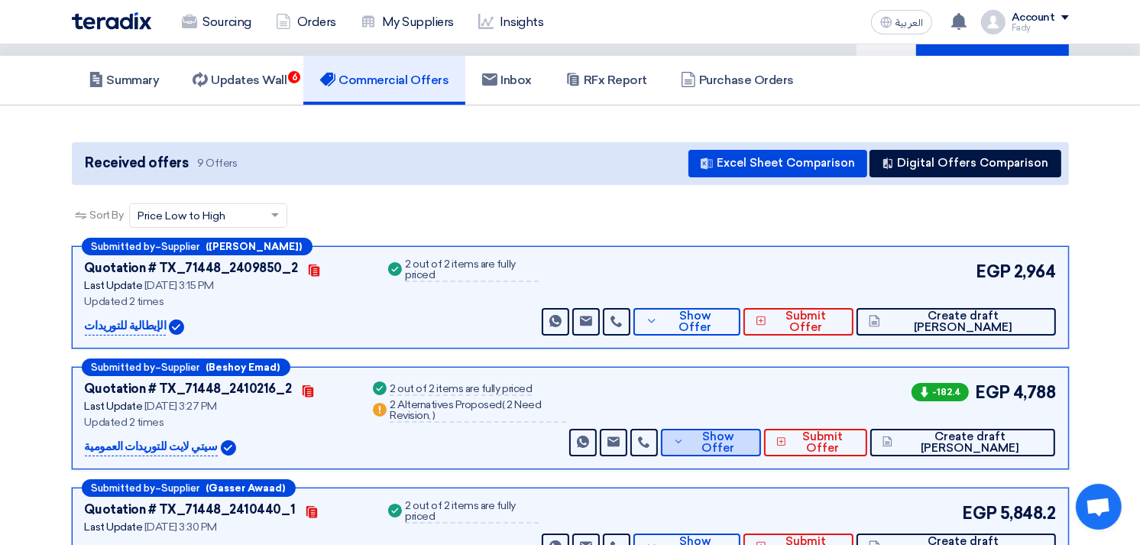
scroll to position [0, 0]
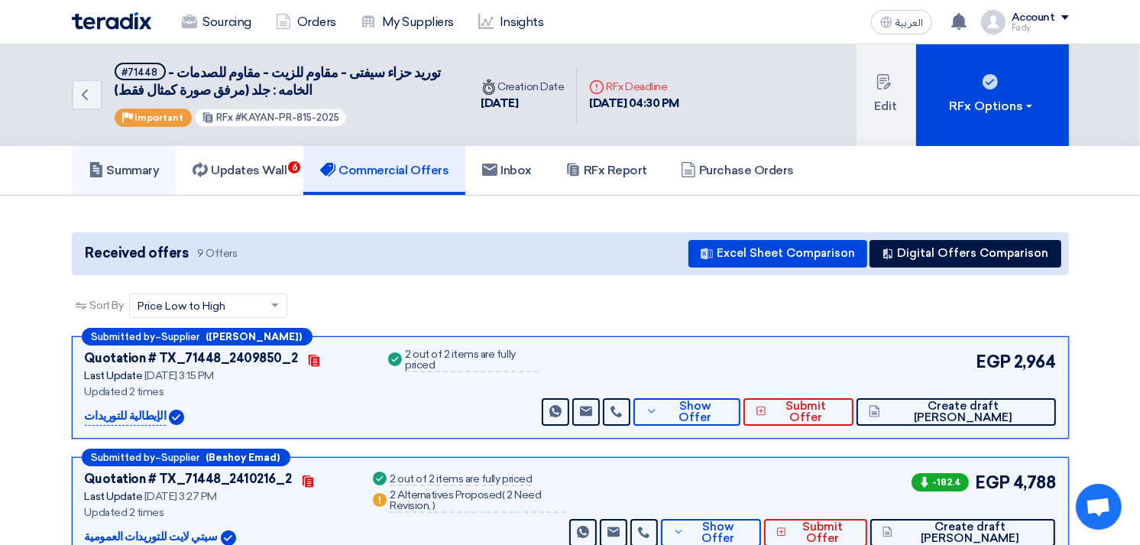
click at [122, 172] on h5 "Summary" at bounding box center [124, 170] width 71 height 15
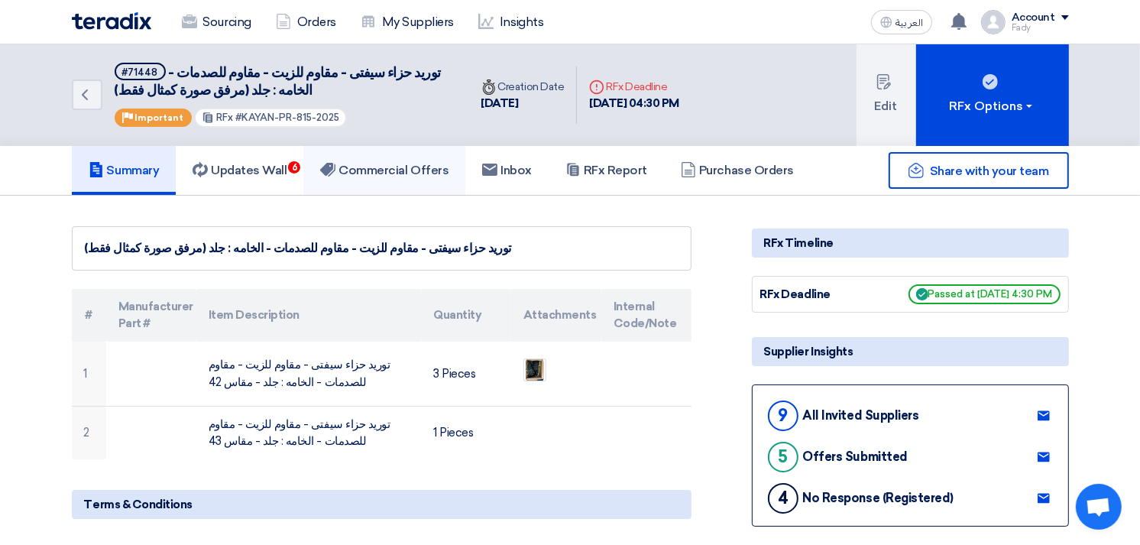
click at [397, 154] on link "Commercial Offers" at bounding box center [384, 170] width 162 height 49
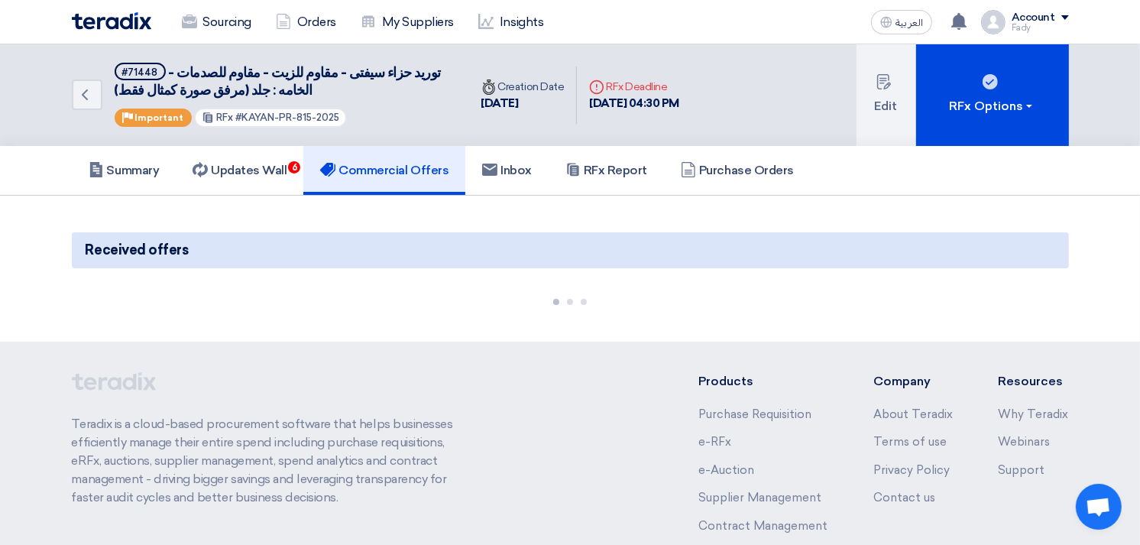
click at [403, 173] on h5 "Commercial Offers" at bounding box center [384, 170] width 128 height 15
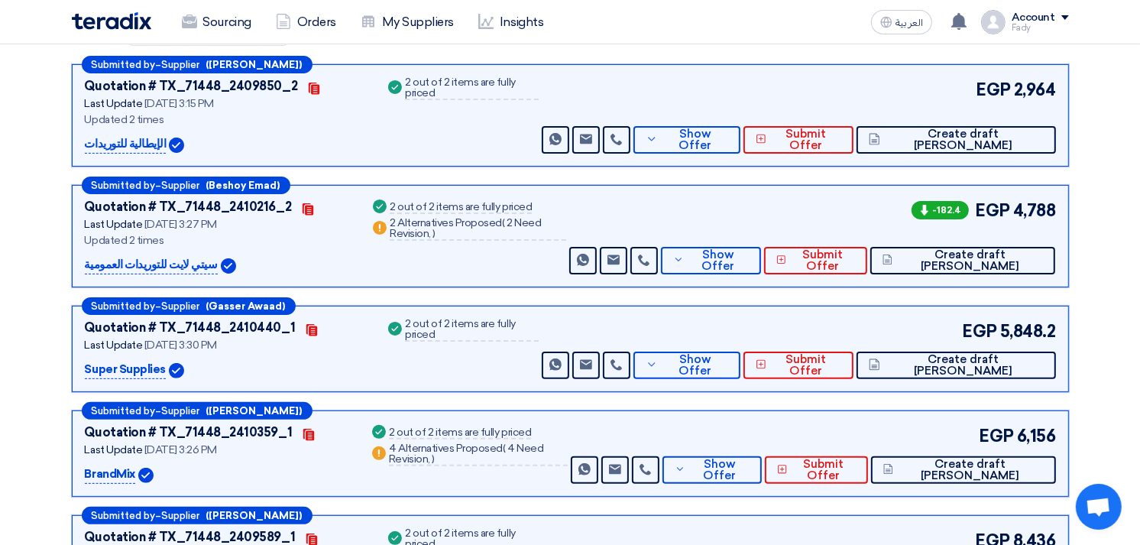
scroll to position [254, 0]
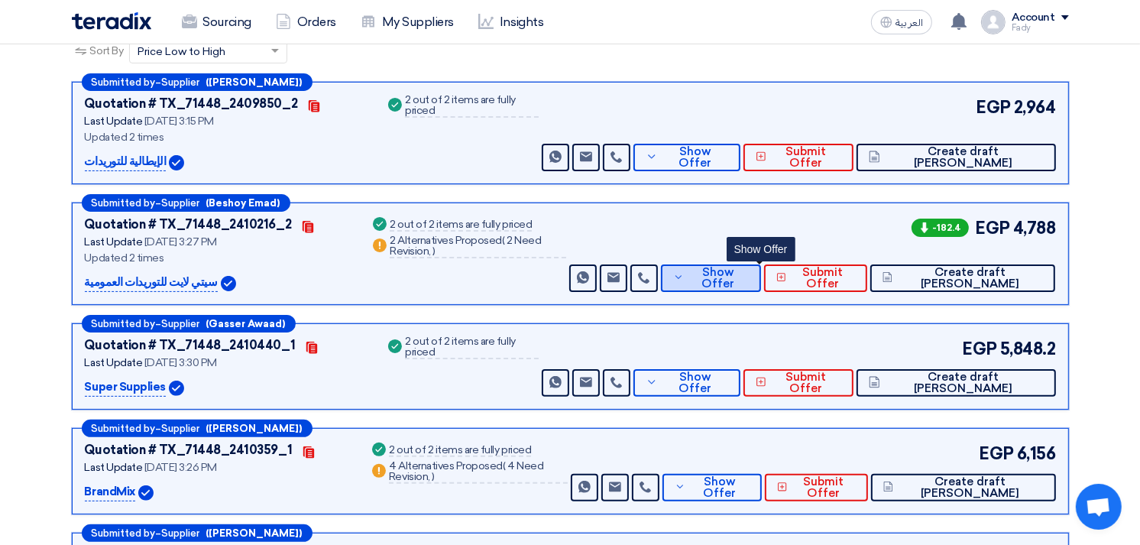
click at [746, 277] on span "Show Offer" at bounding box center [717, 278] width 60 height 23
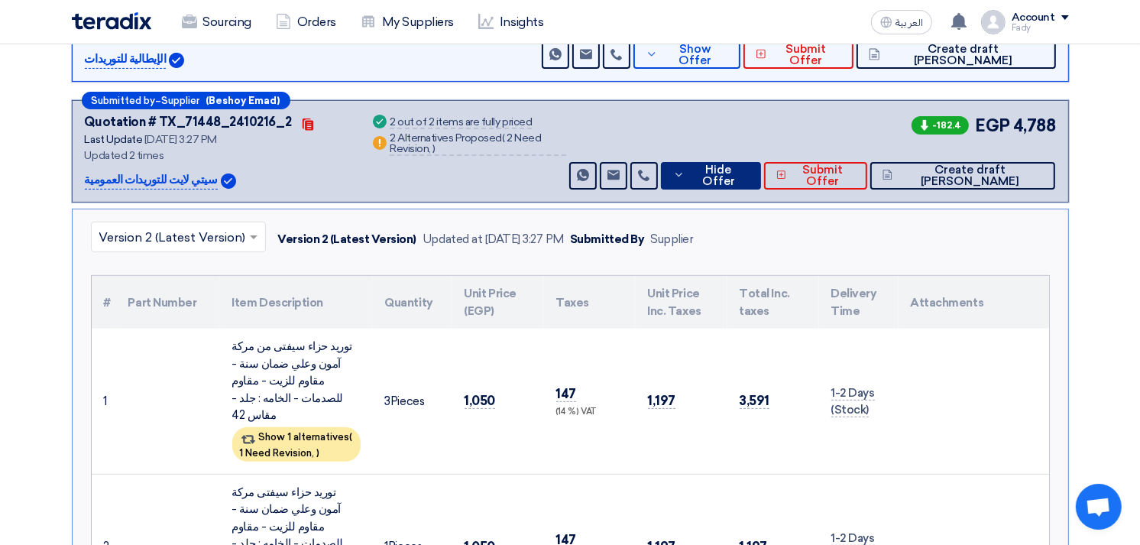
scroll to position [339, 0]
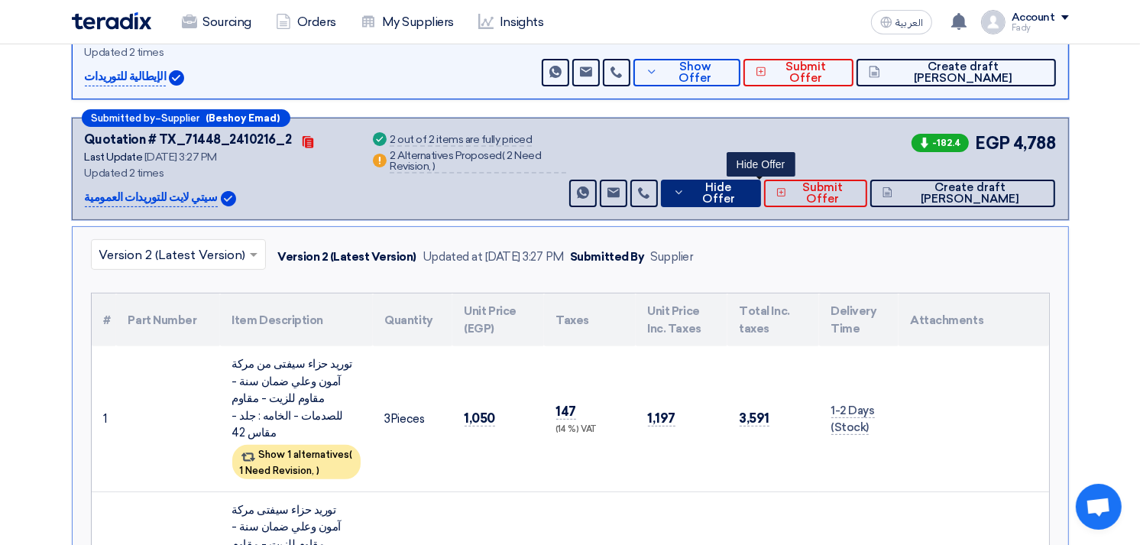
click at [748, 192] on span "Hide Offer" at bounding box center [718, 193] width 60 height 23
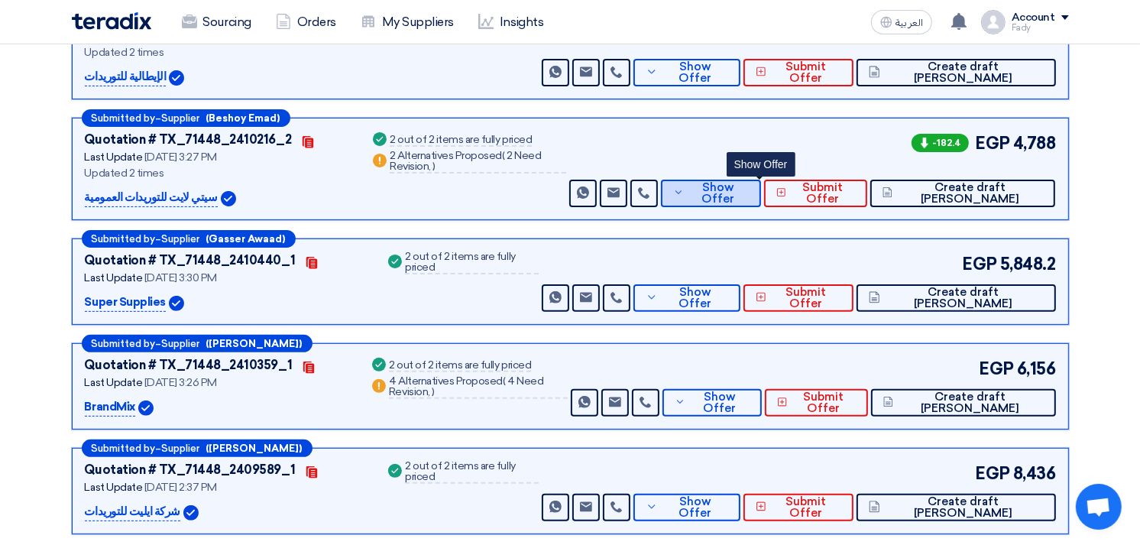
click at [748, 196] on span "Show Offer" at bounding box center [717, 193] width 60 height 23
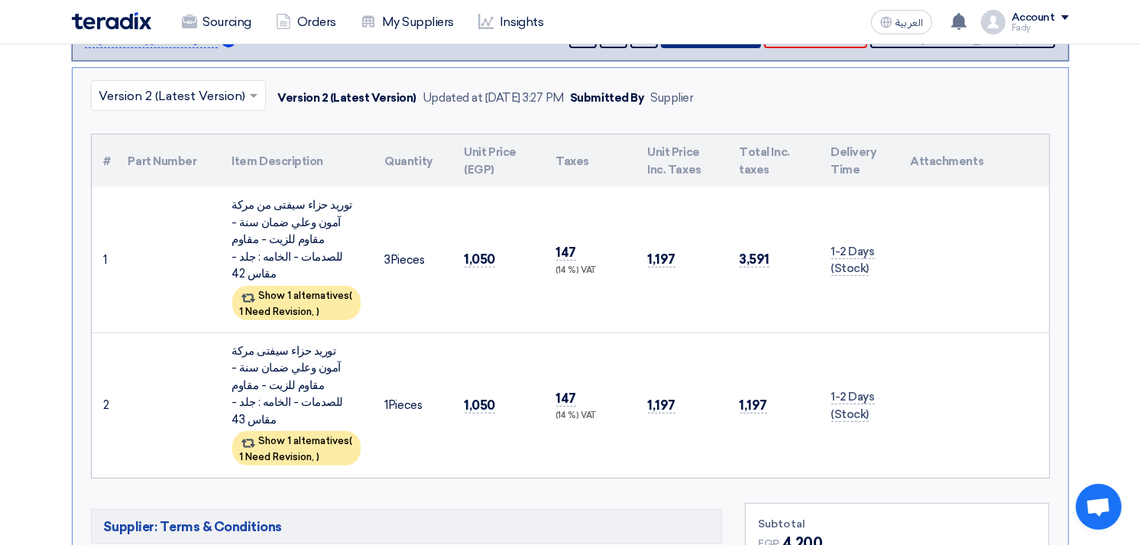
scroll to position [424, 0]
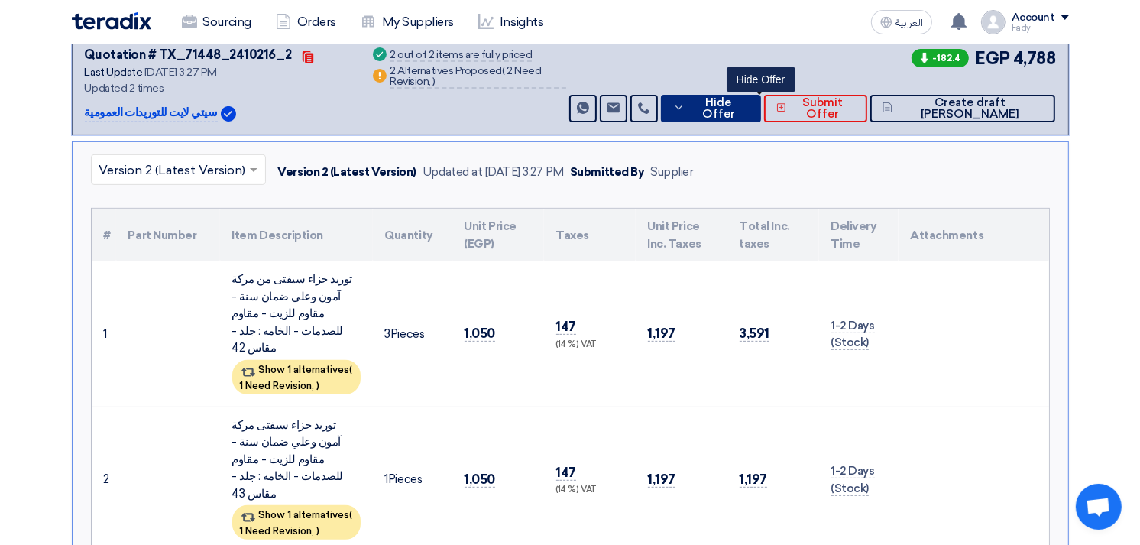
click at [758, 115] on button "Hide Offer" at bounding box center [711, 108] width 100 height 27
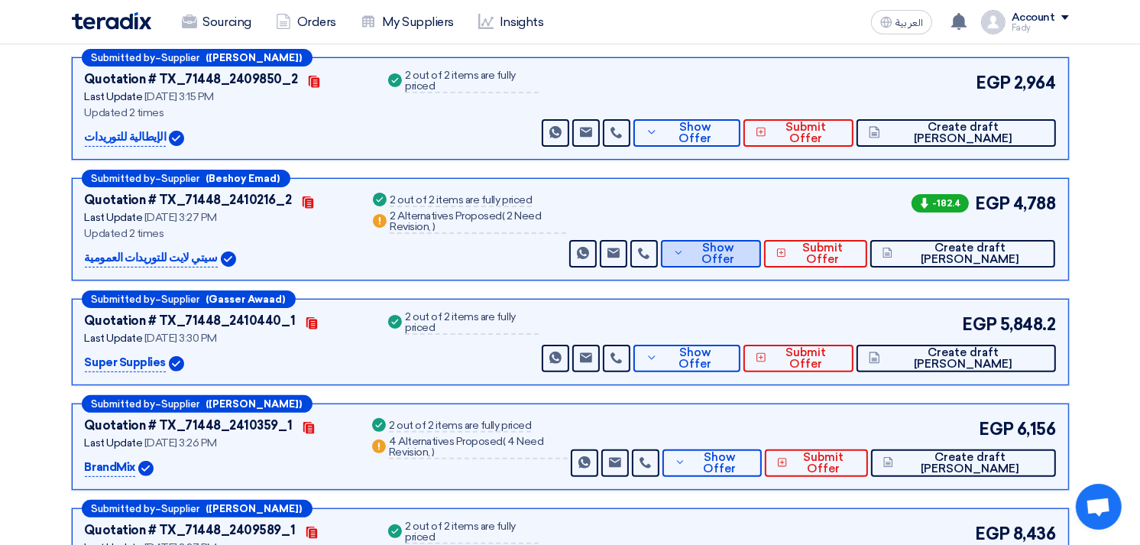
scroll to position [170, 0]
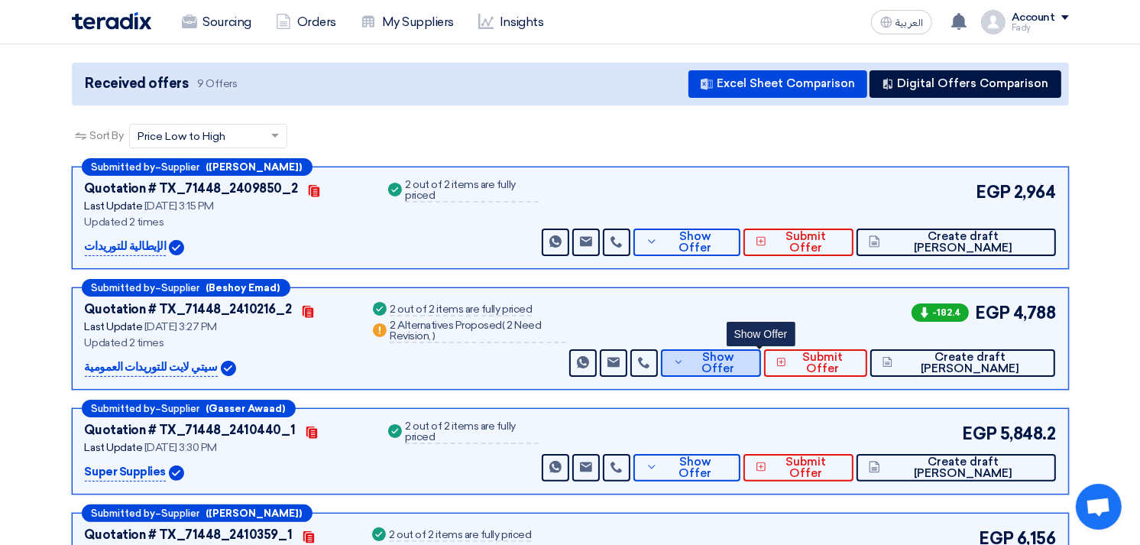
click at [744, 349] on button "Show Offer" at bounding box center [711, 362] width 100 height 27
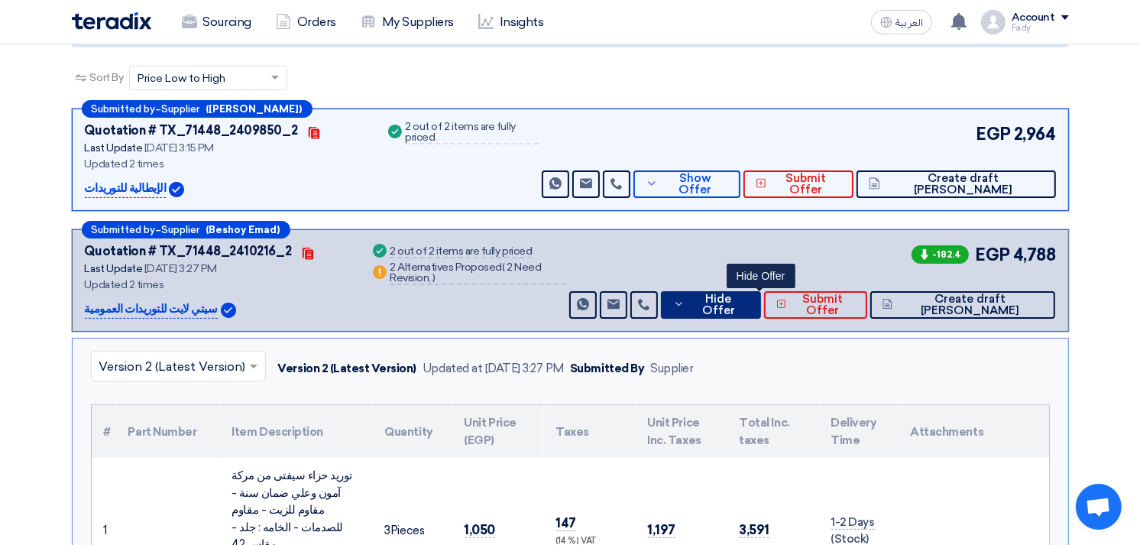
scroll to position [254, 0]
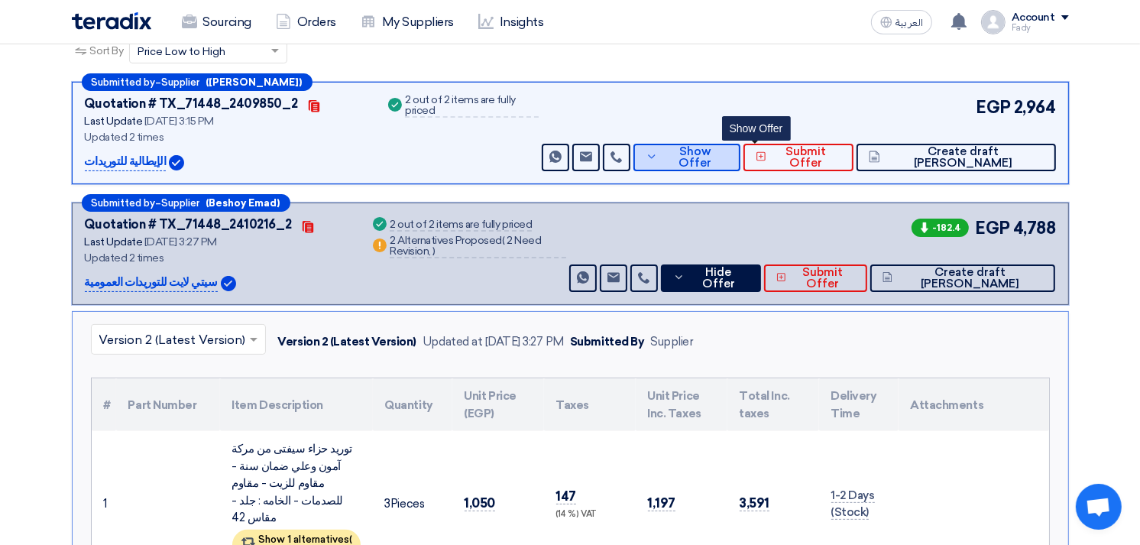
click at [728, 157] on span "Show Offer" at bounding box center [695, 157] width 66 height 23
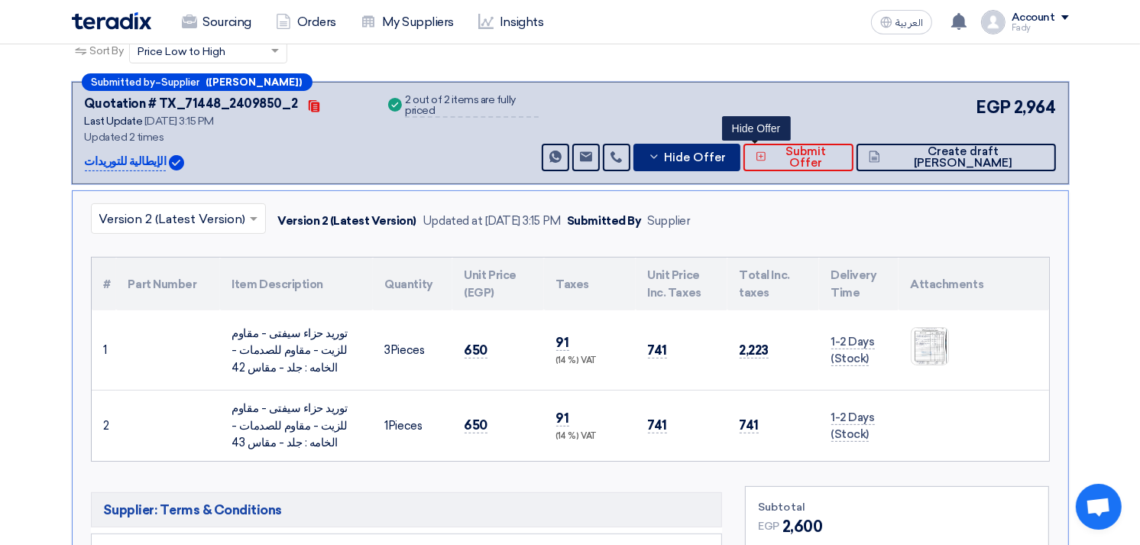
click at [726, 157] on span "Hide Offer" at bounding box center [695, 157] width 62 height 11
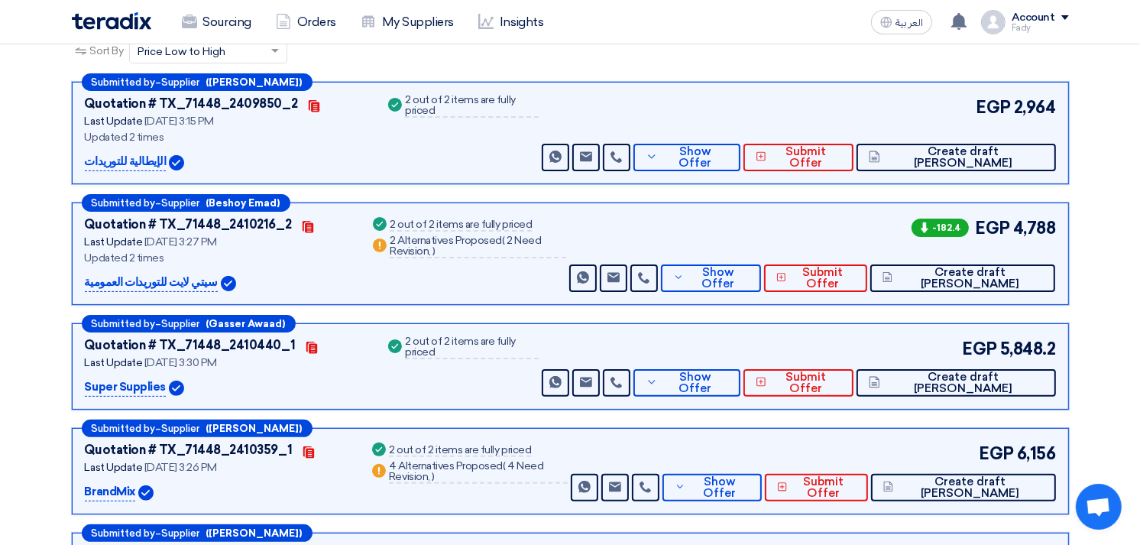
click at [744, 100] on div "EGP 2,964 Send Message Send Message" at bounding box center [797, 133] width 516 height 76
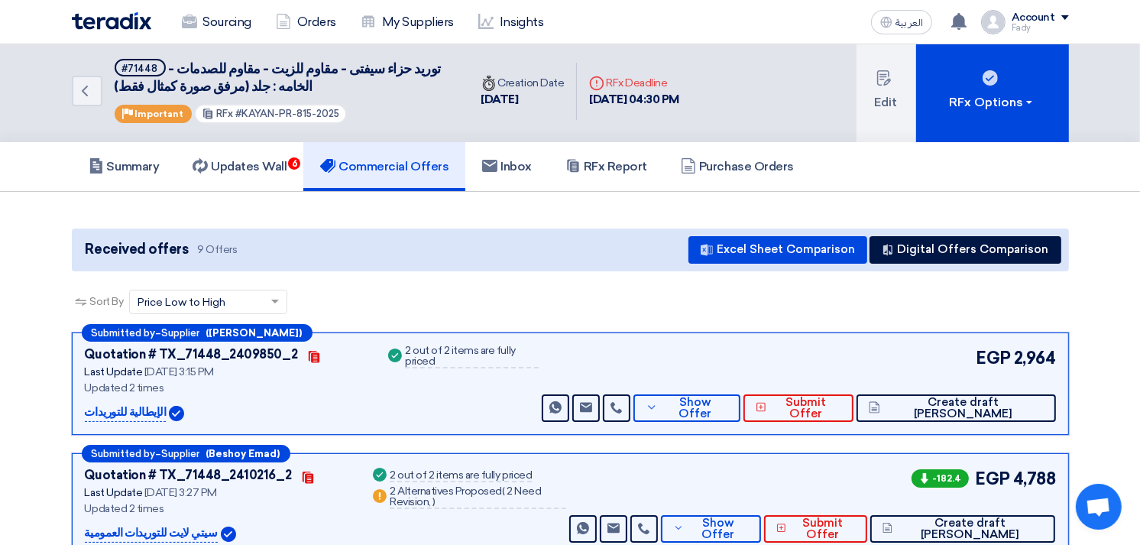
scroll to position [0, 0]
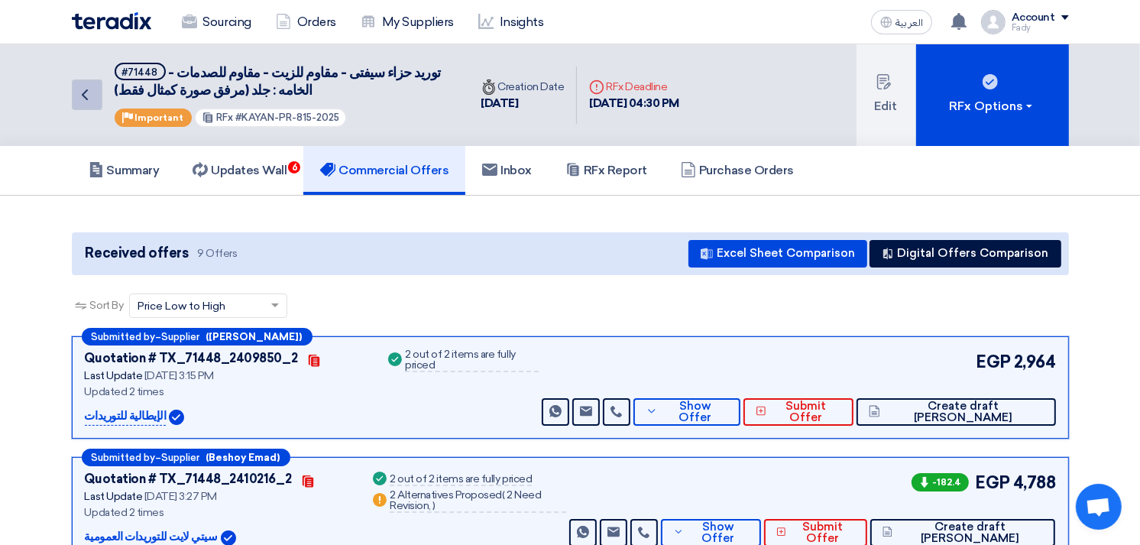
click at [80, 92] on icon "Back" at bounding box center [85, 95] width 18 height 18
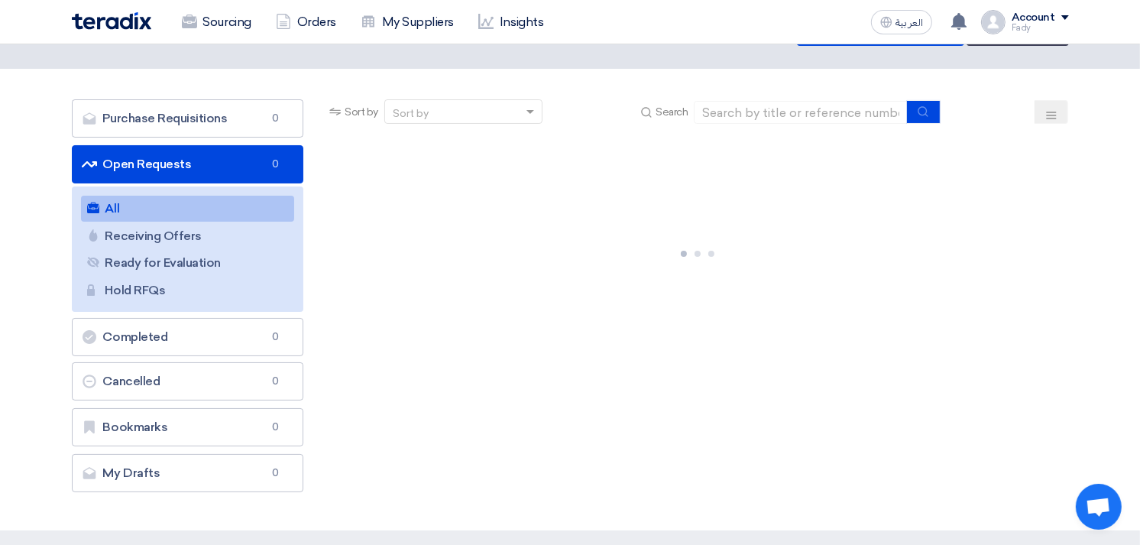
scroll to position [85, 0]
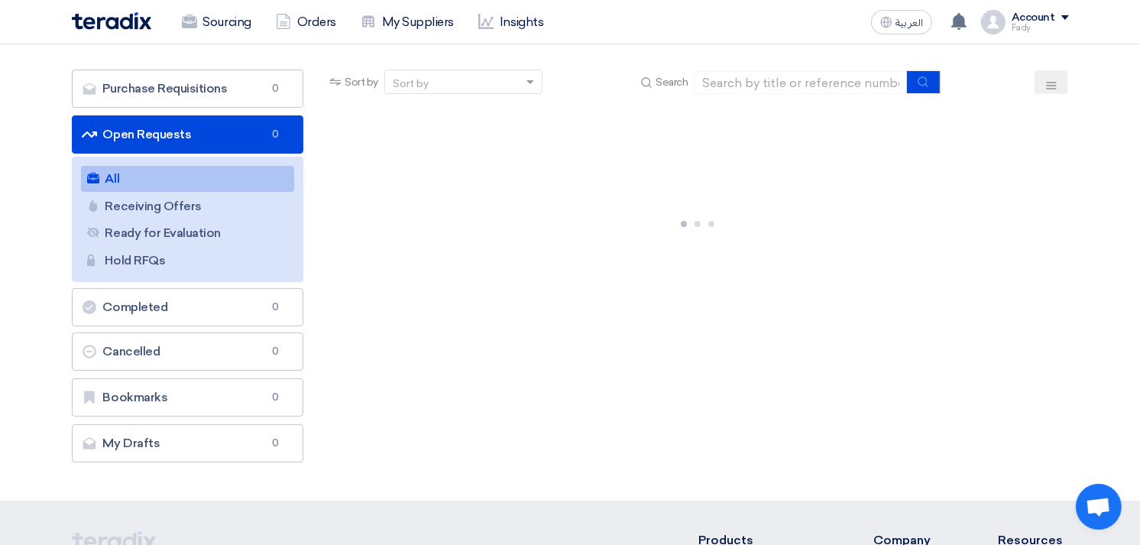
click at [146, 172] on link "All All" at bounding box center [188, 179] width 214 height 26
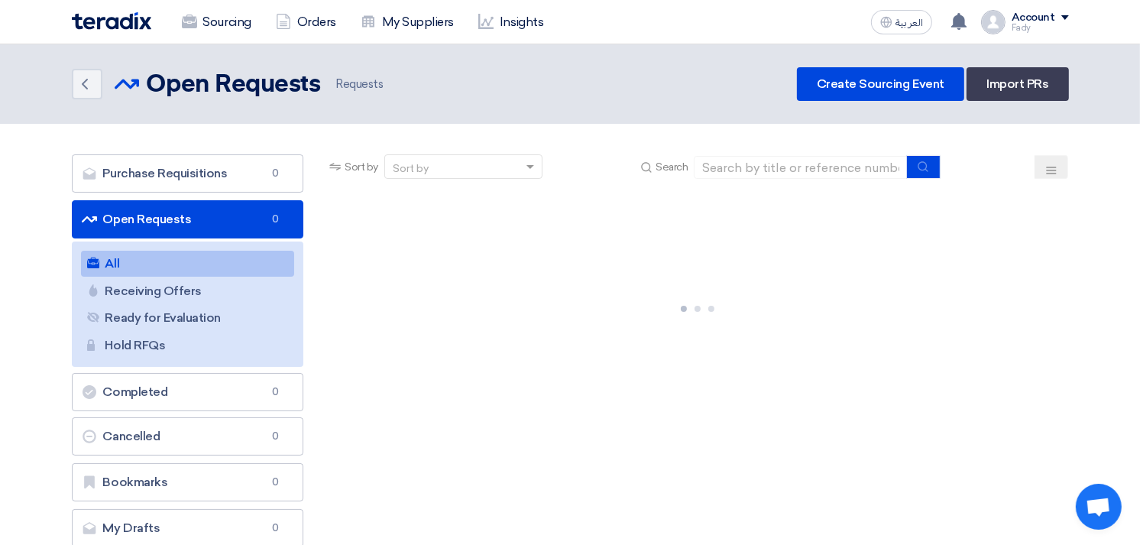
click at [734, 391] on div at bounding box center [697, 305] width 742 height 229
click at [150, 262] on link "All All" at bounding box center [188, 264] width 214 height 26
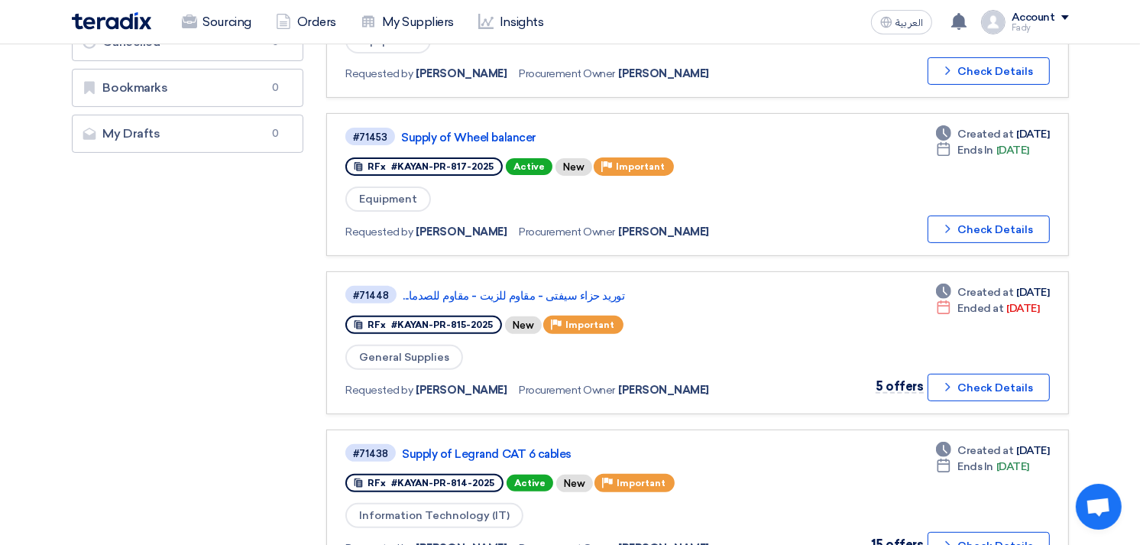
scroll to position [424, 0]
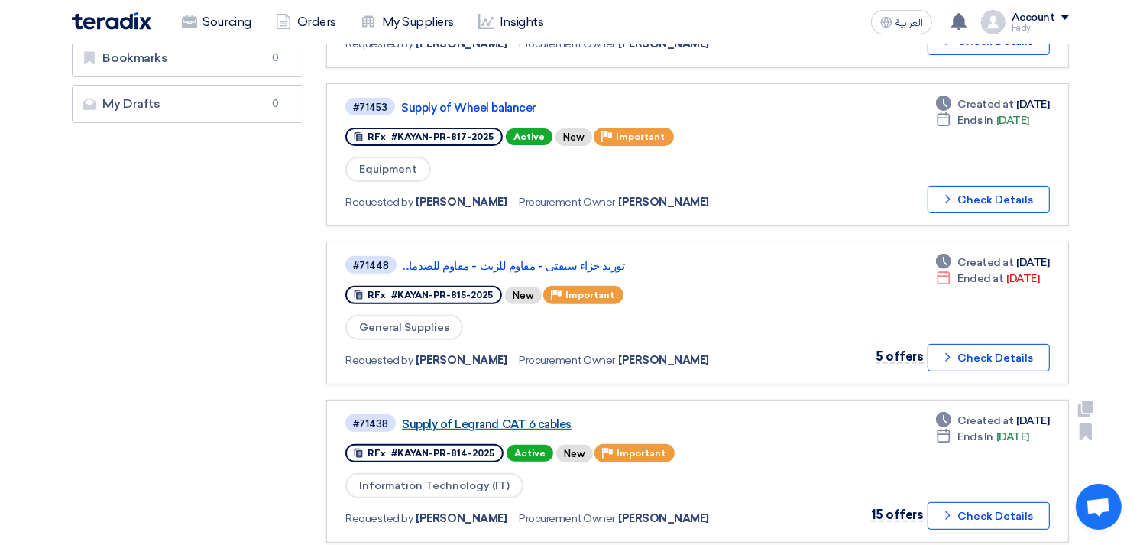
click at [500, 417] on link "Supply of Legrand CAT 6 cables" at bounding box center [593, 424] width 382 height 14
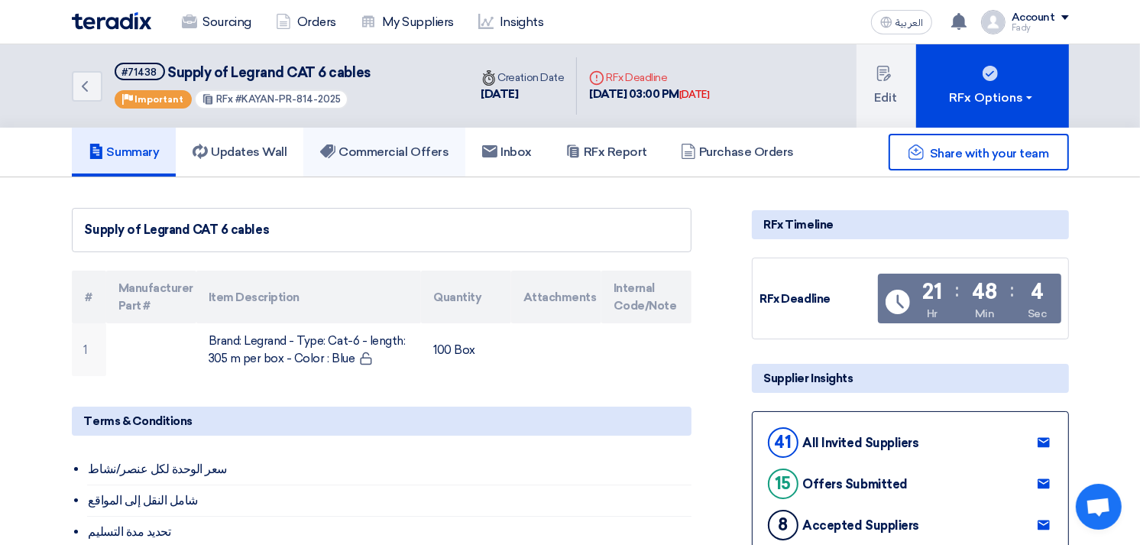
click at [414, 148] on h5 "Commercial Offers" at bounding box center [384, 151] width 128 height 15
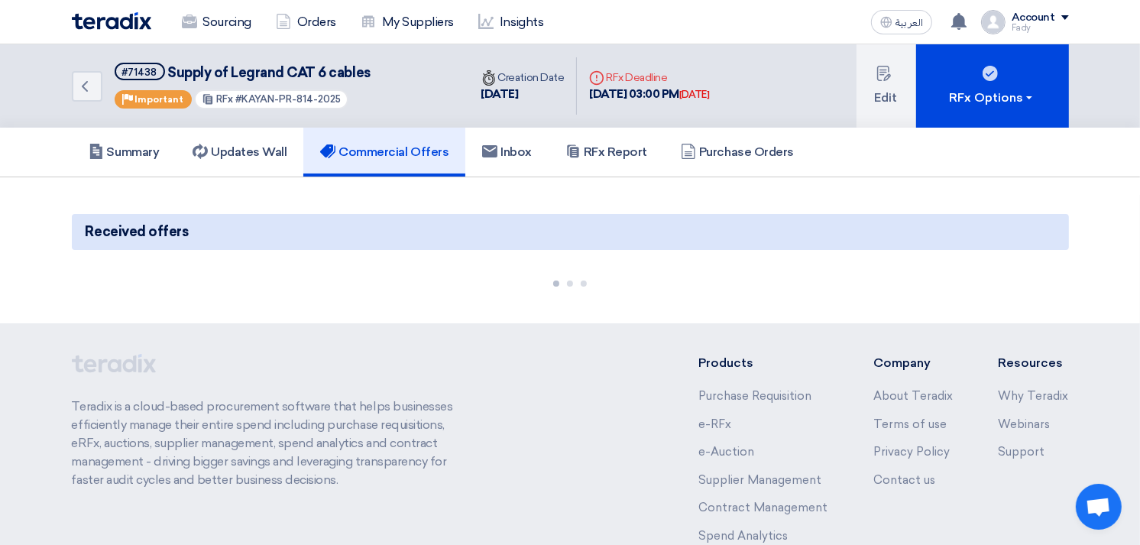
scroll to position [85, 0]
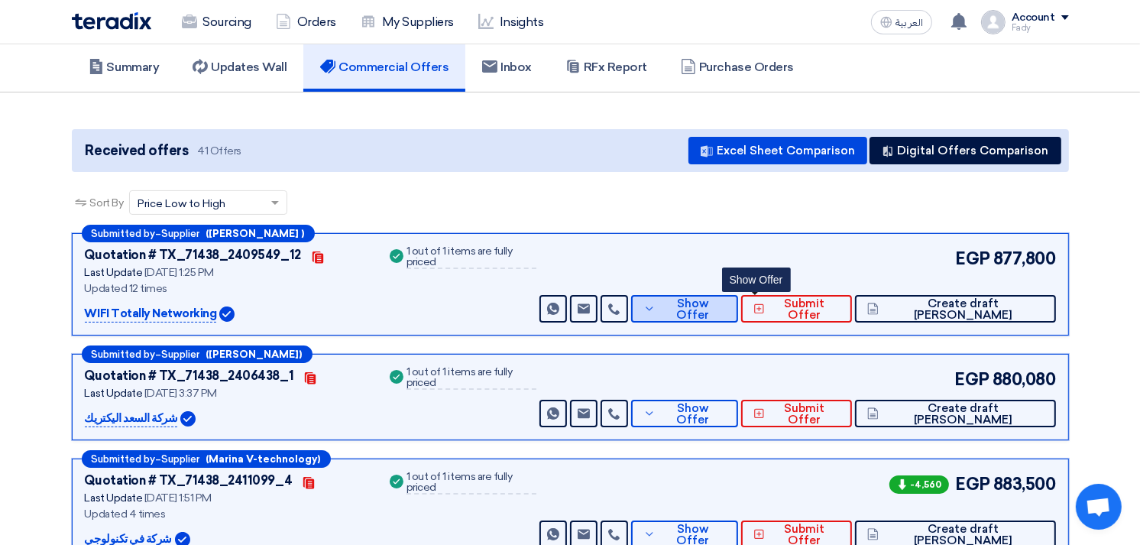
click at [726, 303] on span "Show Offer" at bounding box center [692, 309] width 66 height 23
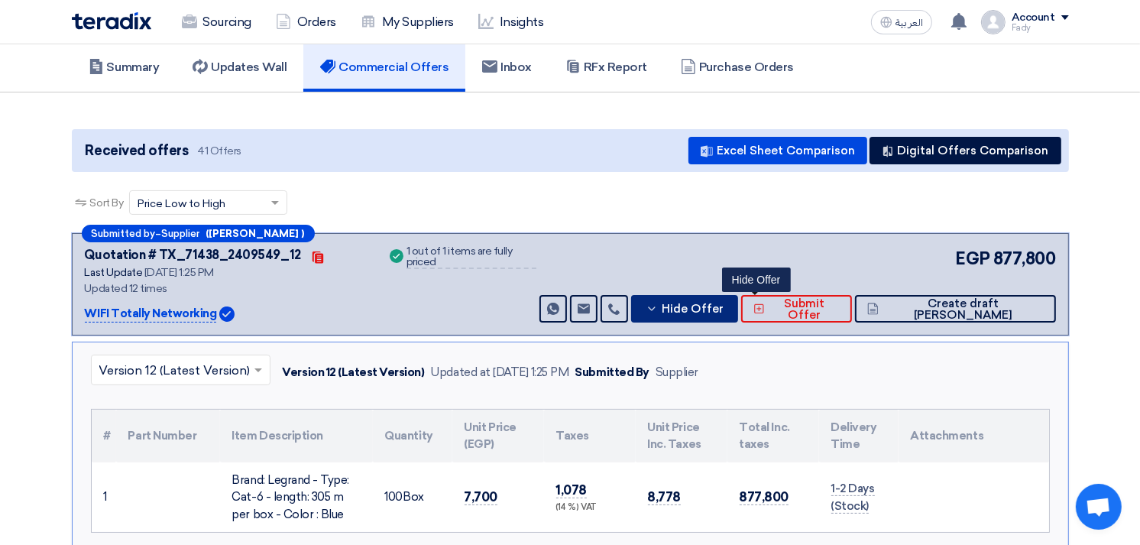
scroll to position [170, 0]
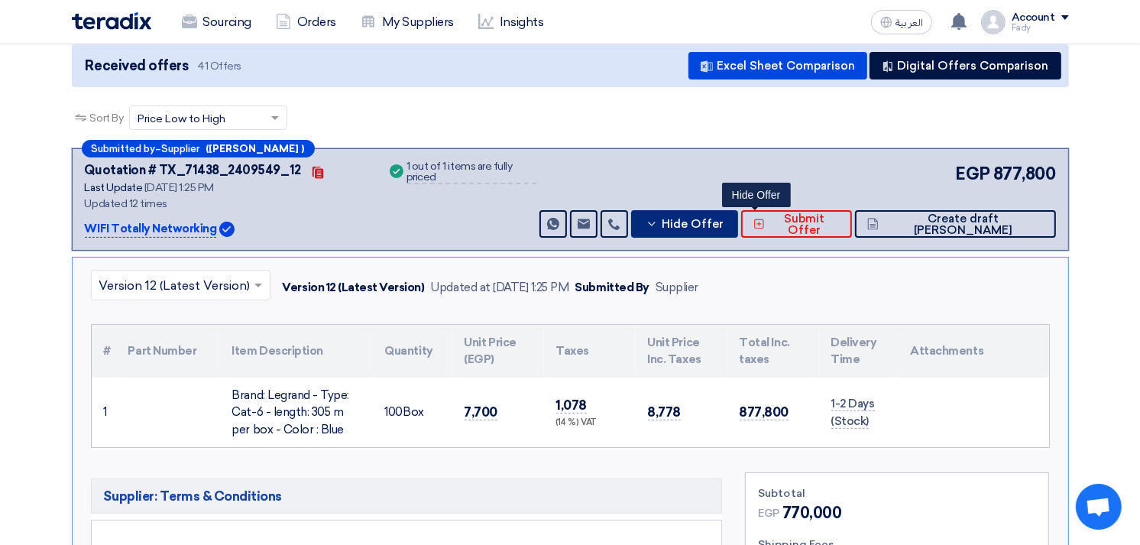
click at [723, 222] on span "Hide Offer" at bounding box center [693, 223] width 62 height 11
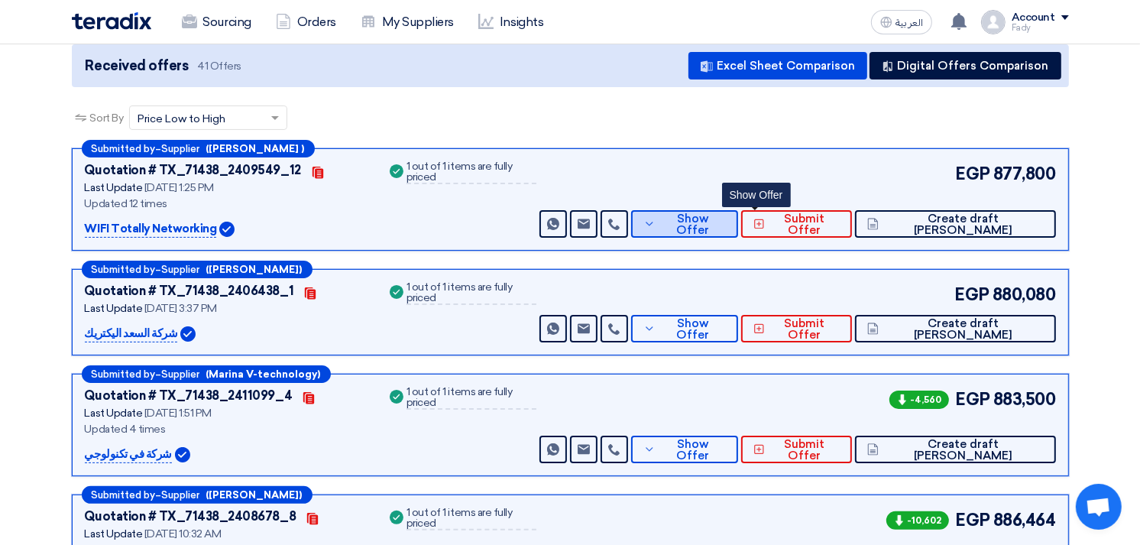
click at [738, 231] on button "Show Offer" at bounding box center [684, 223] width 107 height 27
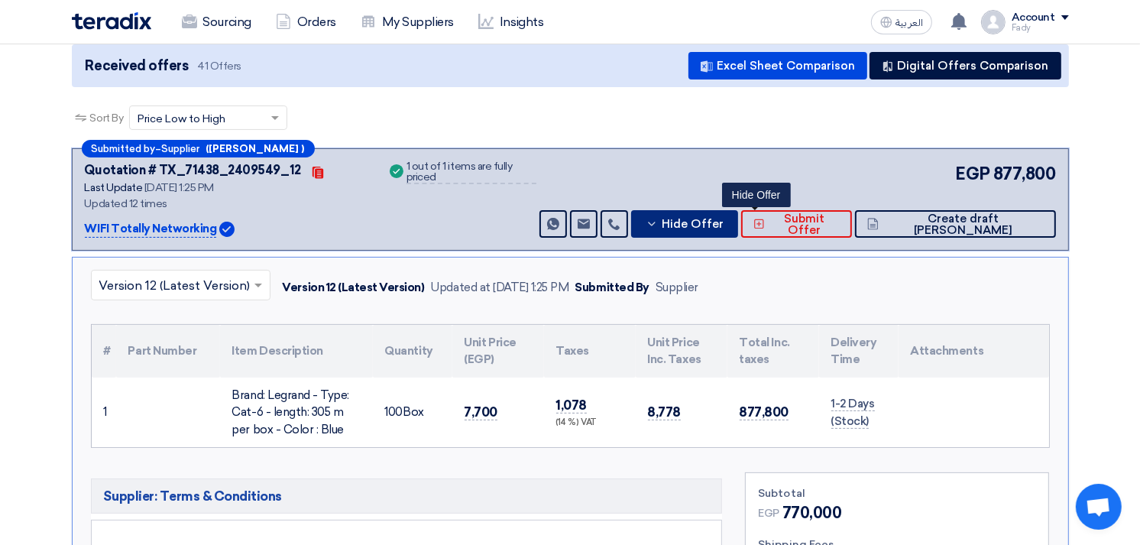
click at [738, 231] on button "Hide Offer" at bounding box center [684, 223] width 107 height 27
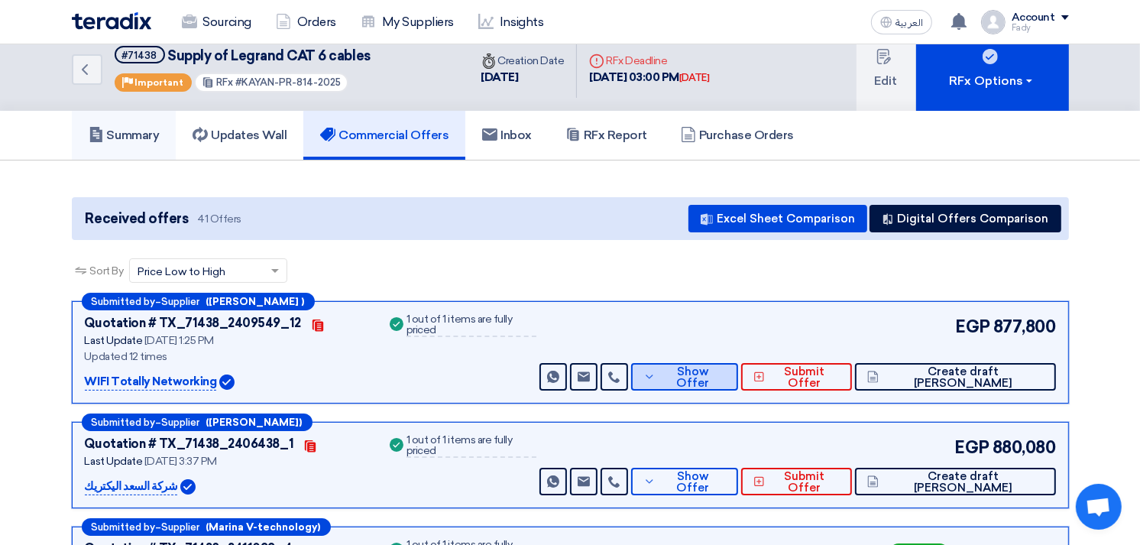
scroll to position [0, 0]
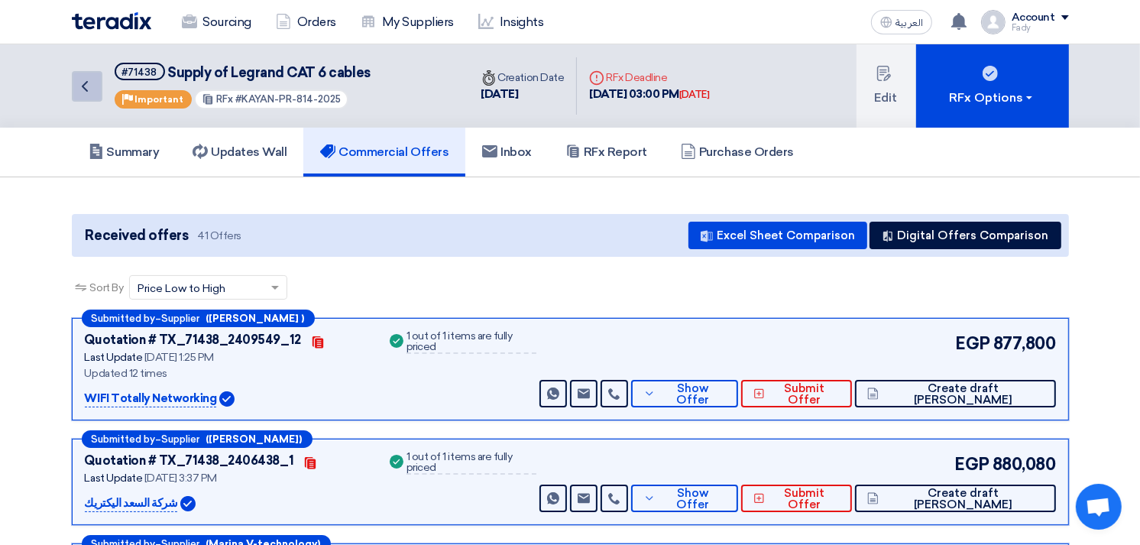
click at [84, 82] on use at bounding box center [85, 86] width 6 height 11
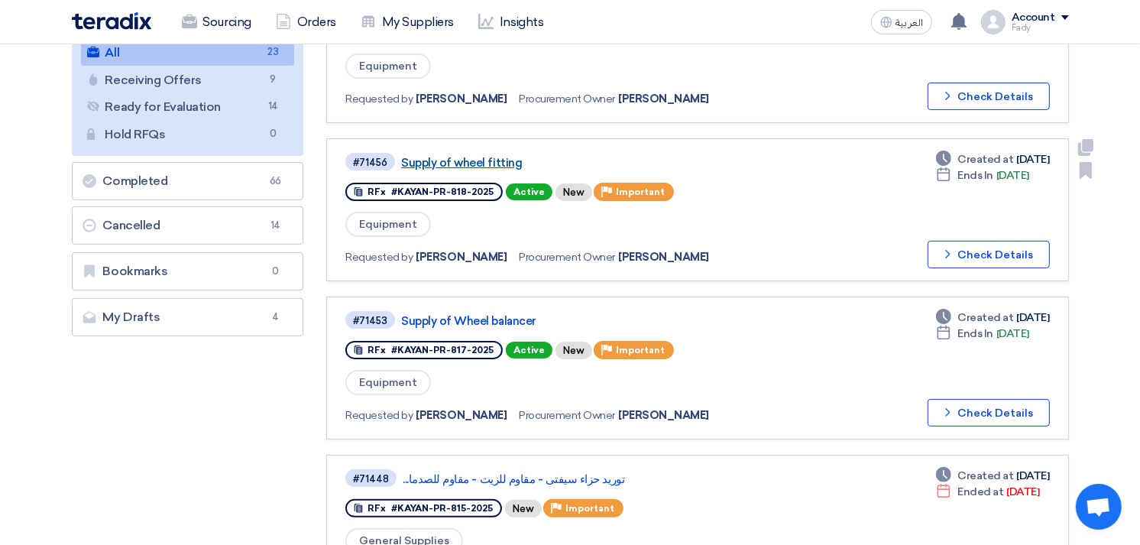
scroll to position [424, 0]
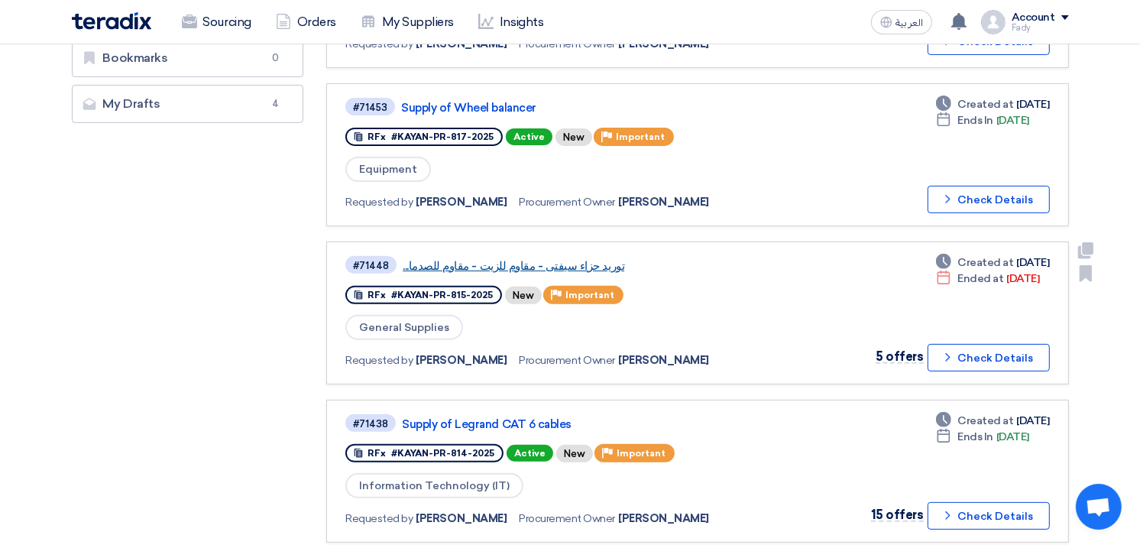
click at [524, 259] on link "توريد حزاء سيفتى - مقاوم للزيت - مقاوم للصدما..." at bounding box center [594, 266] width 382 height 14
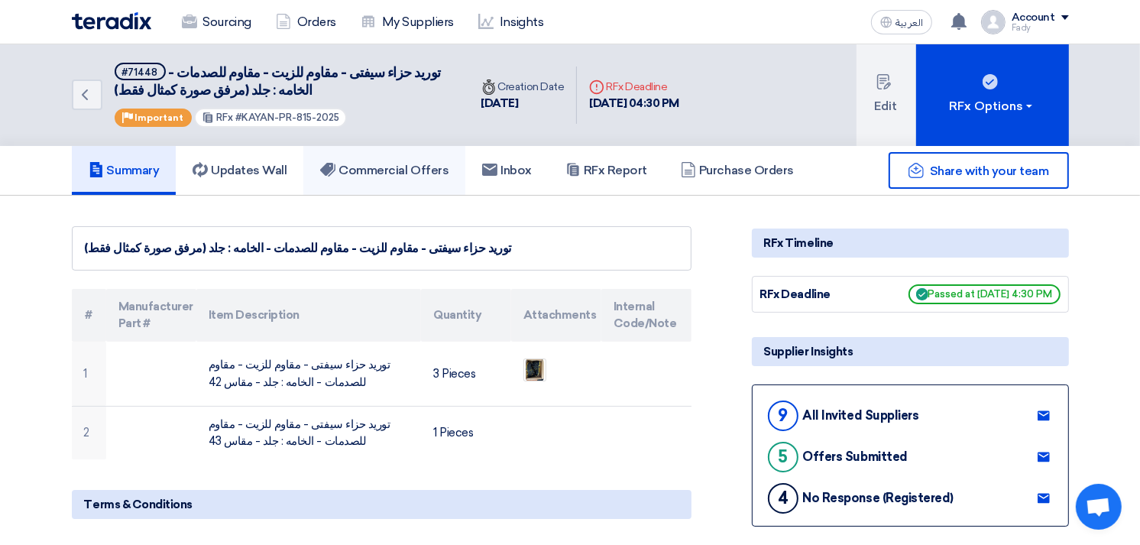
click at [406, 172] on h5 "Commercial Offers" at bounding box center [384, 170] width 128 height 15
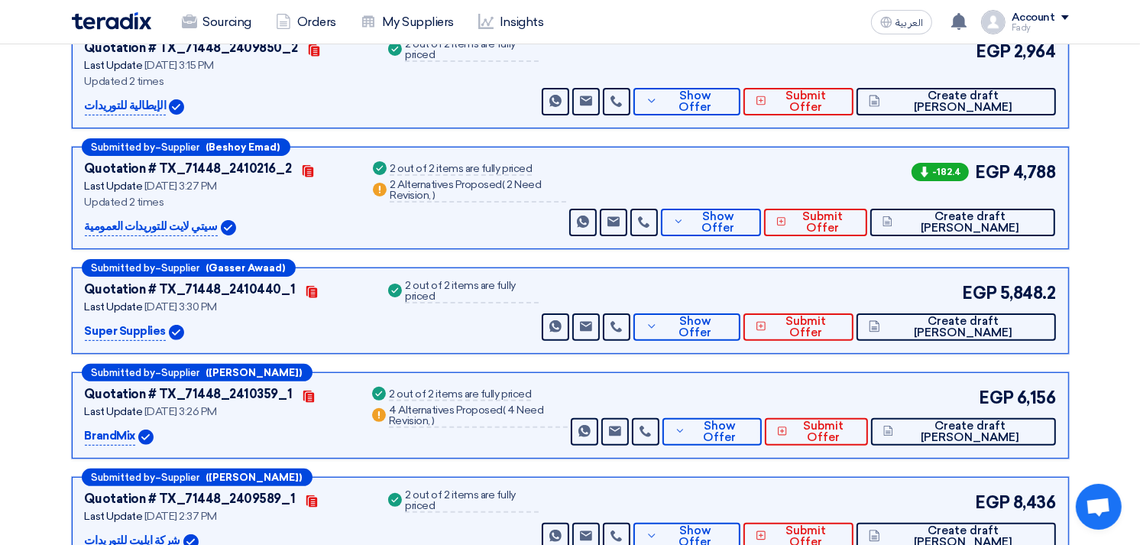
scroll to position [339, 0]
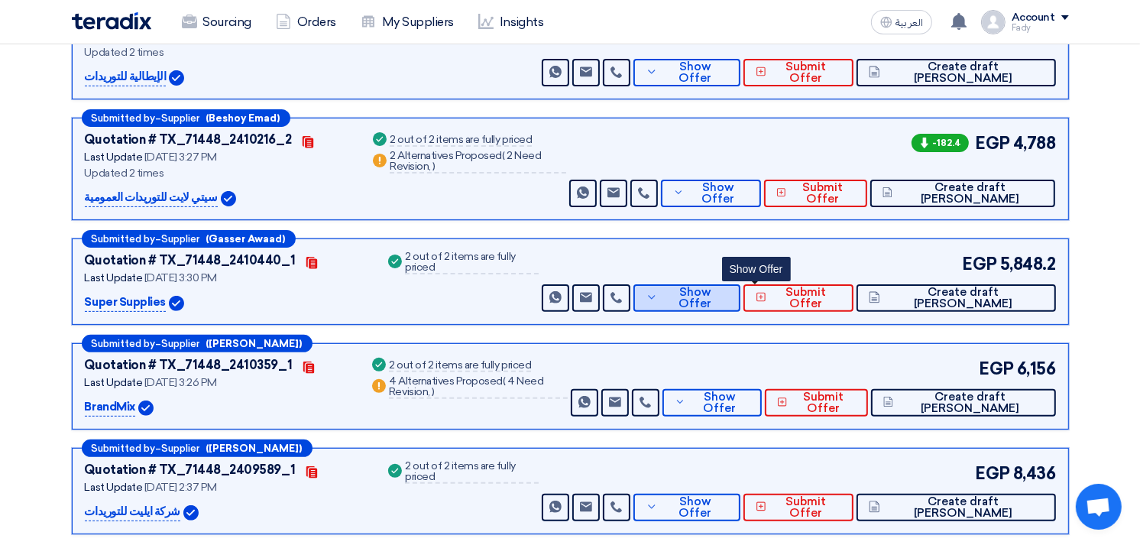
click at [739, 307] on button "Show Offer" at bounding box center [686, 297] width 106 height 27
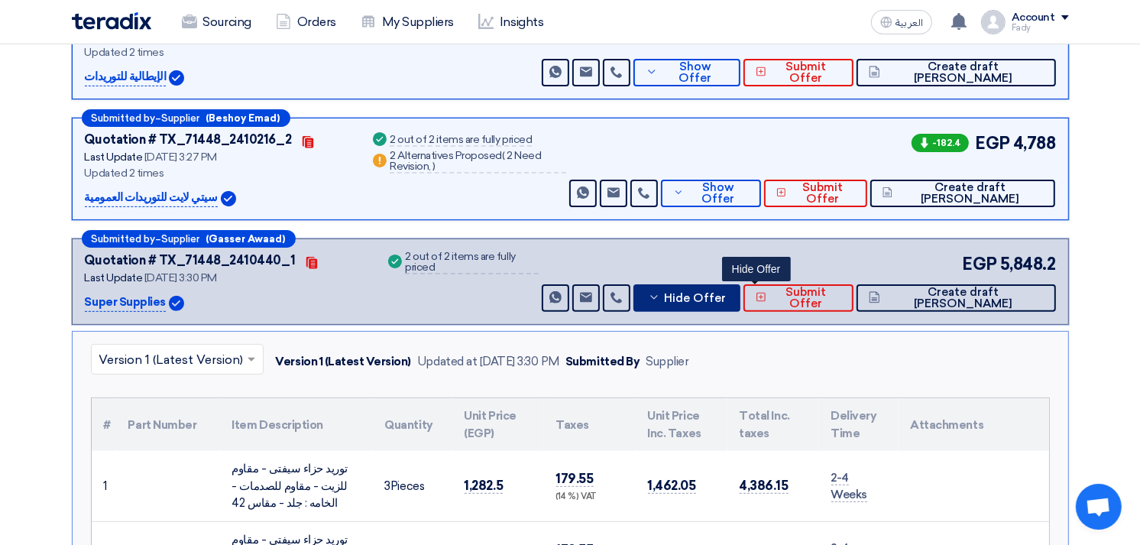
click at [739, 306] on button "Hide Offer" at bounding box center [686, 297] width 106 height 27
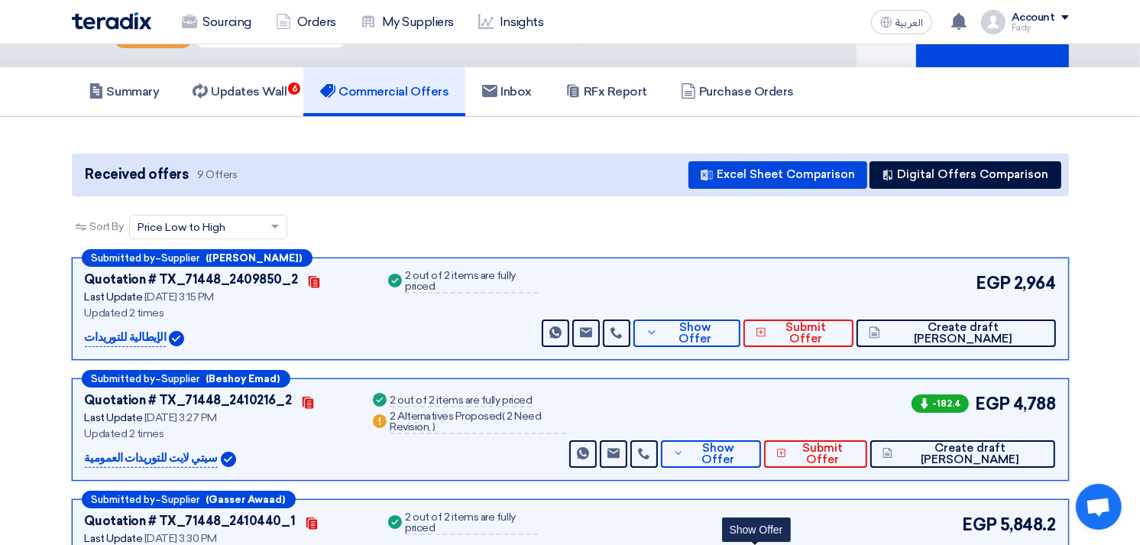
scroll to position [0, 0]
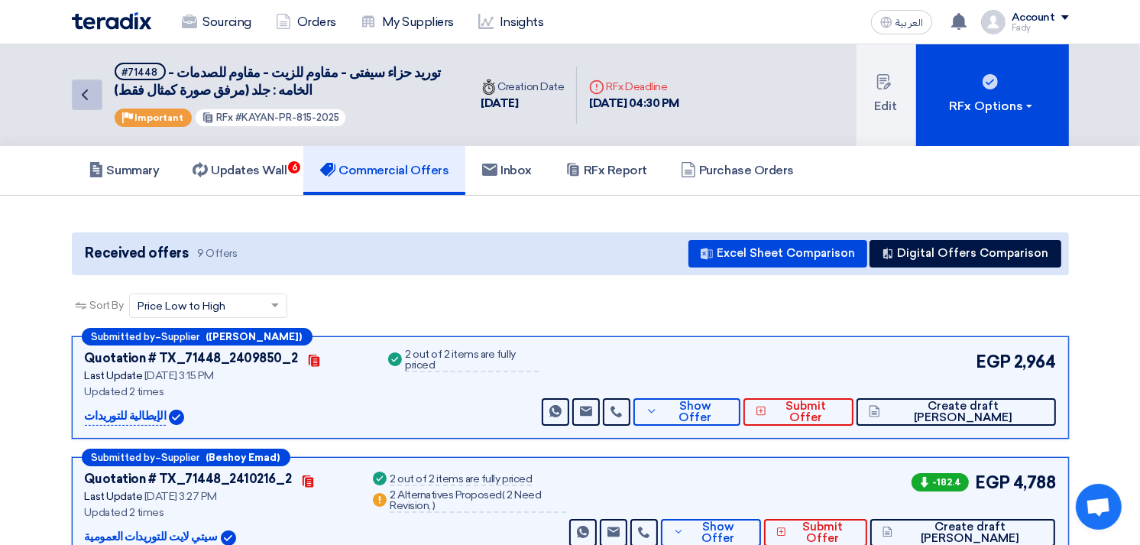
click at [93, 98] on icon "Back" at bounding box center [85, 95] width 18 height 18
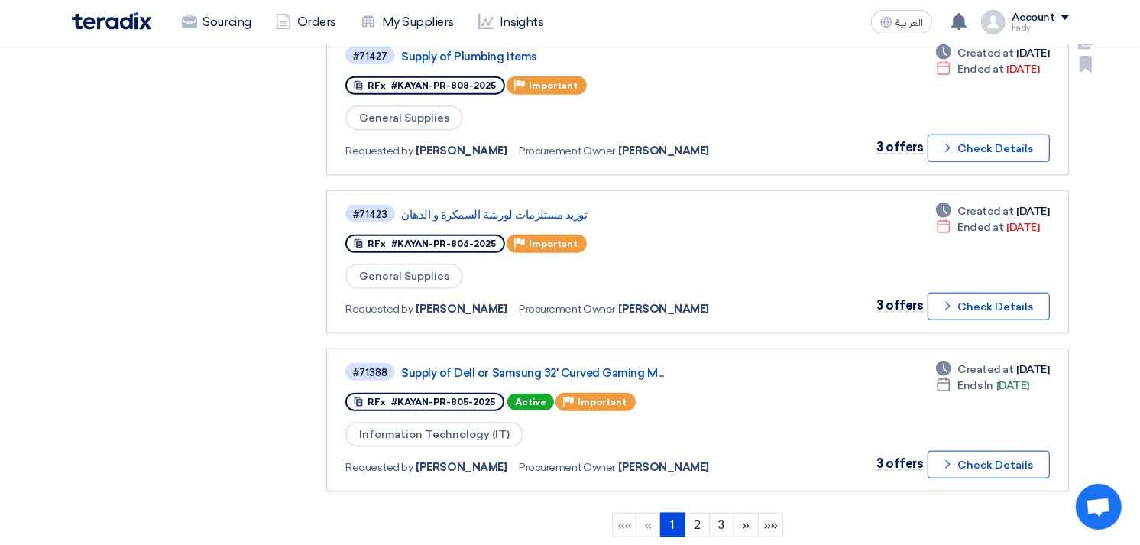
scroll to position [1273, 0]
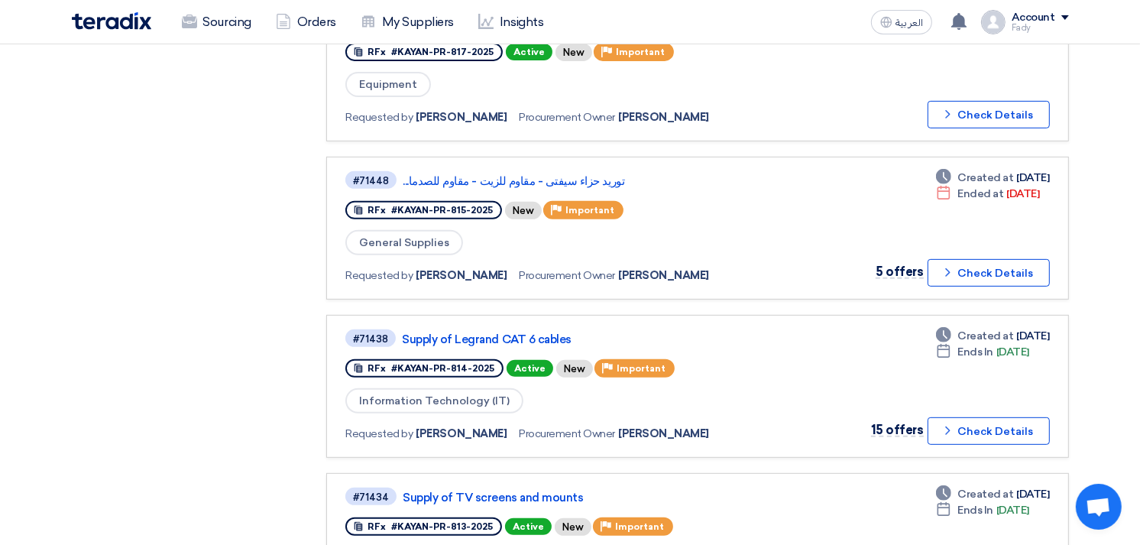
scroll to position [1188, 0]
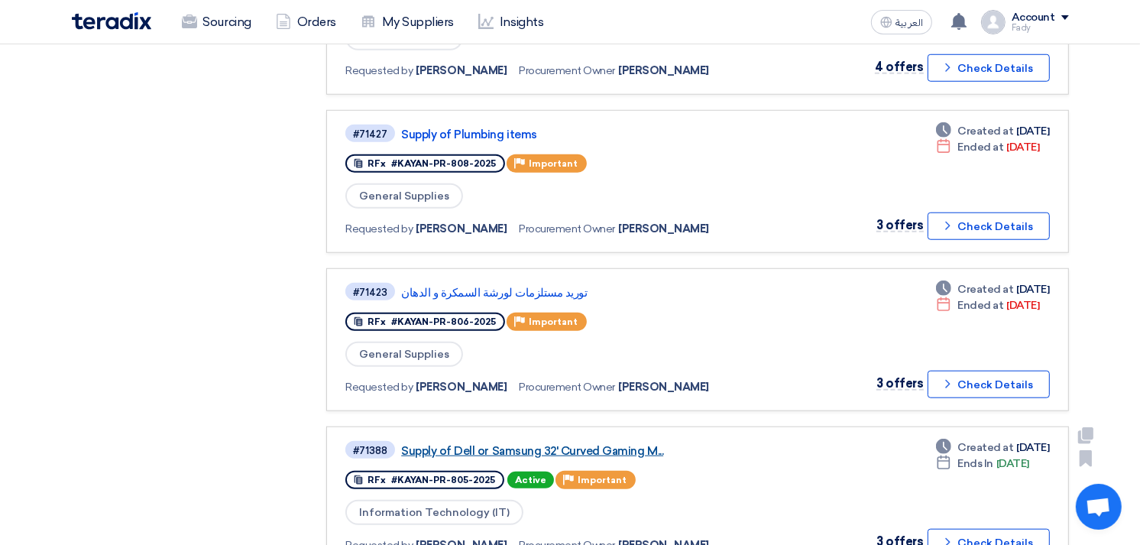
click at [545, 444] on link "Supply of Dell or Samsung 32' Curved Gaming M..." at bounding box center [592, 451] width 382 height 14
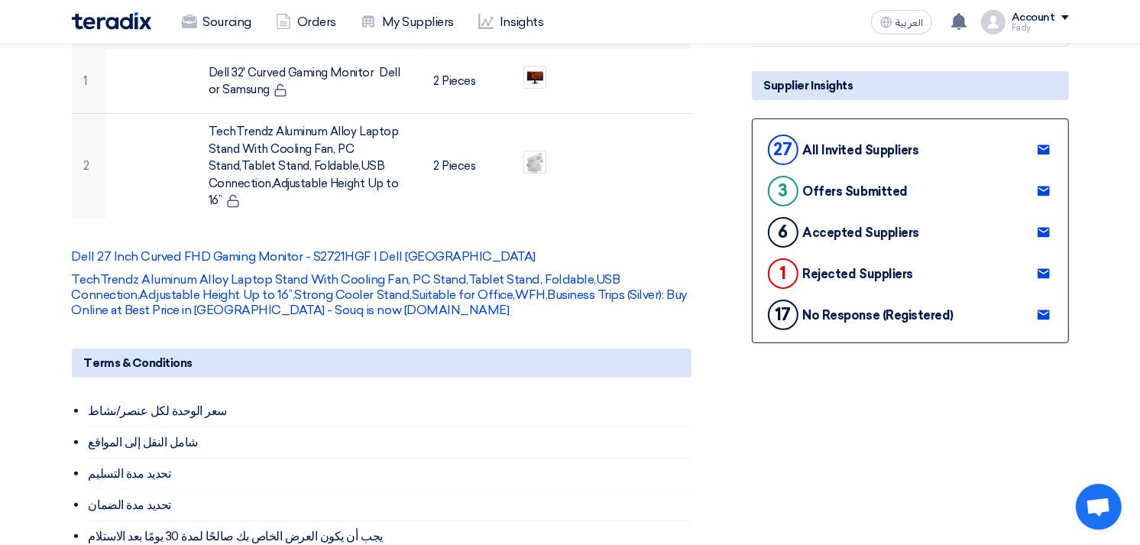
scroll to position [85, 0]
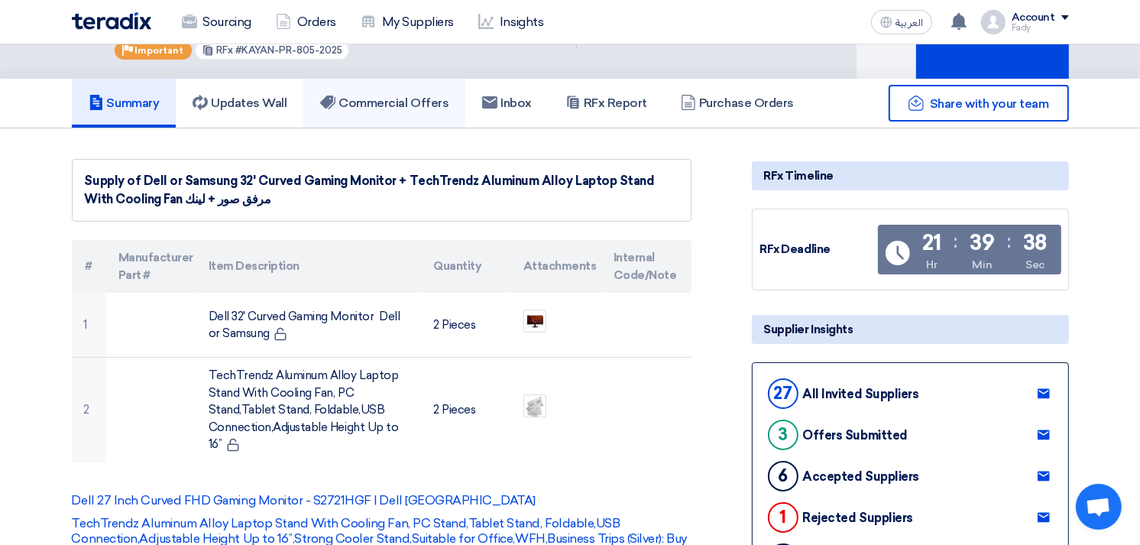
click at [372, 89] on link "Commercial Offers" at bounding box center [384, 103] width 162 height 49
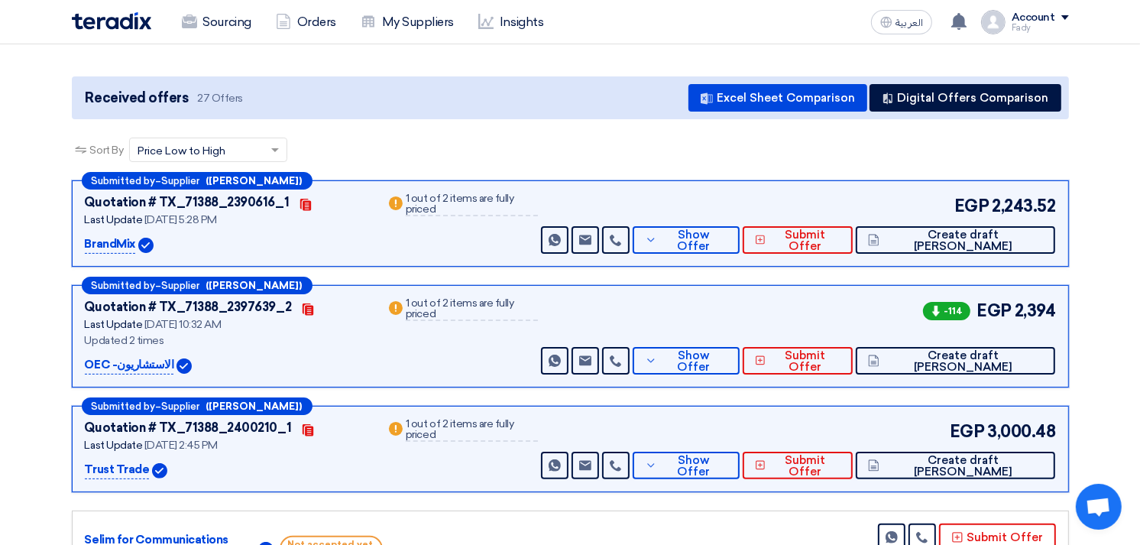
scroll to position [170, 0]
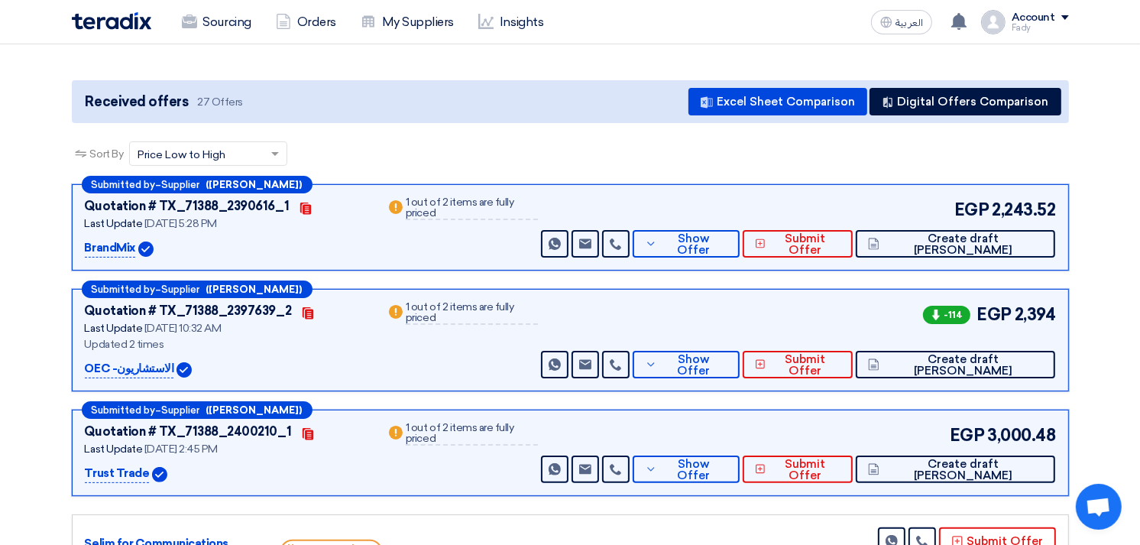
click at [561, 161] on div "Sort By Sort by × Price Low to High ×" at bounding box center [570, 162] width 997 height 43
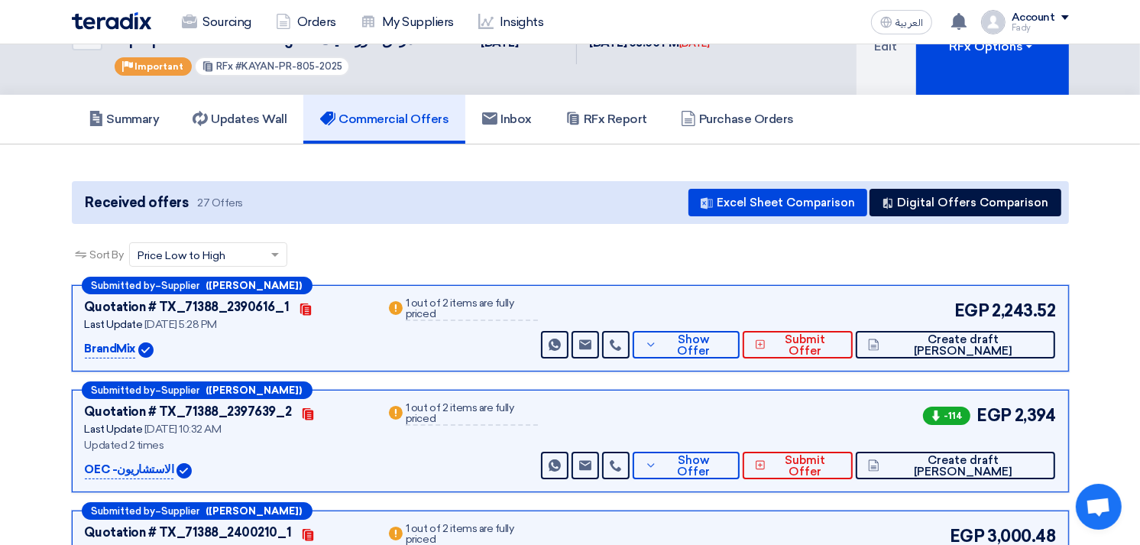
scroll to position [0, 0]
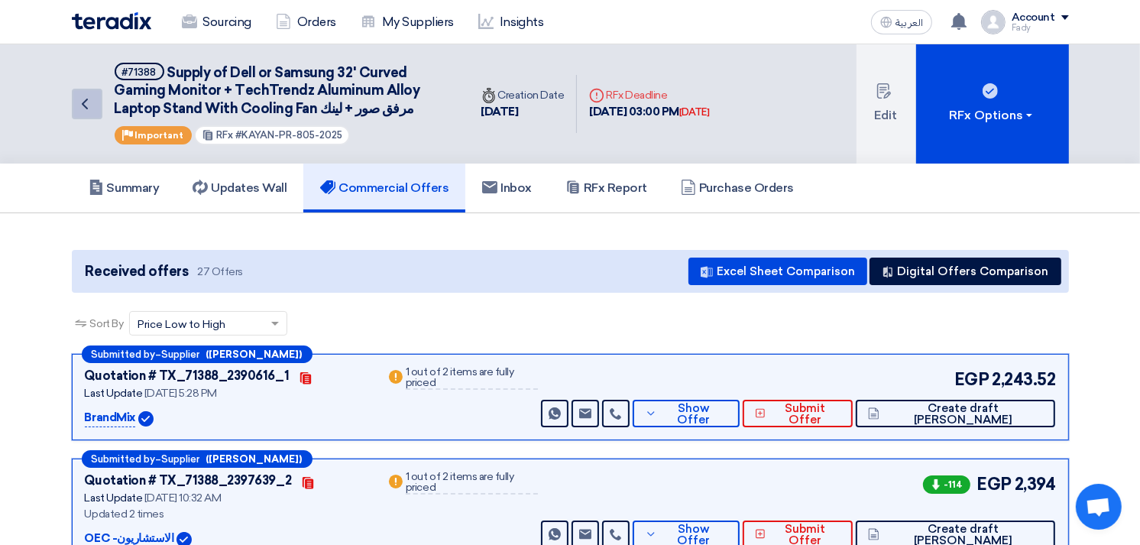
click at [86, 97] on icon "Back" at bounding box center [85, 104] width 18 height 18
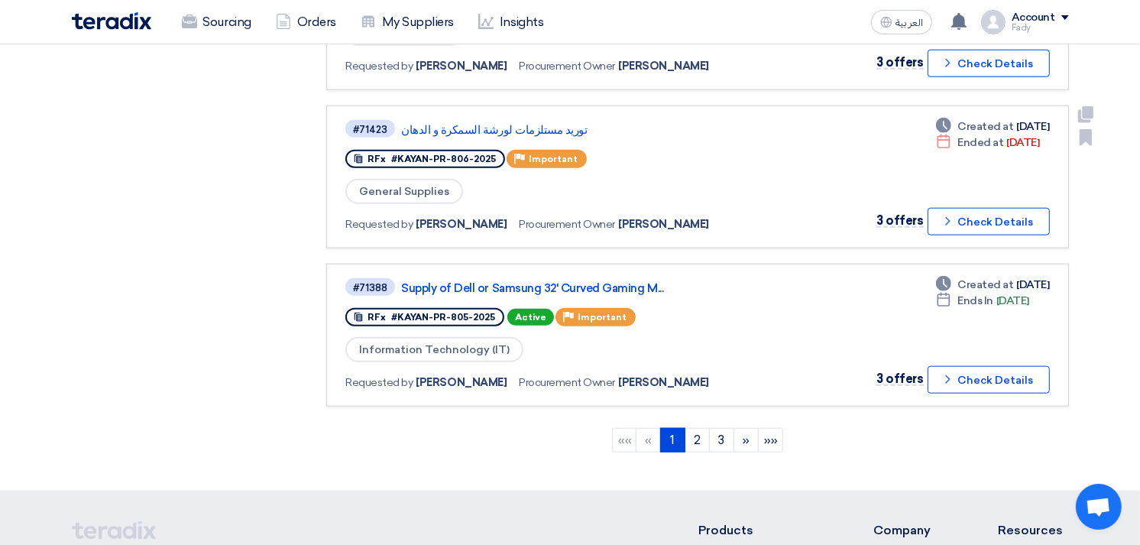
scroll to position [1357, 0]
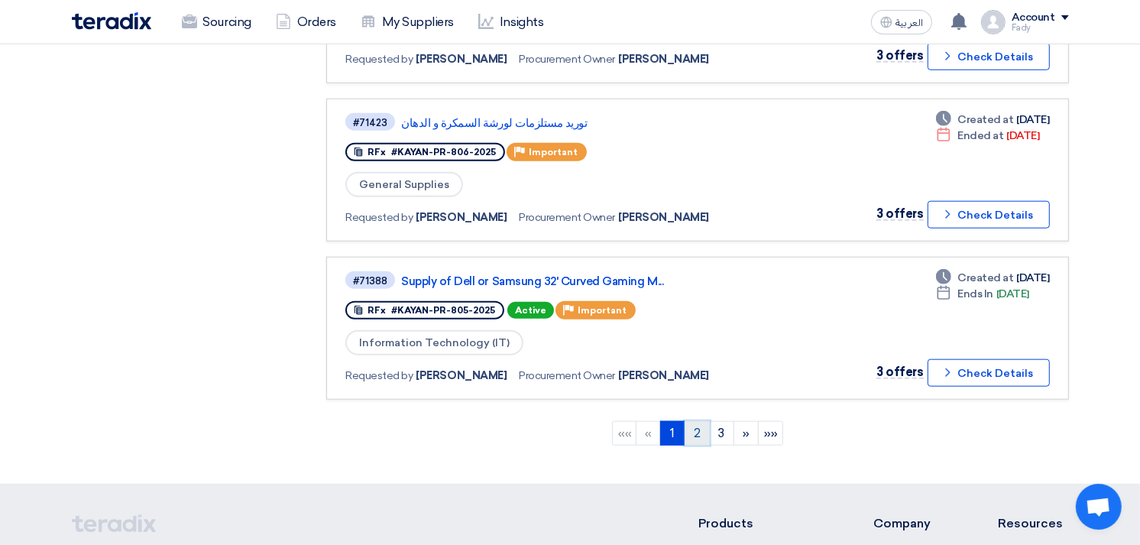
click at [689, 421] on link "2" at bounding box center [696, 433] width 25 height 24
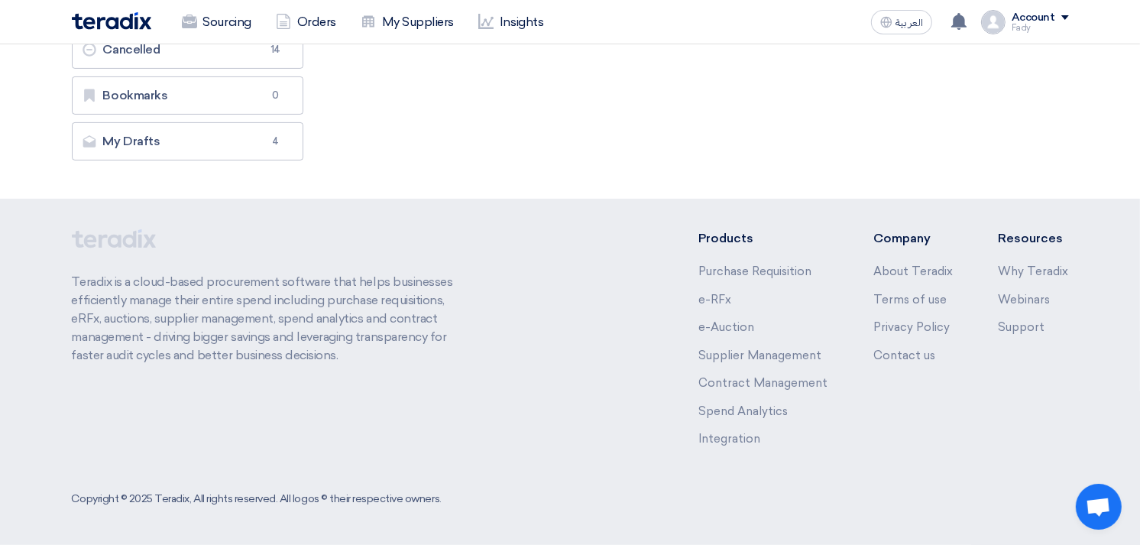
scroll to position [0, 0]
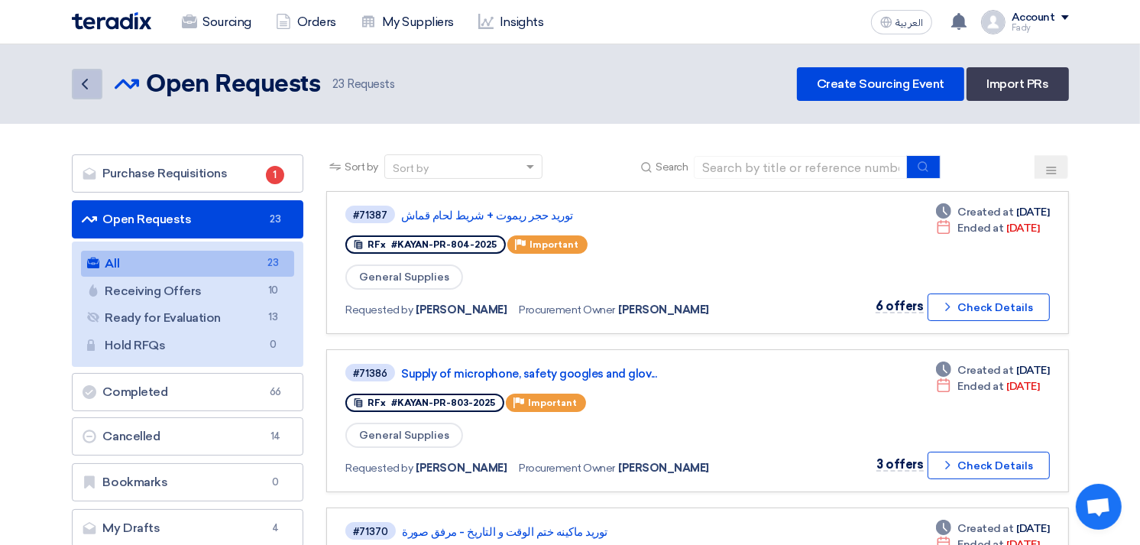
click at [89, 78] on icon "Back" at bounding box center [85, 84] width 18 height 18
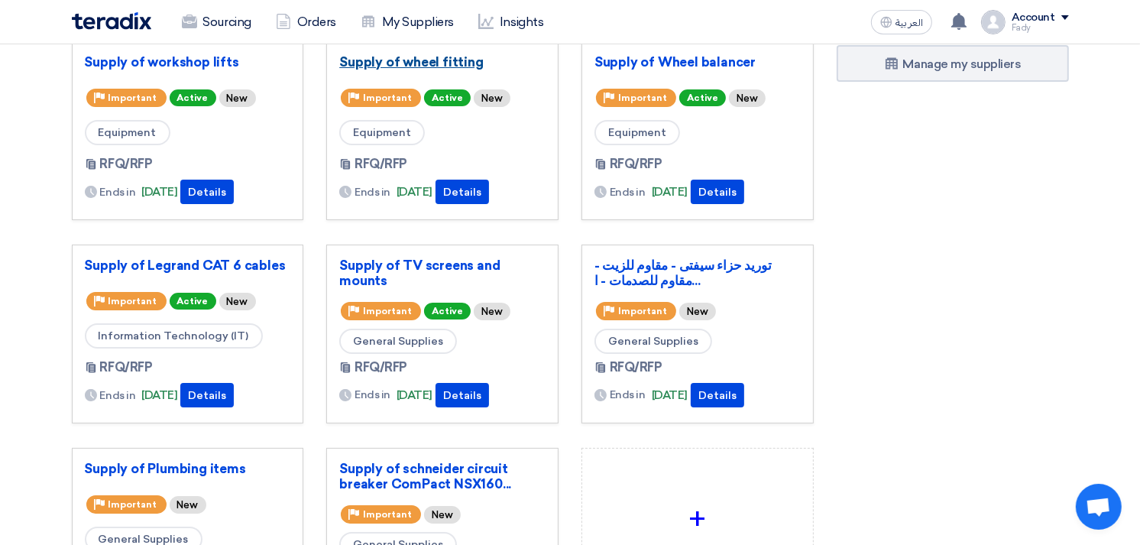
scroll to position [170, 0]
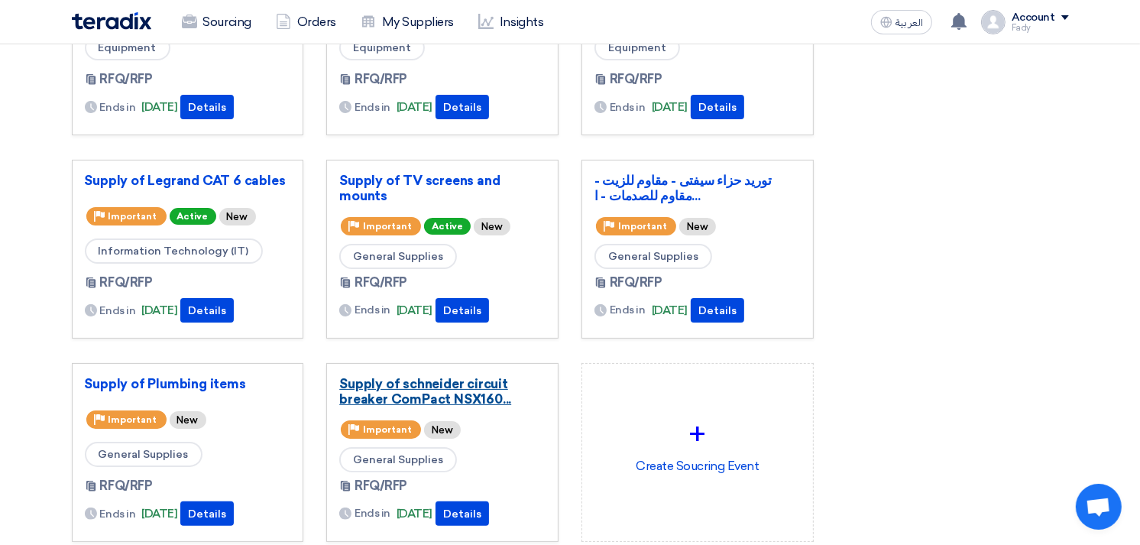
click at [466, 387] on link "Supply of schneider circuit breaker ComPact NSX160..." at bounding box center [442, 391] width 206 height 31
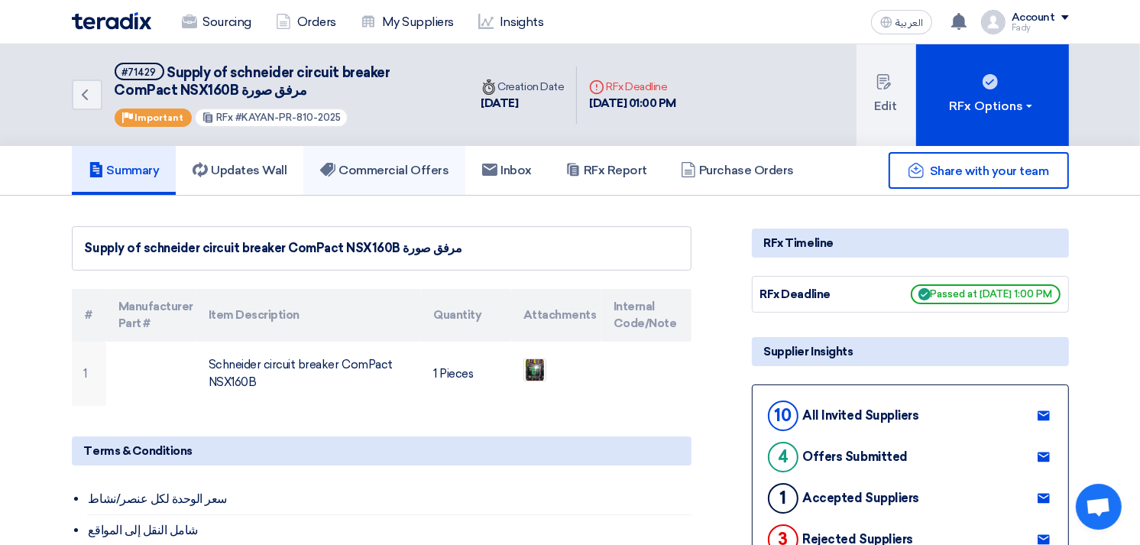
click at [385, 178] on link "Commercial Offers" at bounding box center [384, 170] width 162 height 49
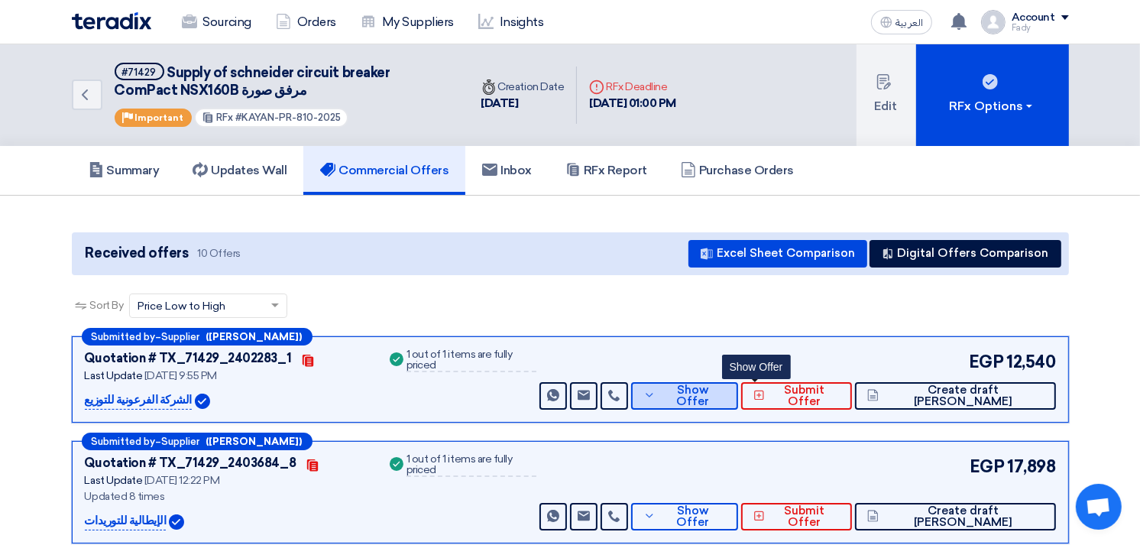
click at [726, 394] on span "Show Offer" at bounding box center [692, 395] width 66 height 23
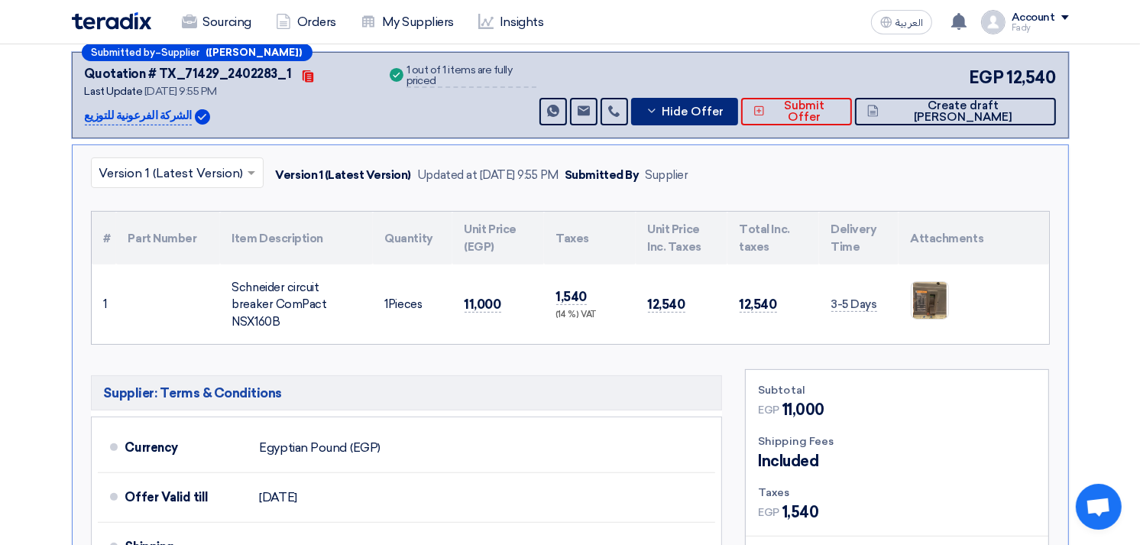
scroll to position [254, 0]
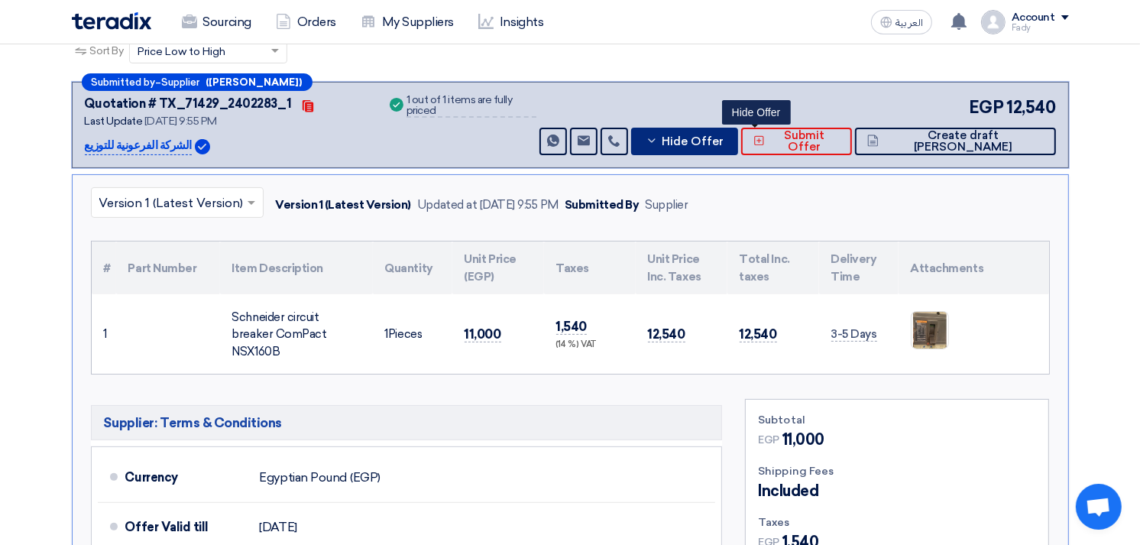
click at [738, 128] on button "Hide Offer" at bounding box center [684, 141] width 107 height 27
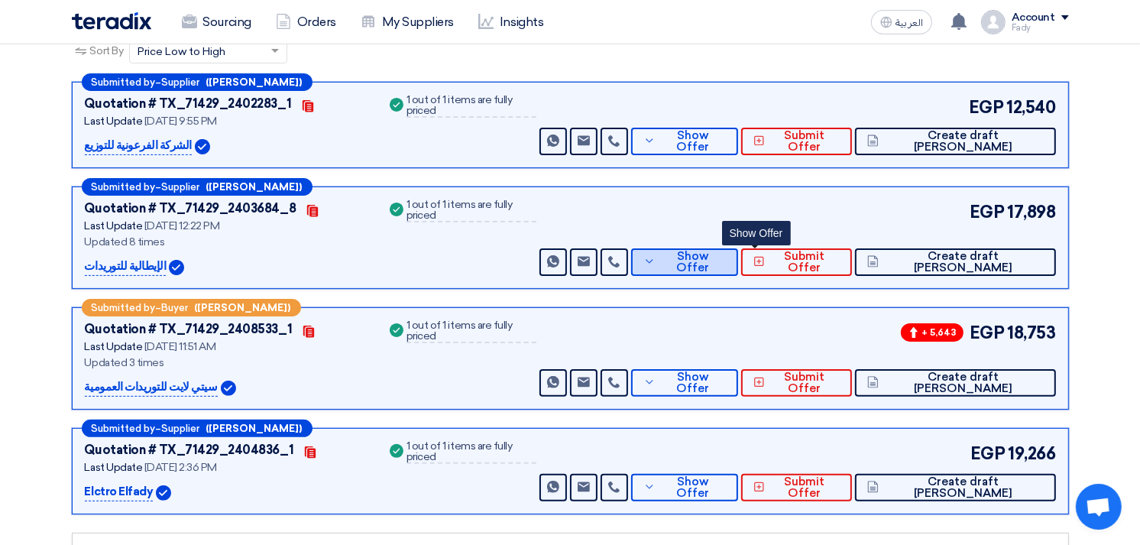
click at [726, 261] on span "Show Offer" at bounding box center [692, 262] width 66 height 23
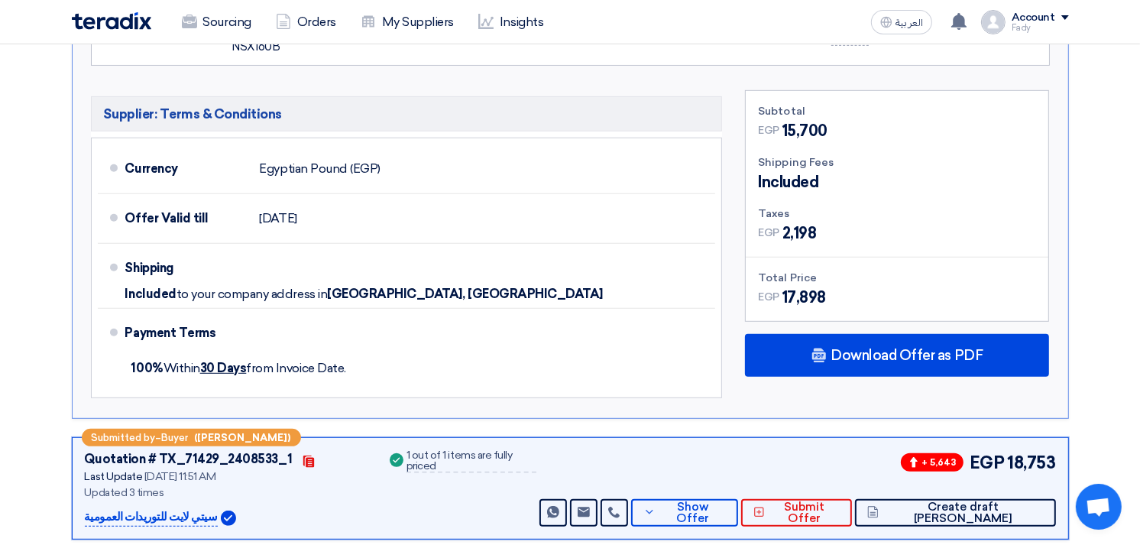
scroll to position [678, 0]
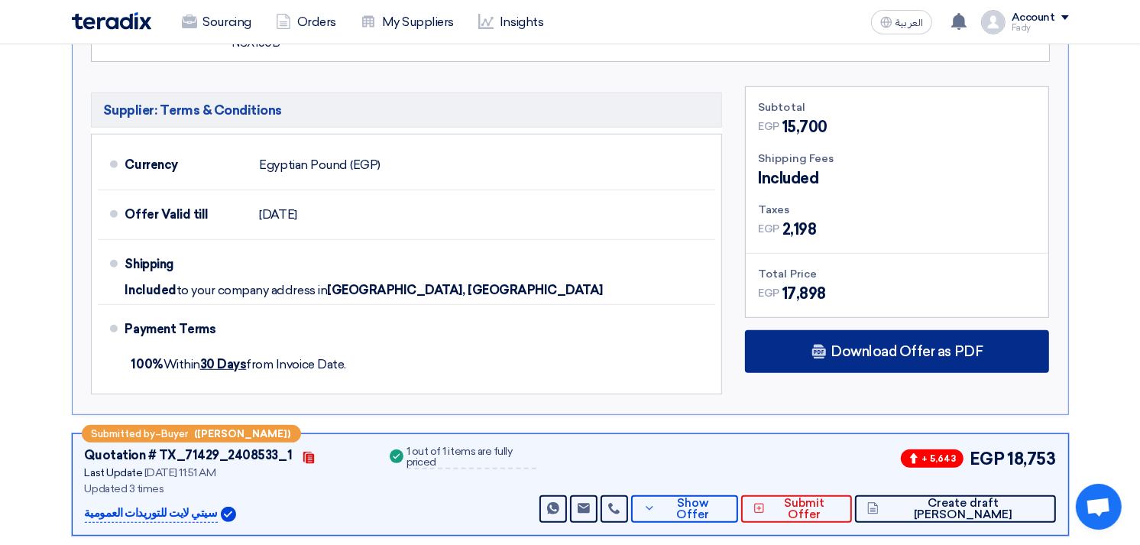
click at [853, 345] on span "Download Offer as PDF" at bounding box center [906, 352] width 152 height 14
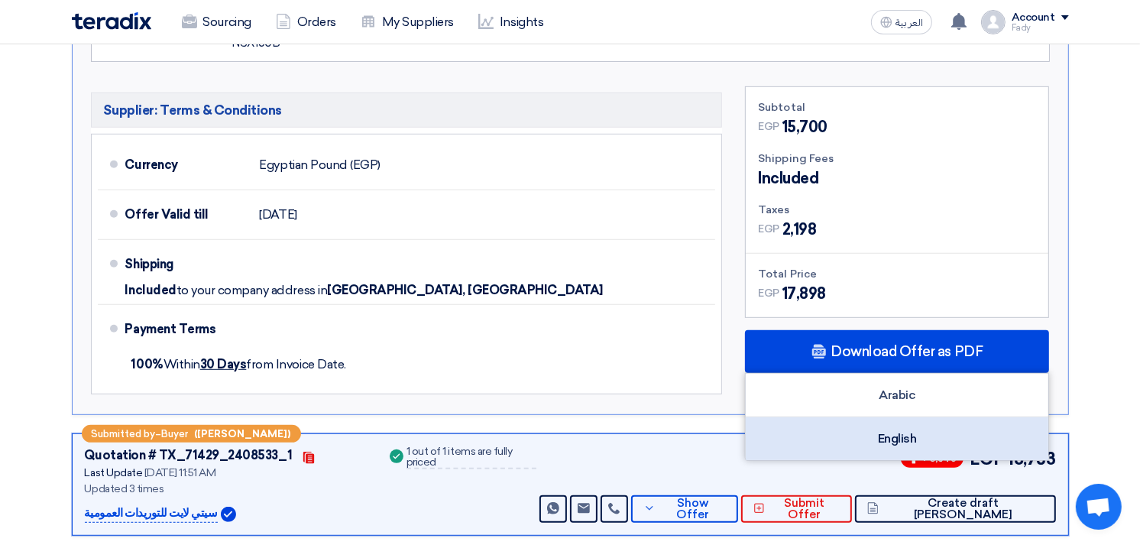
click at [873, 417] on div "English" at bounding box center [897, 438] width 302 height 43
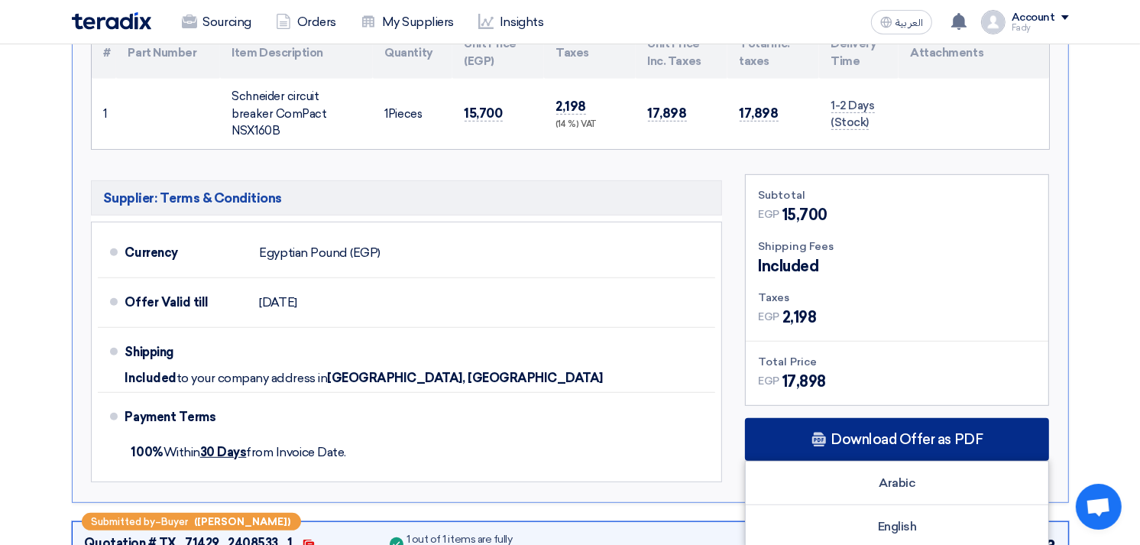
scroll to position [339, 0]
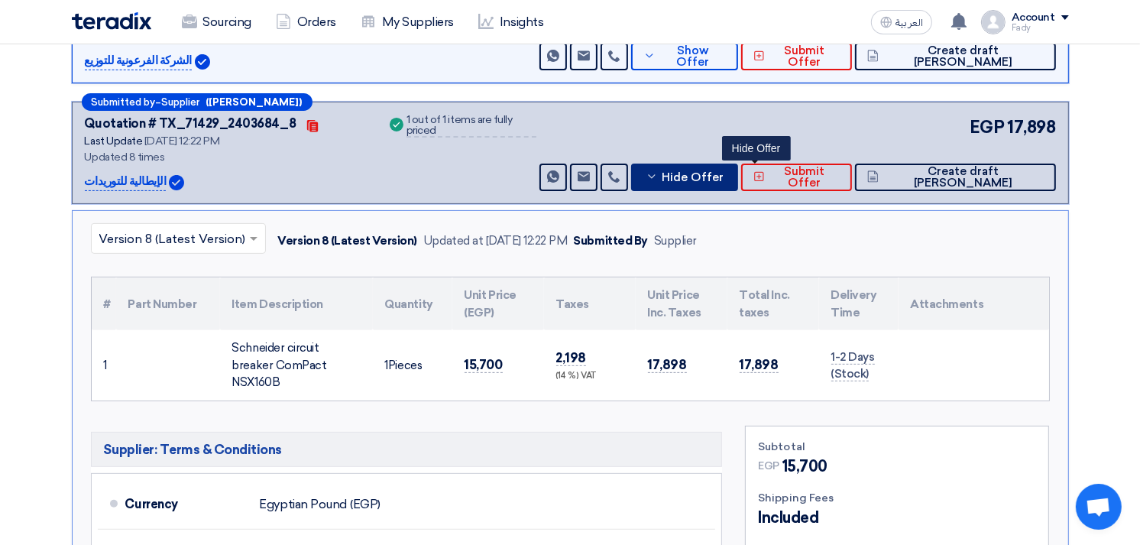
click at [738, 163] on button "Hide Offer" at bounding box center [684, 176] width 107 height 27
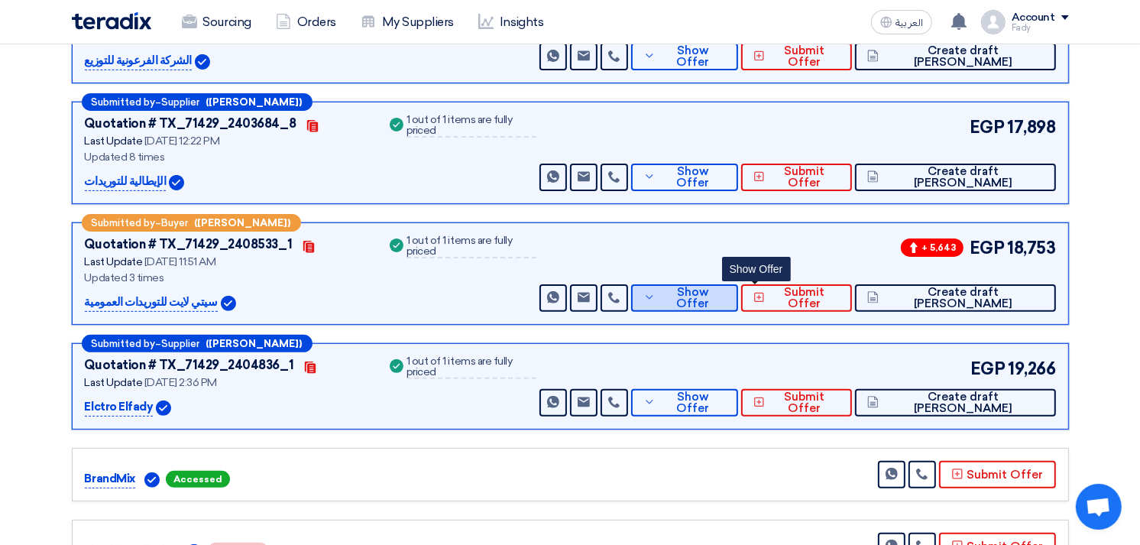
click at [726, 291] on span "Show Offer" at bounding box center [692, 297] width 66 height 23
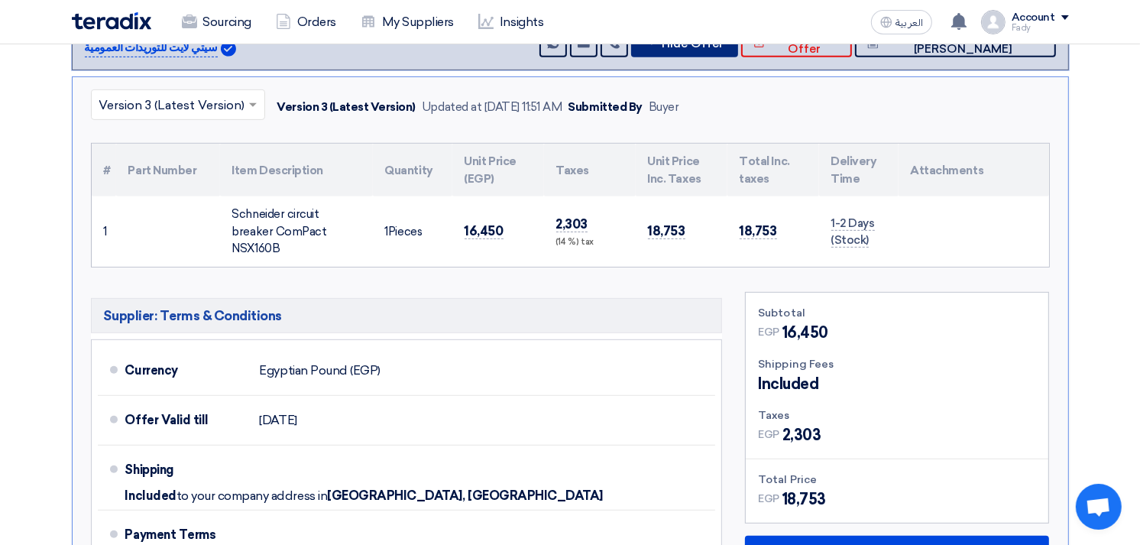
scroll to position [764, 0]
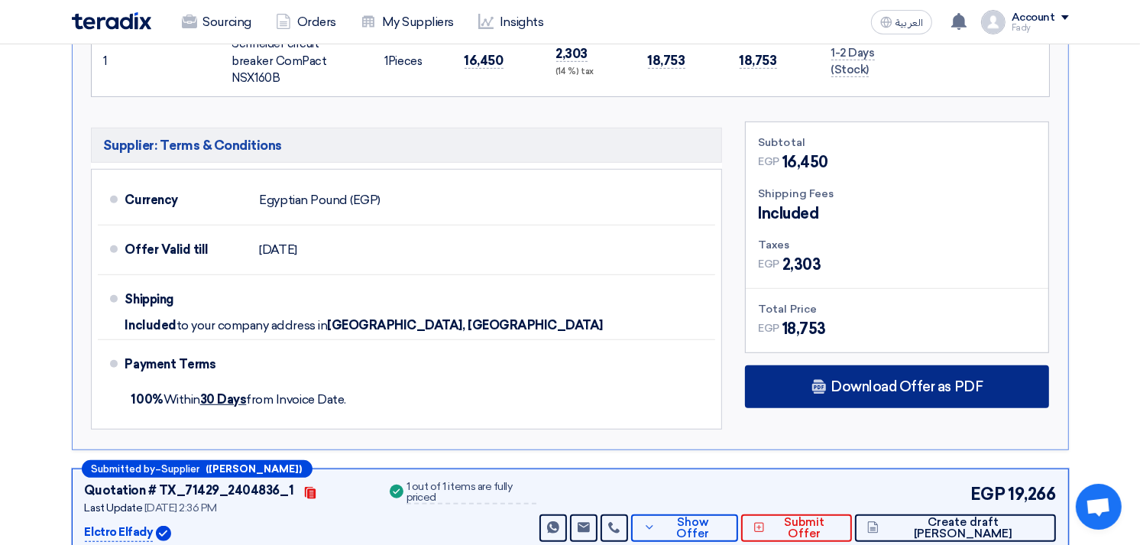
click at [872, 365] on div "Download Offer as PDF" at bounding box center [897, 386] width 304 height 43
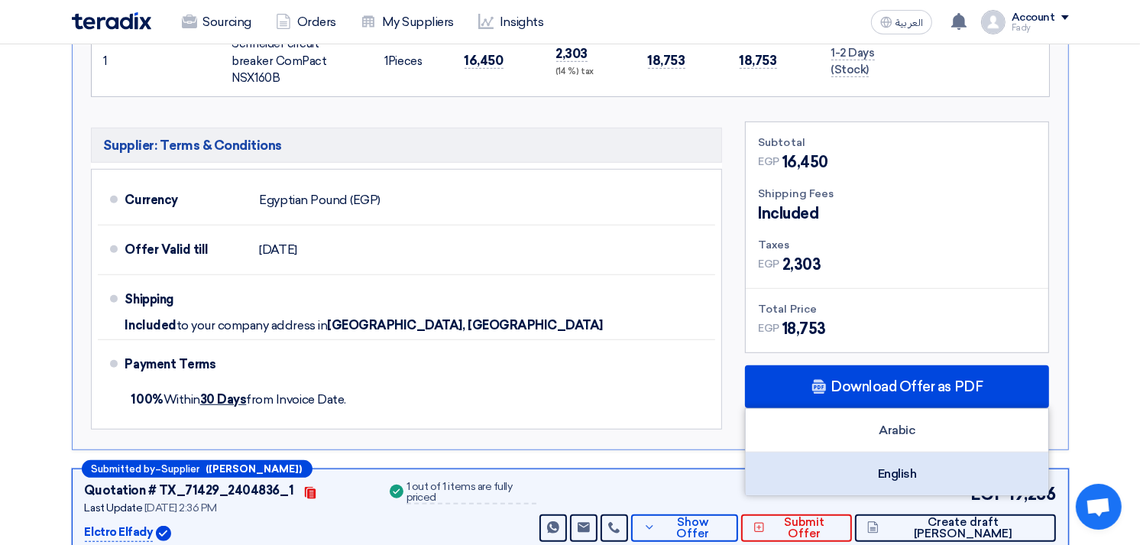
click at [875, 452] on div "English" at bounding box center [897, 473] width 302 height 43
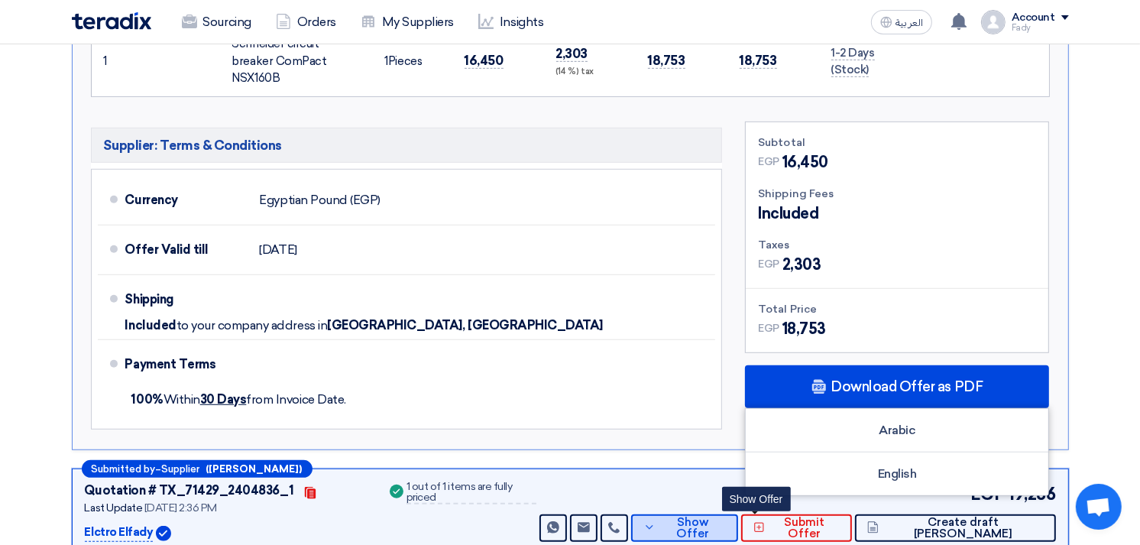
click at [738, 518] on button "Show Offer" at bounding box center [684, 527] width 107 height 27
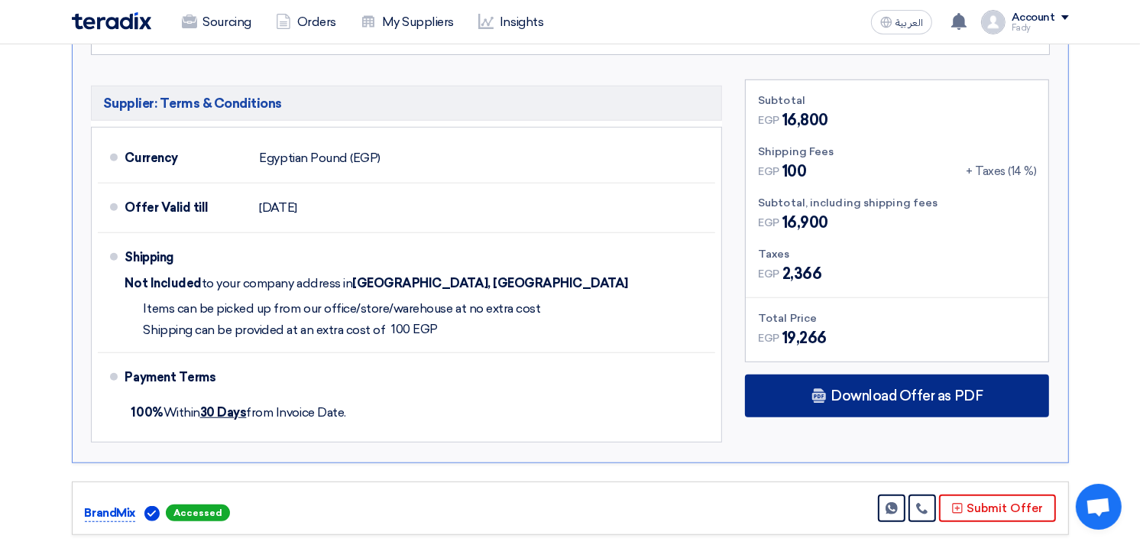
scroll to position [933, 0]
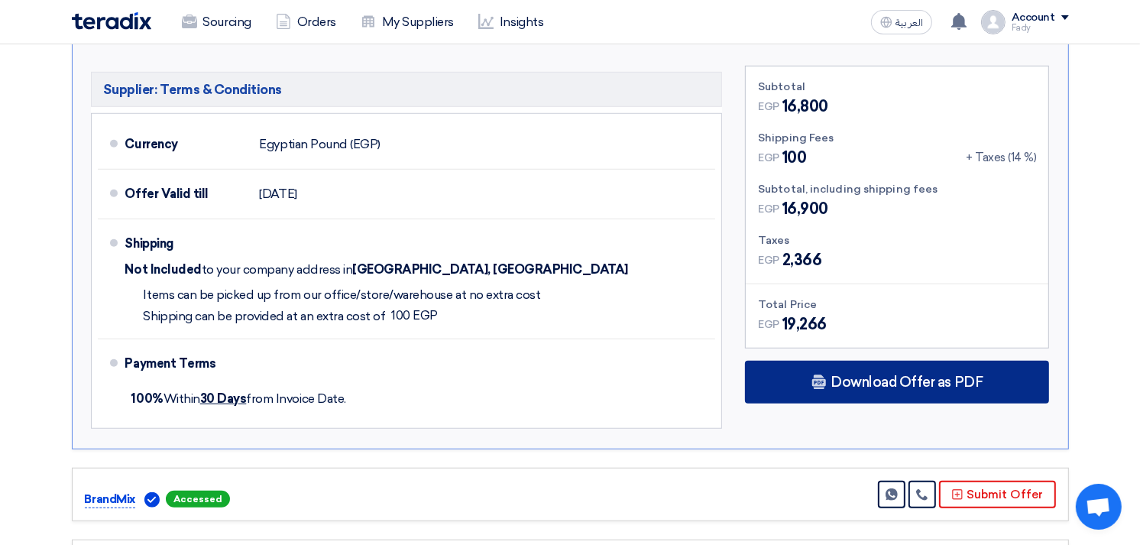
click at [859, 390] on div "Download Offer as PDF" at bounding box center [897, 382] width 304 height 43
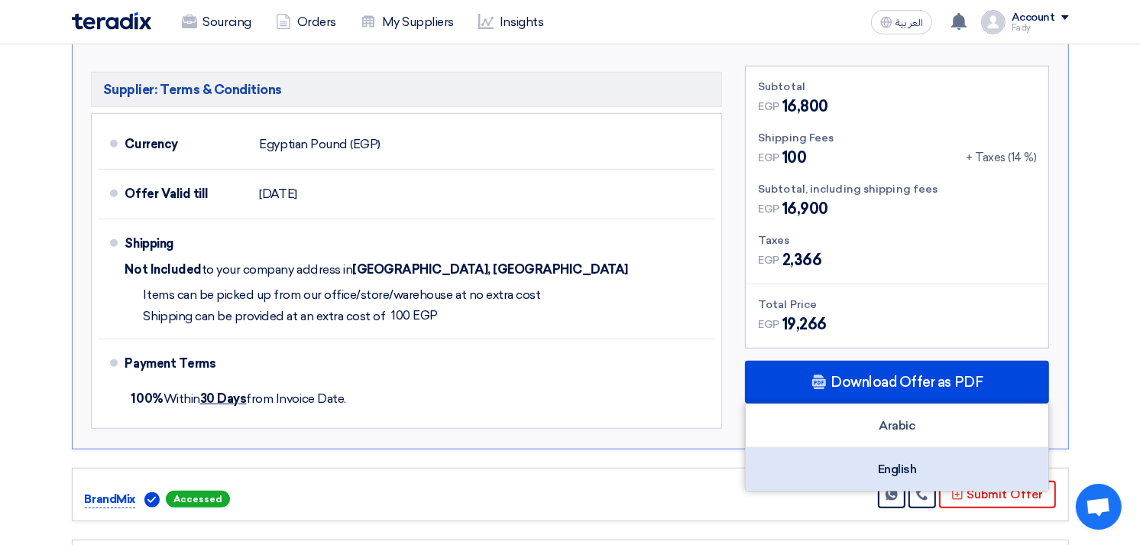
click at [891, 475] on div "English" at bounding box center [897, 469] width 302 height 43
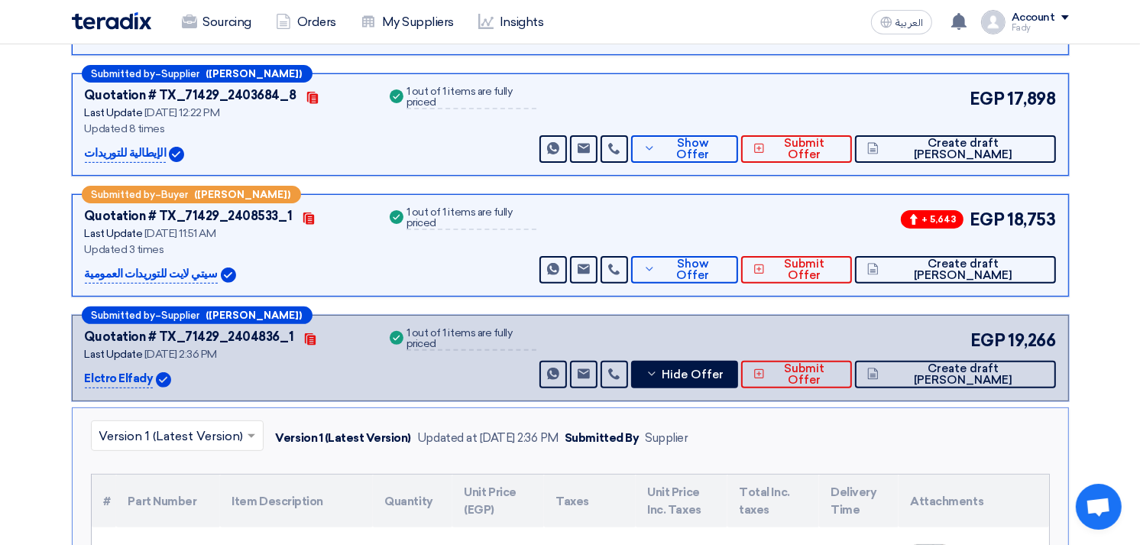
scroll to position [339, 0]
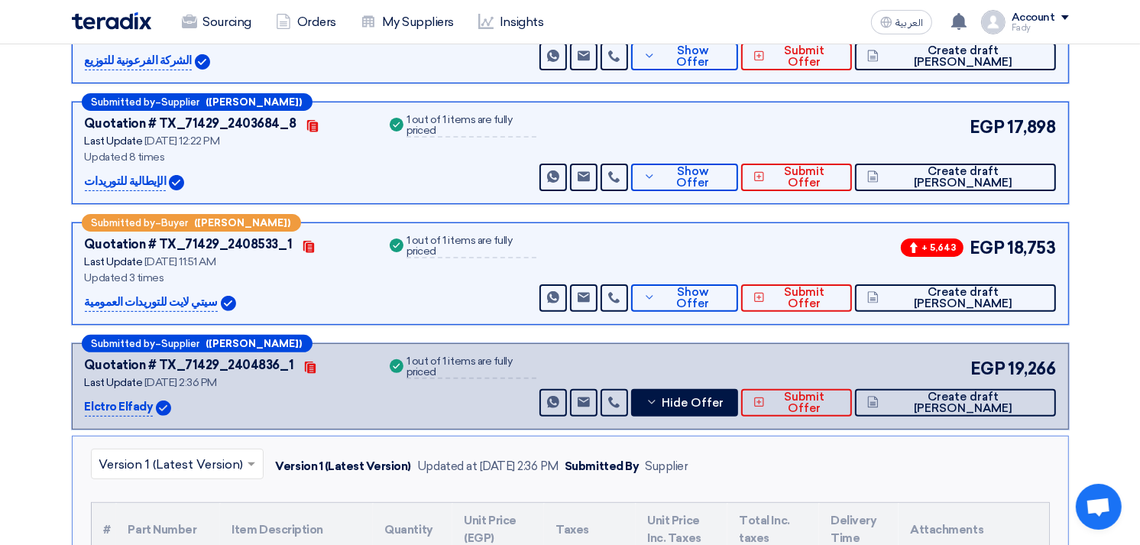
click at [489, 472] on div "Version 1 (Latest Version) Updated at 16 Sep 2025, 2:36 PM Submitted By Supplier" at bounding box center [479, 466] width 419 height 24
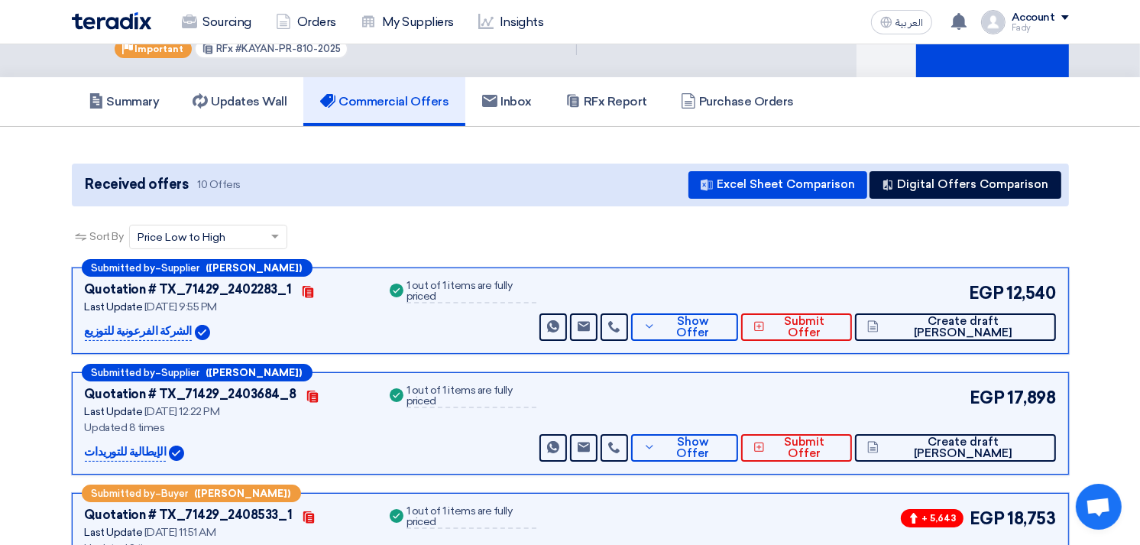
scroll to position [0, 0]
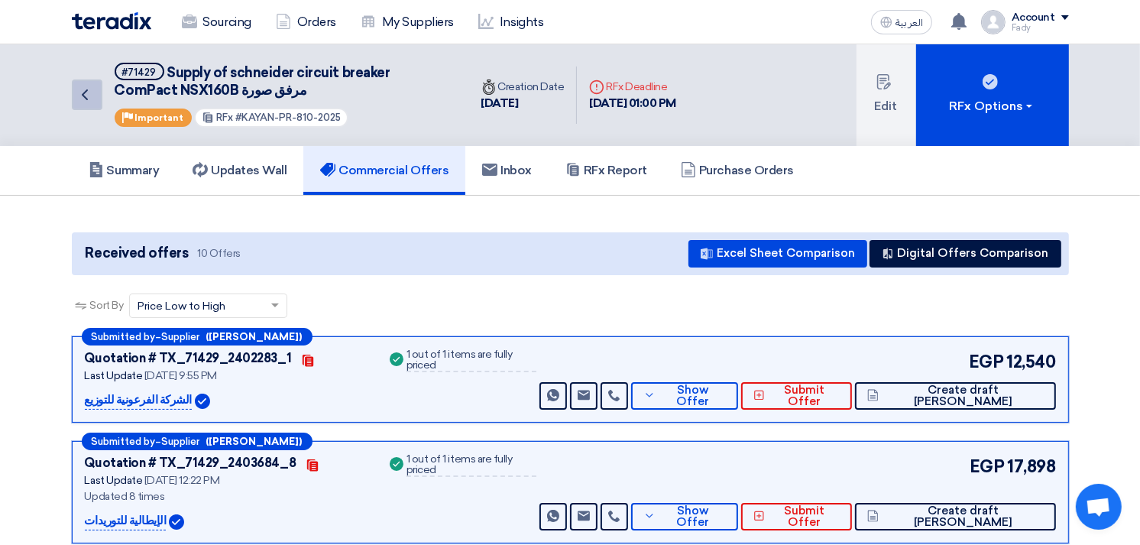
click at [85, 95] on use at bounding box center [85, 94] width 6 height 11
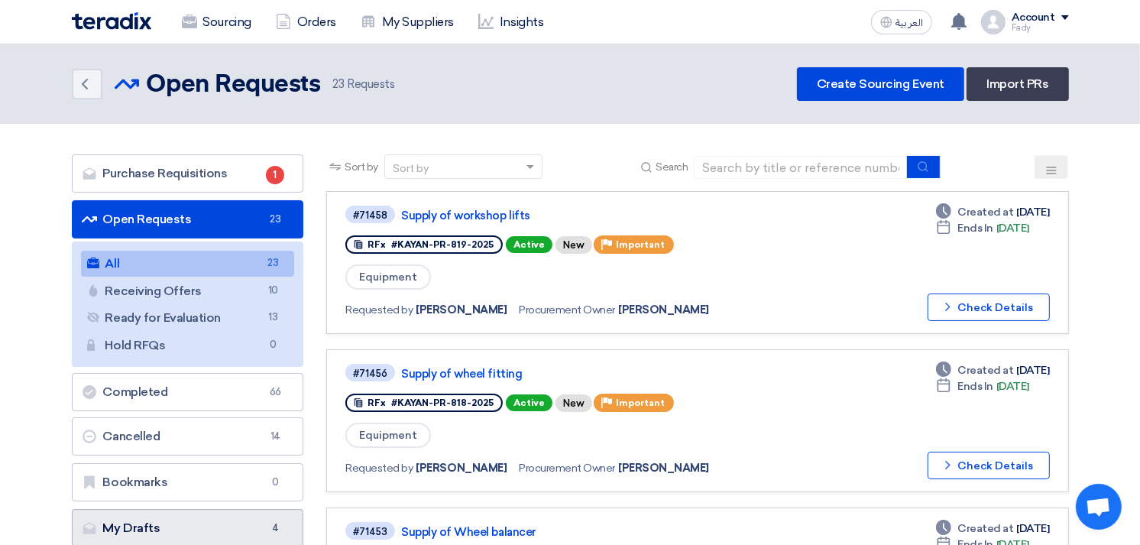
click at [288, 515] on link "My Drafts My Drafts 4" at bounding box center [188, 528] width 232 height 38
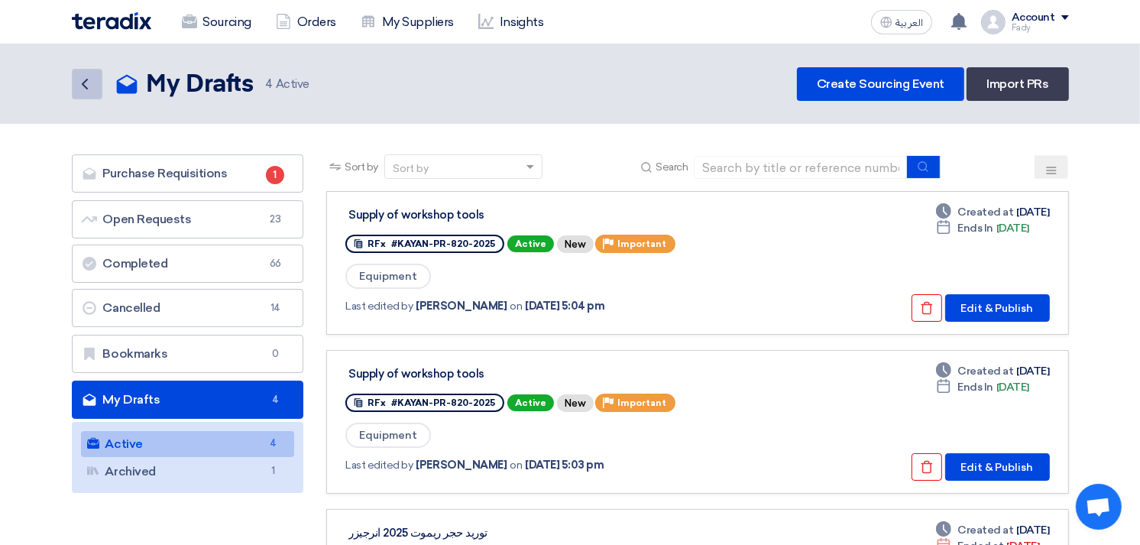
click at [90, 84] on icon "Back" at bounding box center [85, 84] width 18 height 18
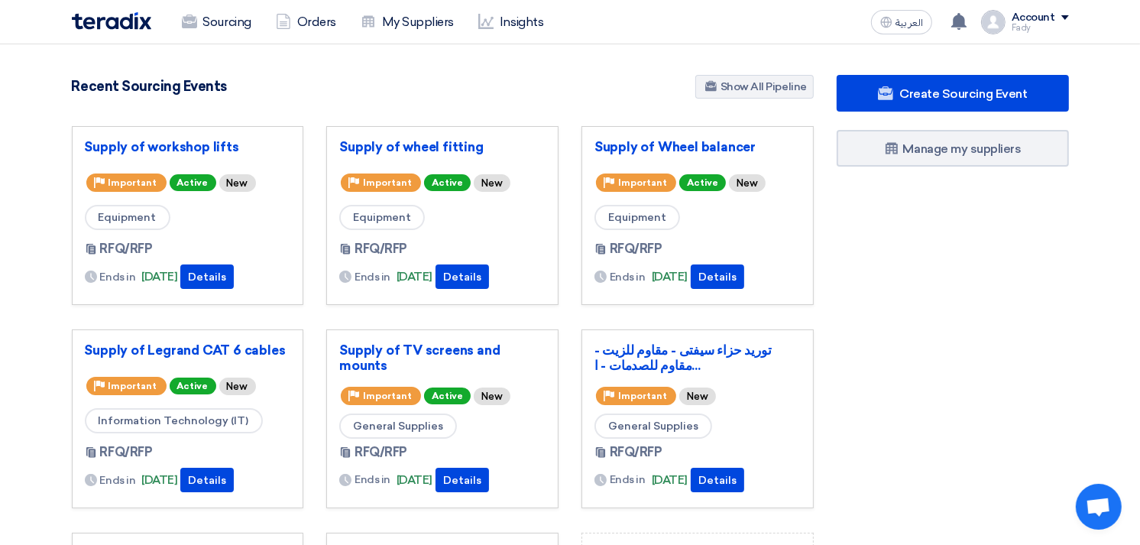
scroll to position [85, 0]
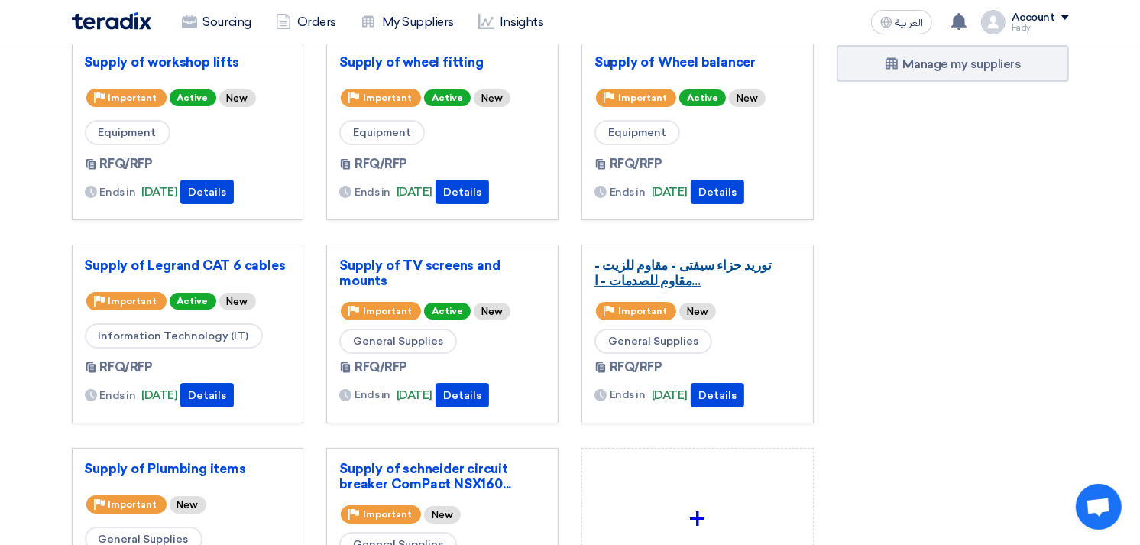
click at [682, 264] on link "توريد حزاء سيفتى - مقاوم للزيت - مقاوم للصدمات - ا..." at bounding box center [697, 272] width 206 height 31
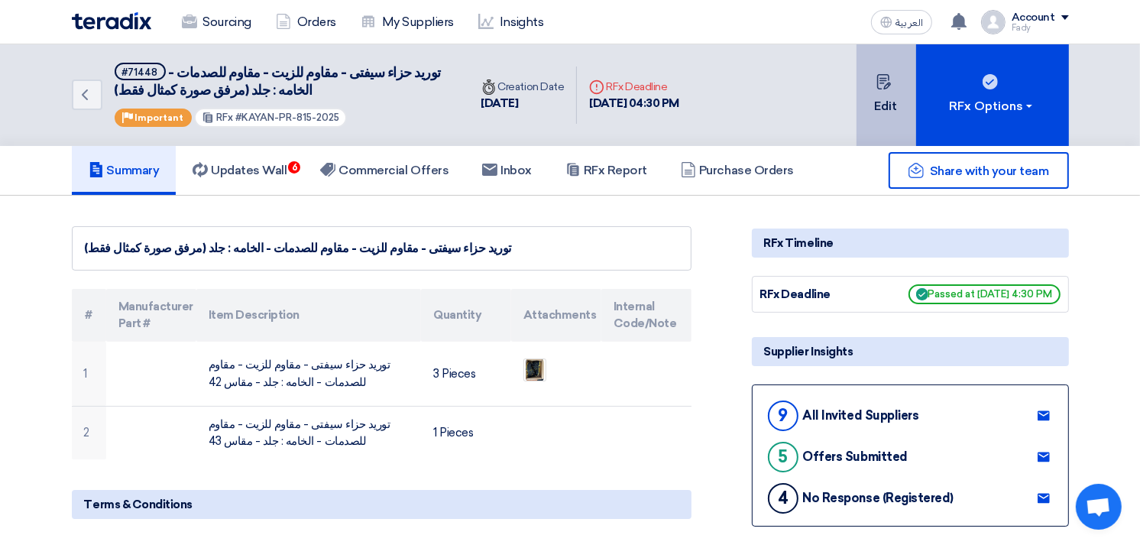
click at [880, 85] on icon at bounding box center [883, 81] width 15 height 15
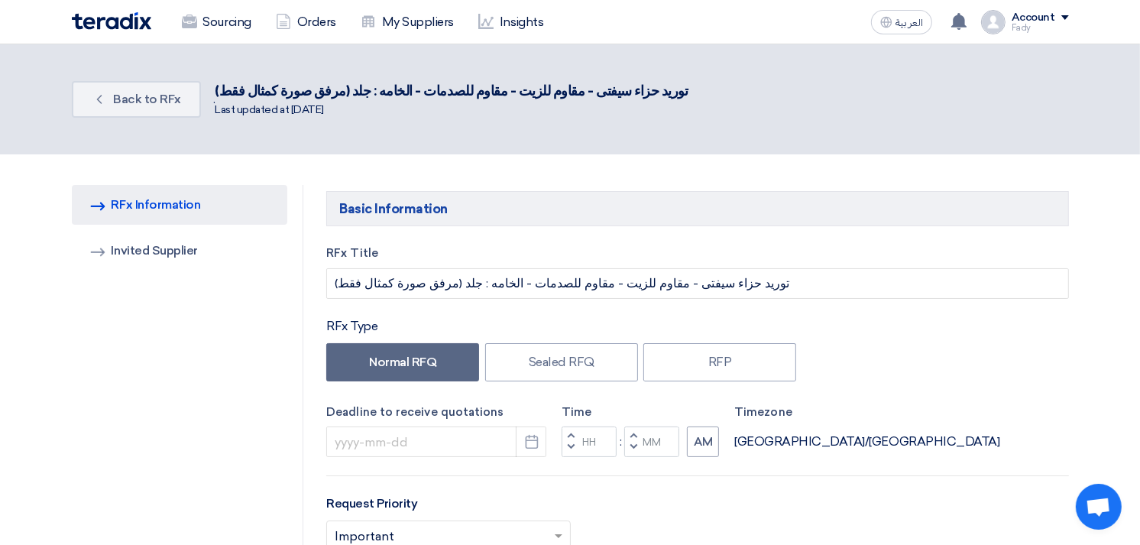
type input "9/17/2025"
type input "04"
type input "30"
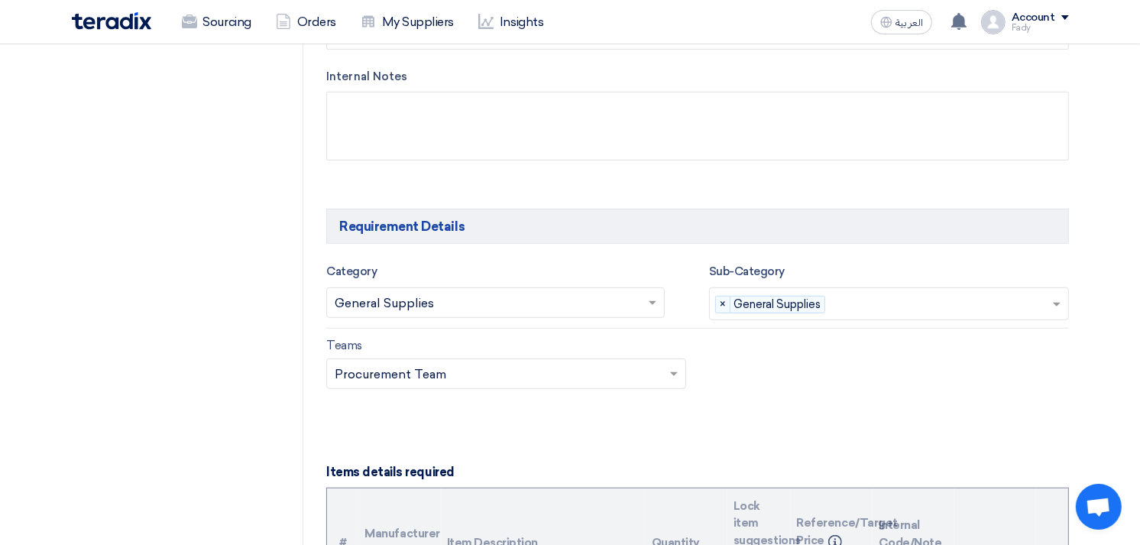
scroll to position [170, 0]
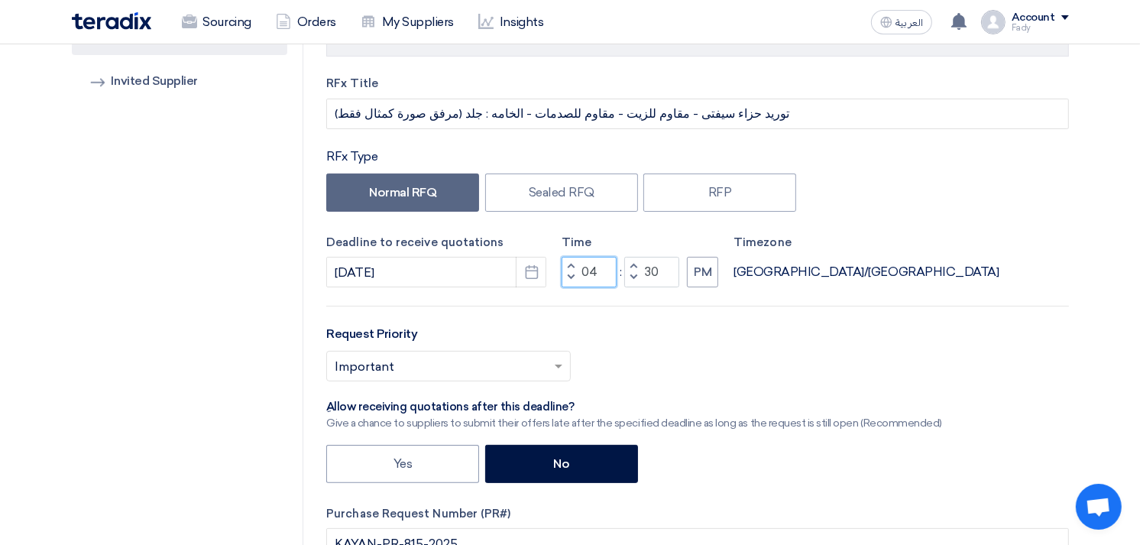
click at [587, 271] on input "04" at bounding box center [588, 272] width 55 height 31
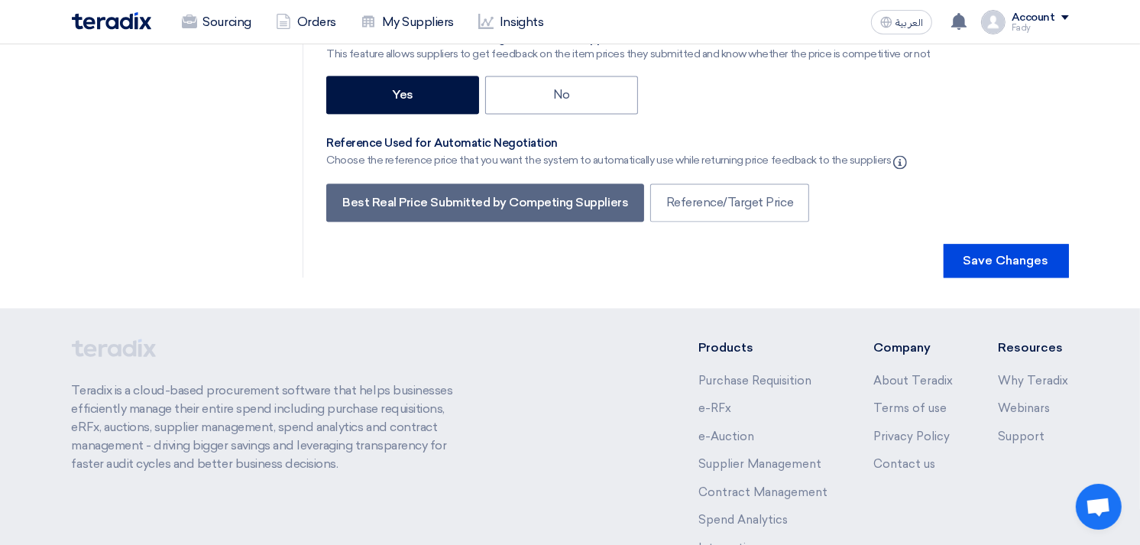
scroll to position [3046, 0]
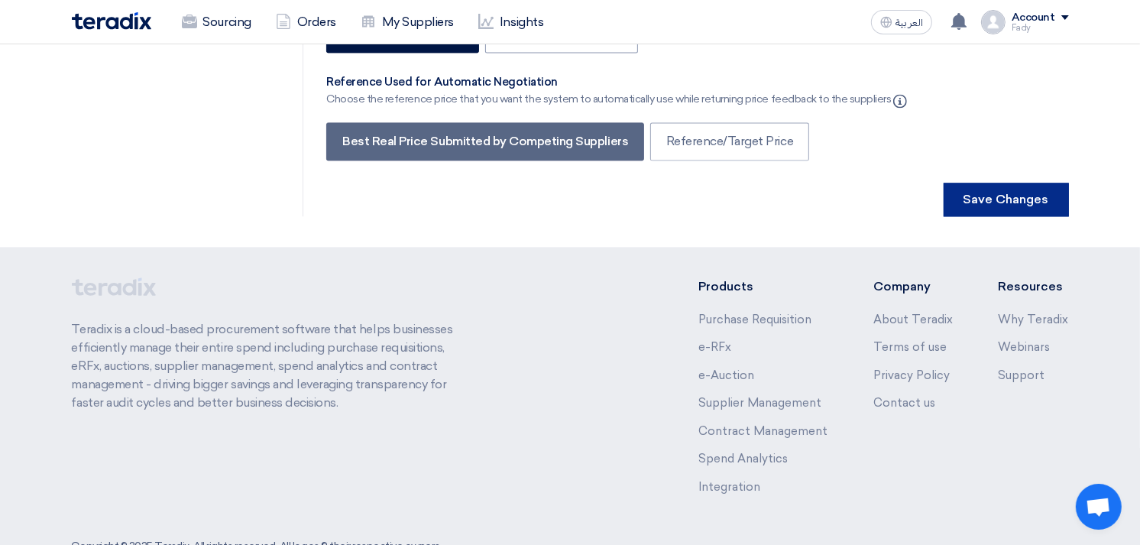
type input "07"
click at [1021, 183] on button "Save Changes" at bounding box center [1005, 200] width 125 height 34
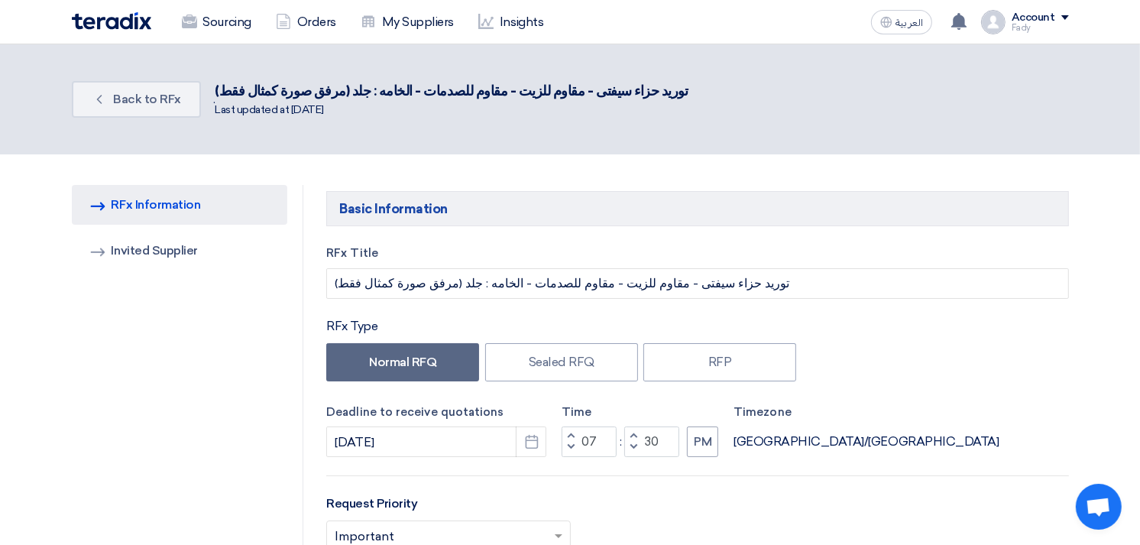
click at [1024, 147] on section "Back Back to RFx . توريد حزاء سيفتى - مقاوم للزيت - مقاوم للصدمات - الخامه : جل…" at bounding box center [570, 99] width 1140 height 110
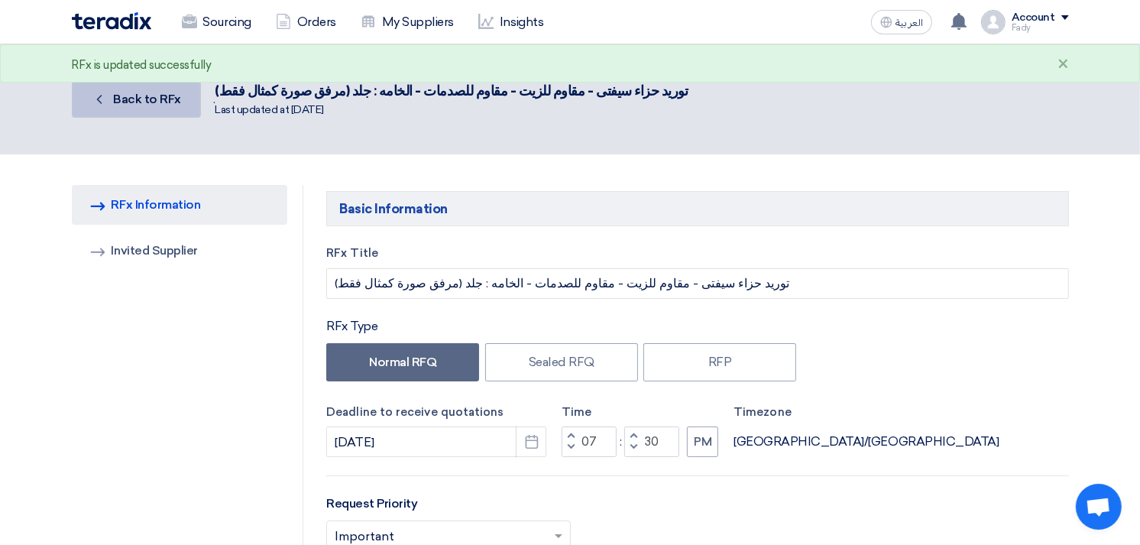
click at [141, 95] on span "Back to RFx" at bounding box center [147, 99] width 68 height 15
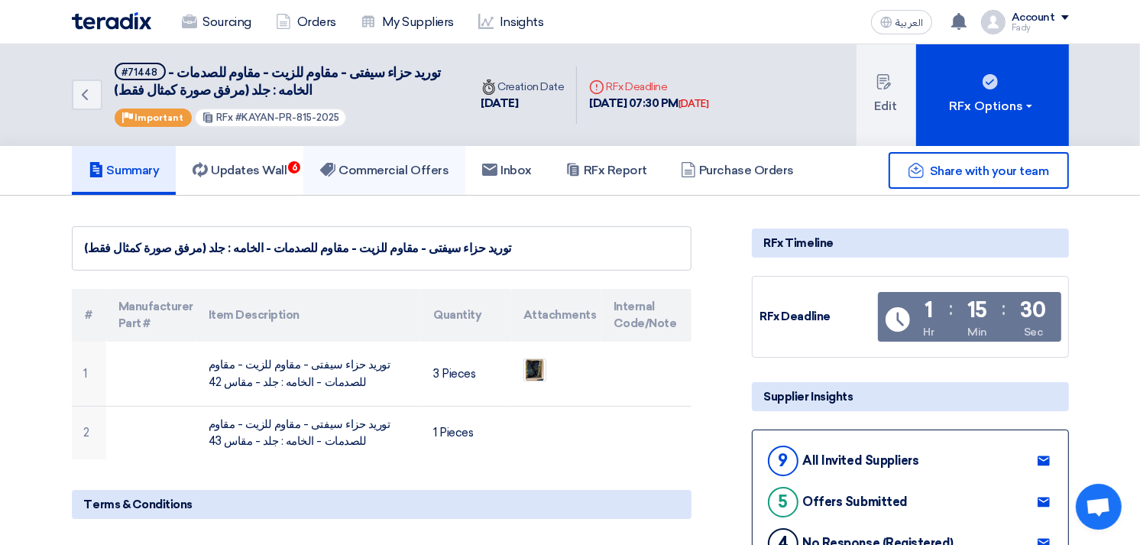
click at [403, 163] on h5 "Commercial Offers" at bounding box center [384, 170] width 128 height 15
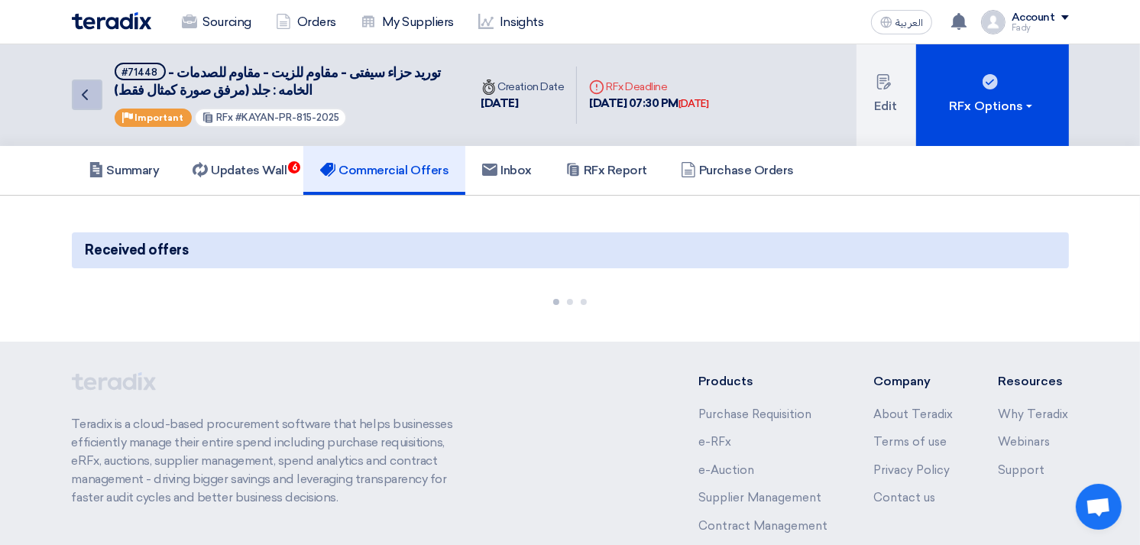
click at [94, 82] on link "Back" at bounding box center [87, 94] width 31 height 31
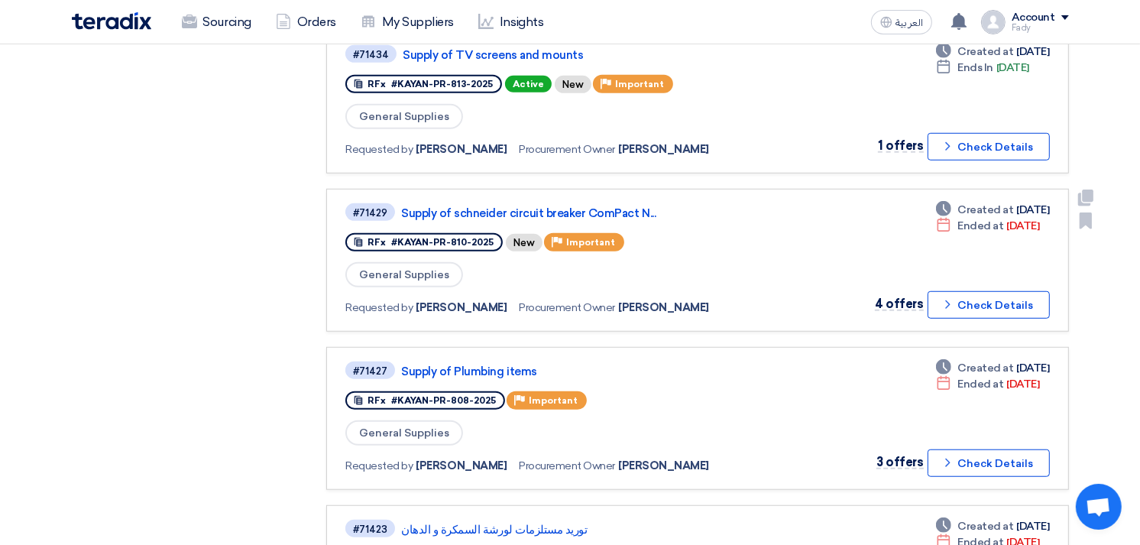
scroll to position [1018, 0]
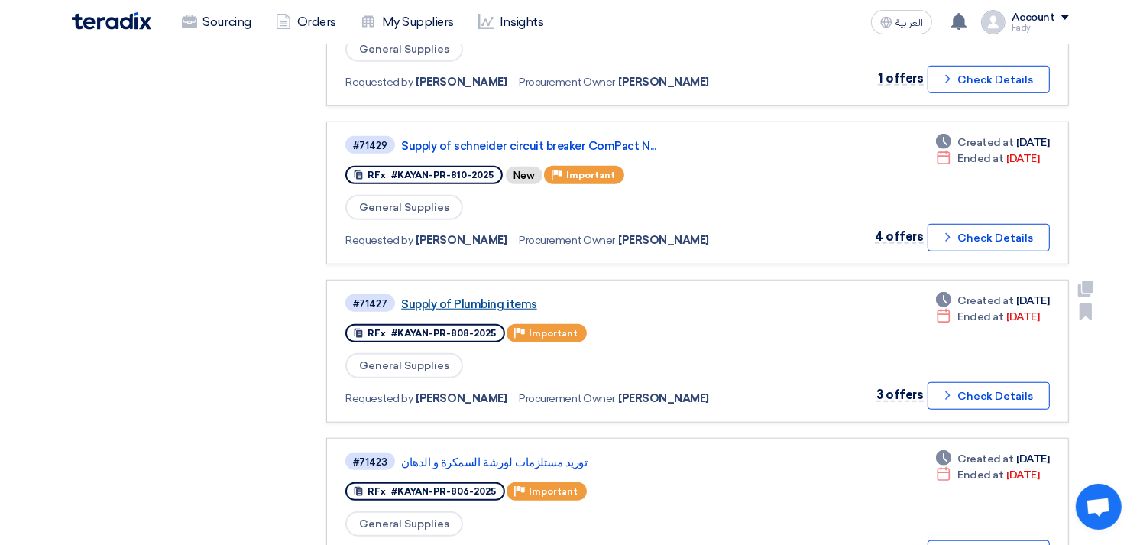
click at [501, 297] on link "Supply of Plumbing items" at bounding box center [592, 304] width 382 height 14
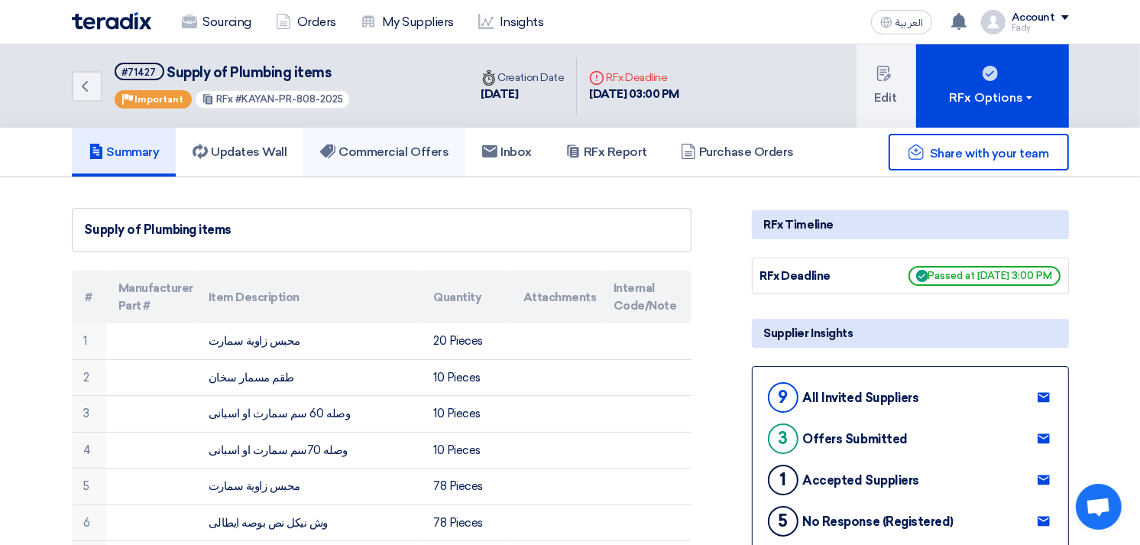
click at [391, 139] on link "Commercial Offers" at bounding box center [384, 152] width 162 height 49
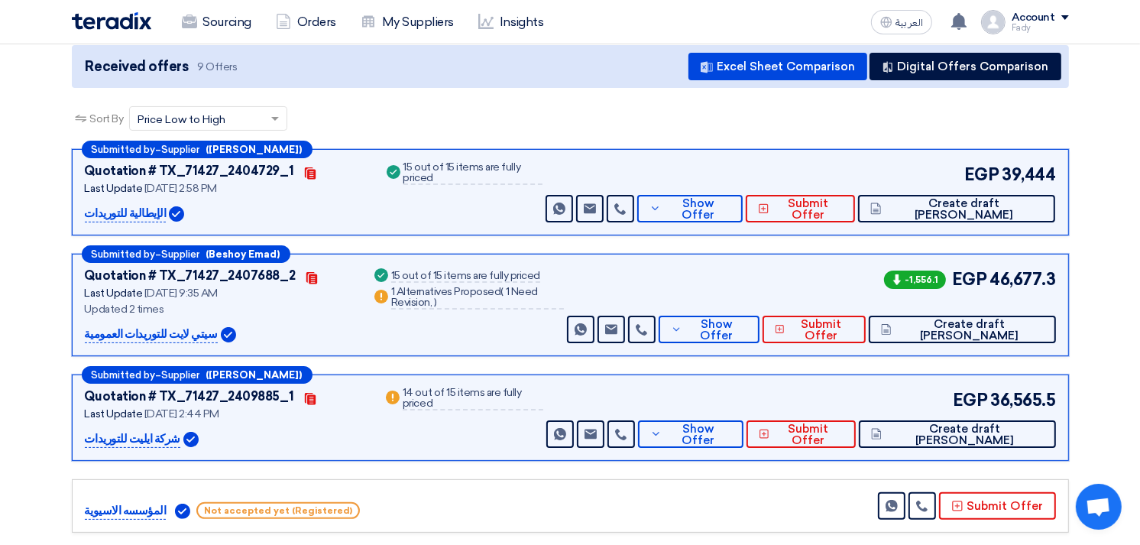
scroll to position [170, 0]
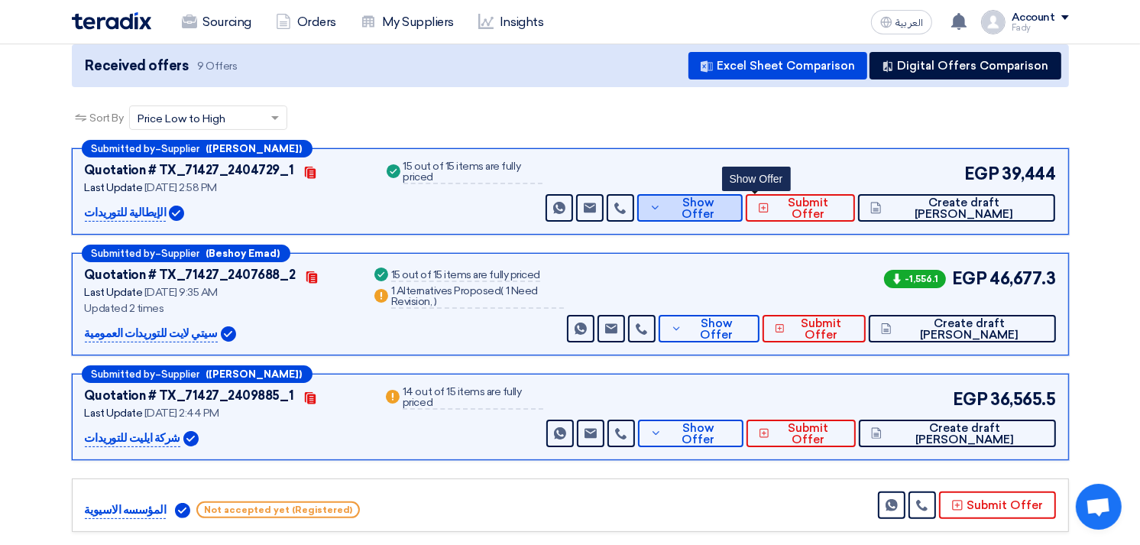
click at [730, 207] on span "Show Offer" at bounding box center [698, 208] width 66 height 23
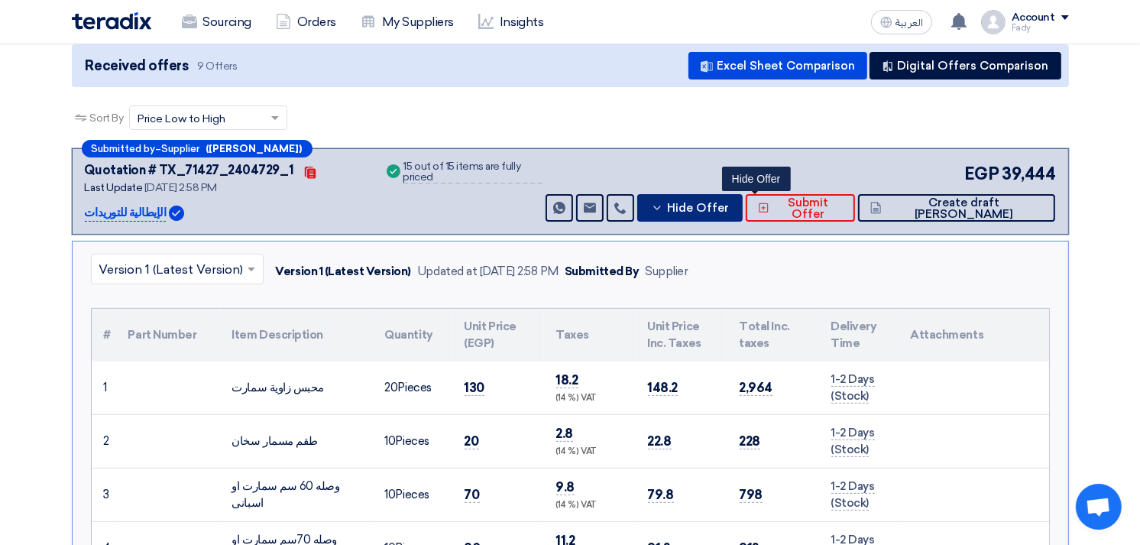
click at [729, 207] on span "Hide Offer" at bounding box center [698, 207] width 62 height 11
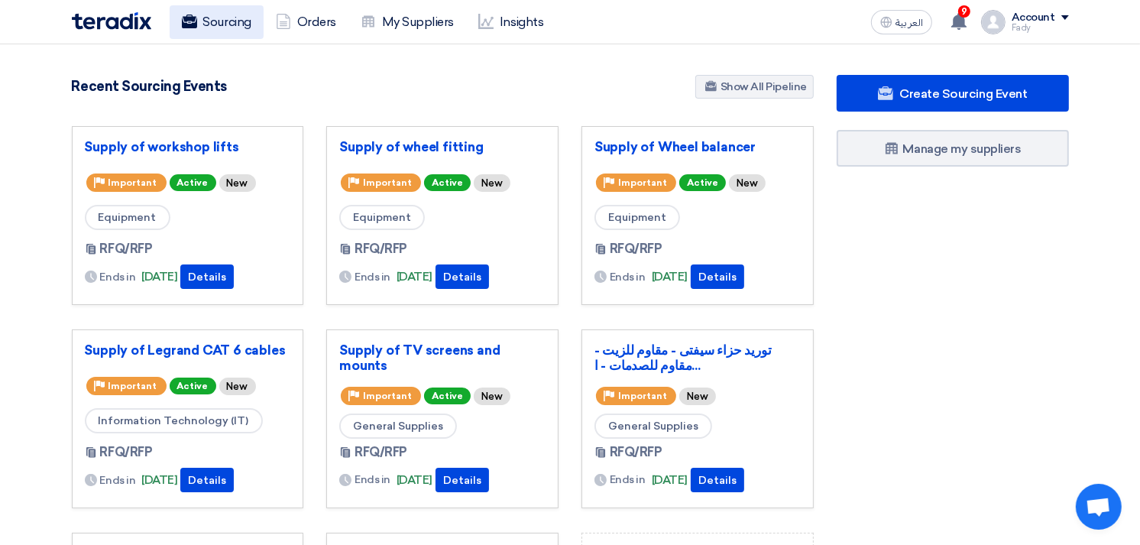
click at [212, 27] on link "Sourcing" at bounding box center [217, 22] width 94 height 34
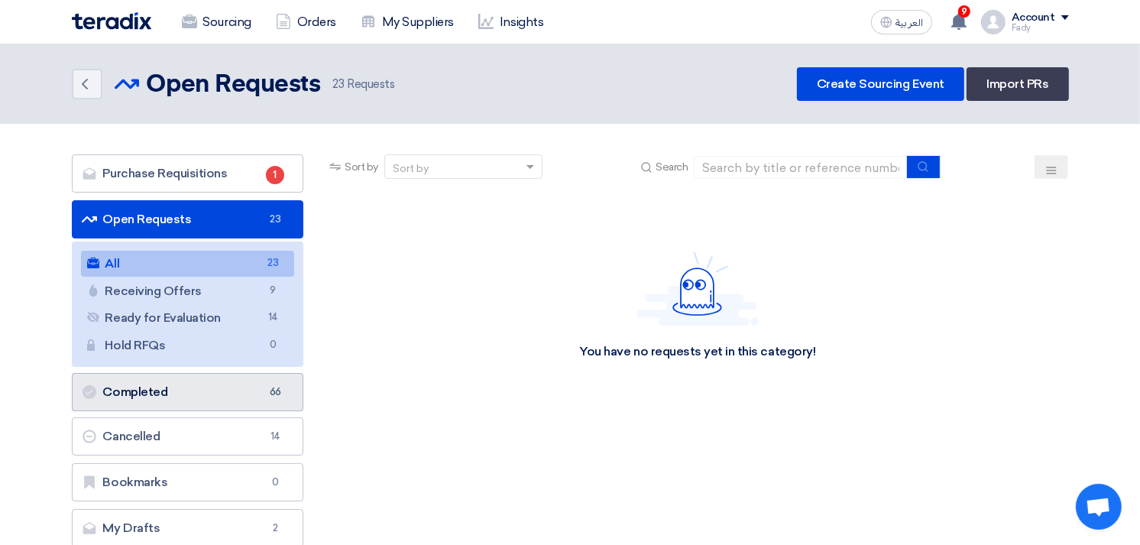
click at [199, 383] on link "Completed Completed 66" at bounding box center [188, 392] width 232 height 38
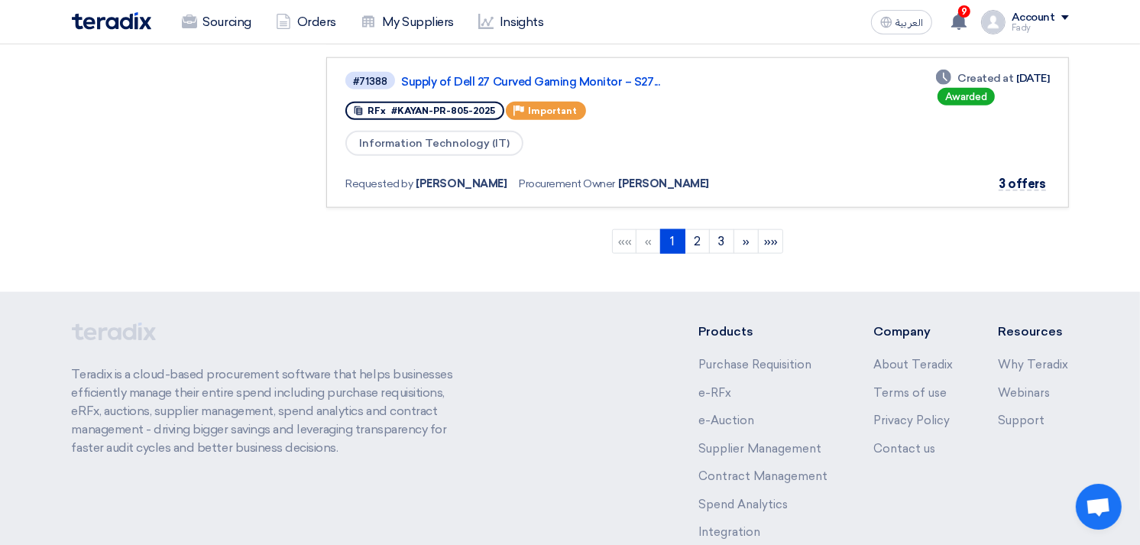
scroll to position [1690, 0]
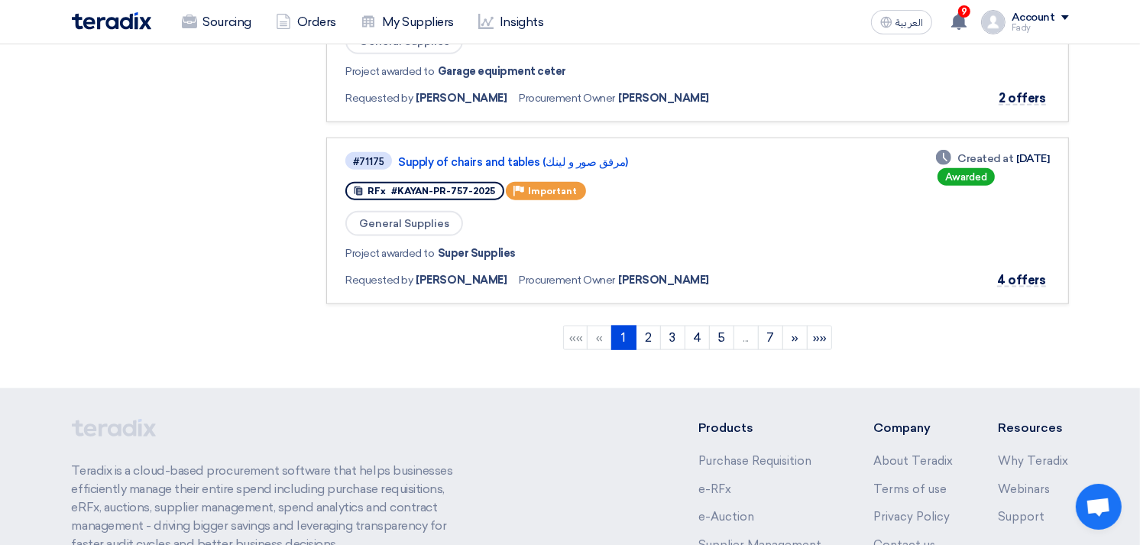
click at [752, 325] on li "..." at bounding box center [746, 337] width 24 height 24
click at [772, 325] on link "7" at bounding box center [770, 337] width 25 height 24
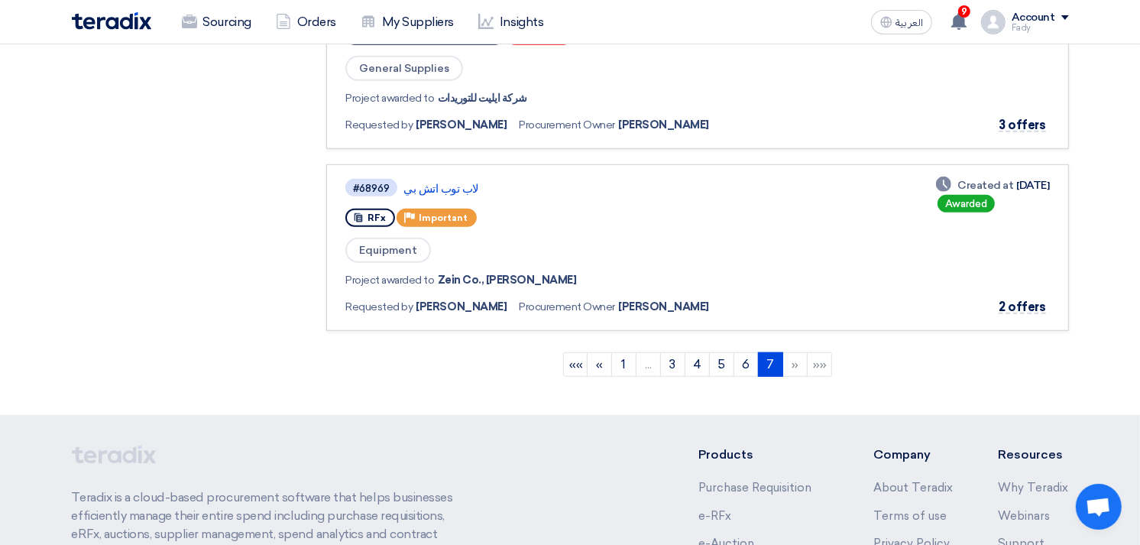
scroll to position [1134, 0]
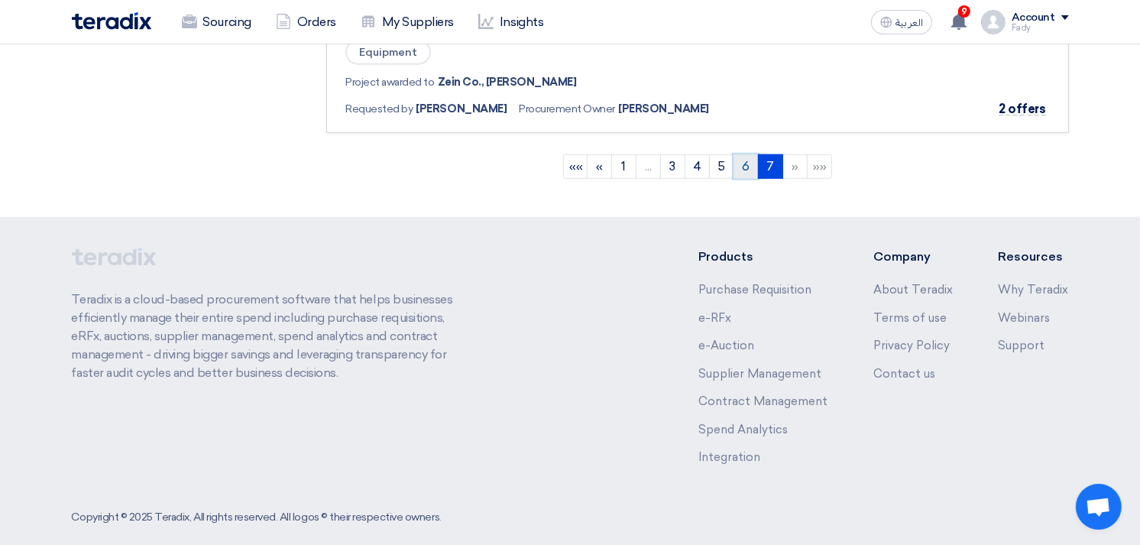
click at [747, 160] on link "6" at bounding box center [745, 166] width 25 height 24
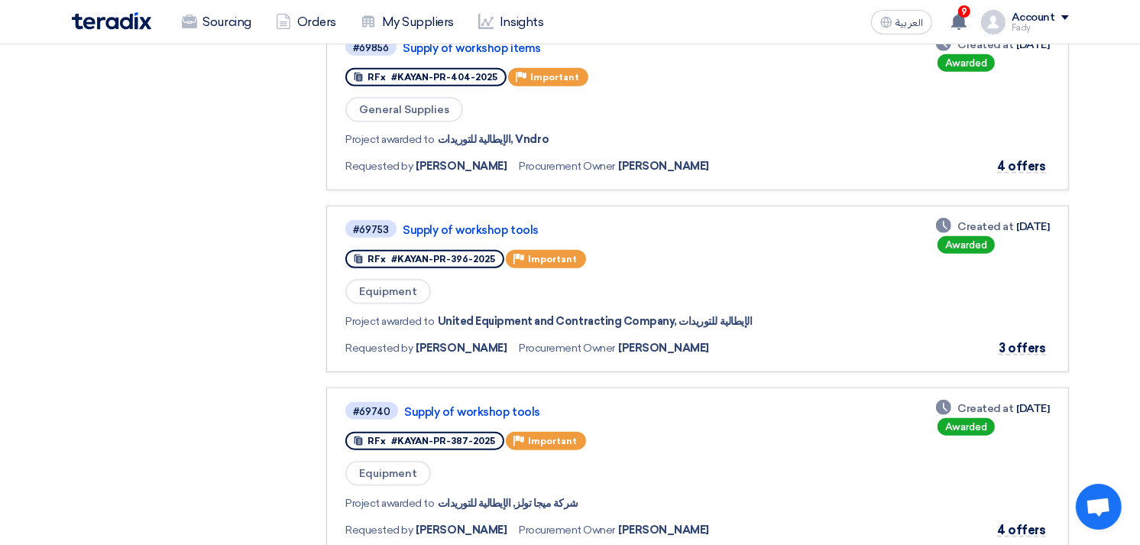
scroll to position [1442, 0]
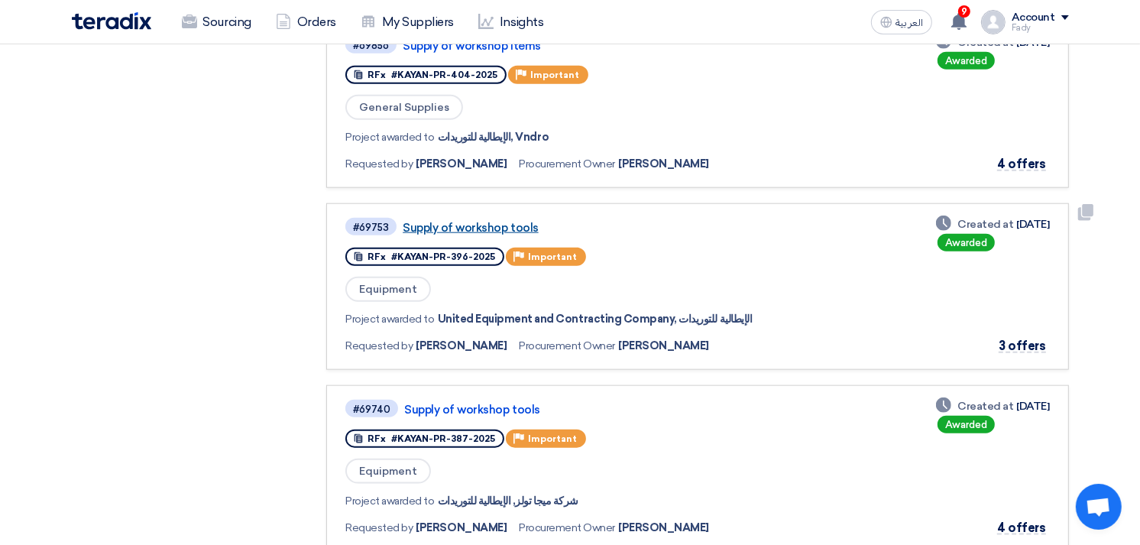
click at [508, 221] on link "Supply of workshop tools" at bounding box center [594, 228] width 382 height 14
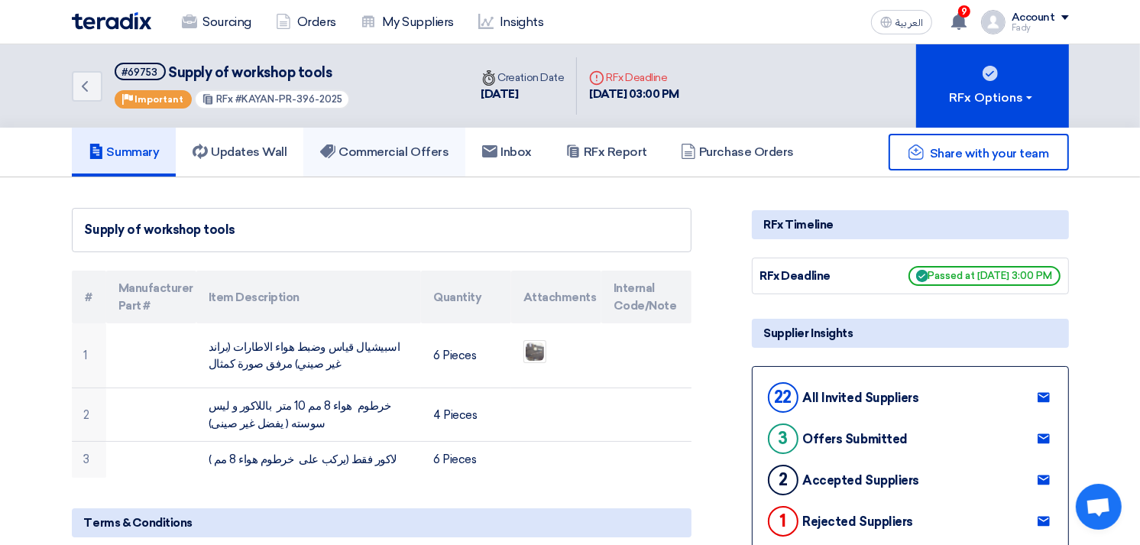
click at [408, 157] on link "Commercial Offers" at bounding box center [384, 152] width 162 height 49
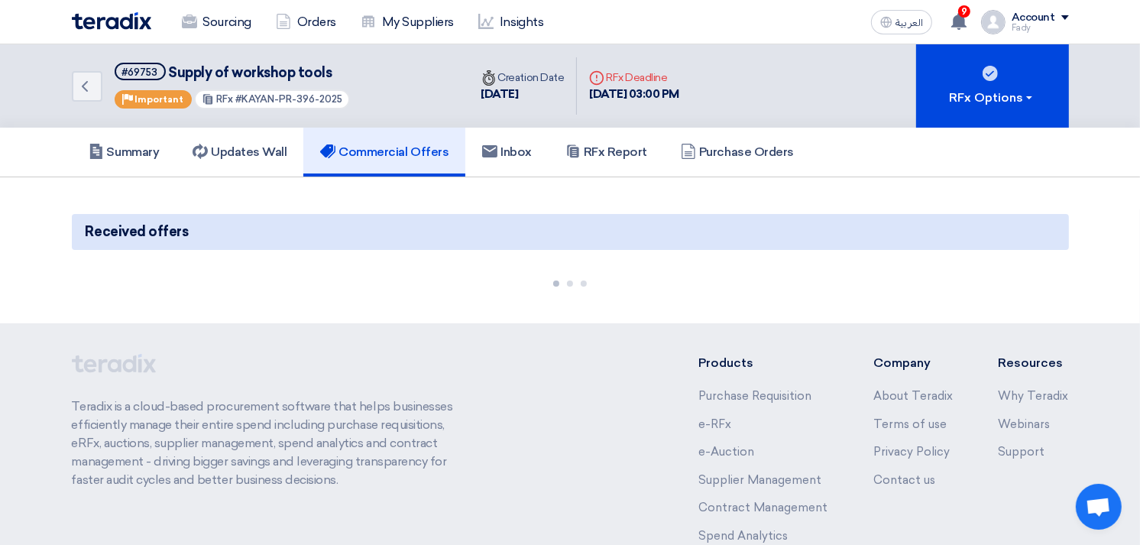
scroll to position [120, 0]
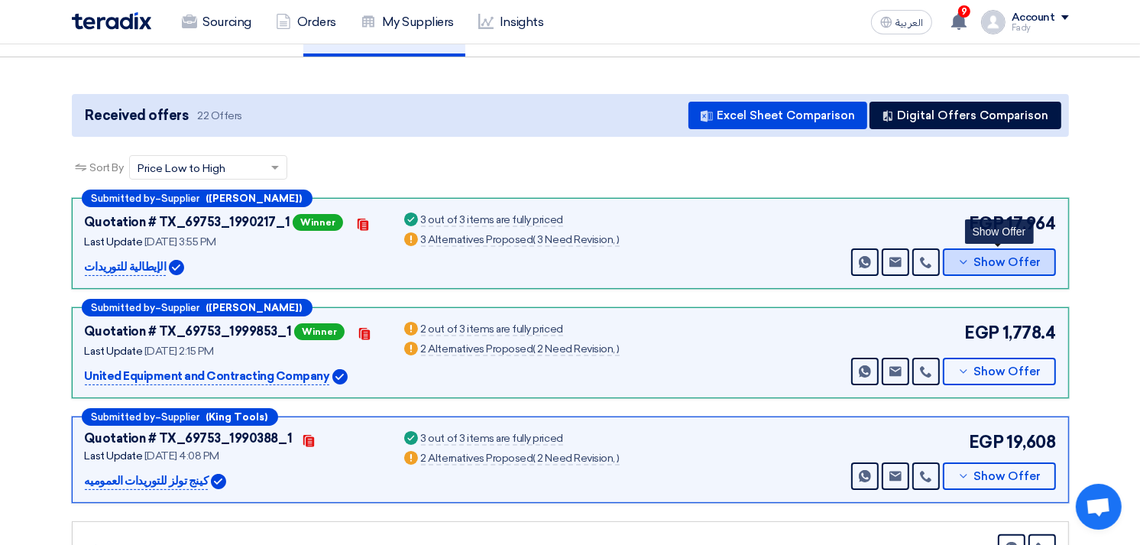
click at [997, 263] on span "Show Offer" at bounding box center [1006, 262] width 67 height 11
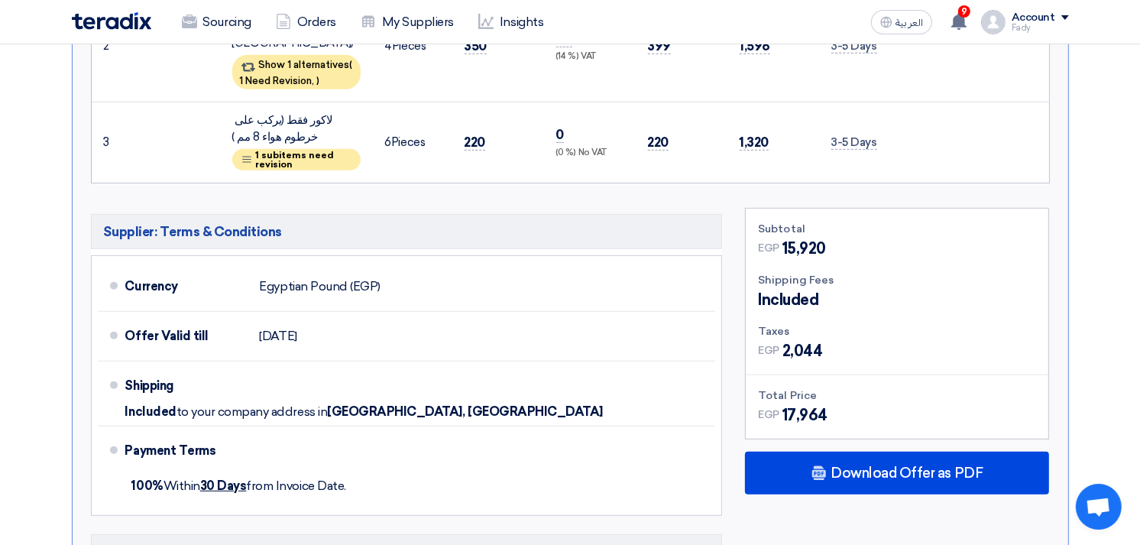
scroll to position [884, 0]
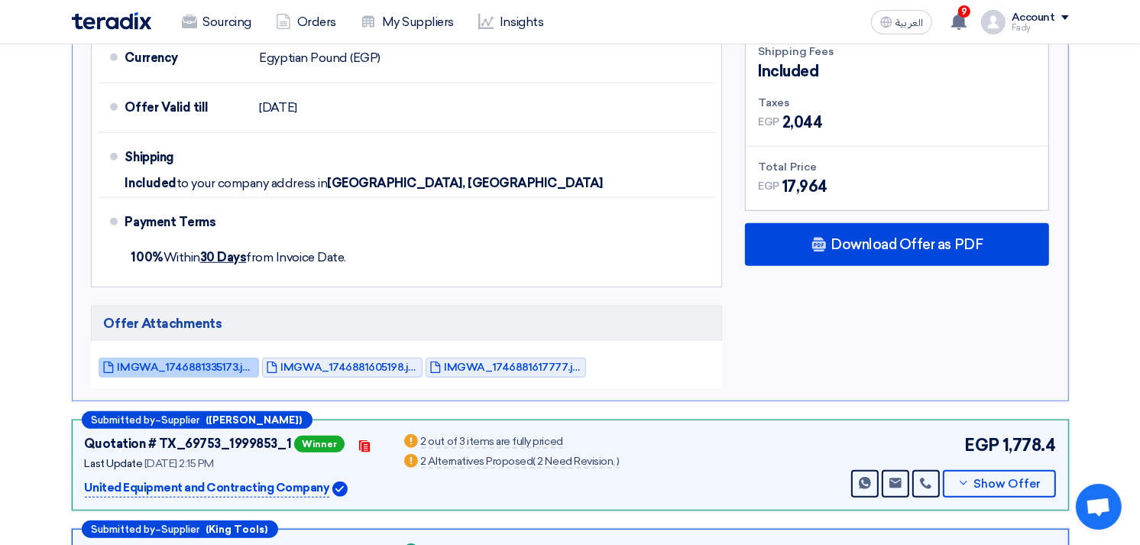
click at [186, 361] on span "IMGWA_1746881335173.jpg" at bounding box center [186, 366] width 137 height 11
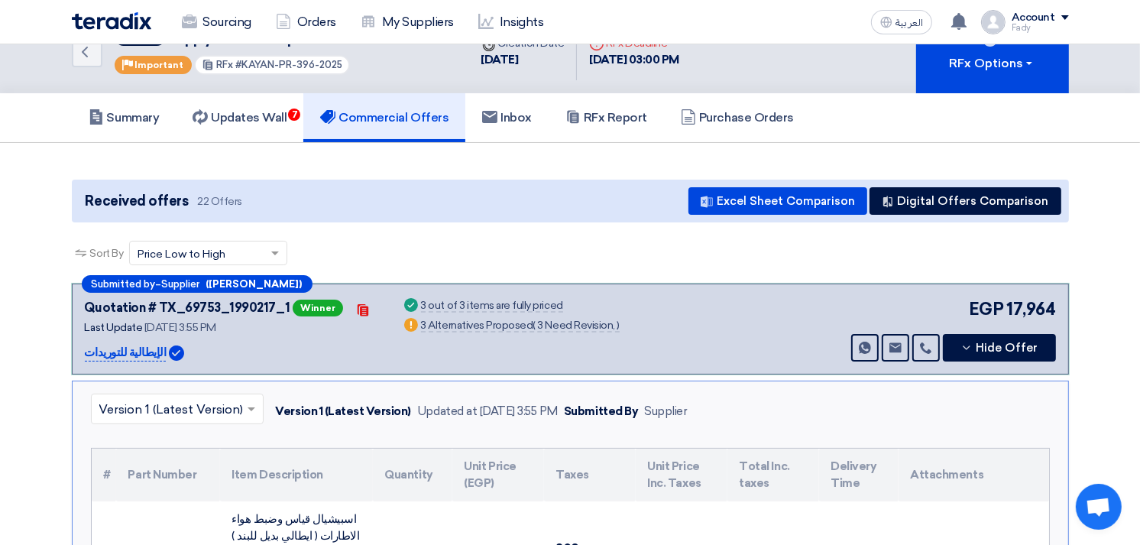
scroll to position [0, 0]
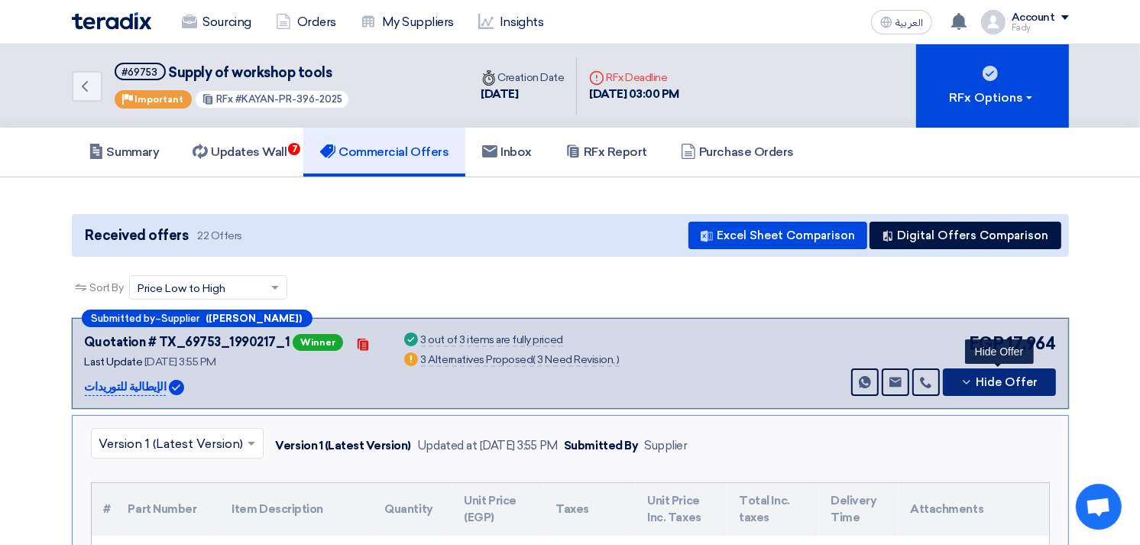
click at [981, 386] on button "Hide Offer" at bounding box center [999, 381] width 113 height 27
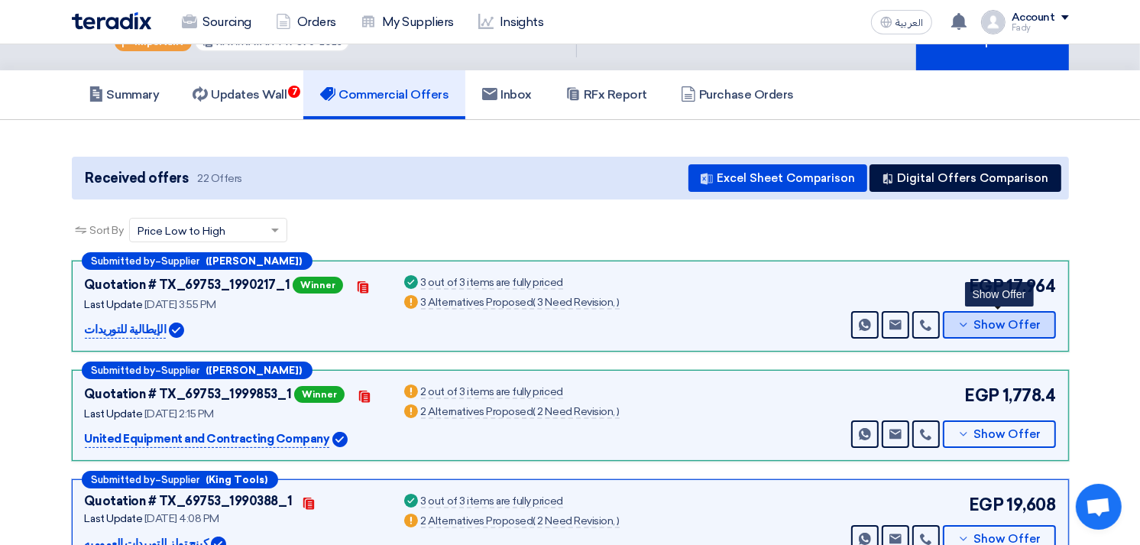
scroll to position [85, 0]
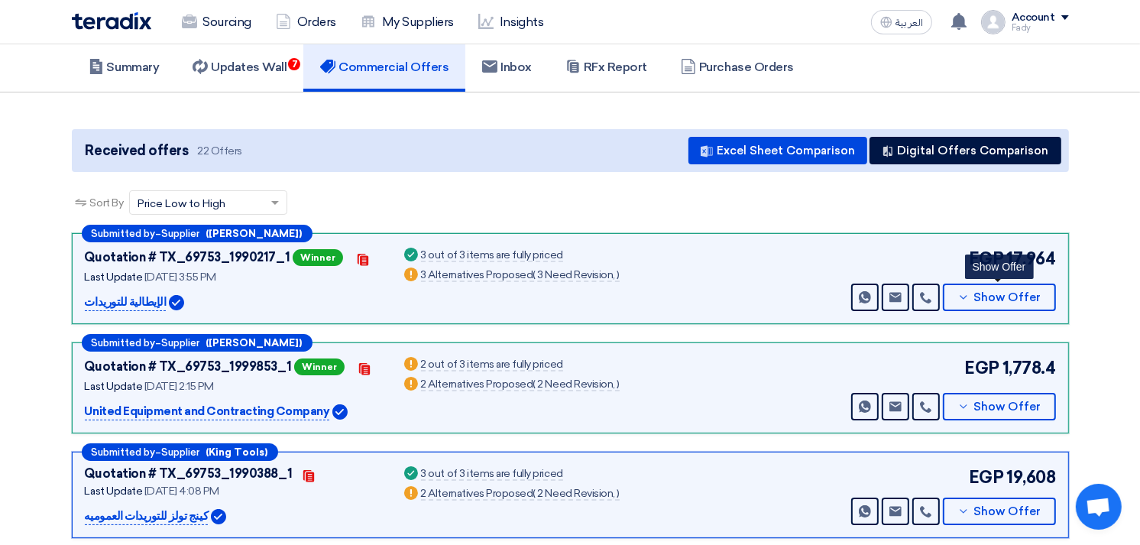
click at [933, 202] on div "Sort By Sort by × Price Low to High ×" at bounding box center [570, 211] width 997 height 43
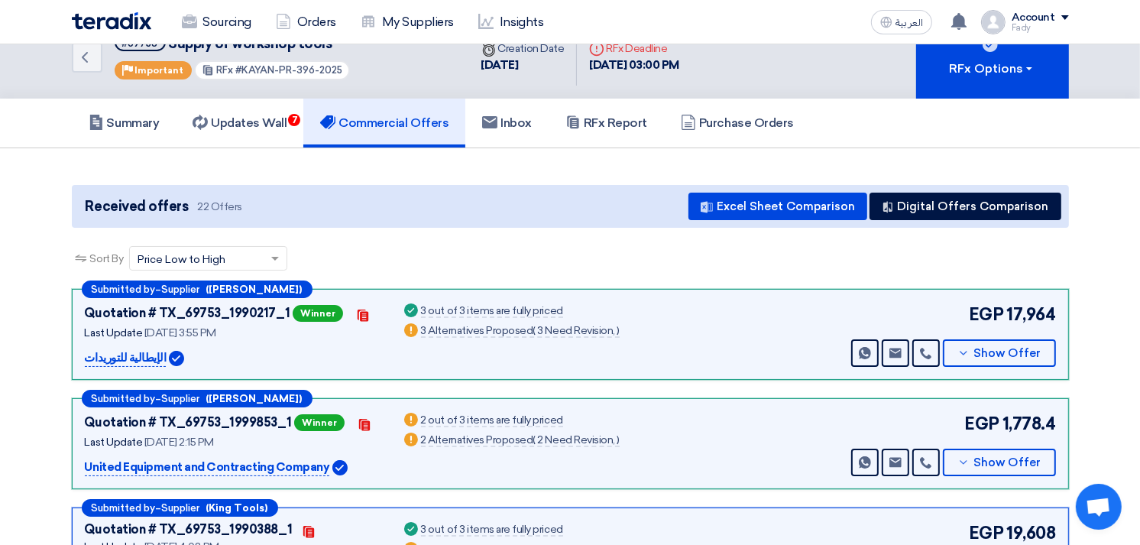
scroll to position [0, 0]
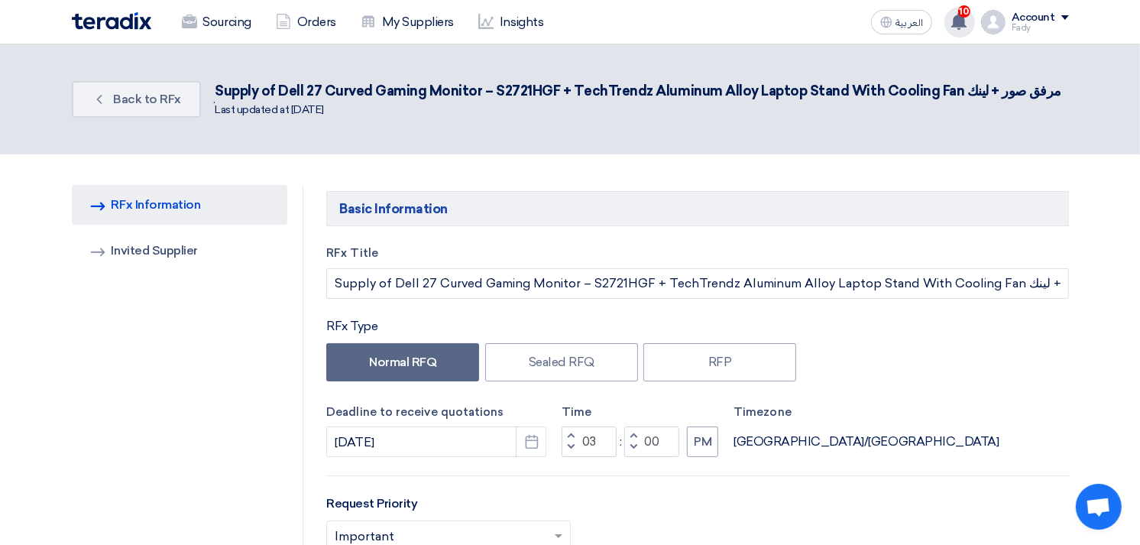
click at [958, 18] on use at bounding box center [958, 21] width 15 height 17
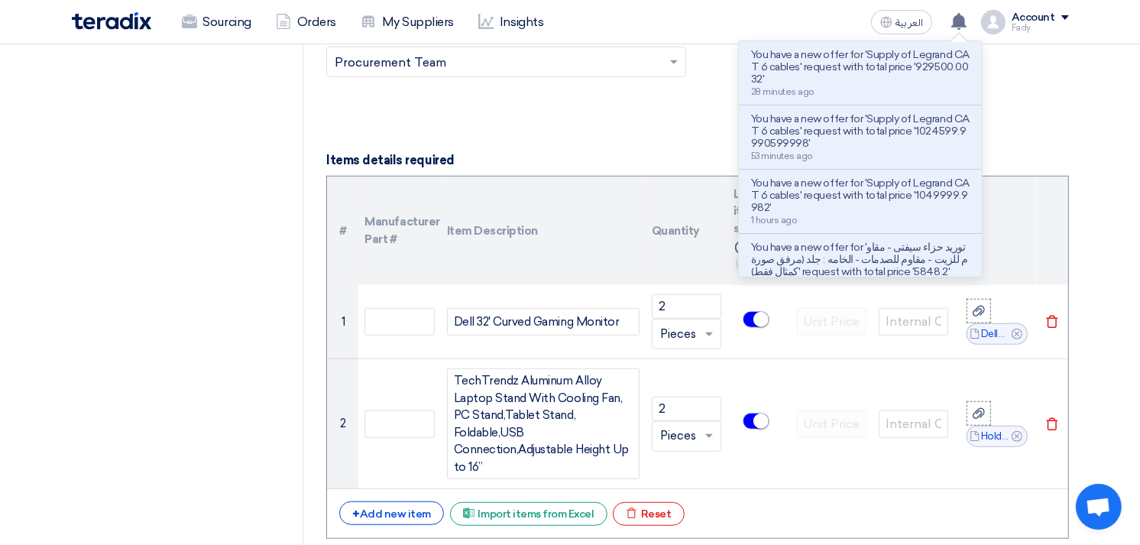
scroll to position [1018, 0]
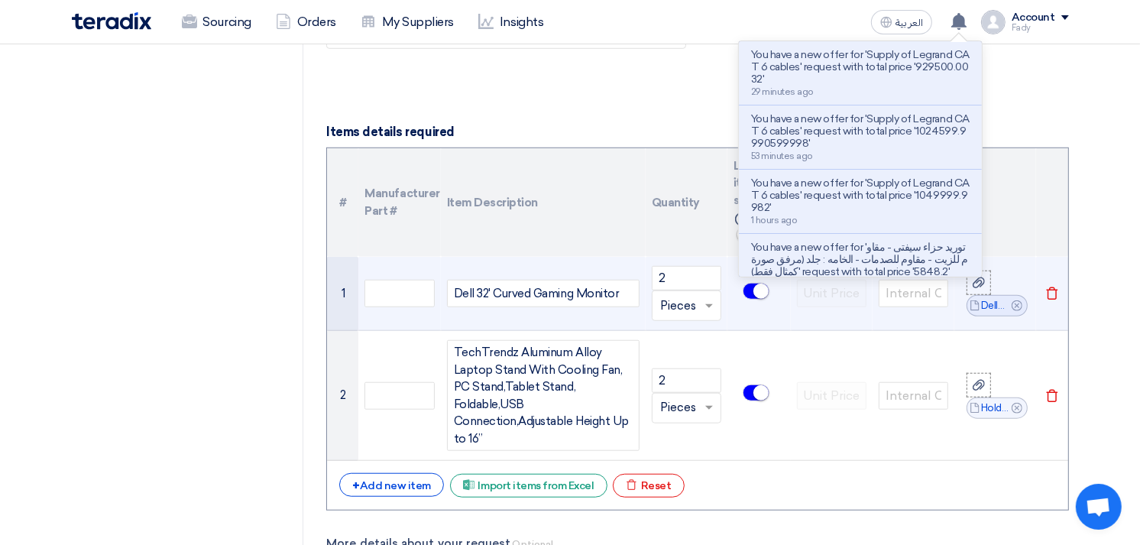
click at [619, 289] on div "Dell 32' Curved Gaming Monitor" at bounding box center [543, 293] width 192 height 27
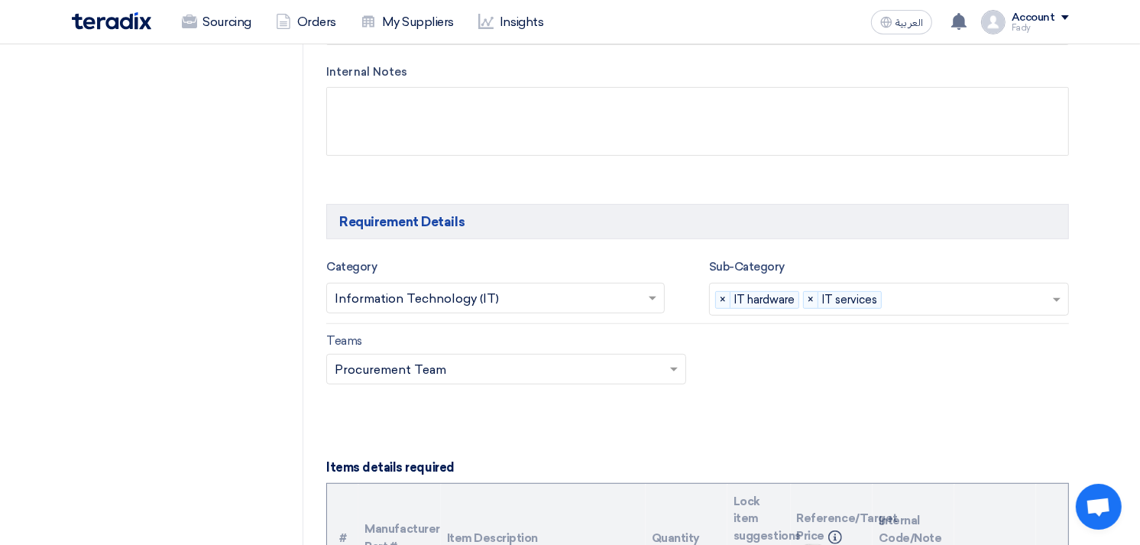
scroll to position [926, 0]
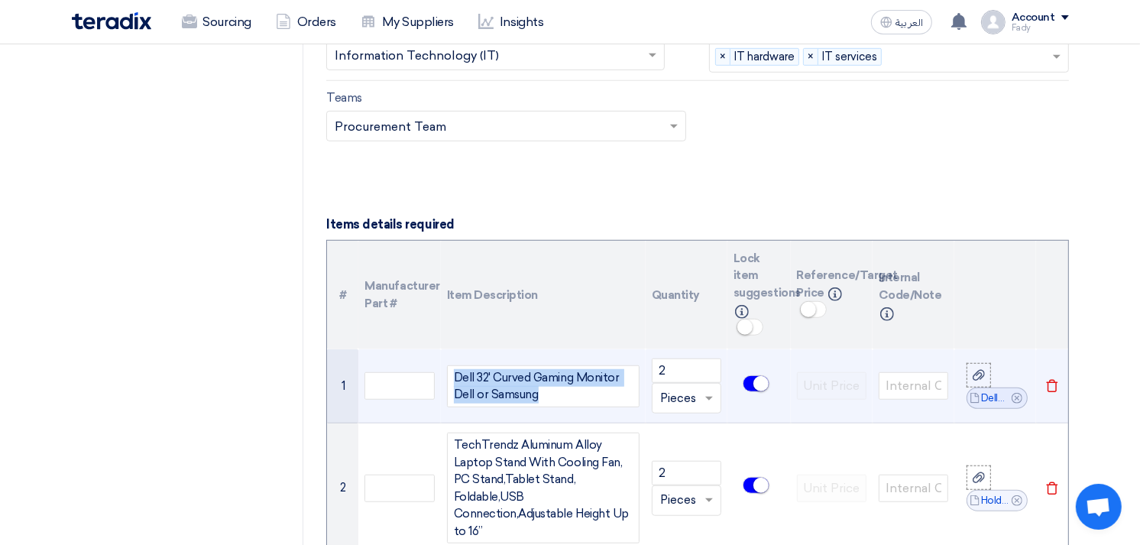
drag, startPoint x: 555, startPoint y: 393, endPoint x: 371, endPoint y: 361, distance: 187.0
click at [371, 361] on tr "1 Dell 32' Curved Gaming Monitor Dell or Samsung 2 Unit × Pieces File Cancel" at bounding box center [697, 386] width 740 height 74
copy div "Dell 32' Curved Gaming Monitor Dell or Samsung"
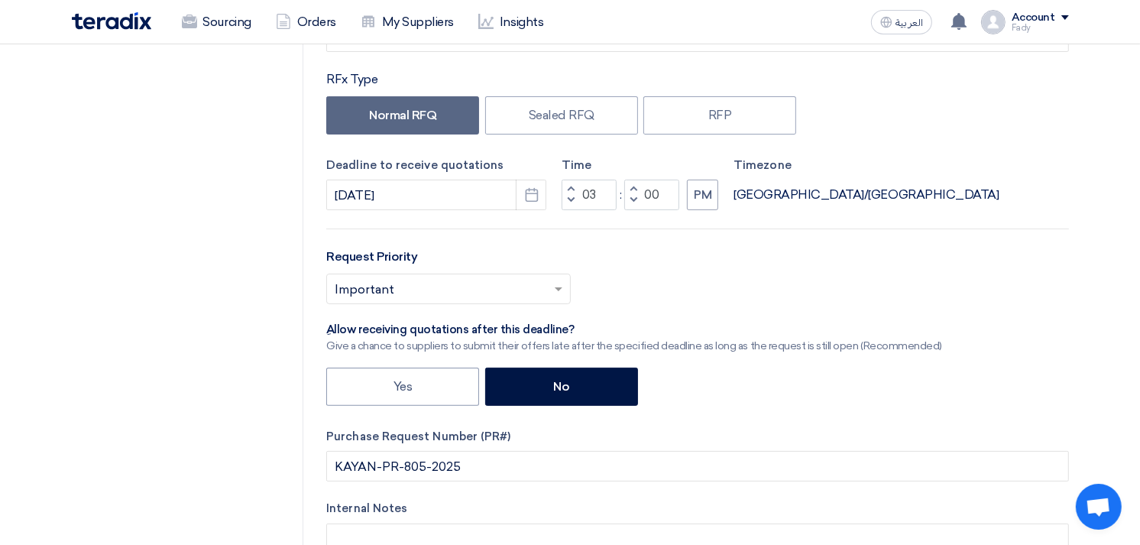
scroll to position [0, 0]
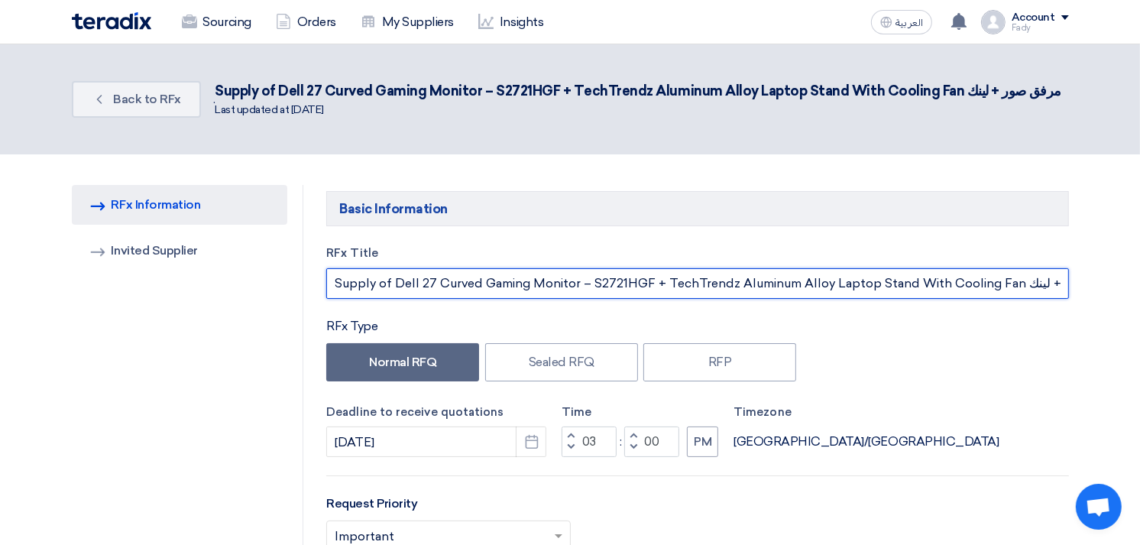
drag, startPoint x: 648, startPoint y: 280, endPoint x: 396, endPoint y: 291, distance: 252.3
click at [396, 291] on input "Supply of Dell 27 Curved Gaming Monitor – S2721HGF + TechTrendz Aluminum Alloy …" at bounding box center [697, 283] width 742 height 31
paste input "32' Curved Gaming Monitor Dell or Samsung"
click at [421, 285] on input "Supply of Dell 32' Curved Gaming Monitor Dell or Samsung + TechTrendz Aluminum …" at bounding box center [697, 283] width 742 height 31
click at [711, 281] on input "Supply of Dell or Samsung 32' Curved Gaming Monitor Dell or Samsung + TechTrend…" at bounding box center [697, 283] width 742 height 31
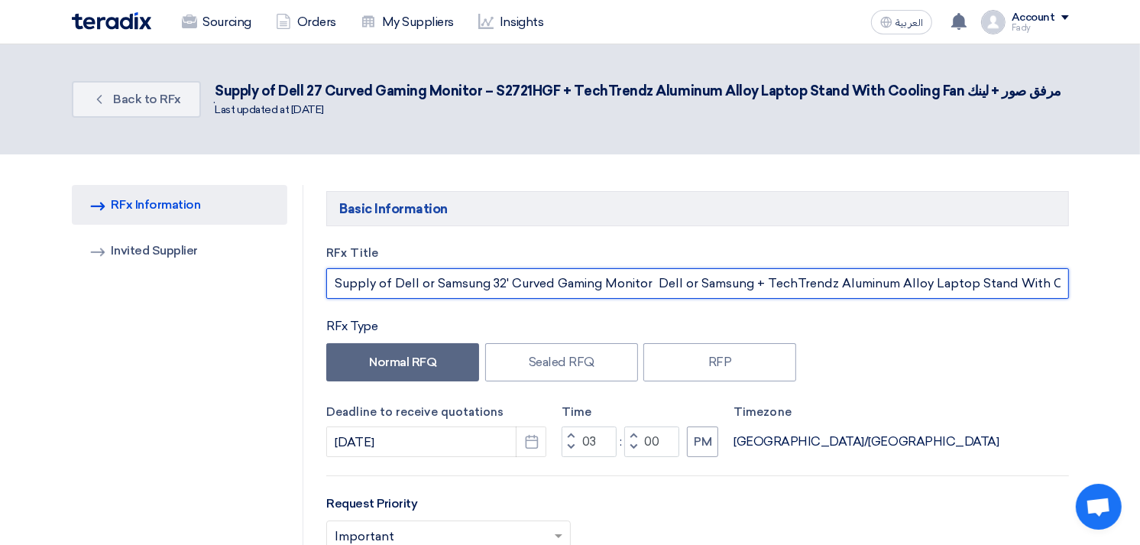
click at [711, 281] on input "Supply of Dell or Samsung 32' Curved Gaming Monitor Dell or Samsung + TechTrend…" at bounding box center [697, 283] width 742 height 31
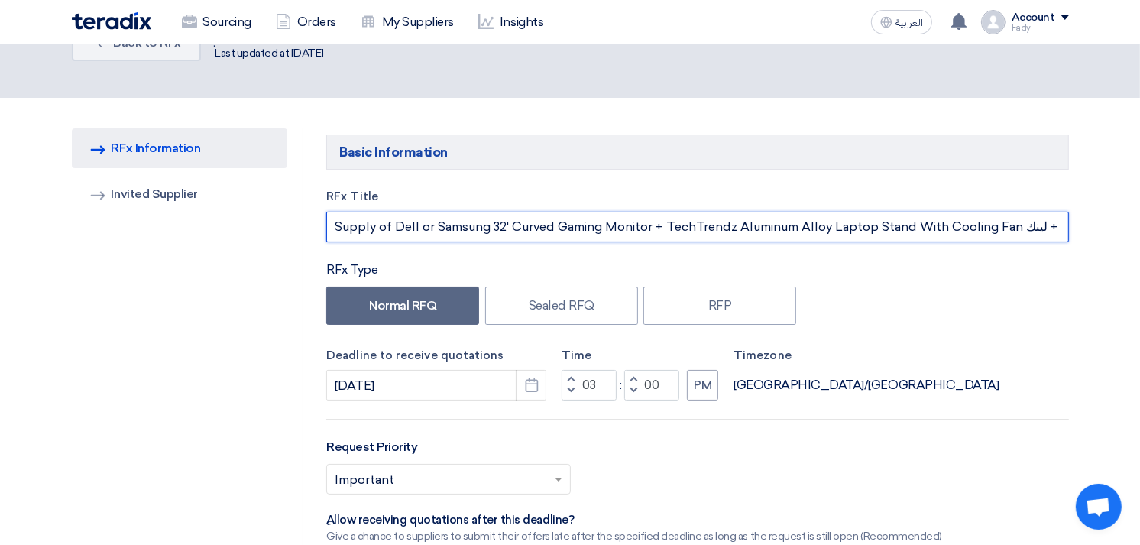
scroll to position [85, 0]
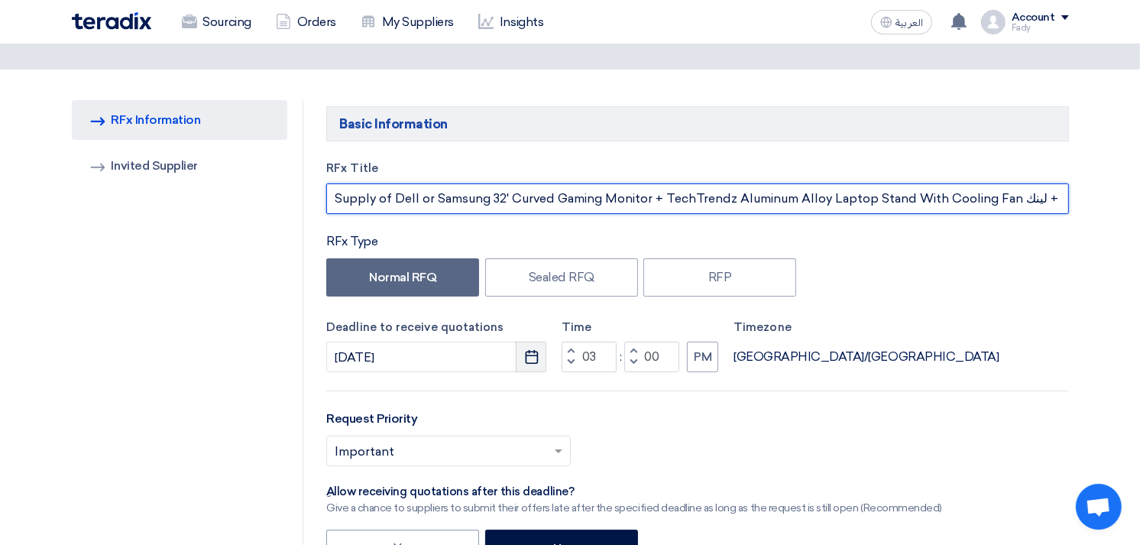
type input "Supply of Dell or Samsung 32' Curved Gaming Monitor + TechTrendz Aluminum Alloy…"
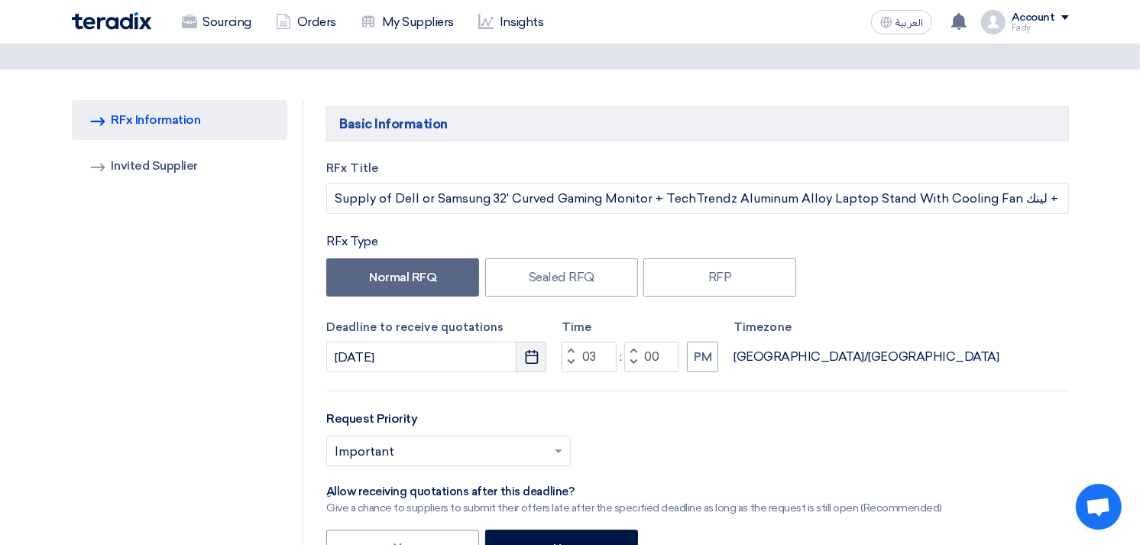
click at [531, 349] on icon "Pick a date" at bounding box center [531, 356] width 15 height 15
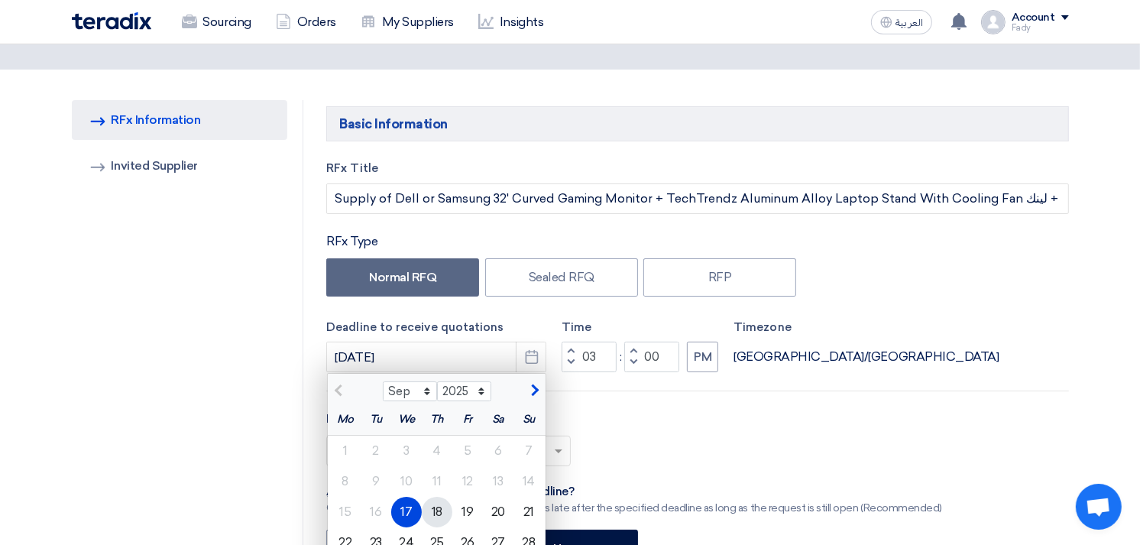
click at [430, 512] on div "18" at bounding box center [437, 512] width 31 height 31
type input "[DATE]"
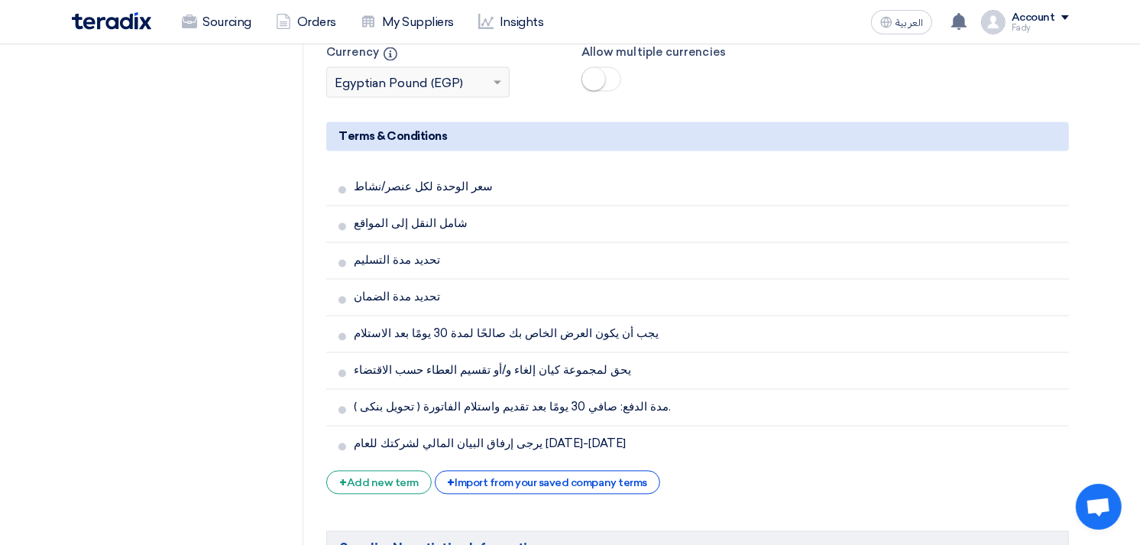
scroll to position [3055, 0]
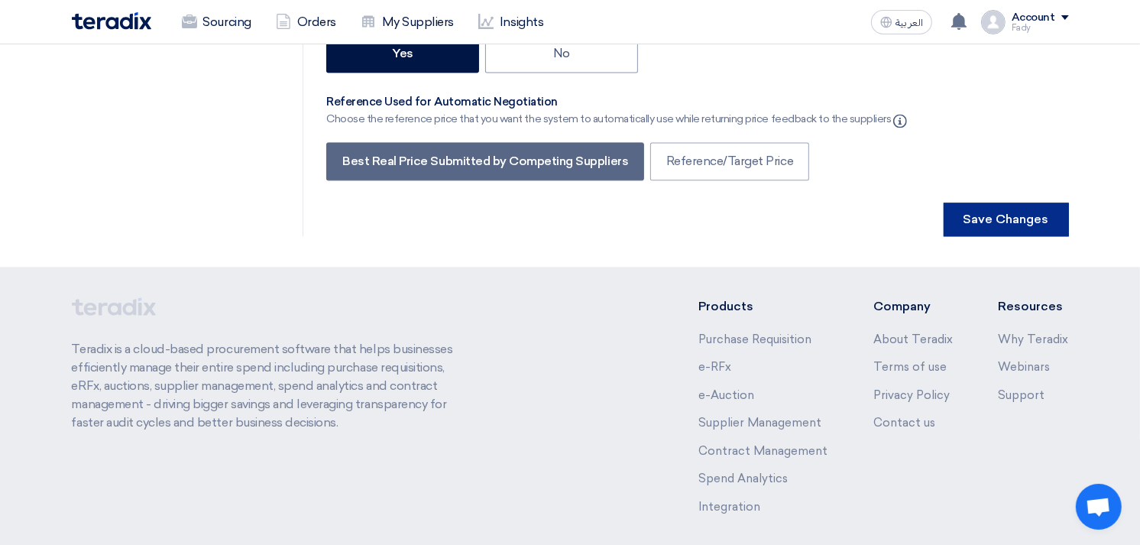
click at [981, 202] on button "Save Changes" at bounding box center [1005, 219] width 125 height 34
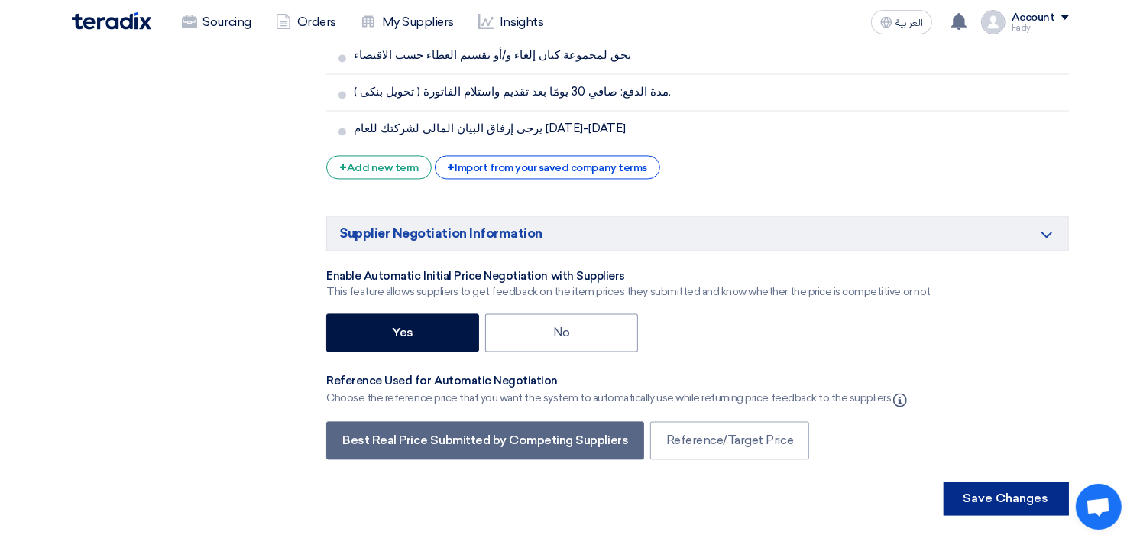
scroll to position [2970, 0]
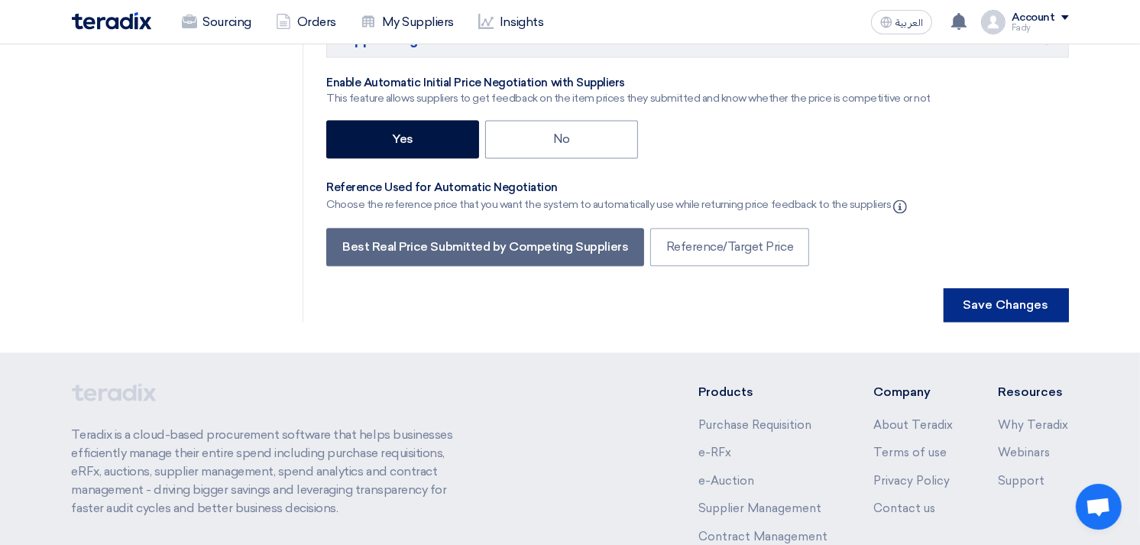
click at [1037, 288] on button "Save Changes" at bounding box center [1005, 305] width 125 height 34
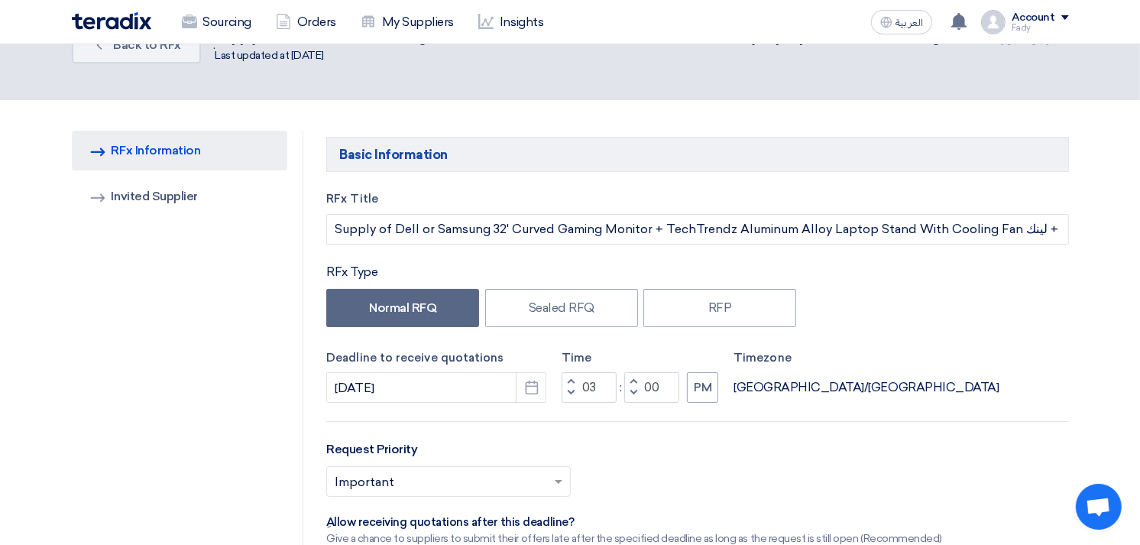
scroll to position [0, 0]
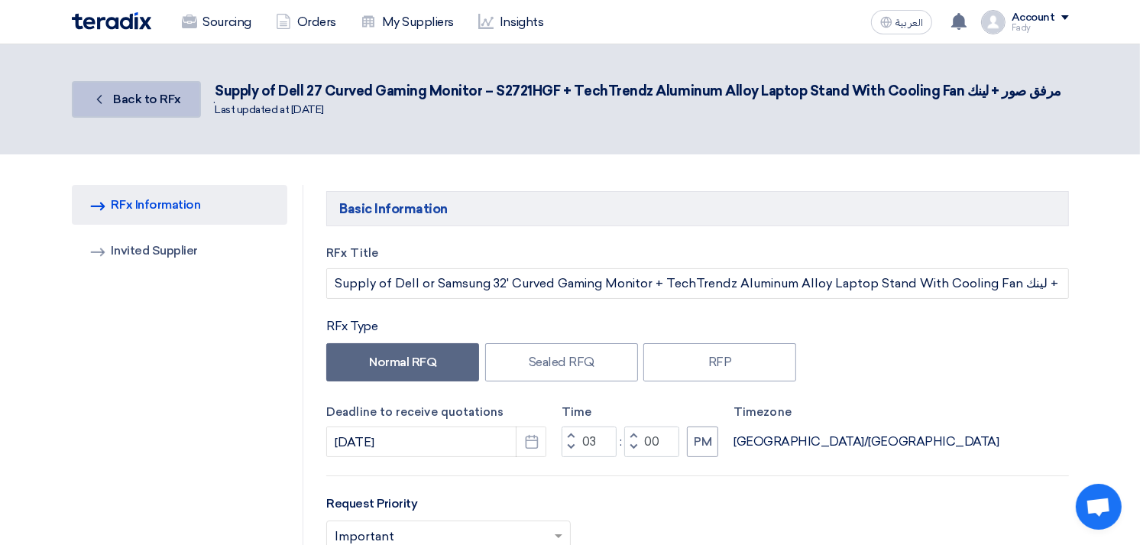
click at [169, 86] on link "Back Back to RFx" at bounding box center [136, 99] width 129 height 37
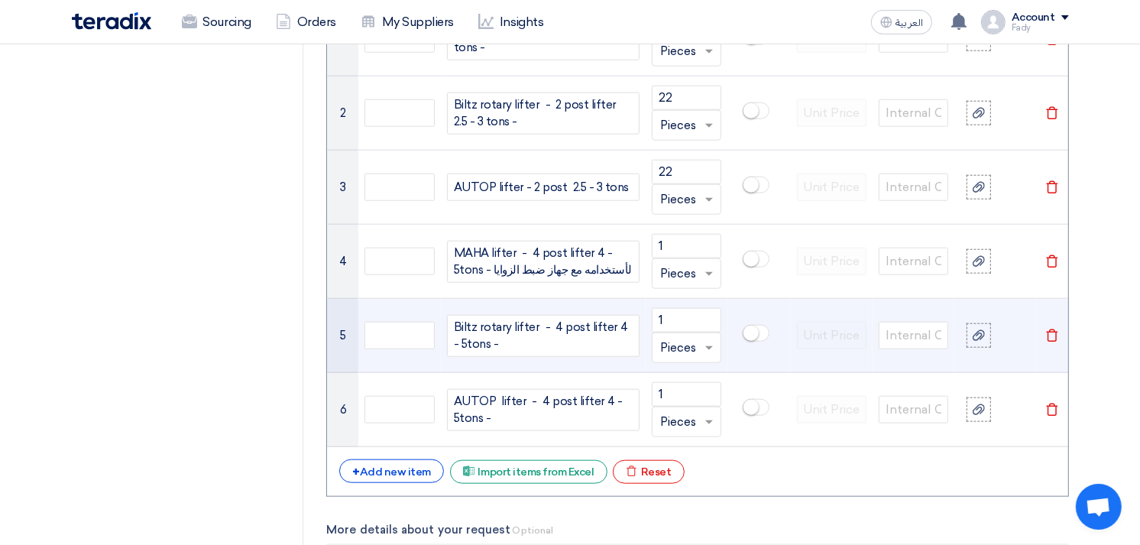
click at [526, 353] on div "Biltz rotary lifter - 4 post lifter 4 - 5tons -" at bounding box center [543, 336] width 192 height 42
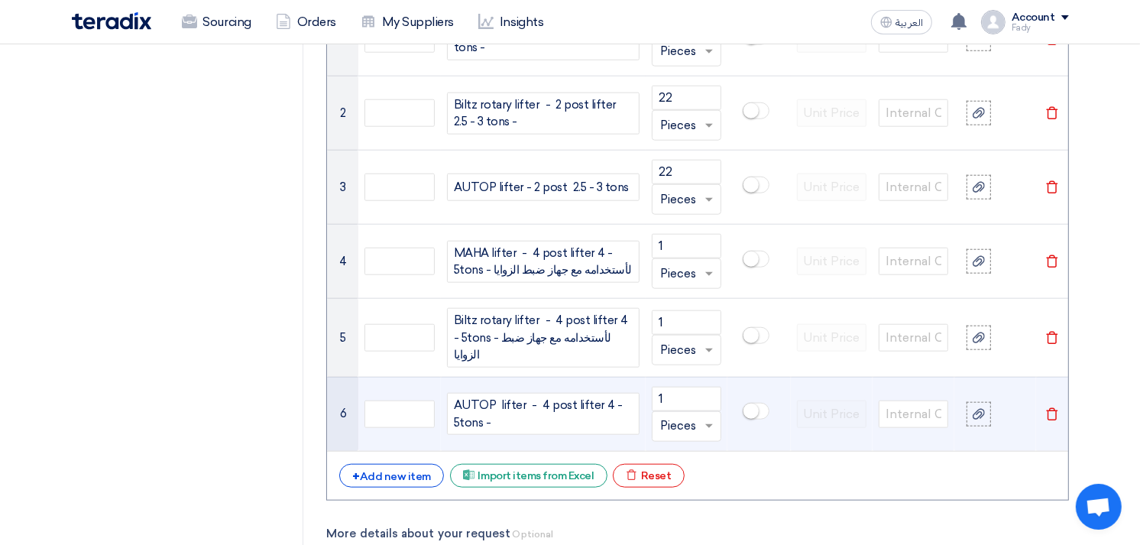
click at [530, 419] on span "AUTOP lifter - 4 post lifter 4 - 5tons -" at bounding box center [543, 413] width 179 height 34
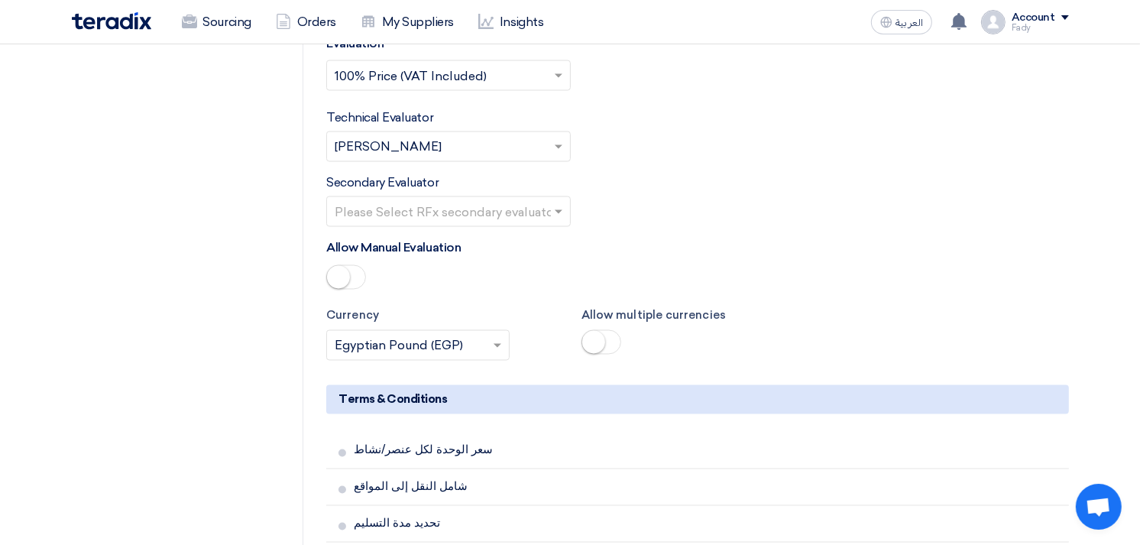
scroll to position [3055, 0]
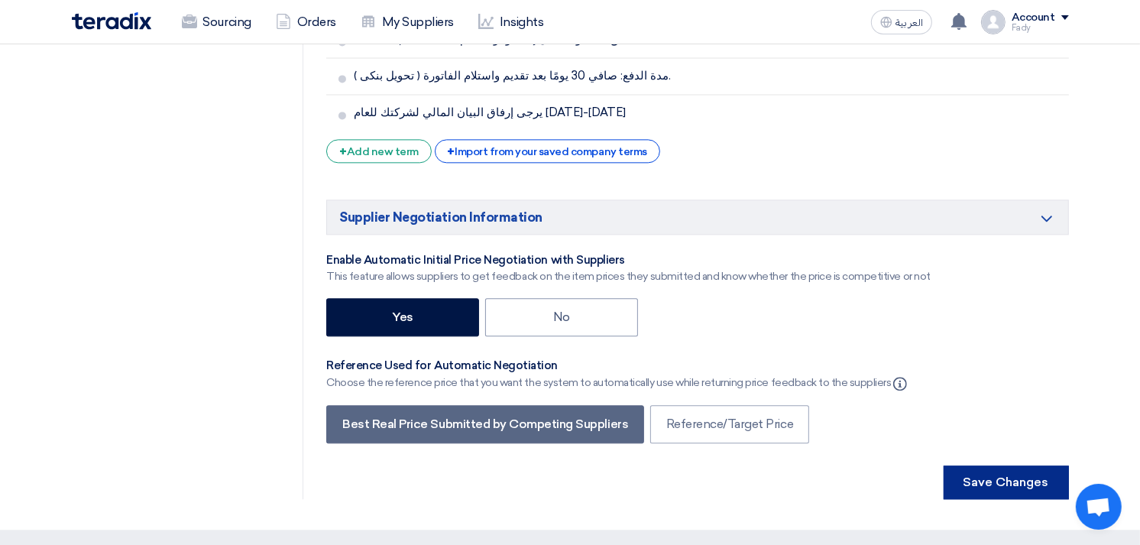
click at [1005, 465] on button "Save Changes" at bounding box center [1005, 482] width 125 height 34
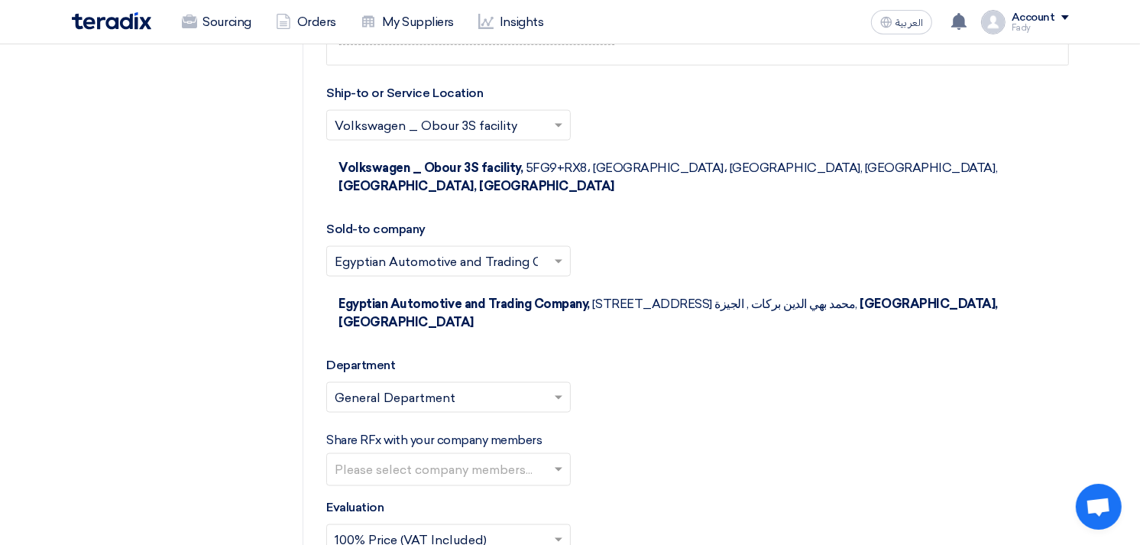
scroll to position [1528, 0]
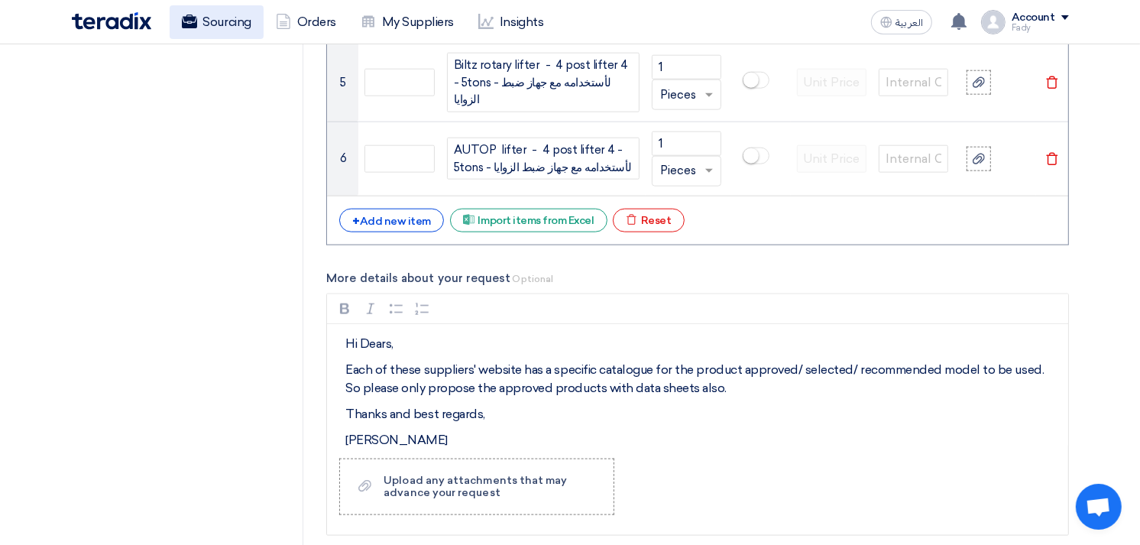
click at [227, 28] on link "Sourcing" at bounding box center [217, 22] width 94 height 34
